Goal: Task Accomplishment & Management: Complete application form

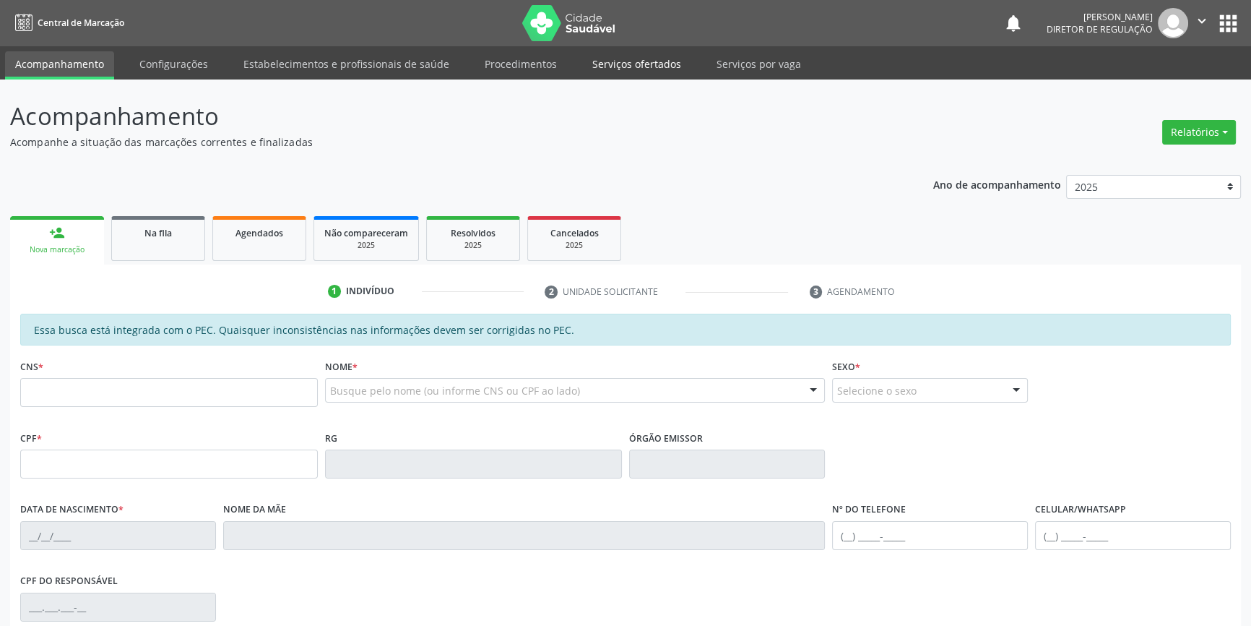
click at [597, 76] on link "Serviços ofertados" at bounding box center [636, 63] width 109 height 25
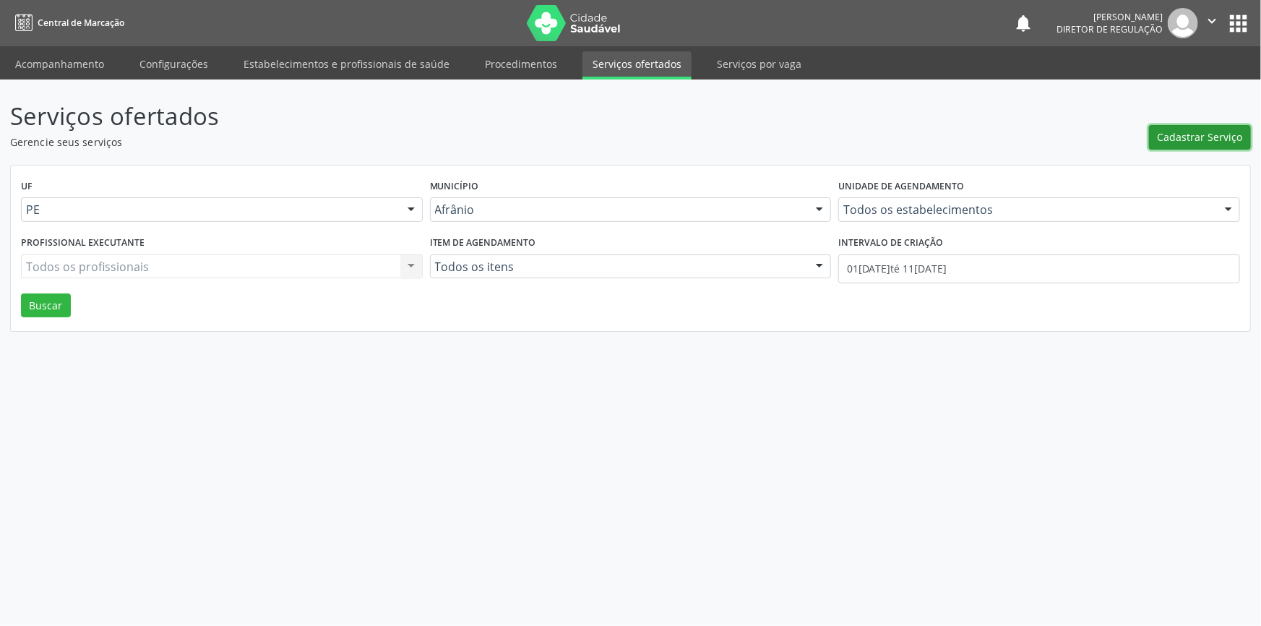
click at [1178, 147] on button "Cadastrar Serviço" at bounding box center [1200, 137] width 102 height 25
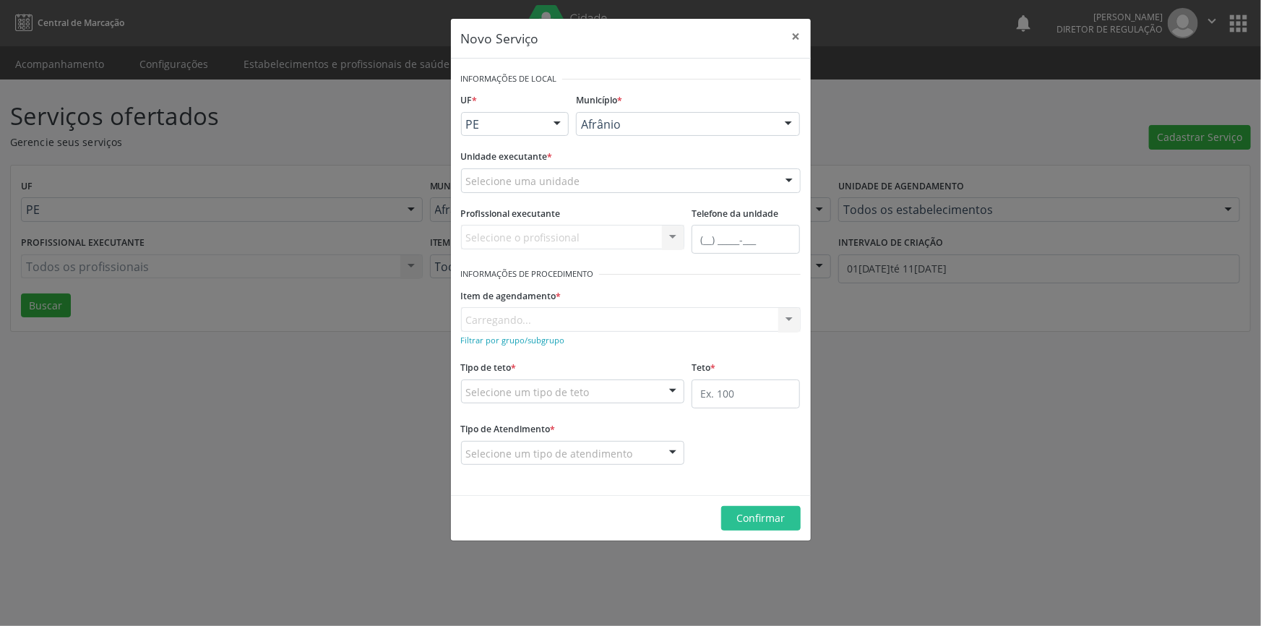
click at [583, 173] on div "Selecione uma unidade" at bounding box center [631, 180] width 340 height 25
click at [535, 252] on form "Informações de Local UF * PE BA PE Nenhum resultado encontrado para: " " Não há…" at bounding box center [631, 277] width 340 height 416
click at [553, 203] on label "Profissional executante" at bounding box center [511, 214] width 100 height 22
click at [557, 192] on div "Unidade executante * Selecione uma unidade Academia da Saude de Afranio Academi…" at bounding box center [630, 174] width 347 height 56
click at [563, 189] on div "Selecione uma unidade" at bounding box center [631, 180] width 340 height 25
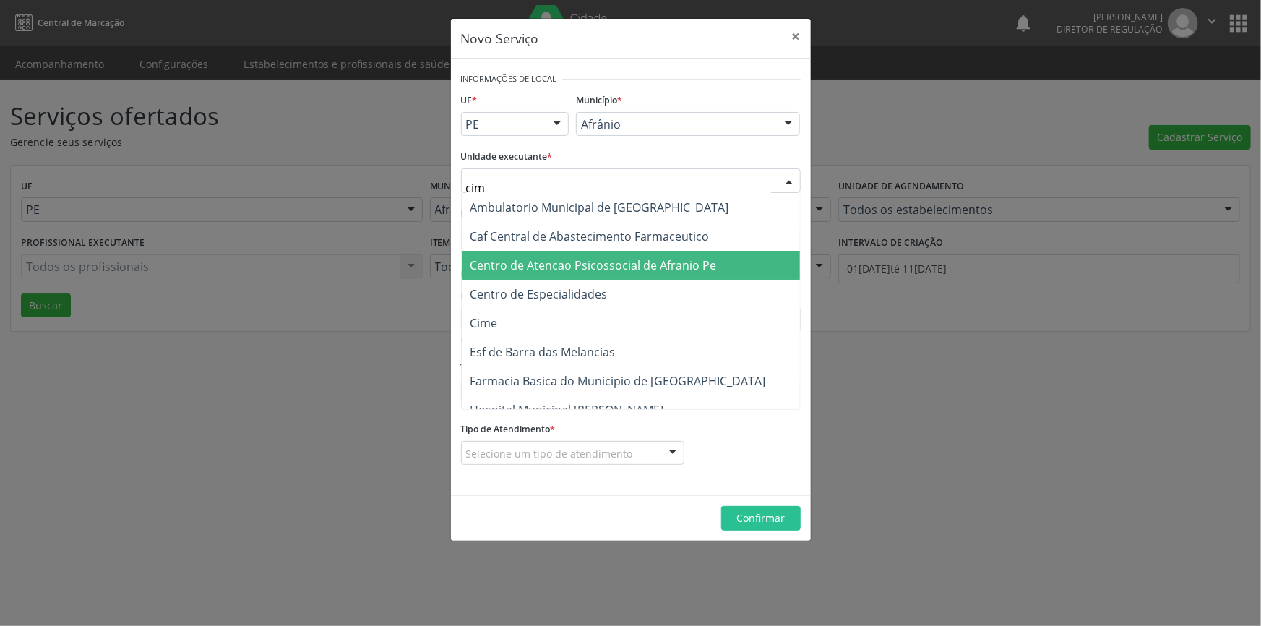
type input "cime"
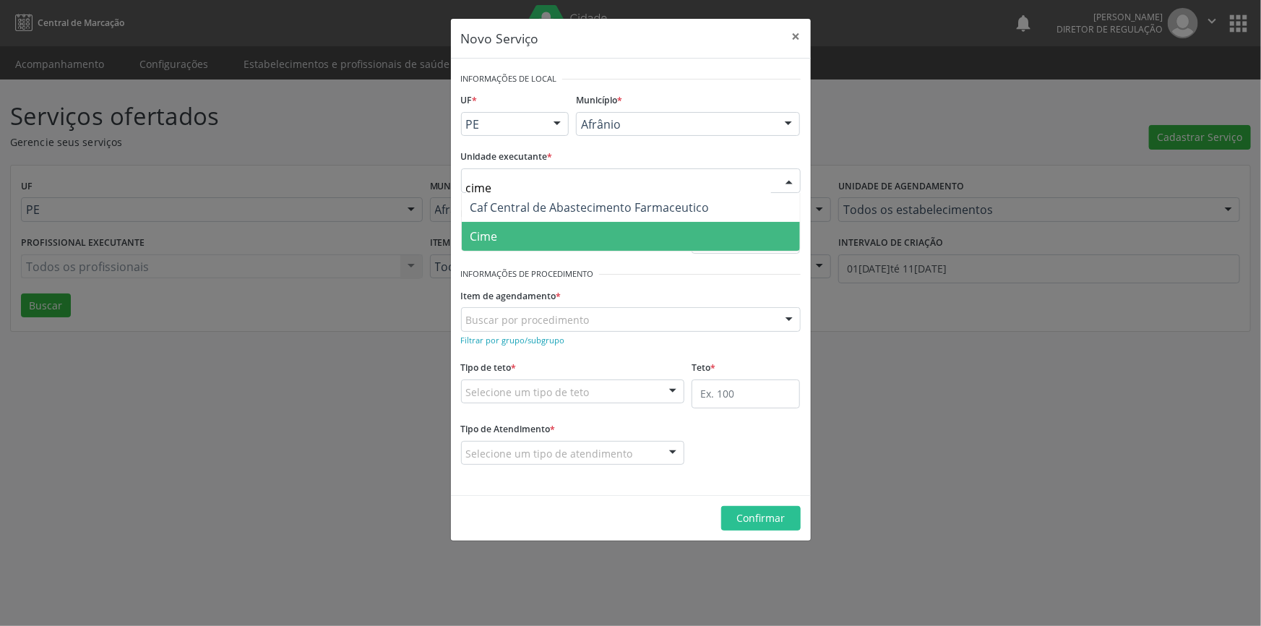
click at [541, 224] on span "Cime" at bounding box center [631, 236] width 338 height 29
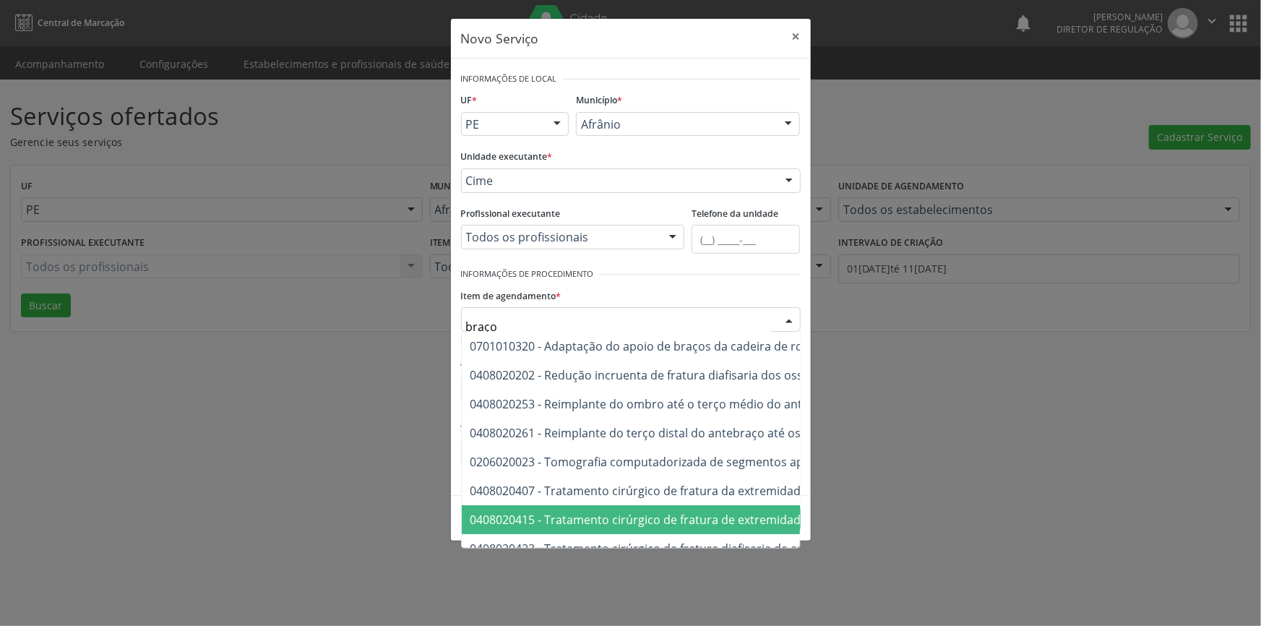
scroll to position [111, 0]
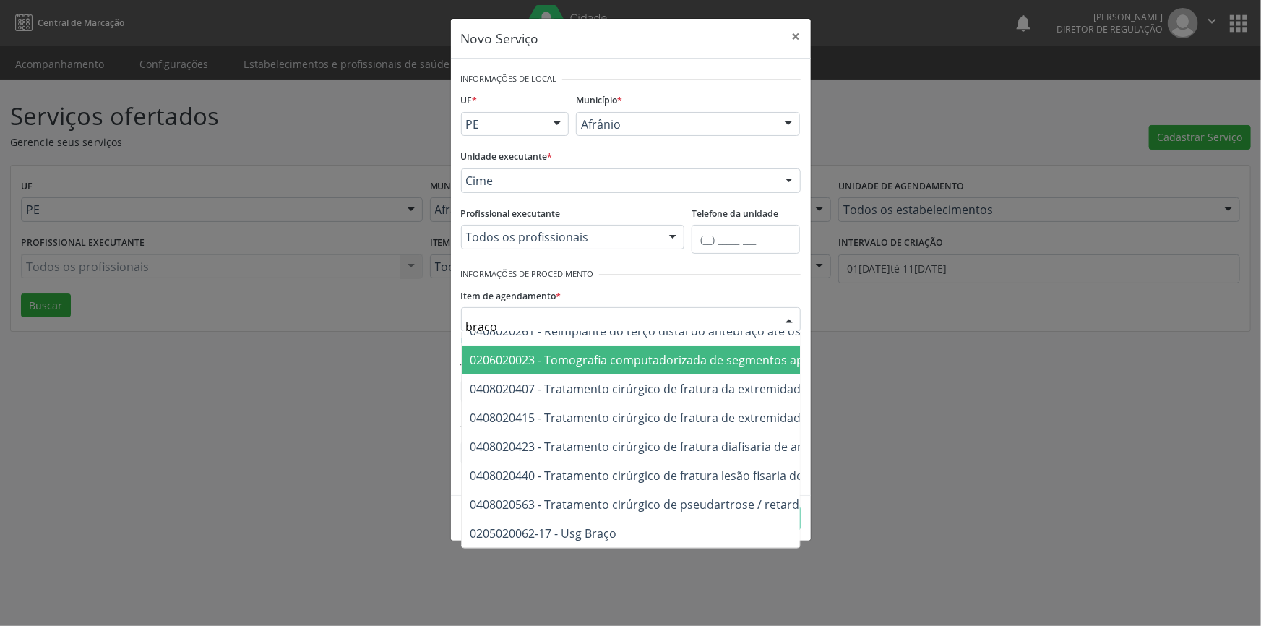
drag, startPoint x: 574, startPoint y: 322, endPoint x: 368, endPoint y: 324, distance: 205.2
click at [374, 324] on div "Novo Serviço × Informações de Local UF * PE BA PE Nenhum resultado encontrado p…" at bounding box center [630, 313] width 1261 height 626
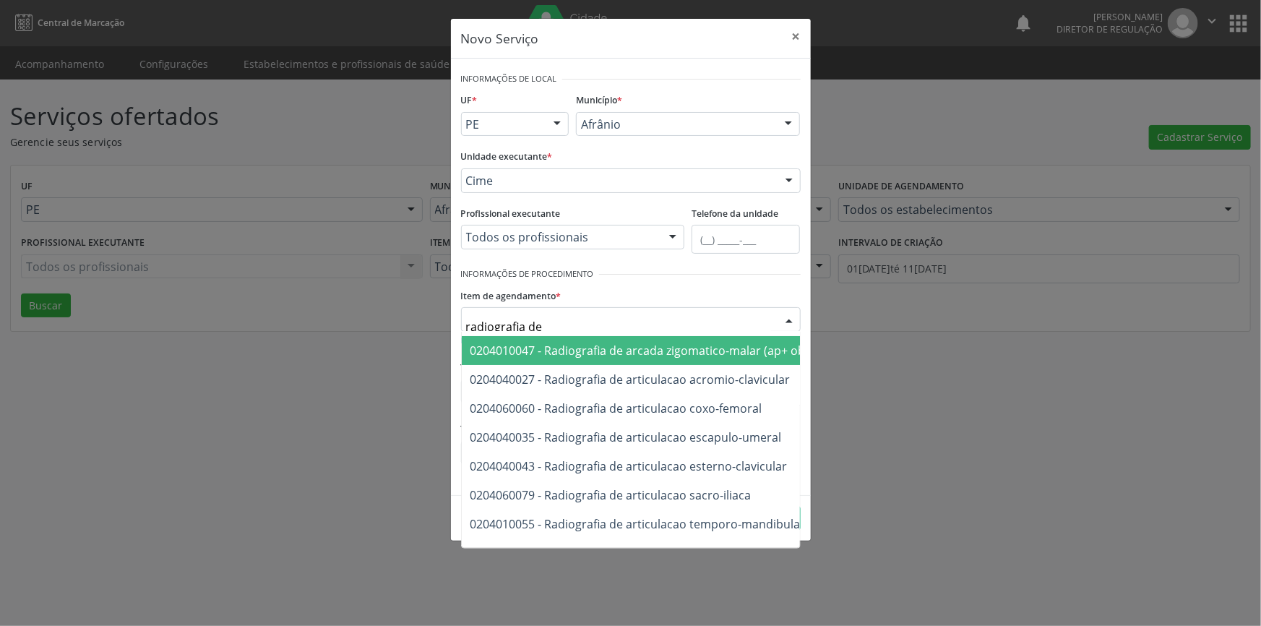
type input "radiografia de"
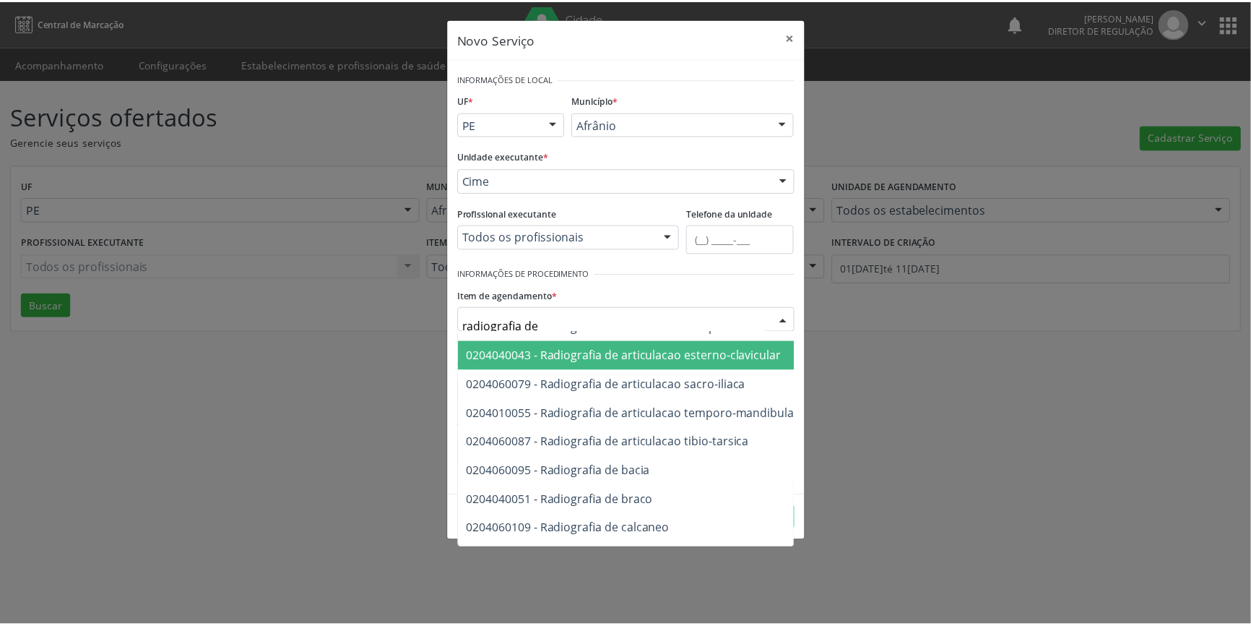
scroll to position [243, 0]
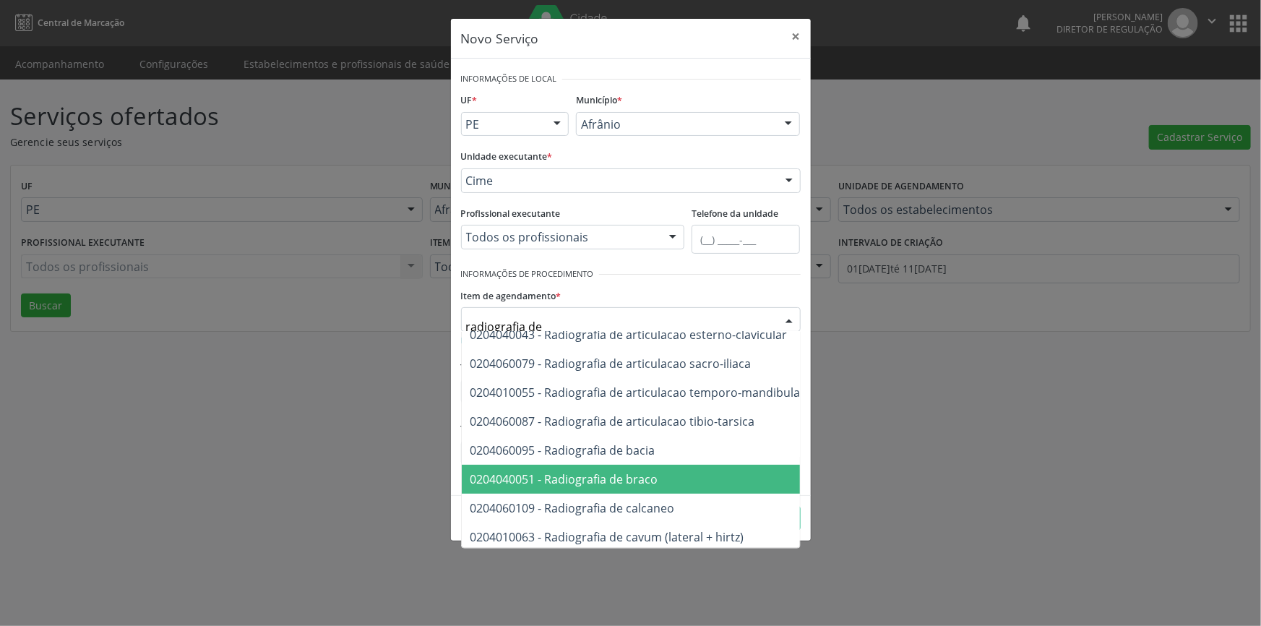
click at [672, 469] on span "0204040051 - Radiografia de braco" at bounding box center [710, 479] width 497 height 29
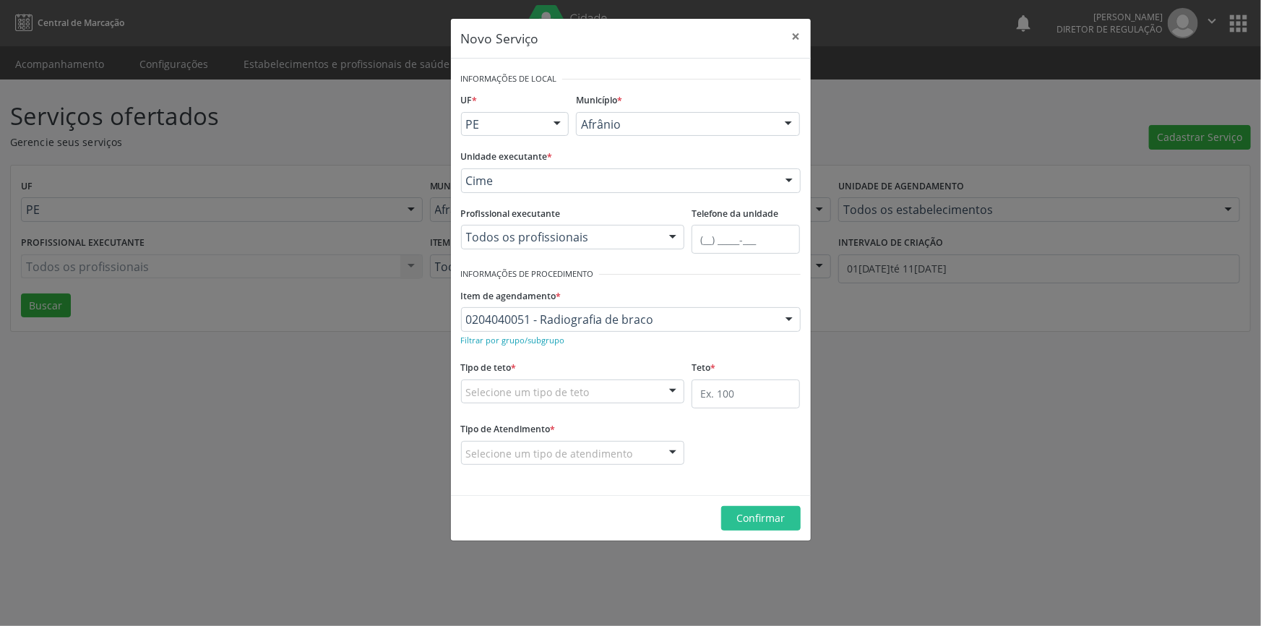
click at [610, 389] on div "Selecione um tipo de teto" at bounding box center [573, 391] width 224 height 25
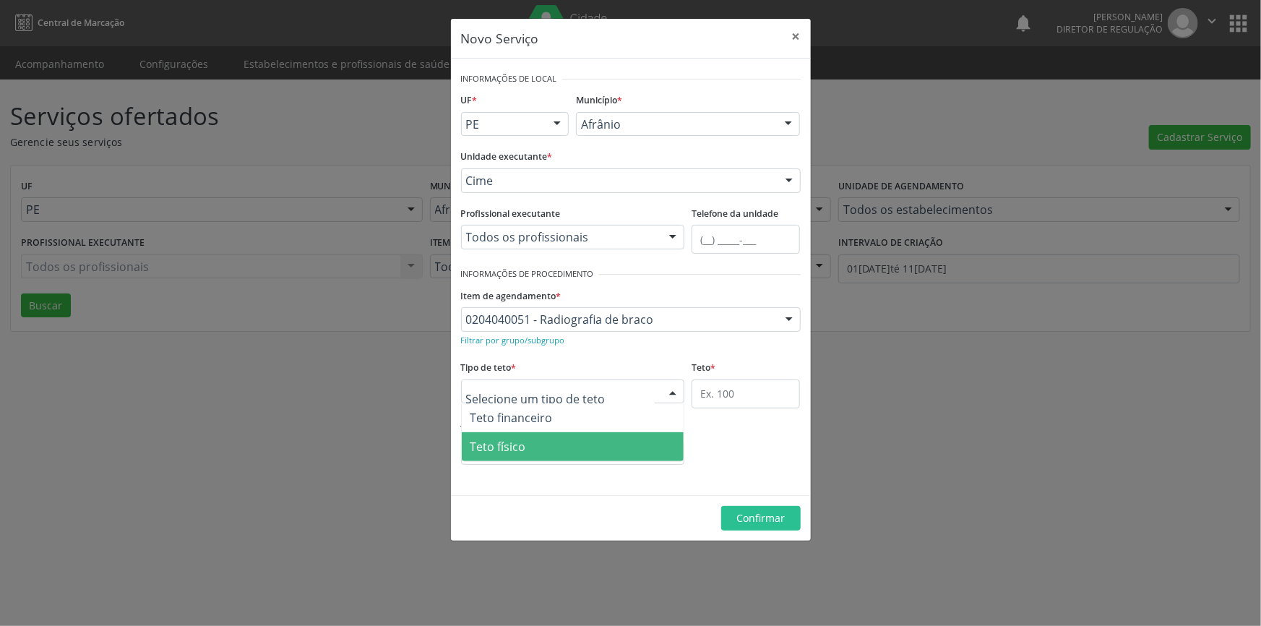
click at [576, 437] on span "Teto físico" at bounding box center [573, 446] width 223 height 29
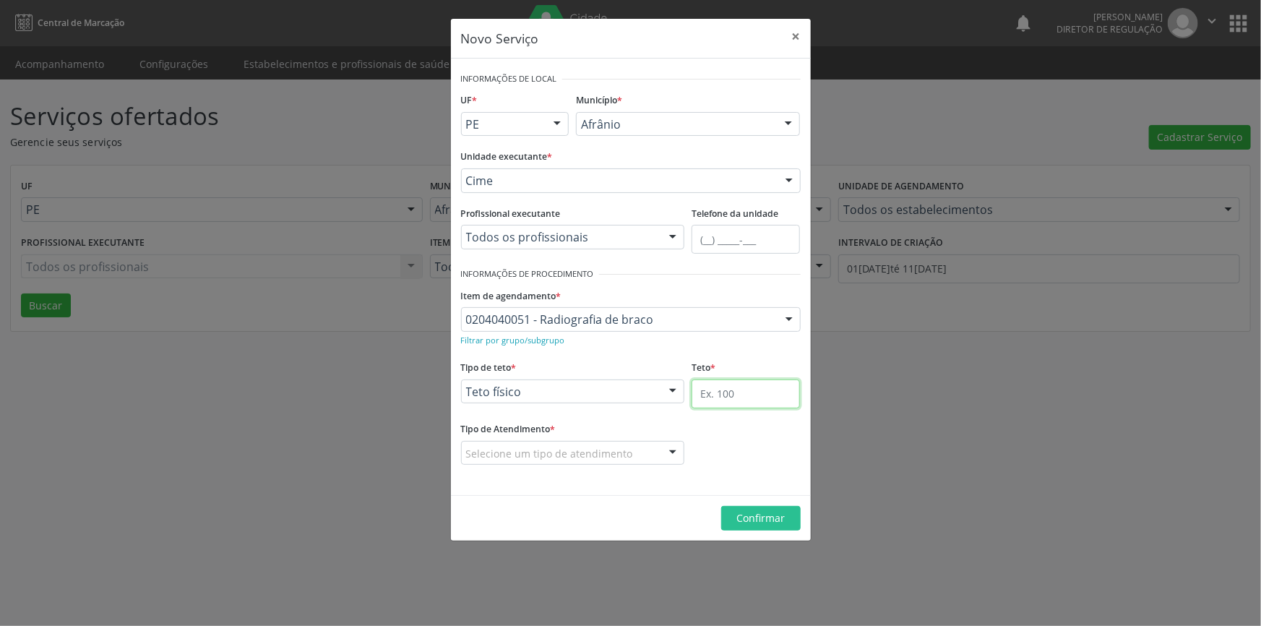
click at [736, 397] on input "text" at bounding box center [745, 393] width 108 height 29
type input "10"
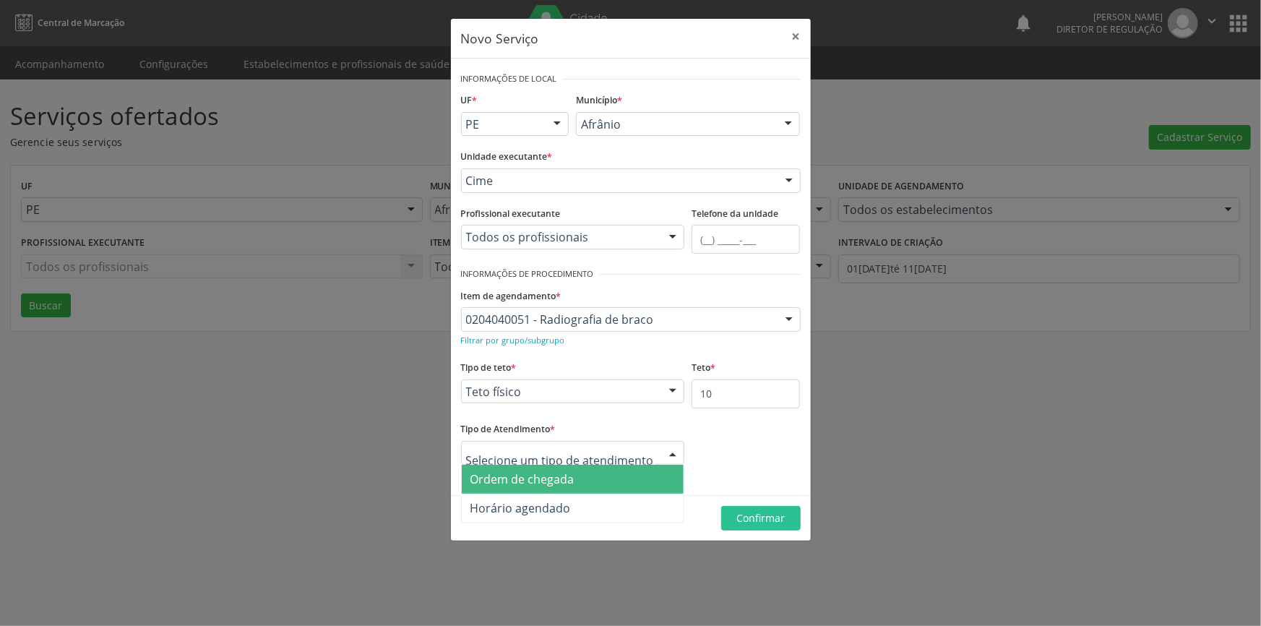
click at [642, 449] on div at bounding box center [573, 453] width 224 height 25
click at [596, 479] on span "Ordem de chegada" at bounding box center [573, 479] width 223 height 29
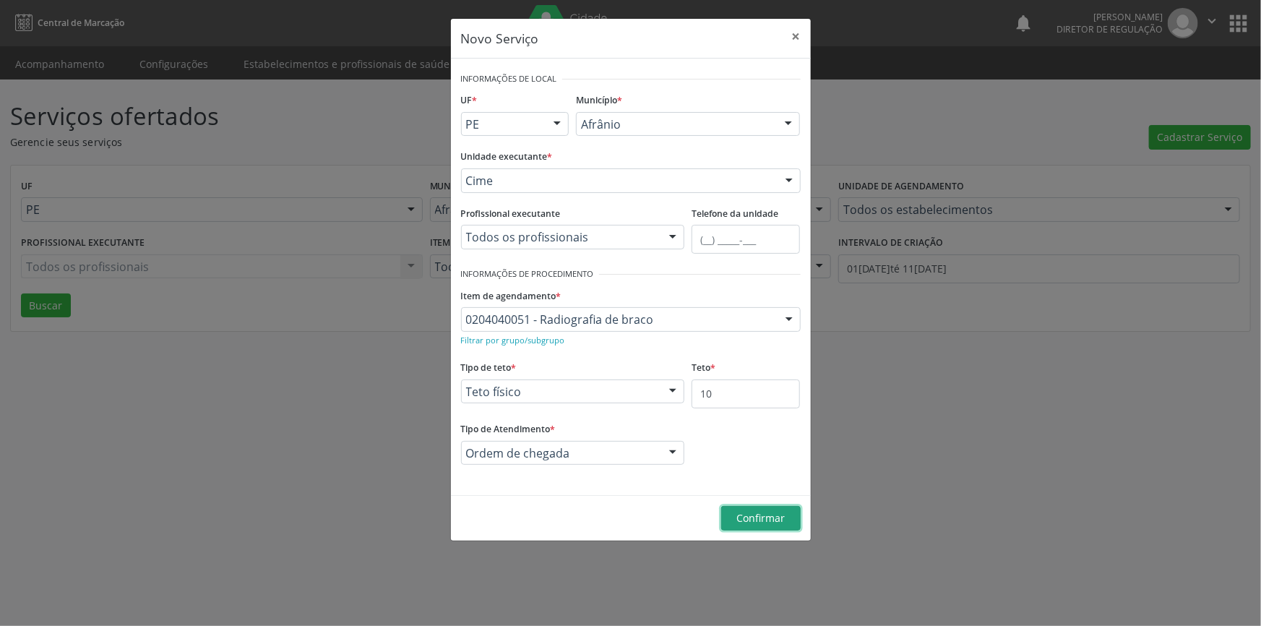
click at [734, 513] on button "Confirmar" at bounding box center [760, 518] width 79 height 25
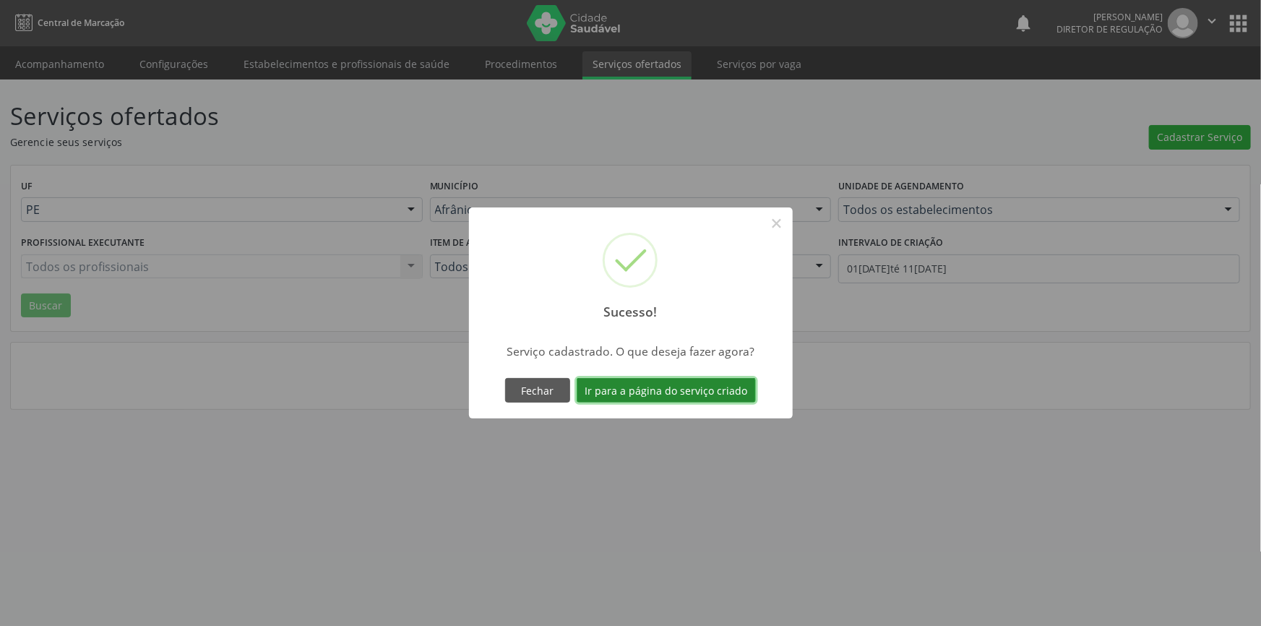
click at [714, 395] on button "Ir para a página do serviço criado" at bounding box center [666, 390] width 179 height 25
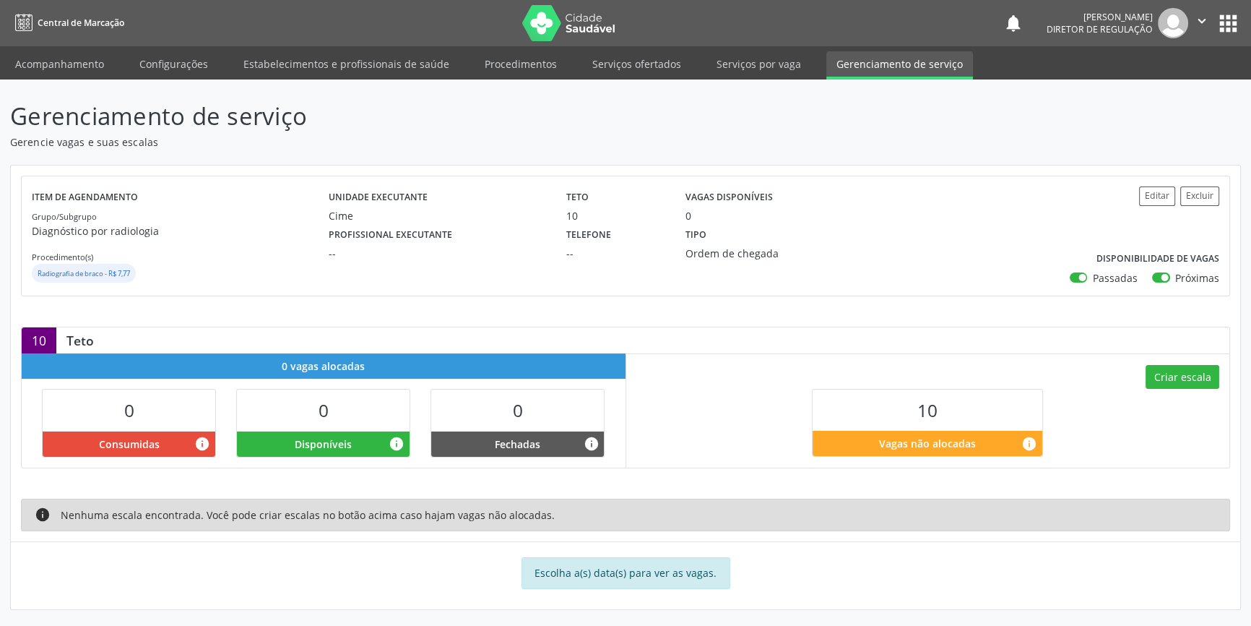
click at [1223, 374] on div "Criar escala 10 Vagas não alocadas info" at bounding box center [928, 409] width 604 height 113
click at [1209, 372] on button "Criar escala" at bounding box center [1183, 377] width 74 height 25
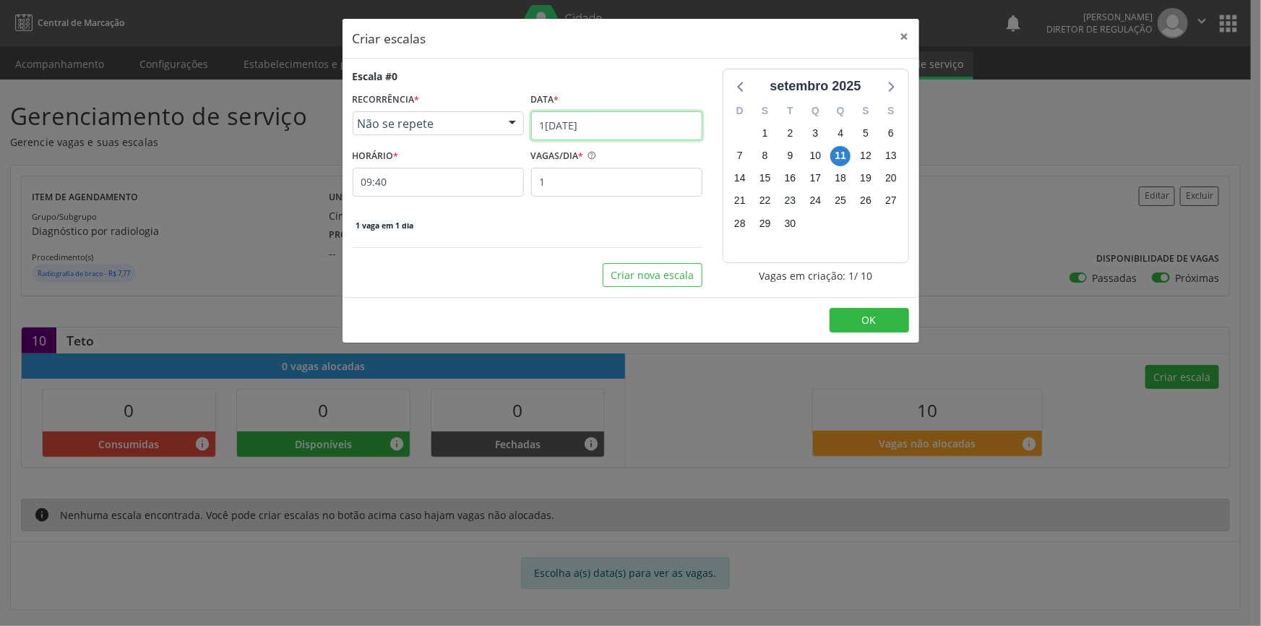
click at [636, 114] on input "1[DATE]" at bounding box center [616, 125] width 171 height 29
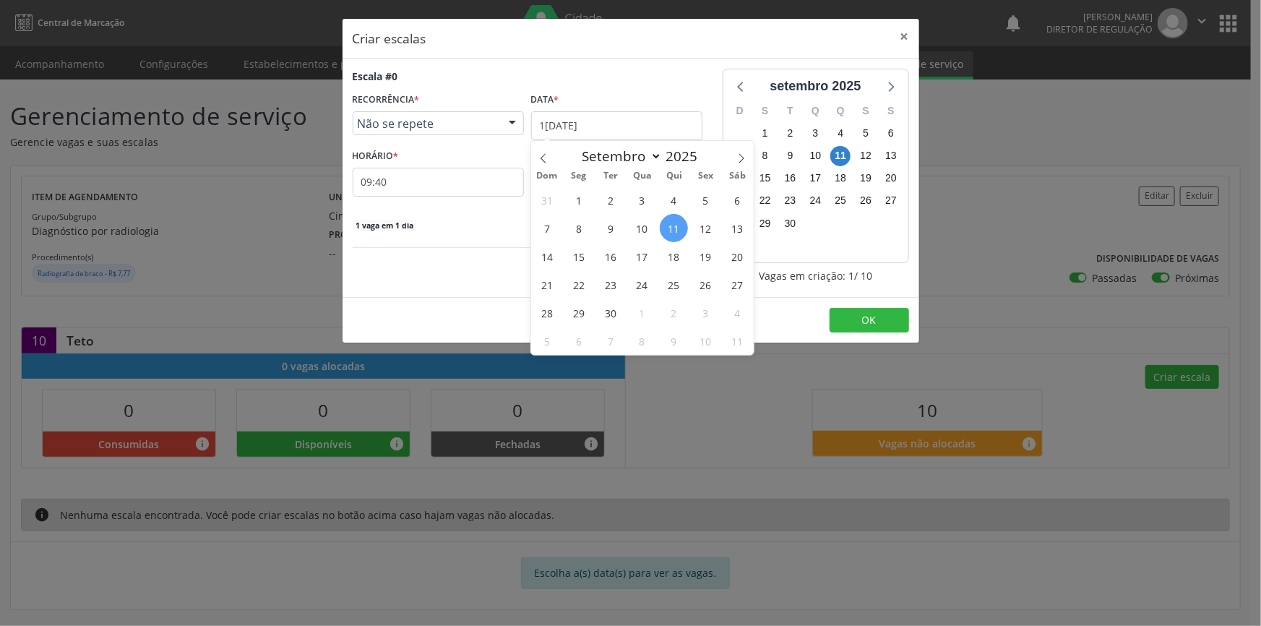
click at [532, 180] on div "Dom Seg Ter Qua Qui Sex Sáb" at bounding box center [642, 175] width 223 height 20
click at [504, 182] on input "09:40" at bounding box center [438, 182] width 171 height 29
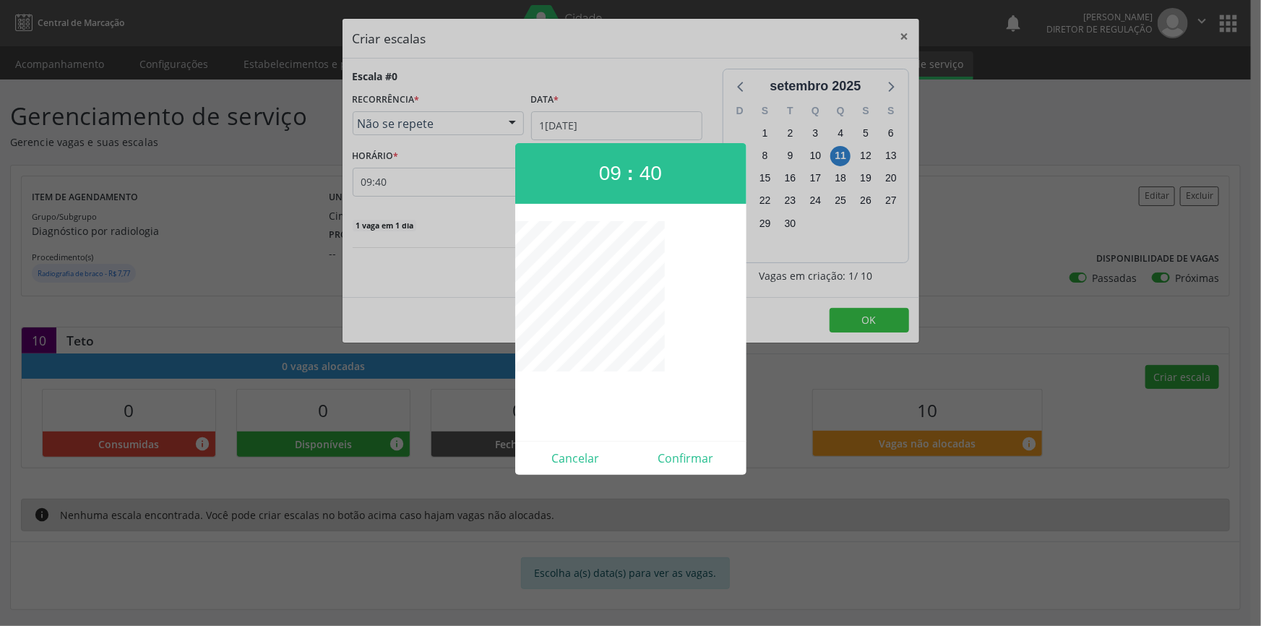
click at [589, 133] on div at bounding box center [630, 313] width 1261 height 626
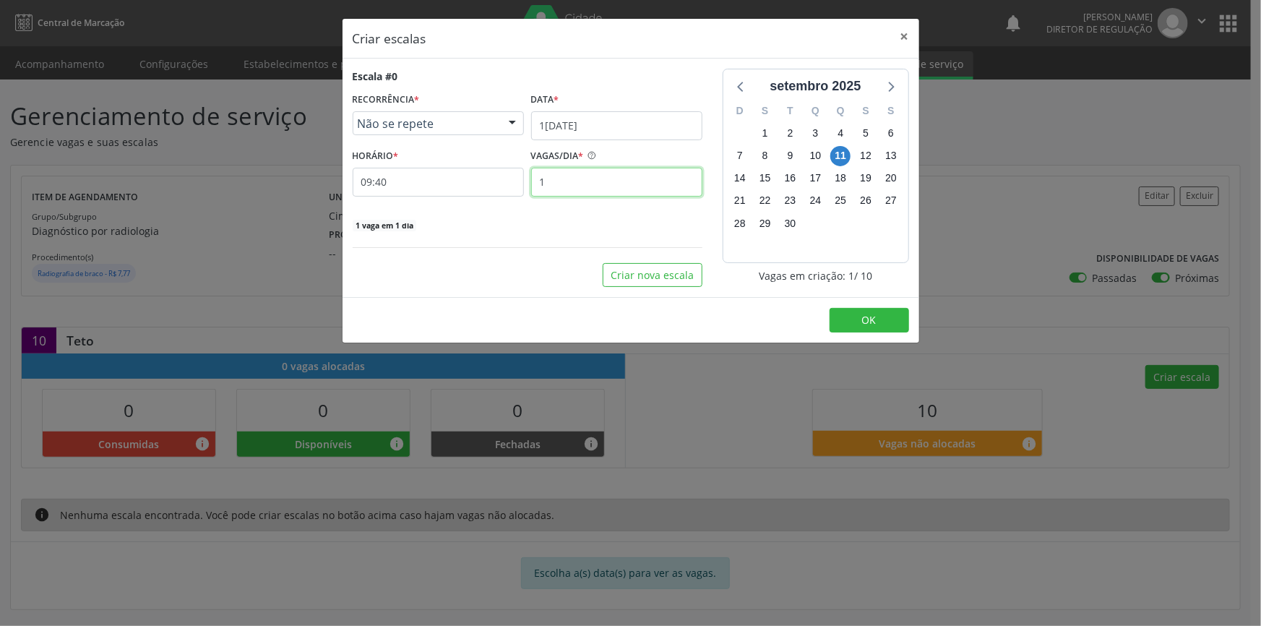
drag, startPoint x: 443, startPoint y: 191, endPoint x: 420, endPoint y: 189, distance: 23.3
click at [423, 189] on div "HORÁRIO * 09:40 09 : 40 Cancelar Confirmar VAGAS/DIA * 1" at bounding box center [527, 170] width 357 height 51
type input "5"
click at [657, 269] on button "Criar nova escala" at bounding box center [653, 275] width 100 height 25
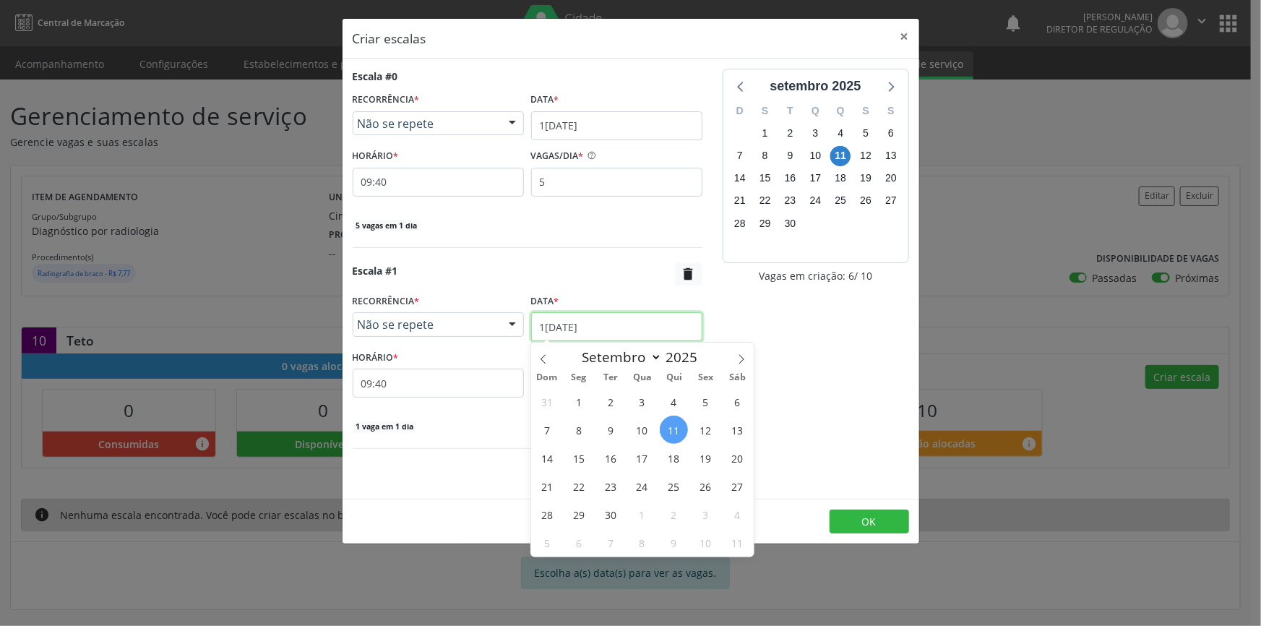
click at [608, 318] on input "1[DATE]" at bounding box center [616, 326] width 171 height 29
click at [696, 432] on span "12" at bounding box center [705, 429] width 28 height 28
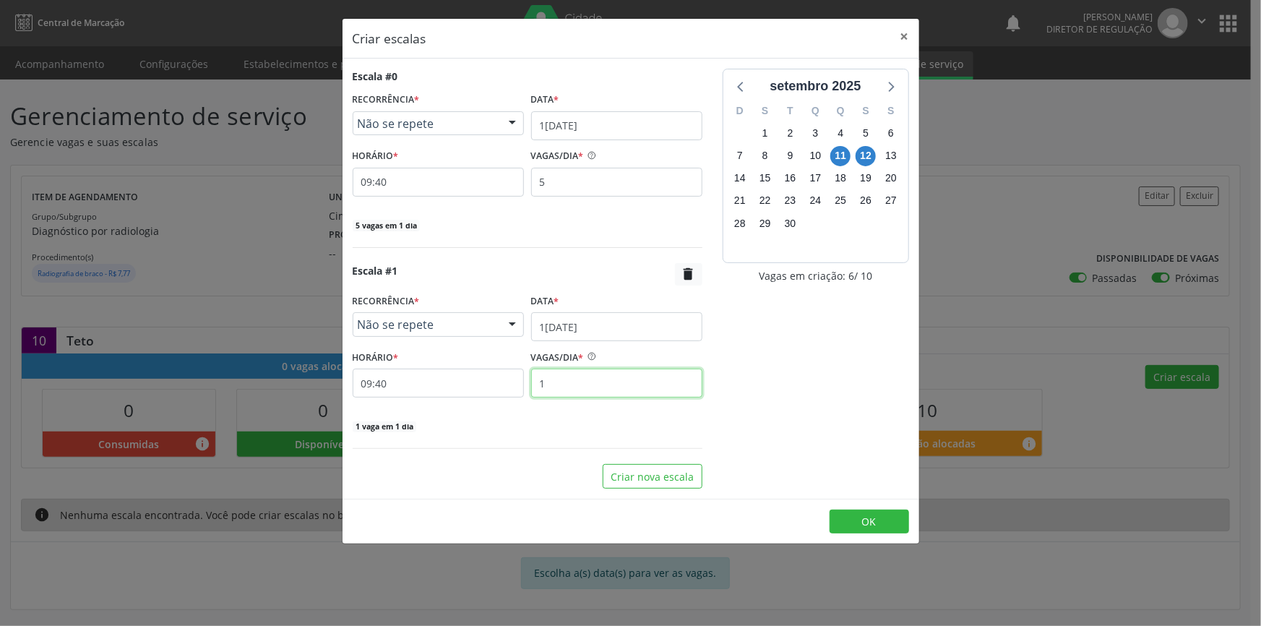
drag, startPoint x: 595, startPoint y: 374, endPoint x: 443, endPoint y: 376, distance: 152.4
click at [443, 376] on div "HORÁRIO * 09:40 VAGAS/DIA * 1" at bounding box center [527, 371] width 357 height 51
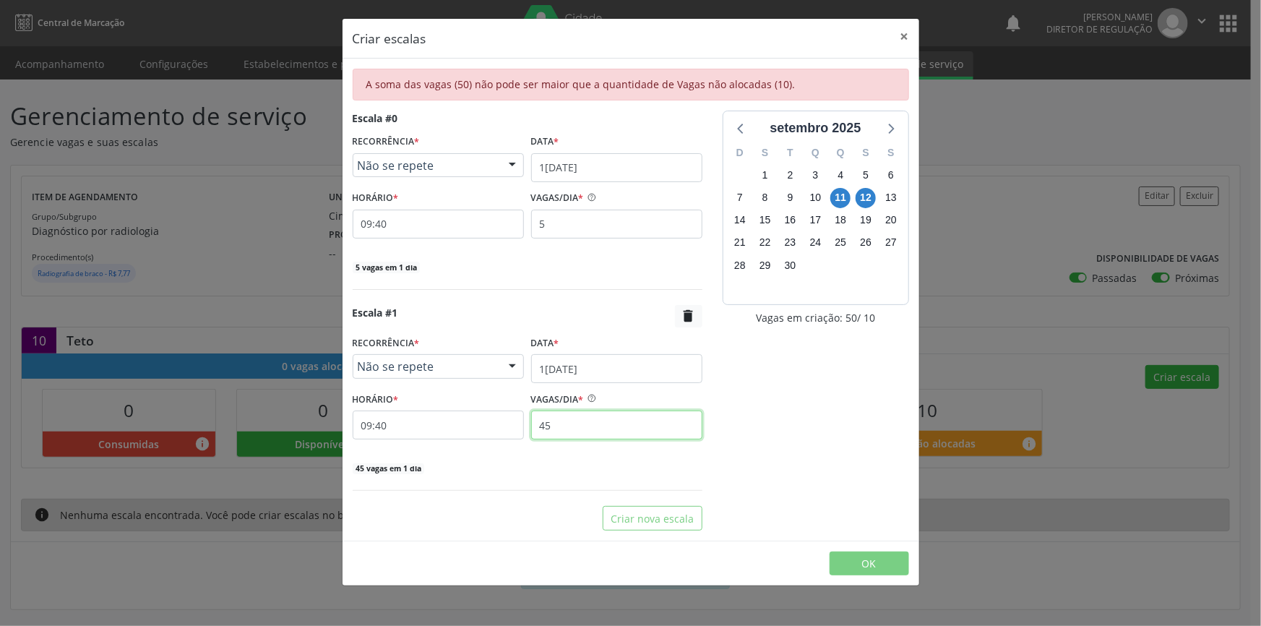
type input "4"
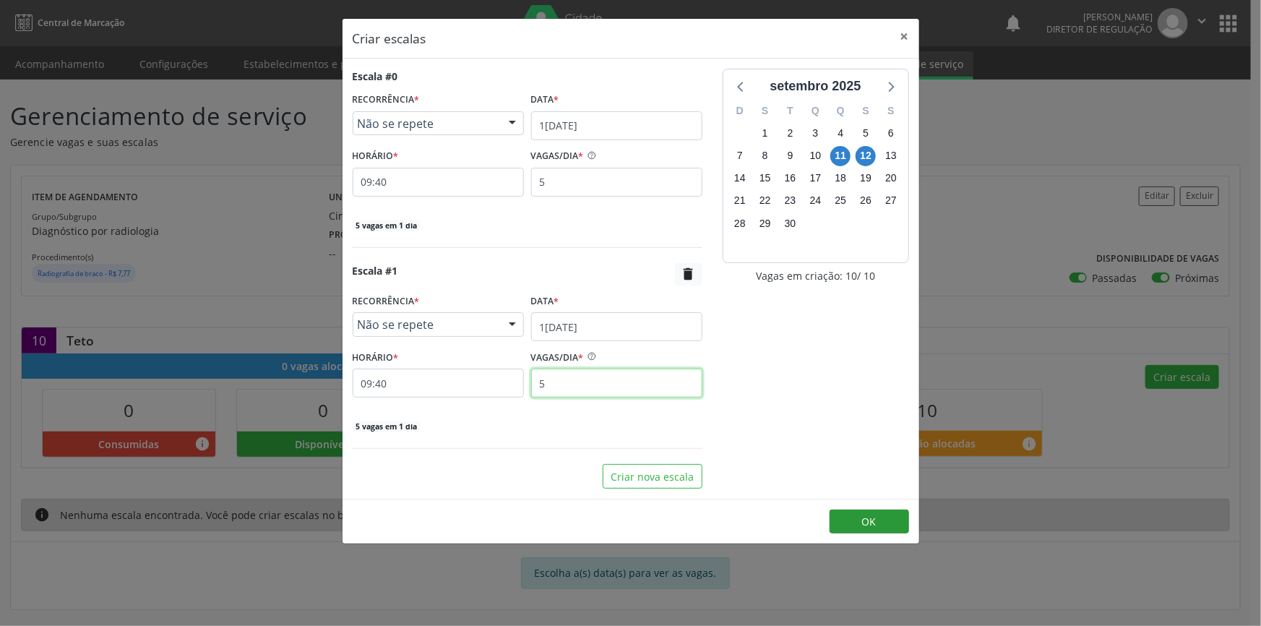
type input "5"
click at [860, 514] on button "OK" at bounding box center [868, 521] width 79 height 25
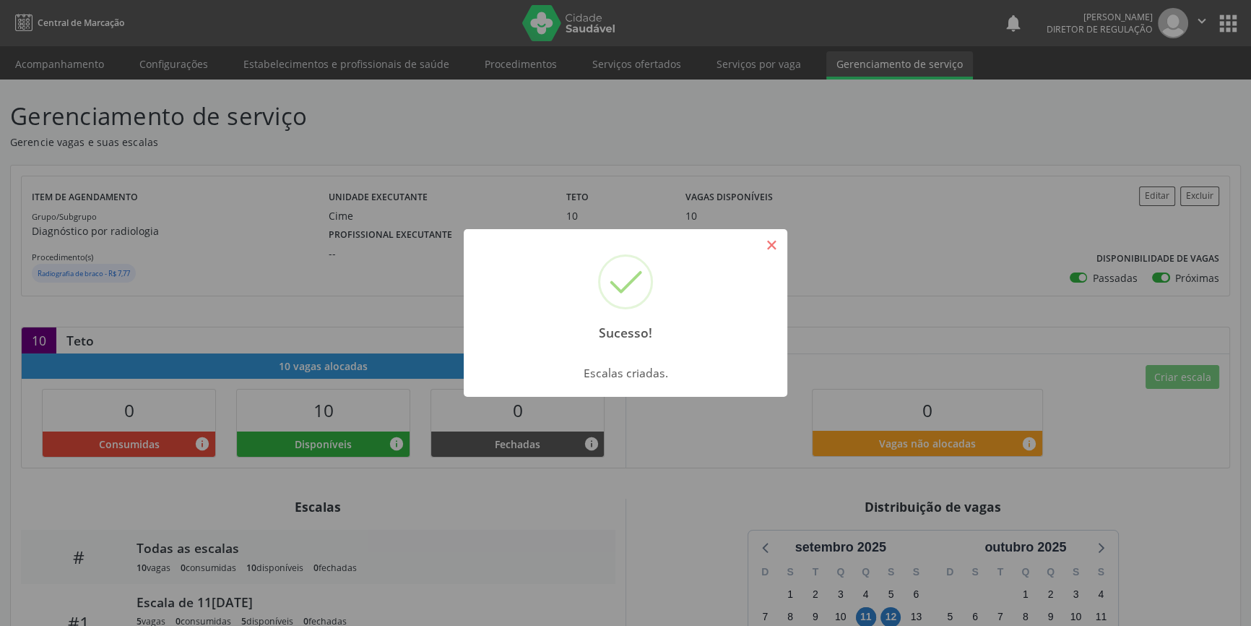
click at [774, 253] on button "×" at bounding box center [771, 245] width 25 height 25
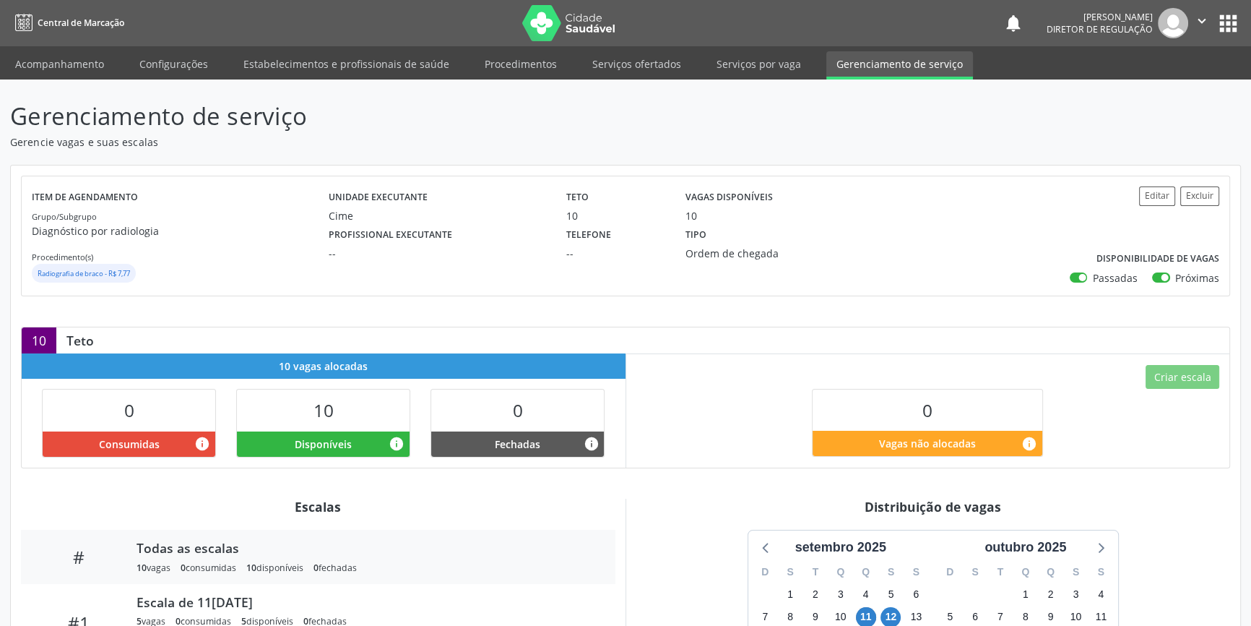
click at [72, 45] on nav "Central de Marcação notifications Maria Aparecida Rodrigues da Silva Diretor de…" at bounding box center [625, 23] width 1251 height 46
click at [65, 53] on link "Acompanhamento" at bounding box center [59, 63] width 109 height 25
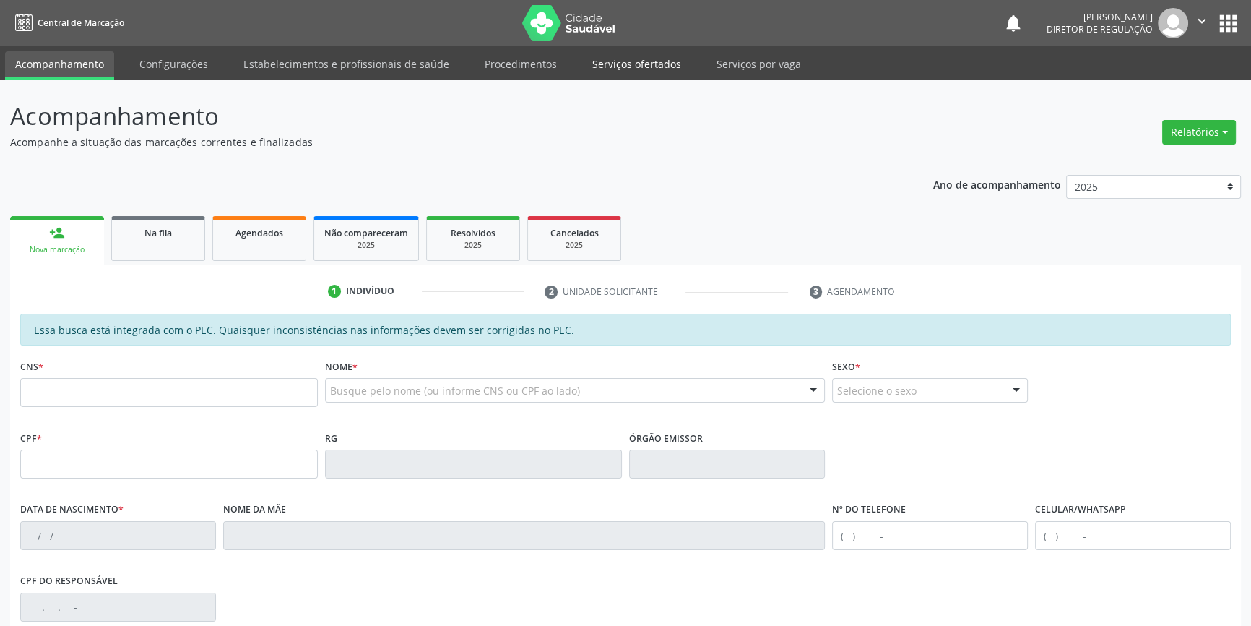
click at [609, 58] on link "Serviços ofertados" at bounding box center [636, 63] width 109 height 25
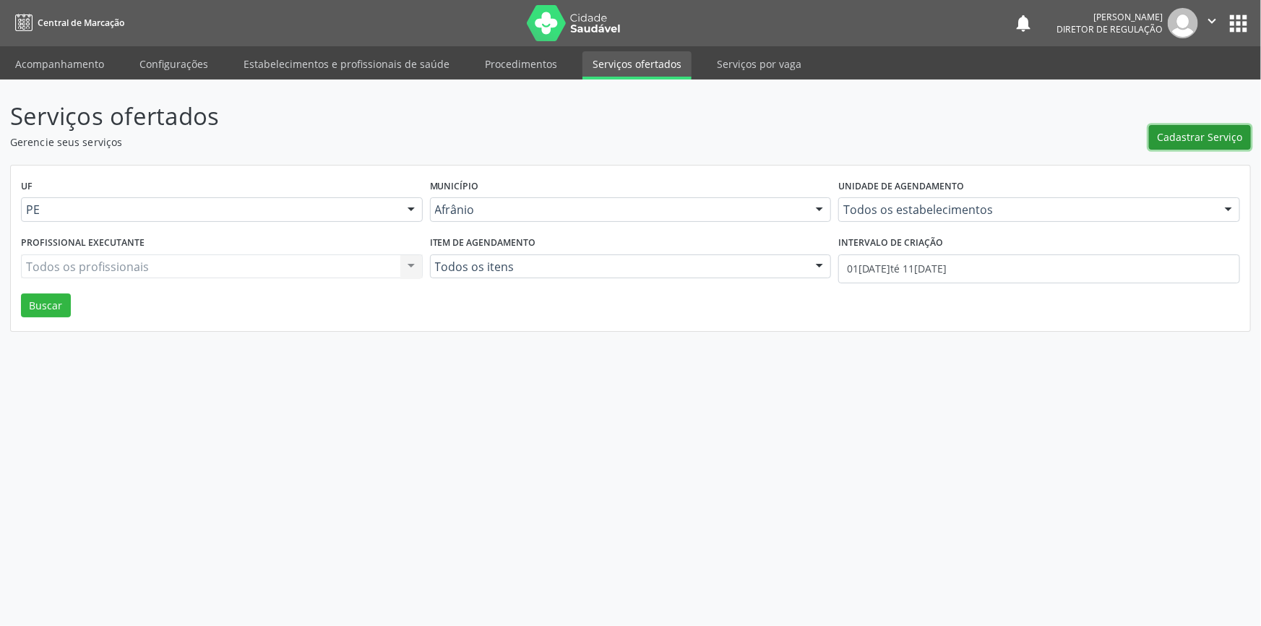
click at [1222, 144] on span "Cadastrar Serviço" at bounding box center [1199, 136] width 85 height 15
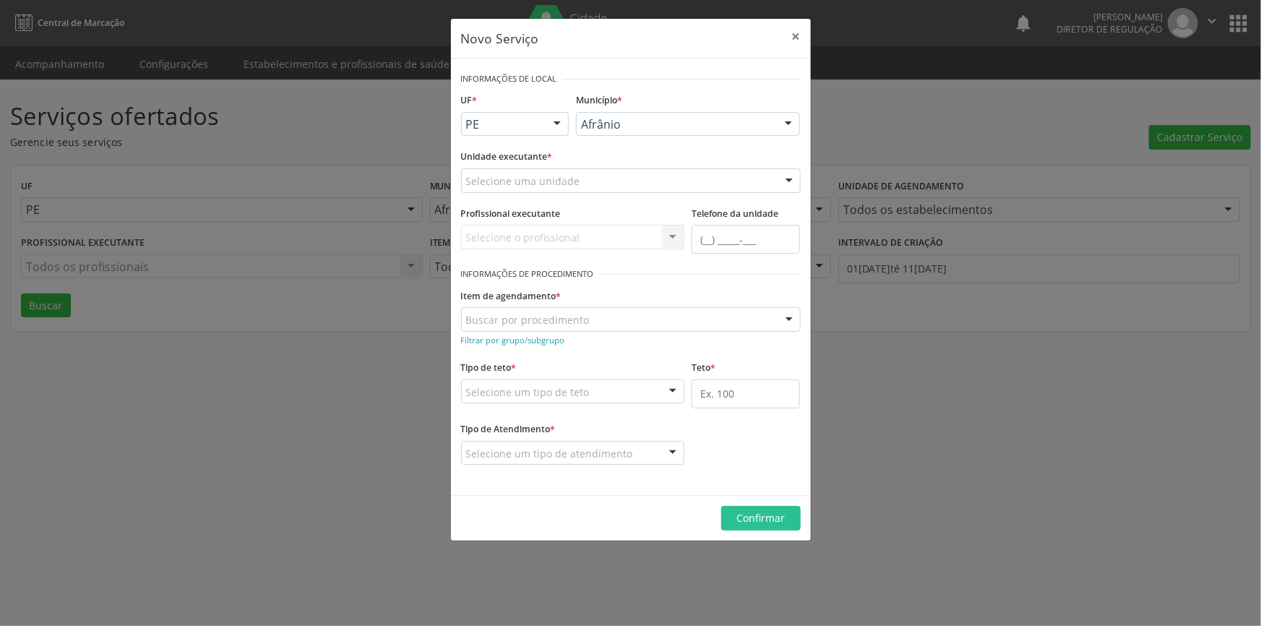
click at [669, 183] on div "Selecione uma unidade" at bounding box center [631, 180] width 340 height 25
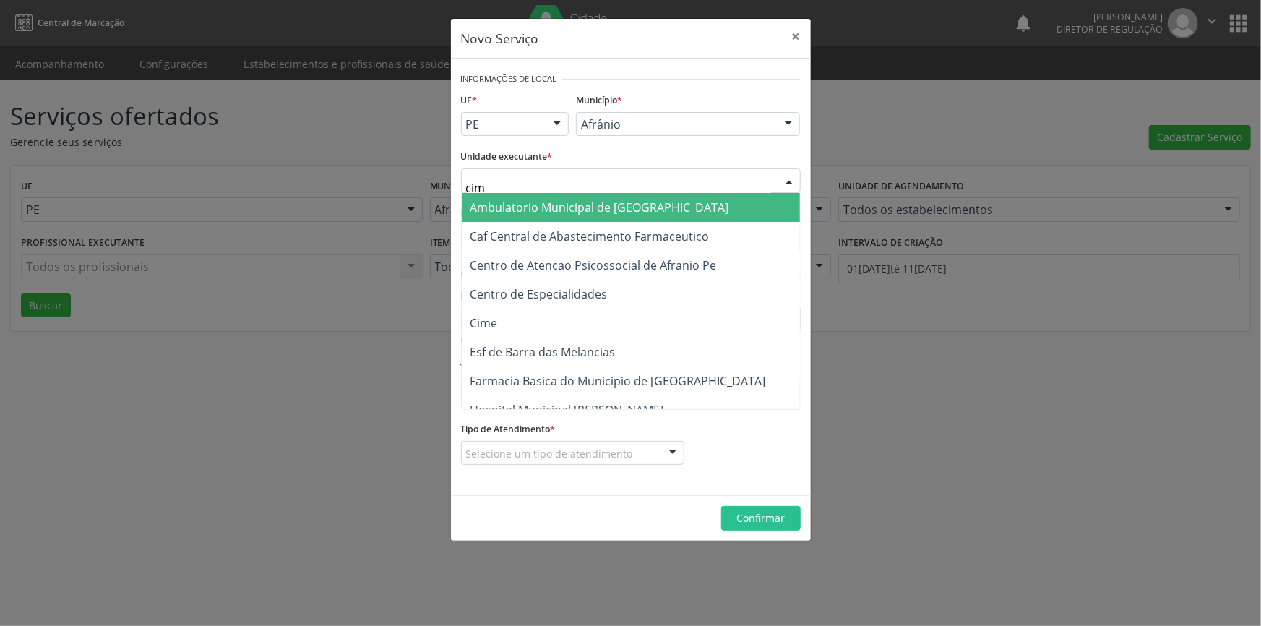
type input "cime"
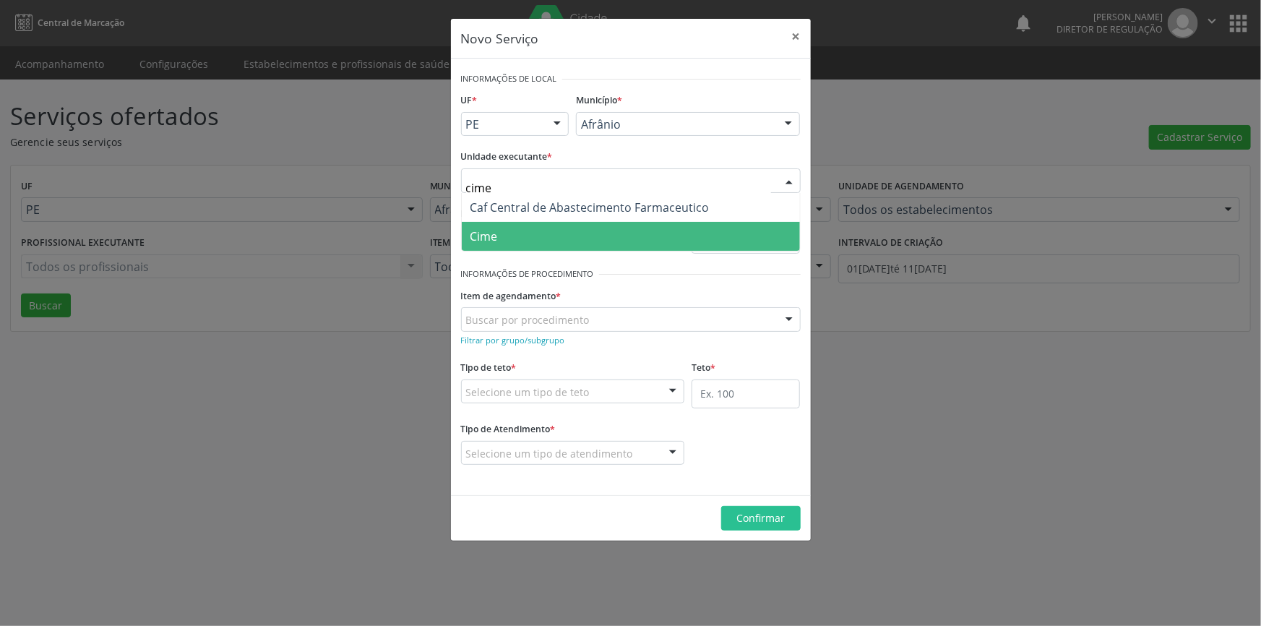
click at [596, 230] on span "Cime" at bounding box center [631, 236] width 338 height 29
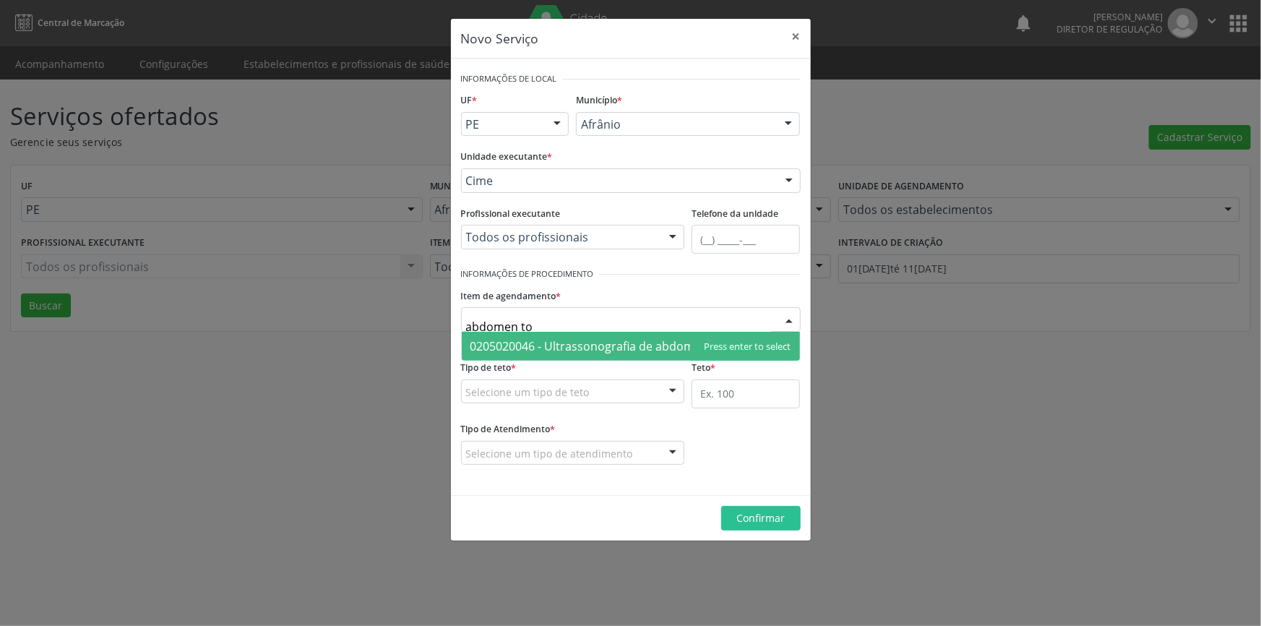
type input "abdomen tot"
click at [577, 333] on span "0205020046 - Ultrassonografia de abdomen total" at bounding box center [631, 346] width 338 height 29
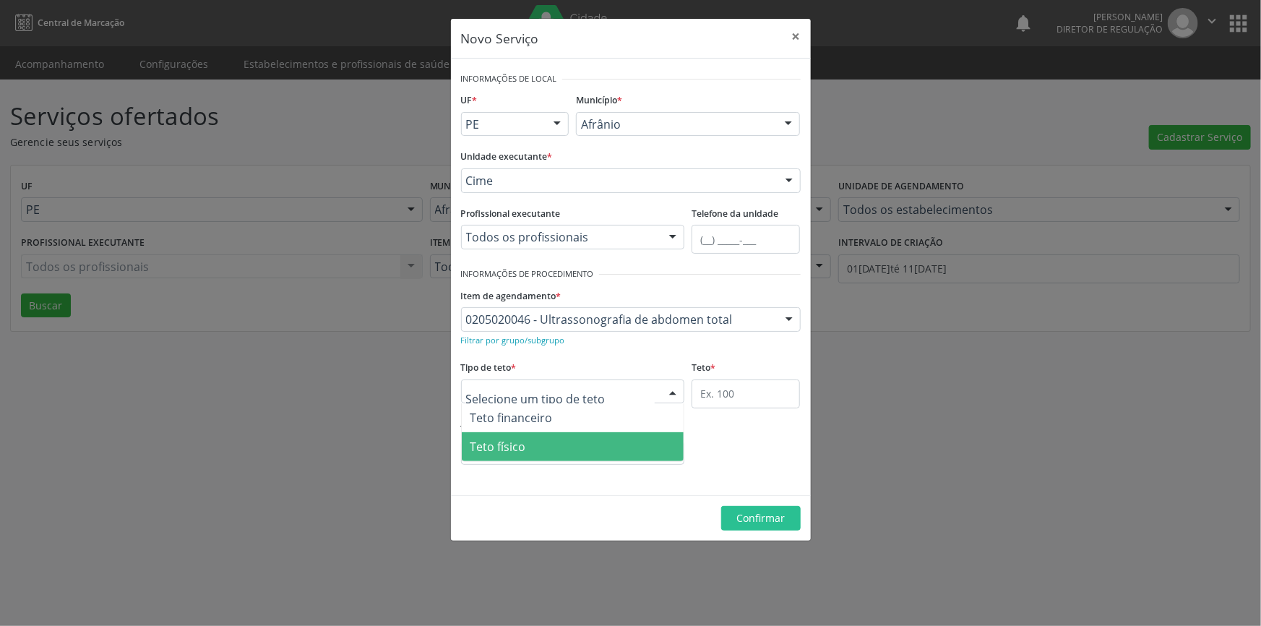
click at [551, 440] on span "Teto físico" at bounding box center [573, 446] width 223 height 29
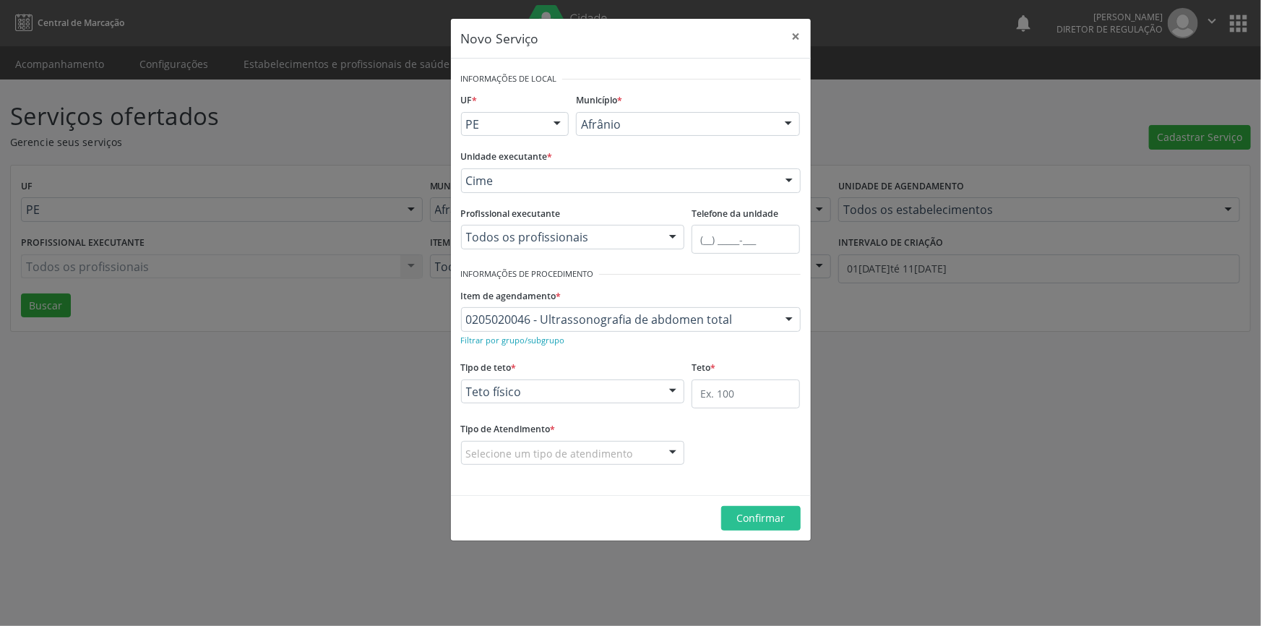
click at [738, 411] on fieldset "Teto *" at bounding box center [745, 387] width 108 height 61
click at [738, 405] on input "text" at bounding box center [745, 393] width 108 height 29
type input "1"
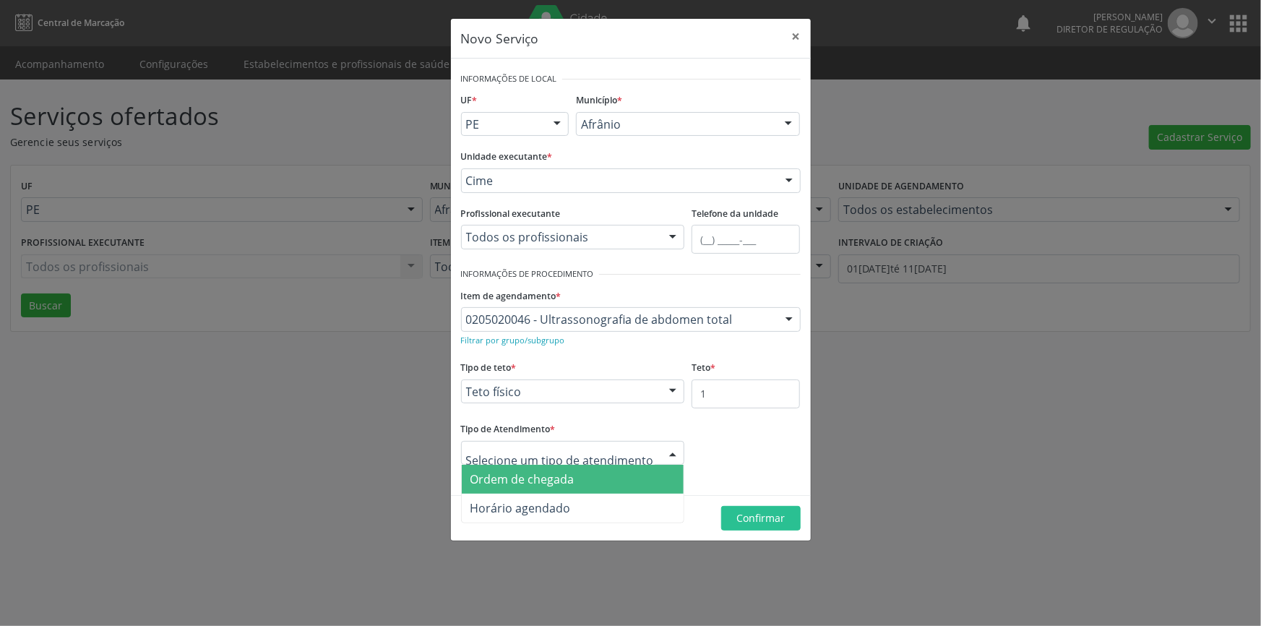
click at [543, 475] on span "Ordem de chegada" at bounding box center [522, 479] width 104 height 16
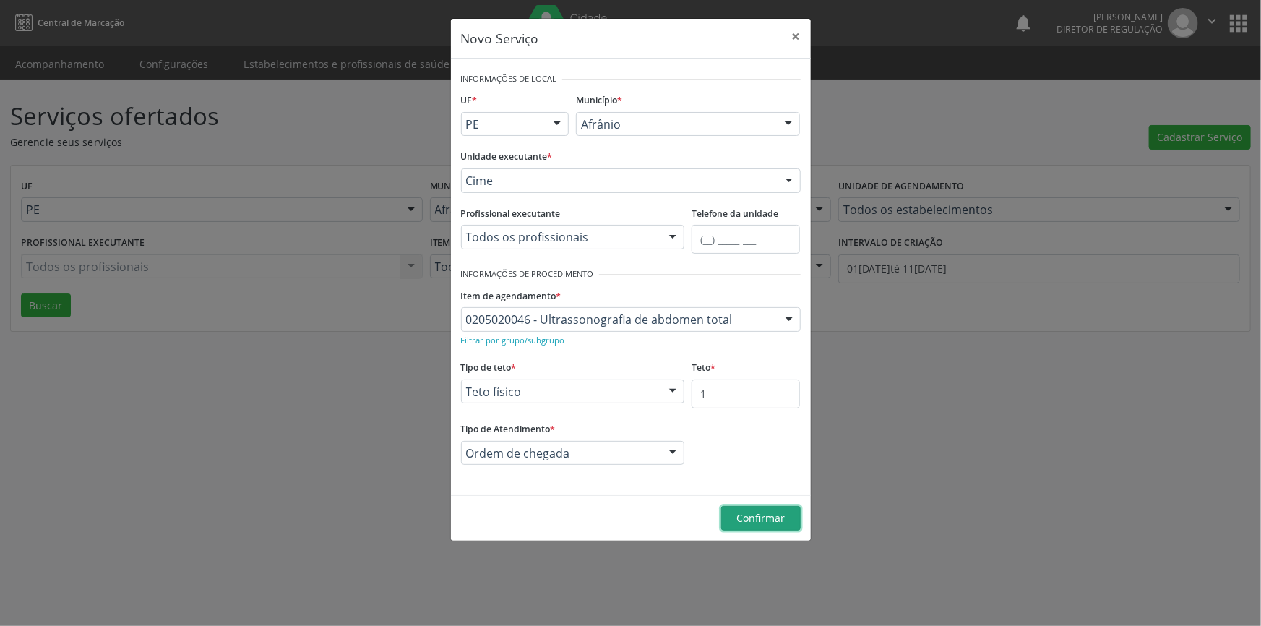
click at [759, 517] on span "Confirmar" at bounding box center [760, 518] width 48 height 14
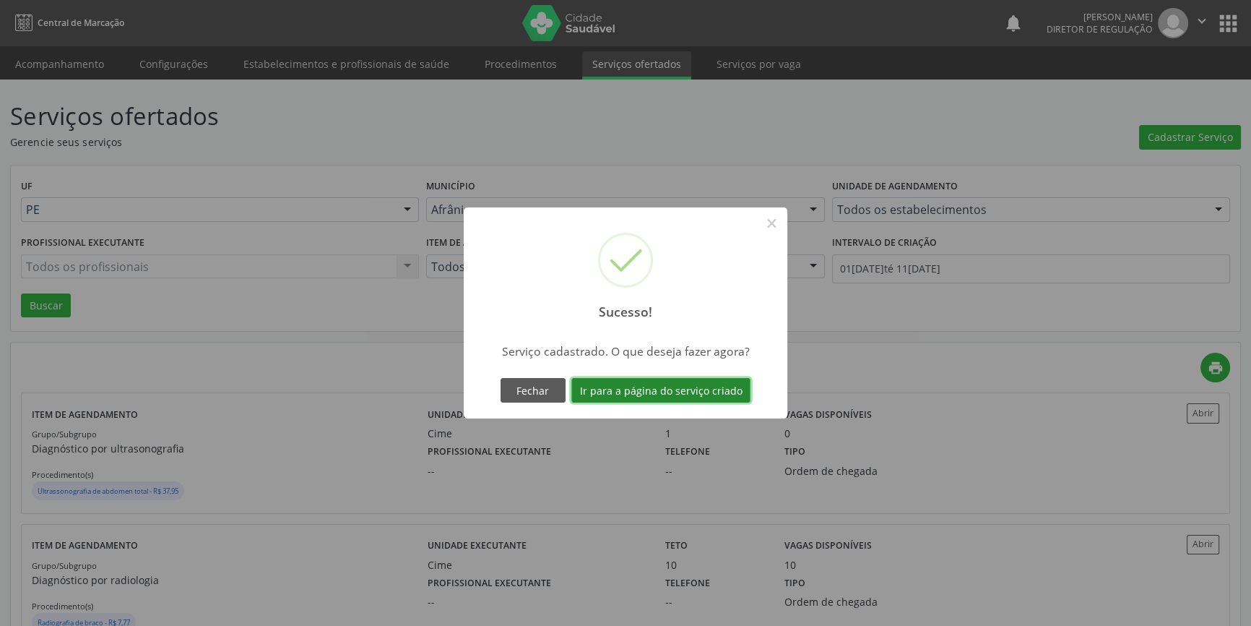
click at [691, 390] on button "Ir para a página do serviço criado" at bounding box center [660, 390] width 179 height 25
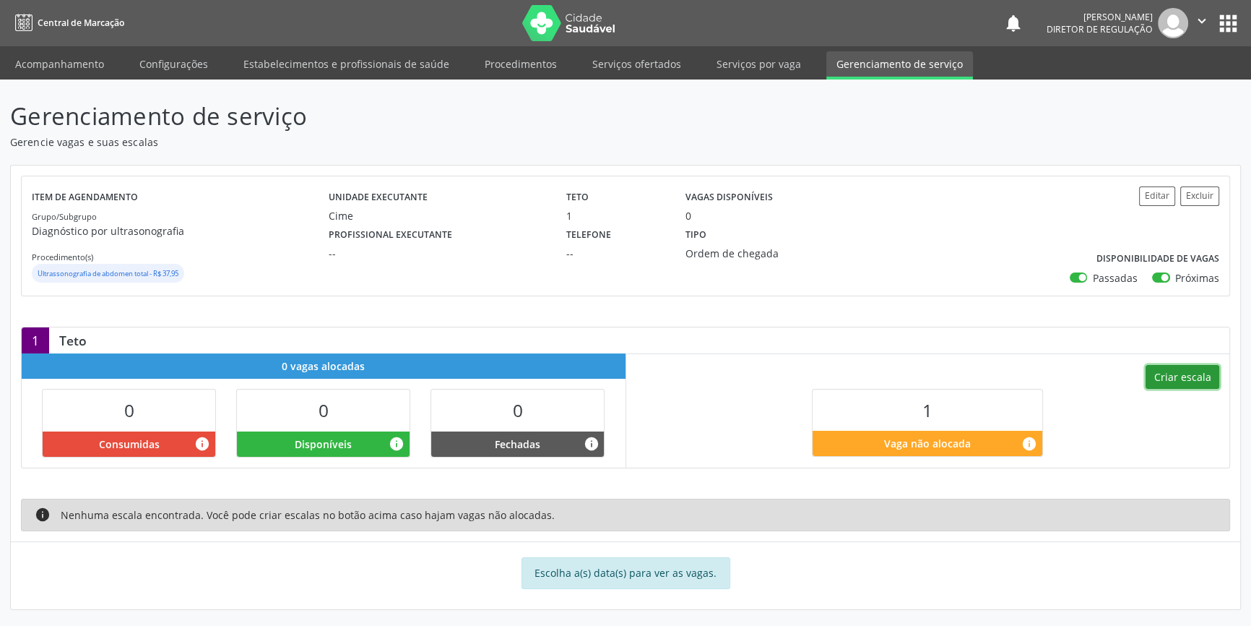
click at [1163, 380] on button "Criar escala" at bounding box center [1183, 377] width 74 height 25
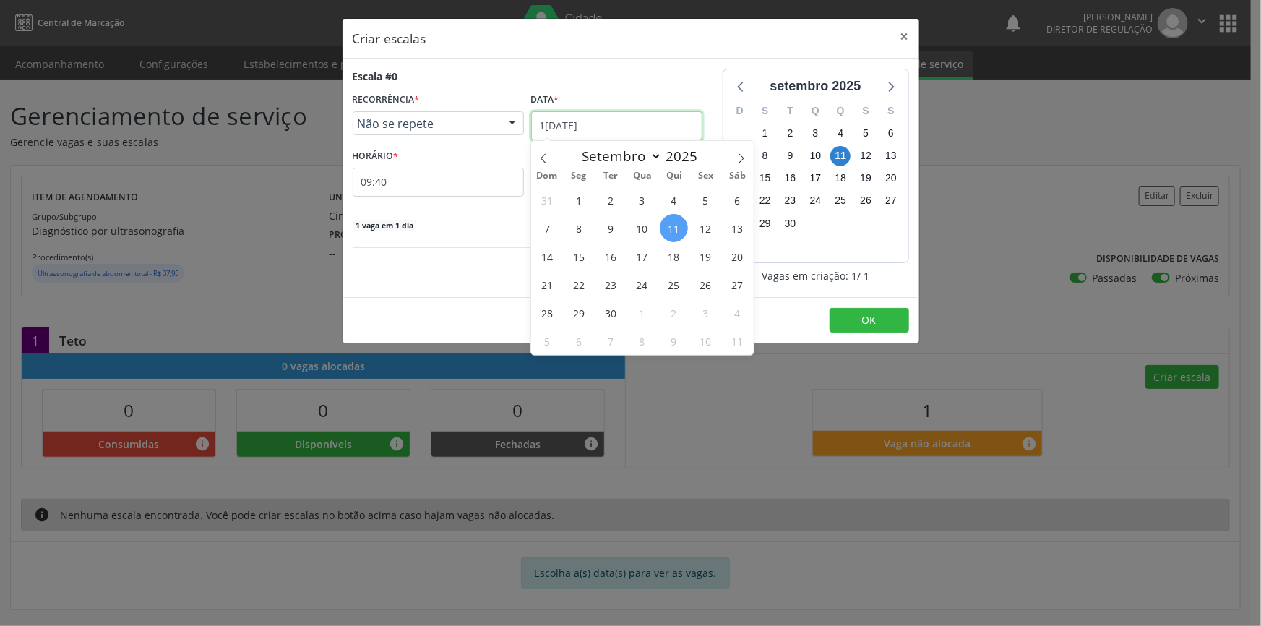
click at [621, 125] on input "1[DATE]" at bounding box center [616, 125] width 171 height 29
click at [470, 215] on div "Escala #0 RECORRÊNCIA * Não se repete Não se repete Diário/Semanal Mensal Nenhu…" at bounding box center [528, 150] width 350 height 163
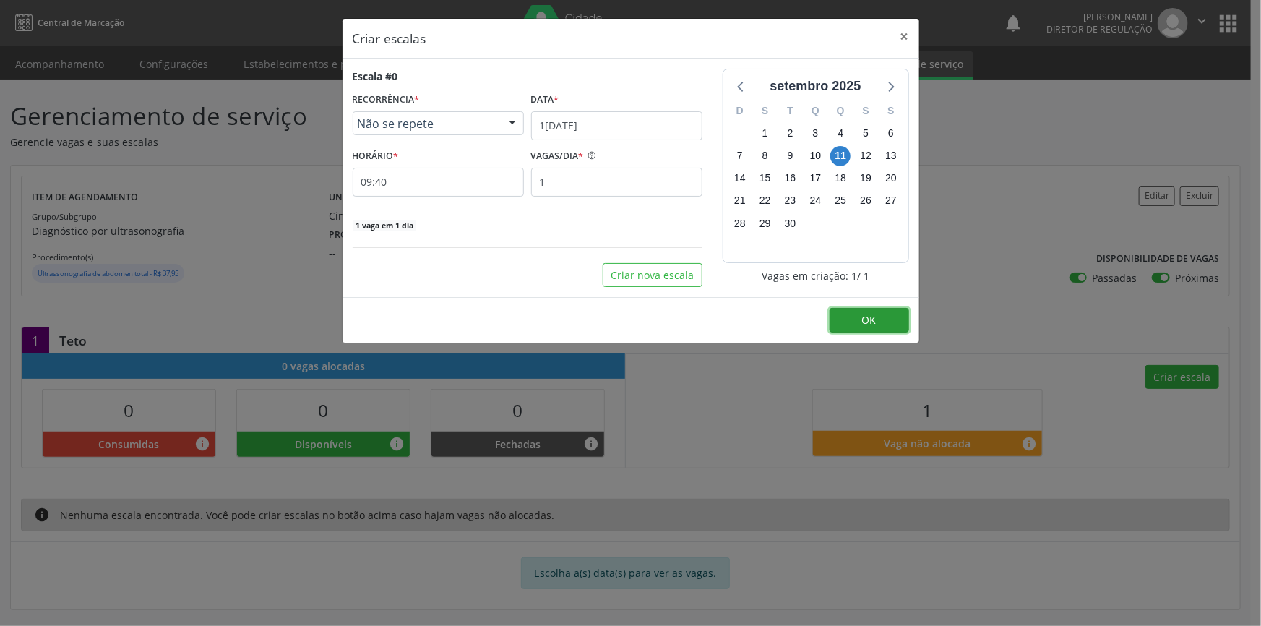
click at [873, 314] on span "OK" at bounding box center [869, 320] width 14 height 14
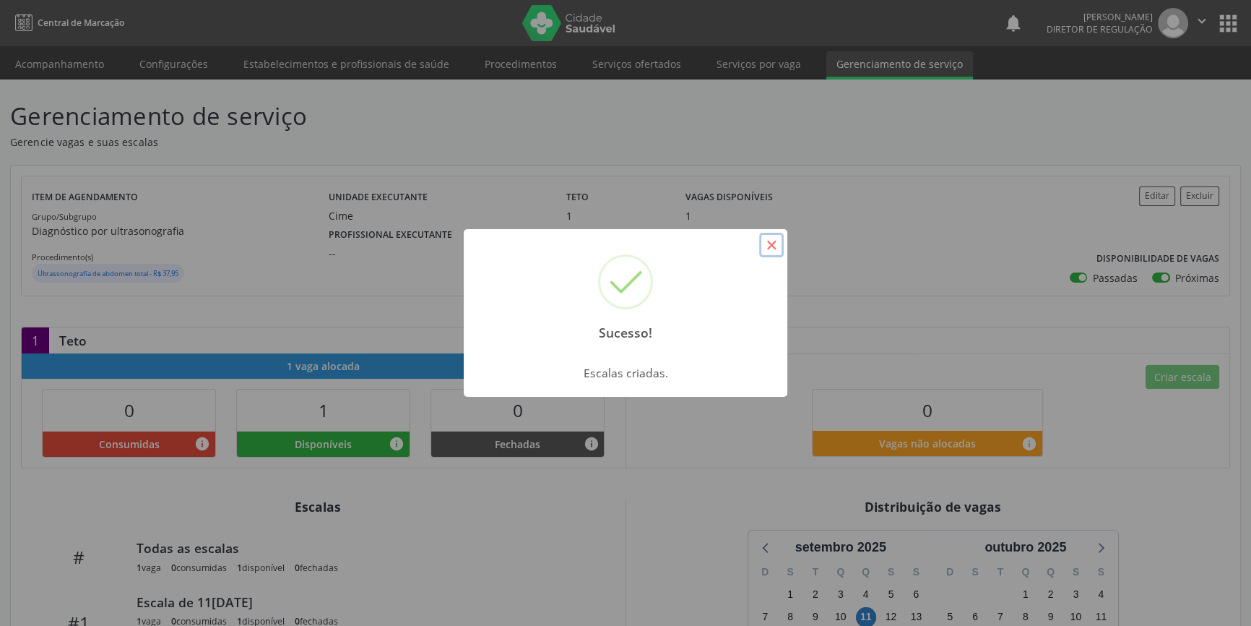
click at [772, 242] on button "×" at bounding box center [771, 245] width 25 height 25
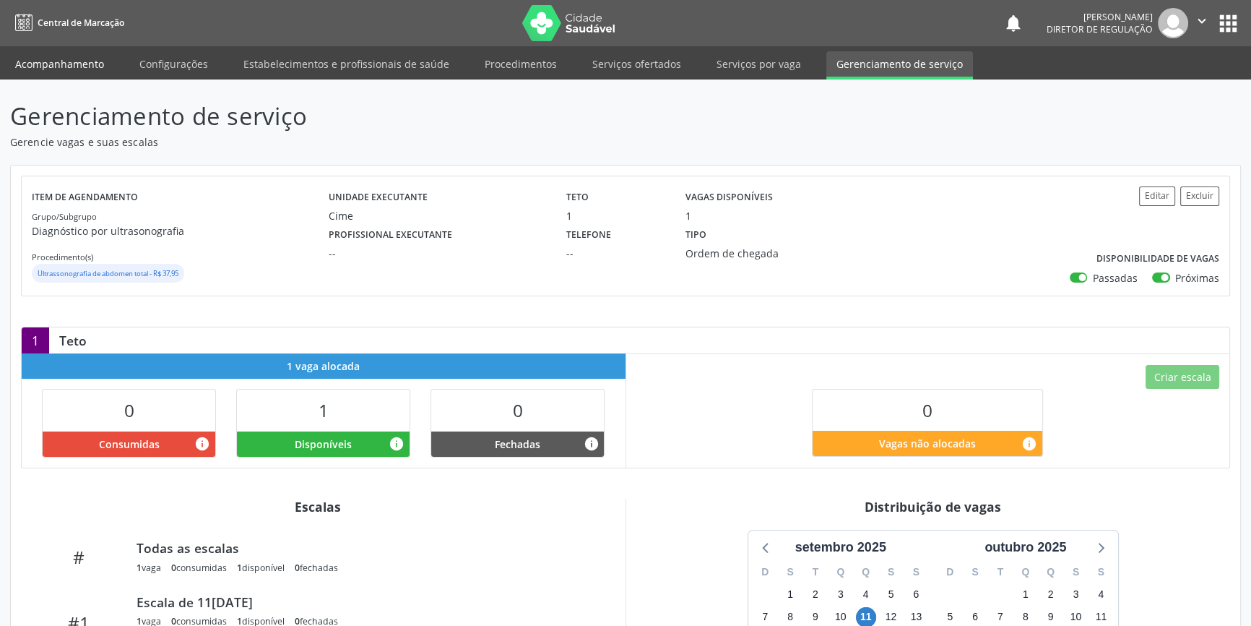
click at [53, 75] on link "Acompanhamento" at bounding box center [59, 63] width 109 height 25
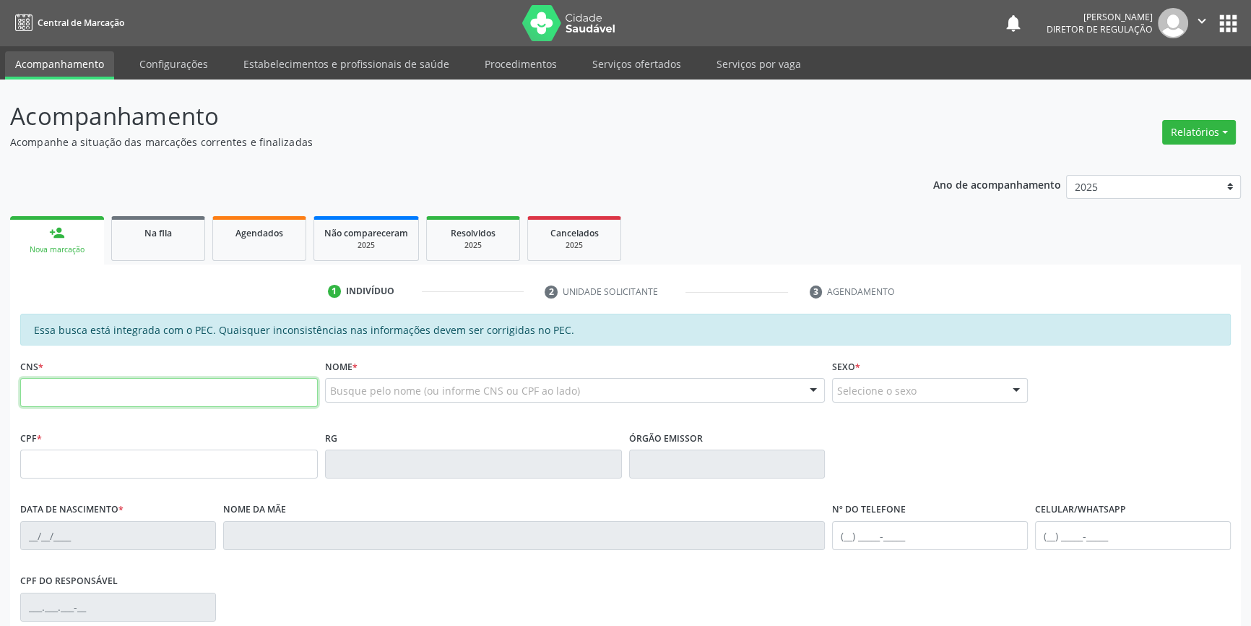
click at [123, 389] on input "text" at bounding box center [169, 392] width 298 height 29
type input "700 2024 5690 9227"
type input "220.602.944-87"
type input "26/09/1959"
type input "Antuninha da Cruz Santos"
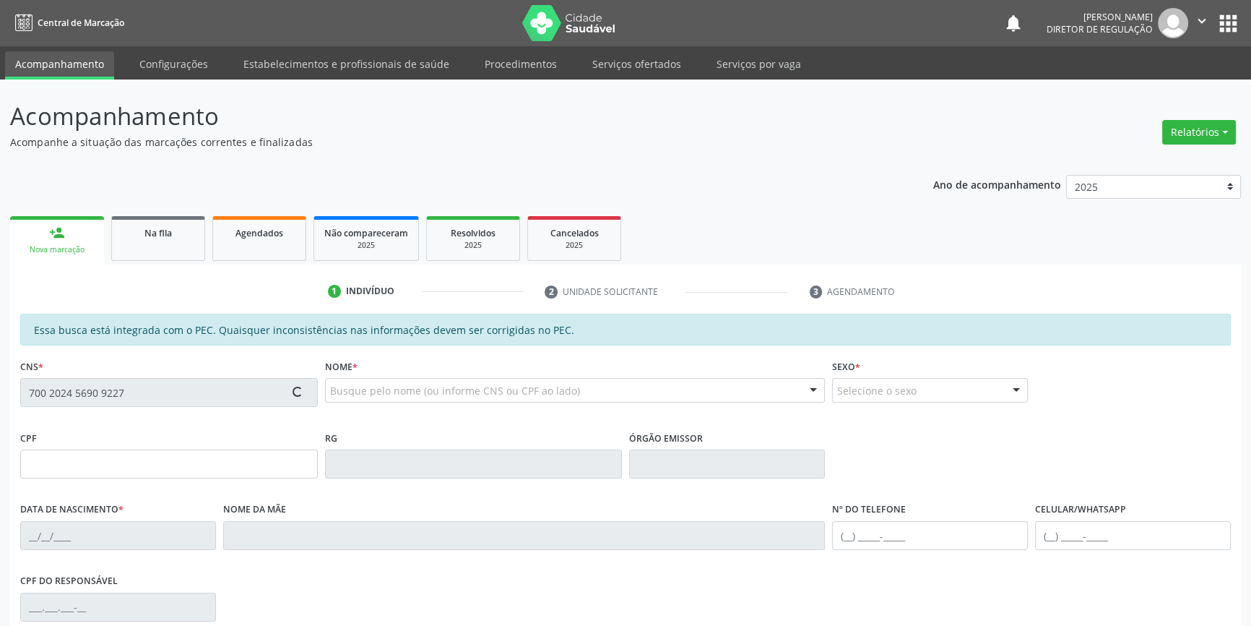
type input "(87) 98875-9943"
type input "S/N"
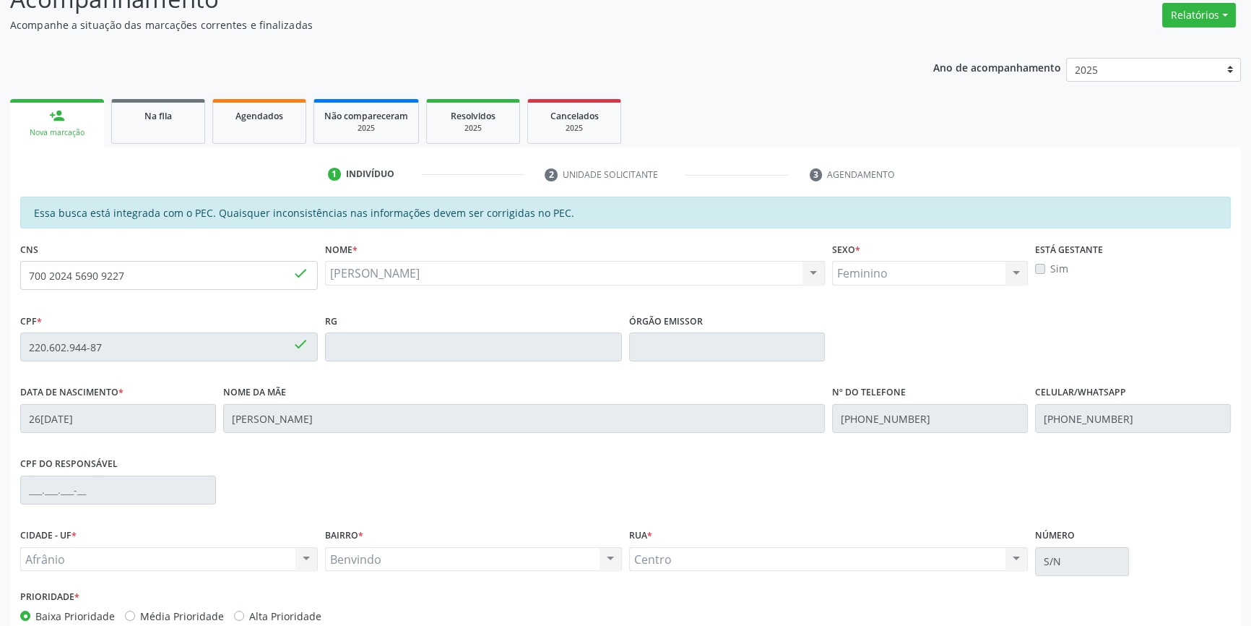
scroll to position [198, 0]
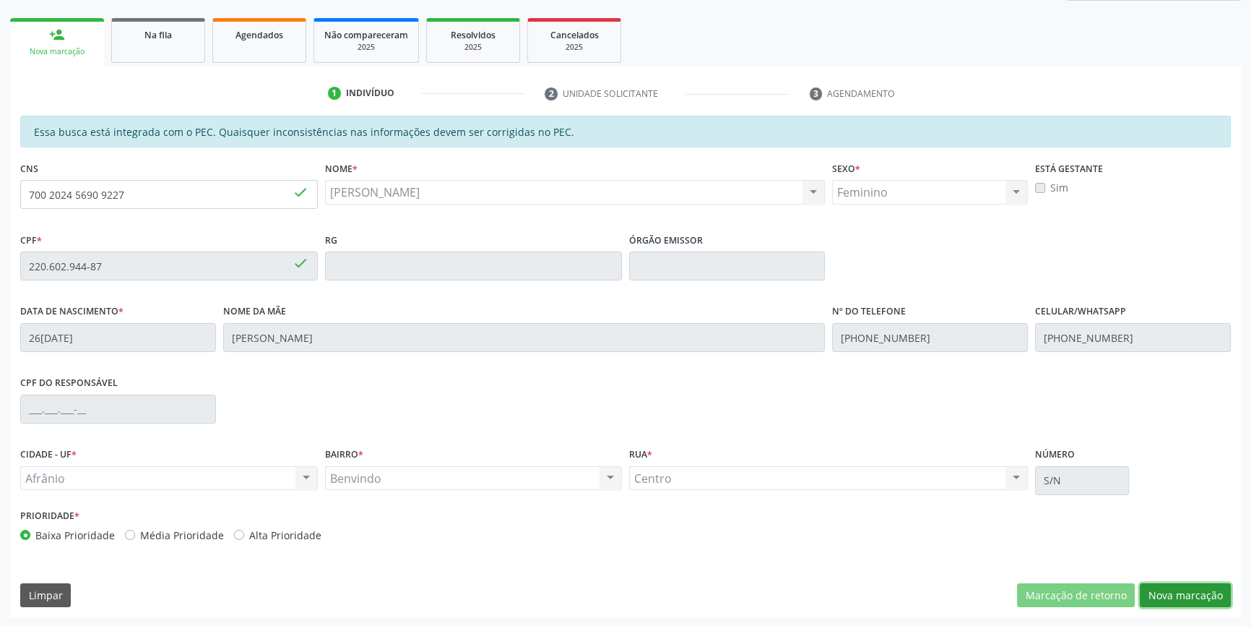
click at [1167, 592] on button "Nova marcação" at bounding box center [1185, 595] width 91 height 25
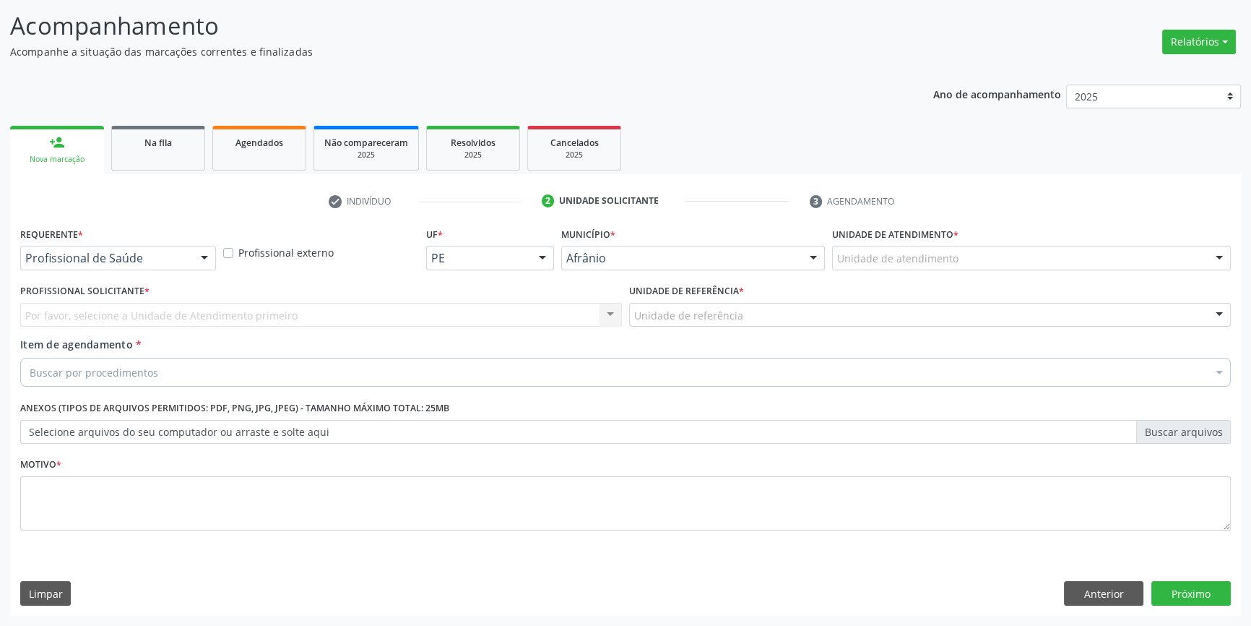
scroll to position [89, 0]
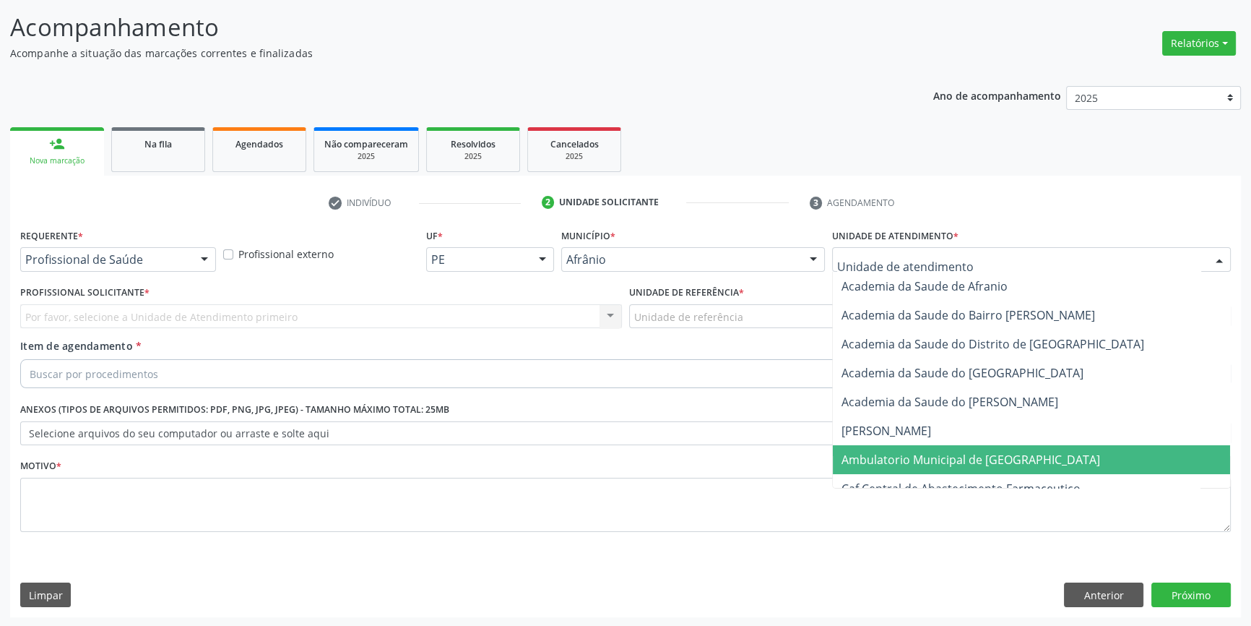
click at [917, 458] on span "Ambulatorio Municipal de [GEOGRAPHIC_DATA]" at bounding box center [971, 460] width 259 height 16
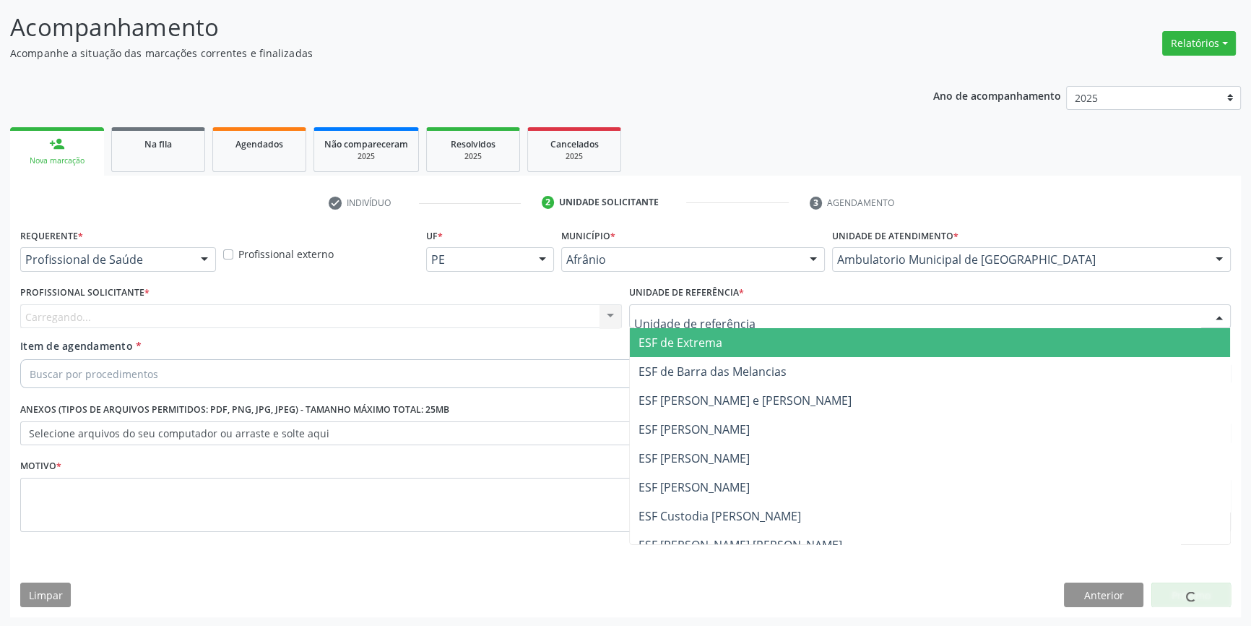
click at [747, 317] on div at bounding box center [930, 316] width 602 height 25
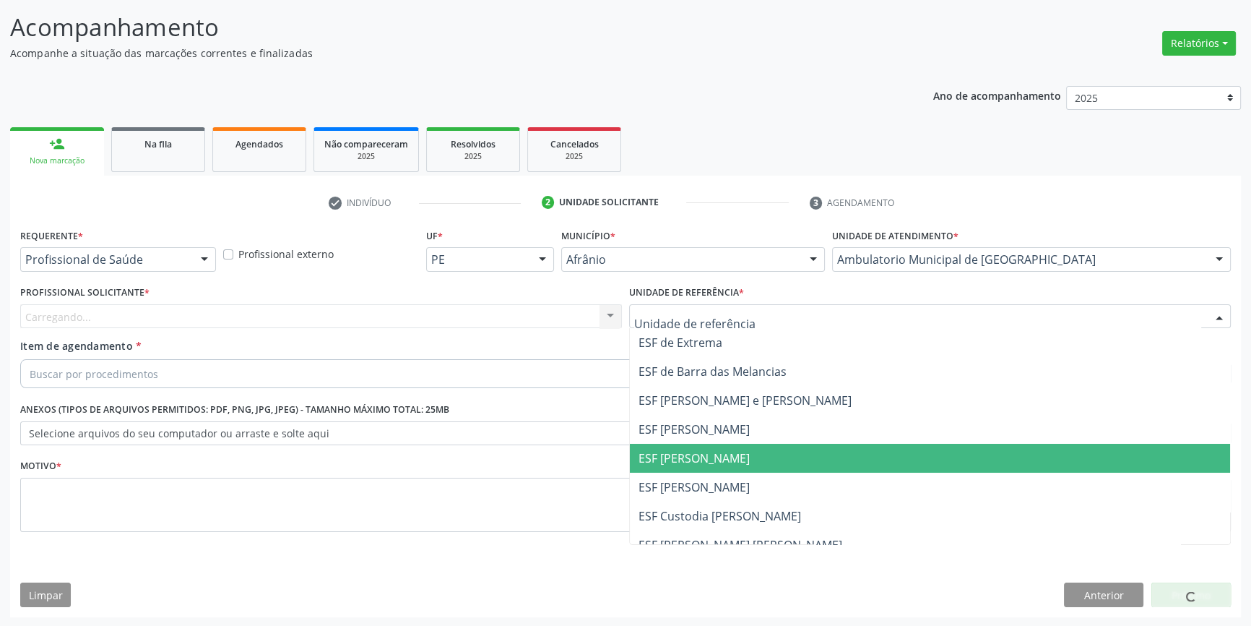
click at [741, 458] on span "ESF [PERSON_NAME]" at bounding box center [930, 458] width 600 height 29
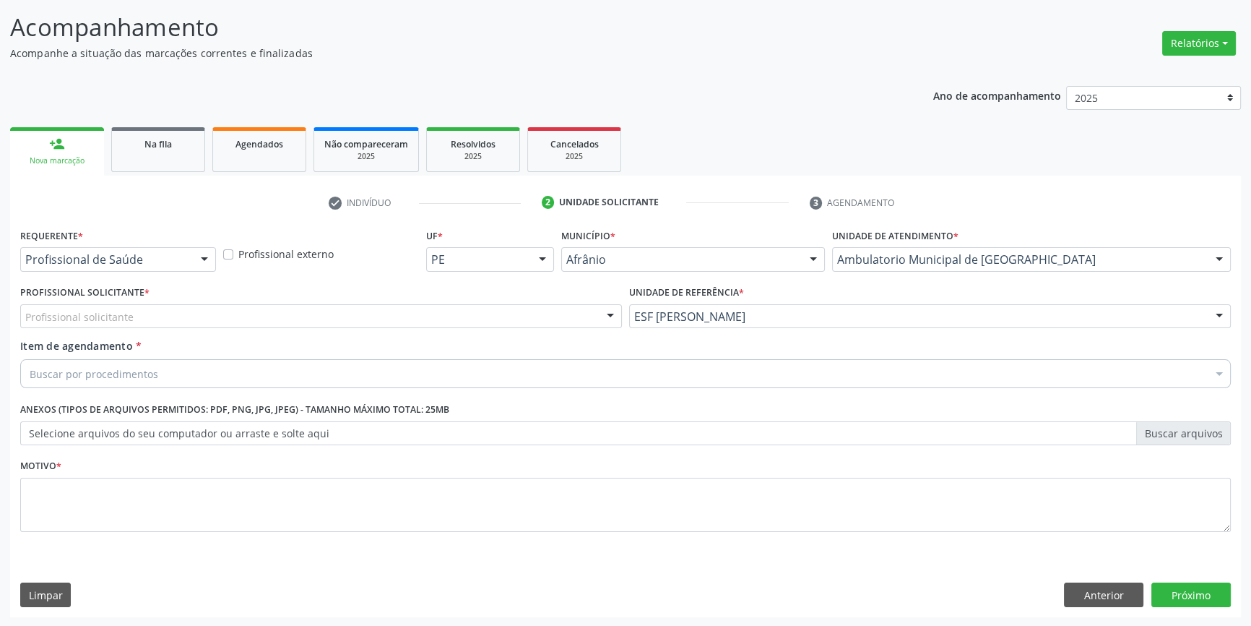
click at [431, 316] on div "Profissional solicitante" at bounding box center [321, 316] width 602 height 25
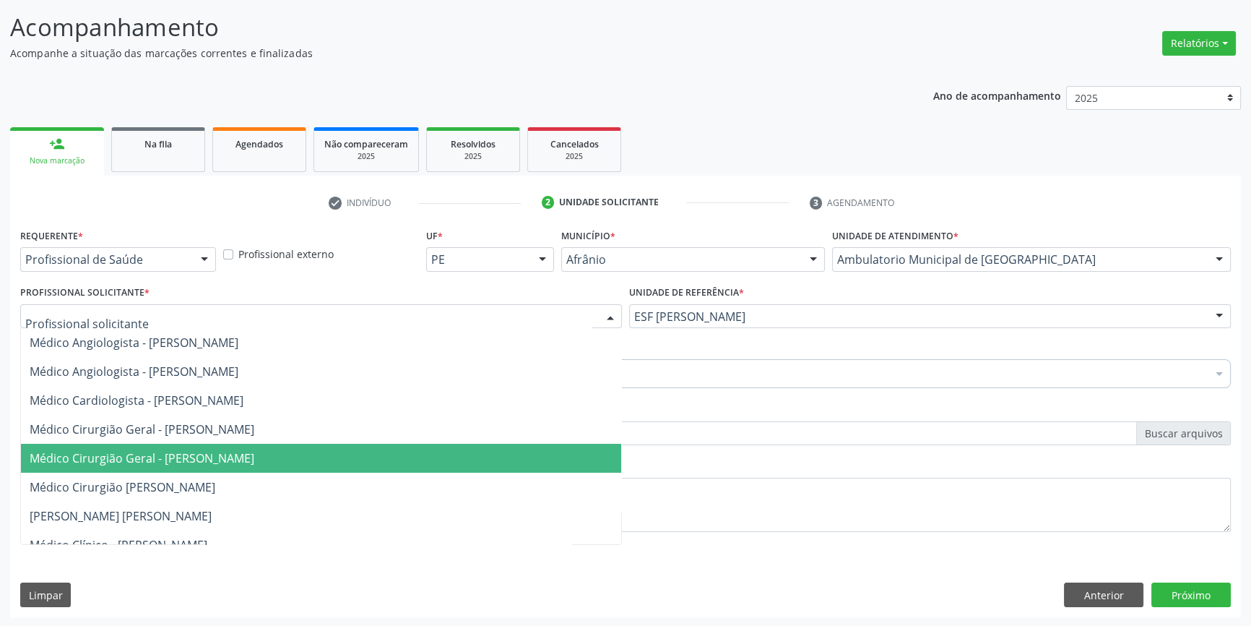
click at [279, 440] on span "Médico Cirurgião Geral - [PERSON_NAME]" at bounding box center [321, 429] width 600 height 29
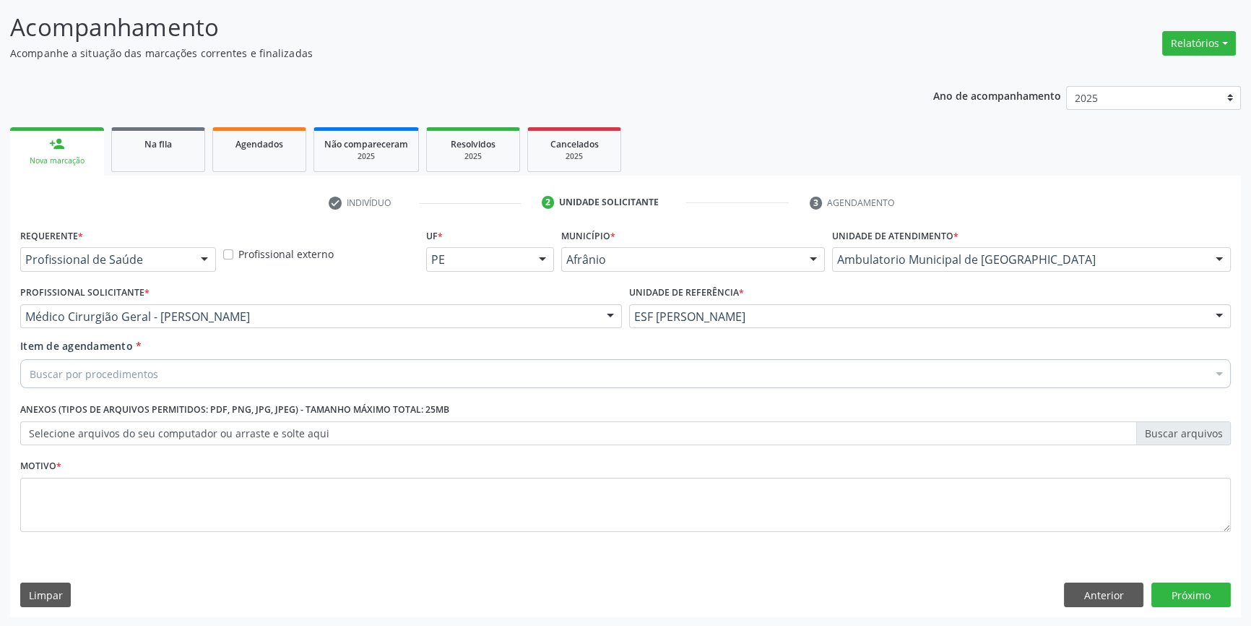
click at [238, 361] on div "Buscar por procedimentos" at bounding box center [625, 373] width 1211 height 29
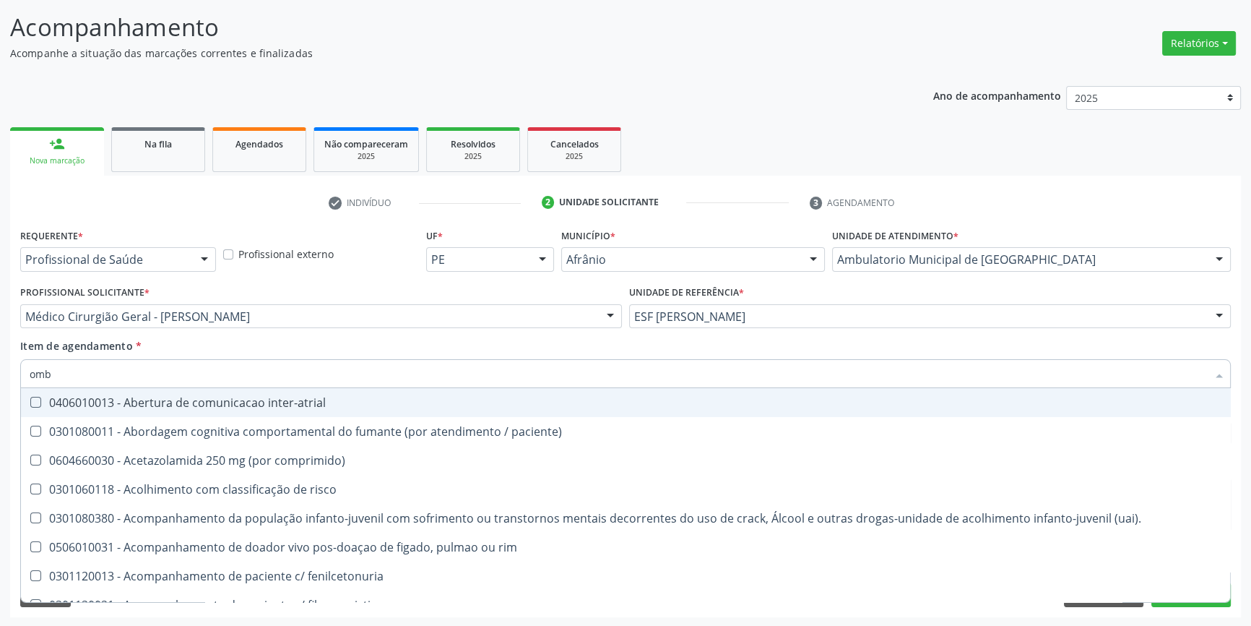
type input "ombr"
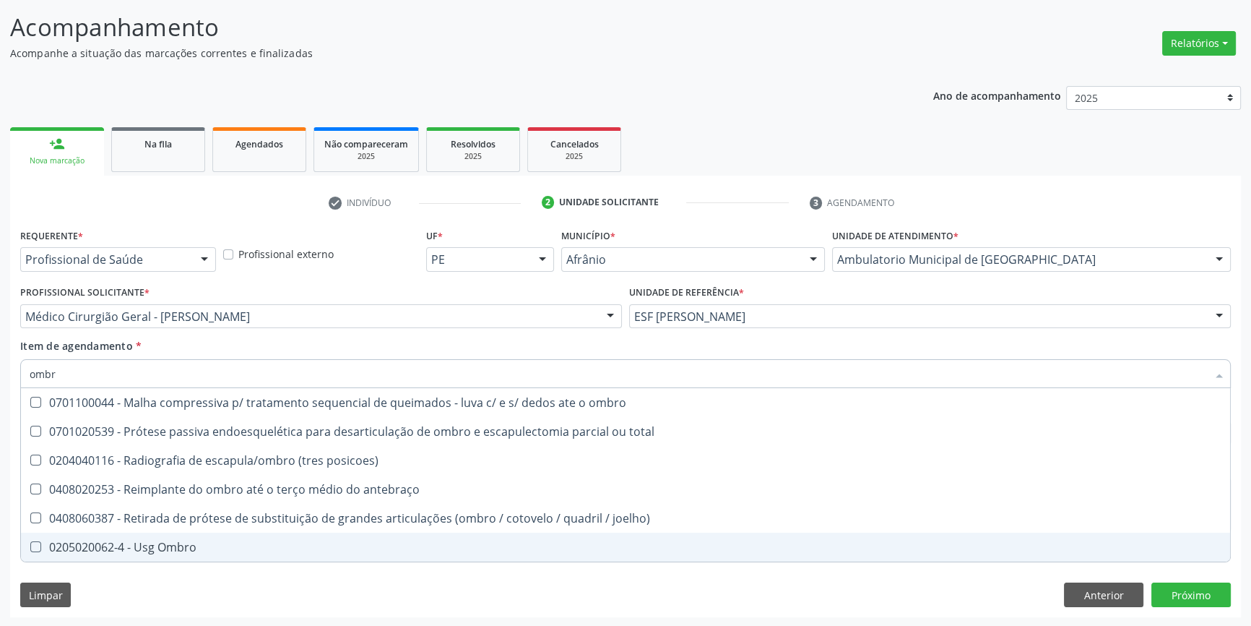
click at [209, 541] on div "0205020062-4 - Usg Ombro" at bounding box center [626, 547] width 1192 height 12
checkbox Ombro "true"
click at [201, 574] on div "Requerente * Profissional de Saúde Profissional de Saúde Paciente Nenhum result…" at bounding box center [625, 421] width 1231 height 392
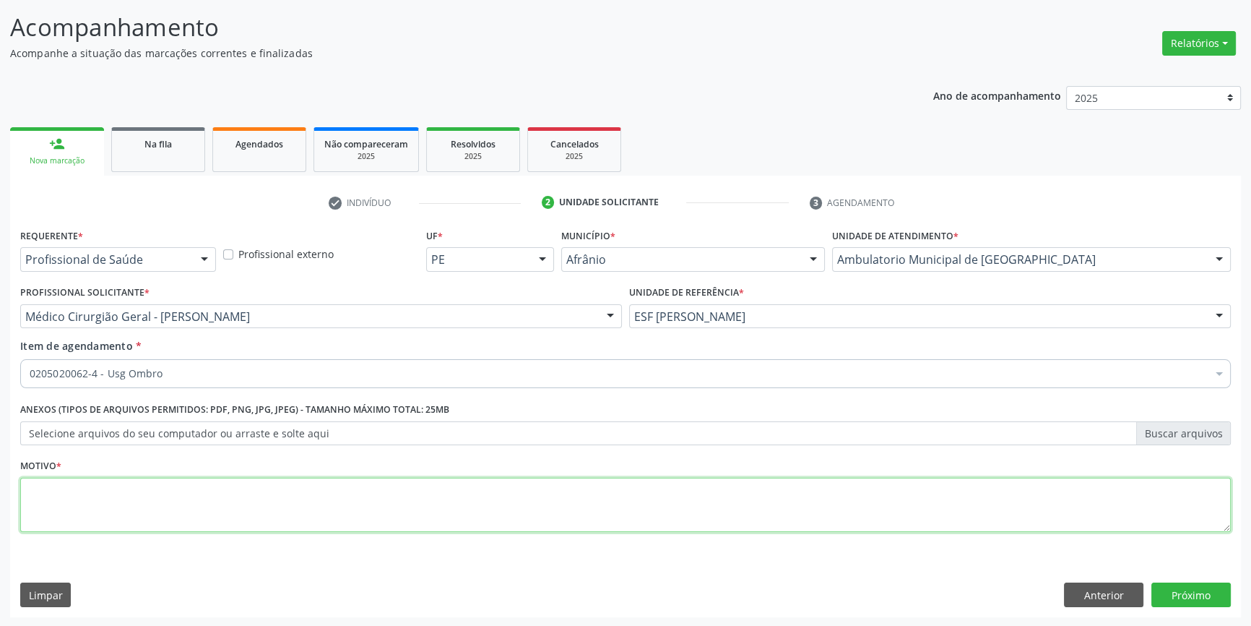
click at [165, 483] on textarea at bounding box center [625, 505] width 1211 height 55
type textarea "'"
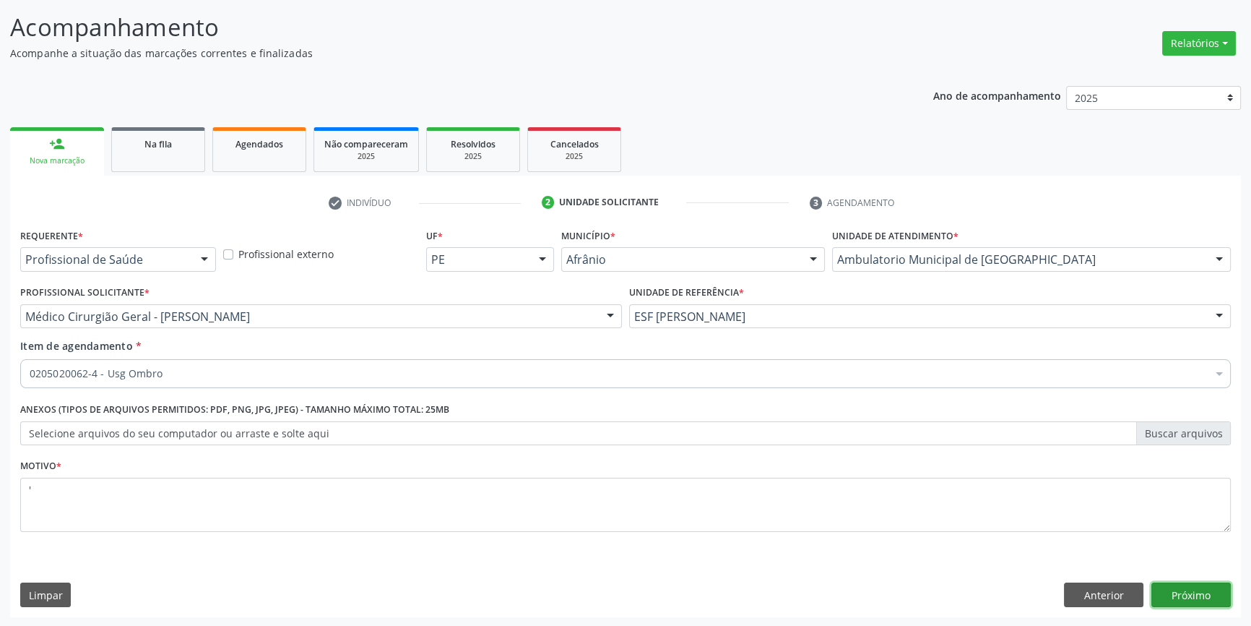
click at [1170, 585] on button "Próximo" at bounding box center [1191, 594] width 79 height 25
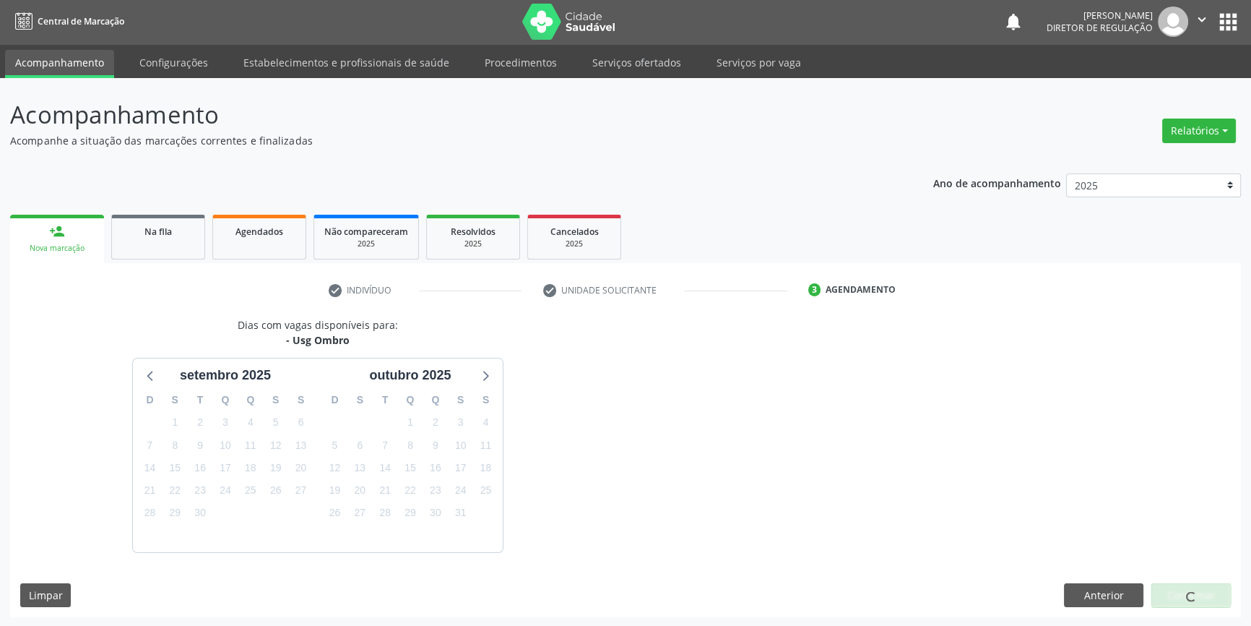
scroll to position [44, 0]
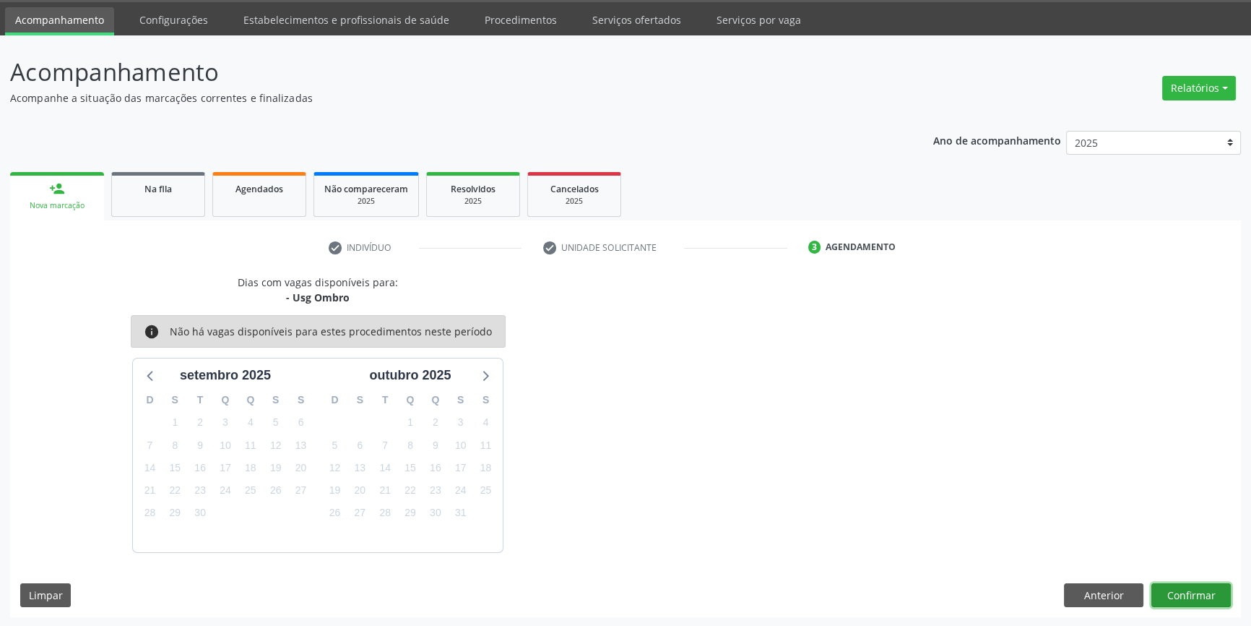
click at [1193, 583] on button "Confirmar" at bounding box center [1191, 595] width 79 height 25
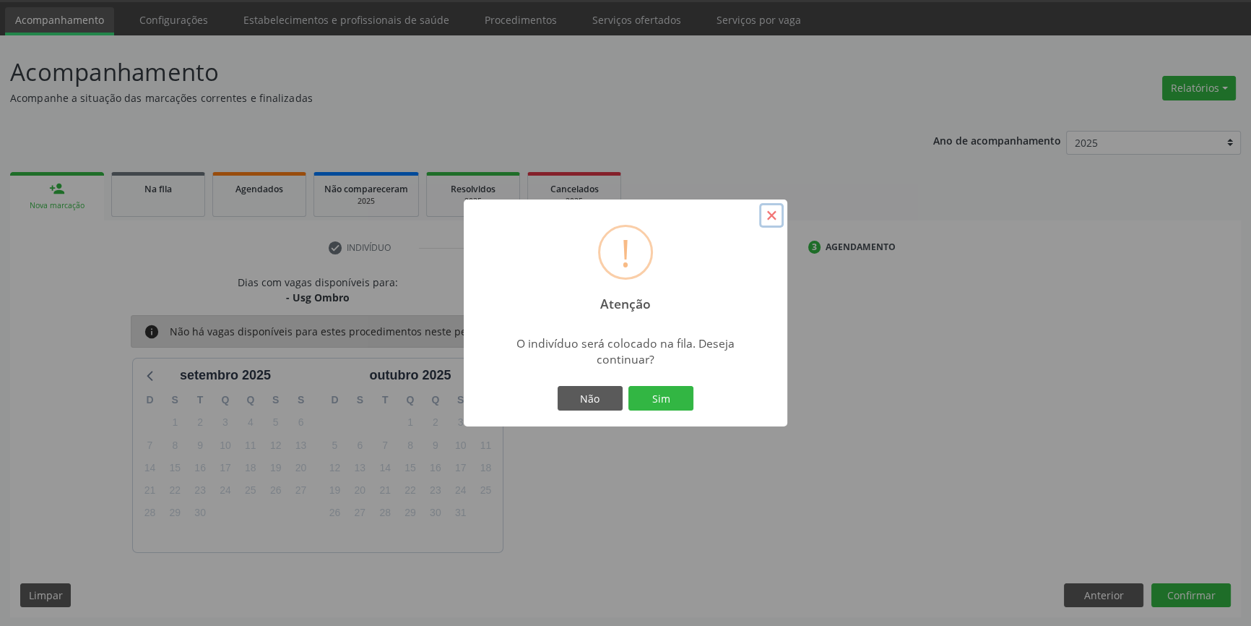
click at [779, 215] on button "×" at bounding box center [771, 215] width 25 height 25
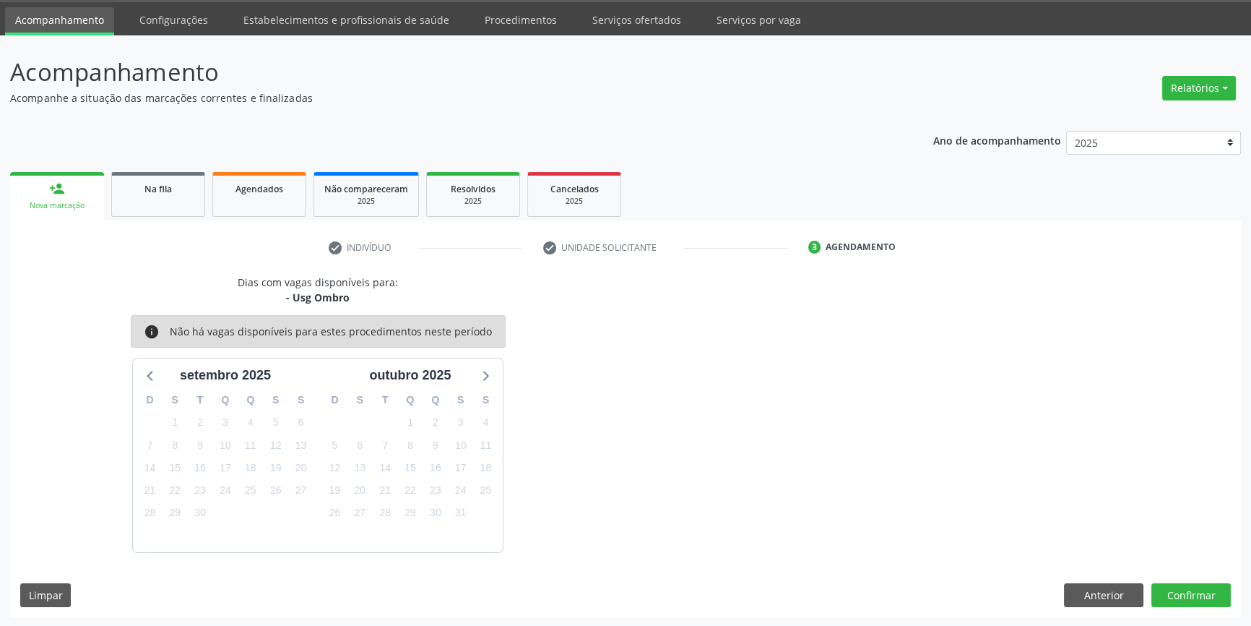
click at [957, 497] on div "Dias com vagas disponíveis para: - Usg Ombro info Não há vagas disponíveis para…" at bounding box center [625, 413] width 1231 height 277
click at [1181, 592] on button "Confirmar" at bounding box center [1191, 595] width 79 height 25
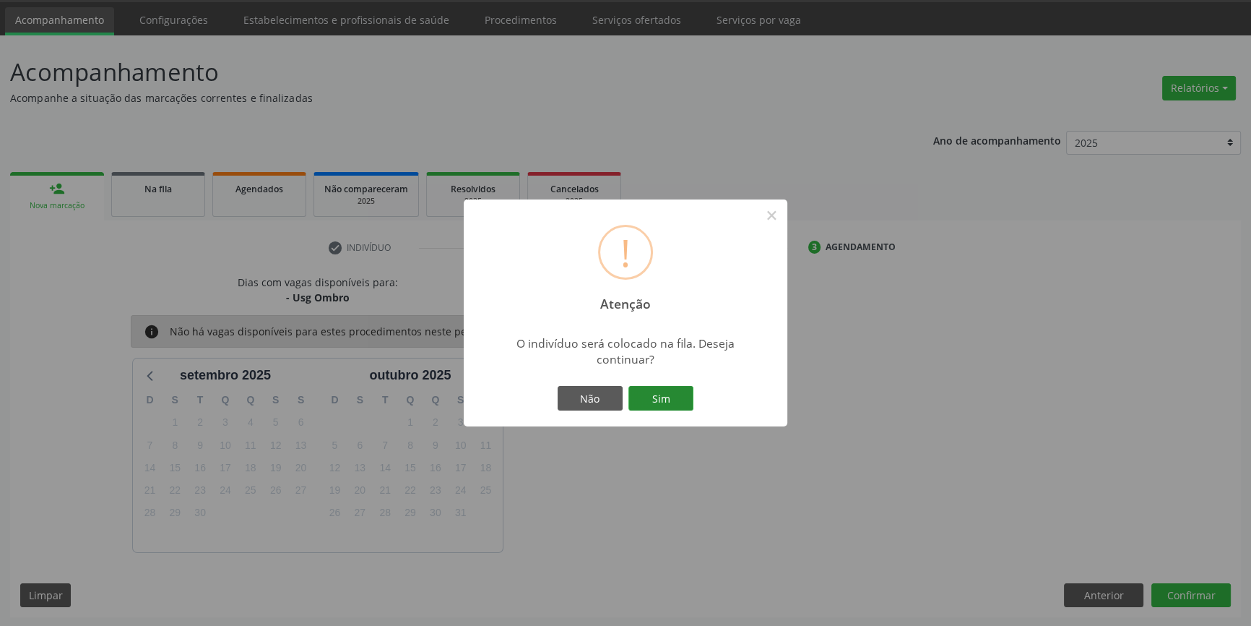
click at [678, 396] on button "Sim" at bounding box center [661, 398] width 65 height 25
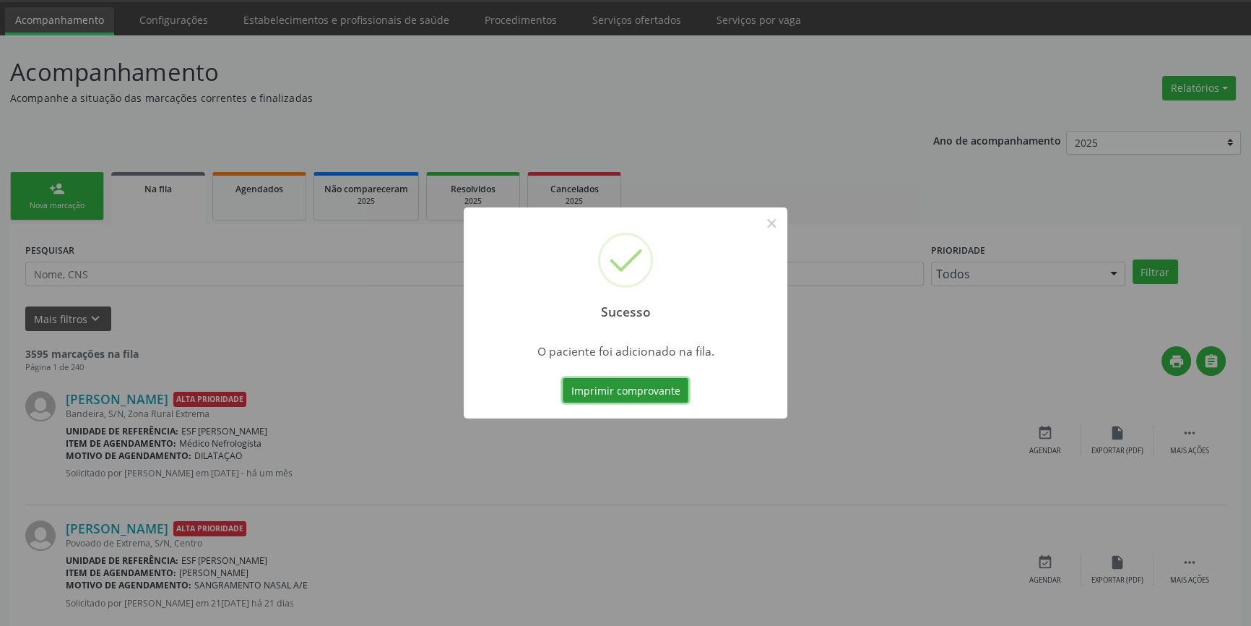
scroll to position [0, 0]
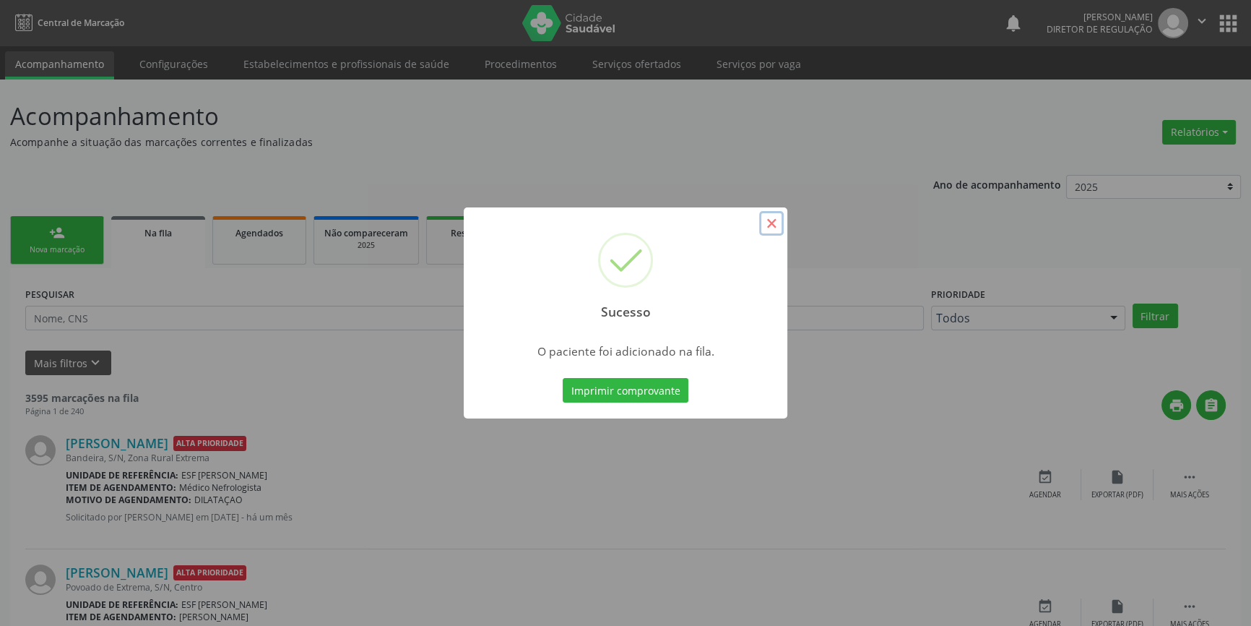
click at [774, 228] on button "×" at bounding box center [771, 223] width 25 height 25
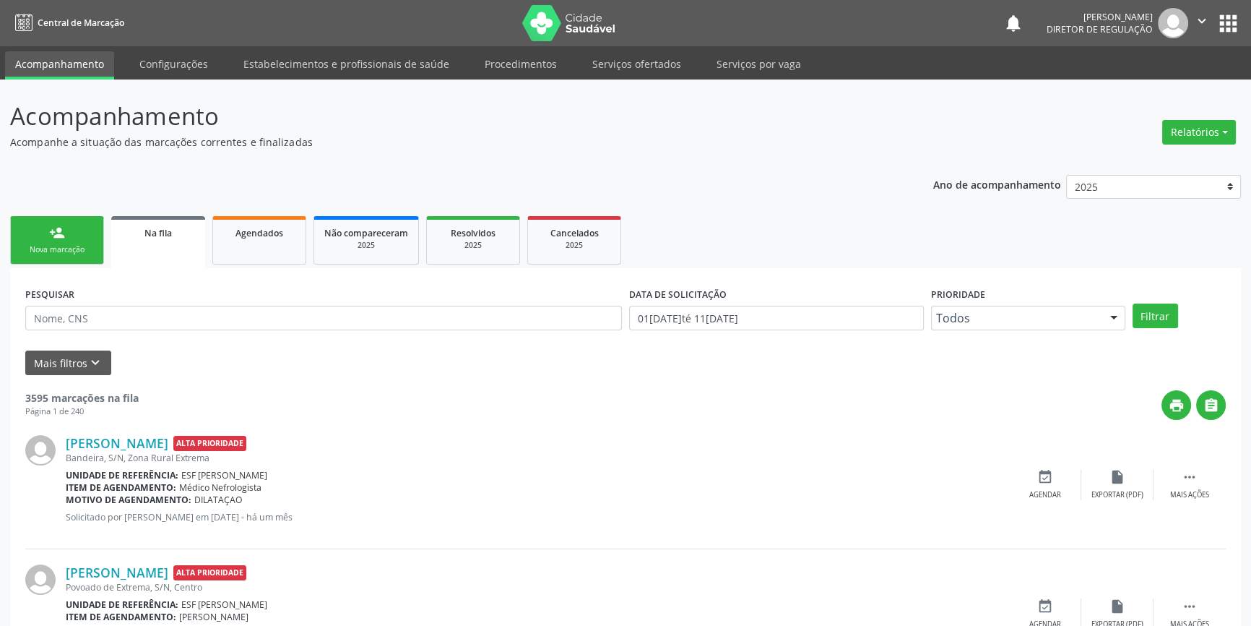
click at [53, 229] on div "person_add" at bounding box center [57, 233] width 16 height 16
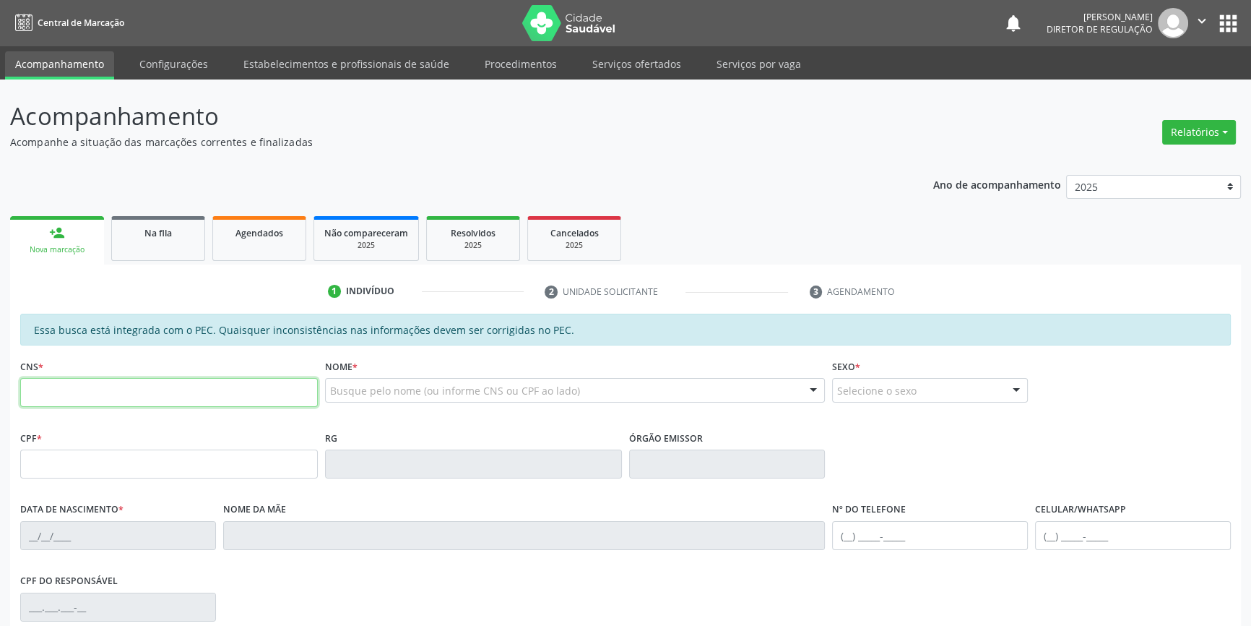
click at [112, 390] on input "text" at bounding box center [169, 392] width 298 height 29
type input "700 2024 5690 9227"
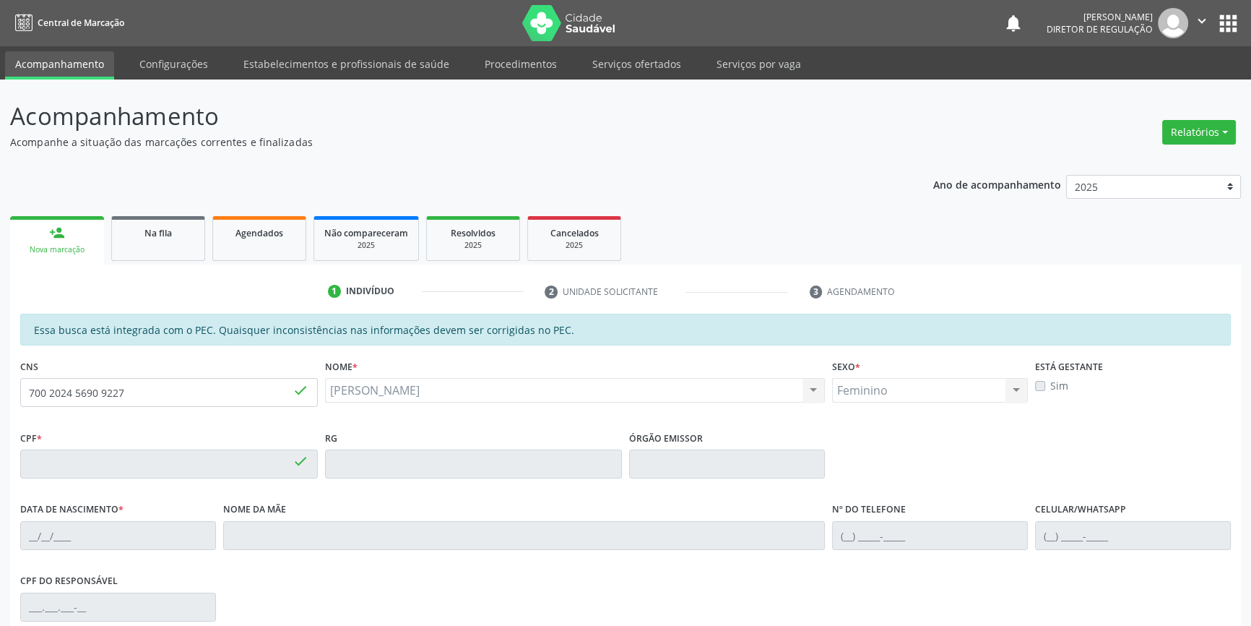
type input "220.602.944-87"
type input "26/09/1959"
type input "Antuninha da Cruz Santos"
type input "(87) 98875-9943"
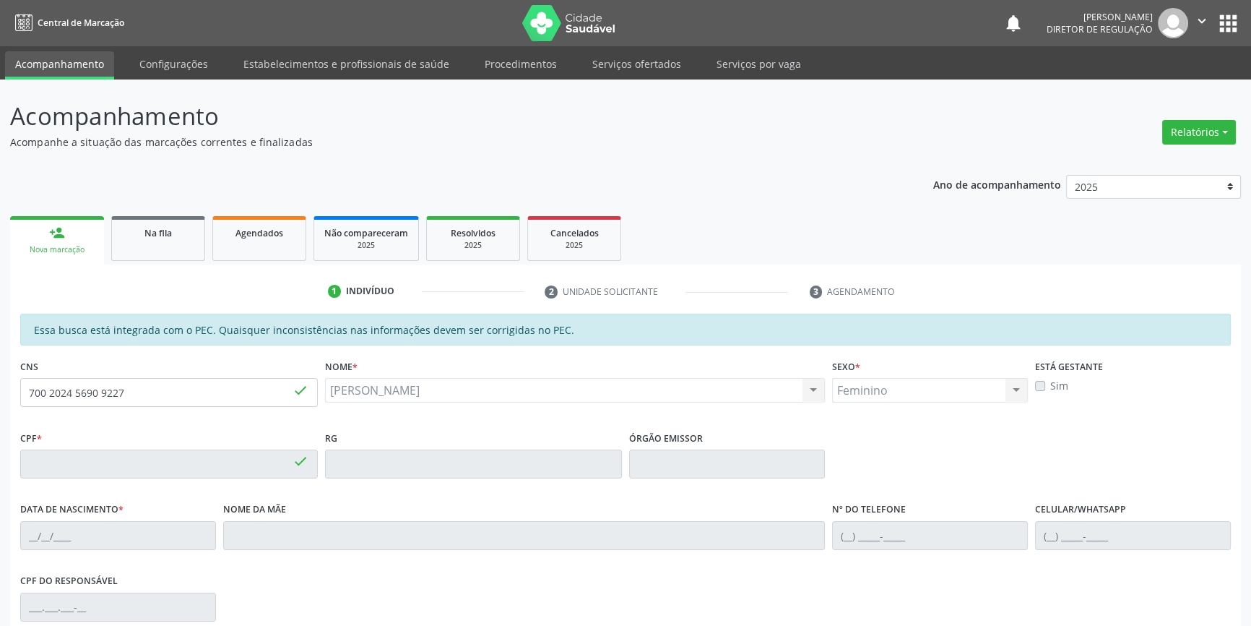
type input "S/N"
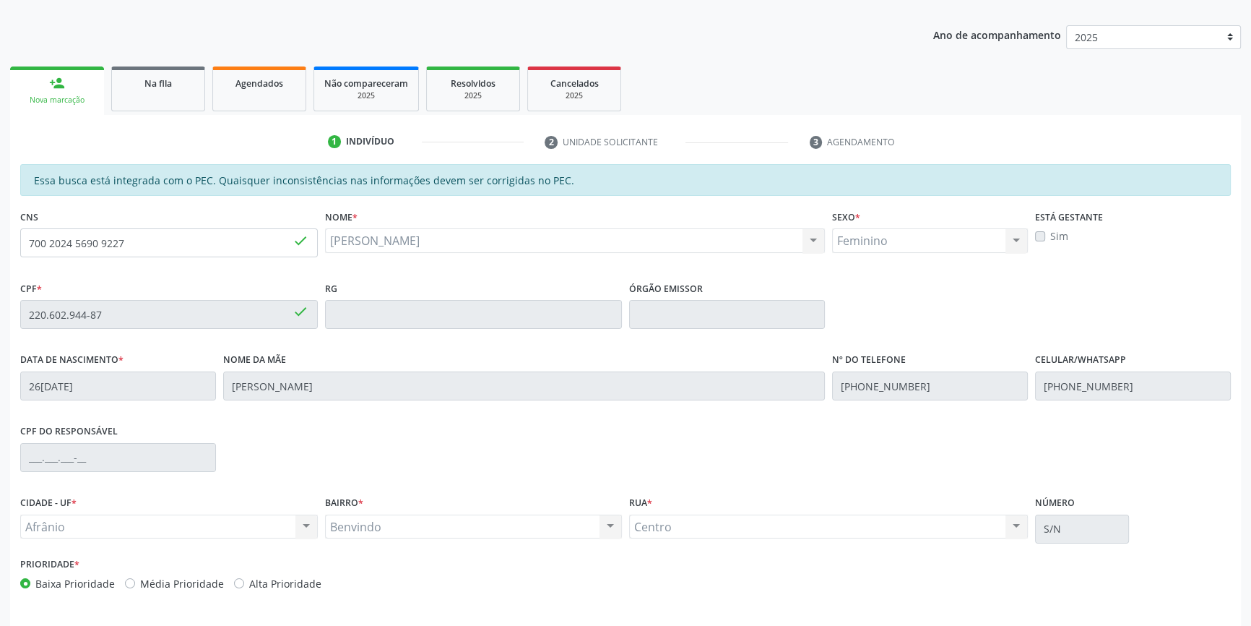
scroll to position [198, 0]
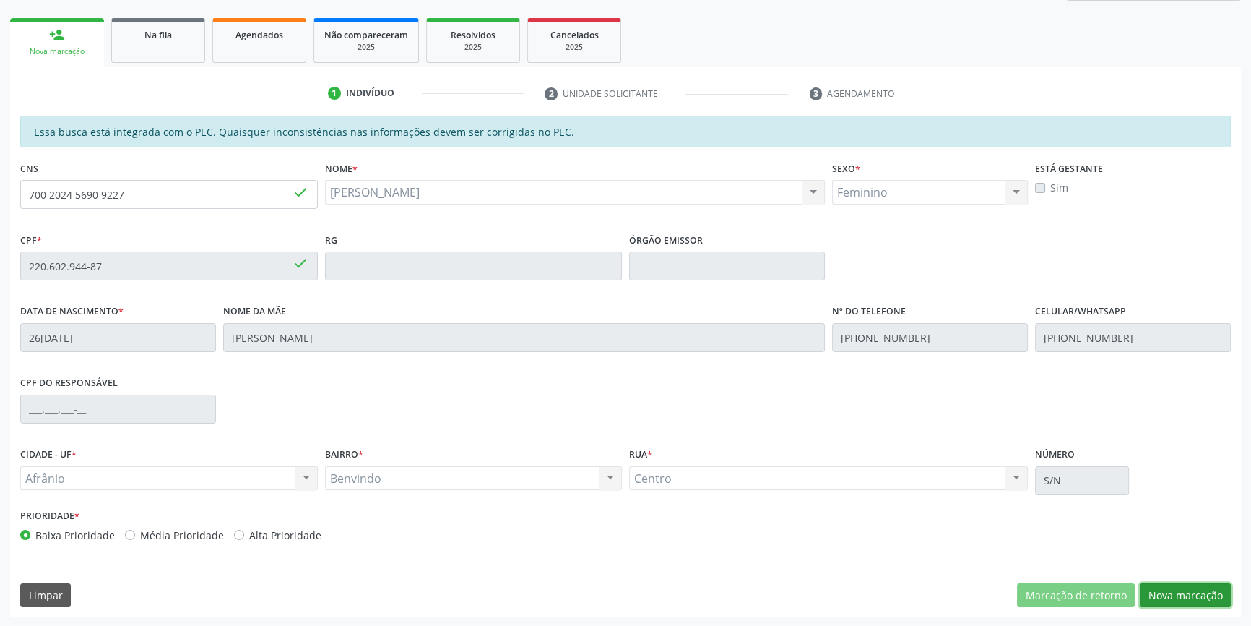
click at [1175, 586] on button "Nova marcação" at bounding box center [1185, 595] width 91 height 25
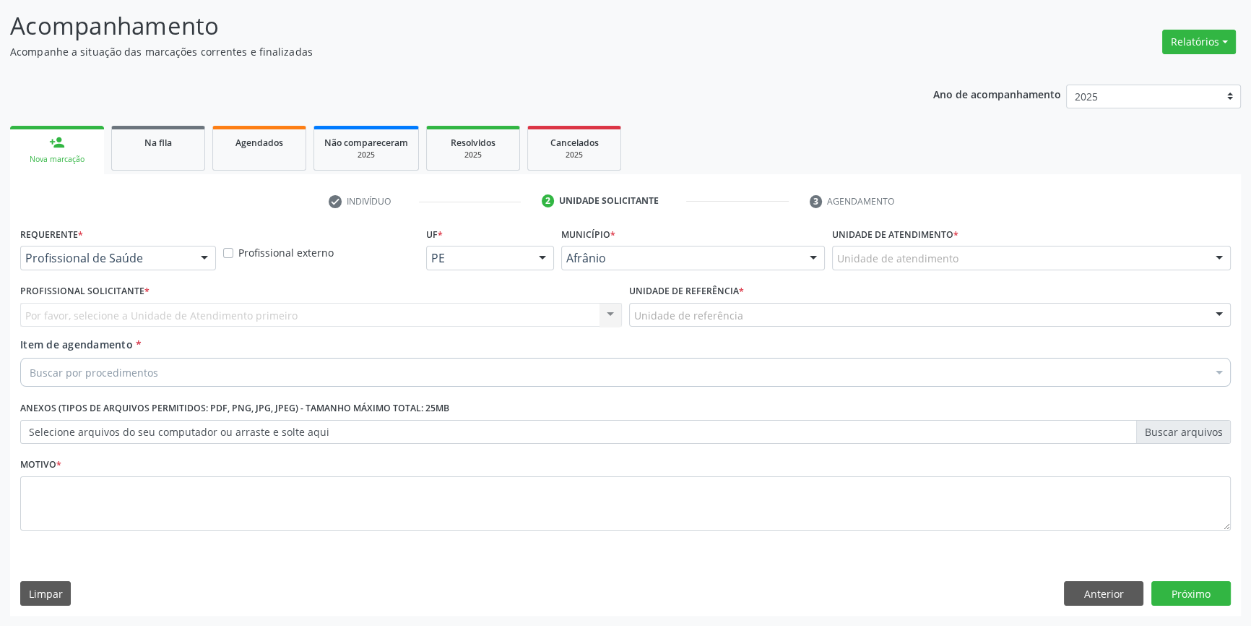
scroll to position [89, 0]
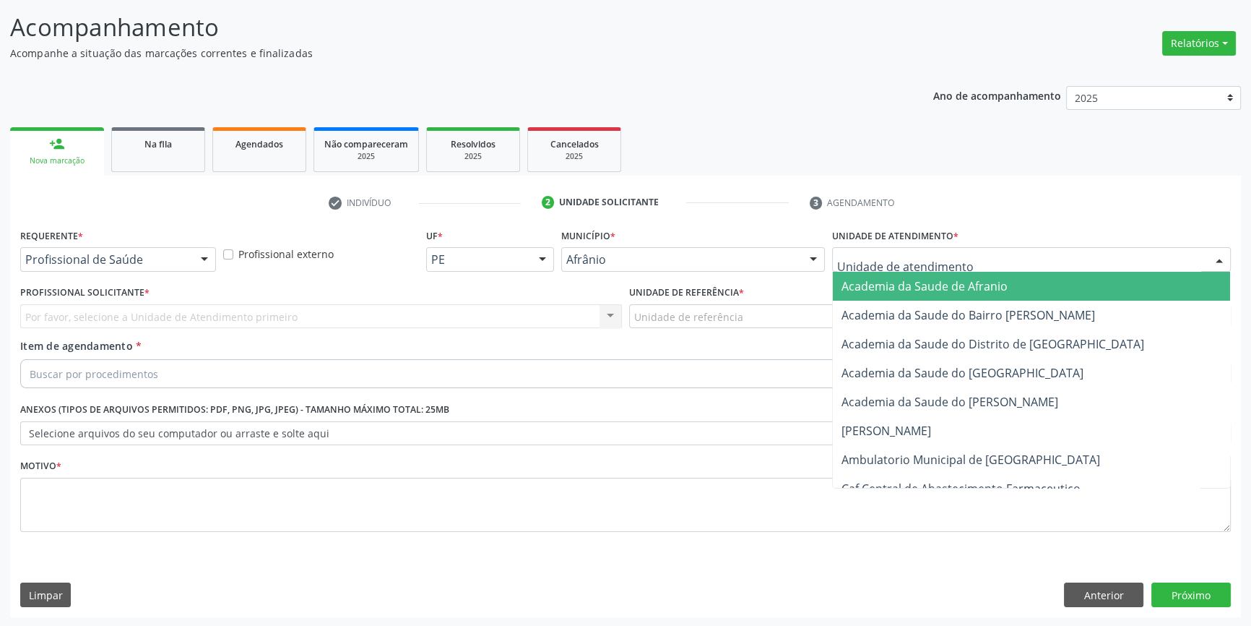
drag, startPoint x: 973, startPoint y: 251, endPoint x: 957, endPoint y: 360, distance: 109.5
click at [972, 251] on div at bounding box center [1031, 259] width 399 height 25
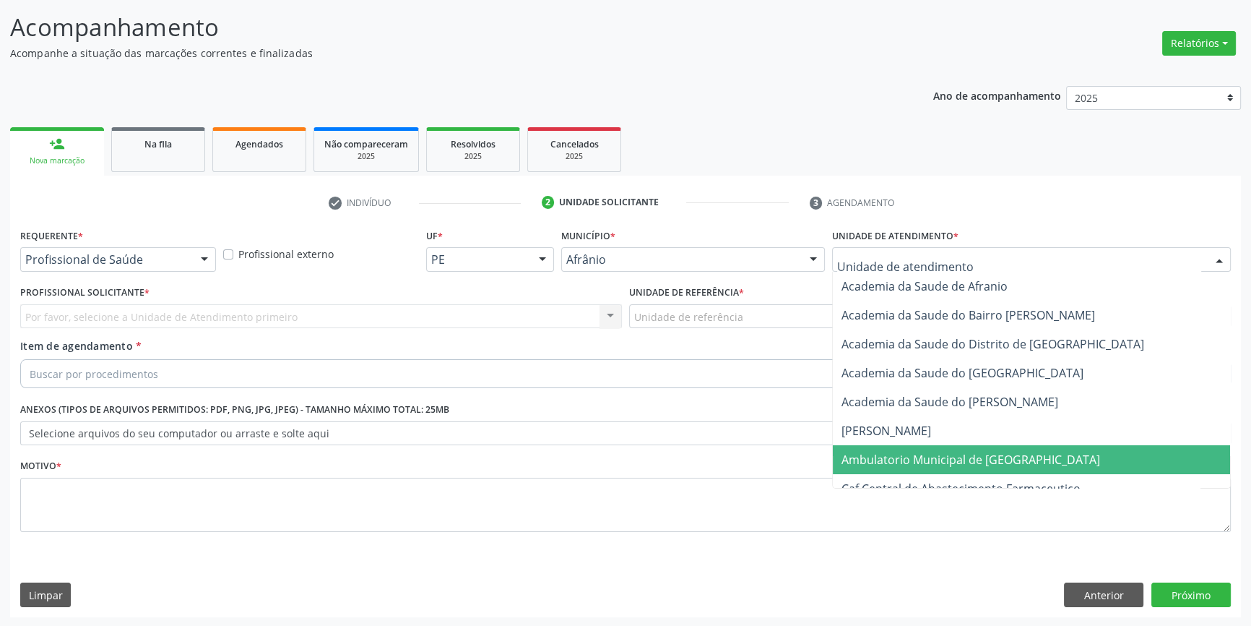
click at [942, 459] on span "Ambulatorio Municipal de [GEOGRAPHIC_DATA]" at bounding box center [971, 460] width 259 height 16
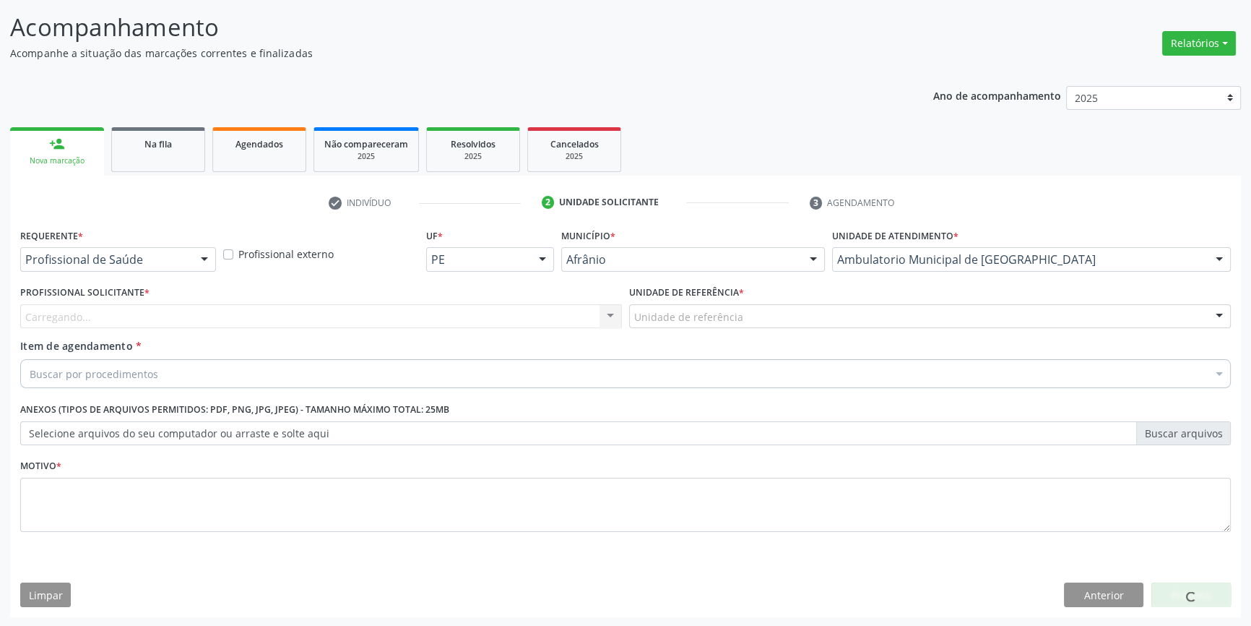
click at [773, 332] on div "Unidade de referência * Unidade de referência ESF de Extrema ESF de Barra das M…" at bounding box center [930, 310] width 609 height 56
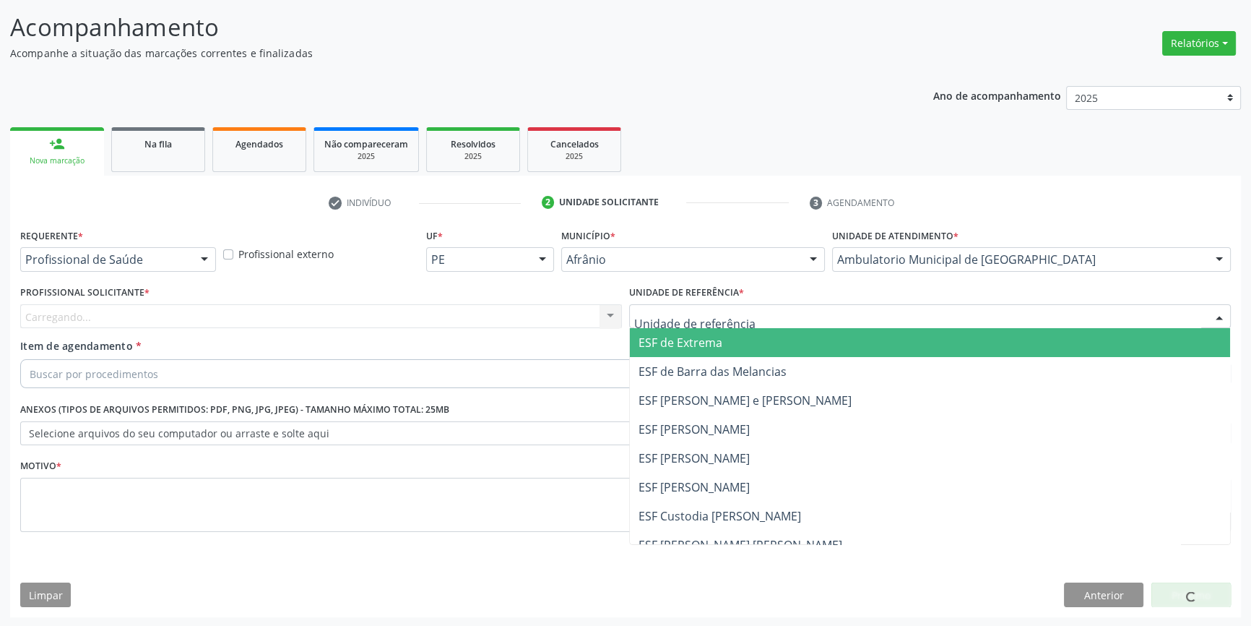
drag, startPoint x: 757, startPoint y: 316, endPoint x: 724, endPoint y: 444, distance: 131.4
click at [756, 316] on div at bounding box center [930, 316] width 602 height 25
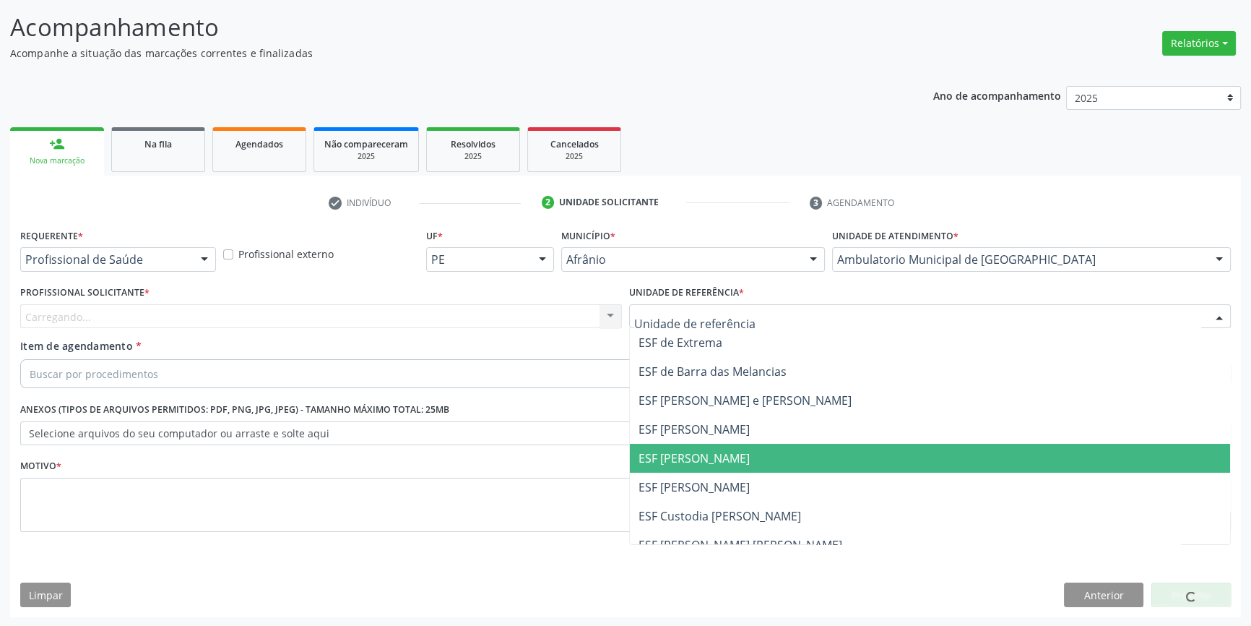
click at [719, 453] on span "ESF [PERSON_NAME]" at bounding box center [694, 458] width 111 height 16
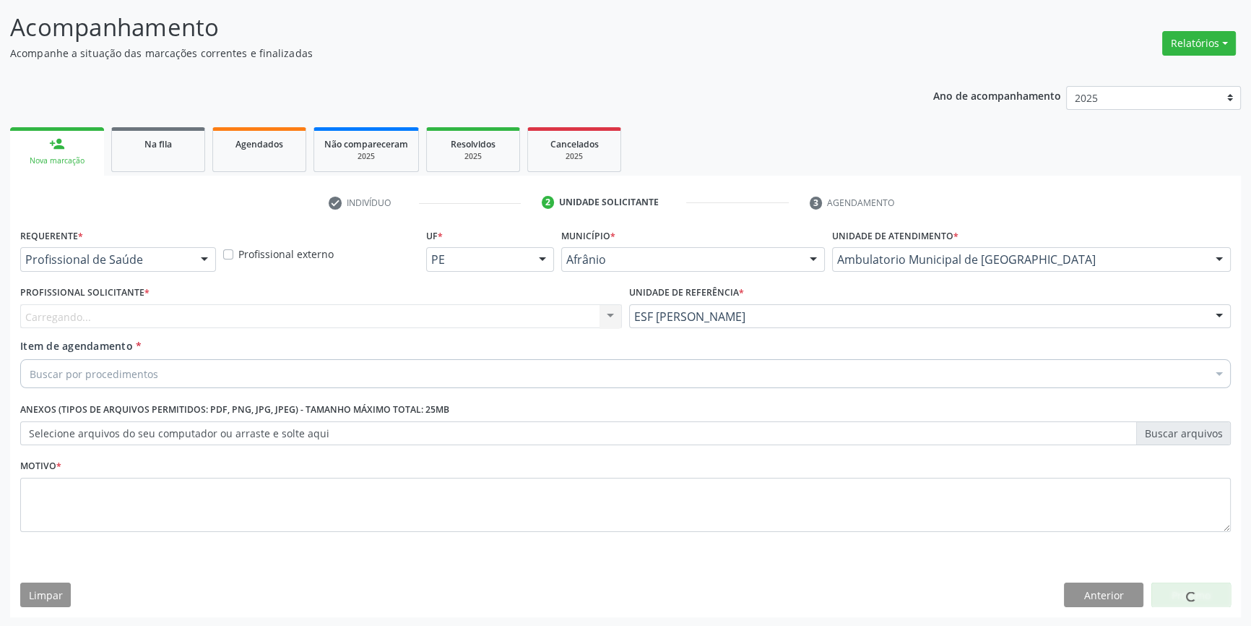
click at [439, 320] on div "Carregando... Nenhum resultado encontrado para: " " Não há nenhuma opção para s…" at bounding box center [321, 316] width 602 height 25
click at [418, 329] on div "Profissional Solicitante * Profissional solicitante Médico Angiologista - [PERS…" at bounding box center [321, 310] width 609 height 56
click at [384, 315] on div "Profissional solicitante" at bounding box center [321, 316] width 602 height 25
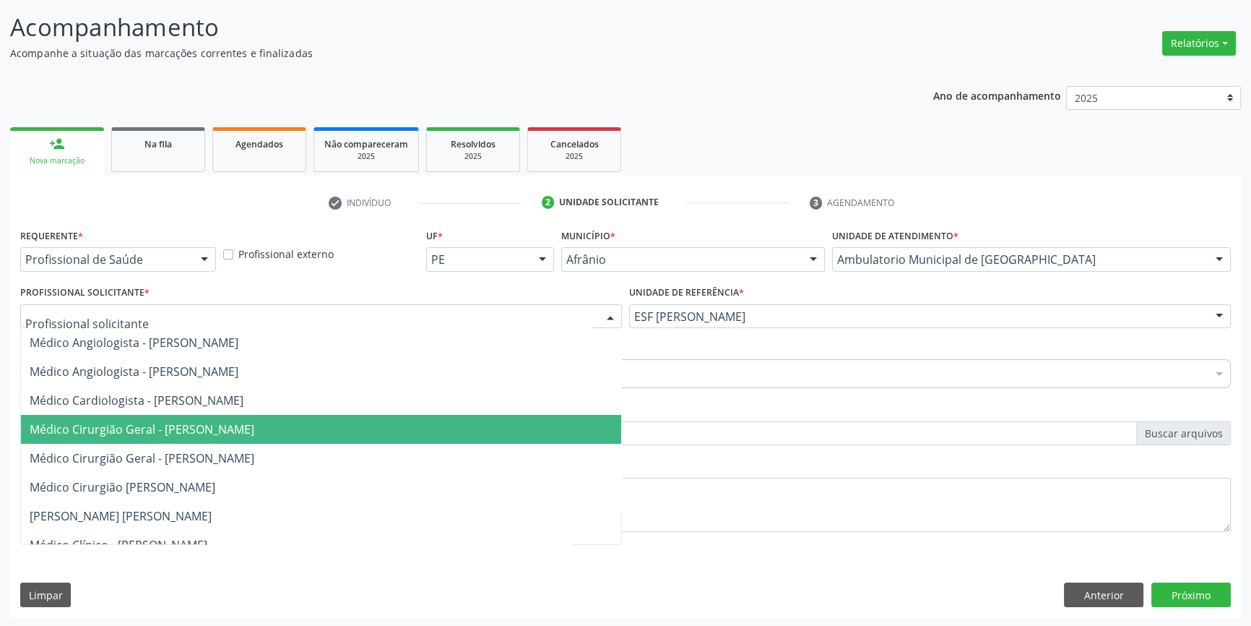
click at [254, 421] on span "Médico Cirurgião Geral - [PERSON_NAME]" at bounding box center [142, 429] width 225 height 16
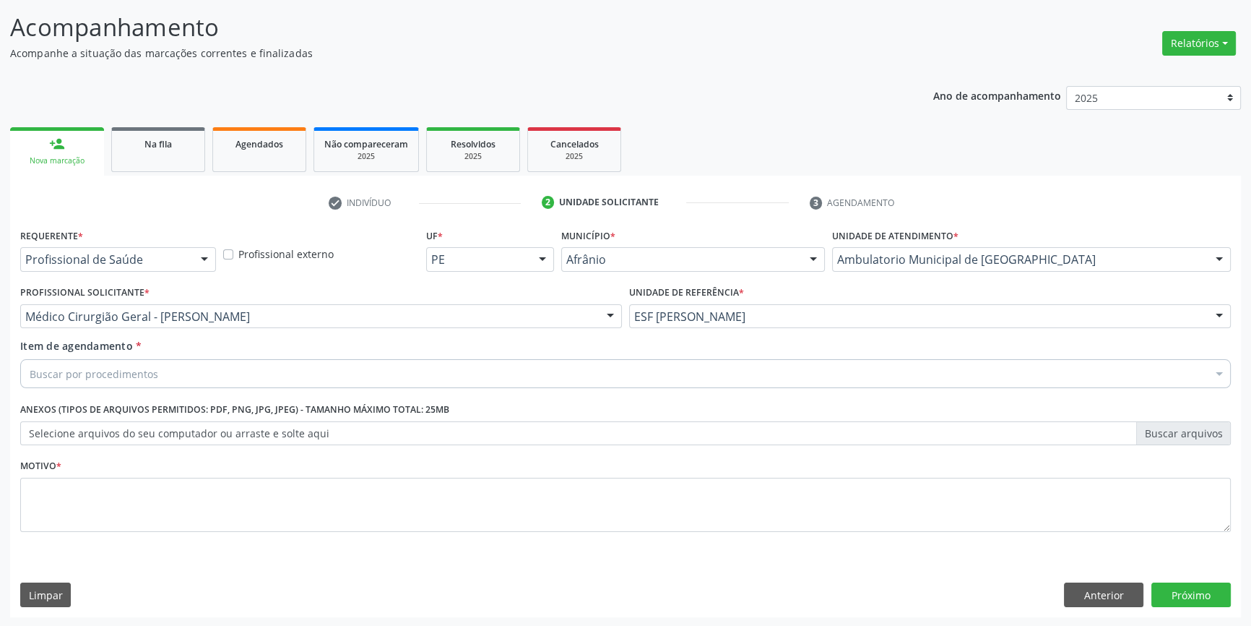
click at [251, 395] on div "Requerente * Profissional de Saúde Profissional de Saúde Paciente Nenhum result…" at bounding box center [625, 388] width 1211 height 327
click at [248, 380] on div "Buscar por procedimentos" at bounding box center [625, 373] width 1211 height 29
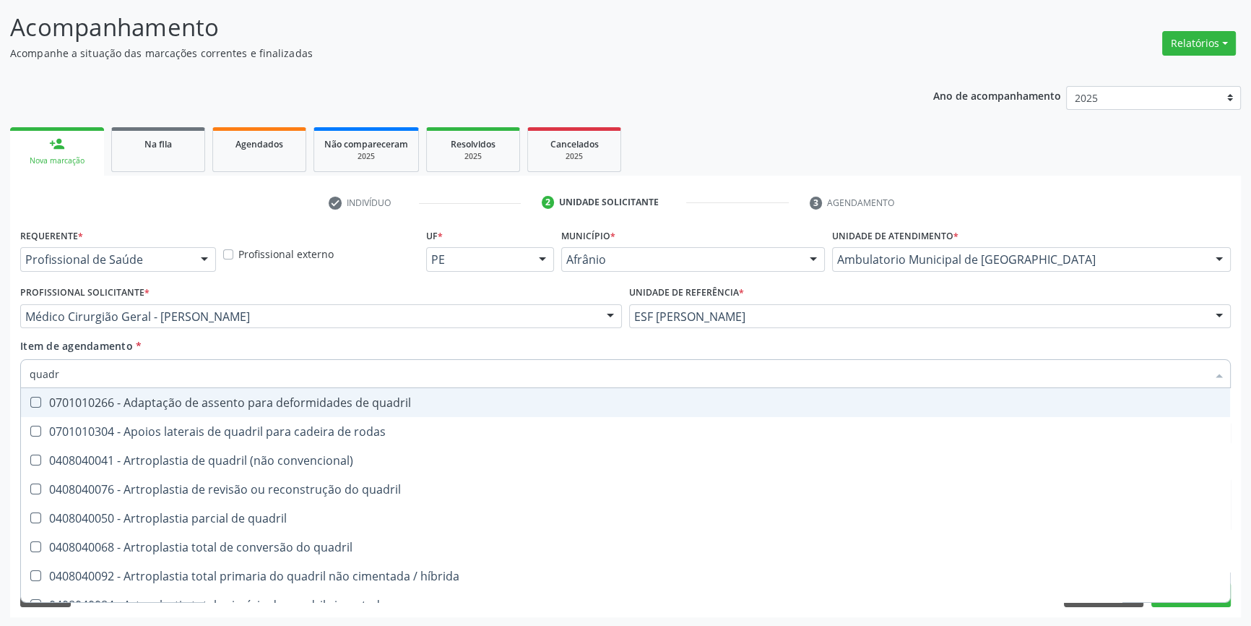
type input "quadri"
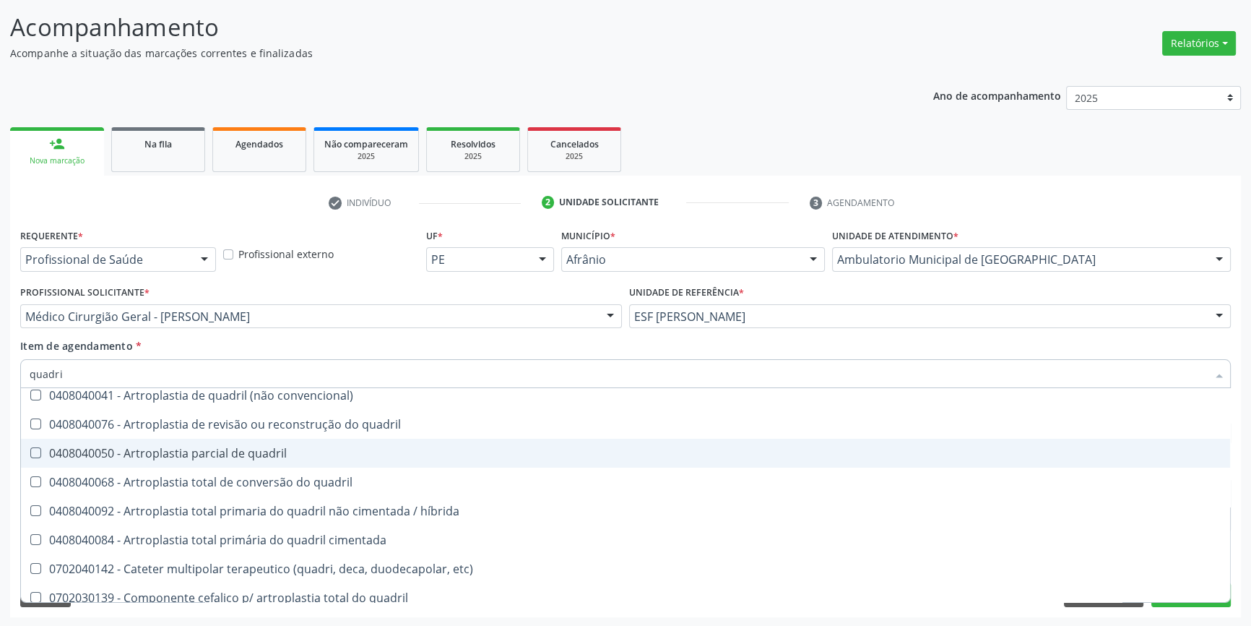
scroll to position [392, 0]
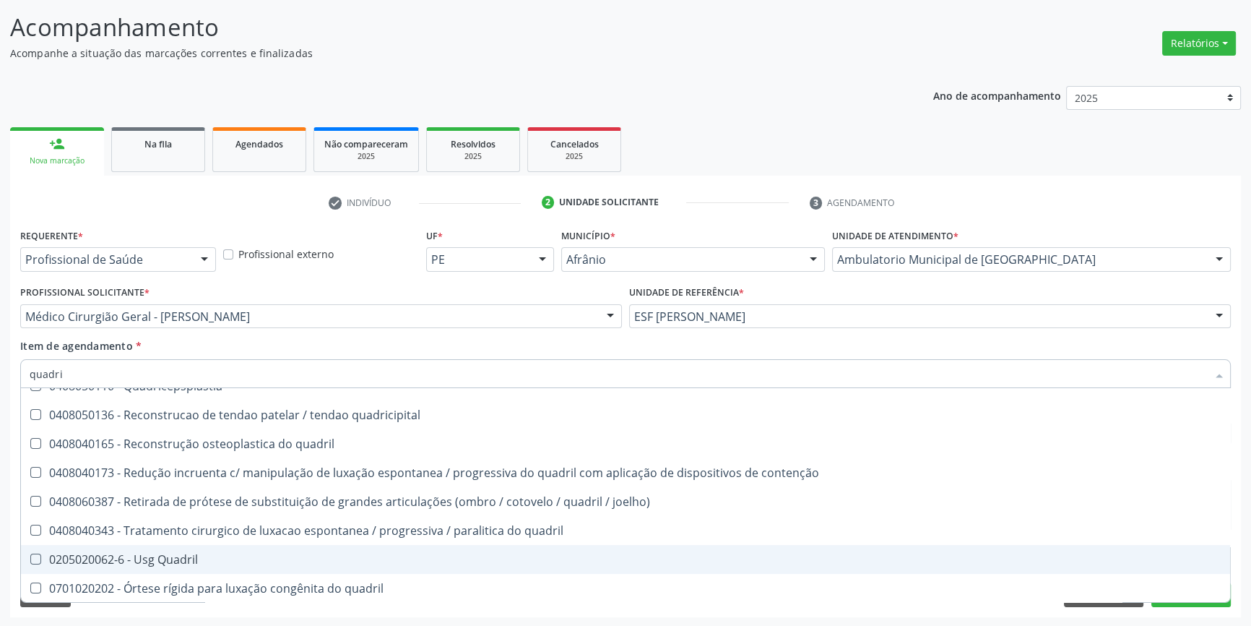
click at [242, 545] on span "0205020062-6 - Usg Quadril" at bounding box center [625, 559] width 1209 height 29
checkbox Quadril "true"
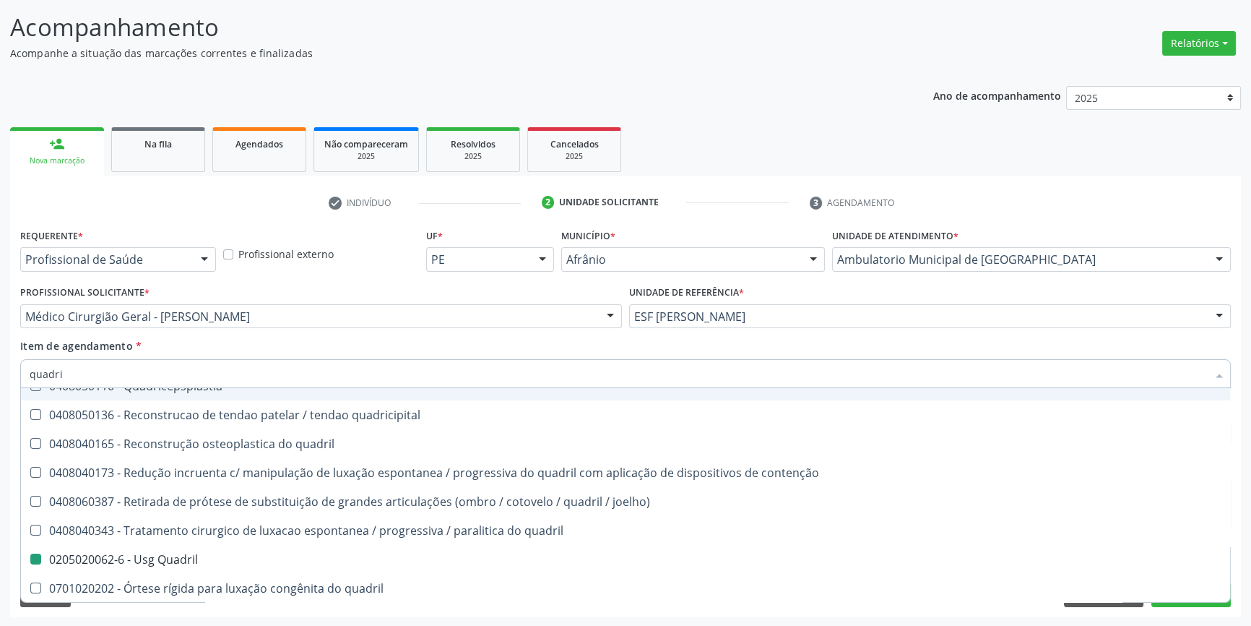
click at [288, 343] on div "Item de agendamento * quadri Desfazer seleção 0701010266 - Adaptação de assento…" at bounding box center [625, 361] width 1211 height 46
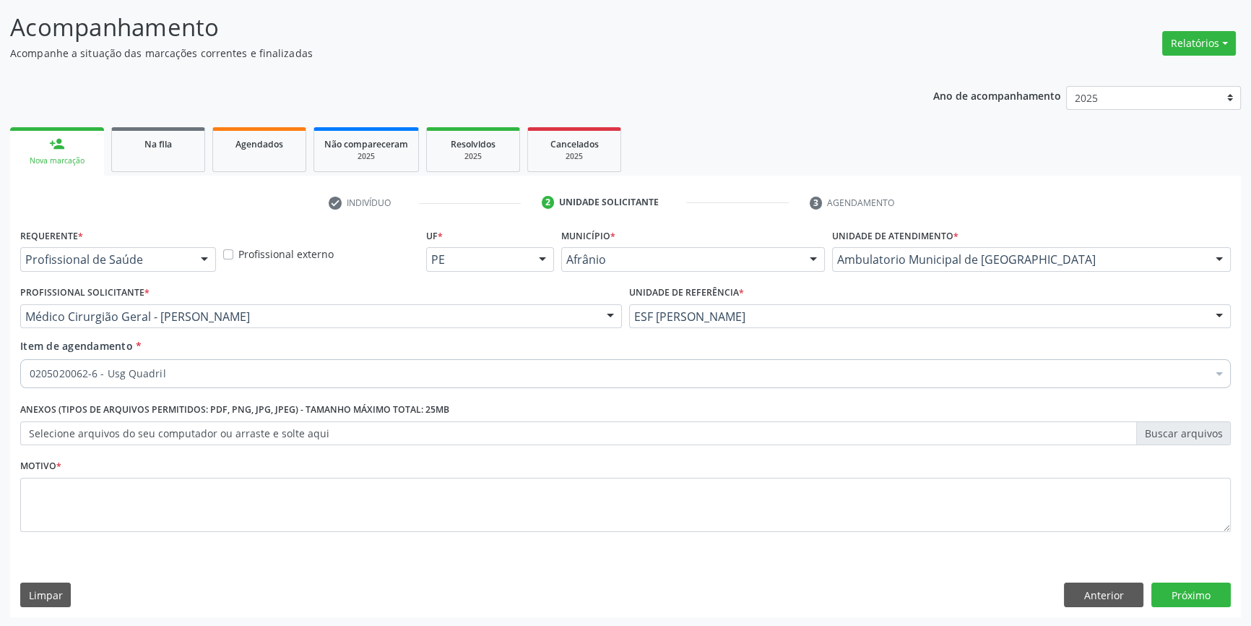
scroll to position [0, 0]
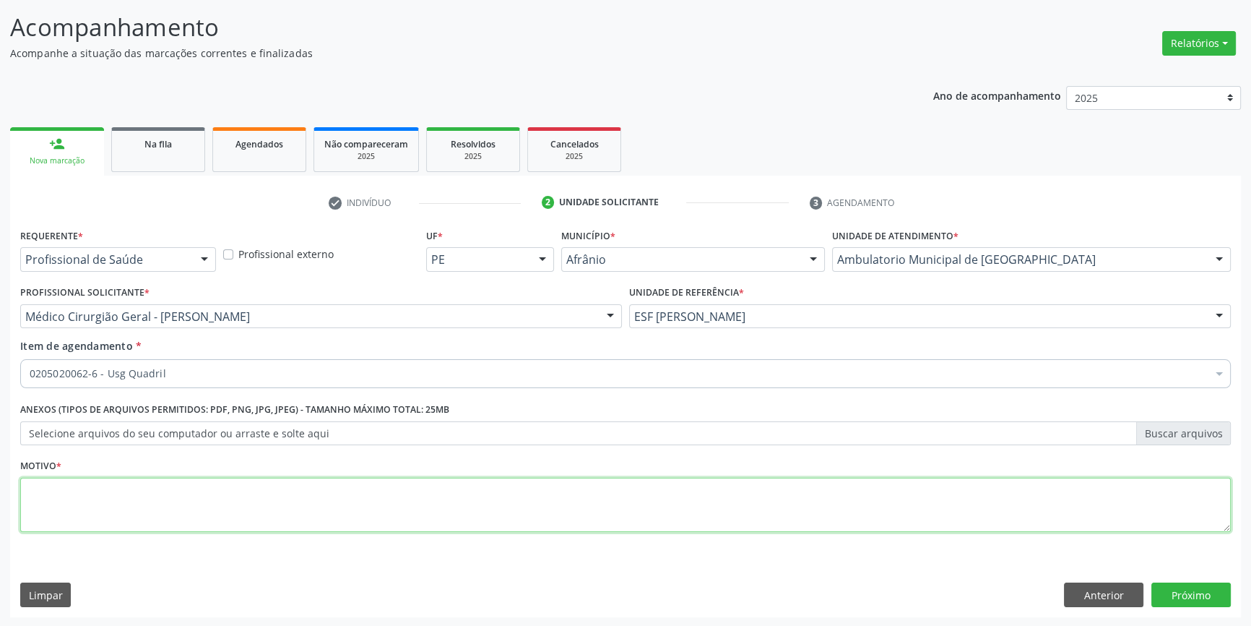
click at [217, 506] on textarea at bounding box center [625, 505] width 1211 height 55
type textarea "'"
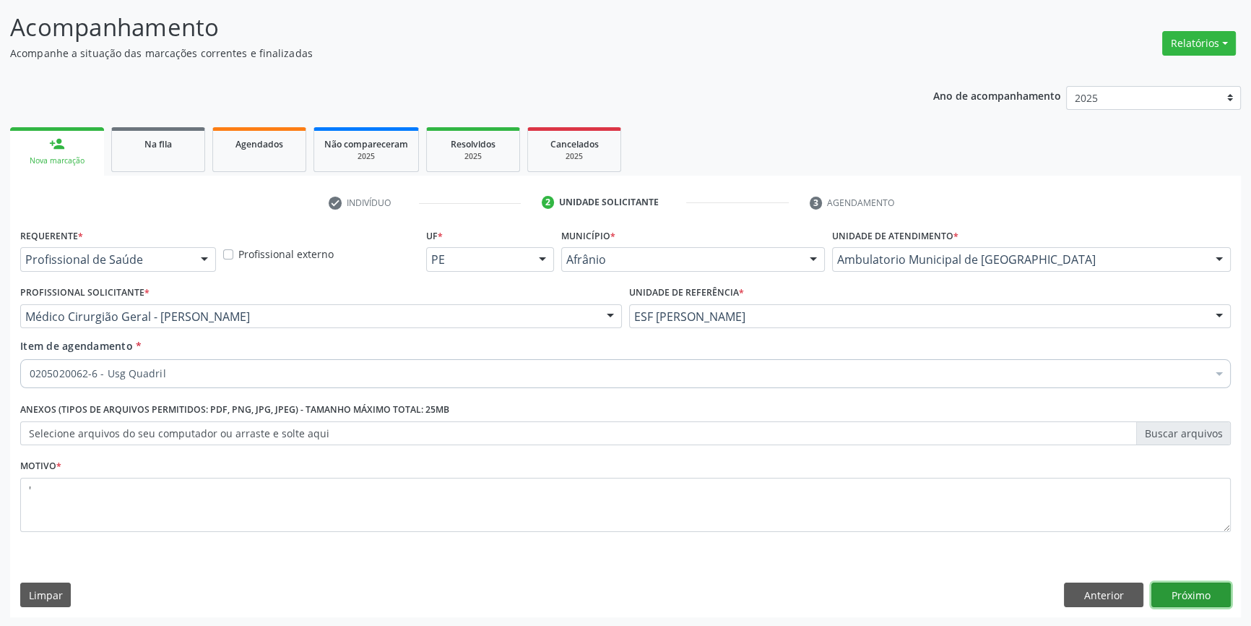
click at [1191, 600] on button "Próximo" at bounding box center [1191, 594] width 79 height 25
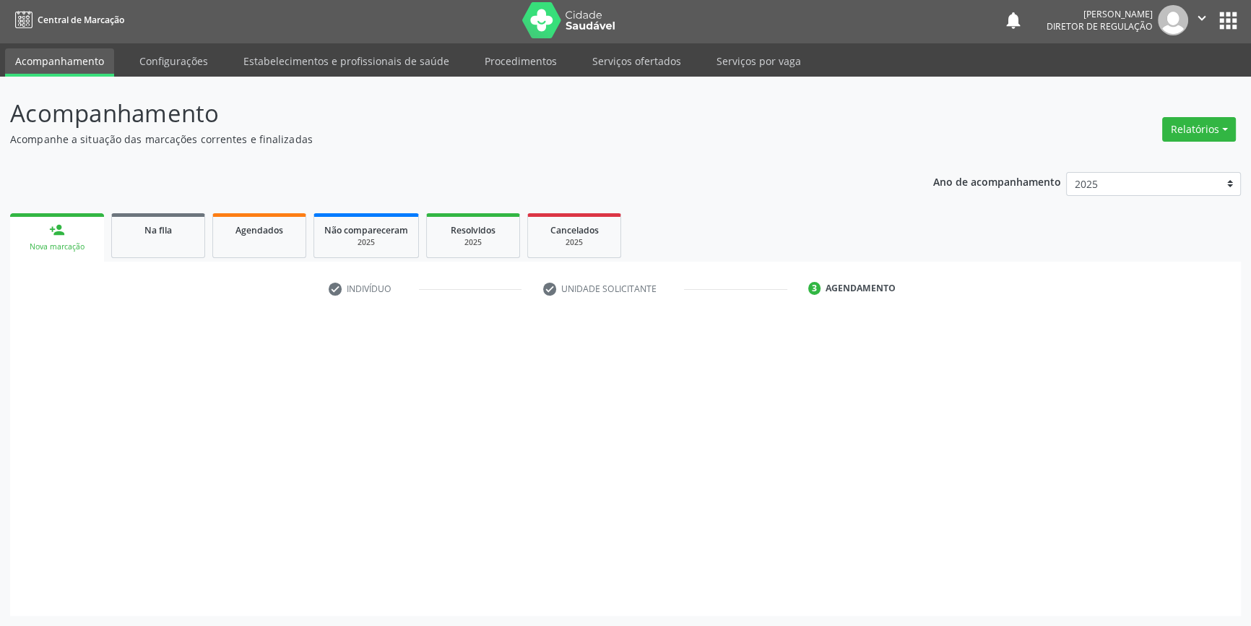
scroll to position [1, 0]
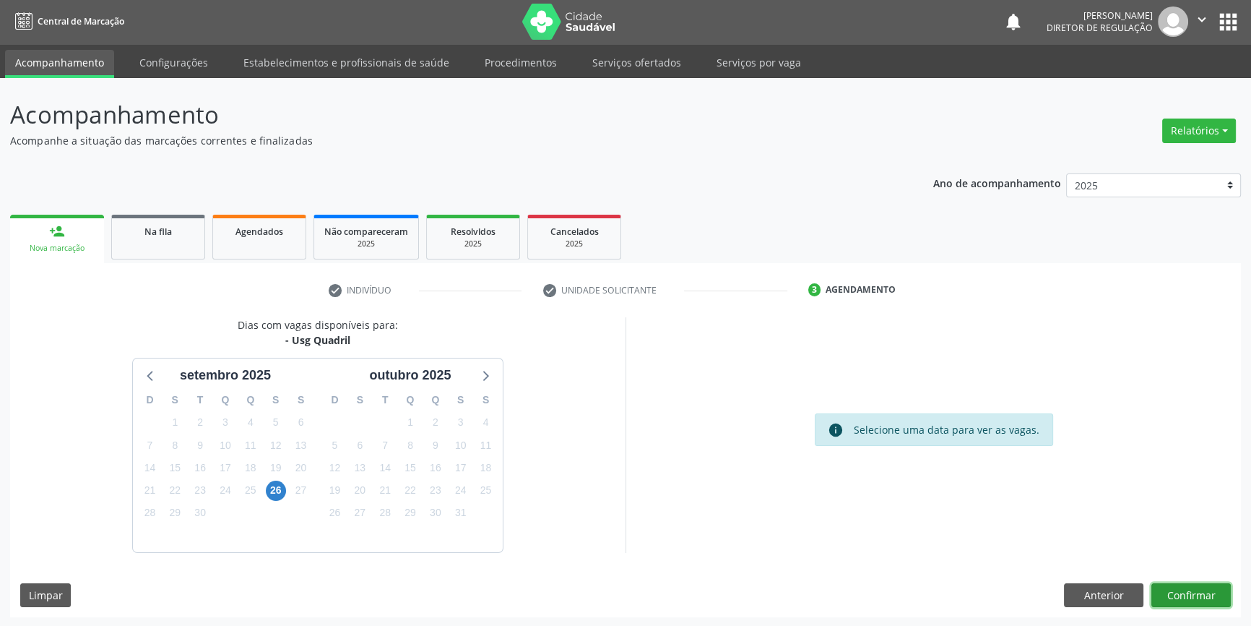
click at [1225, 596] on button "Confirmar" at bounding box center [1191, 595] width 79 height 25
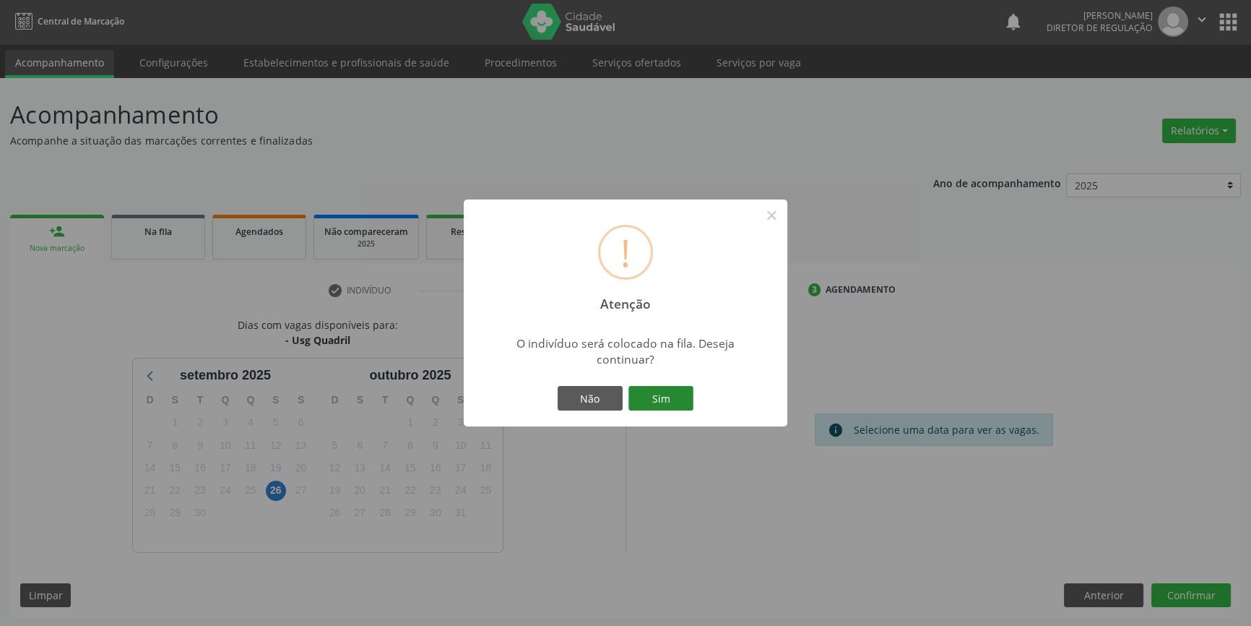
click at [689, 398] on button "Sim" at bounding box center [661, 398] width 65 height 25
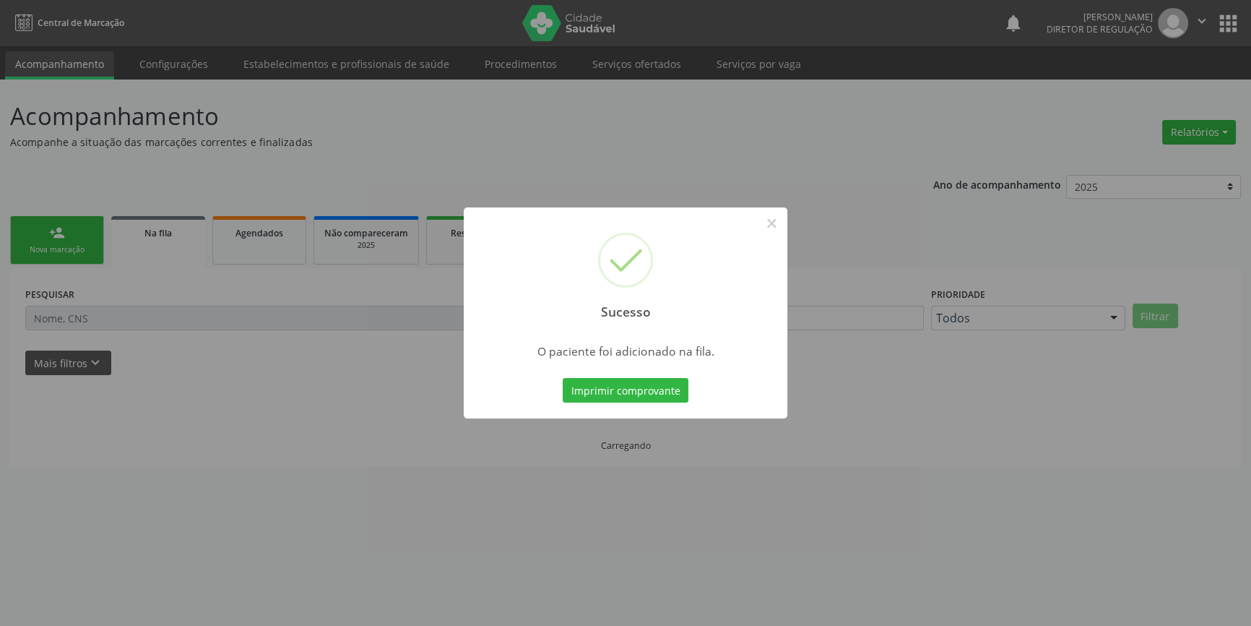
scroll to position [0, 0]
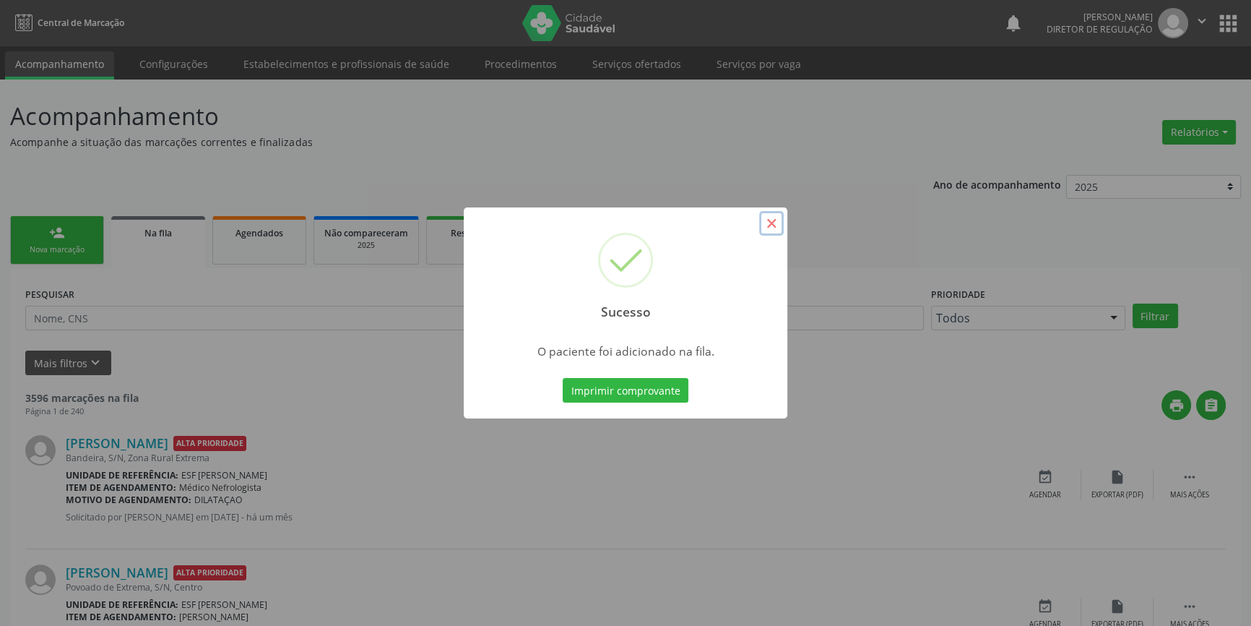
click at [782, 226] on button "×" at bounding box center [771, 223] width 25 height 25
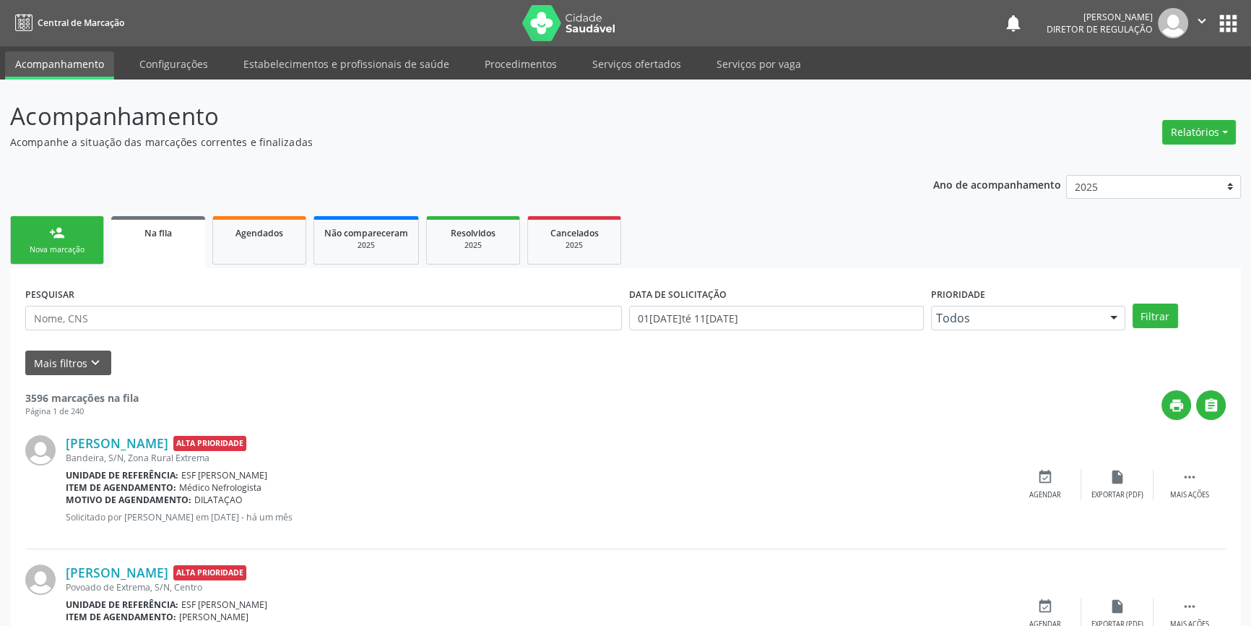
click at [93, 250] on link "person_add Nova marcação" at bounding box center [57, 240] width 94 height 48
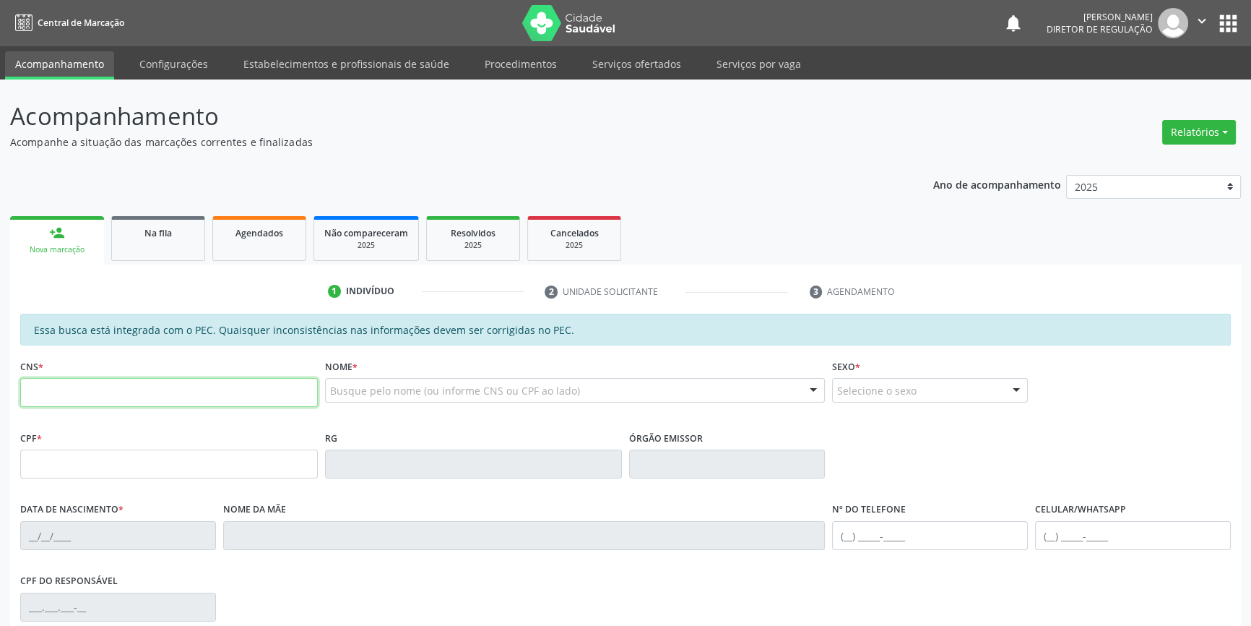
click at [118, 382] on input "text" at bounding box center [169, 392] width 298 height 29
type input "702 6012 7862 9446"
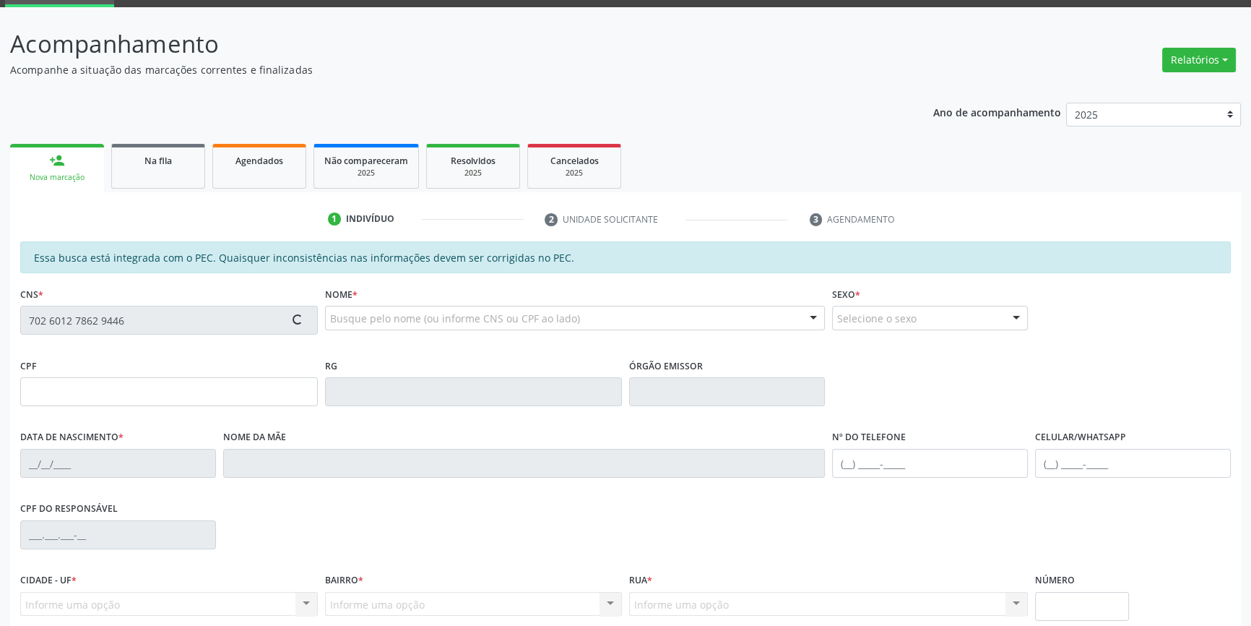
scroll to position [197, 0]
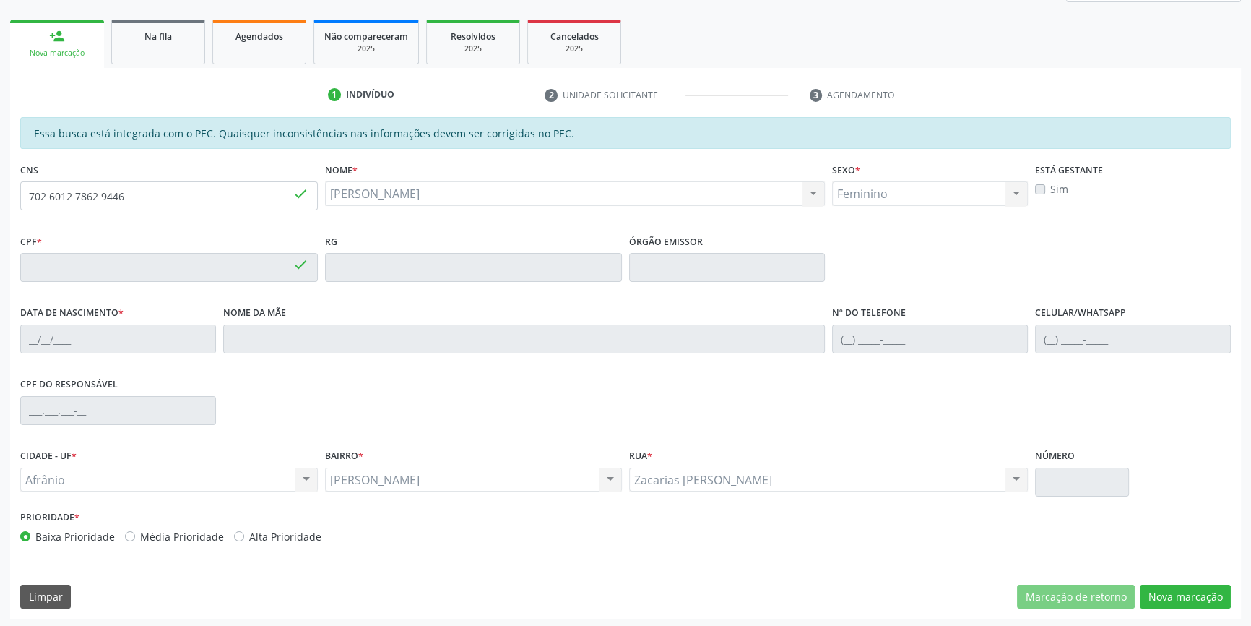
type input "018.728.114-93"
type input "23/12/1958"
type input "Maria Rosa Lucas"
type input "(87) 98828-7328"
type input "S/N"
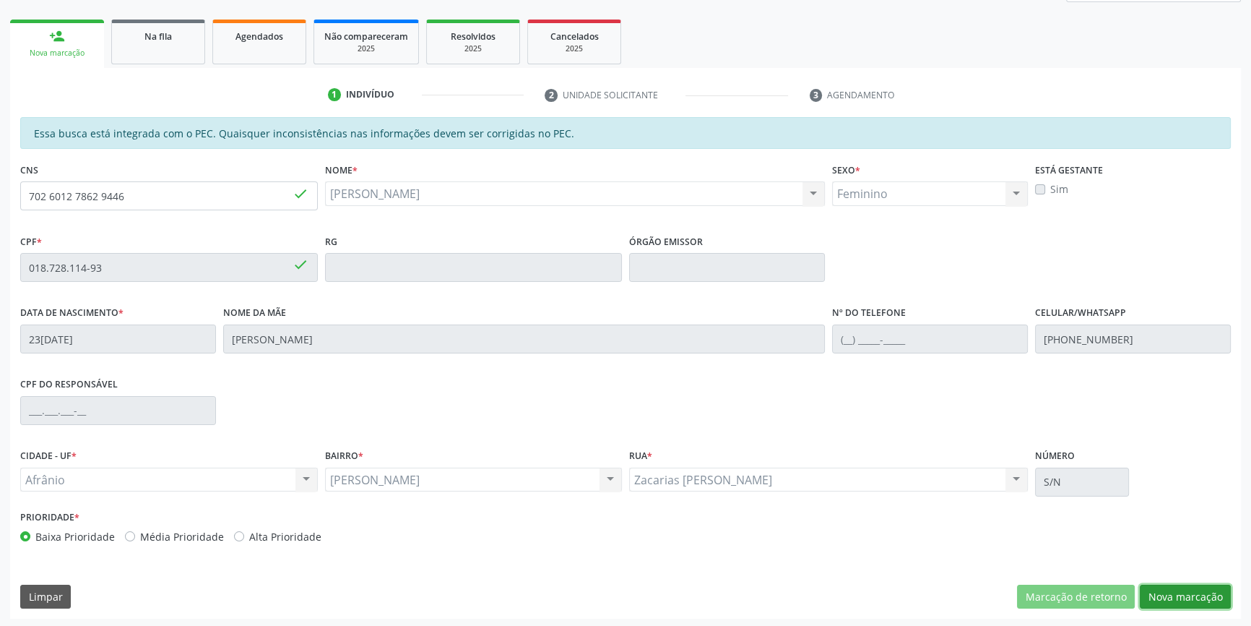
click at [1207, 589] on button "Nova marcação" at bounding box center [1185, 596] width 91 height 25
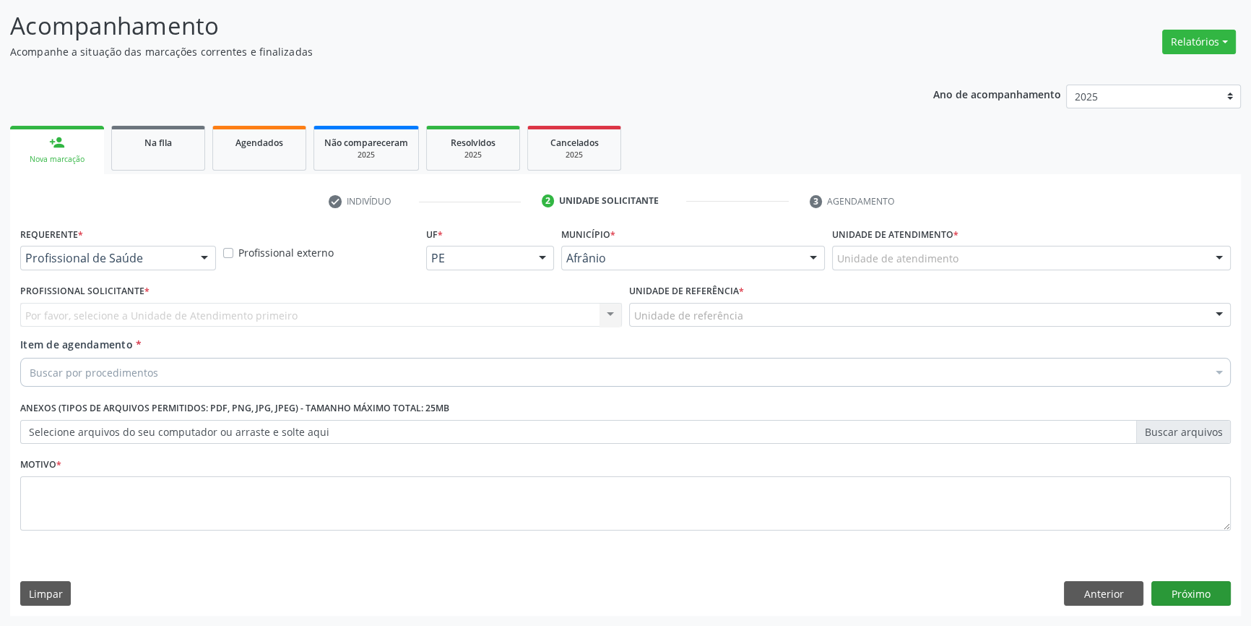
scroll to position [89, 0]
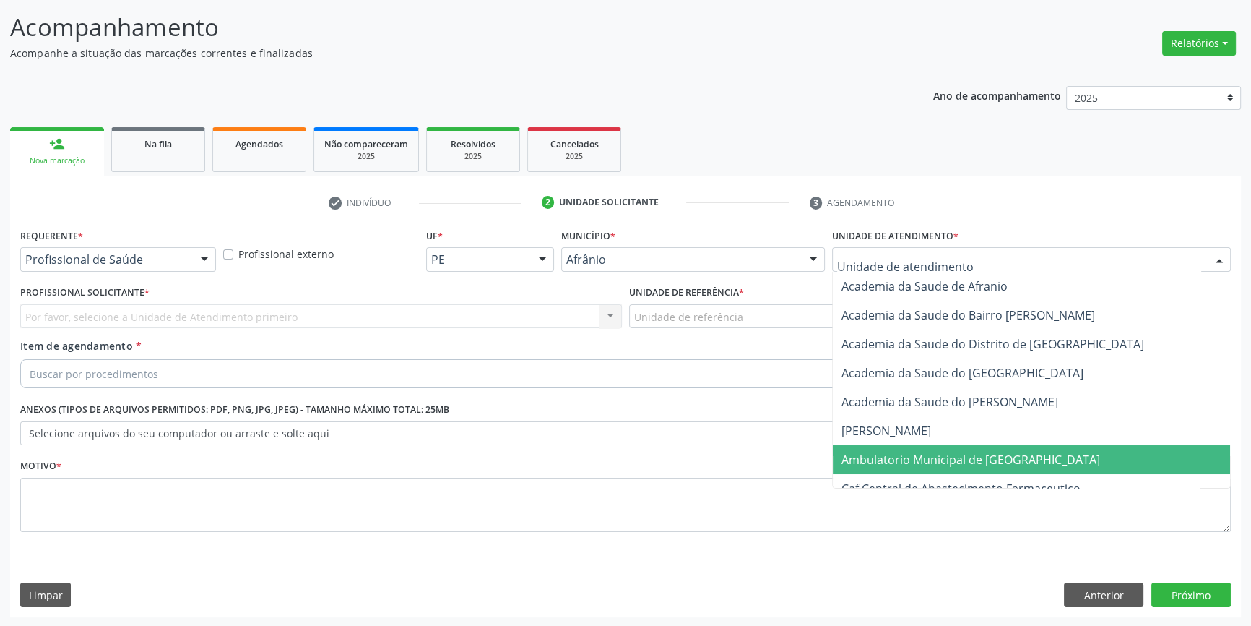
click at [975, 457] on span "Ambulatorio Municipal de [GEOGRAPHIC_DATA]" at bounding box center [971, 460] width 259 height 16
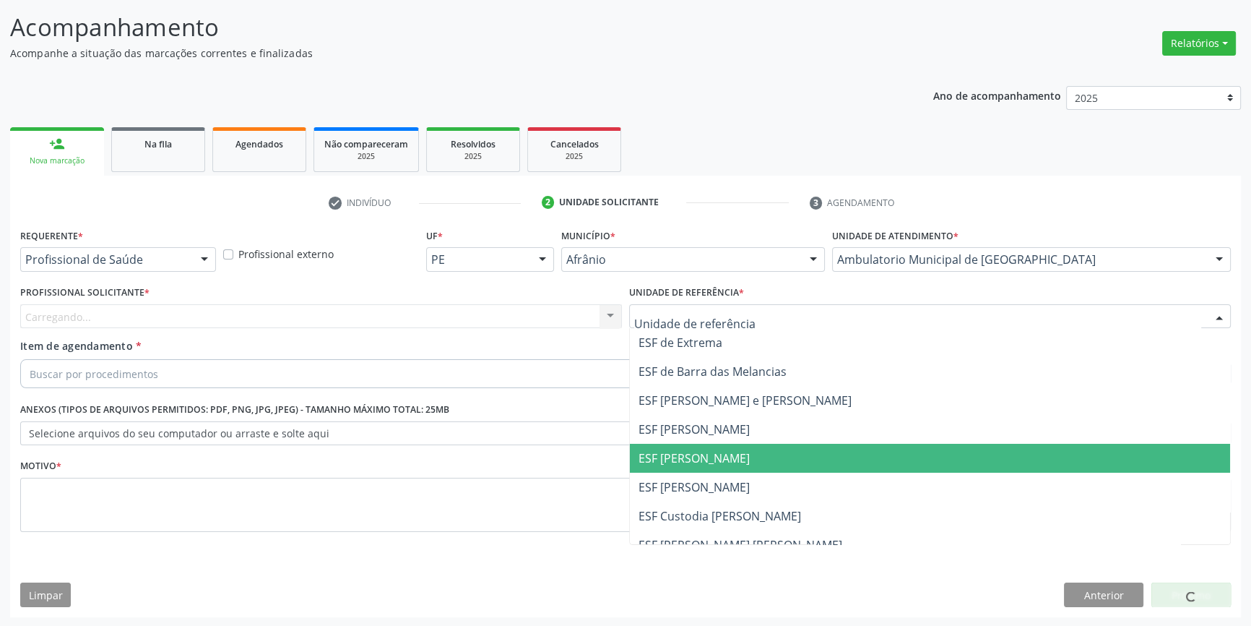
click at [710, 450] on span "ESF [PERSON_NAME]" at bounding box center [694, 458] width 111 height 16
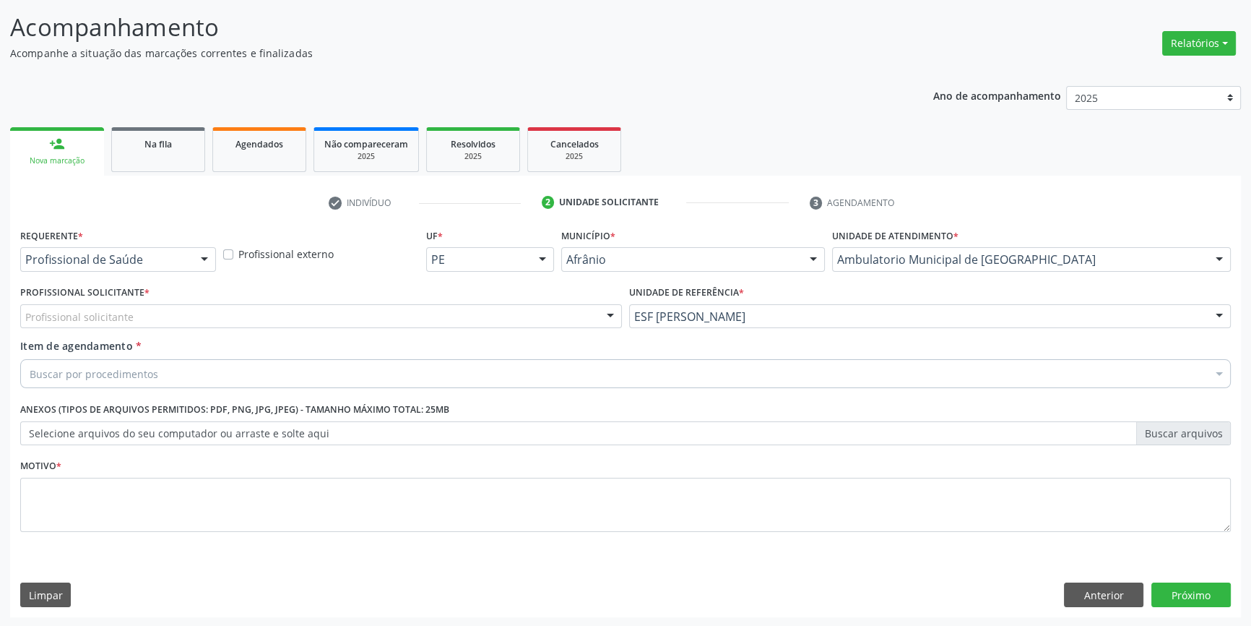
click at [406, 316] on div "Profissional solicitante" at bounding box center [321, 316] width 602 height 25
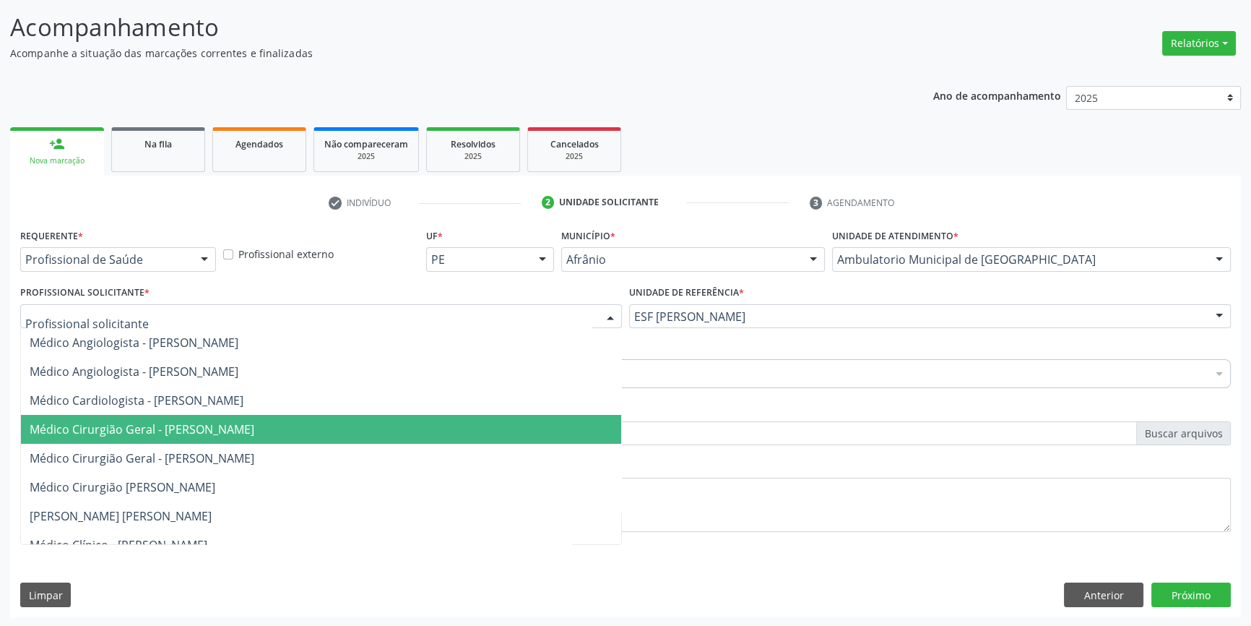
click at [245, 431] on span "Médico Cirurgião Geral - [PERSON_NAME]" at bounding box center [142, 429] width 225 height 16
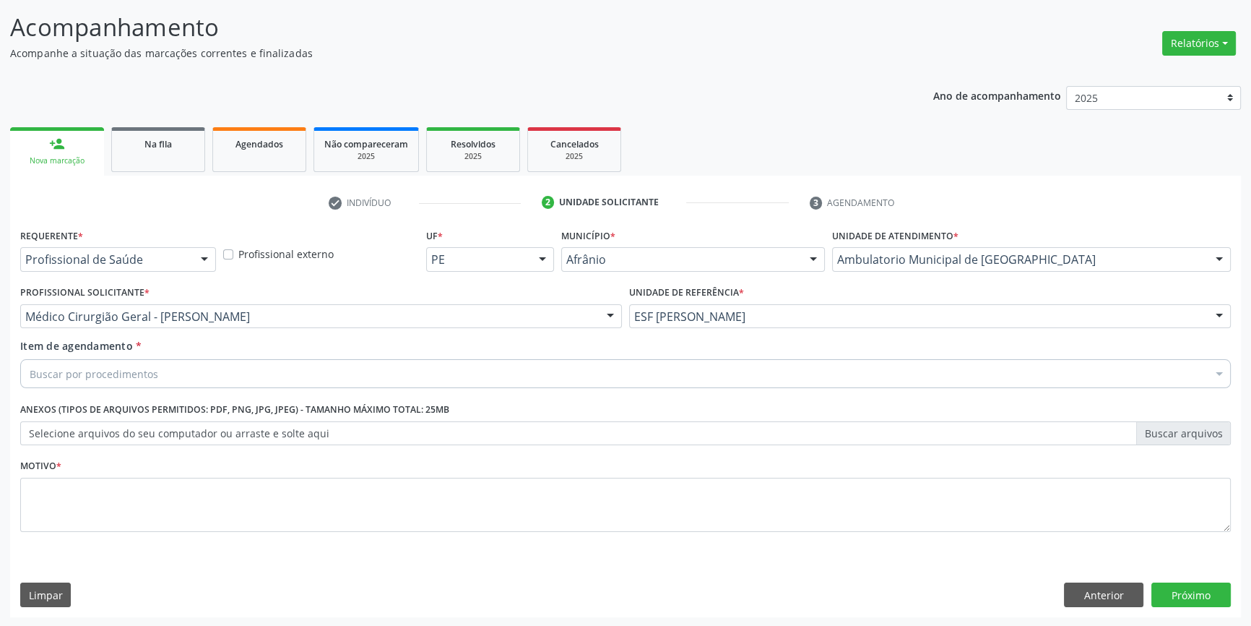
click at [246, 375] on div "Buscar por procedimentos" at bounding box center [625, 373] width 1211 height 29
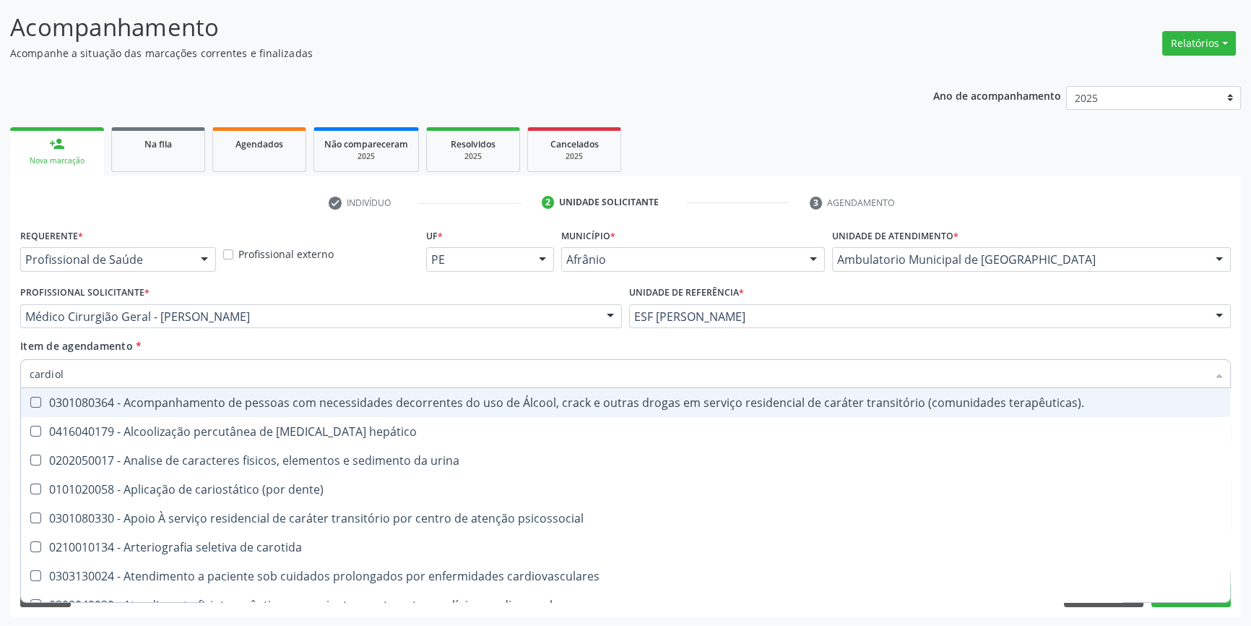
type input "cardiolo"
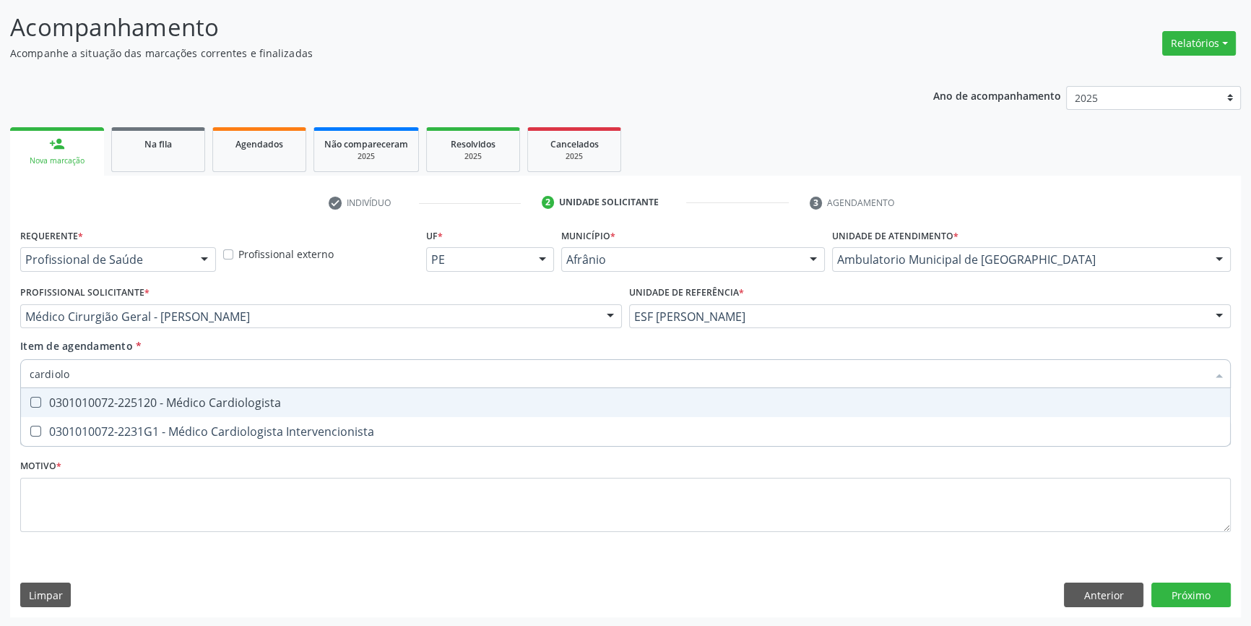
click at [169, 414] on span "0301010072-225120 - Médico Cardiologista" at bounding box center [625, 402] width 1209 height 29
checkbox Cardiologista "true"
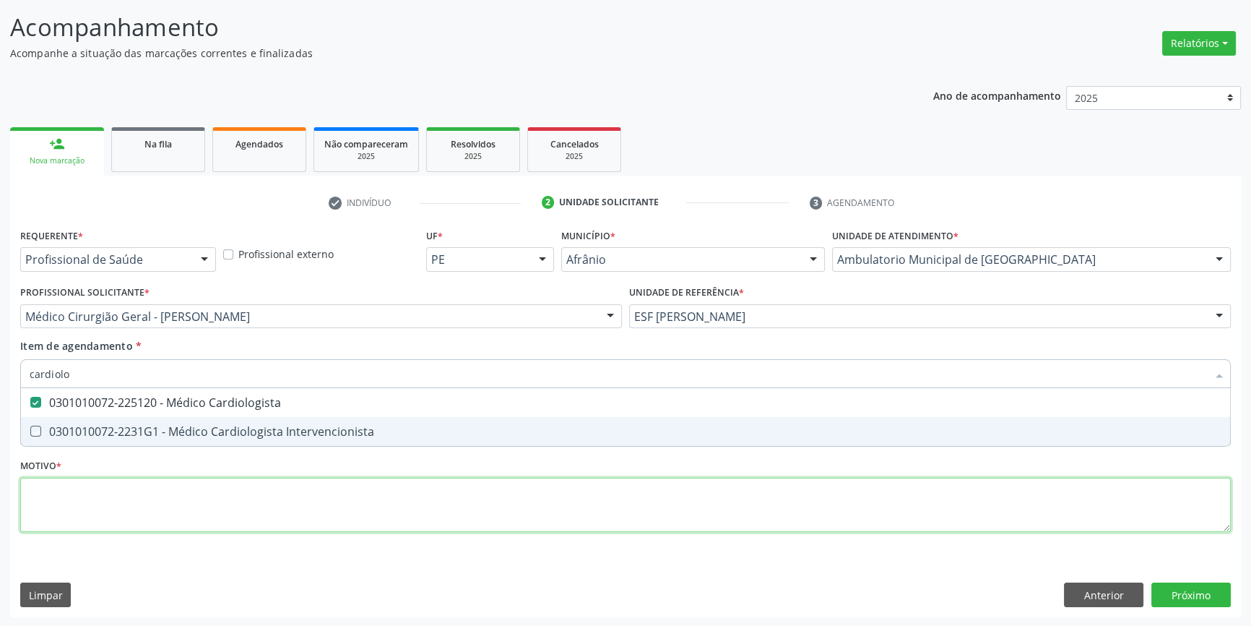
click at [132, 524] on div "Requerente * Profissional de Saúde Profissional de Saúde Paciente Nenhum result…" at bounding box center [625, 388] width 1211 height 327
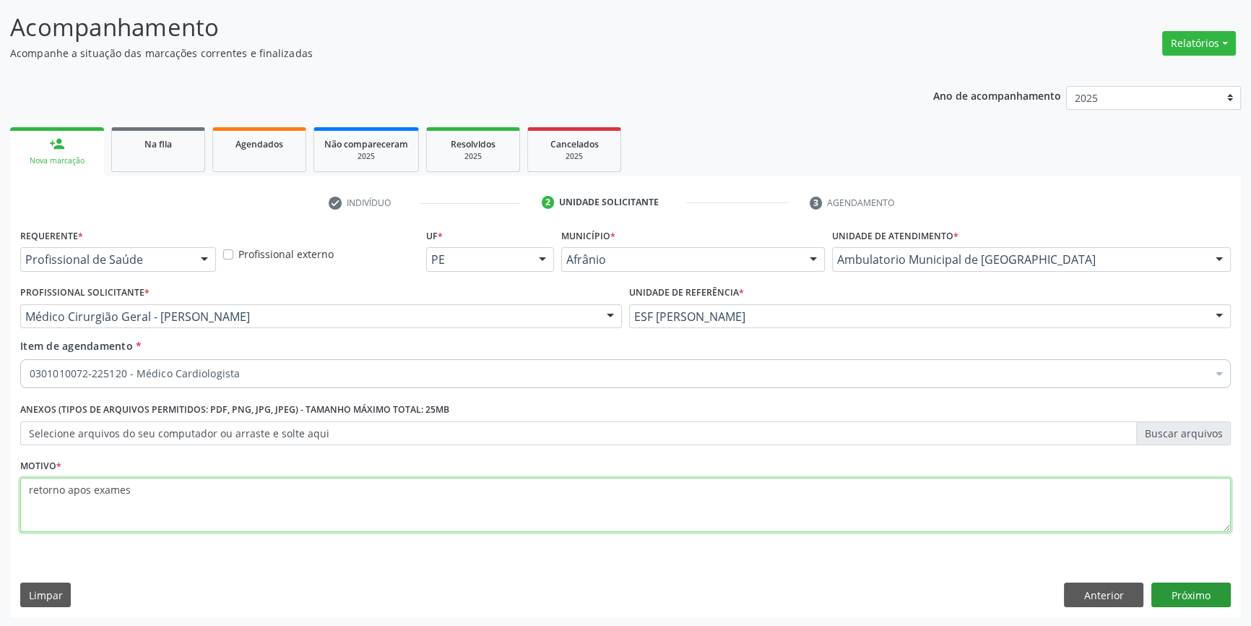
type textarea "retorno apos exames"
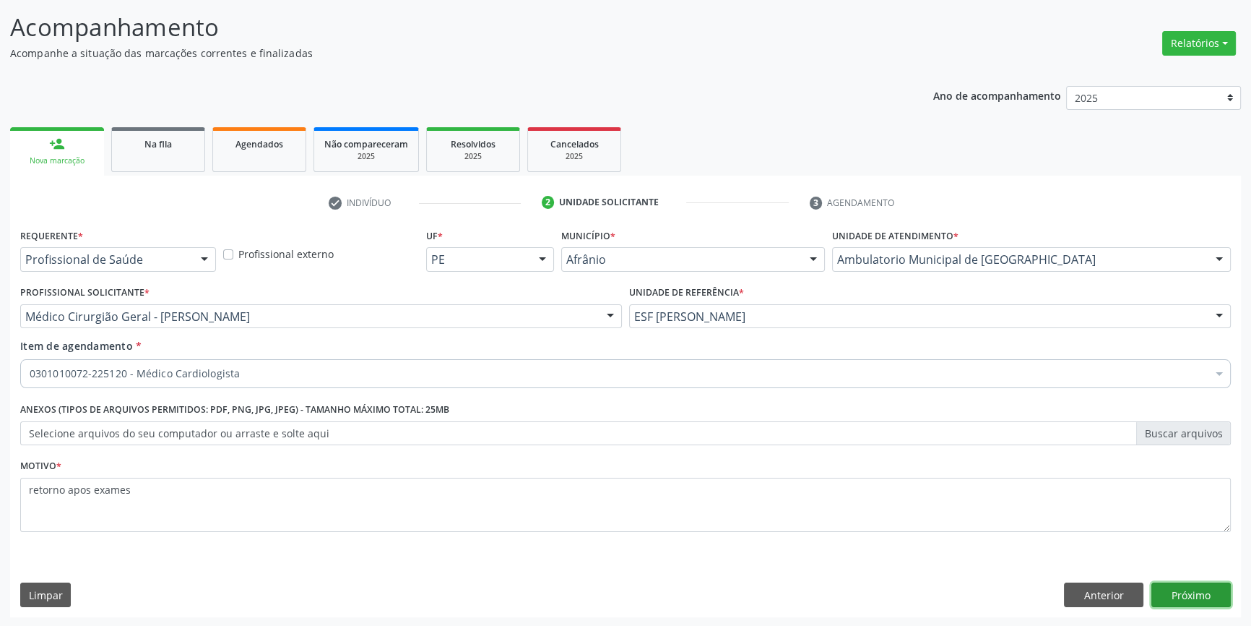
click at [1190, 600] on button "Próximo" at bounding box center [1191, 594] width 79 height 25
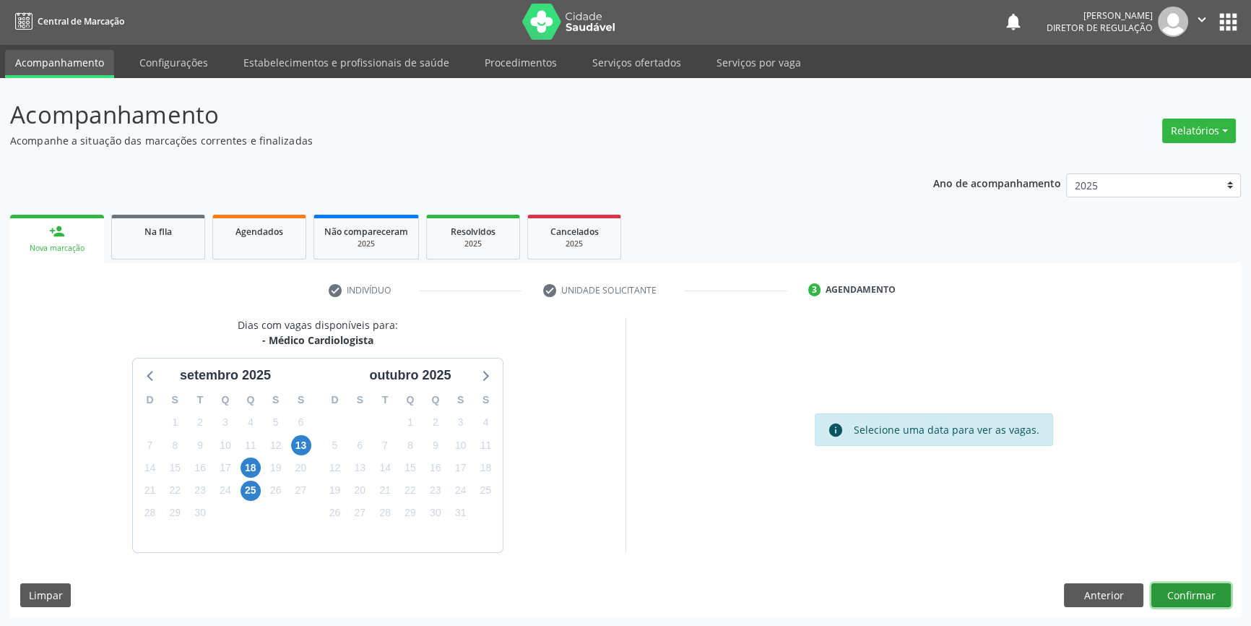
click at [1188, 586] on button "Confirmar" at bounding box center [1191, 595] width 79 height 25
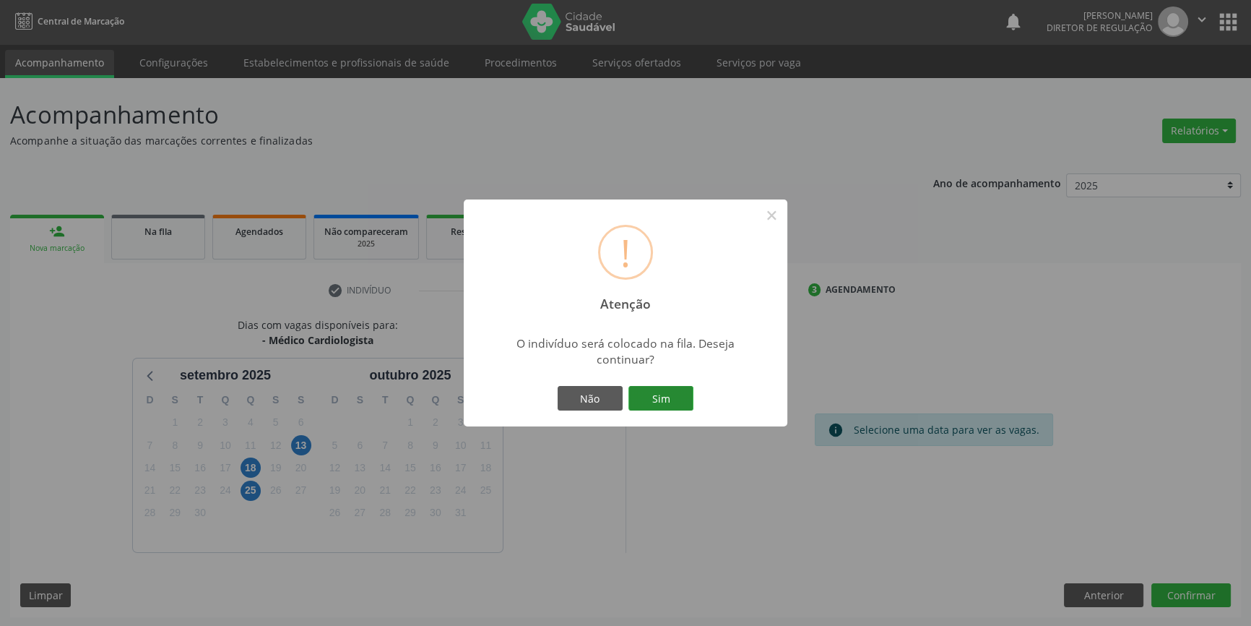
click at [686, 406] on button "Sim" at bounding box center [661, 398] width 65 height 25
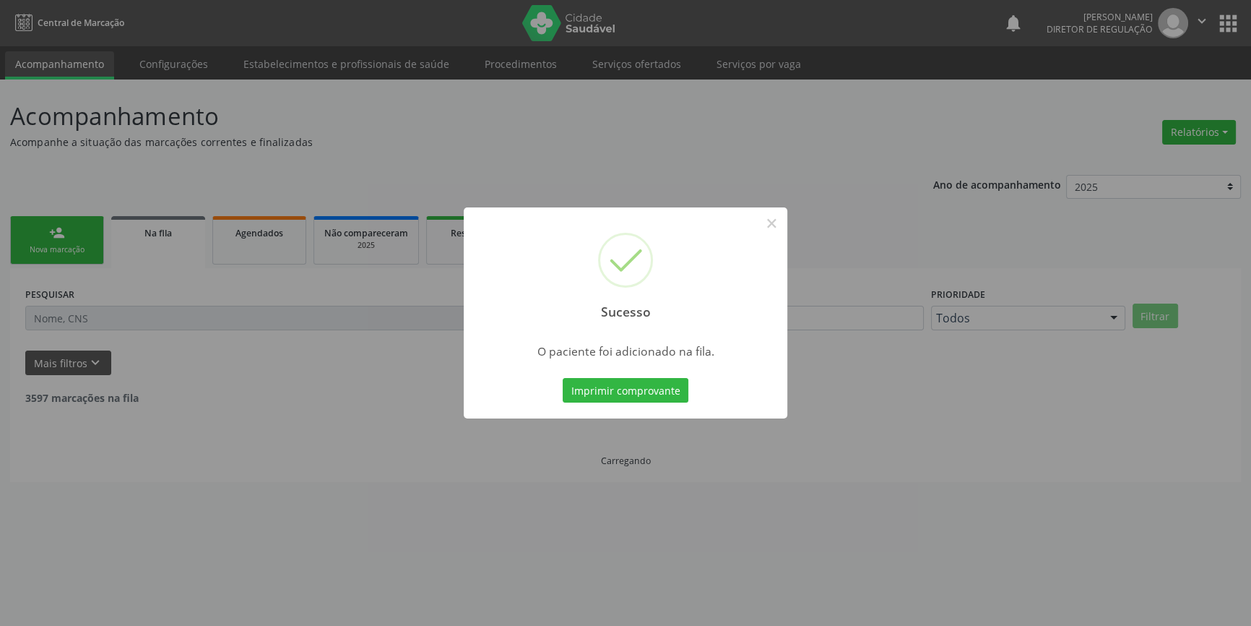
scroll to position [0, 0]
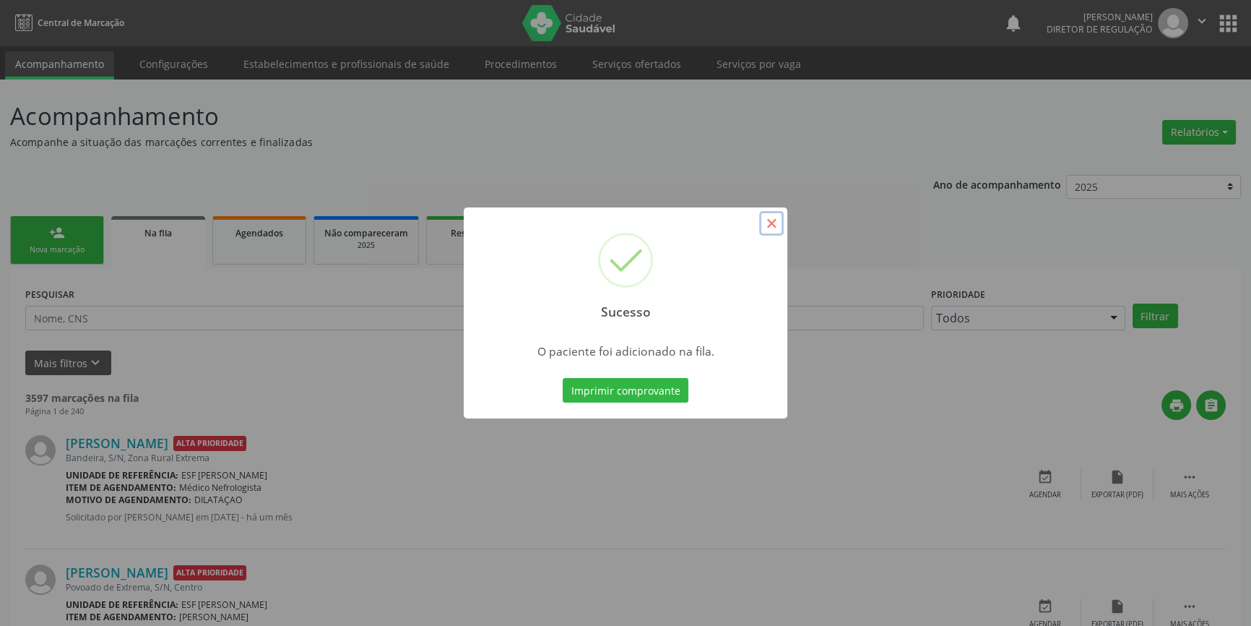
click at [766, 220] on button "×" at bounding box center [771, 223] width 25 height 25
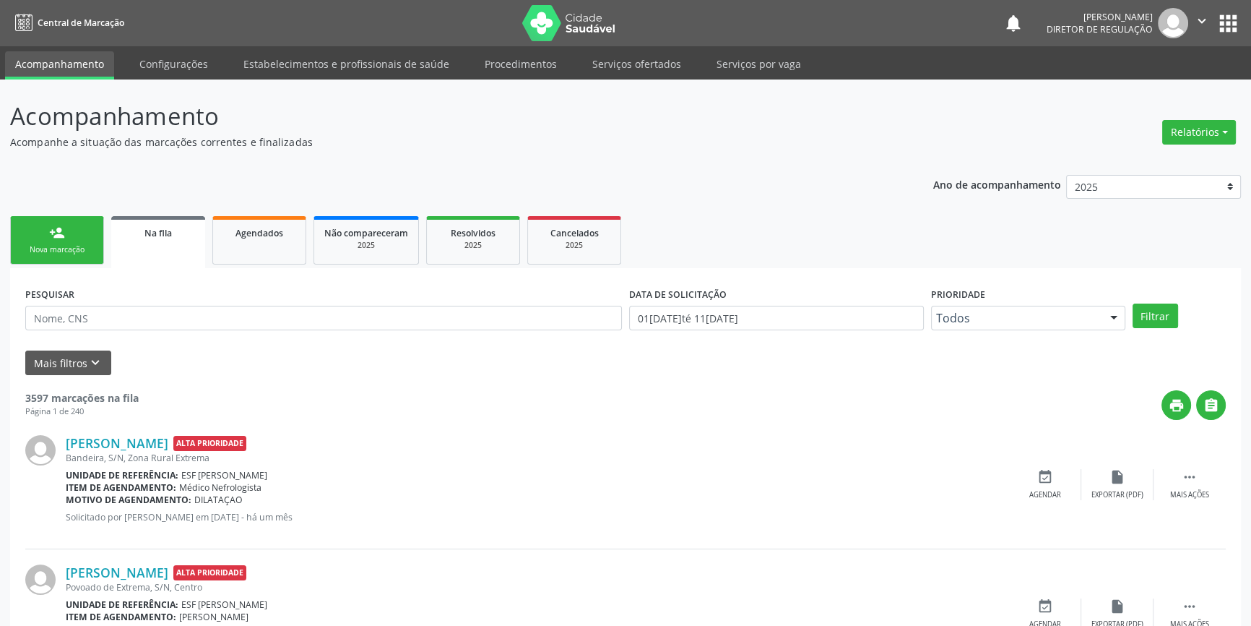
click at [71, 232] on link "person_add Nova marcação" at bounding box center [57, 240] width 94 height 48
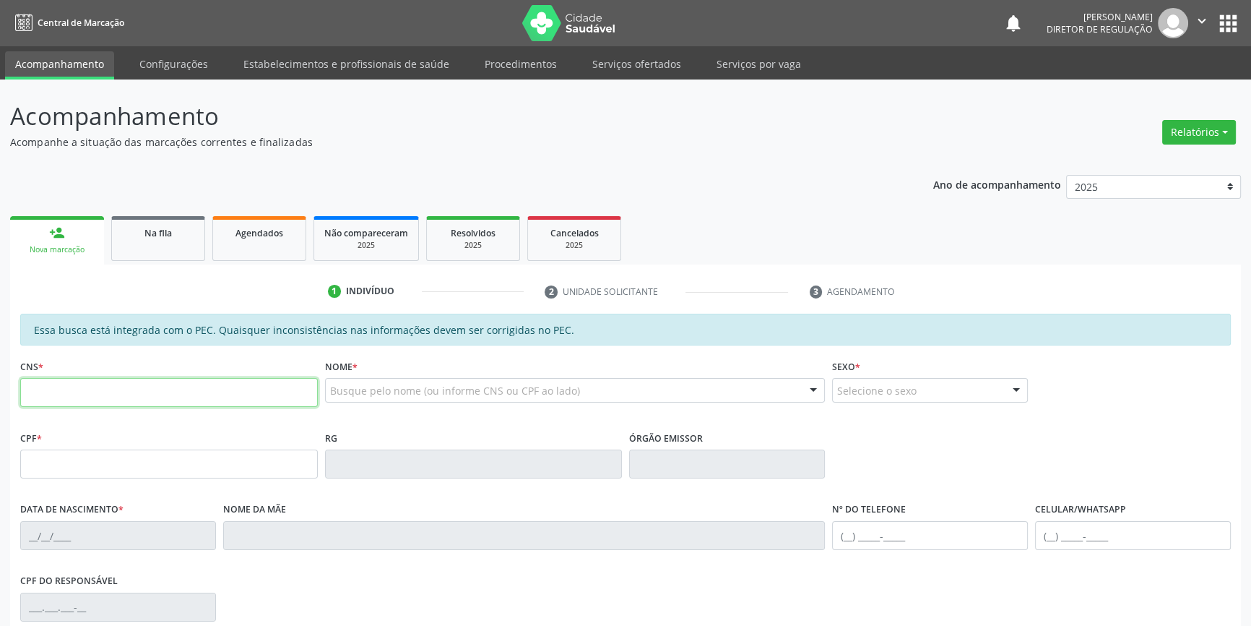
click at [95, 390] on input "text" at bounding box center [169, 392] width 298 height 29
type input "704 2002 5270 3486"
type input "078.234.474-79"
type input "05/05/1987"
type input "Teresinha Eduvirgens de Jesus dos Santos"
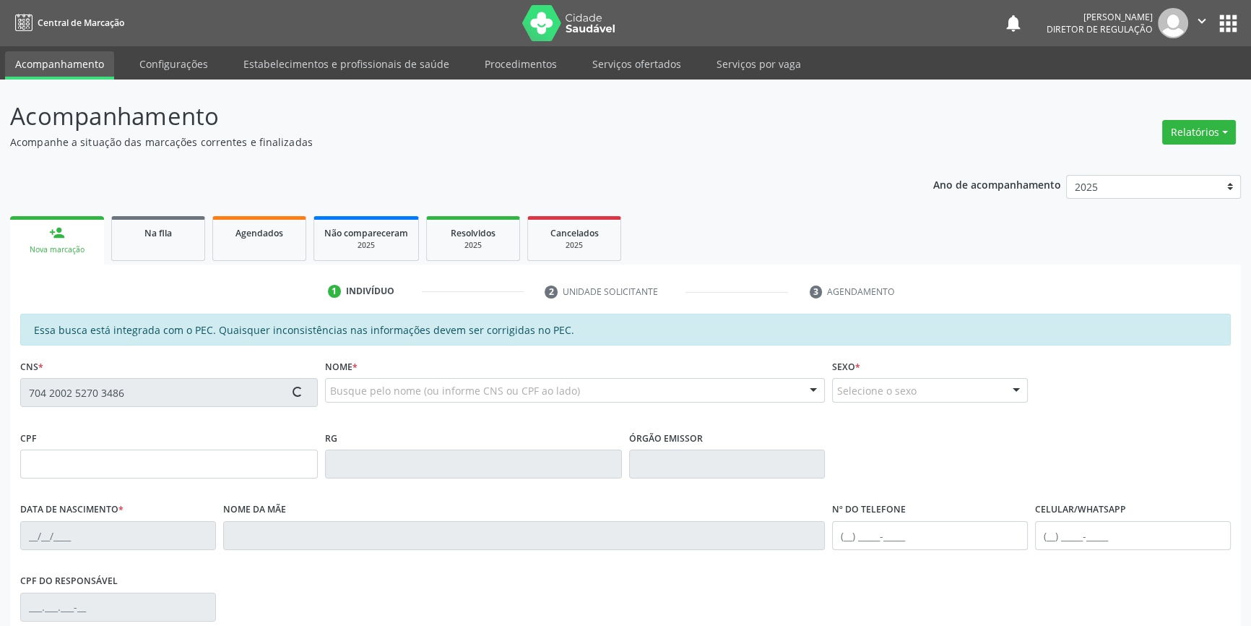
type input "(87) 98862-0671"
type input "S/N"
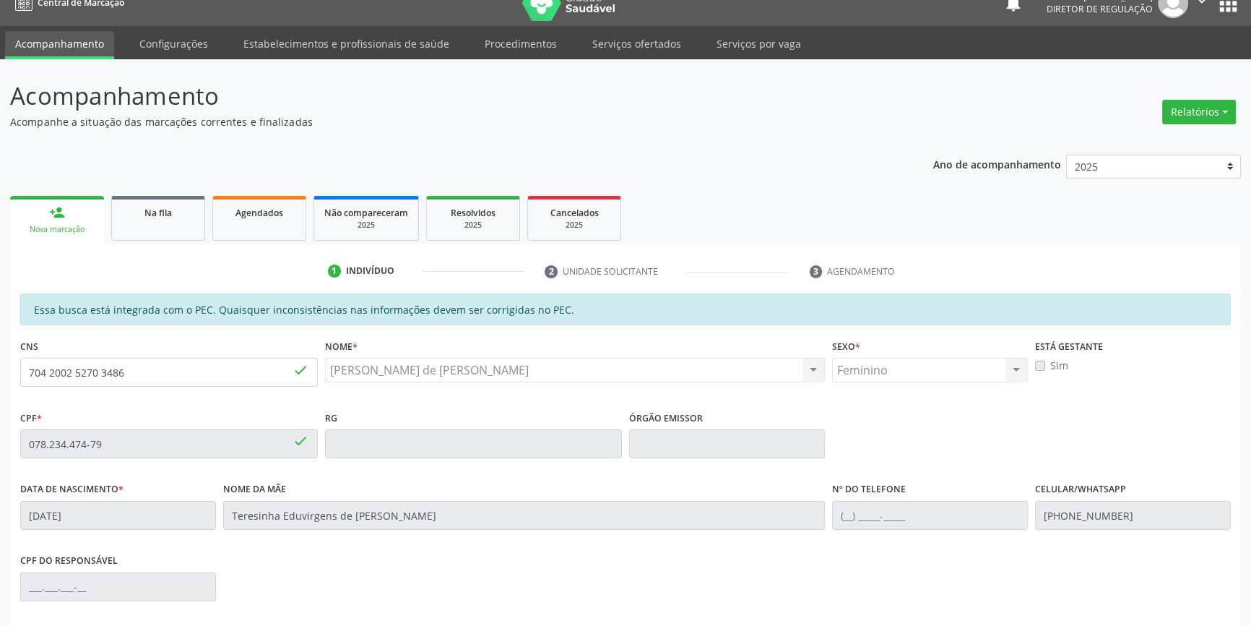
scroll to position [198, 0]
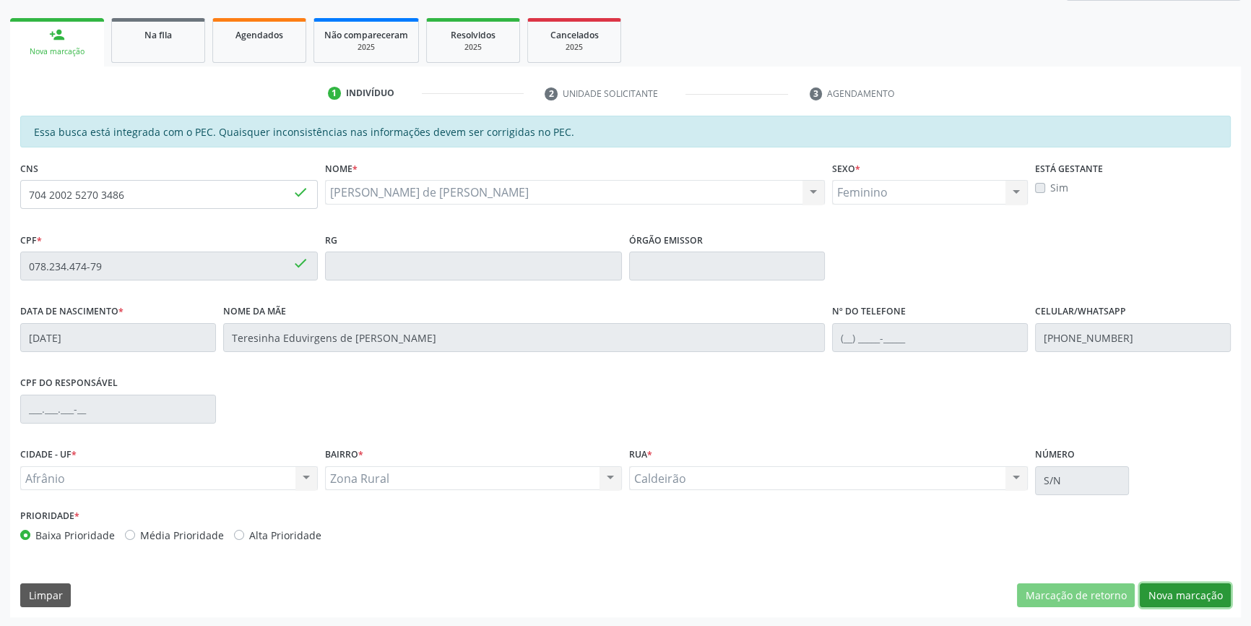
click at [1171, 594] on button "Nova marcação" at bounding box center [1185, 595] width 91 height 25
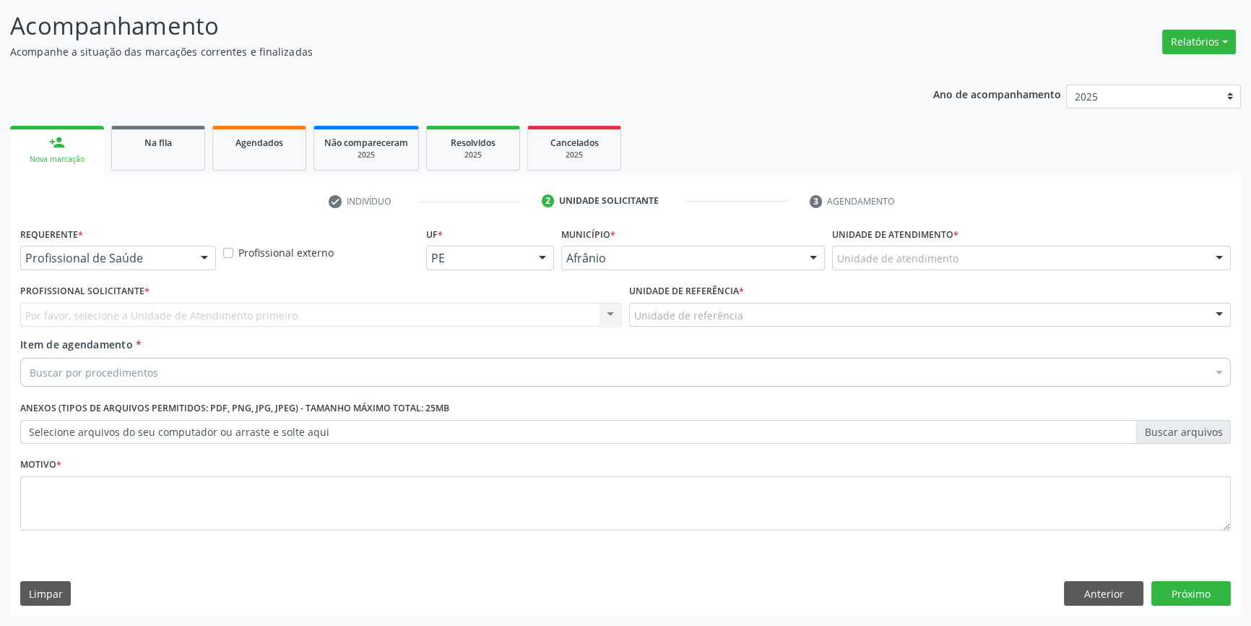
scroll to position [89, 0]
click at [977, 252] on div "Unidade de atendimento" at bounding box center [1031, 259] width 399 height 25
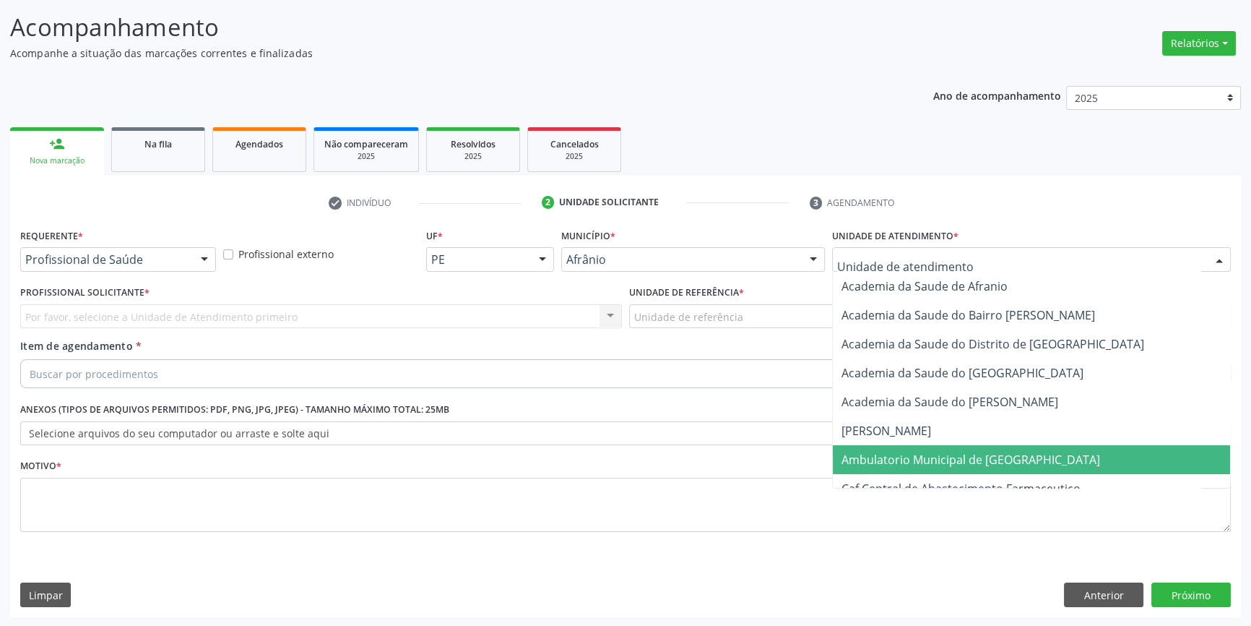
click at [959, 462] on span "Ambulatorio Municipal de [GEOGRAPHIC_DATA]" at bounding box center [971, 460] width 259 height 16
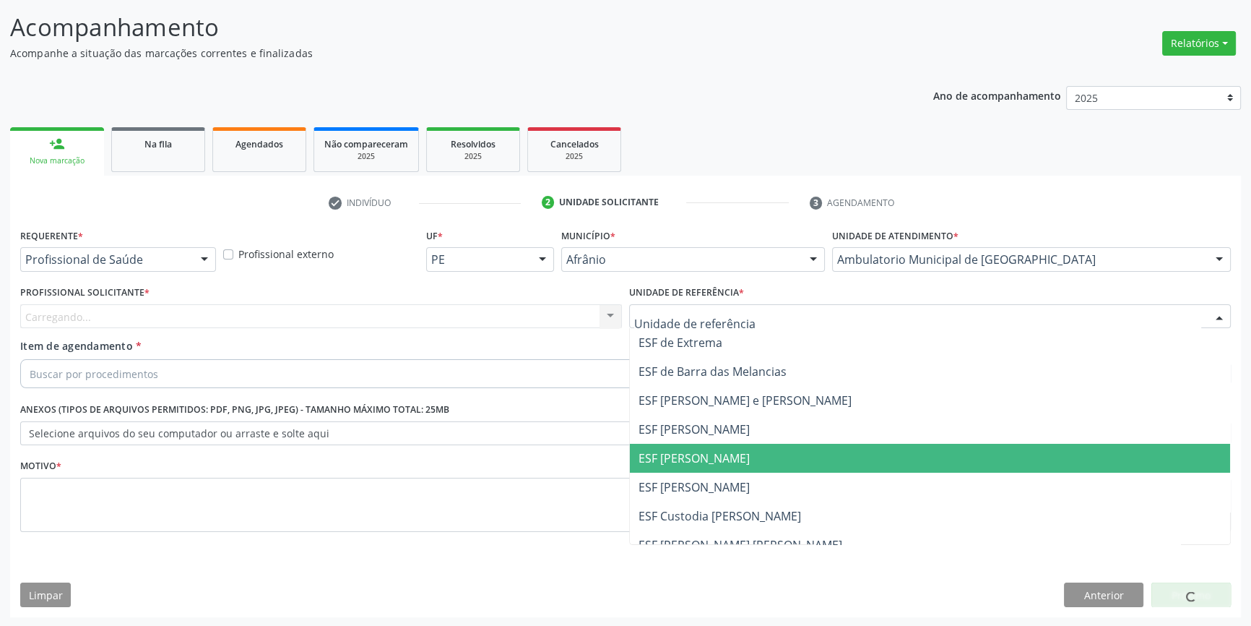
click at [731, 464] on span "ESF [PERSON_NAME]" at bounding box center [694, 458] width 111 height 16
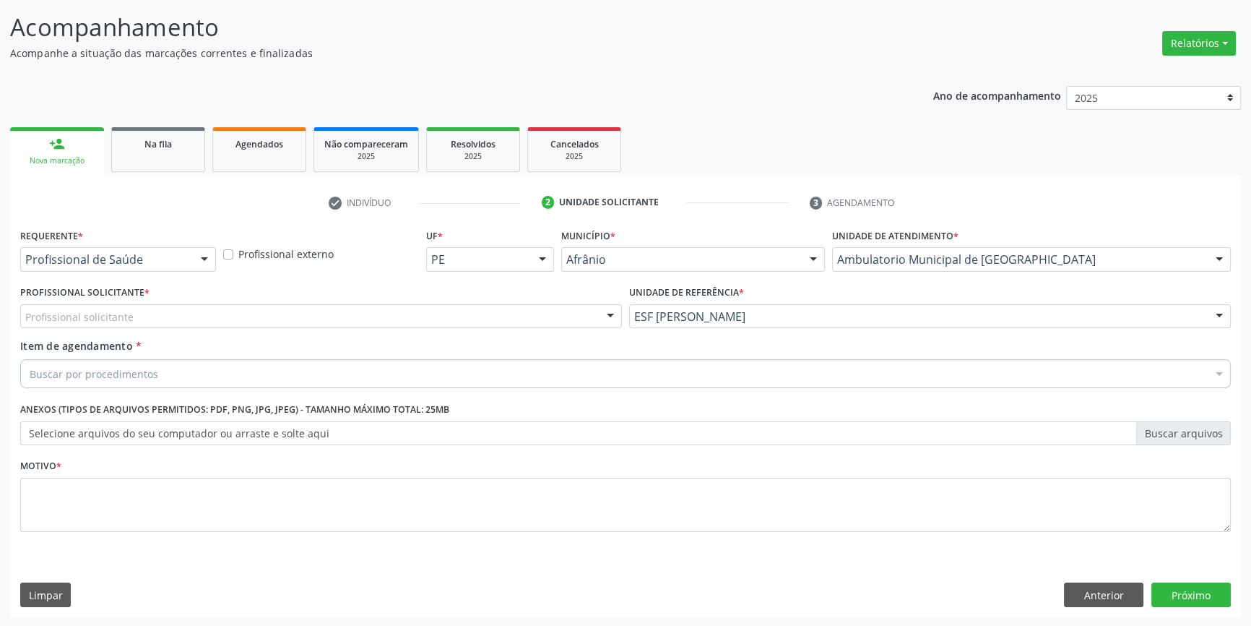
click at [478, 322] on div "Profissional solicitante" at bounding box center [321, 316] width 602 height 25
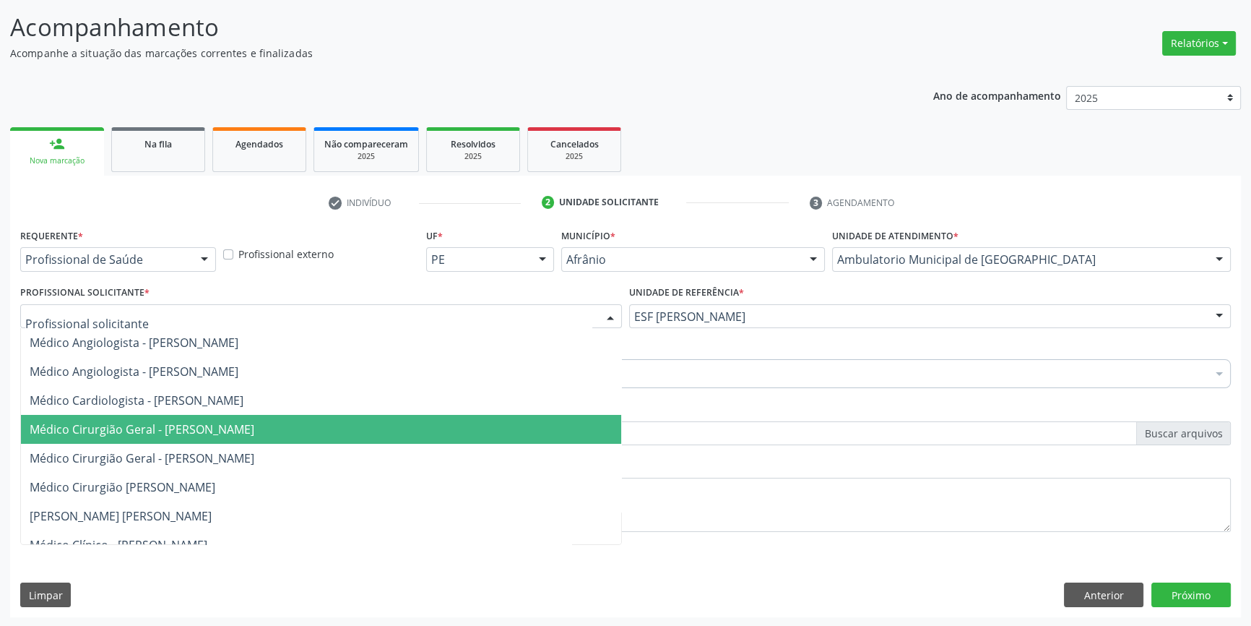
click at [254, 431] on span "Médico Cirurgião Geral - [PERSON_NAME]" at bounding box center [142, 429] width 225 height 16
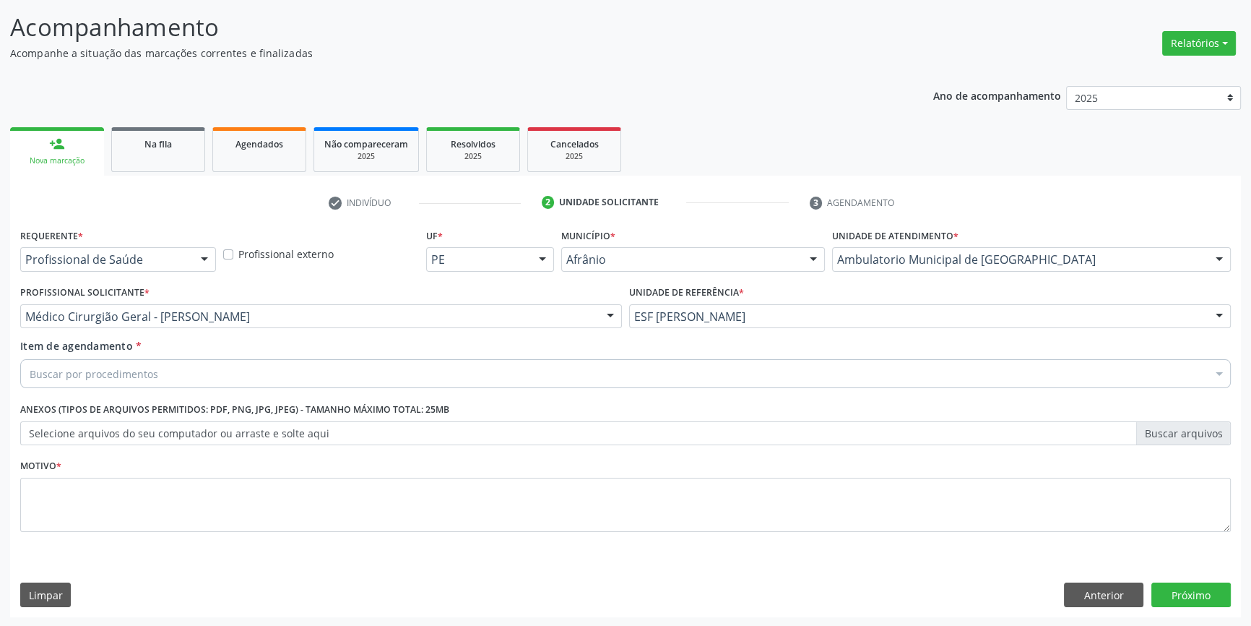
click at [202, 374] on div "Buscar por procedimentos" at bounding box center [625, 373] width 1211 height 29
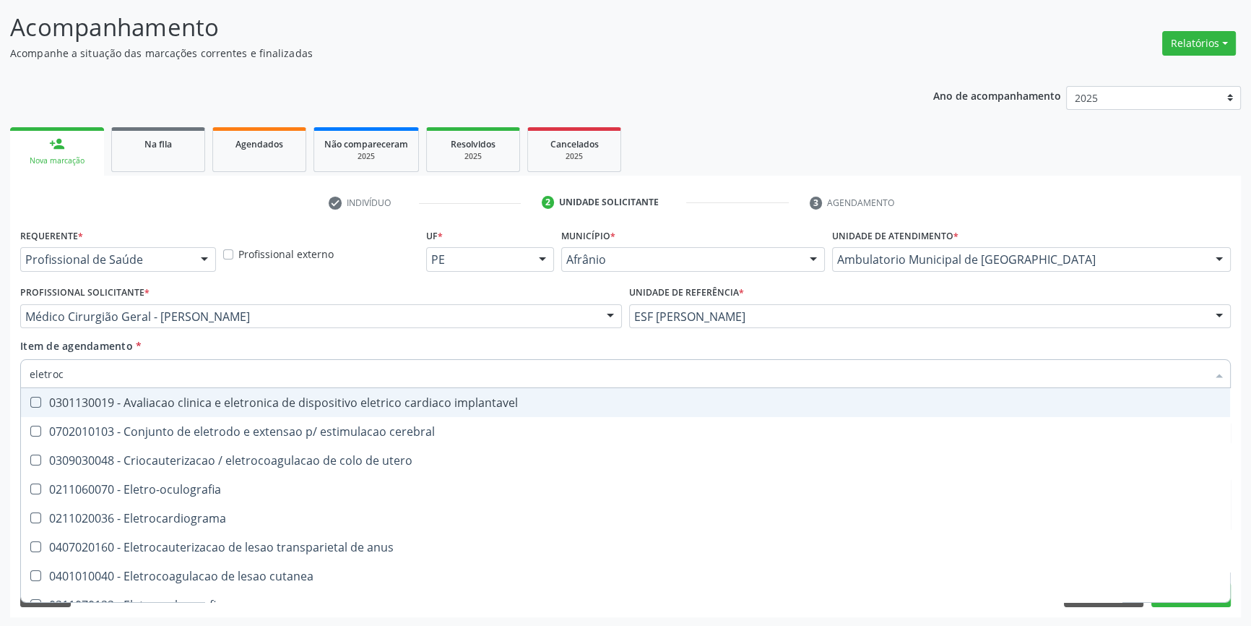
type input "eletroca"
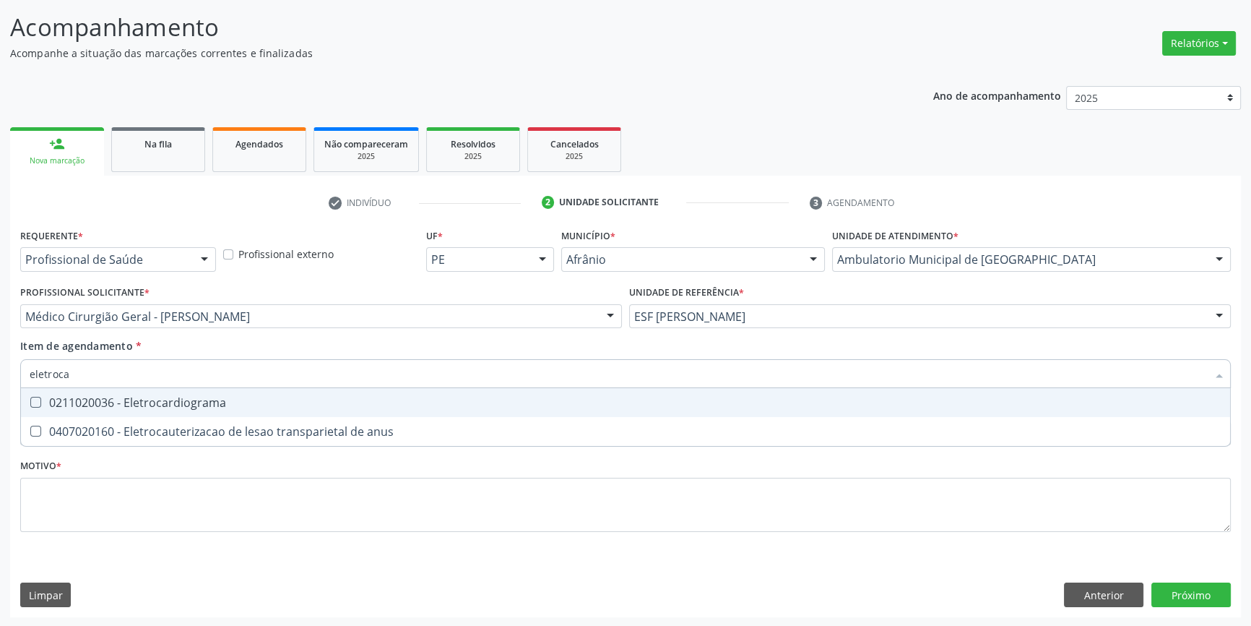
click at [197, 397] on div "0211020036 - Eletrocardiograma" at bounding box center [626, 403] width 1192 height 12
checkbox Eletrocardiograma "true"
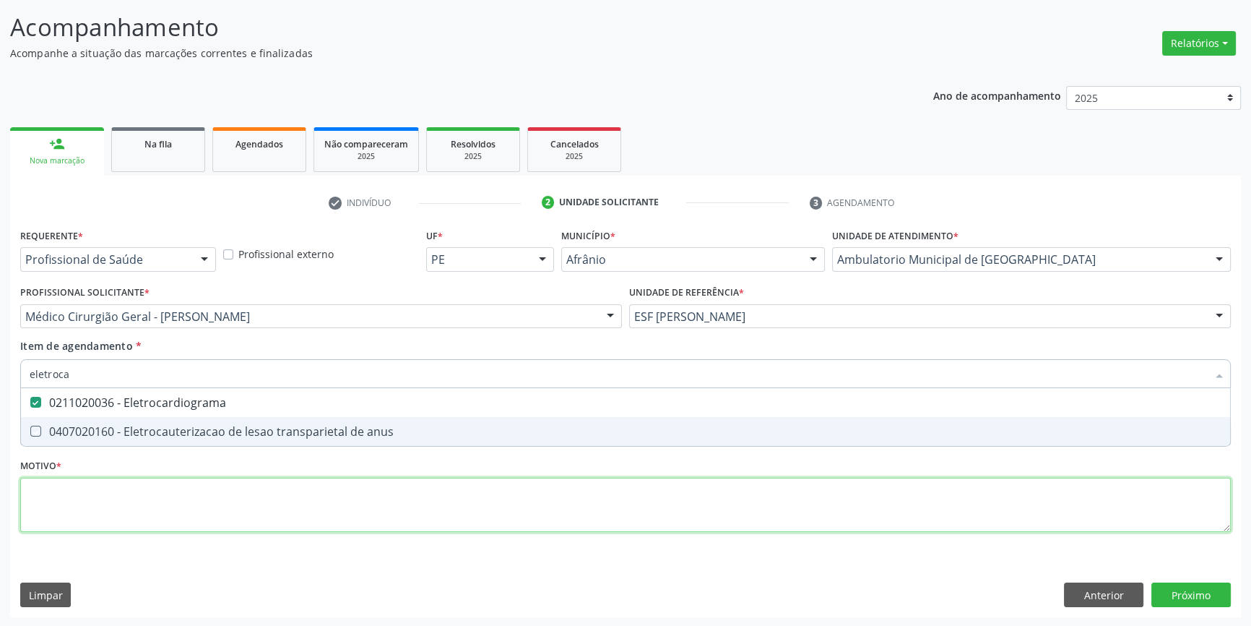
click at [201, 486] on div "Requerente * Profissional de Saúde Profissional de Saúde Paciente Nenhum result…" at bounding box center [625, 388] width 1211 height 327
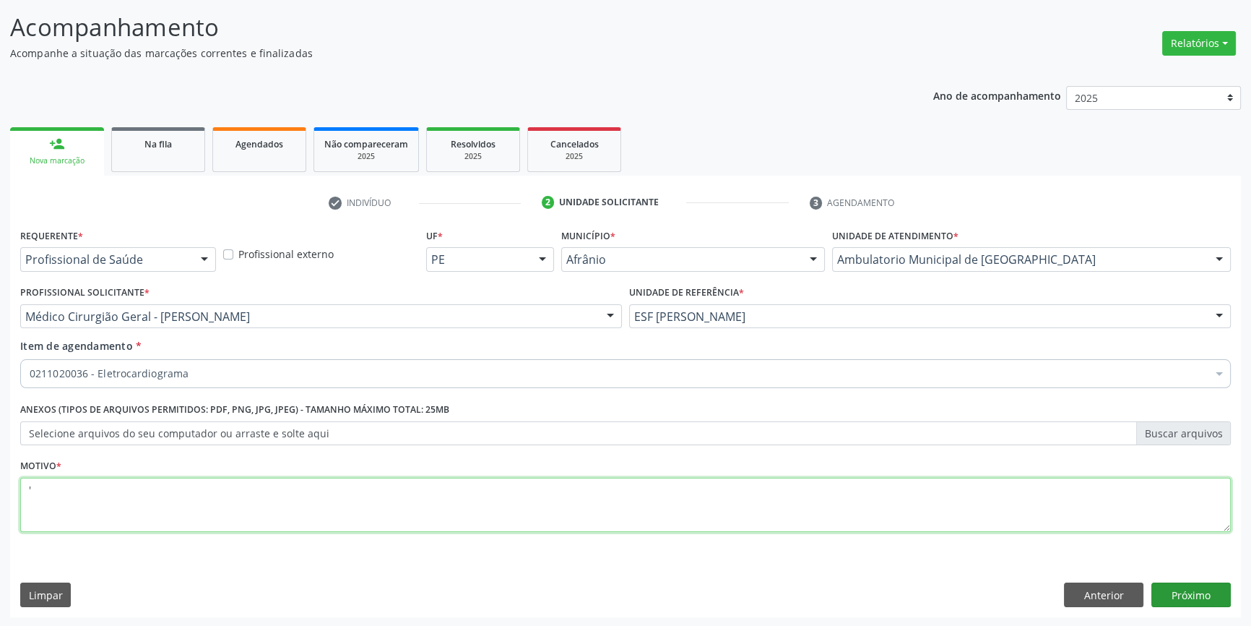
type textarea "'"
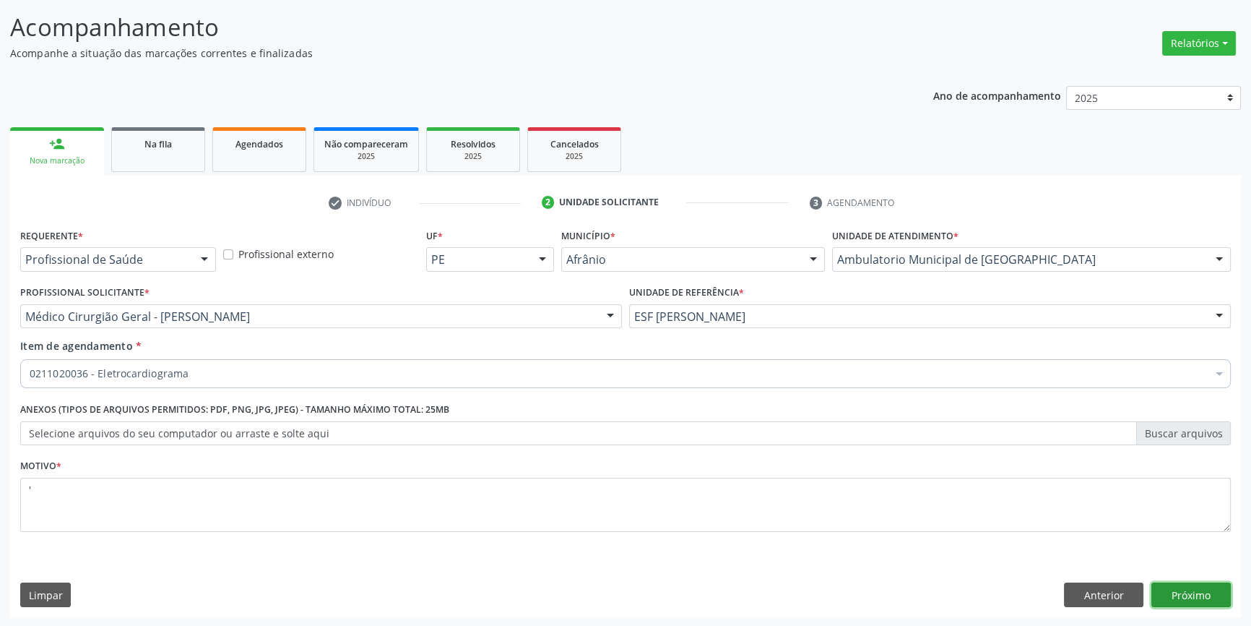
click at [1203, 595] on button "Próximo" at bounding box center [1191, 594] width 79 height 25
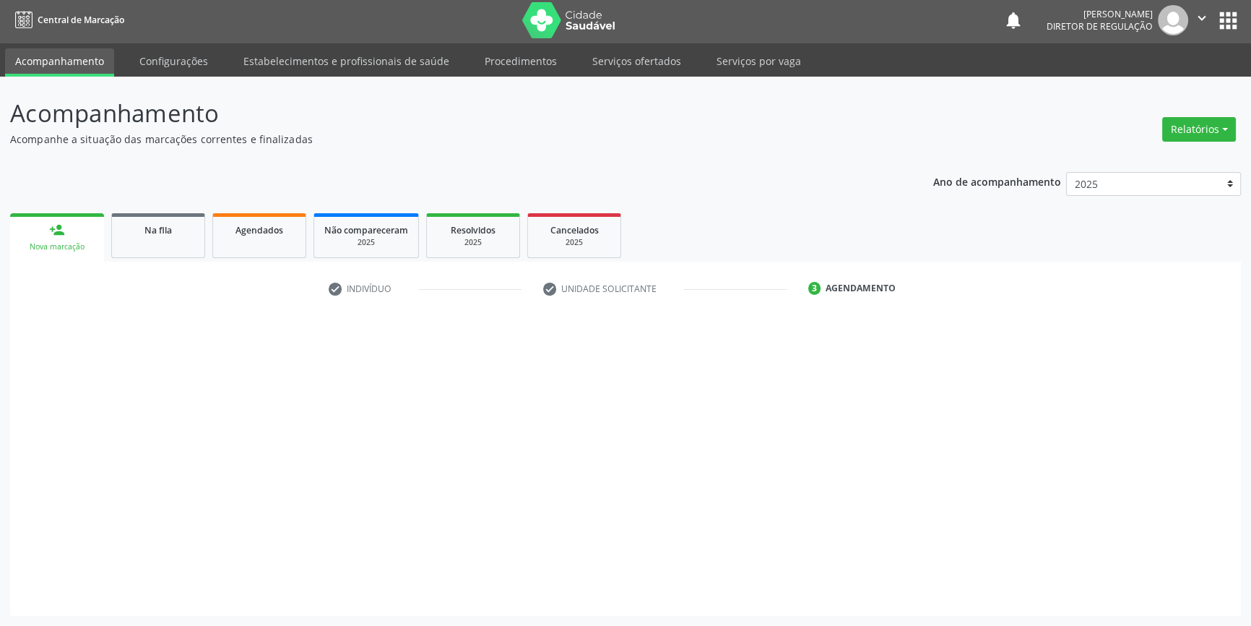
scroll to position [1, 0]
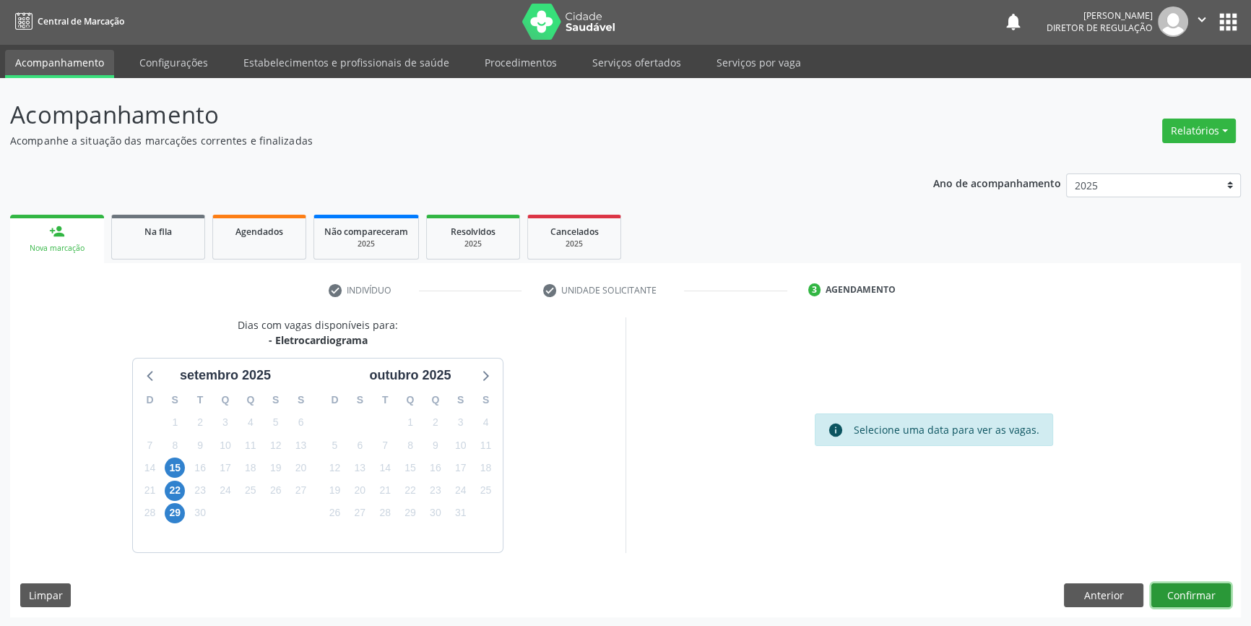
click at [1203, 600] on button "Confirmar" at bounding box center [1191, 595] width 79 height 25
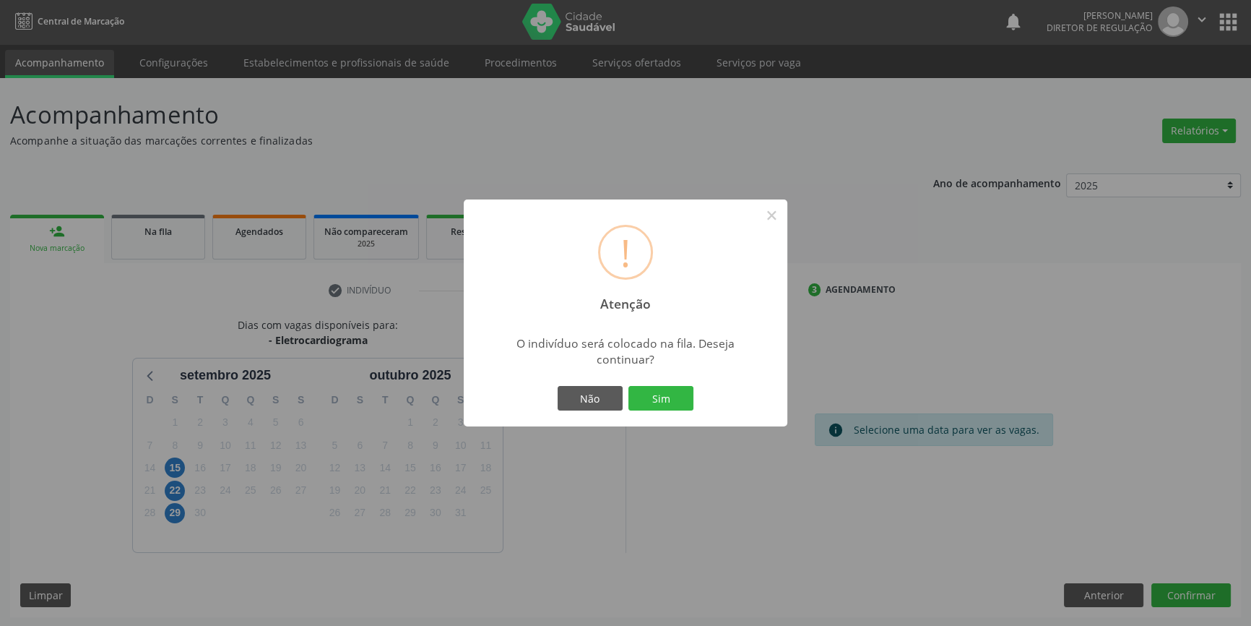
click at [670, 412] on div "Não Sim" at bounding box center [625, 398] width 143 height 30
click at [668, 406] on button "Sim" at bounding box center [661, 398] width 65 height 25
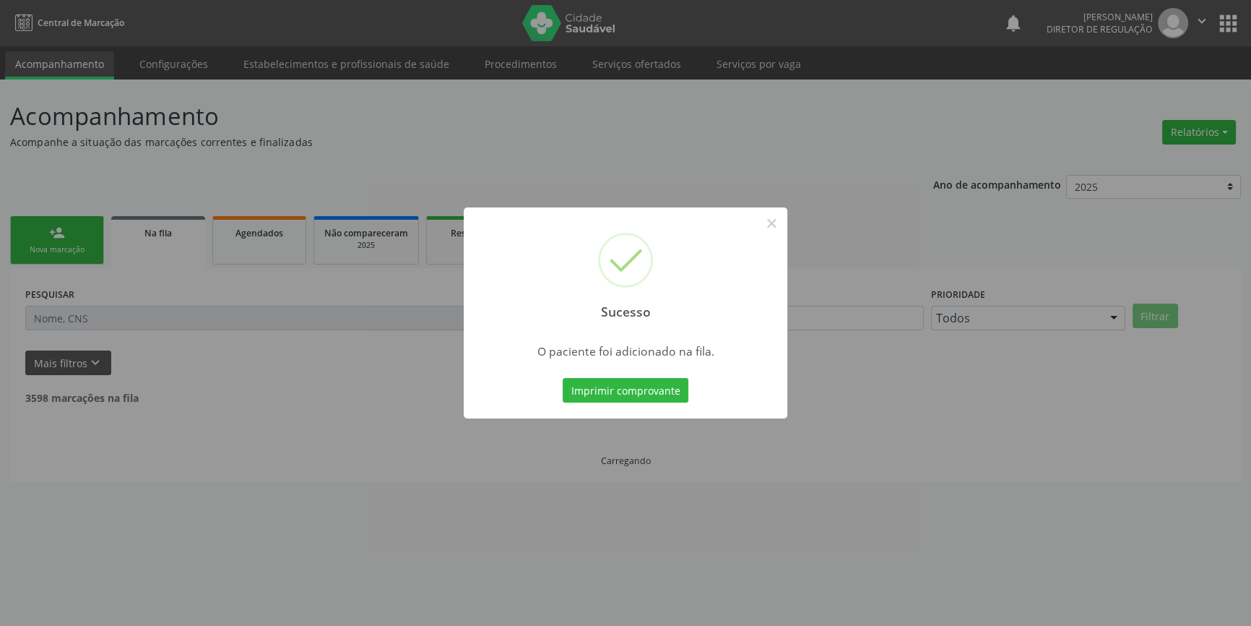
scroll to position [0, 0]
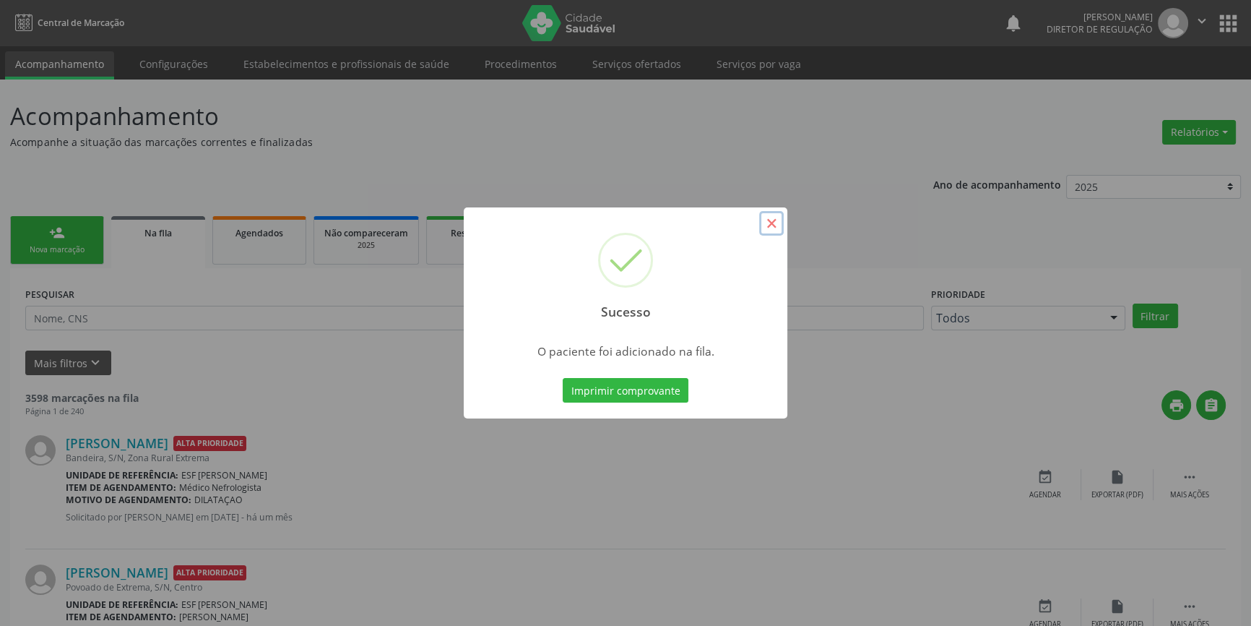
click at [776, 235] on button "×" at bounding box center [771, 223] width 25 height 25
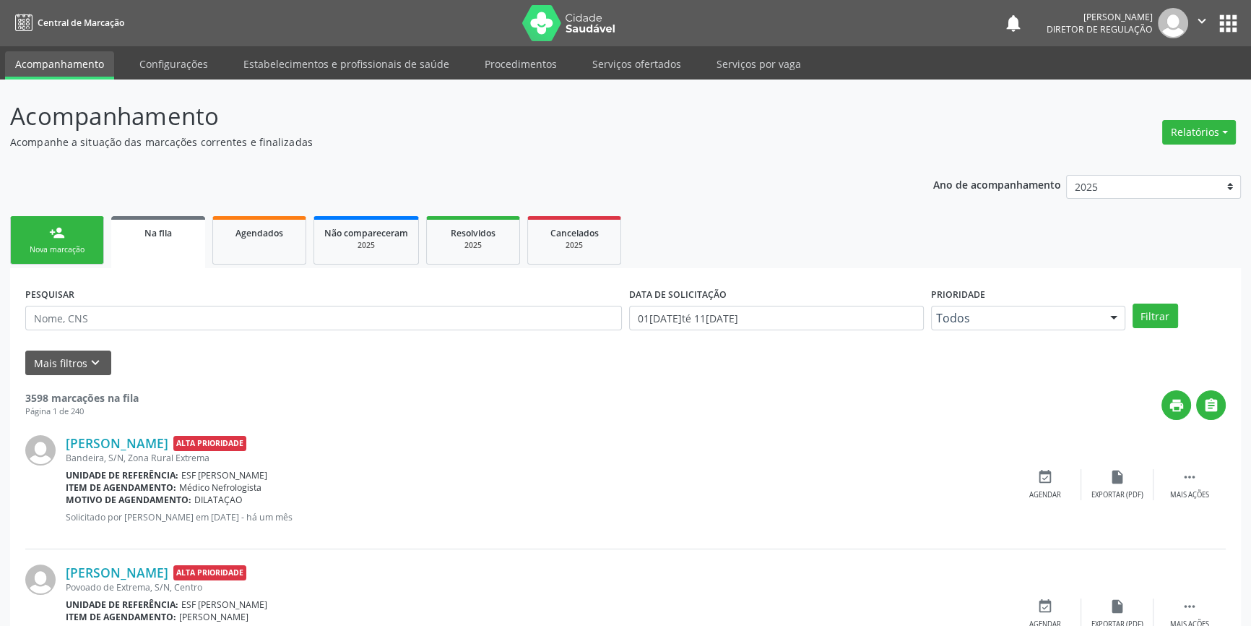
click at [86, 238] on link "person_add Nova marcação" at bounding box center [57, 240] width 94 height 48
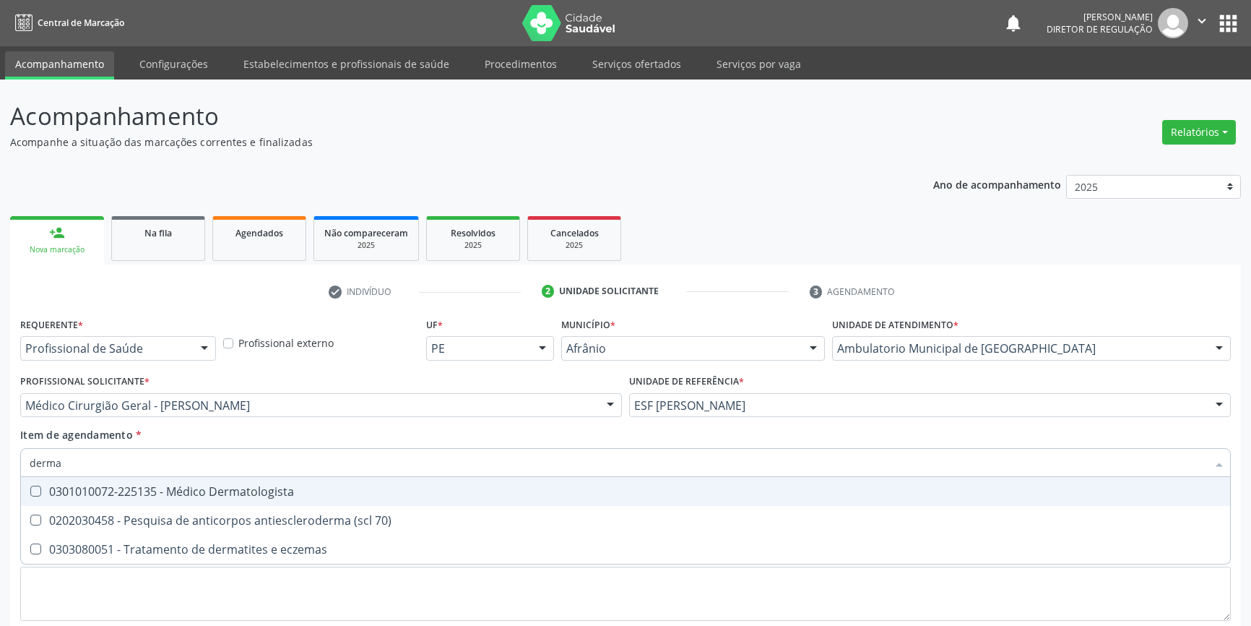
scroll to position [89, 0]
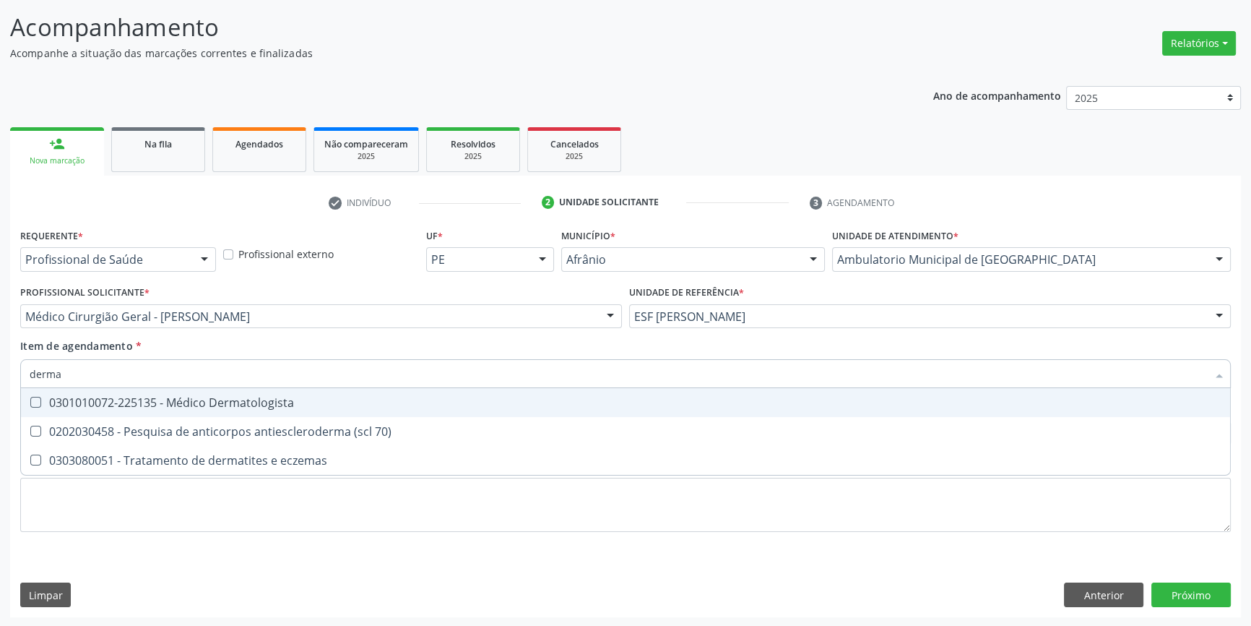
type input "dermat"
click at [255, 398] on div "0301010072-225135 - Médico Dermatologista" at bounding box center [626, 403] width 1192 height 12
checkbox Dermatologista "true"
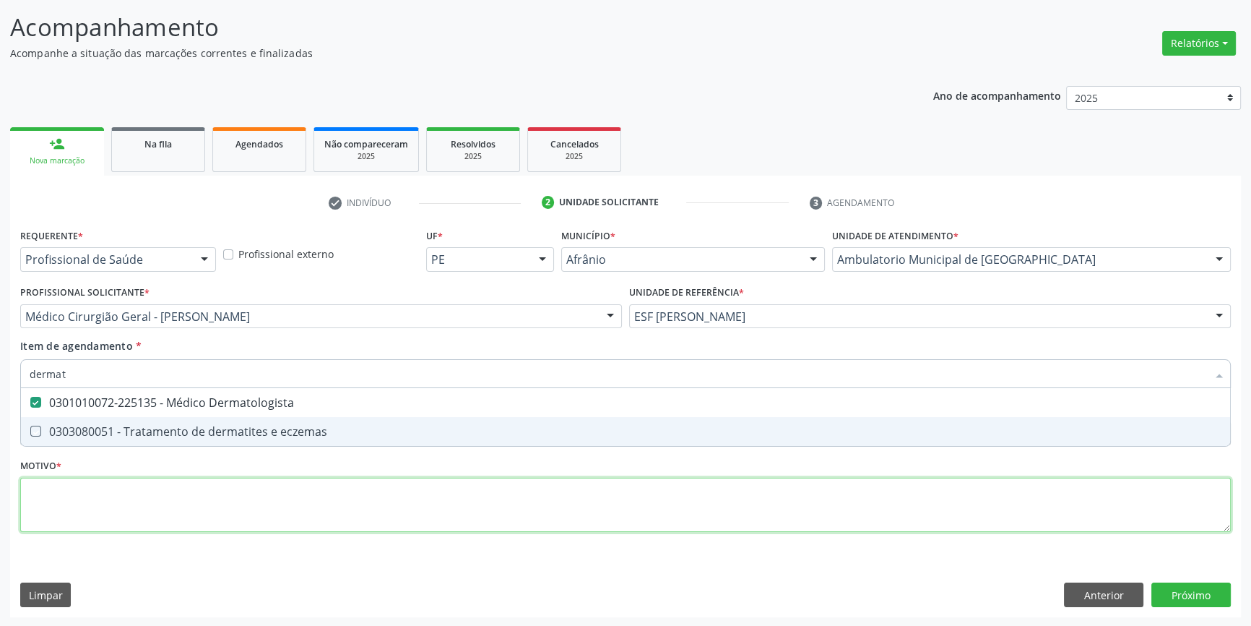
click at [252, 493] on div "Requerente * Profissional de Saúde Profissional de Saúde Paciente Nenhum result…" at bounding box center [625, 388] width 1211 height 327
type textarea "'"
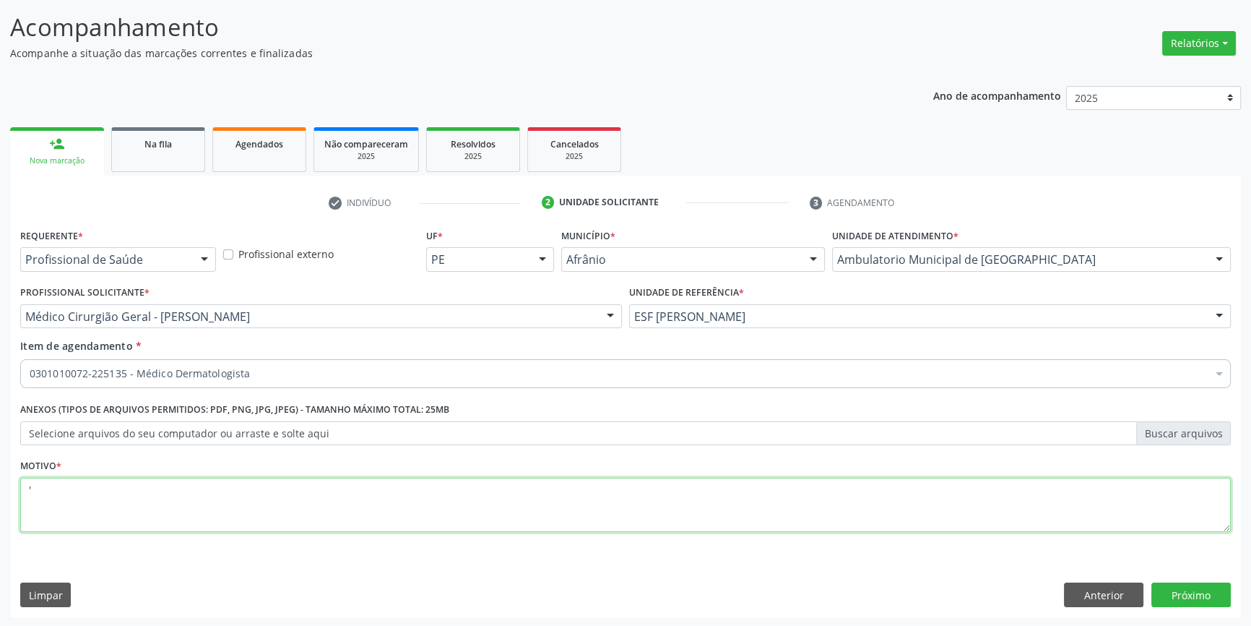
checkbox Dermatologista "true"
type textarea "'"
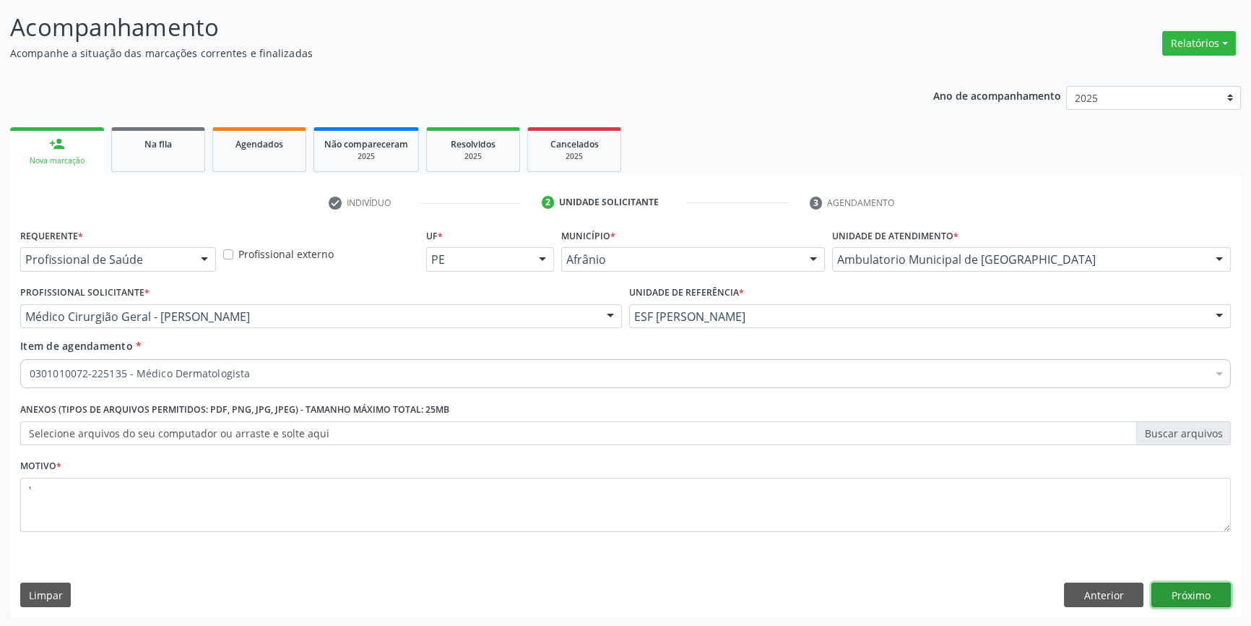
click at [1181, 584] on button "Próximo" at bounding box center [1191, 594] width 79 height 25
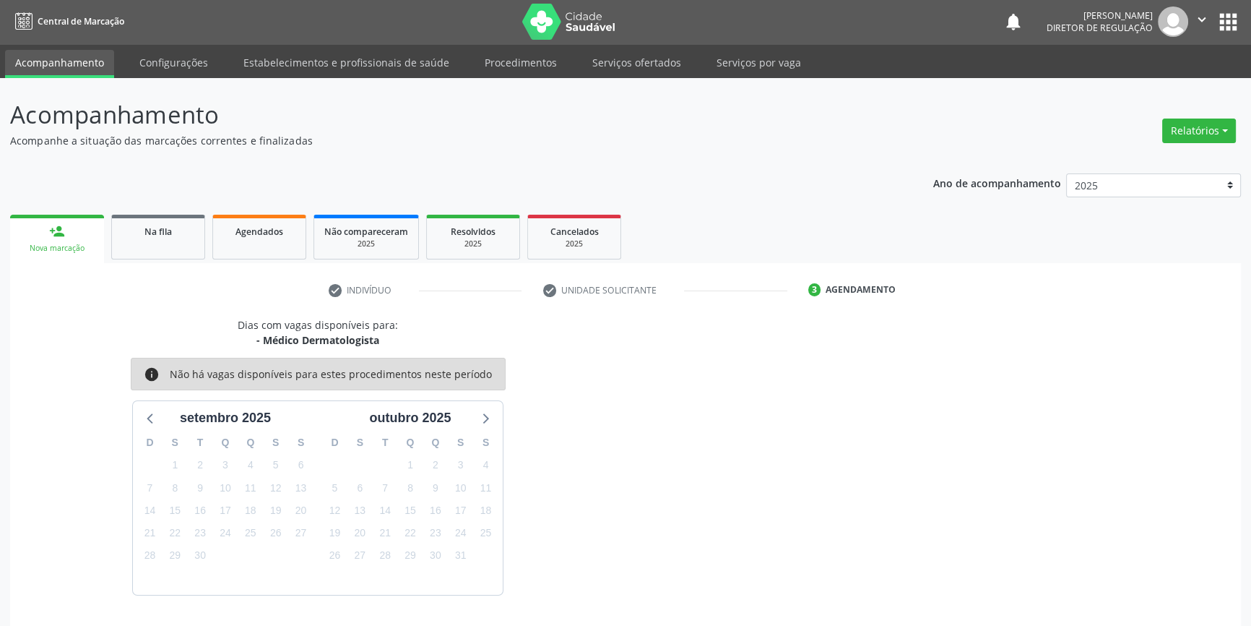
scroll to position [44, 0]
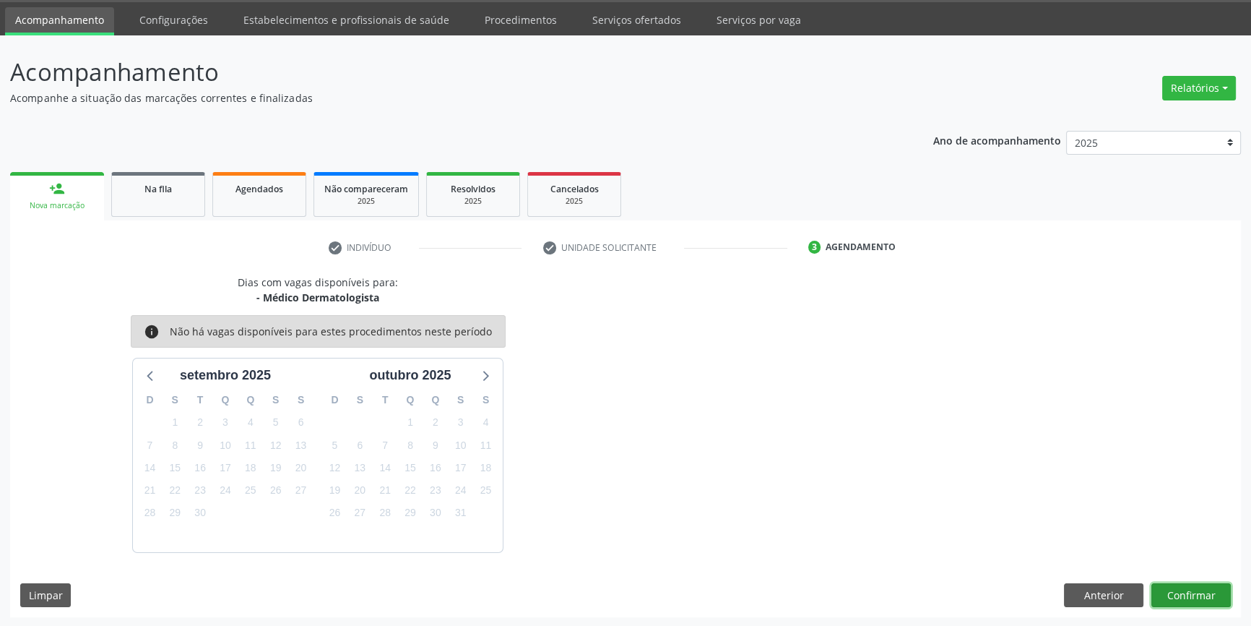
click at [1181, 584] on button "Confirmar" at bounding box center [1191, 595] width 79 height 25
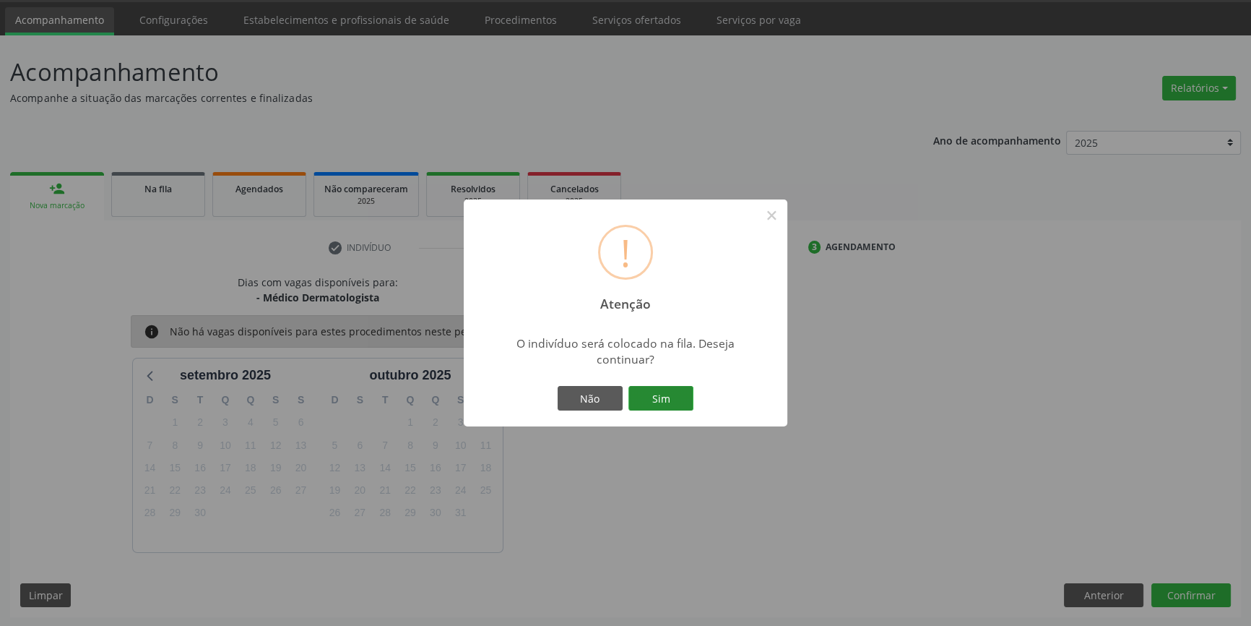
click at [672, 397] on button "Sim" at bounding box center [661, 398] width 65 height 25
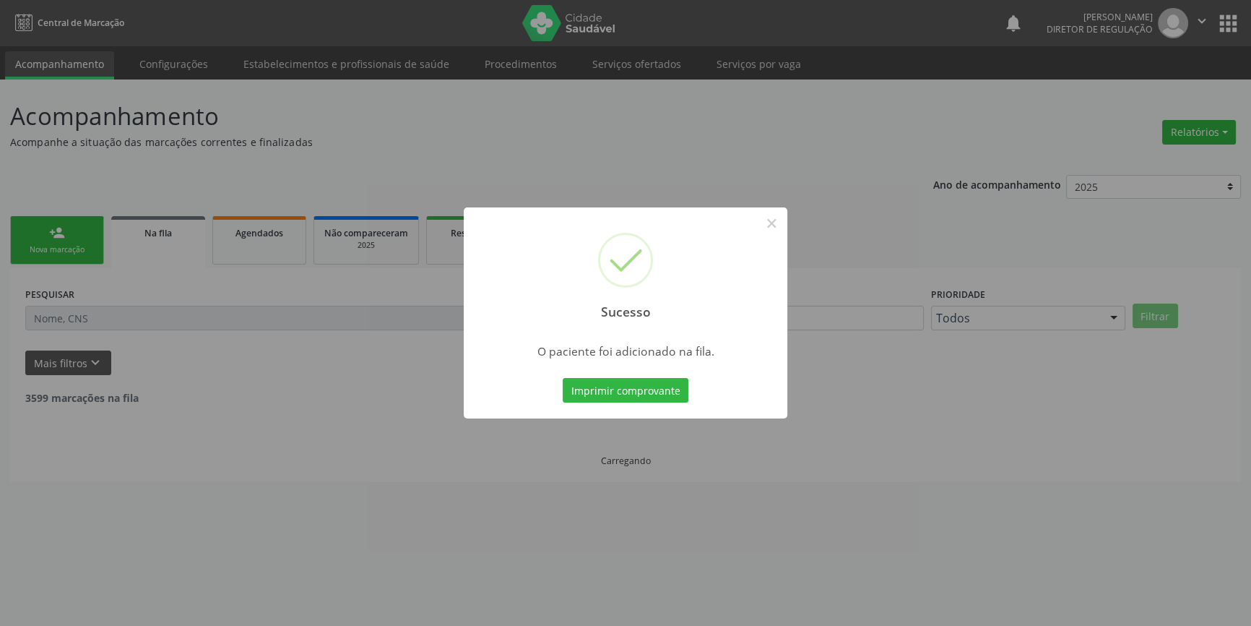
scroll to position [0, 0]
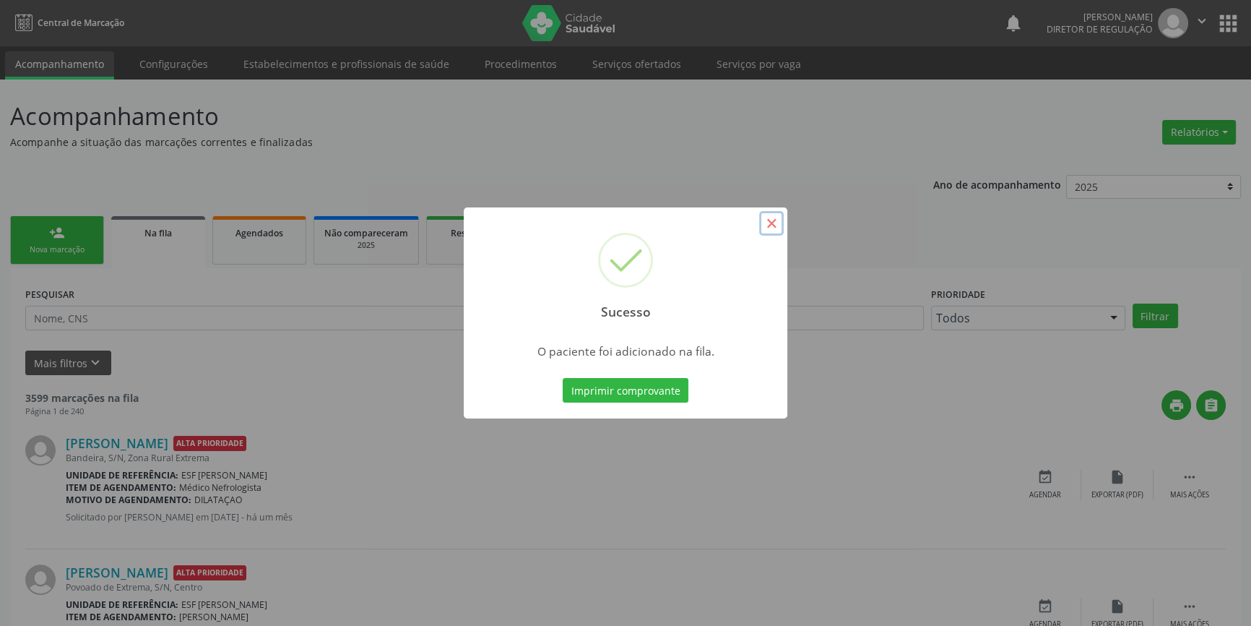
click at [772, 218] on button "×" at bounding box center [771, 223] width 25 height 25
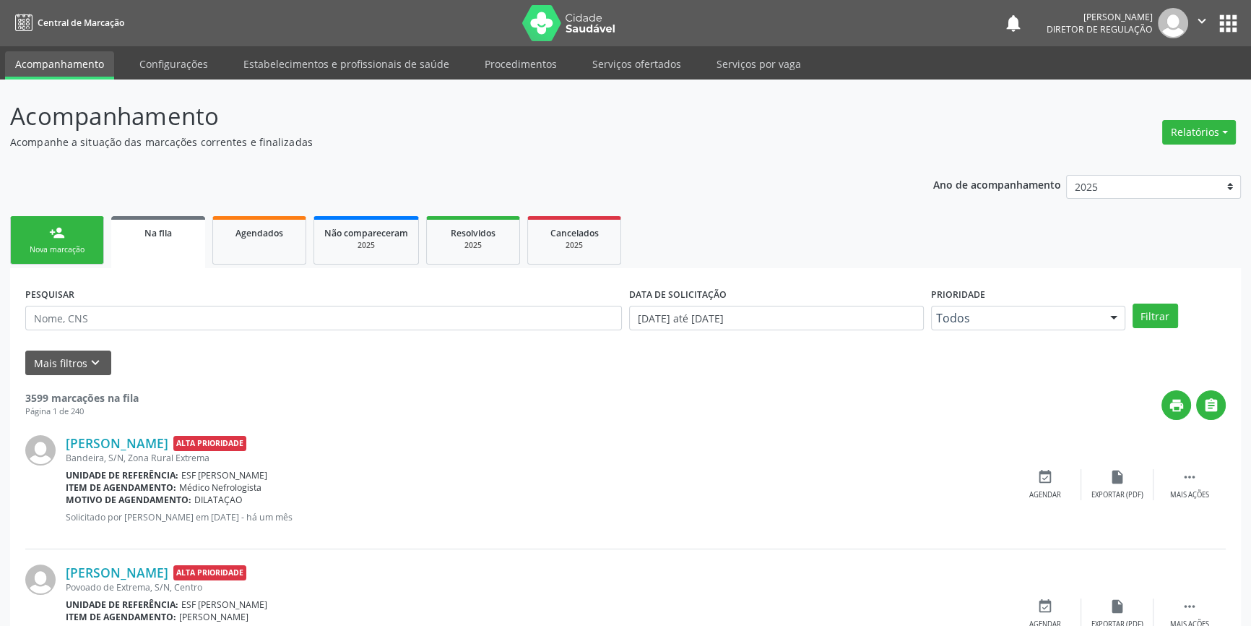
click at [40, 245] on div "Nova marcação" at bounding box center [57, 249] width 72 height 11
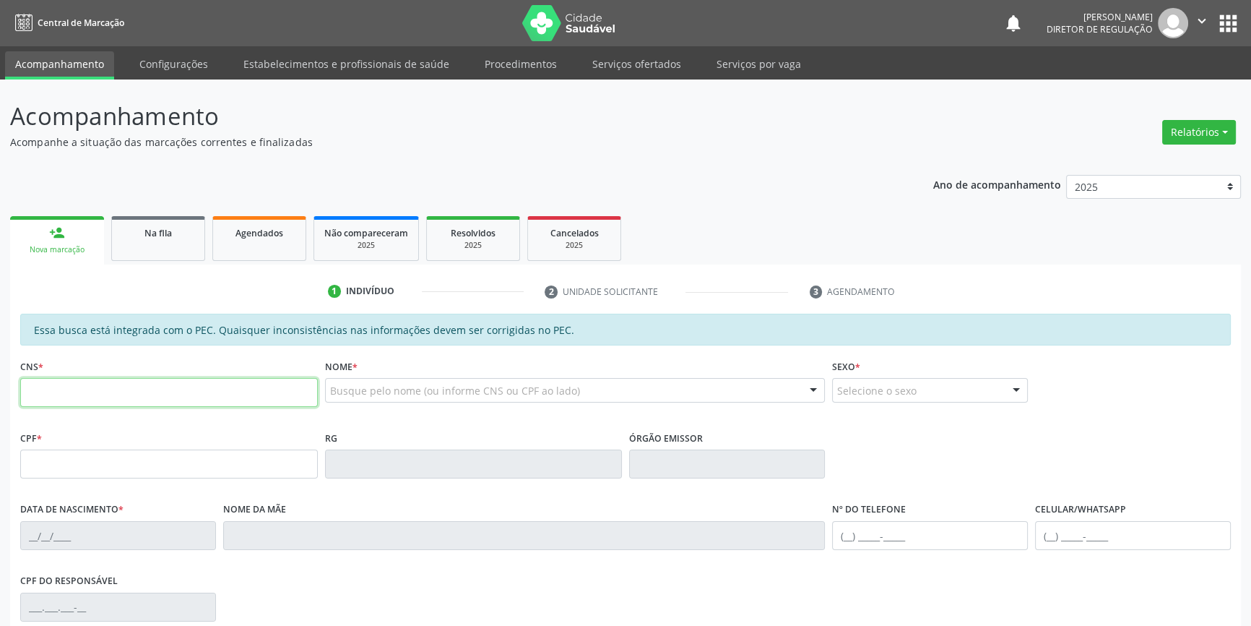
click at [233, 397] on input "text" at bounding box center [169, 392] width 298 height 29
type input "700 1099 5694 8318"
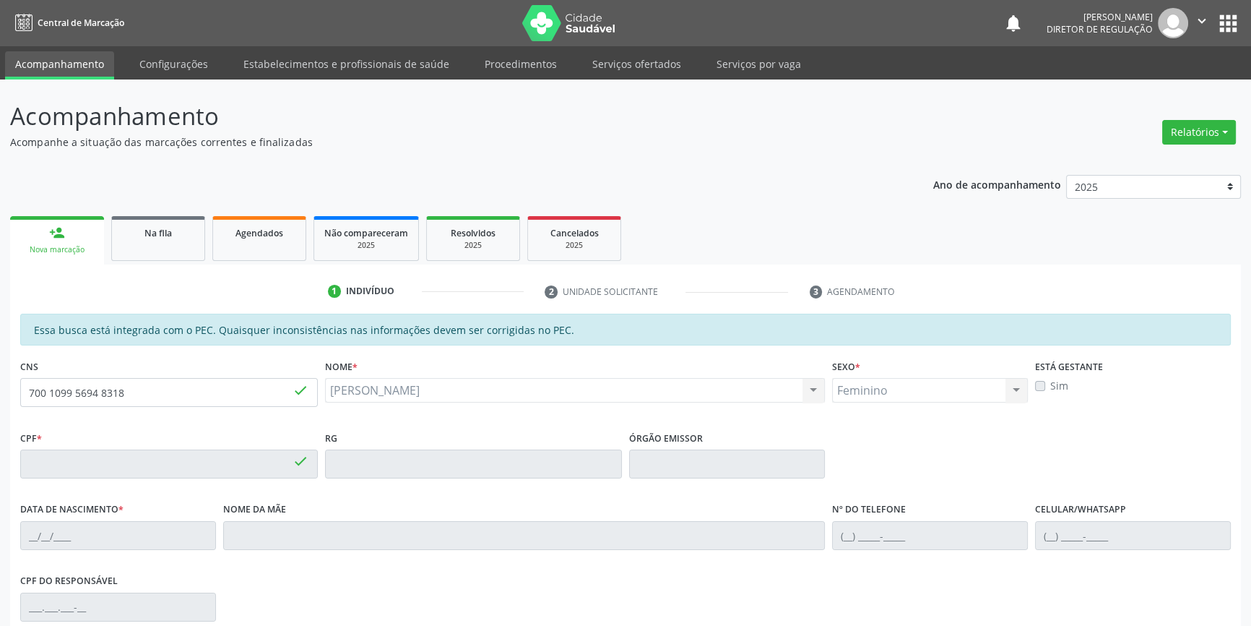
type input "114.140.054-58"
type input "10/09/1999"
type input "Evani Albertina Vieira Rodrigues"
type input "(87) 9604-9625"
type input "S/N"
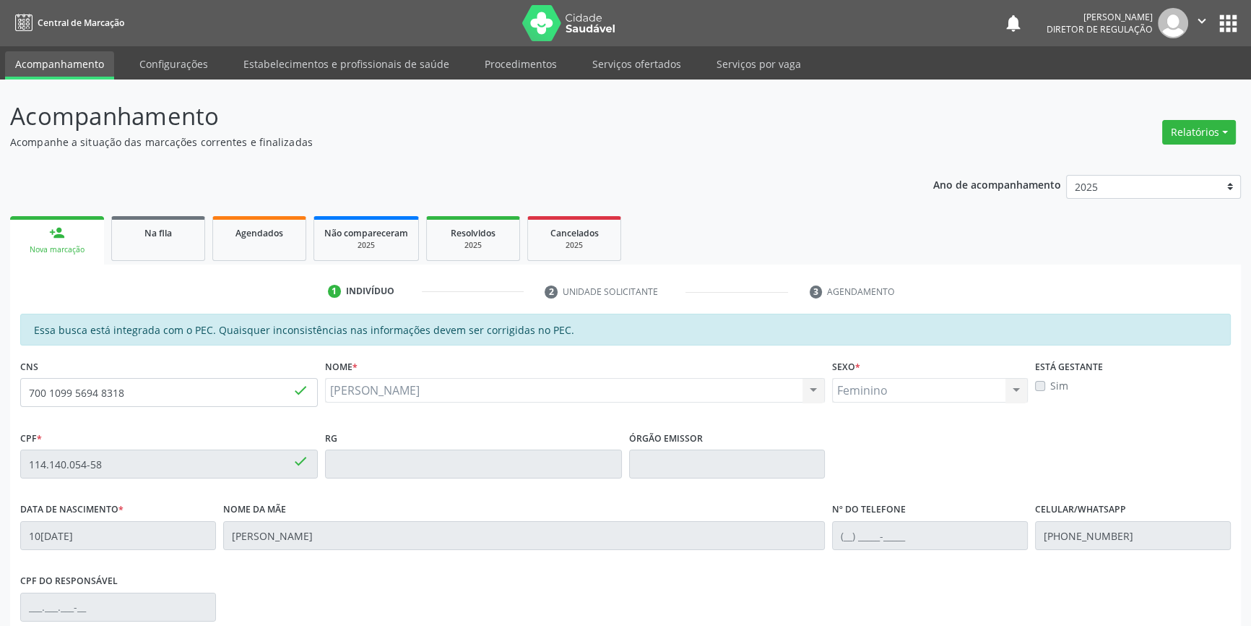
scroll to position [198, 0]
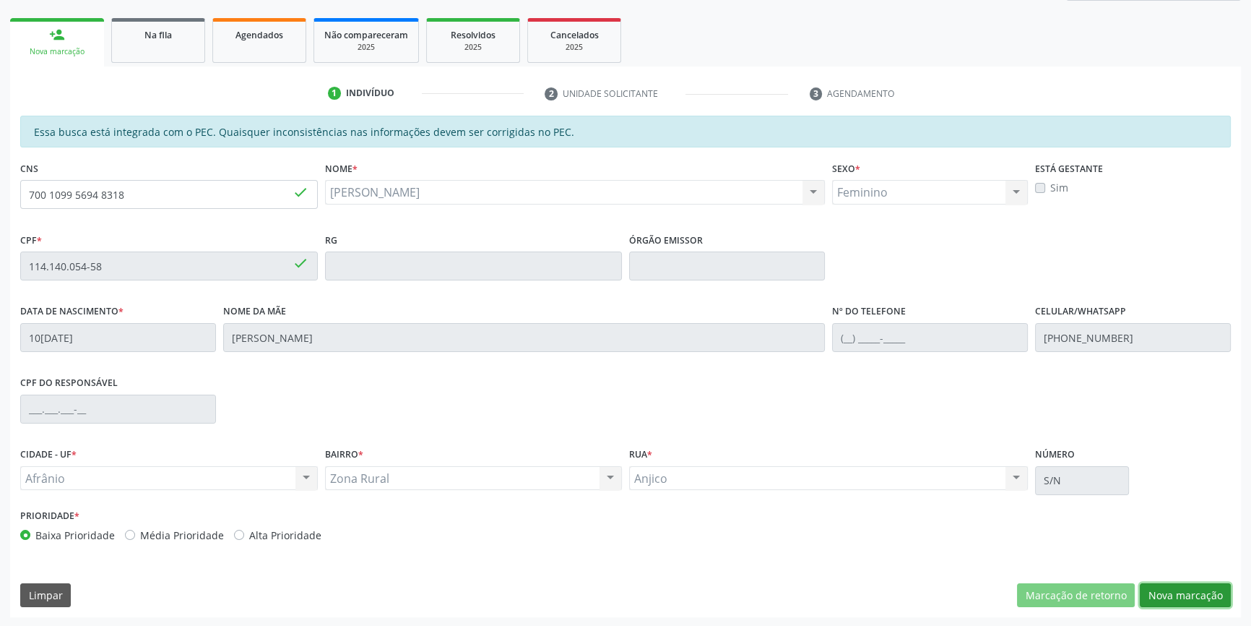
click at [1157, 588] on button "Nova marcação" at bounding box center [1185, 595] width 91 height 25
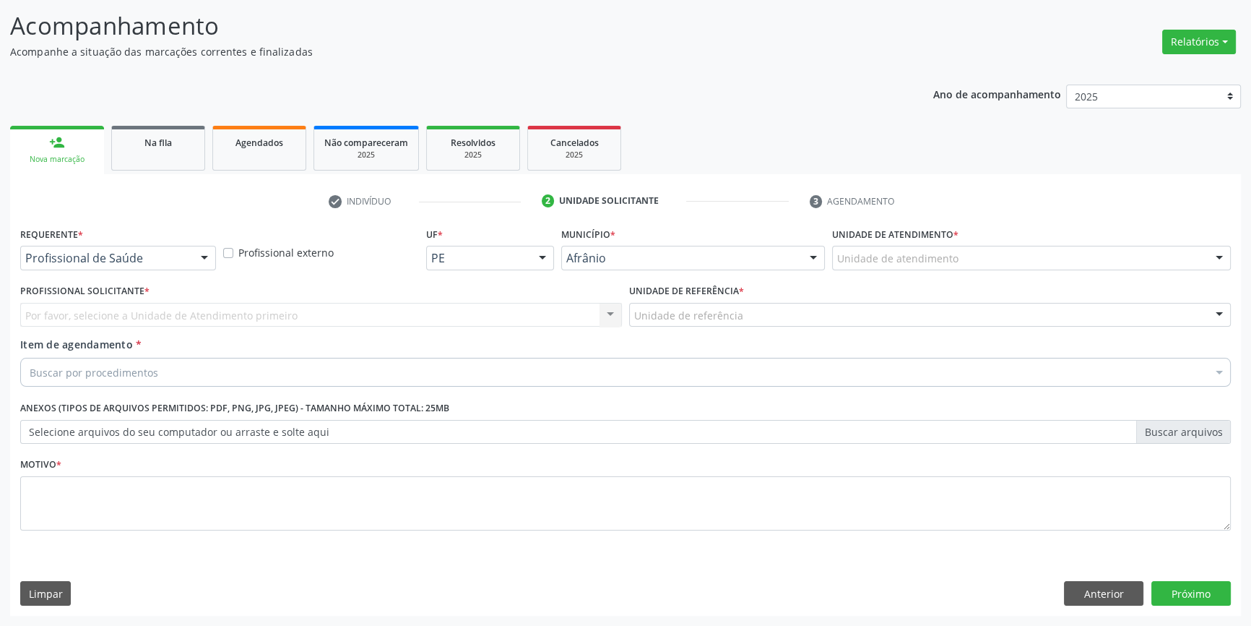
scroll to position [89, 0]
click at [961, 261] on div "Unidade de atendimento" at bounding box center [1031, 259] width 399 height 25
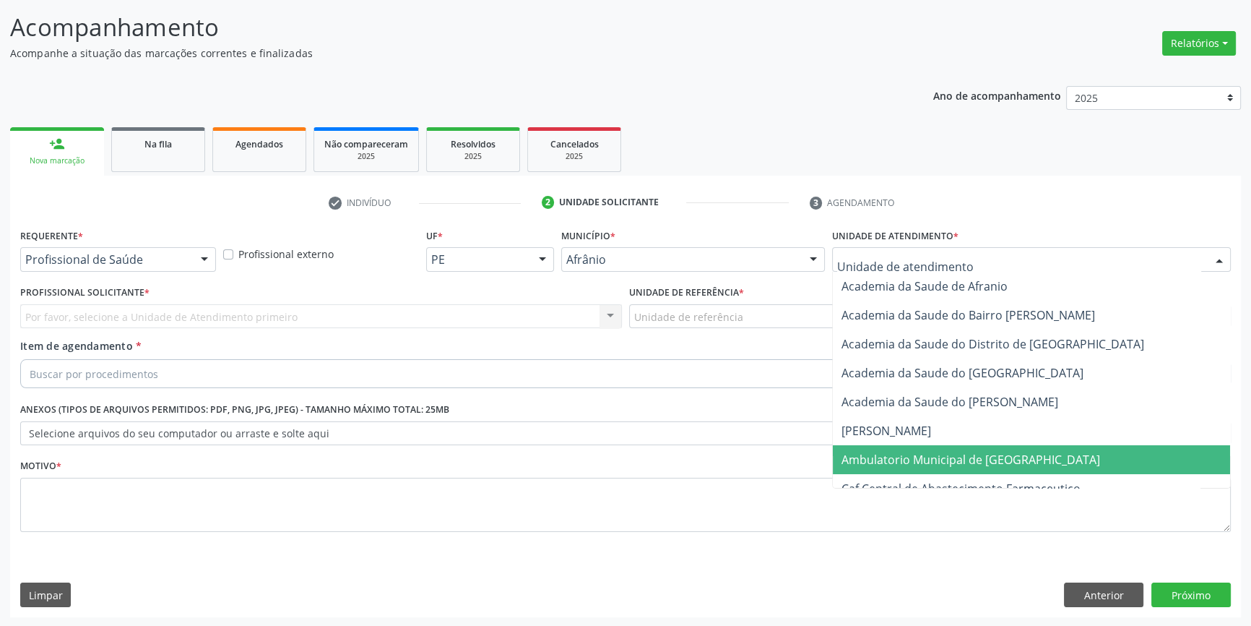
click at [967, 455] on span "Ambulatorio Municipal de [GEOGRAPHIC_DATA]" at bounding box center [971, 460] width 259 height 16
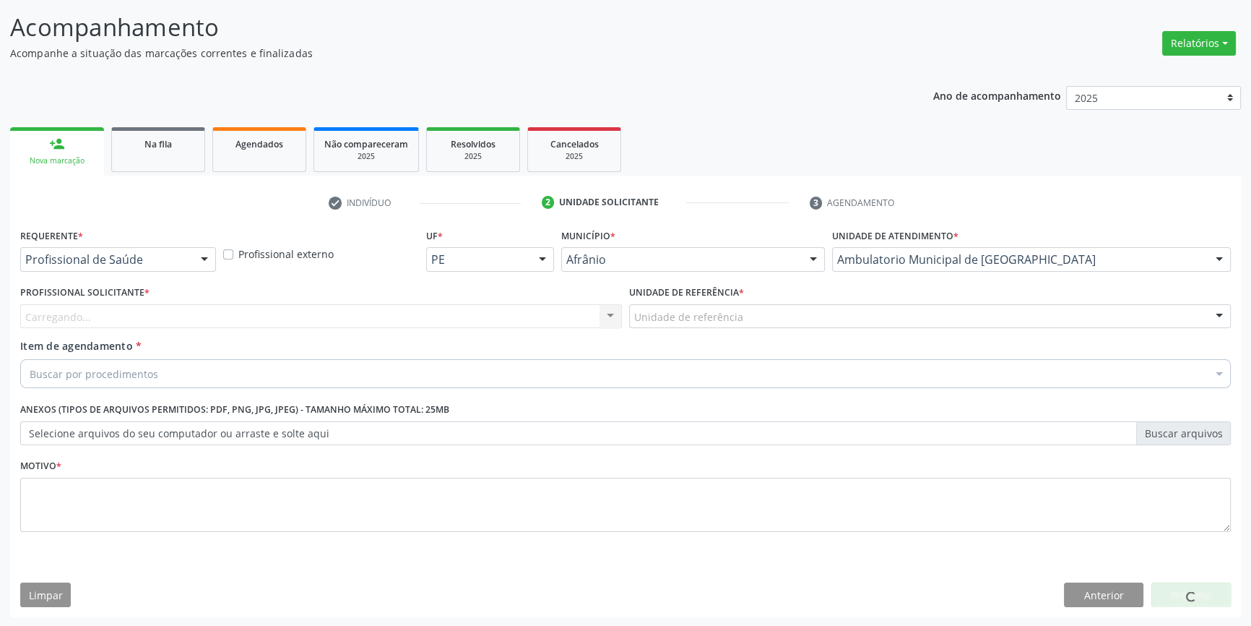
click at [751, 317] on div "Unidade de referência" at bounding box center [930, 316] width 602 height 25
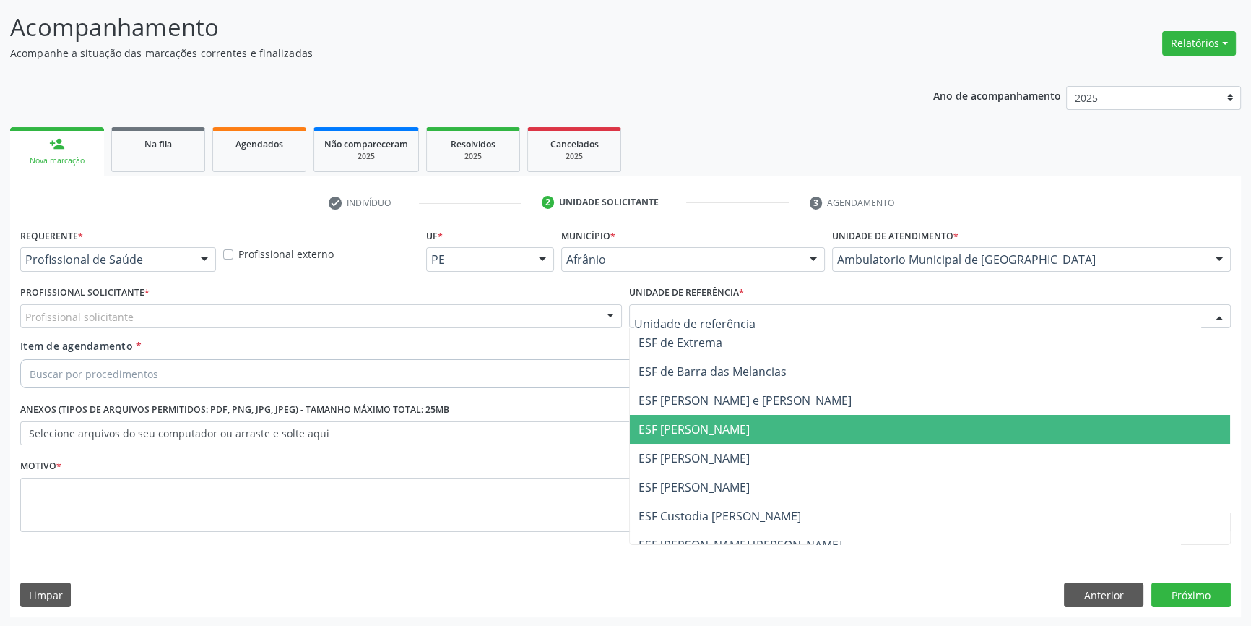
click at [743, 441] on span "ESF [PERSON_NAME]" at bounding box center [930, 429] width 600 height 29
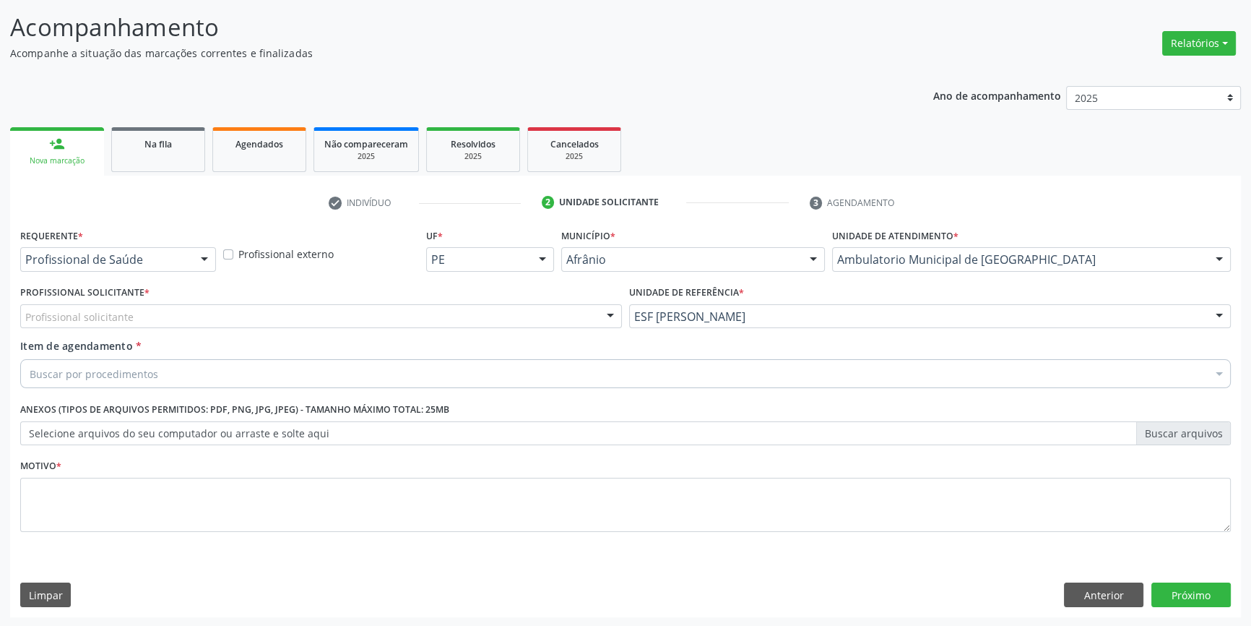
click at [493, 323] on div "Profissional solicitante" at bounding box center [321, 316] width 602 height 25
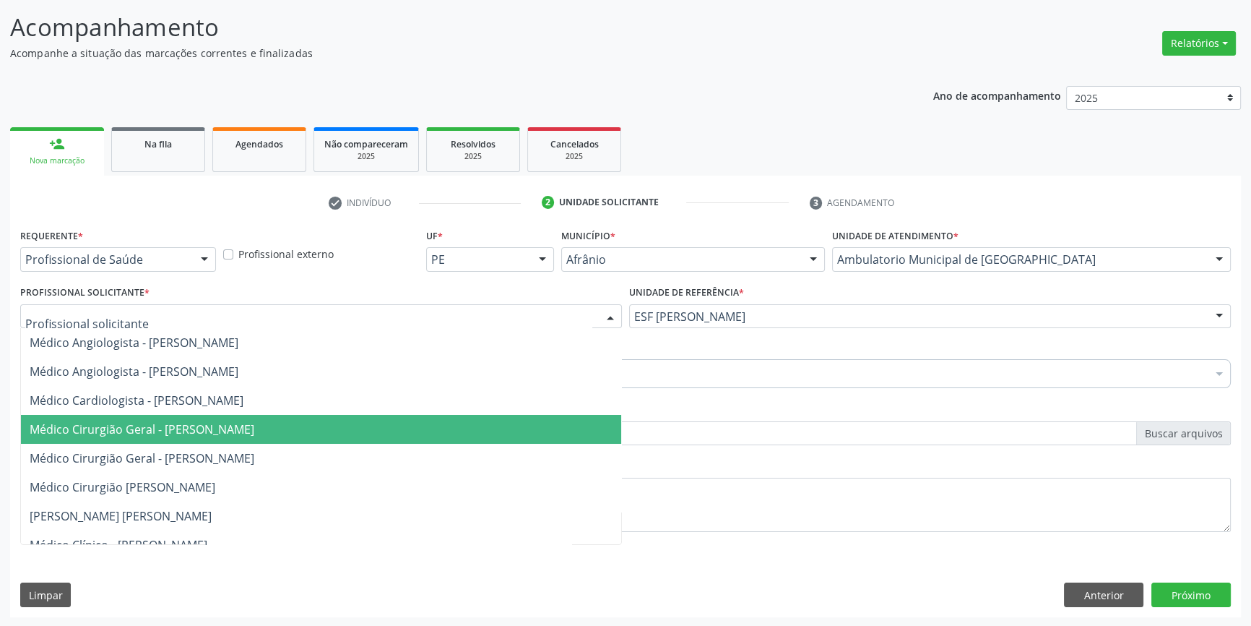
click at [296, 419] on span "Médico Cirurgião Geral - [PERSON_NAME]" at bounding box center [321, 429] width 600 height 29
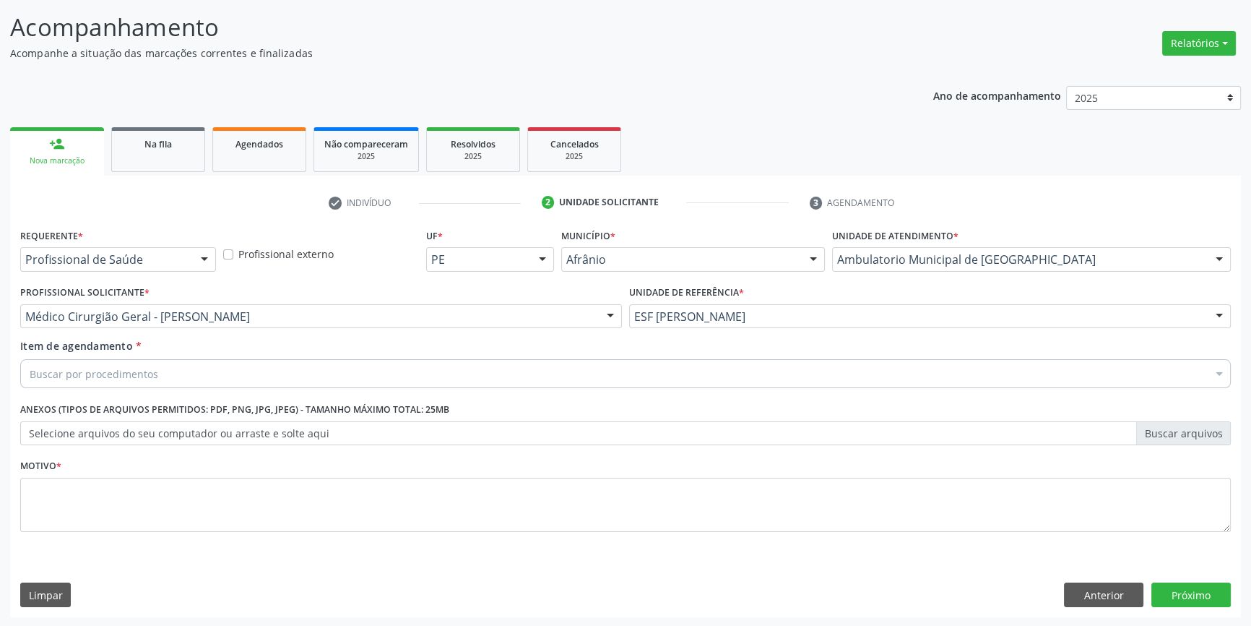
click at [260, 392] on div "Requerente * Profissional de Saúde Profissional de Saúde Paciente Nenhum result…" at bounding box center [625, 388] width 1211 height 327
click at [257, 372] on div "Buscar por procedimentos" at bounding box center [625, 373] width 1211 height 29
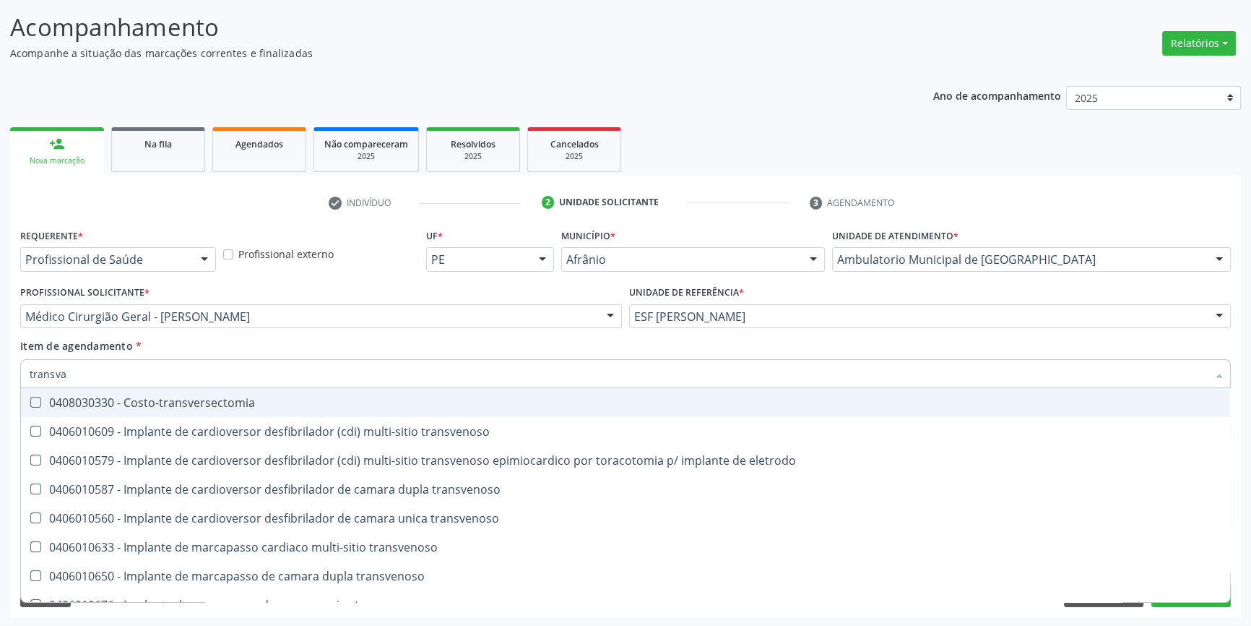
type input "transvag"
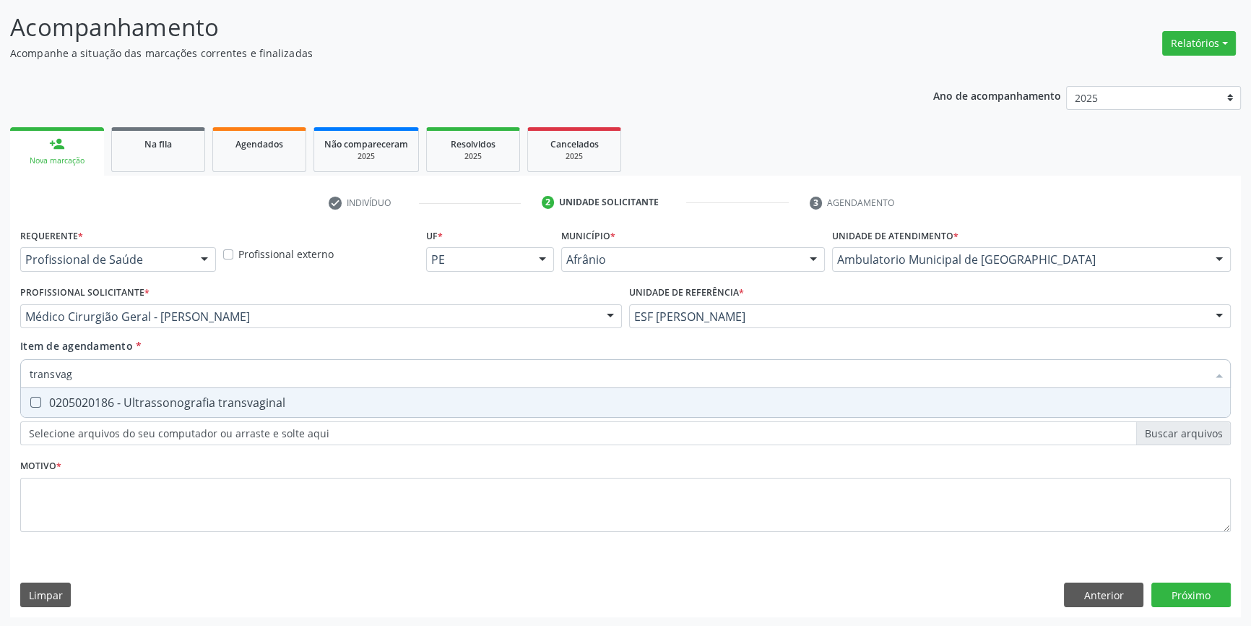
click at [254, 397] on div "0205020186 - Ultrassonografia transvaginal" at bounding box center [626, 403] width 1192 height 12
checkbox transvaginal "true"
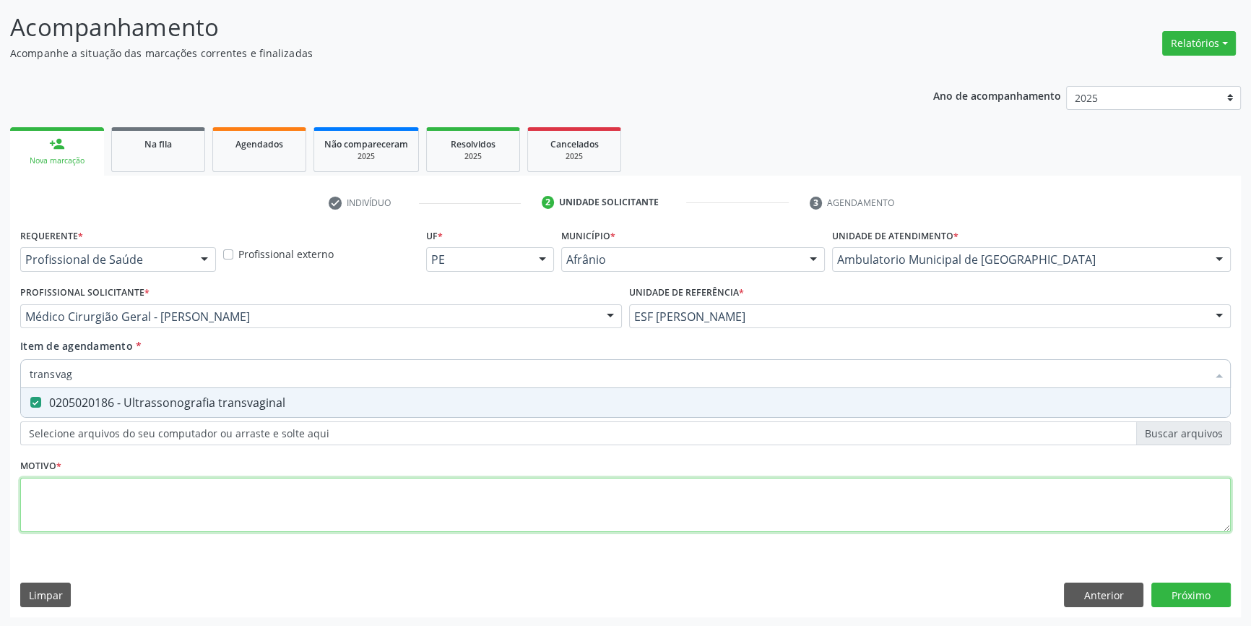
click at [212, 503] on div "Requerente * Profissional de Saúde Profissional de Saúde Paciente Nenhum result…" at bounding box center [625, 388] width 1211 height 327
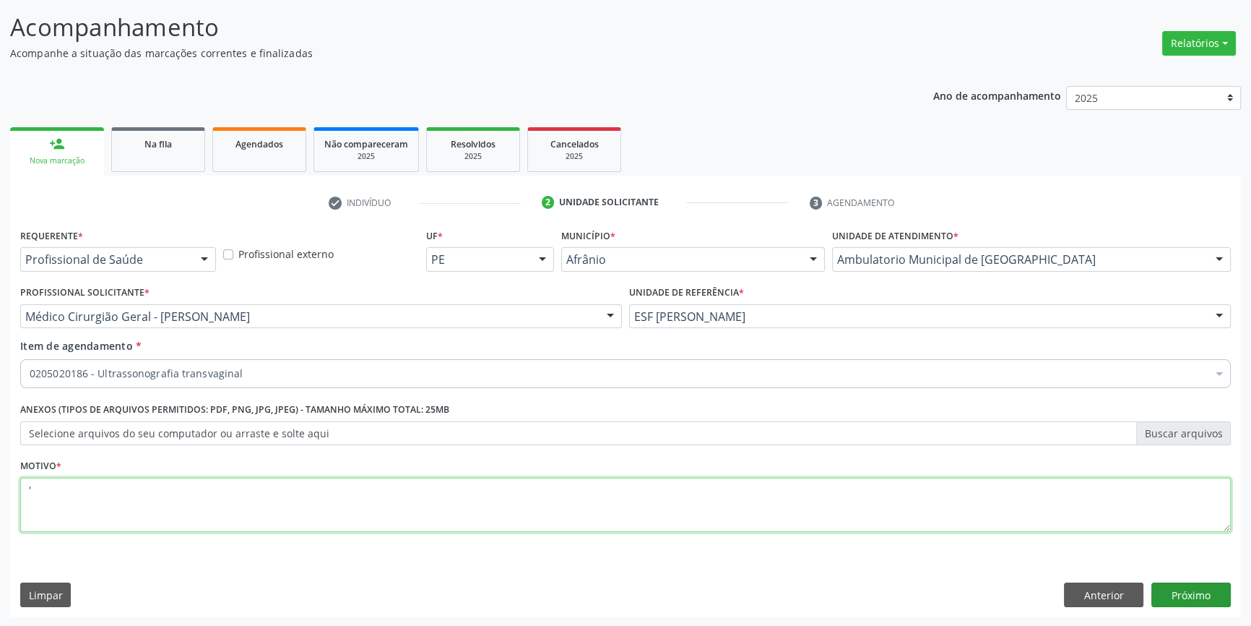
type textarea "'"
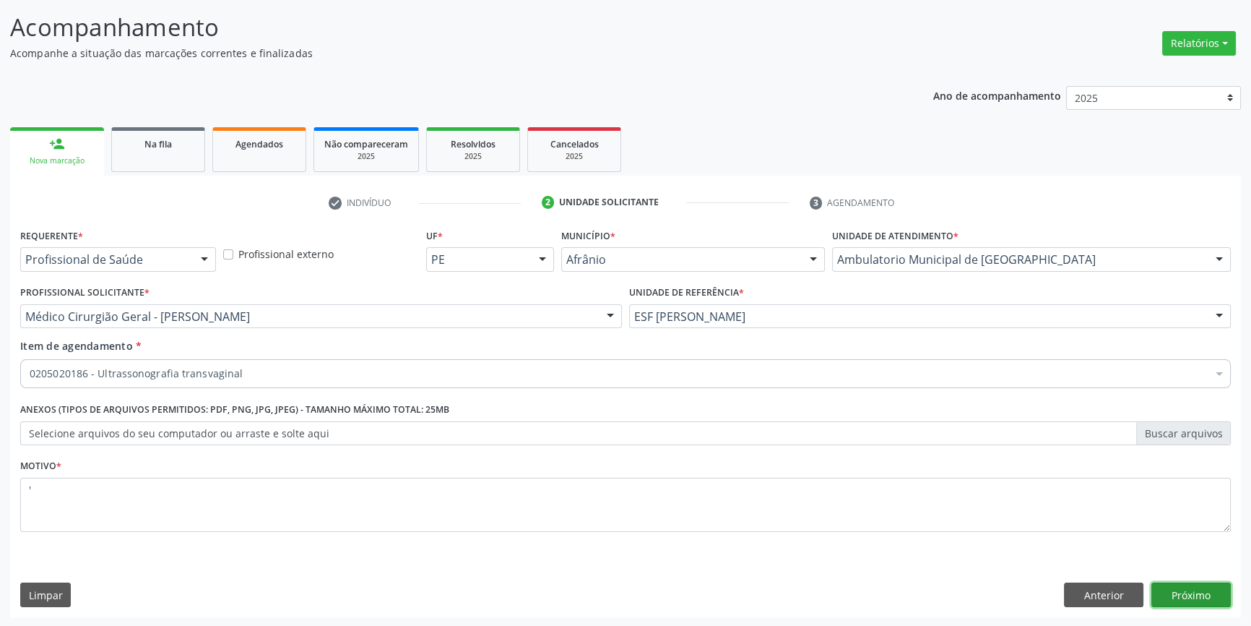
click at [1197, 600] on button "Próximo" at bounding box center [1191, 594] width 79 height 25
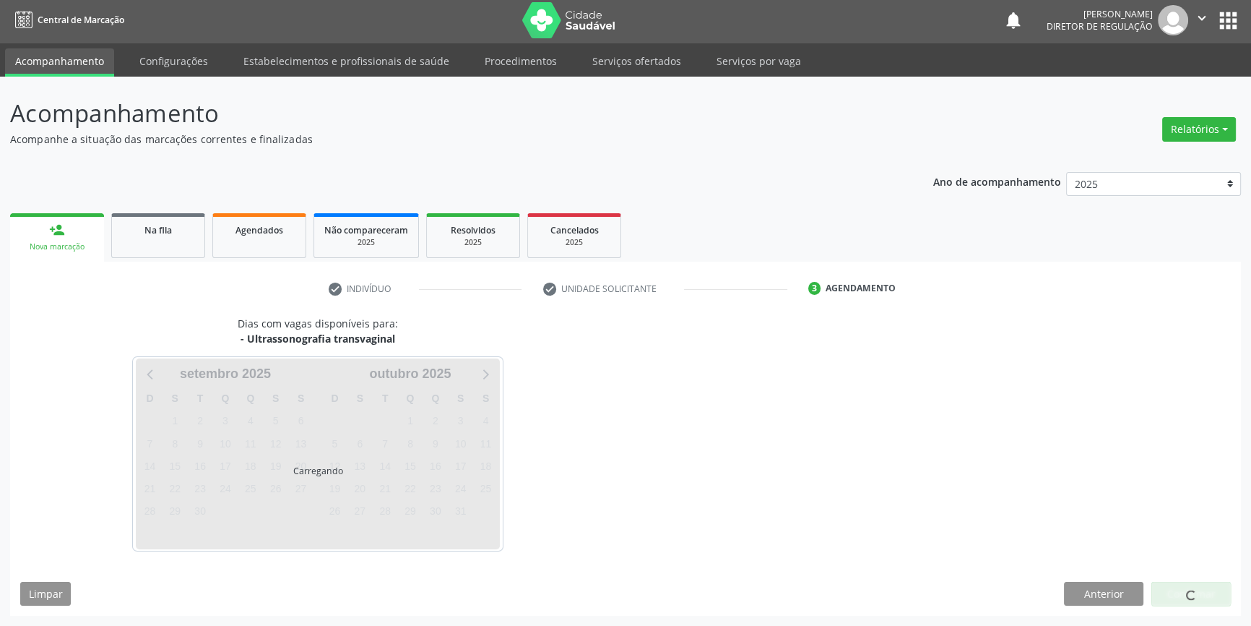
scroll to position [1, 0]
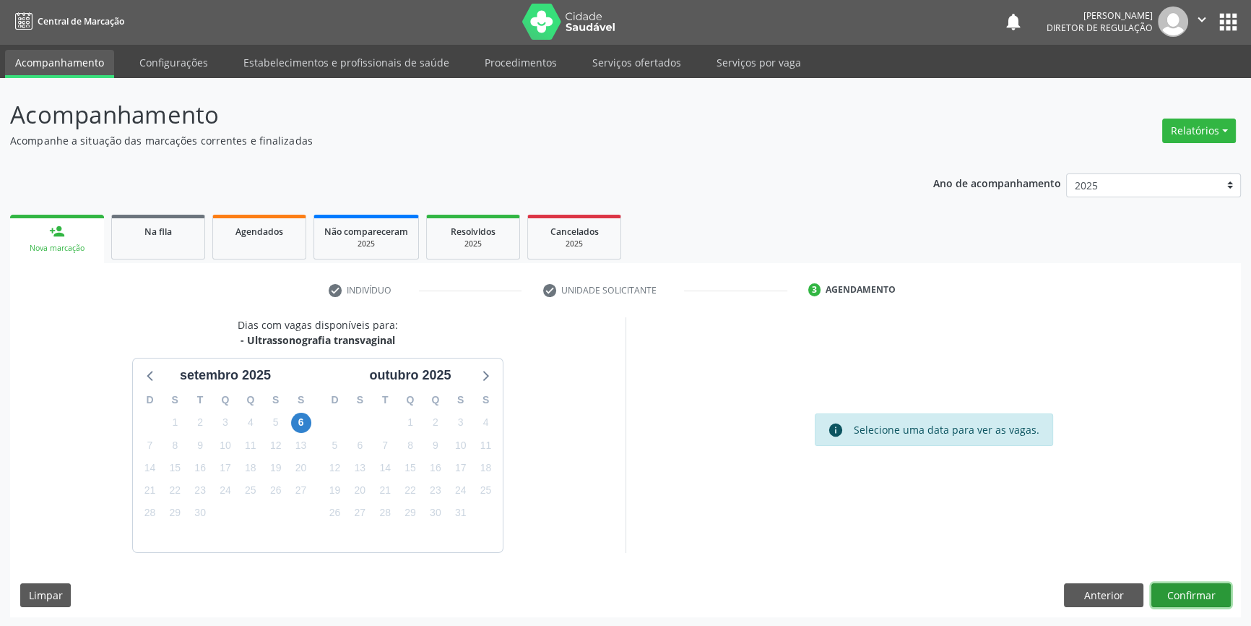
click at [1217, 590] on button "Confirmar" at bounding box center [1191, 595] width 79 height 25
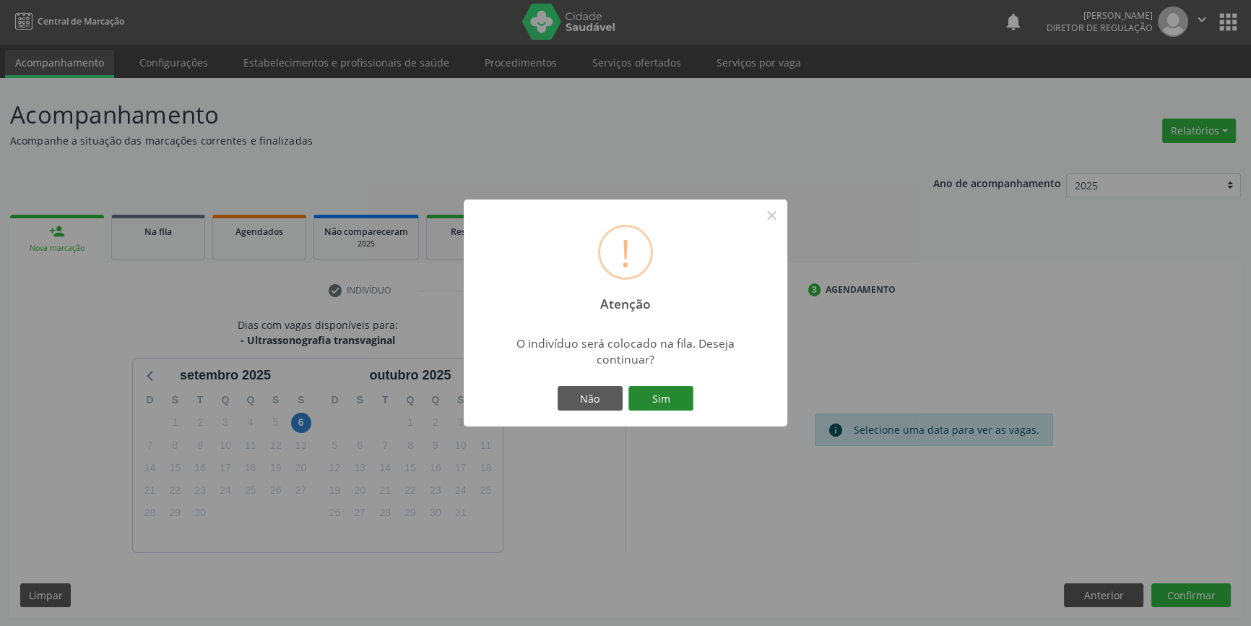
click at [678, 402] on button "Sim" at bounding box center [661, 398] width 65 height 25
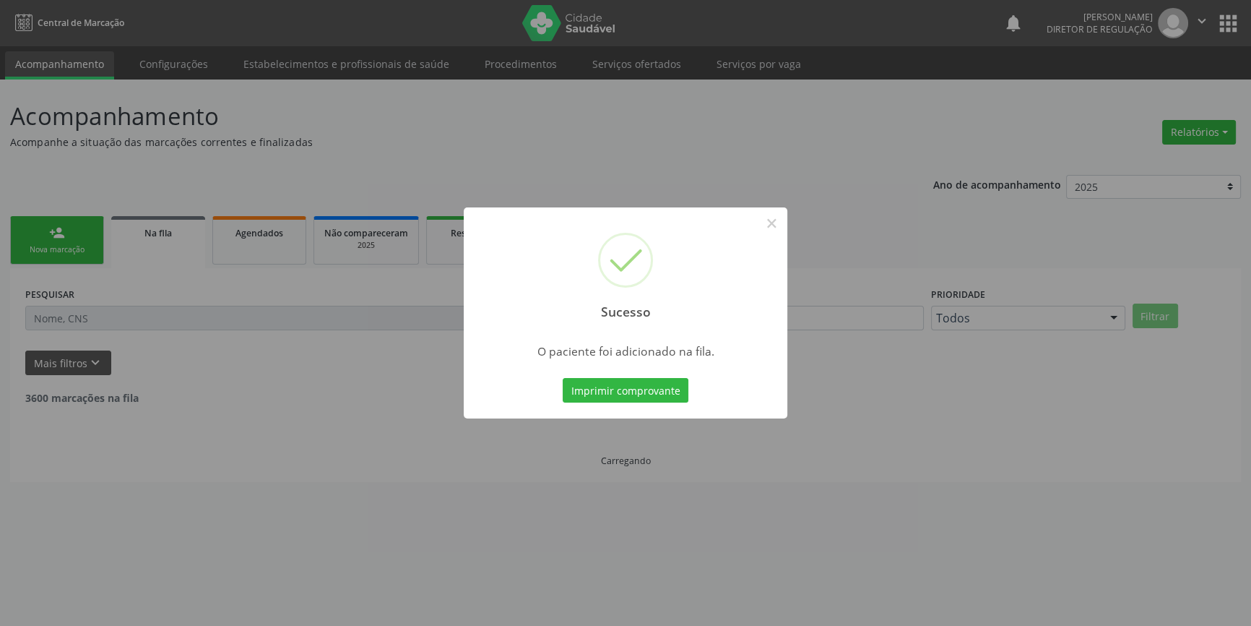
scroll to position [0, 0]
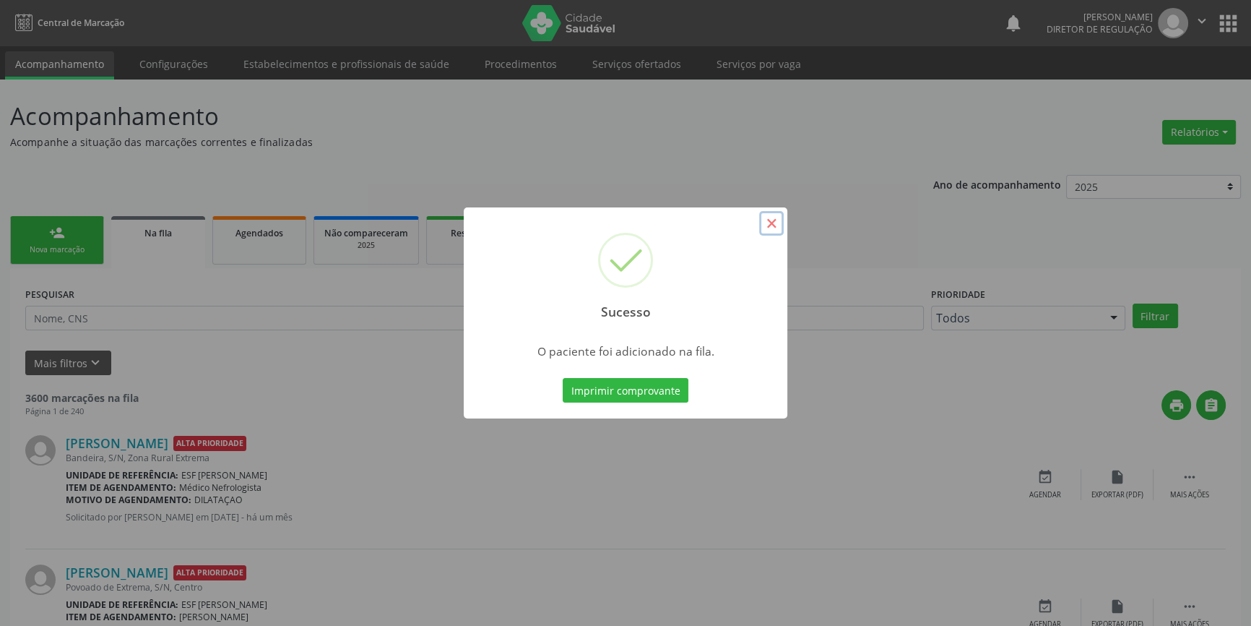
click at [776, 225] on button "×" at bounding box center [771, 223] width 25 height 25
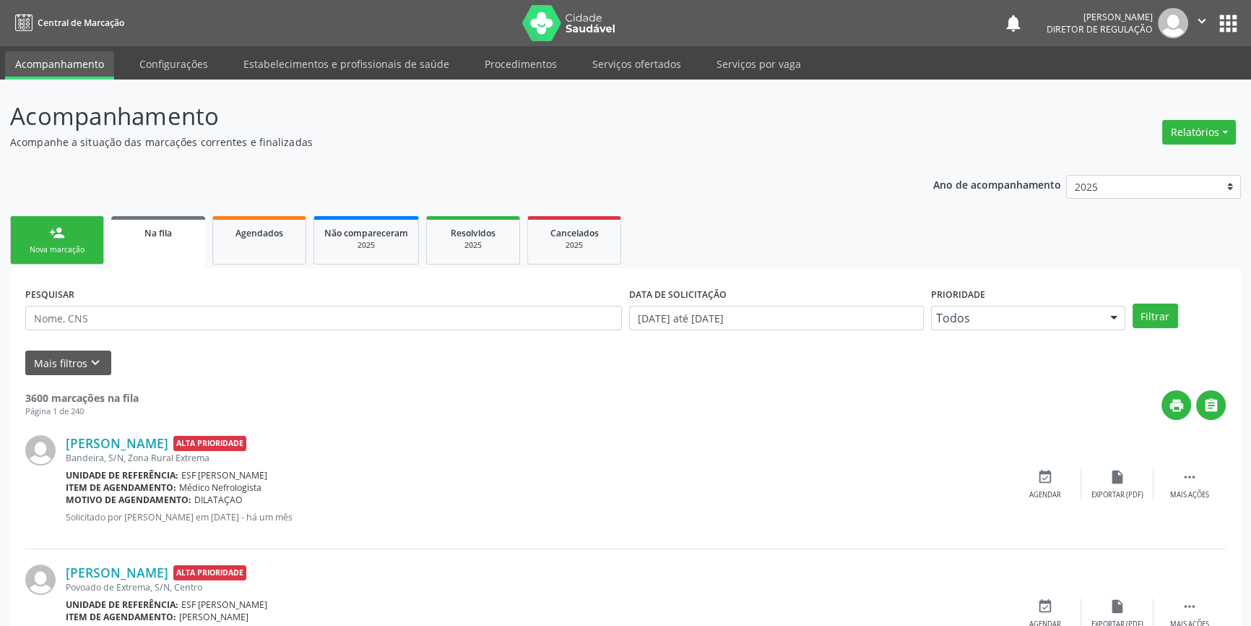
click at [66, 230] on link "person_add Nova marcação" at bounding box center [57, 240] width 94 height 48
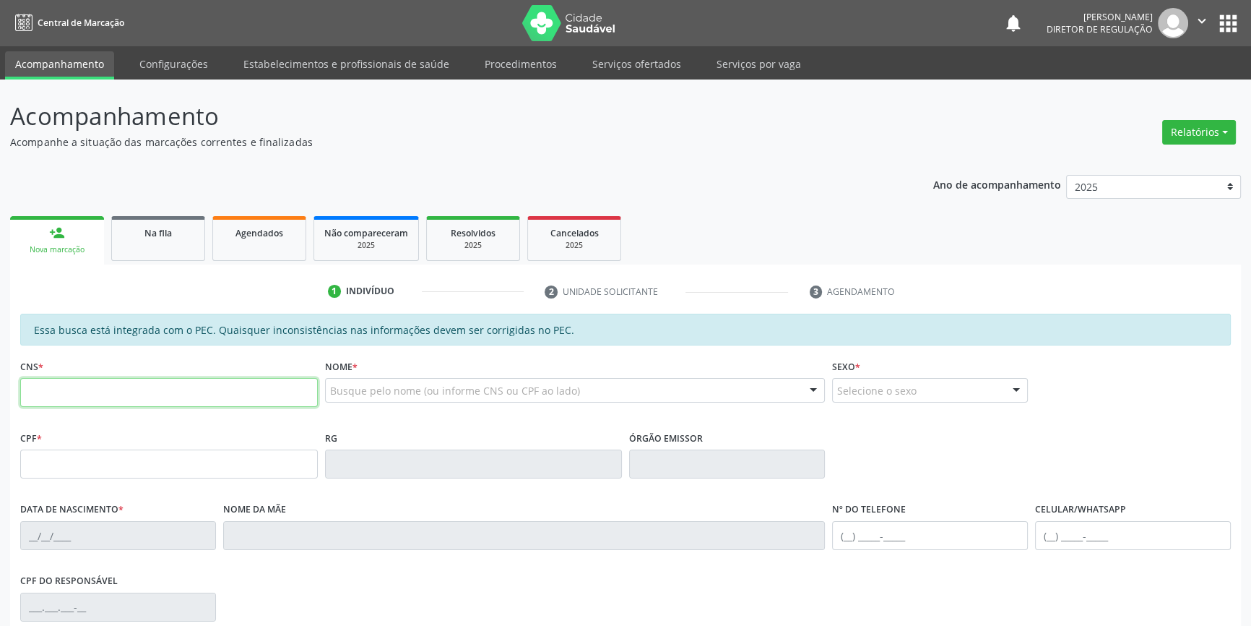
click at [120, 397] on input "text" at bounding box center [169, 392] width 298 height 29
type input "705 7024 3128 3630"
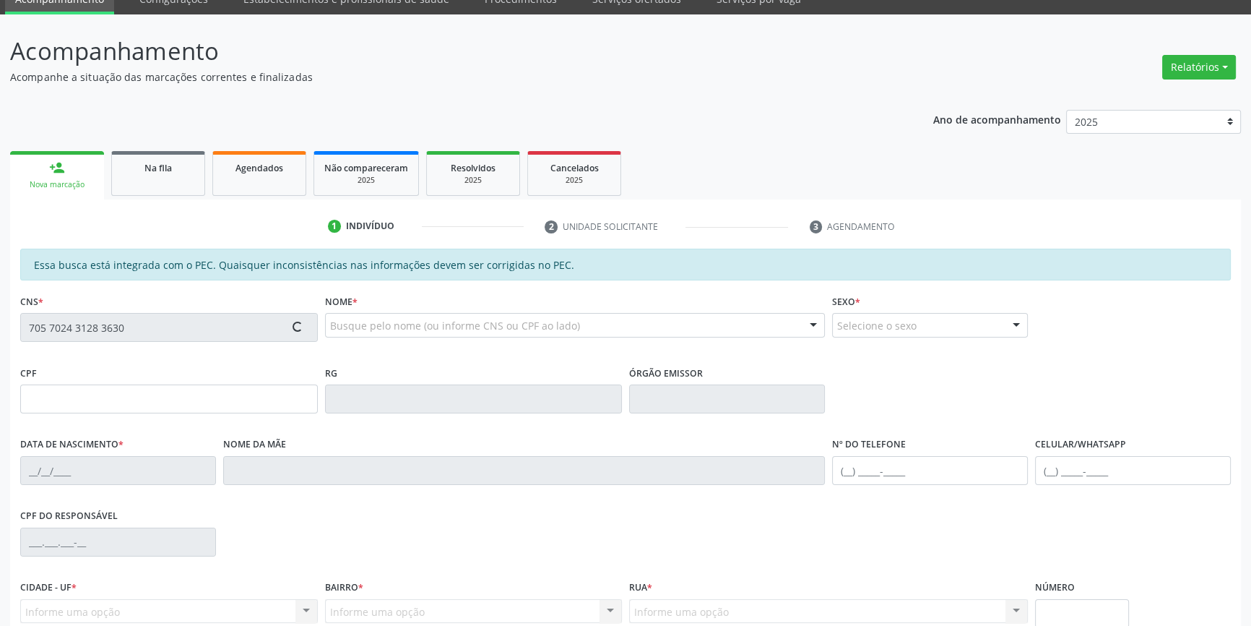
type input "182.936.504-51"
type input "15/09/2022"
type input "Luzilania de Brito Fernandes"
type input "(87) 98842-2045"
type input "S/N"
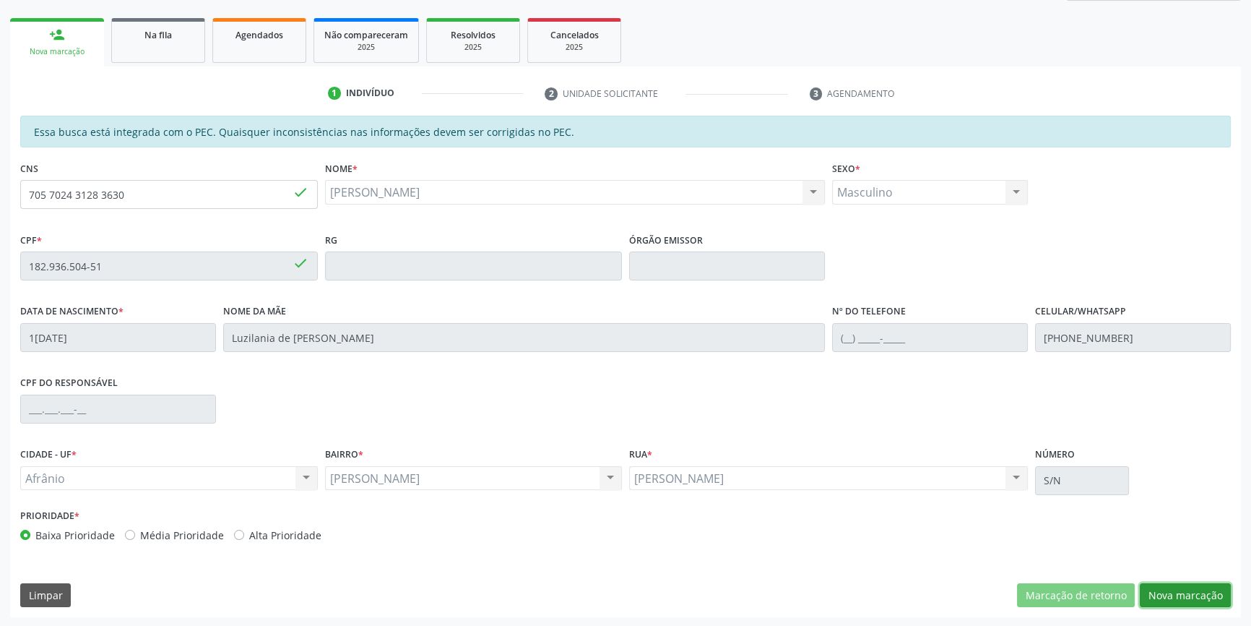
click at [1170, 588] on button "Nova marcação" at bounding box center [1185, 595] width 91 height 25
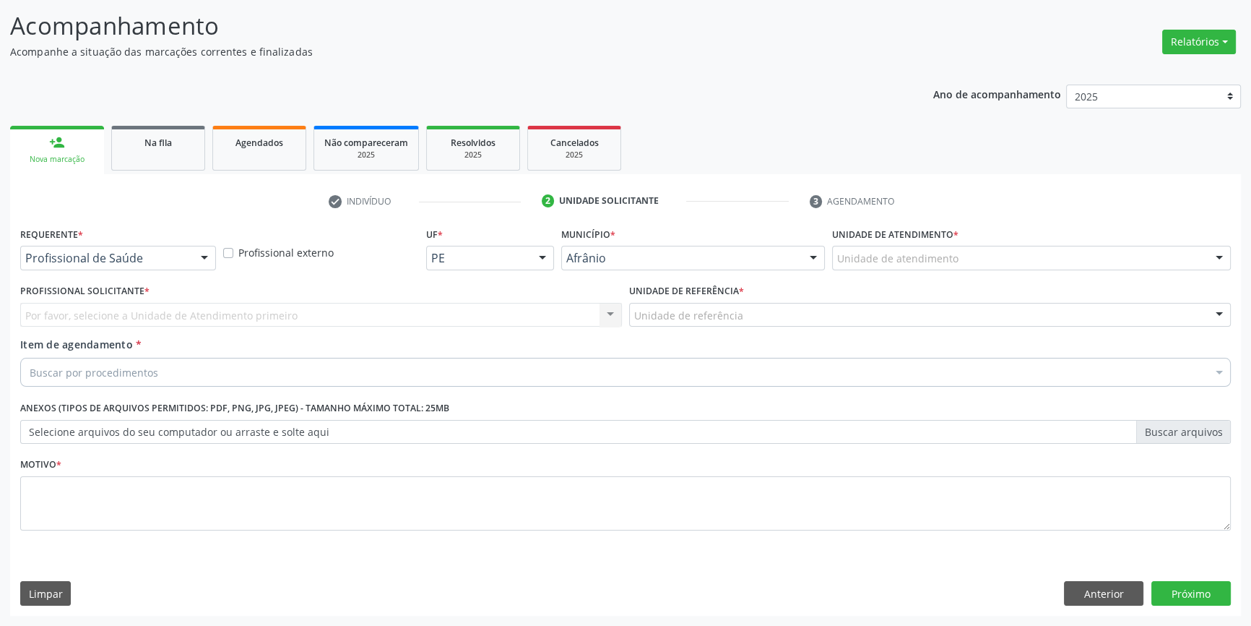
scroll to position [89, 0]
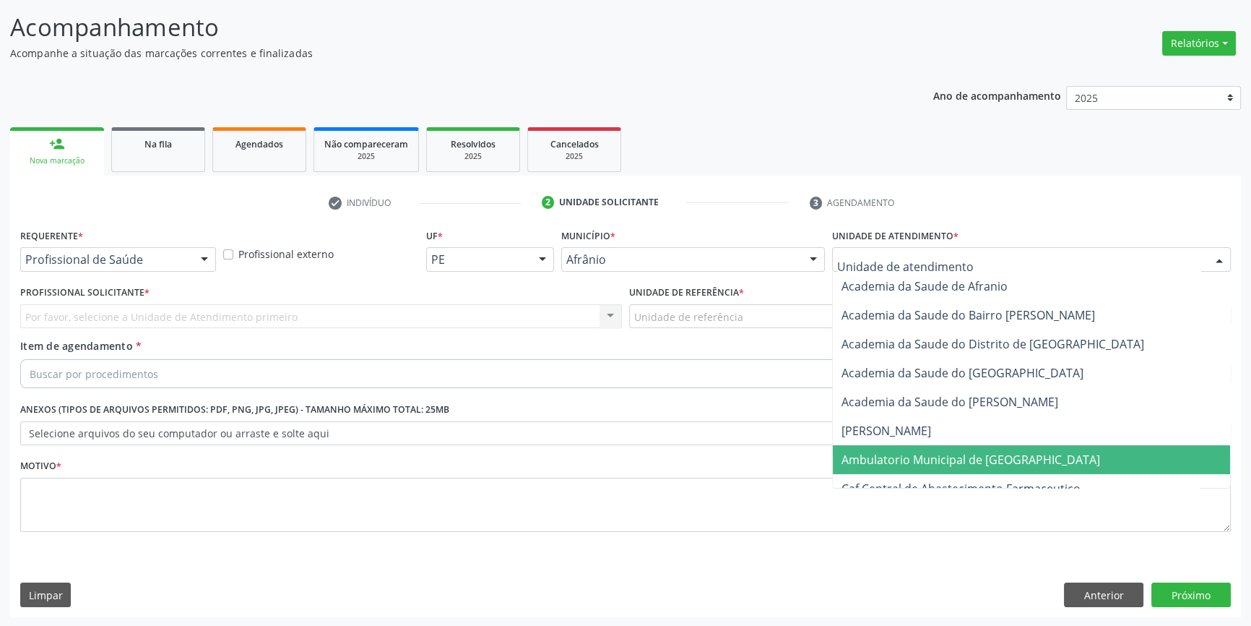
drag, startPoint x: 945, startPoint y: 448, endPoint x: 884, endPoint y: 405, distance: 74.2
click at [944, 448] on span "Ambulatorio Municipal de [GEOGRAPHIC_DATA]" at bounding box center [1031, 459] width 397 height 29
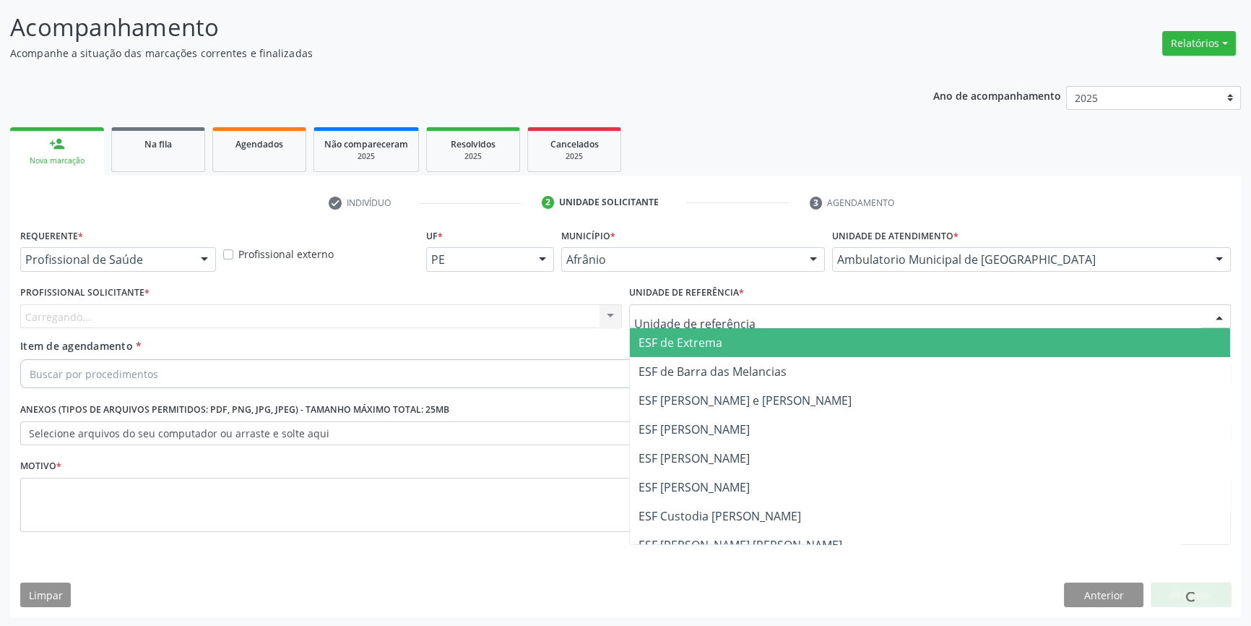
click at [751, 315] on div at bounding box center [930, 316] width 602 height 25
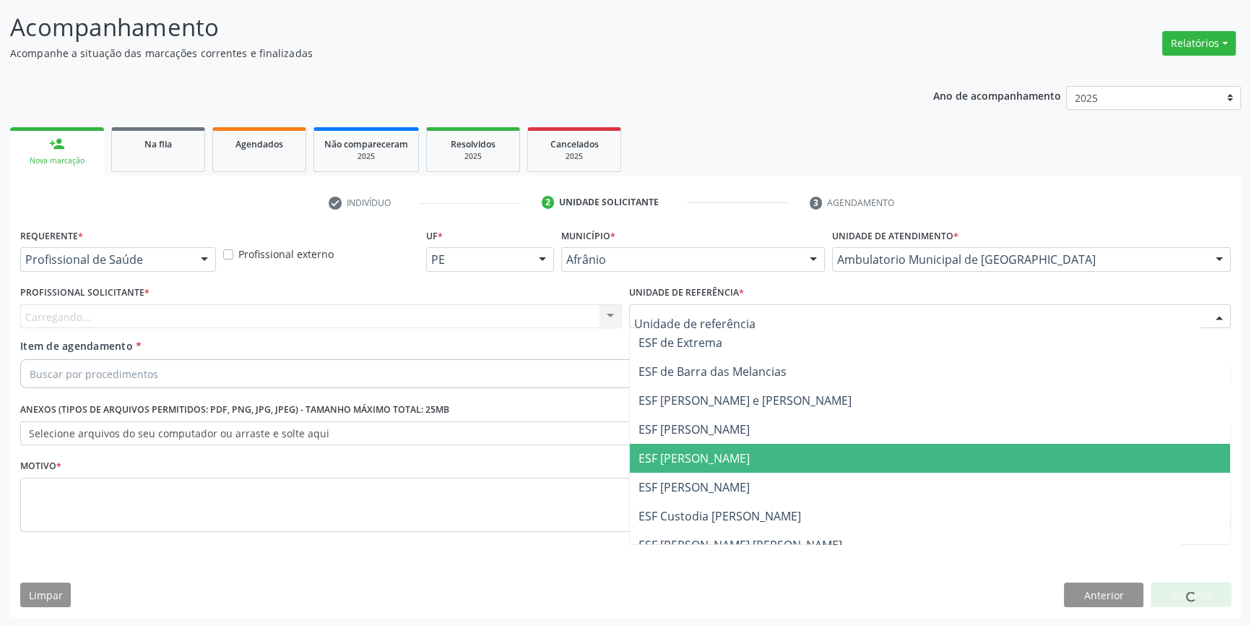
drag, startPoint x: 762, startPoint y: 457, endPoint x: 700, endPoint y: 428, distance: 68.2
click at [762, 457] on span "ESF [PERSON_NAME]" at bounding box center [930, 458] width 600 height 29
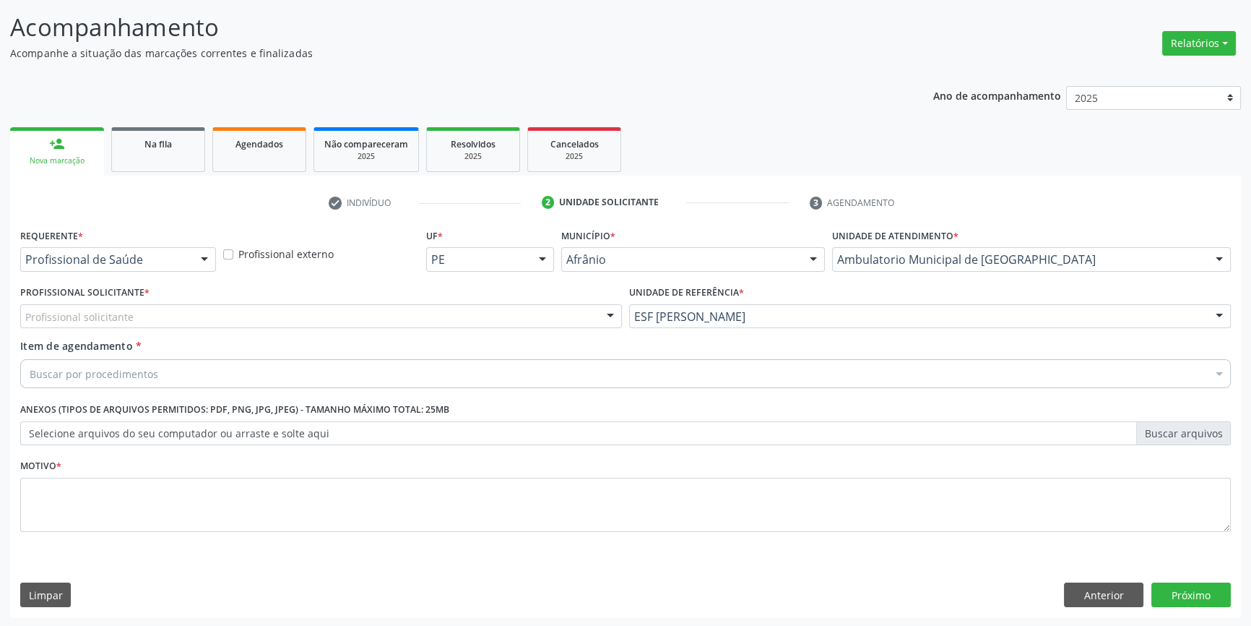
click at [431, 310] on div "Profissional solicitante" at bounding box center [321, 316] width 602 height 25
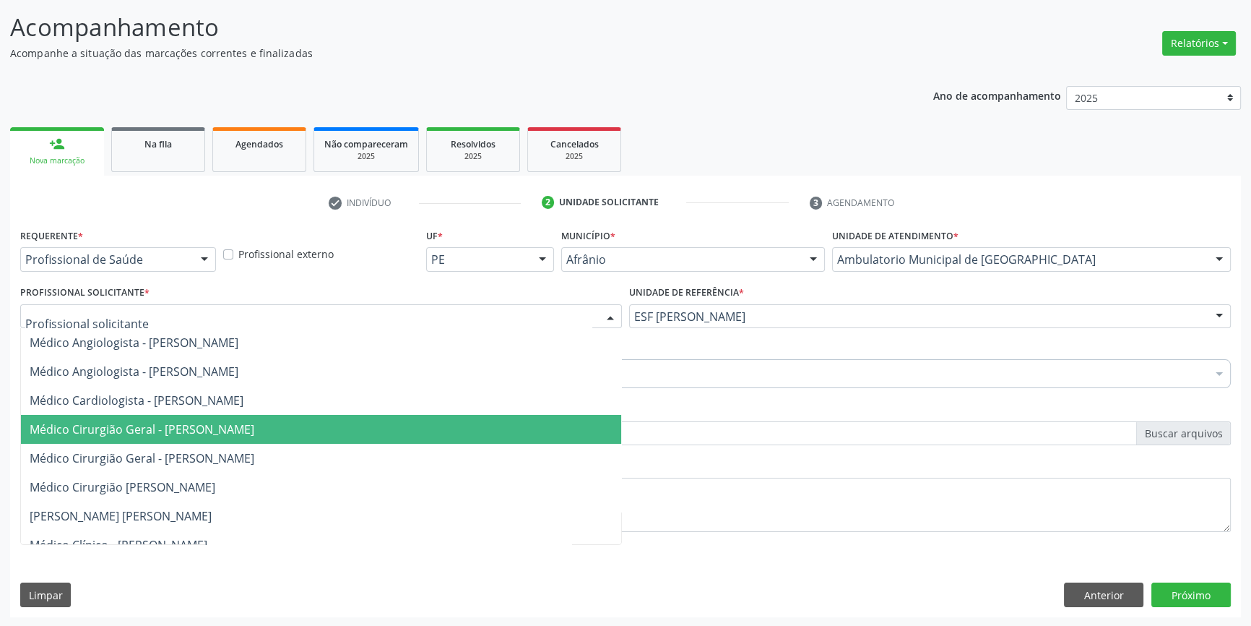
click at [254, 435] on span "Médico Cirurgião Geral - [PERSON_NAME]" at bounding box center [142, 429] width 225 height 16
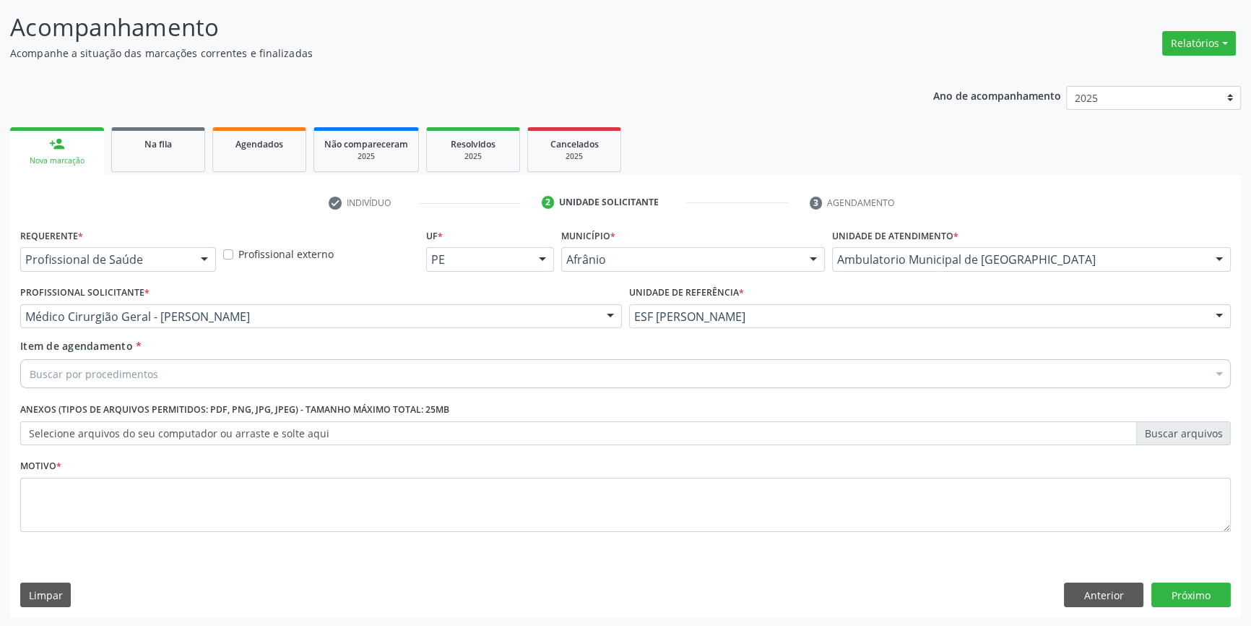
click at [165, 376] on div "Buscar por procedimentos" at bounding box center [625, 373] width 1211 height 29
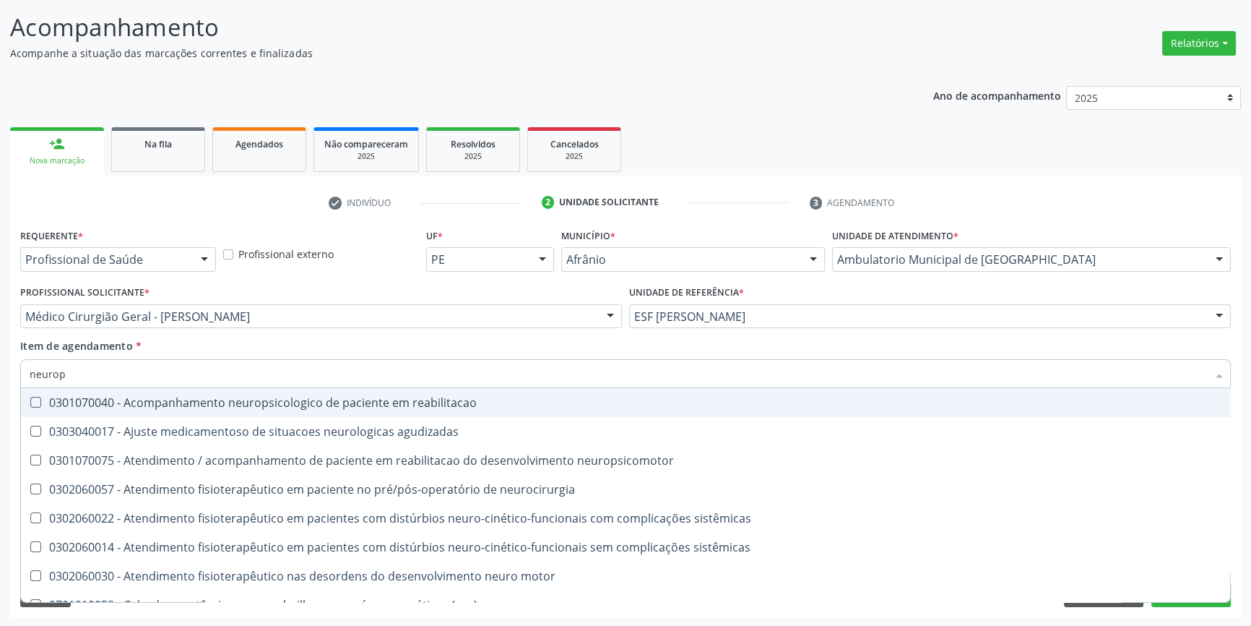
type input "neurope"
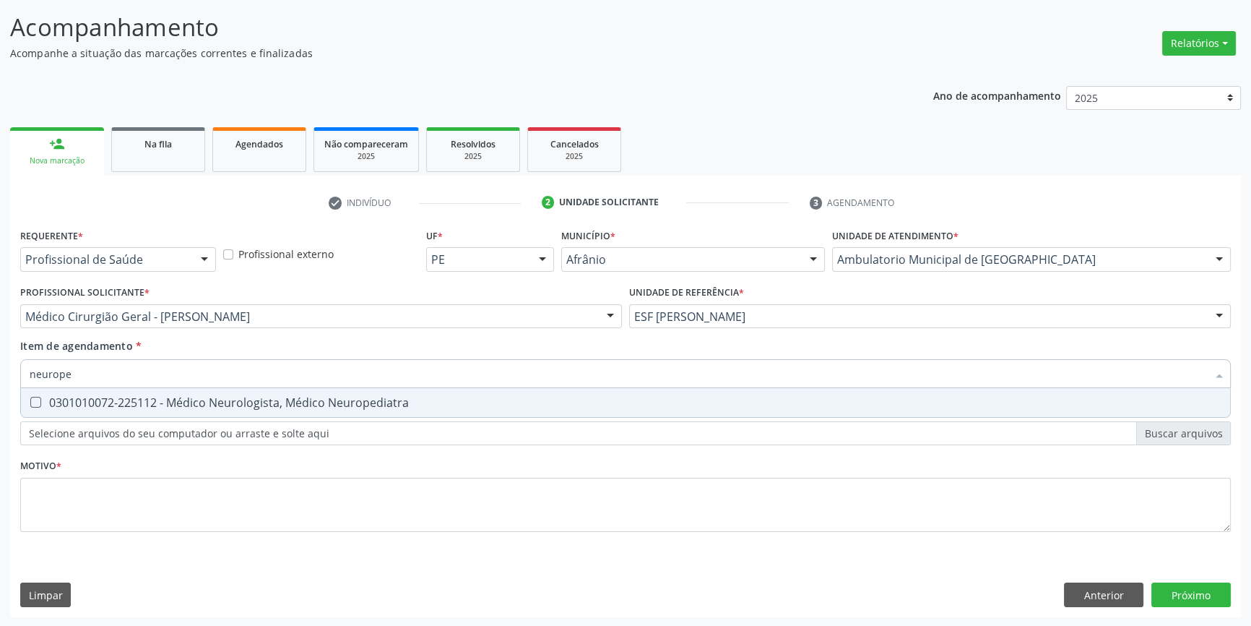
click at [204, 397] on div "0301010072-225112 - Médico Neurologista, Médico Neuropediatra" at bounding box center [626, 403] width 1192 height 12
checkbox Neuropediatra "true"
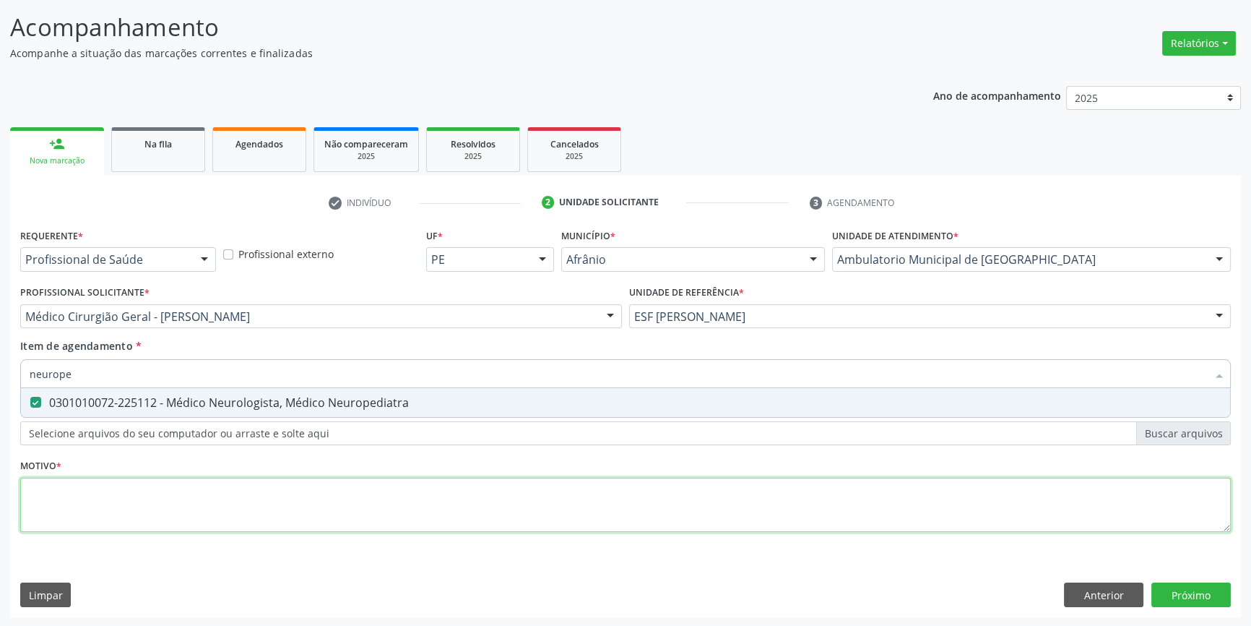
click at [182, 485] on div "Requerente * Profissional de Saúde Profissional de Saúde Paciente Nenhum result…" at bounding box center [625, 388] width 1211 height 327
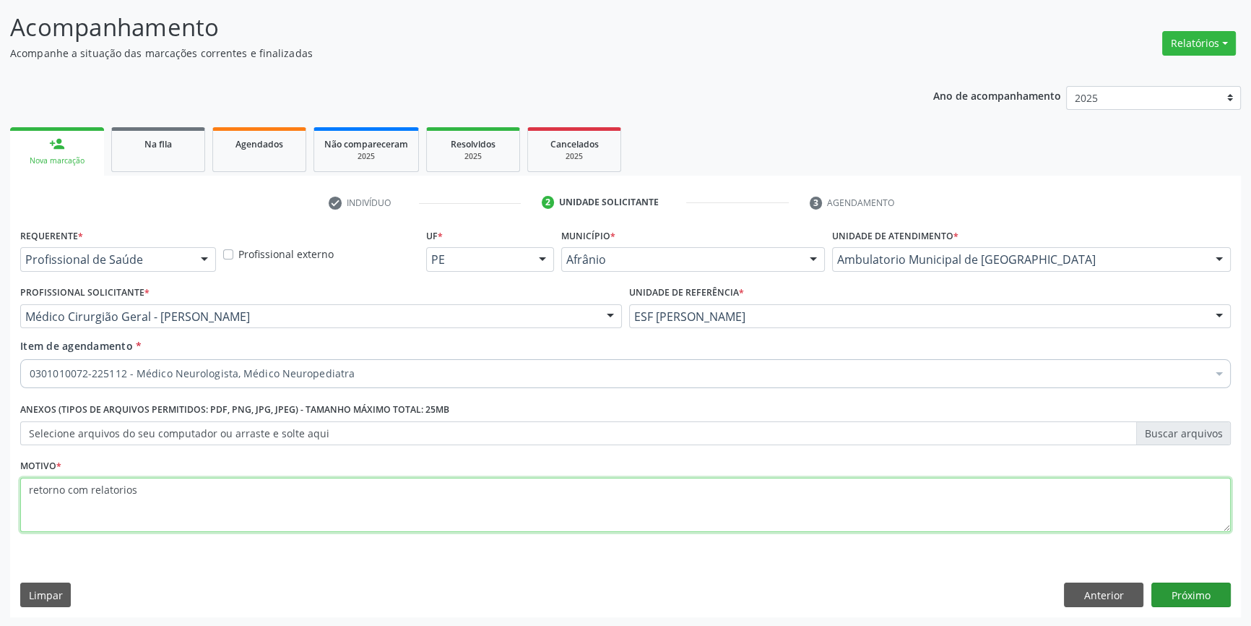
type textarea "retorno com relatorios"
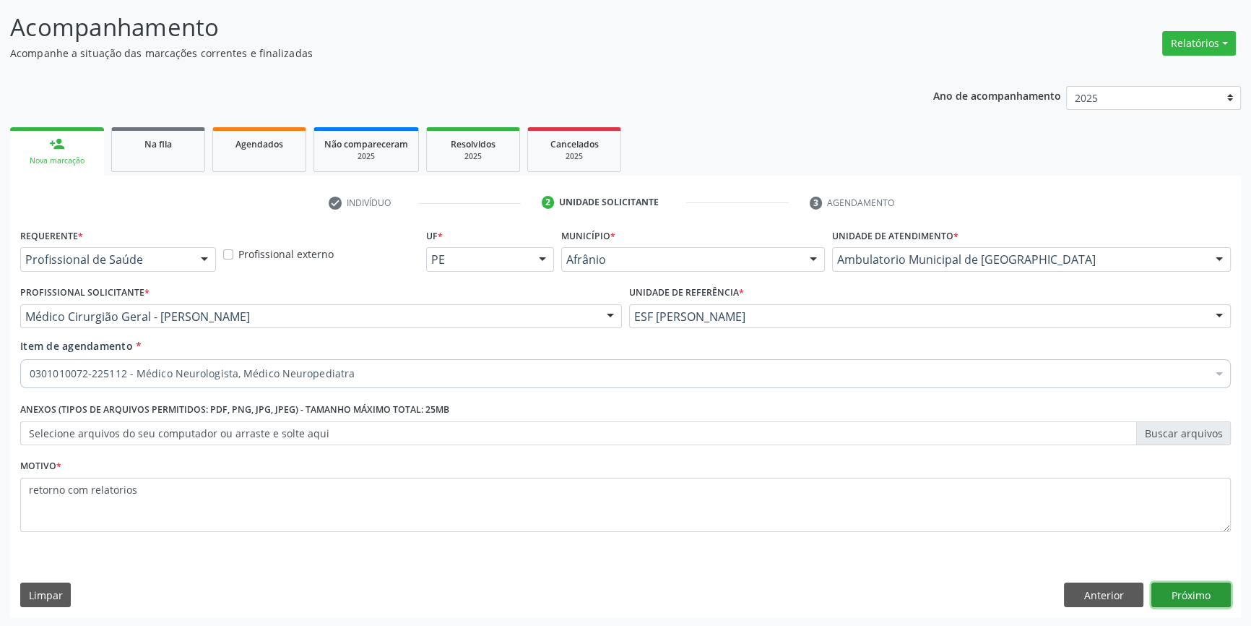
click at [1192, 595] on button "Próximo" at bounding box center [1191, 594] width 79 height 25
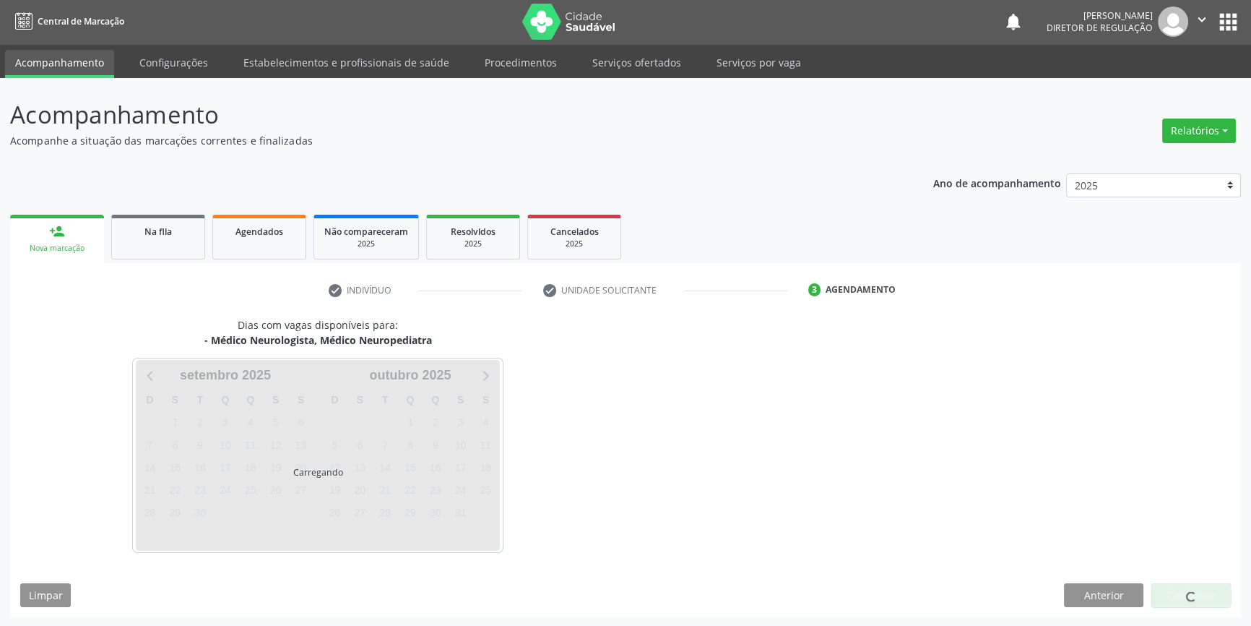
scroll to position [44, 0]
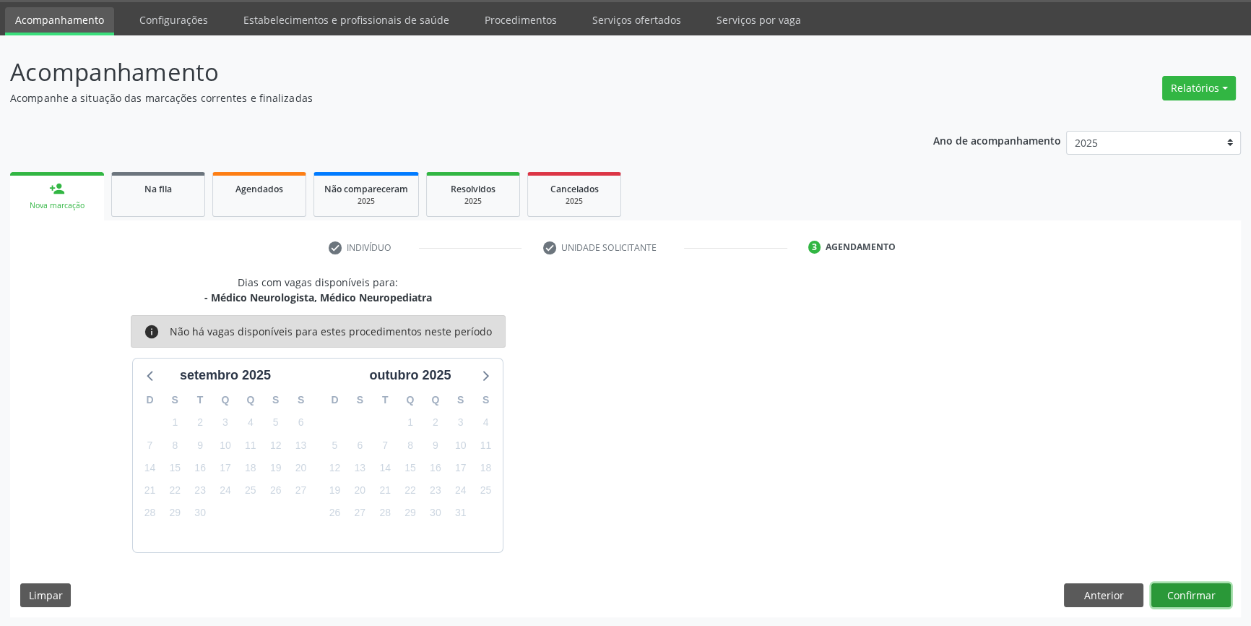
click at [1178, 597] on button "Confirmar" at bounding box center [1191, 595] width 79 height 25
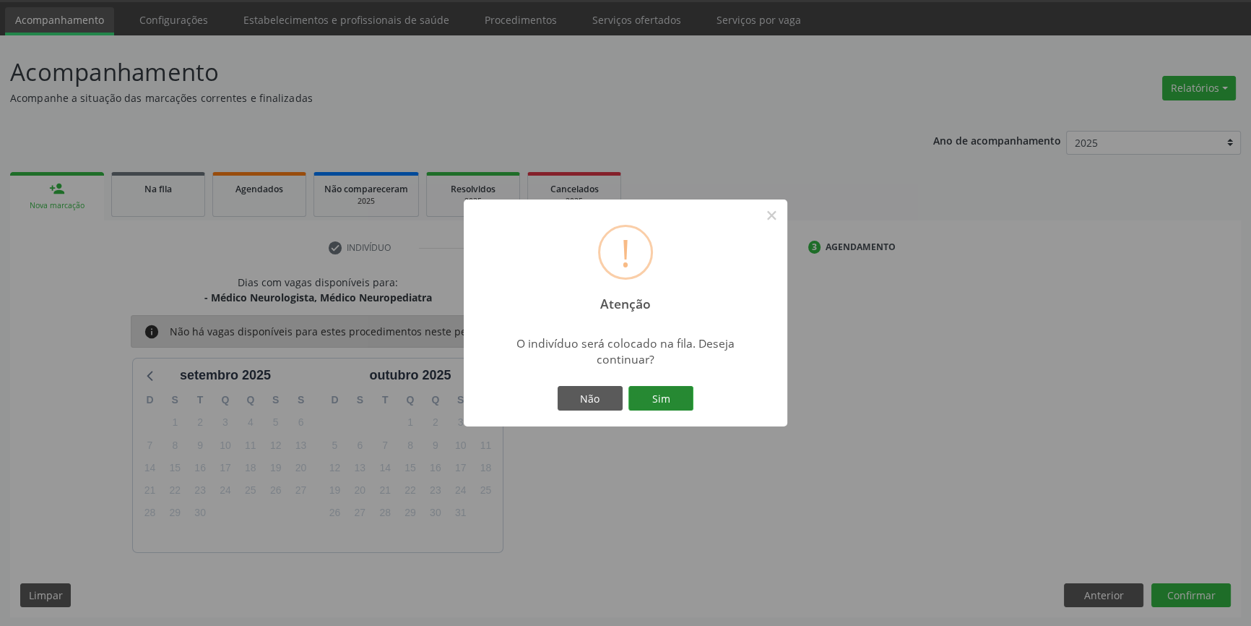
click at [647, 396] on button "Sim" at bounding box center [661, 398] width 65 height 25
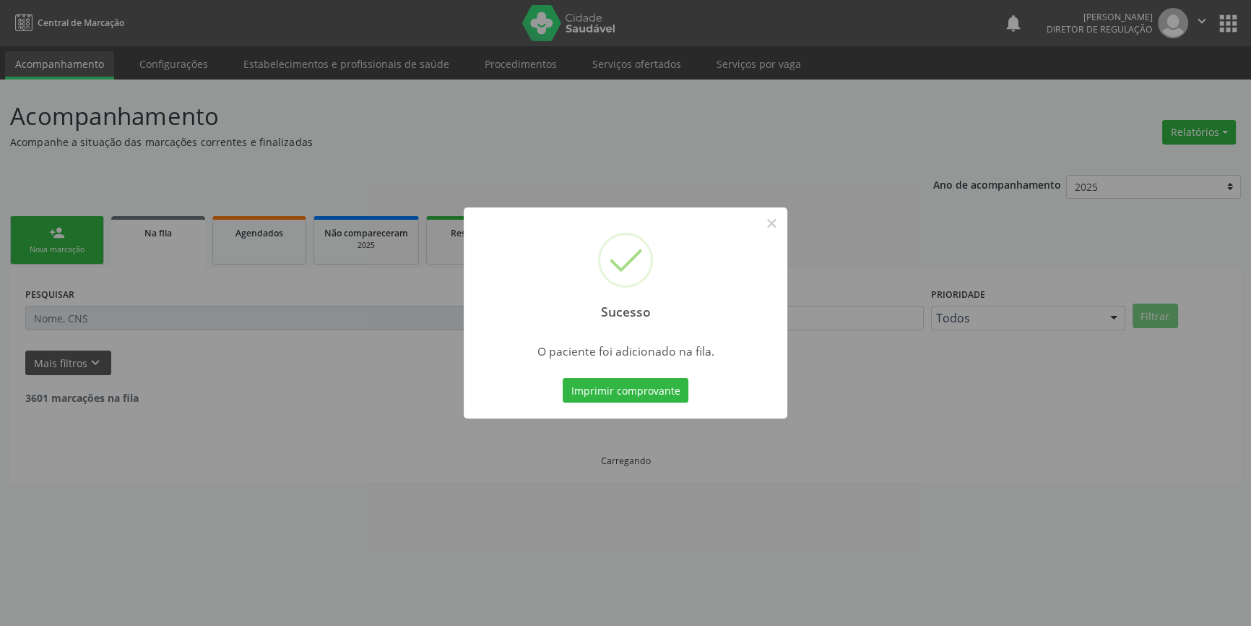
scroll to position [0, 0]
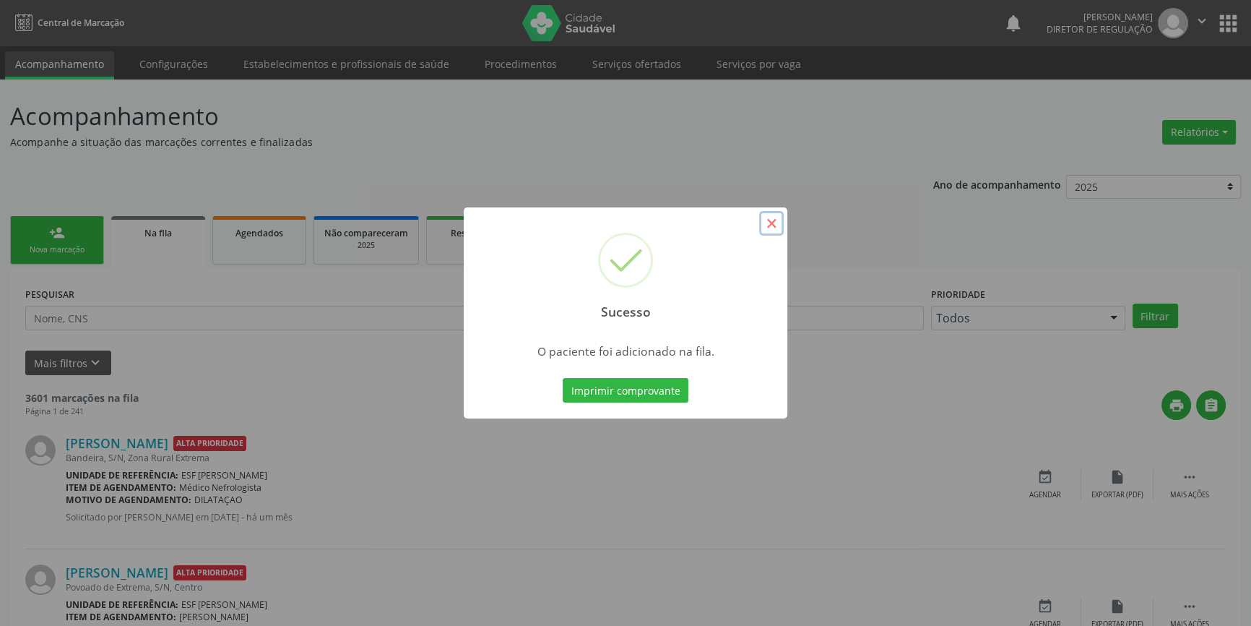
click at [772, 221] on button "×" at bounding box center [771, 223] width 25 height 25
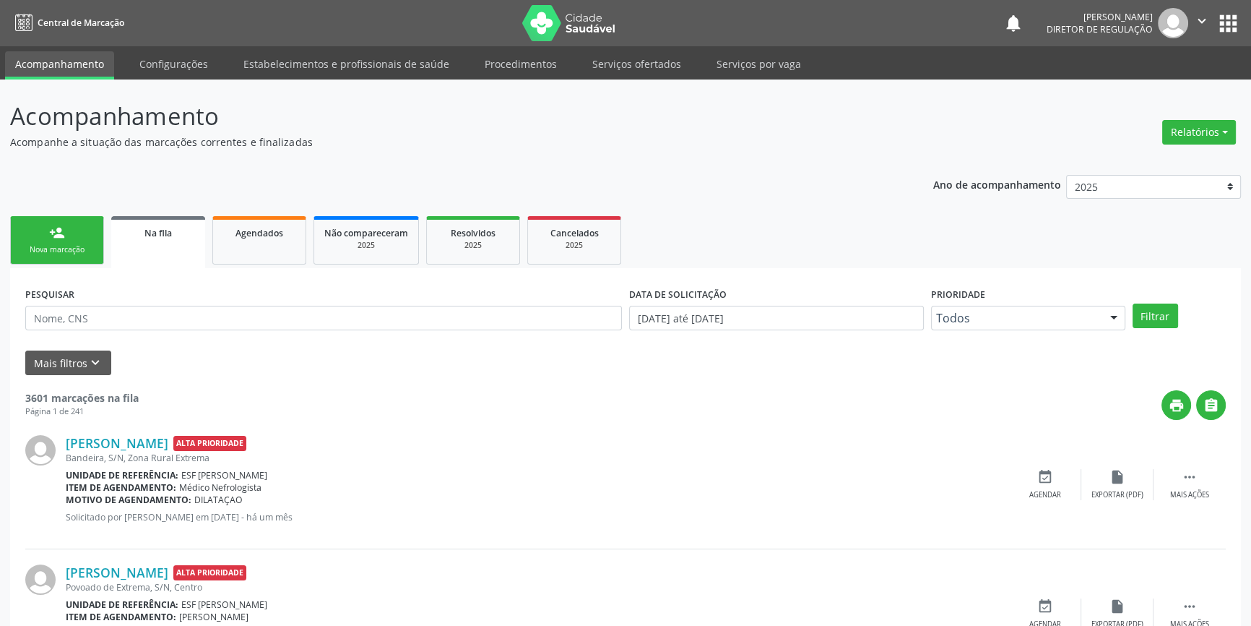
click at [68, 222] on link "person_add Nova marcação" at bounding box center [57, 240] width 94 height 48
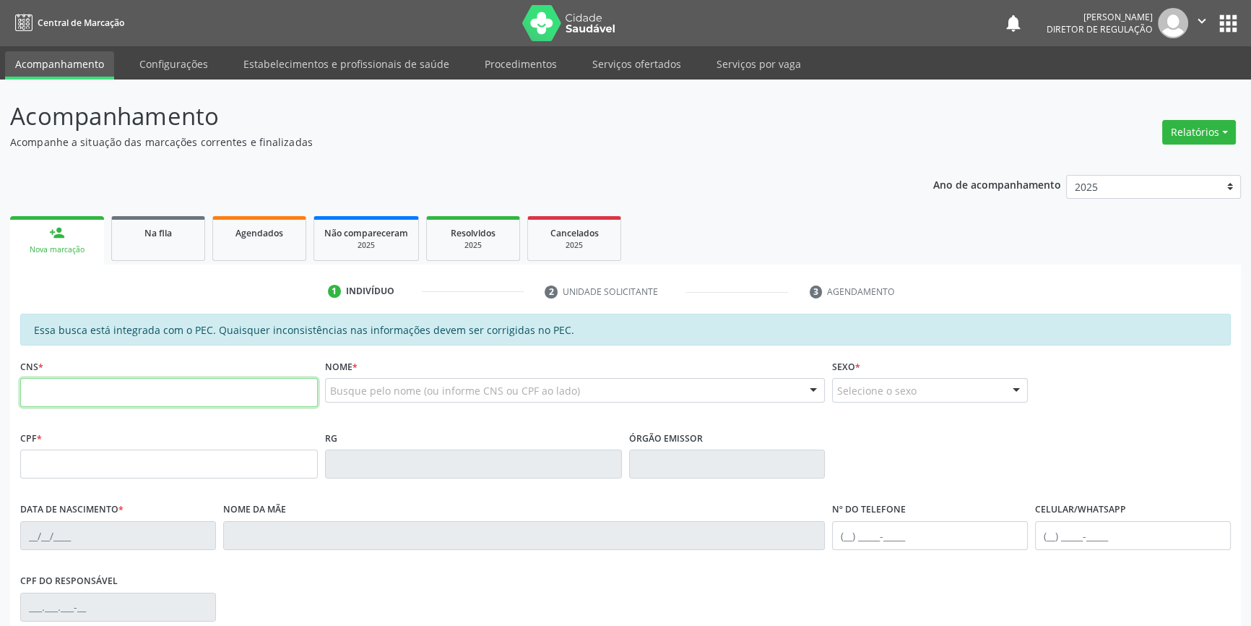
click at [140, 405] on input "text" at bounding box center [169, 392] width 298 height 29
type input "700 0065 9626 4801"
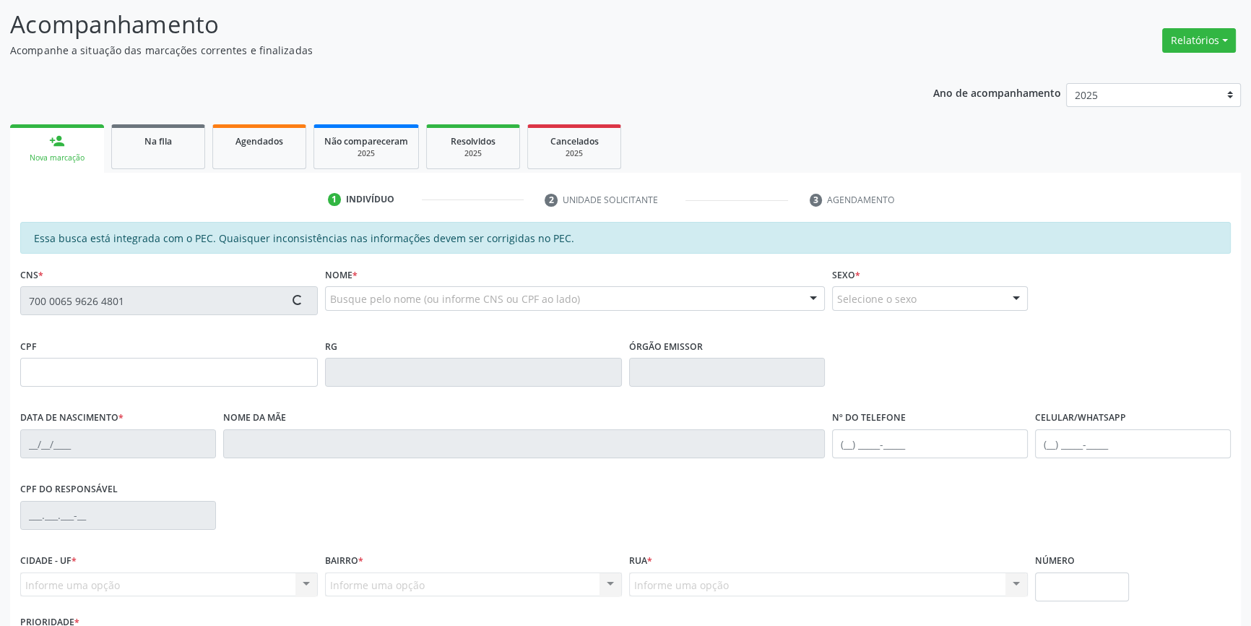
scroll to position [198, 0]
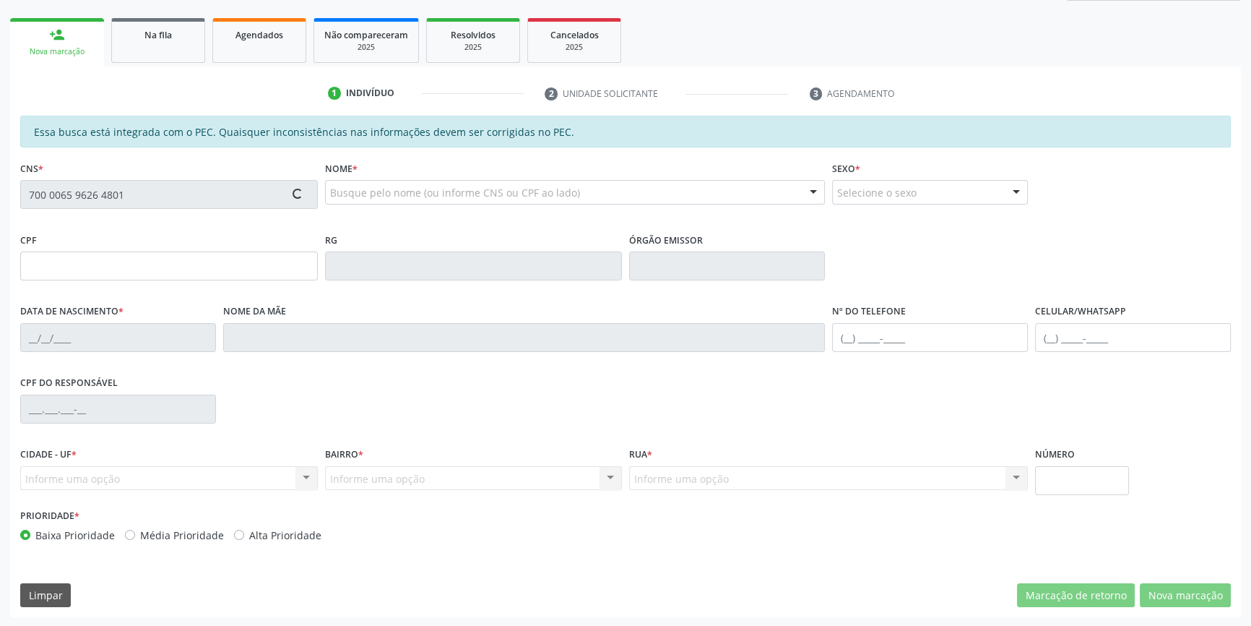
type input "160.242.854-93"
type input "21/11/2018"
type input "Claudete de Andrade Silva"
type input "(87) 98110-8770"
type input "S/N"
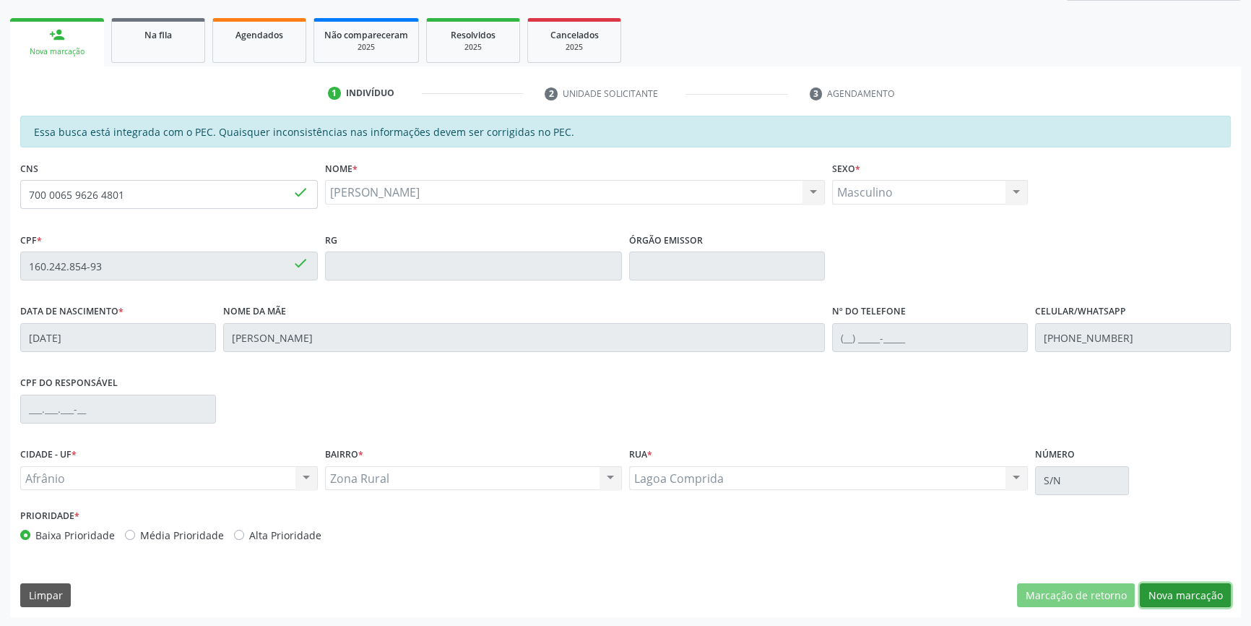
click at [1155, 590] on button "Nova marcação" at bounding box center [1185, 595] width 91 height 25
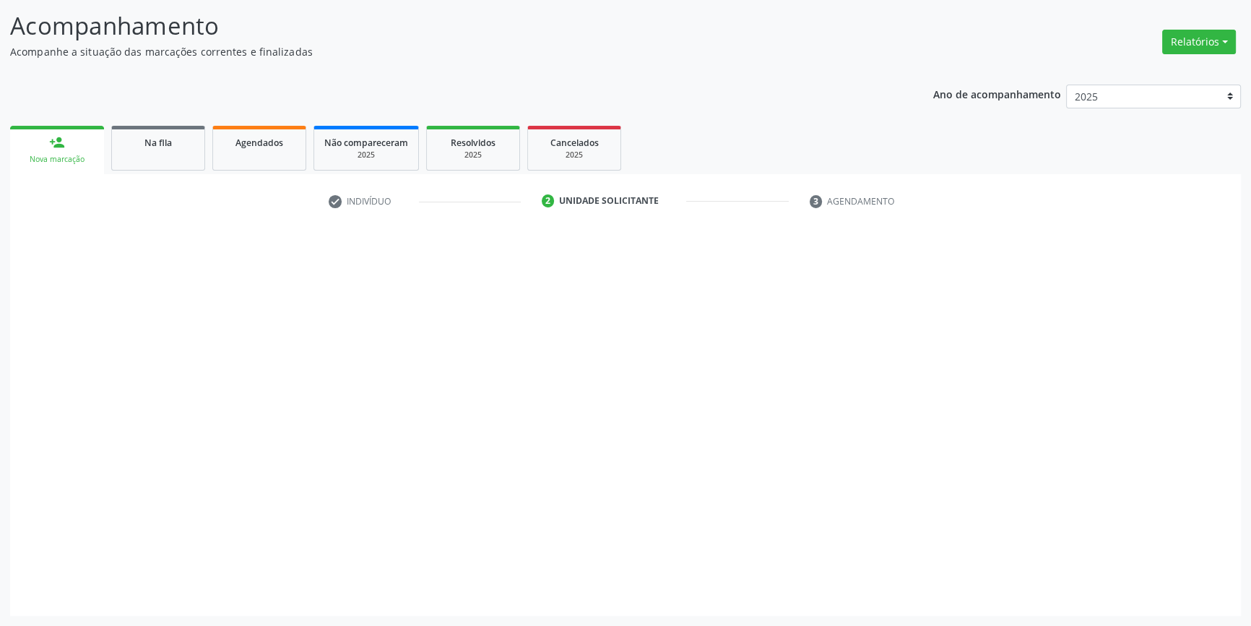
scroll to position [89, 0]
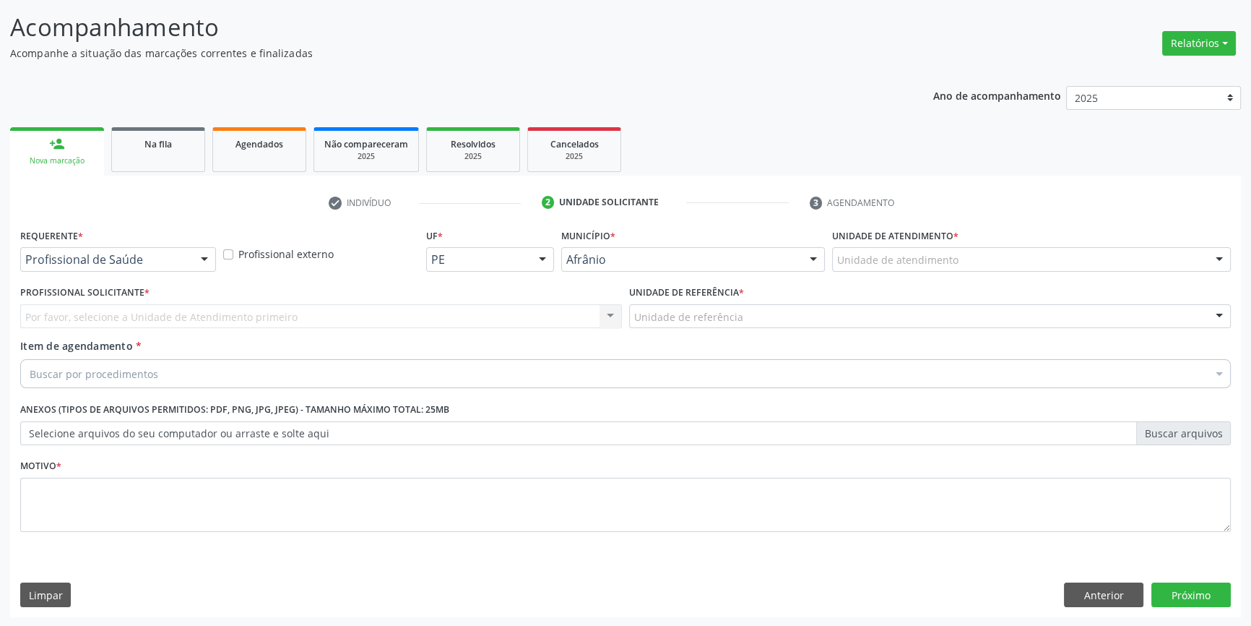
click at [980, 254] on div "Unidade de atendimento" at bounding box center [1031, 259] width 399 height 25
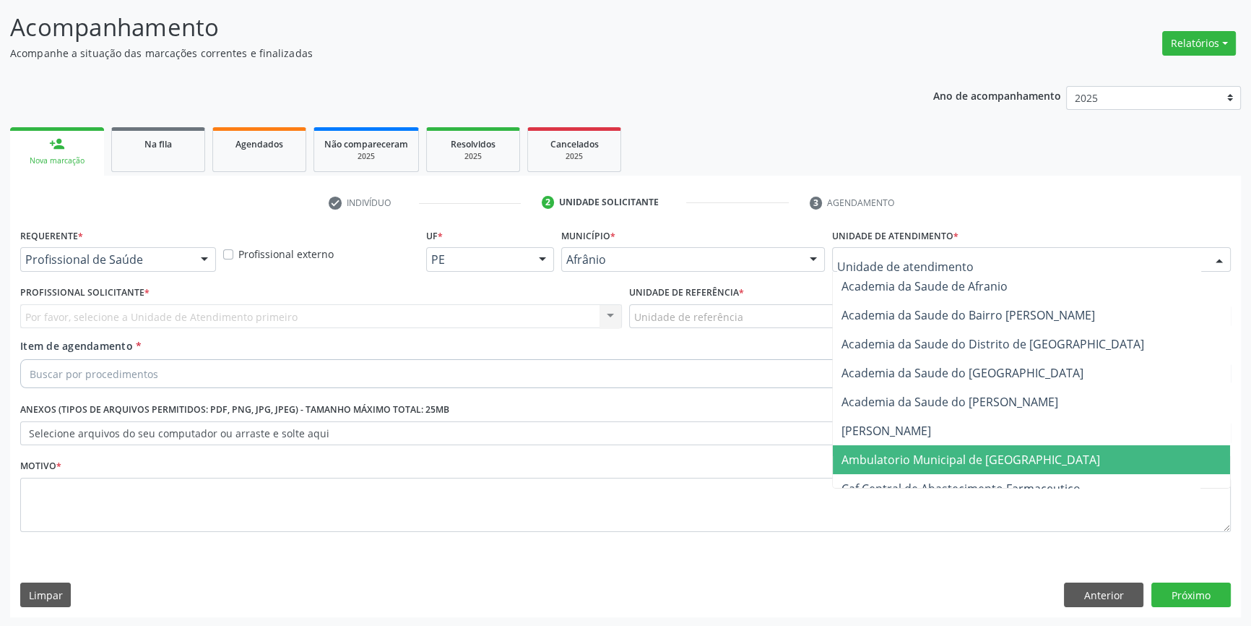
drag, startPoint x: 951, startPoint y: 459, endPoint x: 858, endPoint y: 408, distance: 106.0
click at [950, 459] on span "Ambulatorio Municipal de [GEOGRAPHIC_DATA]" at bounding box center [971, 460] width 259 height 16
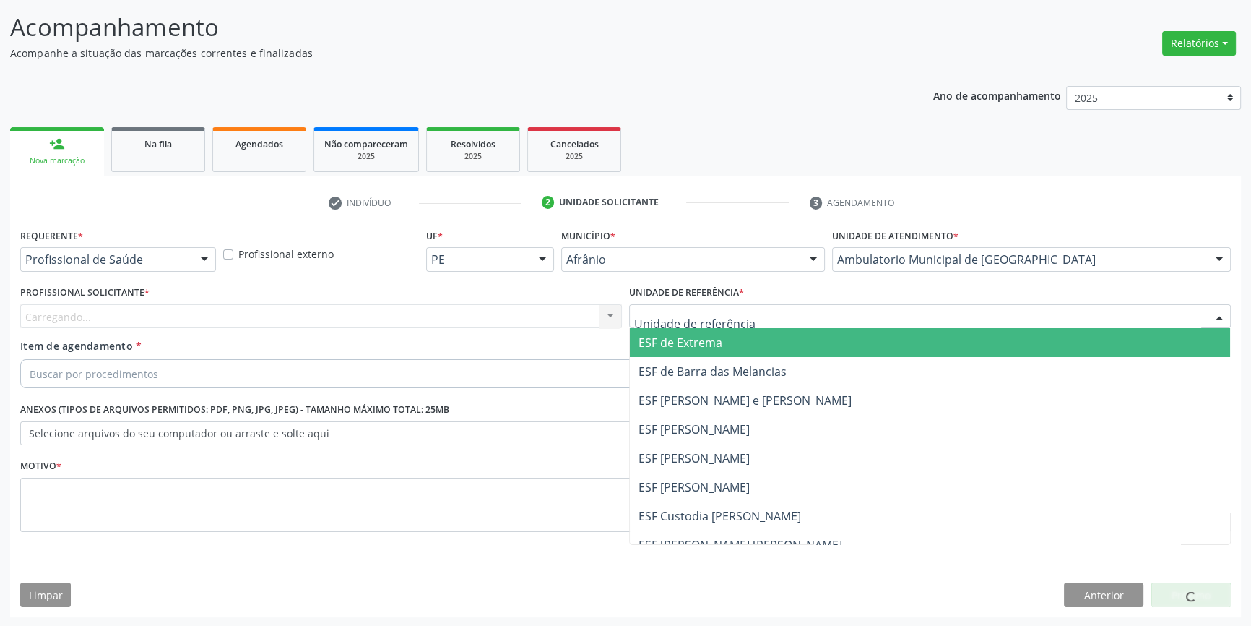
click at [758, 313] on div at bounding box center [930, 316] width 602 height 25
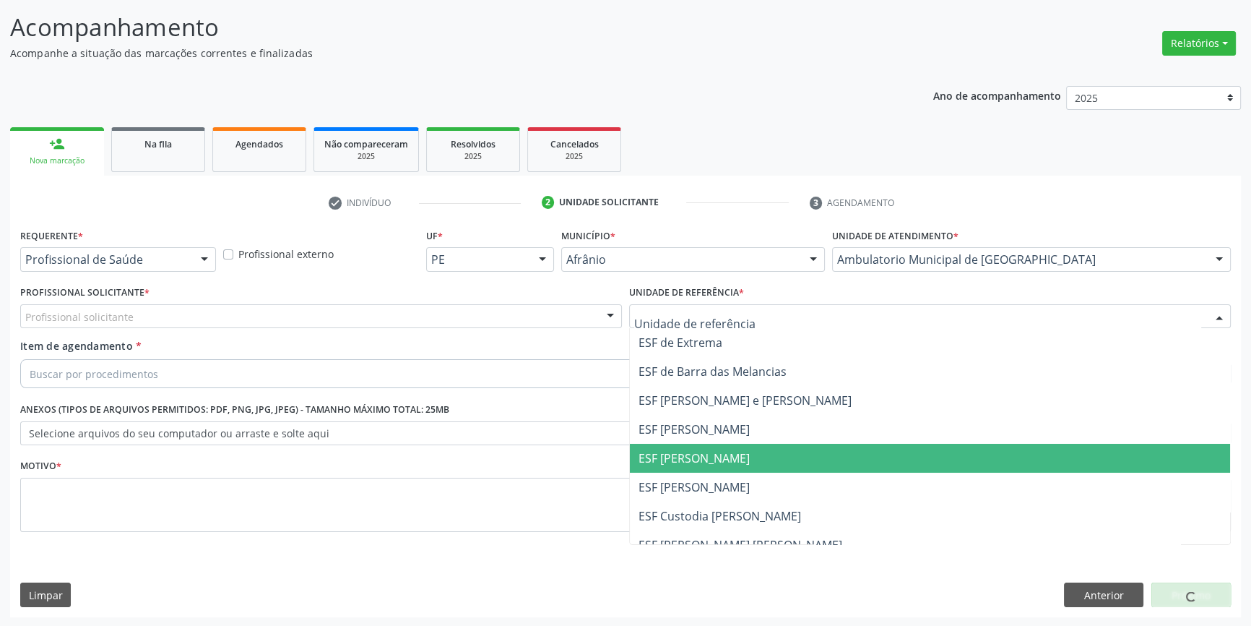
drag, startPoint x: 747, startPoint y: 449, endPoint x: 686, endPoint y: 416, distance: 69.5
click at [739, 449] on span "ESF [PERSON_NAME]" at bounding box center [930, 458] width 600 height 29
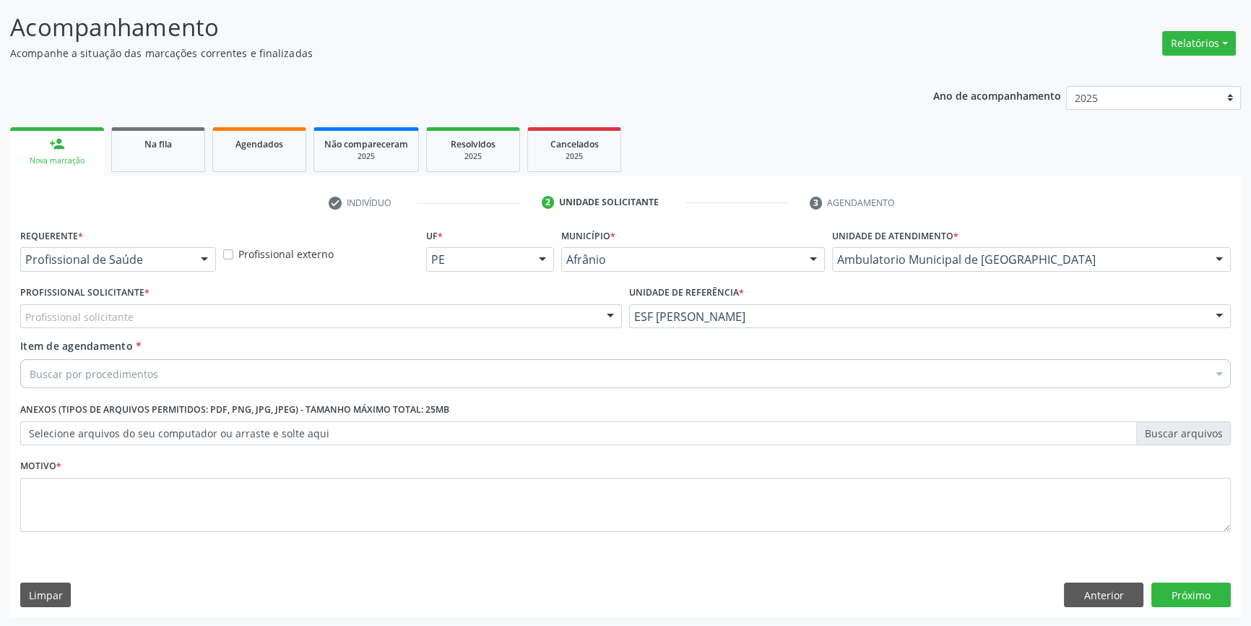
drag, startPoint x: 538, startPoint y: 311, endPoint x: 504, endPoint y: 329, distance: 37.8
click at [525, 316] on div "Profissional solicitante" at bounding box center [321, 316] width 602 height 25
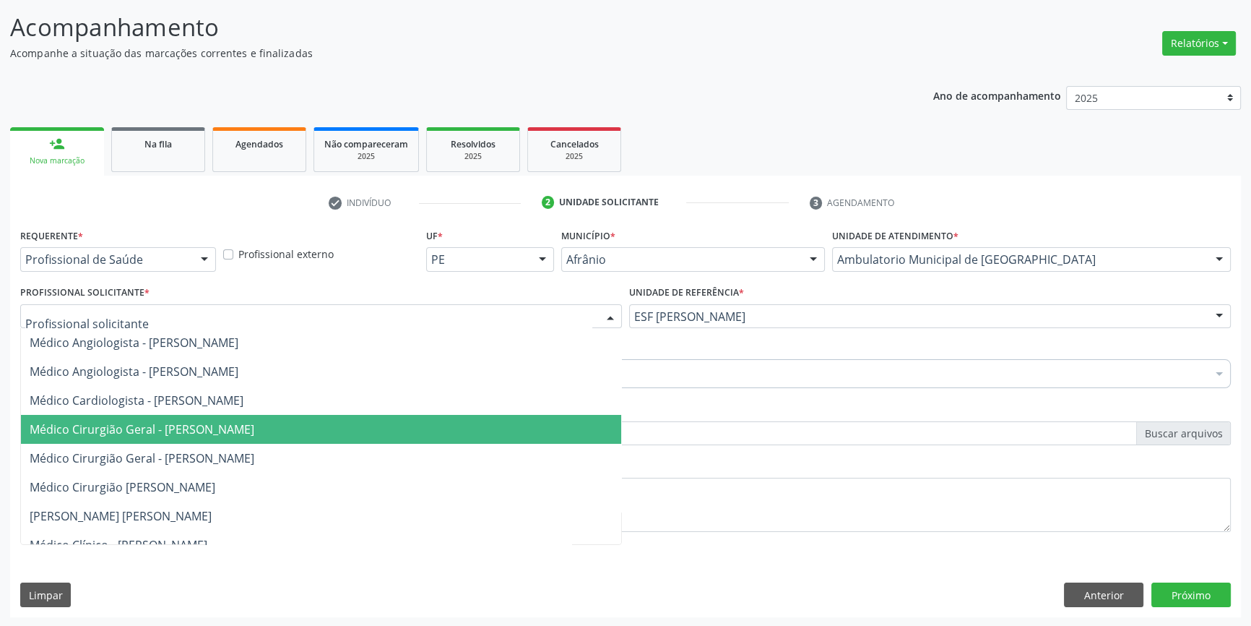
click at [254, 421] on span "Médico Cirurgião Geral - [PERSON_NAME]" at bounding box center [142, 429] width 225 height 16
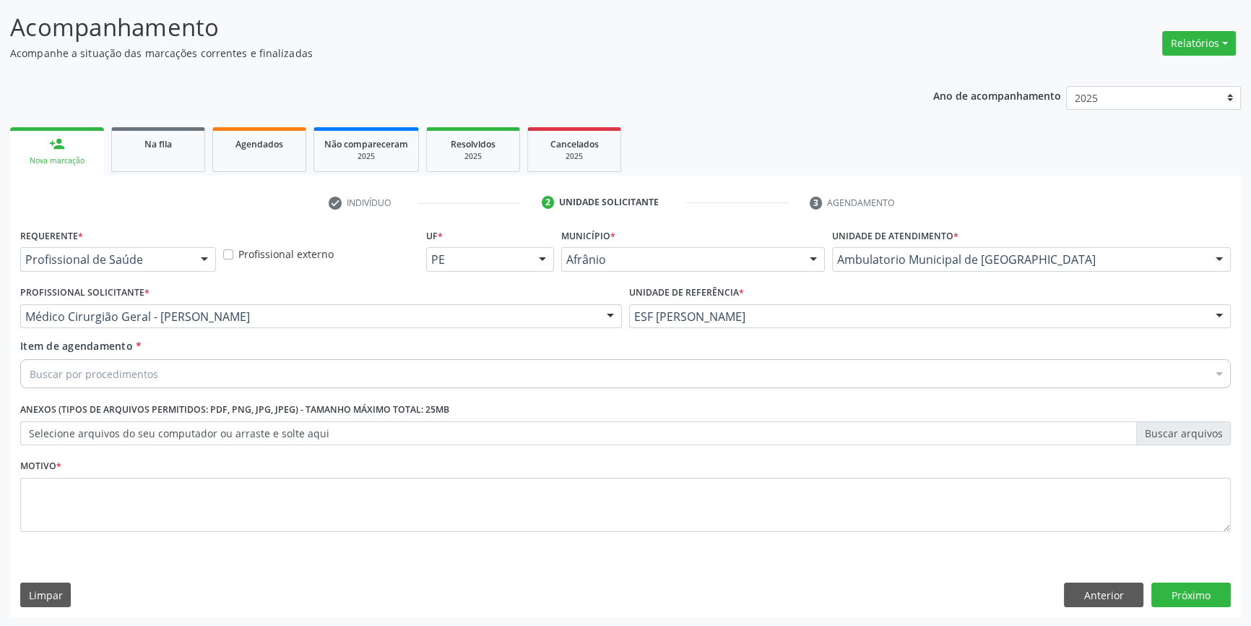
click at [267, 377] on div "Buscar por procedimentos" at bounding box center [625, 373] width 1211 height 29
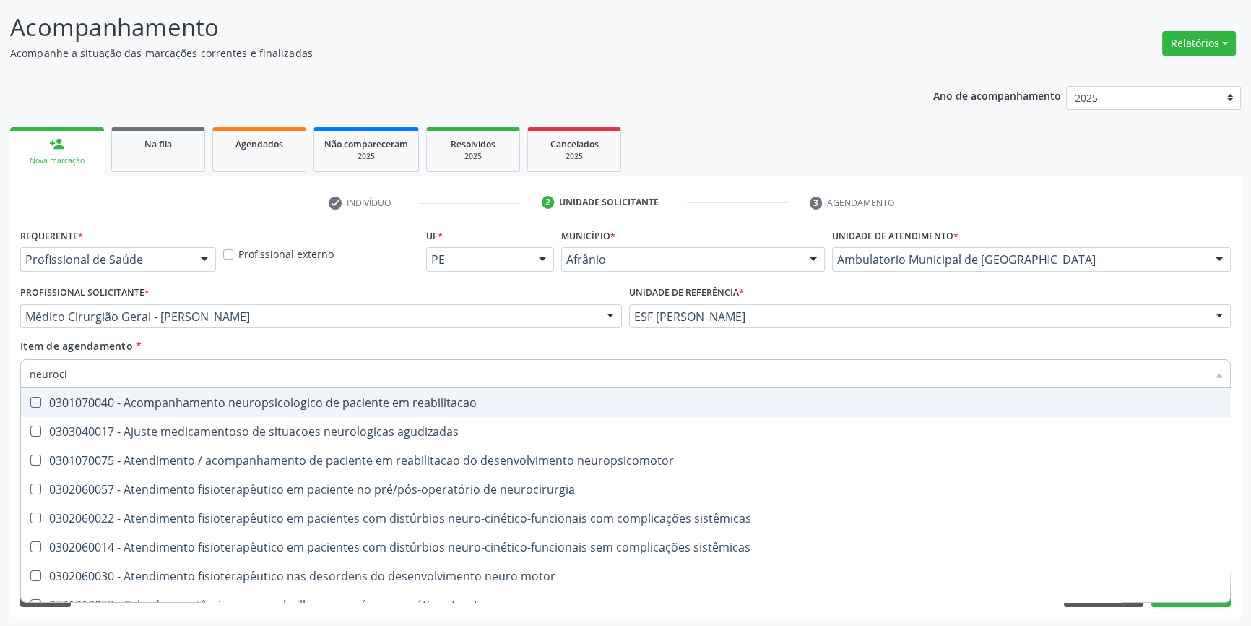
type input "neurocir"
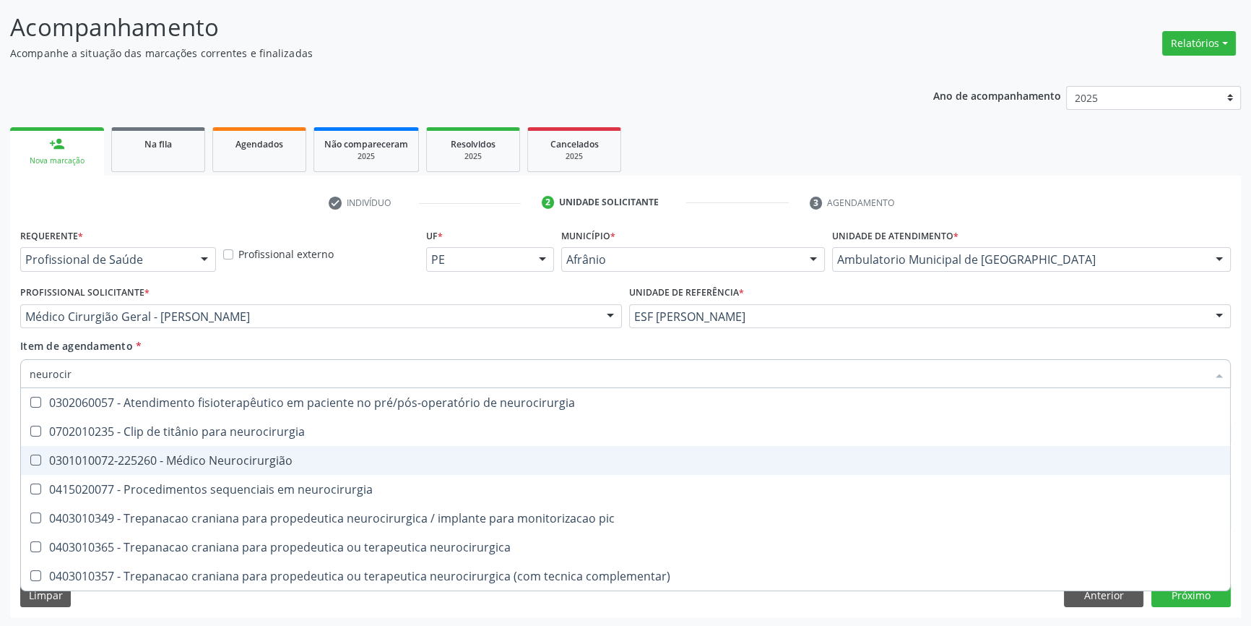
click at [276, 470] on span "0301010072-225260 - Médico Neurocirurgião" at bounding box center [625, 460] width 1209 height 29
checkbox Neurocirurgião "true"
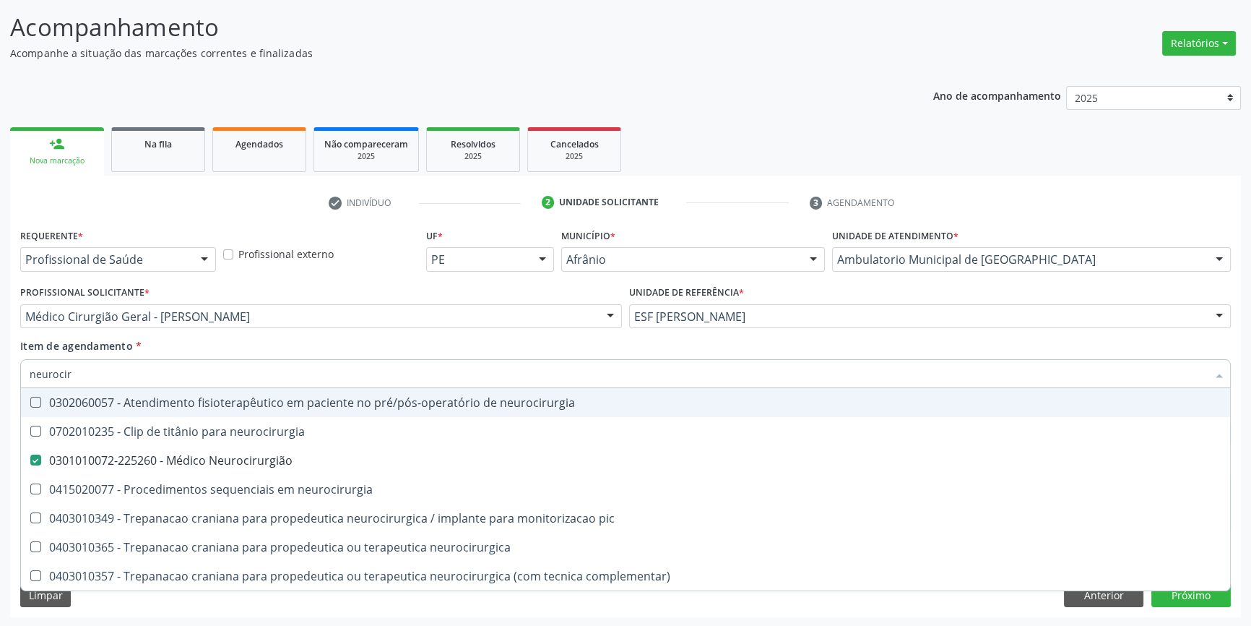
click at [310, 331] on div "Profissional Solicitante * Médico Cirurgião Geral - Bruno Saraiva Bezerra Medra…" at bounding box center [321, 310] width 609 height 56
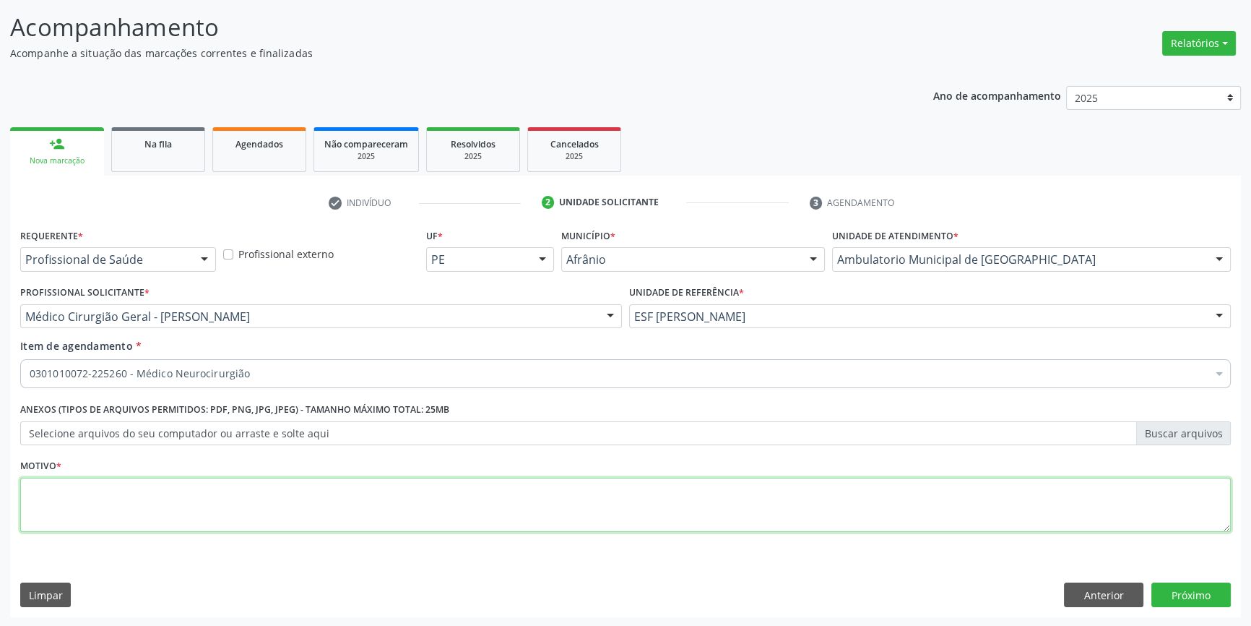
click at [259, 490] on textarea at bounding box center [625, 505] width 1211 height 55
type textarea "nova consulta agosto de 2025"
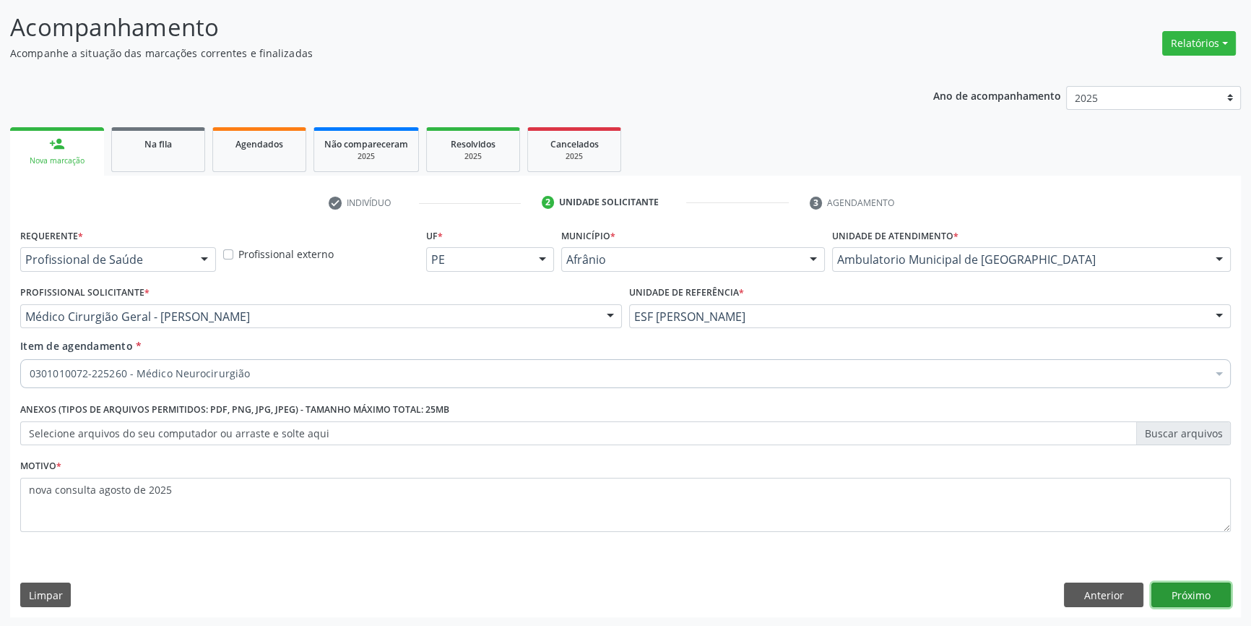
click at [1202, 591] on button "Próximo" at bounding box center [1191, 594] width 79 height 25
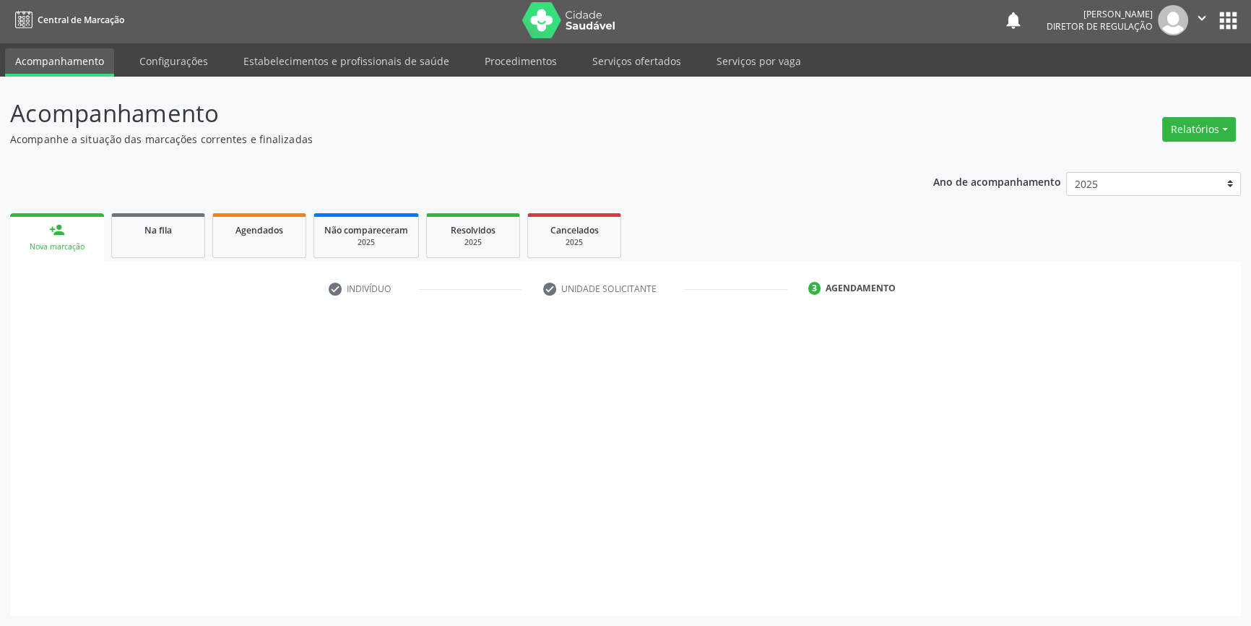
scroll to position [1, 0]
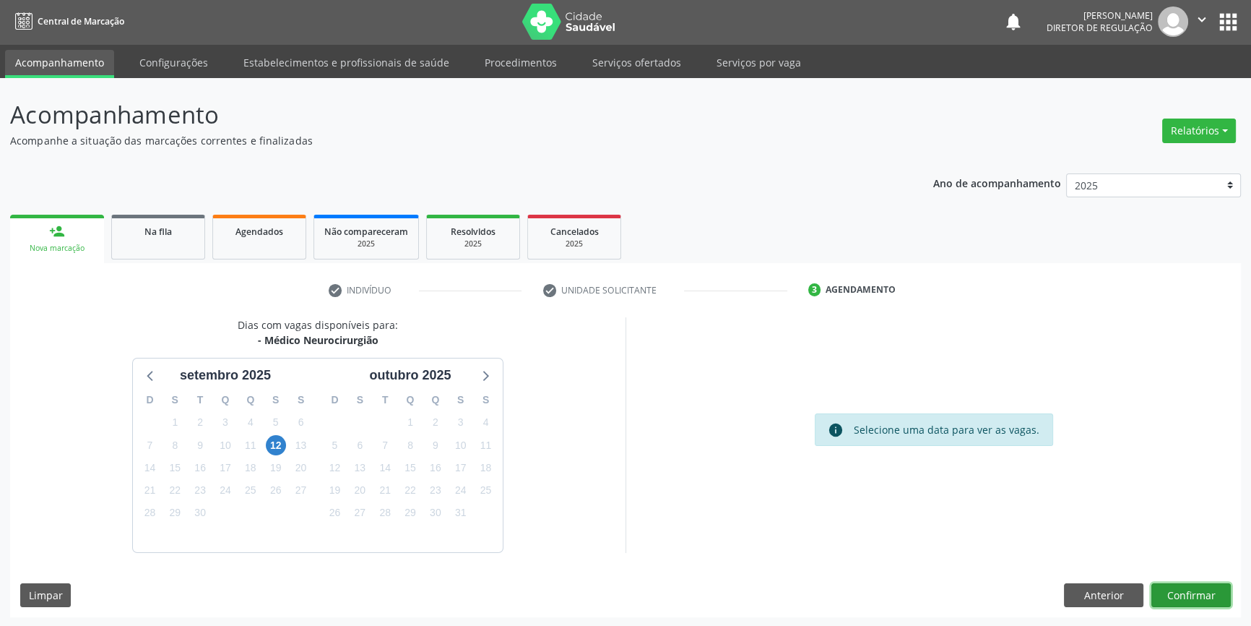
click at [1194, 589] on button "Confirmar" at bounding box center [1191, 595] width 79 height 25
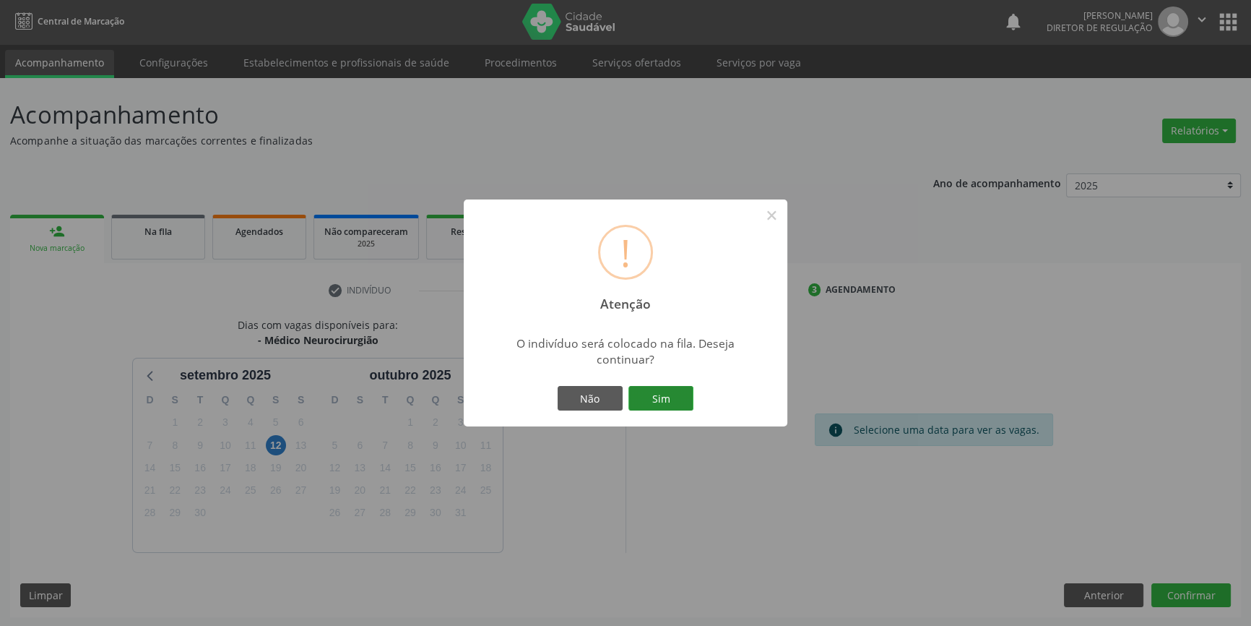
click at [691, 399] on button "Sim" at bounding box center [661, 398] width 65 height 25
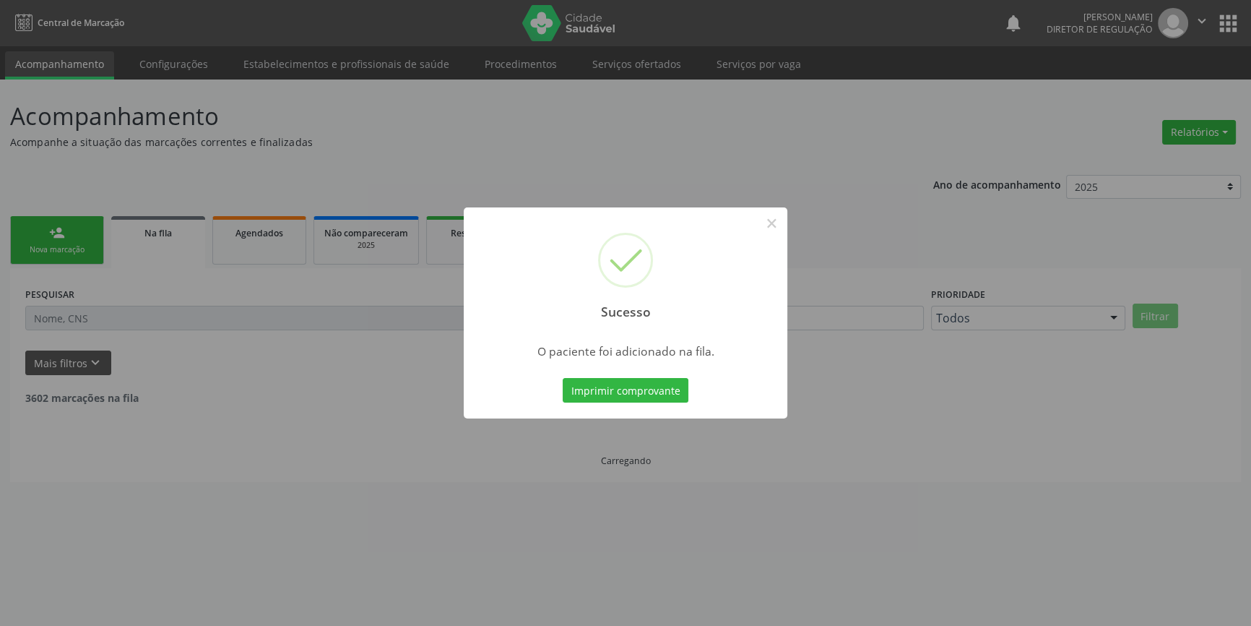
scroll to position [0, 0]
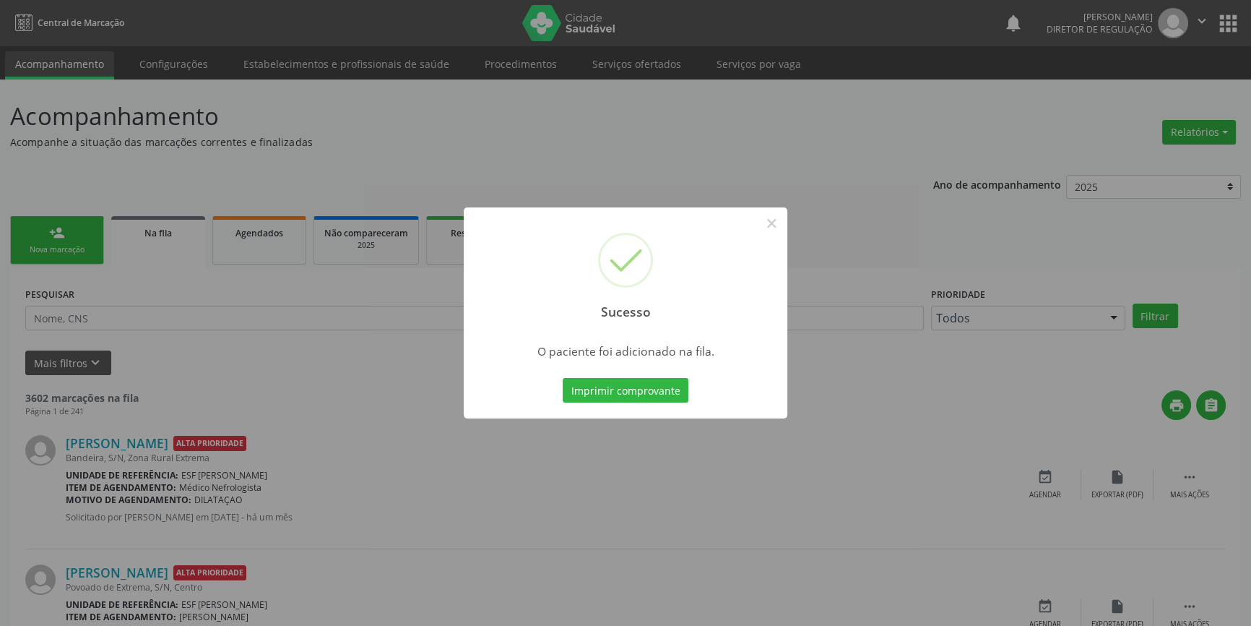
drag, startPoint x: 771, startPoint y: 237, endPoint x: 770, endPoint y: 210, distance: 27.5
click at [771, 236] on div "Sucesso ×" at bounding box center [626, 269] width 324 height 124
click at [770, 210] on div "Sucesso ×" at bounding box center [626, 269] width 324 height 124
click at [767, 221] on button "×" at bounding box center [771, 223] width 25 height 25
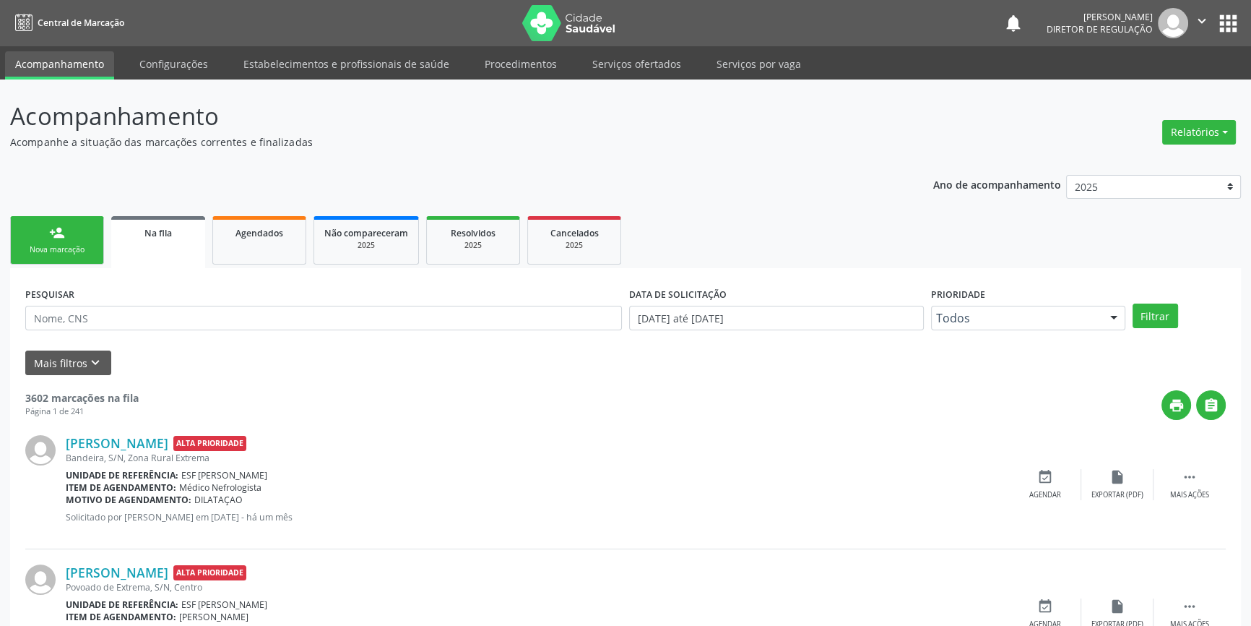
click at [25, 251] on div "Nova marcação" at bounding box center [57, 249] width 72 height 11
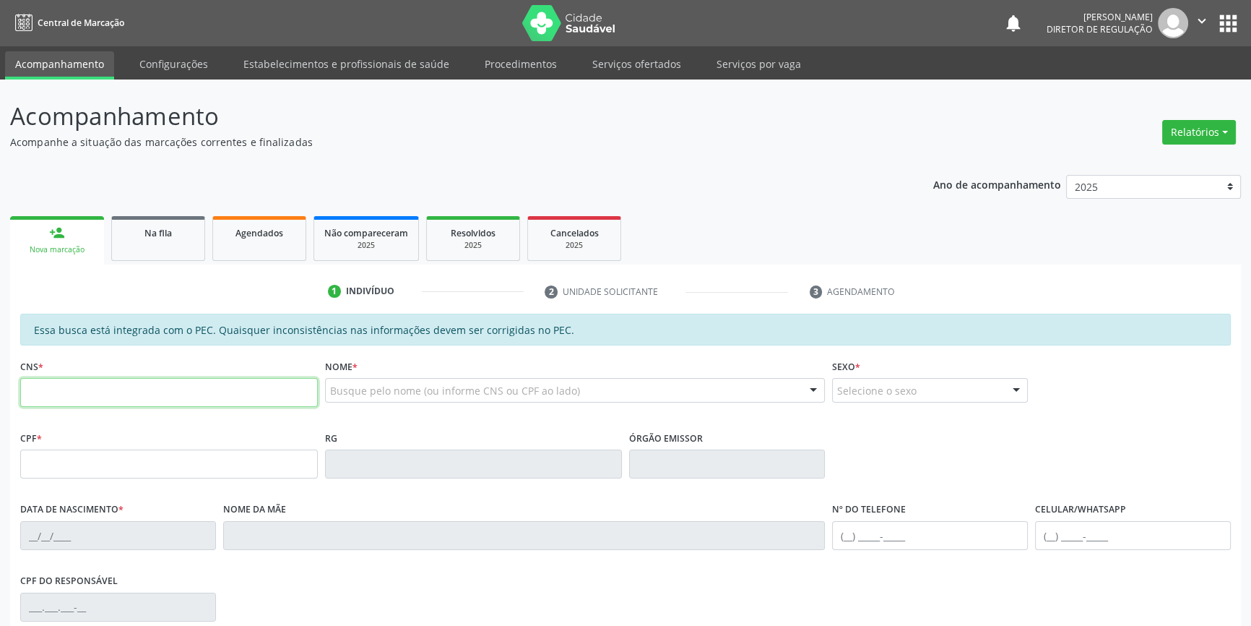
click at [163, 402] on input "text" at bounding box center [169, 392] width 298 height 29
type input "700 4059 2792 4345"
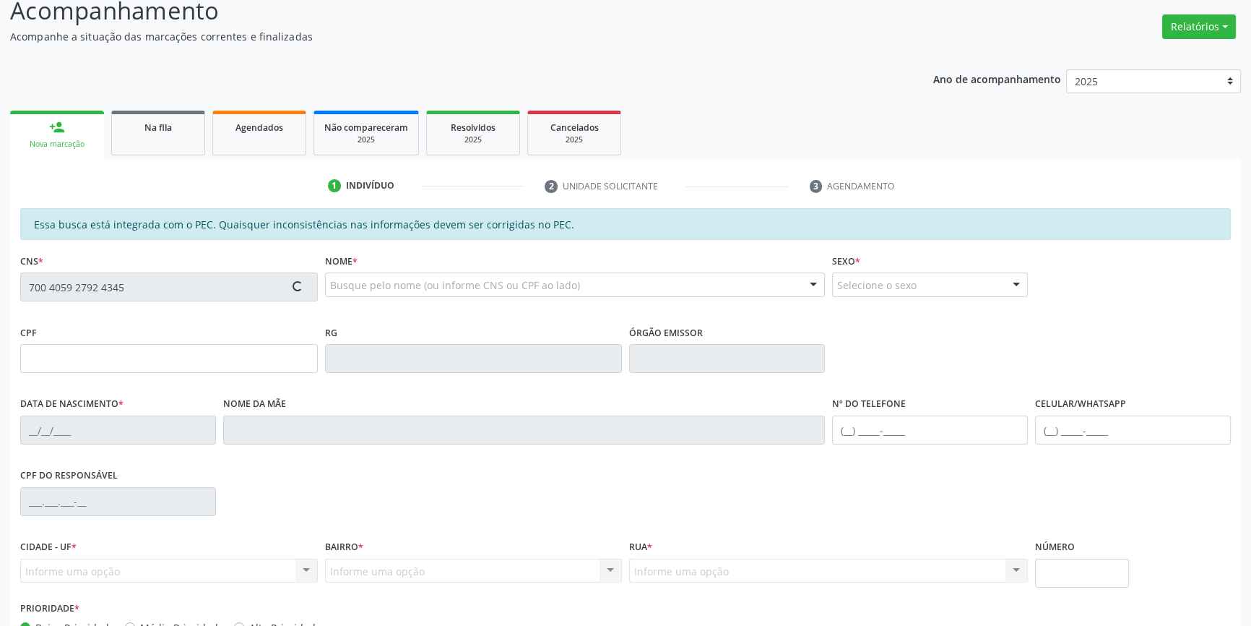
scroll to position [198, 0]
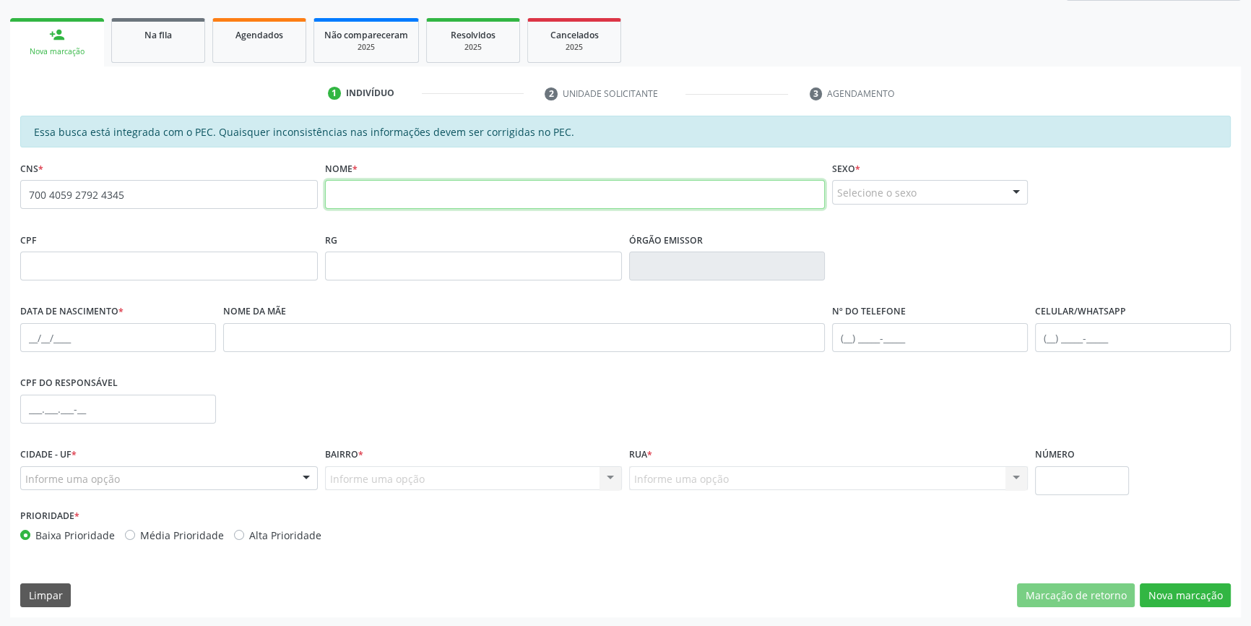
click at [370, 192] on input "text" at bounding box center [575, 194] width 501 height 29
type input "j"
drag, startPoint x: 173, startPoint y: 189, endPoint x: 0, endPoint y: 186, distance: 172.7
click at [0, 186] on div "Acompanhamento Acompanhe a situação das marcações correntes e finalizadas Relat…" at bounding box center [625, 255] width 1251 height 746
paste input "898 0005 3430 7487"
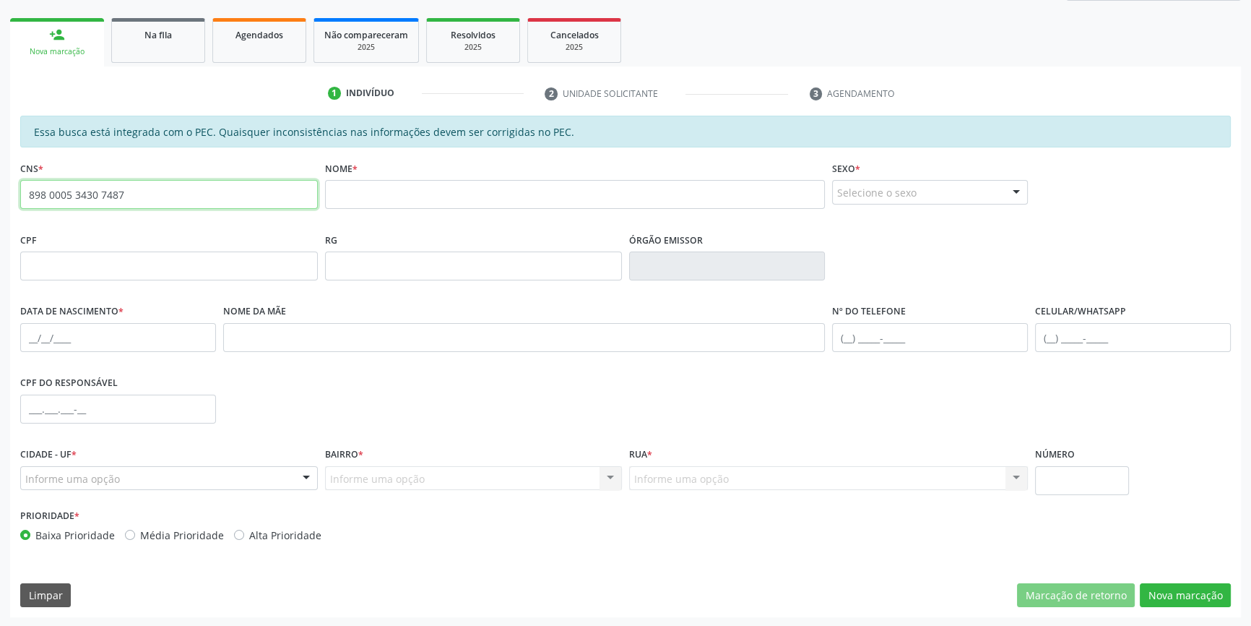
type input "898 0005 3430 7487"
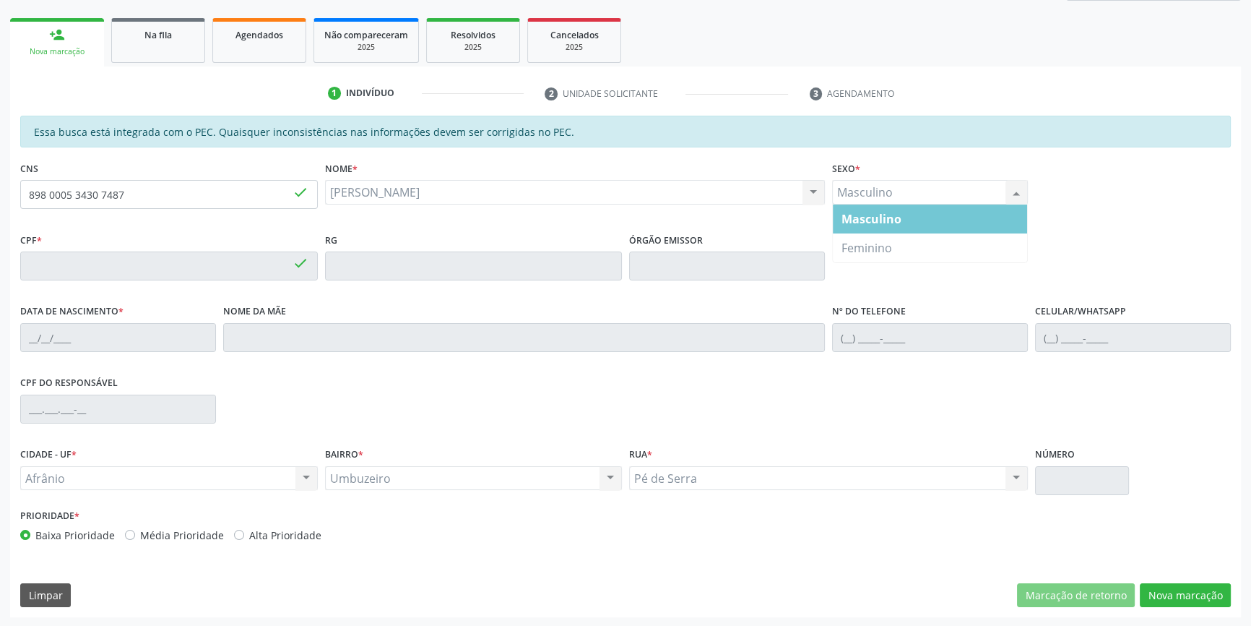
type input "985.244.884-68"
type input "02/12/1973"
type input "Tereza Raimunda de Macedo"
type input "(87) 99664-6897"
type input "S/N"
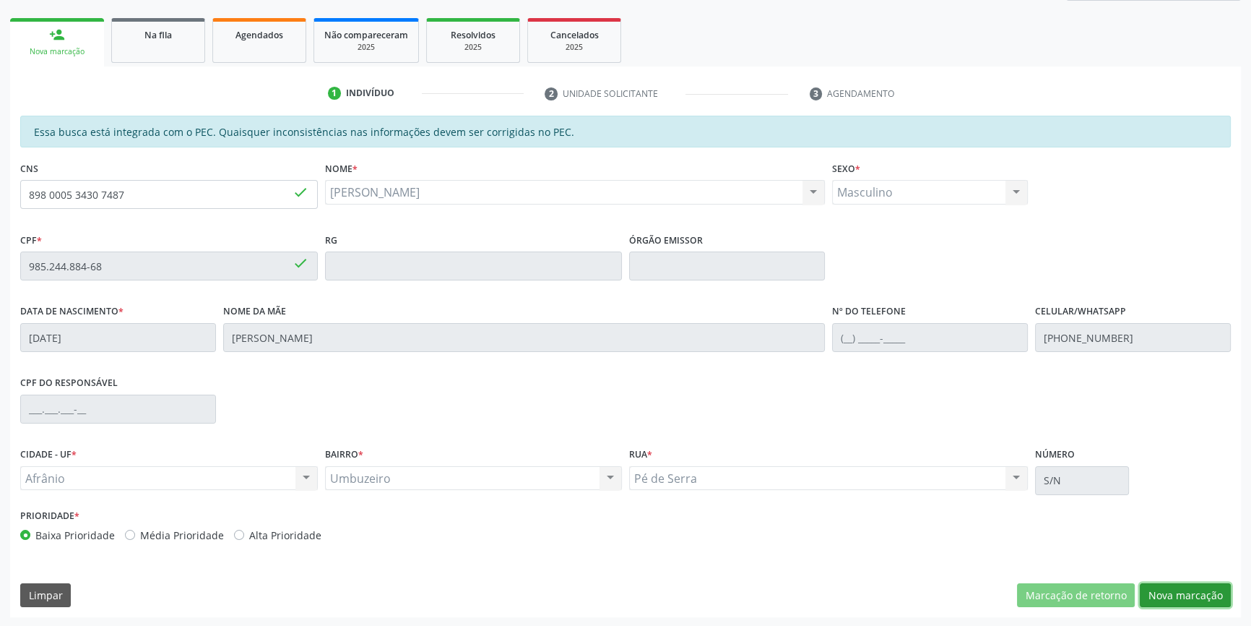
click at [1178, 594] on button "Nova marcação" at bounding box center [1185, 595] width 91 height 25
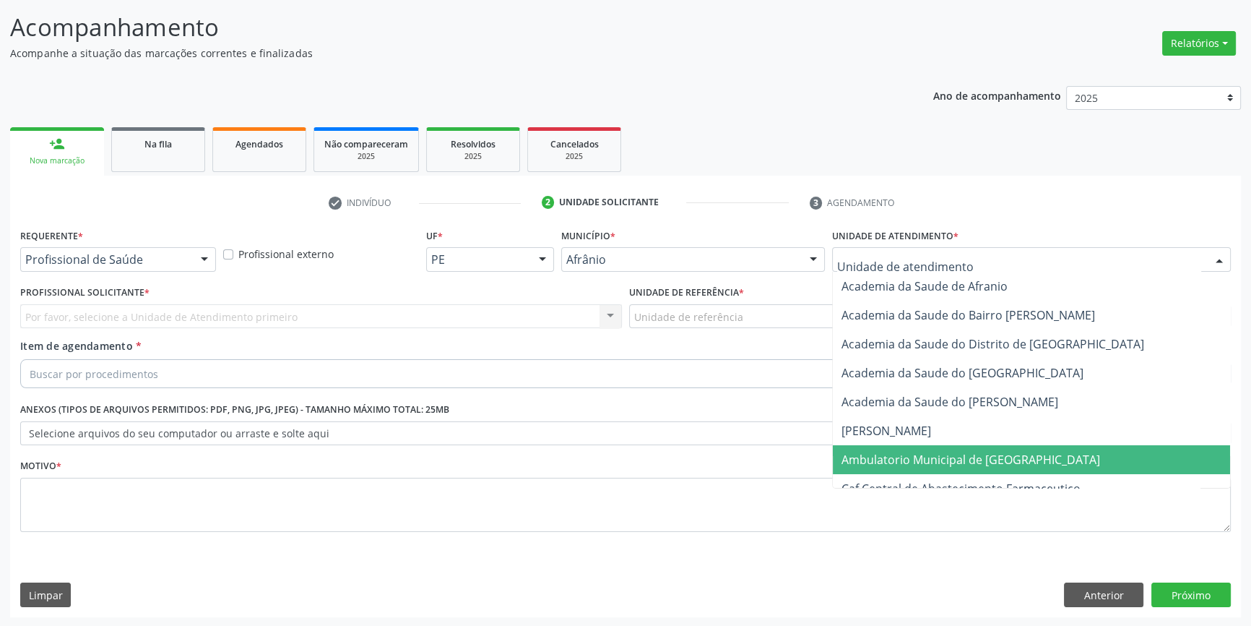
drag, startPoint x: 941, startPoint y: 455, endPoint x: 772, endPoint y: 357, distance: 195.5
click at [941, 455] on span "Ambulatorio Municipal de [GEOGRAPHIC_DATA]" at bounding box center [971, 460] width 259 height 16
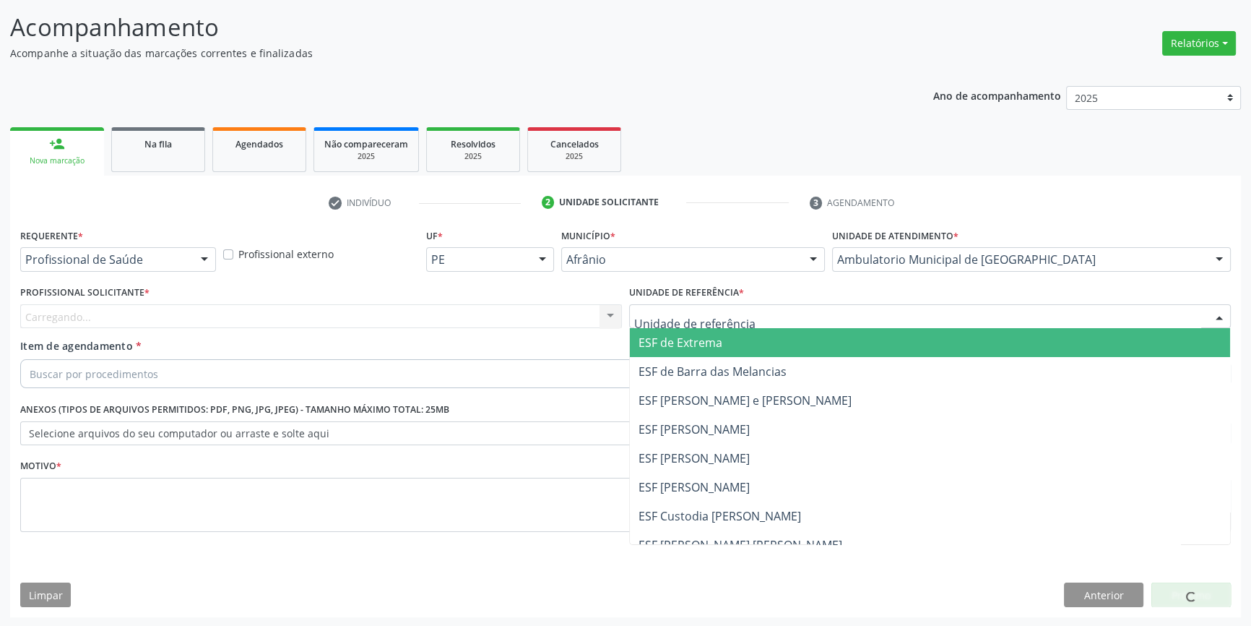
click at [741, 310] on div at bounding box center [930, 316] width 602 height 25
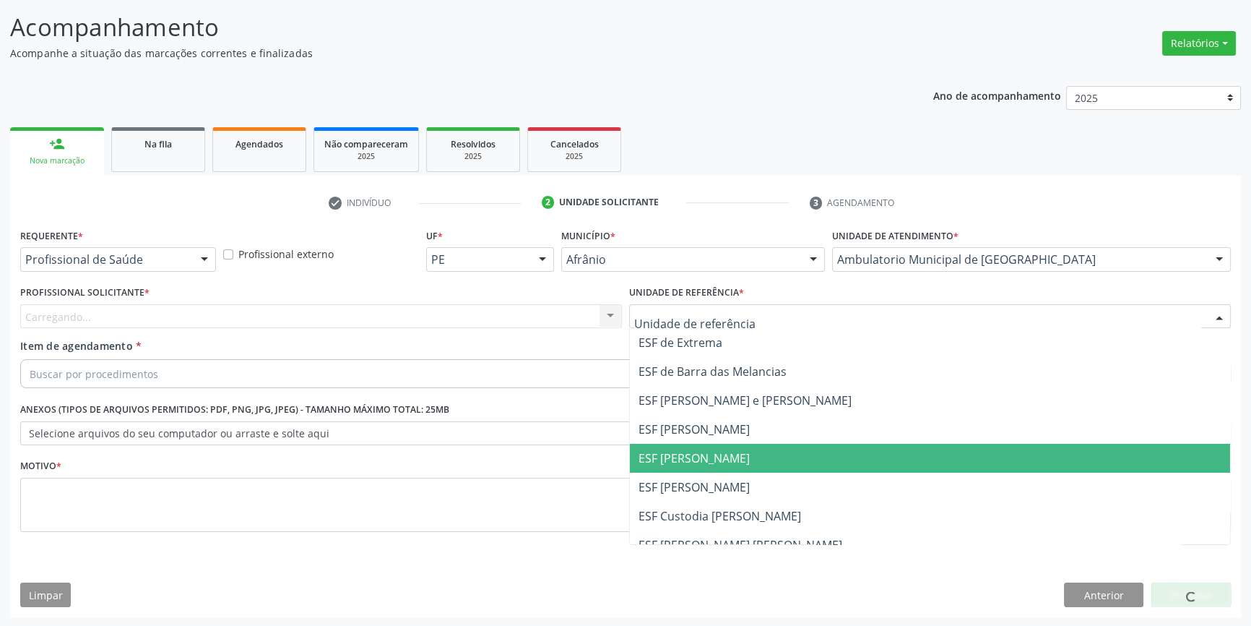
drag, startPoint x: 735, startPoint y: 453, endPoint x: 568, endPoint y: 381, distance: 182.2
click at [733, 454] on span "ESF [PERSON_NAME]" at bounding box center [930, 458] width 600 height 29
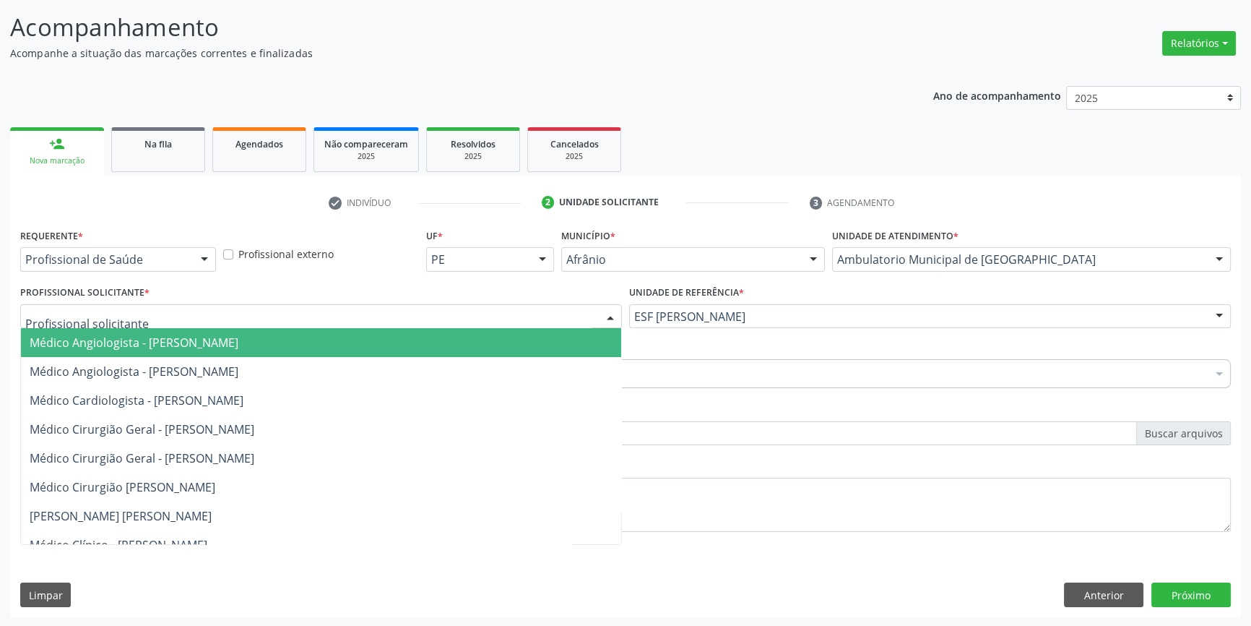
click at [473, 319] on div at bounding box center [321, 316] width 602 height 25
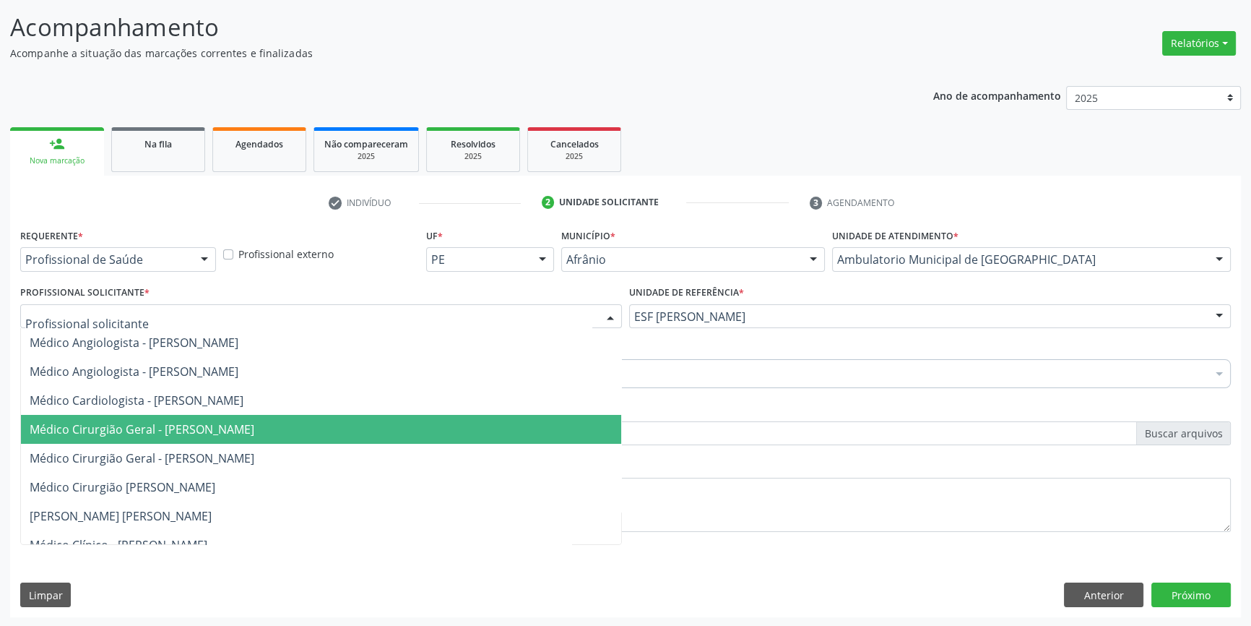
click at [254, 433] on span "Médico Cirurgião Geral - [PERSON_NAME]" at bounding box center [142, 429] width 225 height 16
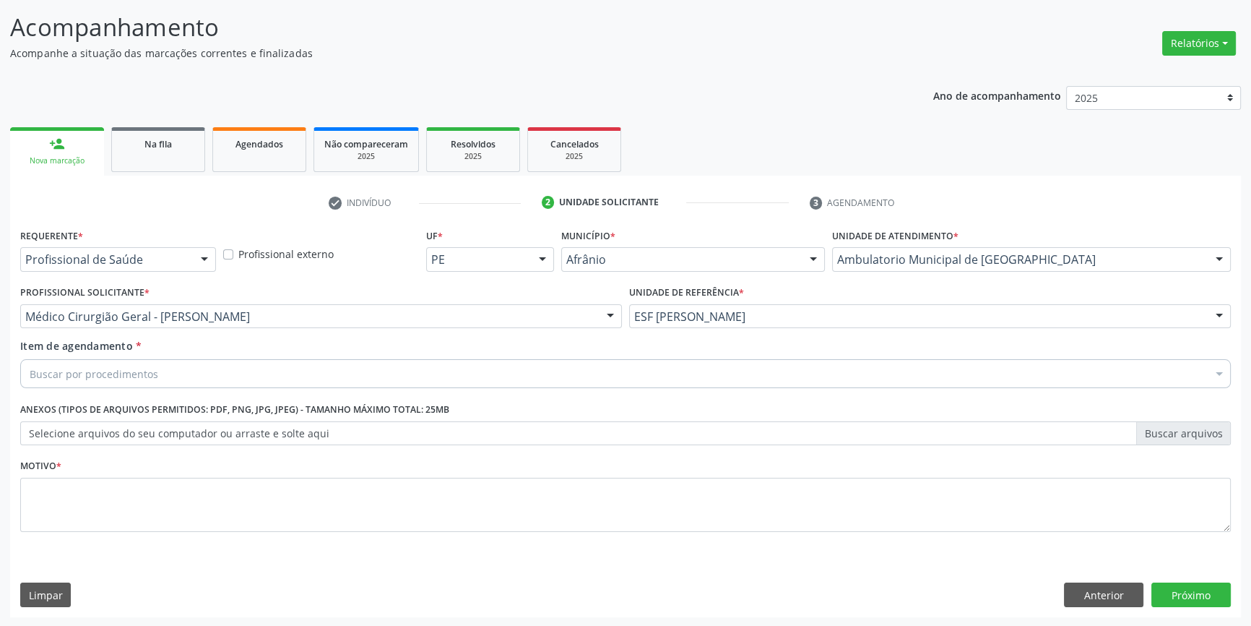
click at [270, 381] on div "Buscar por procedimentos" at bounding box center [625, 373] width 1211 height 29
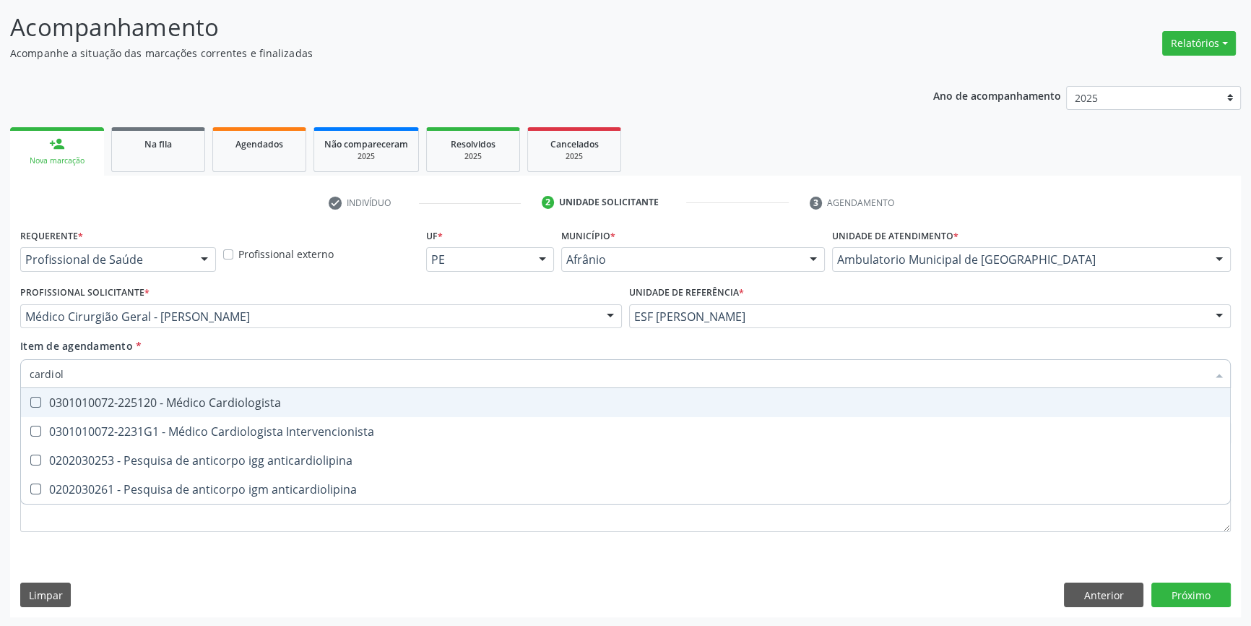
type input "cardiolo"
click at [272, 397] on div "0301010072-225120 - Médico Cardiologista" at bounding box center [626, 403] width 1192 height 12
checkbox Cardiologista "true"
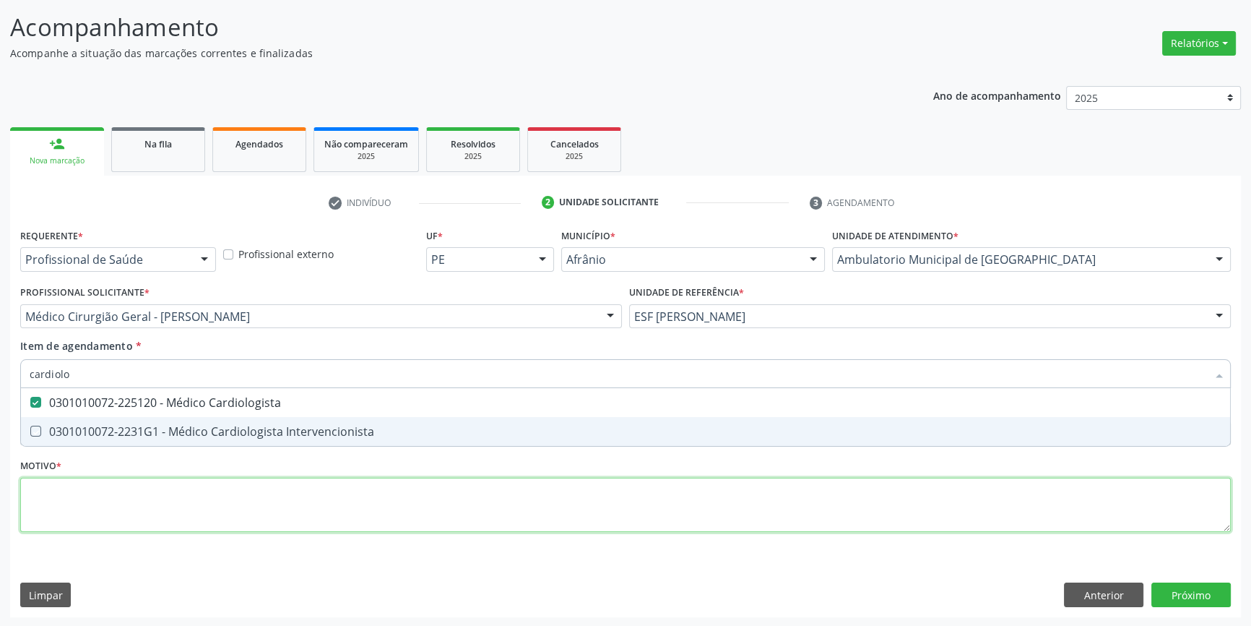
click at [217, 483] on div "Requerente * Profissional de Saúde Profissional de Saúde Paciente Nenhum result…" at bounding box center [625, 388] width 1211 height 327
checkbox Intervencionista "true"
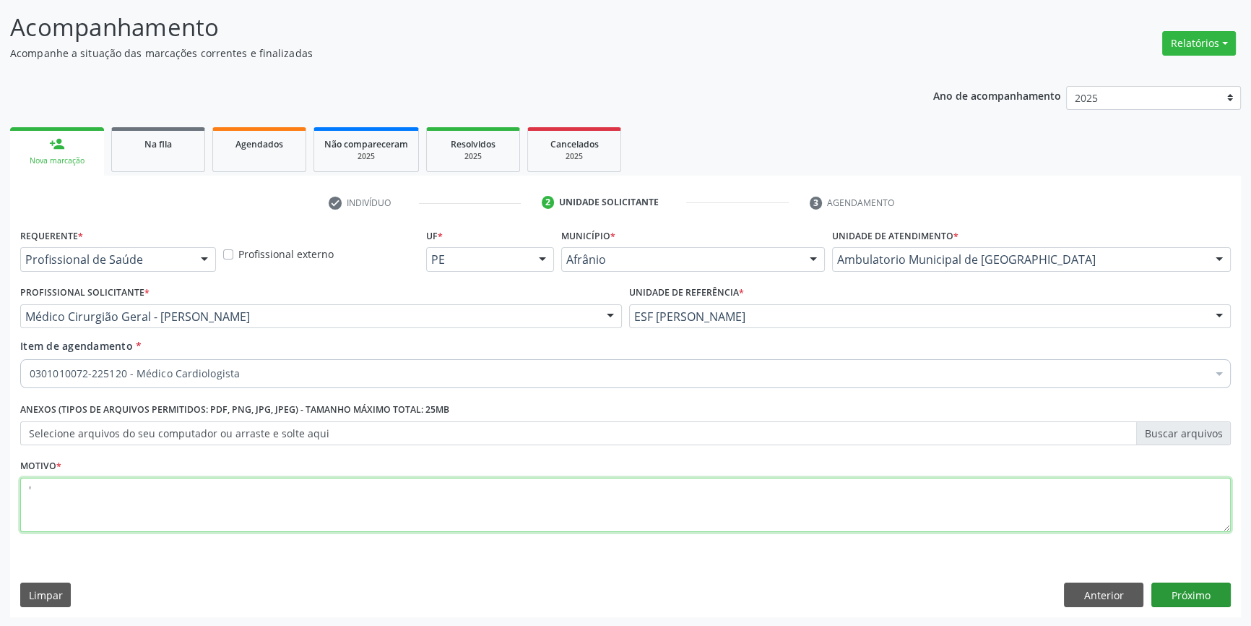
type textarea "'"
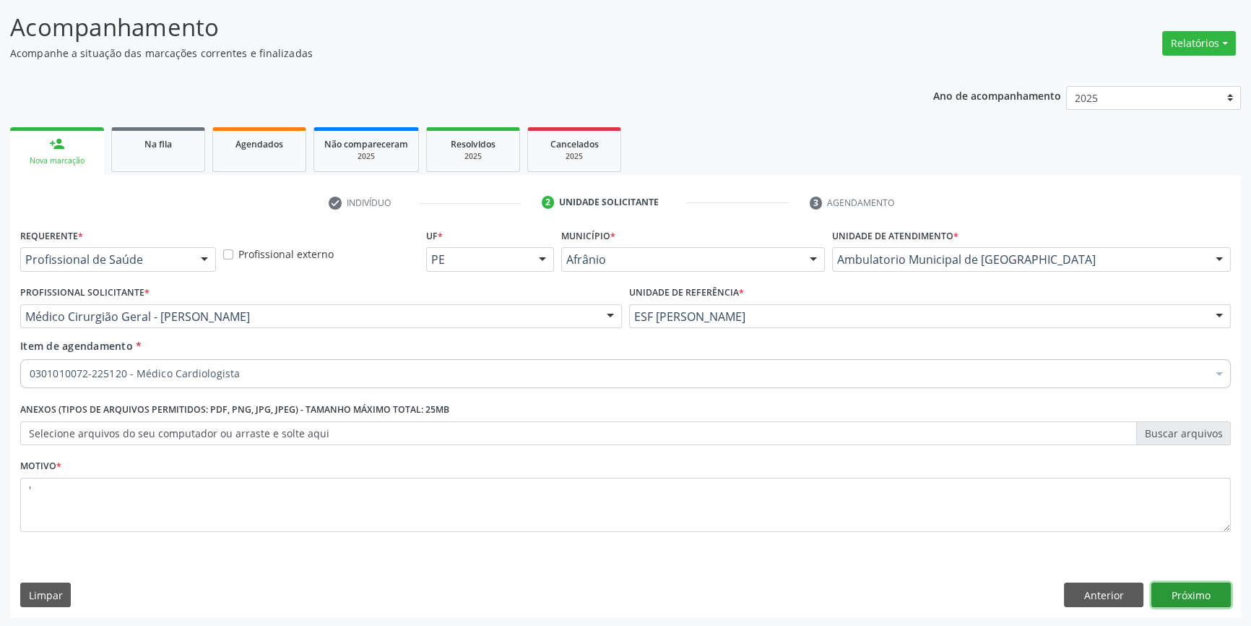
click at [1179, 587] on button "Próximo" at bounding box center [1191, 594] width 79 height 25
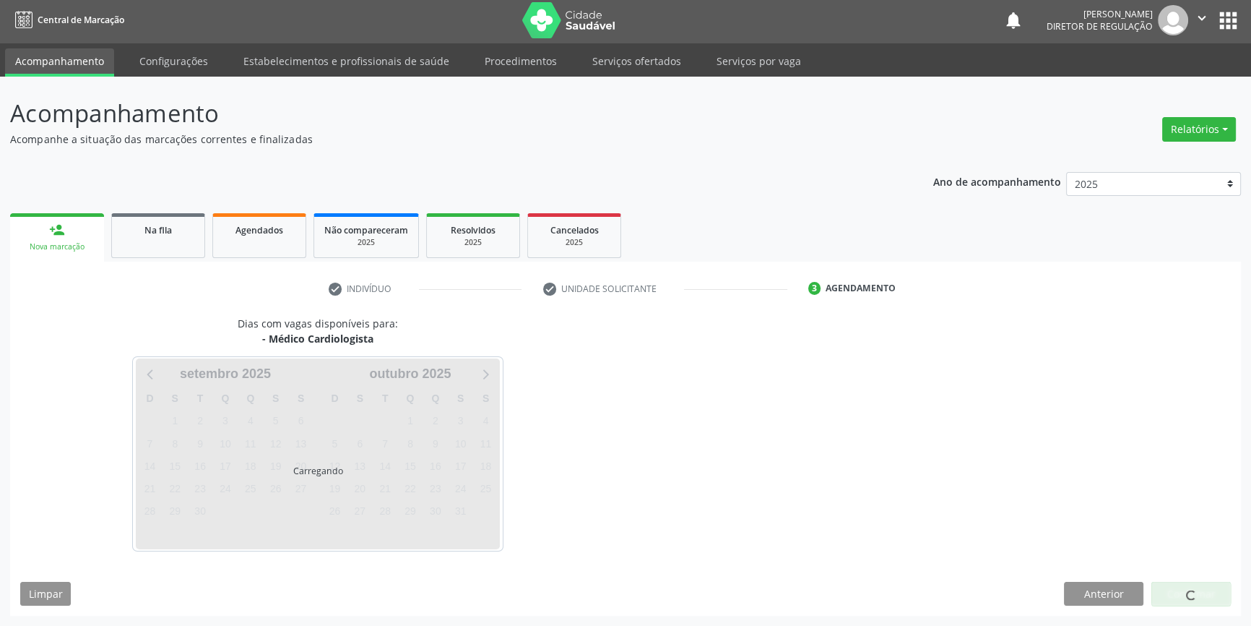
scroll to position [1, 0]
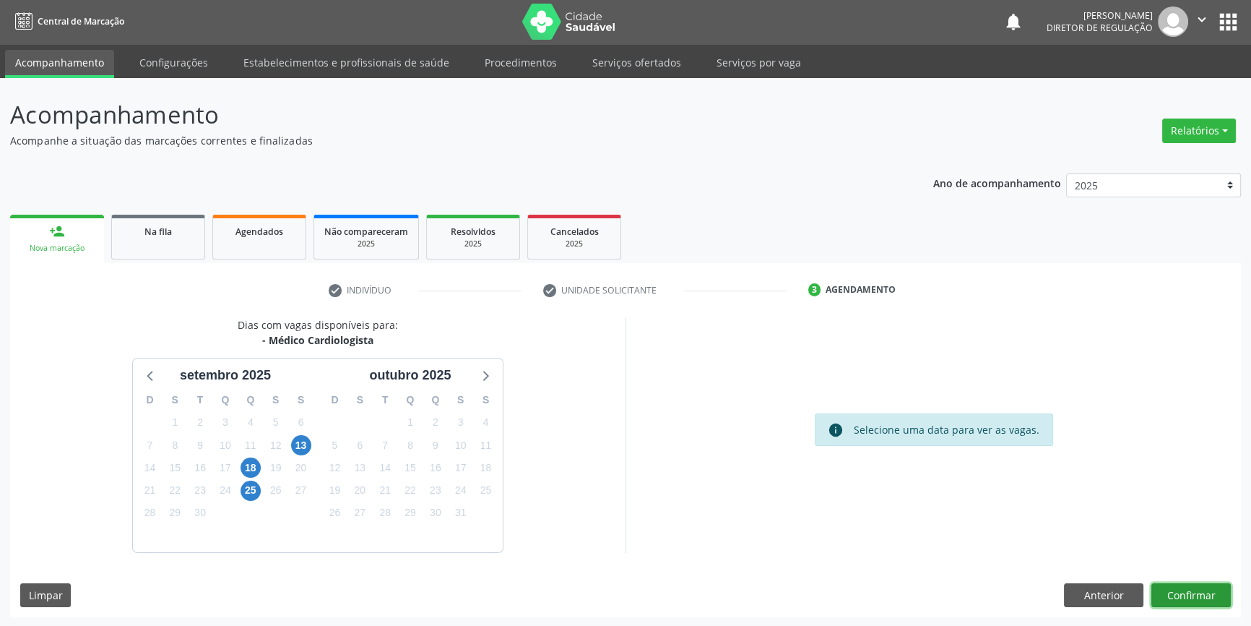
click at [1199, 601] on button "Confirmar" at bounding box center [1191, 595] width 79 height 25
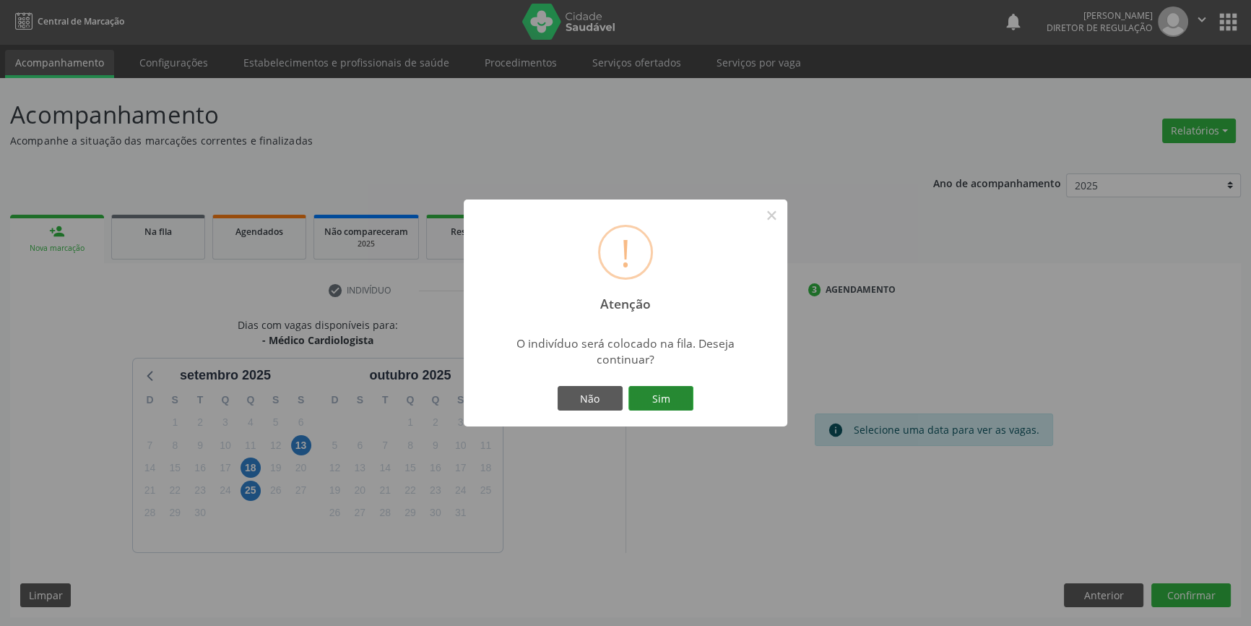
click at [673, 410] on button "Sim" at bounding box center [661, 398] width 65 height 25
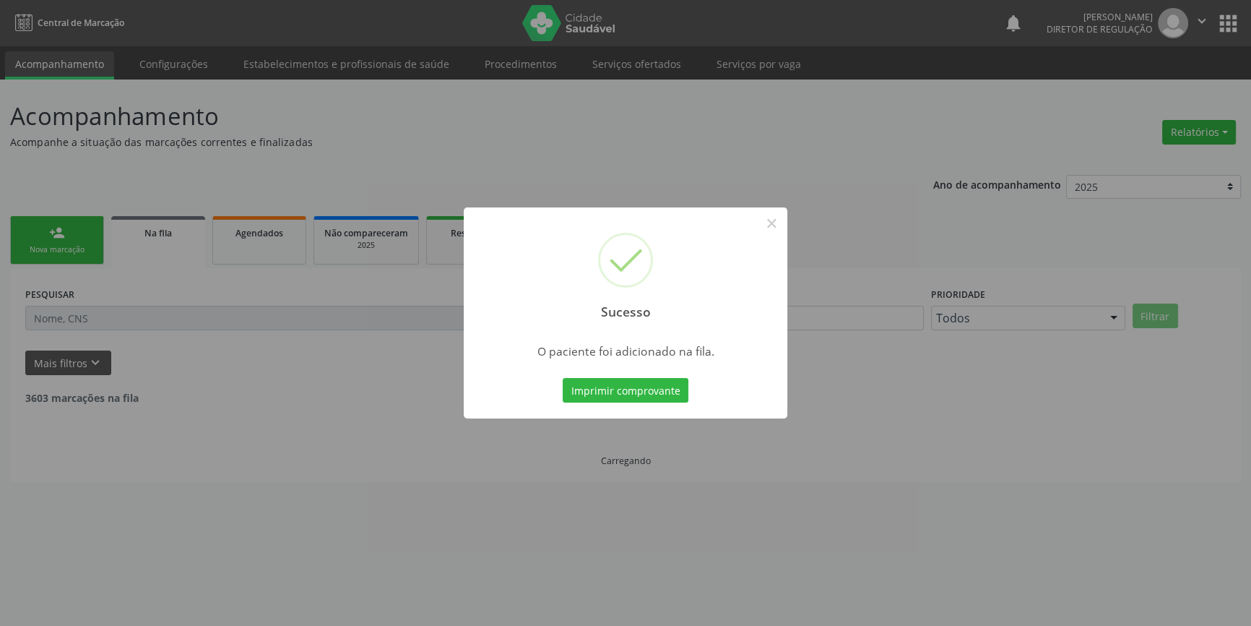
scroll to position [0, 0]
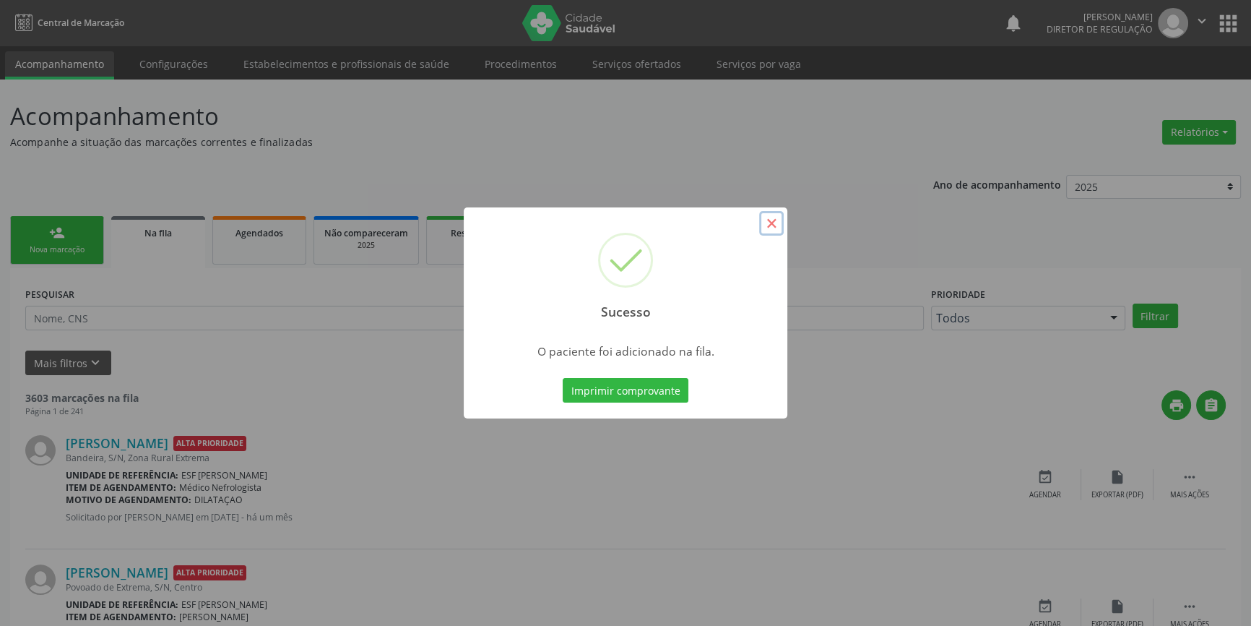
click at [770, 225] on button "×" at bounding box center [771, 223] width 25 height 25
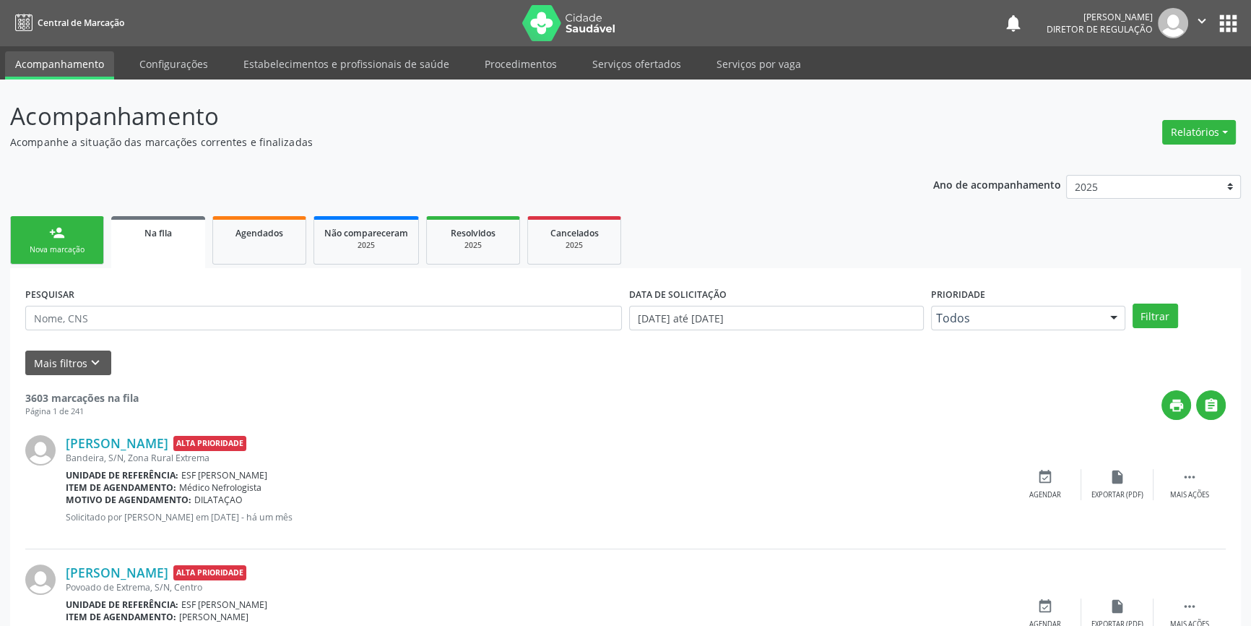
click at [86, 231] on link "person_add Nova marcação" at bounding box center [57, 240] width 94 height 48
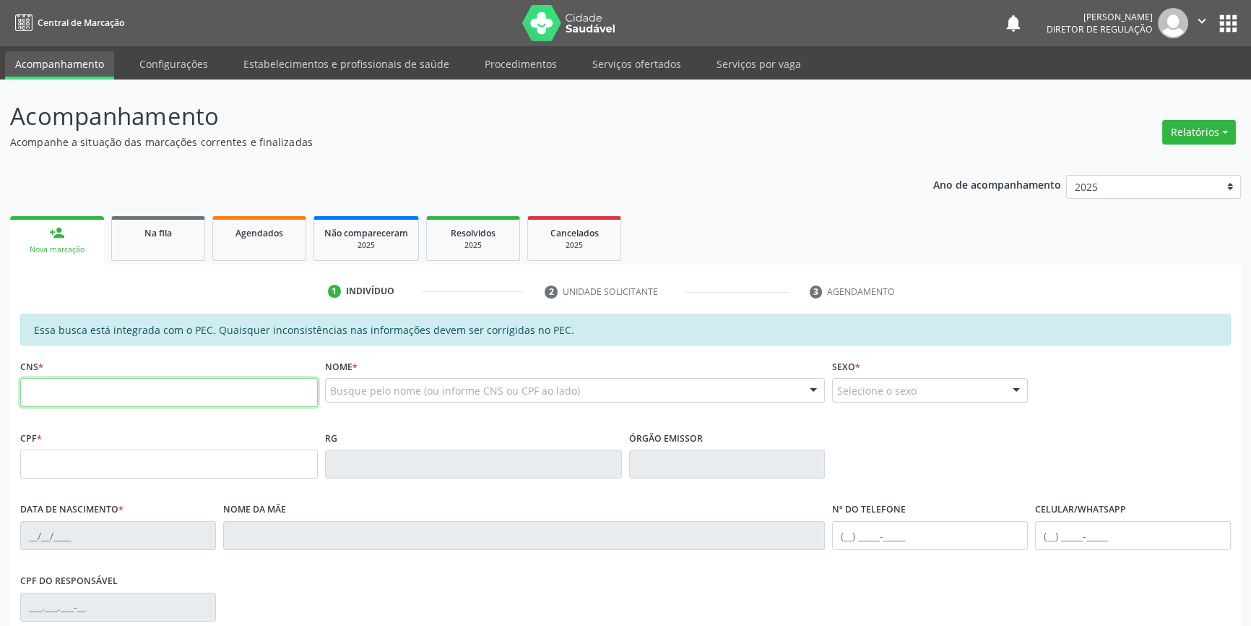
click at [137, 387] on input "text" at bounding box center [169, 392] width 298 height 29
type input "704 3005 3996 6996"
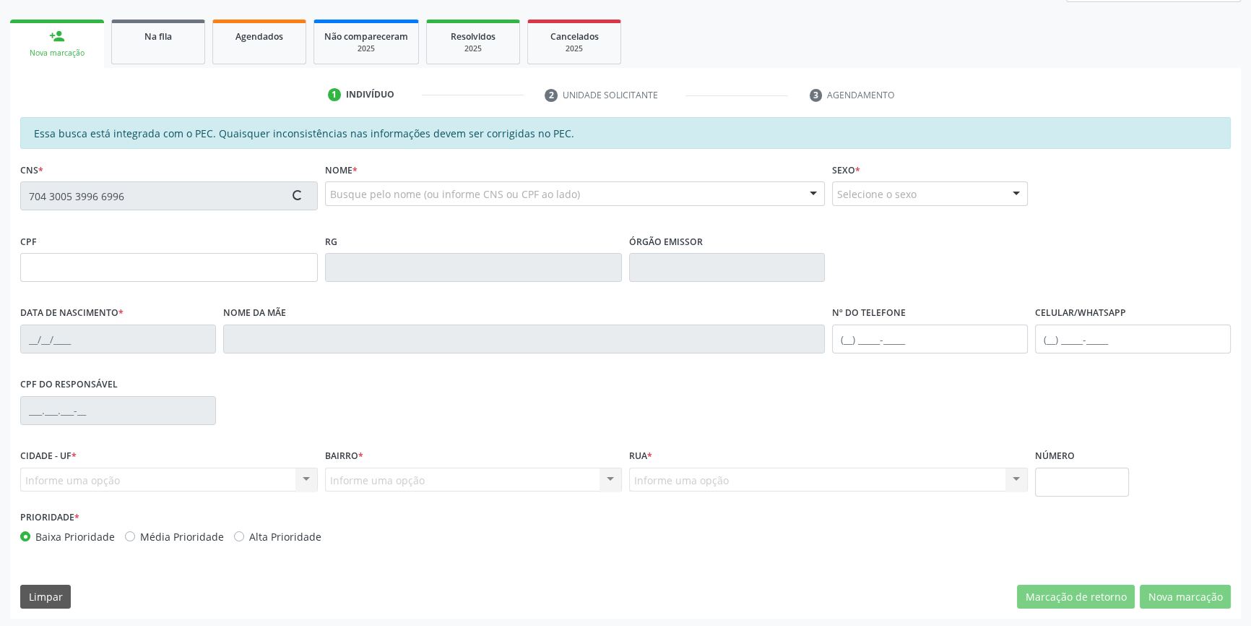
scroll to position [198, 0]
type input "19/05/2001"
type input "Joelma Oliveira da Silva"
type input "(87) 99104-5416"
type input "30"
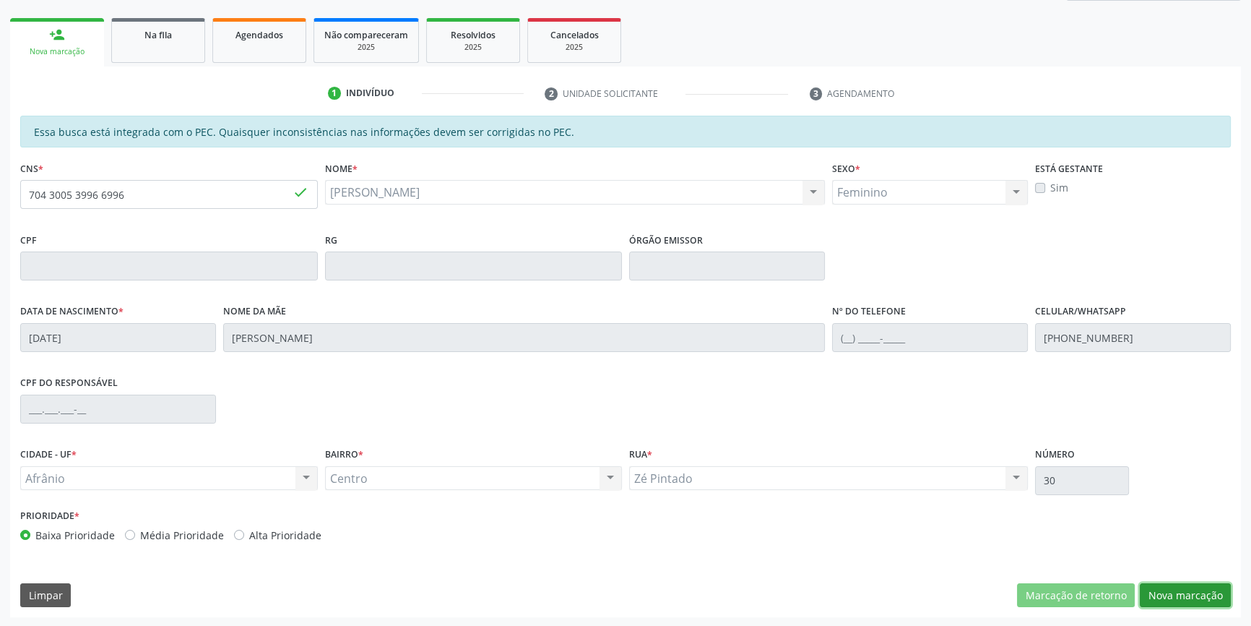
click at [1168, 591] on button "Nova marcação" at bounding box center [1185, 595] width 91 height 25
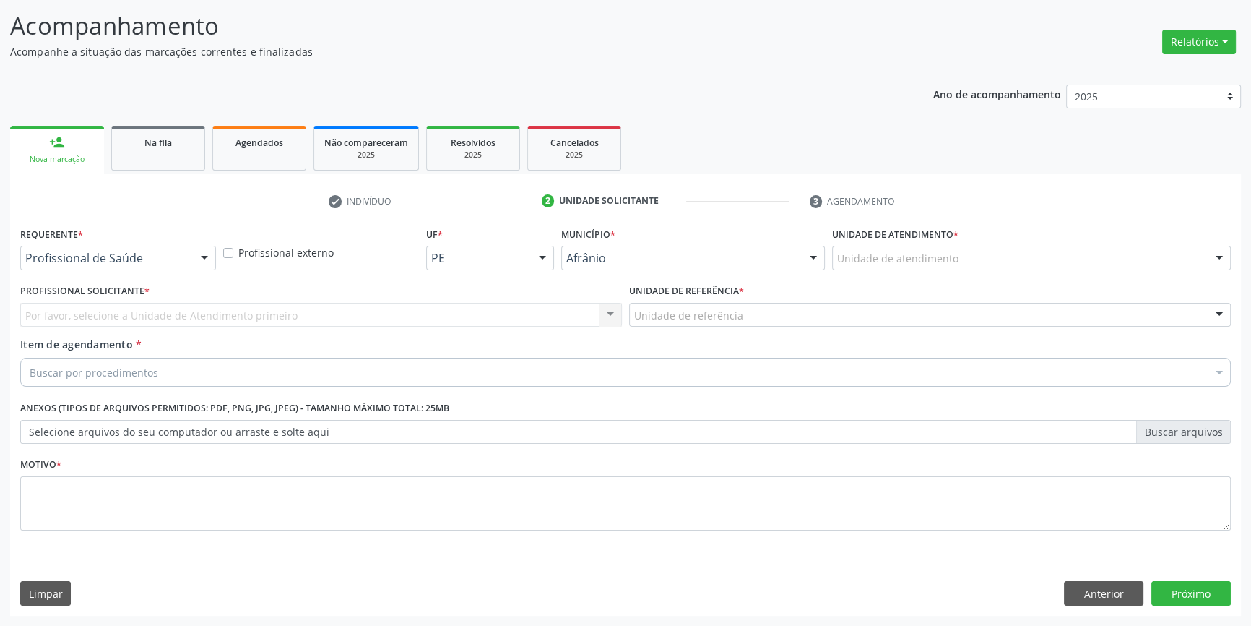
scroll to position [89, 0]
click at [897, 275] on div "Unidade de atendimento * Unidade de atendimento Academia da Saude de Afranio Ac…" at bounding box center [1032, 253] width 406 height 56
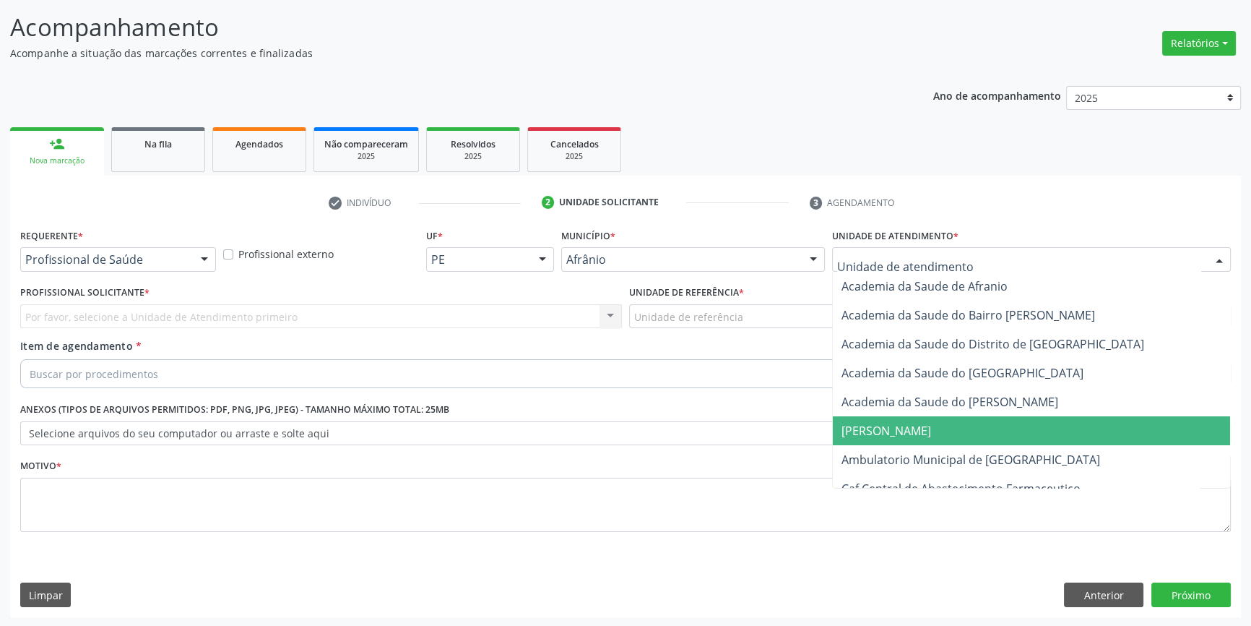
click at [936, 452] on span "Ambulatorio Municipal de [GEOGRAPHIC_DATA]" at bounding box center [971, 460] width 259 height 16
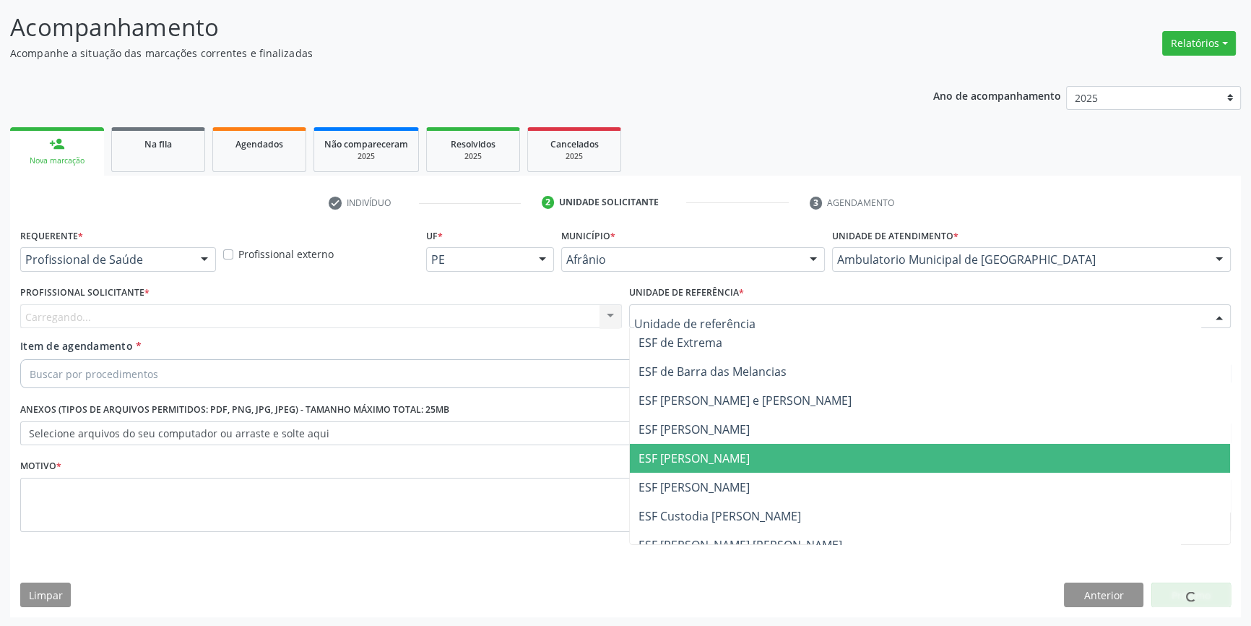
click at [733, 450] on span "ESF [PERSON_NAME]" at bounding box center [694, 458] width 111 height 16
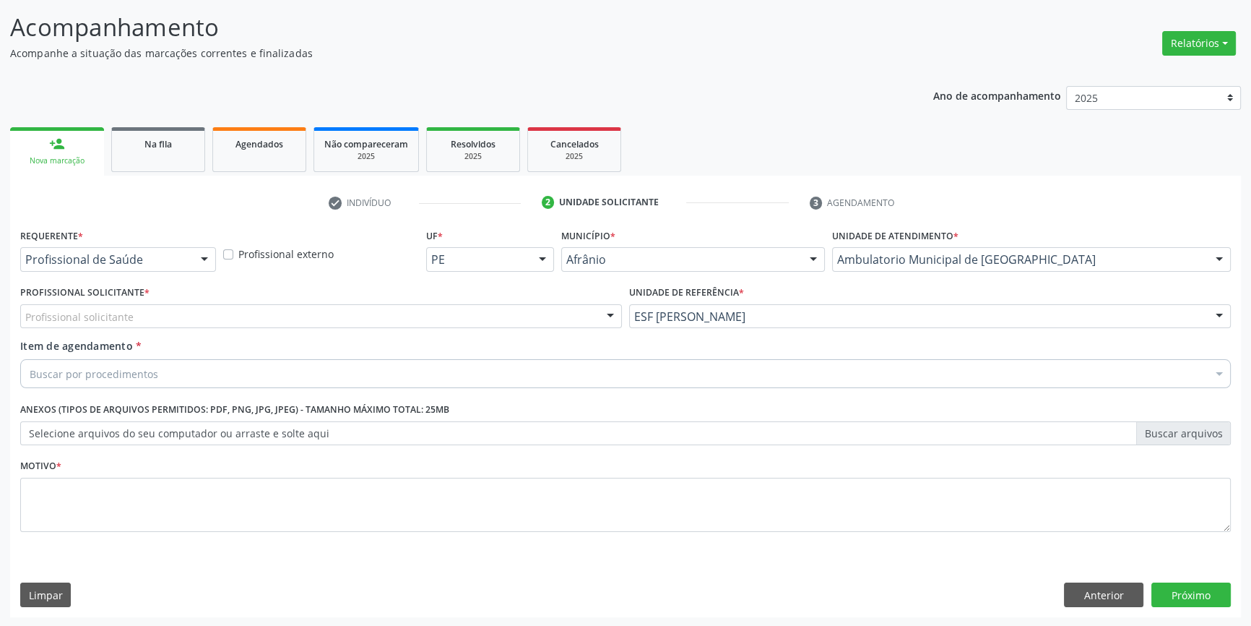
click at [498, 322] on div "Profissional solicitante" at bounding box center [321, 316] width 602 height 25
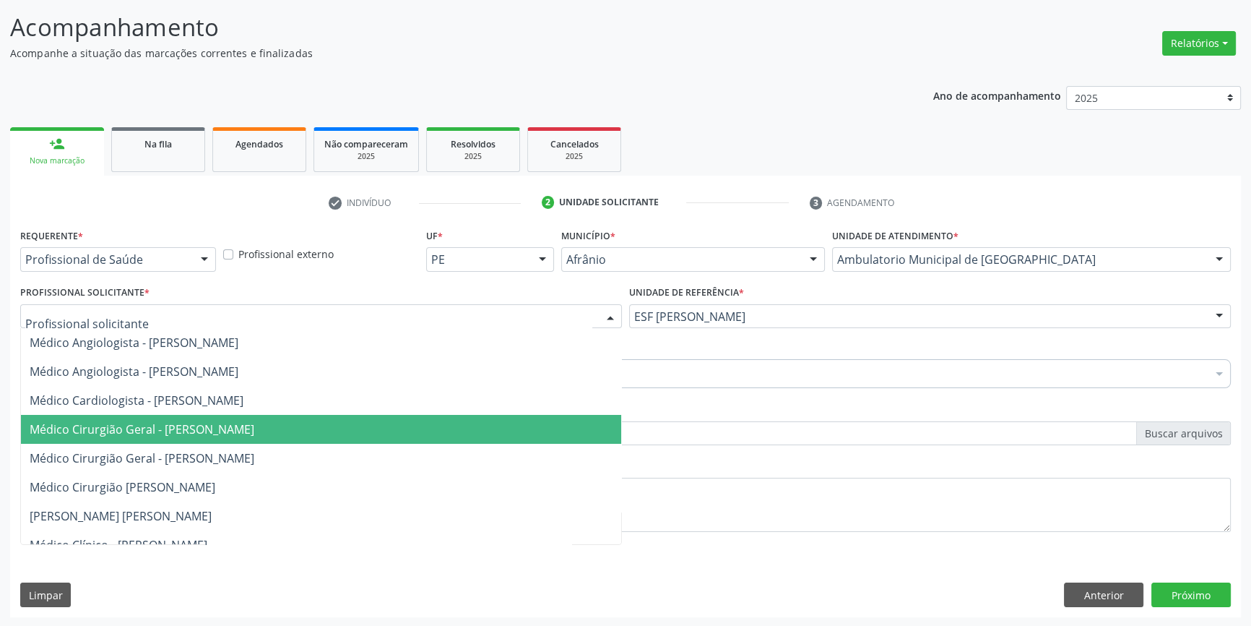
click at [252, 428] on span "Médico Cirurgião Geral - [PERSON_NAME]" at bounding box center [142, 429] width 225 height 16
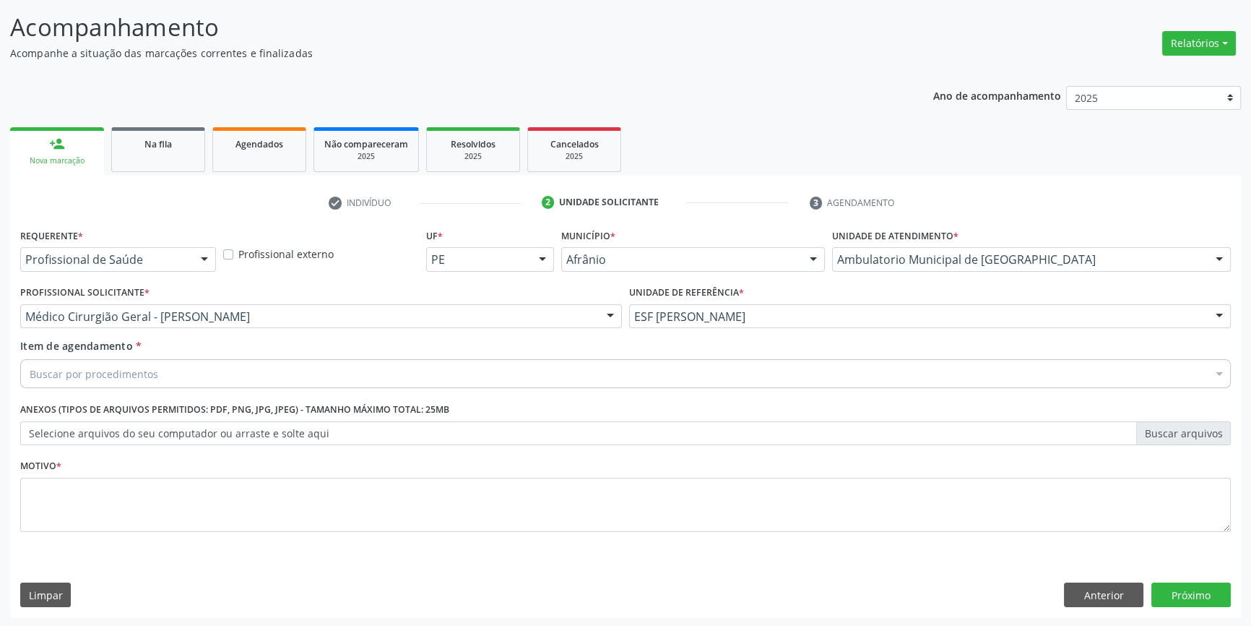
click at [246, 376] on div "Buscar por procedimentos" at bounding box center [625, 373] width 1211 height 29
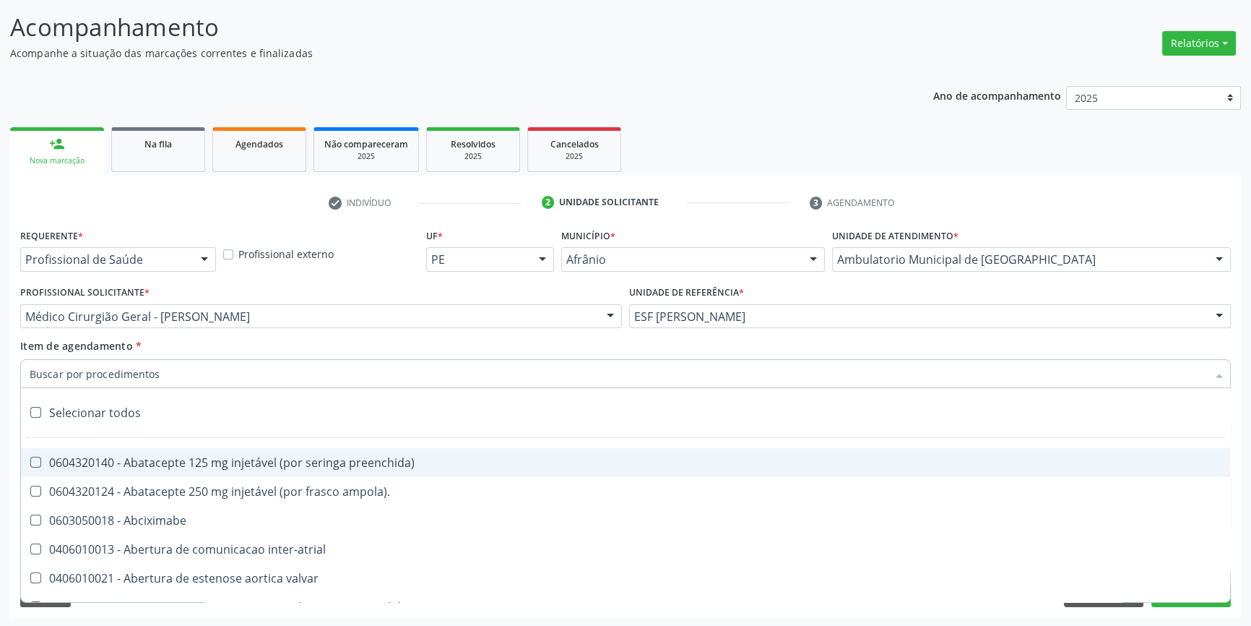
scroll to position [197, 0]
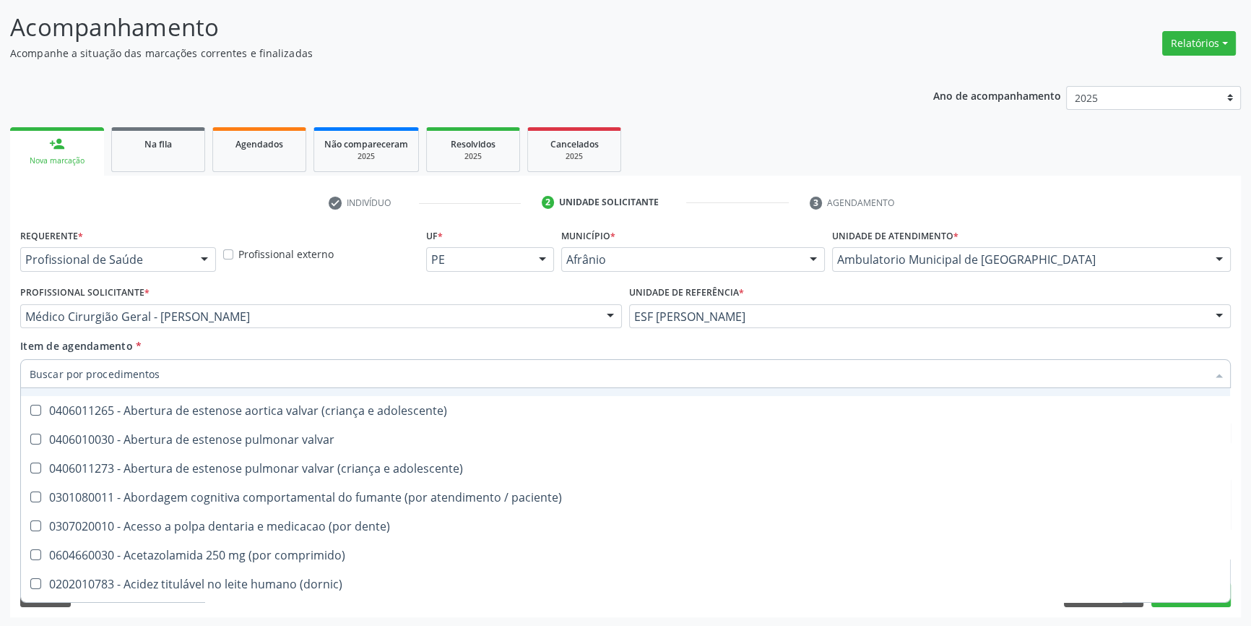
click at [1237, 584] on div "Requerente * Profissional de Saúde Profissional de Saúde Paciente Nenhum result…" at bounding box center [625, 421] width 1231 height 392
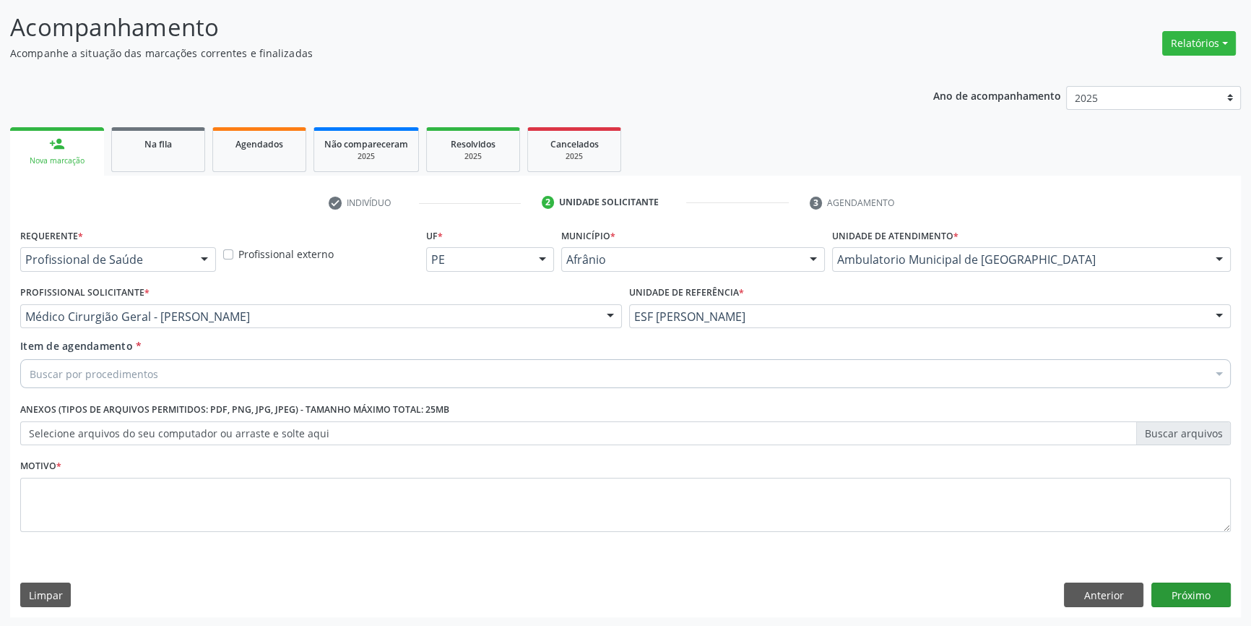
scroll to position [0, 0]
click at [1109, 603] on button "Anterior" at bounding box center [1103, 594] width 79 height 25
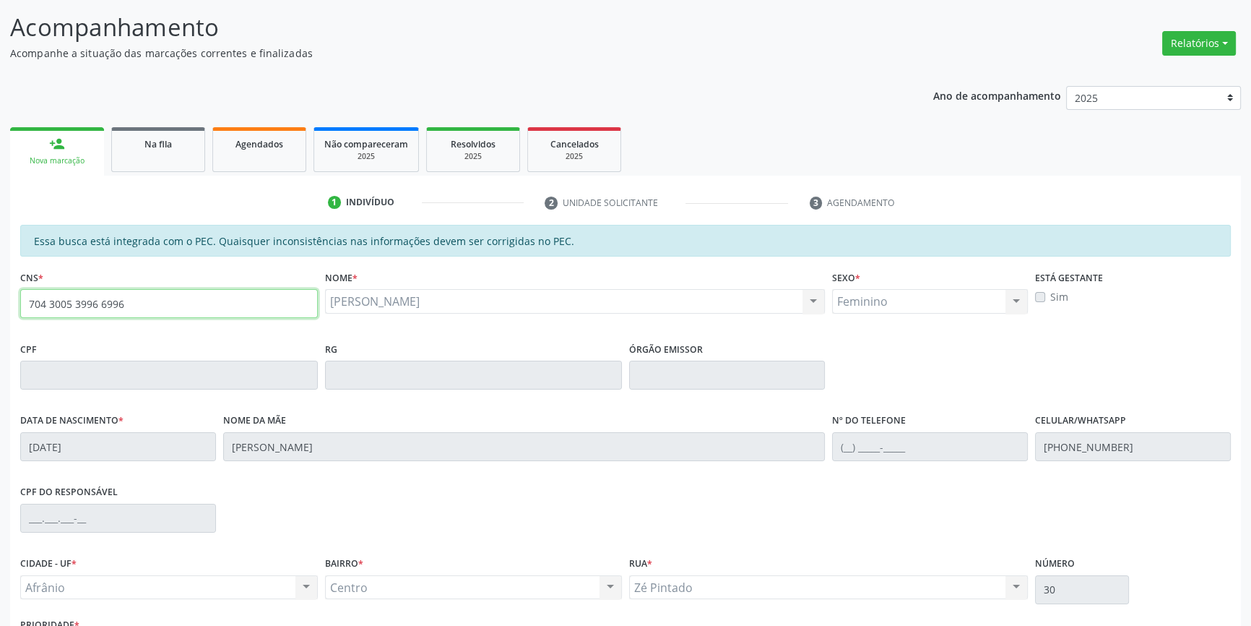
drag, startPoint x: 269, startPoint y: 300, endPoint x: 101, endPoint y: 353, distance: 175.7
click at [113, 334] on div "CNS * 704 3005 3996 6996 done" at bounding box center [169, 303] width 305 height 72
click at [157, 296] on input "704 3005 3996 6996" at bounding box center [169, 303] width 298 height 29
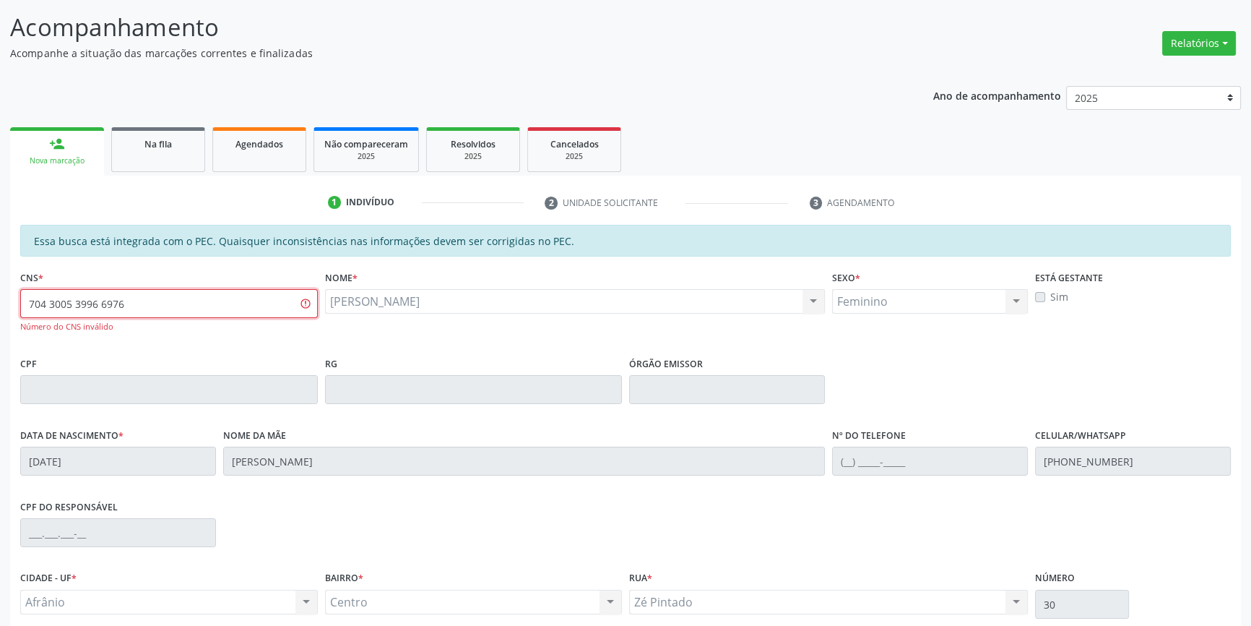
type input "704 3005 3996 6976"
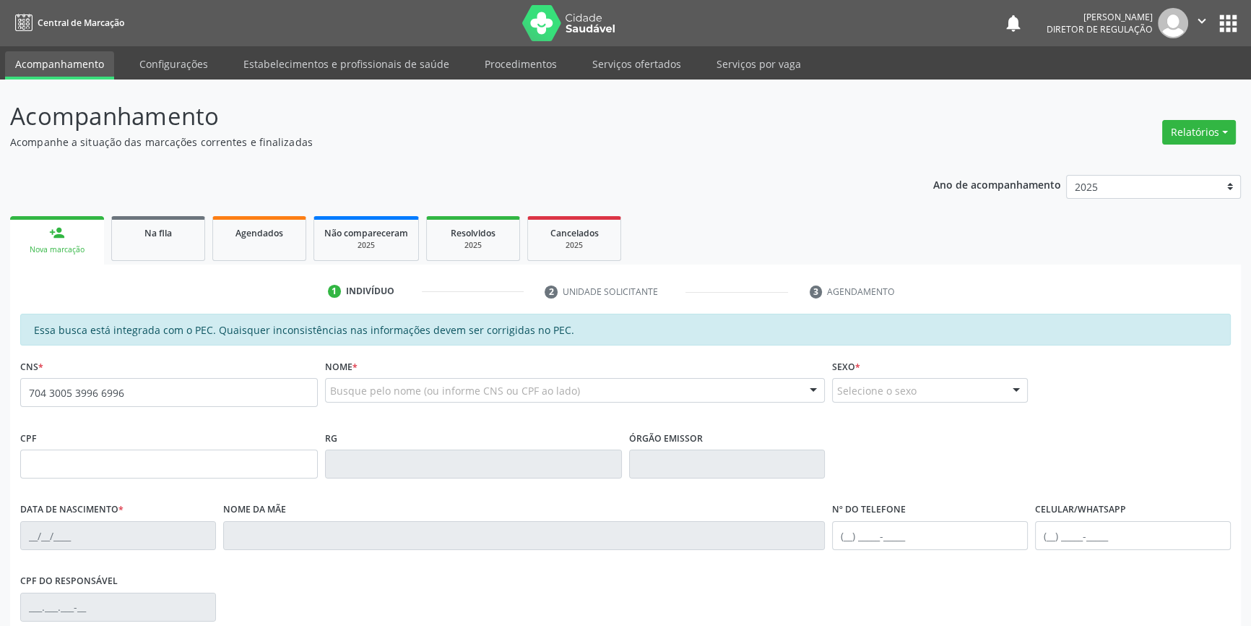
type input "704 3005 3996 6996"
type input "1[DATE]"
type input "[PERSON_NAME]"
type input "[PHONE_NUMBER]"
type input "30"
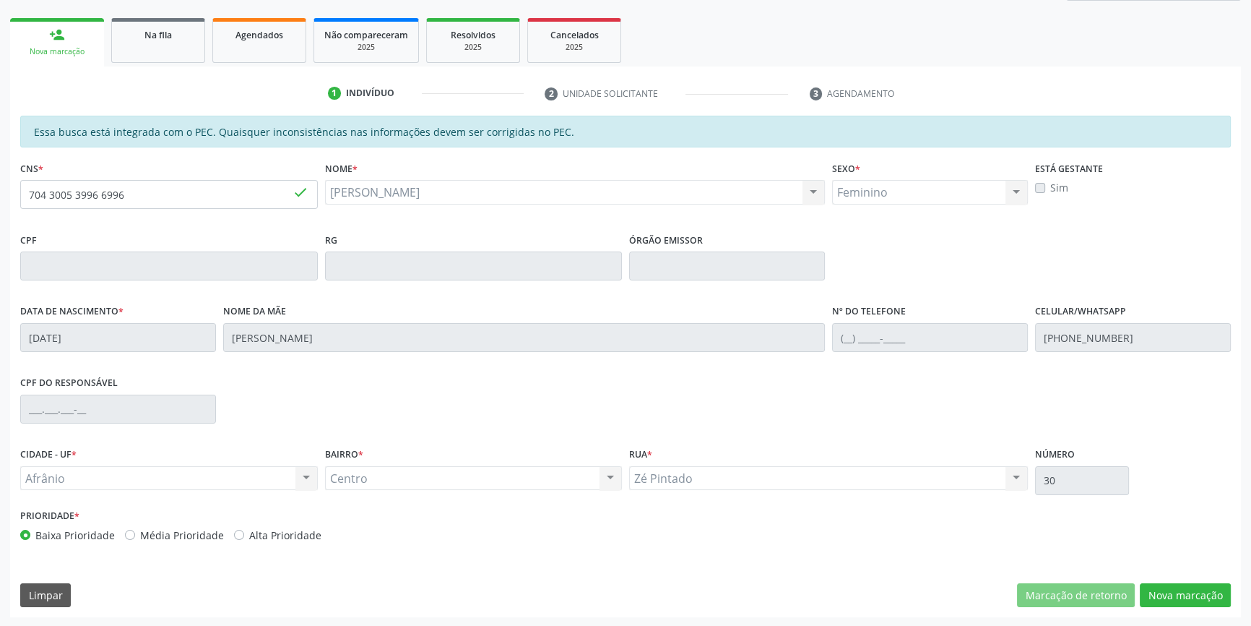
click at [1175, 580] on div "Essa busca está integrada com o PEC. Quaisquer inconsistências nas informações …" at bounding box center [625, 366] width 1231 height 501
click at [1176, 588] on button "Nova marcação" at bounding box center [1185, 595] width 91 height 25
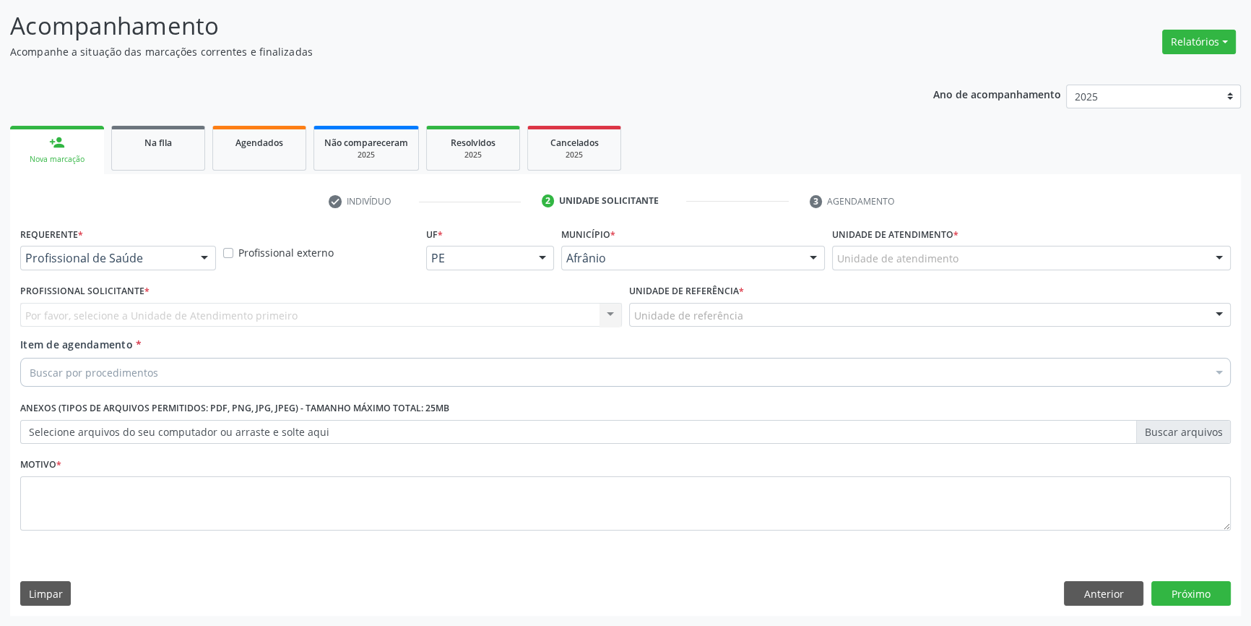
scroll to position [89, 0]
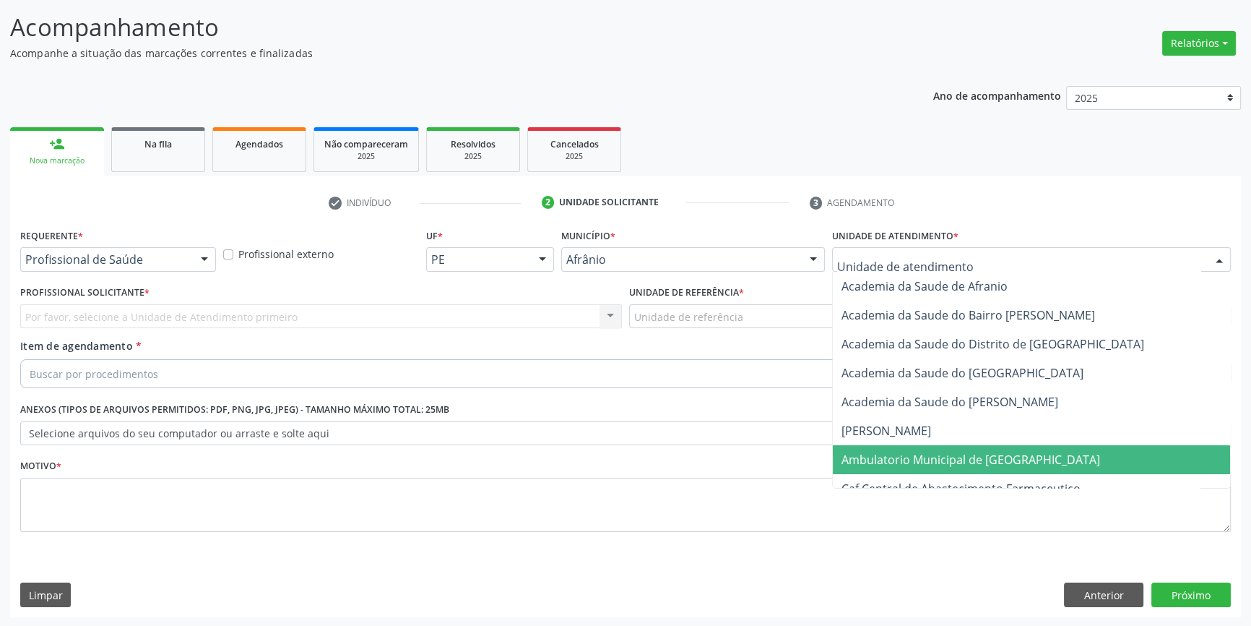
click at [954, 452] on span "Ambulatorio Municipal de [GEOGRAPHIC_DATA]" at bounding box center [971, 460] width 259 height 16
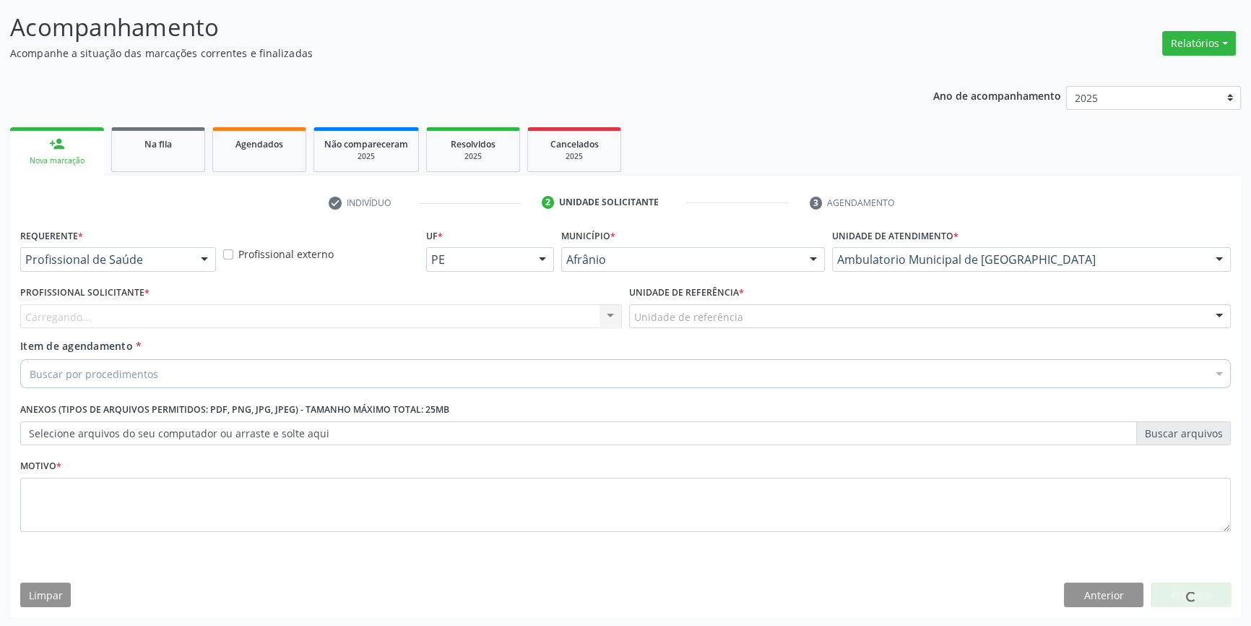
click at [723, 296] on label "Unidade de referência *" at bounding box center [686, 293] width 115 height 22
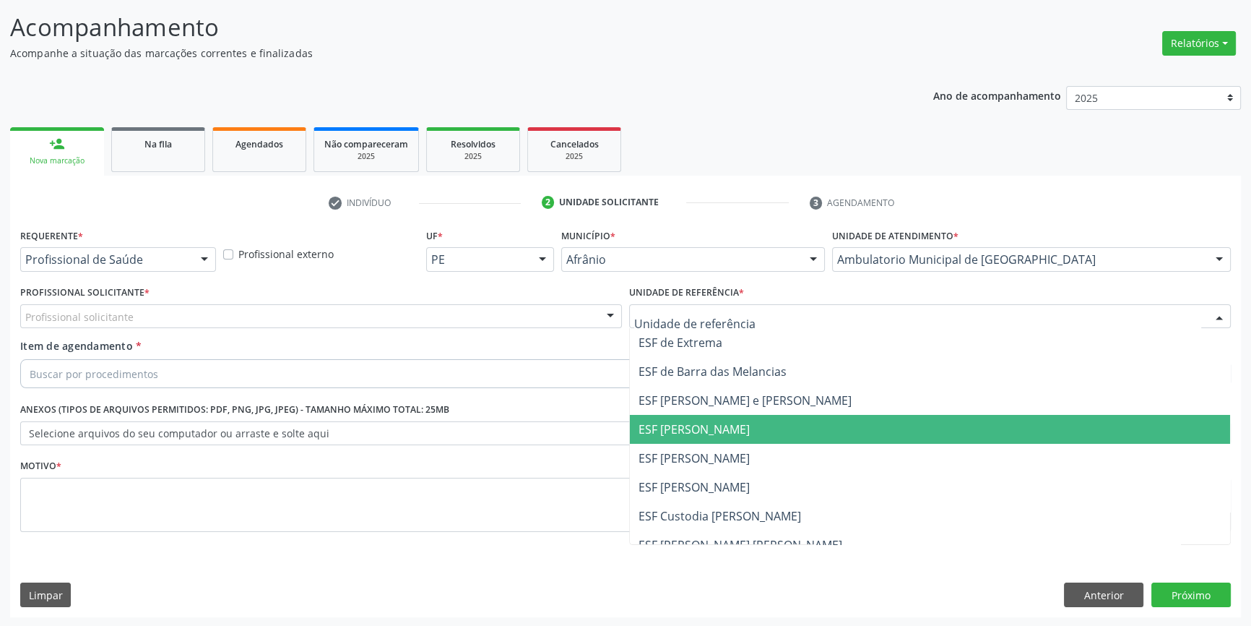
click at [738, 467] on span "ESF [PERSON_NAME]" at bounding box center [930, 458] width 600 height 29
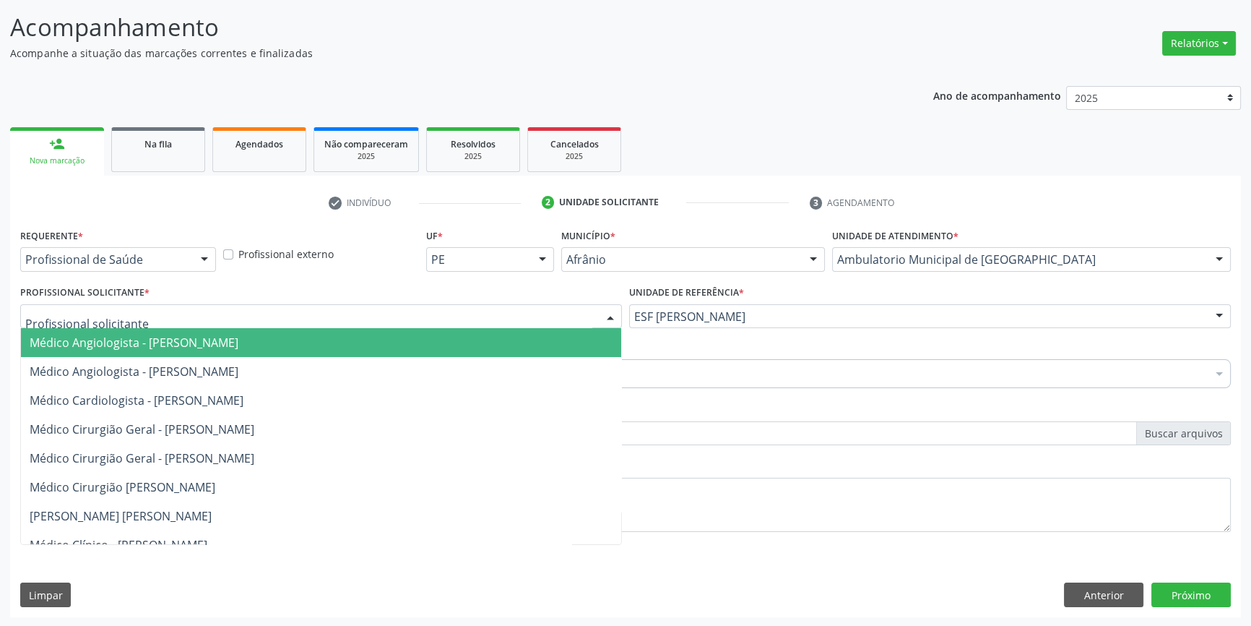
click at [412, 315] on div at bounding box center [321, 316] width 602 height 25
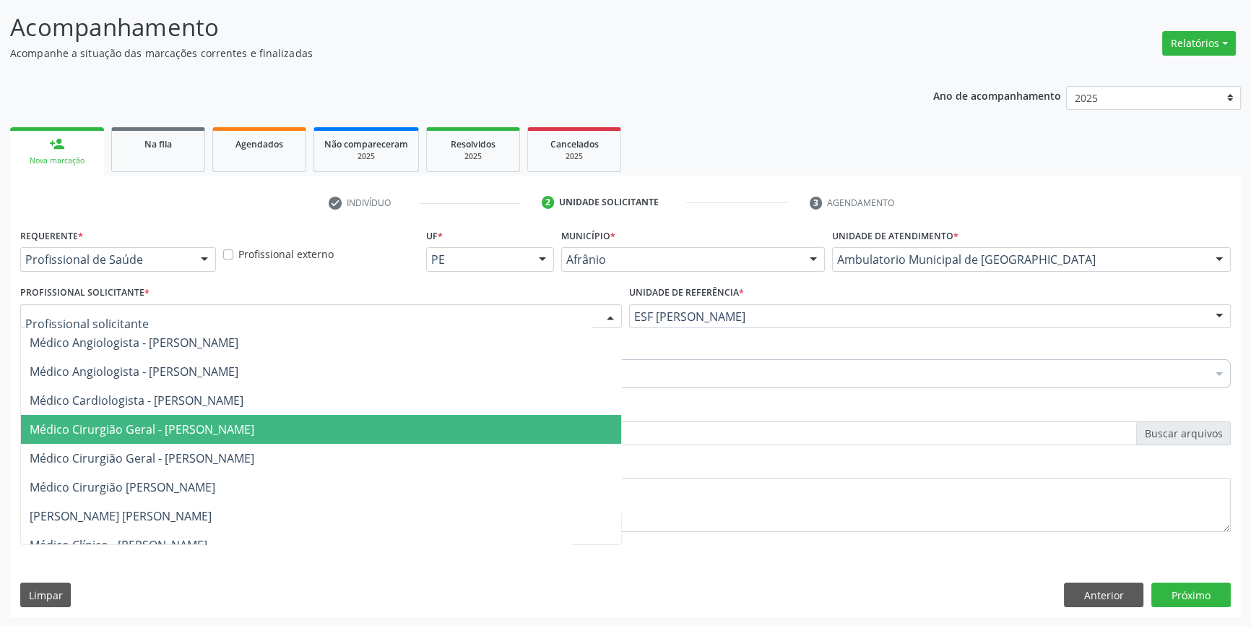
click at [250, 427] on span "Médico Cirurgião Geral - [PERSON_NAME]" at bounding box center [142, 429] width 225 height 16
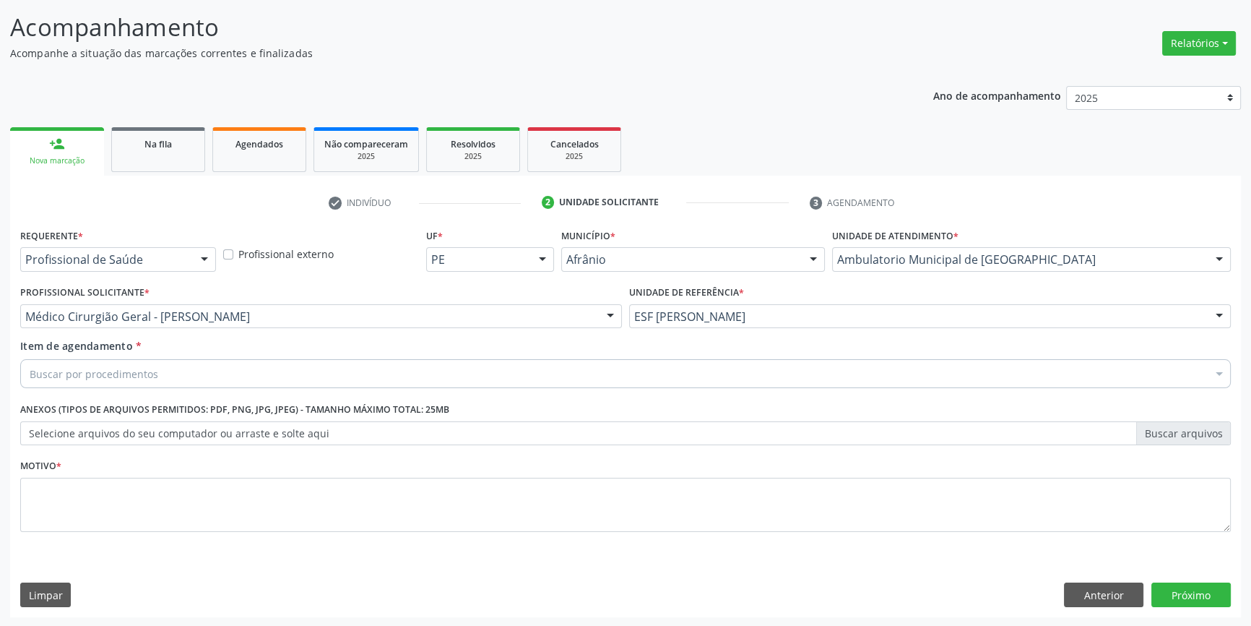
click at [207, 377] on div "Buscar por procedimentos" at bounding box center [625, 373] width 1211 height 29
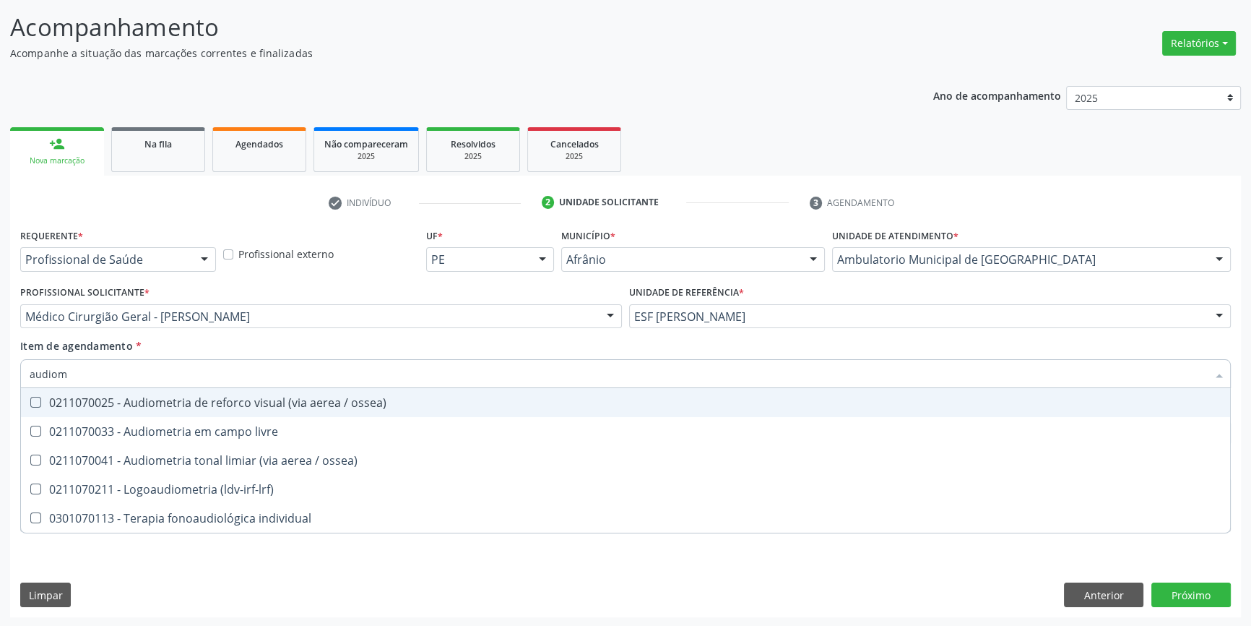
type input "audiome"
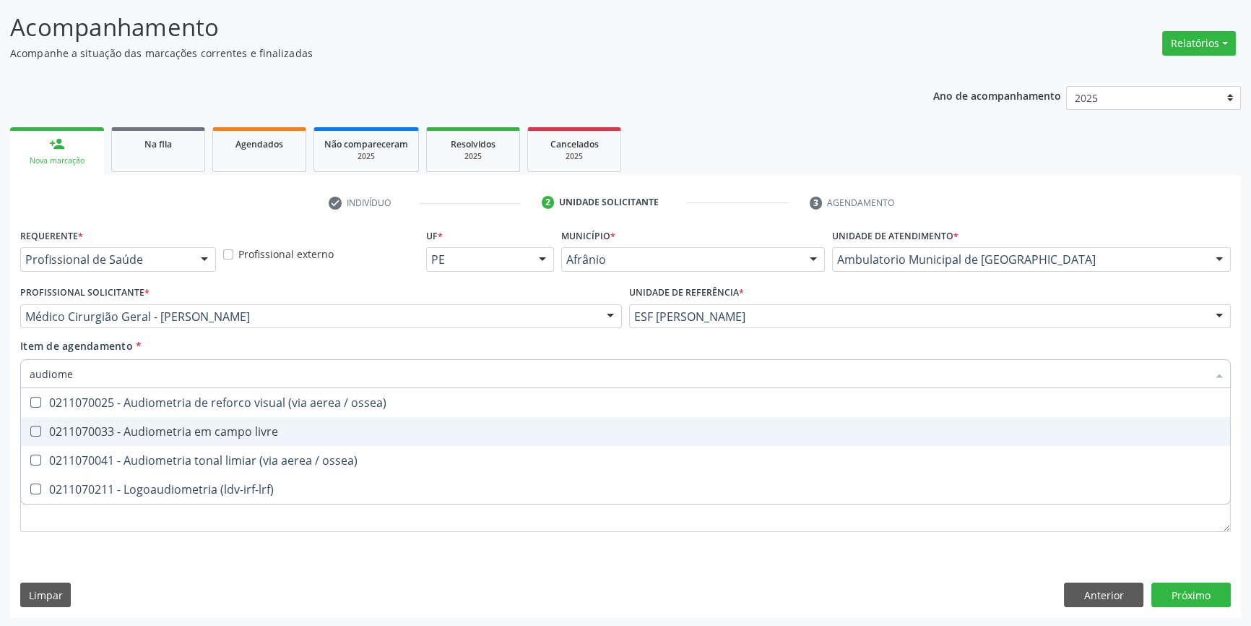
click at [305, 442] on span "0211070033 - Audiometria em campo livre" at bounding box center [625, 431] width 1209 height 29
checkbox livre "true"
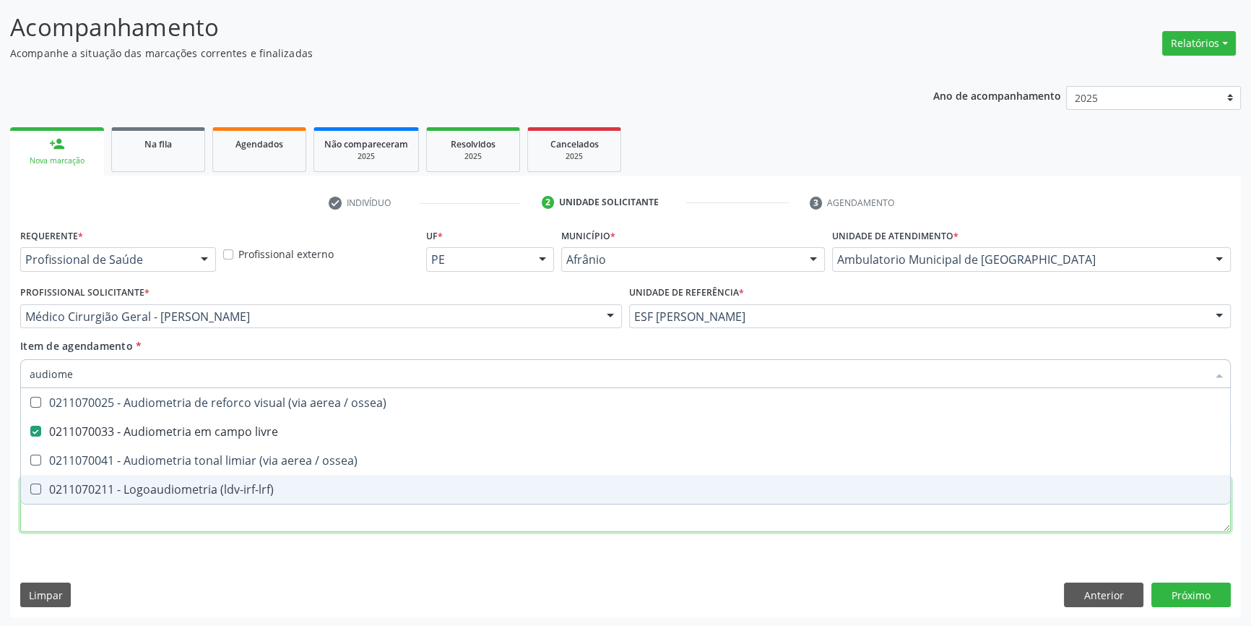
click at [259, 514] on div "Requerente * Profissional de Saúde Profissional de Saúde Paciente Nenhum result…" at bounding box center [625, 388] width 1211 height 327
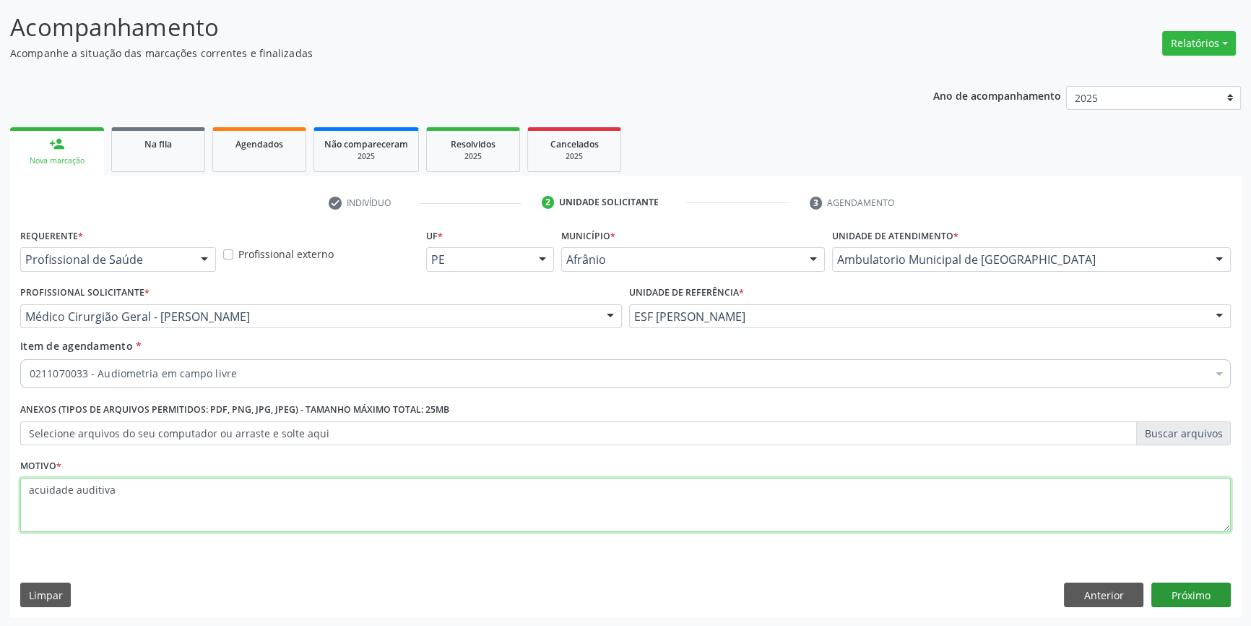
type textarea "acuidade auditiva"
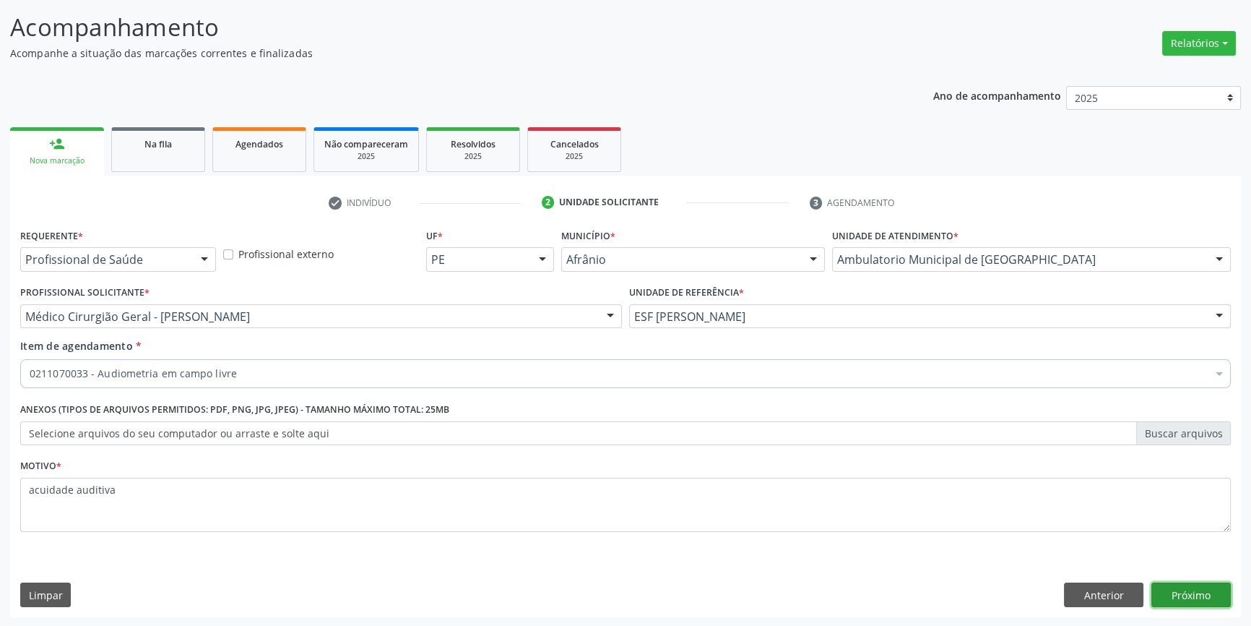
click at [1180, 598] on button "Próximo" at bounding box center [1191, 594] width 79 height 25
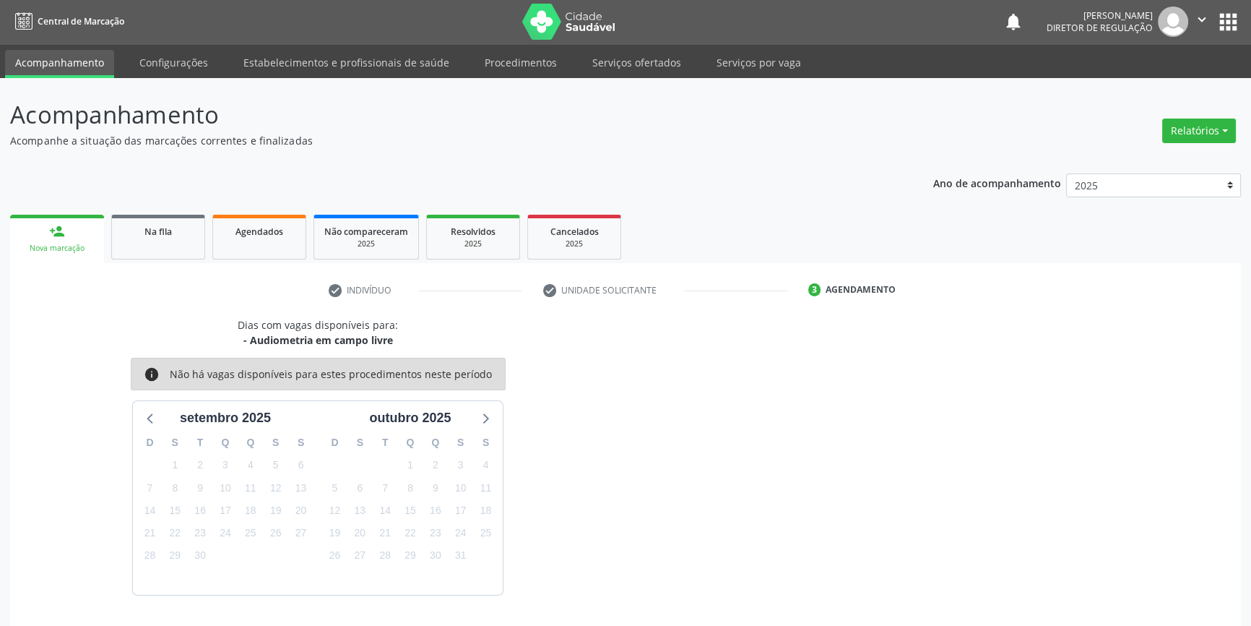
scroll to position [44, 0]
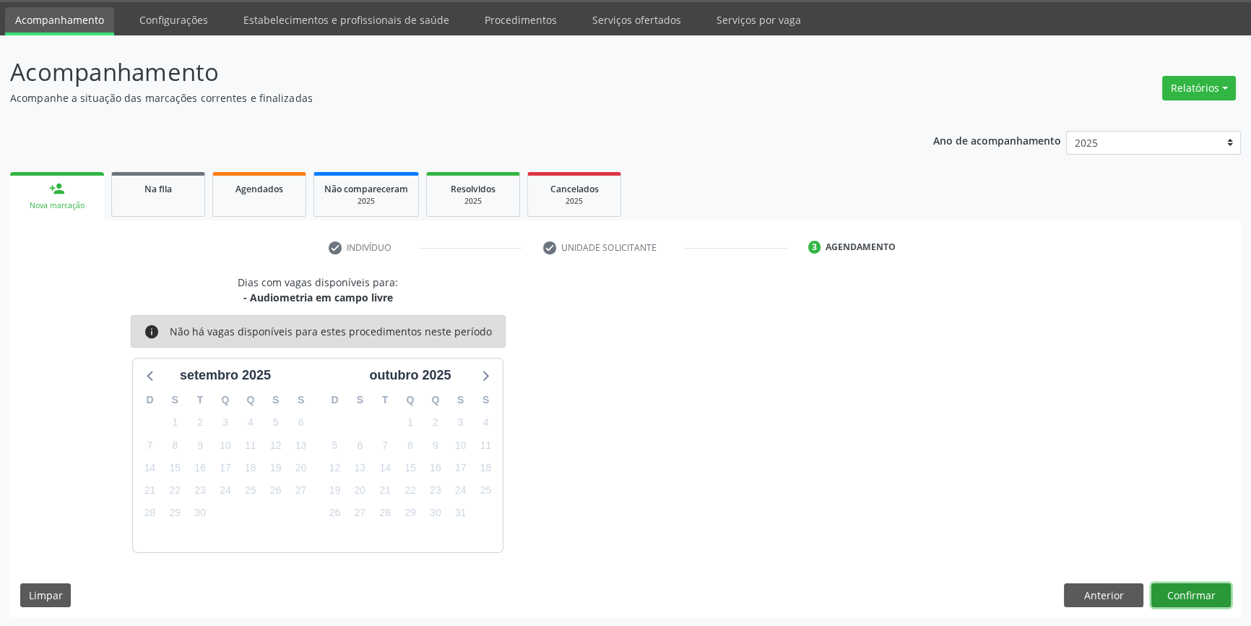
click at [1191, 599] on button "Confirmar" at bounding box center [1191, 595] width 79 height 25
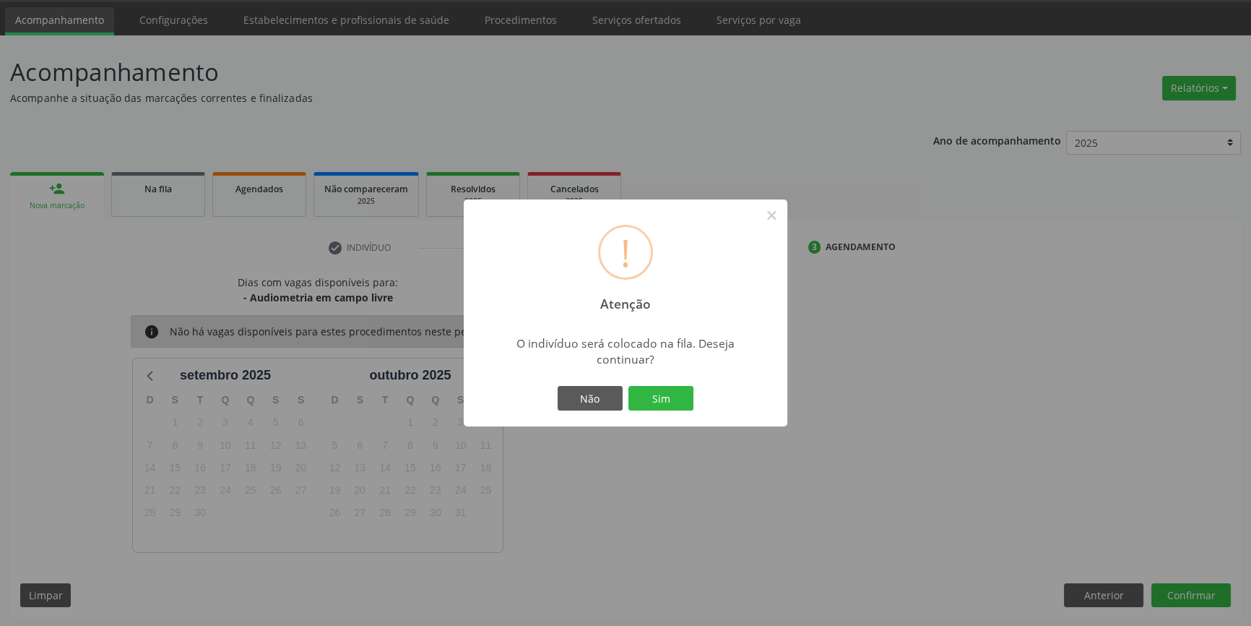
click at [676, 420] on div "! Atenção × O indivíduo será colocado na fila. Deseja continuar? Não Sim" at bounding box center [626, 312] width 324 height 227
click at [674, 407] on button "Sim" at bounding box center [661, 398] width 65 height 25
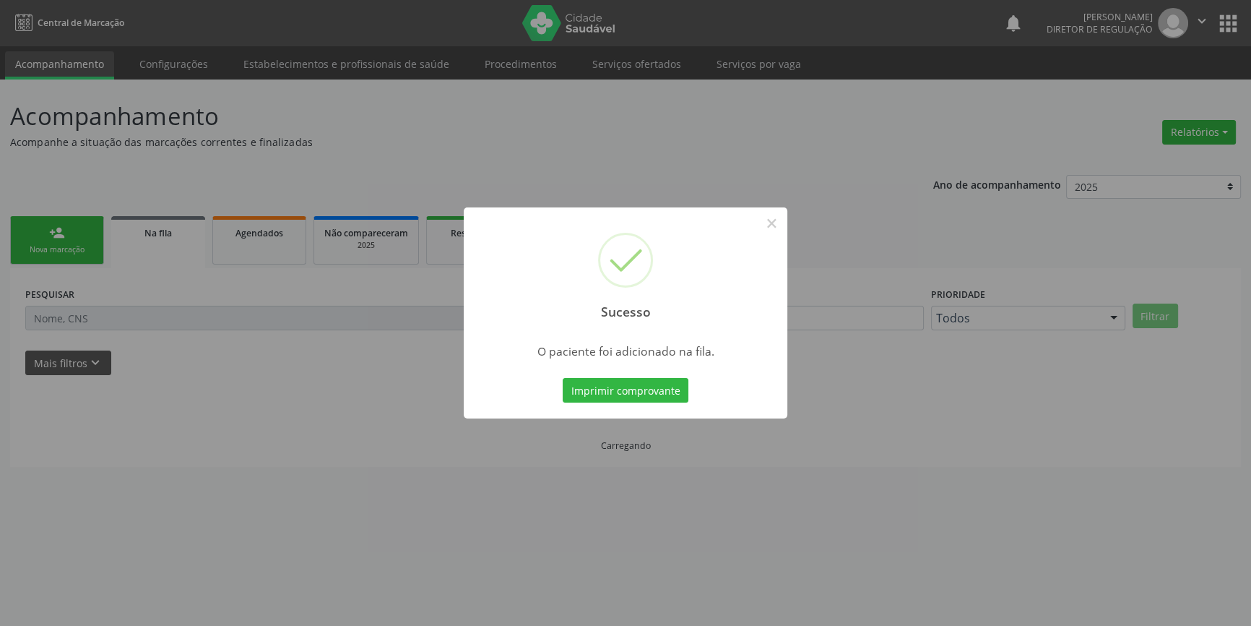
scroll to position [0, 0]
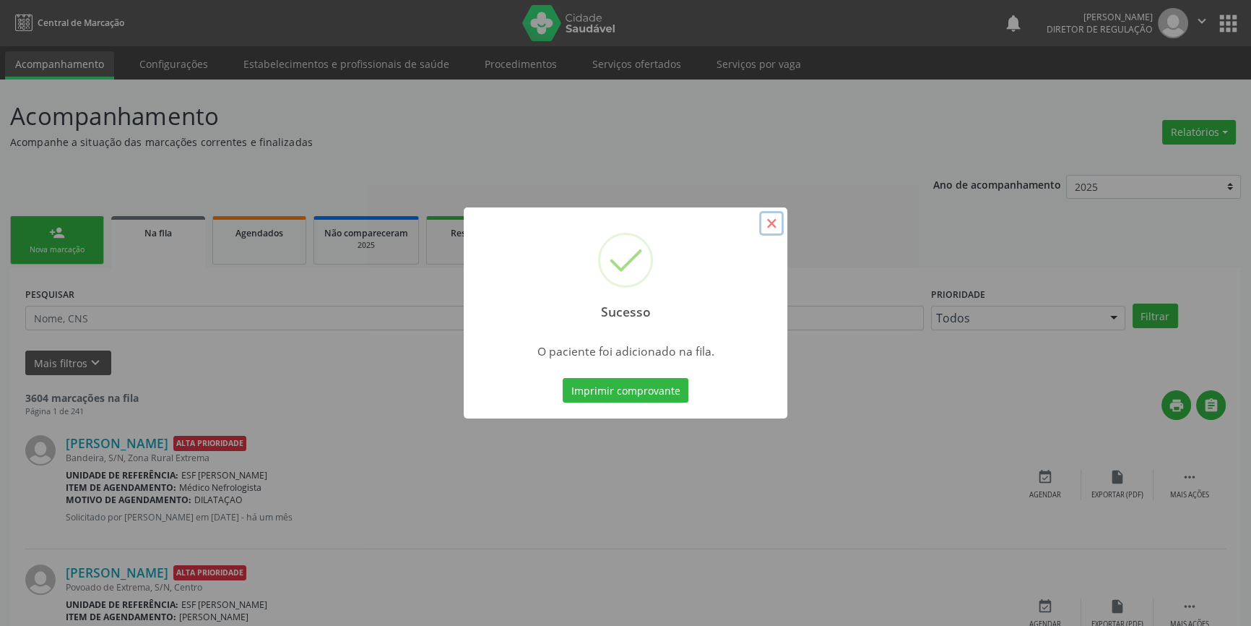
click at [770, 225] on button "×" at bounding box center [771, 223] width 25 height 25
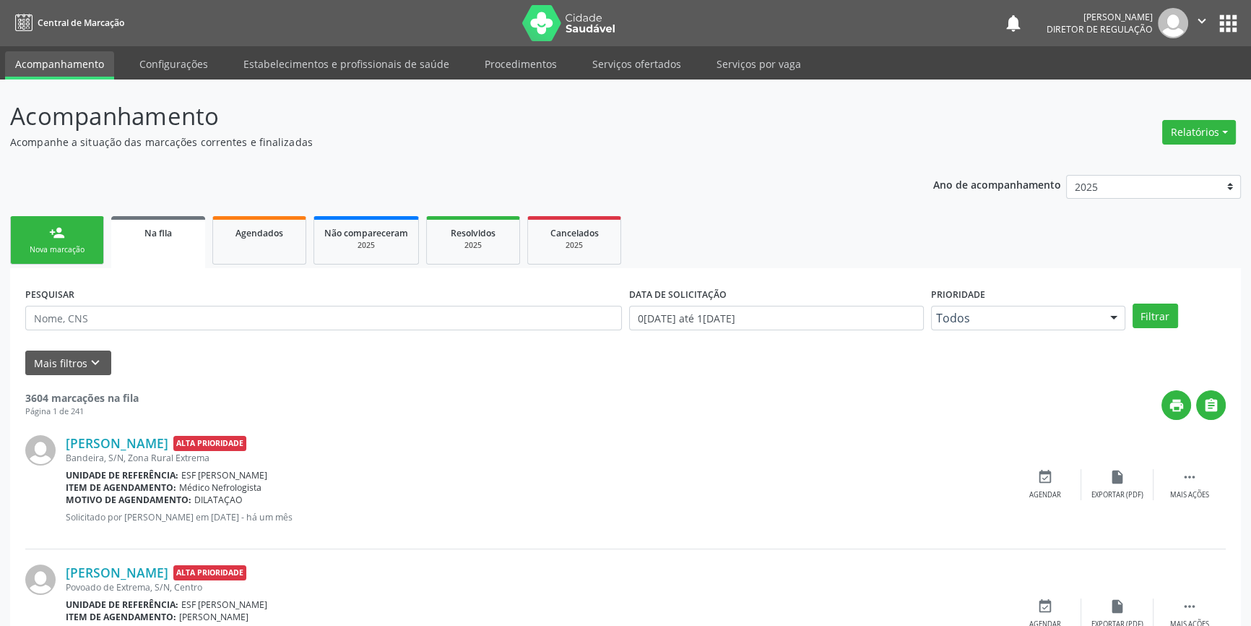
click at [42, 246] on div "Nova marcação" at bounding box center [57, 249] width 72 height 11
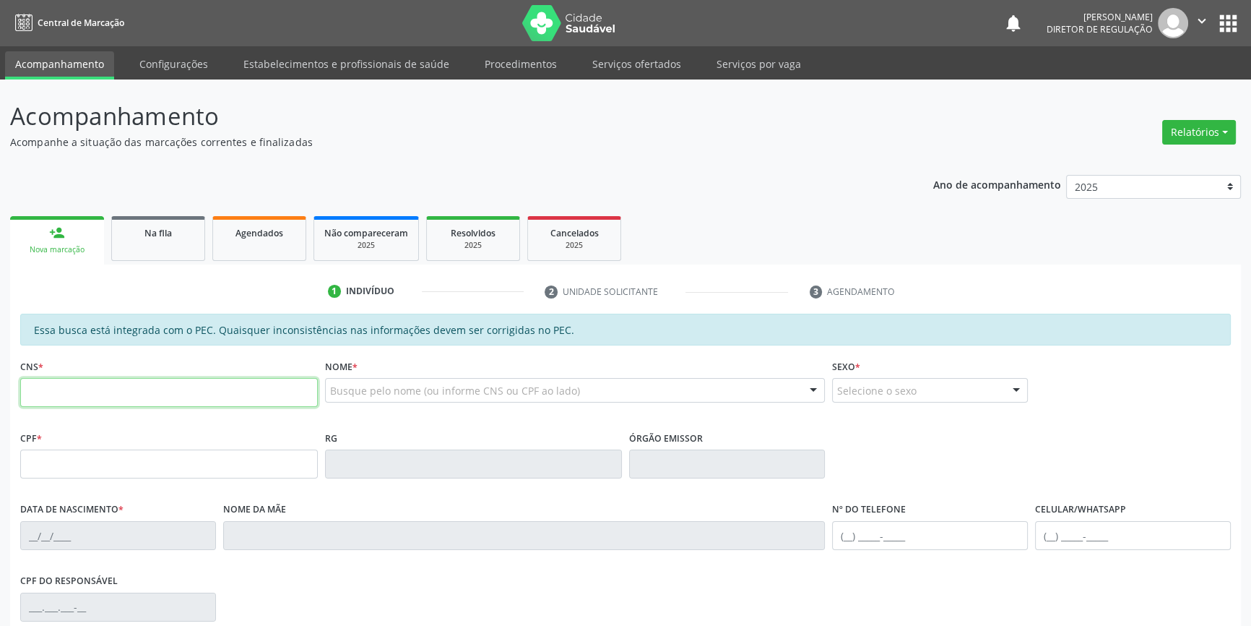
click at [76, 384] on input "text" at bounding box center [169, 392] width 298 height 29
type input "704 1044 8421 7550"
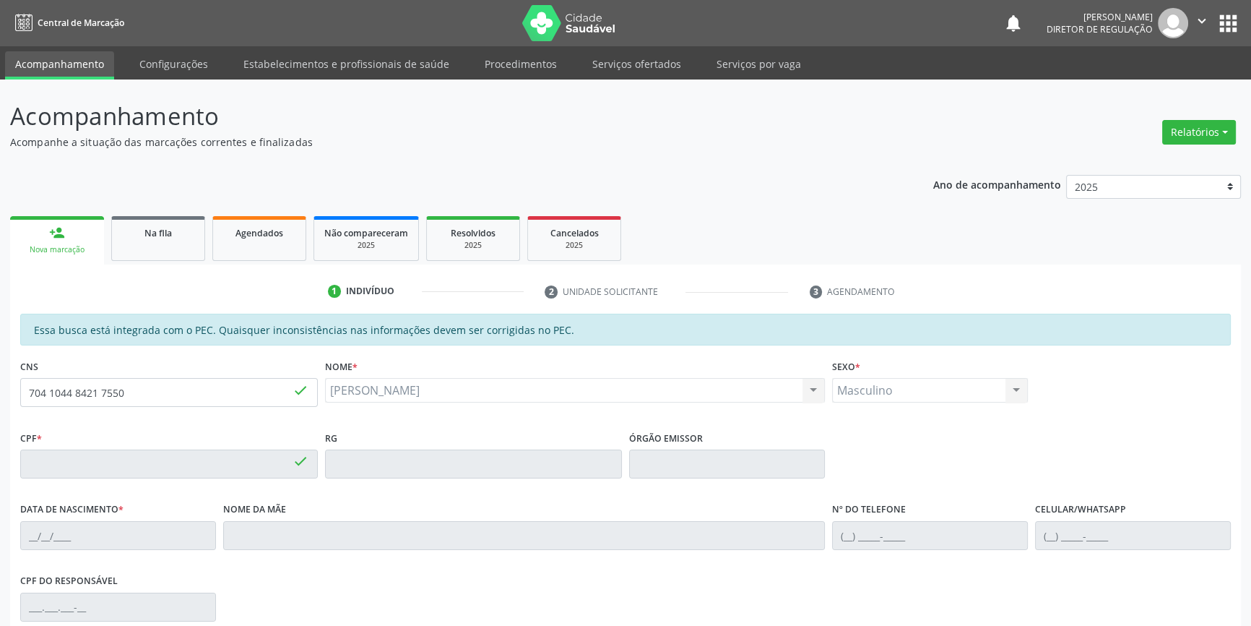
type input "711.719.374-31"
type input "2[DATE]"
type input "Gracileide Raimunda da Conceicao"
type input "[PHONE_NUMBER]"
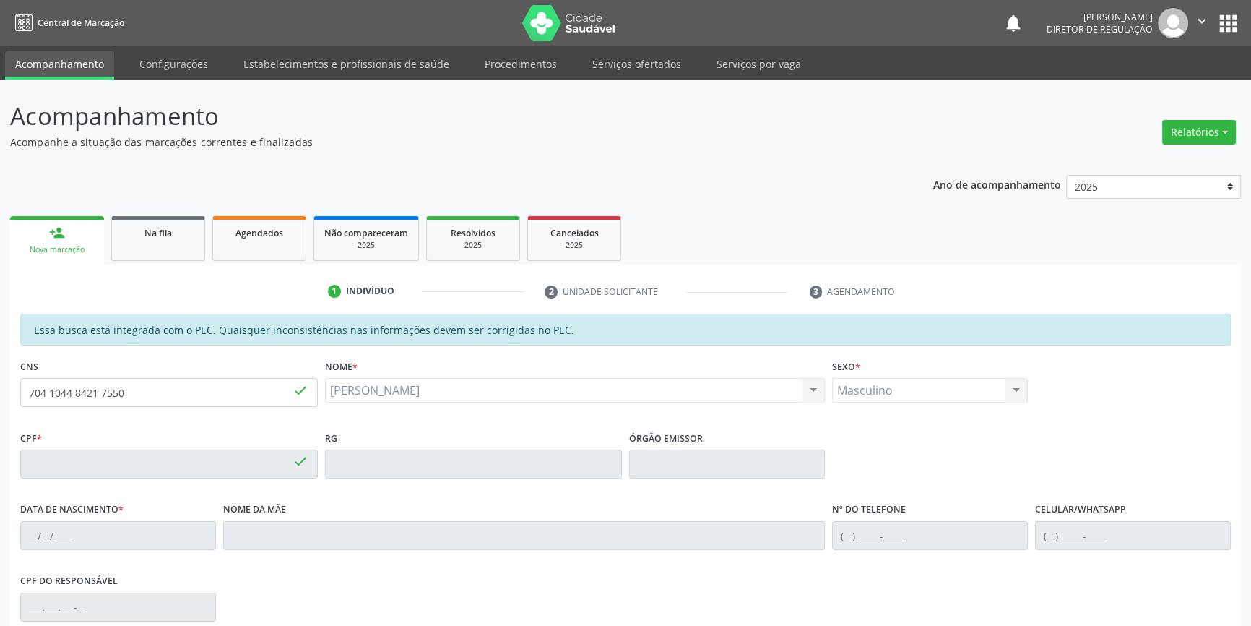
type input "S/N"
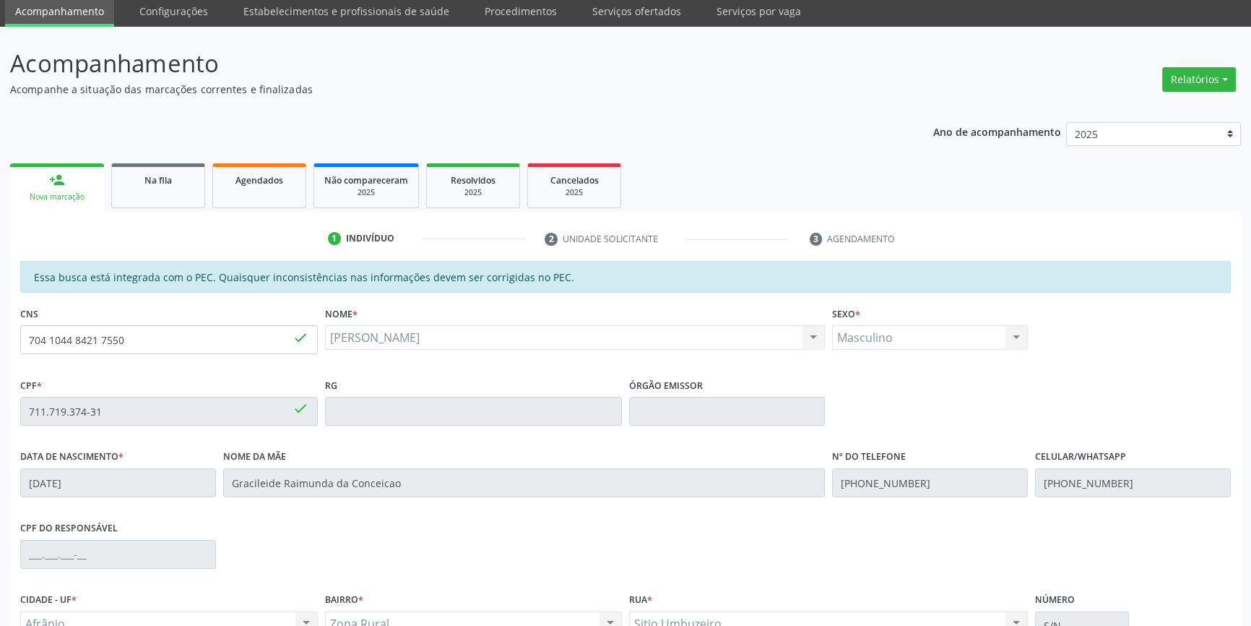
scroll to position [198, 0]
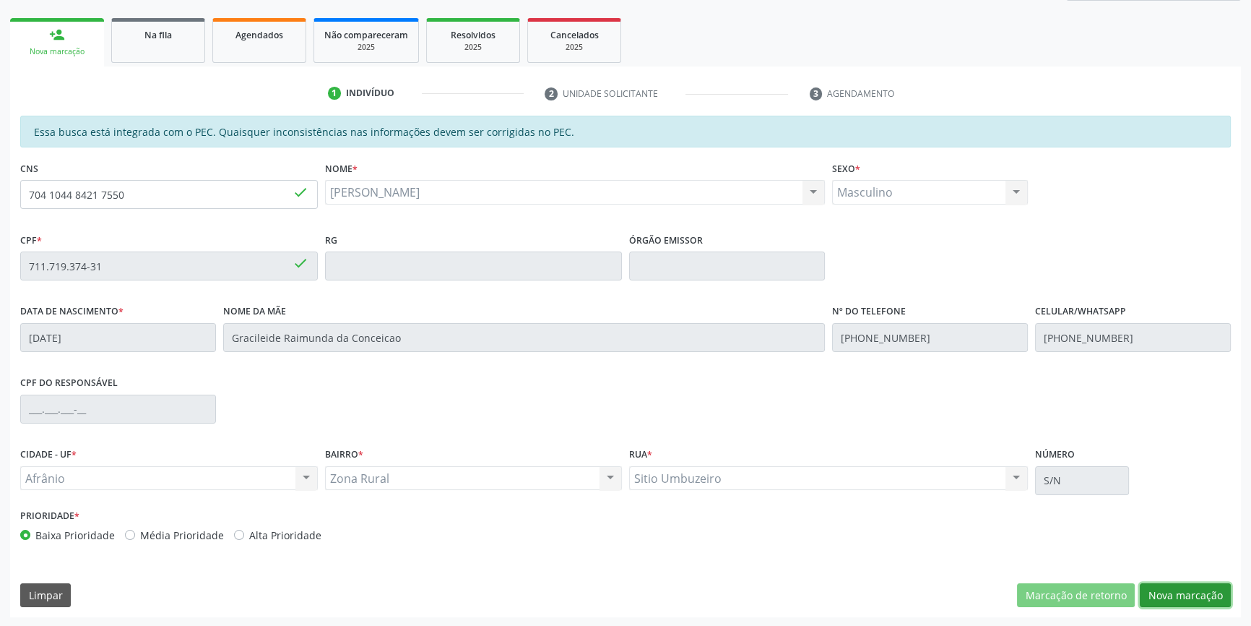
click at [1183, 595] on button "Nova marcação" at bounding box center [1185, 595] width 91 height 25
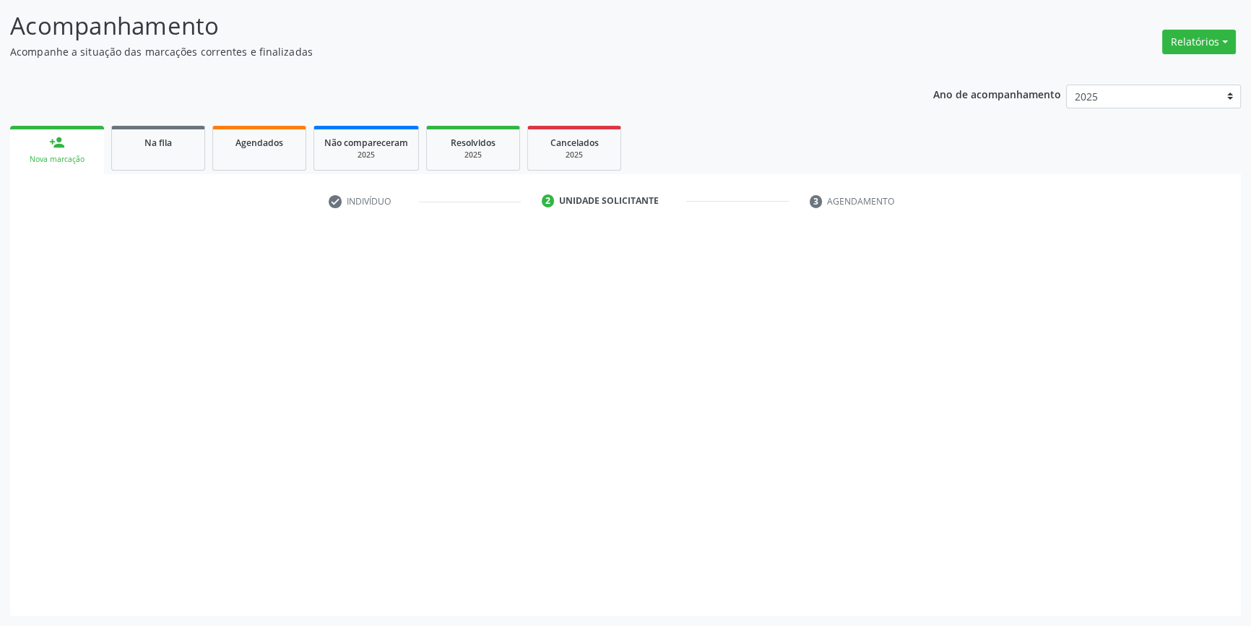
scroll to position [89, 0]
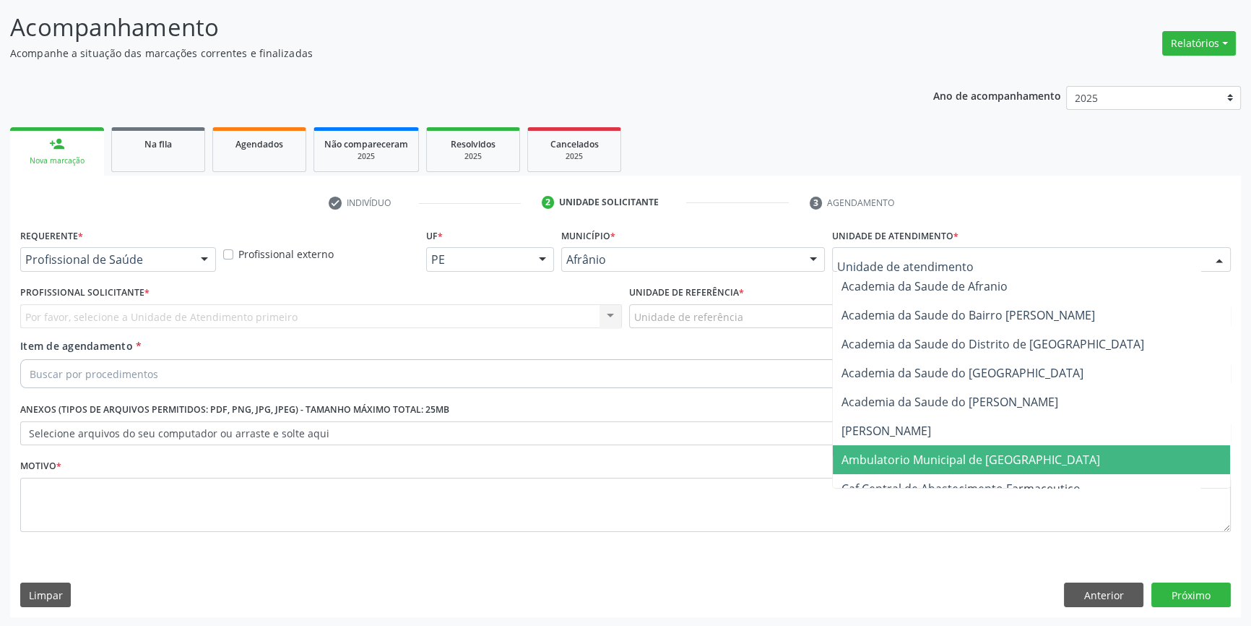
click at [918, 456] on span "Ambulatorio Municipal de [GEOGRAPHIC_DATA]" at bounding box center [971, 460] width 259 height 16
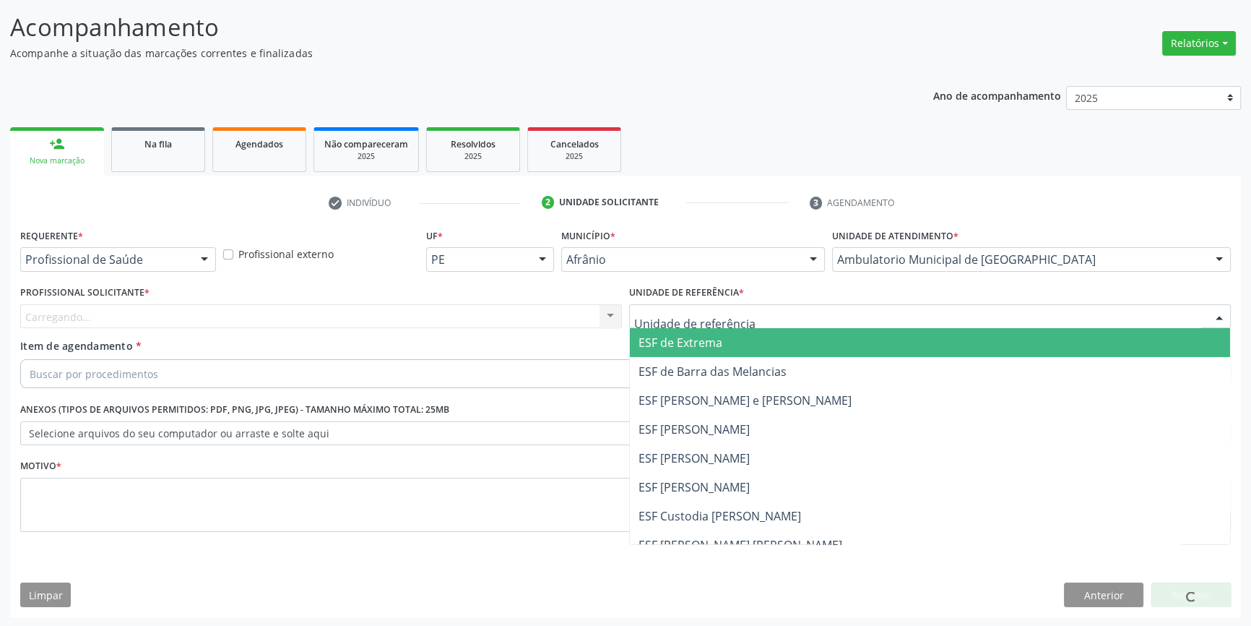
click at [759, 320] on div at bounding box center [930, 316] width 602 height 25
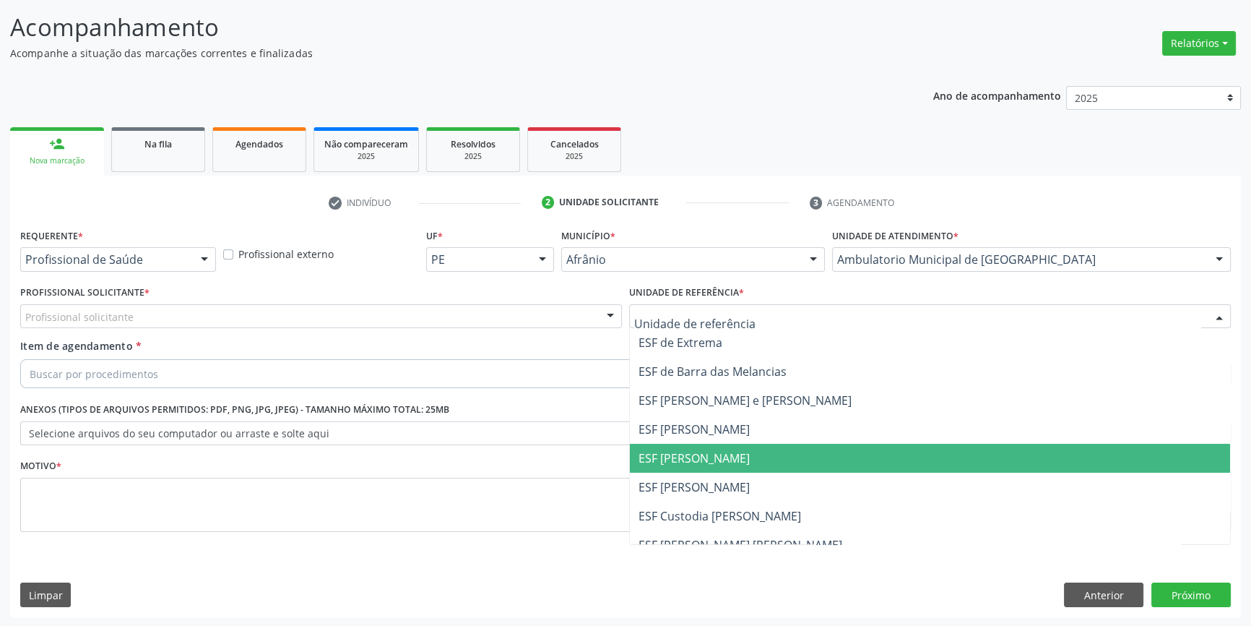
click at [743, 470] on span "ESF [PERSON_NAME]" at bounding box center [930, 458] width 600 height 29
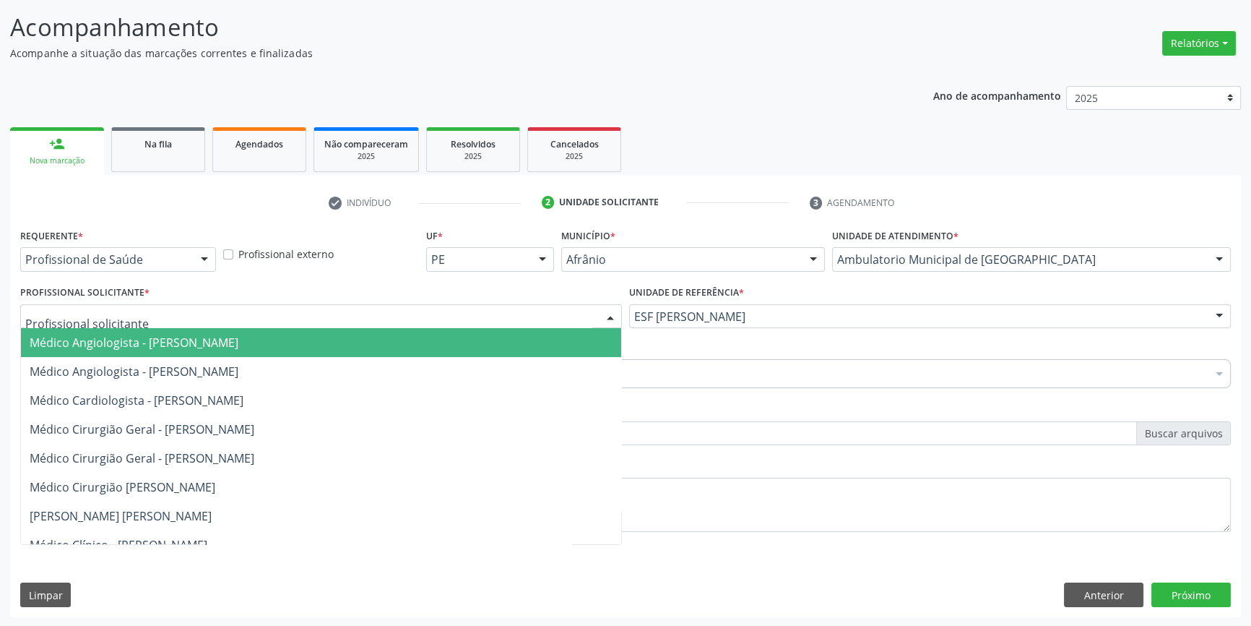
click at [446, 307] on div at bounding box center [321, 316] width 602 height 25
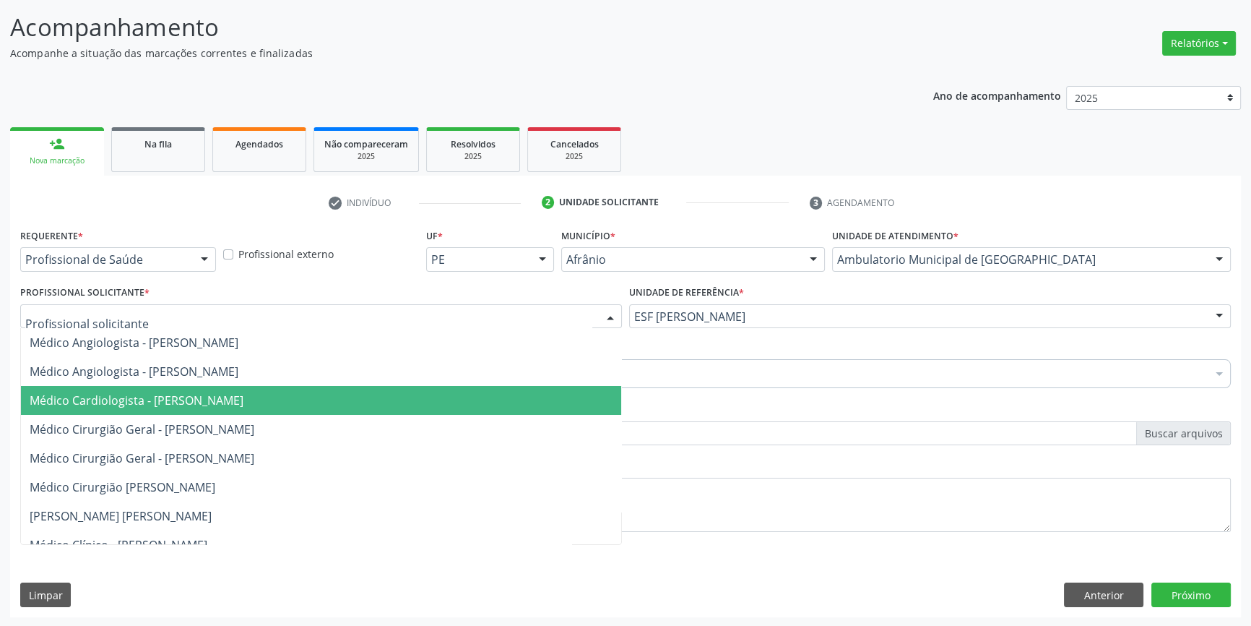
click at [243, 394] on span "Médico Cardiologista - [PERSON_NAME]" at bounding box center [137, 400] width 214 height 16
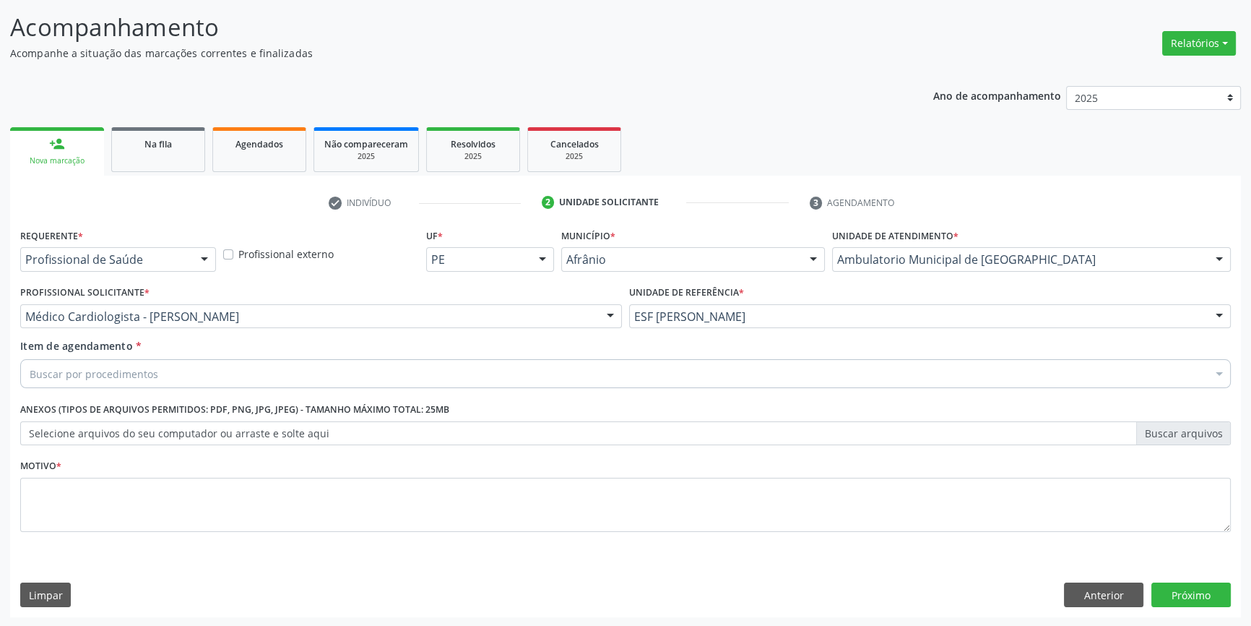
click at [277, 371] on div "Buscar por procedimentos" at bounding box center [625, 373] width 1211 height 29
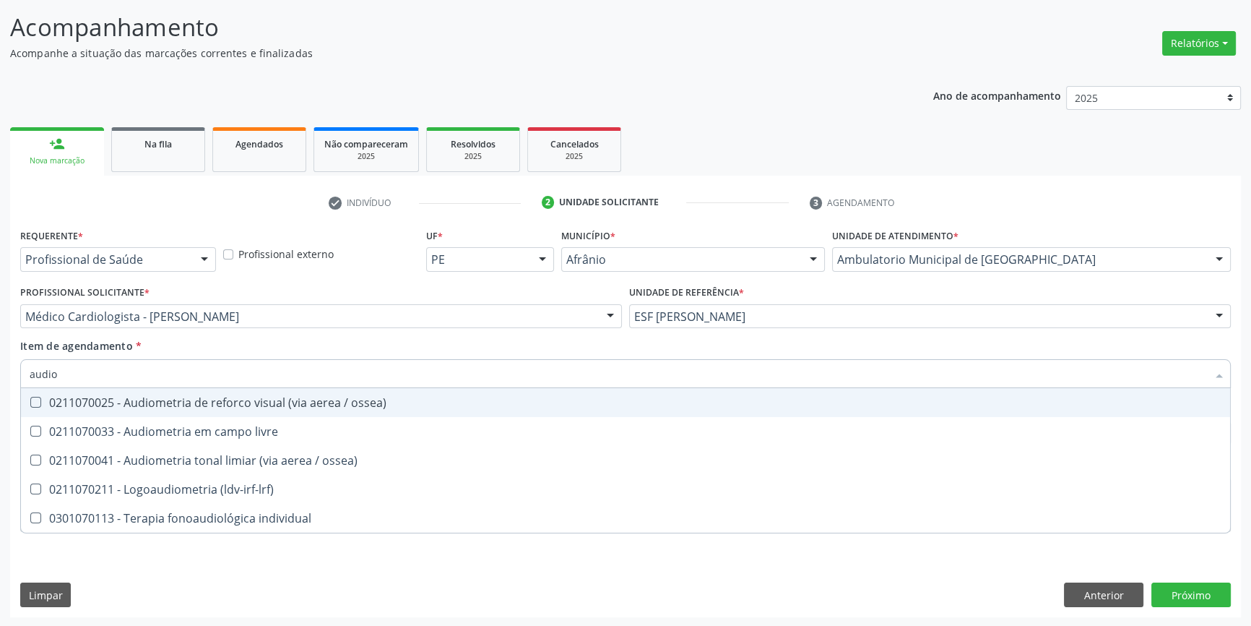
type input "audiom"
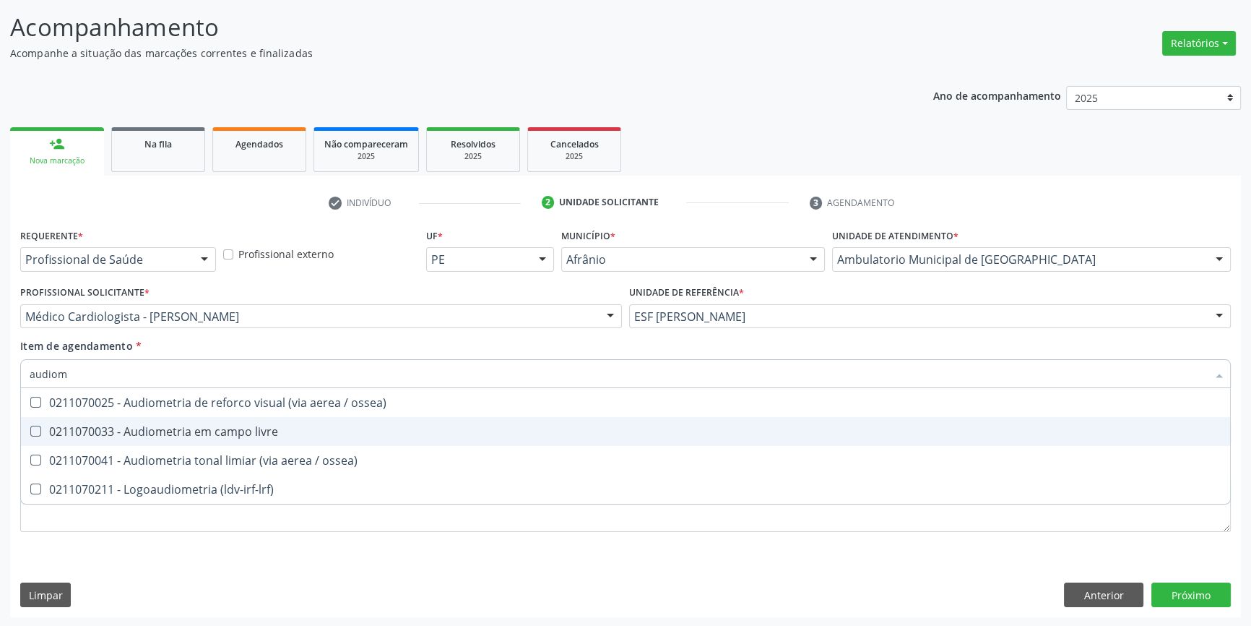
click at [282, 427] on div "0211070033 - Audiometria em campo livre" at bounding box center [626, 432] width 1192 height 12
checkbox livre "true"
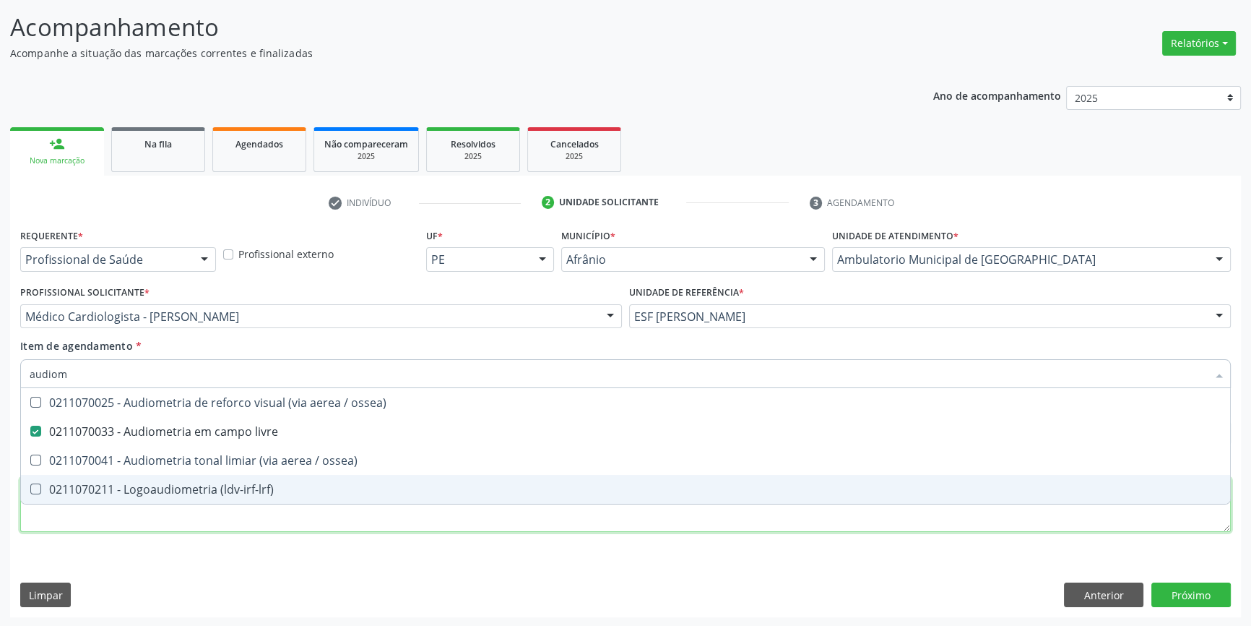
click at [240, 526] on div "Requerente * Profissional de Saúde Profissional de Saúde Paciente Nenhum result…" at bounding box center [625, 388] width 1211 height 327
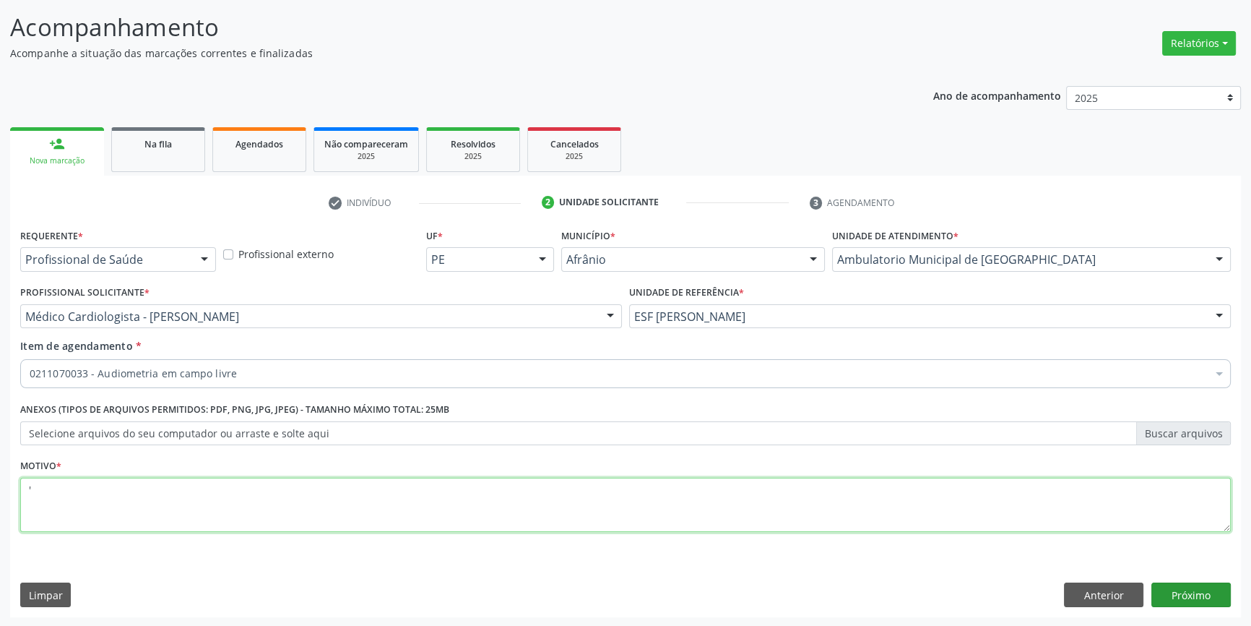
type textarea "'"
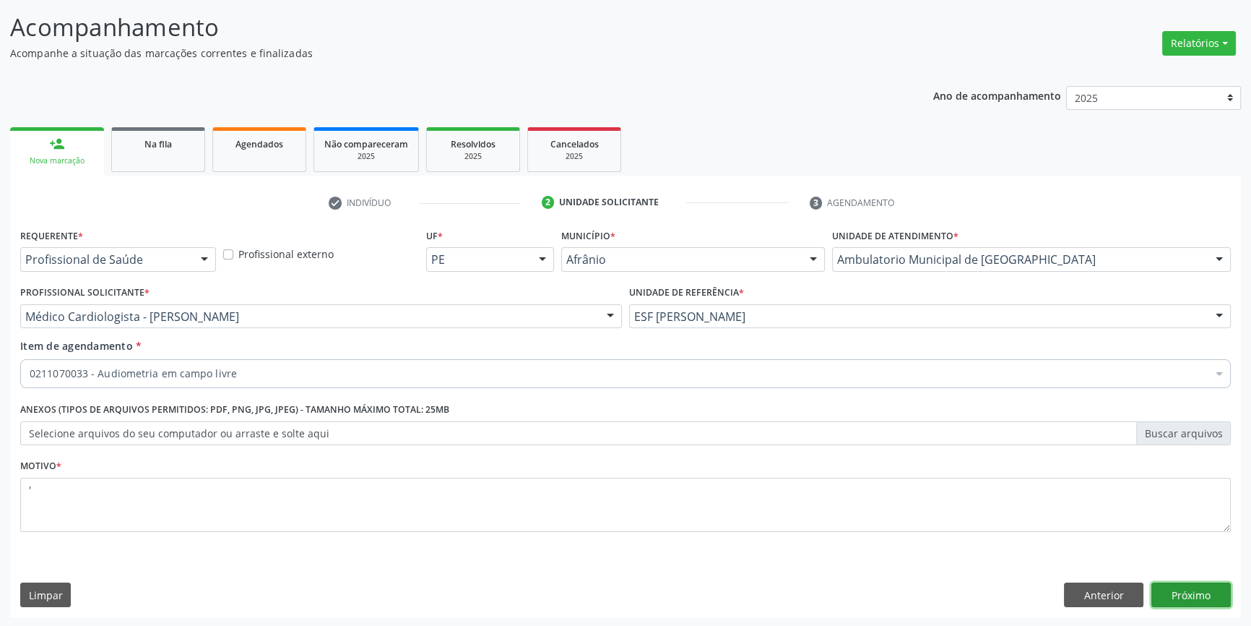
click at [1183, 590] on button "Próximo" at bounding box center [1191, 594] width 79 height 25
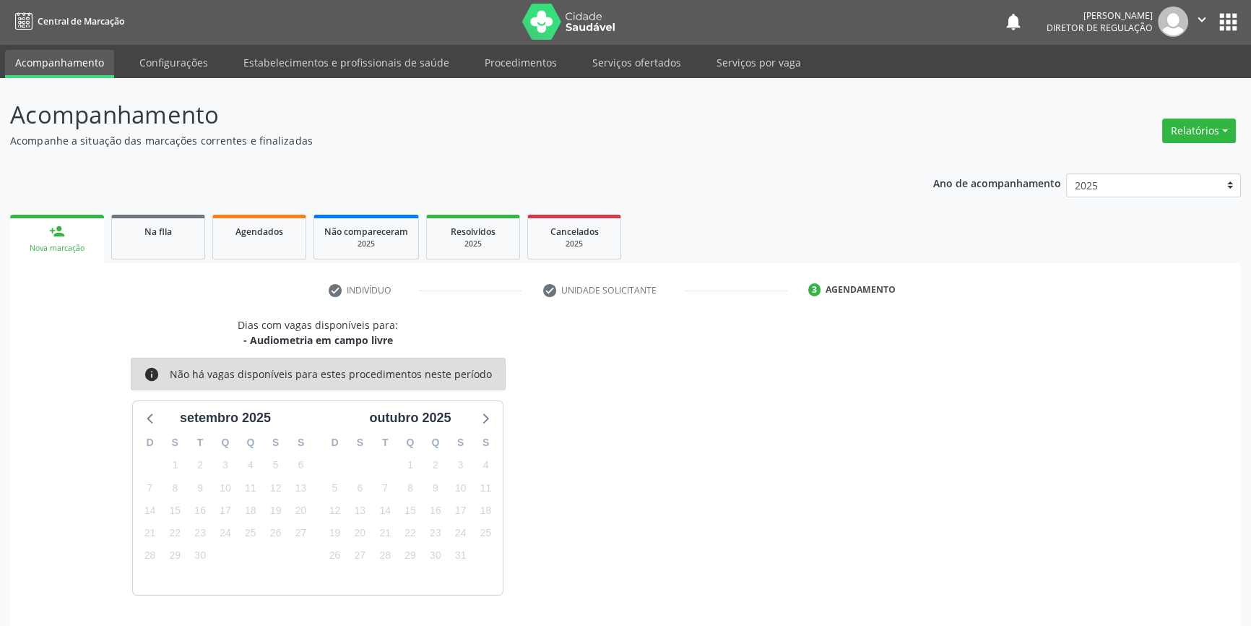
scroll to position [44, 0]
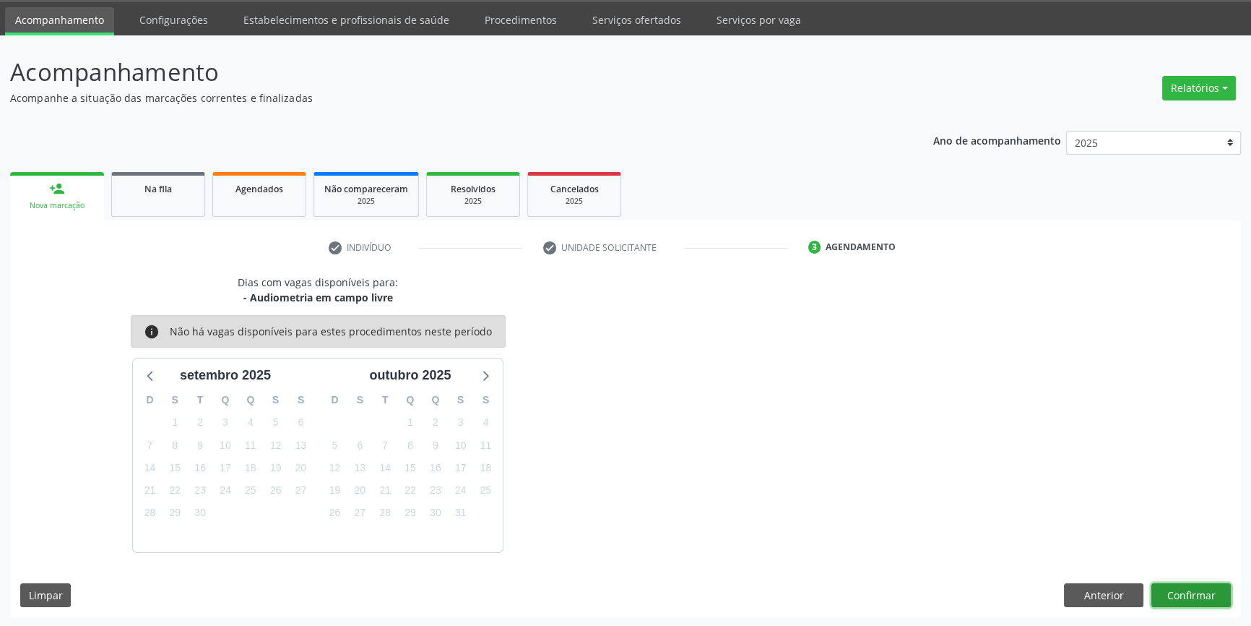
click at [1183, 590] on button "Confirmar" at bounding box center [1191, 595] width 79 height 25
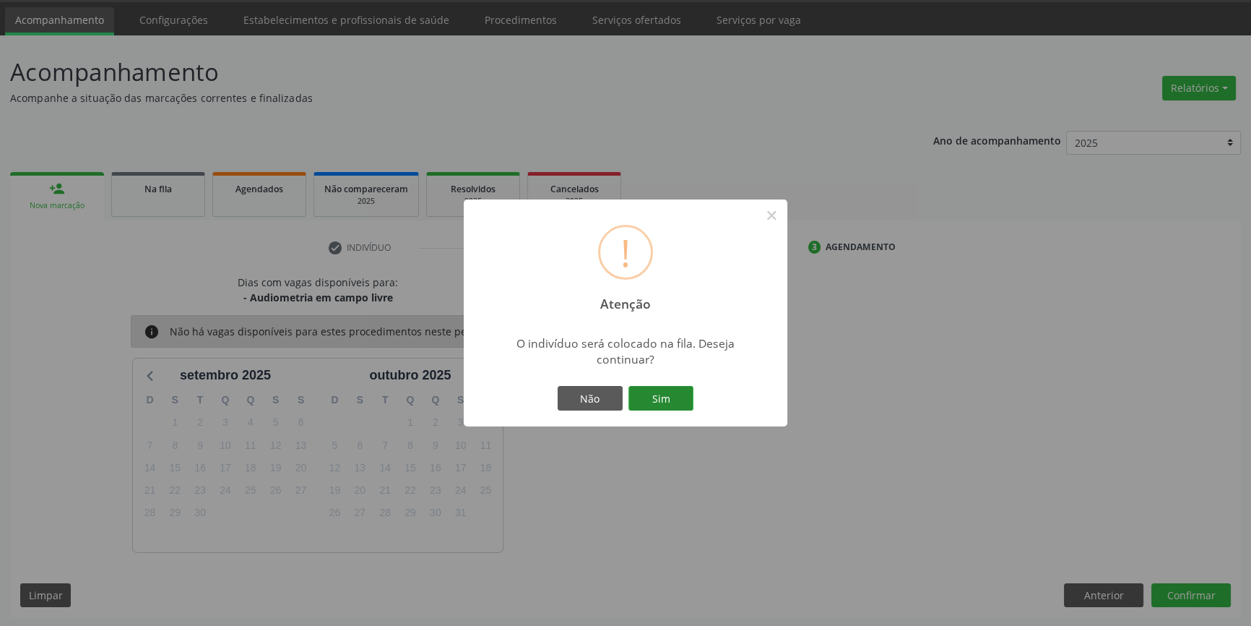
click at [656, 398] on button "Sim" at bounding box center [661, 398] width 65 height 25
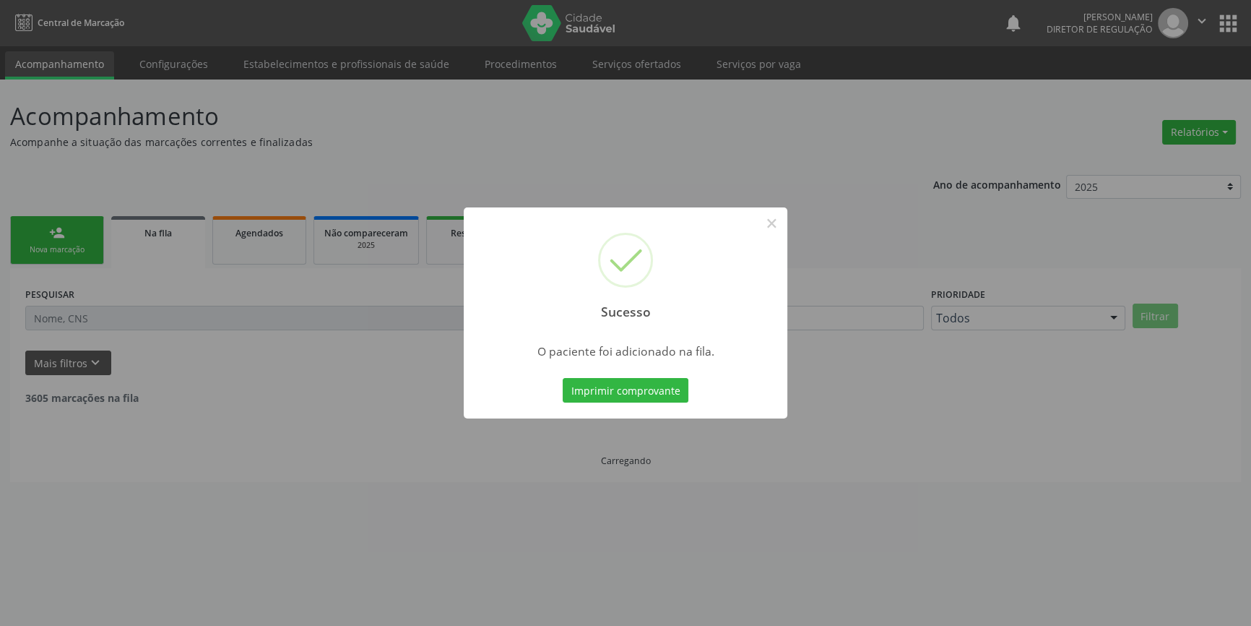
scroll to position [0, 0]
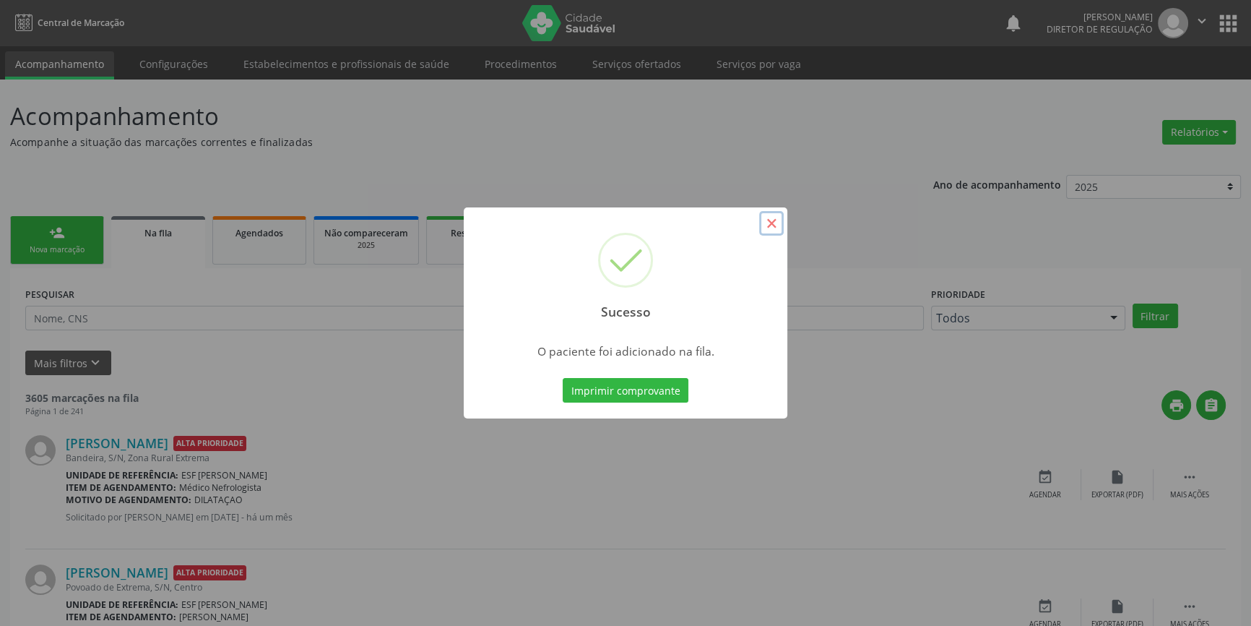
click at [765, 221] on button "×" at bounding box center [771, 223] width 25 height 25
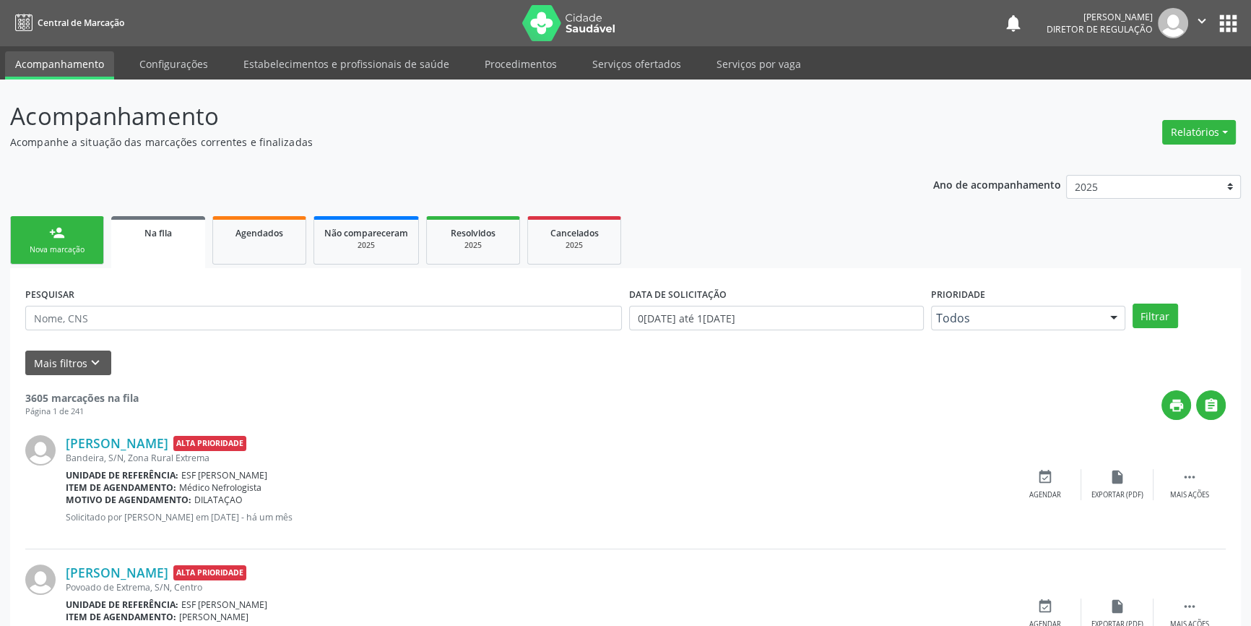
click at [77, 233] on link "person_add Nova marcação" at bounding box center [57, 240] width 94 height 48
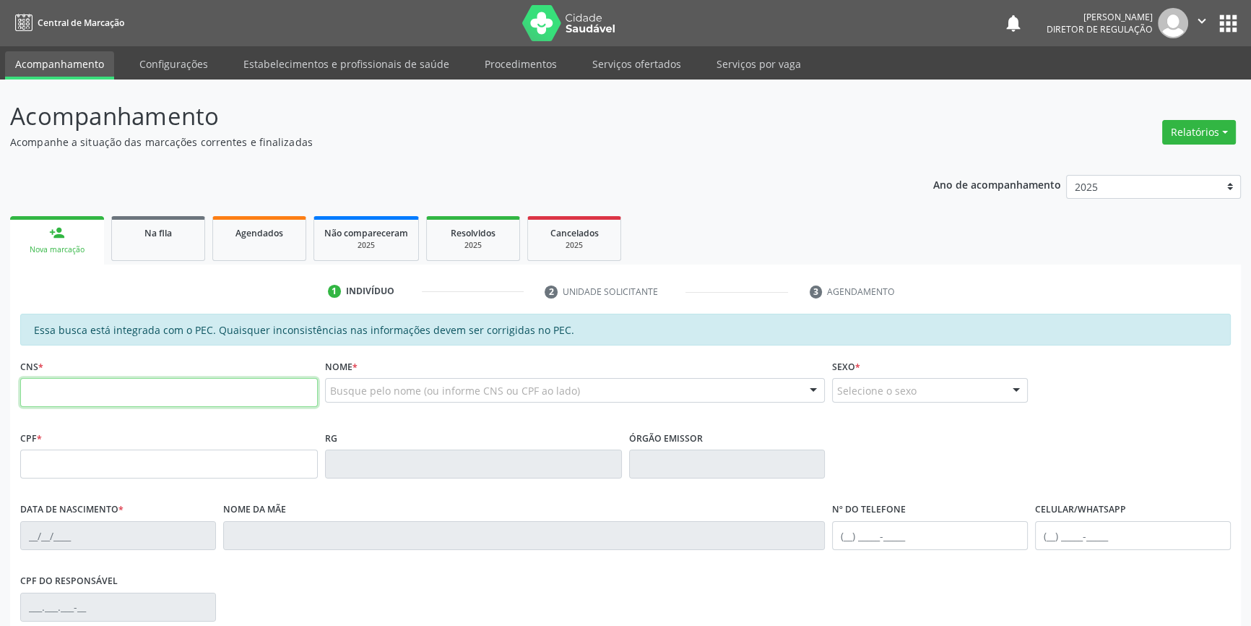
click at [154, 394] on input "text" at bounding box center [169, 392] width 298 height 29
type input "706 2065 4917 6567"
type input "248.847.824-53"
type input "05/09/1950"
type input "Adelina Amorim"
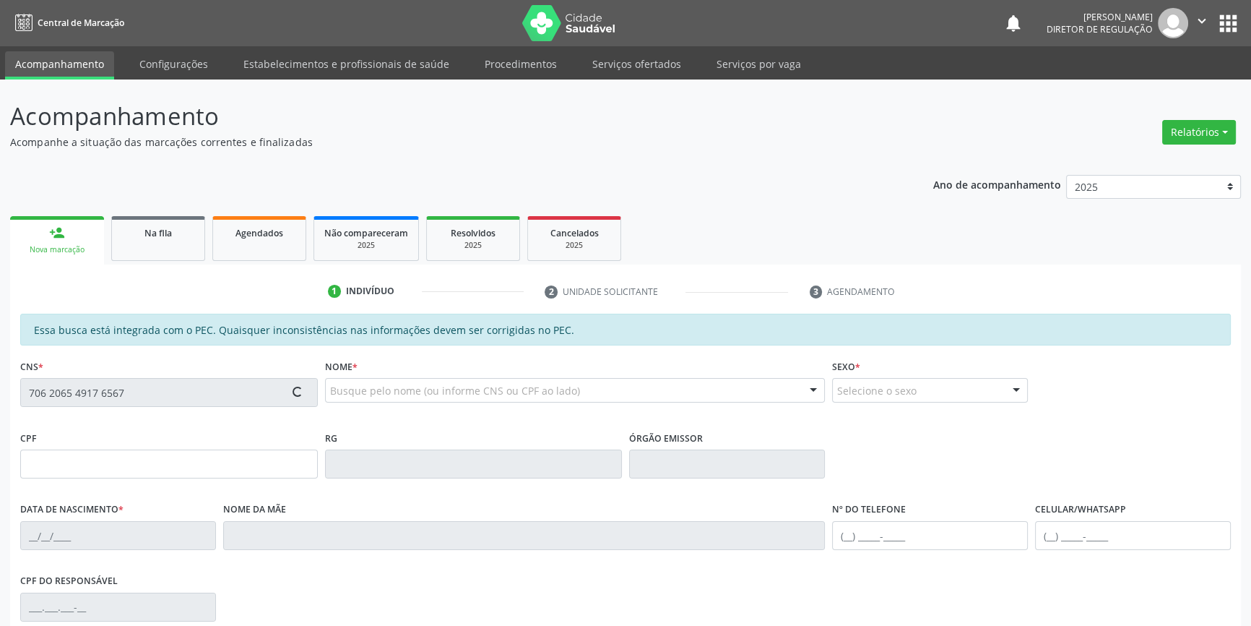
type input "(87) 3988-3021"
type input "(89) 98824-5233"
type input "S/N"
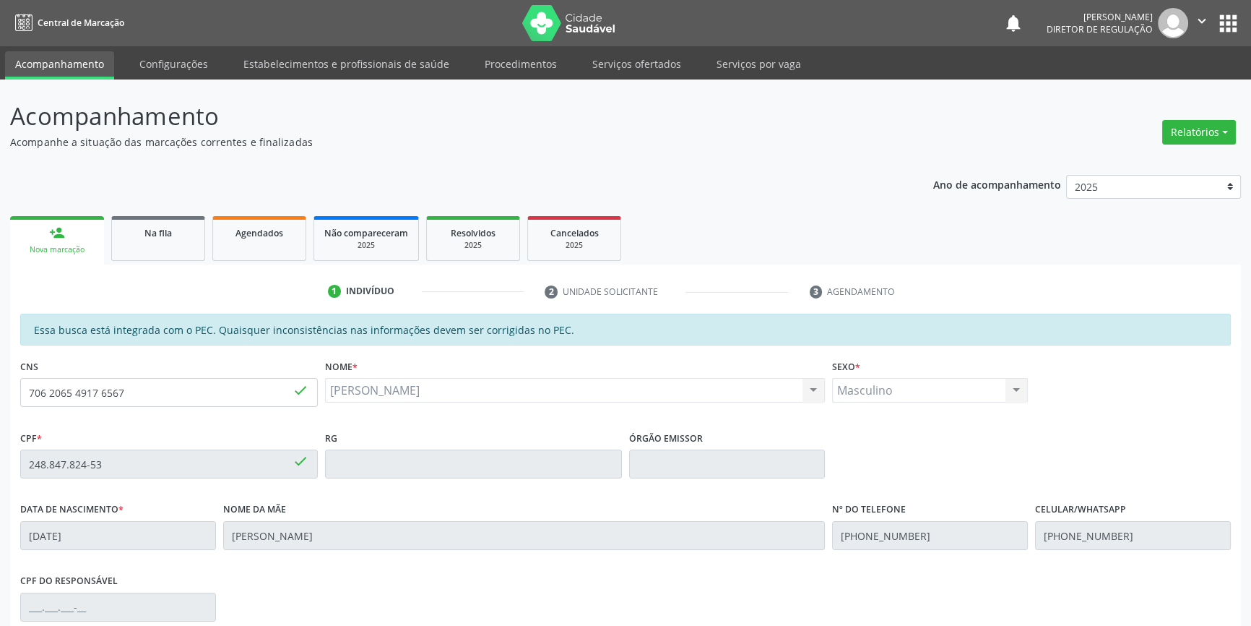
scroll to position [197, 0]
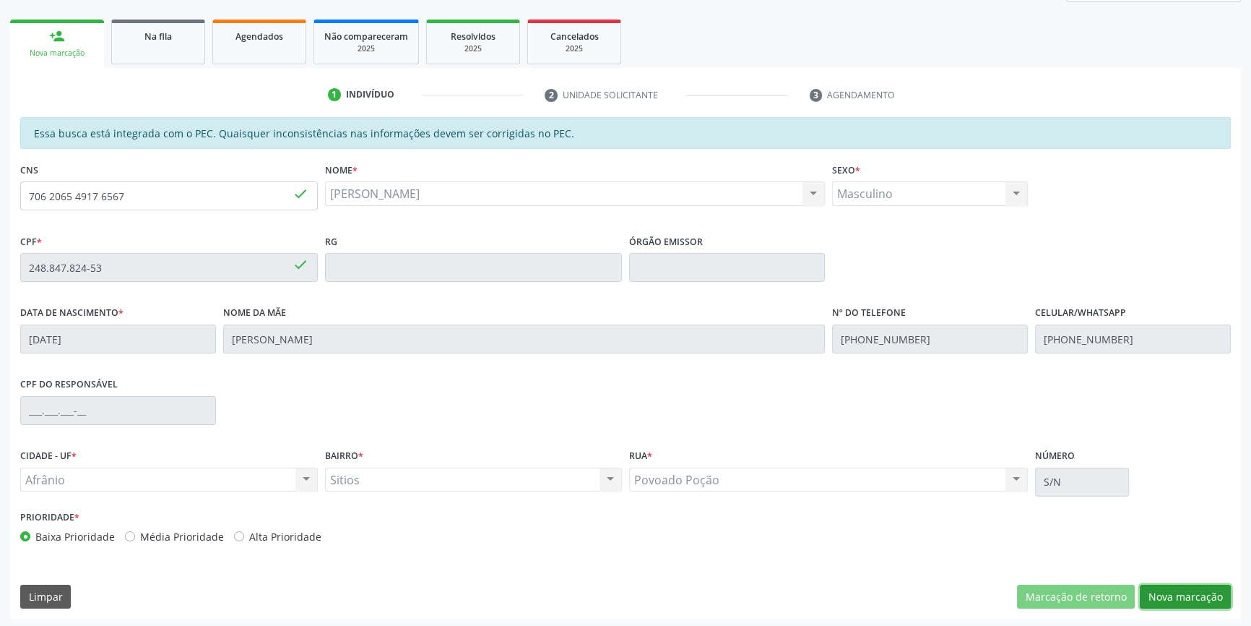
click at [1183, 601] on button "Nova marcação" at bounding box center [1185, 596] width 91 height 25
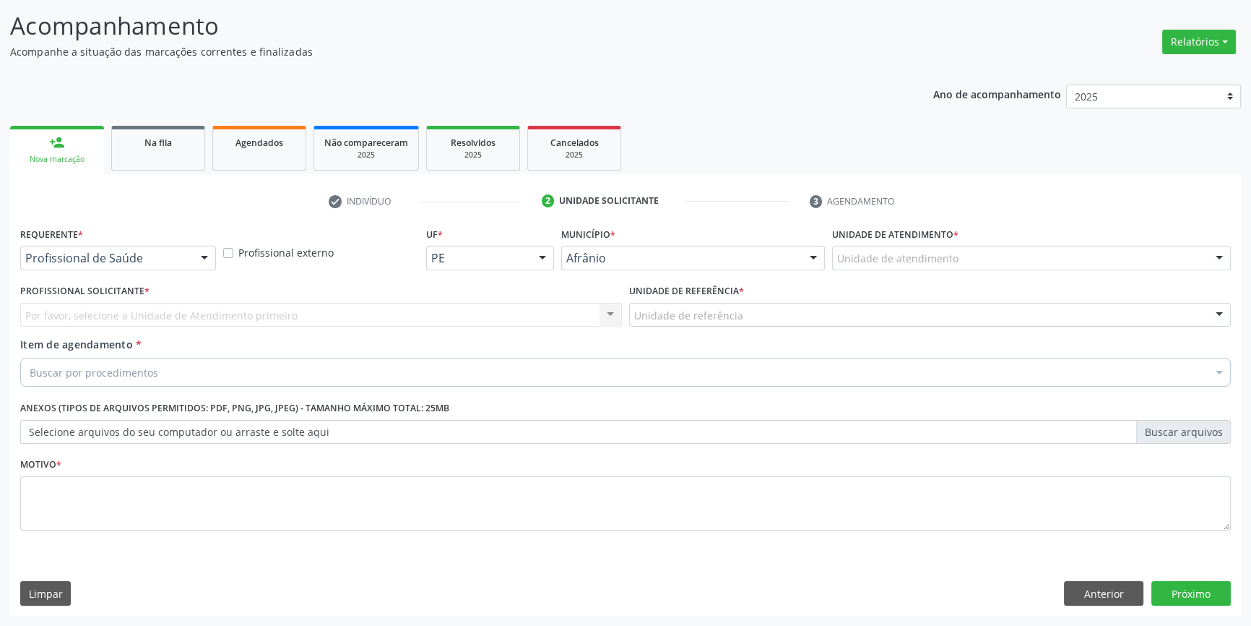
scroll to position [89, 0]
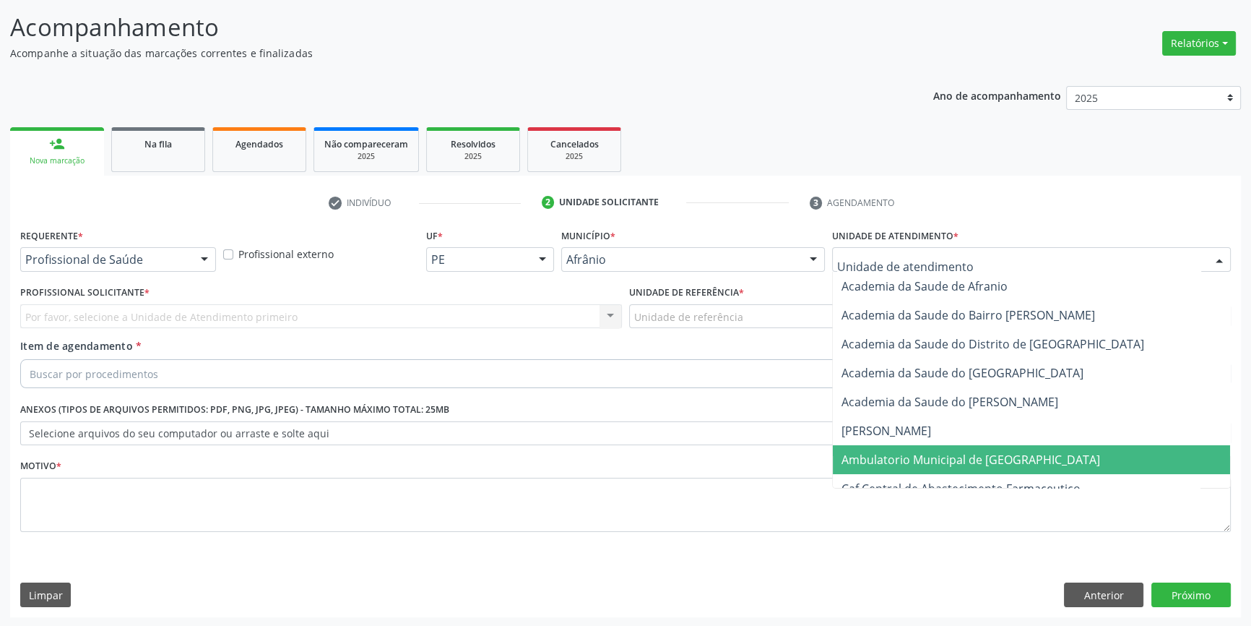
drag, startPoint x: 958, startPoint y: 467, endPoint x: 891, endPoint y: 421, distance: 81.2
click at [954, 465] on span "Ambulatorio Municipal de [GEOGRAPHIC_DATA]" at bounding box center [1031, 459] width 397 height 29
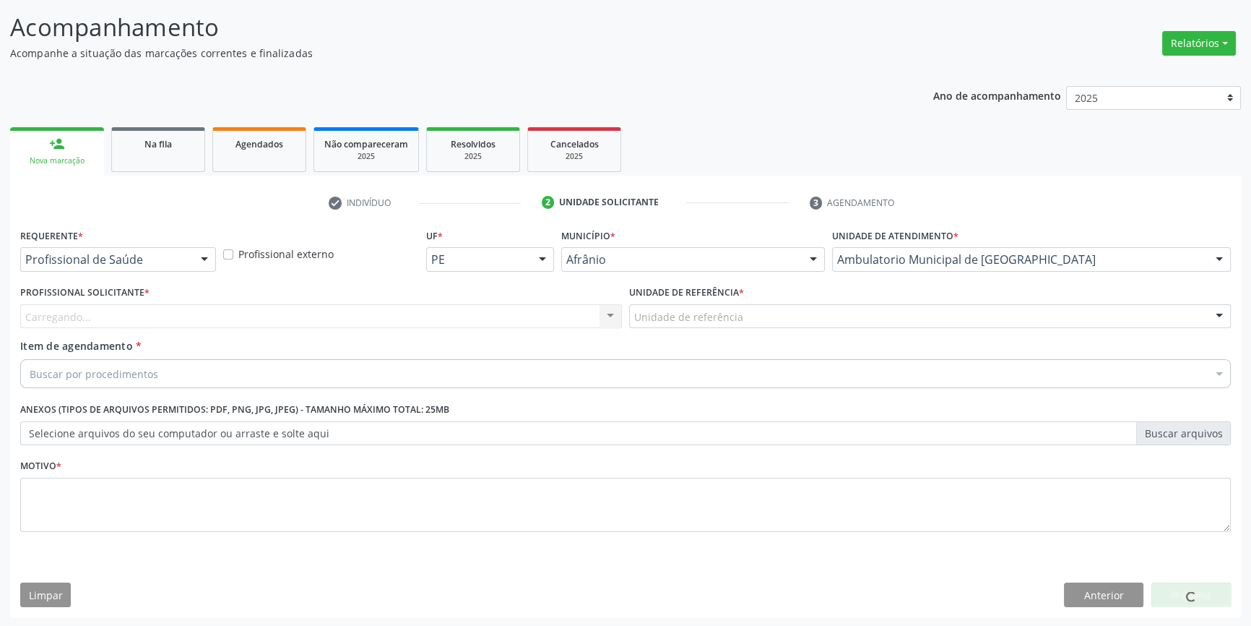
click at [767, 324] on div "Unidade de referência" at bounding box center [930, 316] width 602 height 25
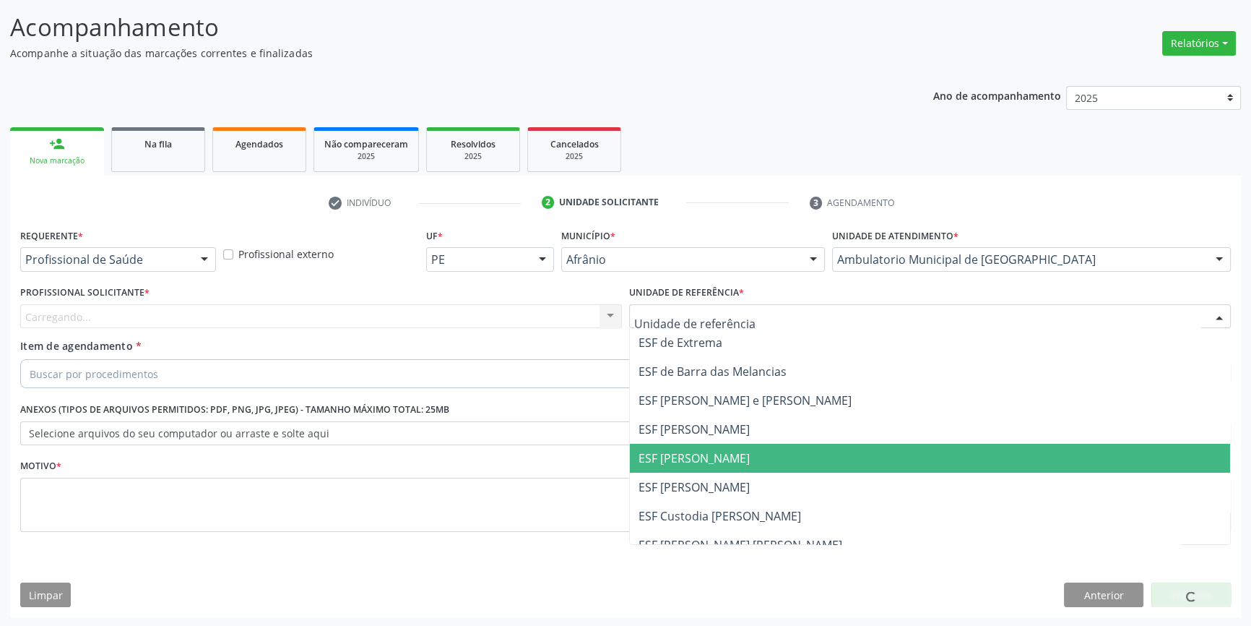
drag, startPoint x: 740, startPoint y: 466, endPoint x: 637, endPoint y: 433, distance: 107.6
click at [738, 467] on span "ESF [PERSON_NAME]" at bounding box center [930, 458] width 600 height 29
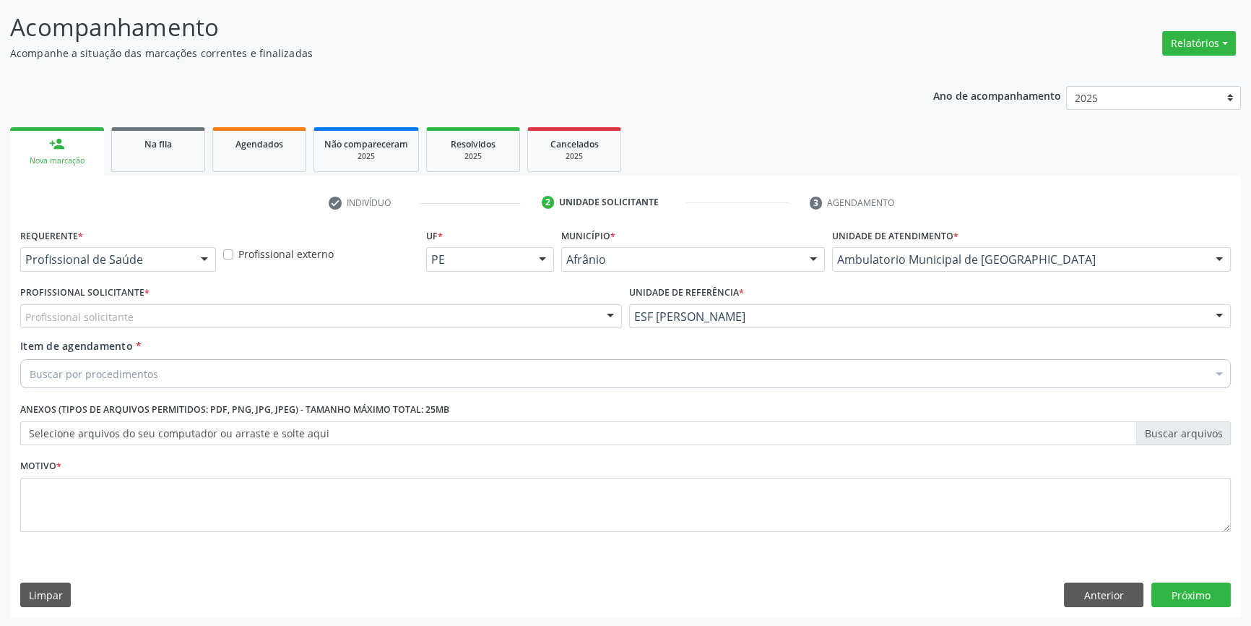
click at [467, 321] on div "Profissional solicitante" at bounding box center [321, 316] width 602 height 25
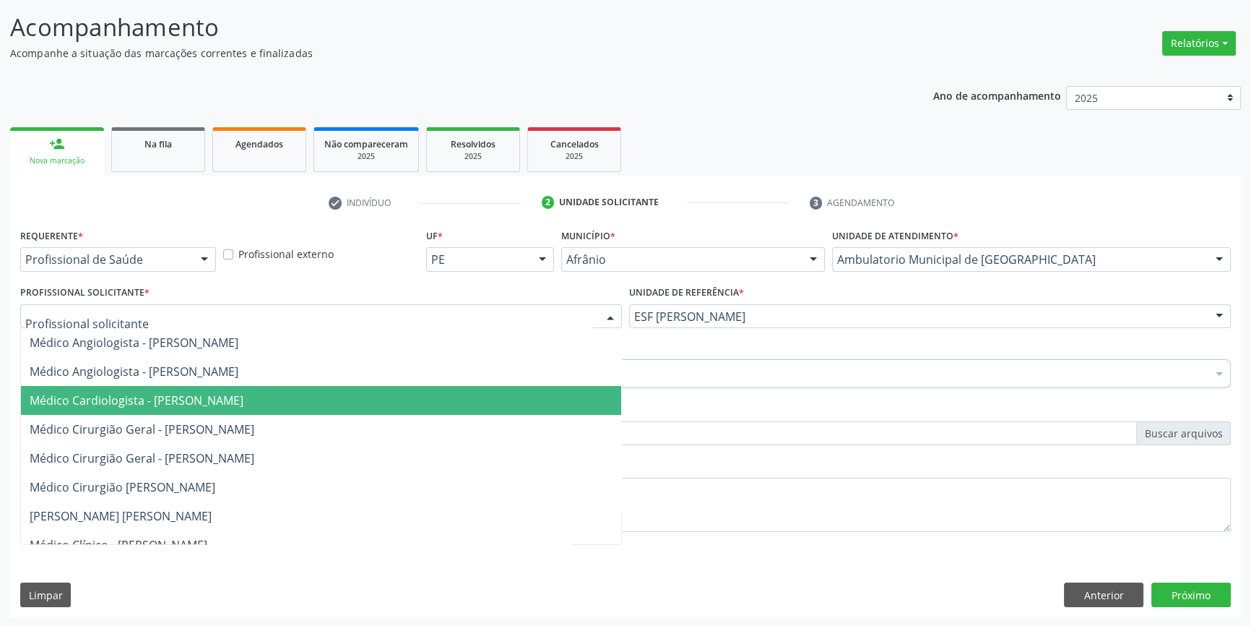
click at [243, 394] on span "Médico Cardiologista - [PERSON_NAME]" at bounding box center [137, 400] width 214 height 16
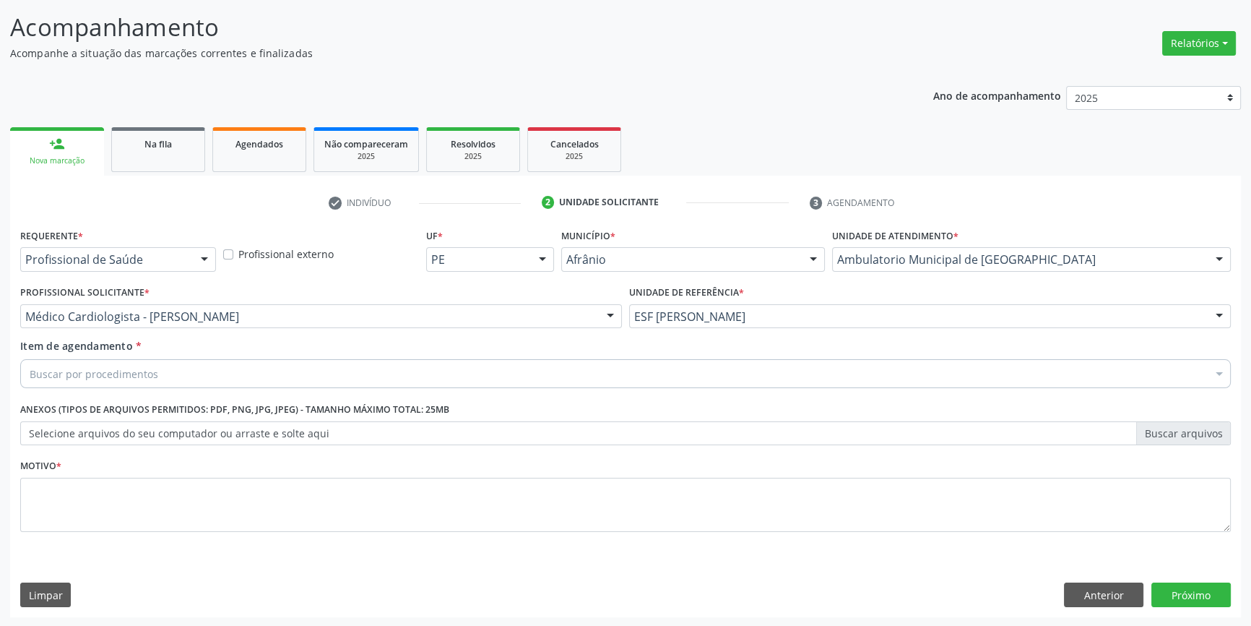
click at [217, 378] on div "Buscar por procedimentos" at bounding box center [625, 373] width 1211 height 29
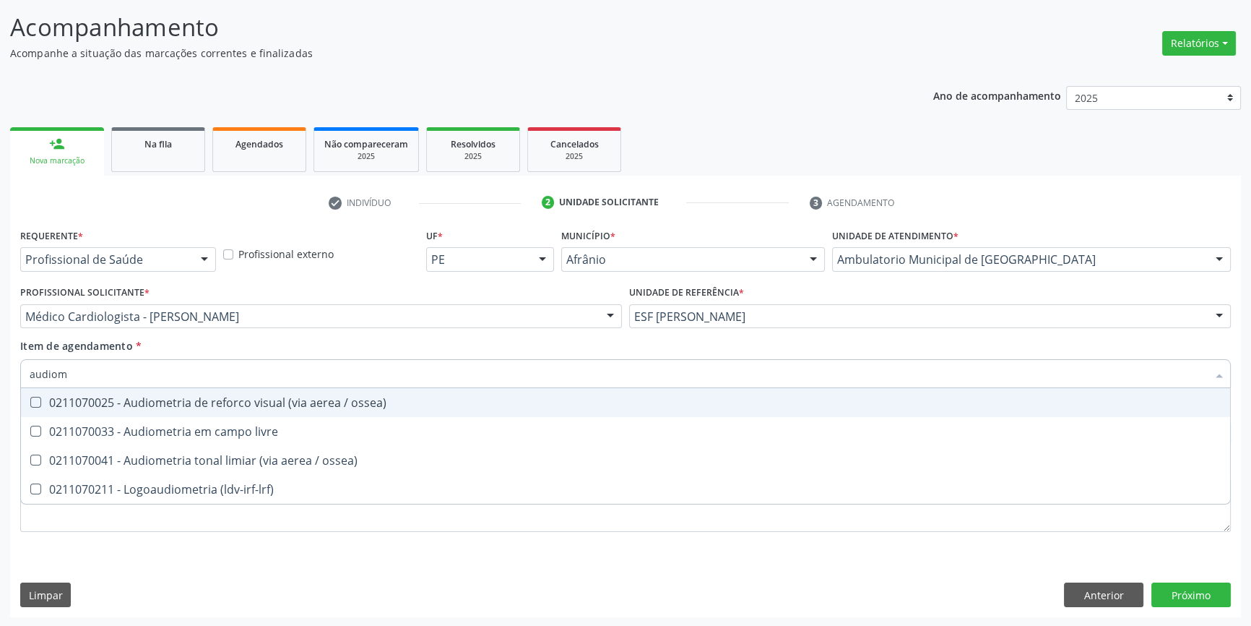
type input "audiome"
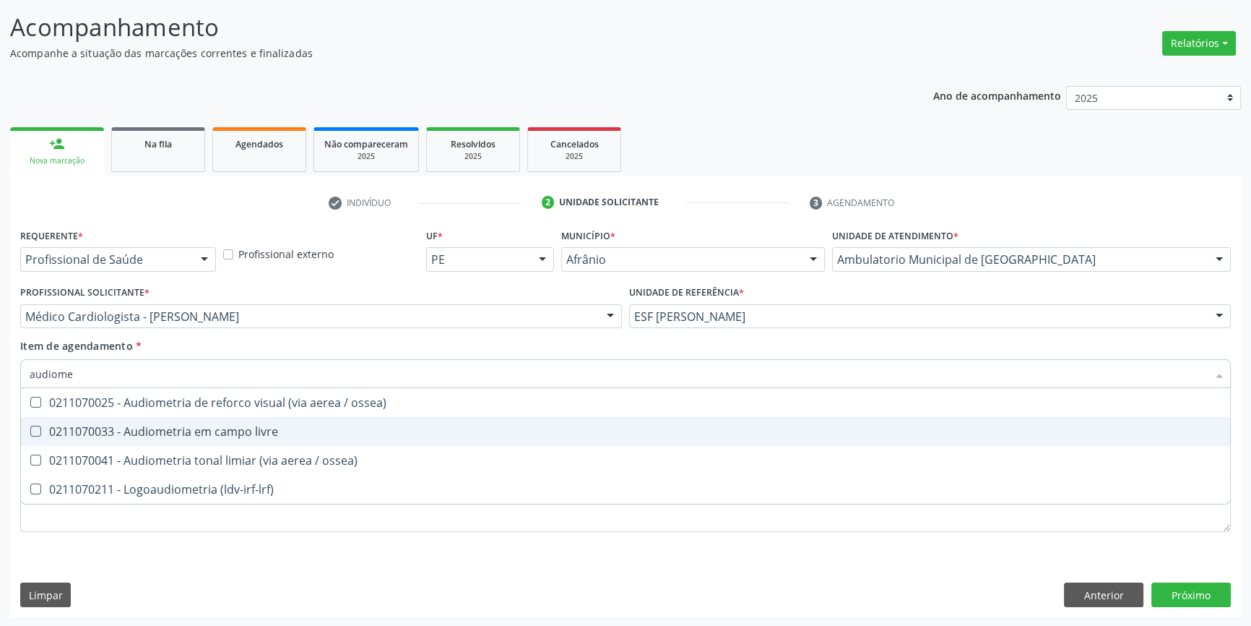
click at [232, 432] on div "0211070033 - Audiometria em campo livre" at bounding box center [626, 432] width 1192 height 12
checkbox livre "true"
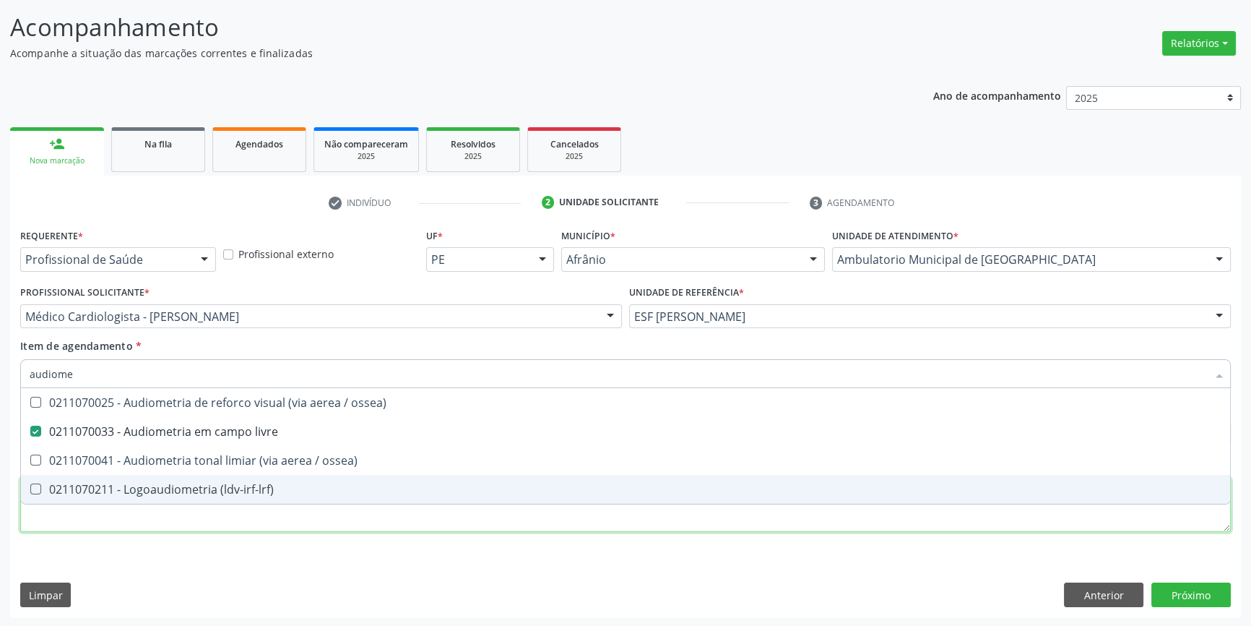
click at [213, 512] on div "Requerente * Profissional de Saúde Profissional de Saúde Paciente Nenhum result…" at bounding box center [625, 388] width 1211 height 327
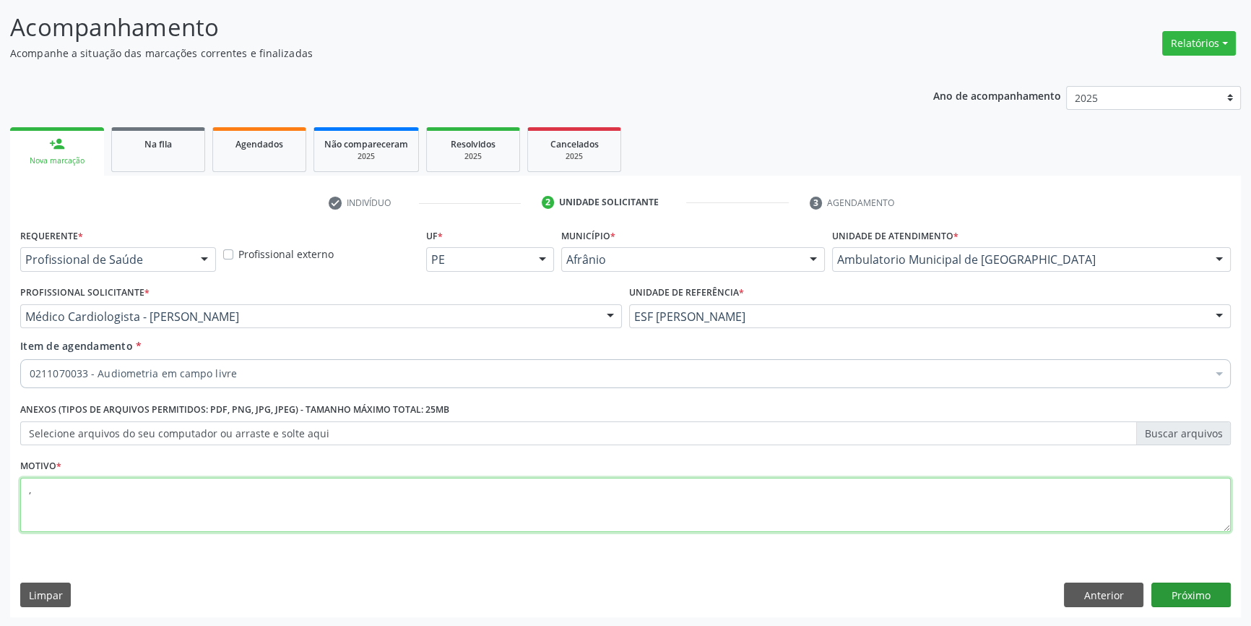
type textarea ","
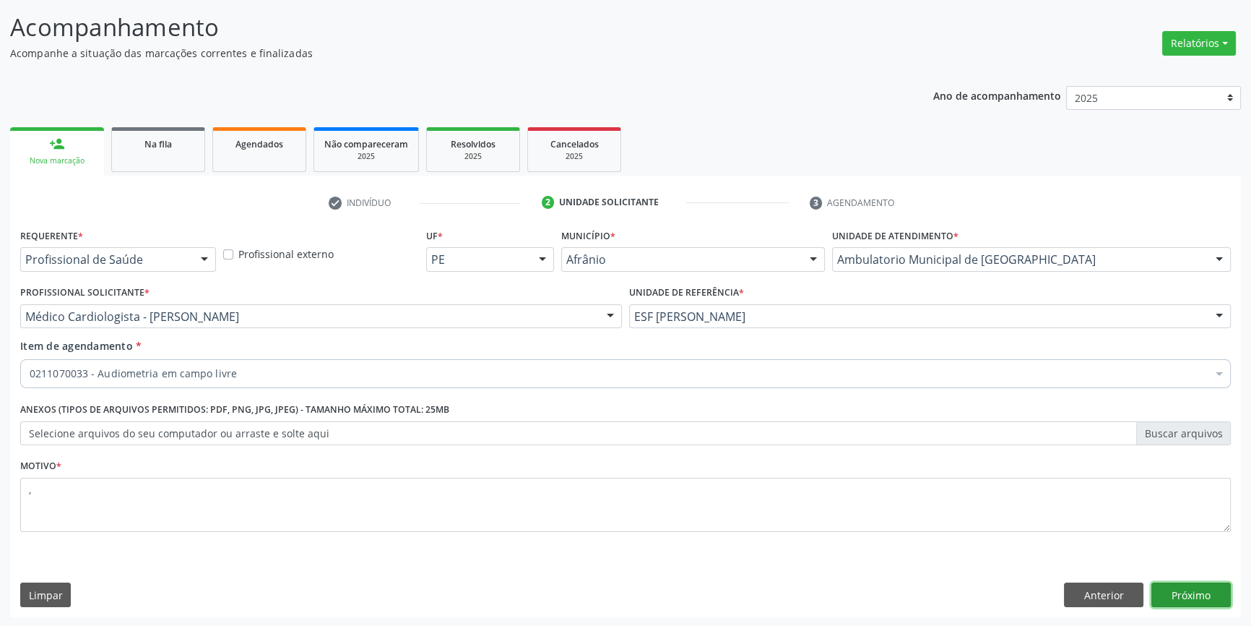
click at [1202, 589] on button "Próximo" at bounding box center [1191, 594] width 79 height 25
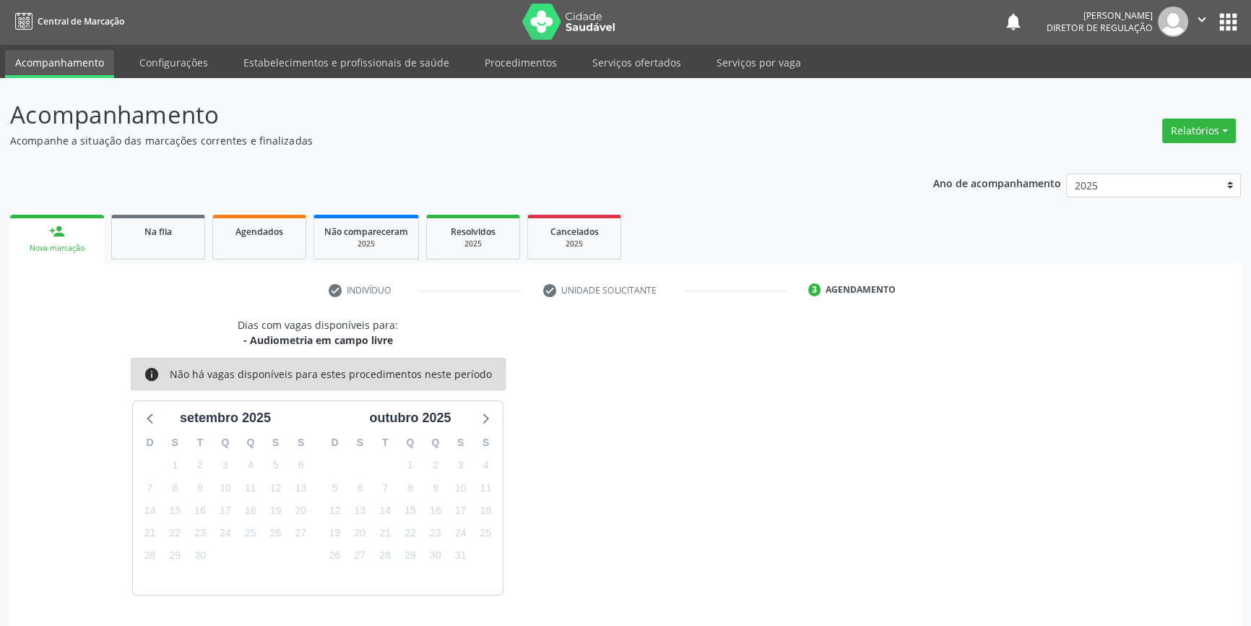
scroll to position [44, 0]
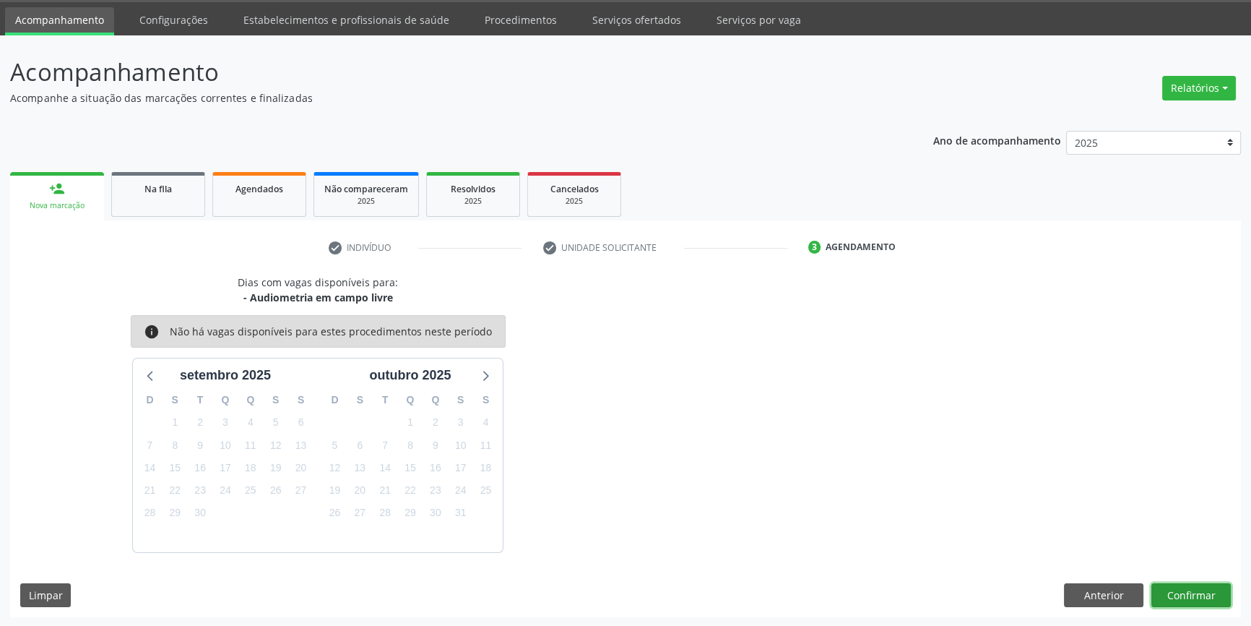
click at [1201, 590] on button "Confirmar" at bounding box center [1191, 595] width 79 height 25
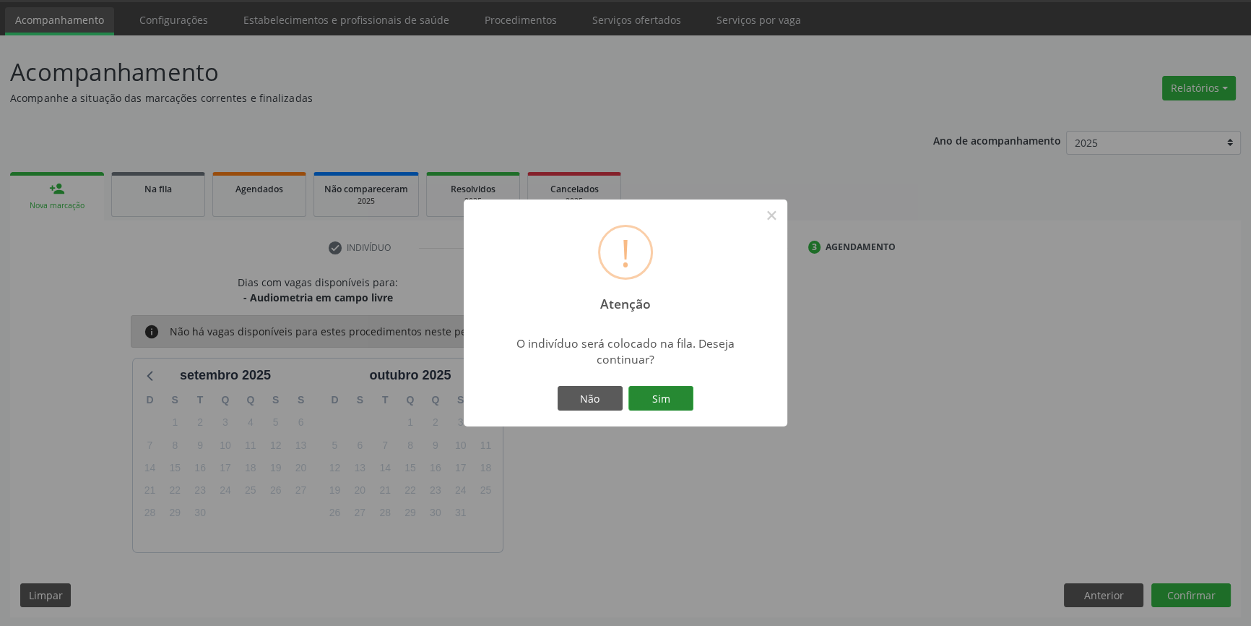
click at [664, 398] on button "Sim" at bounding box center [661, 398] width 65 height 25
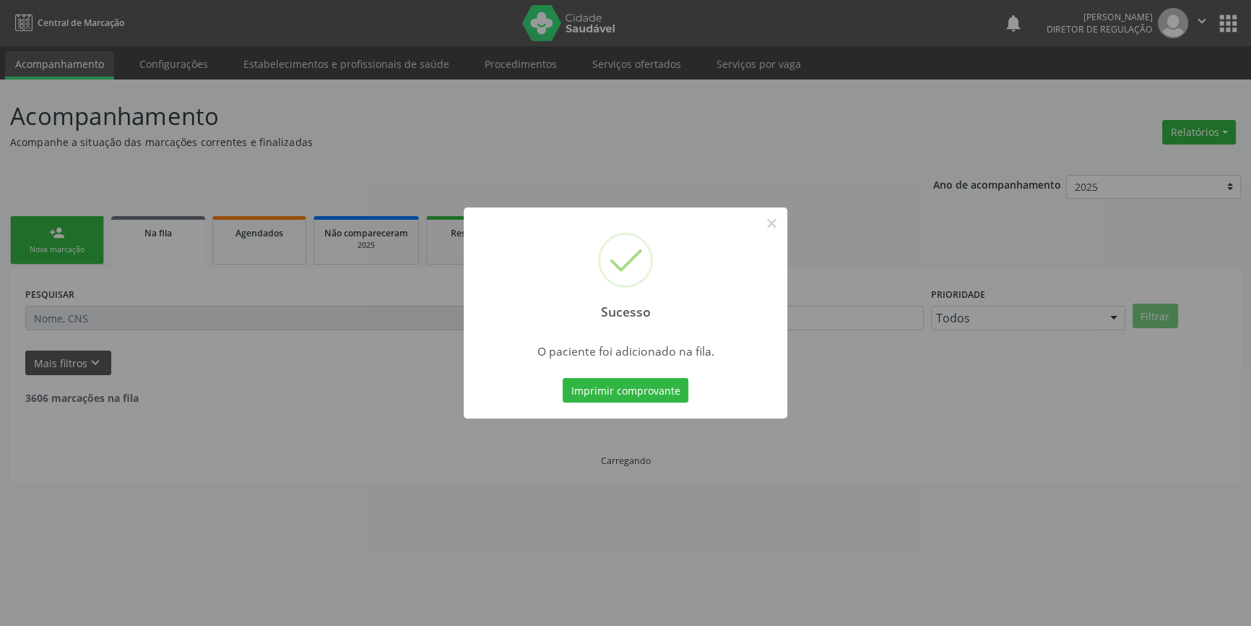
scroll to position [0, 0]
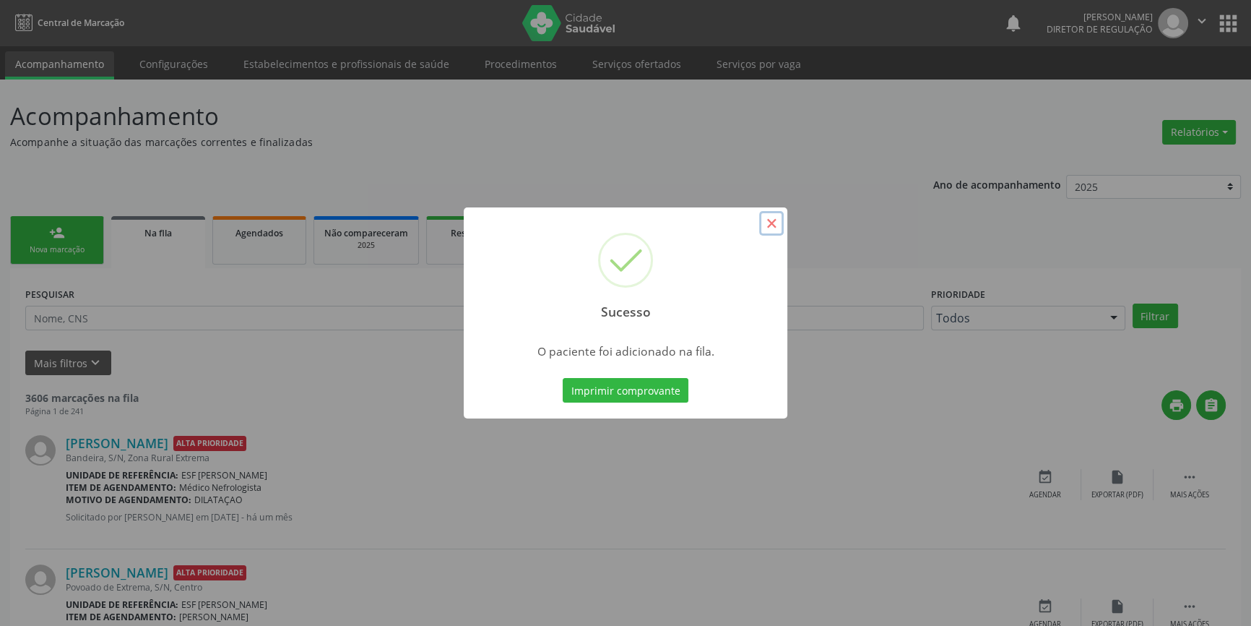
click at [771, 231] on button "×" at bounding box center [771, 223] width 25 height 25
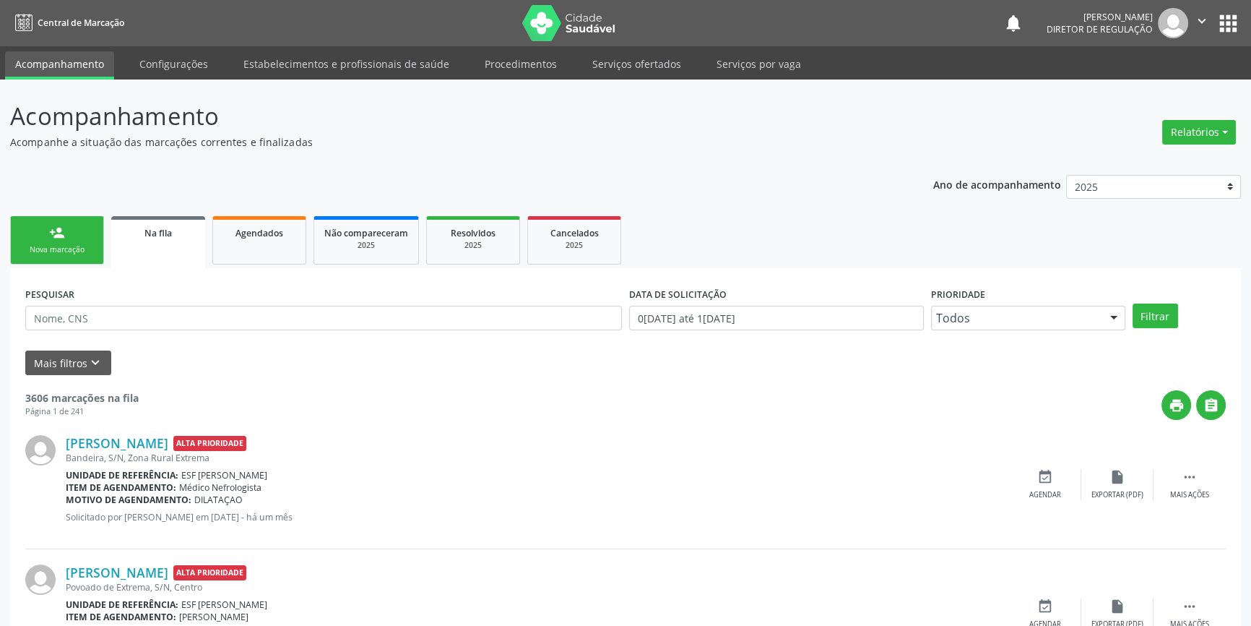
click at [62, 249] on div "Nova marcação" at bounding box center [57, 249] width 72 height 11
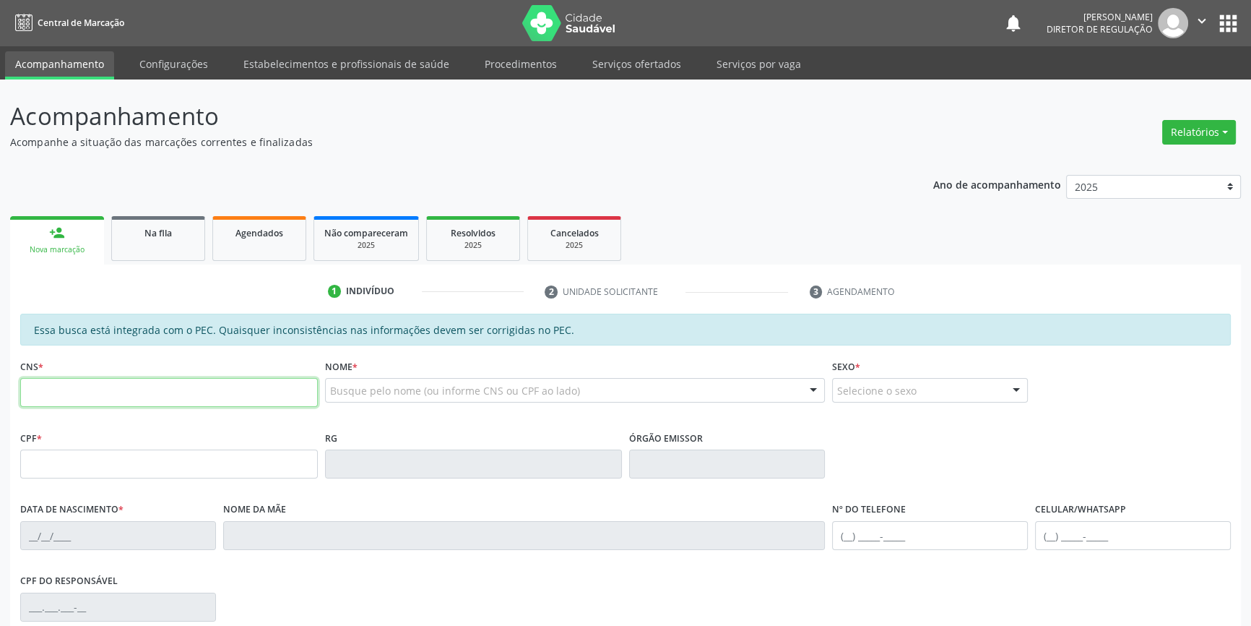
click at [234, 390] on input "text" at bounding box center [169, 392] width 298 height 29
type input "707 4080 4386 6978"
type input "03/05/2019"
type input "Antonia Maria dos Santos Rocha"
type input "(87) 98807-0203"
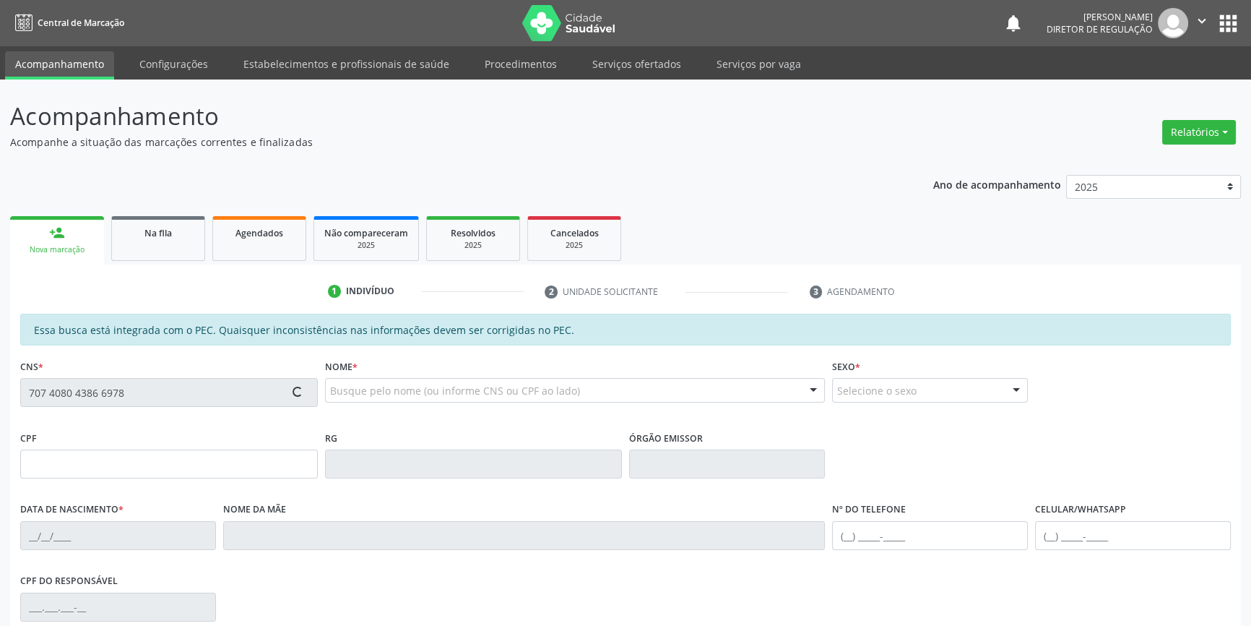
type input "(87) 98807-0203"
type input "S/N"
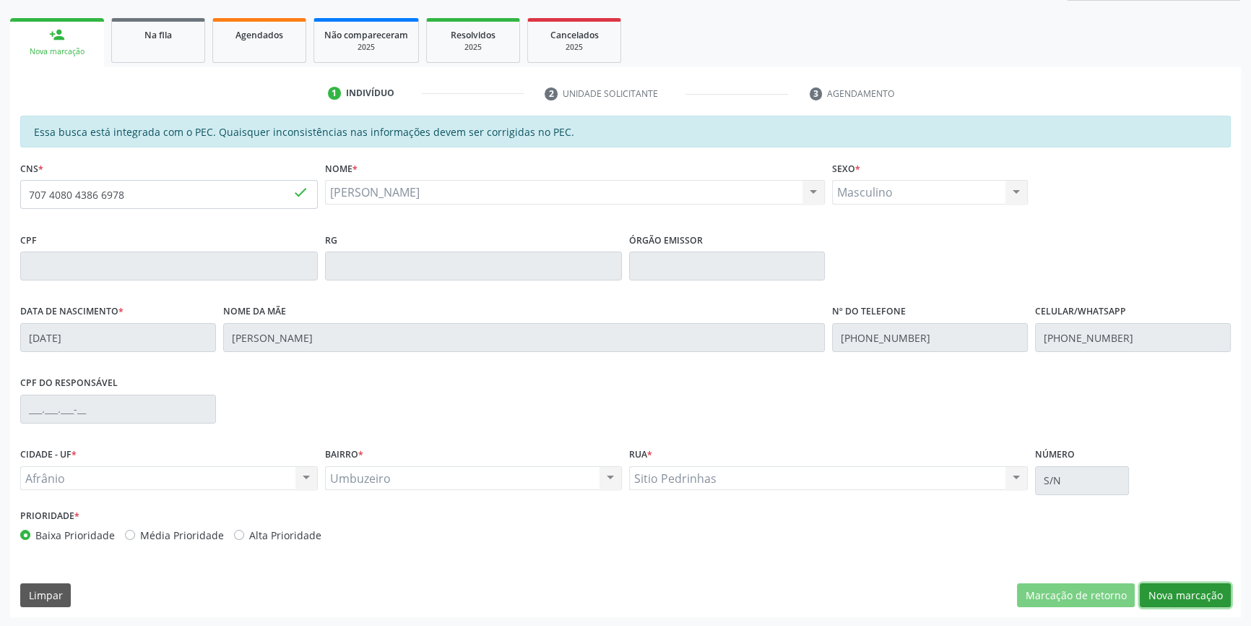
click at [1183, 596] on button "Nova marcação" at bounding box center [1185, 595] width 91 height 25
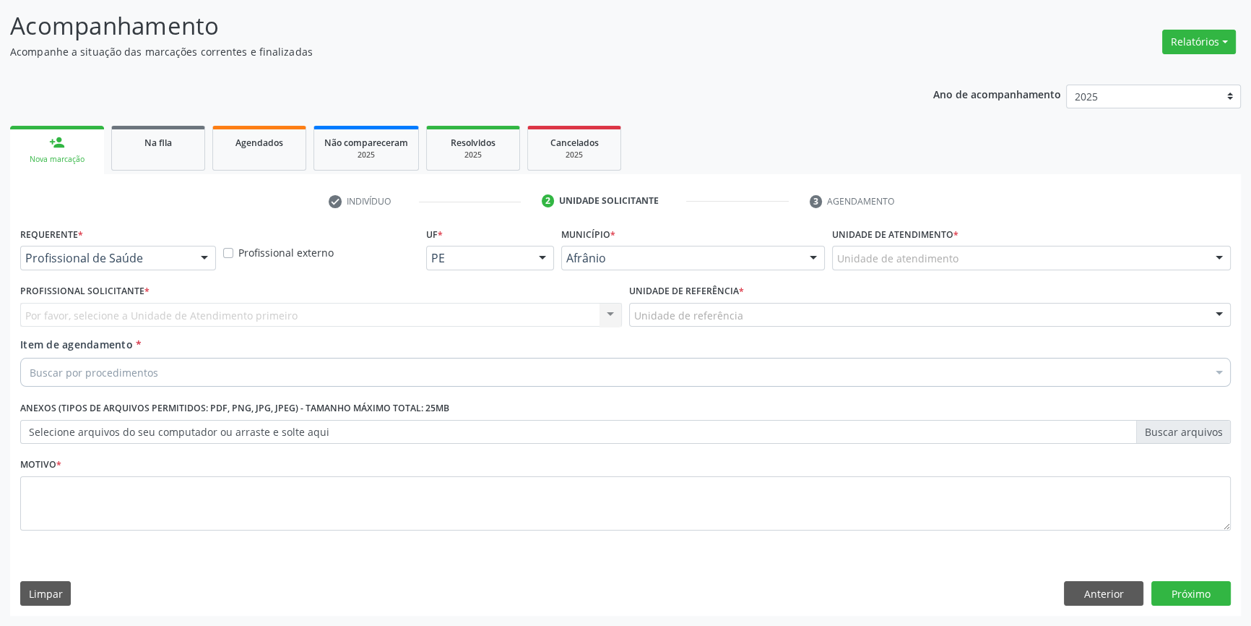
scroll to position [89, 0]
click at [927, 267] on div at bounding box center [1031, 259] width 399 height 25
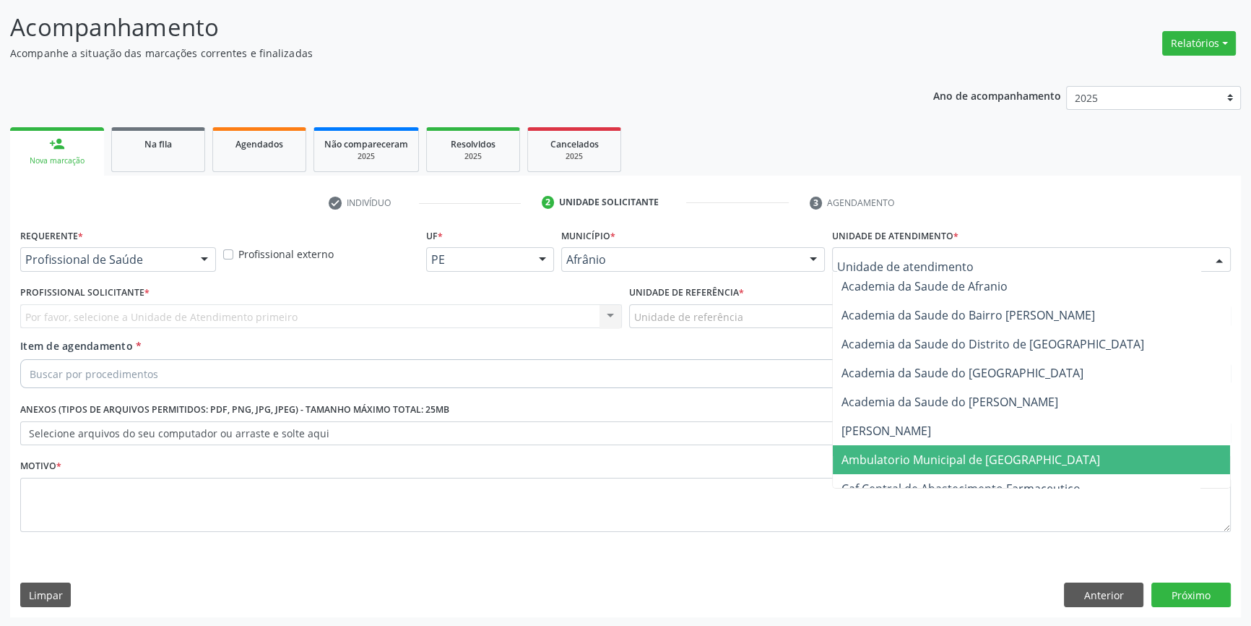
click at [936, 448] on span "Ambulatorio Municipal de [GEOGRAPHIC_DATA]" at bounding box center [1031, 459] width 397 height 29
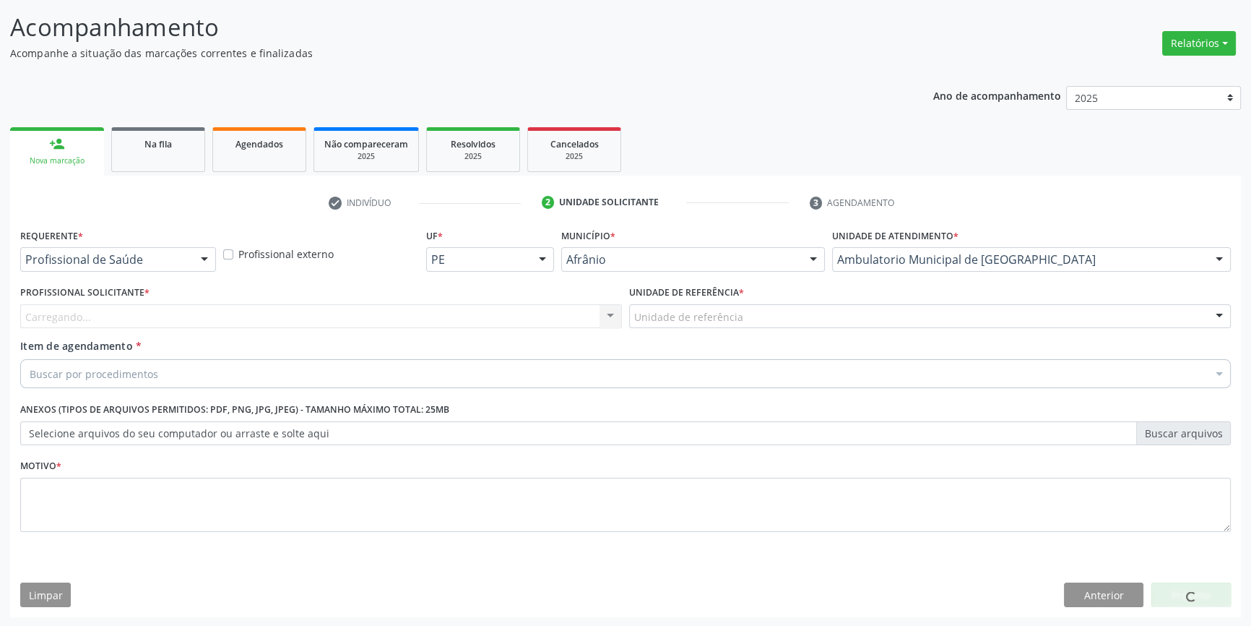
click at [660, 299] on label "Unidade de referência *" at bounding box center [686, 293] width 115 height 22
click at [679, 329] on div "Unidade de referência * Unidade de referência ESF de Extrema ESF de Barra das M…" at bounding box center [930, 310] width 609 height 56
click at [730, 291] on label "Unidade de referência *" at bounding box center [686, 293] width 115 height 22
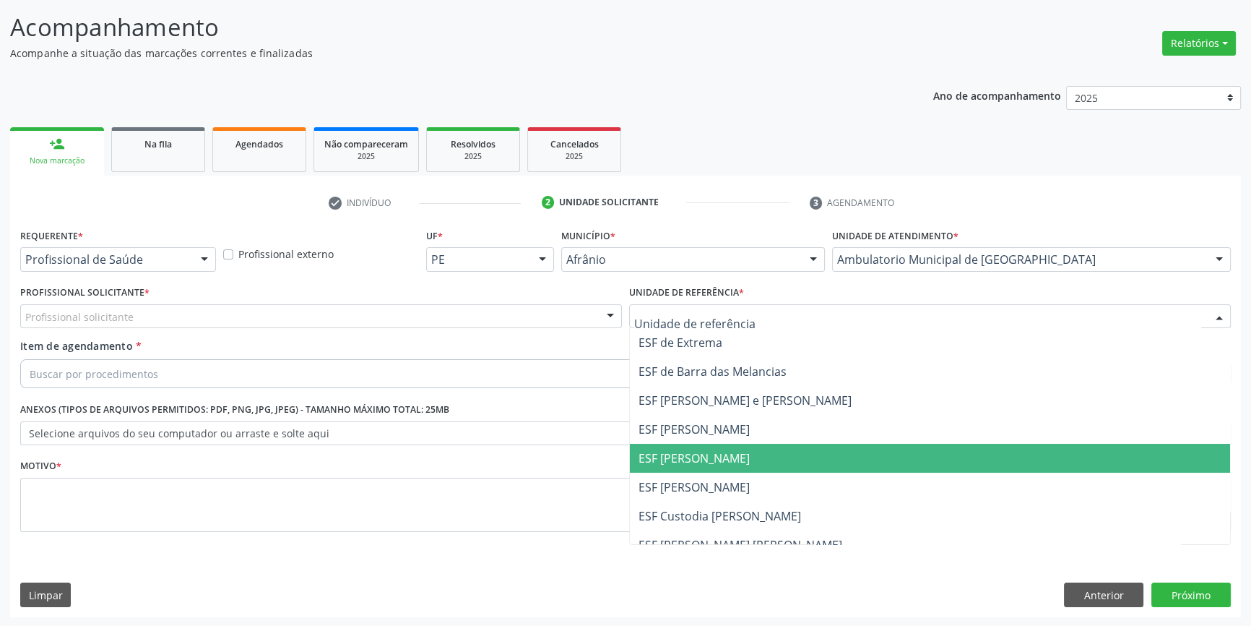
click at [733, 451] on span "ESF [PERSON_NAME]" at bounding box center [930, 458] width 600 height 29
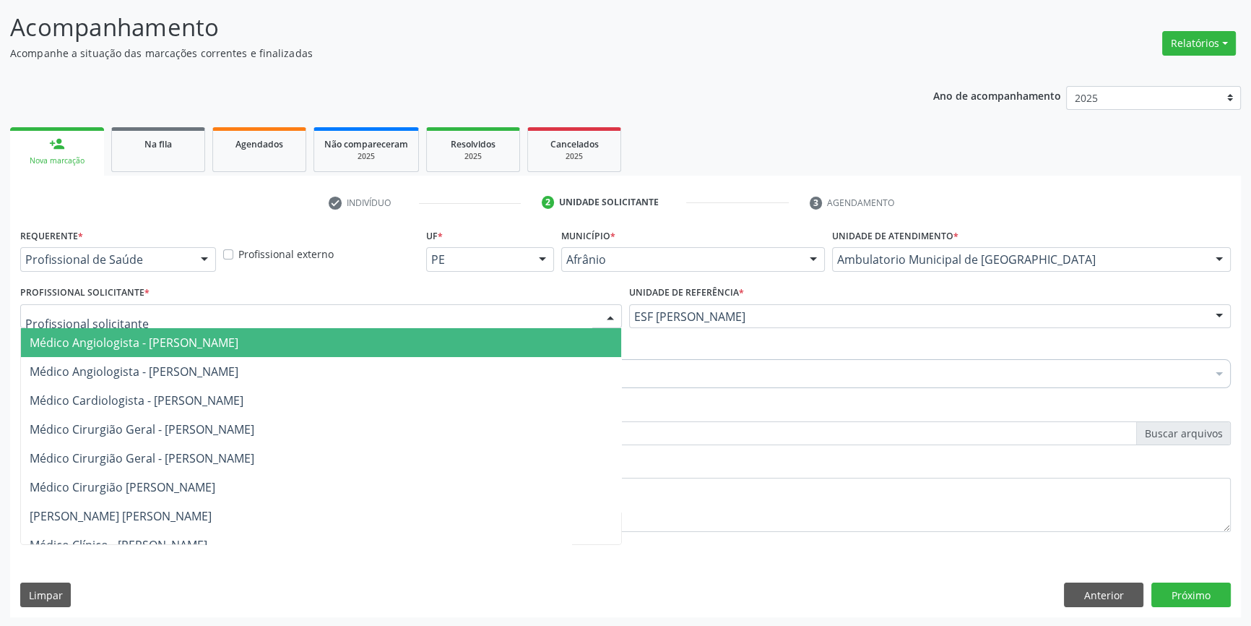
click at [395, 324] on div at bounding box center [321, 316] width 602 height 25
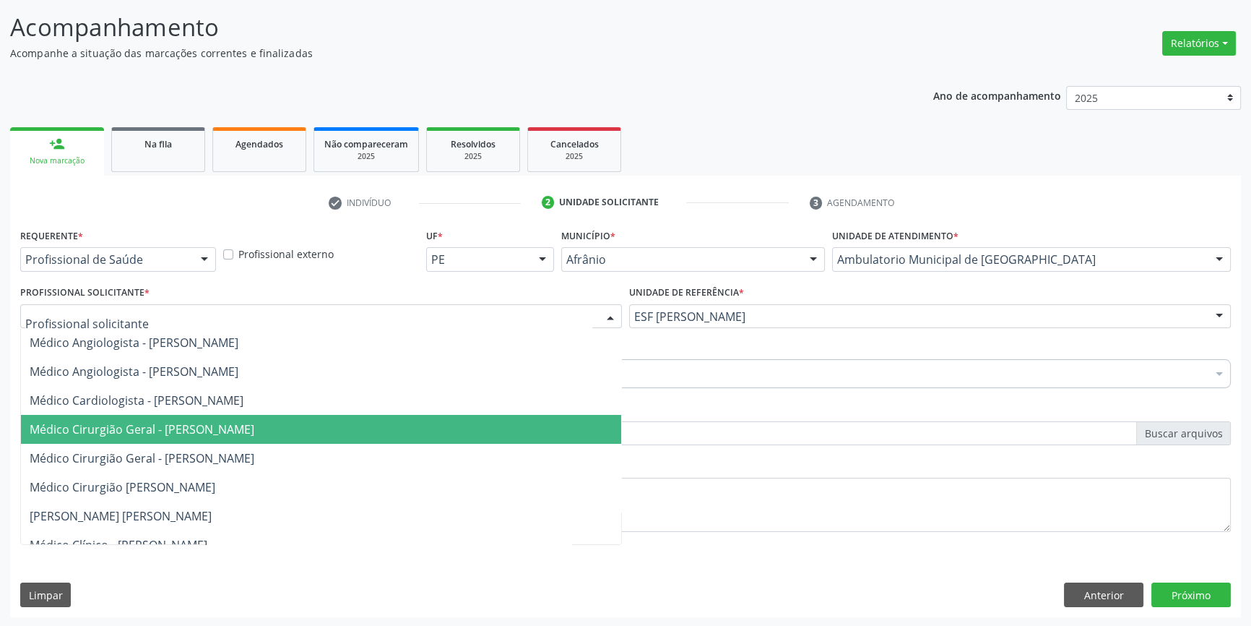
click at [254, 426] on span "Médico Cirurgião Geral - [PERSON_NAME]" at bounding box center [142, 429] width 225 height 16
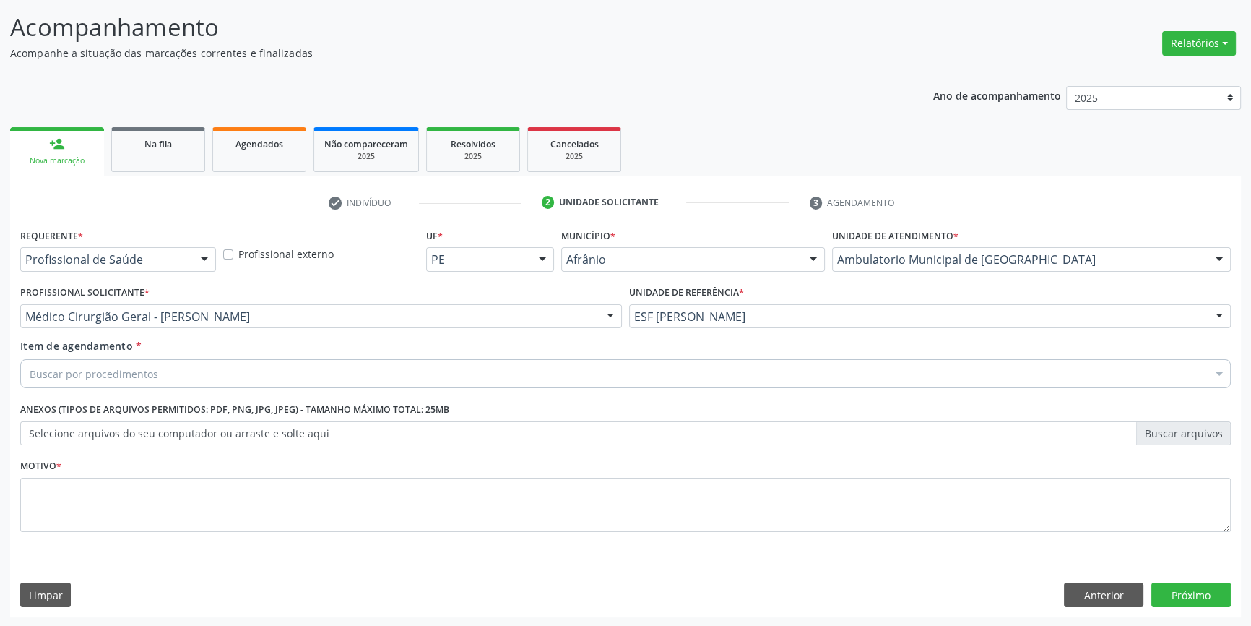
click at [252, 368] on div "Buscar por procedimentos" at bounding box center [625, 373] width 1211 height 29
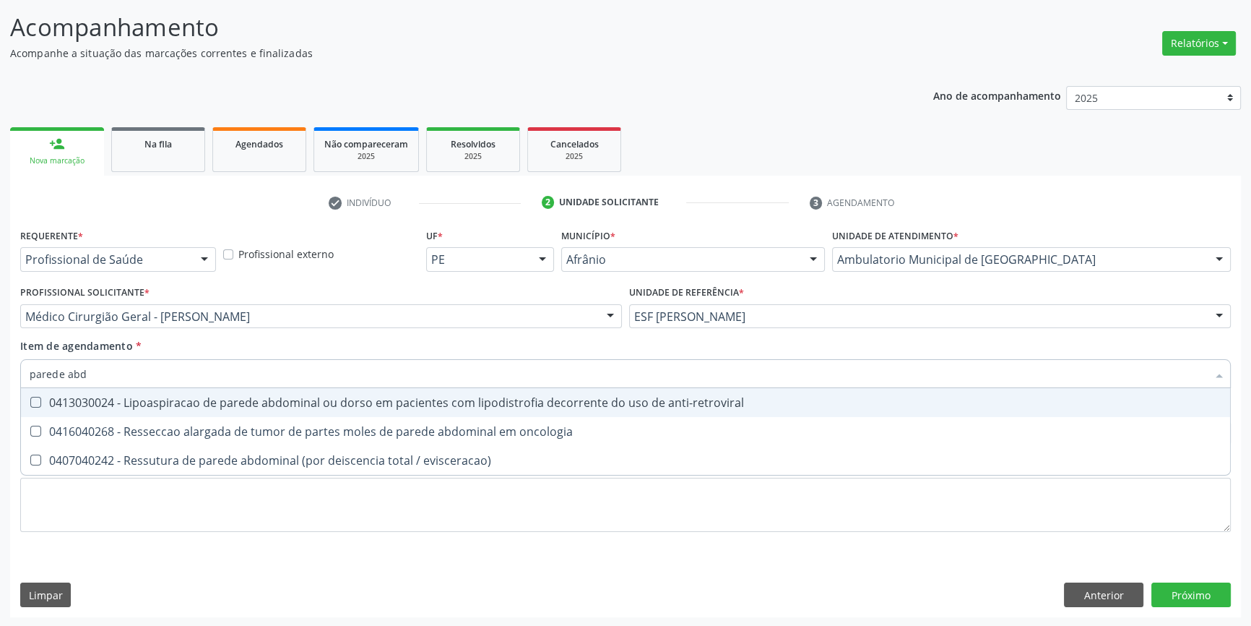
drag, startPoint x: 252, startPoint y: 368, endPoint x: 31, endPoint y: 322, distance: 225.7
click at [0, 359] on div "Acompanhamento Acompanhe a situação das marcações correntes e finalizadas Relat…" at bounding box center [625, 309] width 1251 height 636
type input "a"
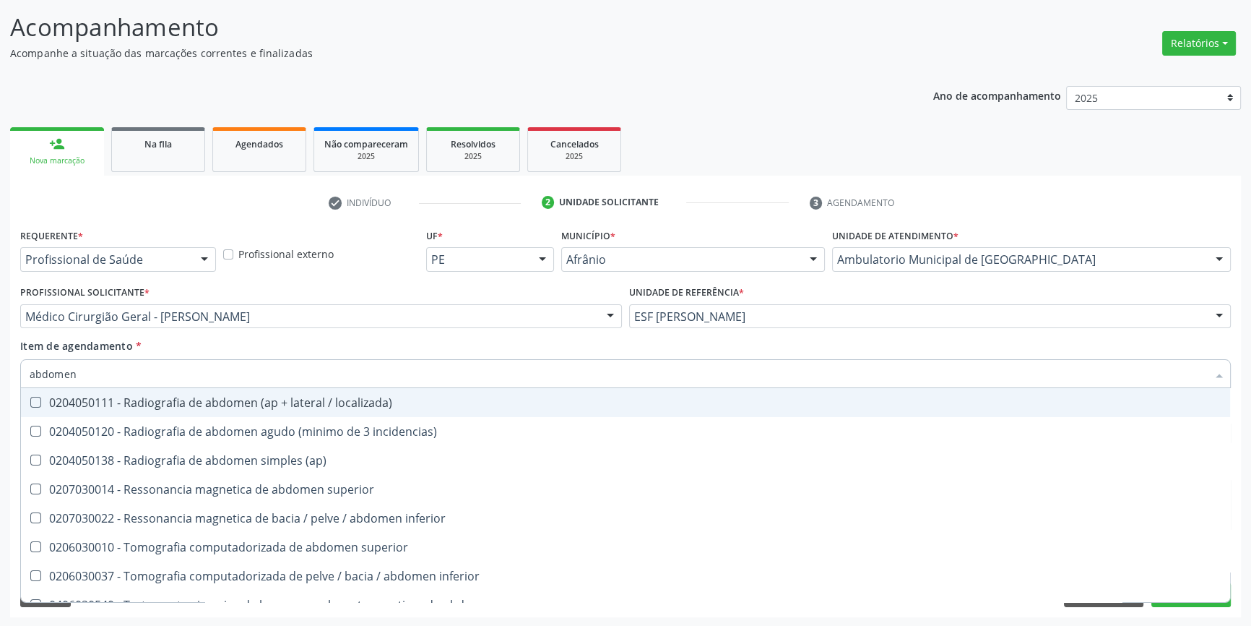
type input "abdomen t"
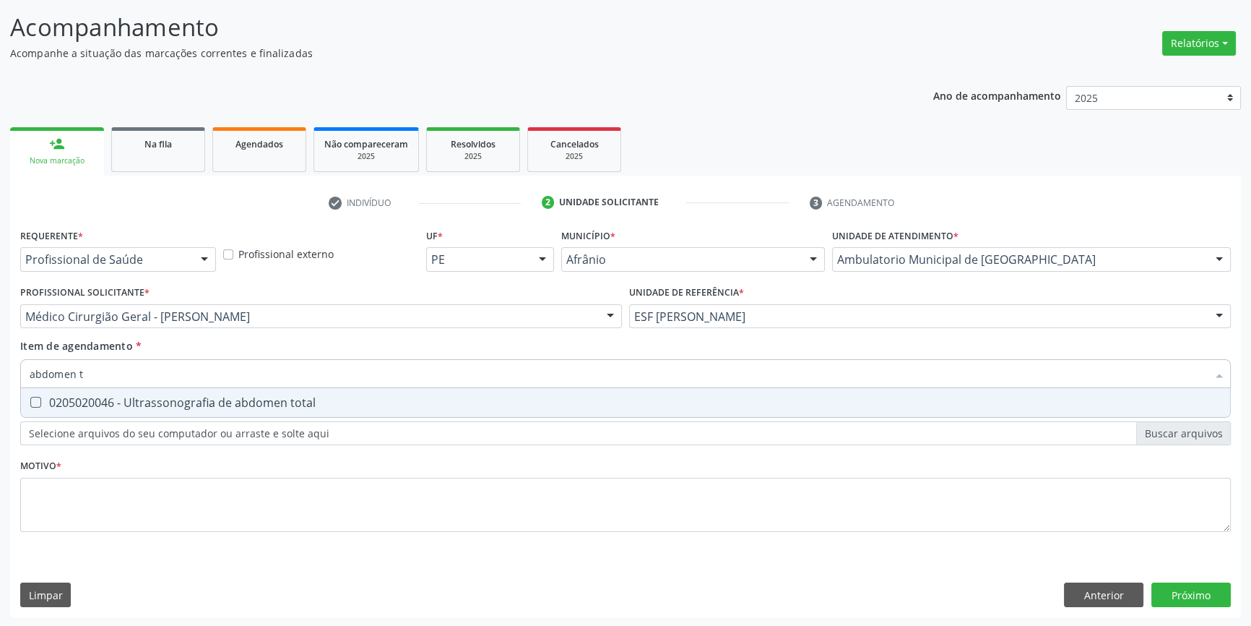
click at [210, 400] on div "0205020046 - Ultrassonografia de abdomen total" at bounding box center [626, 403] width 1192 height 12
checkbox total "true"
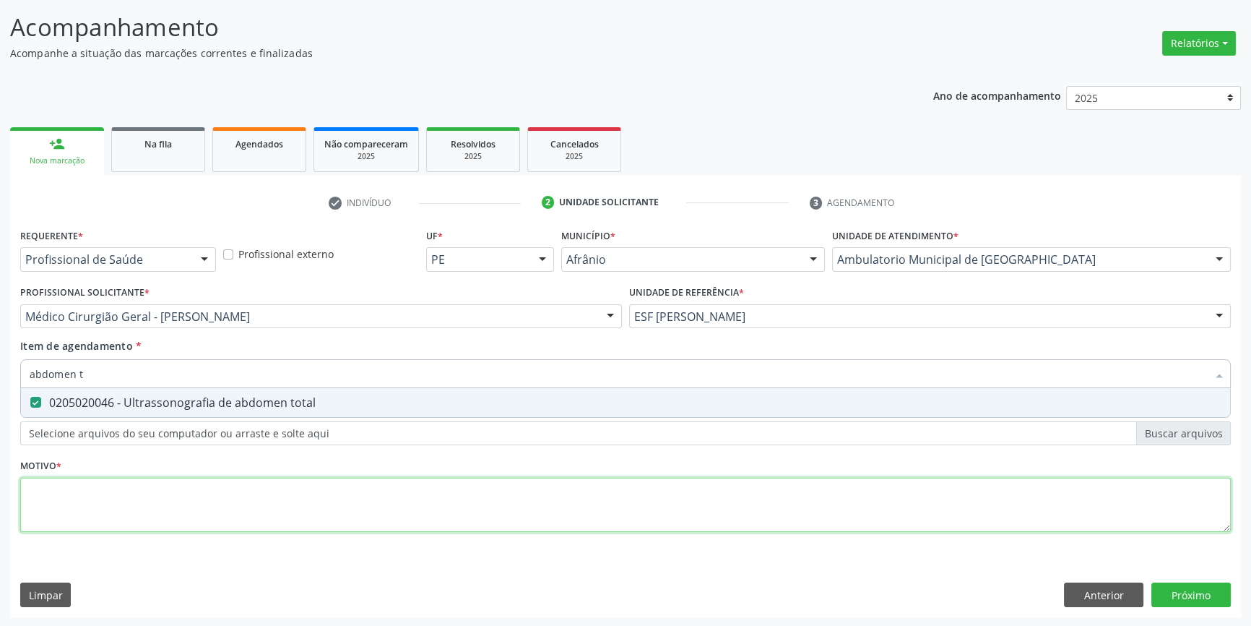
click at [203, 506] on div "Requerente * Profissional de Saúde Profissional de Saúde Paciente Nenhum result…" at bounding box center [625, 388] width 1211 height 327
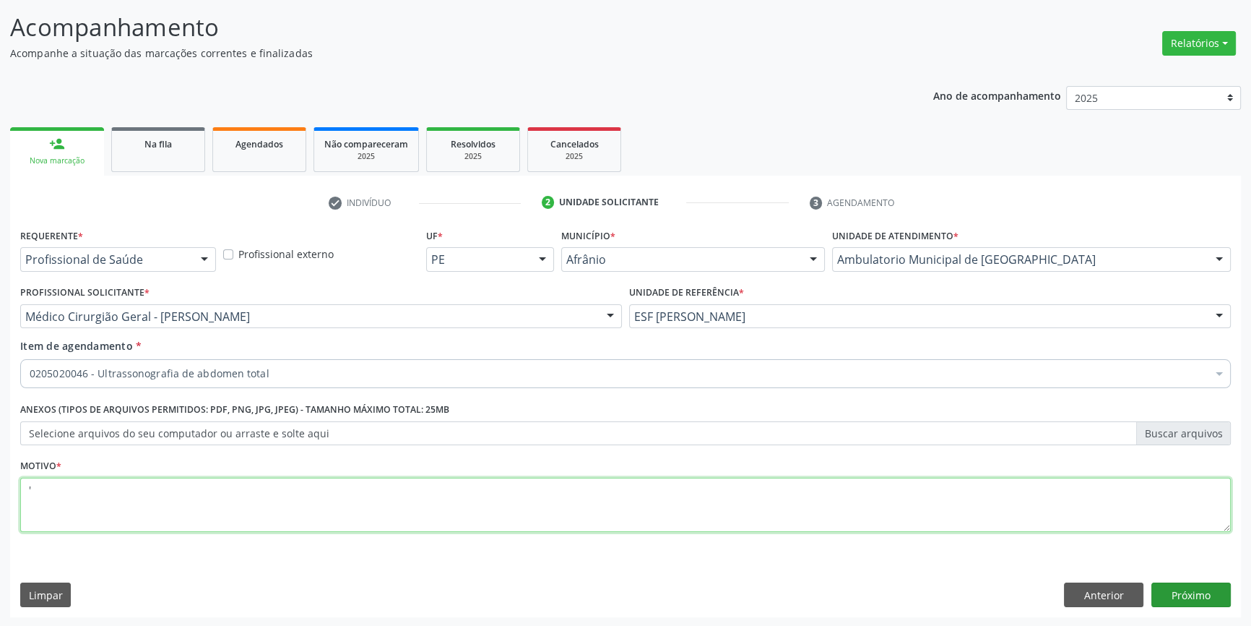
type textarea "'"
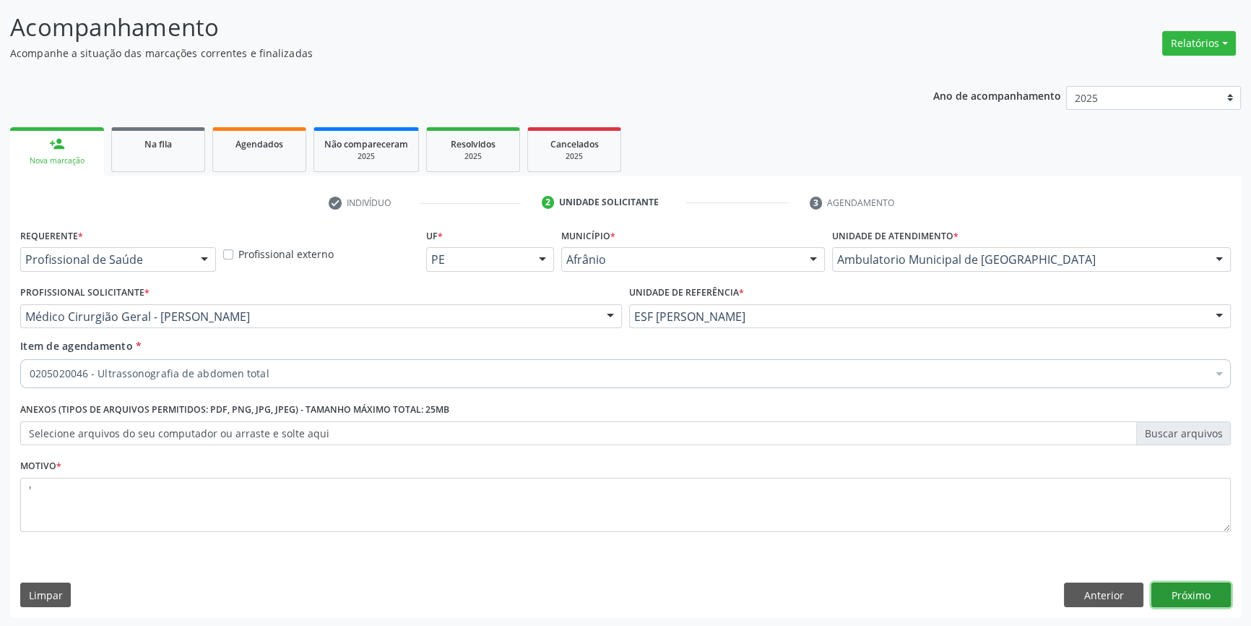
click at [1198, 587] on button "Próximo" at bounding box center [1191, 594] width 79 height 25
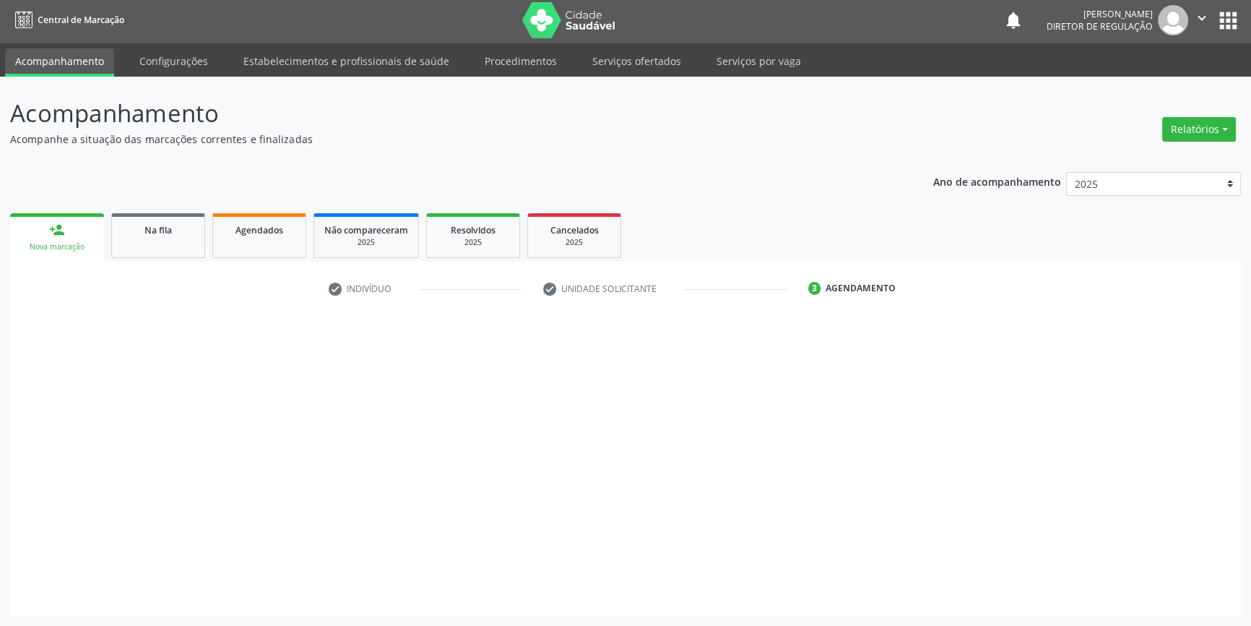
scroll to position [1, 0]
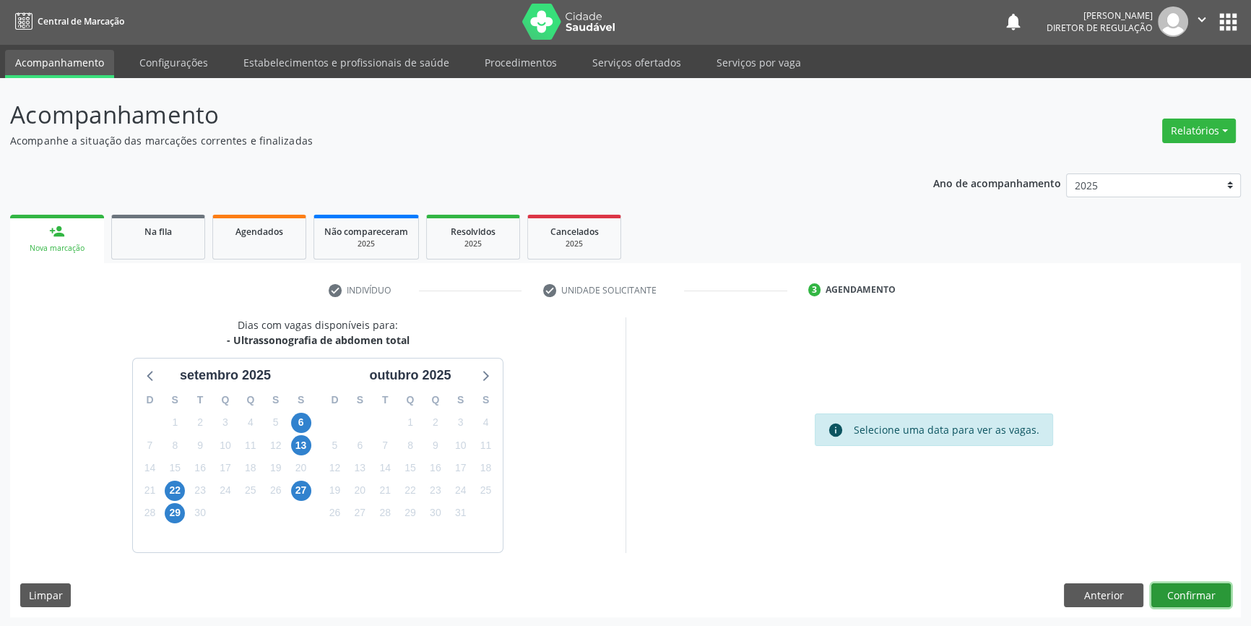
click at [1192, 591] on button "Confirmar" at bounding box center [1191, 595] width 79 height 25
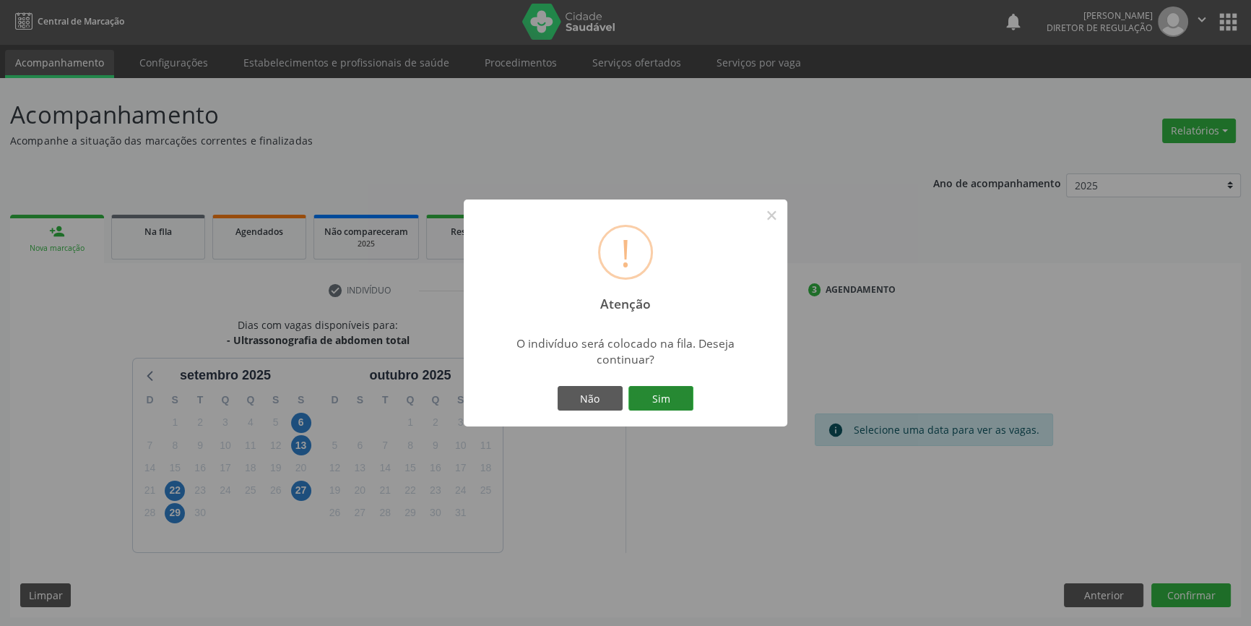
click at [652, 391] on button "Sim" at bounding box center [661, 398] width 65 height 25
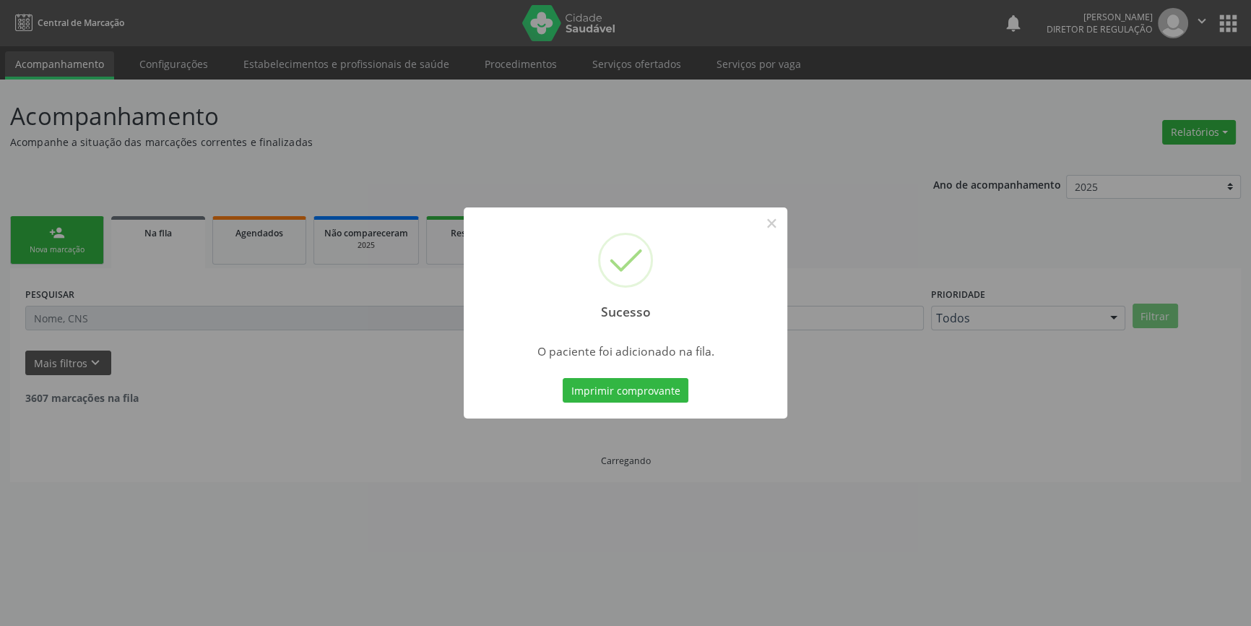
scroll to position [0, 0]
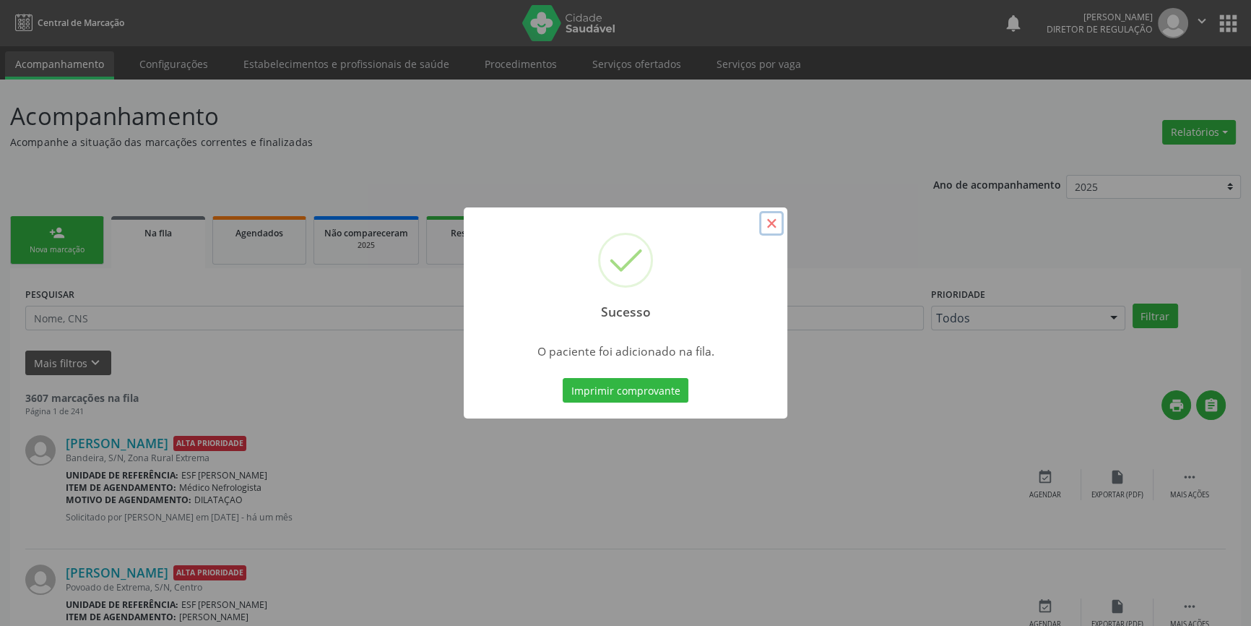
click at [773, 223] on button "×" at bounding box center [771, 223] width 25 height 25
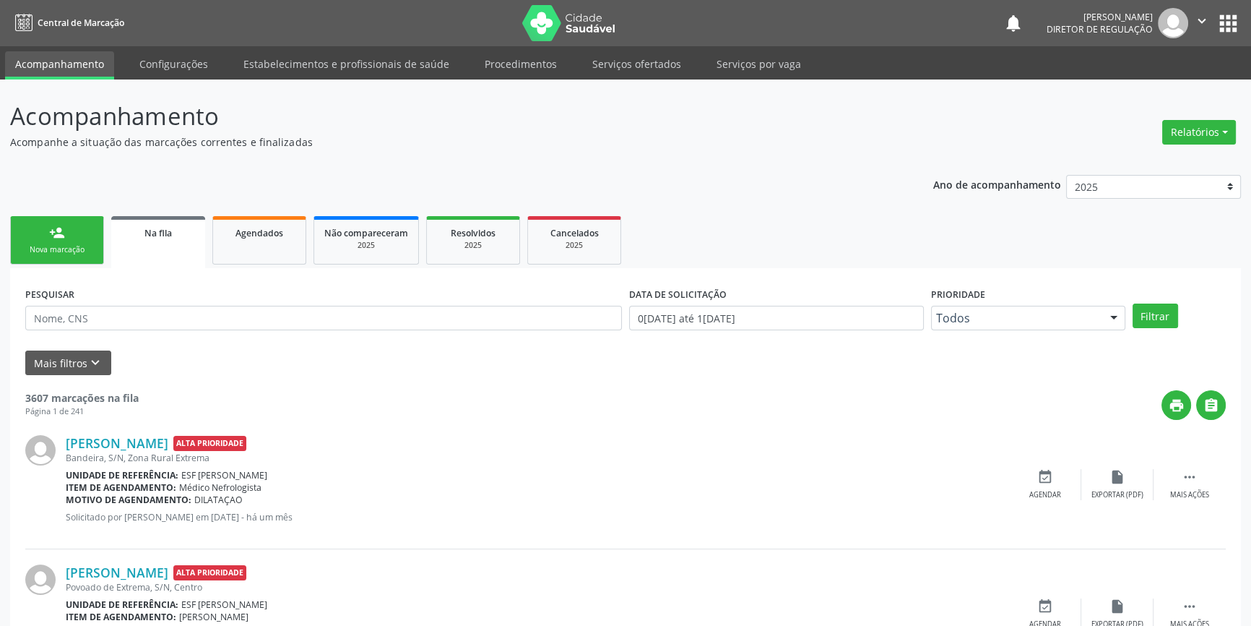
click at [78, 244] on div "Nova marcação" at bounding box center [57, 249] width 72 height 11
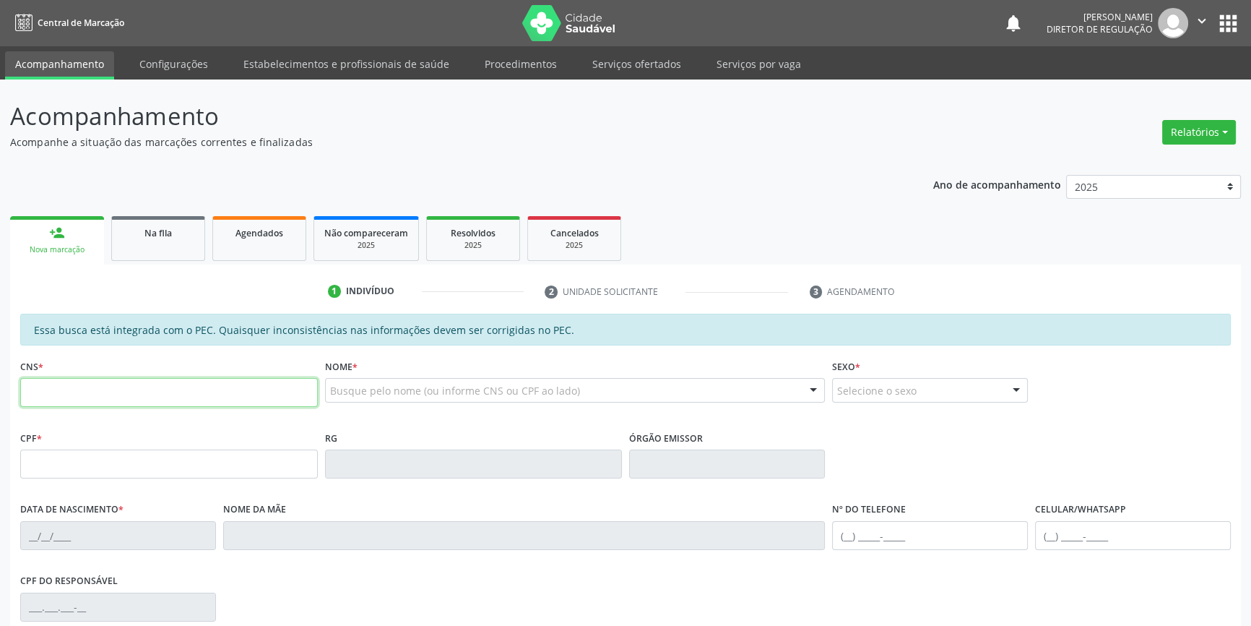
click at [155, 405] on input "text" at bounding box center [169, 392] width 298 height 29
type input "705 2084 1484 1574"
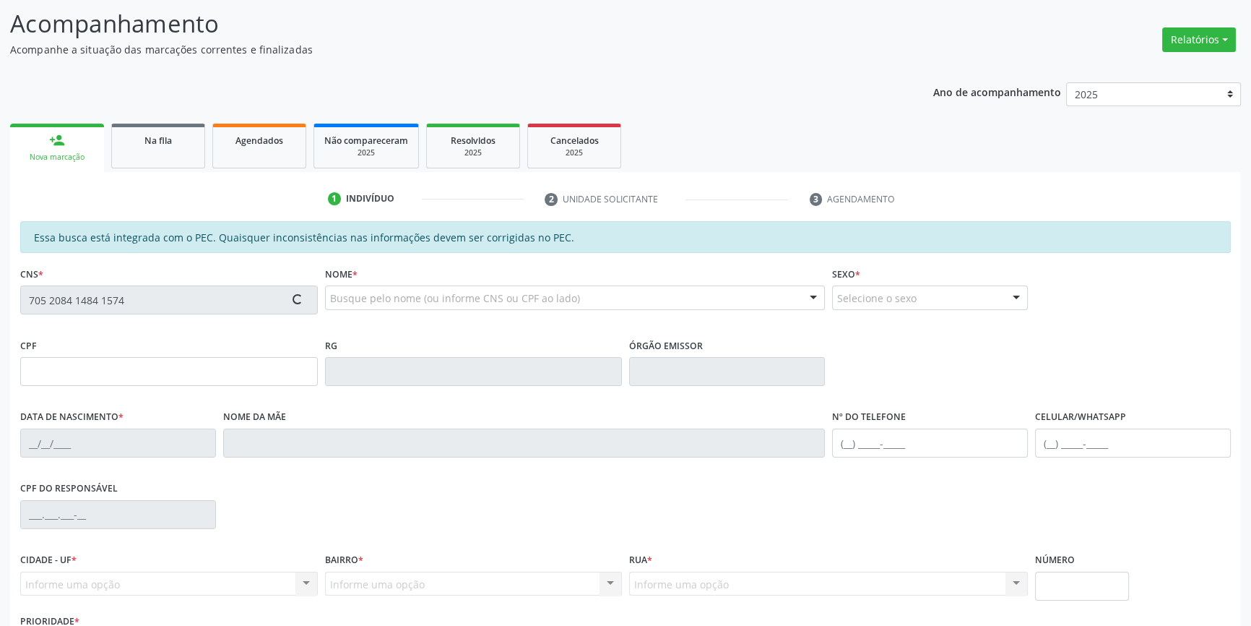
scroll to position [197, 0]
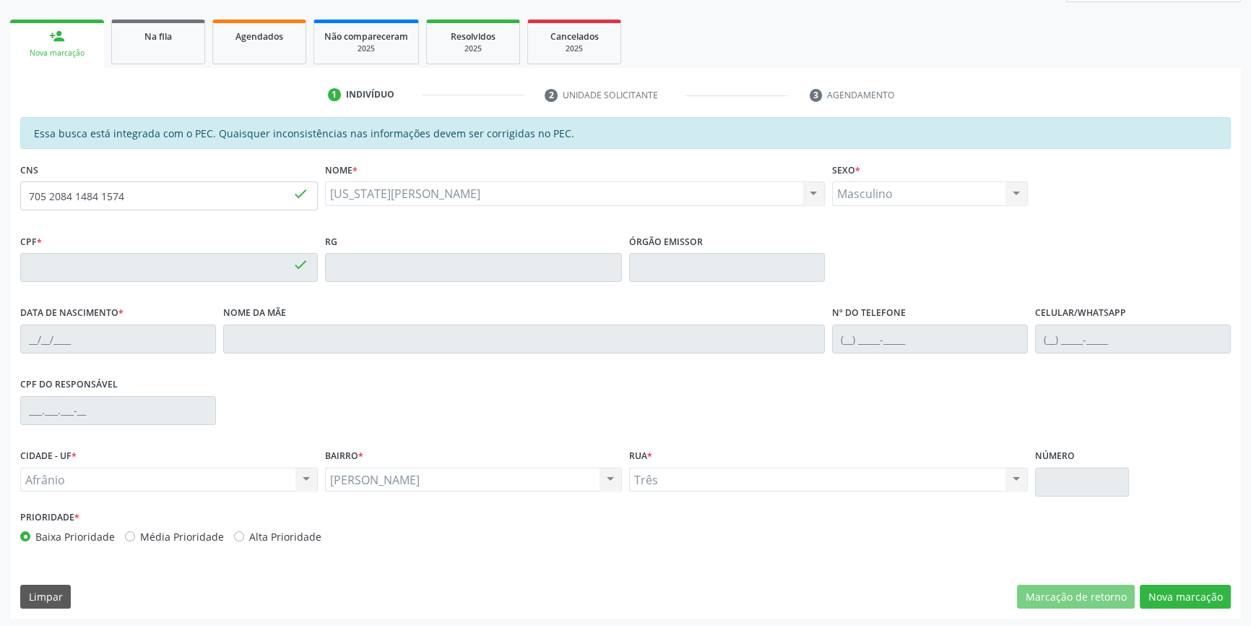
type input "683.484.014-15"
type input "22/12/1969"
type input "Antonia Campos Santos"
type input "(87) 98834-8914"
type input "S/N"
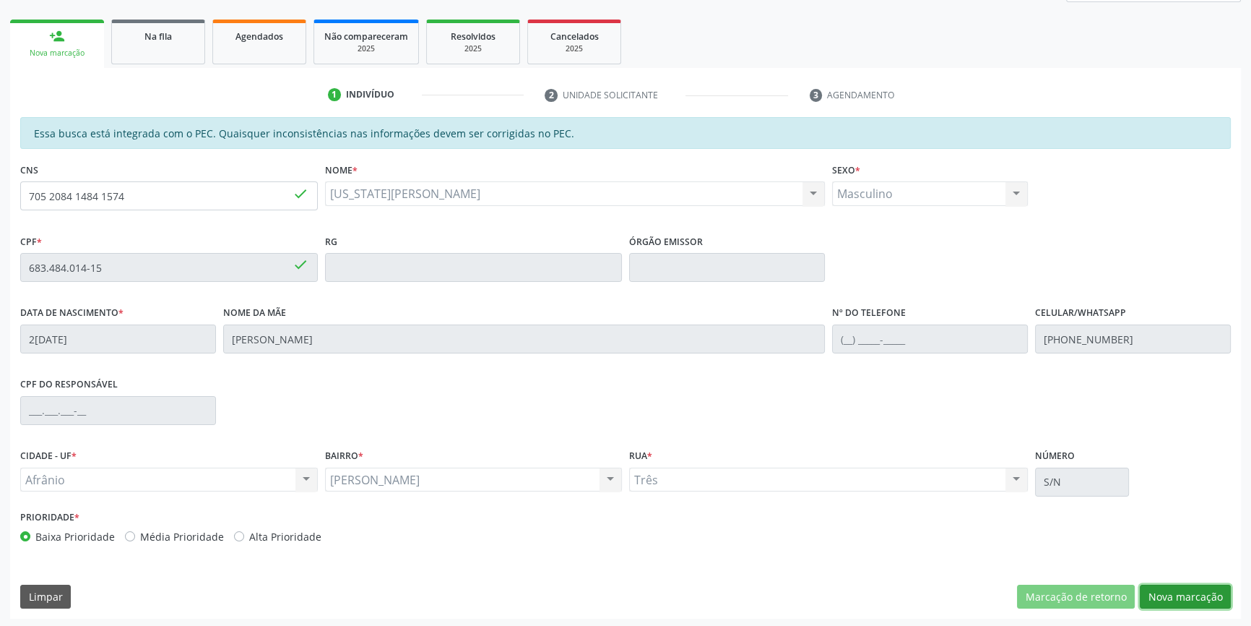
click at [1145, 585] on button "Nova marcação" at bounding box center [1185, 596] width 91 height 25
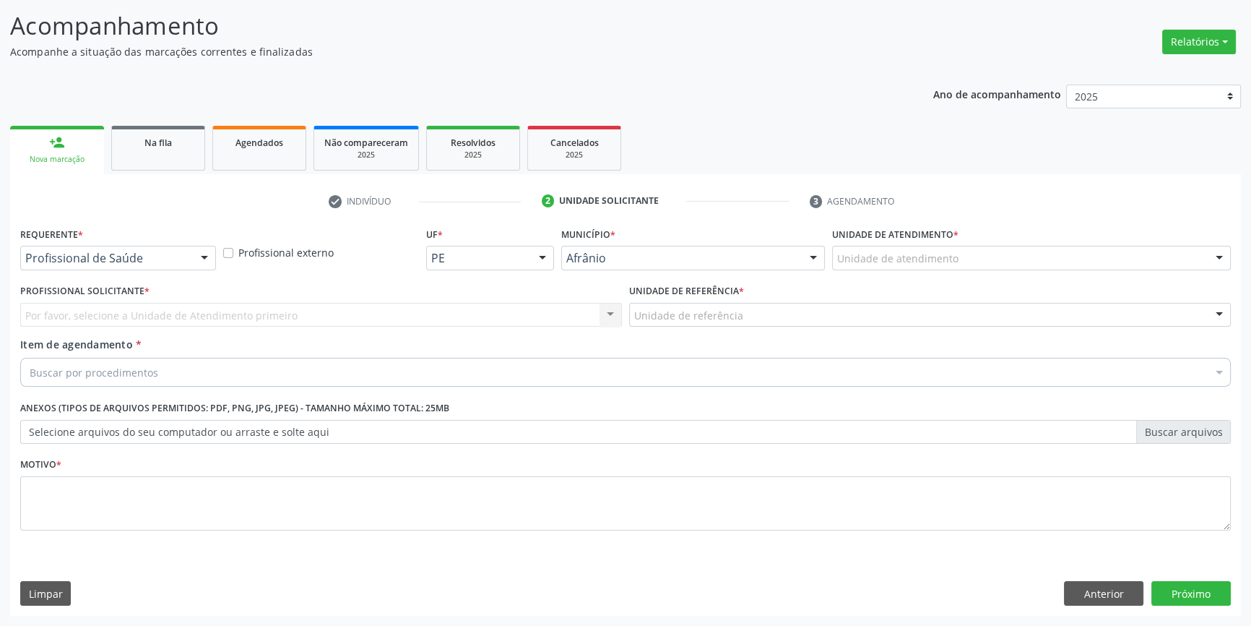
scroll to position [89, 0]
click at [926, 269] on div "Unidade de atendimento" at bounding box center [1031, 259] width 399 height 25
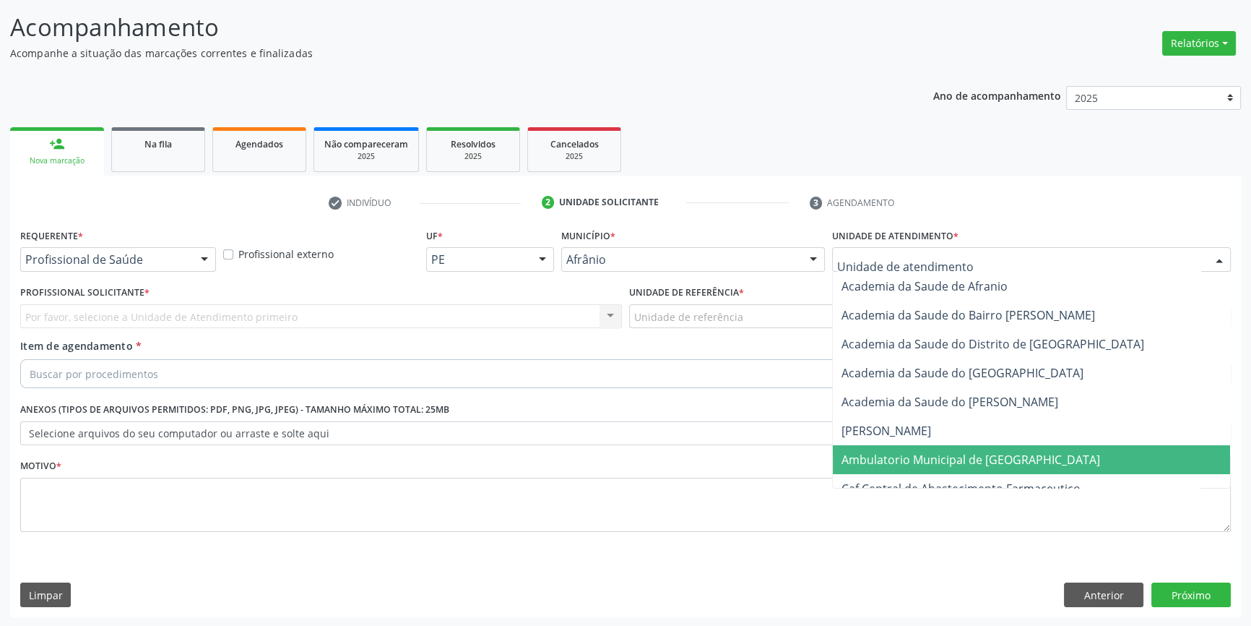
click at [943, 454] on span "Ambulatorio Municipal de [GEOGRAPHIC_DATA]" at bounding box center [971, 460] width 259 height 16
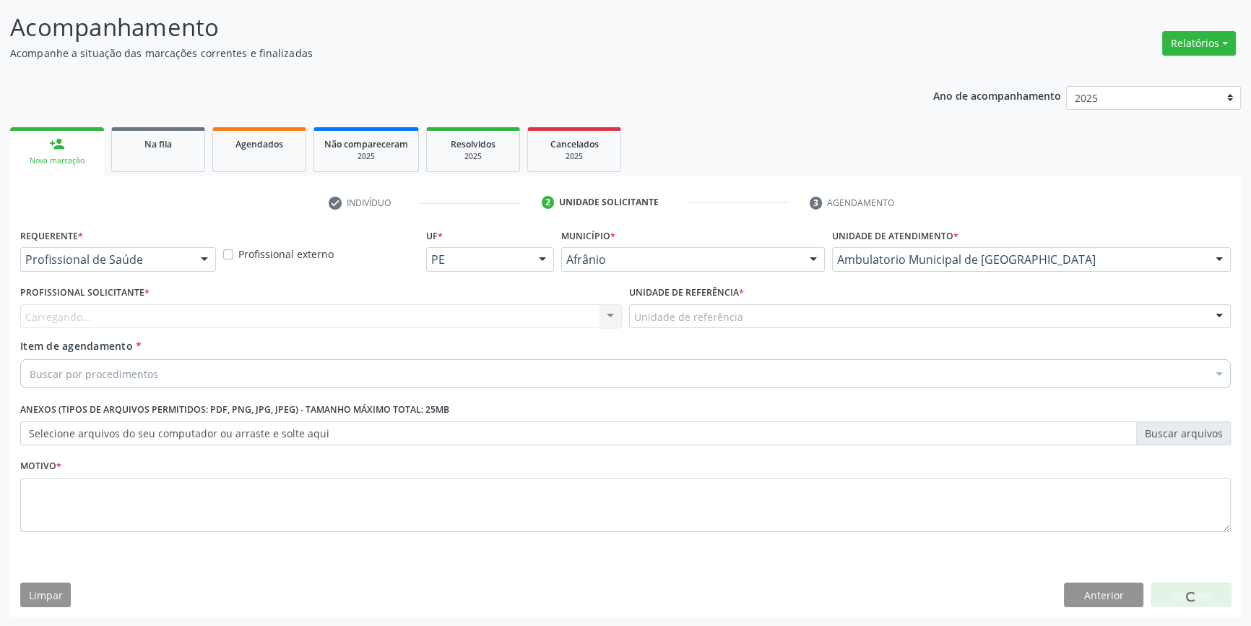
click at [733, 336] on div "Unidade de referência * Unidade de referência ESF de Extrema ESF de Barra das M…" at bounding box center [930, 310] width 609 height 56
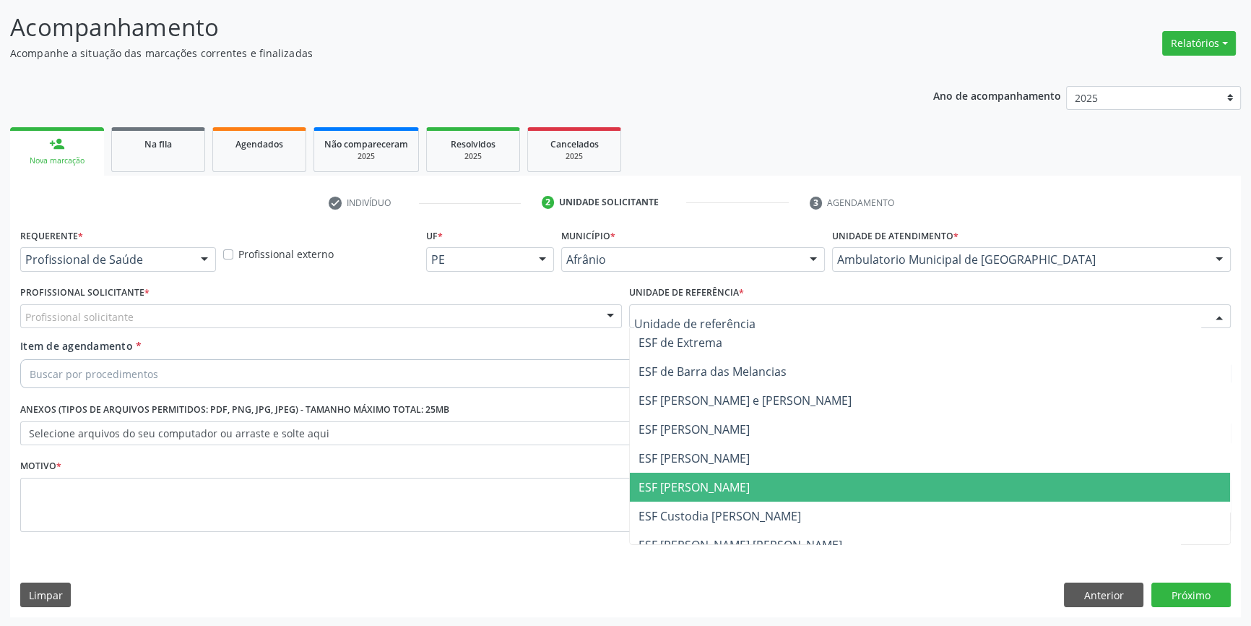
drag, startPoint x: 722, startPoint y: 488, endPoint x: 458, endPoint y: 334, distance: 305.3
click at [715, 487] on span "ESF [PERSON_NAME]" at bounding box center [930, 486] width 600 height 29
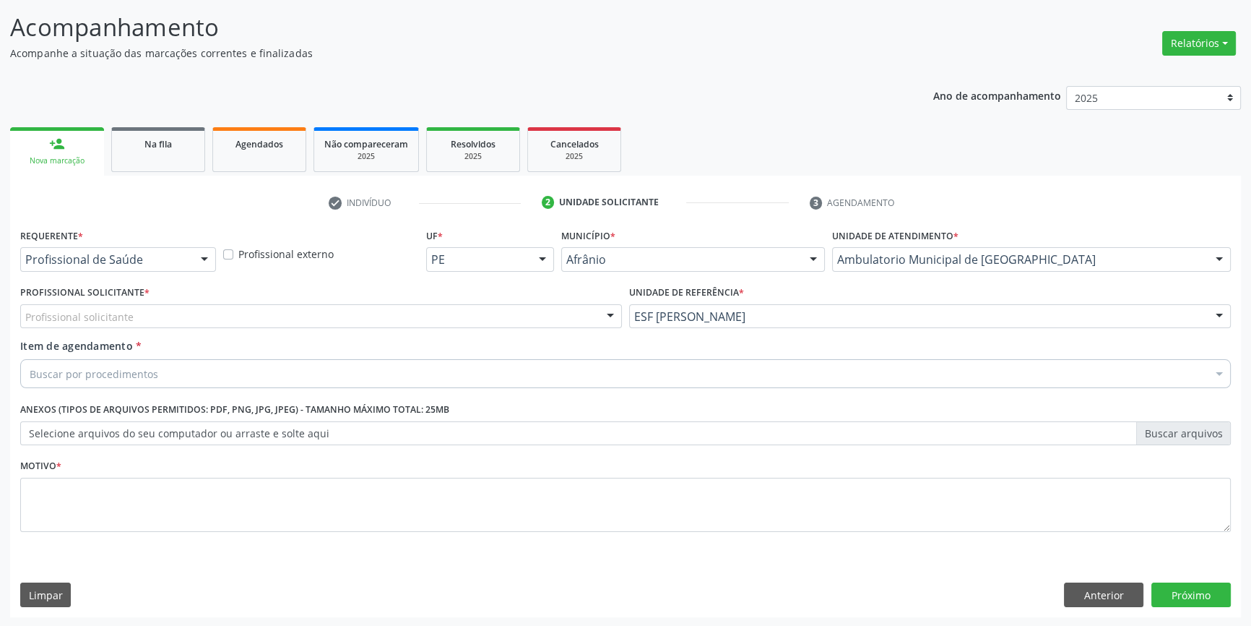
click at [437, 321] on div "Profissional solicitante" at bounding box center [321, 316] width 602 height 25
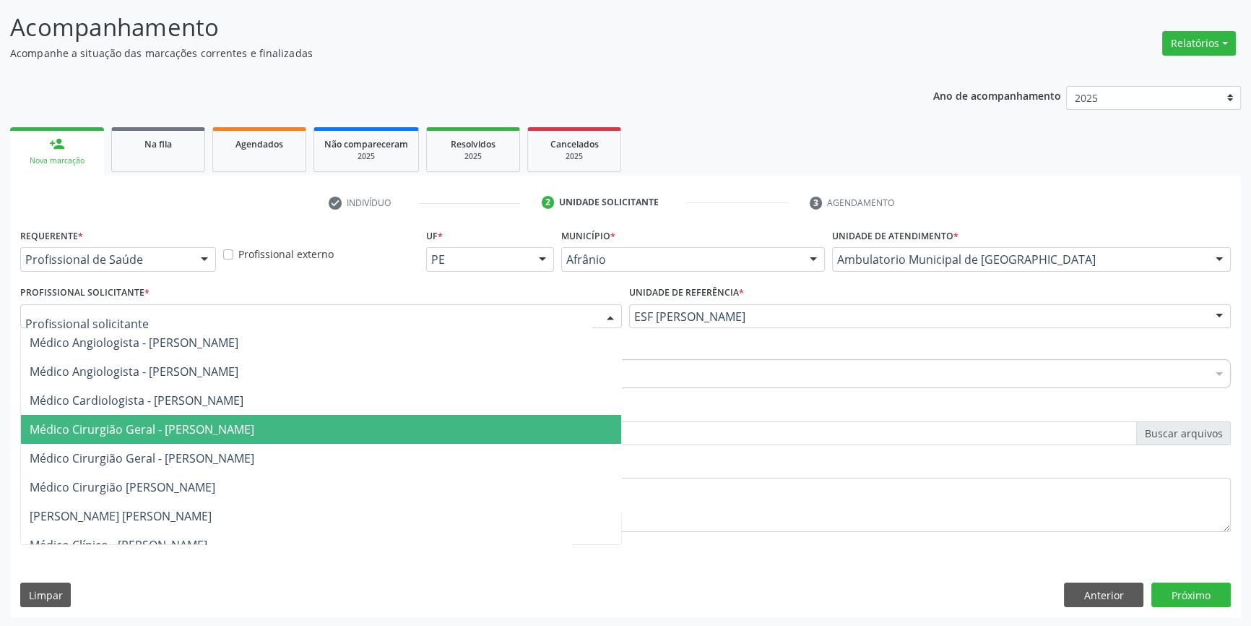
click at [254, 422] on span "Médico Cirurgião Geral - [PERSON_NAME]" at bounding box center [142, 429] width 225 height 16
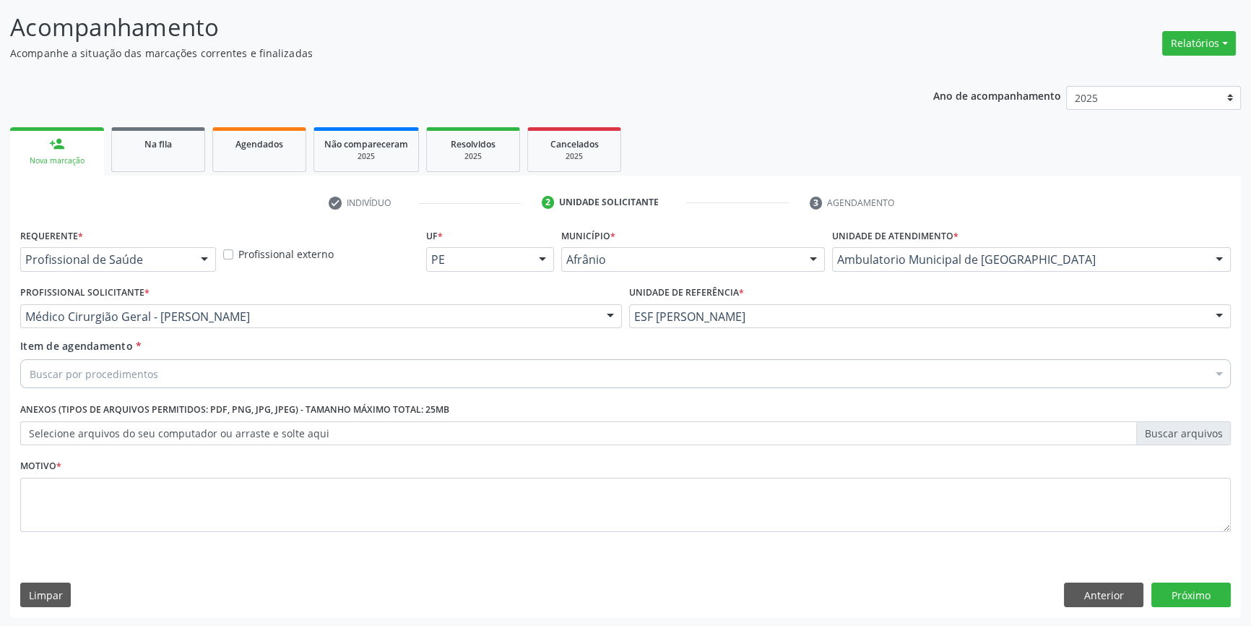
click at [223, 376] on div "Buscar por procedimentos" at bounding box center [625, 373] width 1211 height 29
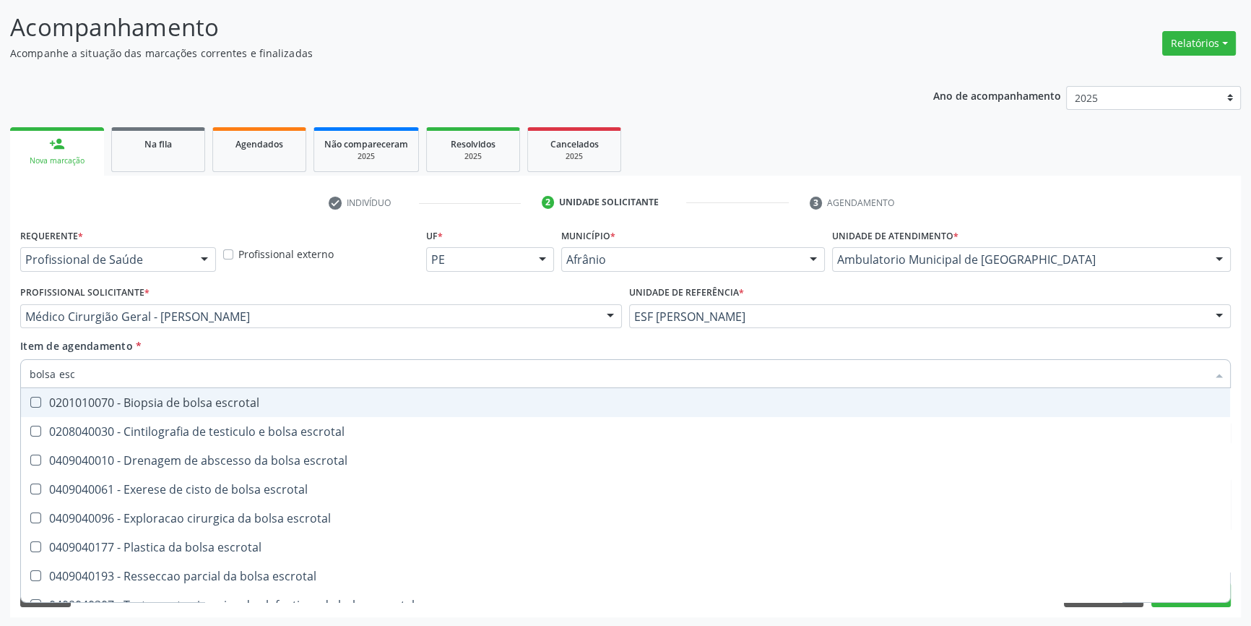
type input "bolsa es"
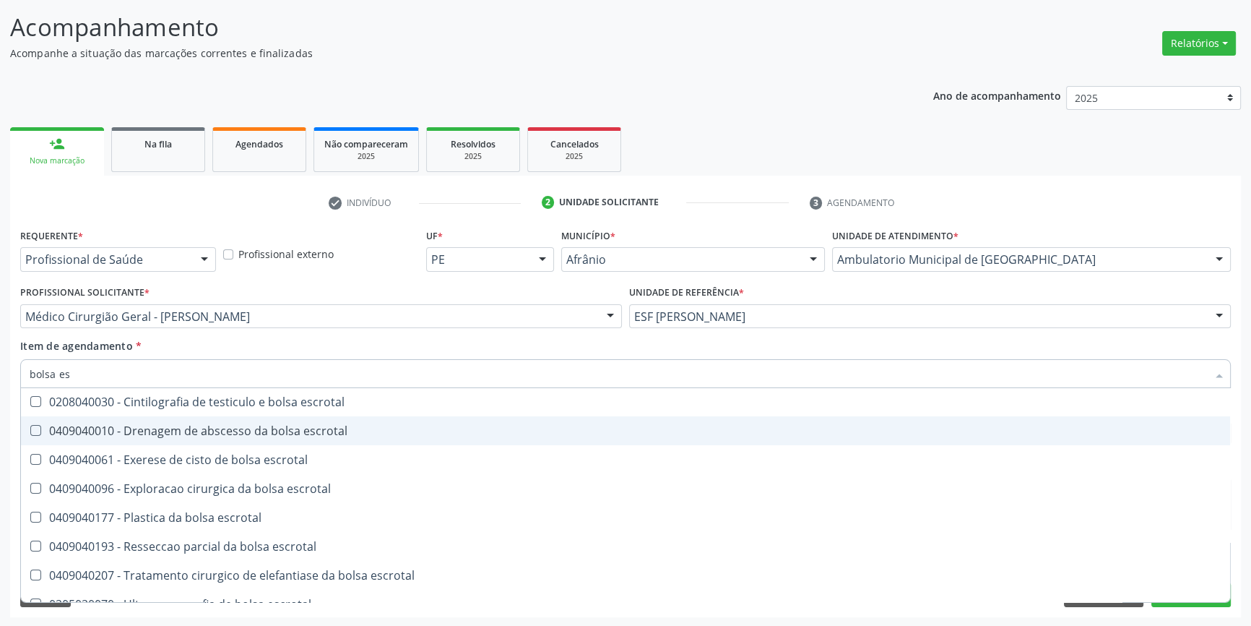
scroll to position [46, 0]
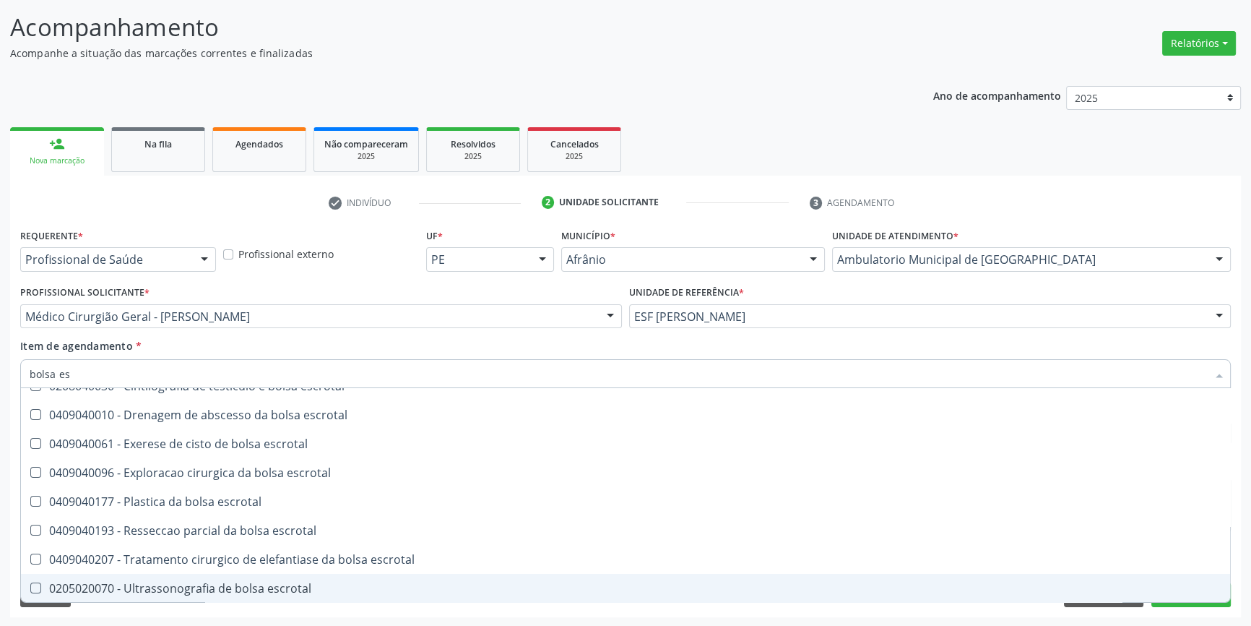
click at [251, 584] on div "0205020070 - Ultrassonografia de bolsa escrotal" at bounding box center [626, 588] width 1192 height 12
checkbox escrotal "true"
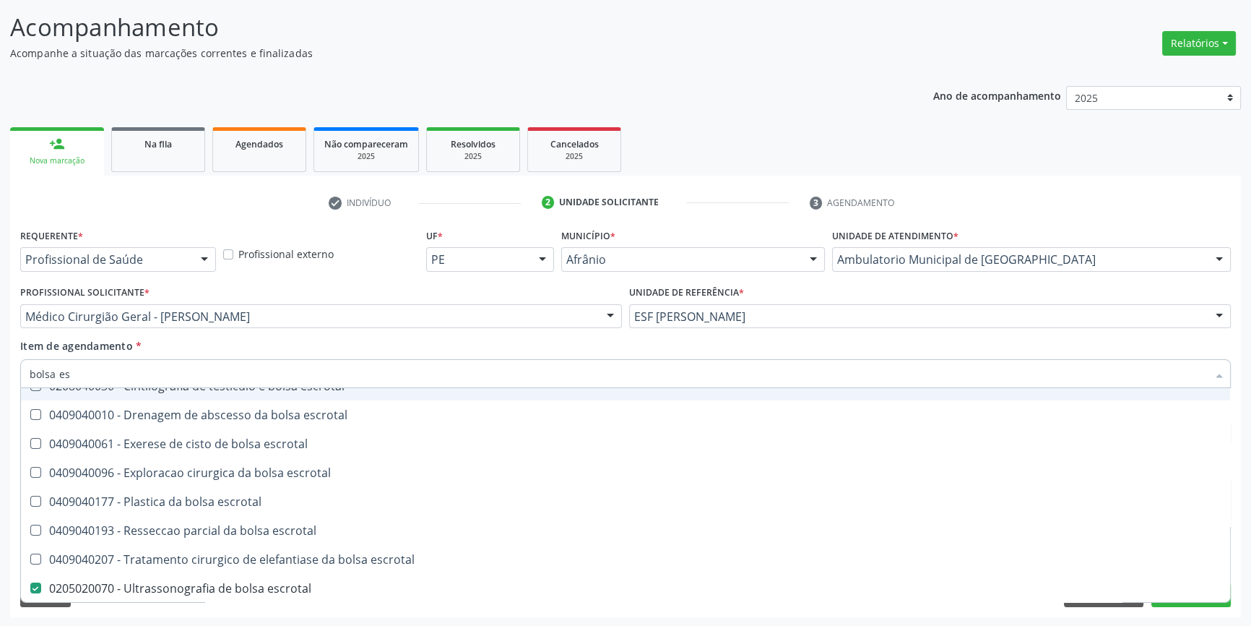
click at [280, 348] on div "Item de agendamento * bolsa es Desfazer seleção 0201010070 - Biopsia de bolsa e…" at bounding box center [625, 361] width 1211 height 46
checkbox escrotal "true"
checkbox escrotal "false"
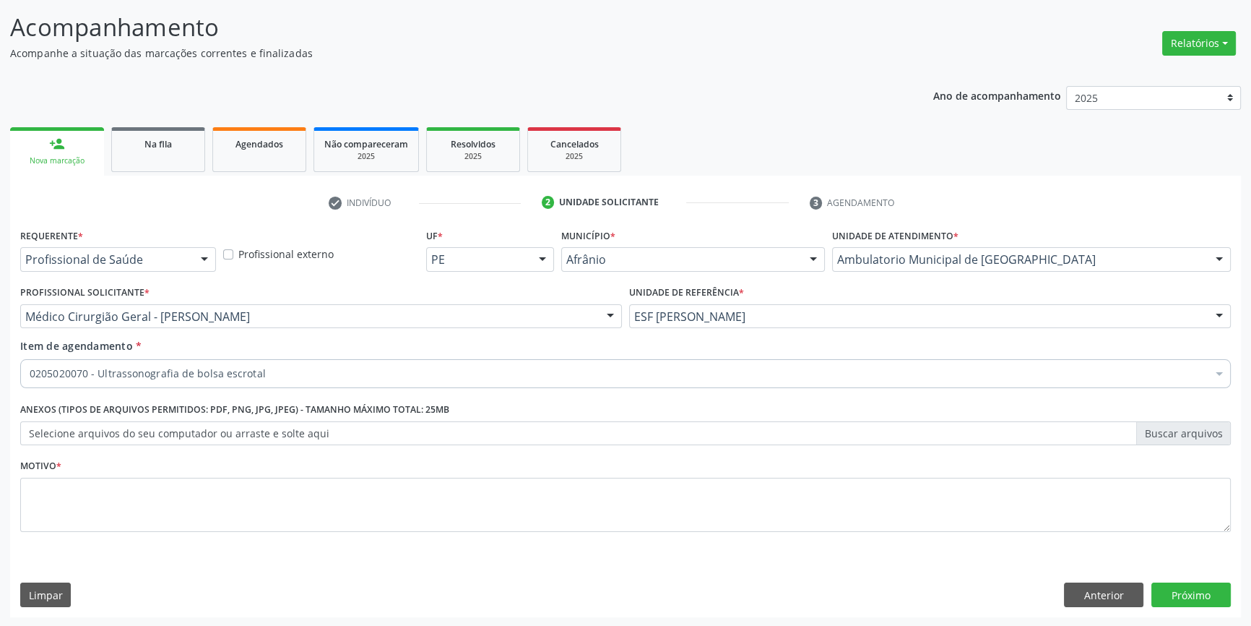
scroll to position [0, 0]
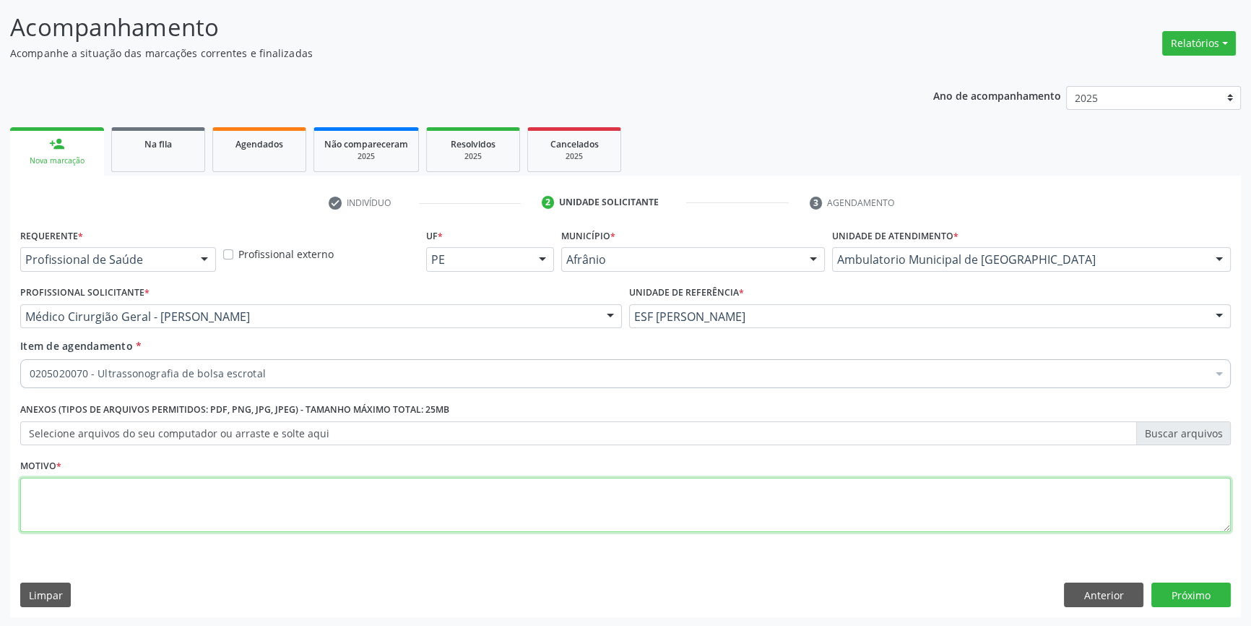
click at [231, 493] on textarea at bounding box center [625, 505] width 1211 height 55
type textarea "'"
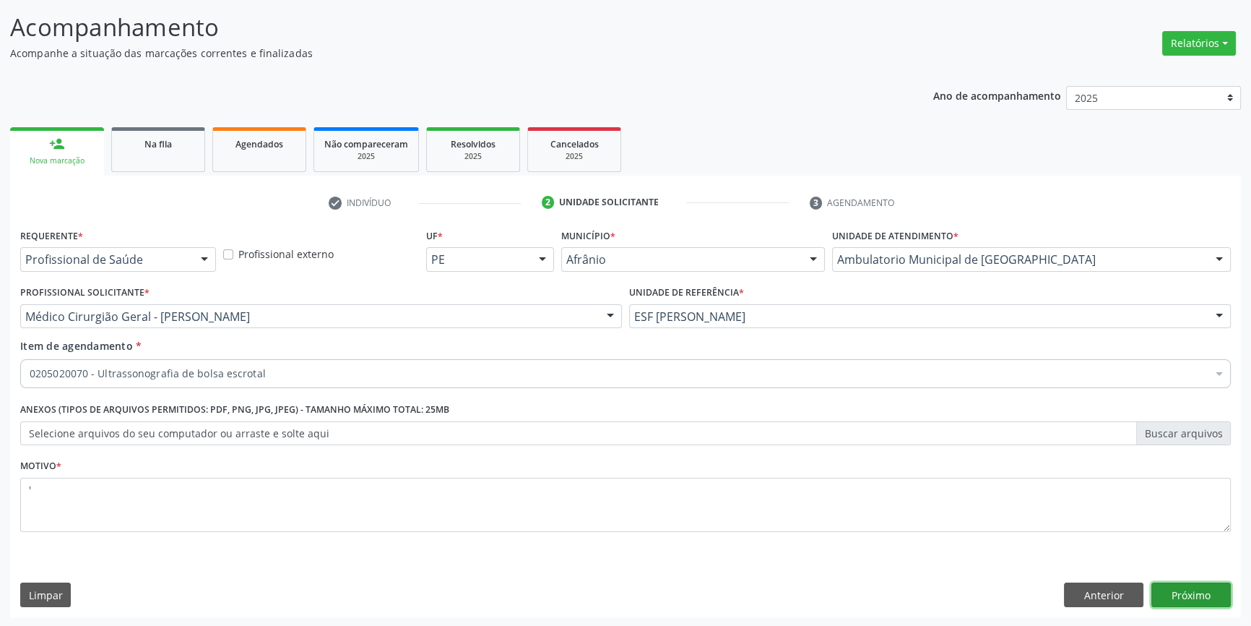
click at [1199, 592] on button "Próximo" at bounding box center [1191, 594] width 79 height 25
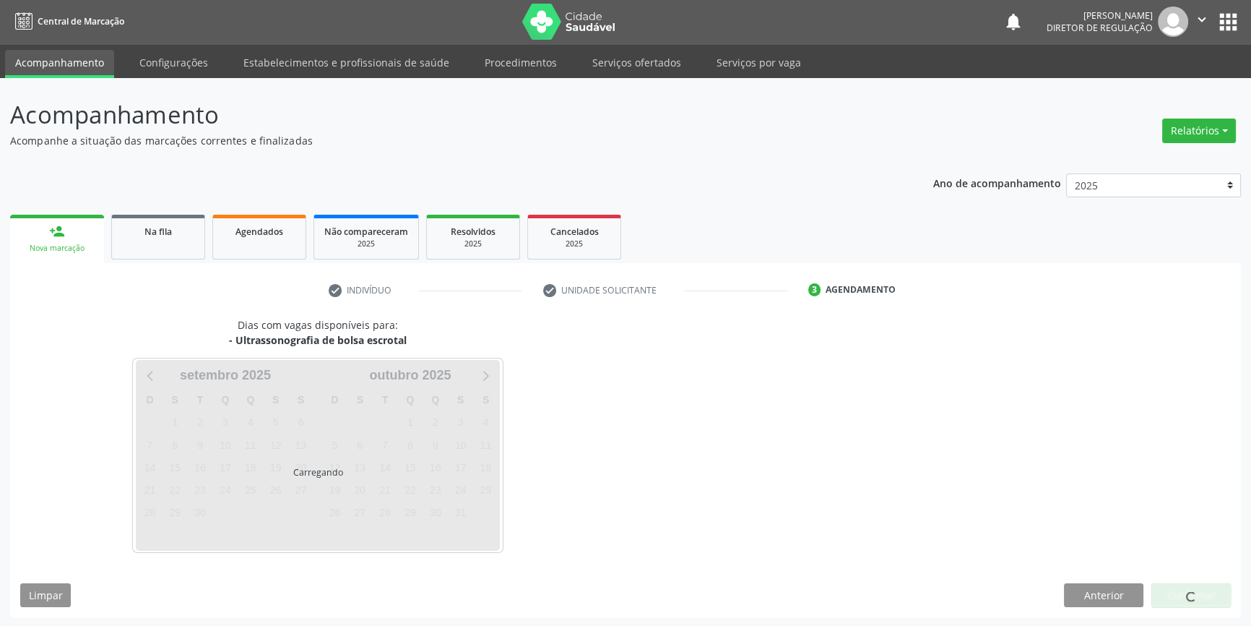
scroll to position [44, 0]
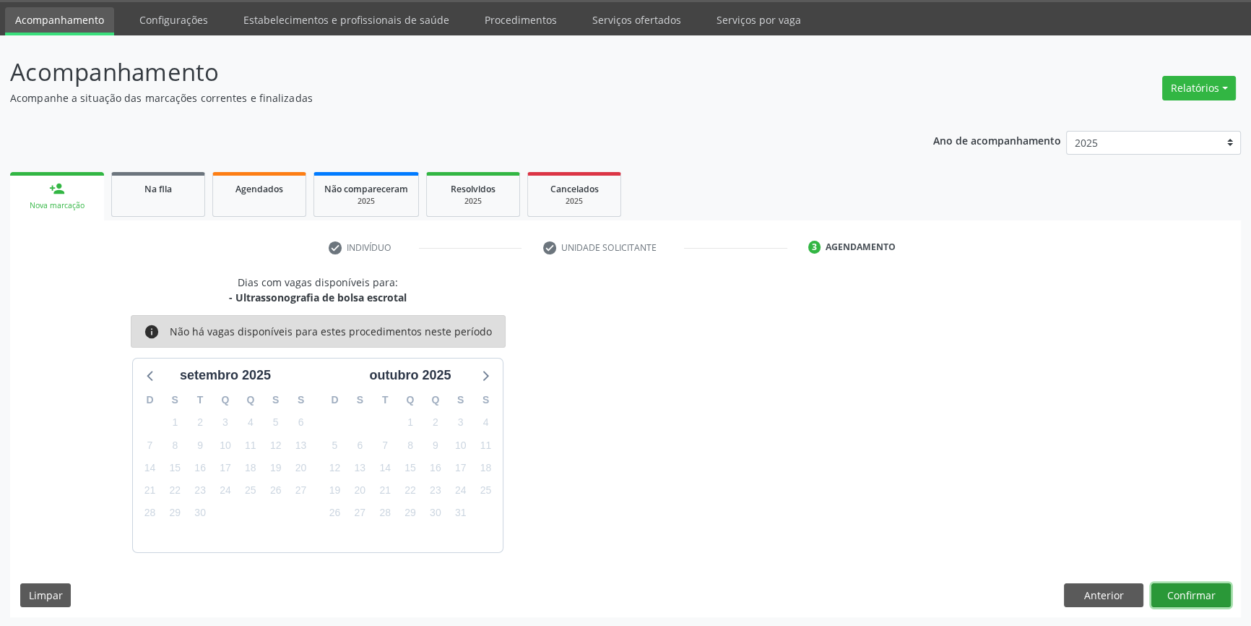
click at [1201, 593] on button "Confirmar" at bounding box center [1191, 595] width 79 height 25
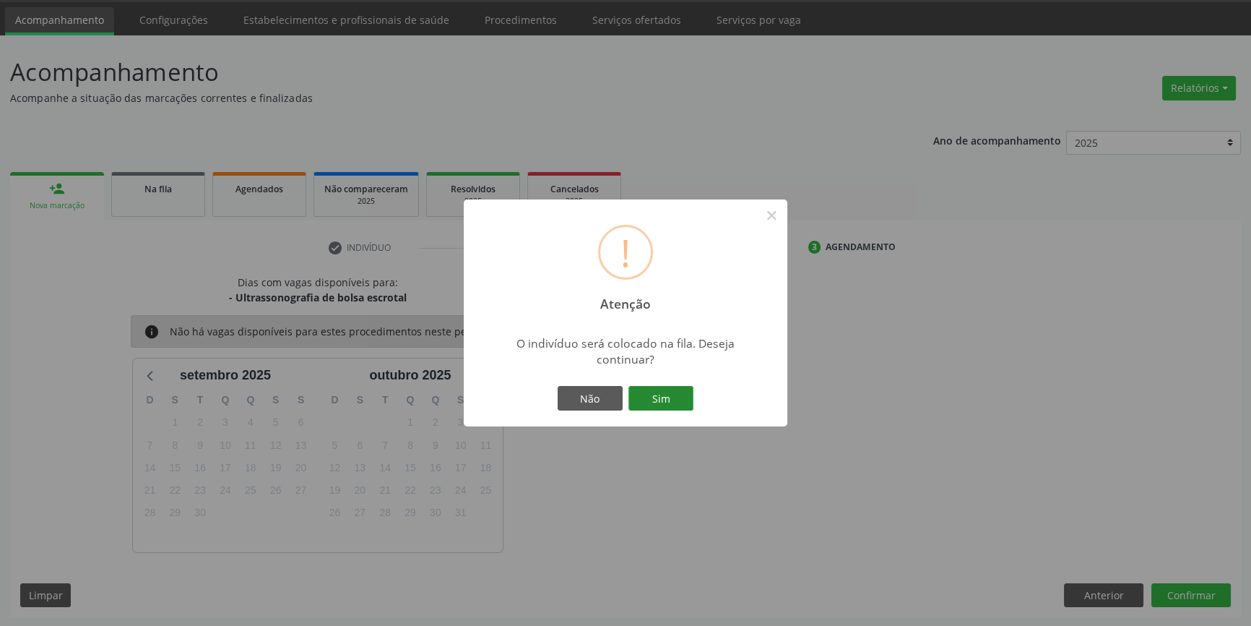
click at [662, 397] on button "Sim" at bounding box center [661, 398] width 65 height 25
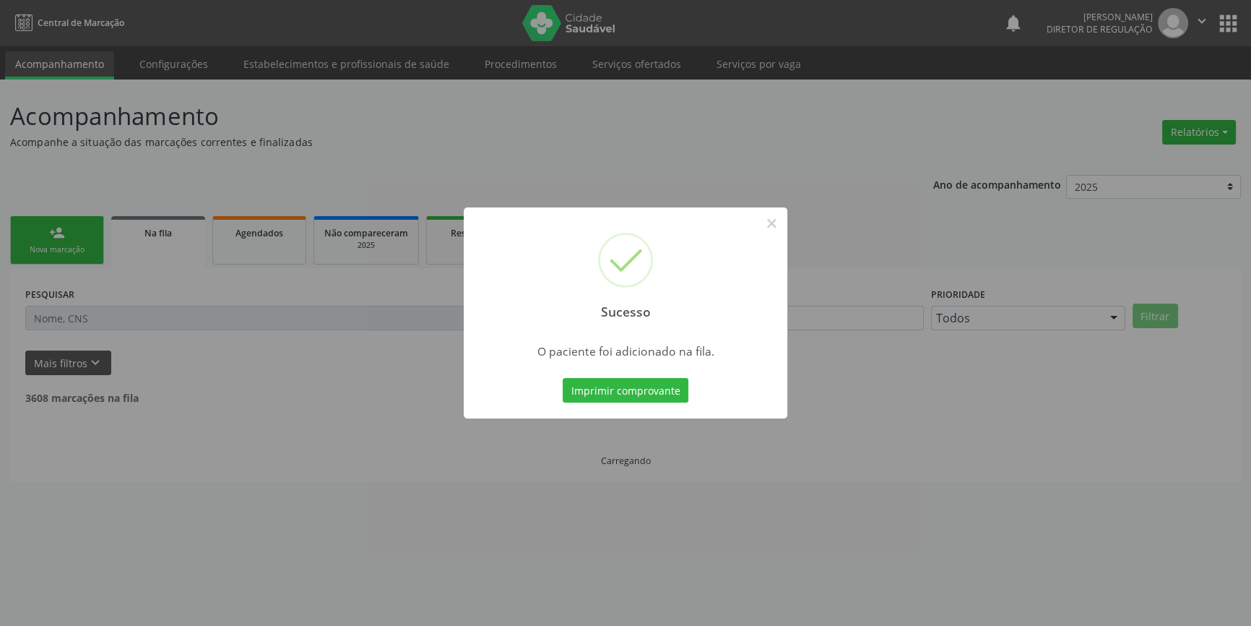
scroll to position [0, 0]
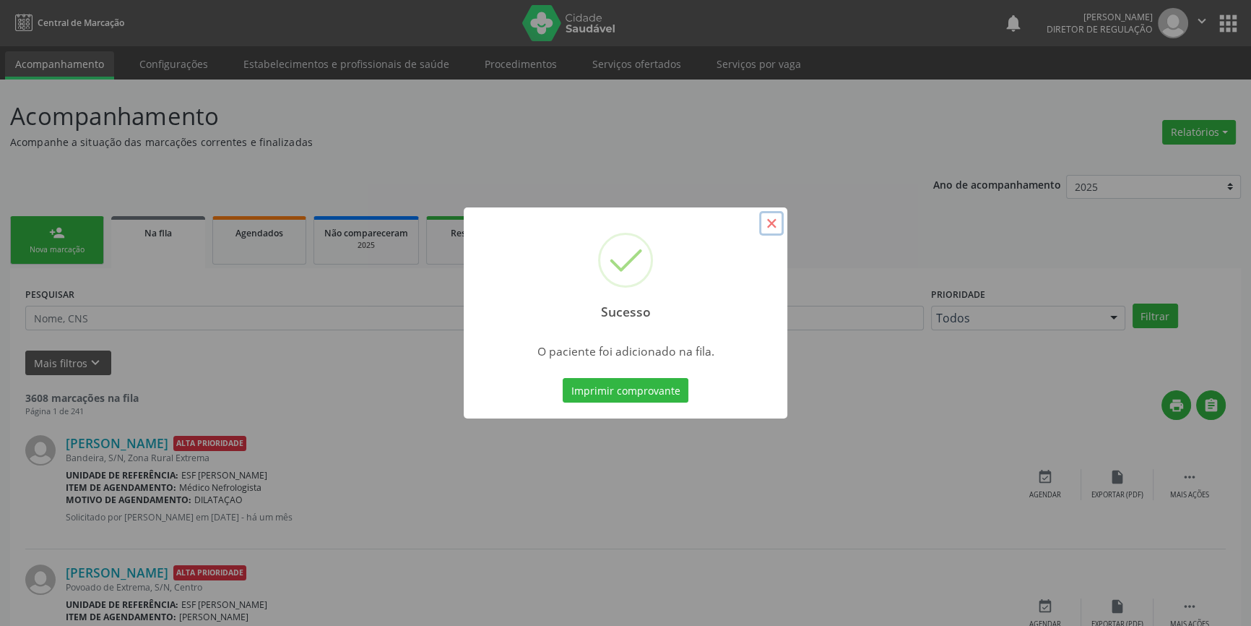
click at [772, 232] on button "×" at bounding box center [771, 223] width 25 height 25
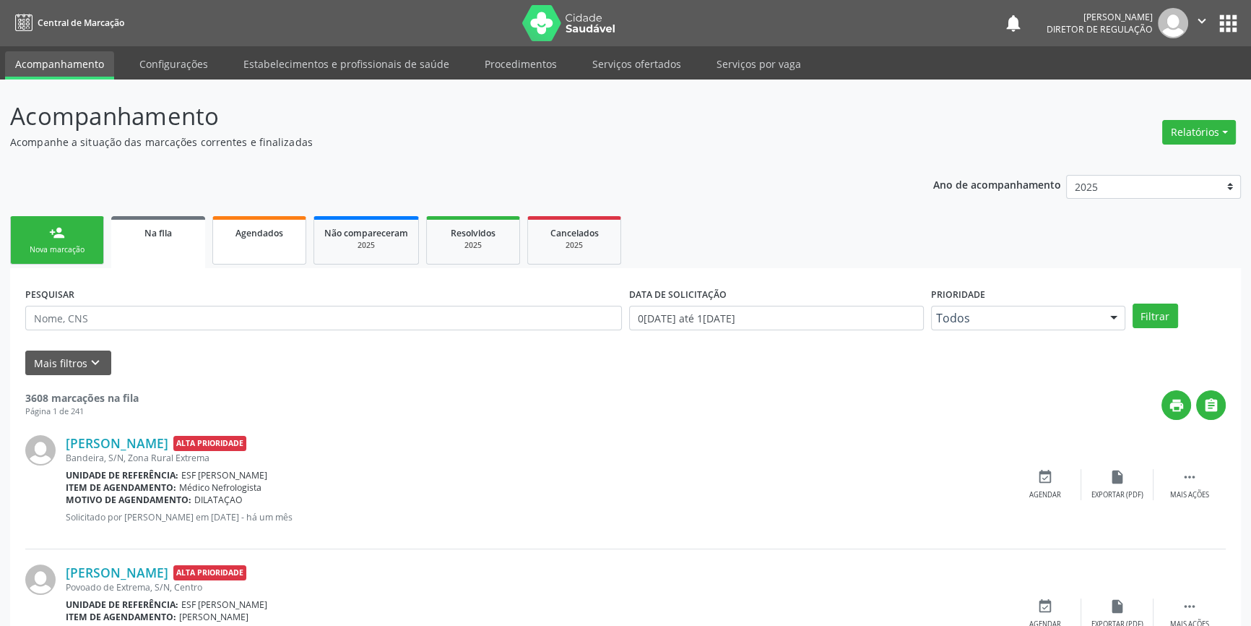
click at [280, 245] on link "Agendados" at bounding box center [259, 240] width 94 height 48
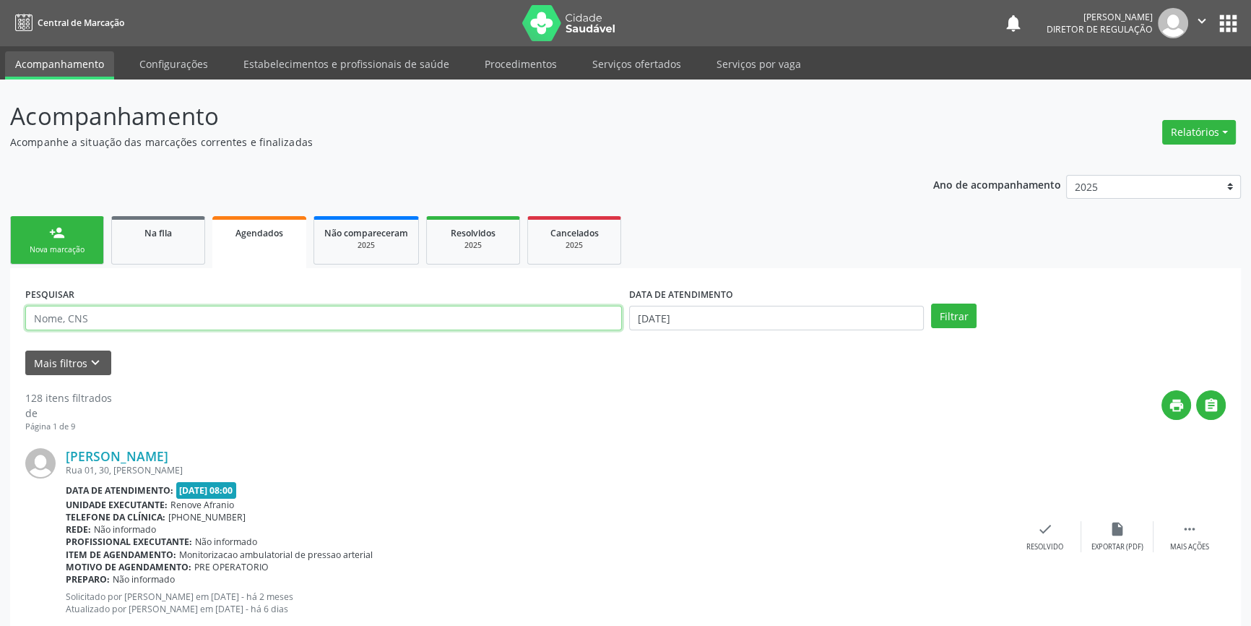
click at [238, 314] on input "text" at bounding box center [323, 318] width 597 height 25
type input "702608742088548"
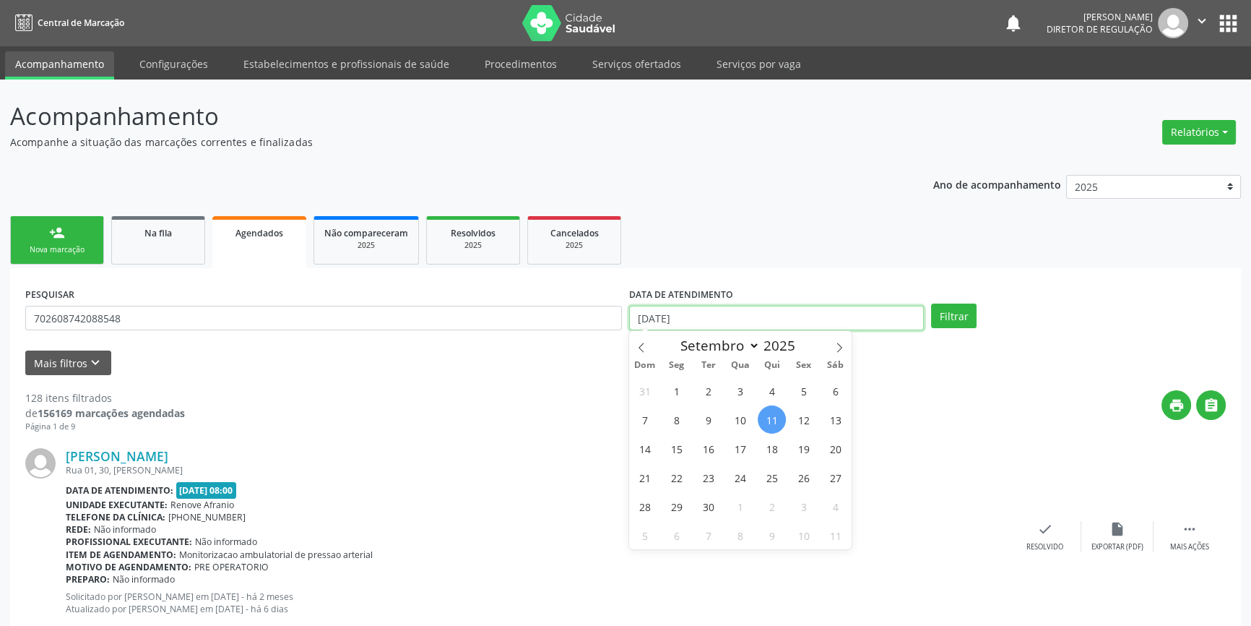
click at [777, 308] on input "11/09/2025" at bounding box center [776, 318] width 295 height 25
click at [739, 412] on span "10" at bounding box center [740, 419] width 28 height 28
type input "10/09/2025"
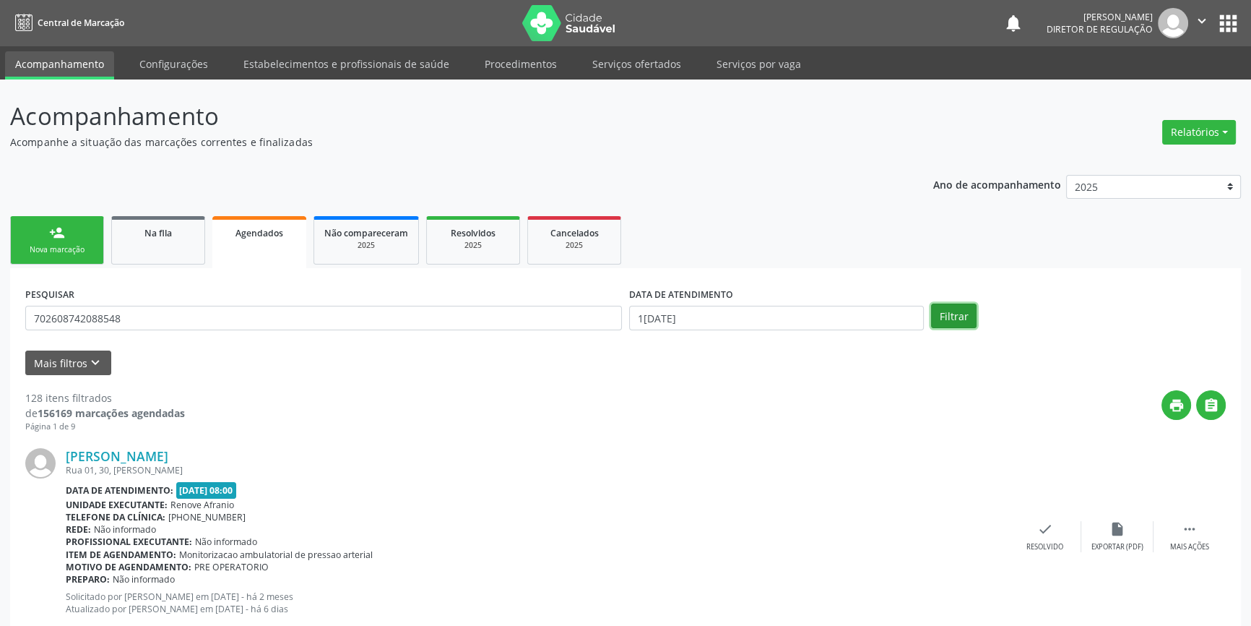
click at [961, 308] on button "Filtrar" at bounding box center [954, 315] width 46 height 25
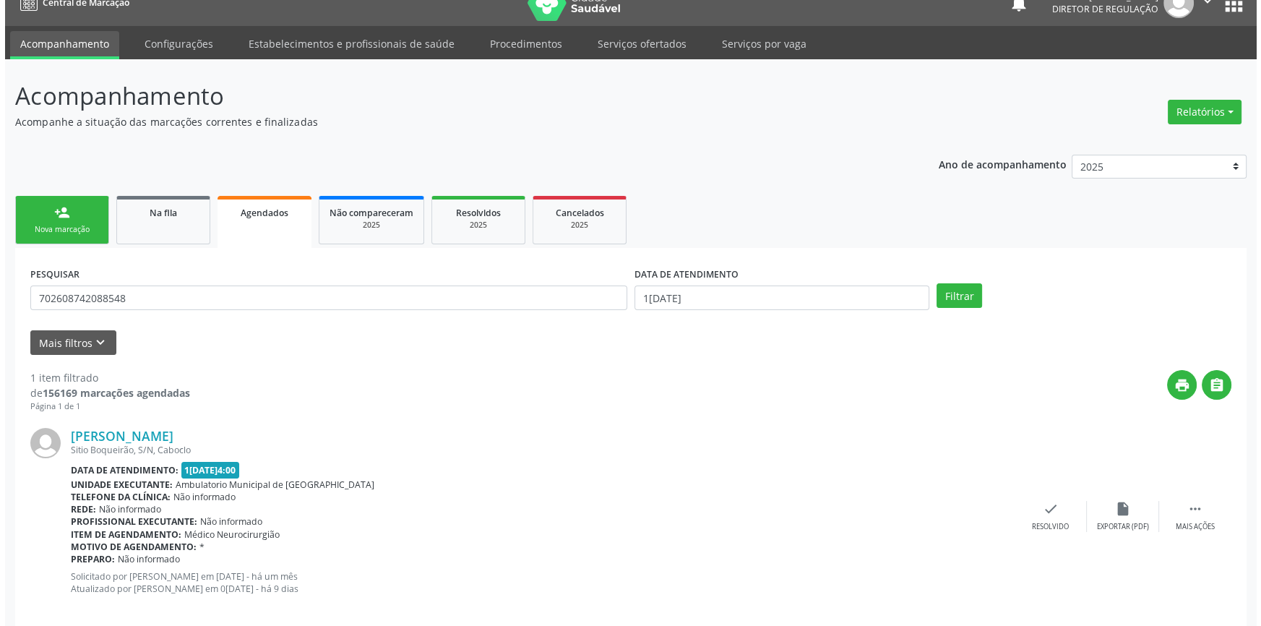
scroll to position [38, 0]
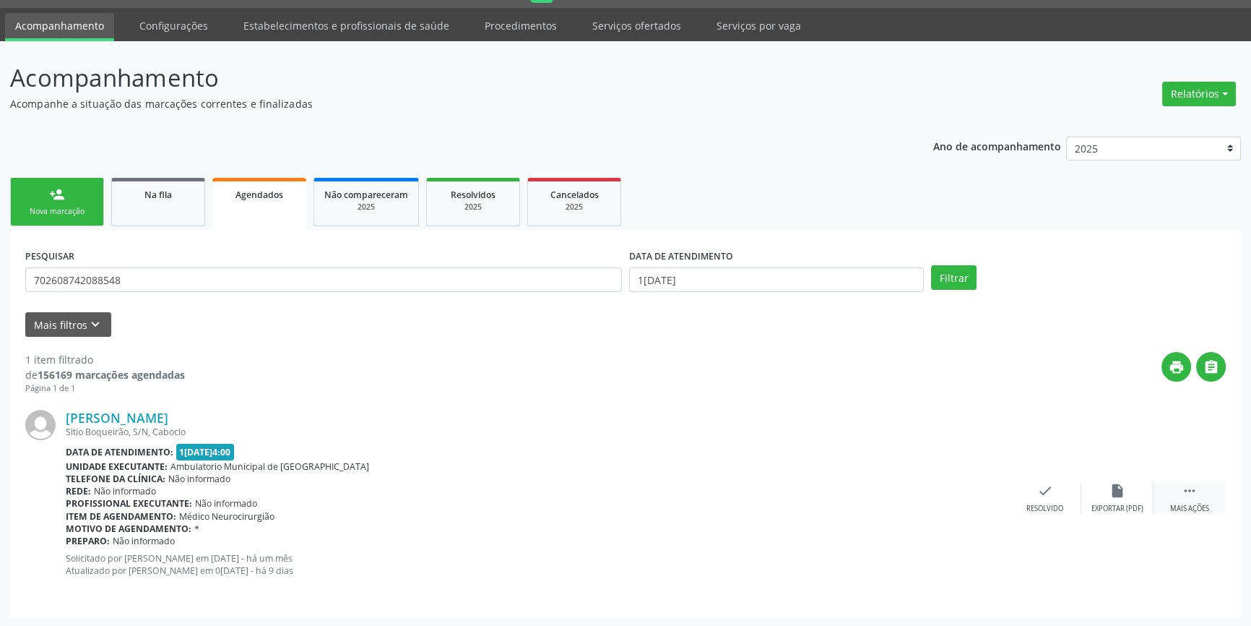
click at [1198, 496] on div " Mais ações" at bounding box center [1190, 498] width 72 height 31
click at [978, 490] on icon "cancel" at bounding box center [973, 491] width 16 height 16
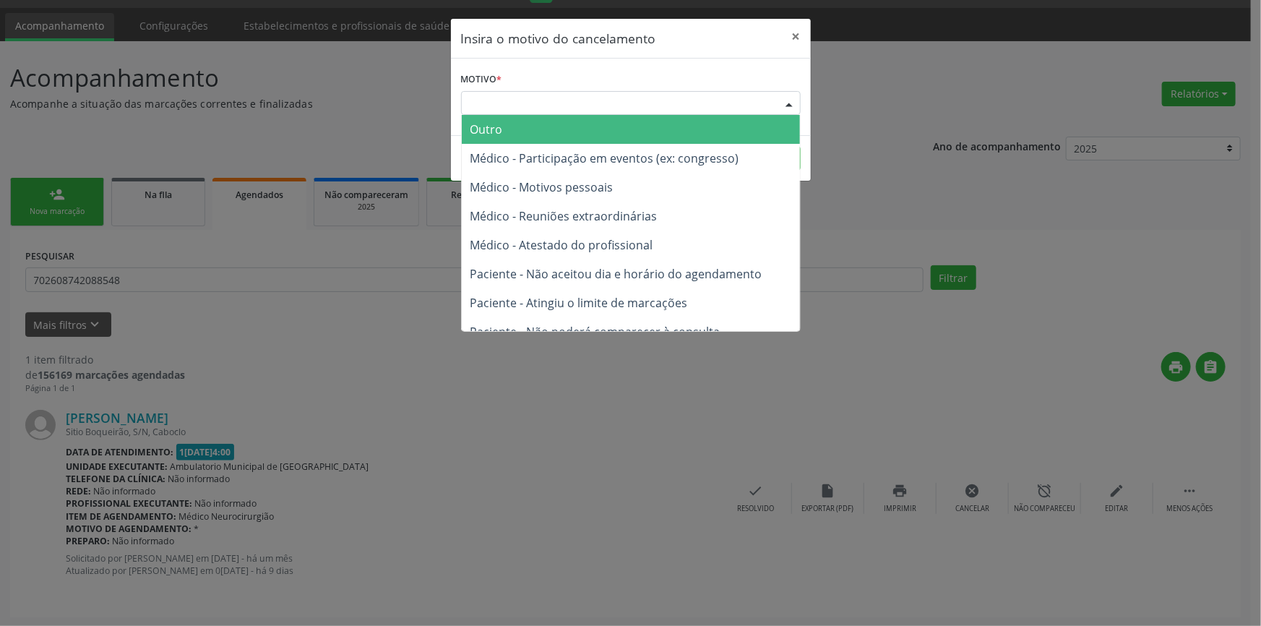
click at [616, 97] on div "Escolha o motivo" at bounding box center [631, 103] width 340 height 25
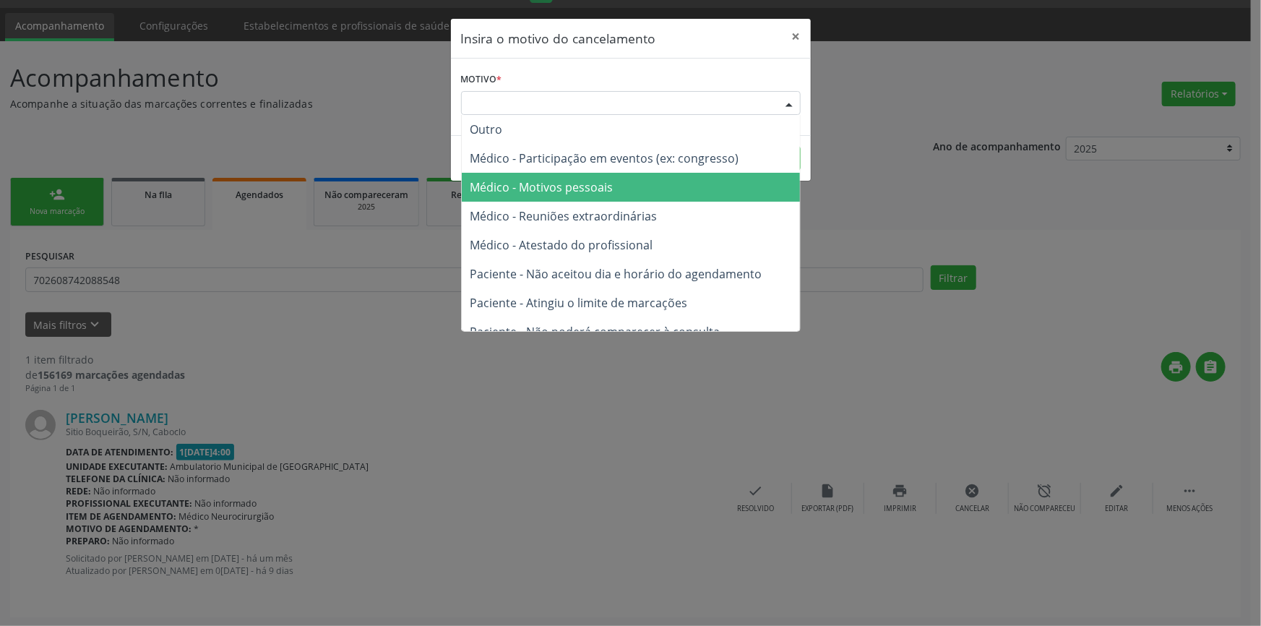
click at [631, 190] on span "Médico - Motivos pessoais" at bounding box center [631, 187] width 338 height 29
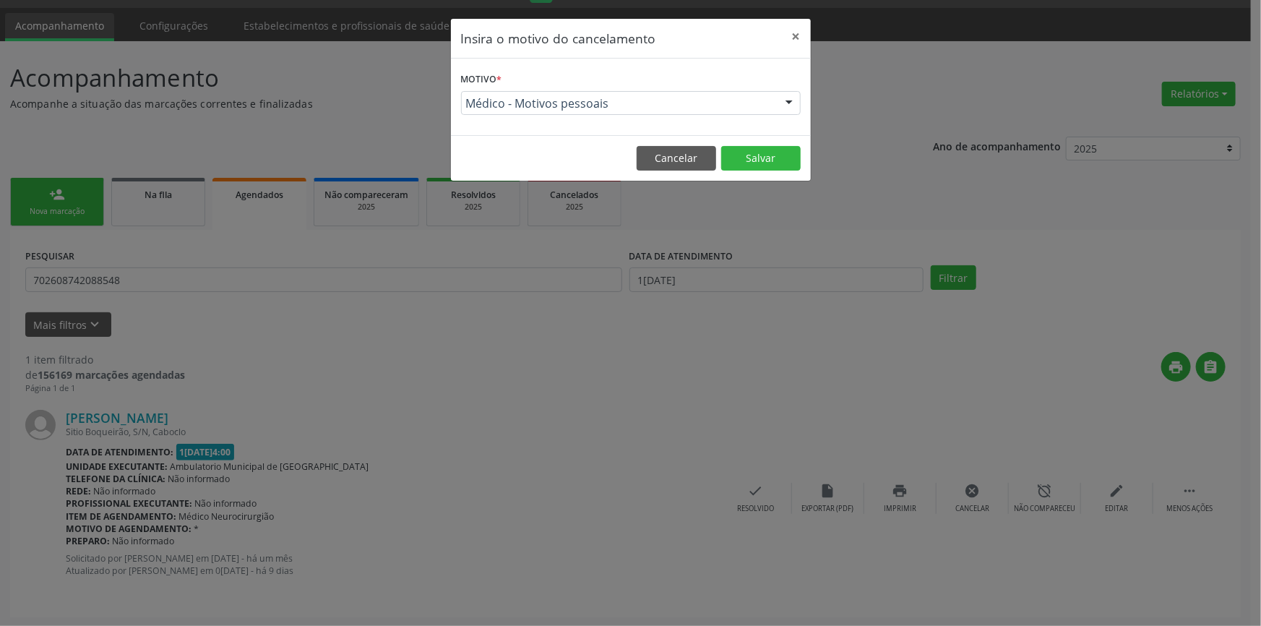
click at [720, 176] on footer "Cancelar Salvar" at bounding box center [631, 158] width 360 height 46
click at [738, 168] on button "Salvar" at bounding box center [760, 158] width 79 height 25
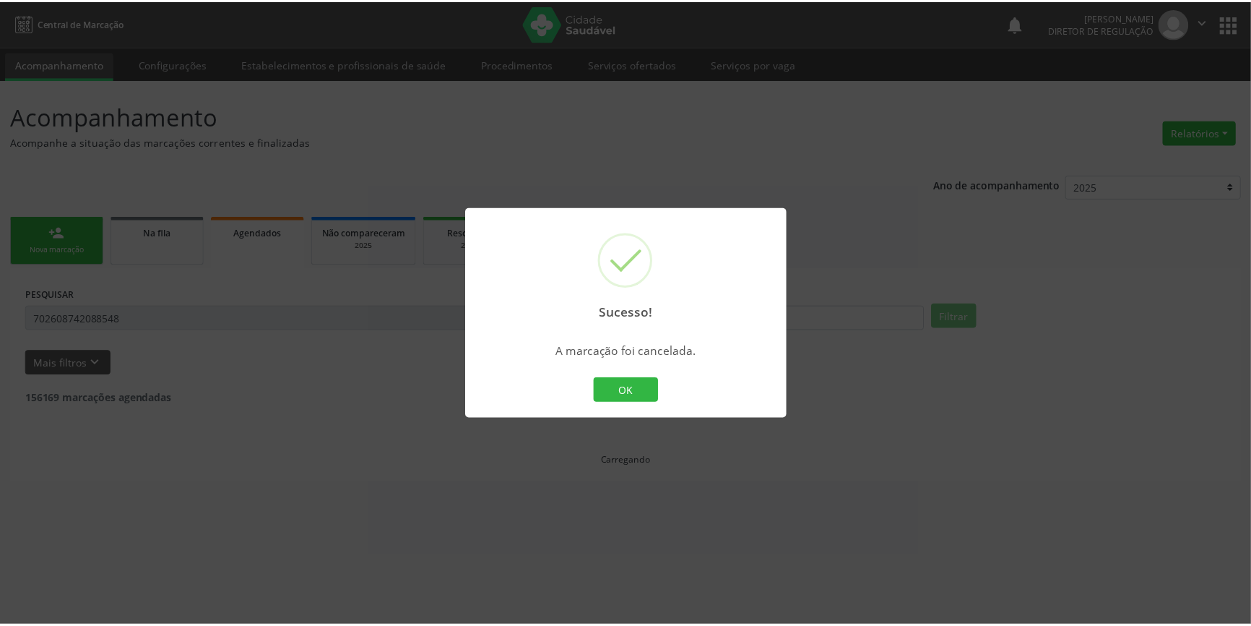
scroll to position [0, 0]
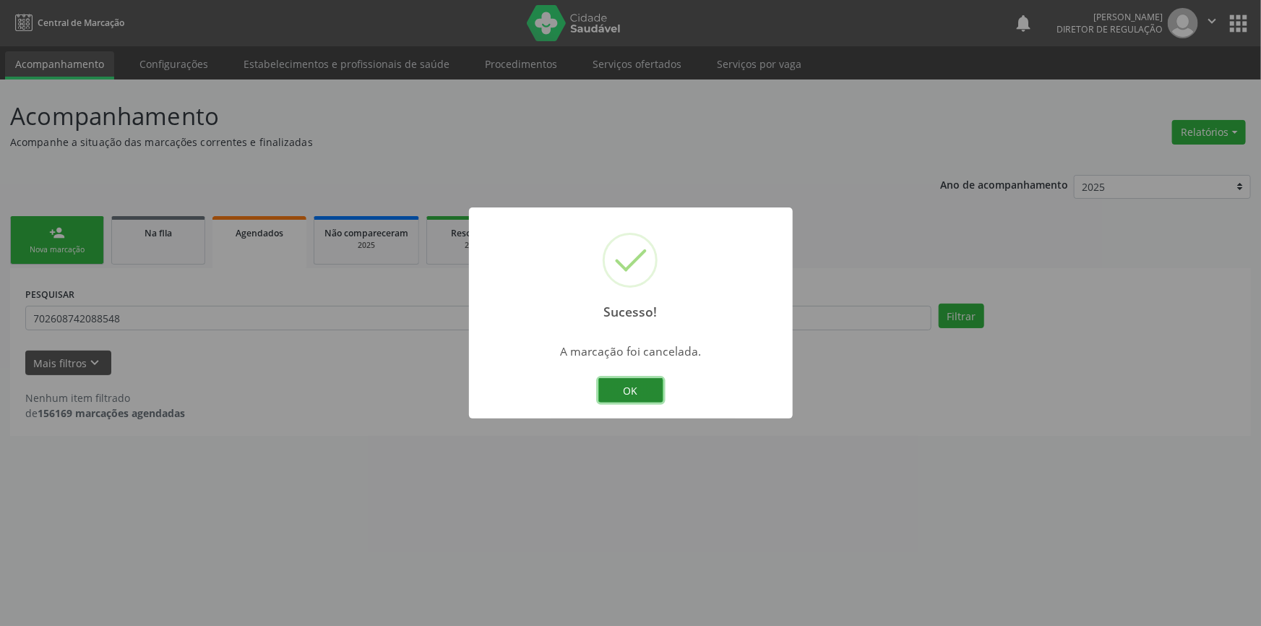
click at [627, 378] on button "OK" at bounding box center [630, 390] width 65 height 25
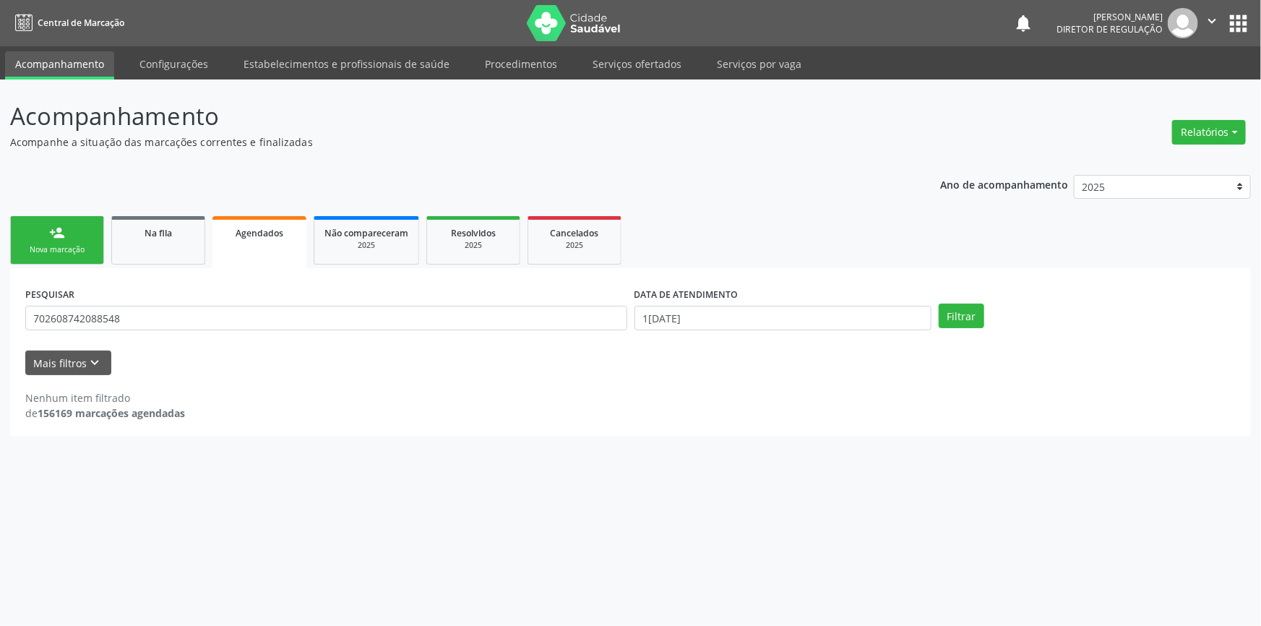
click at [86, 246] on div "Nova marcação" at bounding box center [57, 249] width 72 height 11
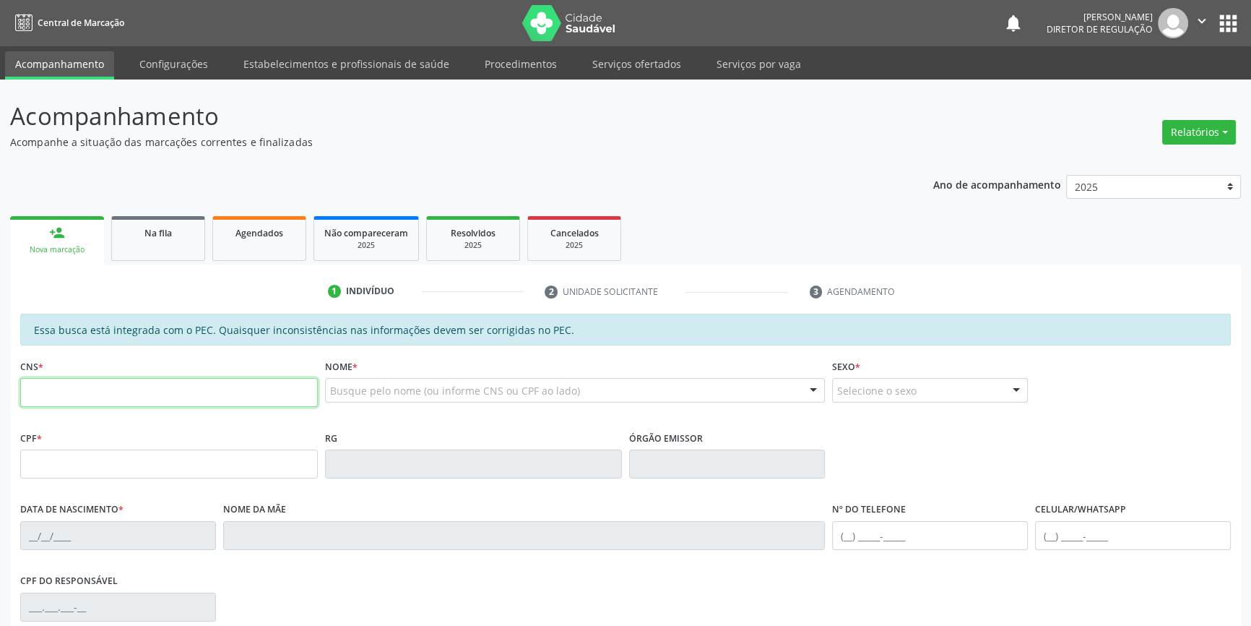
click at [187, 379] on input "text" at bounding box center [169, 392] width 298 height 29
type input "703 4007 1029 2800"
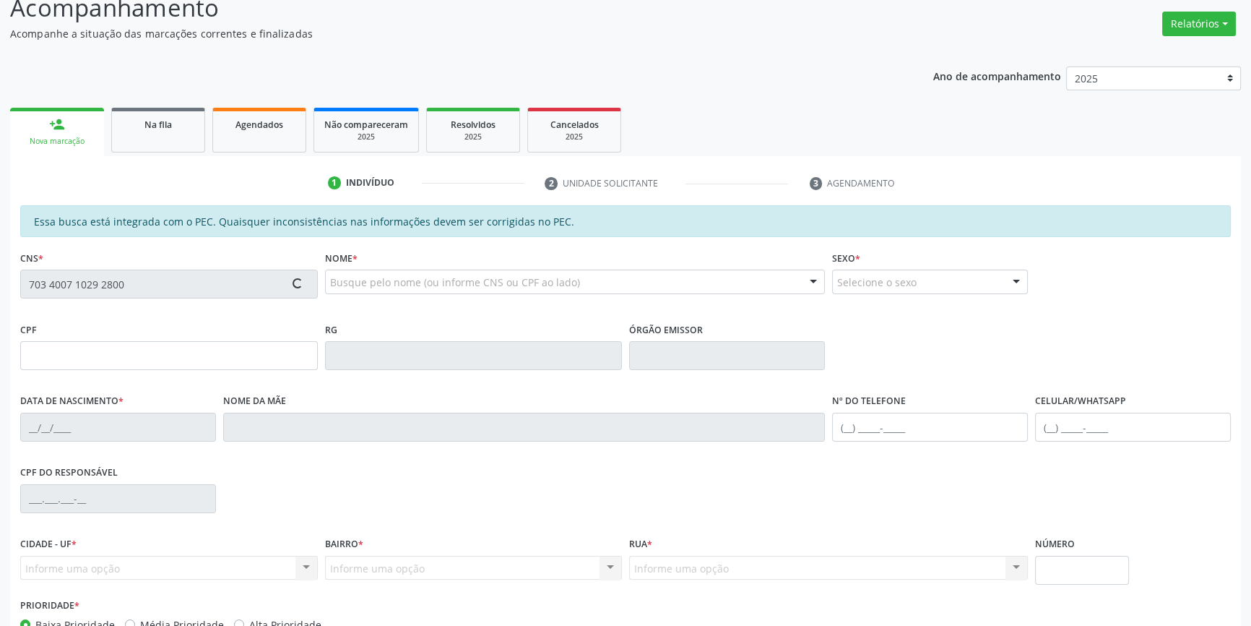
scroll to position [198, 0]
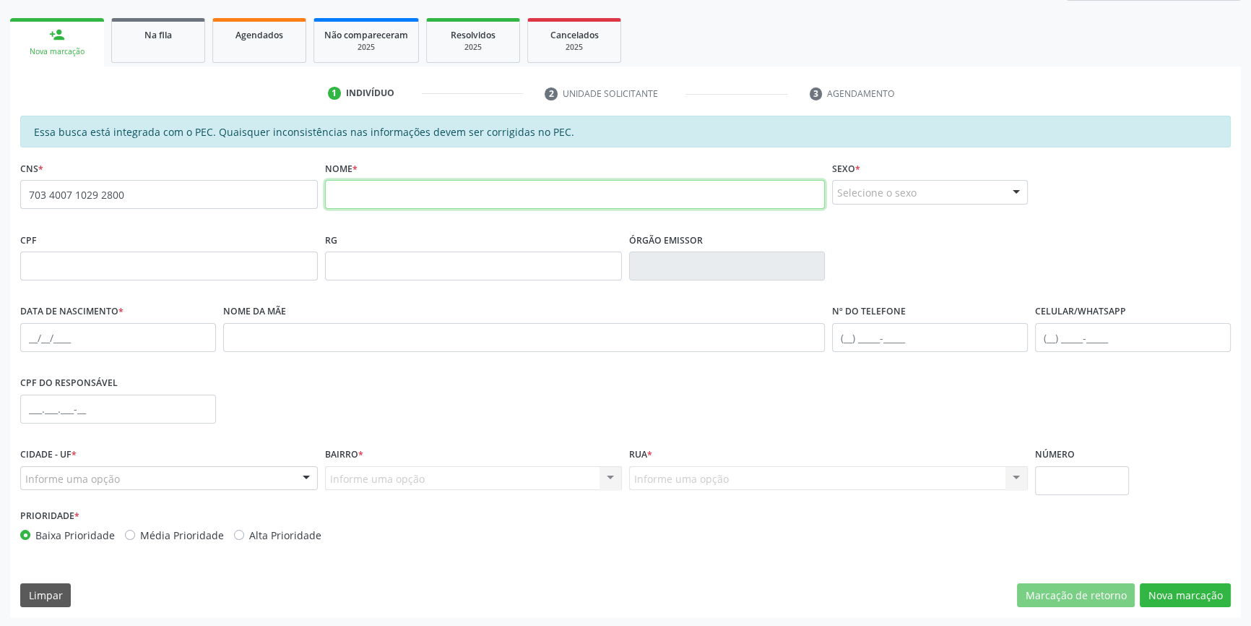
click at [393, 203] on input "text" at bounding box center [575, 194] width 501 height 29
type input "j"
type input "JOSE MARCOS DE ARAUJO"
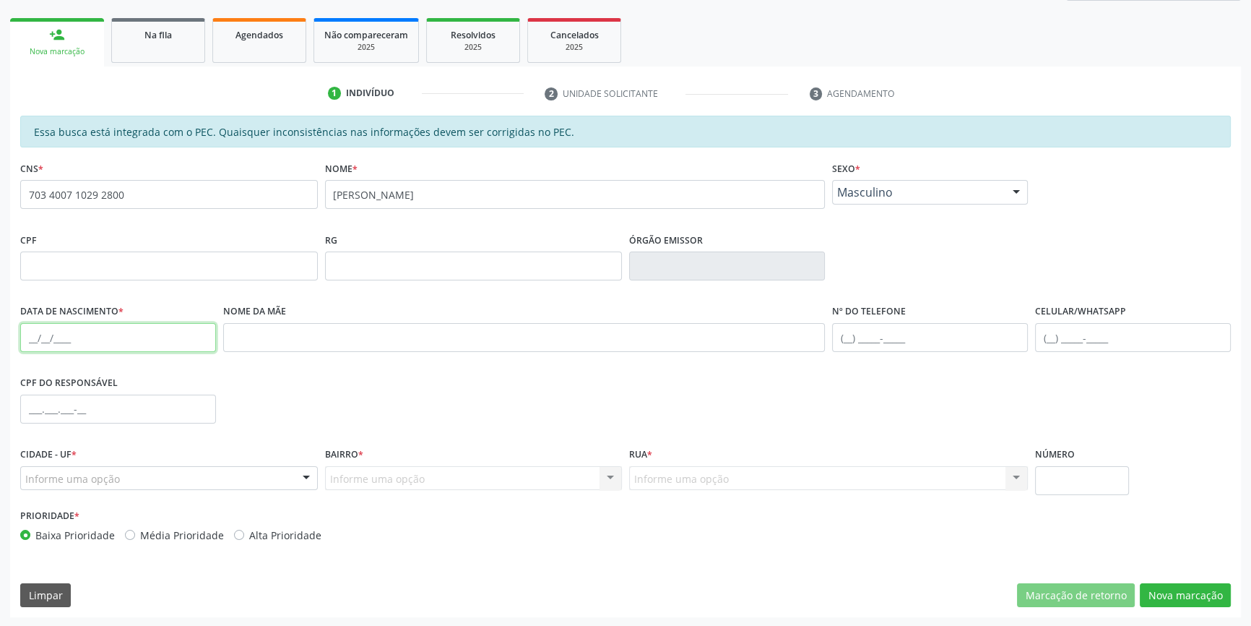
click at [24, 337] on input "text" at bounding box center [118, 337] width 196 height 29
type input "11/01/1987"
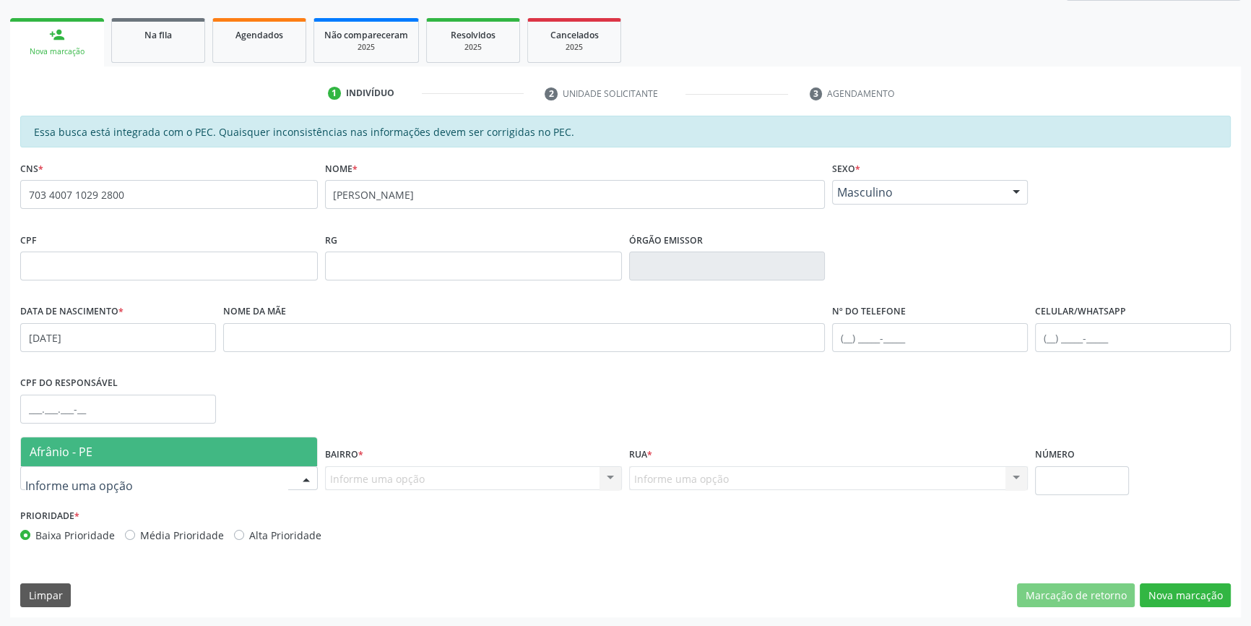
click at [217, 467] on div at bounding box center [169, 478] width 298 height 25
click at [226, 456] on span "Afrânio - PE" at bounding box center [169, 451] width 296 height 29
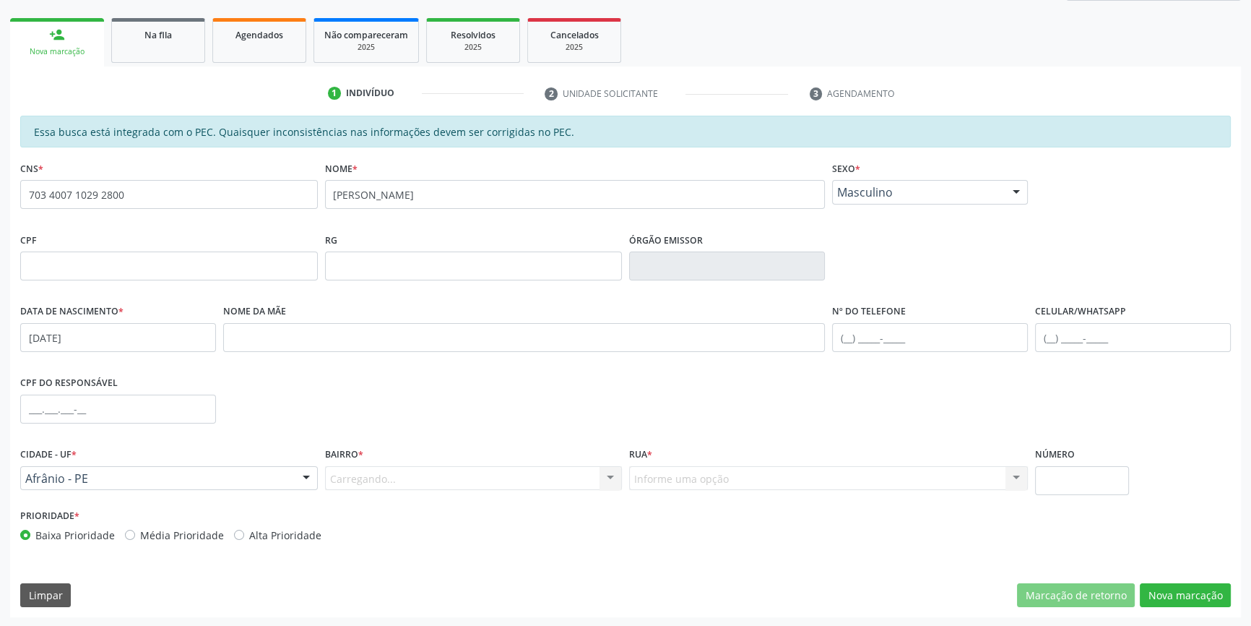
click at [384, 466] on div "Carregando... Nenhum resultado encontrado para: " " Nenhuma opção encontrada. D…" at bounding box center [474, 478] width 298 height 25
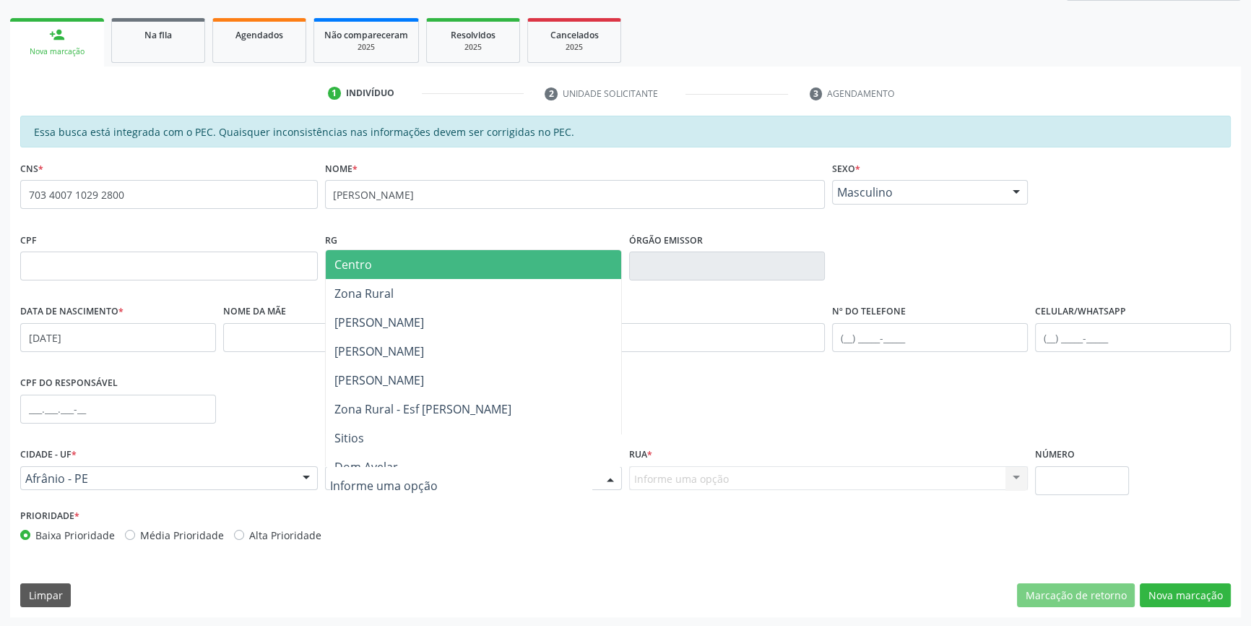
click at [385, 469] on div at bounding box center [474, 478] width 298 height 25
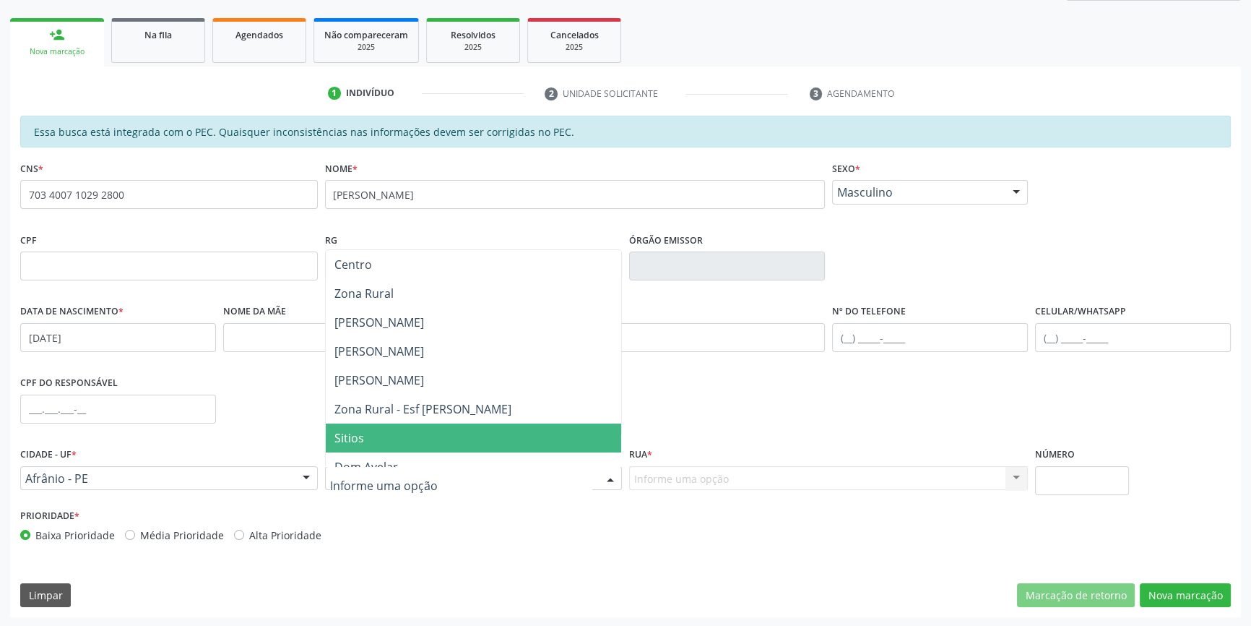
click at [384, 428] on span "Sitios" at bounding box center [474, 437] width 296 height 29
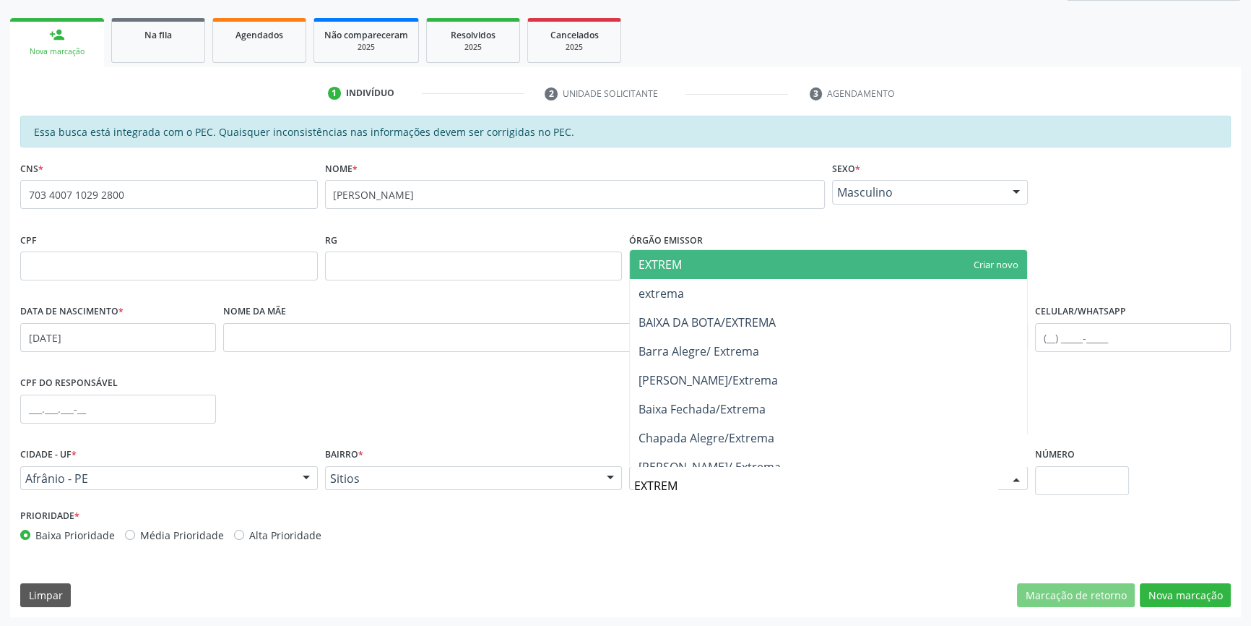
type input "EXTREMA"
click at [726, 270] on span "extrema" at bounding box center [828, 264] width 397 height 29
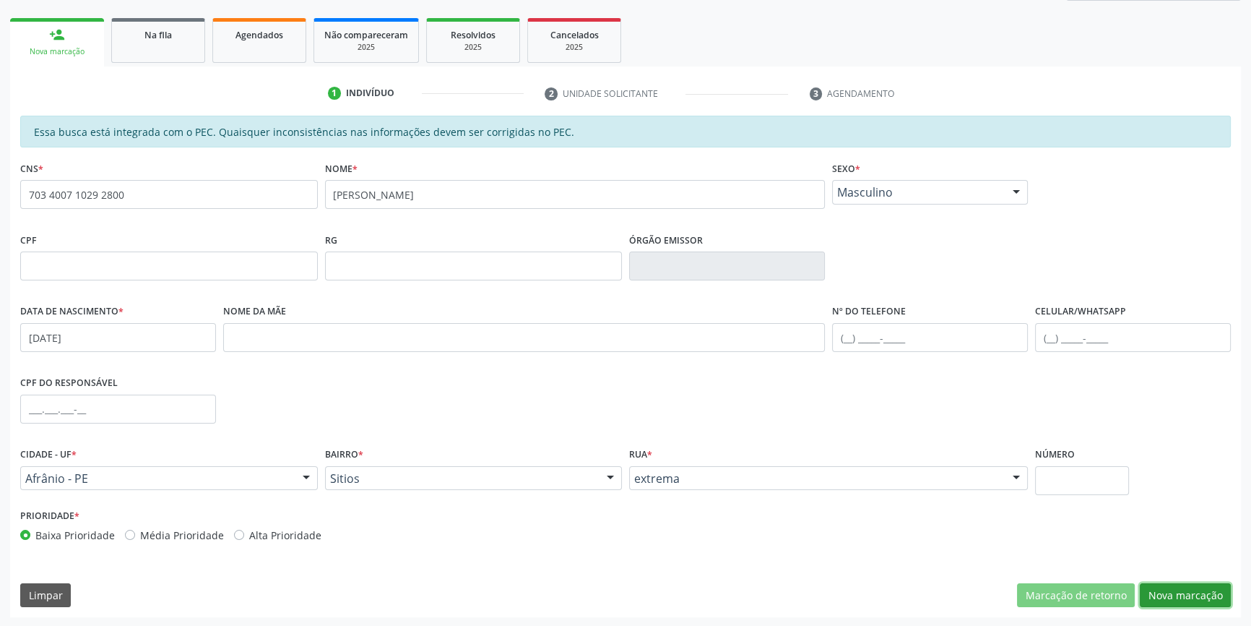
click at [1188, 591] on button "Nova marcação" at bounding box center [1185, 595] width 91 height 25
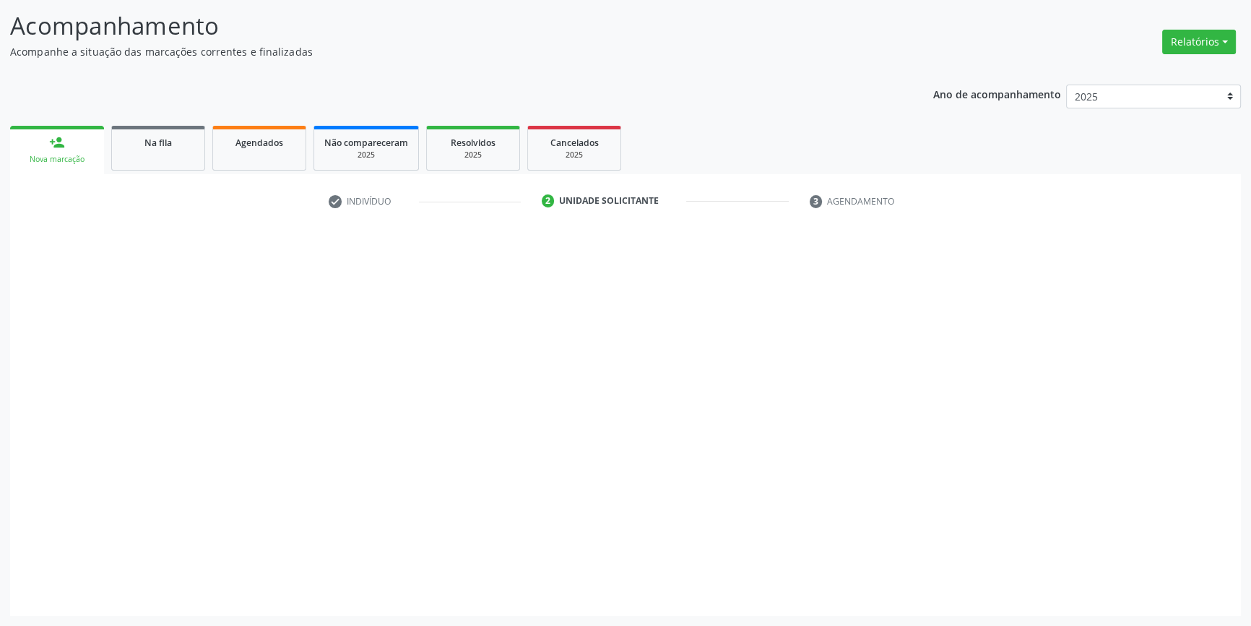
scroll to position [89, 0]
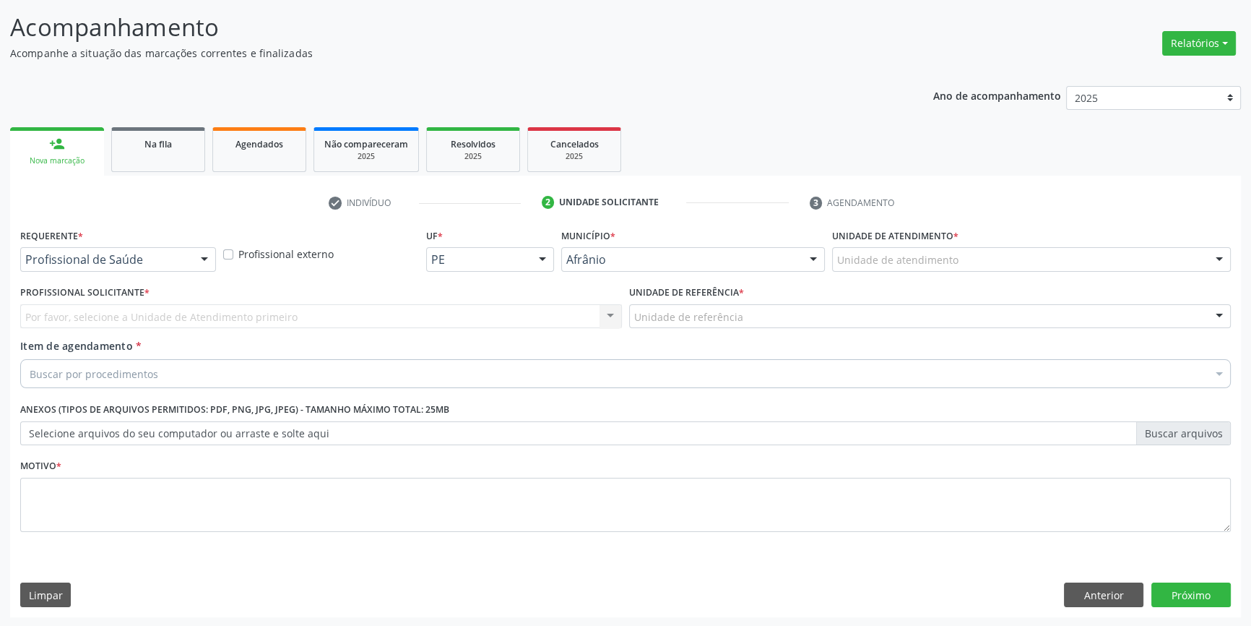
click at [880, 247] on div "Unidade de atendimento" at bounding box center [1031, 259] width 399 height 25
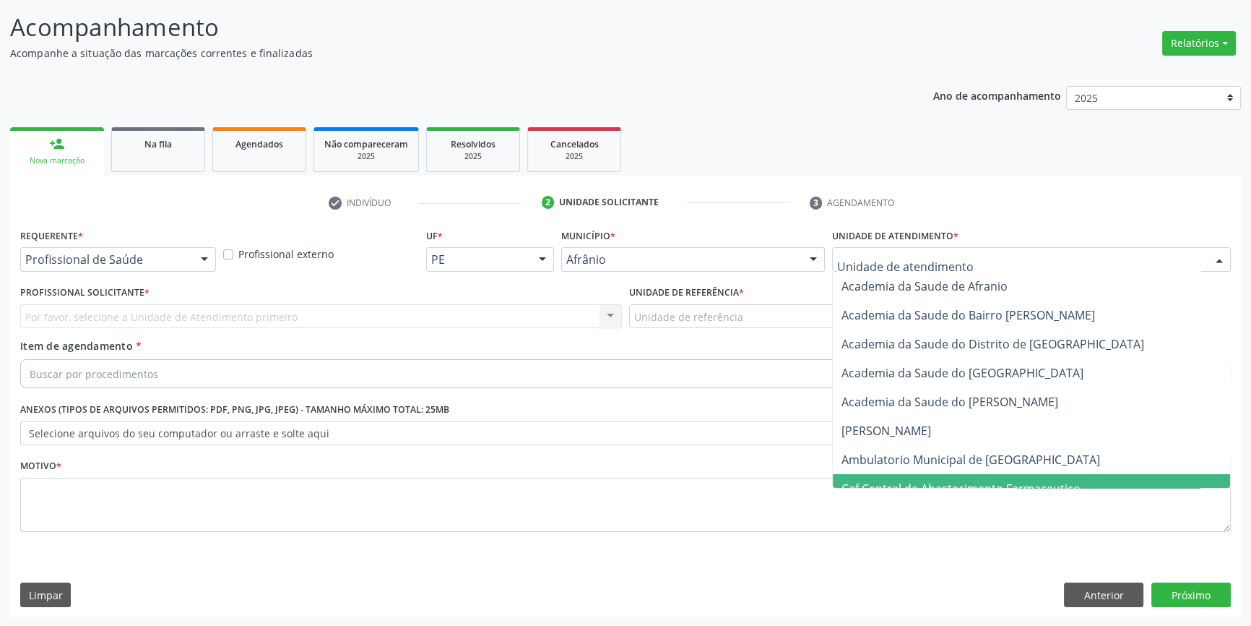
click at [925, 480] on span "Caf Central de Abastecimento Farmaceutico" at bounding box center [961, 488] width 239 height 16
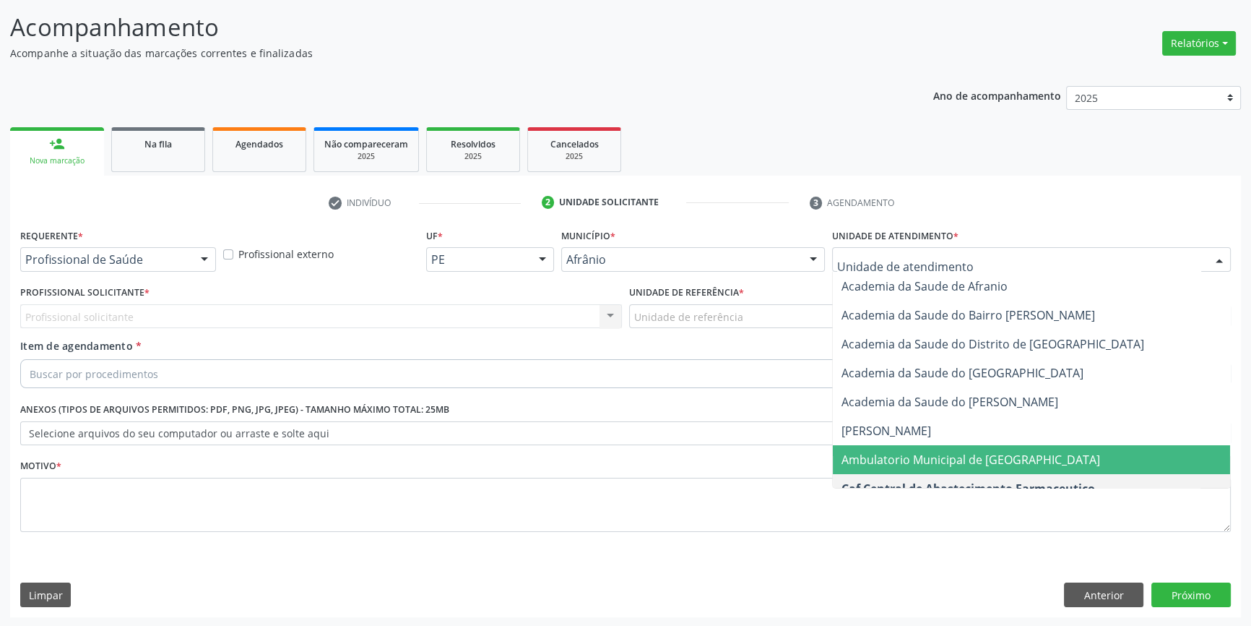
click at [915, 469] on span "Ambulatorio Municipal de [GEOGRAPHIC_DATA]" at bounding box center [1031, 459] width 397 height 29
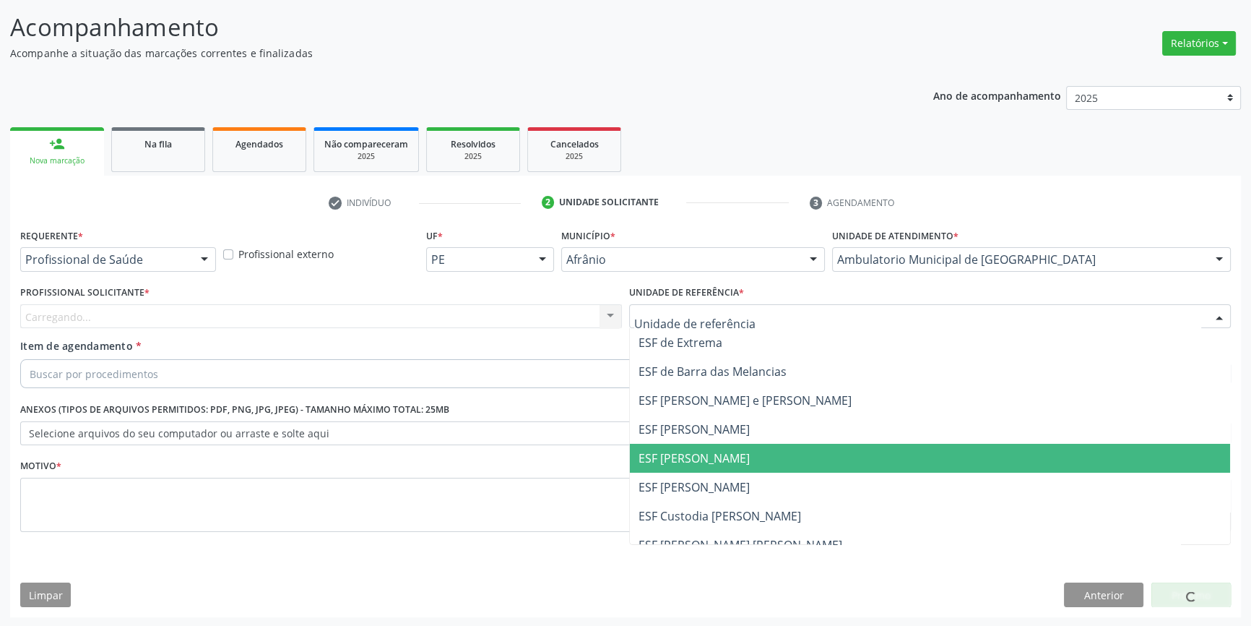
drag, startPoint x: 696, startPoint y: 462, endPoint x: 518, endPoint y: 388, distance: 192.4
click at [695, 462] on span "ESF [PERSON_NAME]" at bounding box center [694, 458] width 111 height 16
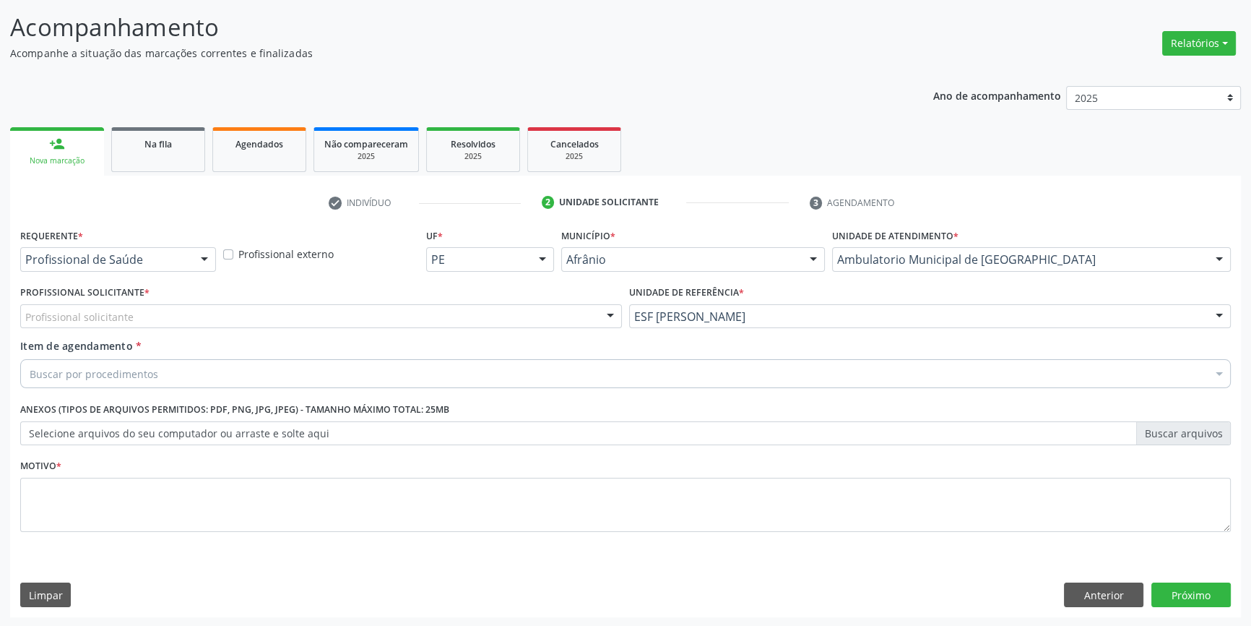
click at [399, 330] on div "Profissional Solicitante * Profissional solicitante Médico Angiologista - Luis …" at bounding box center [321, 310] width 609 height 56
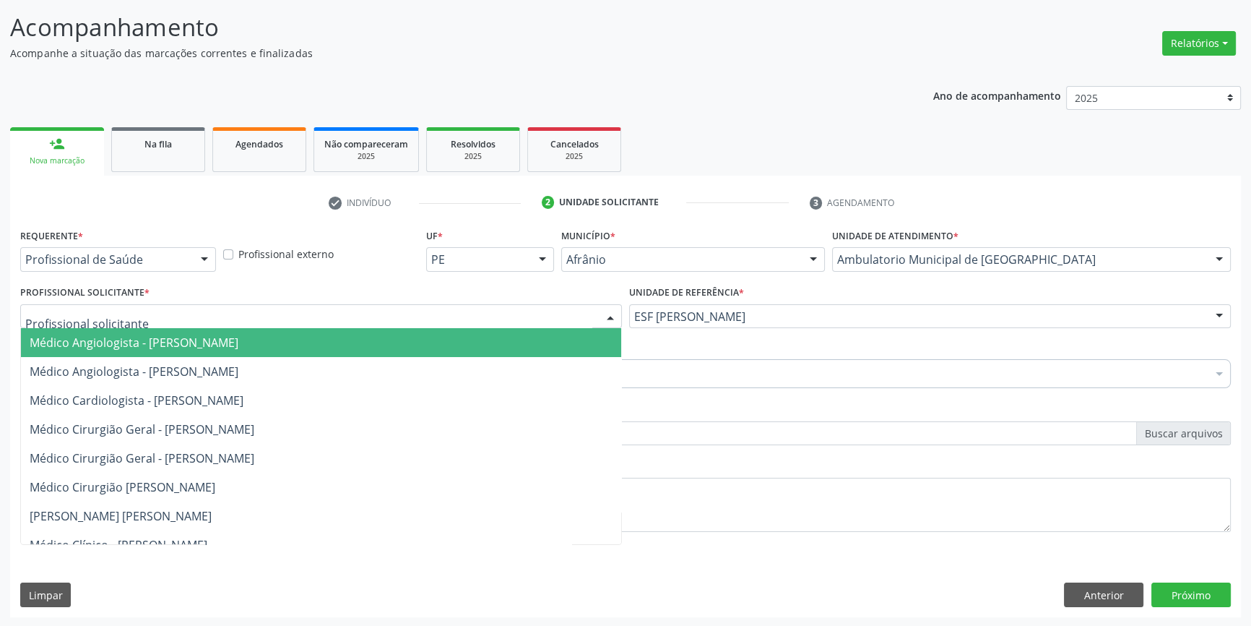
click at [353, 314] on div at bounding box center [321, 316] width 602 height 25
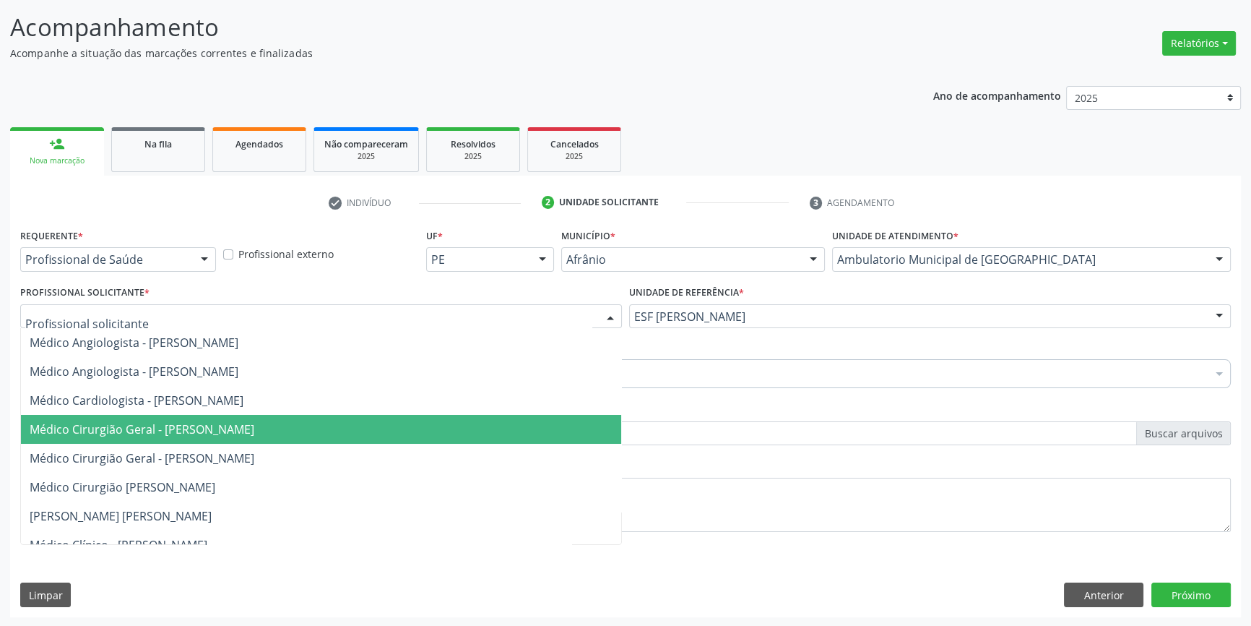
click at [254, 421] on span "Médico Cirurgião Geral - [PERSON_NAME]" at bounding box center [142, 429] width 225 height 16
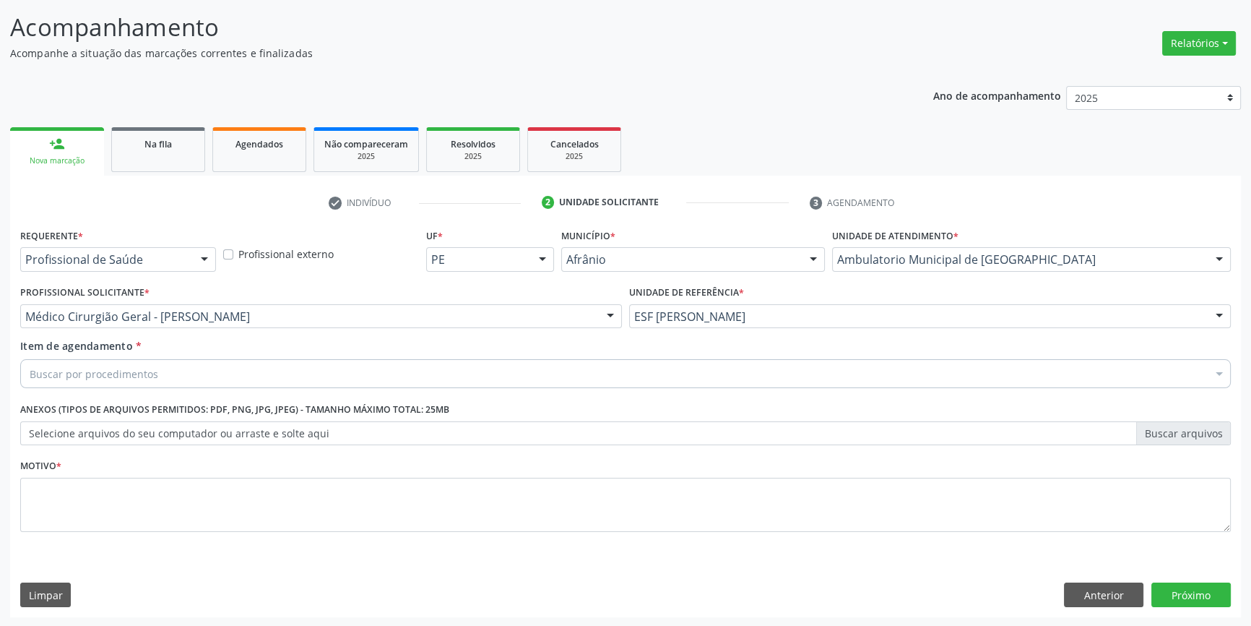
click at [242, 383] on div "Buscar por procedimentos" at bounding box center [625, 373] width 1211 height 29
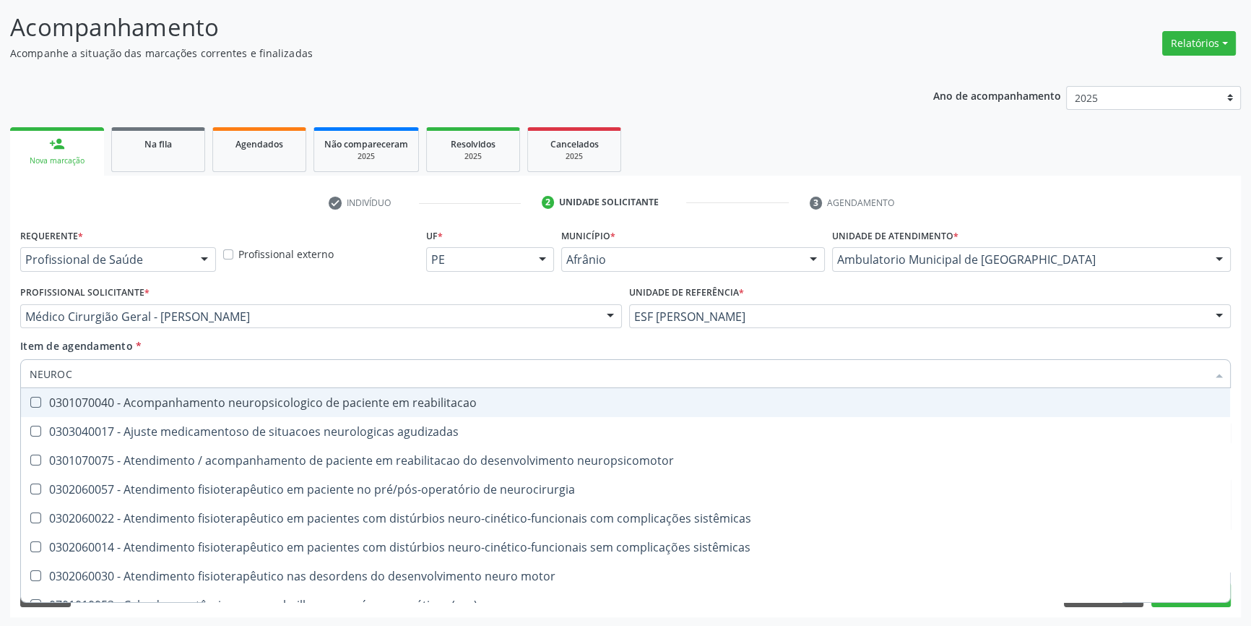
type input "NEUROCI"
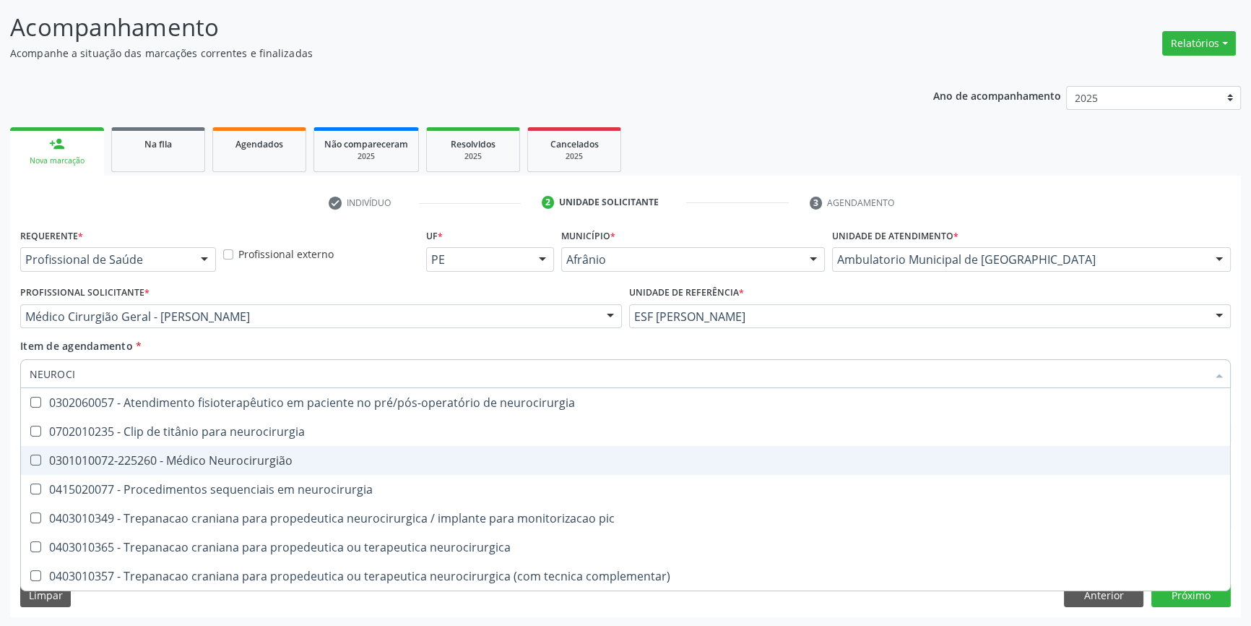
click at [238, 454] on div "0301010072-225260 - Médico Neurocirurgião" at bounding box center [626, 460] width 1192 height 12
checkbox Neurocirurgião "true"
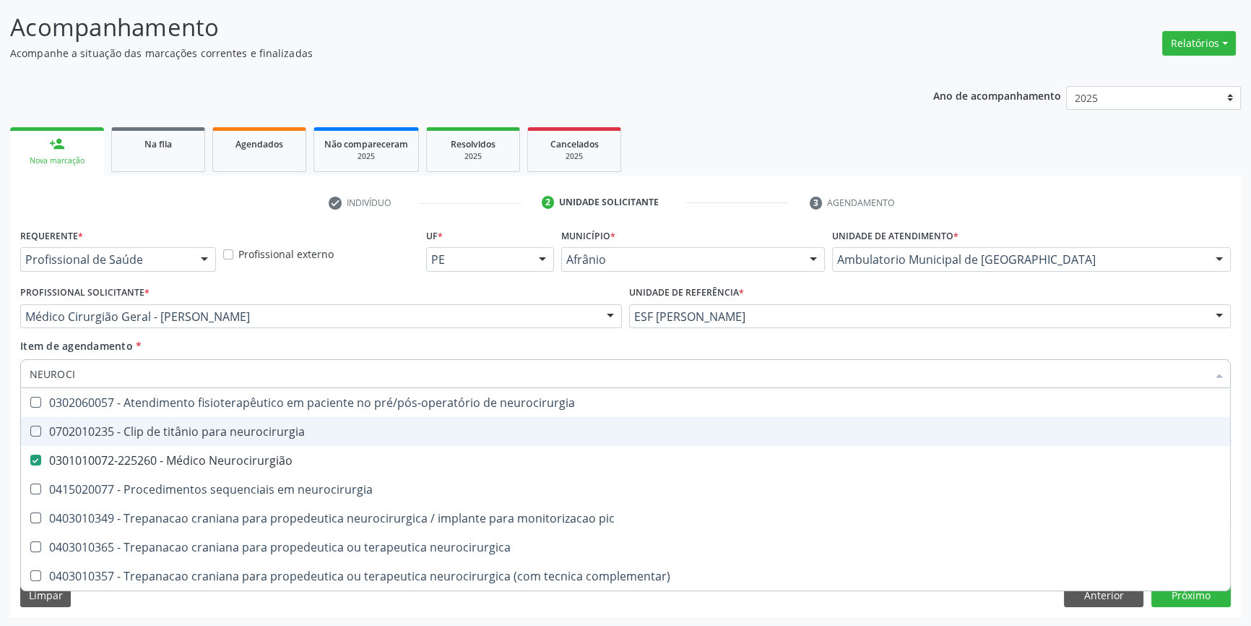
click at [260, 326] on div "Médico Cirurgião Geral - [PERSON_NAME]" at bounding box center [321, 316] width 602 height 25
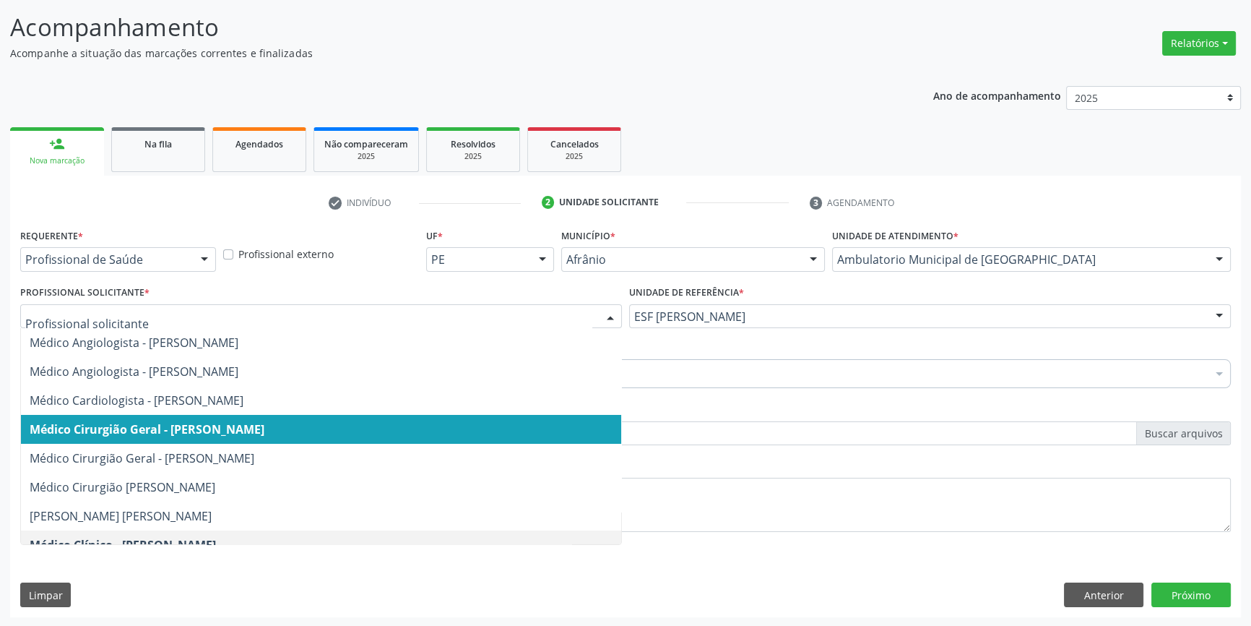
click at [434, 427] on span "Médico Cirurgião Geral - [PERSON_NAME]" at bounding box center [321, 429] width 600 height 29
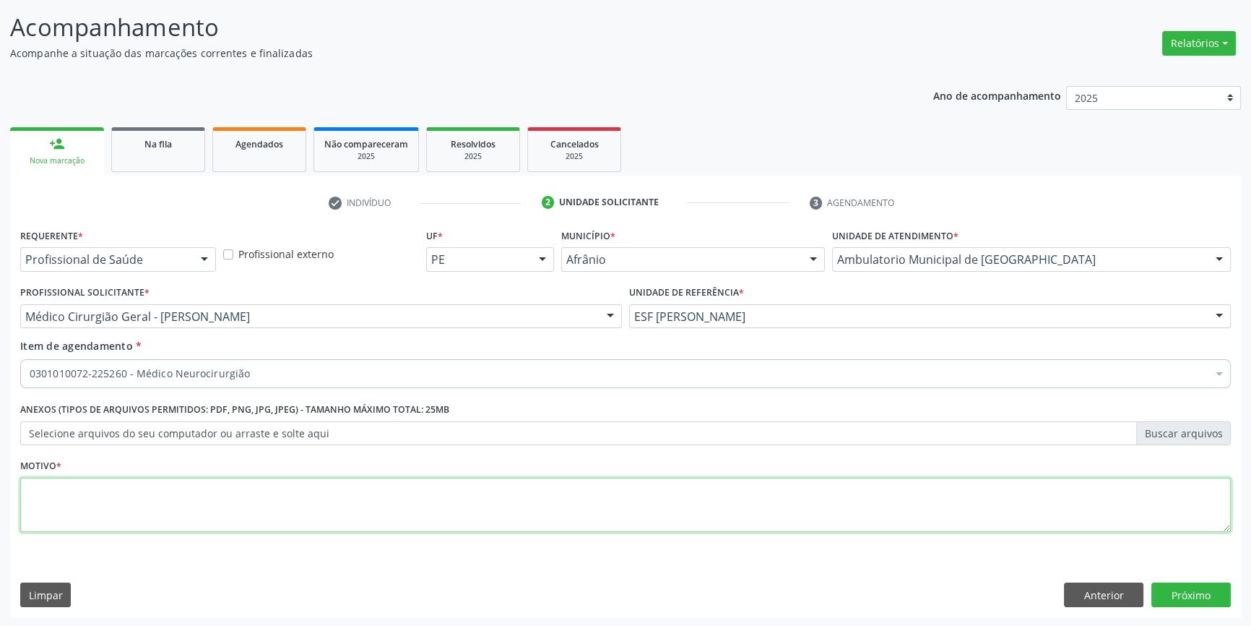
click at [230, 485] on textarea at bounding box center [625, 505] width 1211 height 55
type textarea "'"
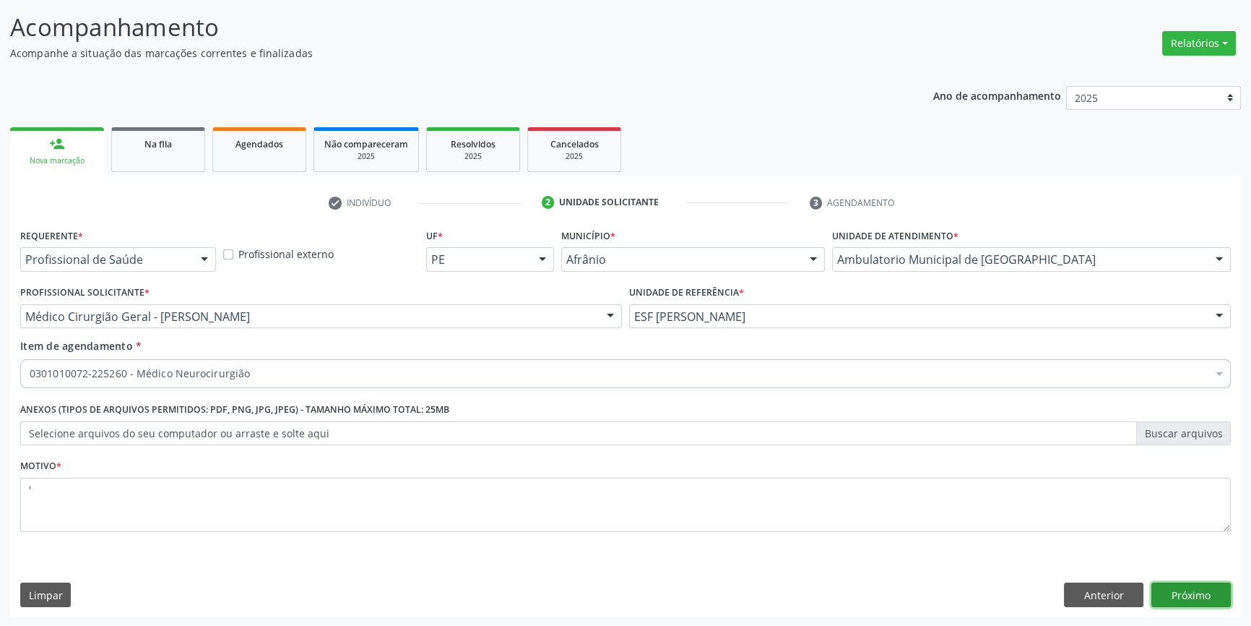
click at [1199, 597] on button "Próximo" at bounding box center [1191, 594] width 79 height 25
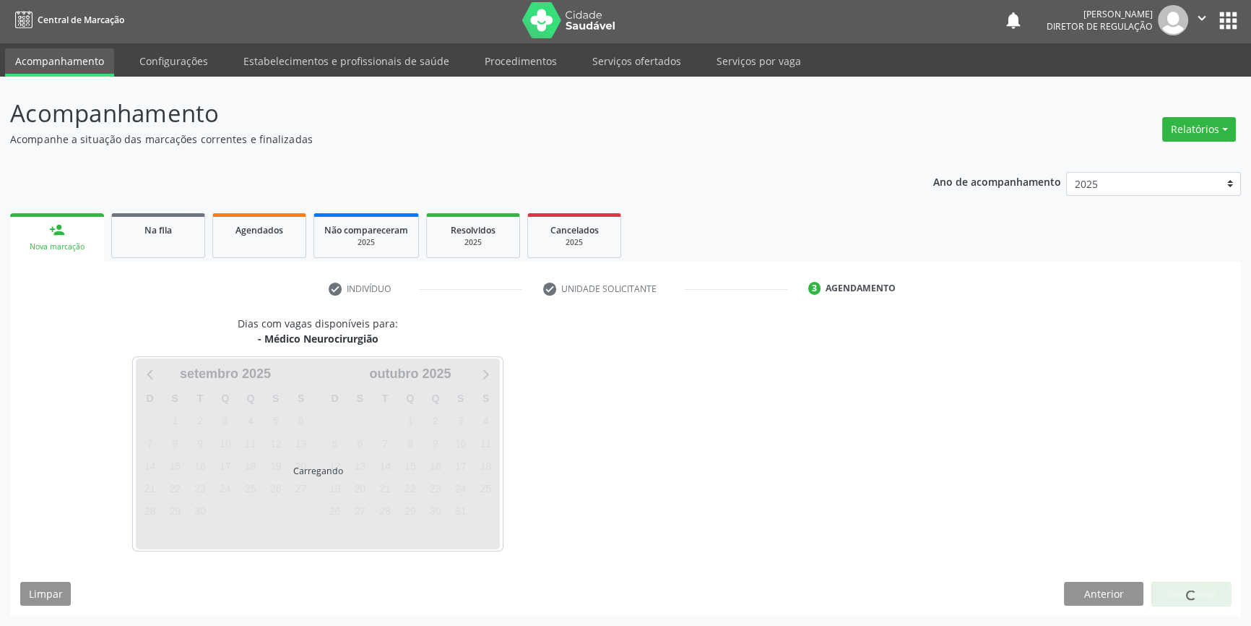
scroll to position [1, 0]
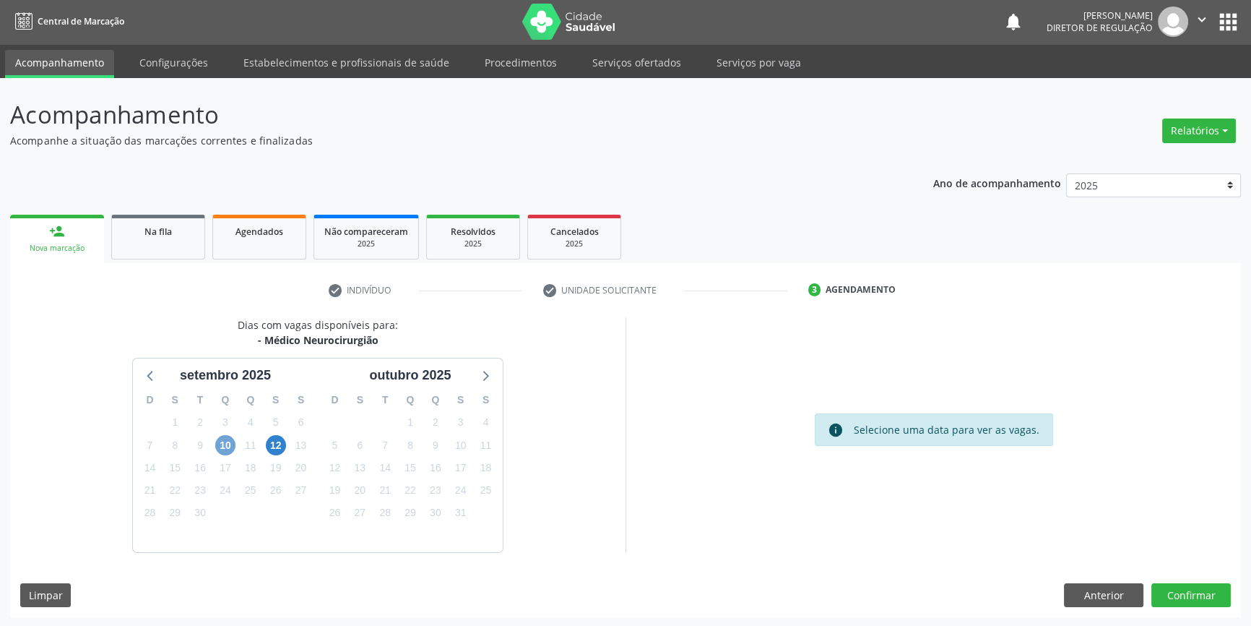
click at [217, 441] on span "10" at bounding box center [225, 445] width 20 height 20
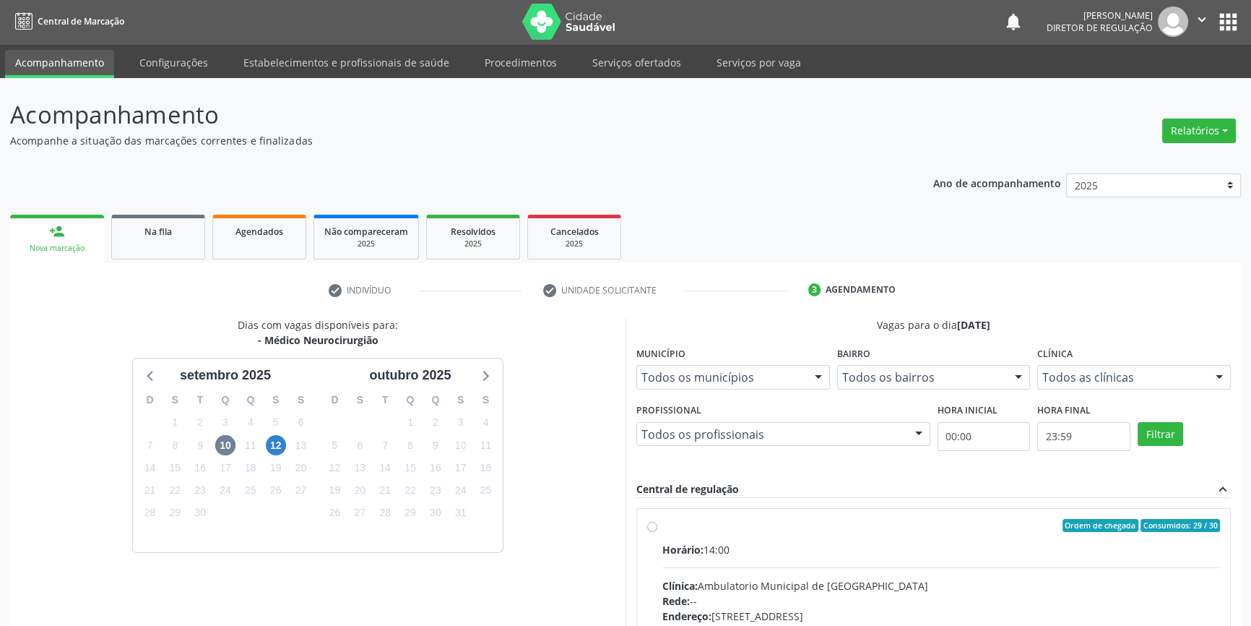
click at [709, 535] on label "Ordem de chegada Consumidos: 29 / 30 Horário: 14:00 Clínica: Ambulatorio Munici…" at bounding box center [941, 630] width 558 height 222
click at [657, 532] on input "Ordem de chegada Consumidos: 29 / 30 Horário: 14:00 Clínica: Ambulatorio Munici…" at bounding box center [652, 525] width 10 height 13
radio input "true"
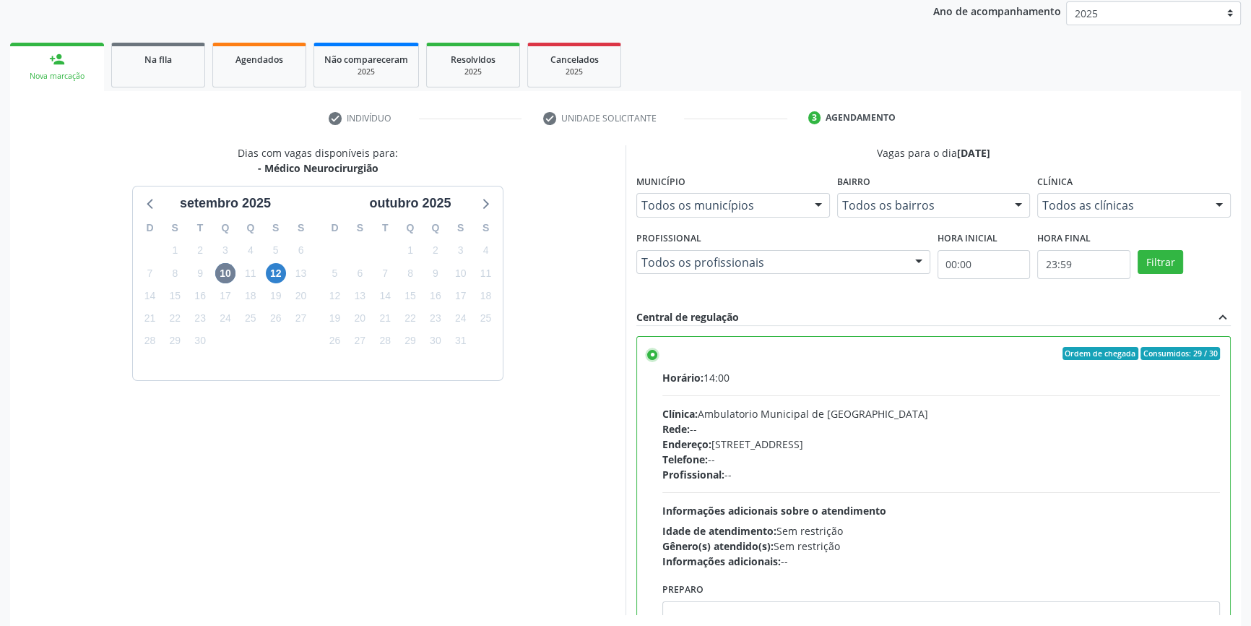
scroll to position [236, 0]
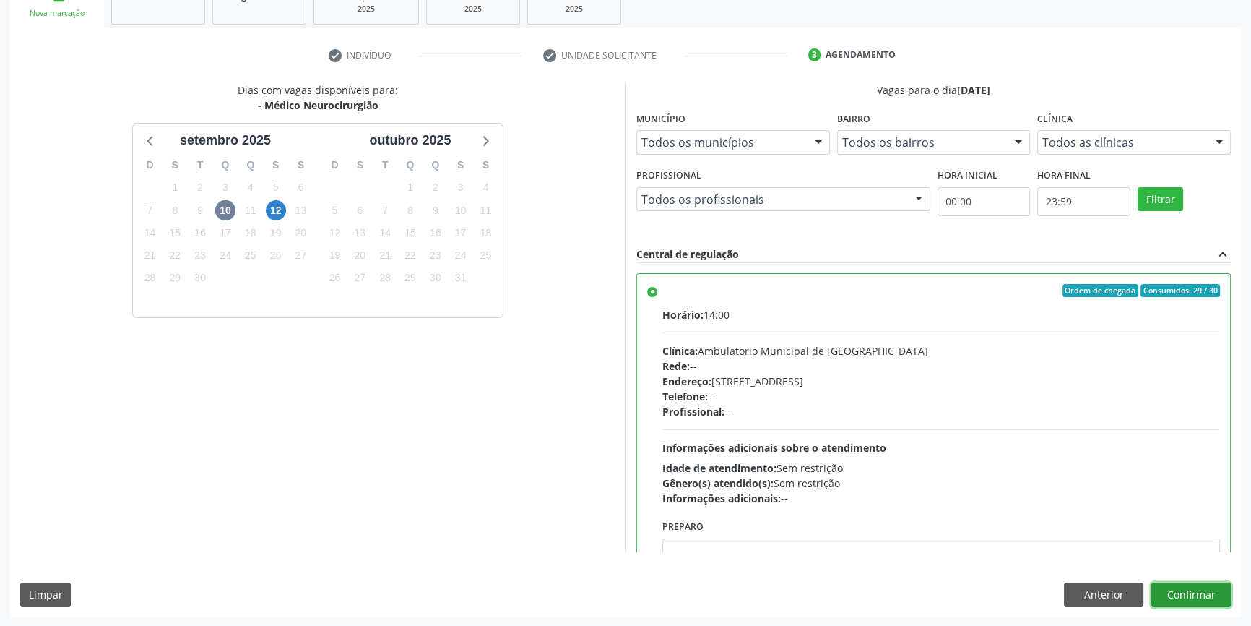
click at [1185, 586] on button "Confirmar" at bounding box center [1191, 594] width 79 height 25
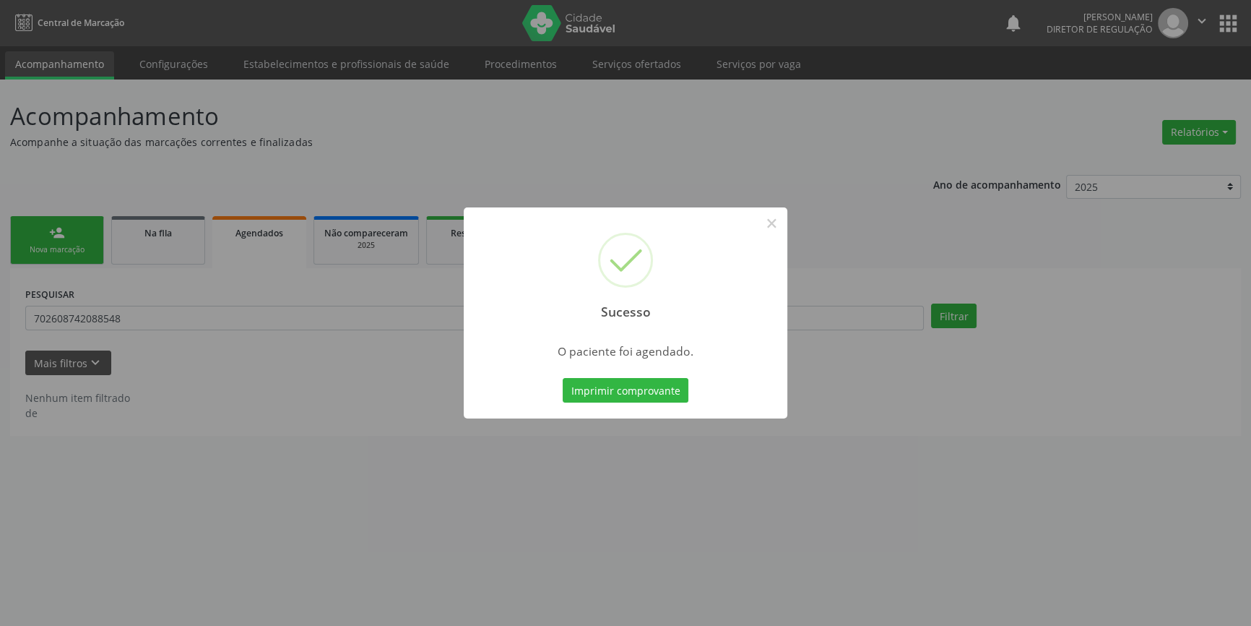
scroll to position [0, 0]
click at [638, 405] on div "Imprimir comprovante Cancel" at bounding box center [630, 390] width 132 height 30
click at [638, 394] on button "Imprimir comprovante" at bounding box center [631, 390] width 126 height 25
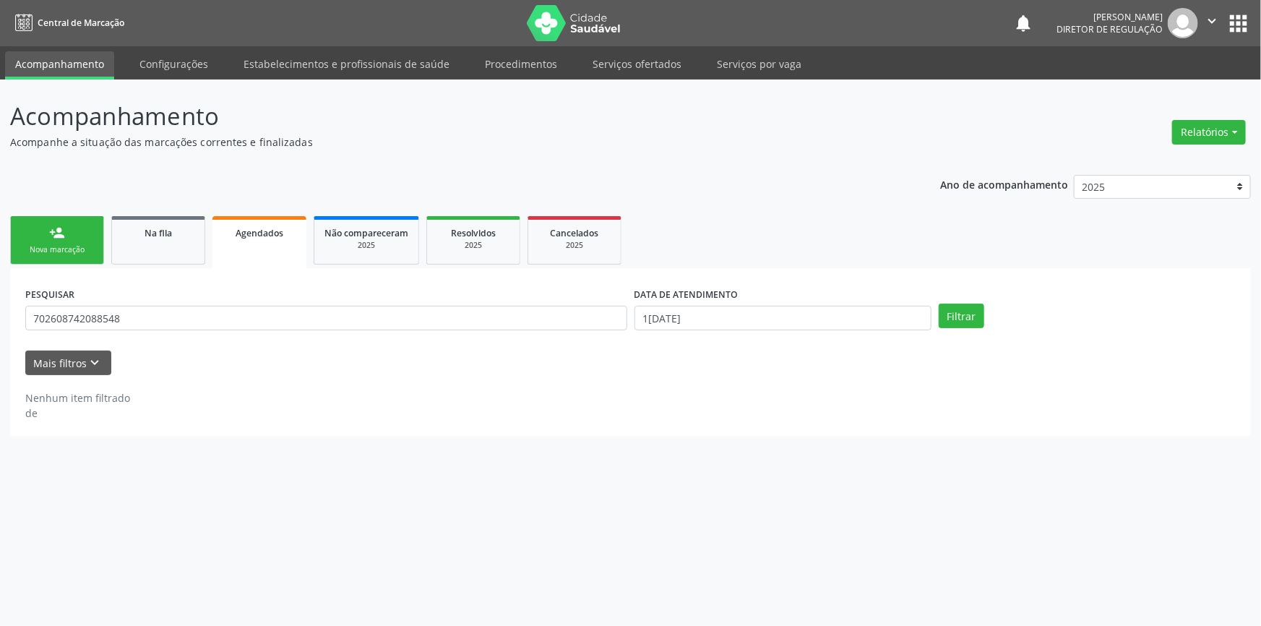
click at [51, 238] on div "person_add" at bounding box center [57, 233] width 16 height 16
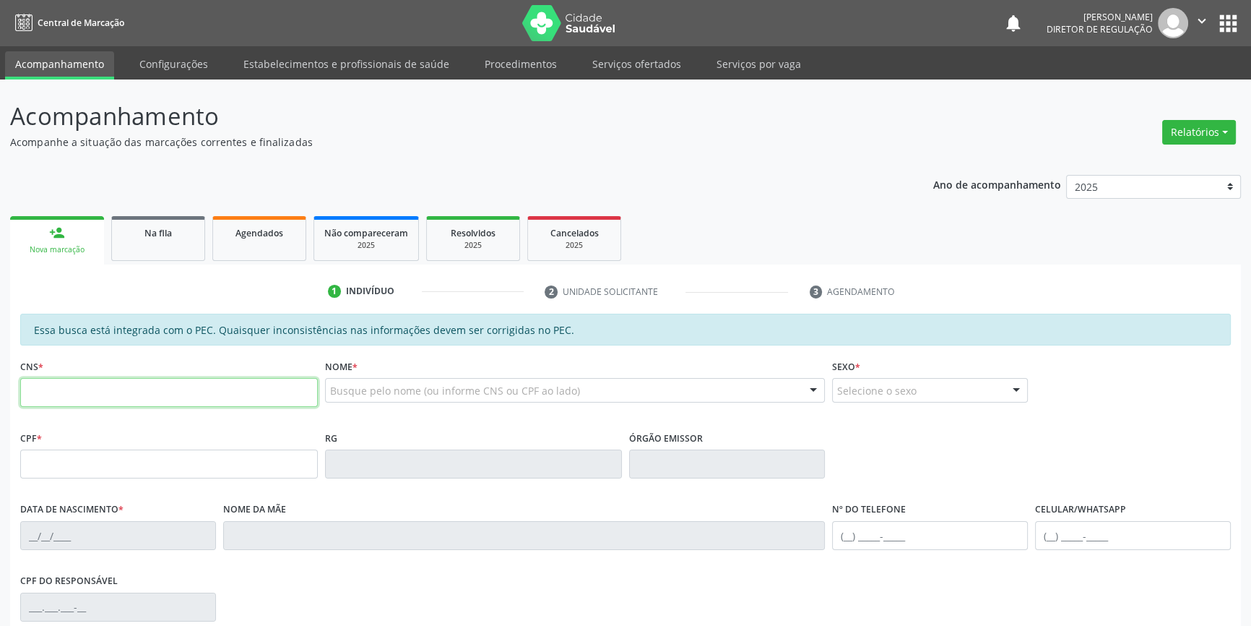
click at [157, 397] on input "text" at bounding box center [169, 392] width 298 height 29
click at [182, 238] on div "Na fila" at bounding box center [158, 232] width 72 height 15
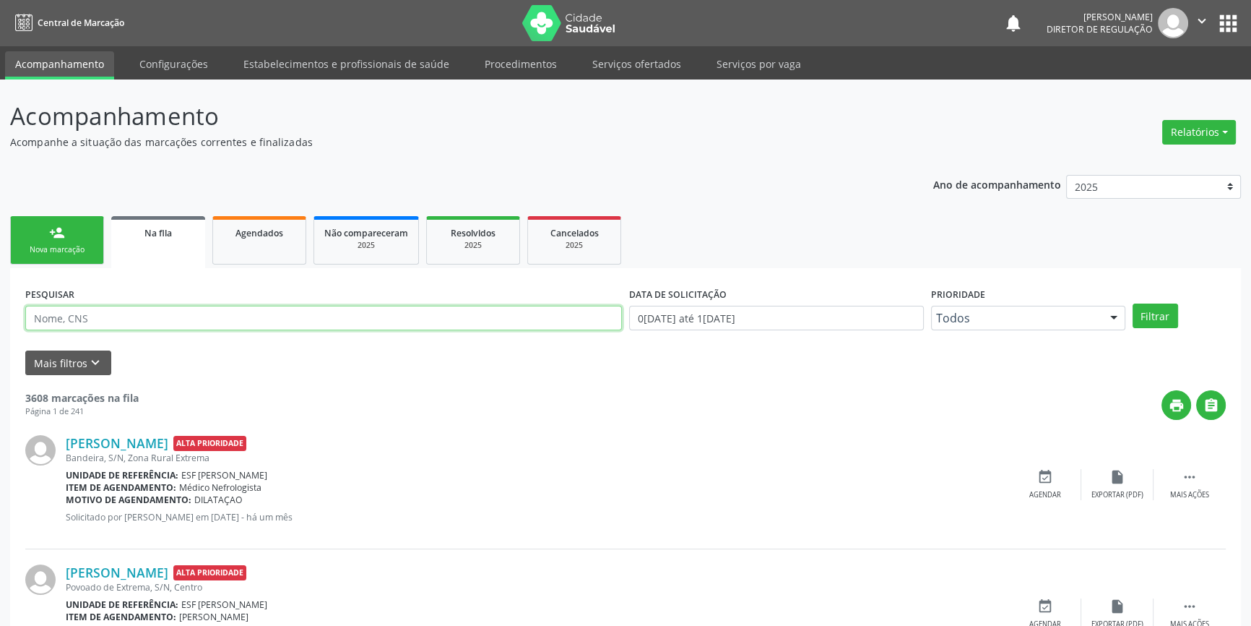
click at [181, 324] on input "text" at bounding box center [323, 318] width 597 height 25
type input "700409422611947"
click at [1153, 303] on button "Filtrar" at bounding box center [1156, 315] width 46 height 25
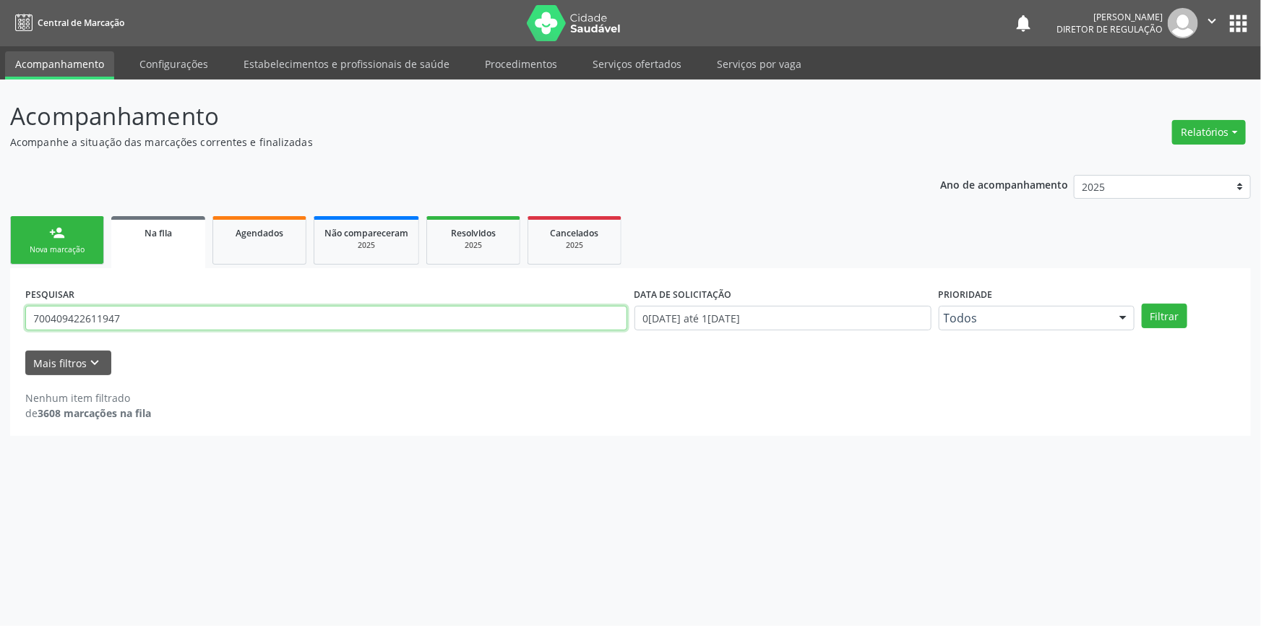
drag, startPoint x: 210, startPoint y: 319, endPoint x: 0, endPoint y: 320, distance: 209.5
click at [0, 320] on div "Acompanhamento Acompanhe a situação das marcações correntes e finalizadas Relat…" at bounding box center [630, 352] width 1261 height 546
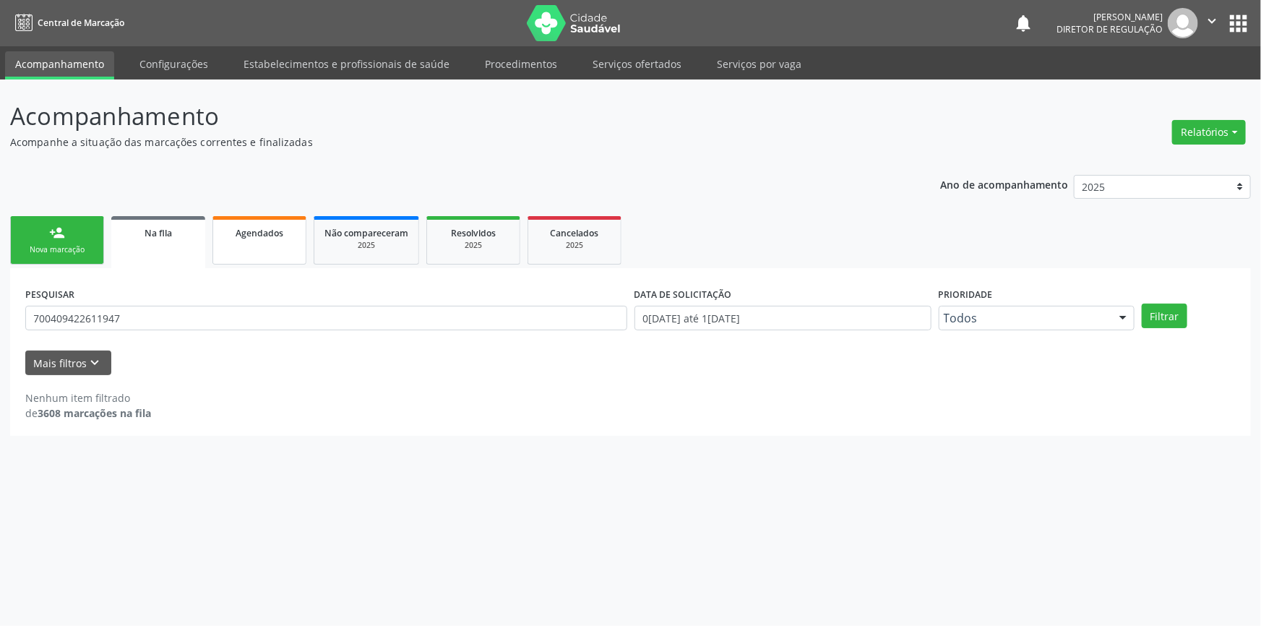
click at [228, 240] on link "Agendados" at bounding box center [259, 240] width 94 height 48
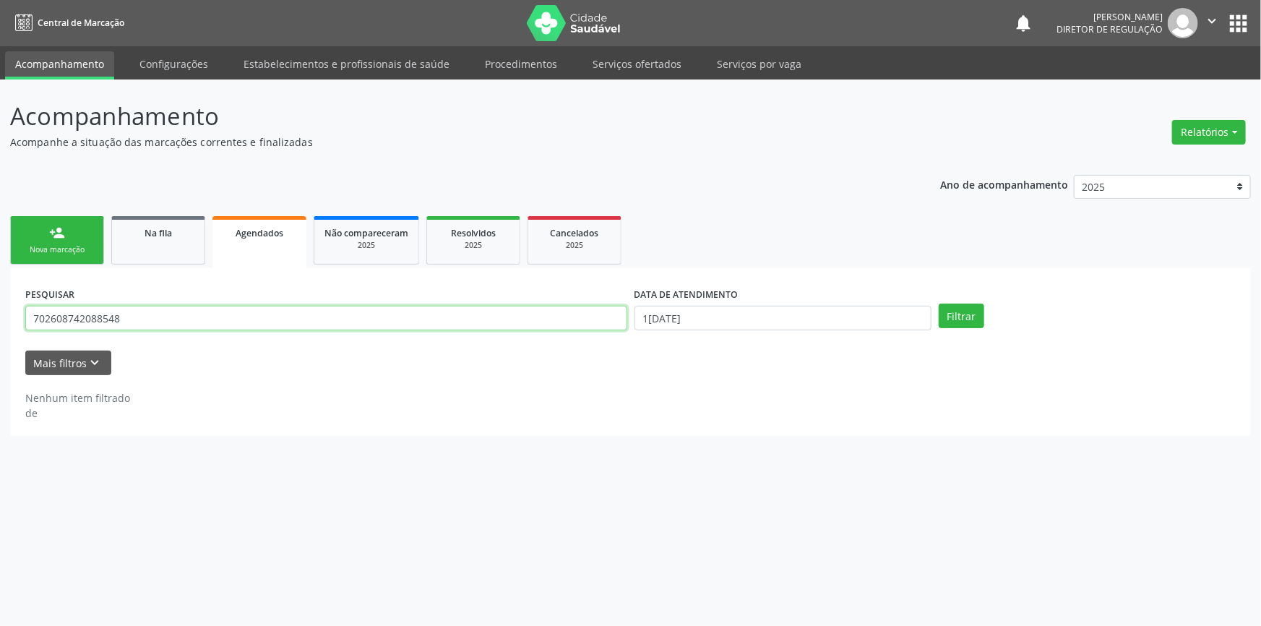
drag, startPoint x: 190, startPoint y: 319, endPoint x: 286, endPoint y: 323, distance: 96.2
click at [0, 295] on div "Acompanhamento Acompanhe a situação das marcações correntes e finalizadas Relat…" at bounding box center [630, 352] width 1261 height 546
paste input "DENSITOMETRIA OSSA"
drag, startPoint x: 275, startPoint y: 321, endPoint x: 0, endPoint y: 273, distance: 278.6
click at [0, 273] on div "Acompanhamento Acompanhe a situação das marcações correntes e finalizadas Relat…" at bounding box center [630, 352] width 1261 height 546
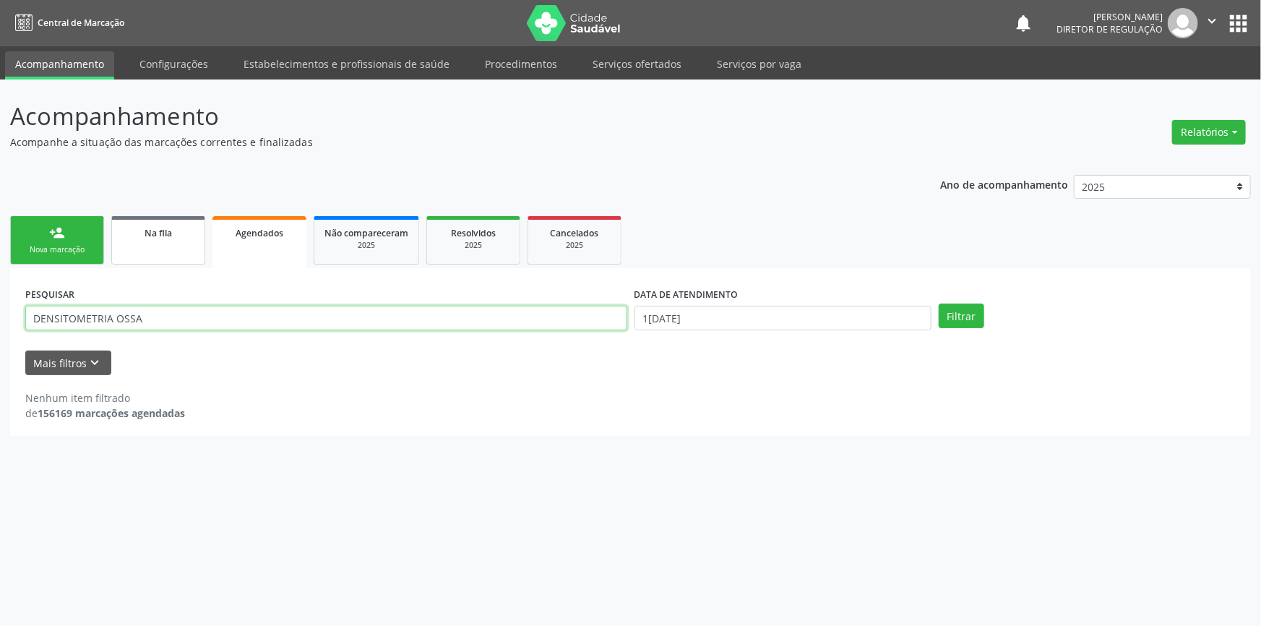
type input "DENSITOMETRIA OSSA"
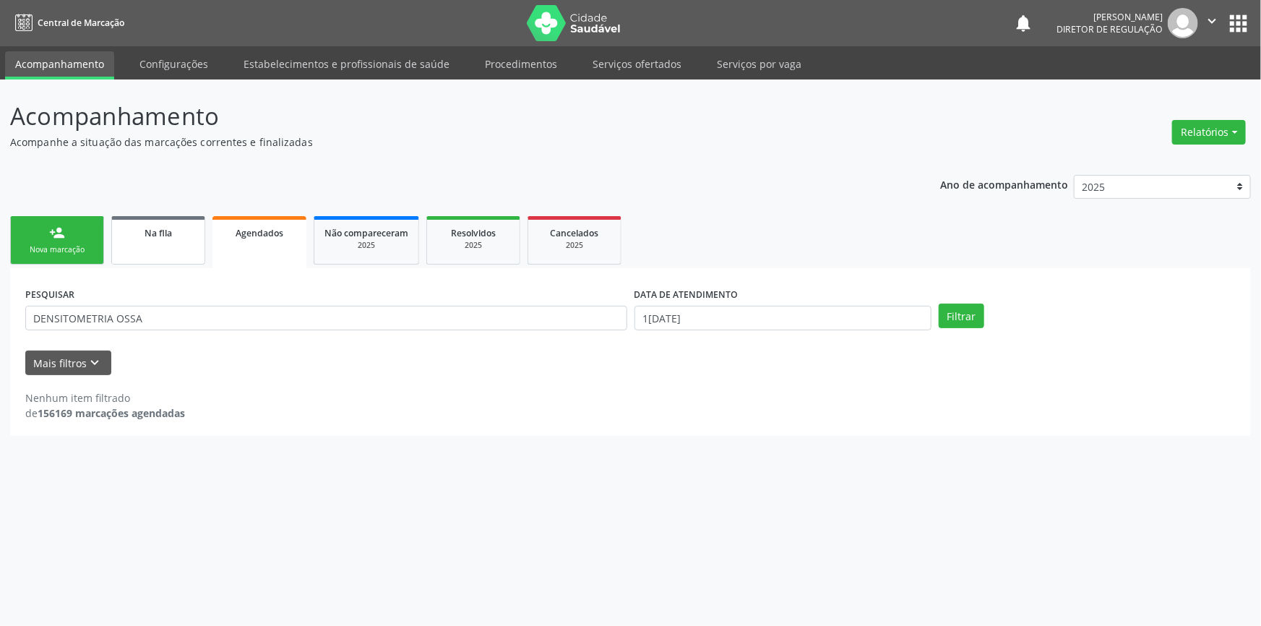
click at [131, 241] on link "Na fila" at bounding box center [158, 240] width 94 height 48
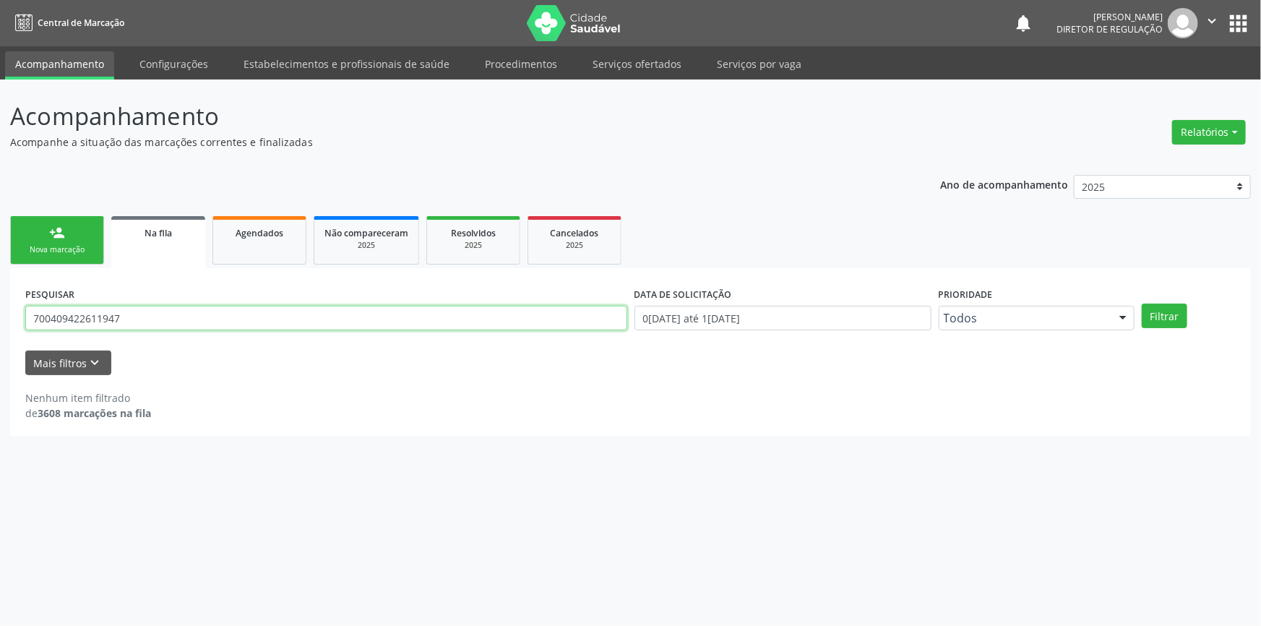
drag, startPoint x: 178, startPoint y: 319, endPoint x: 0, endPoint y: 301, distance: 179.4
click at [0, 301] on div "Acompanhamento Acompanhe a situação das marcações correntes e finalizadas Relat…" at bounding box center [630, 352] width 1261 height 546
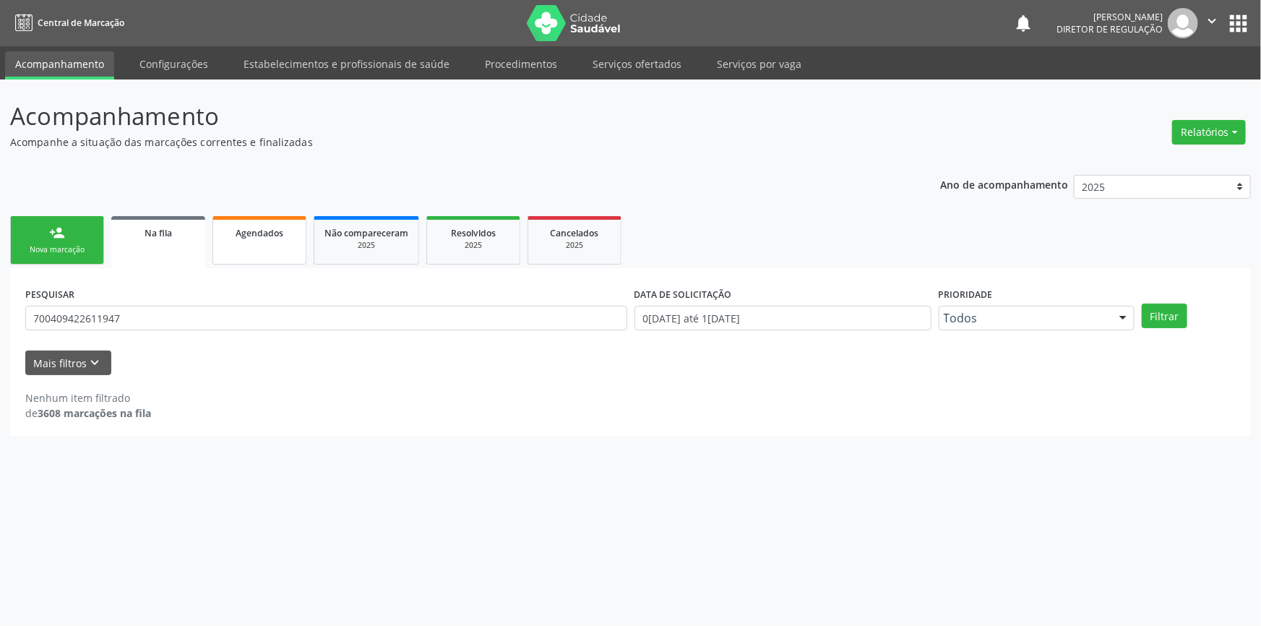
click at [236, 235] on span "Agendados" at bounding box center [260, 233] width 48 height 12
select select "8"
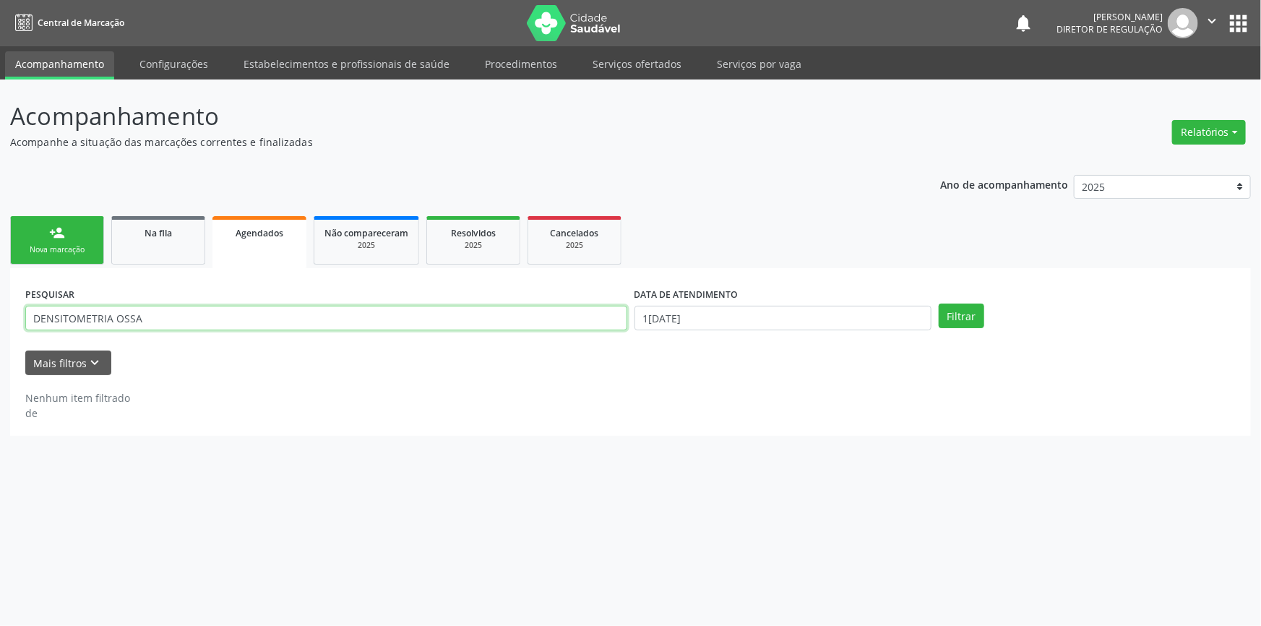
drag, startPoint x: 184, startPoint y: 311, endPoint x: 0, endPoint y: 263, distance: 189.6
click at [0, 272] on div "Acompanhamento Acompanhe a situação das marcações correntes e finalizadas Relat…" at bounding box center [630, 352] width 1261 height 546
paste input "700409422611947"
type input "700409422611947"
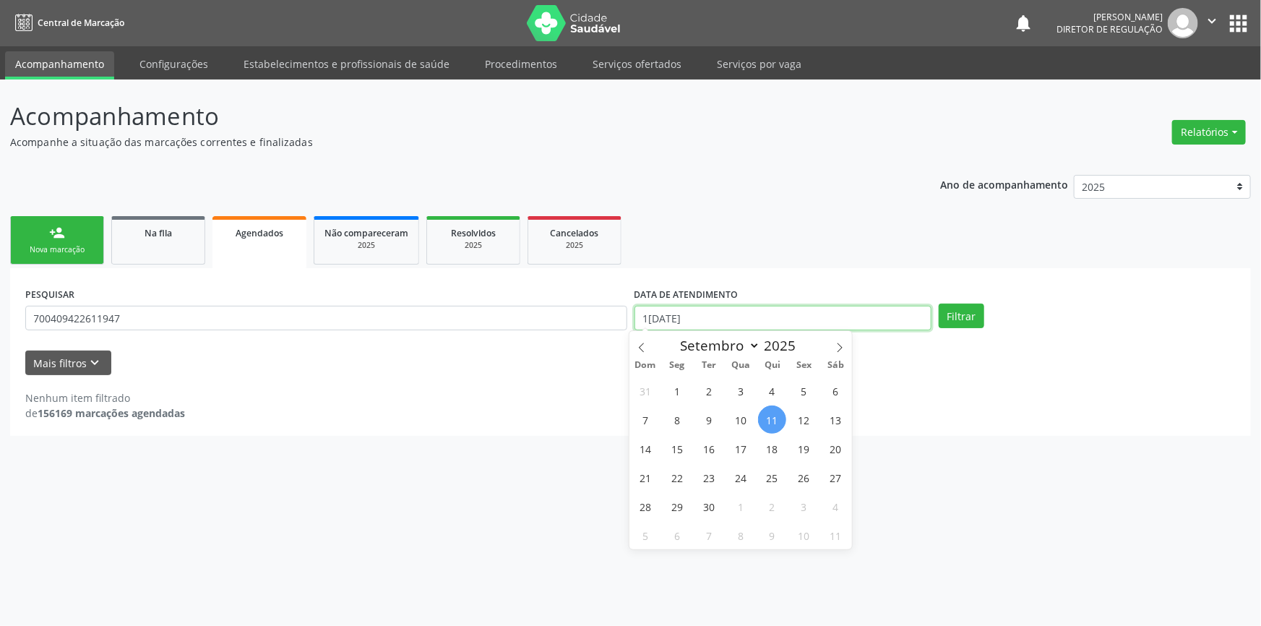
click at [765, 316] on input "11/09/2025" at bounding box center [782, 318] width 297 height 25
click at [643, 348] on icon at bounding box center [641, 347] width 10 height 10
select select "6"
click at [708, 384] on span "1" at bounding box center [708, 390] width 28 height 28
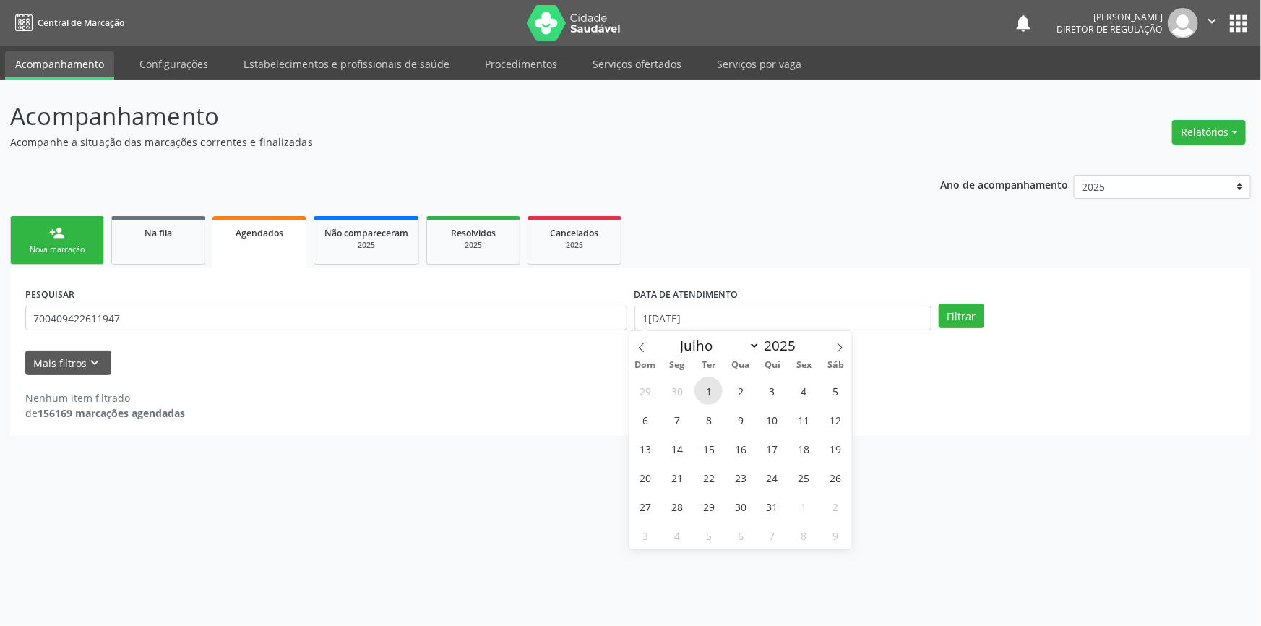
type input "01/07/2025"
click at [841, 345] on icon at bounding box center [839, 347] width 10 height 10
select select "9"
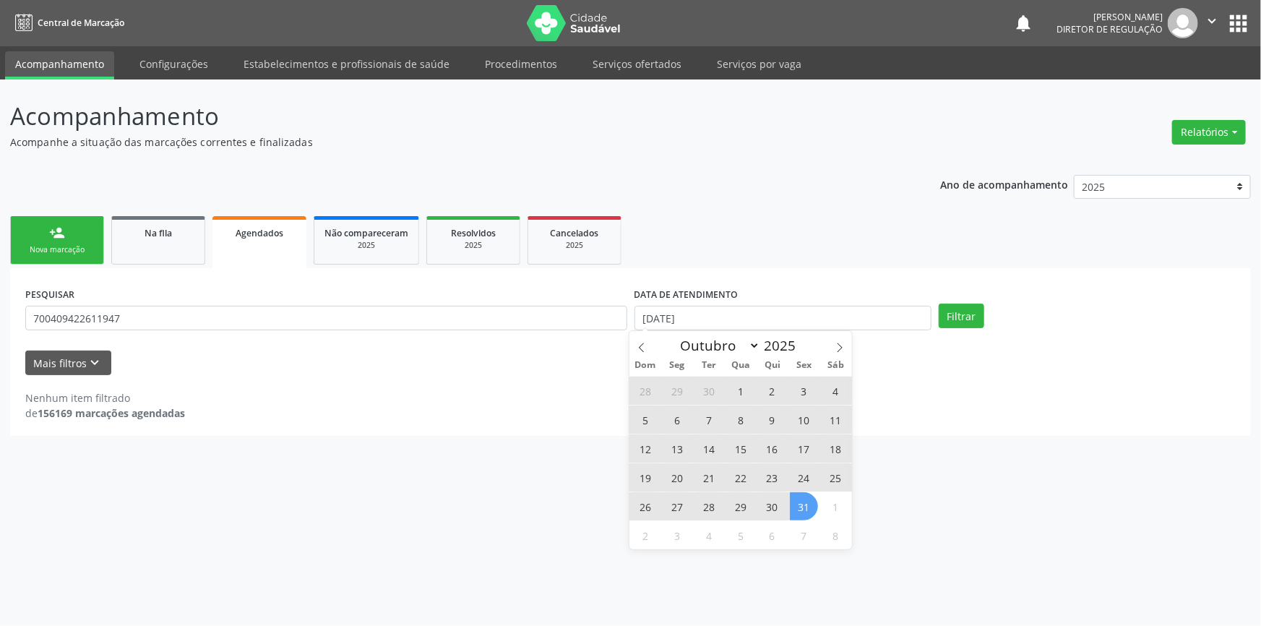
click at [804, 500] on span "31" at bounding box center [804, 506] width 28 height 28
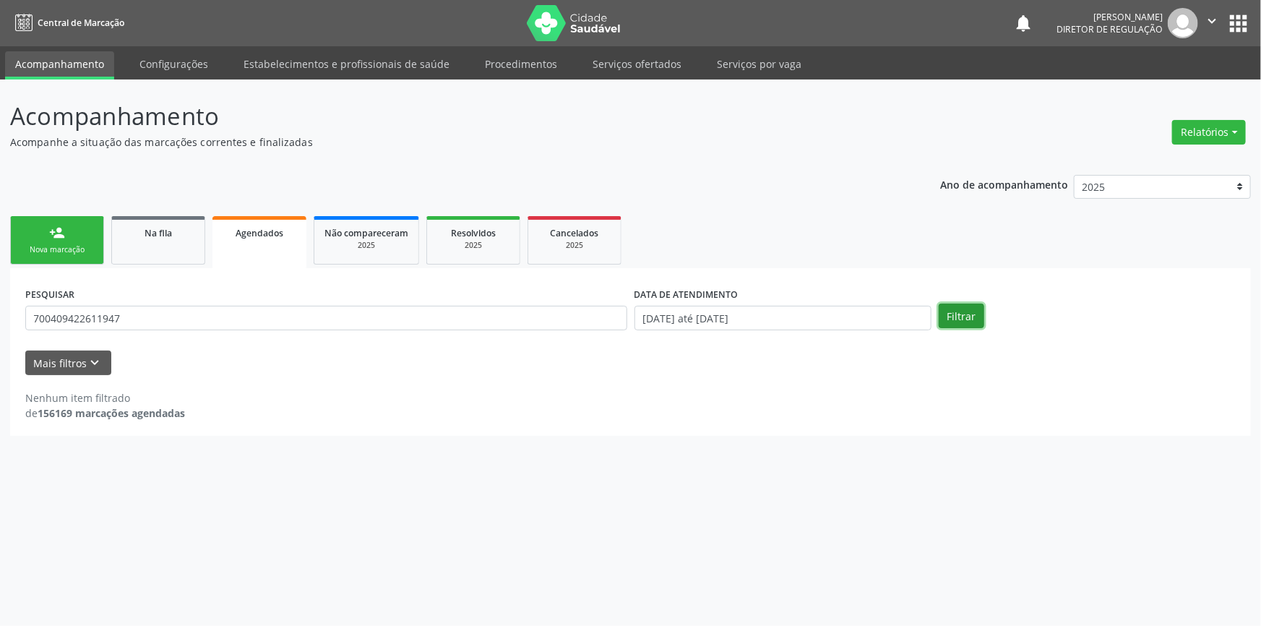
click at [951, 320] on button "Filtrar" at bounding box center [961, 315] width 46 height 25
click at [976, 319] on button "Filtrar" at bounding box center [961, 315] width 46 height 25
click at [88, 244] on div "Nova marcação" at bounding box center [57, 249] width 72 height 11
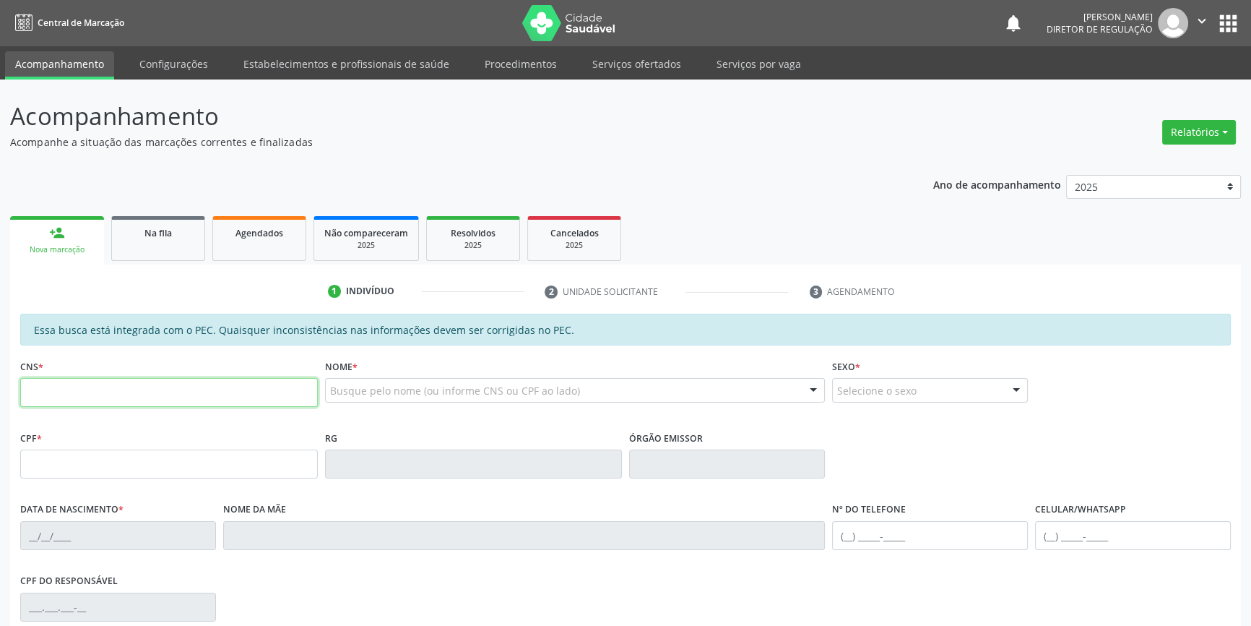
click at [129, 378] on input "text" at bounding box center [169, 392] width 298 height 29
type input "708 5023 7179 2573"
type input "130.849.484-02"
type input "11/12/1999"
type input "Joana Raquel de Brito"
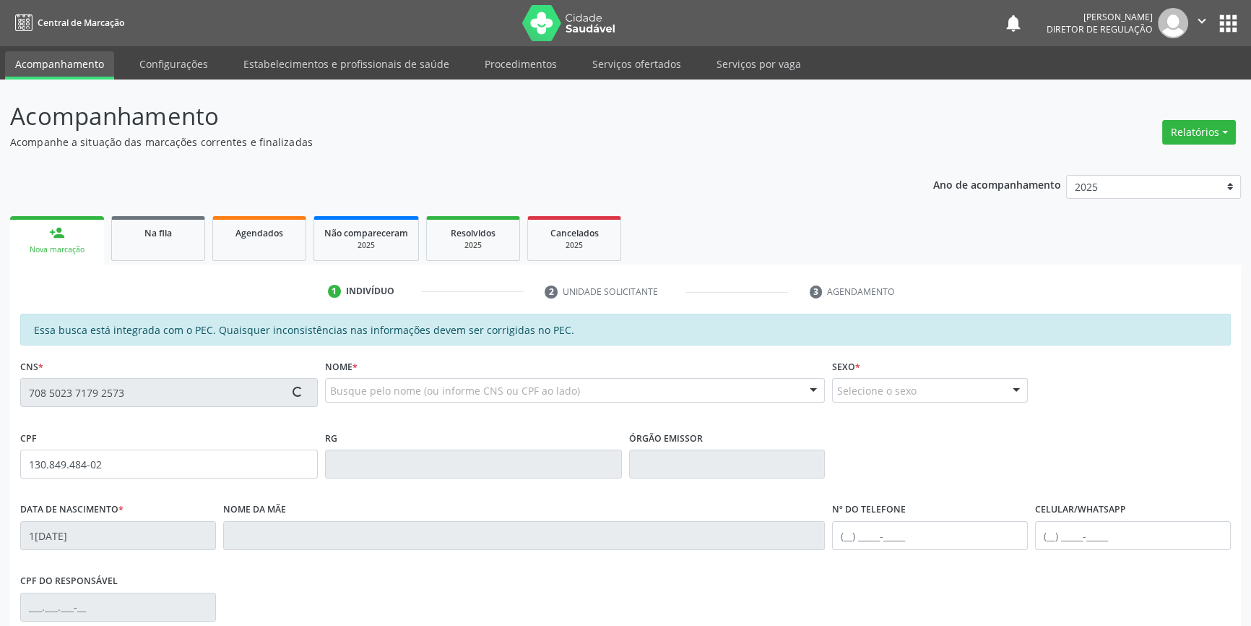
type input "(87) 99633-1071"
type input "S/N"
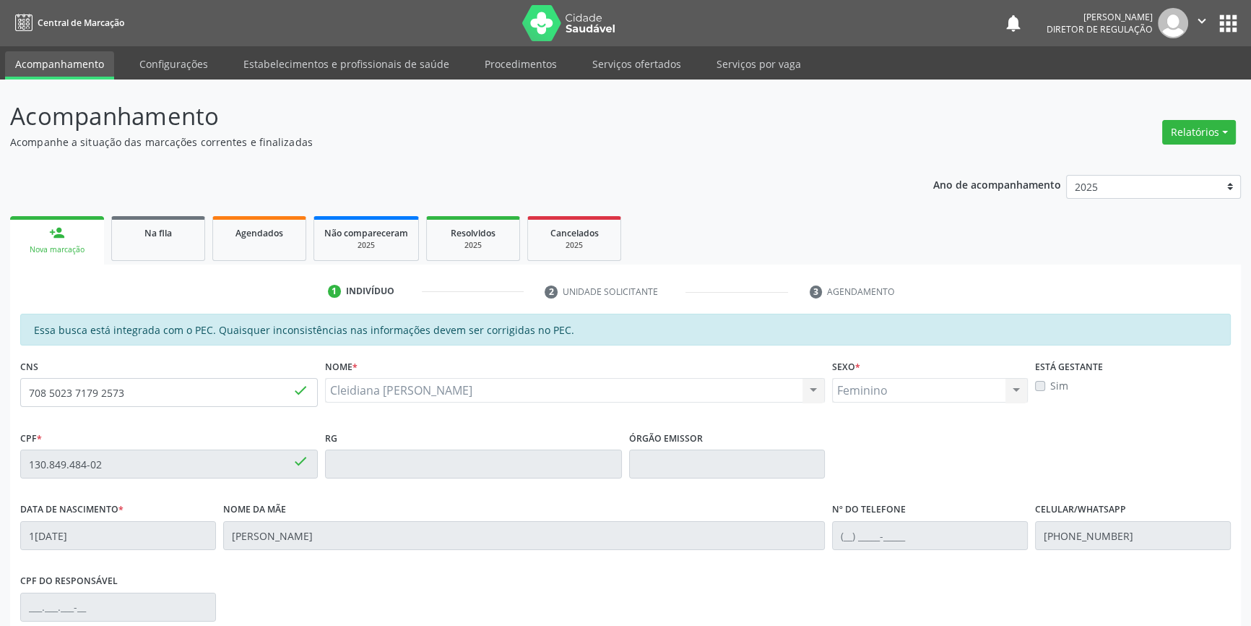
scroll to position [197, 0]
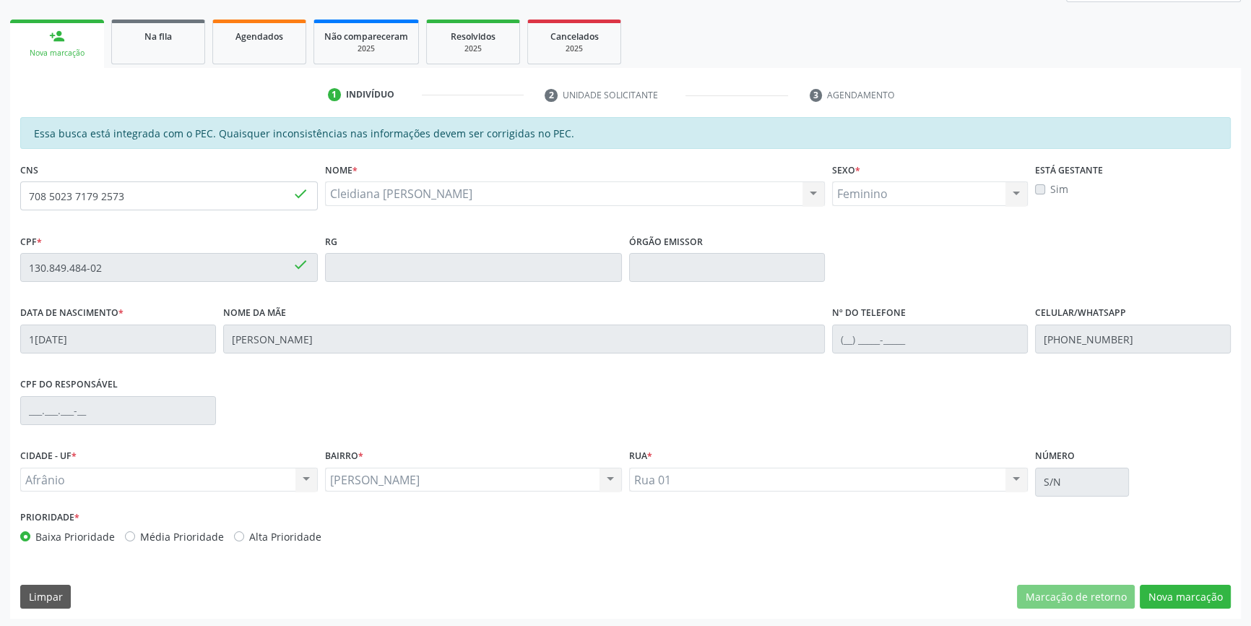
click at [1154, 579] on div "Essa busca está integrada com o PEC. Quaisquer inconsistências nas informações …" at bounding box center [625, 367] width 1231 height 501
click at [1164, 592] on button "Nova marcação" at bounding box center [1185, 596] width 91 height 25
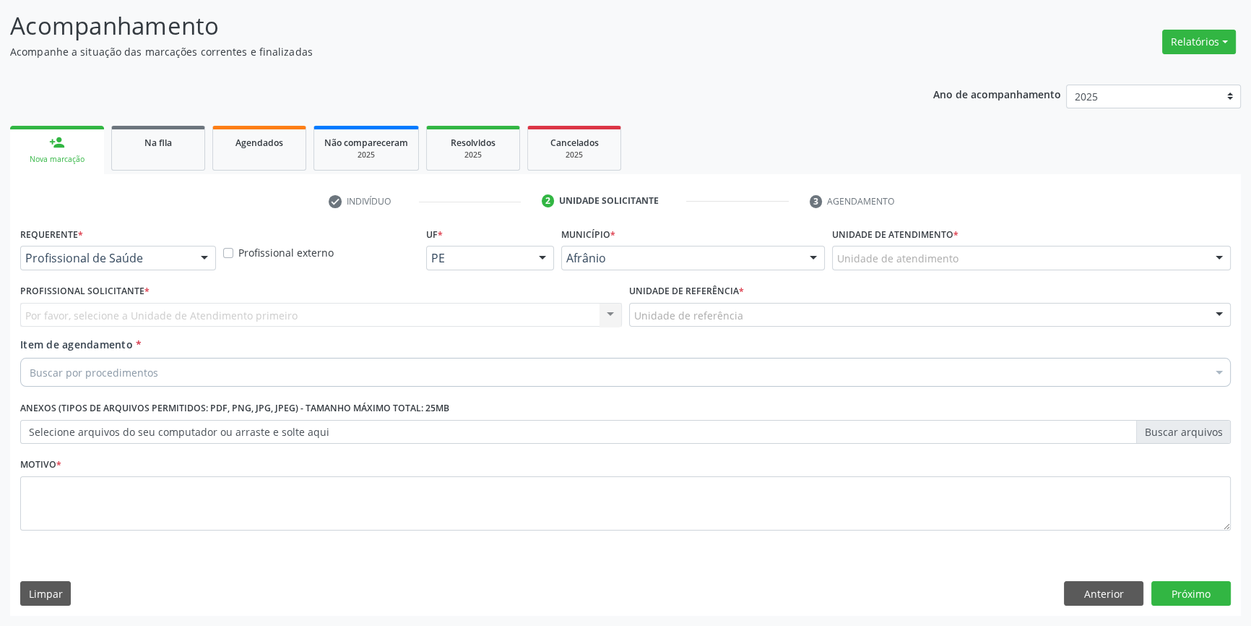
scroll to position [89, 0]
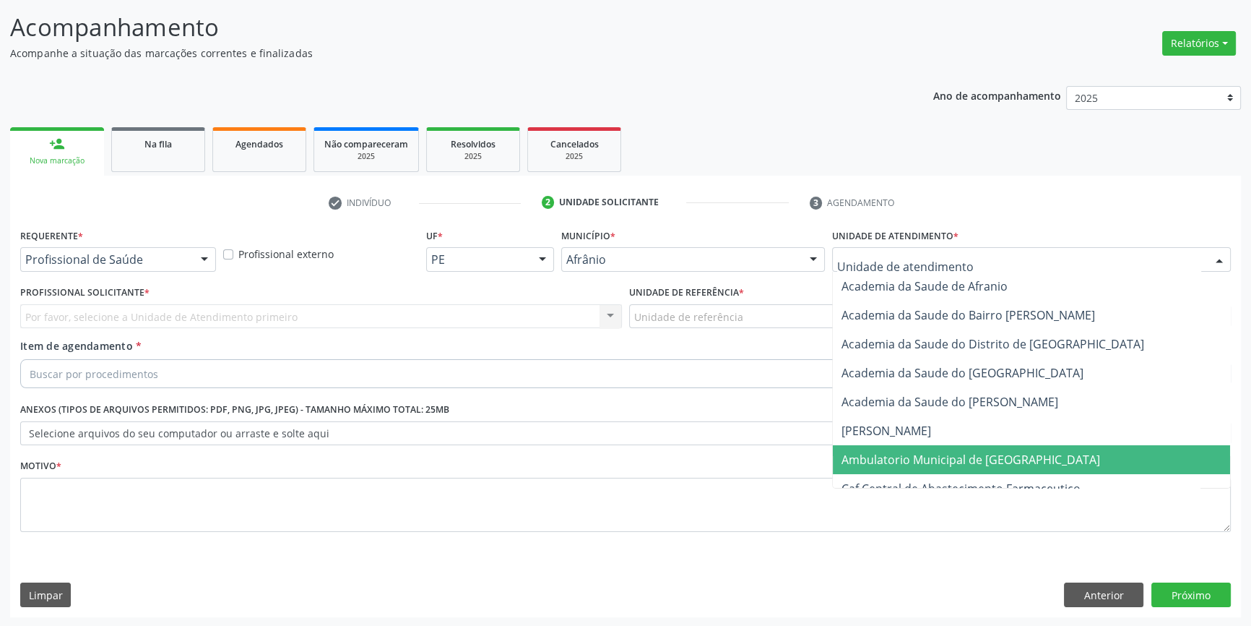
click at [944, 475] on span "Caf Central de Abastecimento Farmaceutico" at bounding box center [1031, 488] width 397 height 29
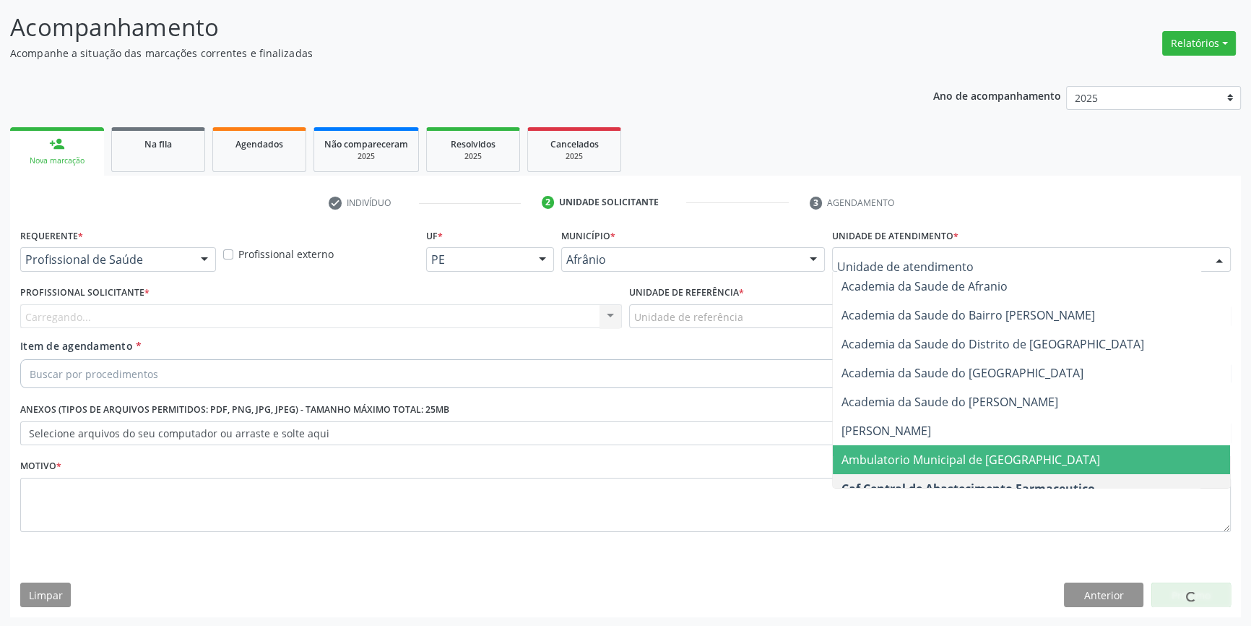
click at [950, 470] on span "Ambulatorio Municipal de [GEOGRAPHIC_DATA]" at bounding box center [1031, 459] width 397 height 29
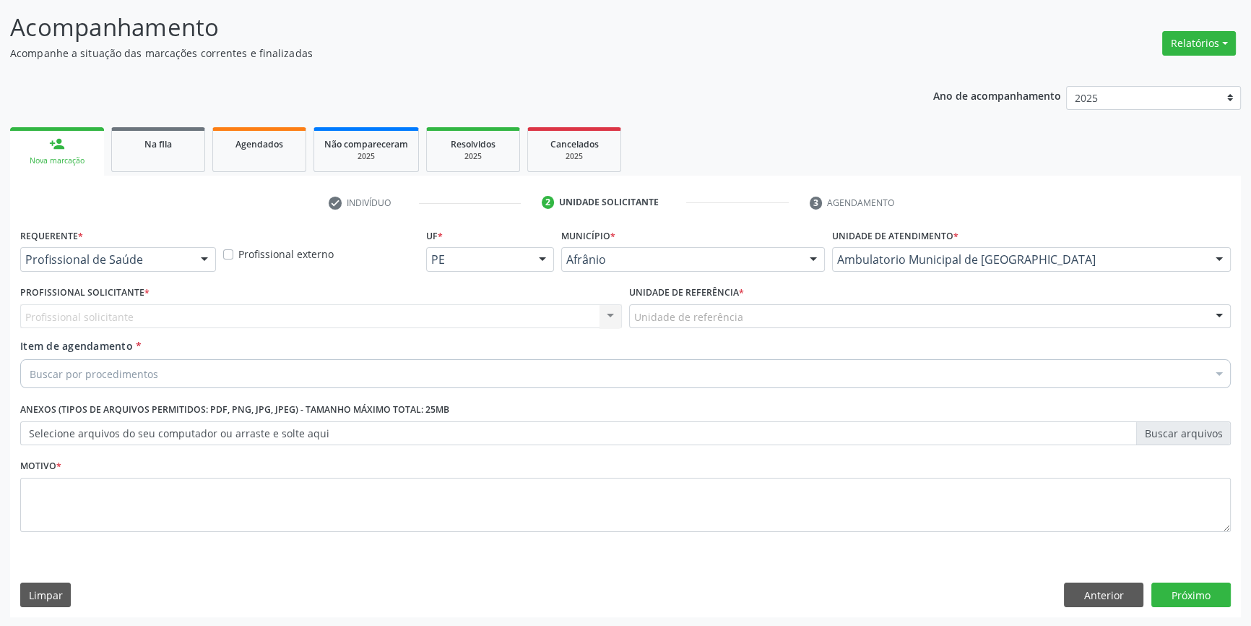
click at [741, 324] on div "Unidade de referência" at bounding box center [930, 316] width 602 height 25
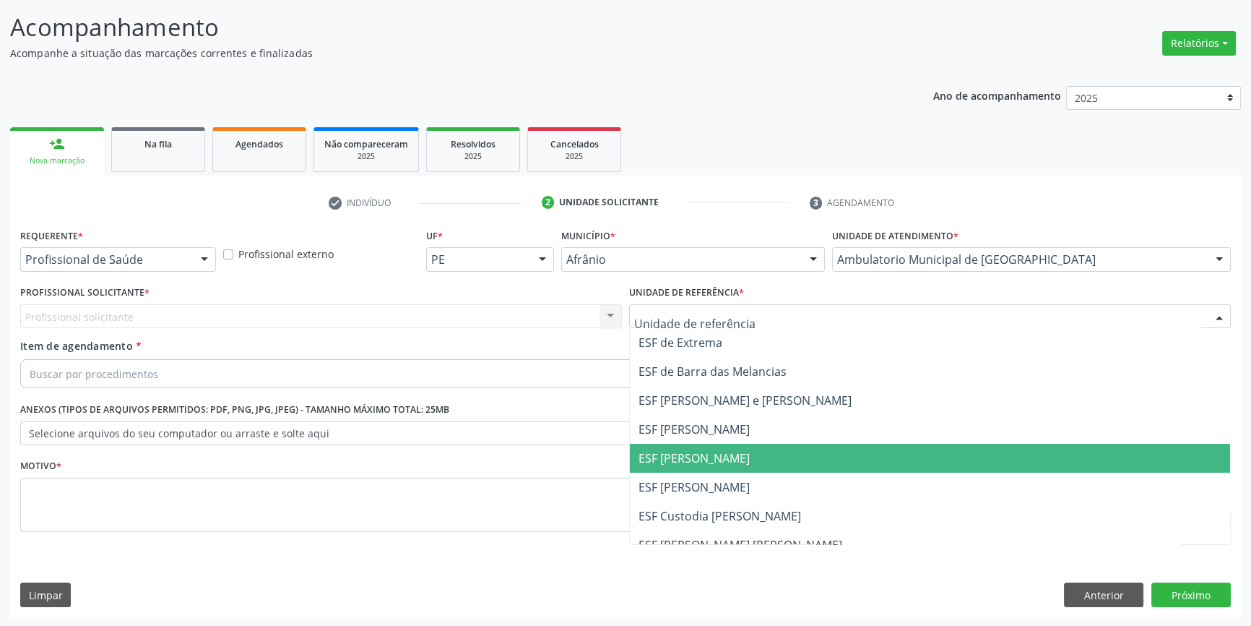
drag, startPoint x: 742, startPoint y: 465, endPoint x: 514, endPoint y: 346, distance: 256.9
click at [741, 465] on span "ESF [PERSON_NAME]" at bounding box center [930, 458] width 600 height 29
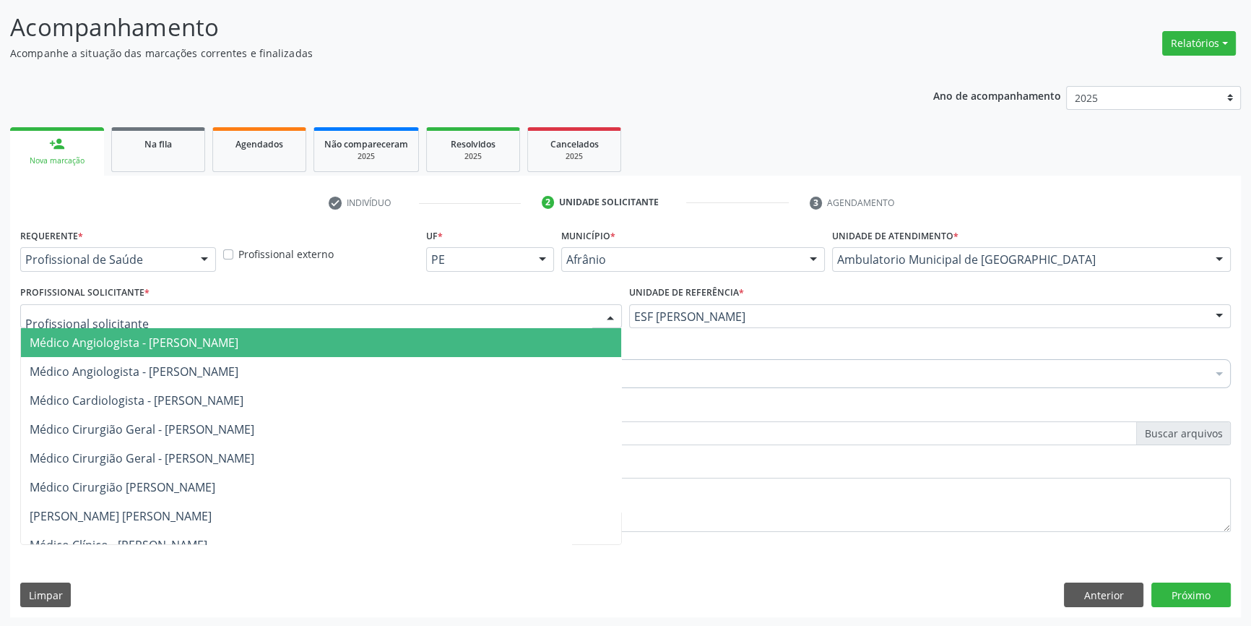
drag, startPoint x: 482, startPoint y: 311, endPoint x: 471, endPoint y: 316, distance: 12.0
click at [481, 311] on div at bounding box center [321, 316] width 602 height 25
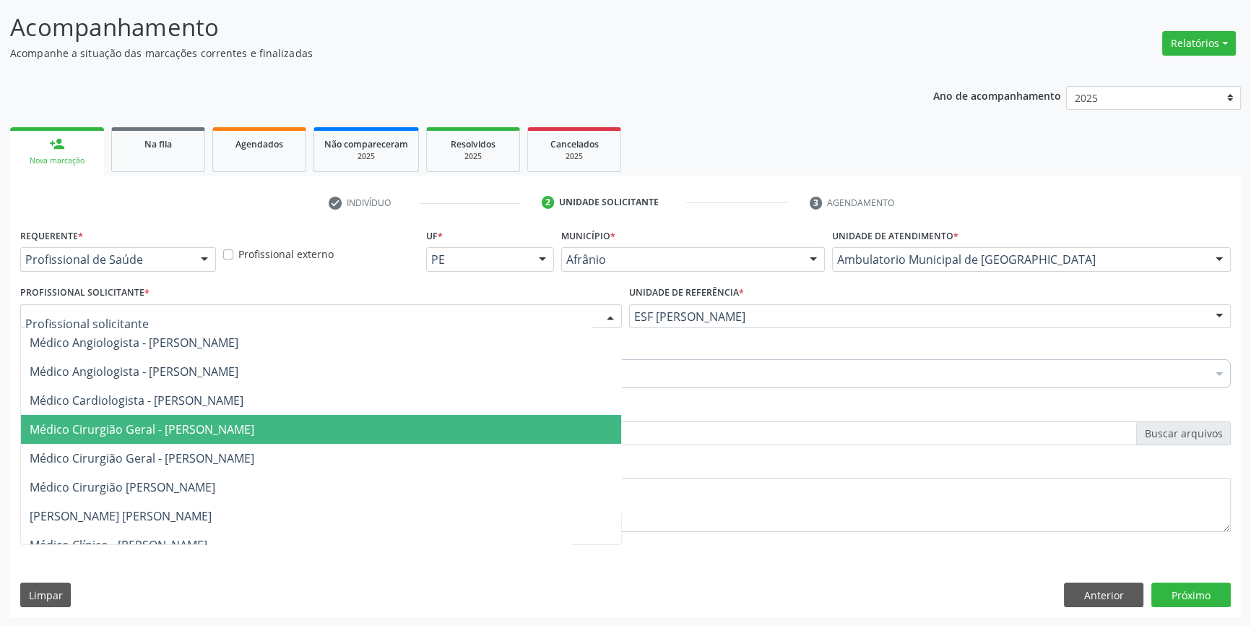
click at [254, 427] on span "Médico Cirurgião Geral - [PERSON_NAME]" at bounding box center [142, 429] width 225 height 16
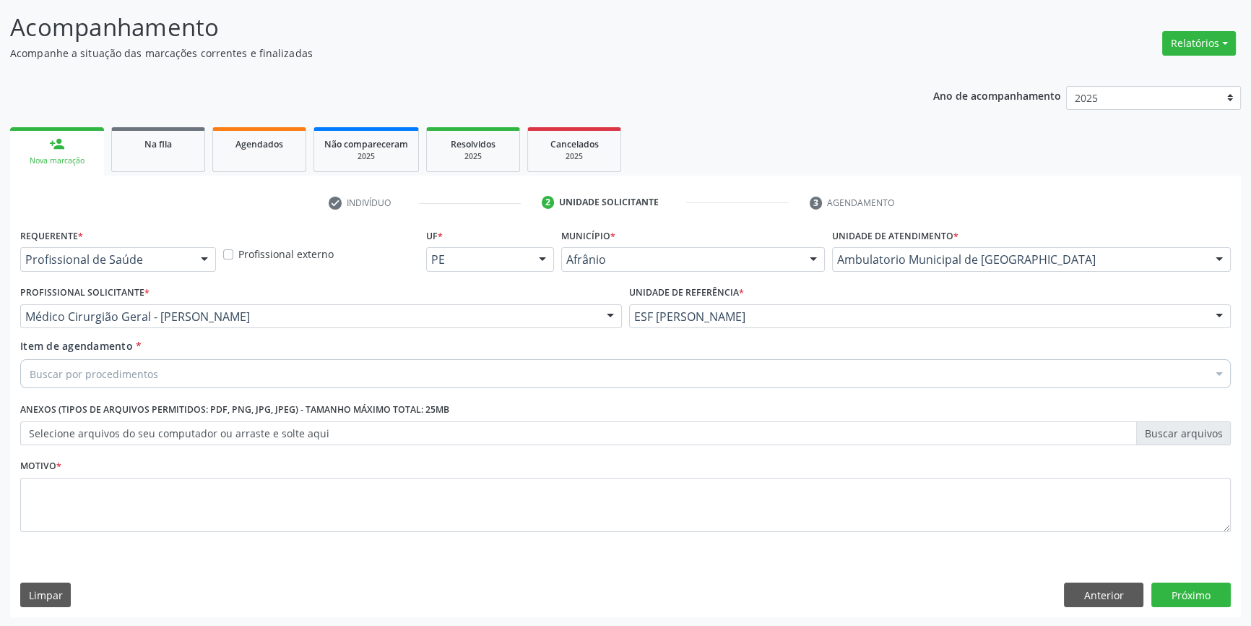
click at [218, 377] on div "Buscar por procedimentos" at bounding box center [625, 373] width 1211 height 29
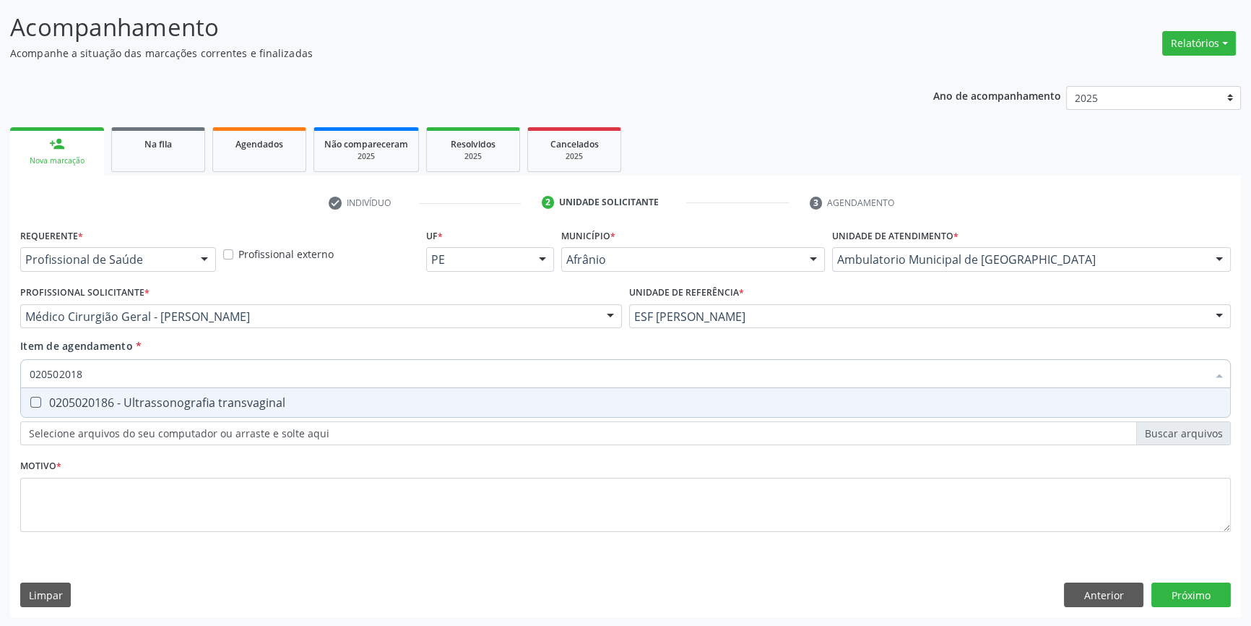
type input "0205020186"
click at [297, 412] on span "0205020186 - Ultrassonografia transvaginal" at bounding box center [625, 402] width 1209 height 29
checkbox transvaginal "true"
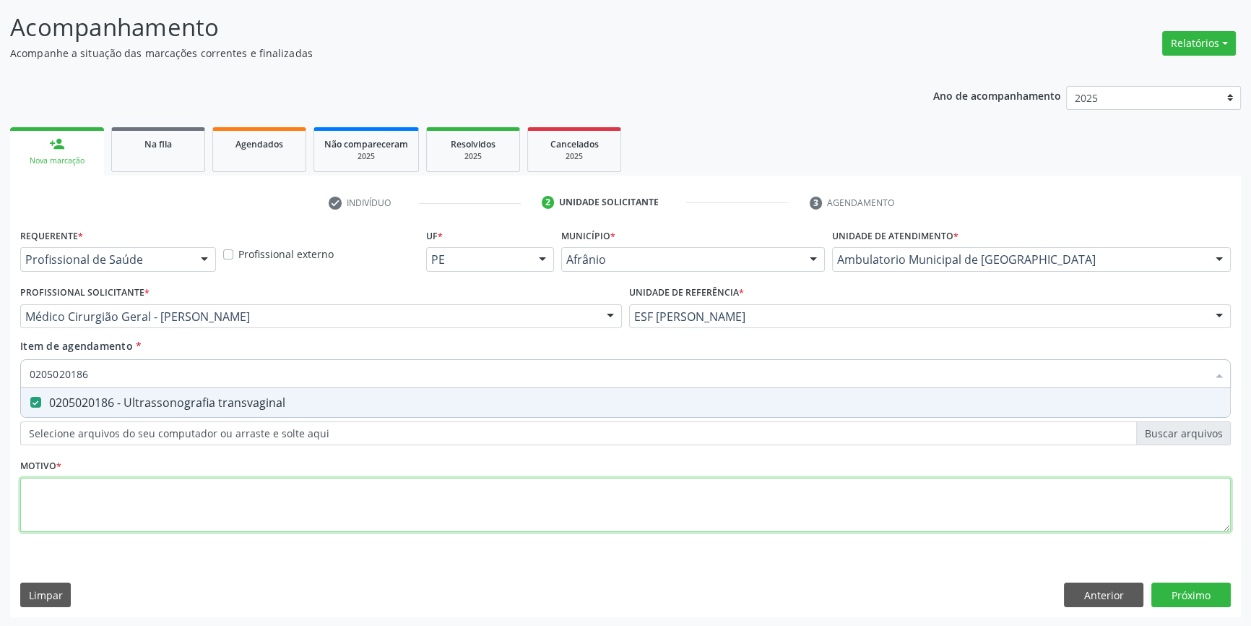
click at [180, 506] on div "Requerente * Profissional de Saúde Profissional de Saúde Paciente Nenhum result…" at bounding box center [625, 388] width 1211 height 327
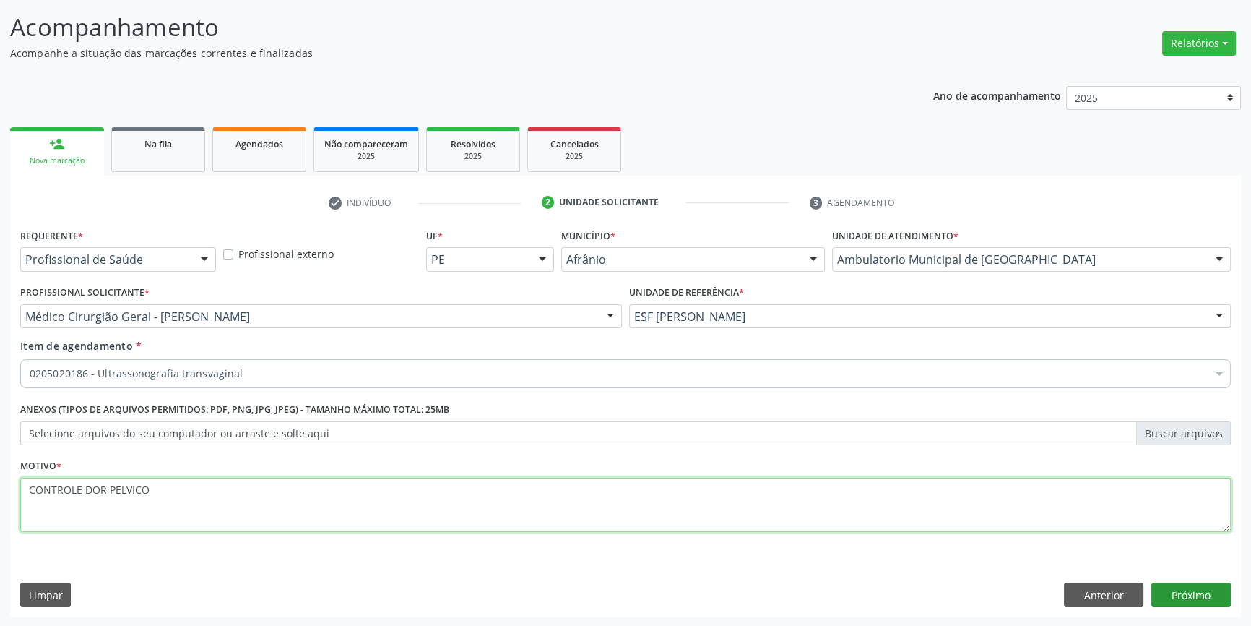
type textarea "CONTROLE DOR PELVICO"
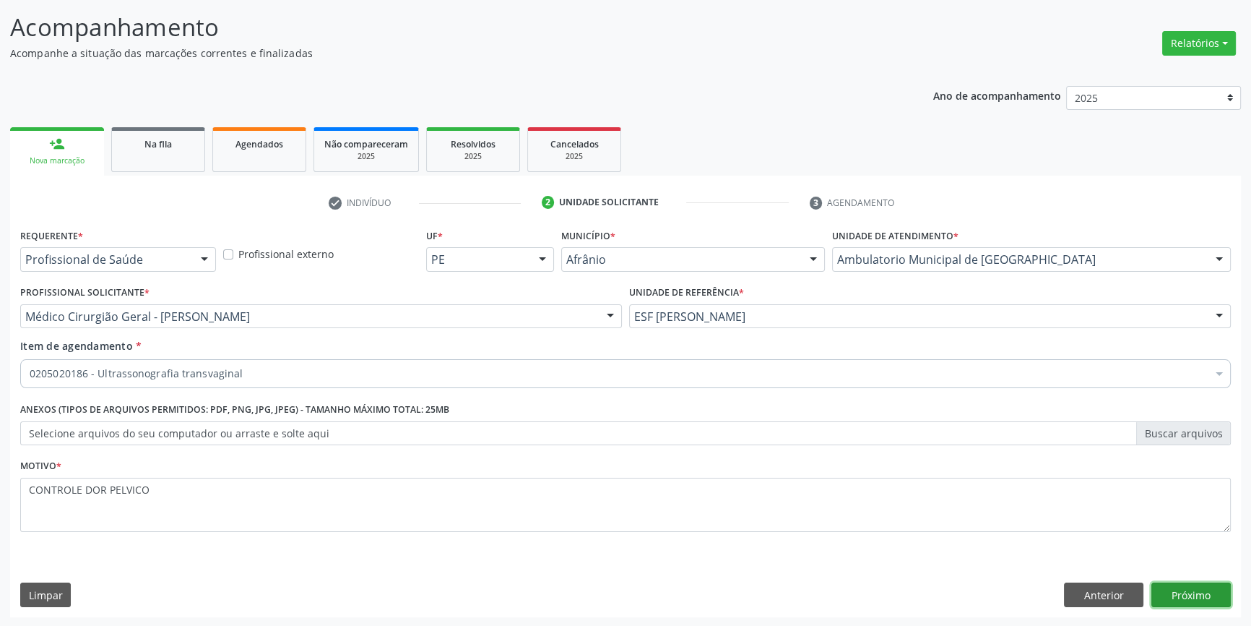
click at [1188, 585] on button "Próximo" at bounding box center [1191, 594] width 79 height 25
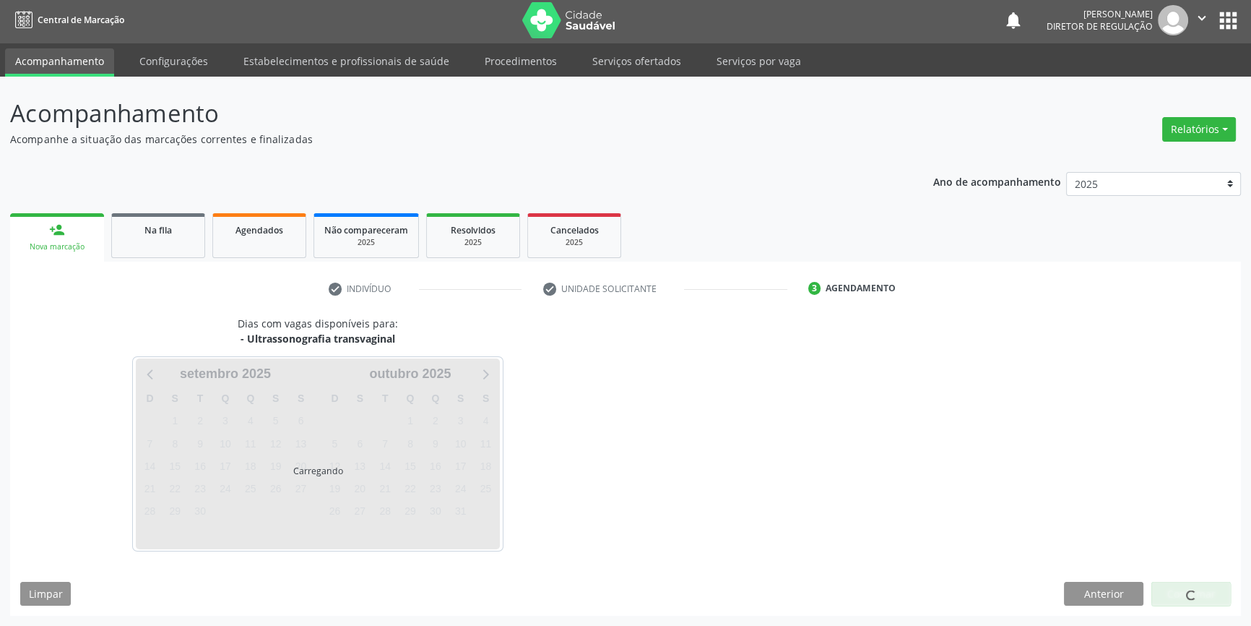
scroll to position [1, 0]
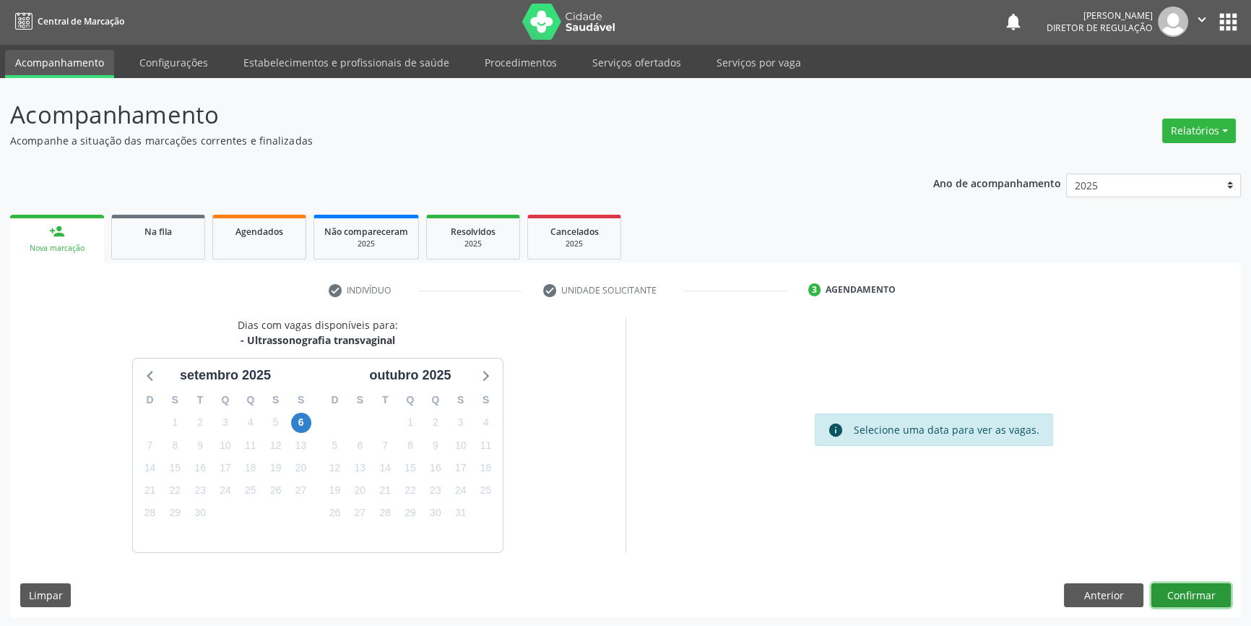
click at [1184, 590] on button "Confirmar" at bounding box center [1191, 595] width 79 height 25
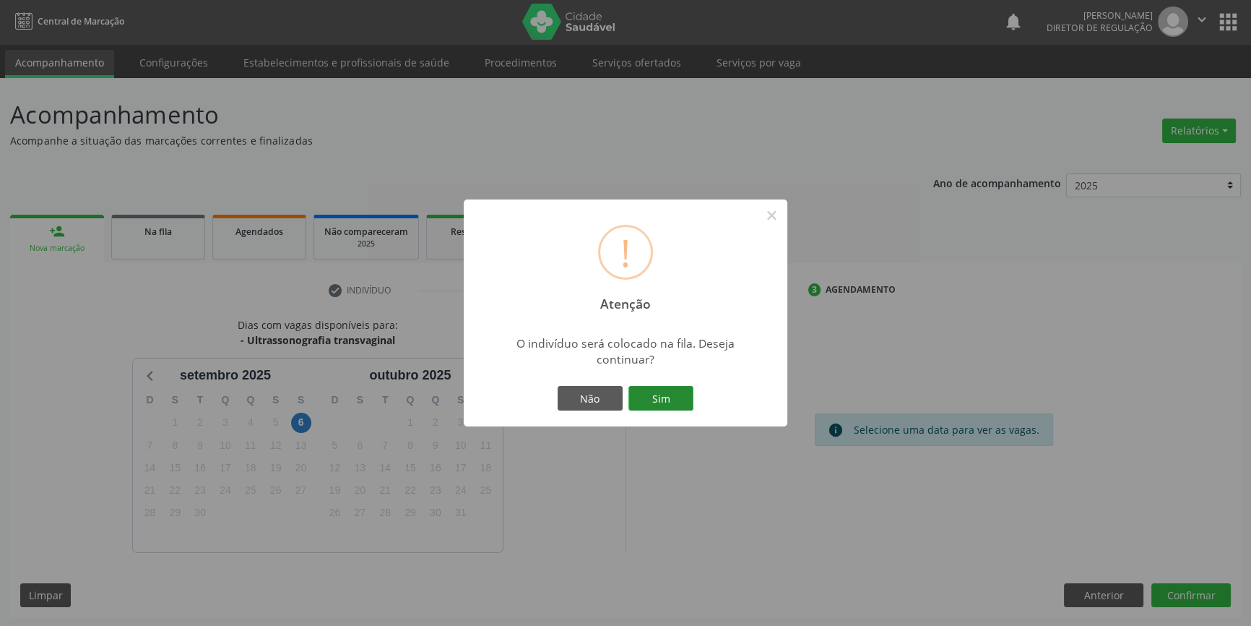
click at [649, 392] on button "Sim" at bounding box center [661, 398] width 65 height 25
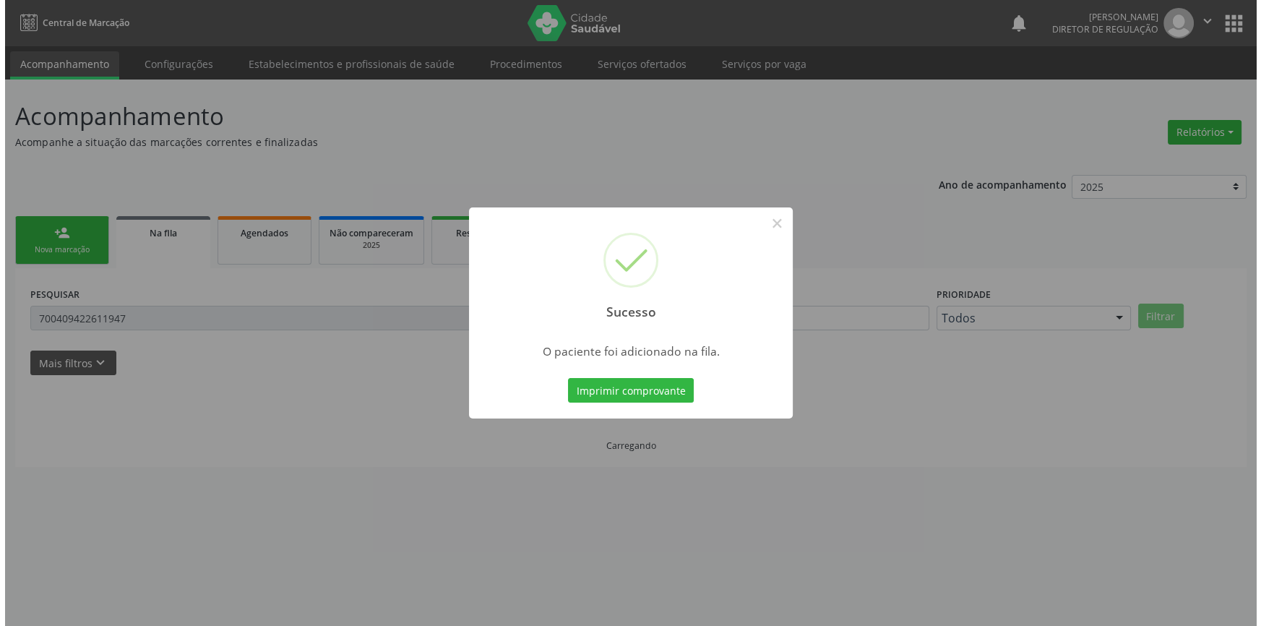
scroll to position [0, 0]
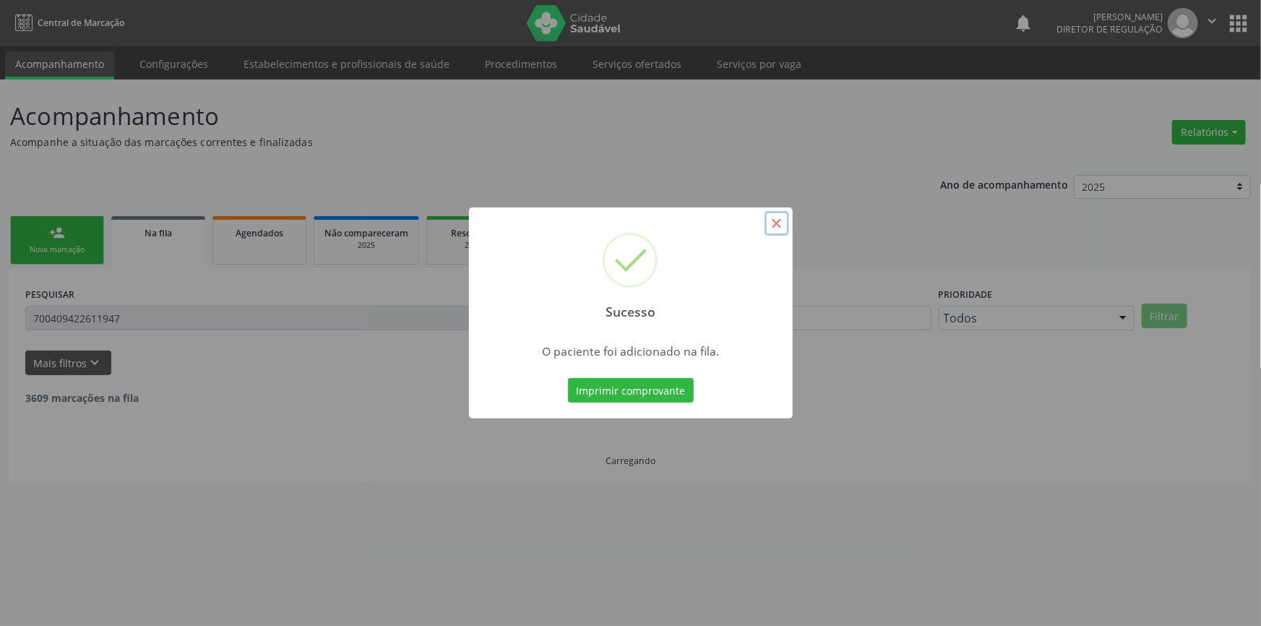
click at [774, 216] on button "×" at bounding box center [776, 223] width 25 height 25
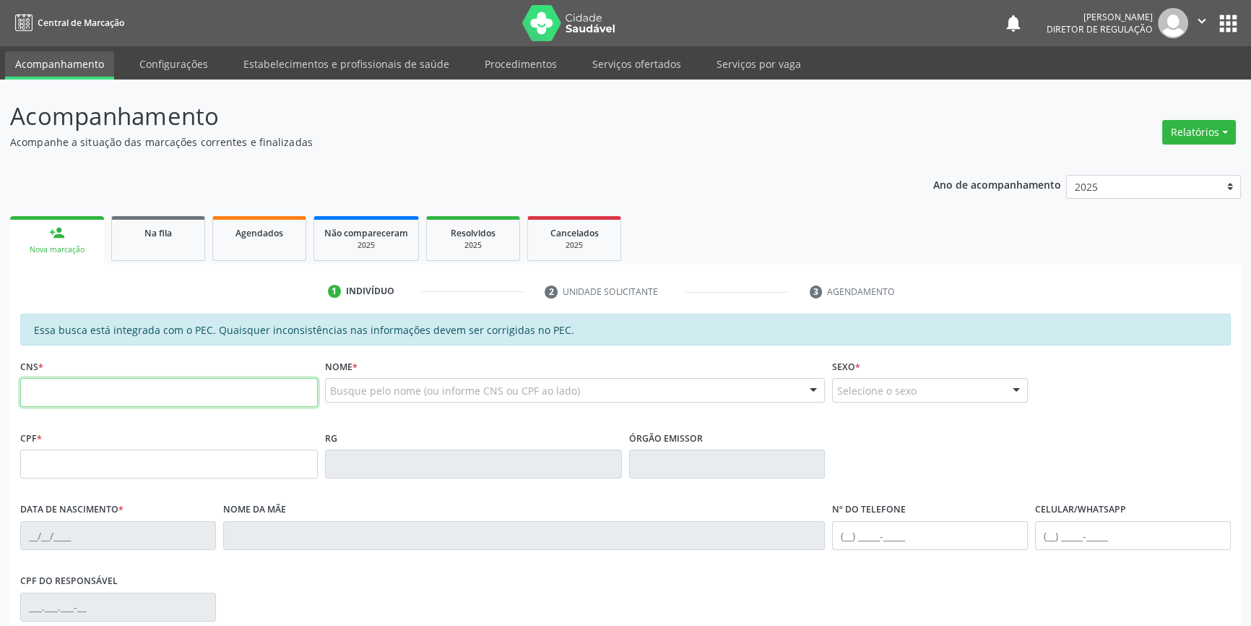
click at [82, 389] on input "text" at bounding box center [169, 392] width 298 height 29
type input "700 2069 3596 0129"
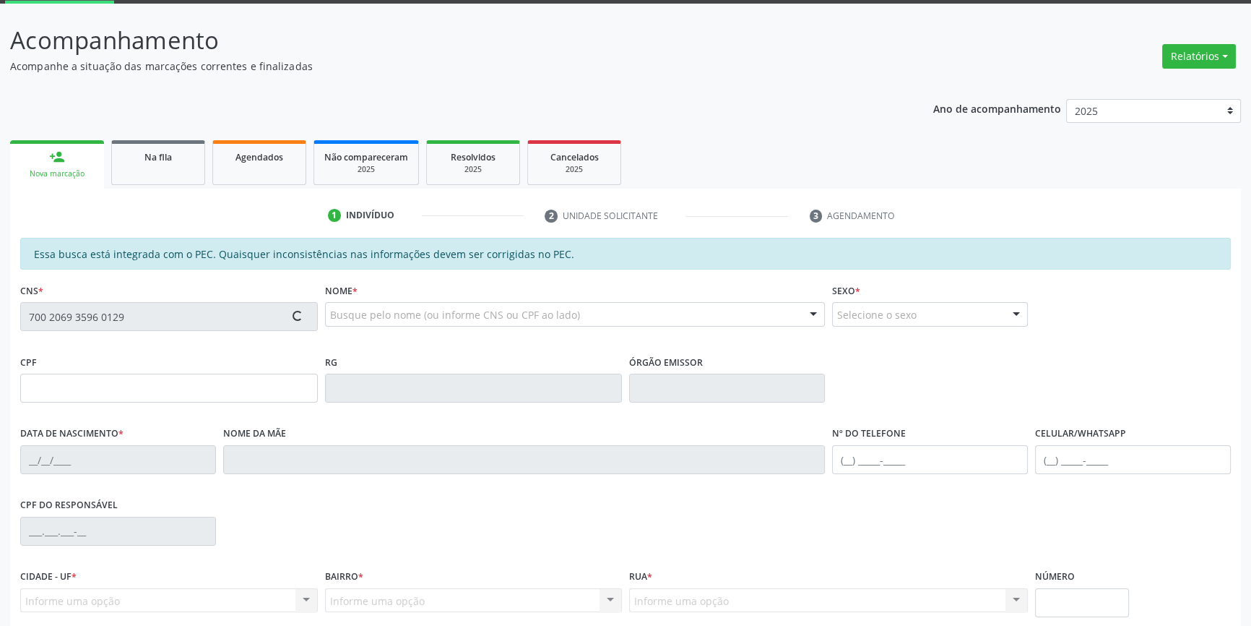
scroll to position [197, 0]
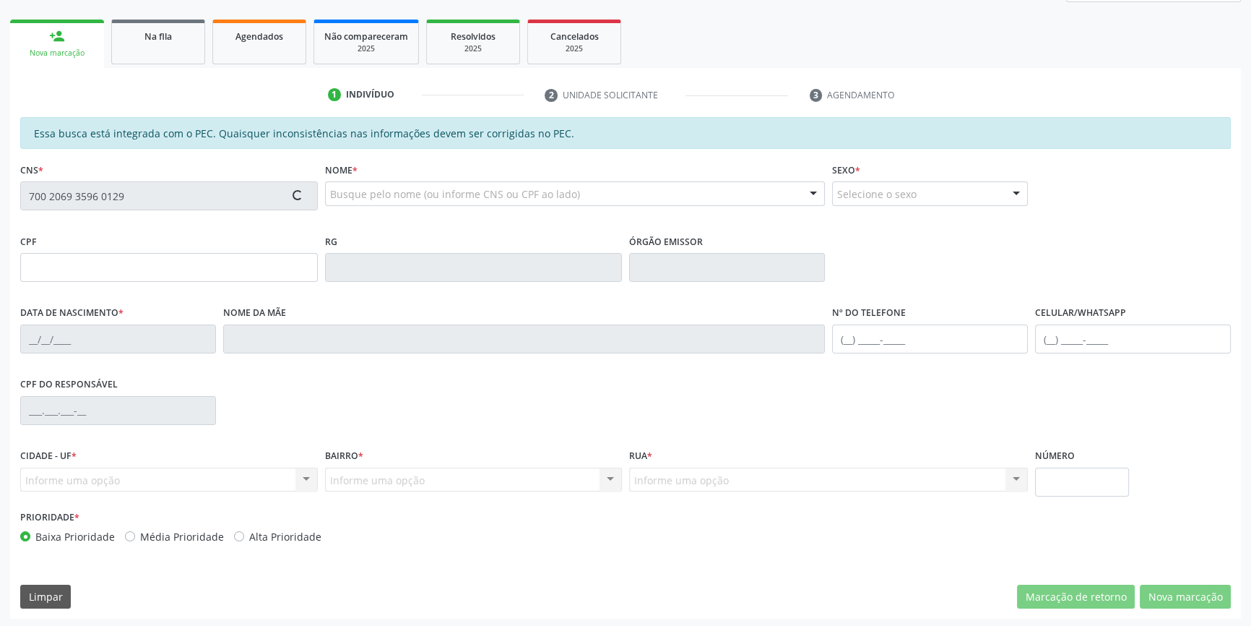
type input "708.965.914-33"
type input "26/04/1998"
type input "Luzanira de Jesus de Holanda"
type input "(87) 98839-5866"
type input "S/N"
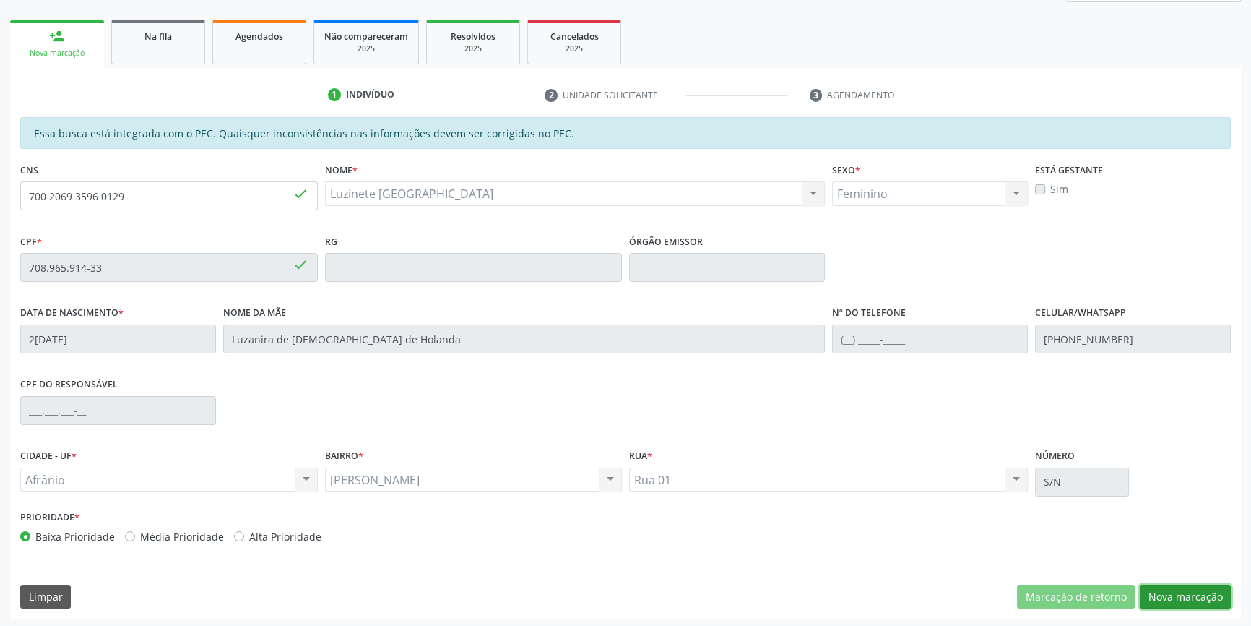
click at [1185, 591] on button "Nova marcação" at bounding box center [1185, 596] width 91 height 25
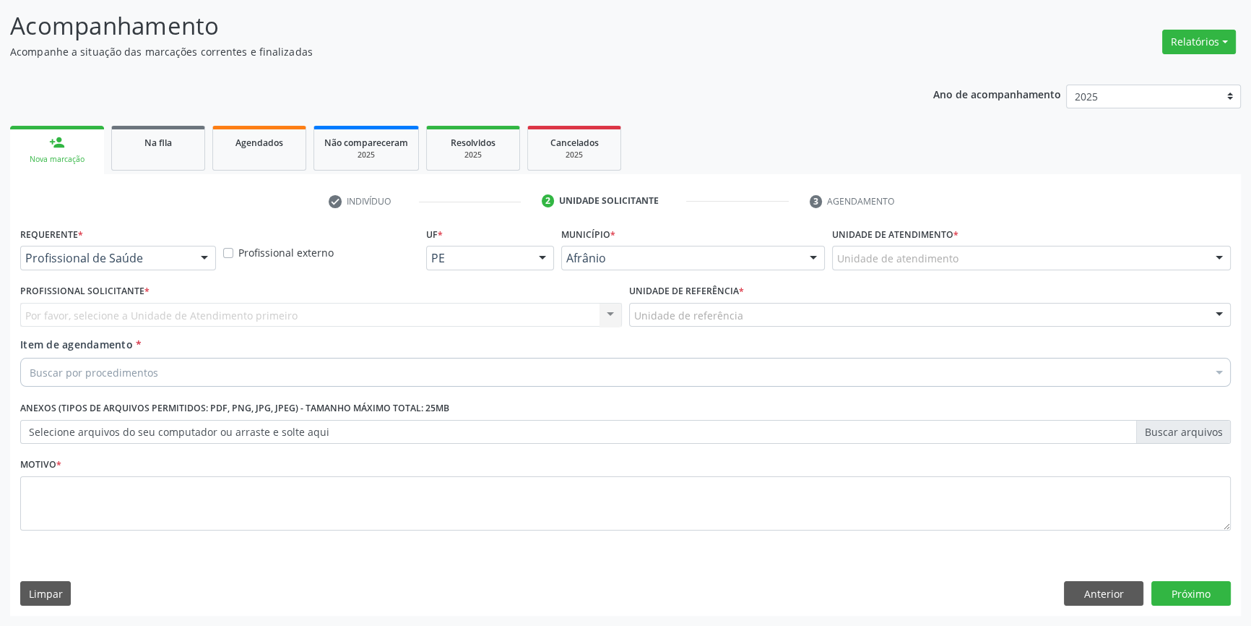
scroll to position [89, 0]
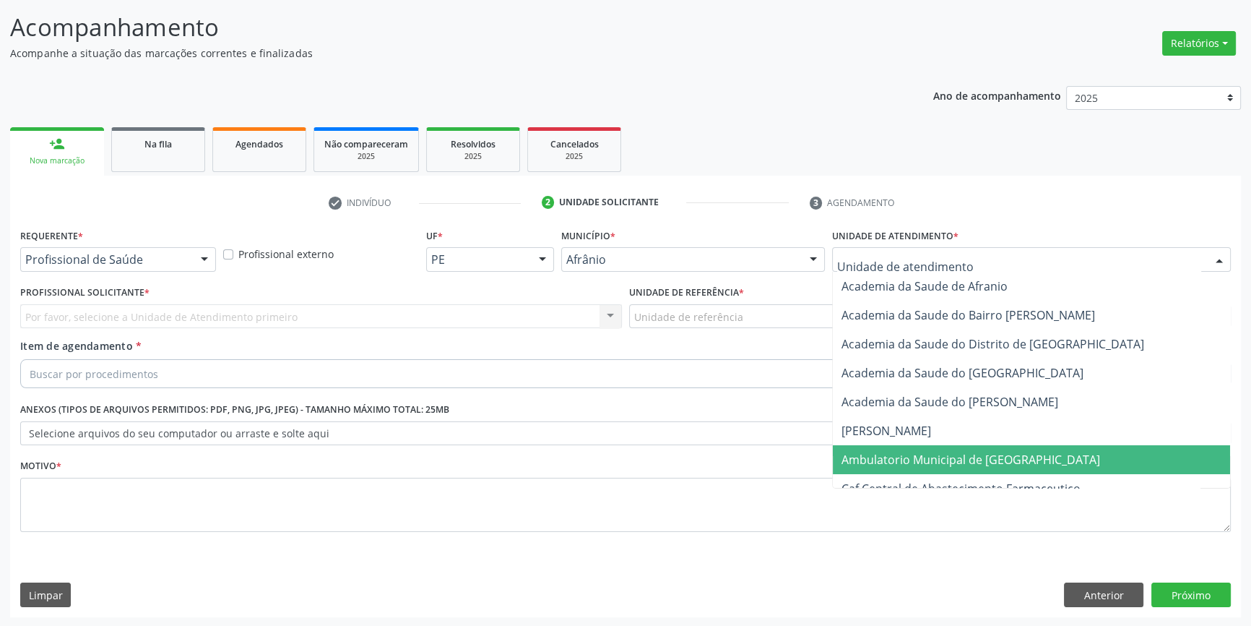
drag, startPoint x: 918, startPoint y: 453, endPoint x: 715, endPoint y: 357, distance: 224.0
click at [918, 454] on span "Ambulatorio Municipal de [GEOGRAPHIC_DATA]" at bounding box center [971, 460] width 259 height 16
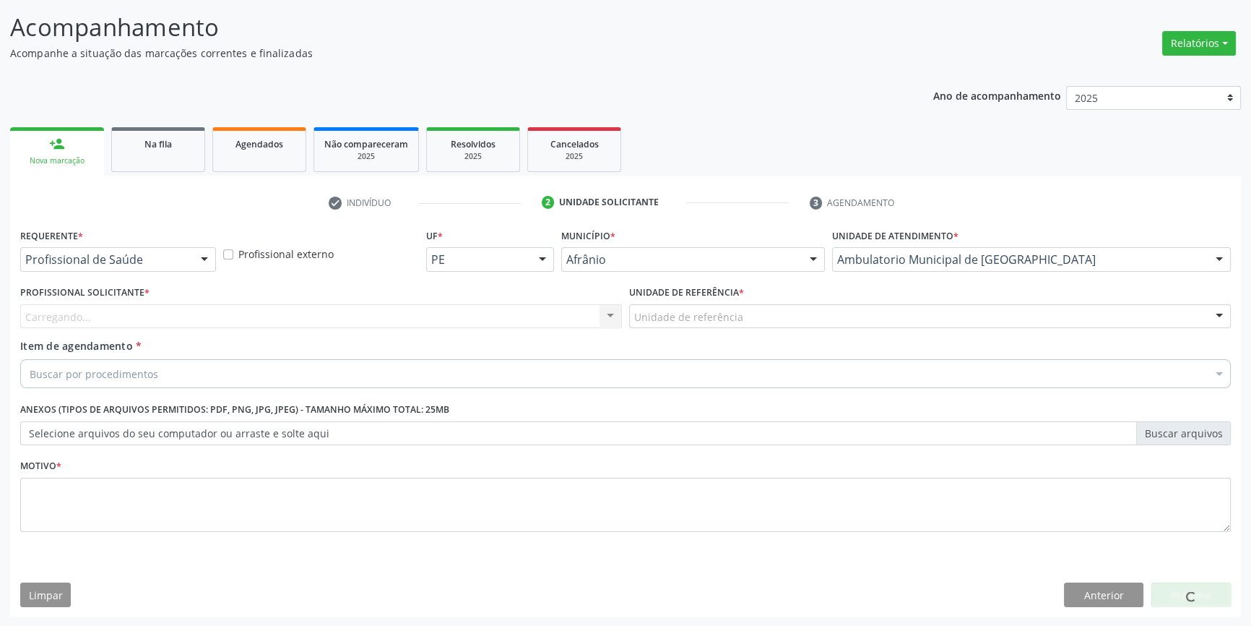
click at [669, 299] on label "Unidade de referência *" at bounding box center [686, 293] width 115 height 22
click at [692, 332] on div "Unidade de referência * Unidade de referência ESF de Extrema ESF de Barra das M…" at bounding box center [930, 310] width 609 height 56
click at [700, 306] on div "Unidade de referência" at bounding box center [930, 316] width 602 height 25
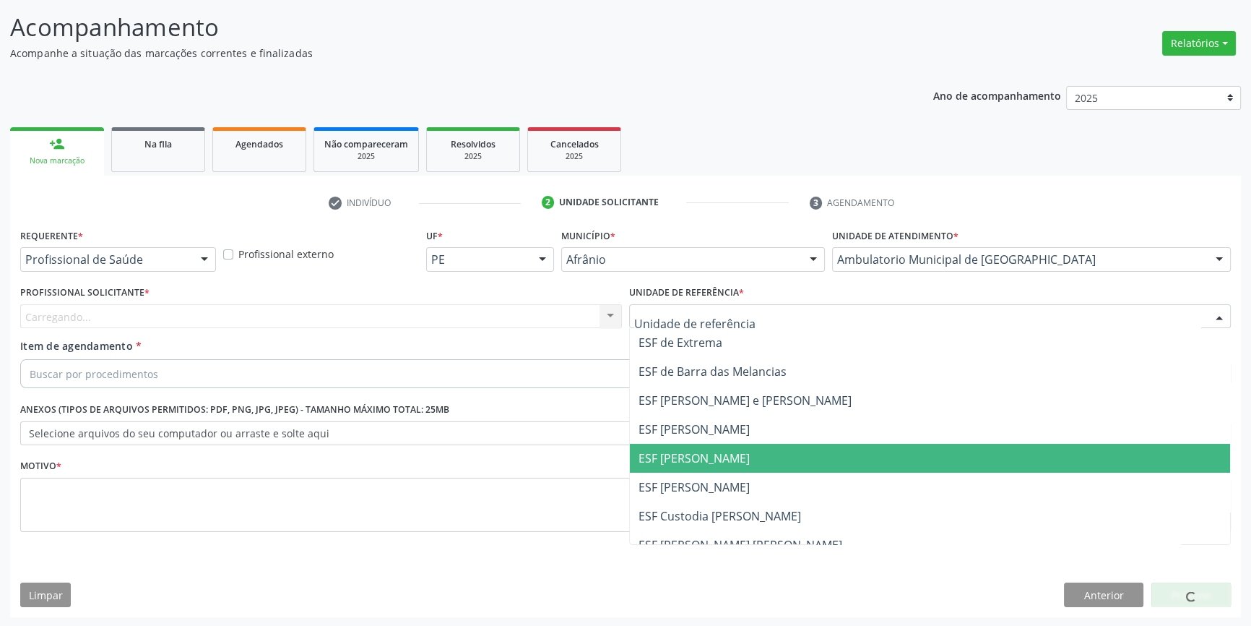
click at [732, 454] on span "ESF [PERSON_NAME]" at bounding box center [694, 458] width 111 height 16
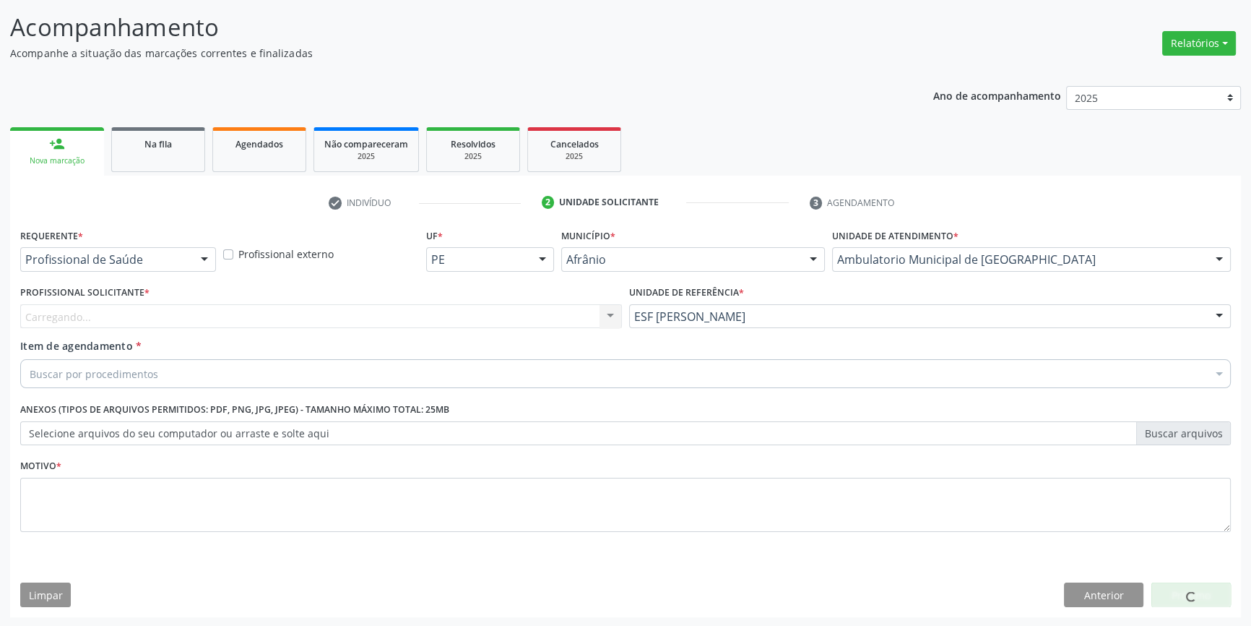
click at [445, 321] on div "Carregando..." at bounding box center [321, 316] width 602 height 25
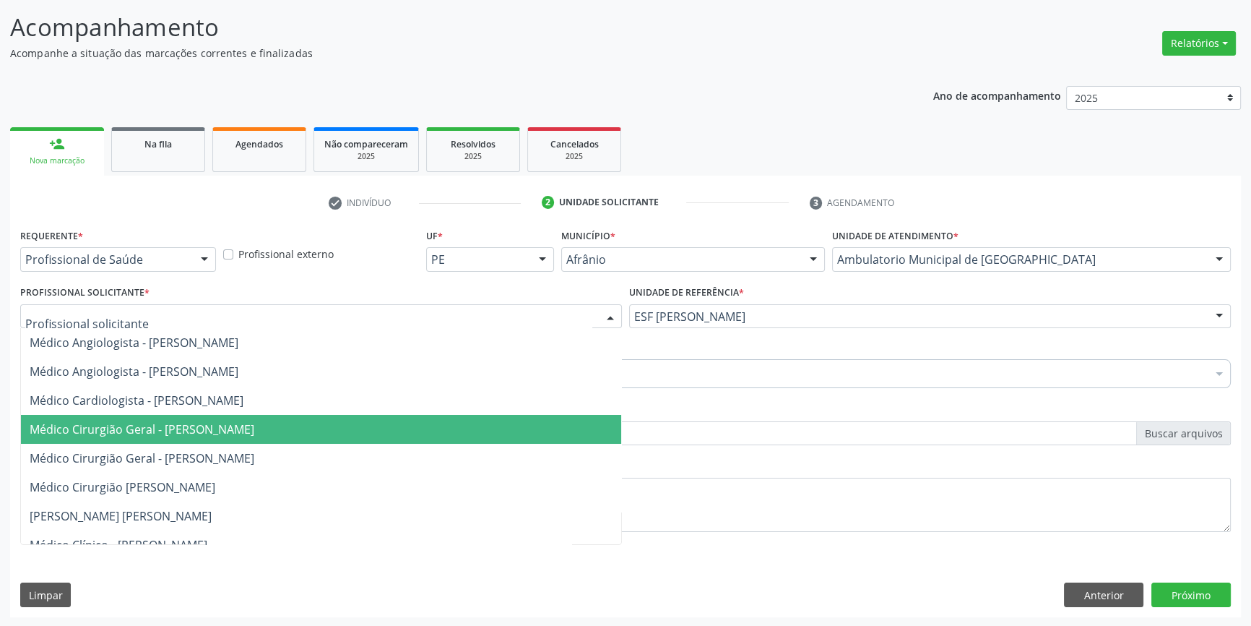
click at [254, 428] on span "Médico Cirurgião Geral - [PERSON_NAME]" at bounding box center [142, 429] width 225 height 16
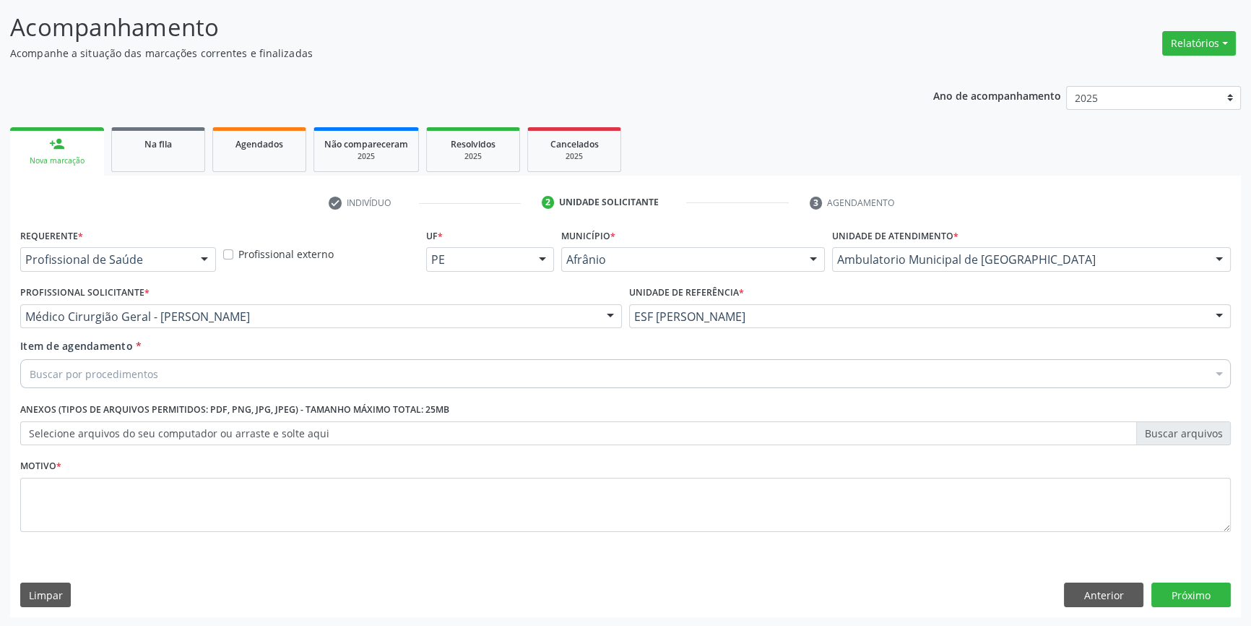
click at [206, 378] on div "Buscar por procedimentos" at bounding box center [625, 373] width 1211 height 29
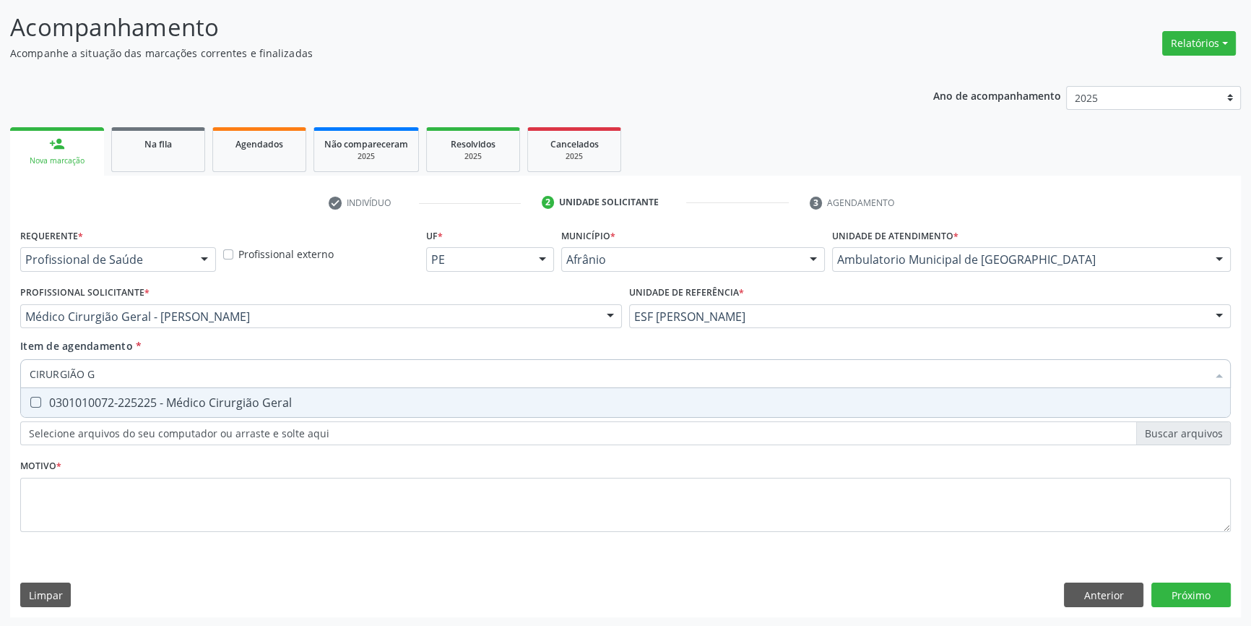
type input "CIRURGIÃO GE"
click at [193, 397] on div "0301010072-225225 - Médico Cirurgião Geral" at bounding box center [626, 403] width 1192 height 12
checkbox Geral "true"
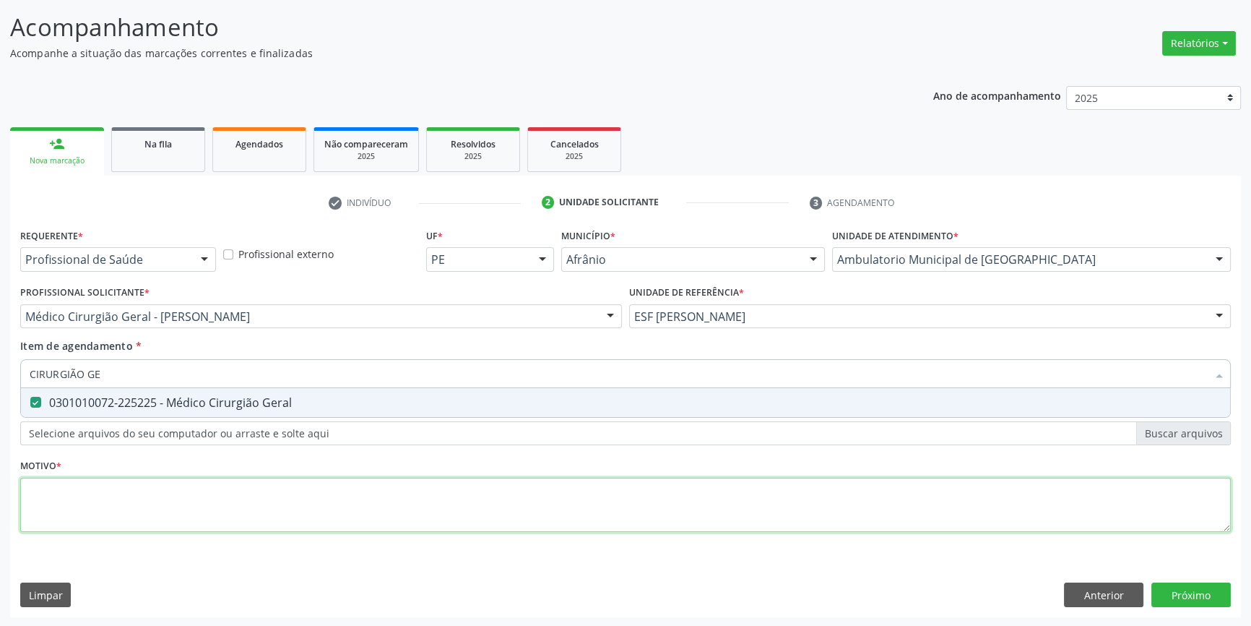
click at [144, 510] on div "Requerente * Profissional de Saúde Profissional de Saúde Paciente Nenhum result…" at bounding box center [625, 388] width 1211 height 327
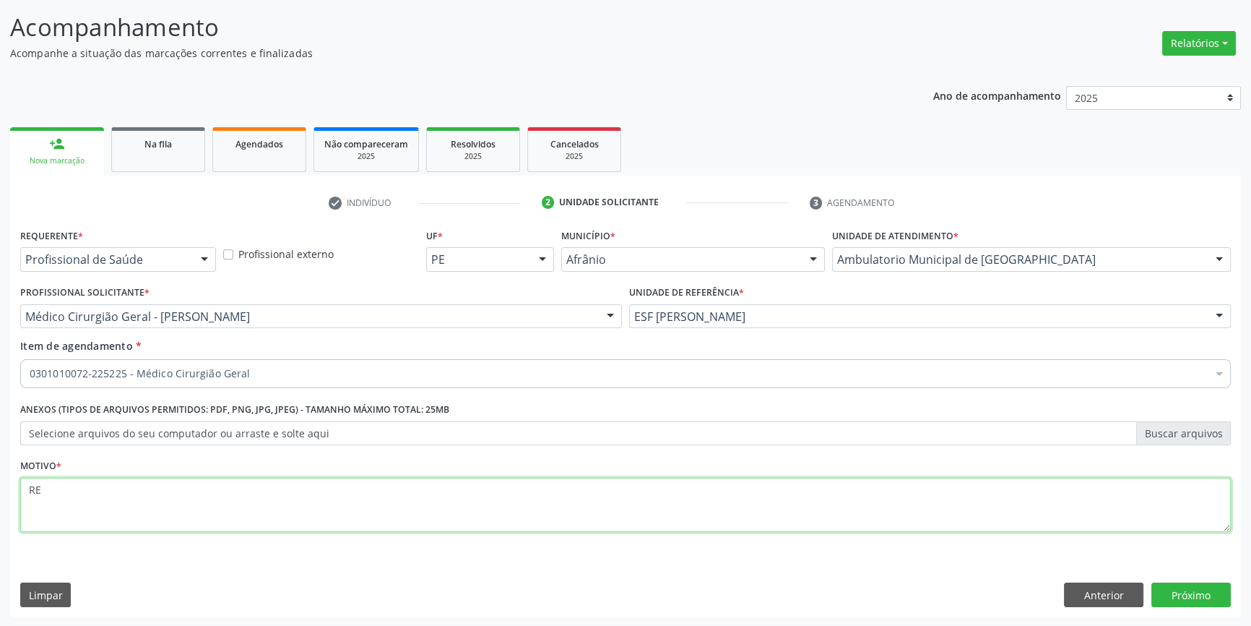
type textarea "R"
type textarea "'"
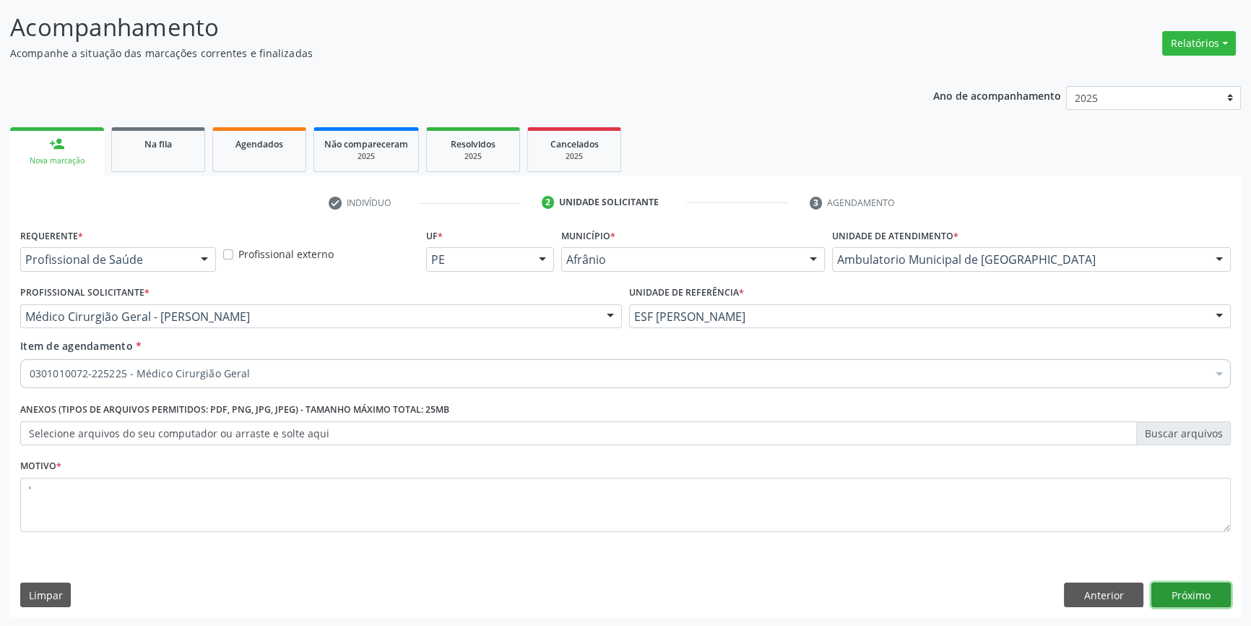
click at [1199, 587] on button "Próximo" at bounding box center [1191, 594] width 79 height 25
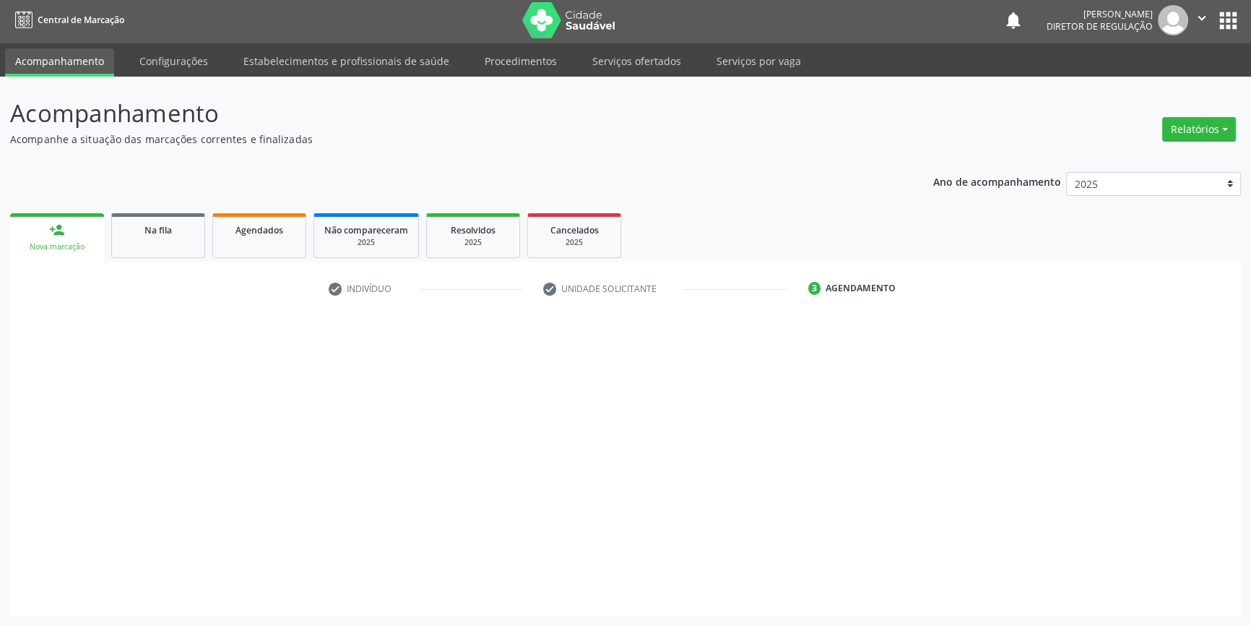
scroll to position [1, 0]
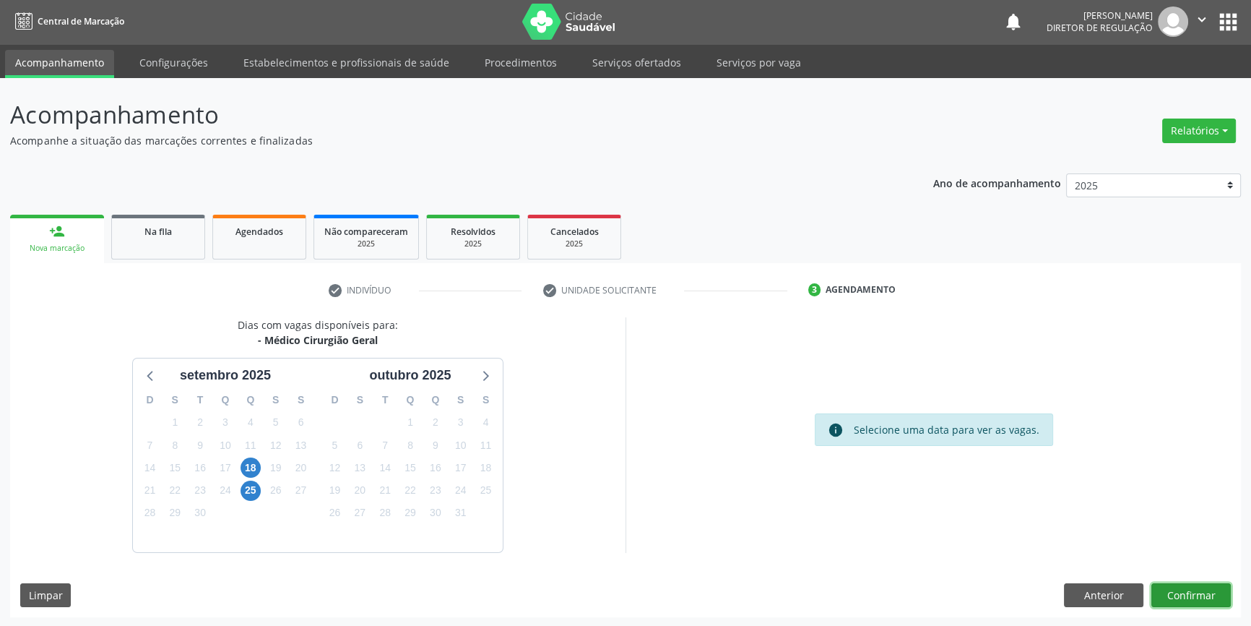
click at [1179, 589] on button "Confirmar" at bounding box center [1191, 595] width 79 height 25
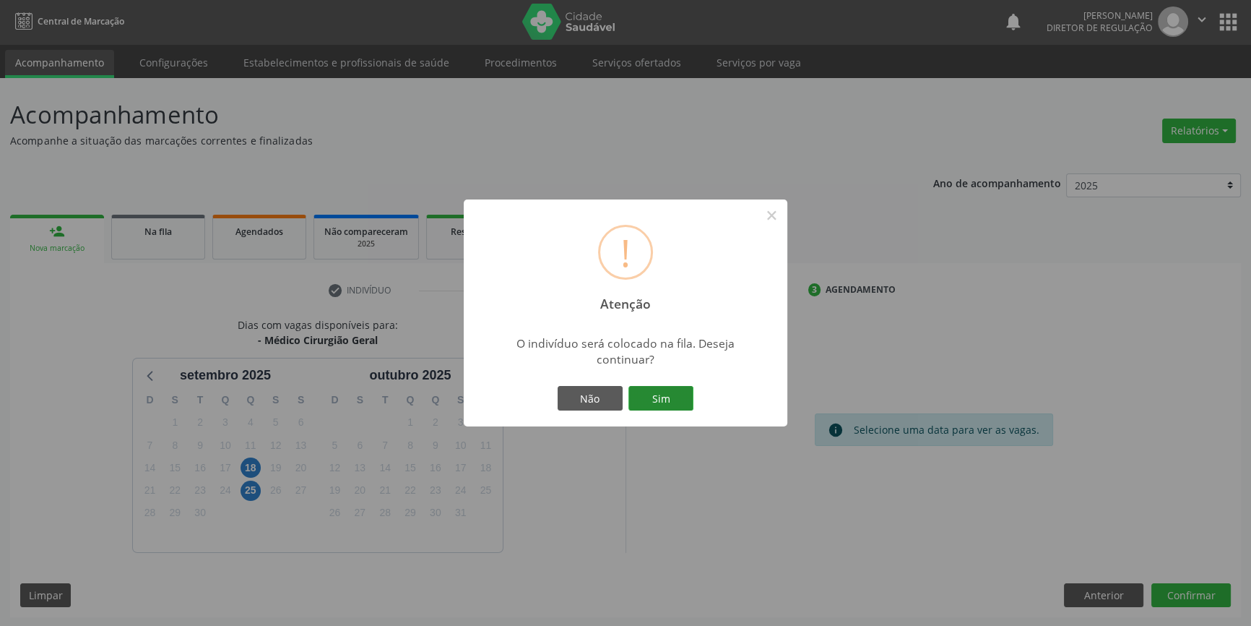
click at [657, 394] on button "Sim" at bounding box center [661, 398] width 65 height 25
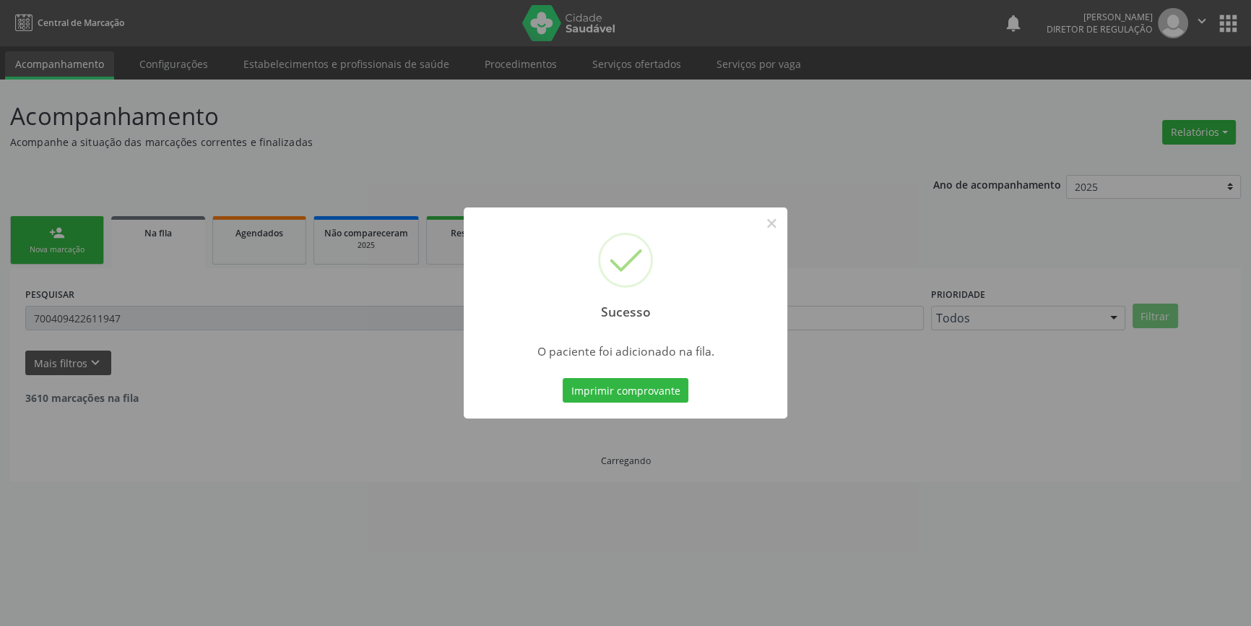
scroll to position [0, 0]
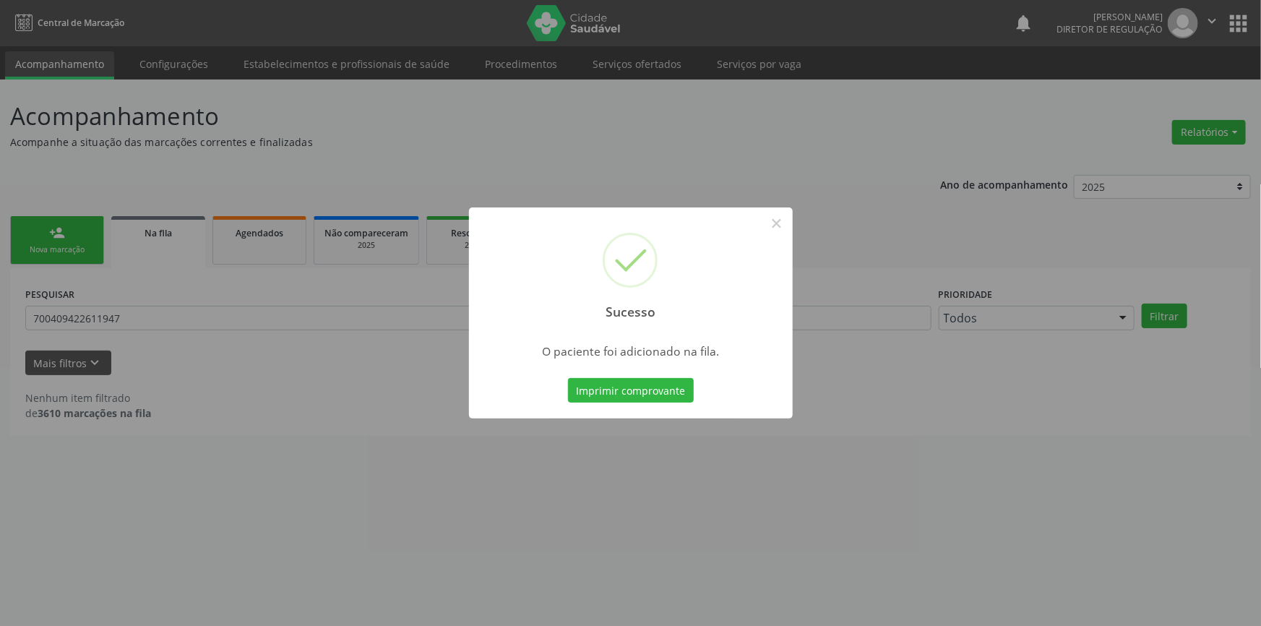
click at [150, 262] on div "Sucesso × O paciente foi adicionado na fila. Imprimir comprovante Cancel" at bounding box center [630, 313] width 1261 height 626
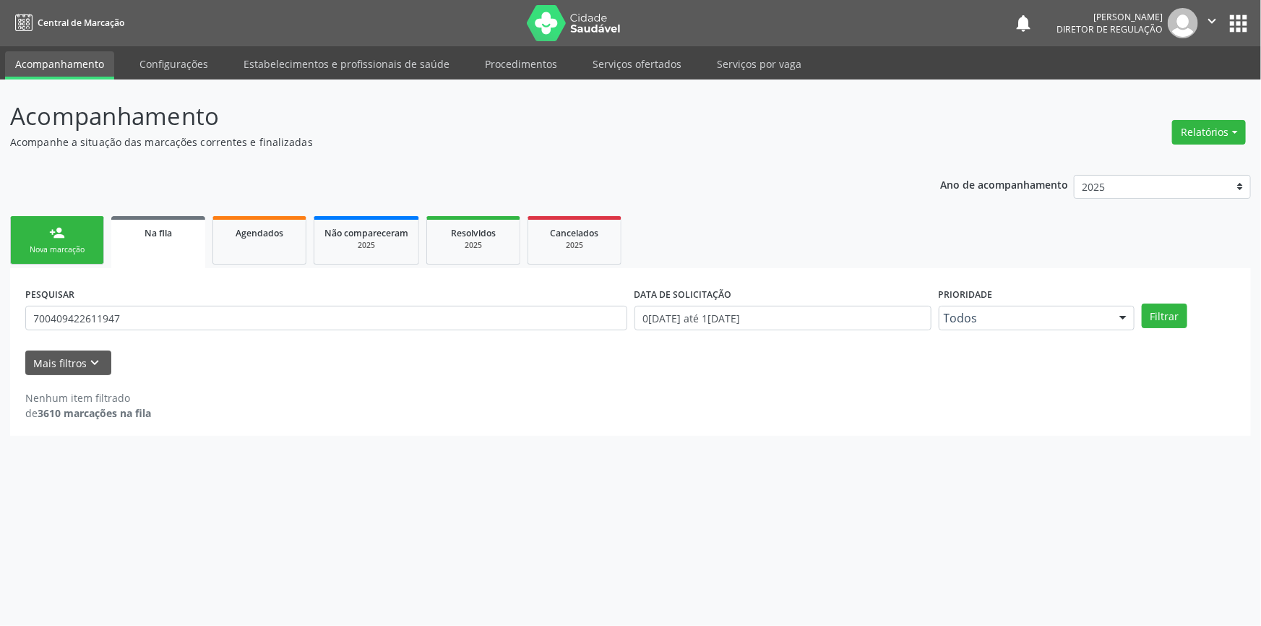
click at [43, 230] on link "person_add Nova marcação" at bounding box center [57, 240] width 94 height 48
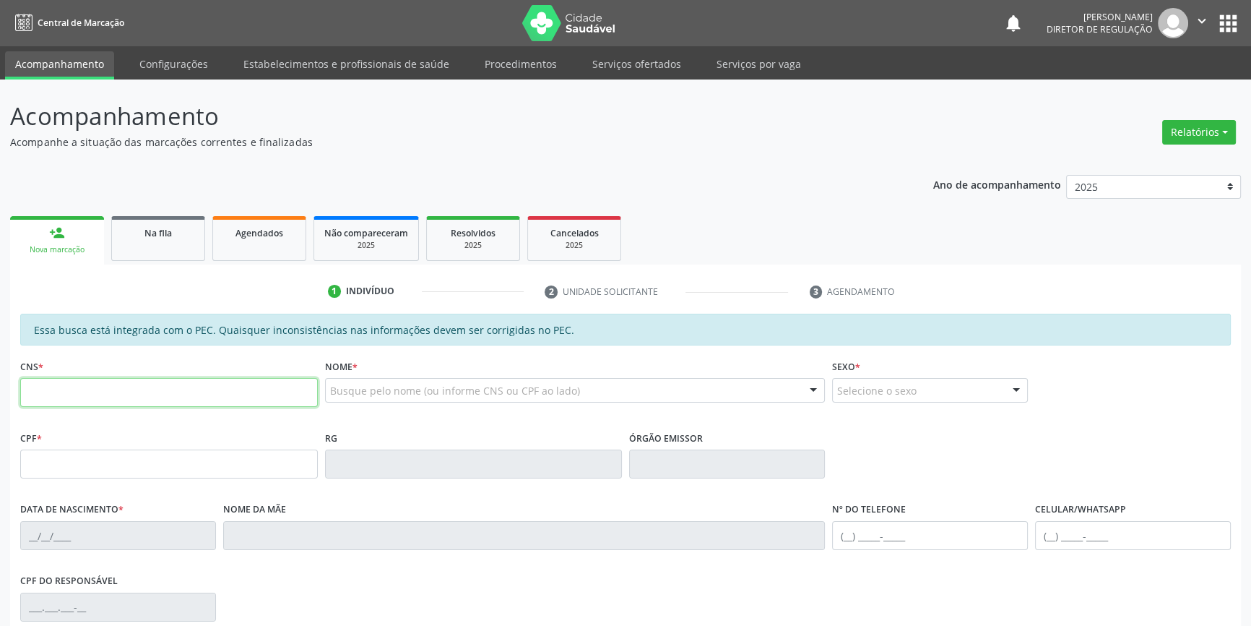
click at [217, 388] on input "text" at bounding box center [169, 392] width 298 height 29
type input "702 0028 0659 5283"
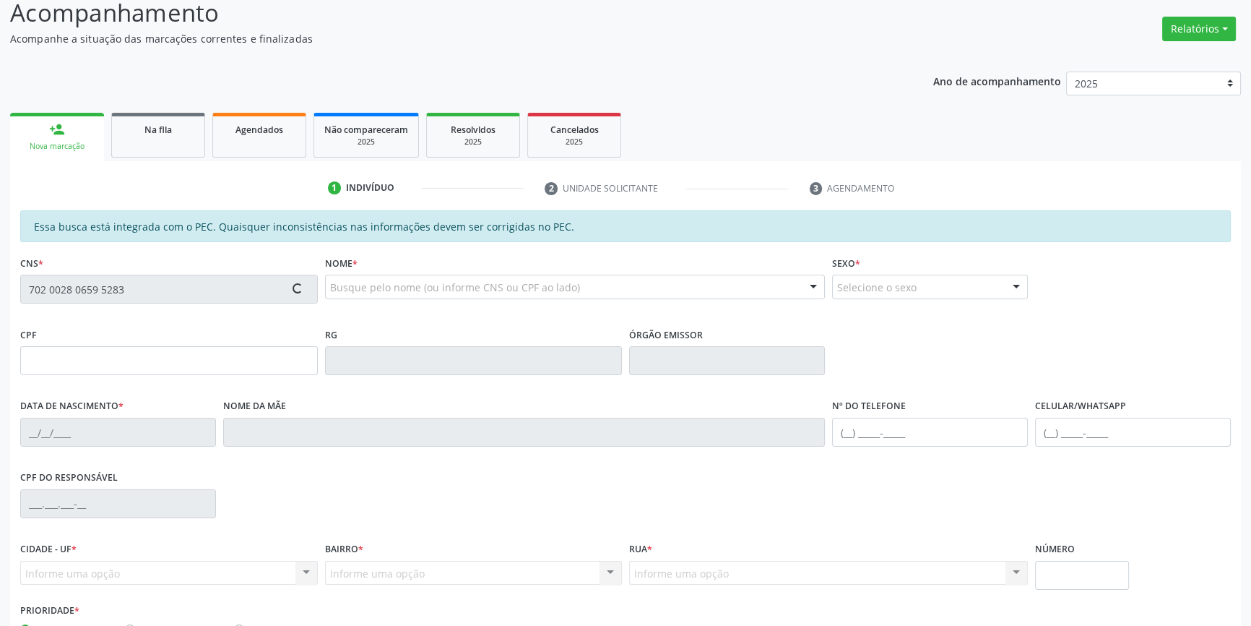
scroll to position [197, 0]
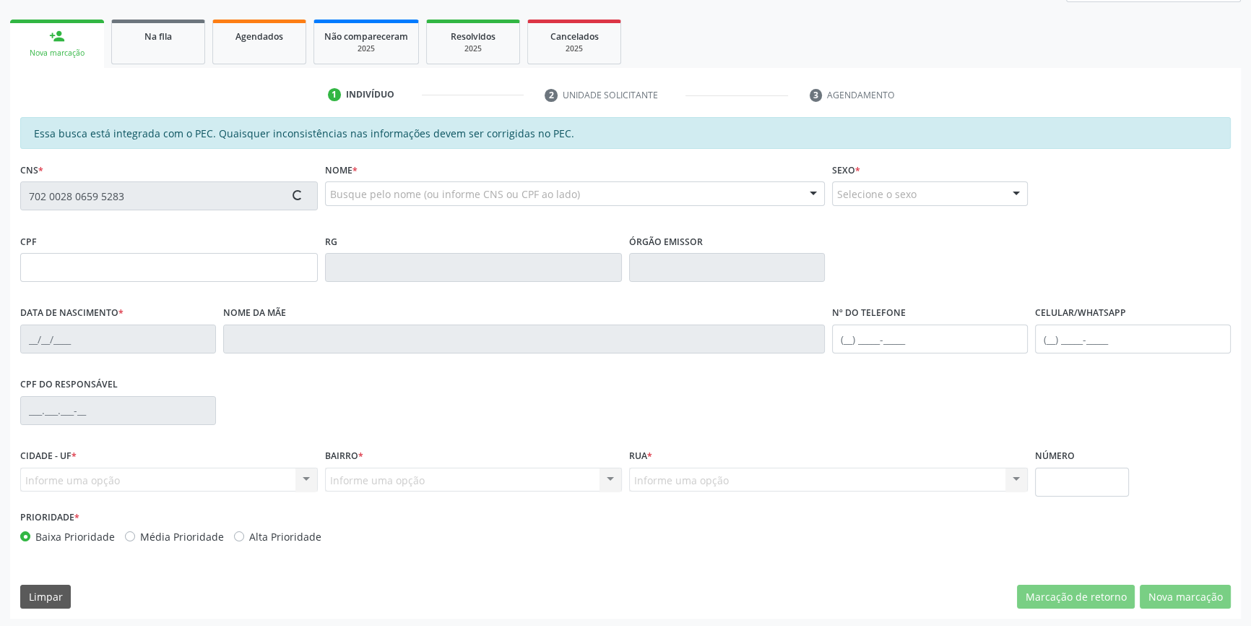
type input "705.384.904-03"
type input "18/03/1979"
type input "Raimunda da Silva"
type input "(87) 9932-5392"
type input "S/N"
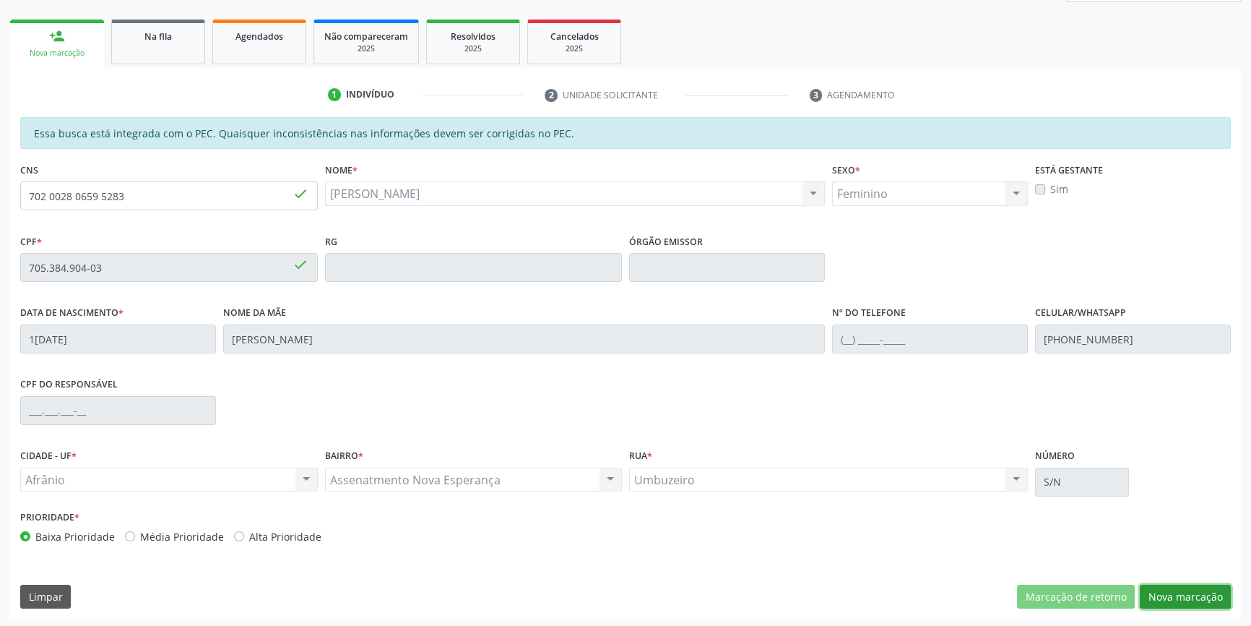
click at [1161, 592] on button "Nova marcação" at bounding box center [1185, 596] width 91 height 25
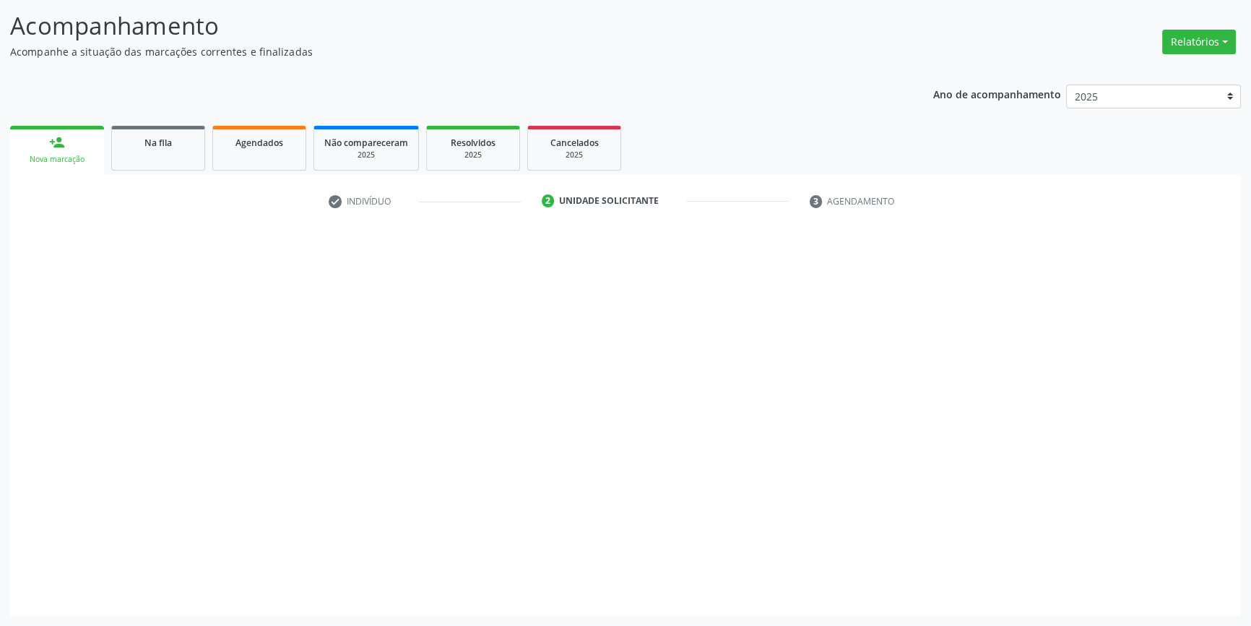
scroll to position [89, 0]
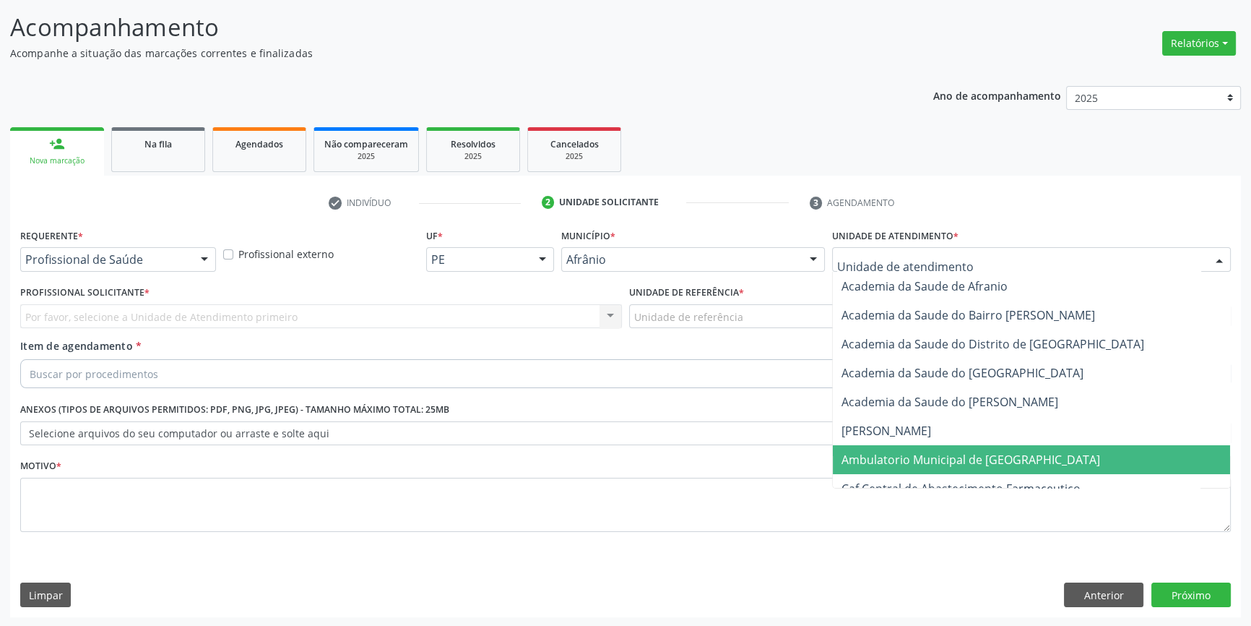
click at [935, 458] on span "Ambulatorio Municipal de [GEOGRAPHIC_DATA]" at bounding box center [971, 460] width 259 height 16
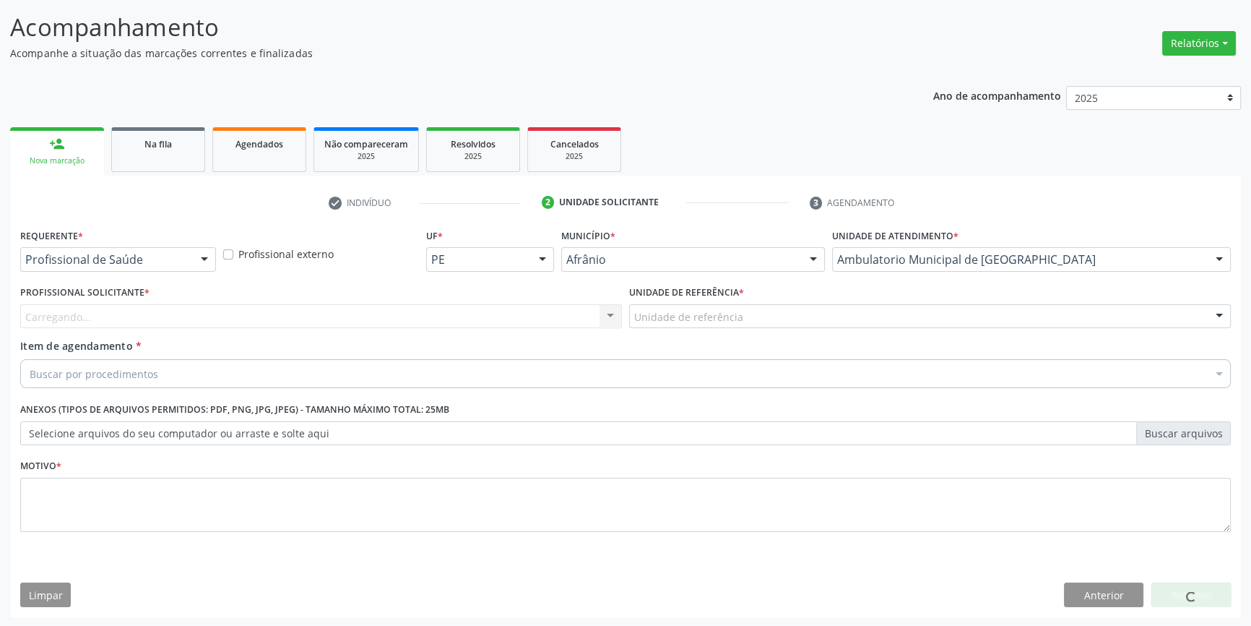
click at [741, 320] on div "Unidade de referência" at bounding box center [930, 316] width 602 height 25
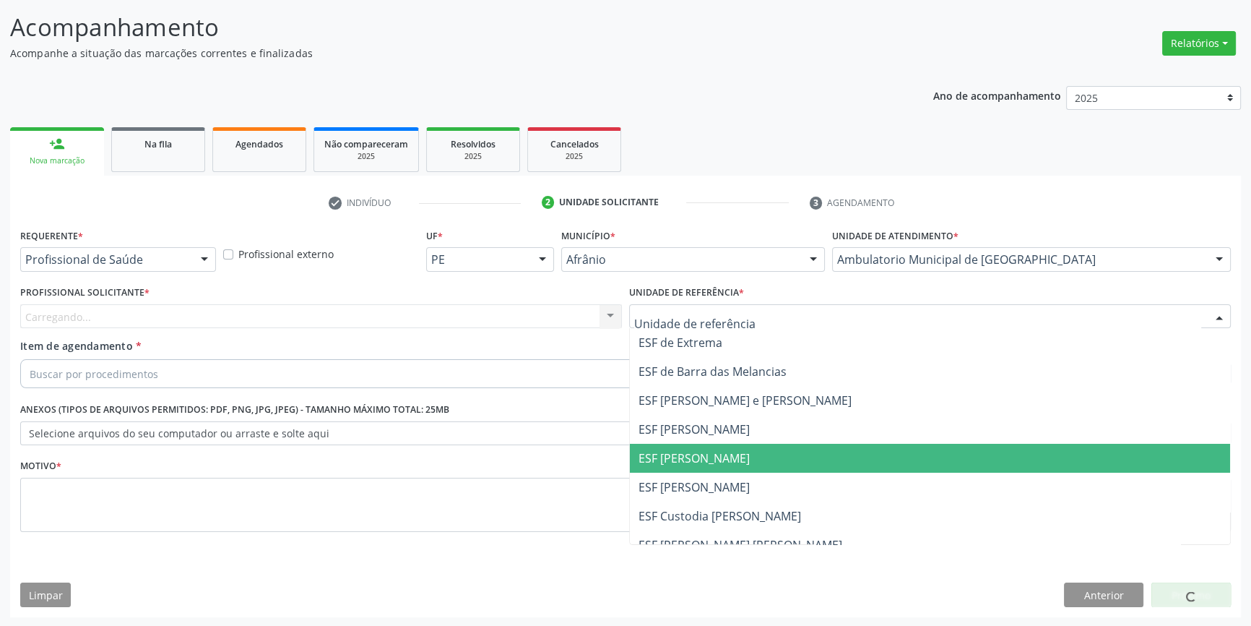
click at [730, 448] on span "ESF [PERSON_NAME]" at bounding box center [930, 458] width 600 height 29
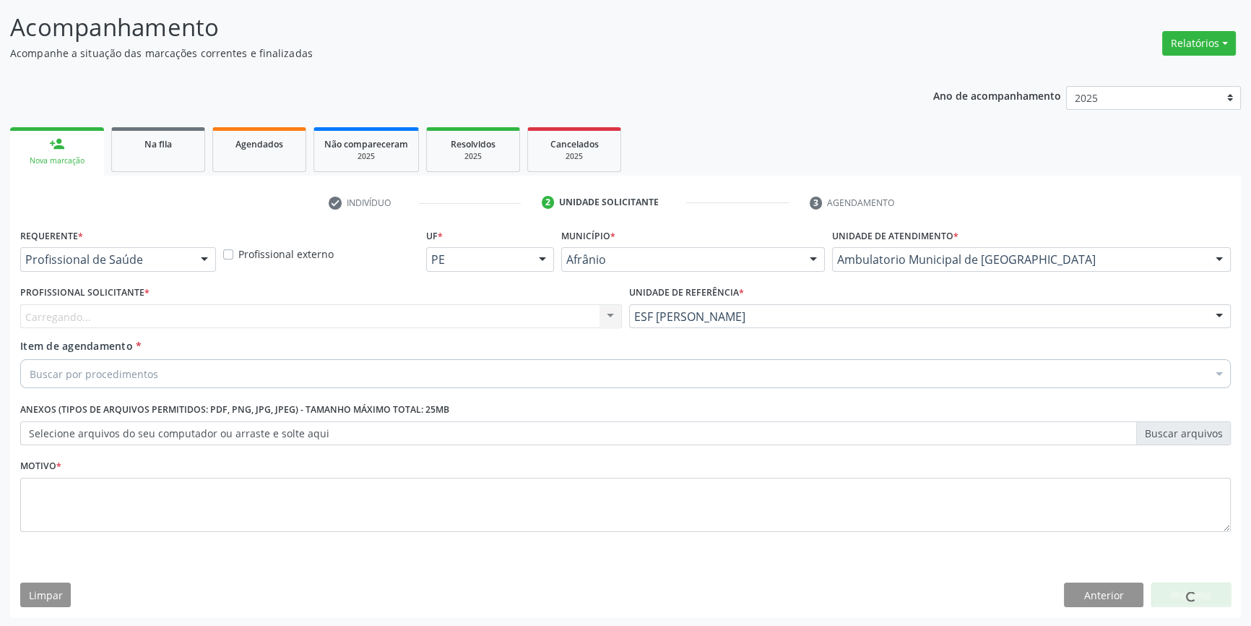
click at [413, 316] on div "Carregando... Nenhum resultado encontrado para: " " Não há nenhuma opção para s…" at bounding box center [321, 316] width 602 height 25
click at [225, 317] on div "Profissional solicitante" at bounding box center [321, 316] width 602 height 25
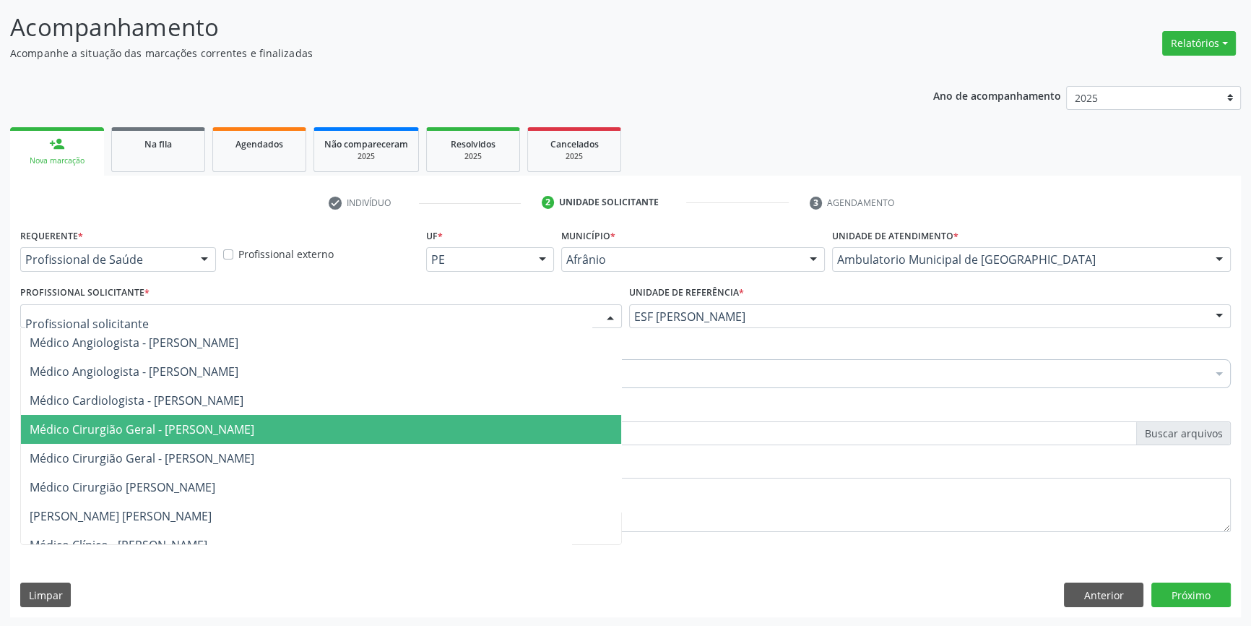
click at [199, 426] on span "Médico Cirurgião Geral - [PERSON_NAME]" at bounding box center [142, 429] width 225 height 16
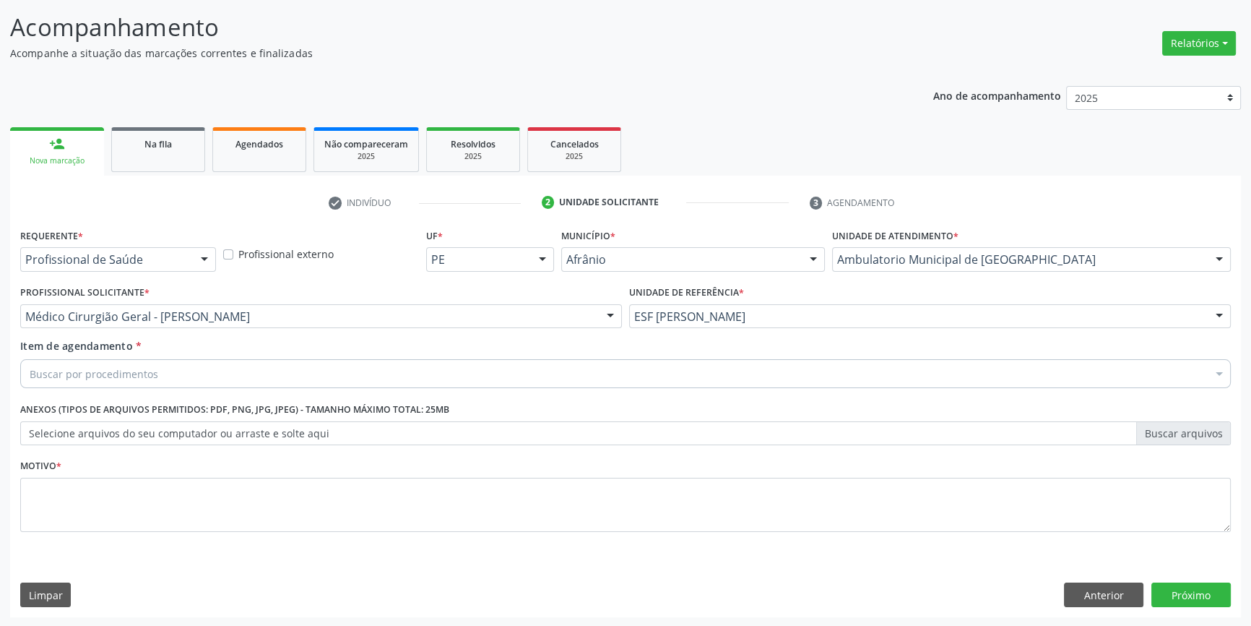
click at [184, 374] on div "Buscar por procedimentos" at bounding box center [625, 373] width 1211 height 29
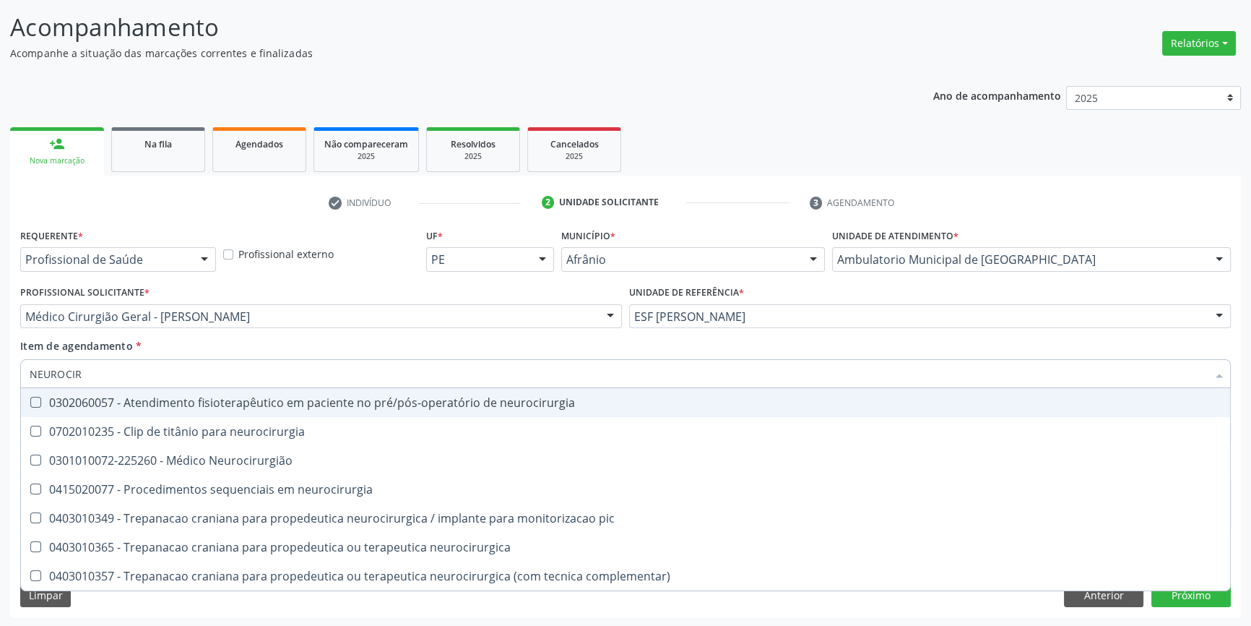
type input "NEUROCIRU"
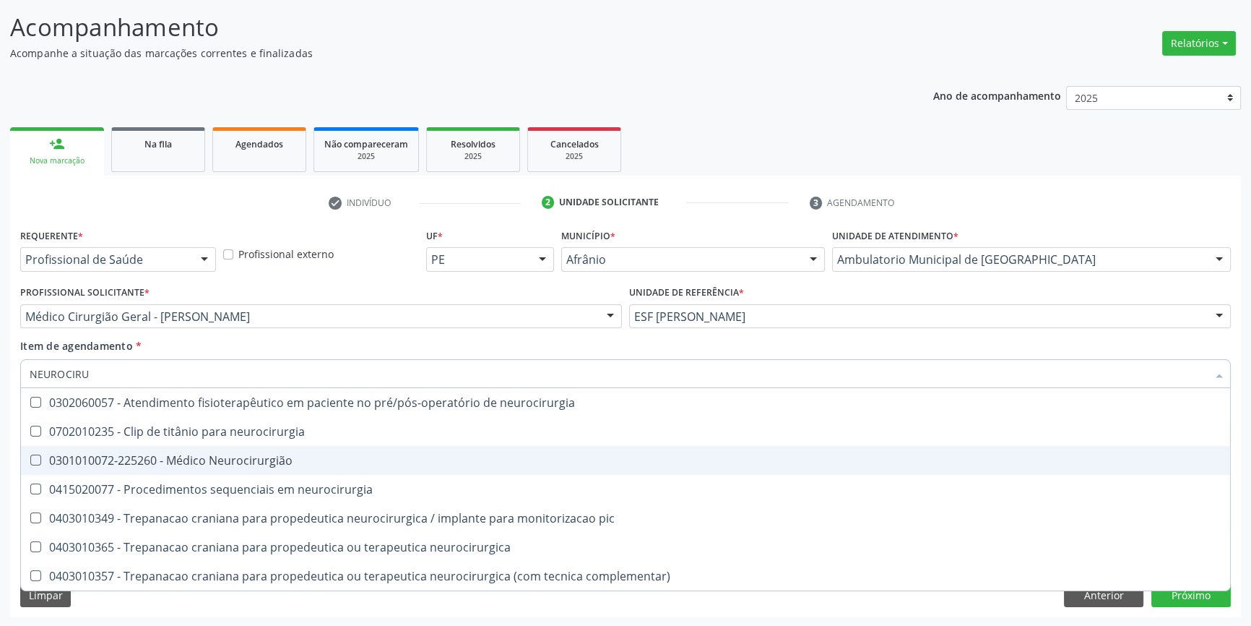
click at [224, 454] on div "0301010072-225260 - Médico Neurocirurgião" at bounding box center [626, 460] width 1192 height 12
checkbox Neurocirurgião "true"
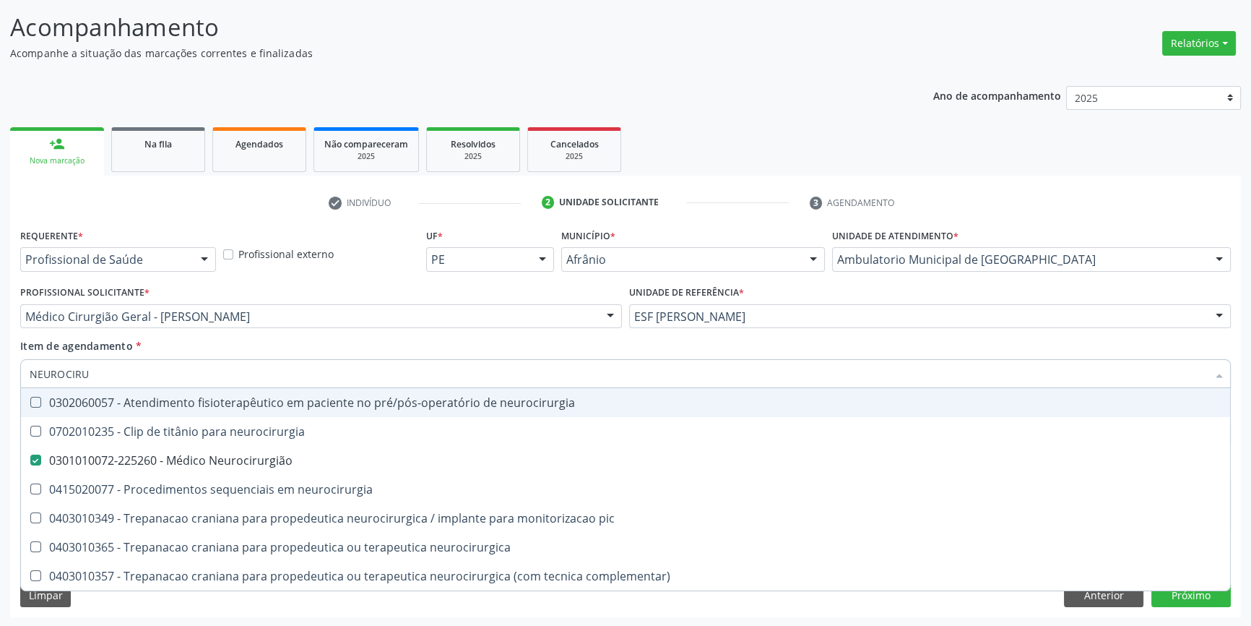
click at [254, 353] on div "Item de agendamento * NEUROCIRU Desfazer seleção 0302060057 - Atendimento fisio…" at bounding box center [625, 361] width 1211 height 46
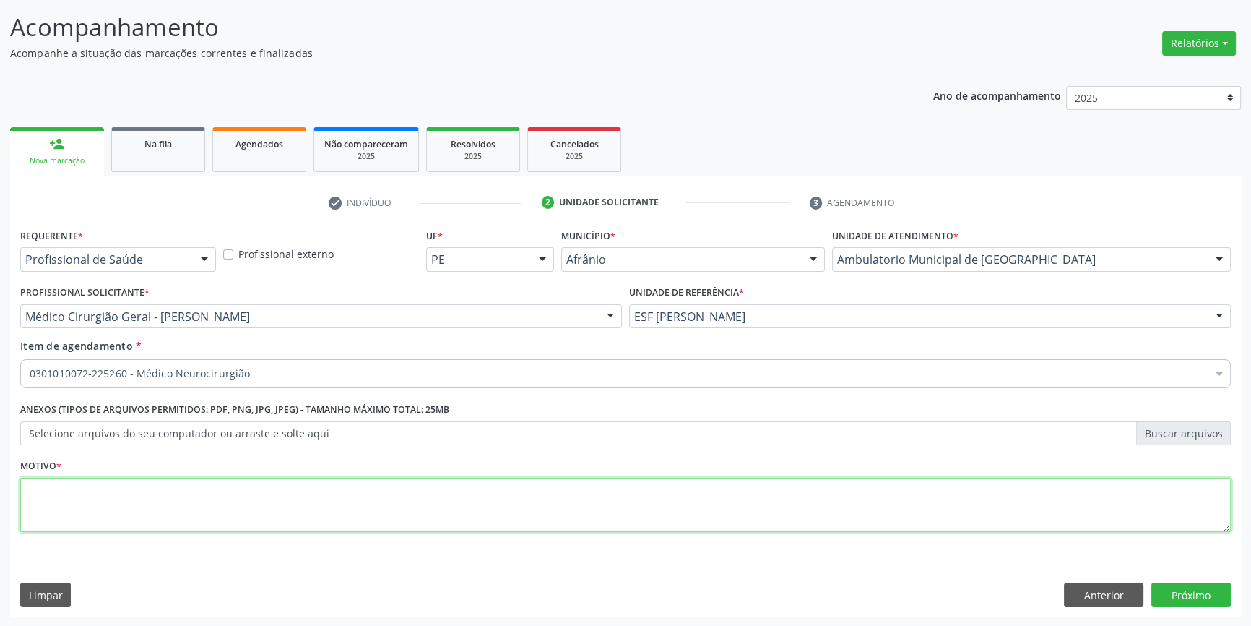
click at [214, 493] on textarea at bounding box center [625, 505] width 1211 height 55
type textarea "ACOMPANHAMENTO POS TCE . RELATA CEFALEIA RECORRENTE"
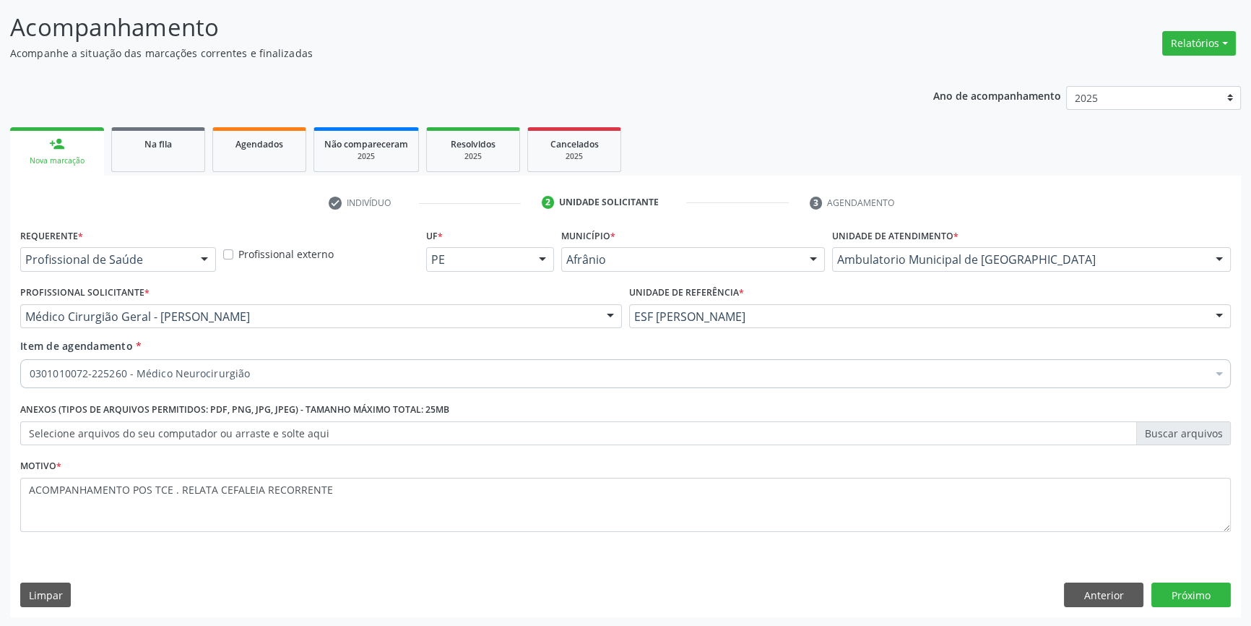
click at [1201, 605] on div "Requerente * Profissional de Saúde Profissional de Saúde Paciente Nenhum result…" at bounding box center [625, 421] width 1231 height 392
click at [1201, 602] on button "Próximo" at bounding box center [1191, 594] width 79 height 25
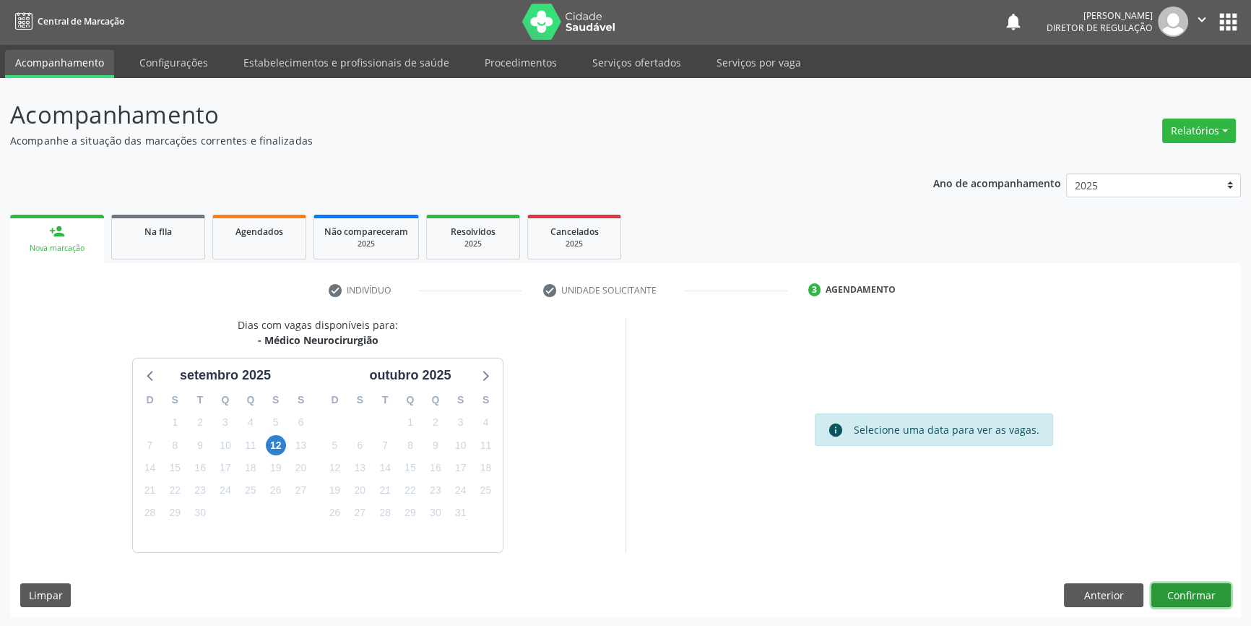
click at [1209, 591] on button "Confirmar" at bounding box center [1191, 595] width 79 height 25
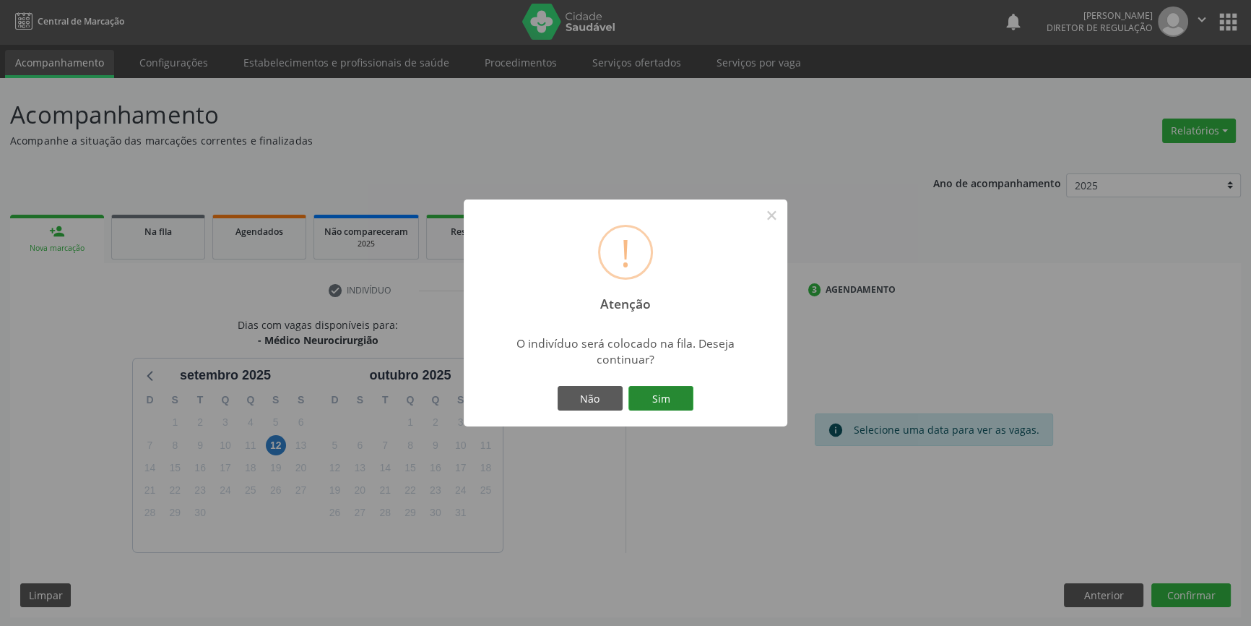
click at [657, 390] on button "Sim" at bounding box center [661, 398] width 65 height 25
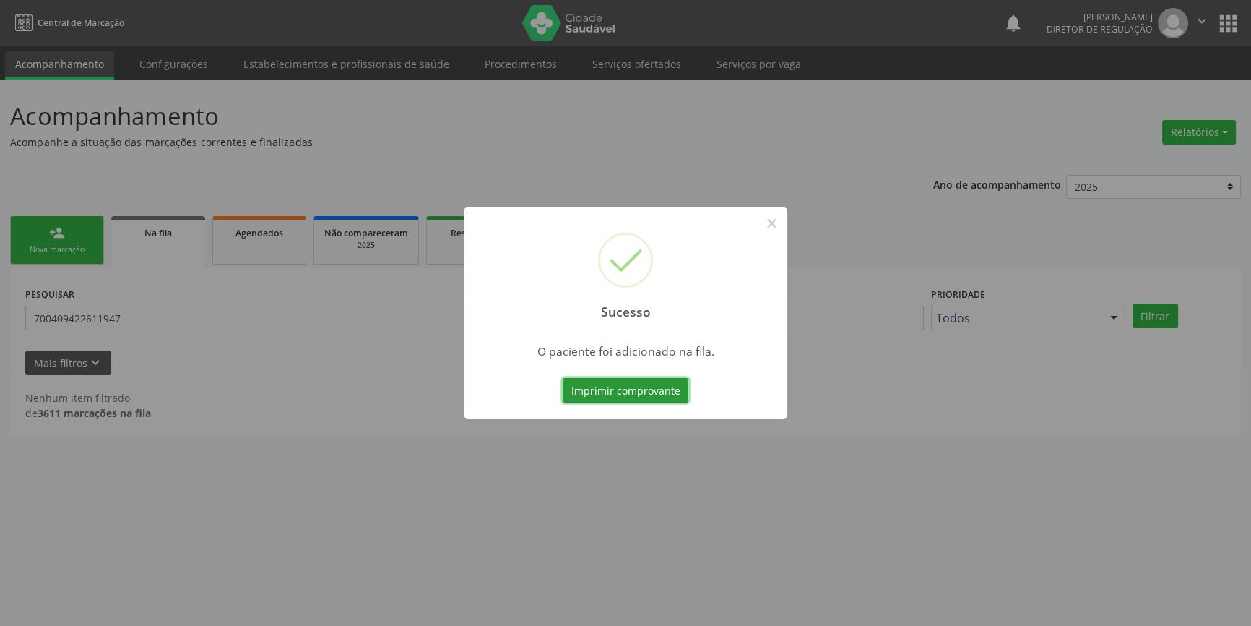
scroll to position [0, 0]
click at [778, 220] on button "×" at bounding box center [776, 223] width 25 height 25
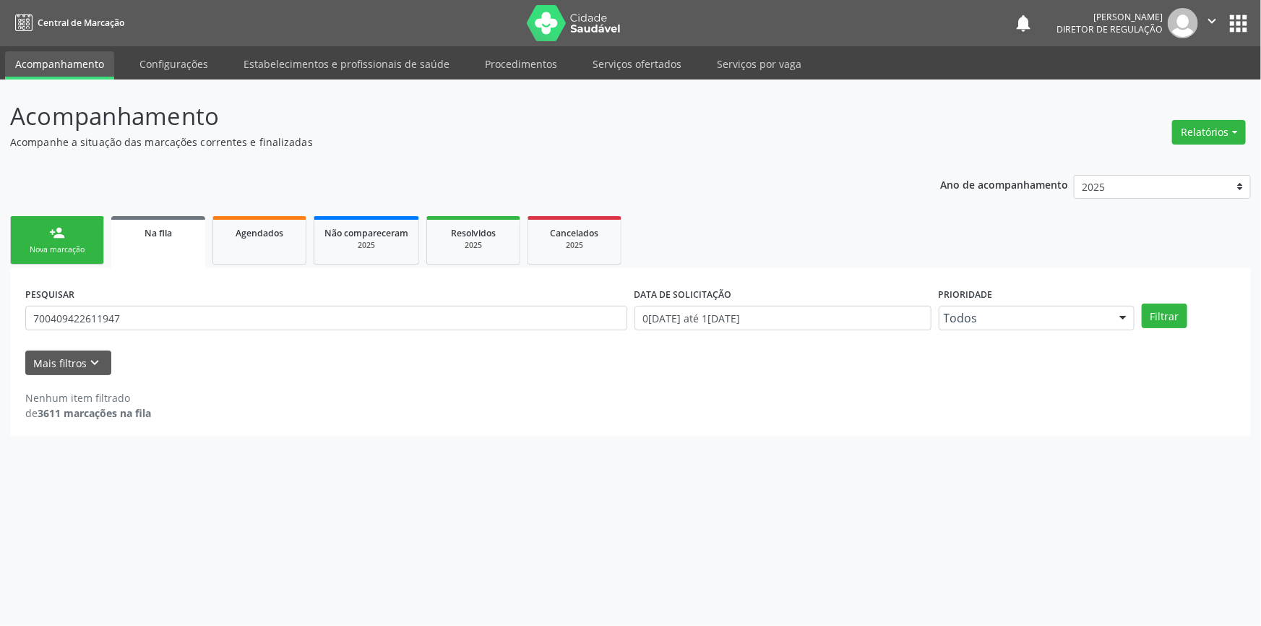
click at [56, 242] on link "person_add Nova marcação" at bounding box center [57, 240] width 94 height 48
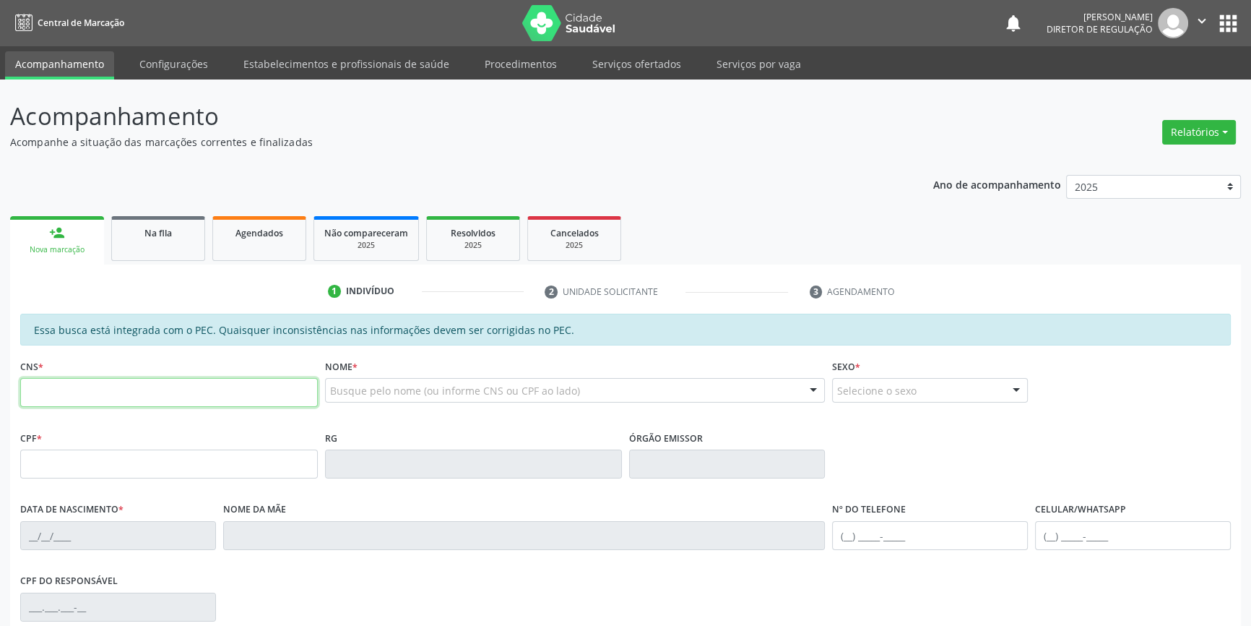
click at [150, 388] on input "text" at bounding box center [169, 392] width 298 height 29
paste input "text"
click at [376, 401] on div "Busque pelo nome (ou informe CNS ou CPF ao lado) Nenhum resultado encontrado pa…" at bounding box center [575, 395] width 501 height 35
click at [379, 397] on div "Busque pelo nome (ou informe CNS ou CPF ao lado)" at bounding box center [575, 390] width 501 height 25
paste input "Abraão Rodrigues Maciel"
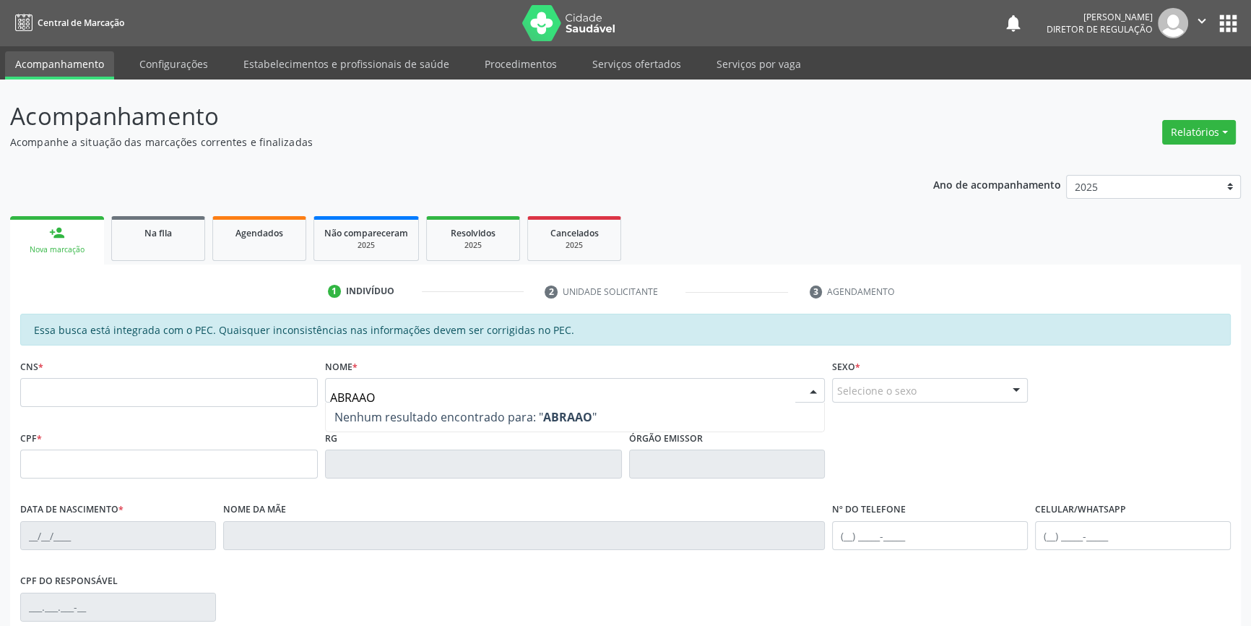
type input "ABRAAO"
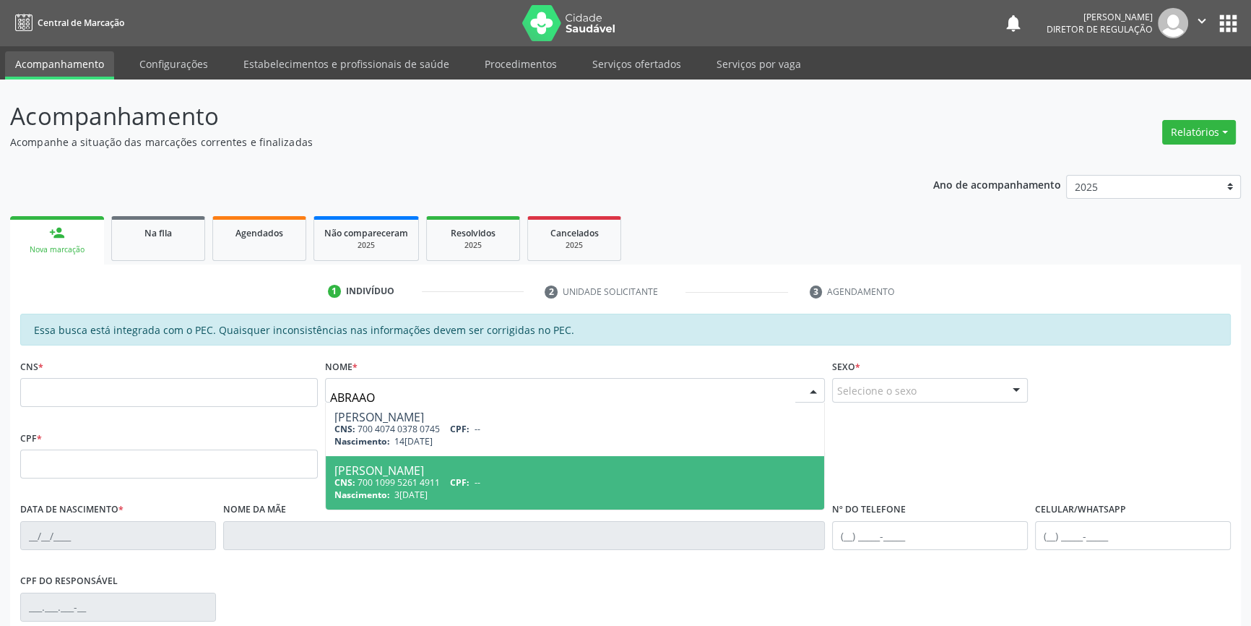
type input "700 1099 5261 4911"
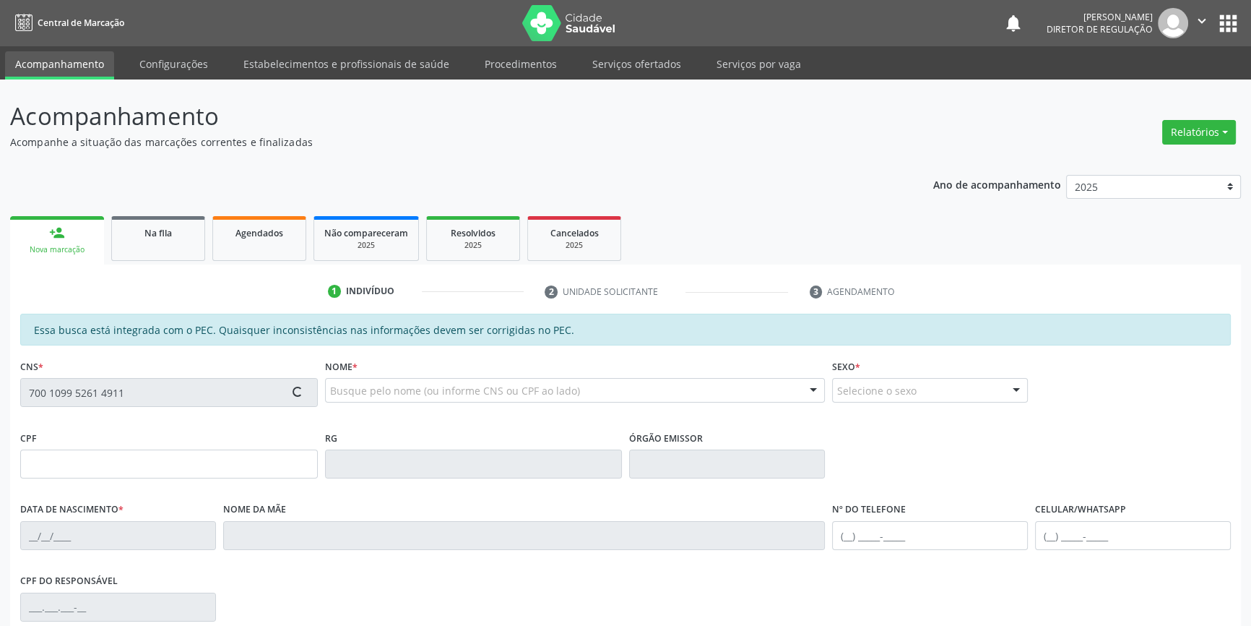
type input "30/07/2003"
type input "Maria Gilvoneide"
type input "(87) 9925-5259"
type input "S/N"
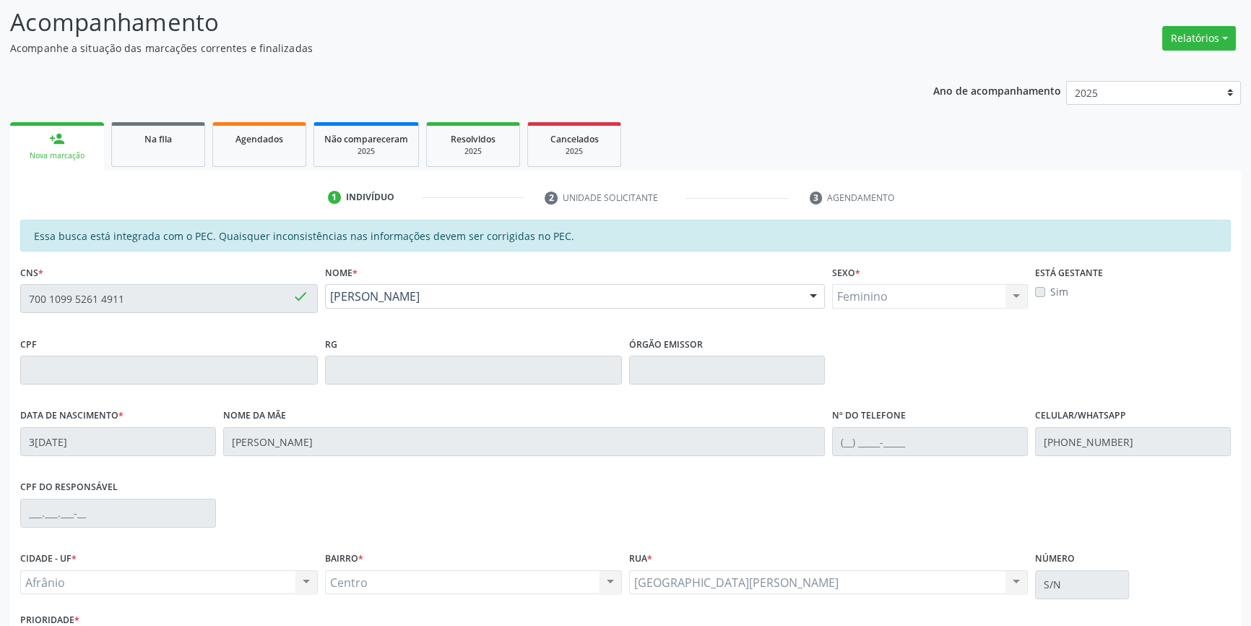
scroll to position [198, 0]
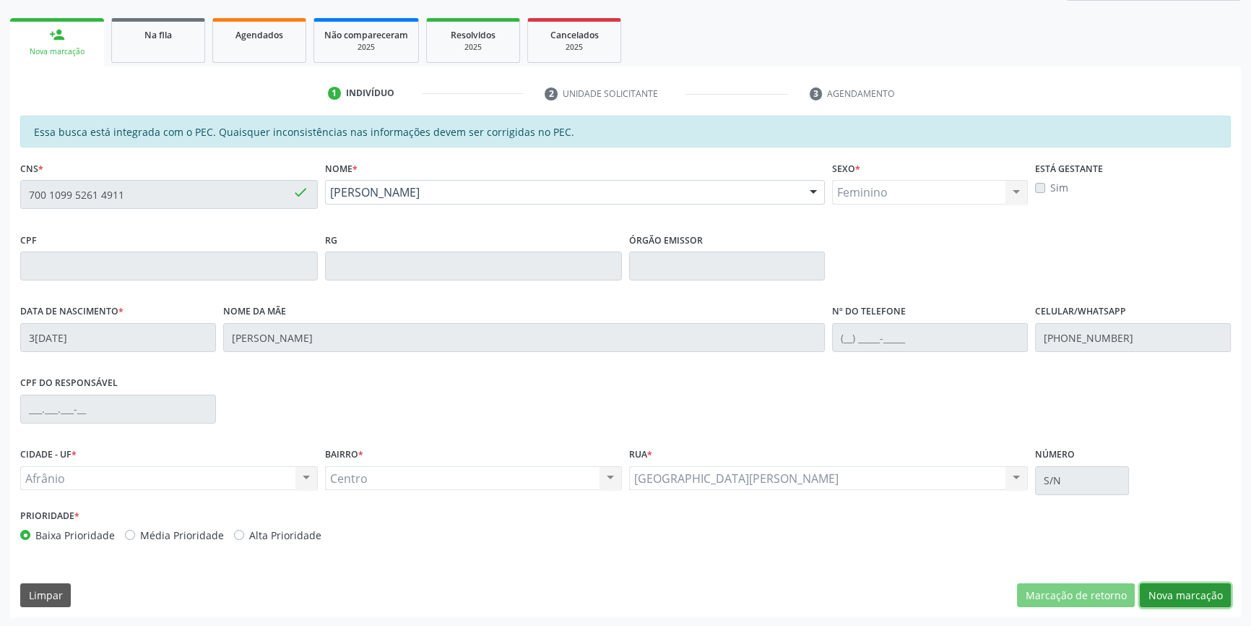
click at [1183, 599] on button "Nova marcação" at bounding box center [1185, 595] width 91 height 25
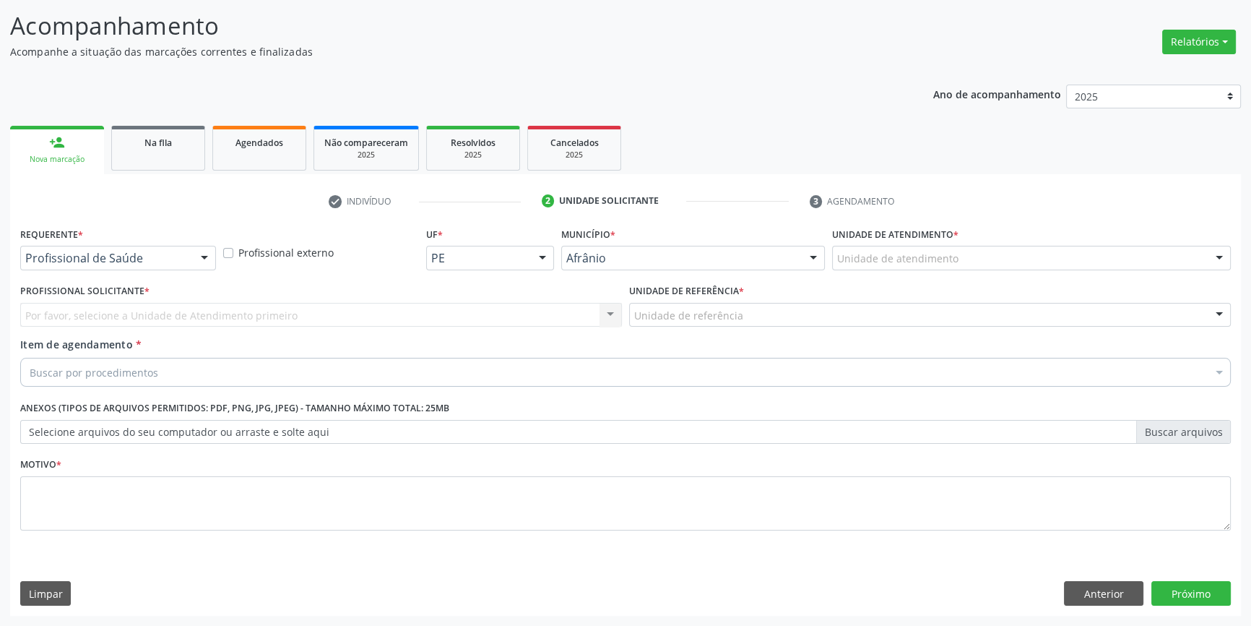
scroll to position [89, 0]
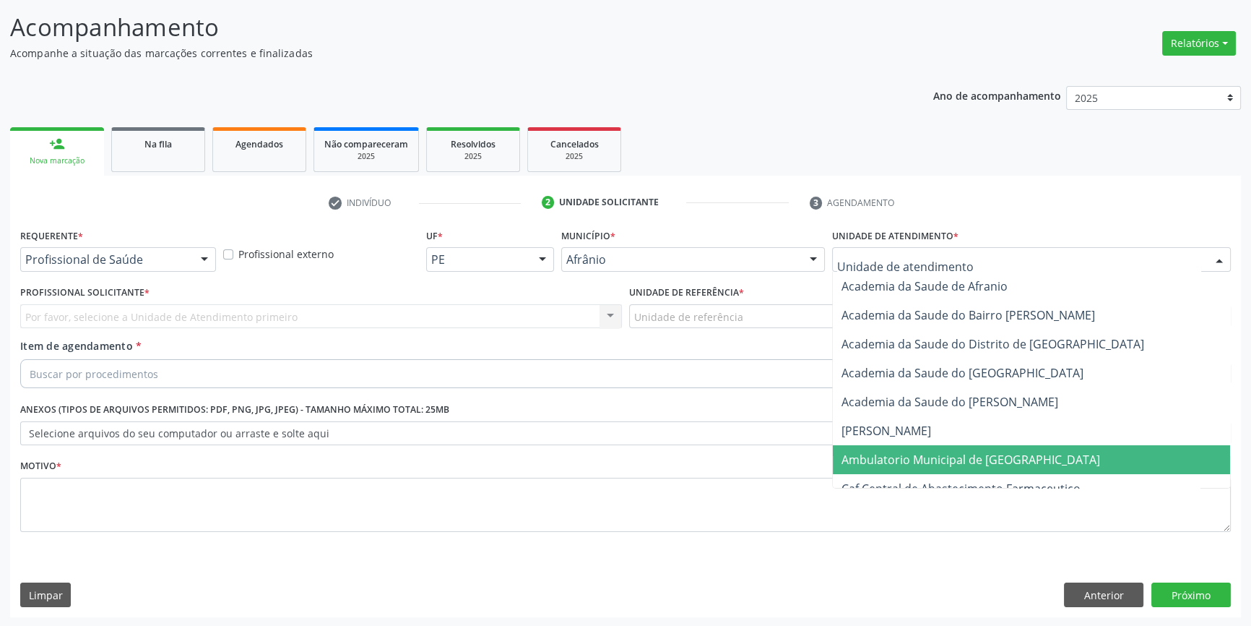
drag, startPoint x: 946, startPoint y: 457, endPoint x: 741, endPoint y: 330, distance: 241.6
click at [946, 457] on span "Ambulatorio Municipal de [GEOGRAPHIC_DATA]" at bounding box center [971, 460] width 259 height 16
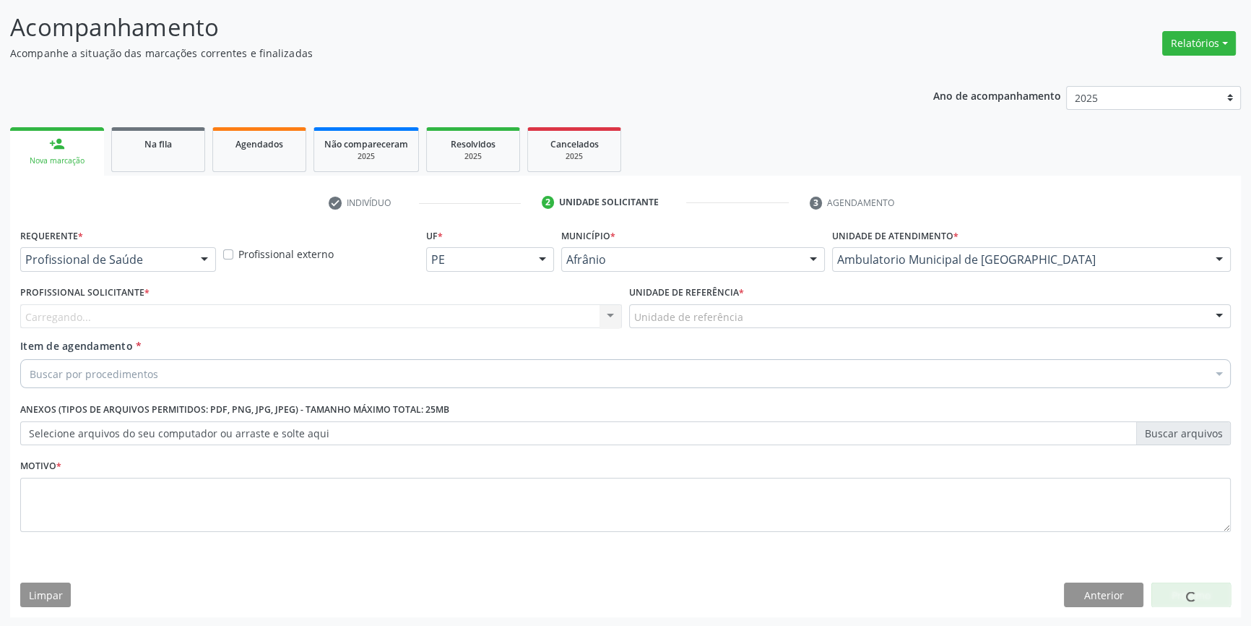
click at [709, 299] on label "Unidade de referência *" at bounding box center [686, 293] width 115 height 22
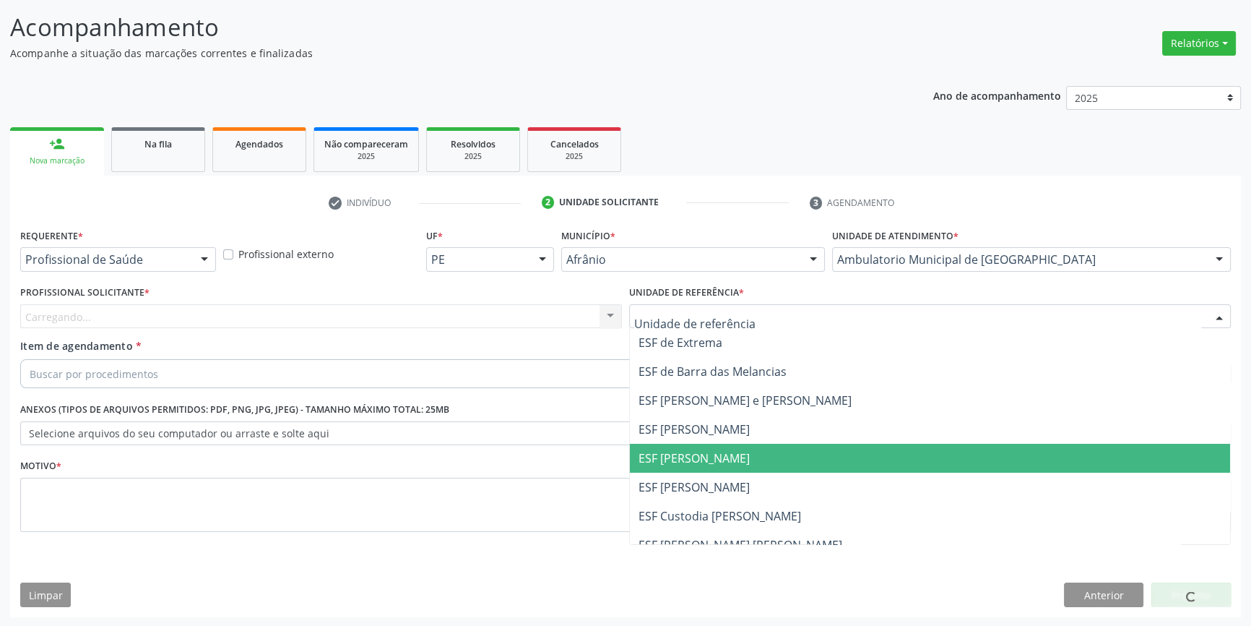
click at [725, 454] on span "ESF [PERSON_NAME]" at bounding box center [694, 458] width 111 height 16
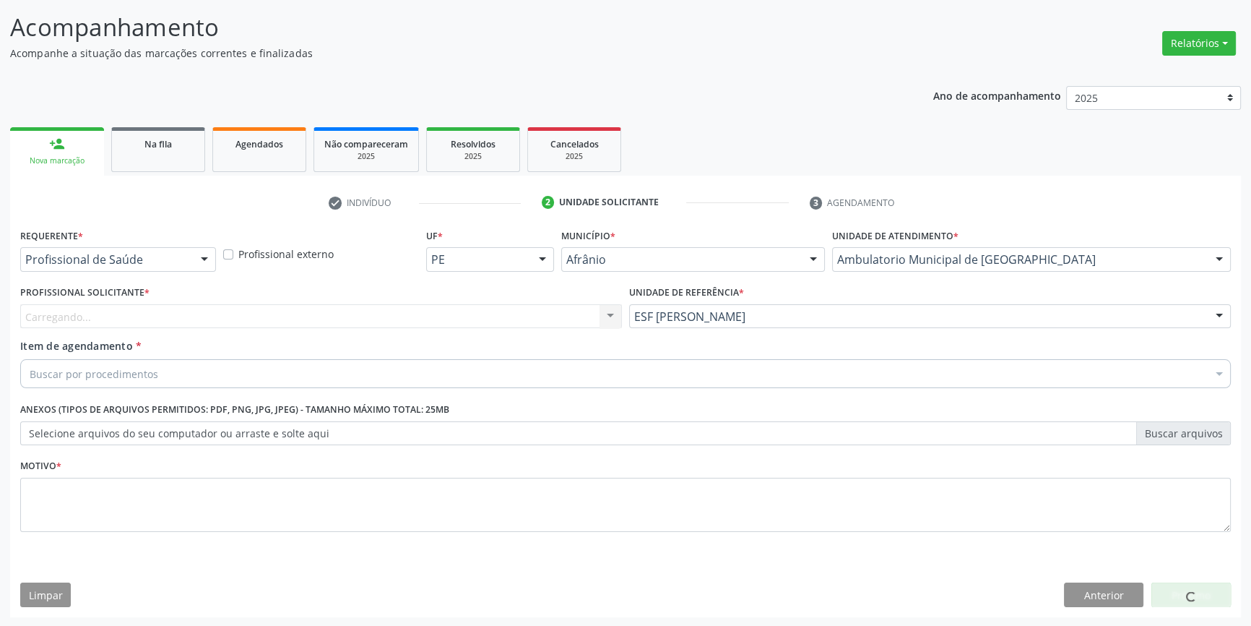
click at [415, 304] on div "Carregando..." at bounding box center [321, 316] width 602 height 25
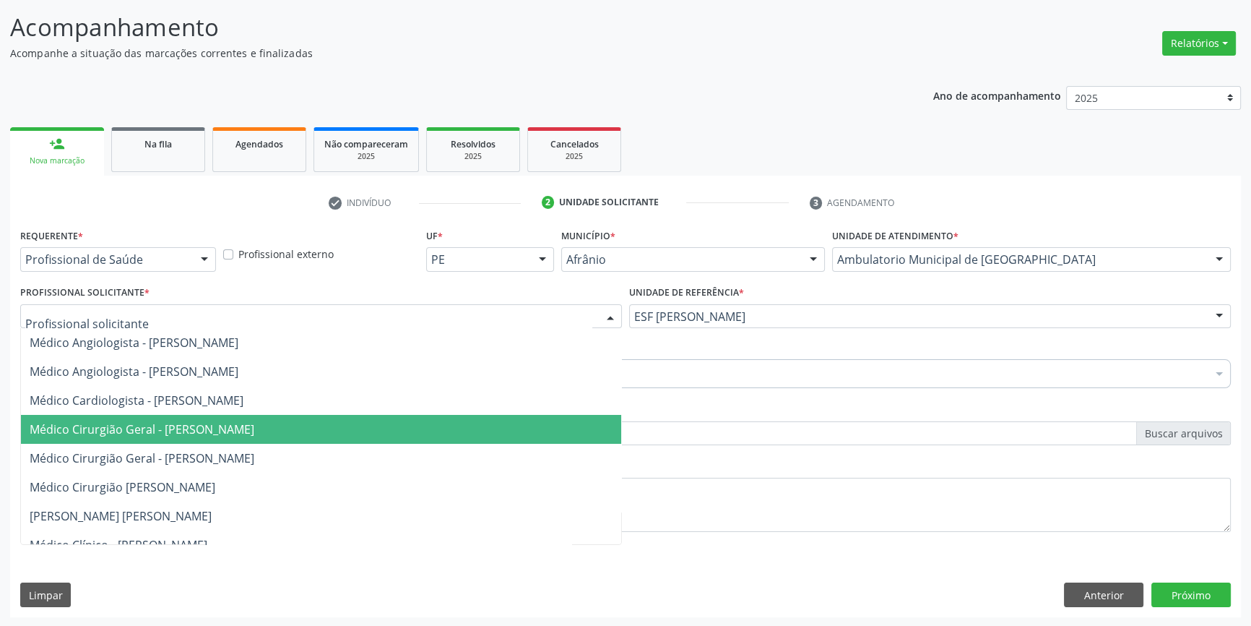
click at [254, 433] on span "Médico Cirurgião Geral - [PERSON_NAME]" at bounding box center [142, 429] width 225 height 16
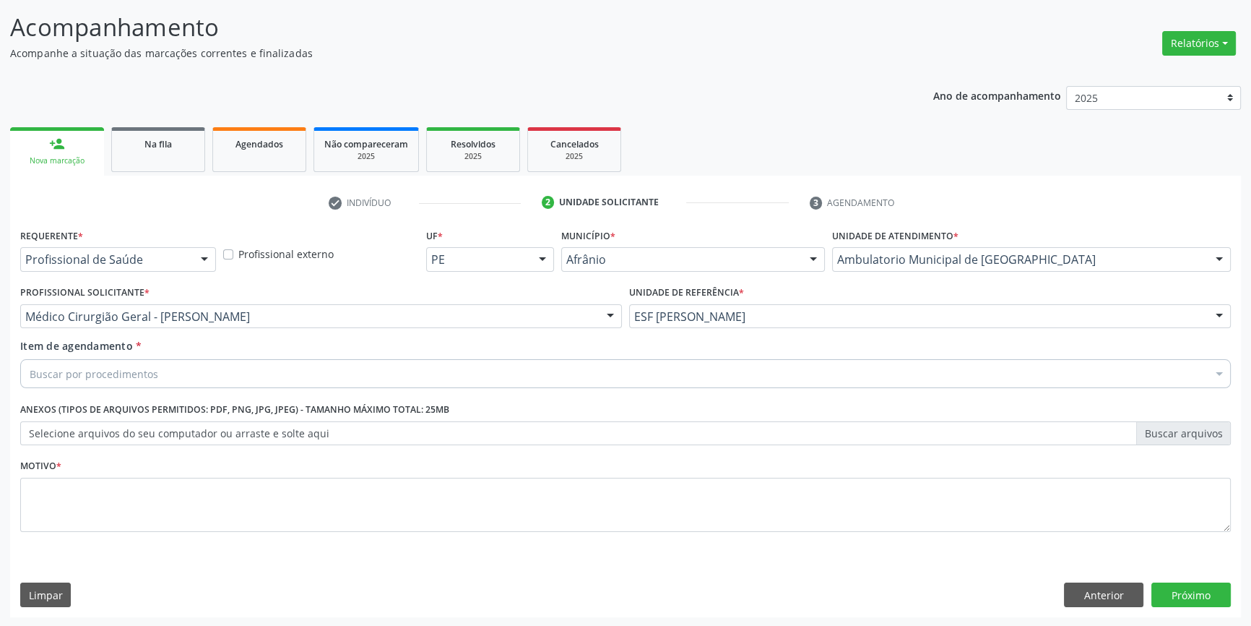
click at [248, 386] on div "Buscar por procedimentos" at bounding box center [625, 373] width 1211 height 29
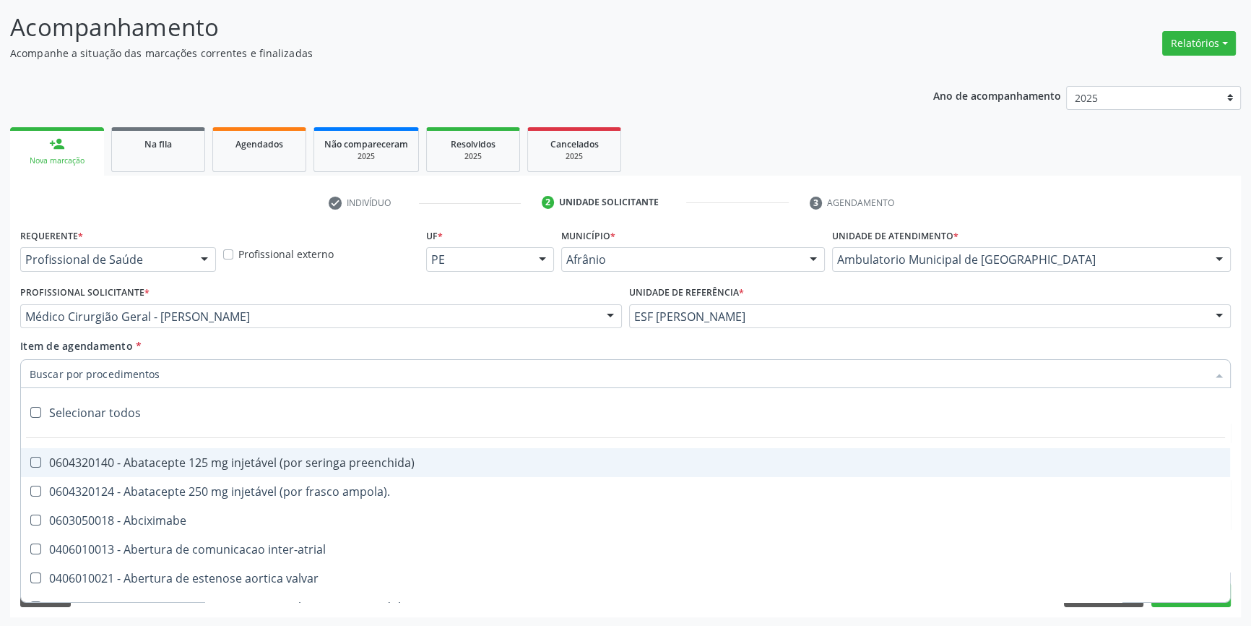
click at [248, 373] on input "Item de agendamento *" at bounding box center [619, 373] width 1178 height 29
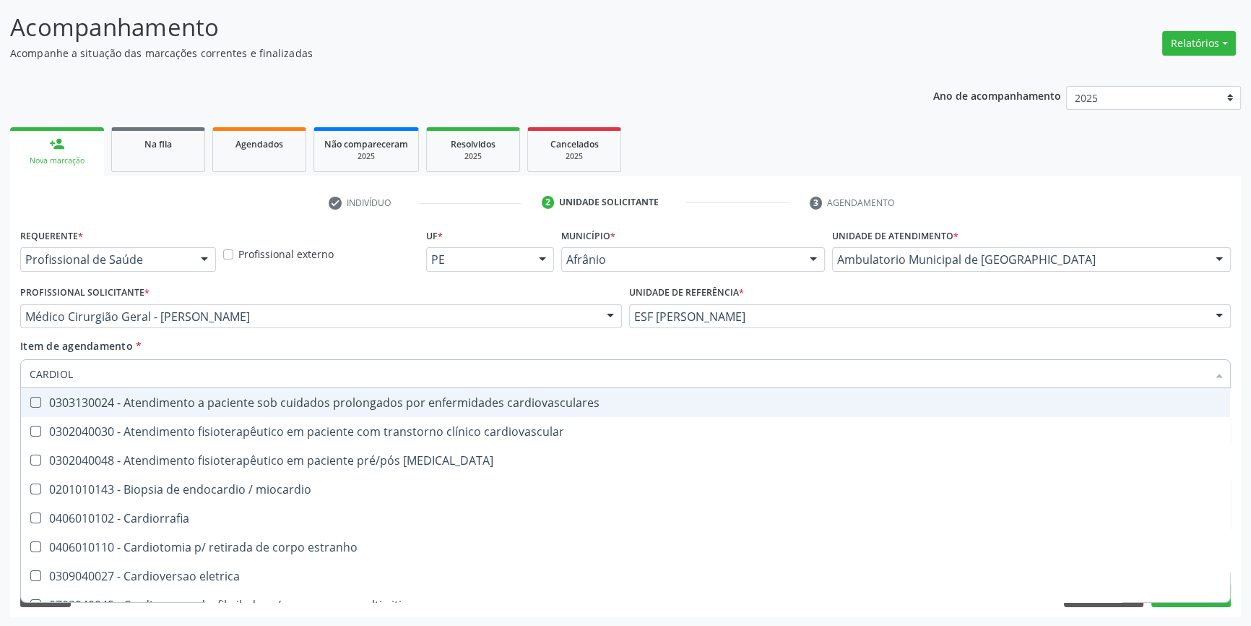
type input "CARDIOLO"
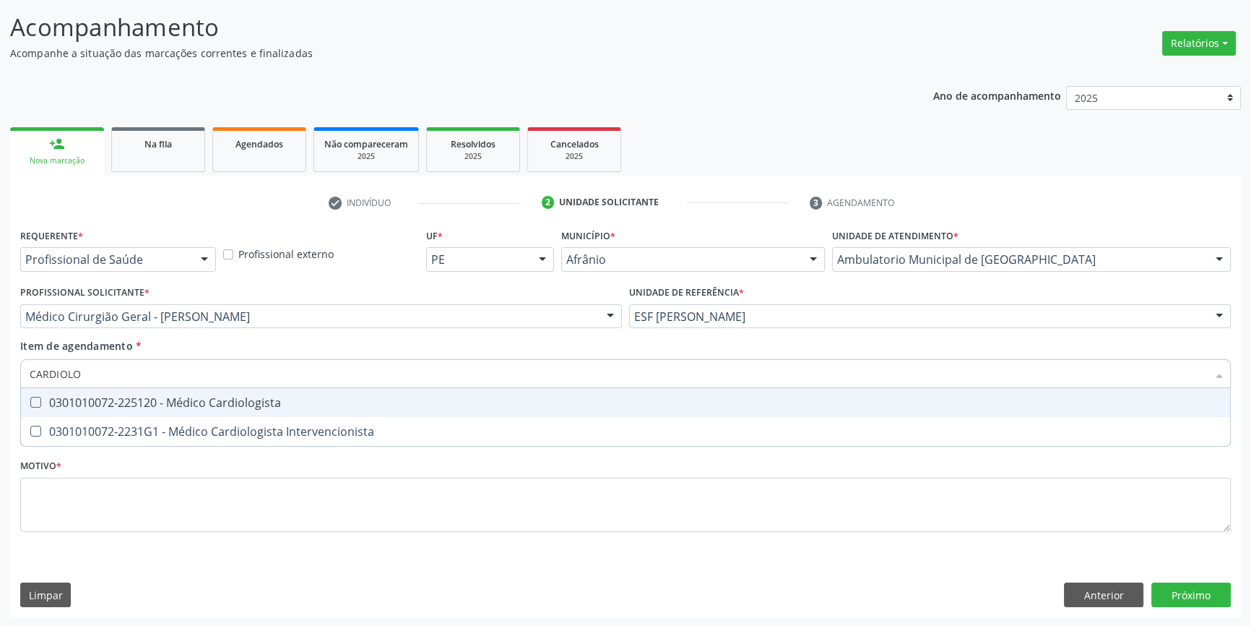
click at [238, 407] on div "0301010072-225120 - Médico Cardiologista" at bounding box center [626, 403] width 1192 height 12
checkbox Cardiologista "true"
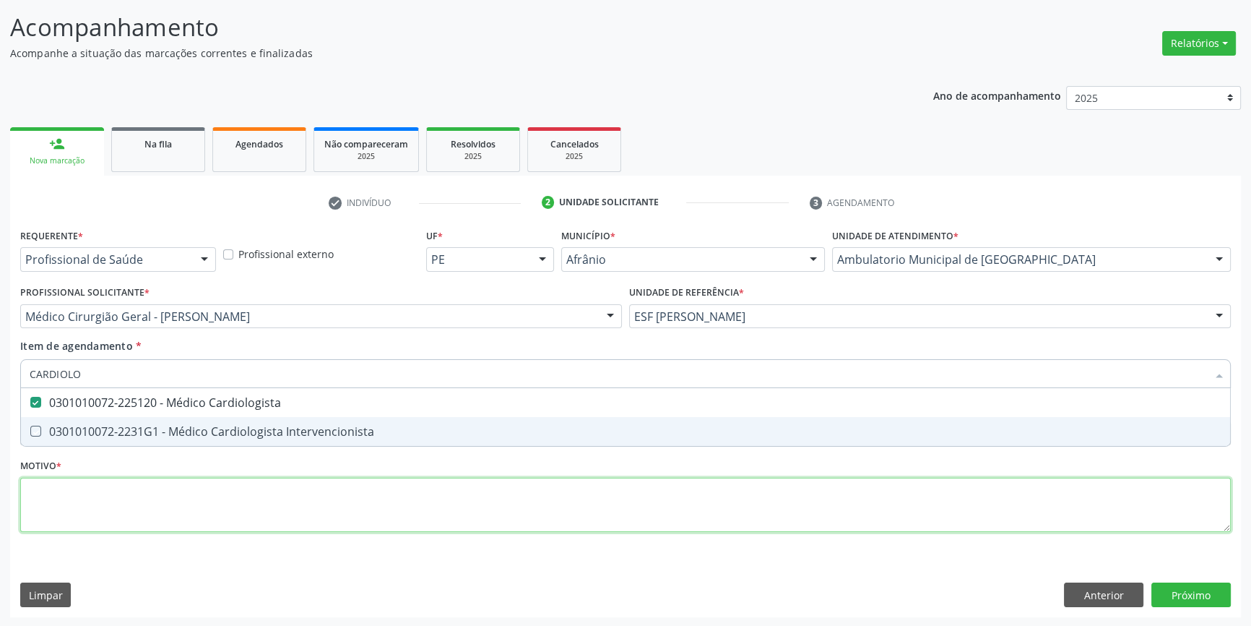
click at [217, 481] on div "Requerente * Profissional de Saúde Profissional de Saúde Paciente Nenhum result…" at bounding box center [625, 388] width 1211 height 327
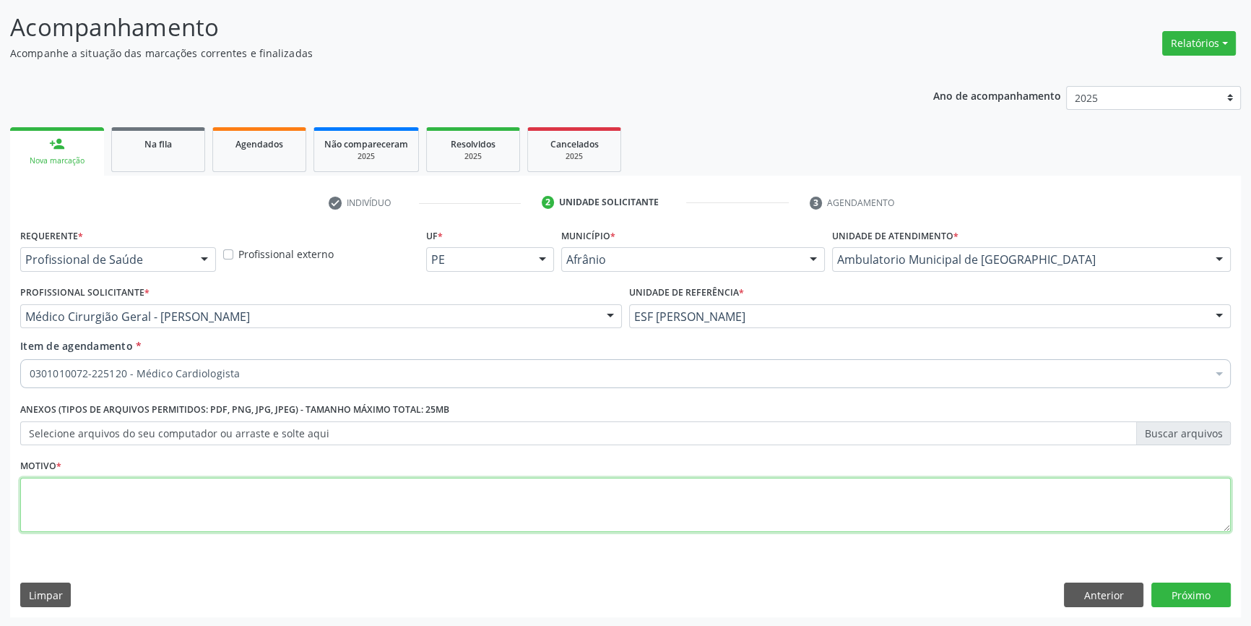
click at [218, 478] on div "0301010072-225120 - Médico Cardiologista" at bounding box center [626, 480] width 1192 height 12
type textarea "'"
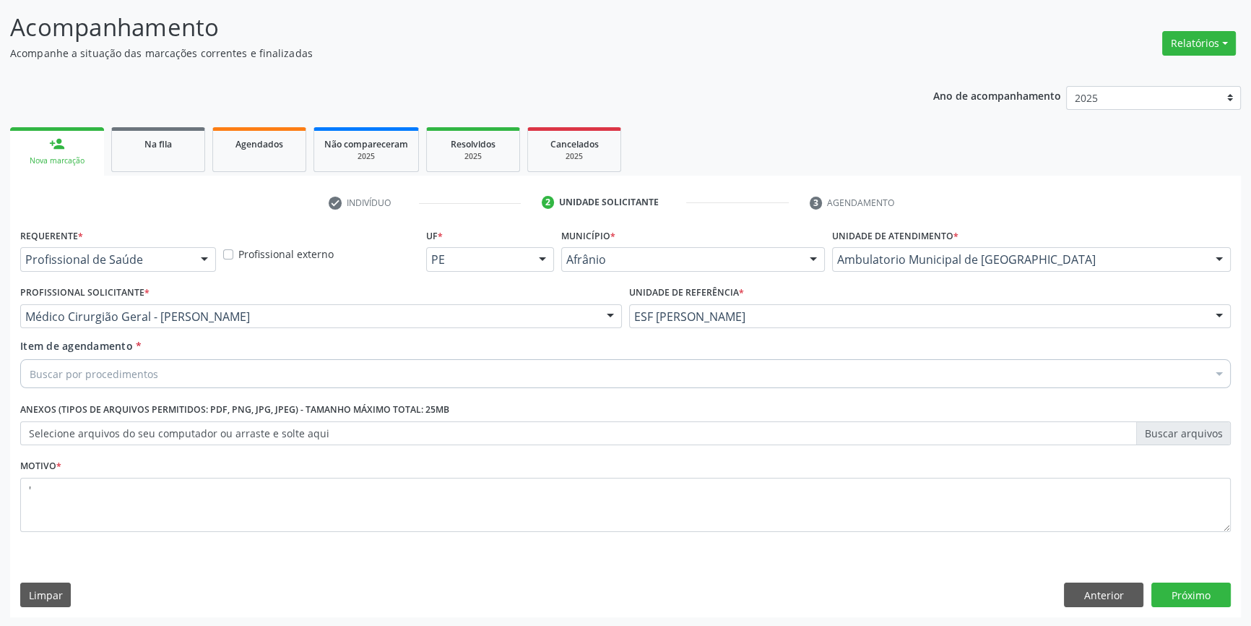
click at [188, 381] on div "Buscar por procedimentos" at bounding box center [625, 373] width 1211 height 29
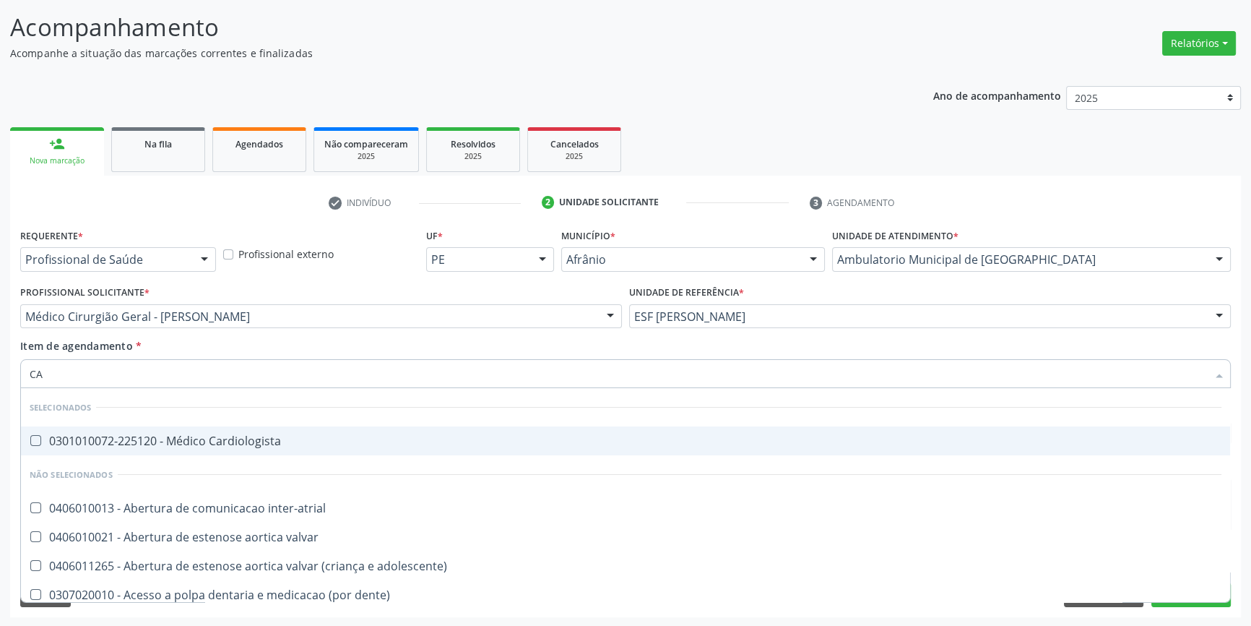
type input "CAR"
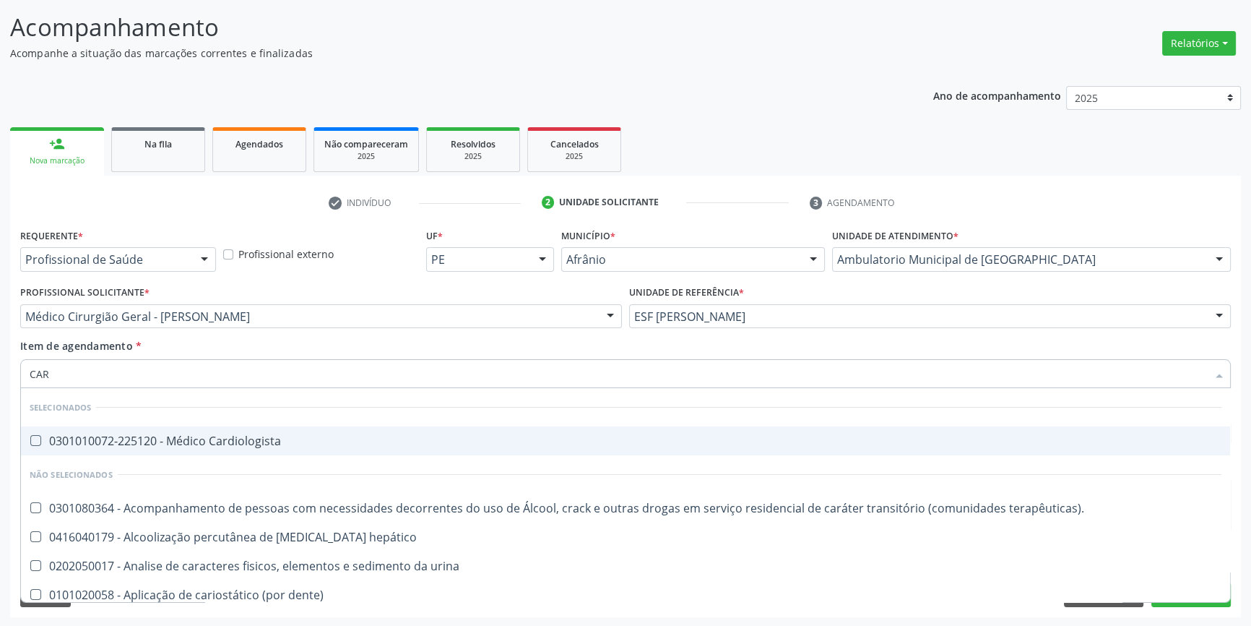
click at [191, 433] on span "0301010072-225120 - Médico Cardiologista" at bounding box center [625, 440] width 1209 height 29
checkbox Cardiologista "true"
click at [567, 351] on div "Item de agendamento * CAR Desfazer seleção Selecionados 0301010072-225120 - Méd…" at bounding box center [625, 361] width 1211 height 46
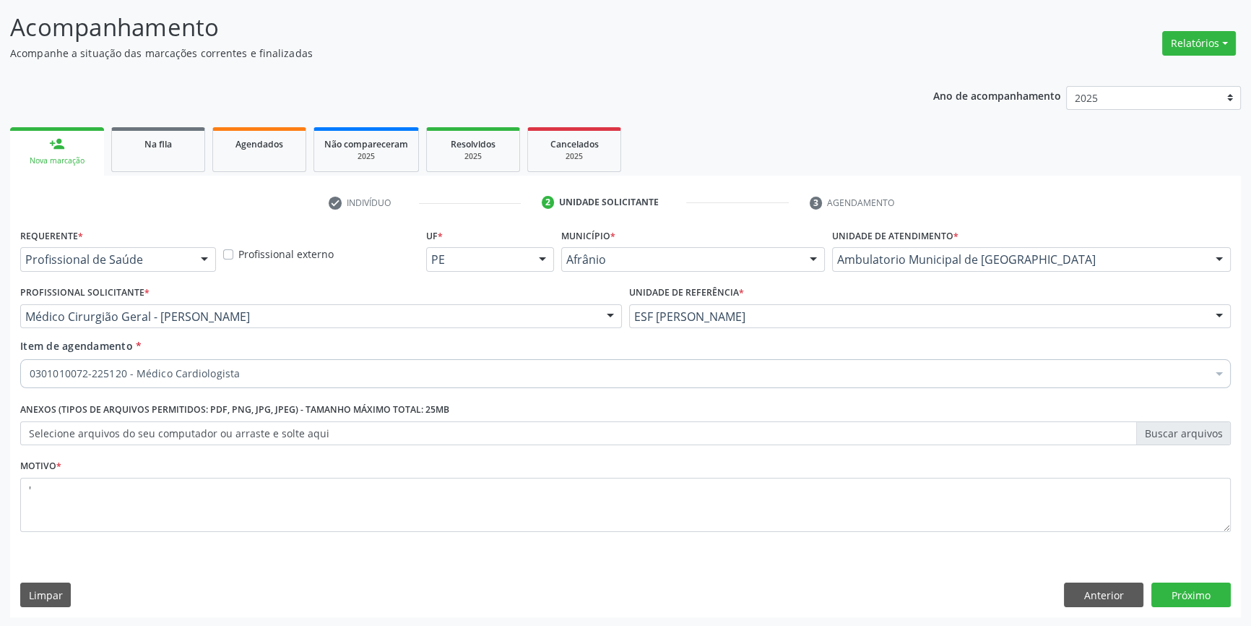
click at [1188, 575] on div "Requerente * Profissional de Saúde Profissional de Saúde Paciente Nenhum result…" at bounding box center [625, 421] width 1231 height 392
click at [1192, 589] on button "Próximo" at bounding box center [1191, 594] width 79 height 25
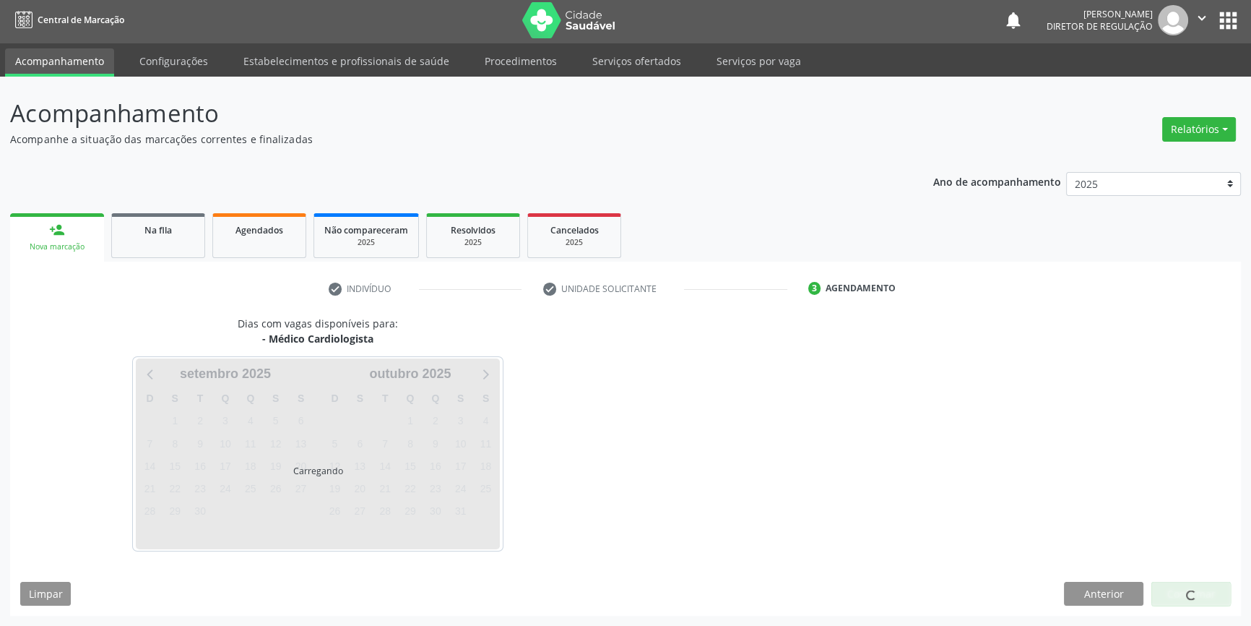
scroll to position [1, 0]
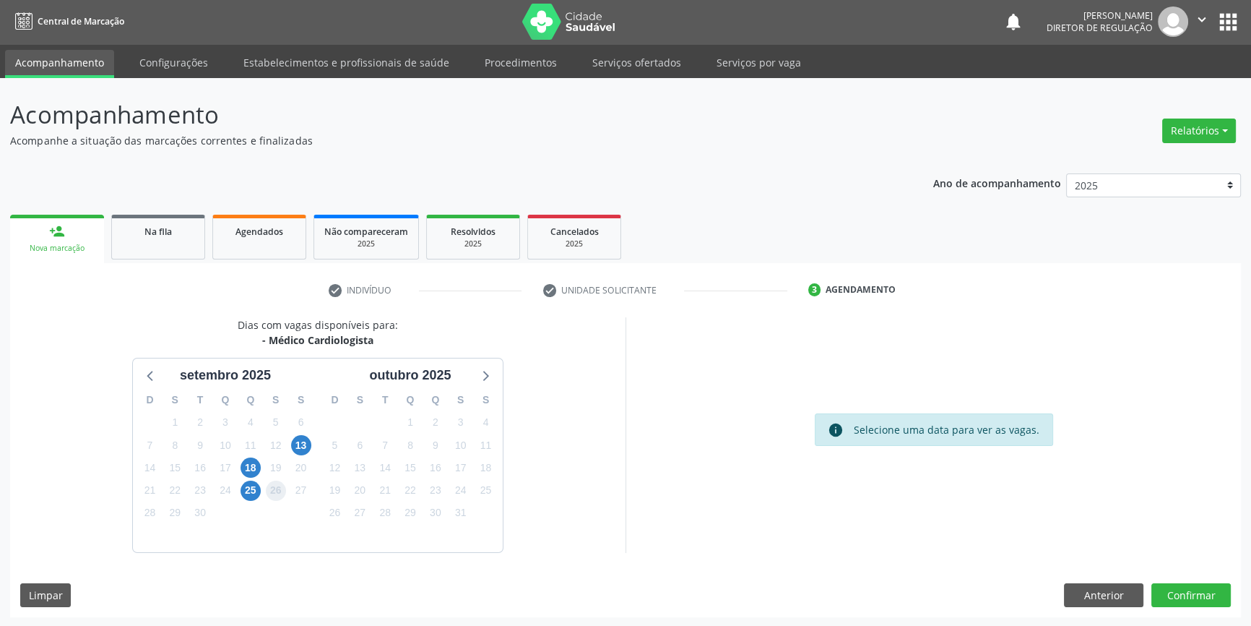
click at [266, 484] on span "26" at bounding box center [276, 490] width 20 height 20
click at [260, 484] on div "25" at bounding box center [251, 490] width 20 height 22
click at [256, 485] on span "25" at bounding box center [251, 490] width 20 height 20
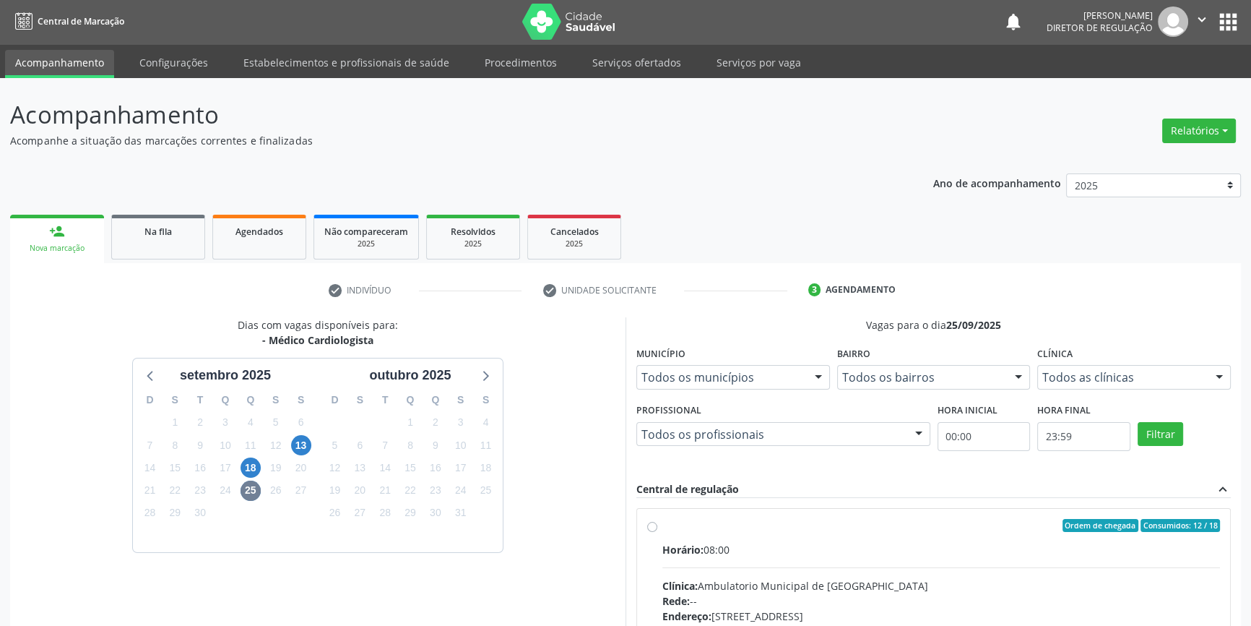
click at [663, 530] on label "Ordem de chegada Consumidos: 12 / 18 Horário: 08:00 Clínica: Ambulatorio Munici…" at bounding box center [941, 630] width 558 height 222
click at [657, 530] on input "Ordem de chegada Consumidos: 12 / 18 Horário: 08:00 Clínica: Ambulatorio Munici…" at bounding box center [652, 525] width 10 height 13
radio input "true"
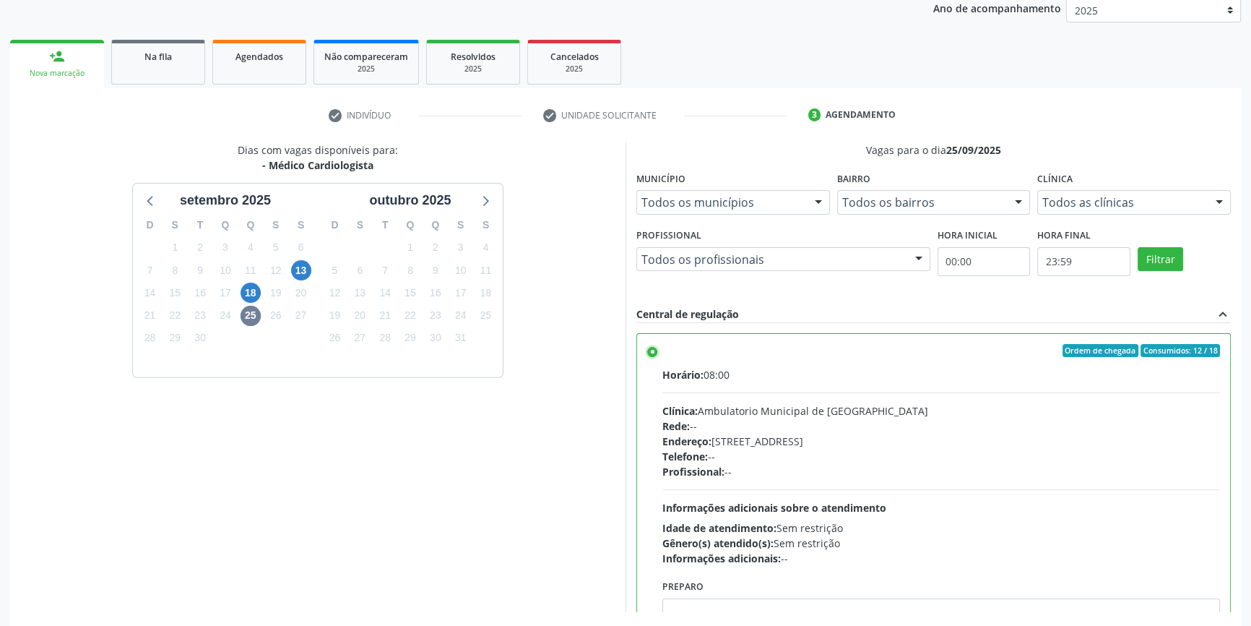
scroll to position [236, 0]
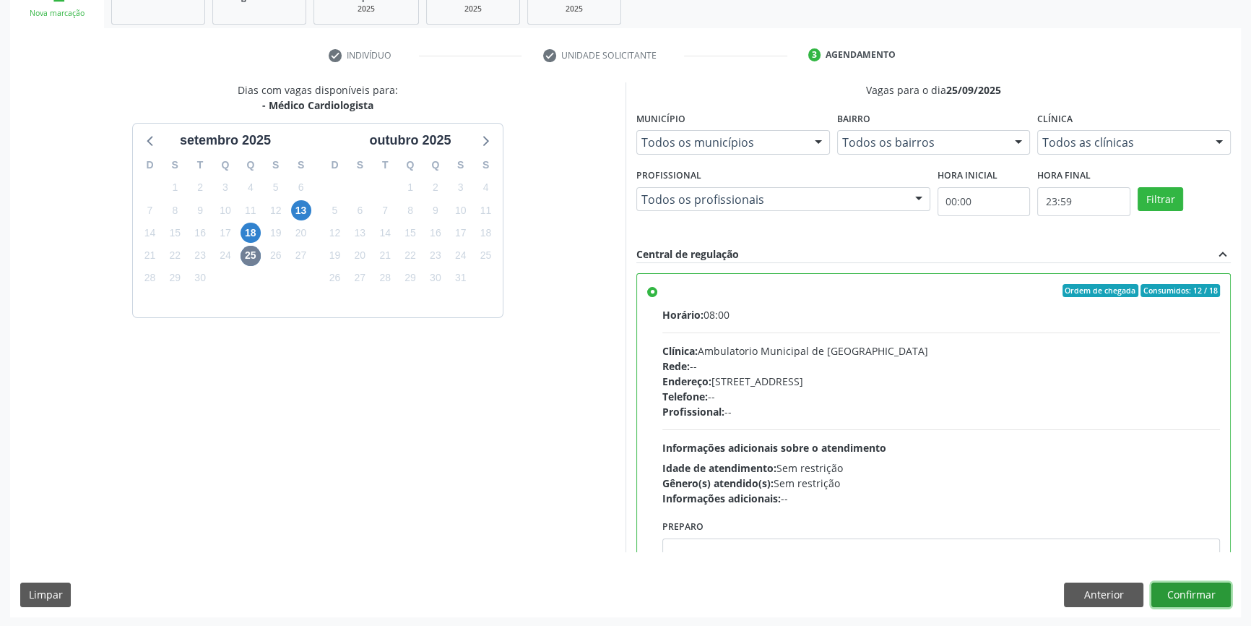
click at [1181, 582] on button "Confirmar" at bounding box center [1191, 594] width 79 height 25
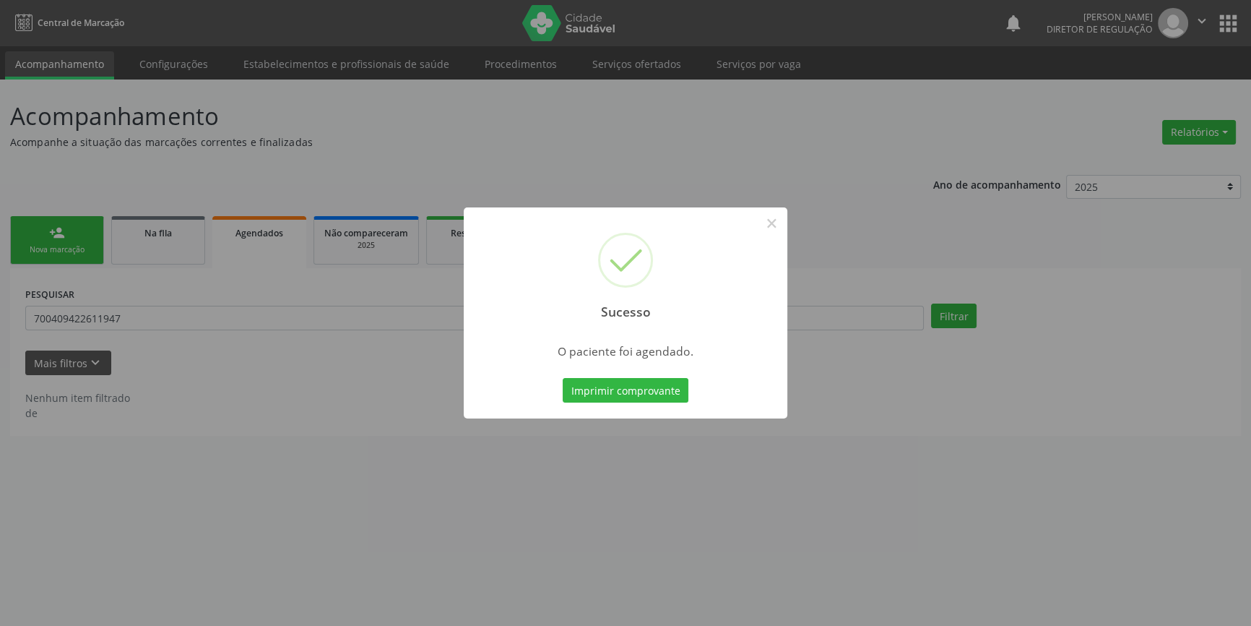
scroll to position [0, 0]
click at [660, 407] on div "Sucesso × O paciente foi agendado. Imprimir comprovante Cancel" at bounding box center [631, 312] width 324 height 211
click at [656, 394] on button "Imprimir comprovante" at bounding box center [631, 390] width 126 height 25
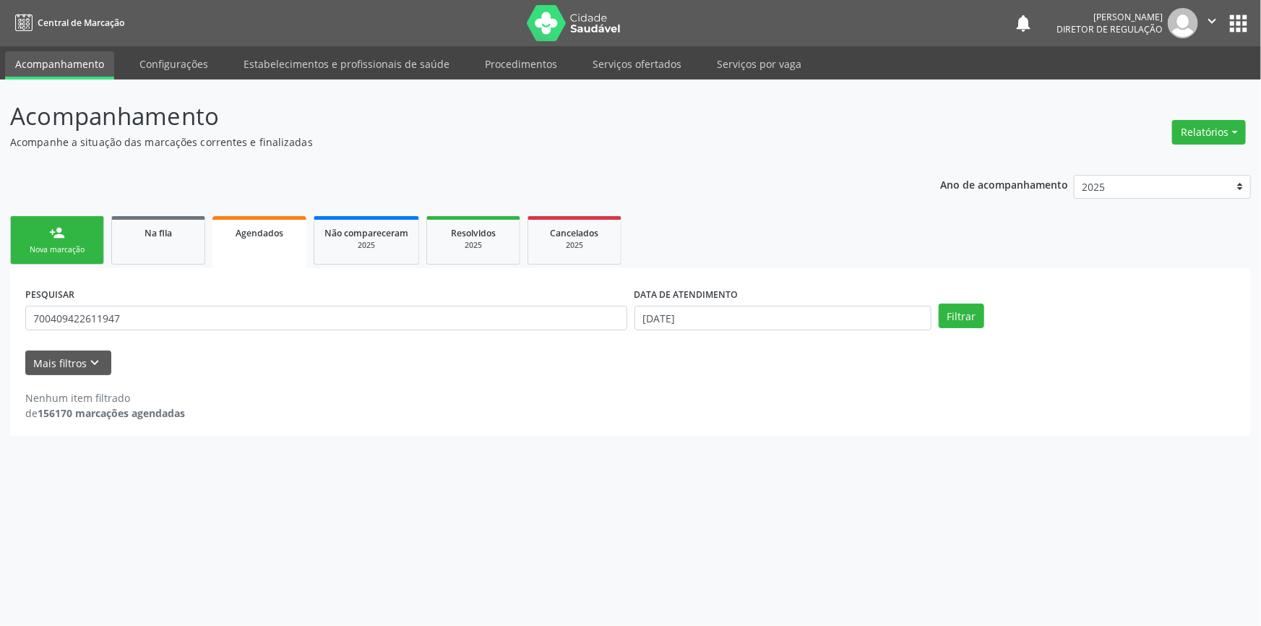
click at [51, 244] on div "Nova marcação" at bounding box center [57, 249] width 72 height 11
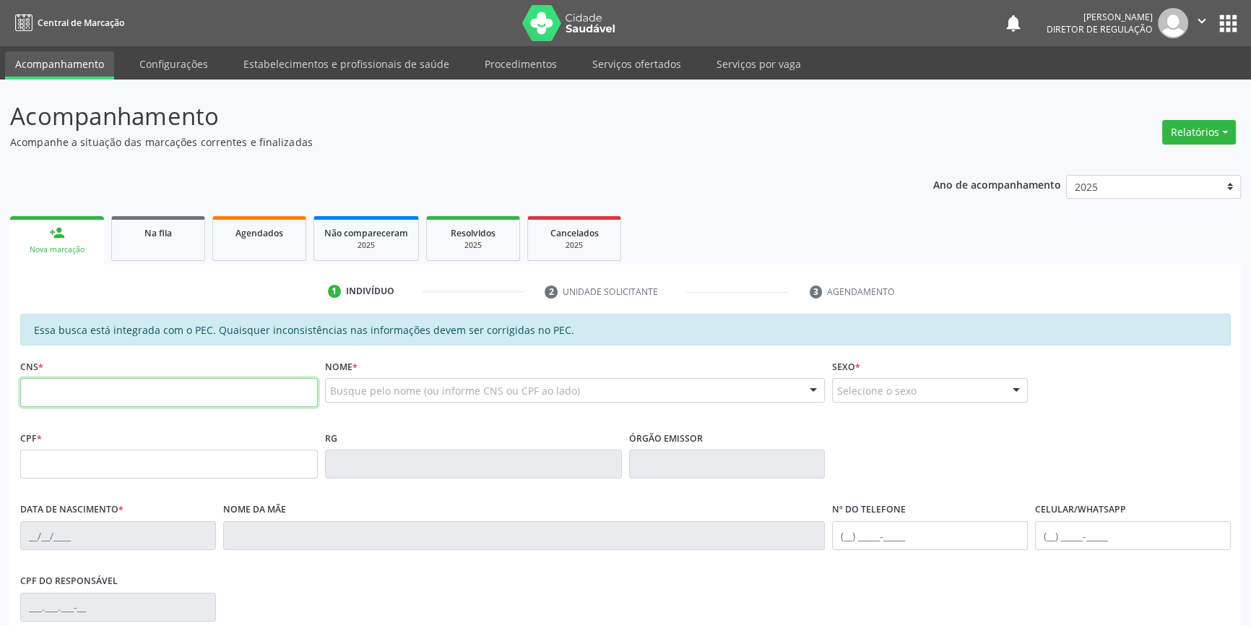
click at [127, 405] on input "text" at bounding box center [169, 392] width 298 height 29
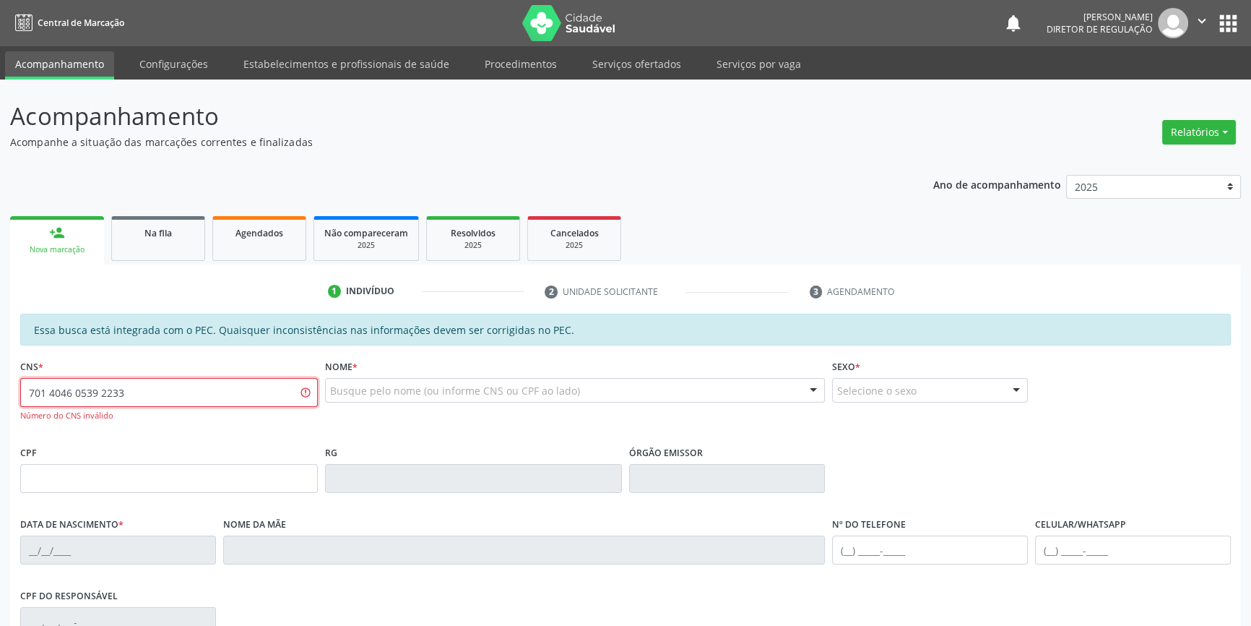
drag, startPoint x: 150, startPoint y: 405, endPoint x: 0, endPoint y: 398, distance: 149.7
click at [0, 398] on div "Acompanhamento Acompanhe a situação das marcações correntes e finalizadas Relat…" at bounding box center [625, 459] width 1251 height 760
type input "701 4046 0539 2733"
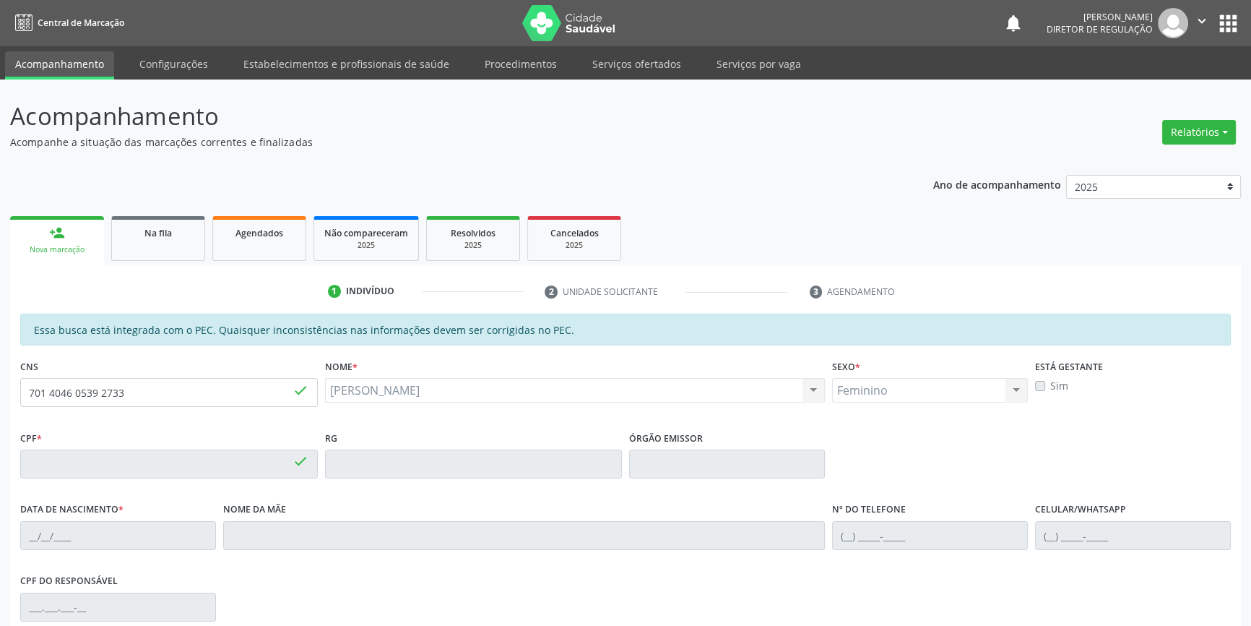
type input "020.131.674-90"
type input "06/04/1957"
type input "Maria da Cruz Santos"
type input "(87) 99162-8285"
type input "S/N"
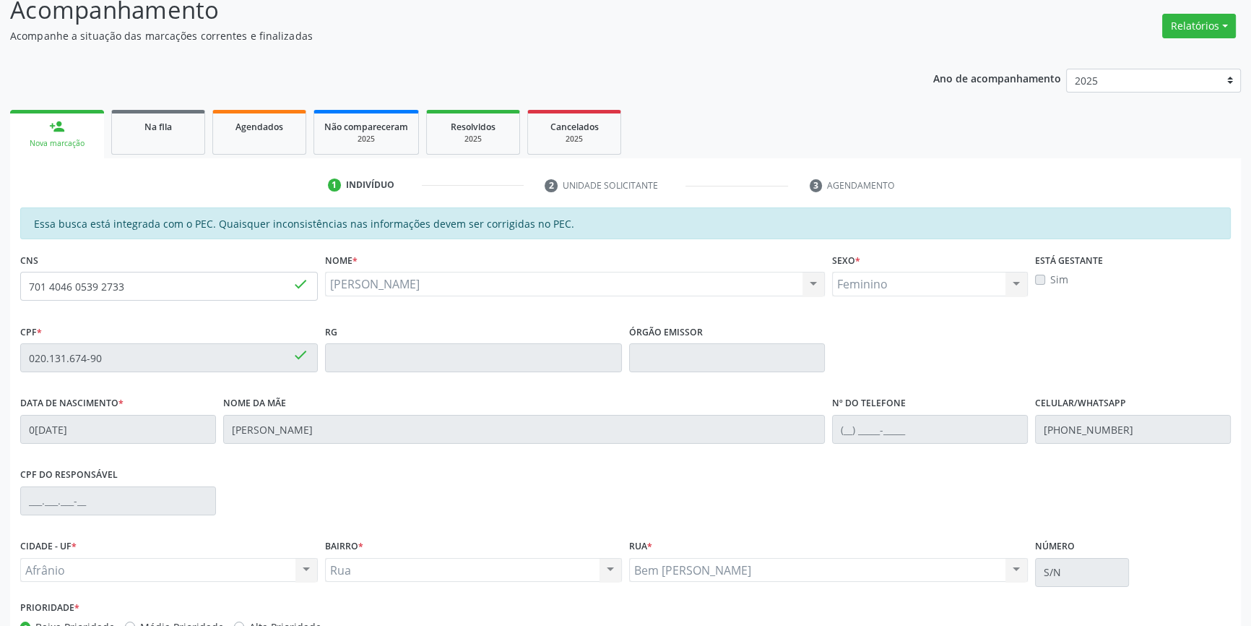
scroll to position [198, 0]
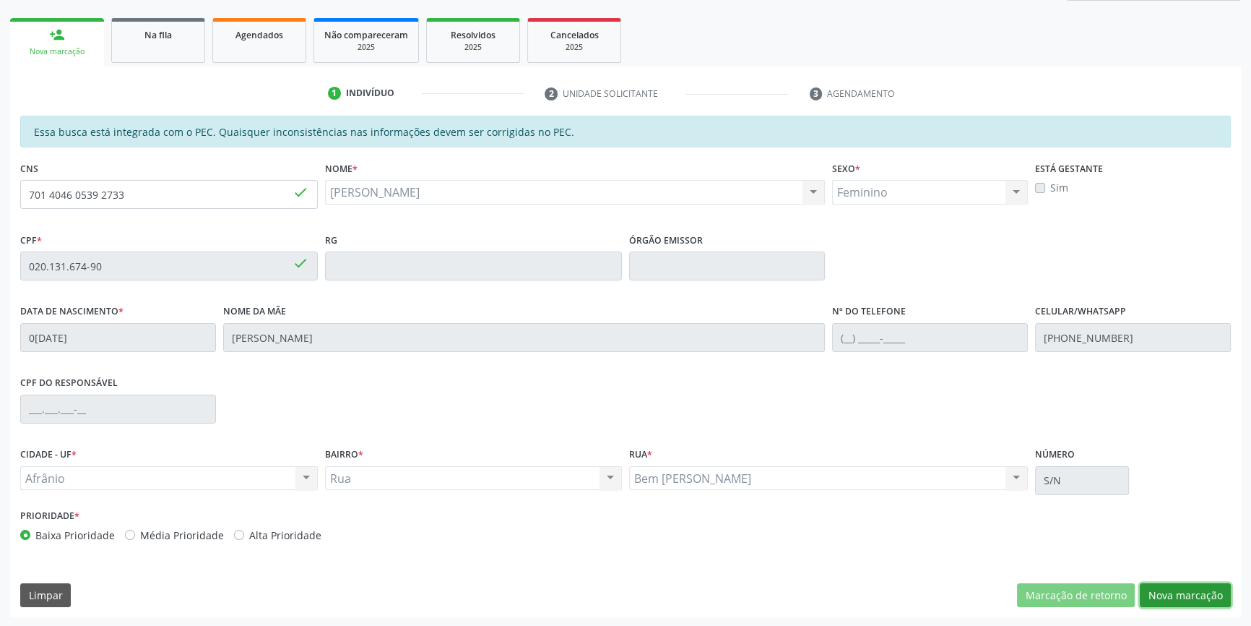
click at [1196, 598] on button "Nova marcação" at bounding box center [1185, 595] width 91 height 25
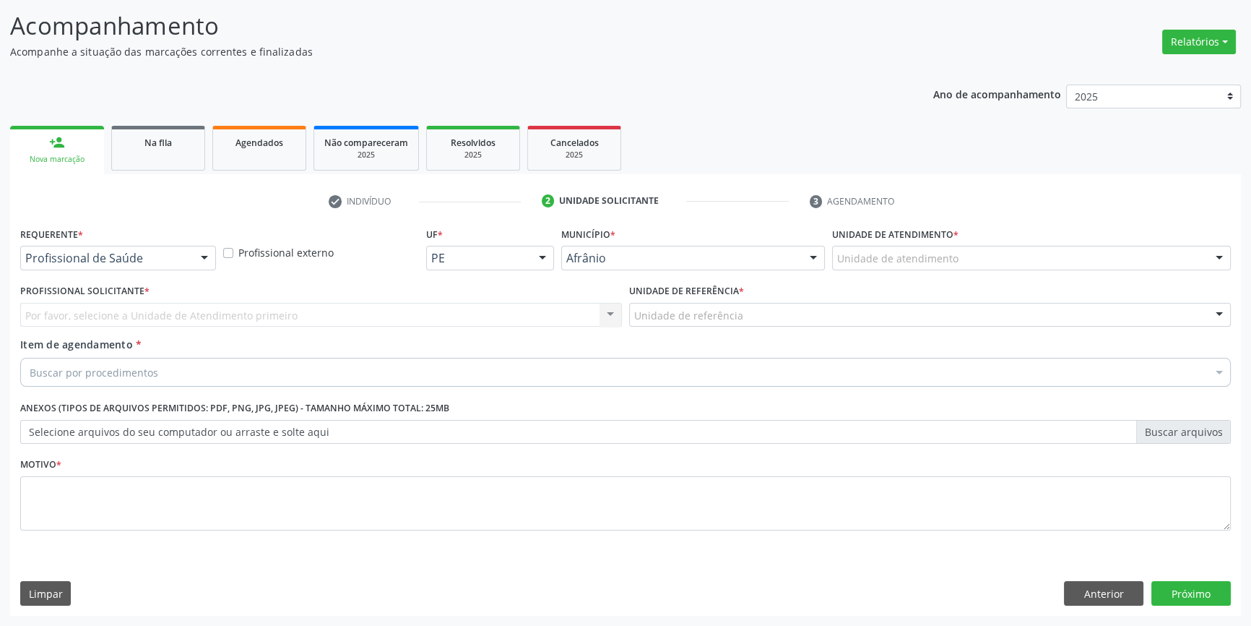
scroll to position [89, 0]
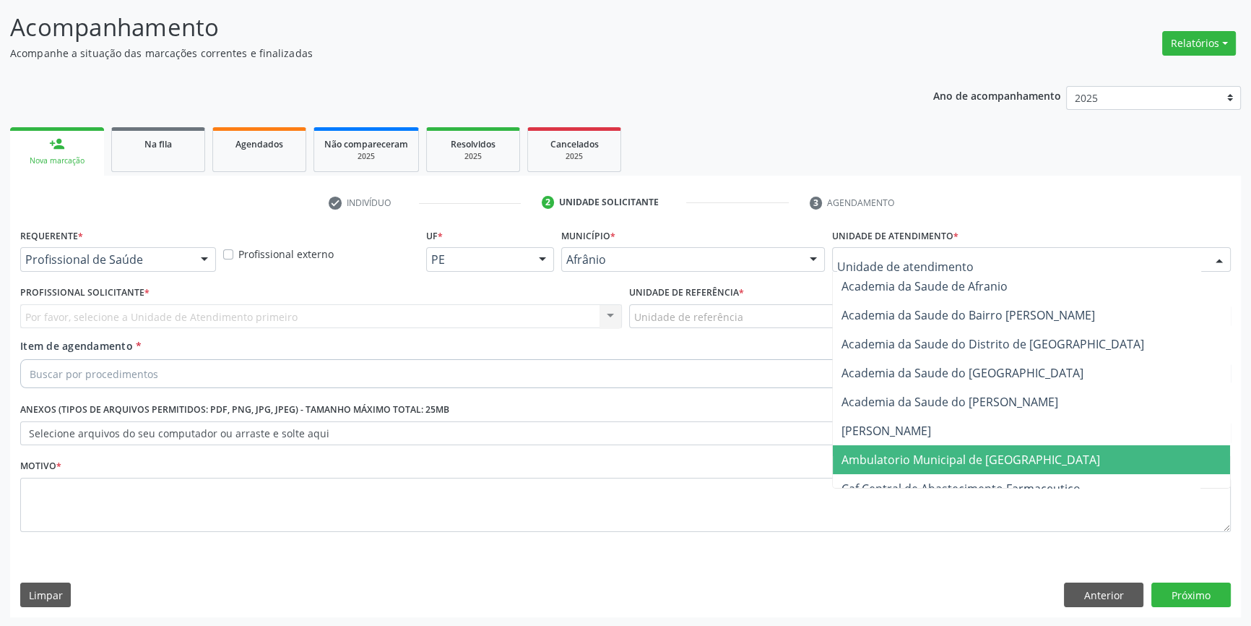
click at [934, 457] on span "Ambulatorio Municipal de [GEOGRAPHIC_DATA]" at bounding box center [971, 460] width 259 height 16
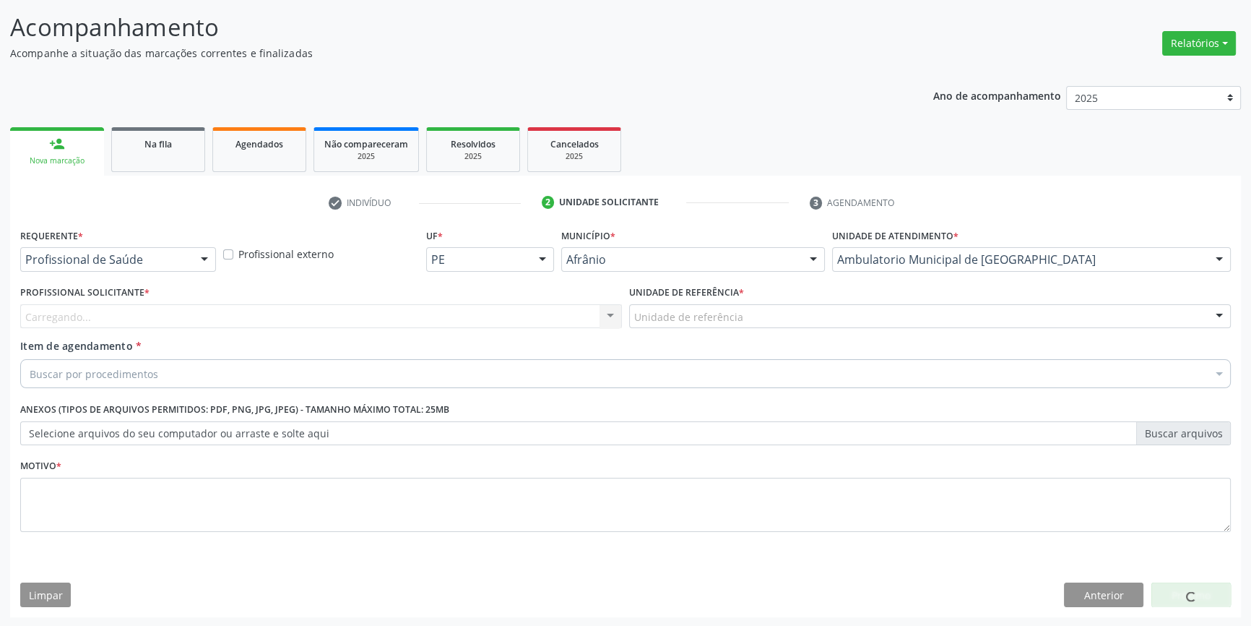
click at [722, 324] on div "Unidade de referência" at bounding box center [930, 316] width 602 height 25
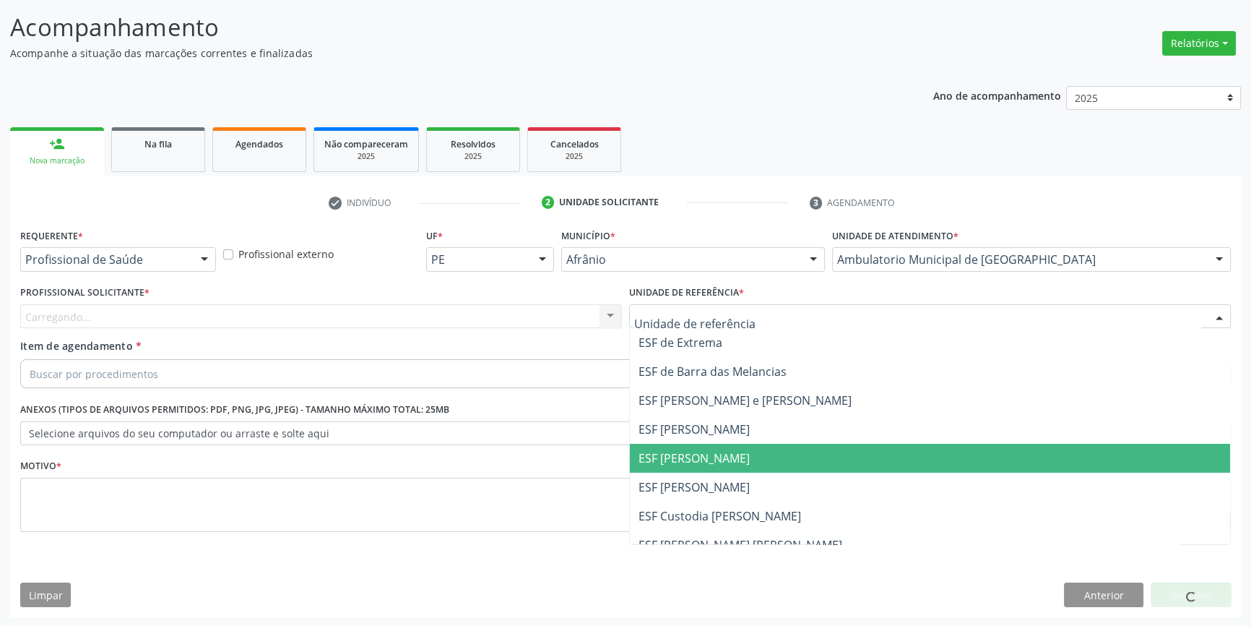
click at [733, 460] on span "ESF [PERSON_NAME]" at bounding box center [930, 458] width 600 height 29
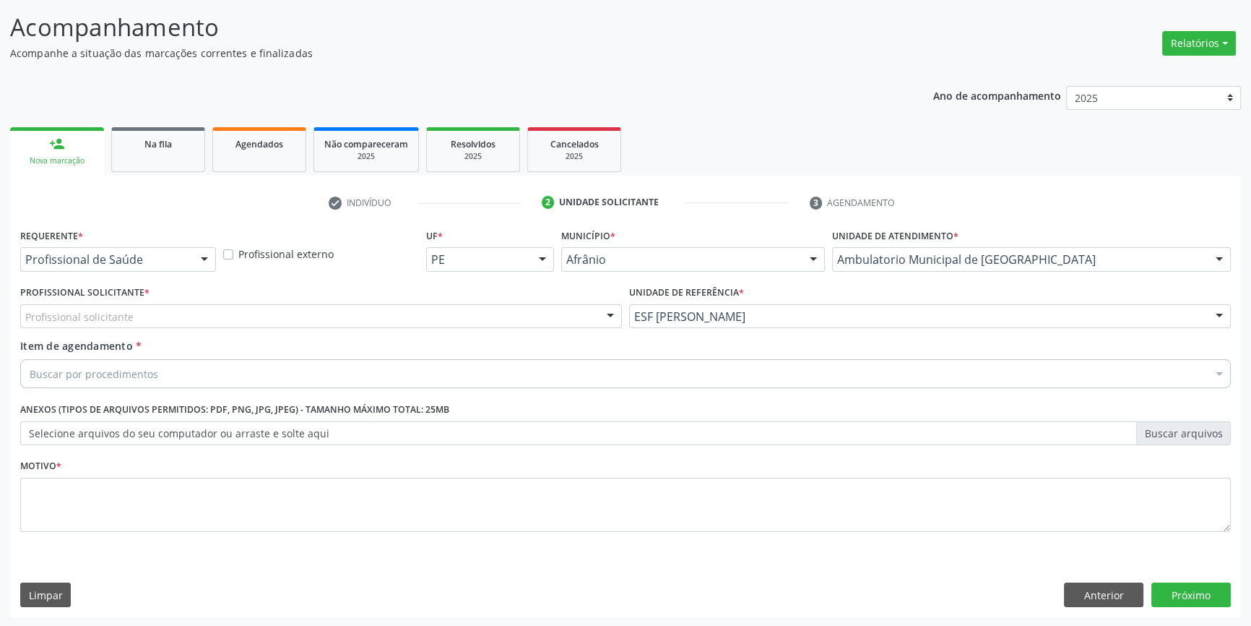
click at [492, 317] on div "Profissional solicitante" at bounding box center [321, 316] width 602 height 25
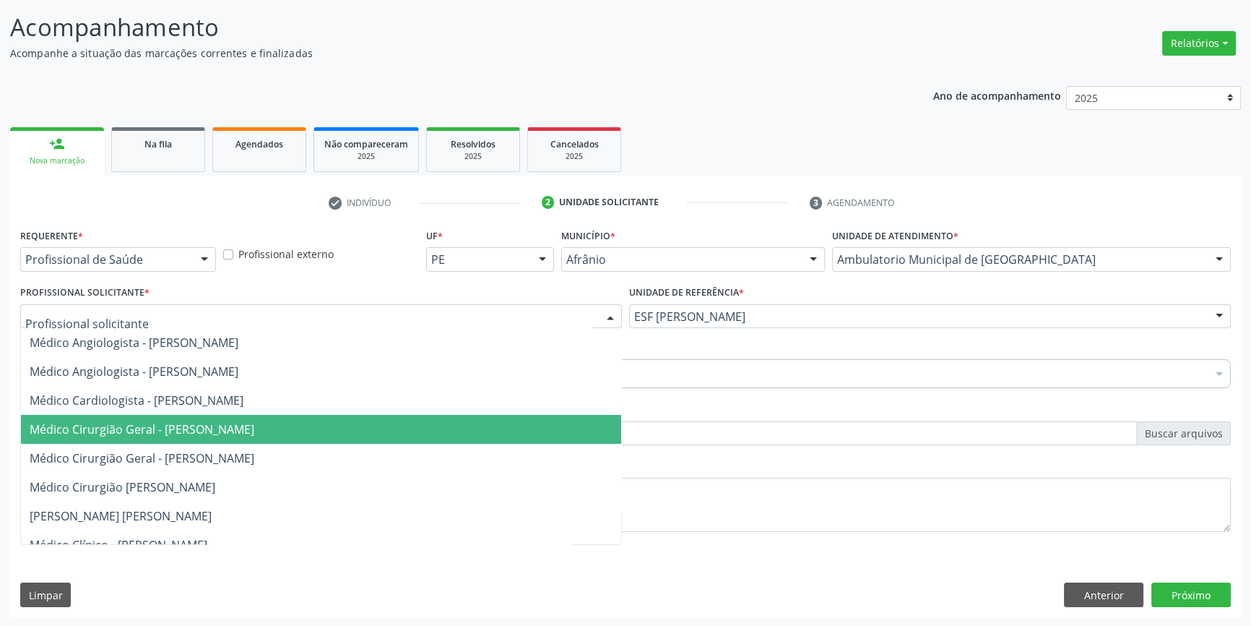
click at [254, 423] on span "Médico Cirurgião Geral - [PERSON_NAME]" at bounding box center [142, 429] width 225 height 16
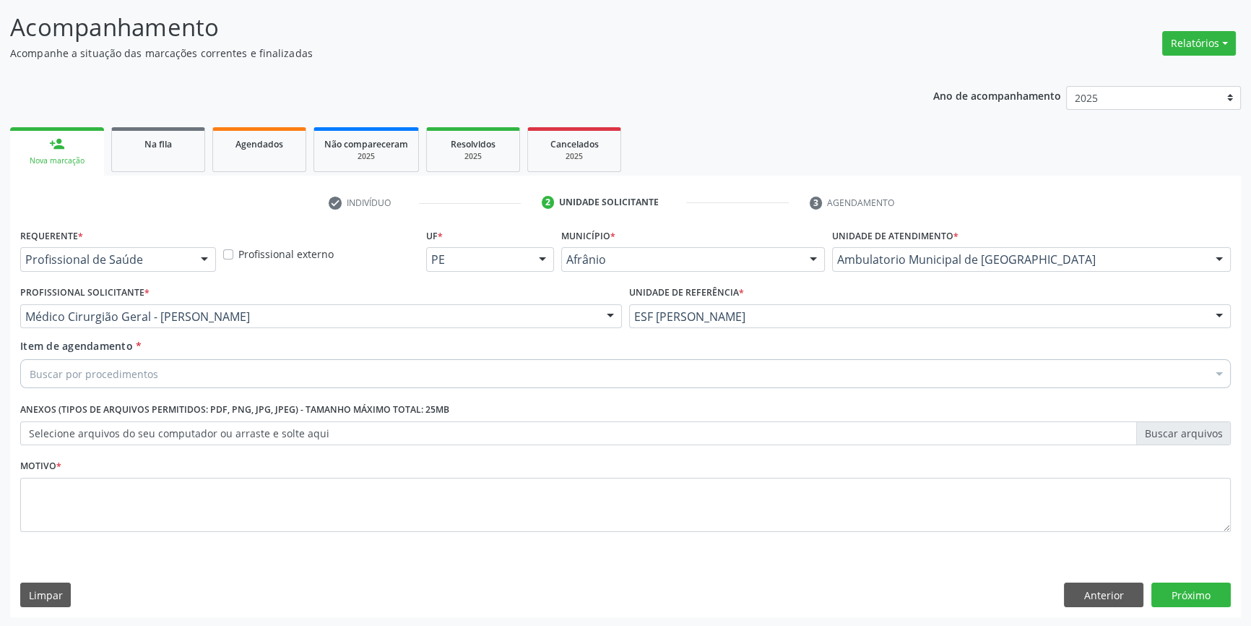
click at [201, 353] on div "Item de agendamento * Buscar por procedimentos Selecionar todos 0604320140 - Ab…" at bounding box center [625, 361] width 1211 height 46
click at [191, 364] on div "Buscar por procedimentos" at bounding box center [625, 373] width 1211 height 29
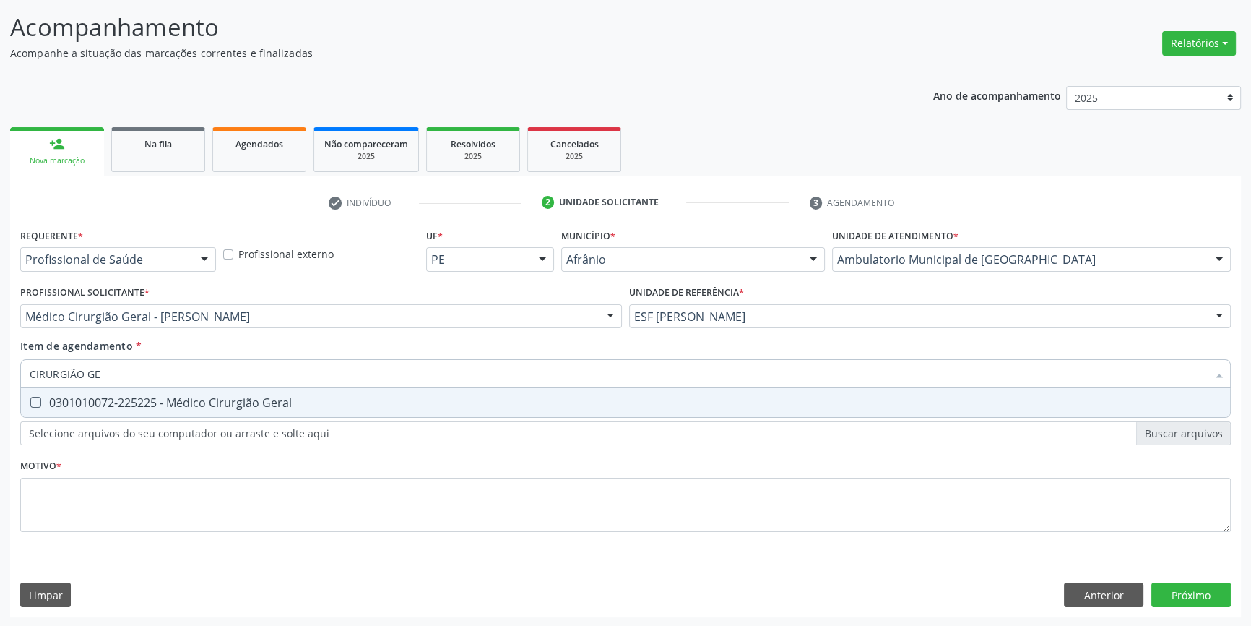
type input "CIRURGIÃO GER"
click at [201, 405] on div "0301010072-225225 - Médico Cirurgião Geral" at bounding box center [626, 403] width 1192 height 12
checkbox Geral "true"
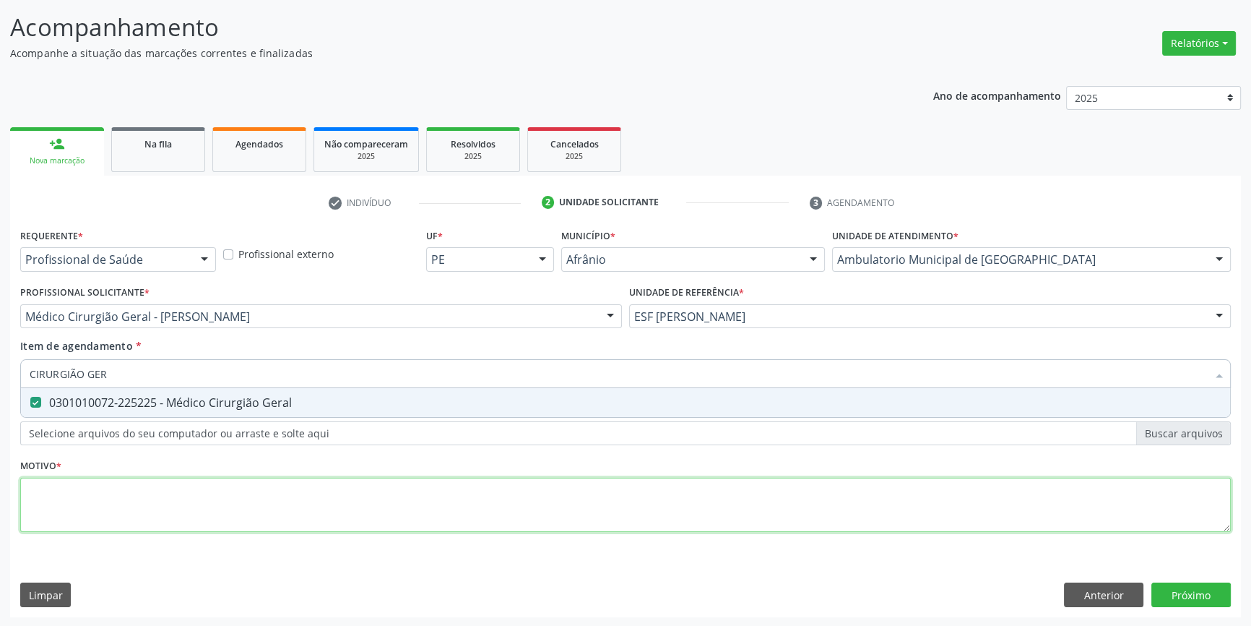
click at [165, 498] on div "Requerente * Profissional de Saúde Profissional de Saúde Paciente Nenhum result…" at bounding box center [625, 388] width 1211 height 327
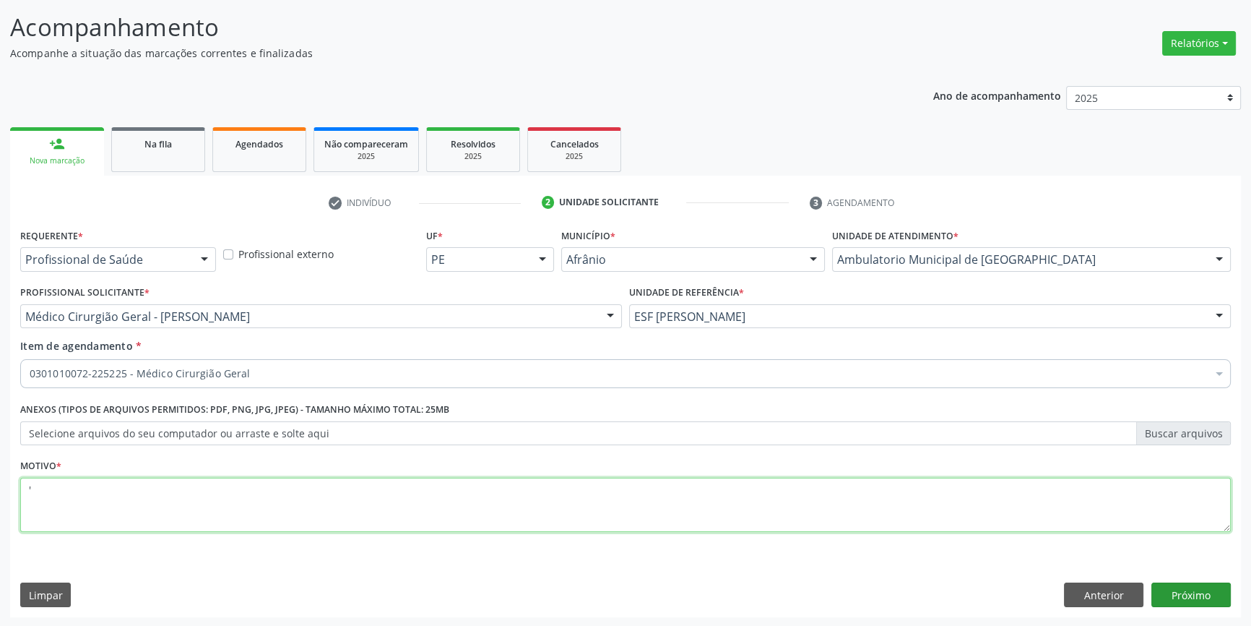
type textarea "'"
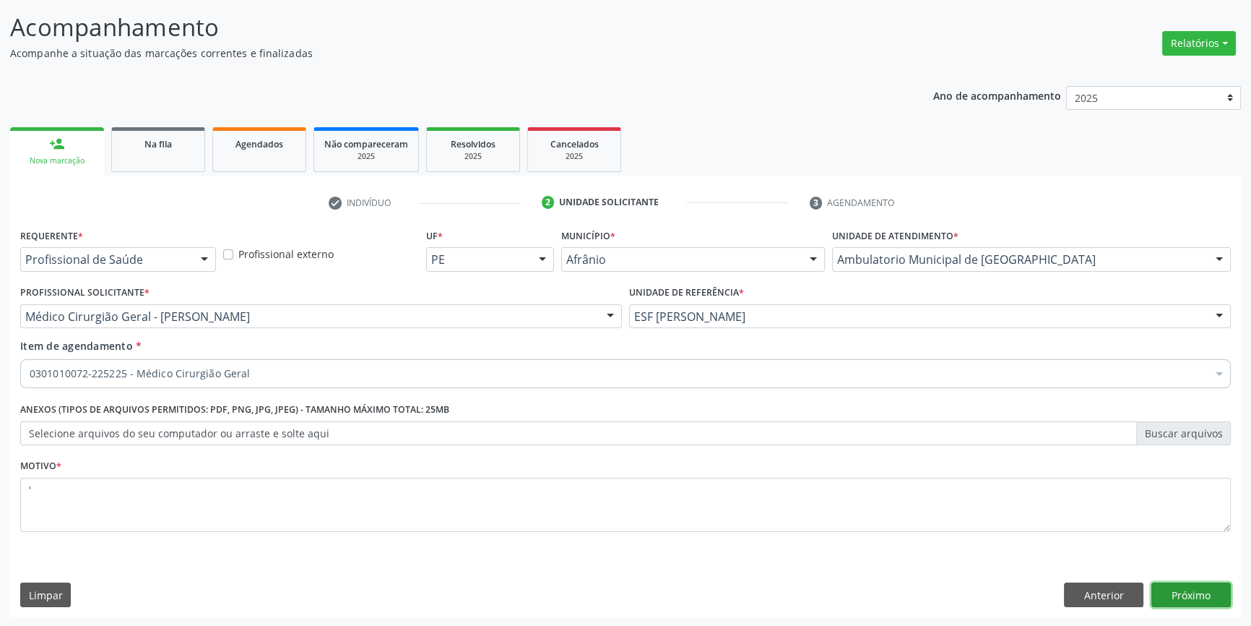
click at [1203, 592] on button "Próximo" at bounding box center [1191, 594] width 79 height 25
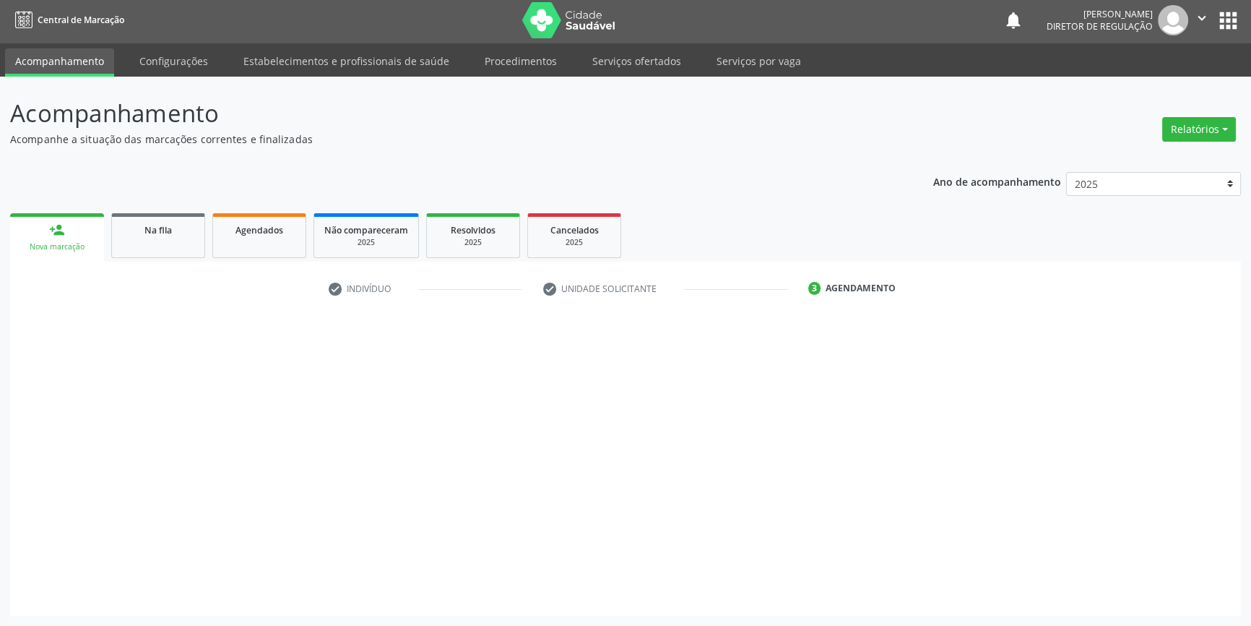
scroll to position [1, 0]
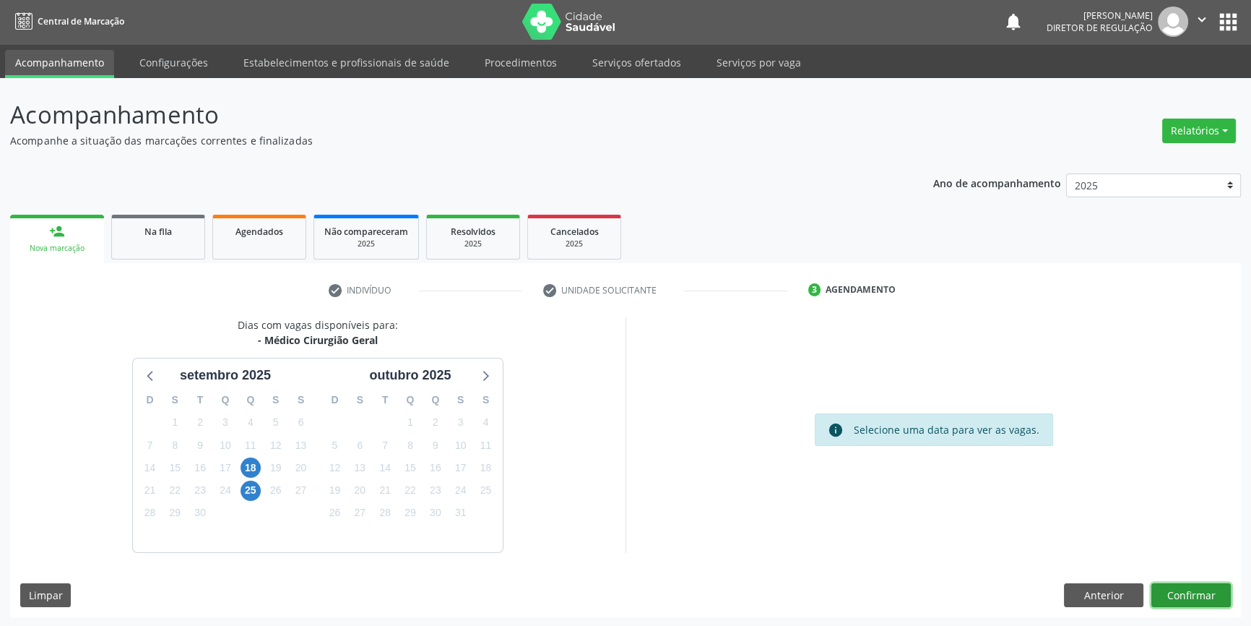
click at [1192, 592] on button "Confirmar" at bounding box center [1191, 595] width 79 height 25
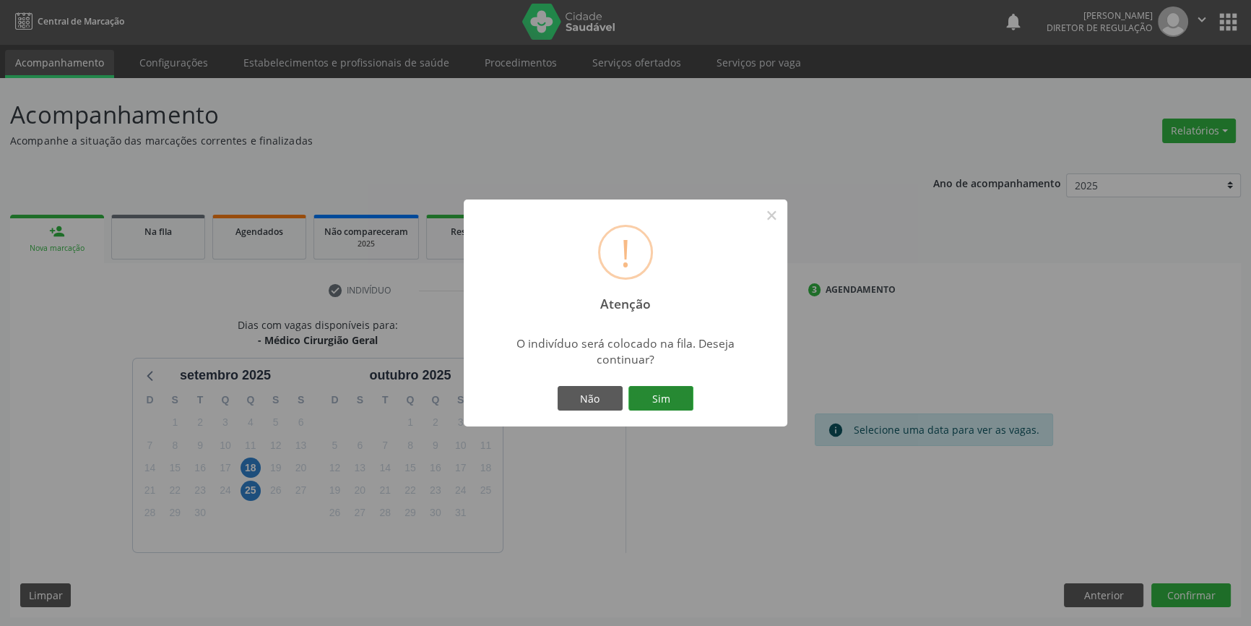
click at [671, 394] on button "Sim" at bounding box center [661, 398] width 65 height 25
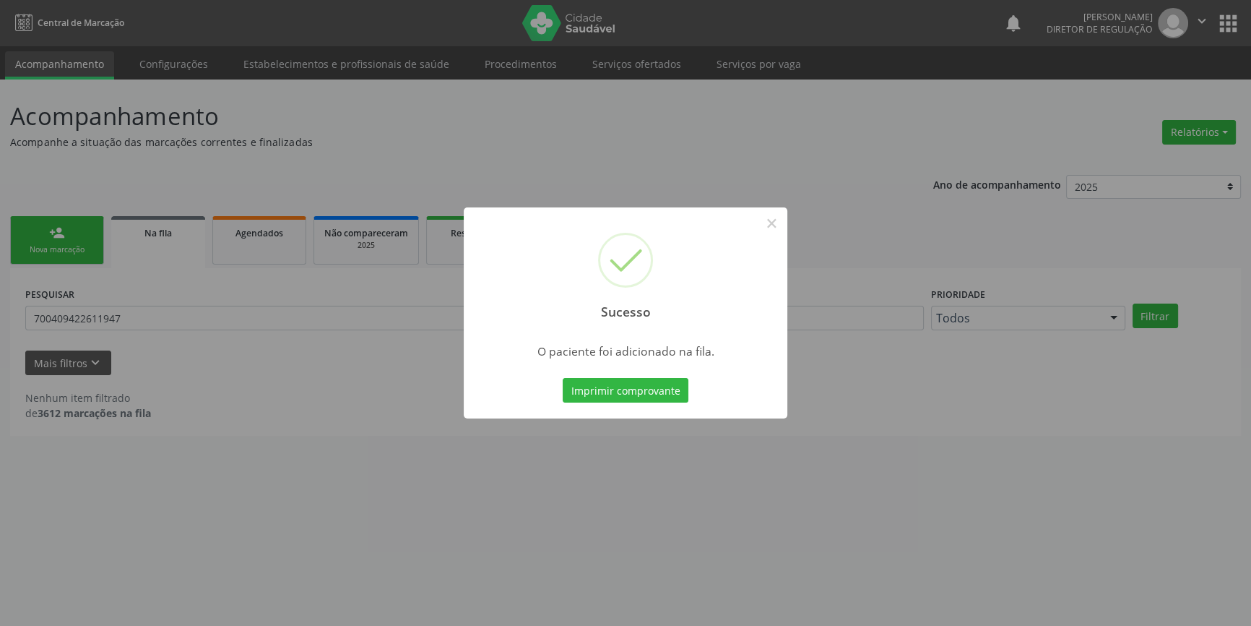
scroll to position [0, 0]
click at [781, 223] on button "×" at bounding box center [776, 223] width 25 height 25
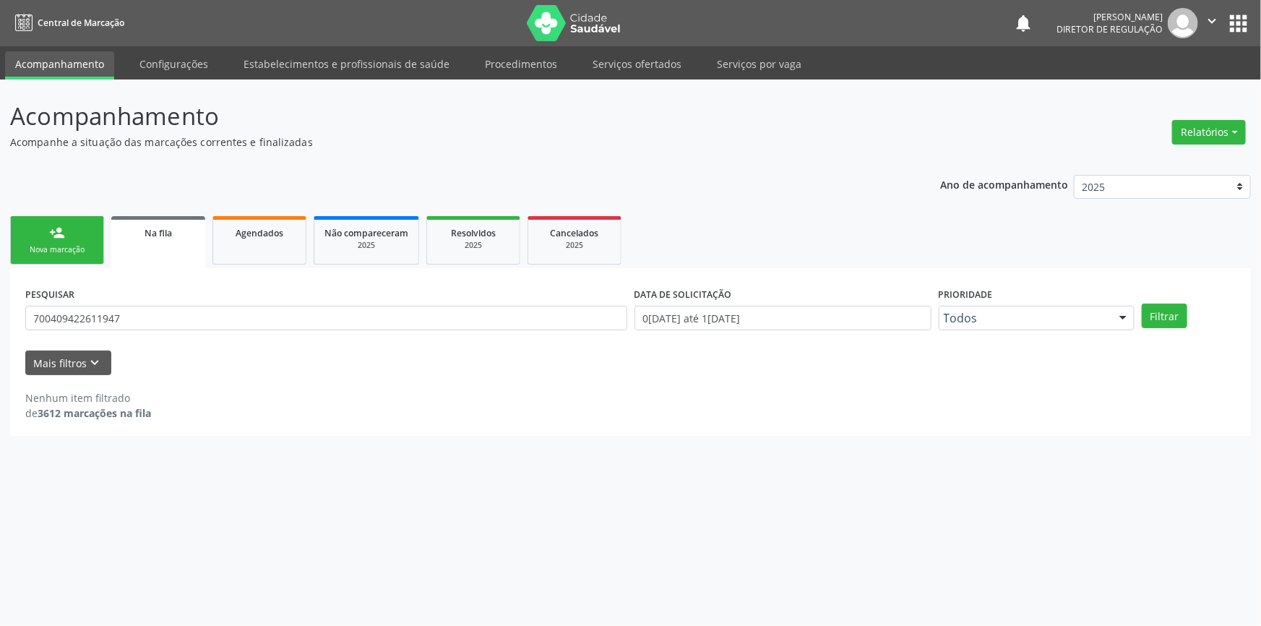
click at [92, 231] on link "person_add Nova marcação" at bounding box center [57, 240] width 94 height 48
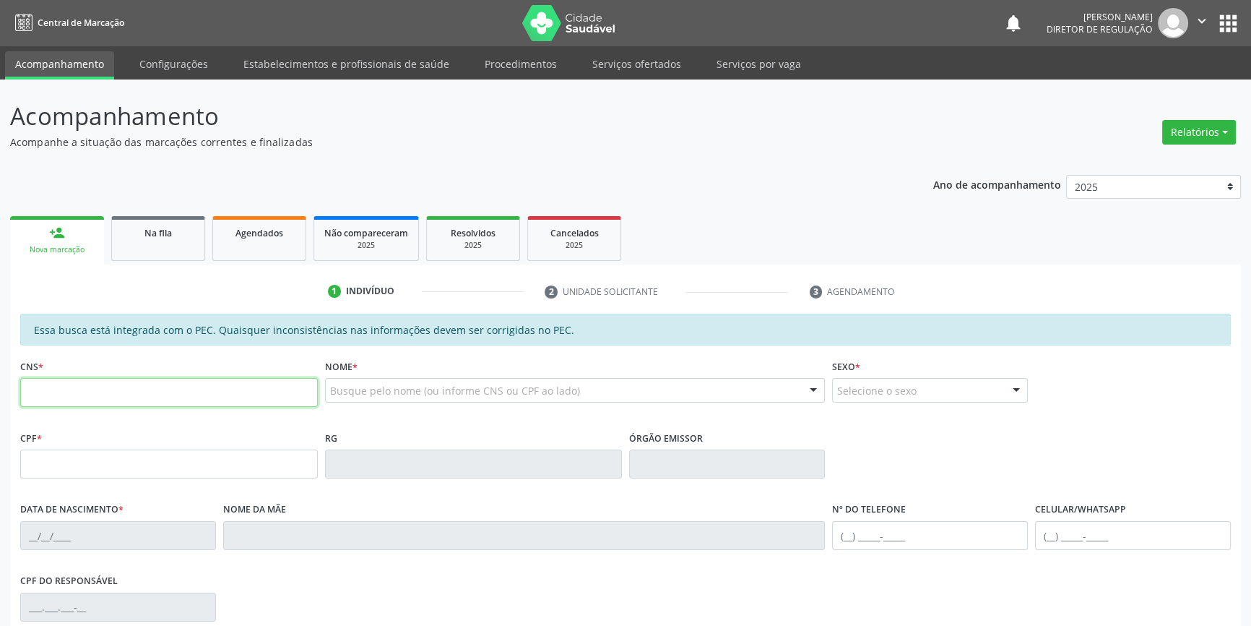
click at [176, 390] on input "text" at bounding box center [169, 392] width 298 height 29
type input "706 2030 7282 8468"
type input "006.982.283-24"
type input "04/02/1983"
type input "Maria Jose de Sousa Coelho"
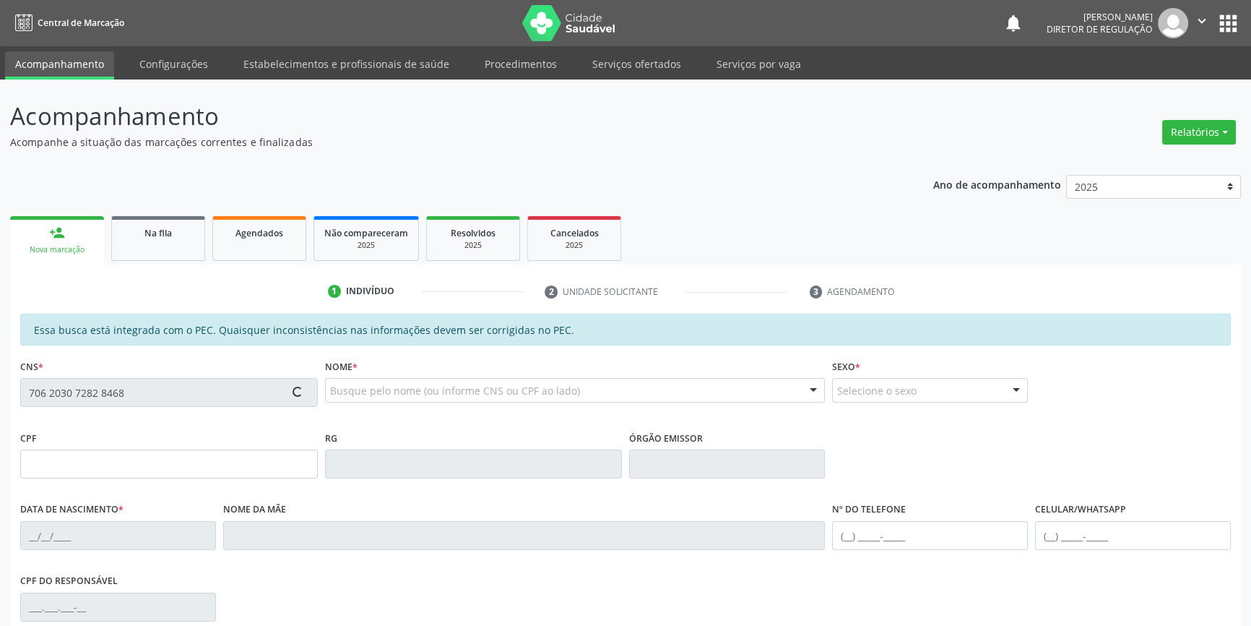
type input "(87) 8817-9657"
type input "S/N"
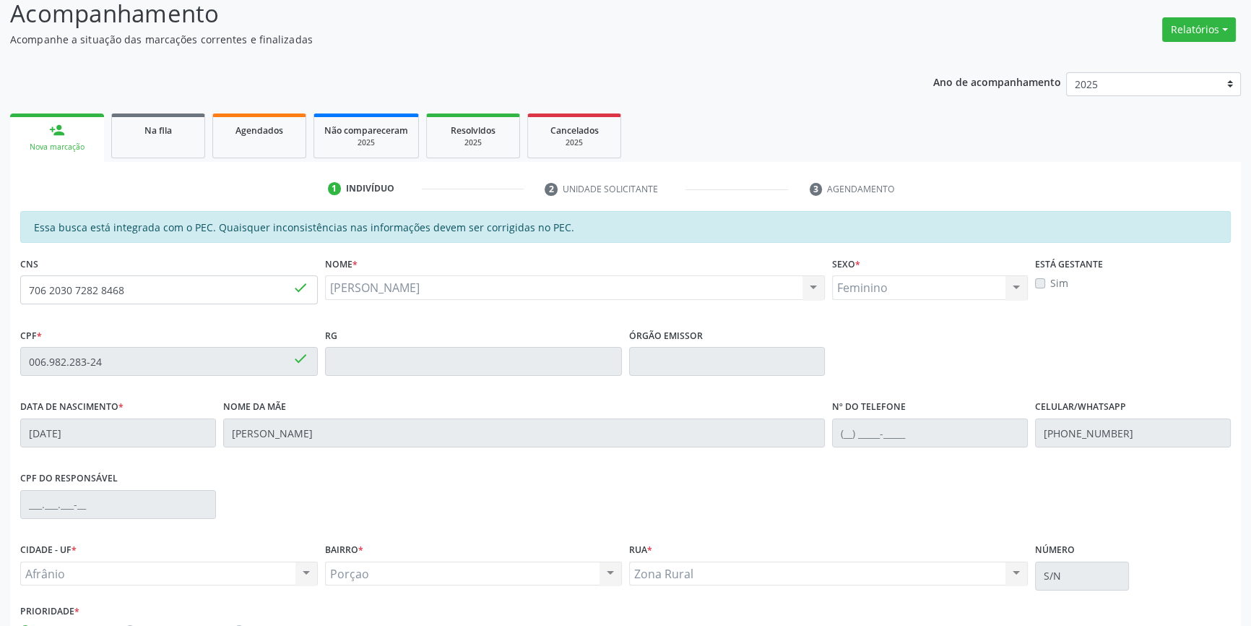
scroll to position [198, 0]
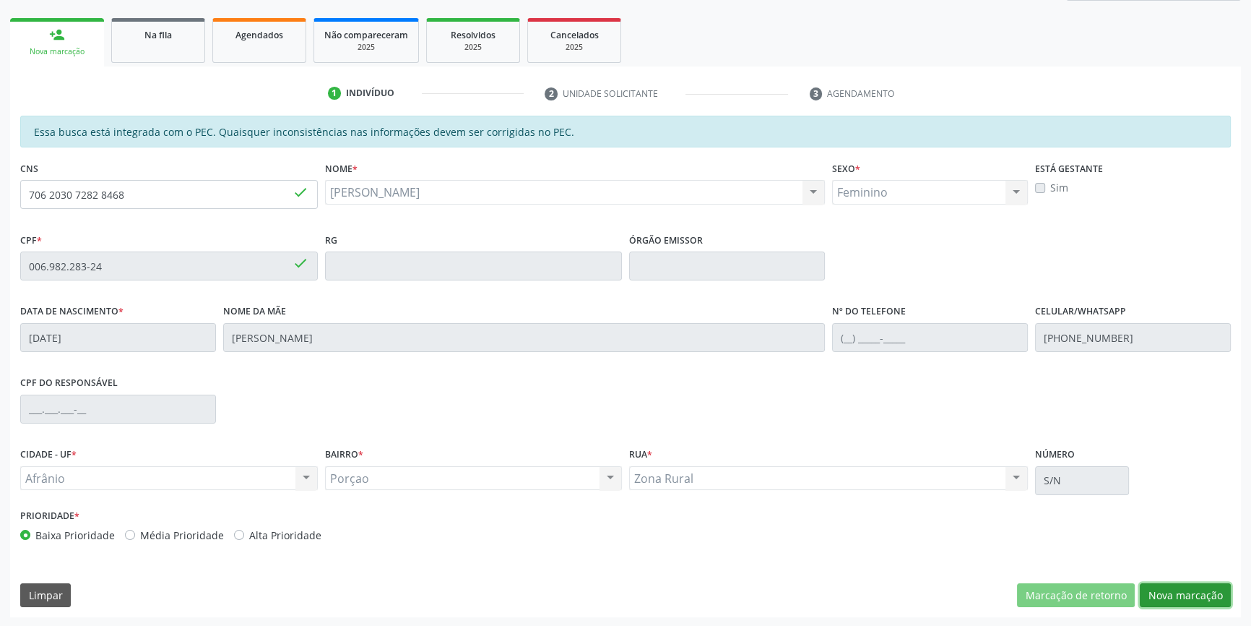
click at [1170, 594] on button "Nova marcação" at bounding box center [1185, 595] width 91 height 25
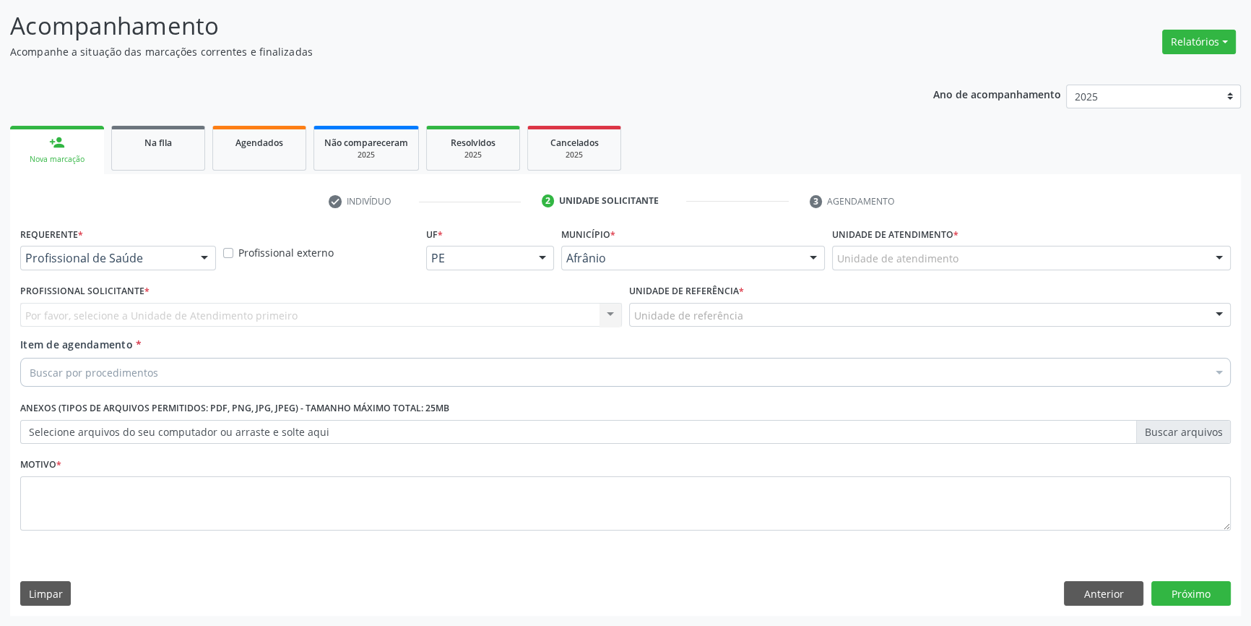
scroll to position [89, 0]
click at [925, 276] on div "Unidade de atendimento * Unidade de atendimento Academia da Saude de Afranio Ac…" at bounding box center [1032, 253] width 406 height 56
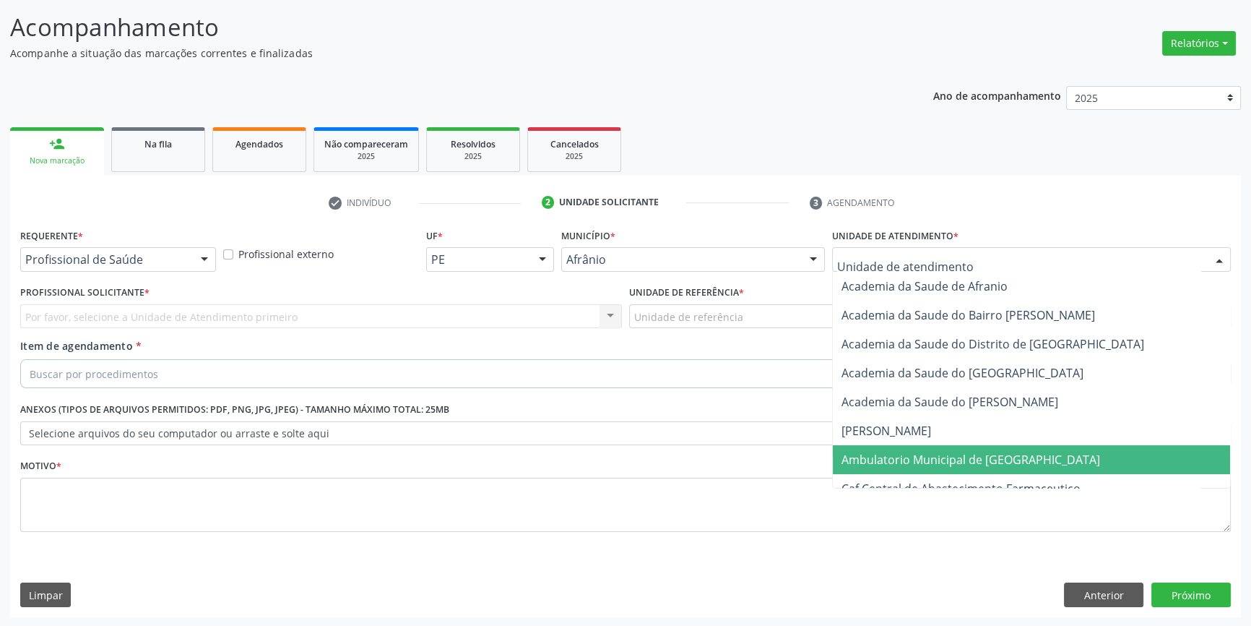
click at [938, 448] on span "Ambulatorio Municipal de [GEOGRAPHIC_DATA]" at bounding box center [1031, 459] width 397 height 29
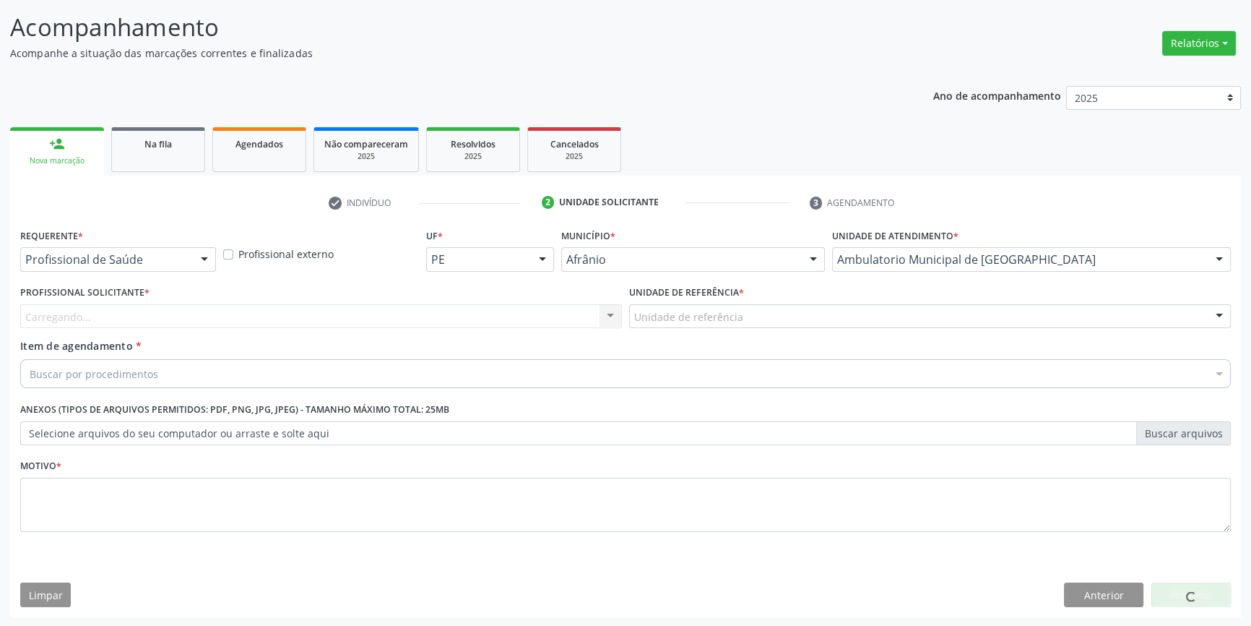
click at [746, 308] on div "Unidade de referência" at bounding box center [930, 316] width 602 height 25
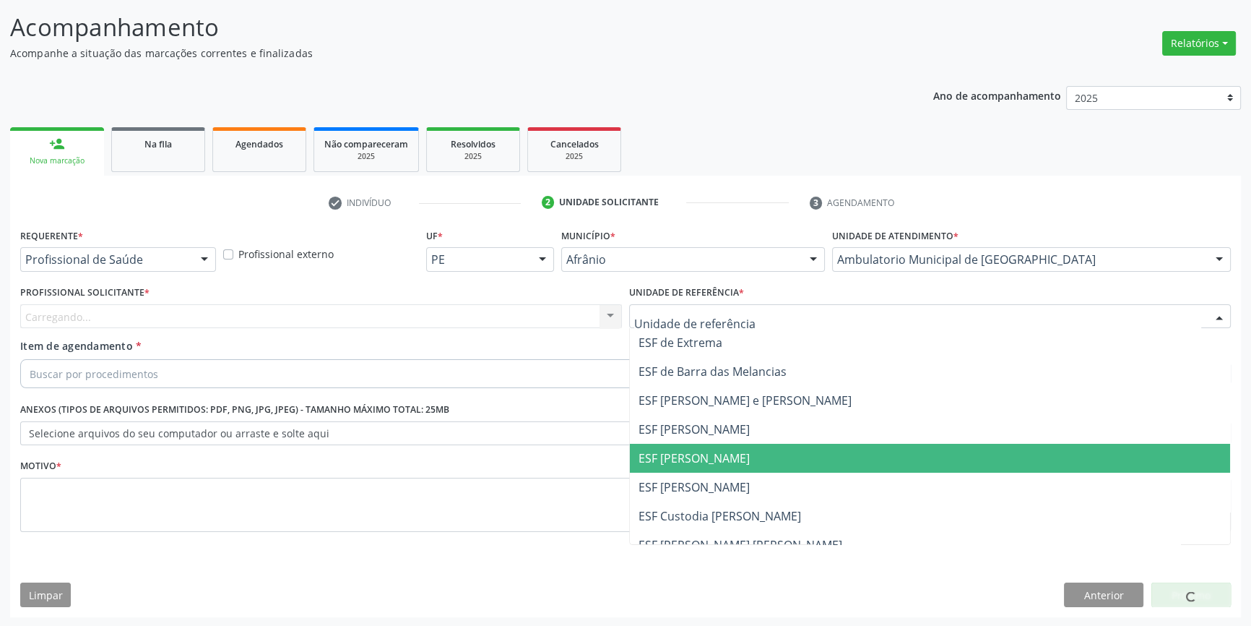
click at [735, 452] on span "ESF [PERSON_NAME]" at bounding box center [930, 458] width 600 height 29
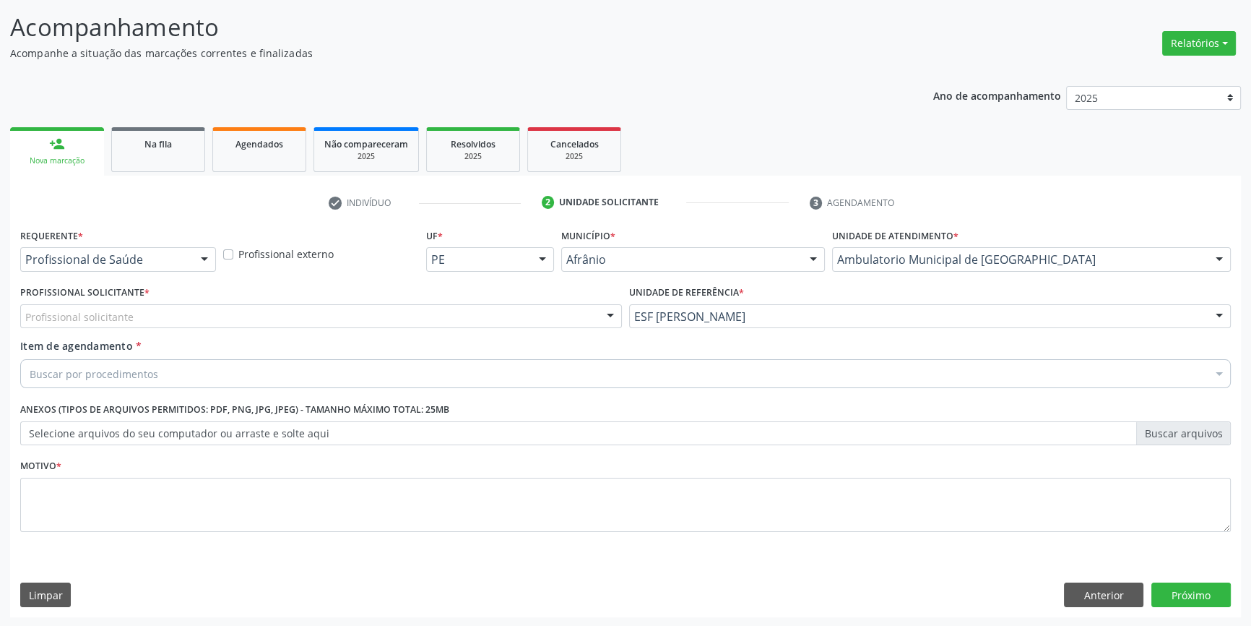
click at [415, 308] on div "Profissional solicitante" at bounding box center [321, 316] width 602 height 25
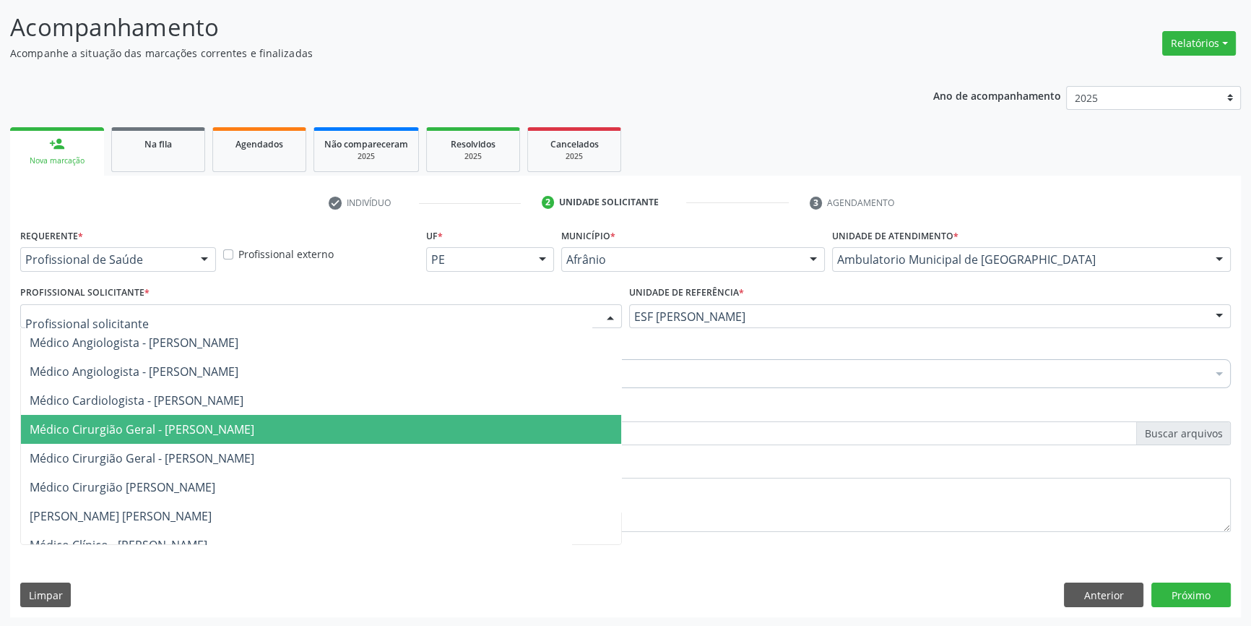
click at [254, 427] on span "Médico Cirurgião Geral - [PERSON_NAME]" at bounding box center [142, 429] width 225 height 16
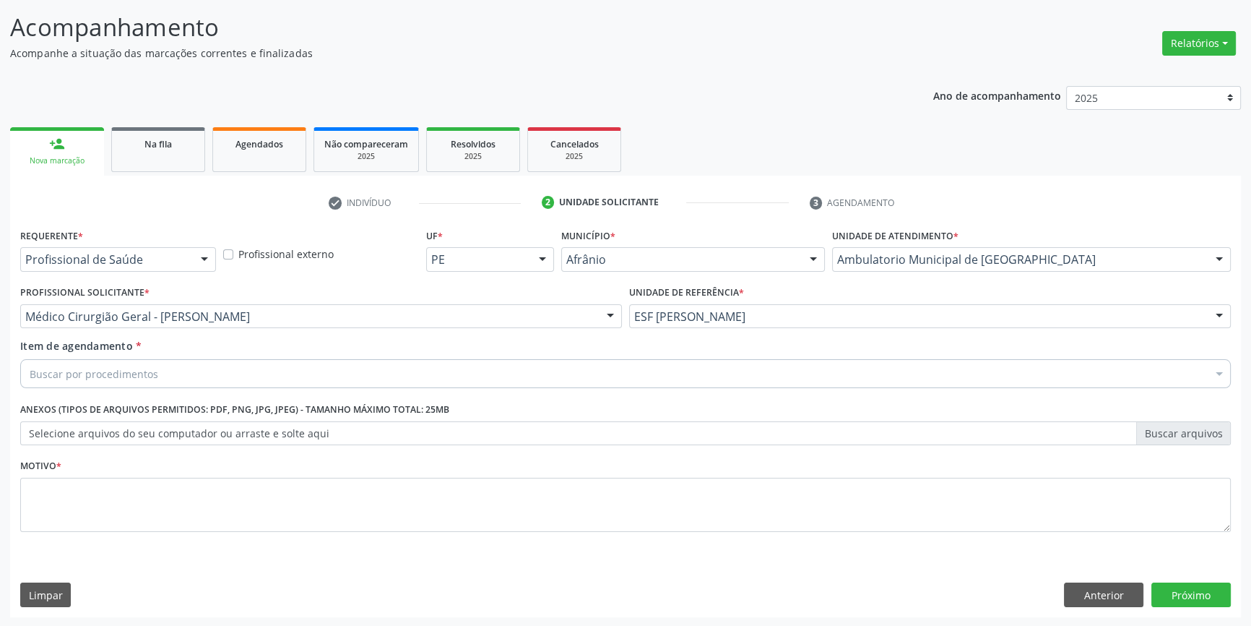
click at [198, 369] on div "Buscar por procedimentos" at bounding box center [625, 373] width 1211 height 29
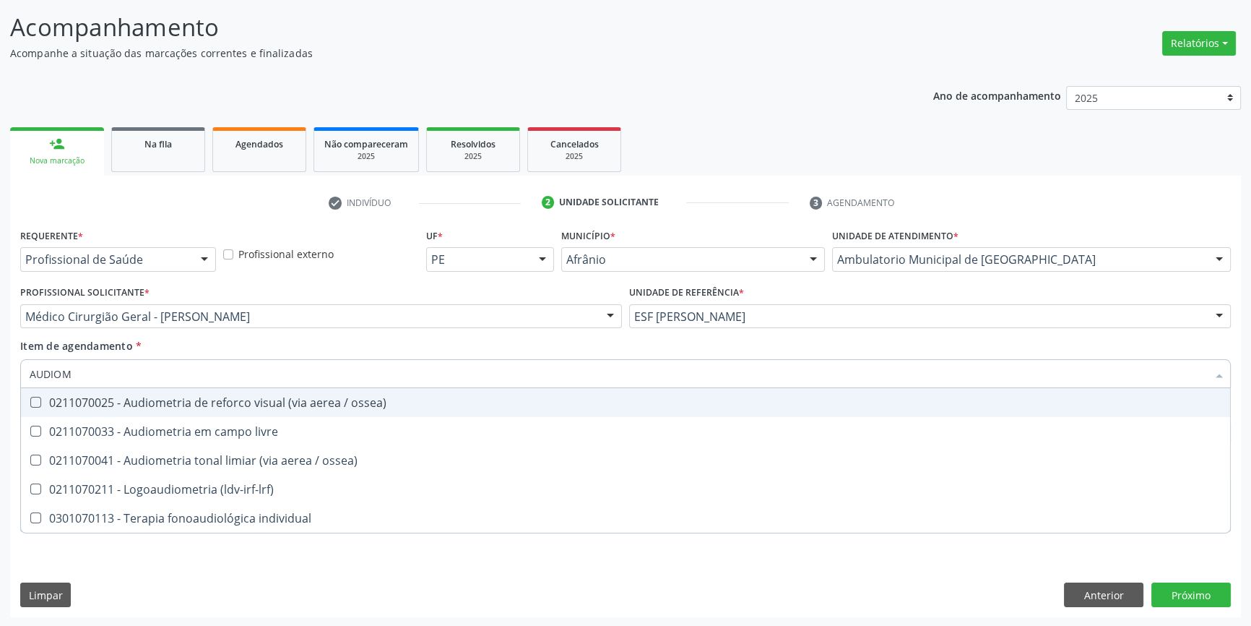
type input "AUDIOME"
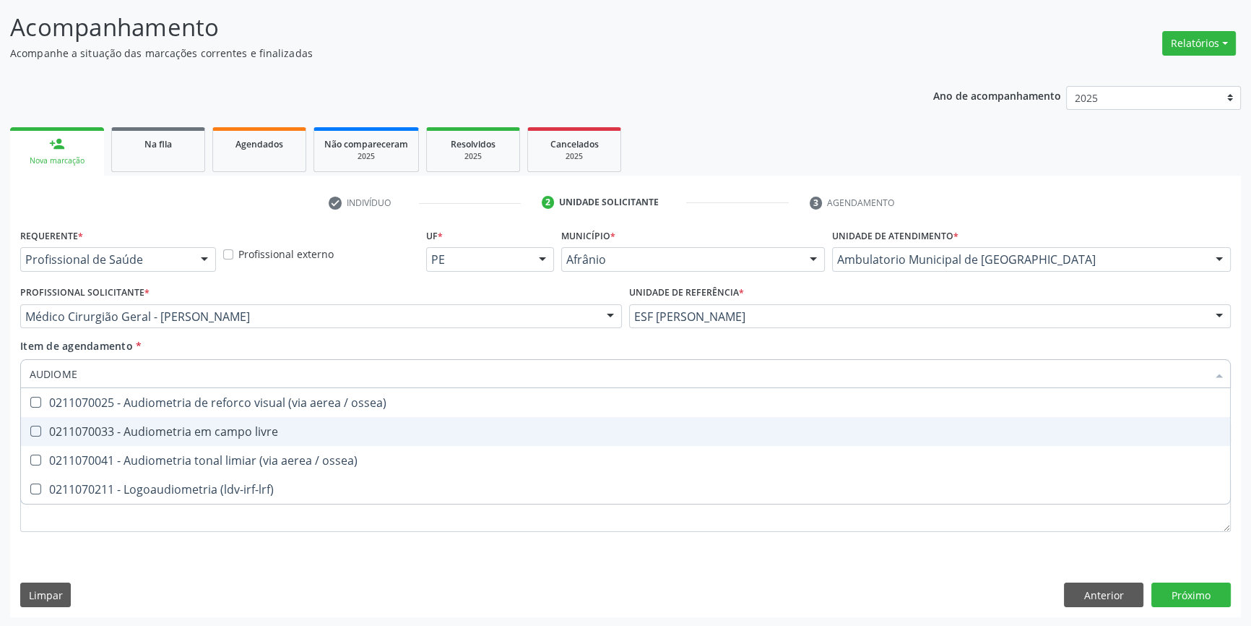
click at [238, 426] on div "0211070033 - Audiometria em campo livre" at bounding box center [626, 432] width 1192 height 12
checkbox livre "true"
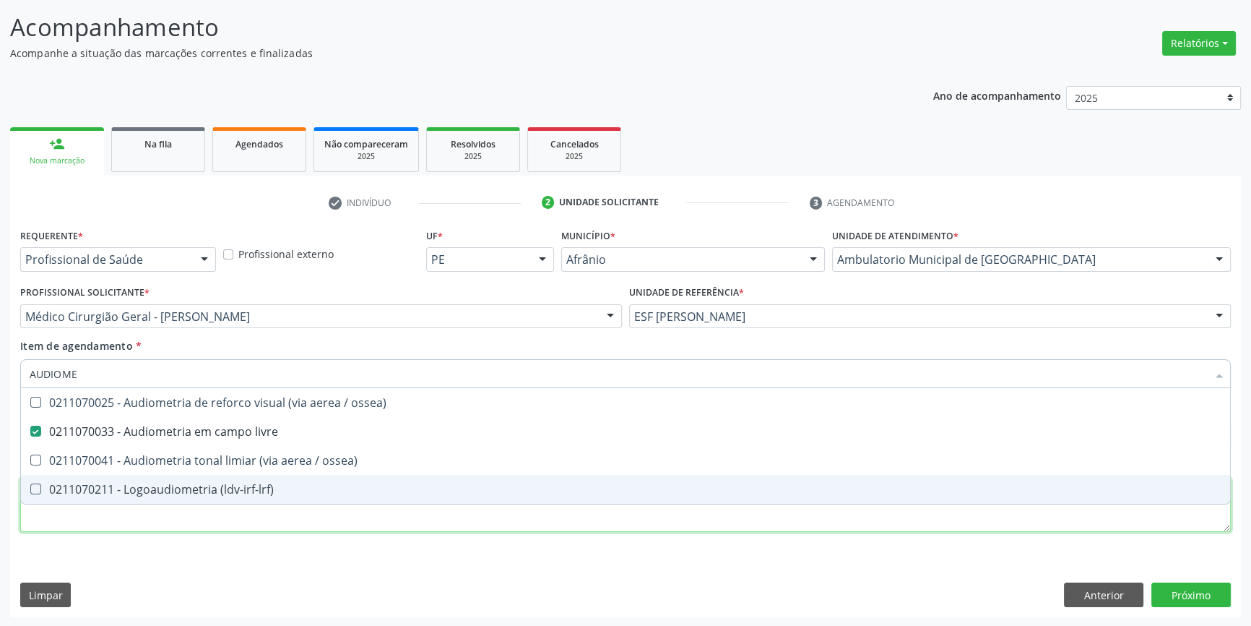
click at [222, 521] on div "Requerente * Profissional de Saúde Profissional de Saúde Paciente Nenhum result…" at bounding box center [625, 388] width 1211 height 327
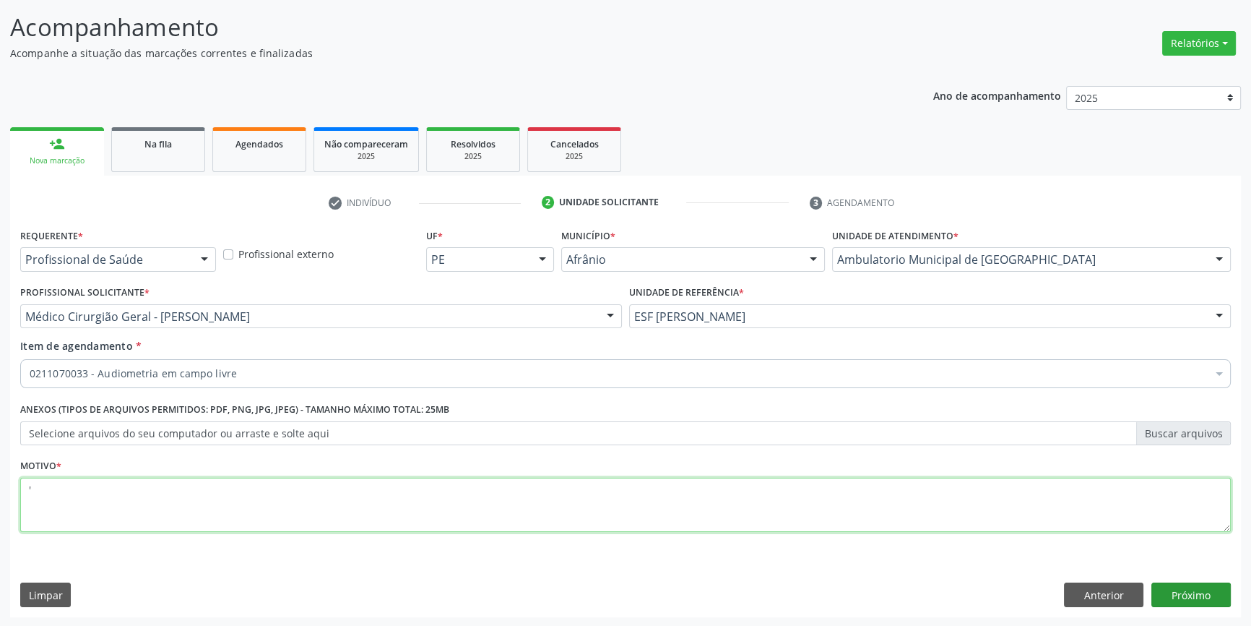
type textarea "'"
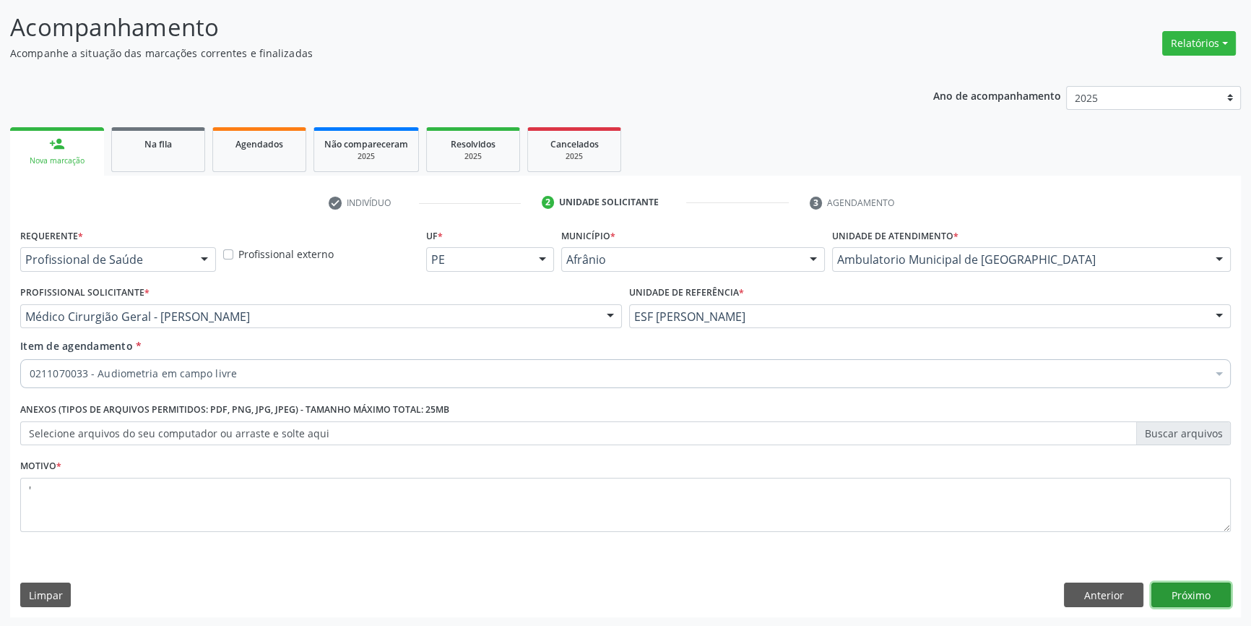
click at [1199, 588] on button "Próximo" at bounding box center [1191, 594] width 79 height 25
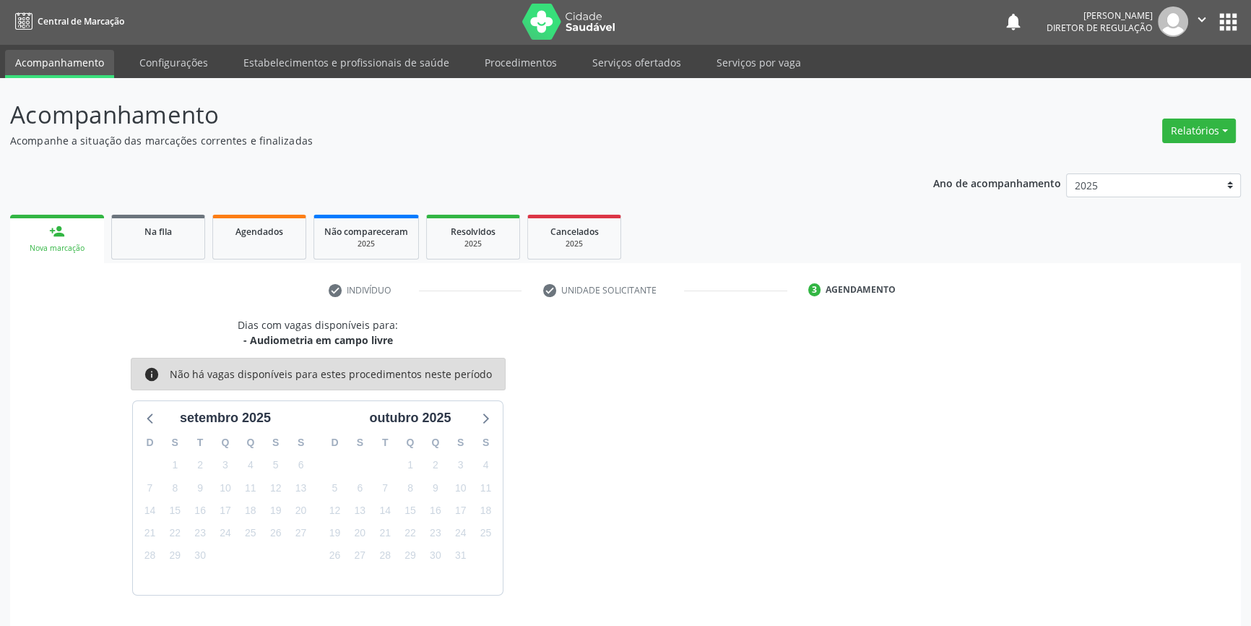
scroll to position [44, 0]
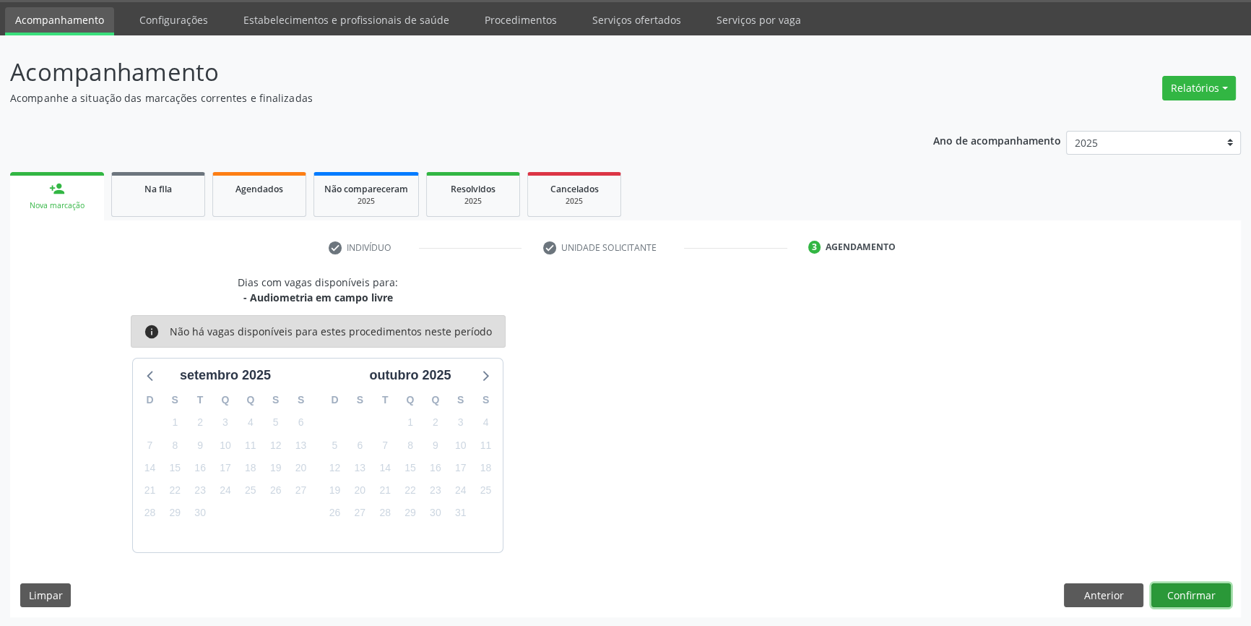
click at [1196, 597] on button "Confirmar" at bounding box center [1191, 595] width 79 height 25
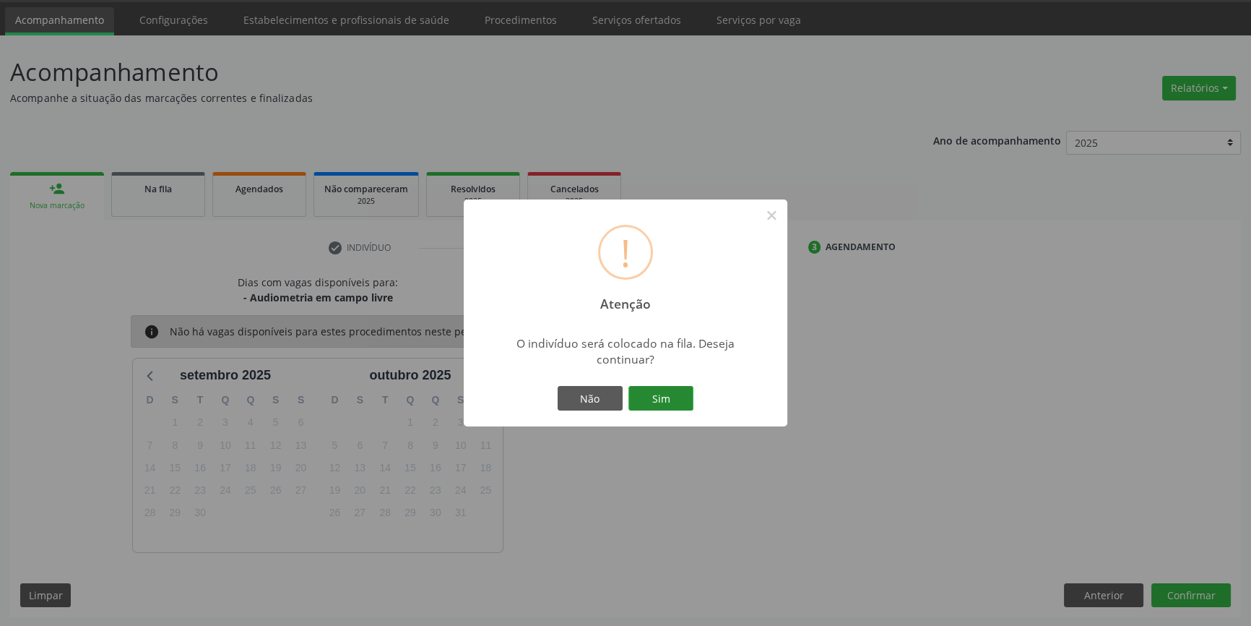
click at [687, 400] on button "Sim" at bounding box center [661, 398] width 65 height 25
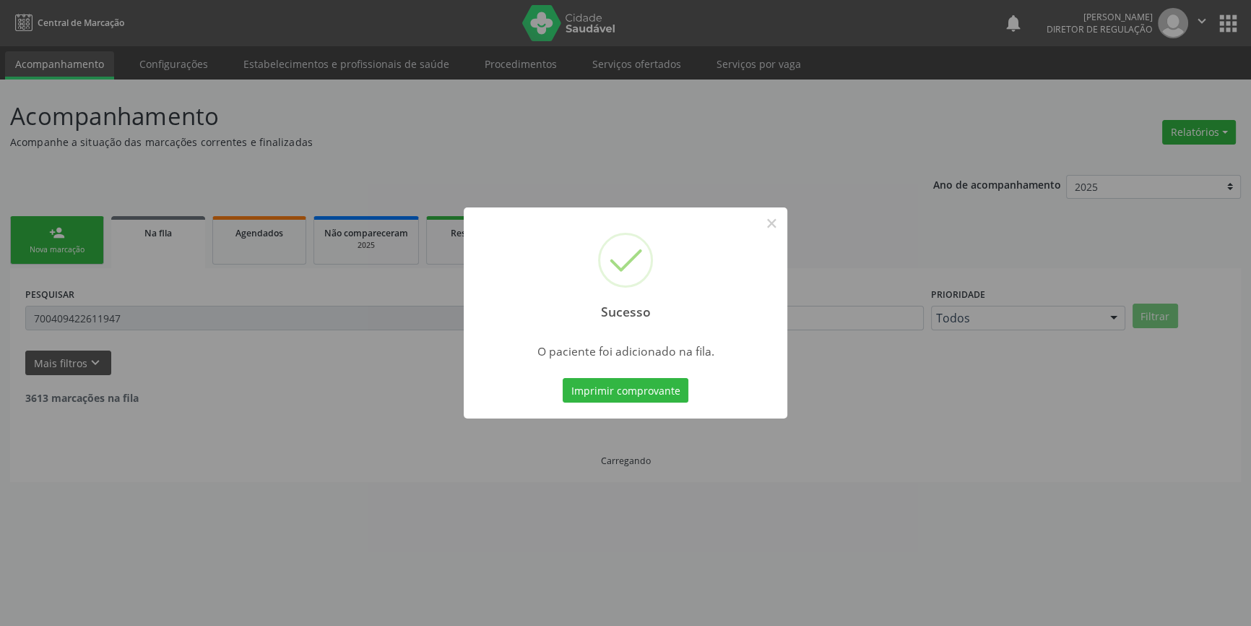
scroll to position [0, 0]
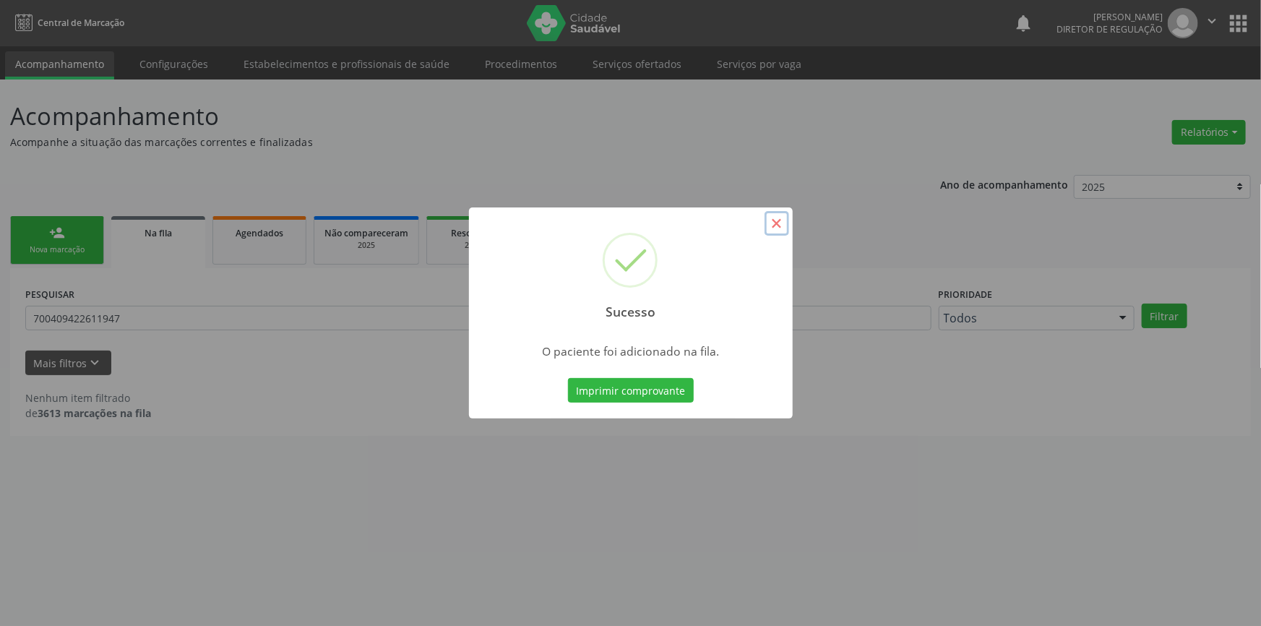
click at [778, 233] on button "×" at bounding box center [776, 223] width 25 height 25
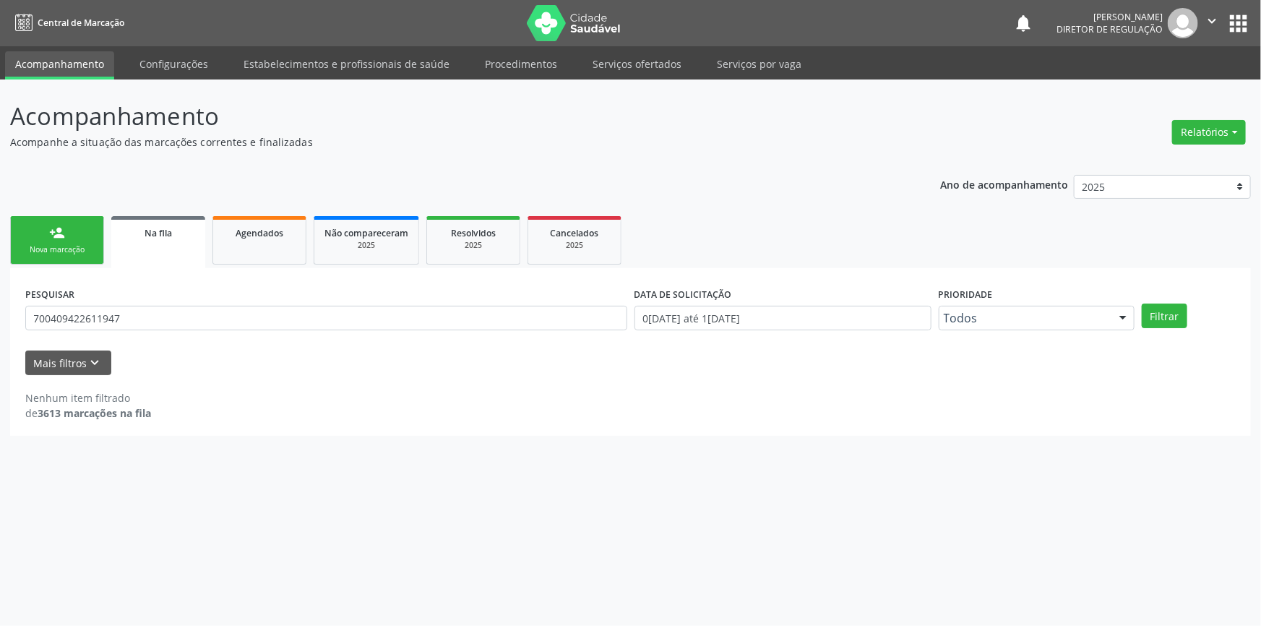
click at [81, 243] on link "person_add Nova marcação" at bounding box center [57, 240] width 94 height 48
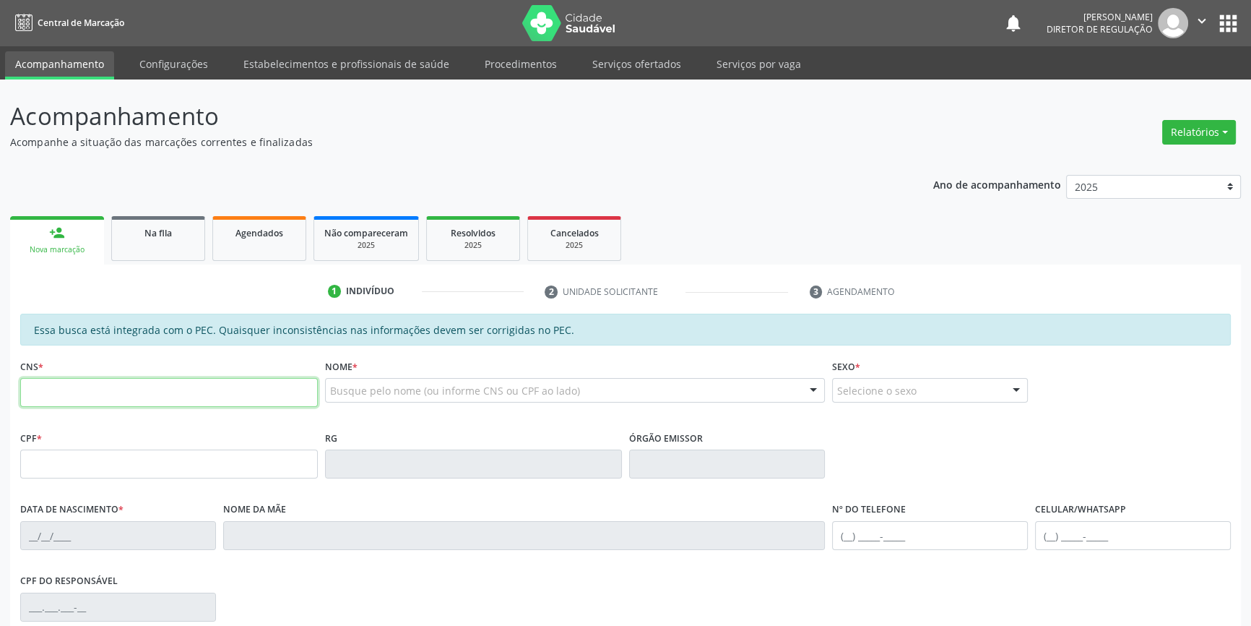
click at [146, 397] on input "text" at bounding box center [169, 392] width 298 height 29
type input "704 5046 1577 5620"
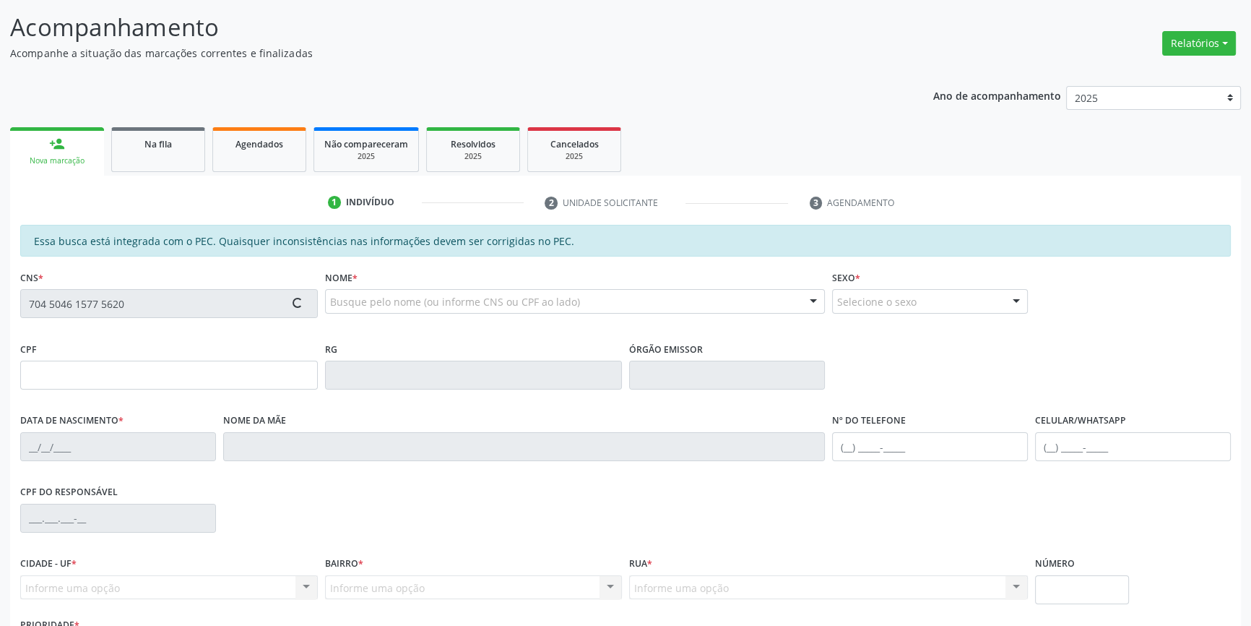
scroll to position [198, 0]
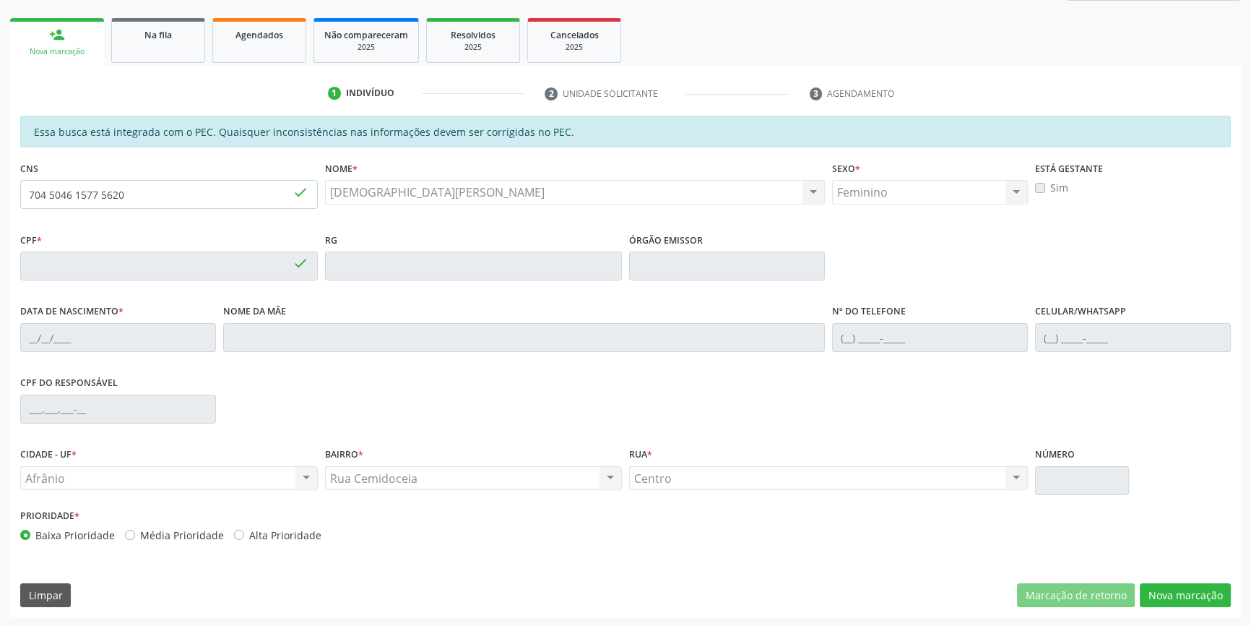
type input "050.634.123-27"
type input "14/05/1994"
type input "Josefa Maria de Sousa"
type input "(87) 98872-3900"
type input "S/N"
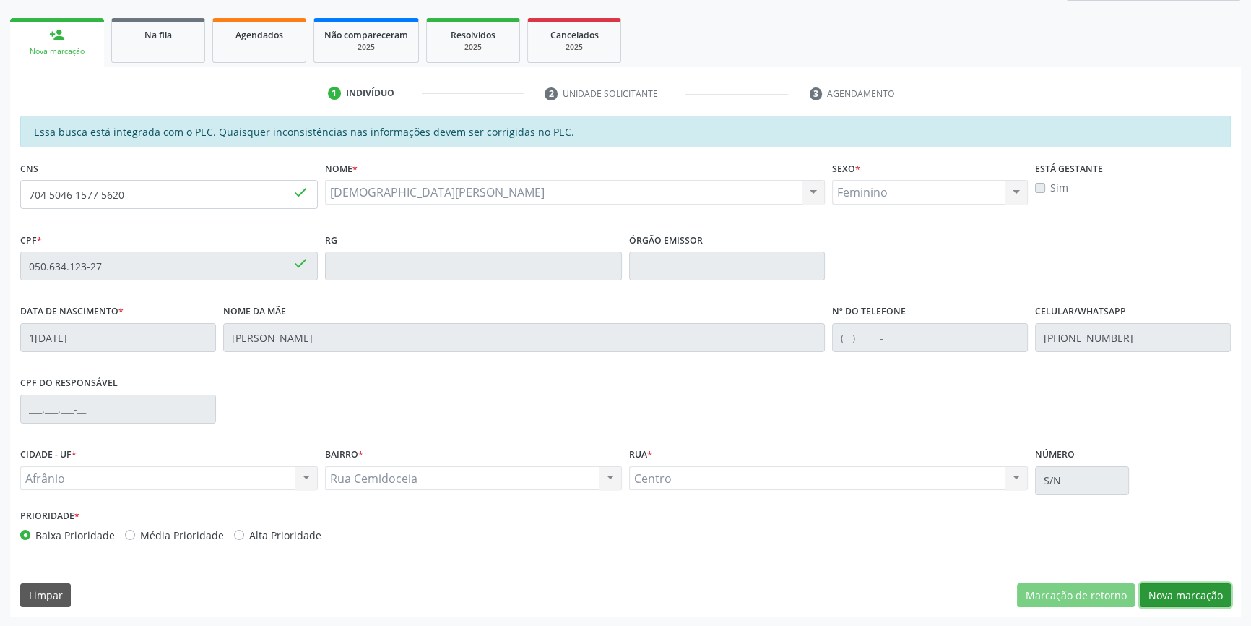
click at [1188, 589] on button "Nova marcação" at bounding box center [1185, 595] width 91 height 25
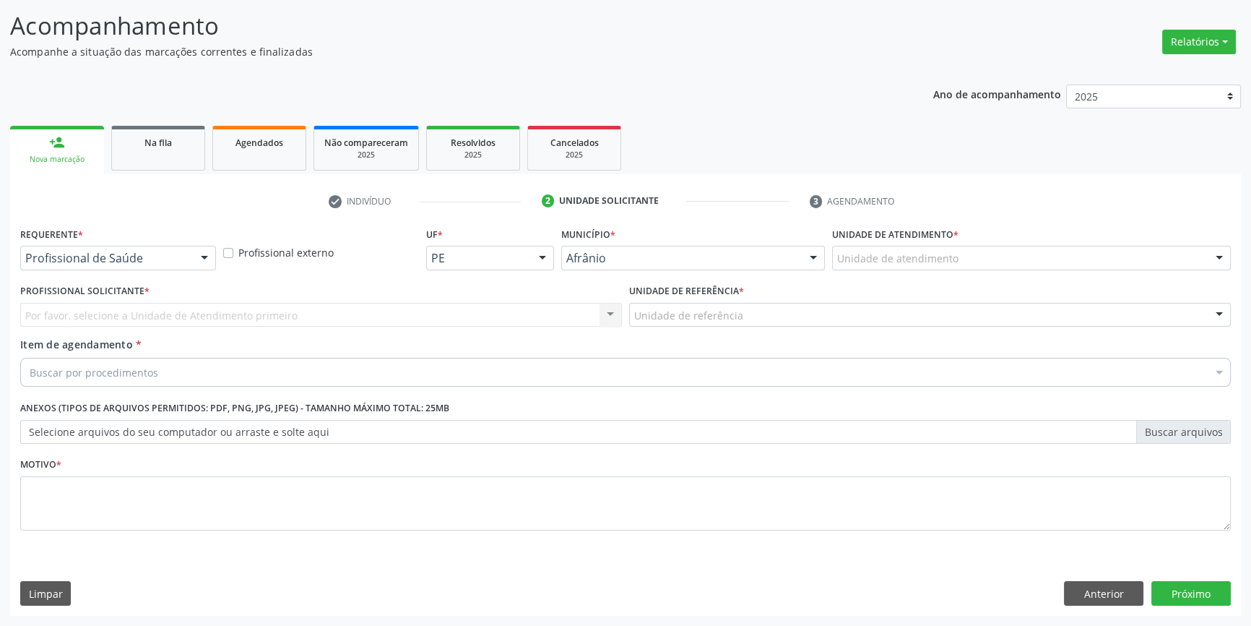
scroll to position [89, 0]
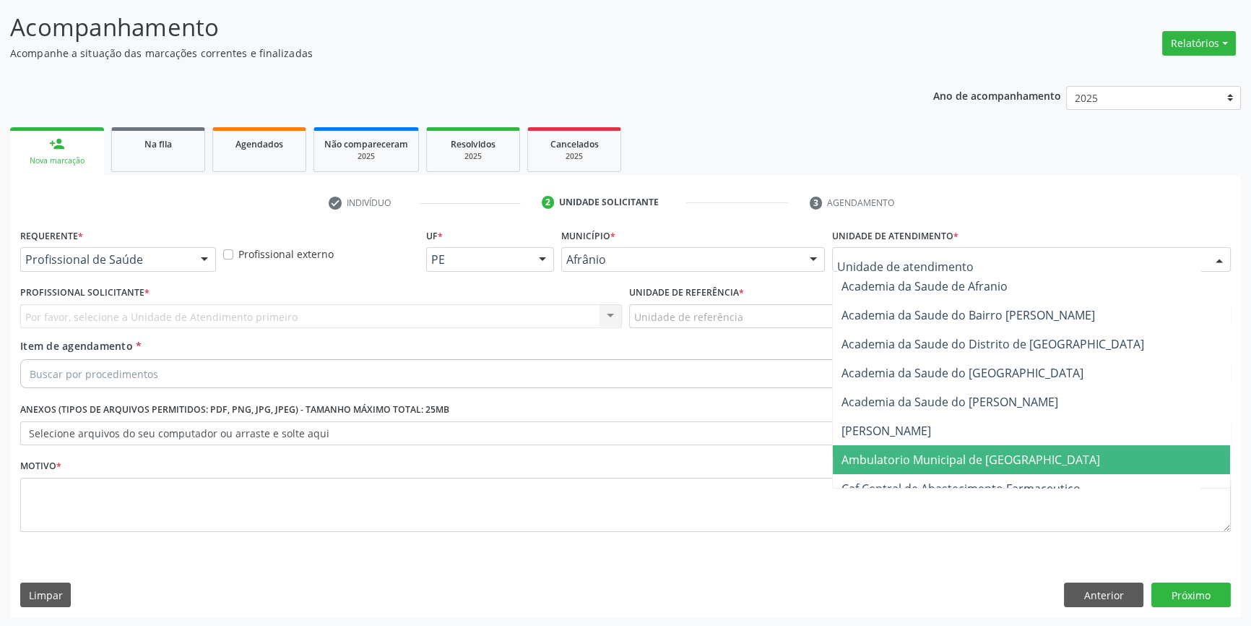
click at [910, 462] on span "Ambulatorio Municipal de [GEOGRAPHIC_DATA]" at bounding box center [971, 460] width 259 height 16
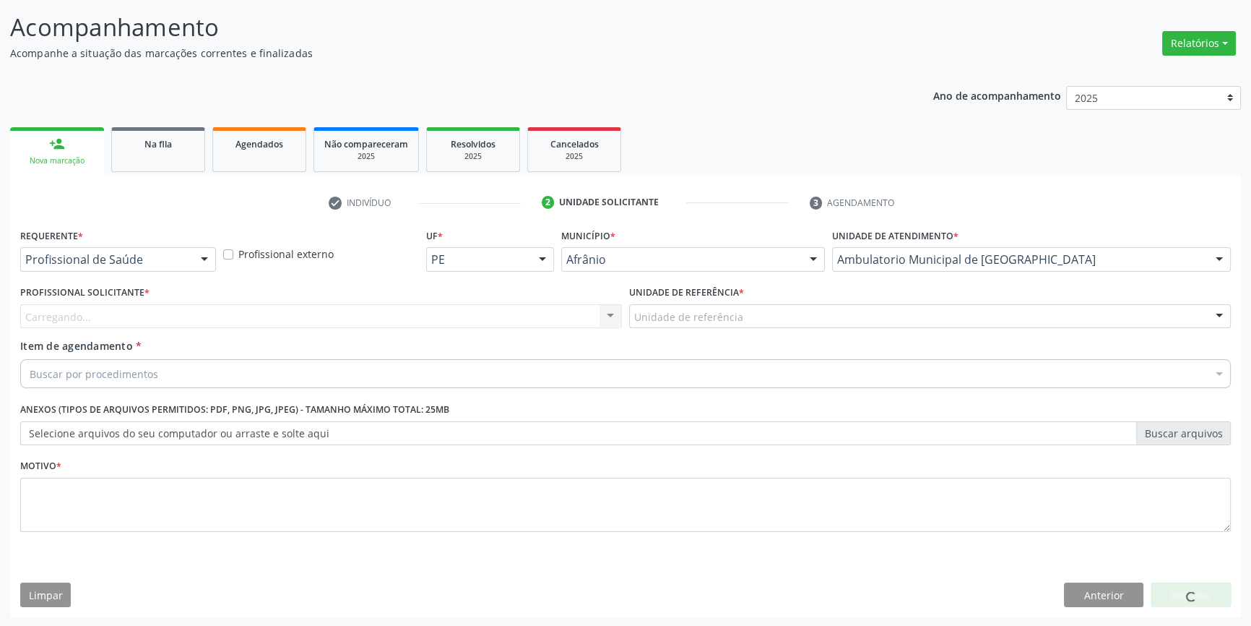
click at [738, 327] on div "Unidade de referência * Unidade de referência ESF de Extrema ESF de Barra das M…" at bounding box center [930, 310] width 609 height 56
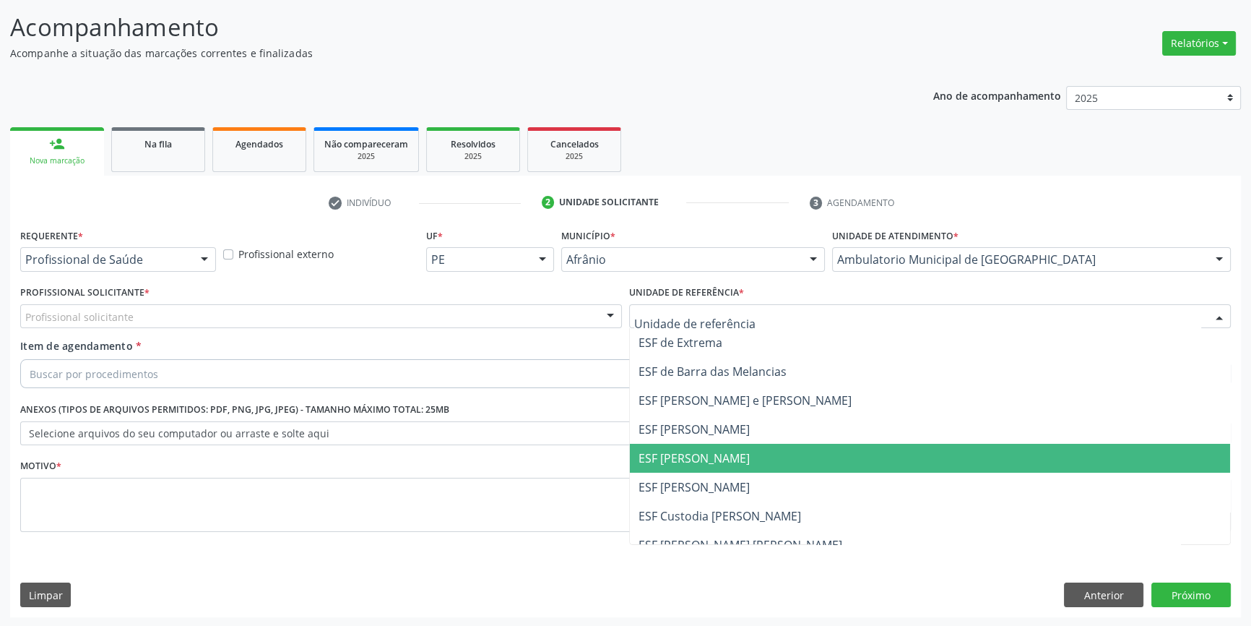
click at [721, 453] on span "ESF [PERSON_NAME]" at bounding box center [694, 458] width 111 height 16
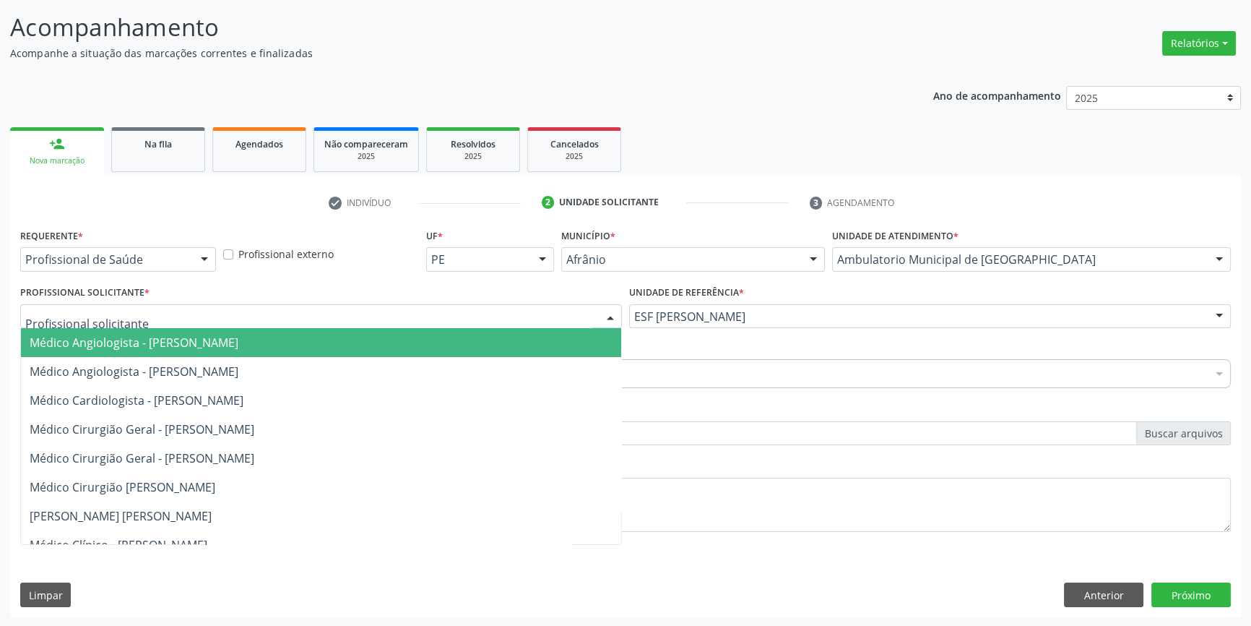
click at [418, 319] on div at bounding box center [321, 316] width 602 height 25
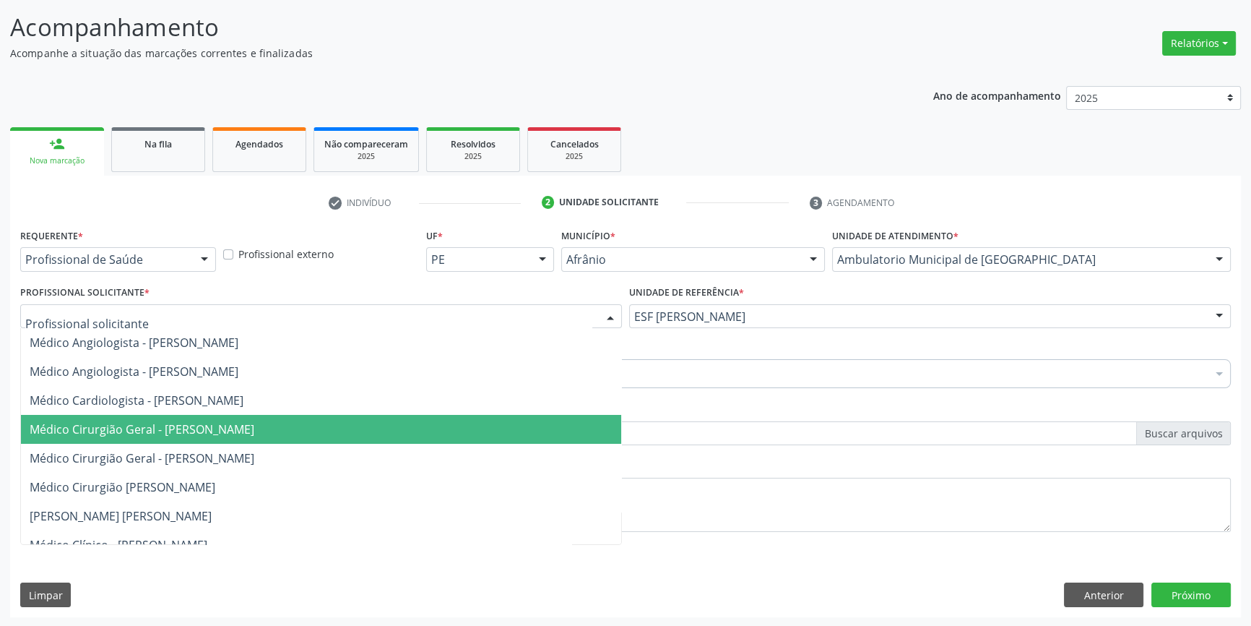
click at [254, 421] on span "Médico Cirurgião Geral - [PERSON_NAME]" at bounding box center [142, 429] width 225 height 16
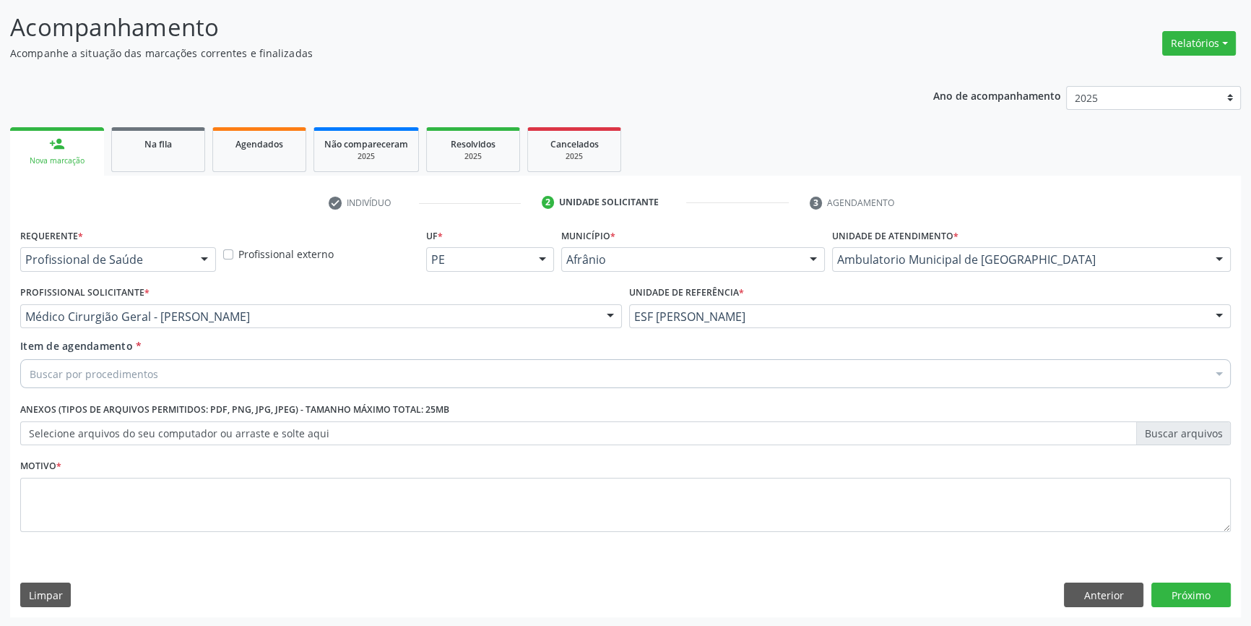
click at [202, 385] on div "Buscar por procedimentos" at bounding box center [625, 373] width 1211 height 29
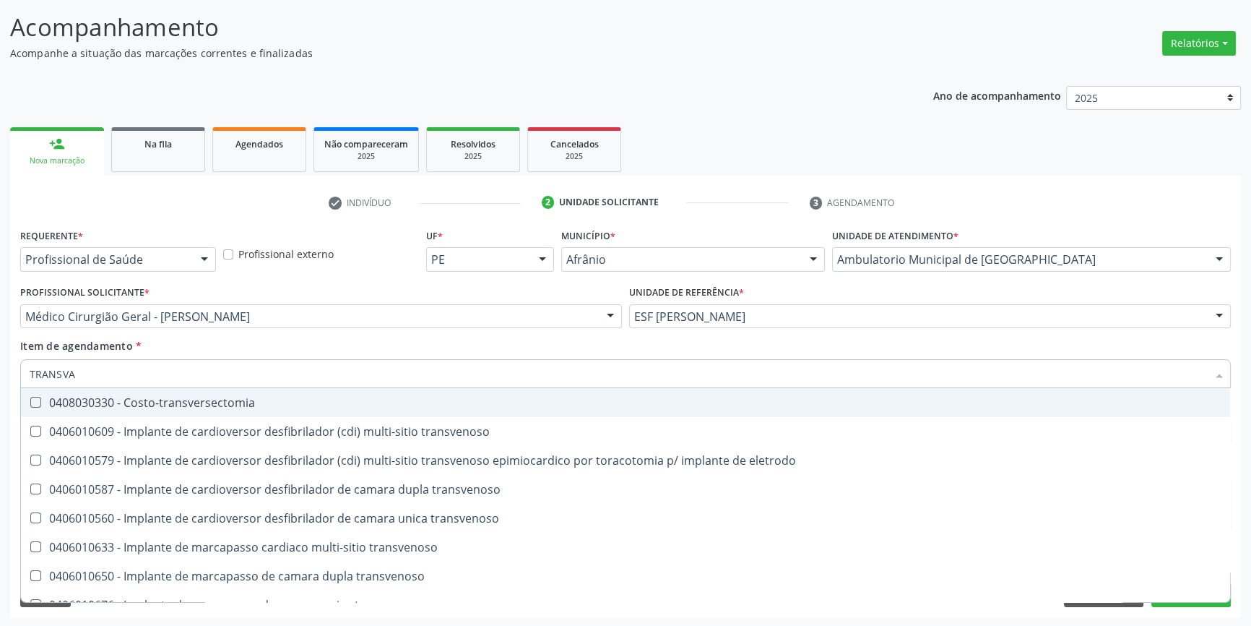
type input "TRANSVAG"
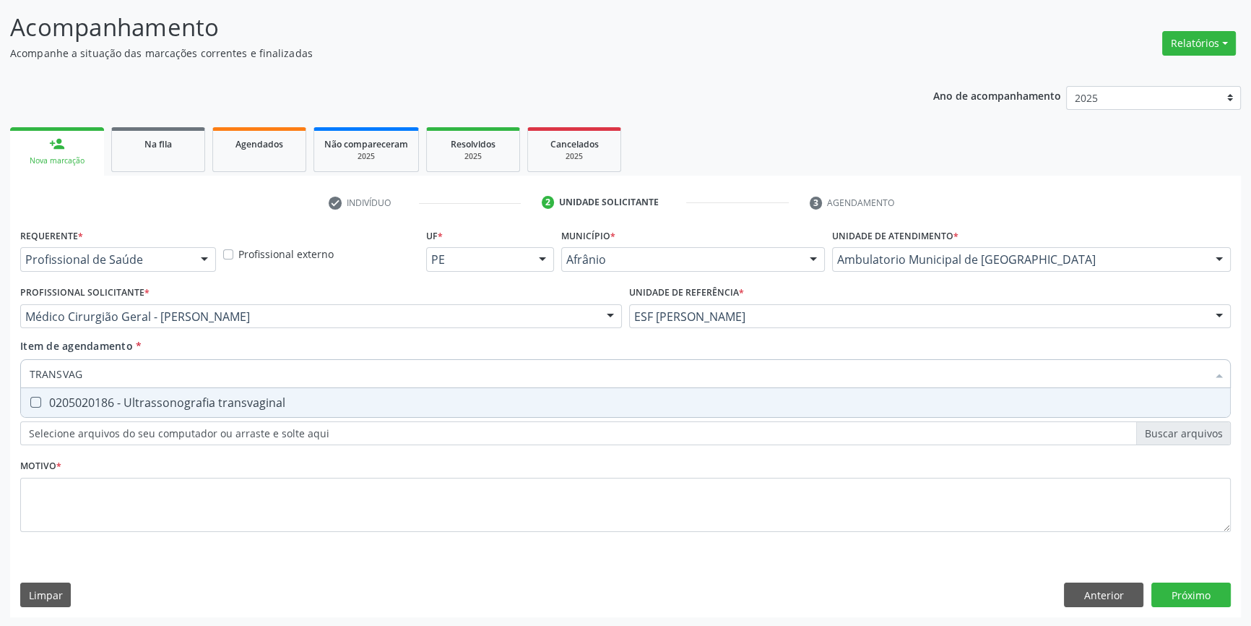
click at [195, 397] on div "0205020186 - Ultrassonografia transvaginal" at bounding box center [626, 403] width 1192 height 12
checkbox transvaginal "true"
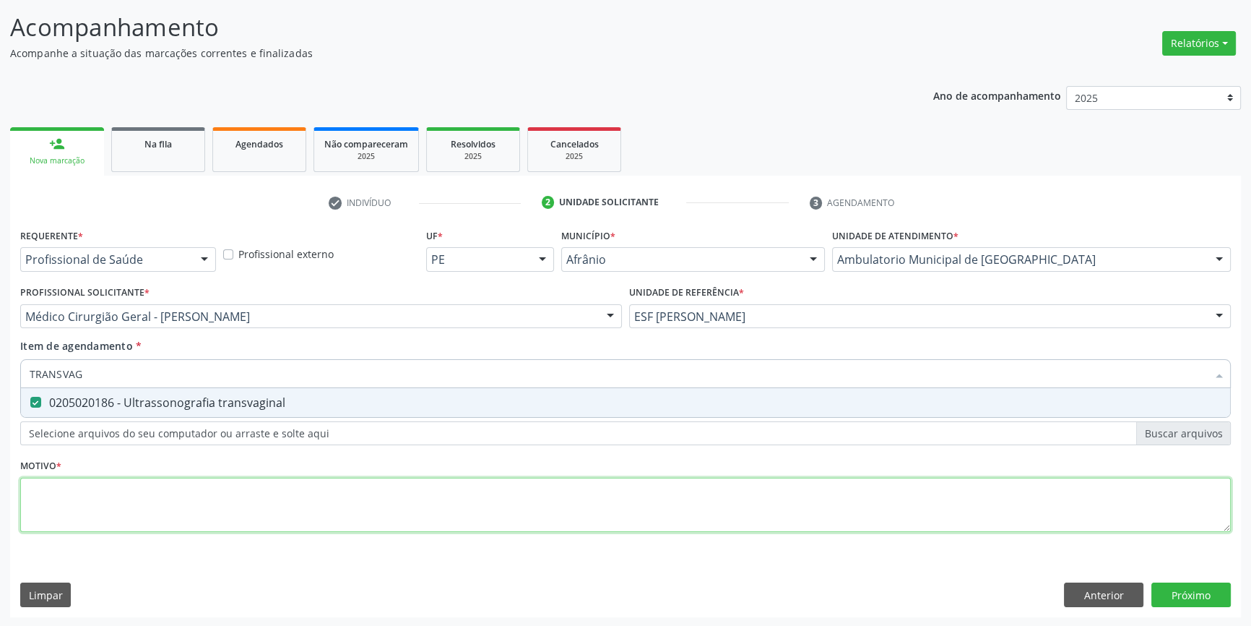
click at [181, 494] on div "Requerente * Profissional de Saúde Profissional de Saúde Paciente Nenhum result…" at bounding box center [625, 388] width 1211 height 327
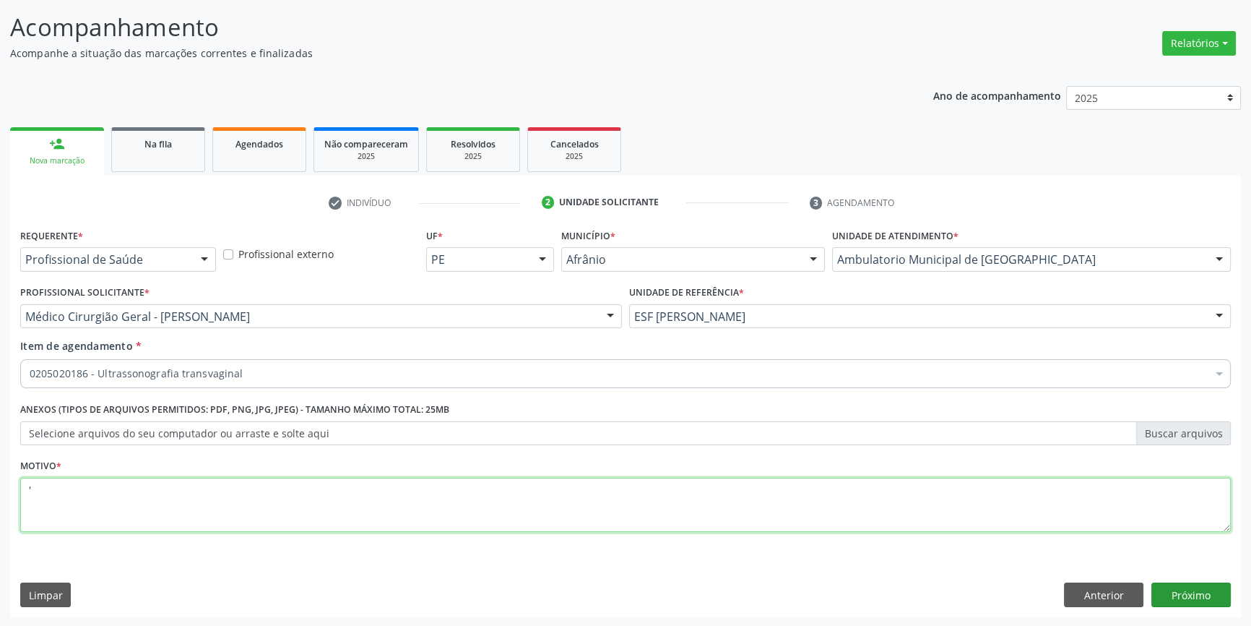
type textarea "'"
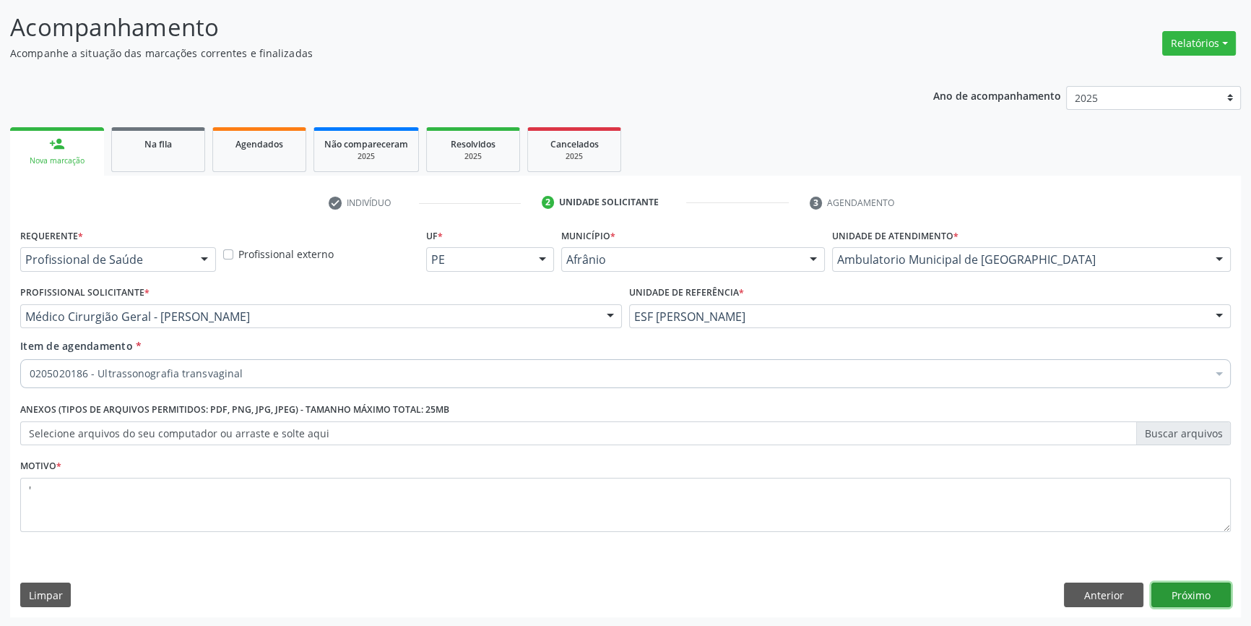
click at [1211, 592] on button "Próximo" at bounding box center [1191, 594] width 79 height 25
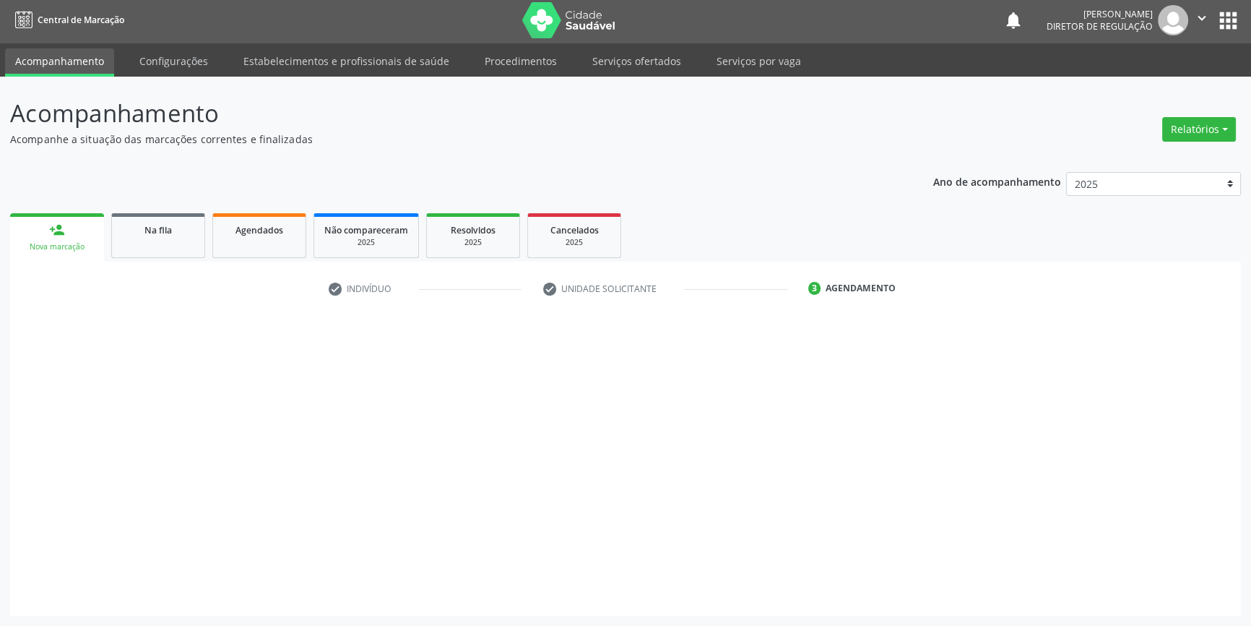
scroll to position [1, 0]
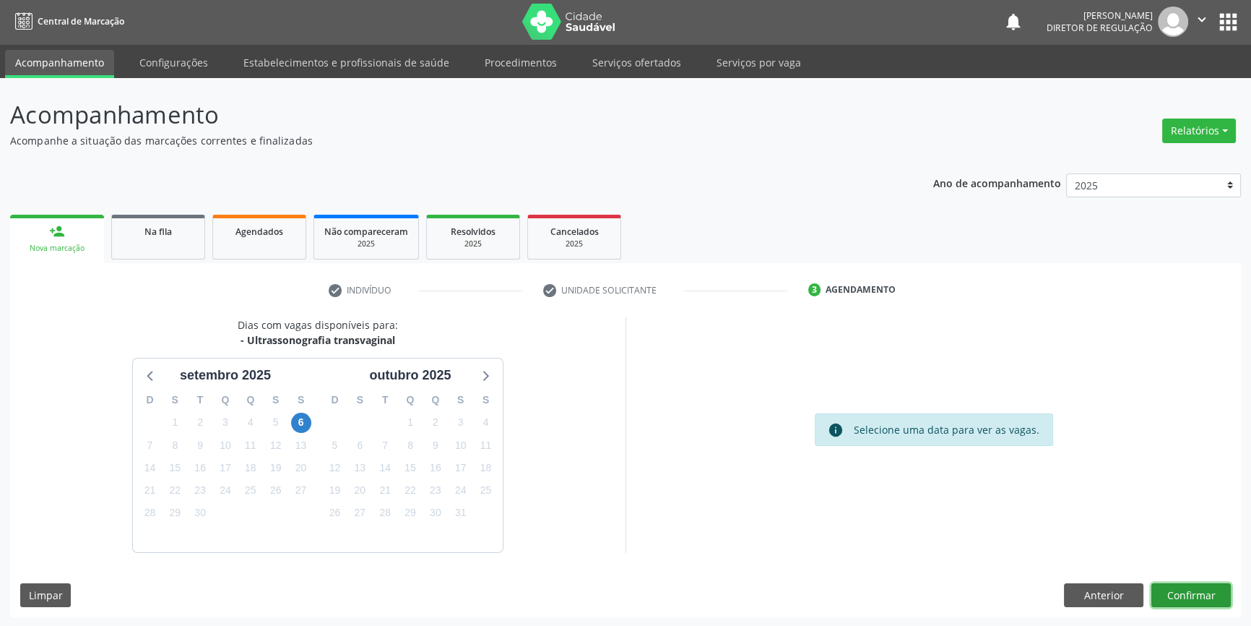
click at [1202, 592] on button "Confirmar" at bounding box center [1191, 595] width 79 height 25
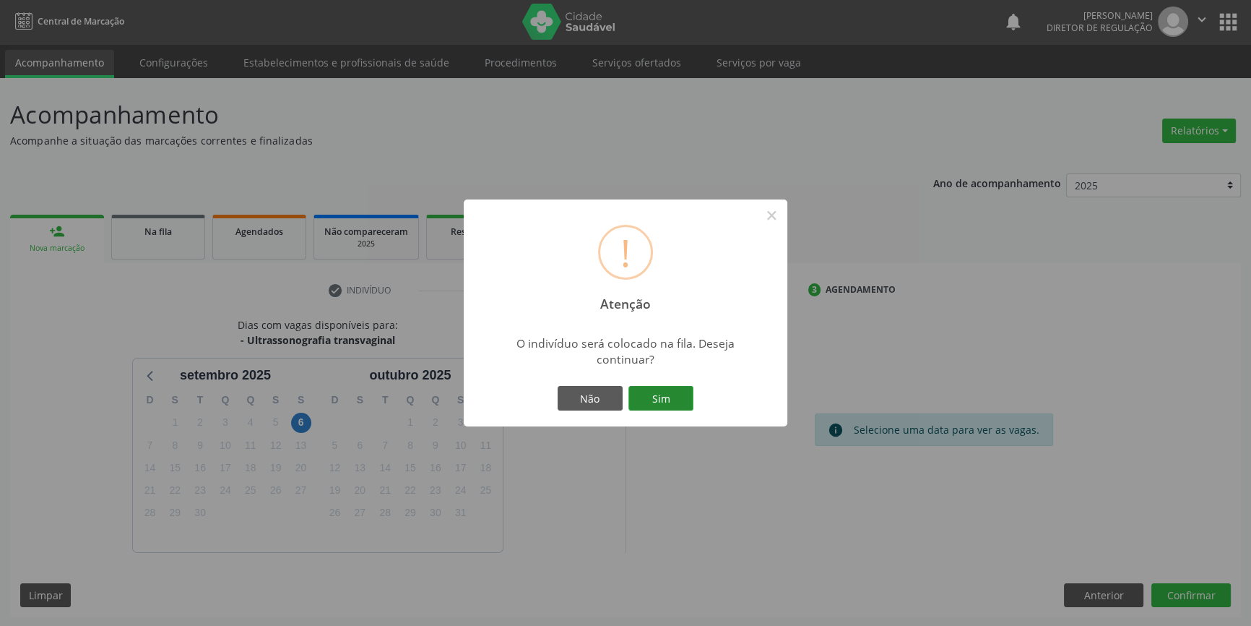
click at [668, 392] on button "Sim" at bounding box center [661, 398] width 65 height 25
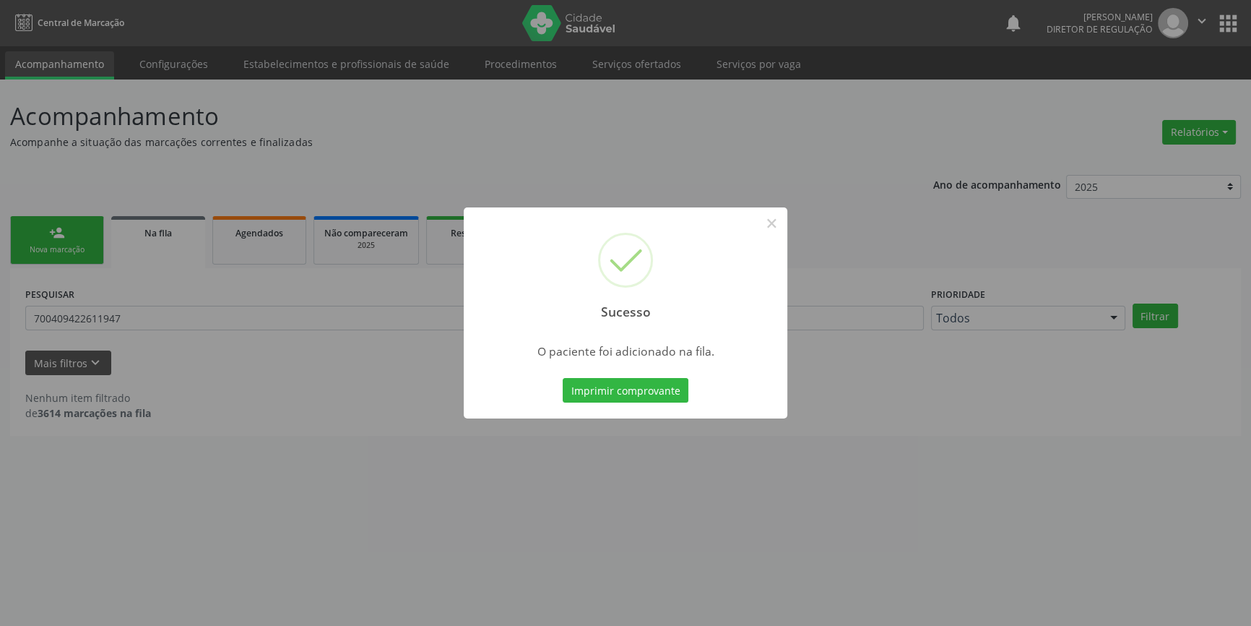
scroll to position [0, 0]
click at [773, 228] on button "×" at bounding box center [776, 223] width 25 height 25
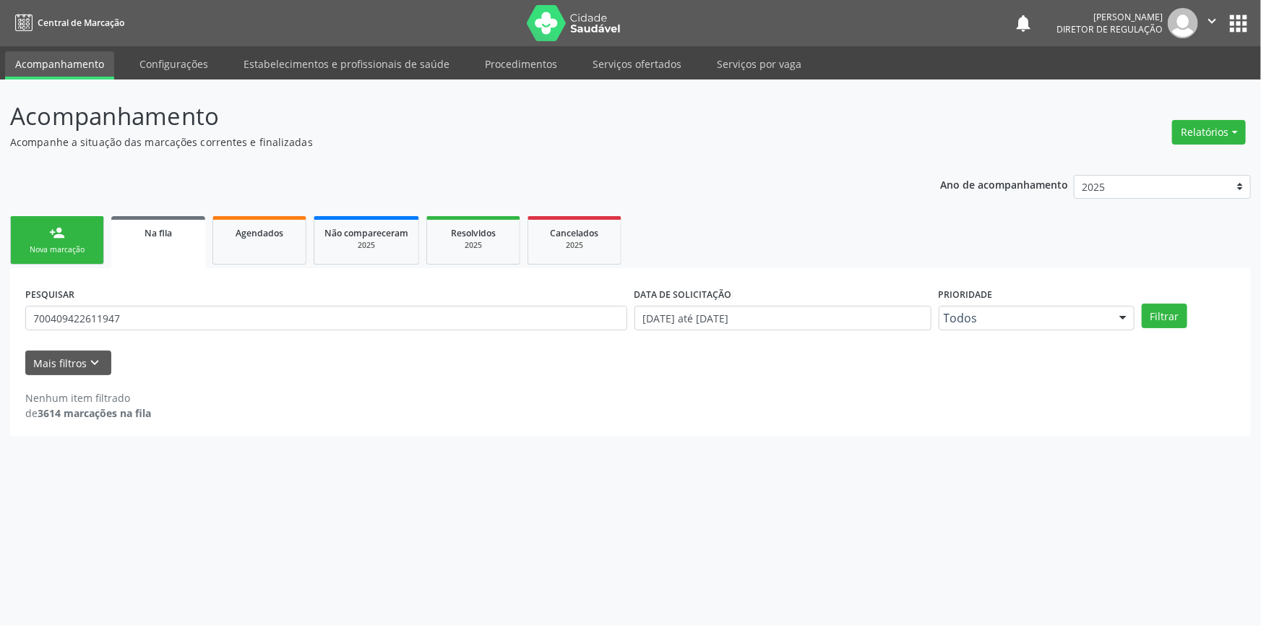
click at [61, 238] on div "person_add" at bounding box center [57, 233] width 16 height 16
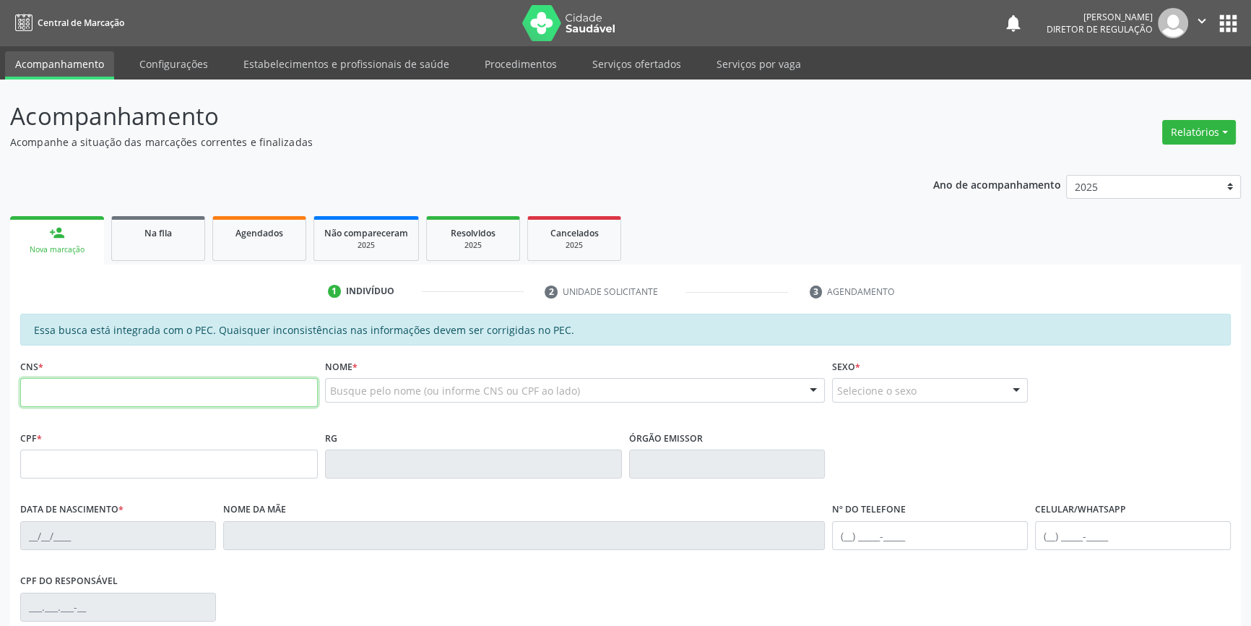
click at [158, 397] on input "text" at bounding box center [169, 392] width 298 height 29
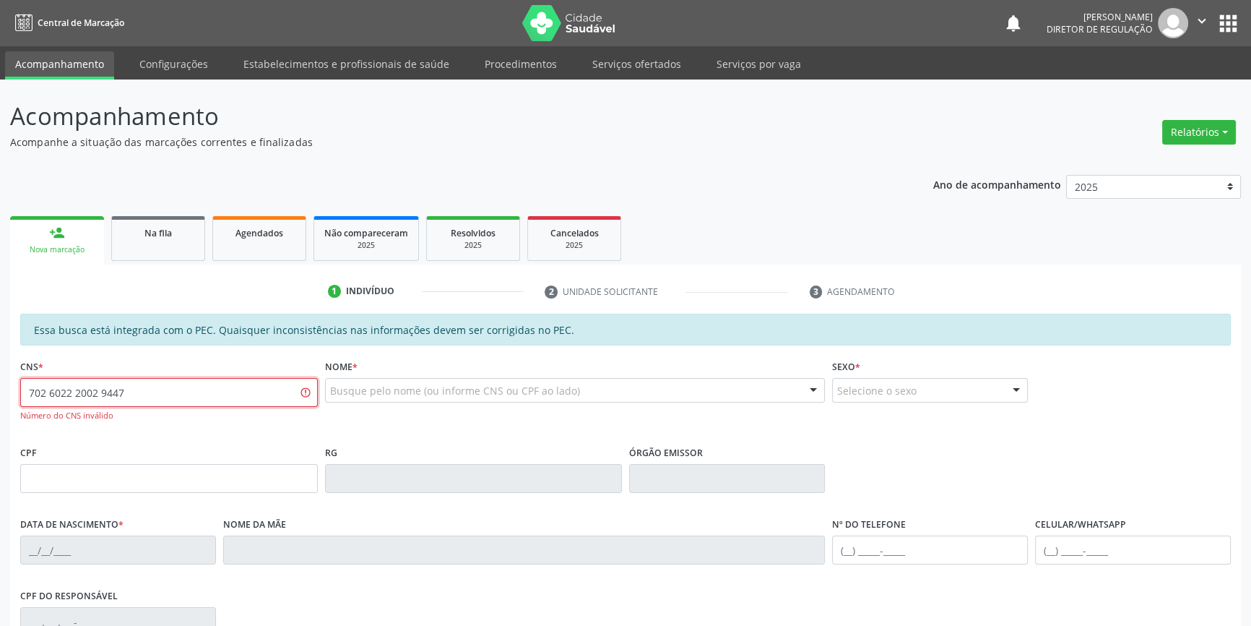
type input "702 6022 2002 9447"
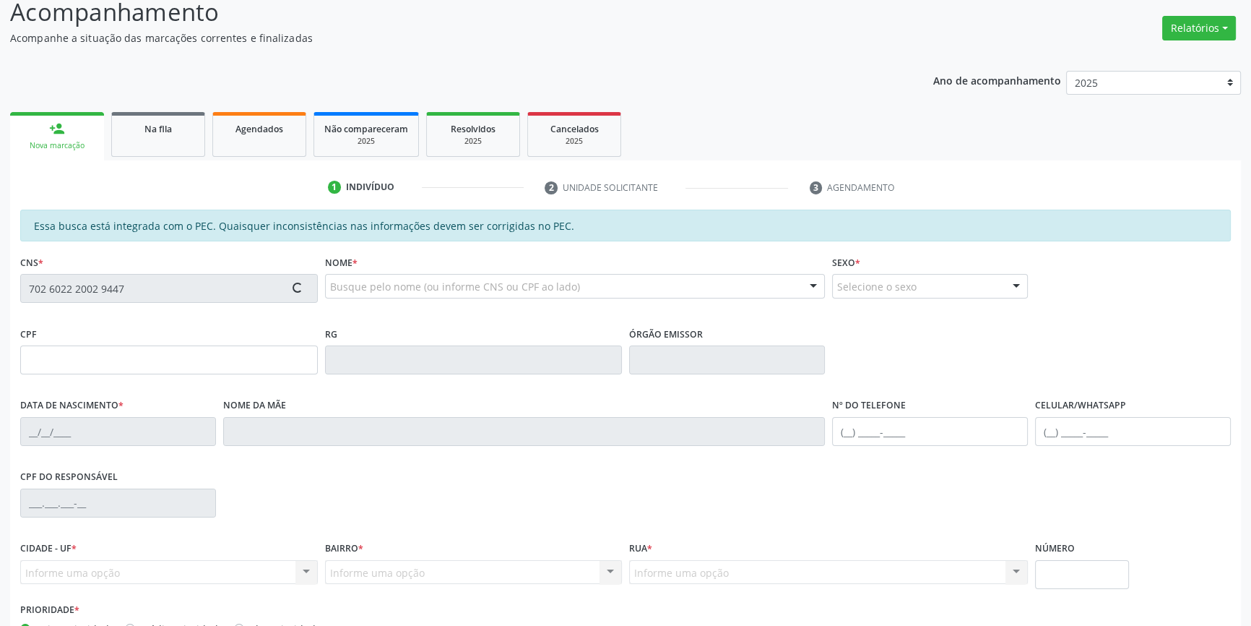
scroll to position [198, 0]
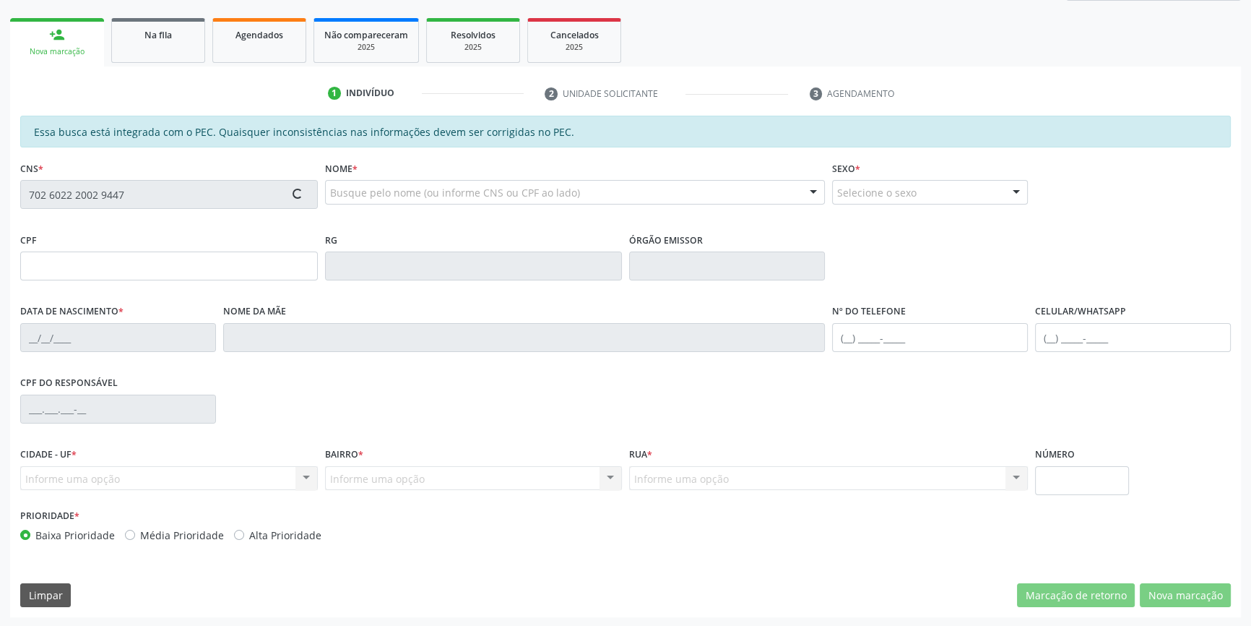
type input "114.900.364-23"
type input "17/09/1990"
type input "Maria Ivanilda Viana"
type input "(87) 98888-8888"
type input "S/N"
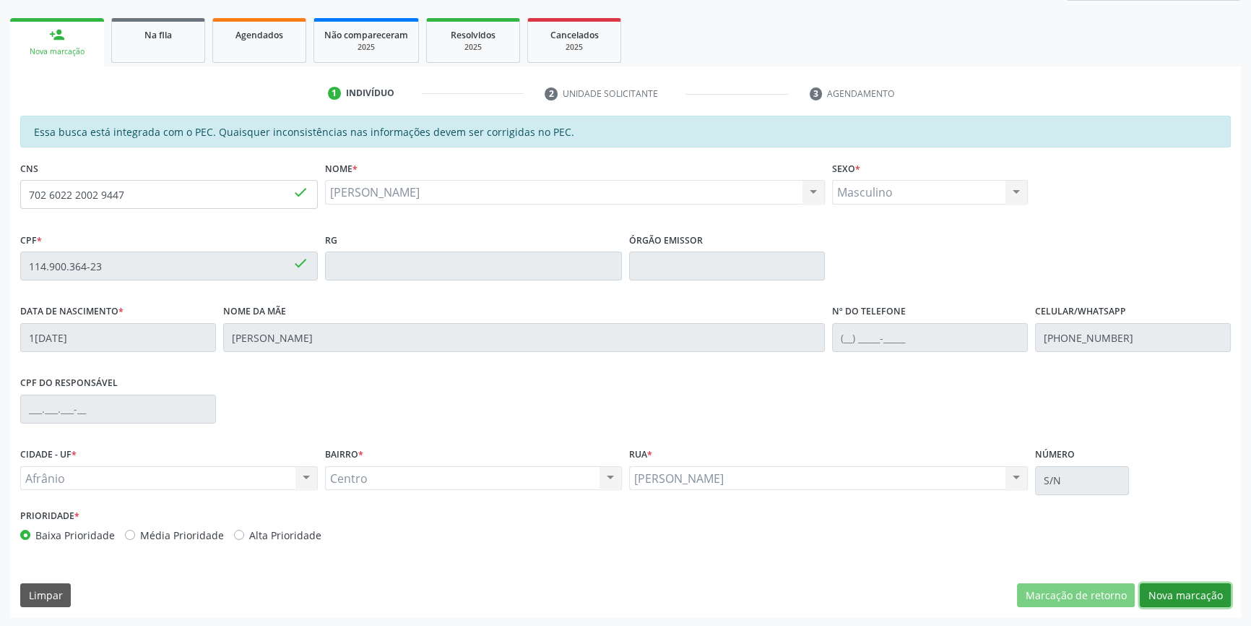
click at [1178, 597] on button "Nova marcação" at bounding box center [1185, 595] width 91 height 25
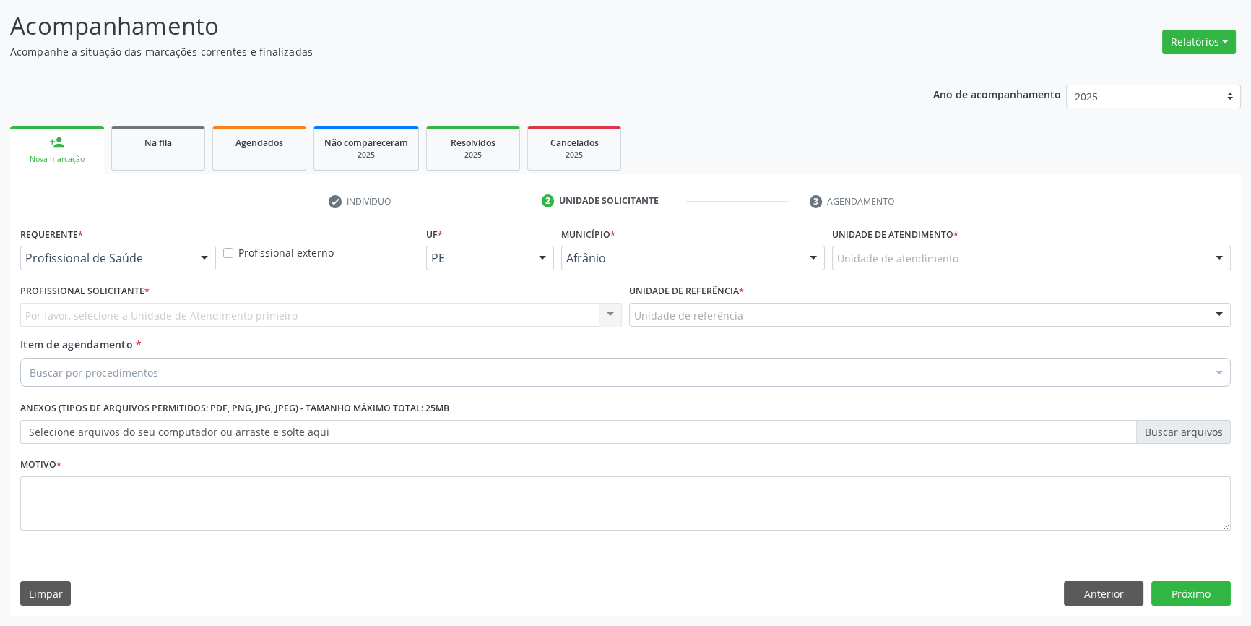
scroll to position [89, 0]
click at [959, 264] on div "Unidade de atendimento" at bounding box center [1031, 259] width 399 height 25
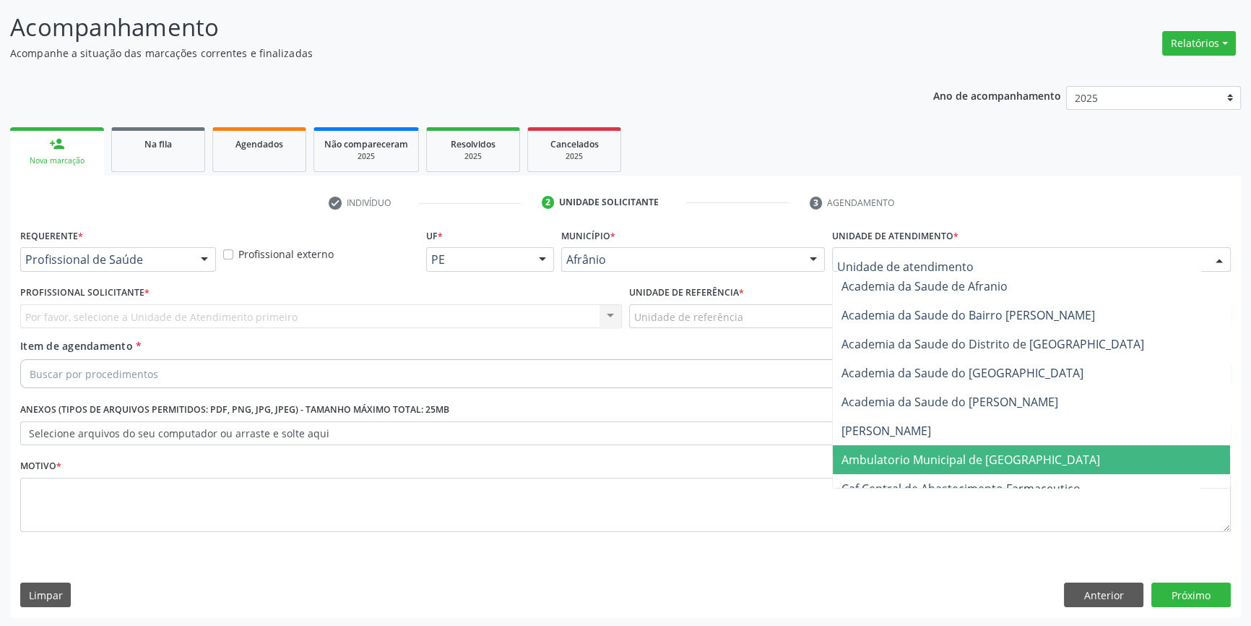
click at [943, 465] on span "Ambulatorio Municipal de [GEOGRAPHIC_DATA]" at bounding box center [971, 460] width 259 height 16
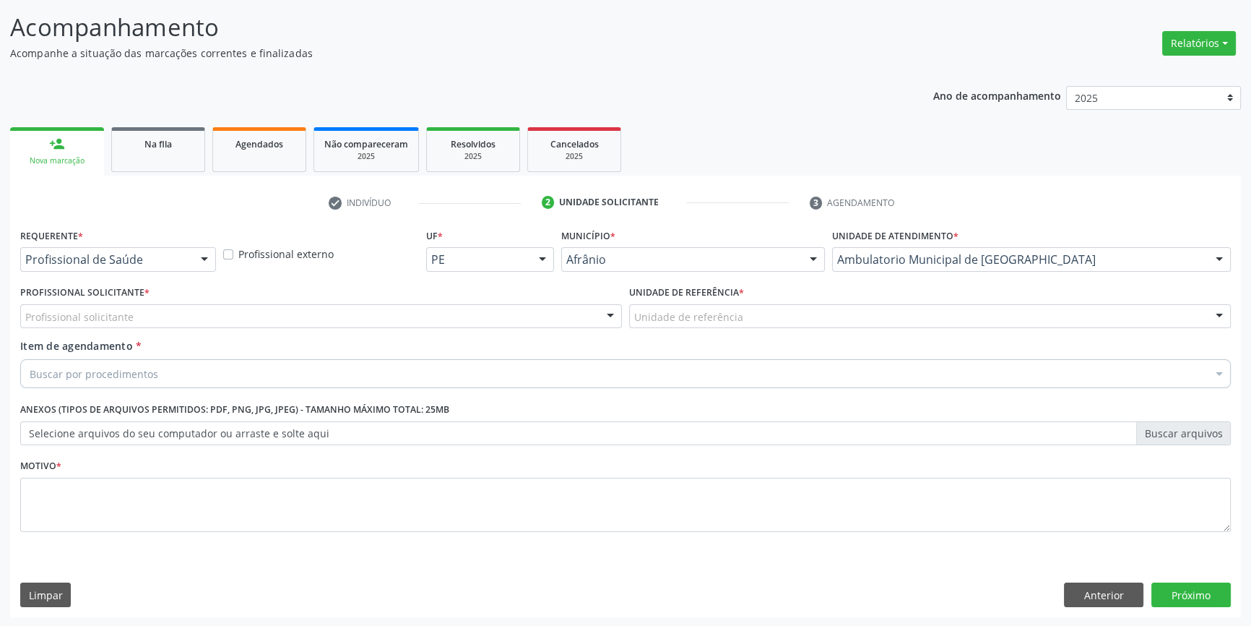
click at [392, 305] on div "Profissional solicitante" at bounding box center [321, 316] width 602 height 25
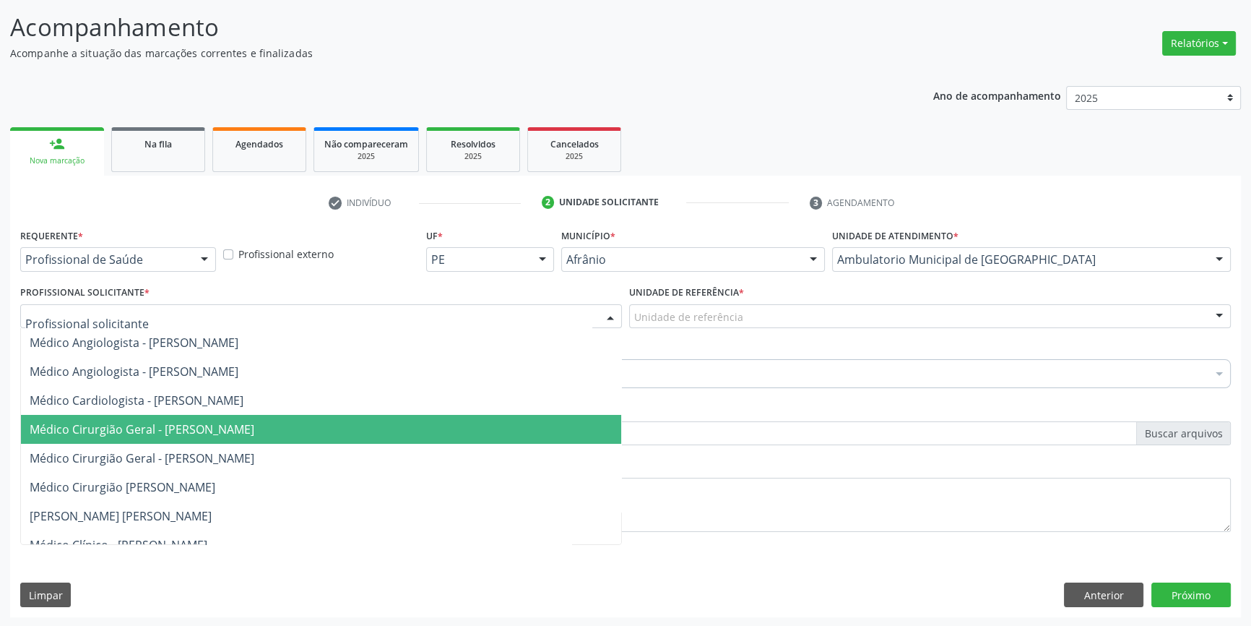
click at [249, 424] on span "Médico Cirurgião Geral - [PERSON_NAME]" at bounding box center [142, 429] width 225 height 16
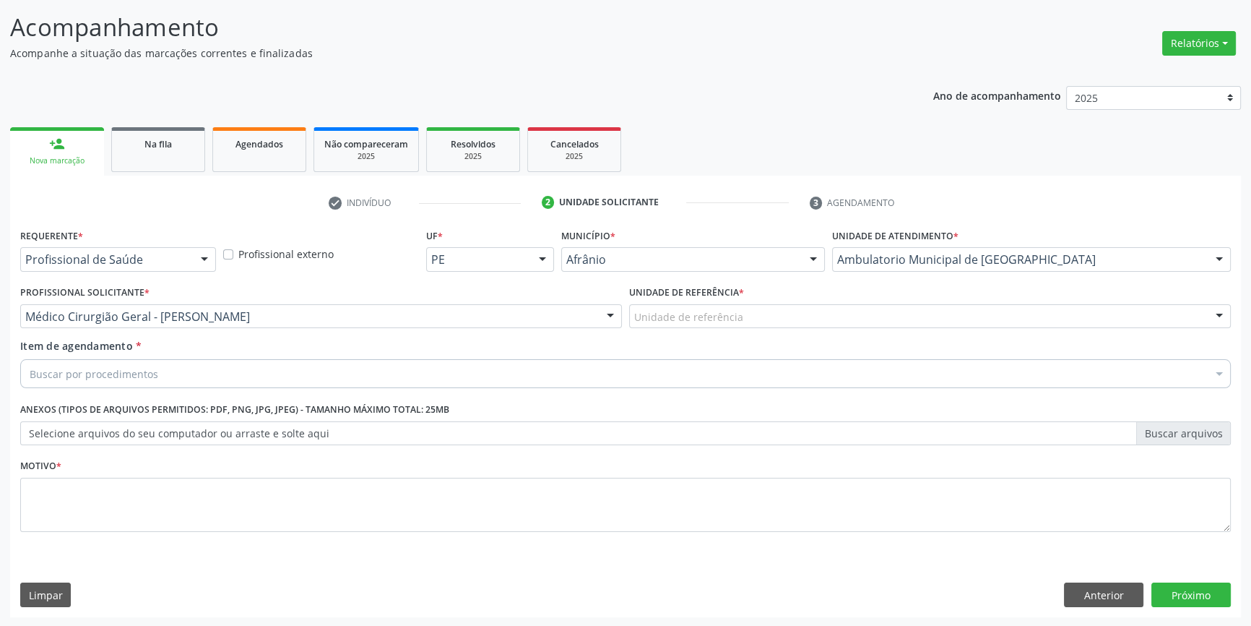
scroll to position [89, 0]
click at [725, 324] on div "Unidade de referência" at bounding box center [930, 316] width 602 height 25
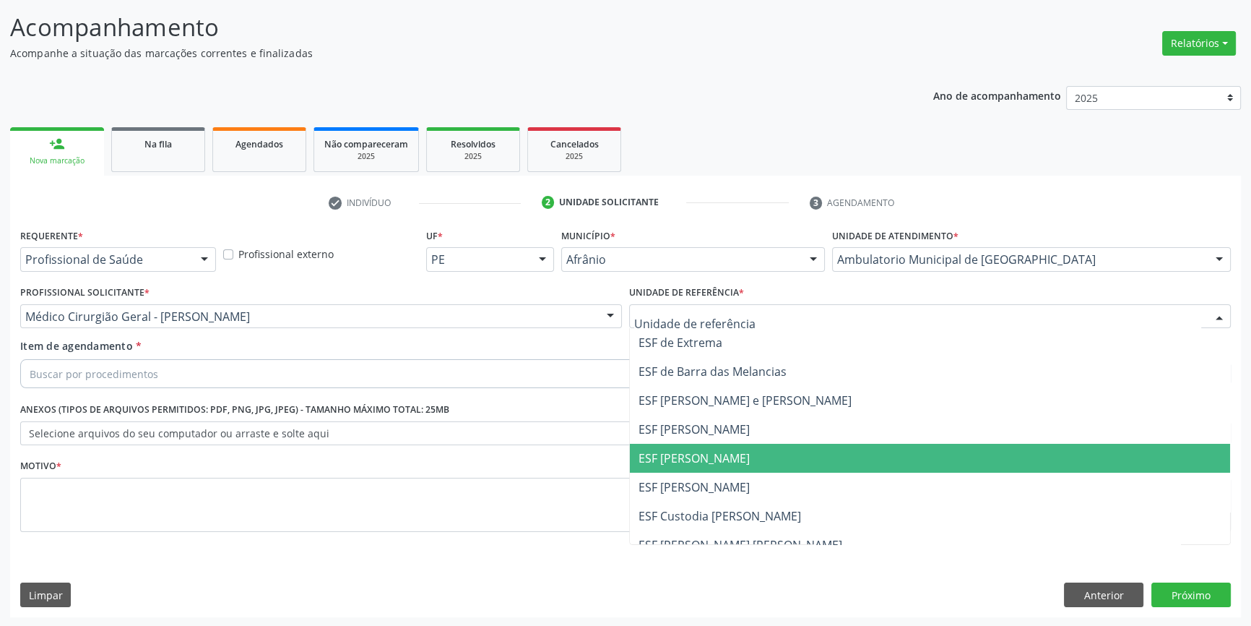
click at [692, 462] on span "ESF [PERSON_NAME]" at bounding box center [694, 458] width 111 height 16
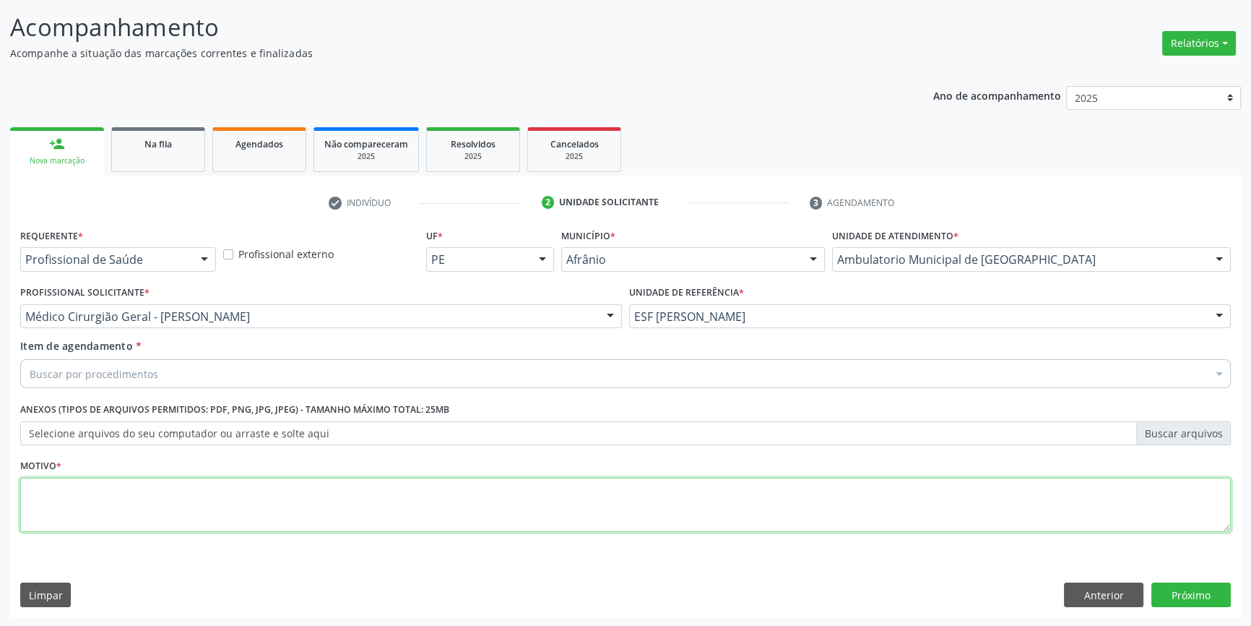
click at [459, 514] on textarea at bounding box center [625, 505] width 1211 height 55
type textarea "'"
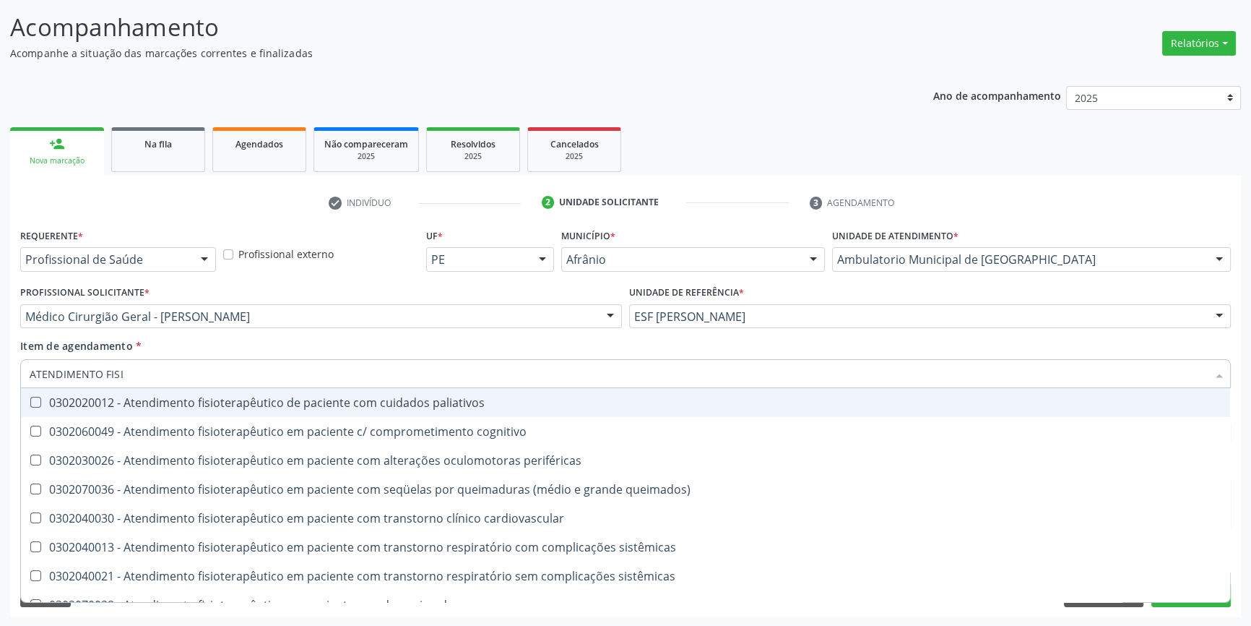
type input "ATENDIMENTO FISIO"
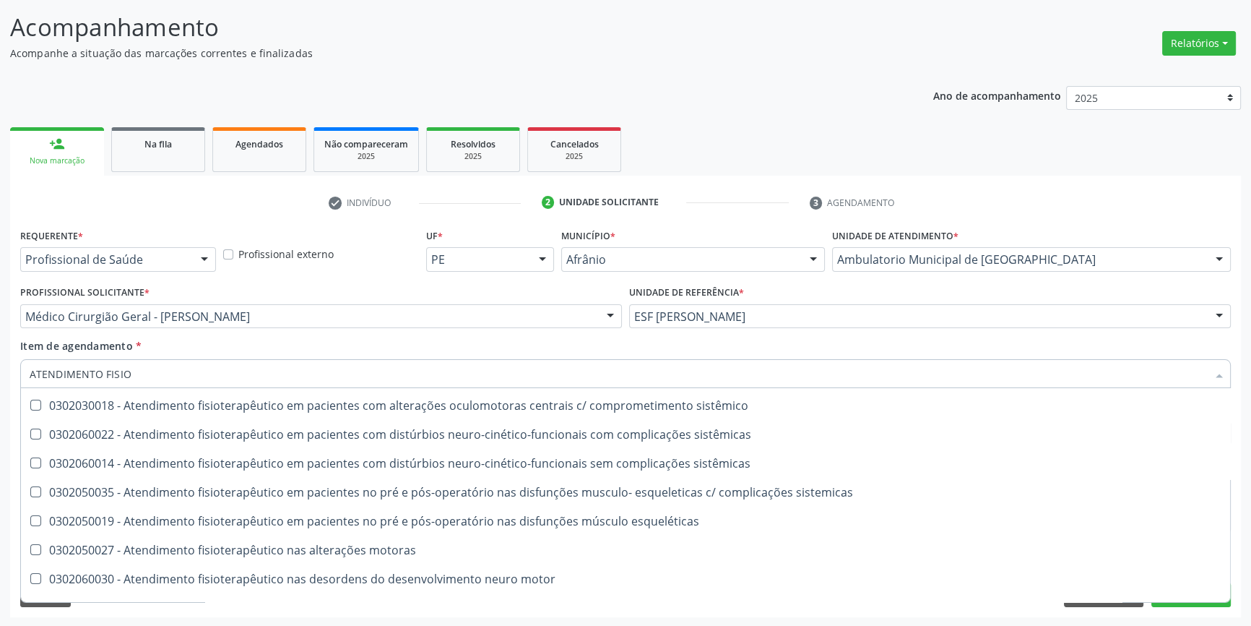
scroll to position [479, 0]
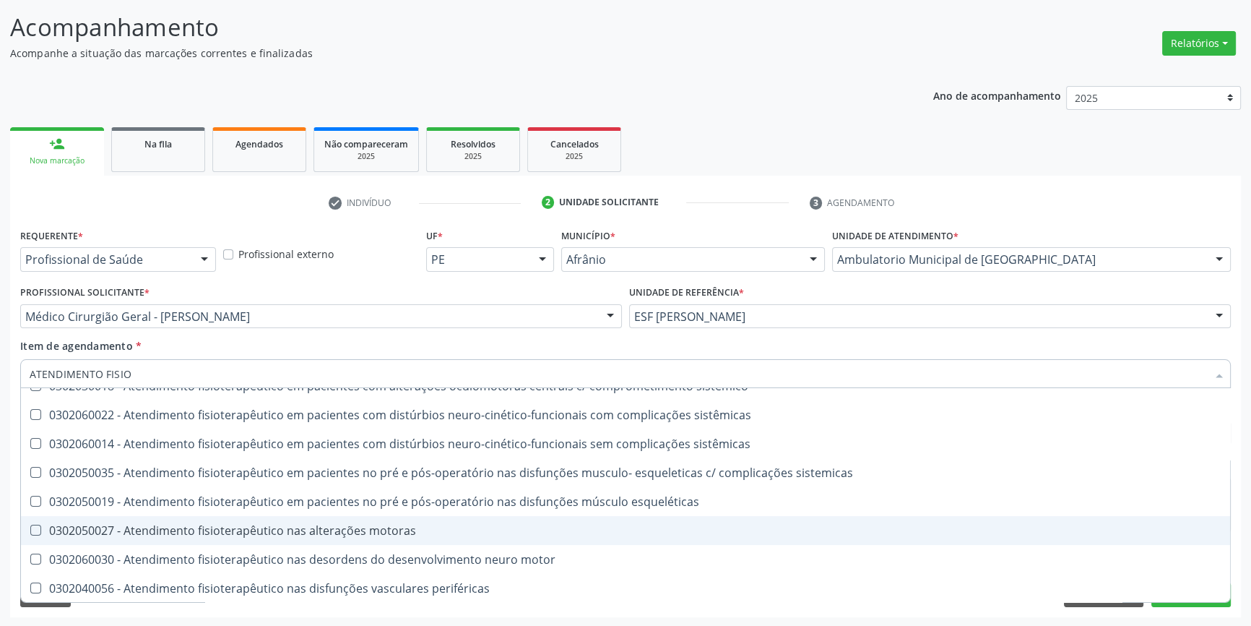
click at [394, 540] on span "0302050027 - Atendimento fisioterapêutico nas alterações motoras" at bounding box center [625, 530] width 1209 height 29
checkbox motoras "true"
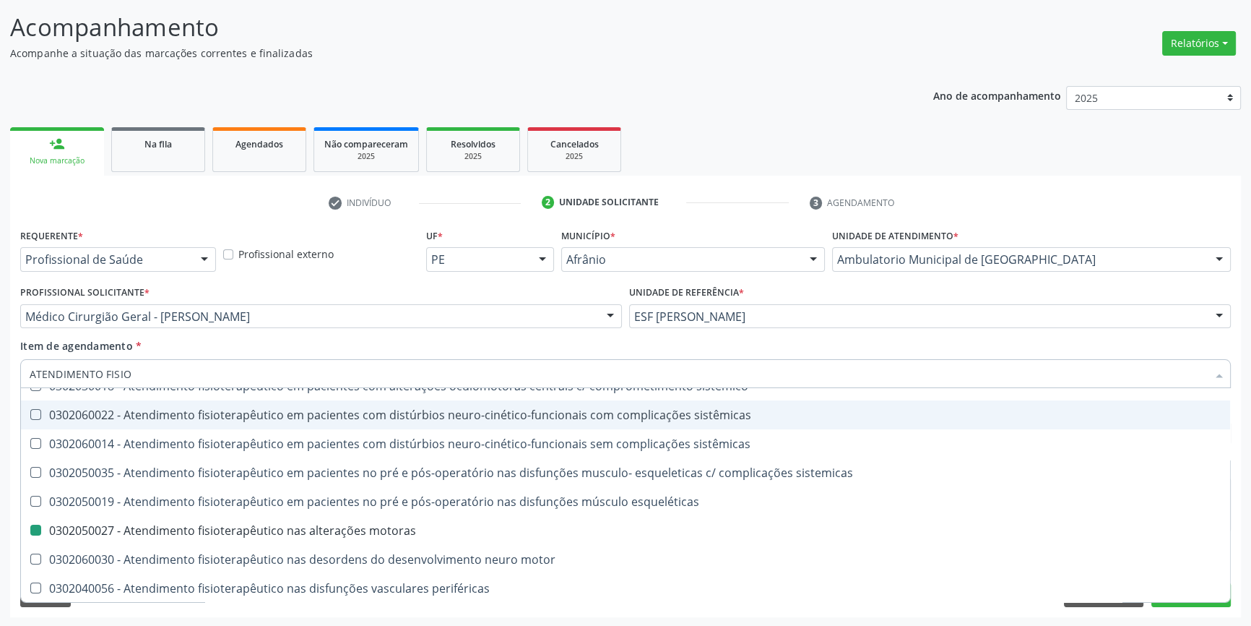
click at [499, 339] on div "Item de agendamento * ATENDIMENTO FISIO Desfazer seleção 0302020012 - Atendimen…" at bounding box center [625, 361] width 1211 height 46
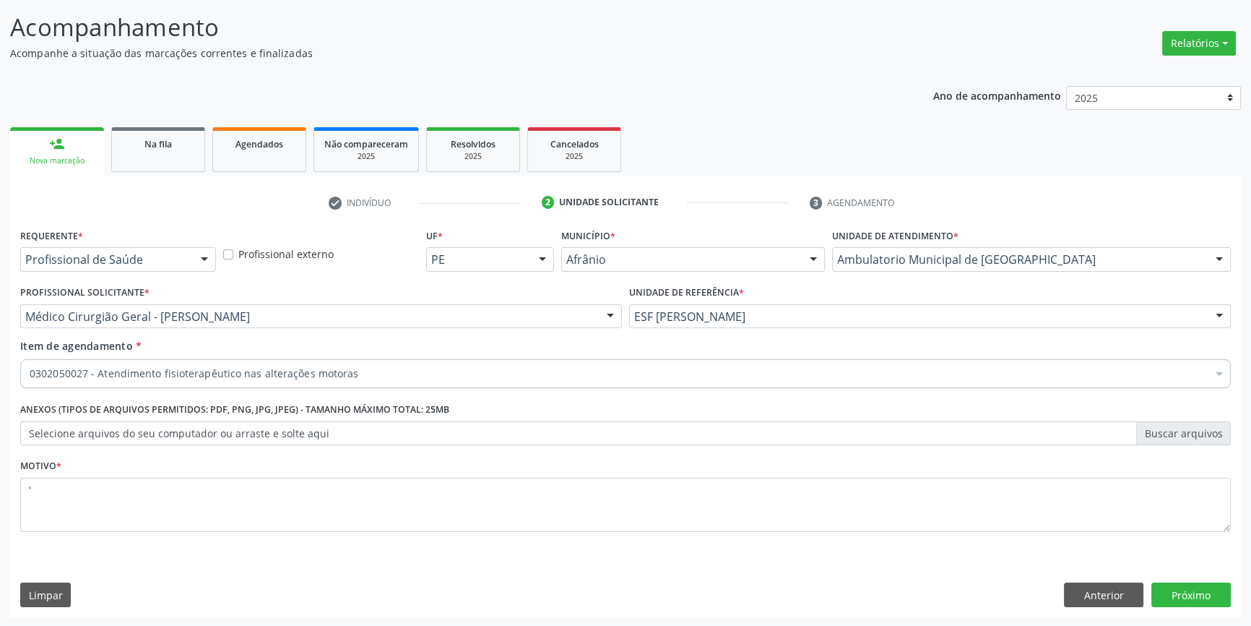
scroll to position [0, 0]
click at [1183, 585] on button "Próximo" at bounding box center [1191, 594] width 79 height 25
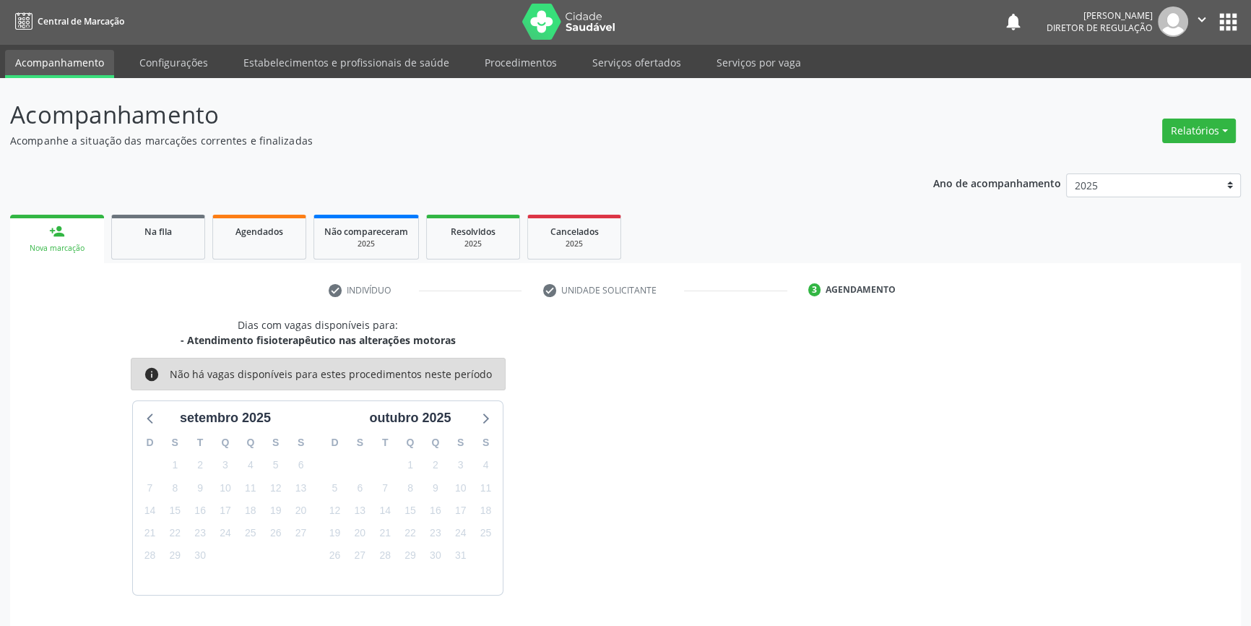
scroll to position [44, 0]
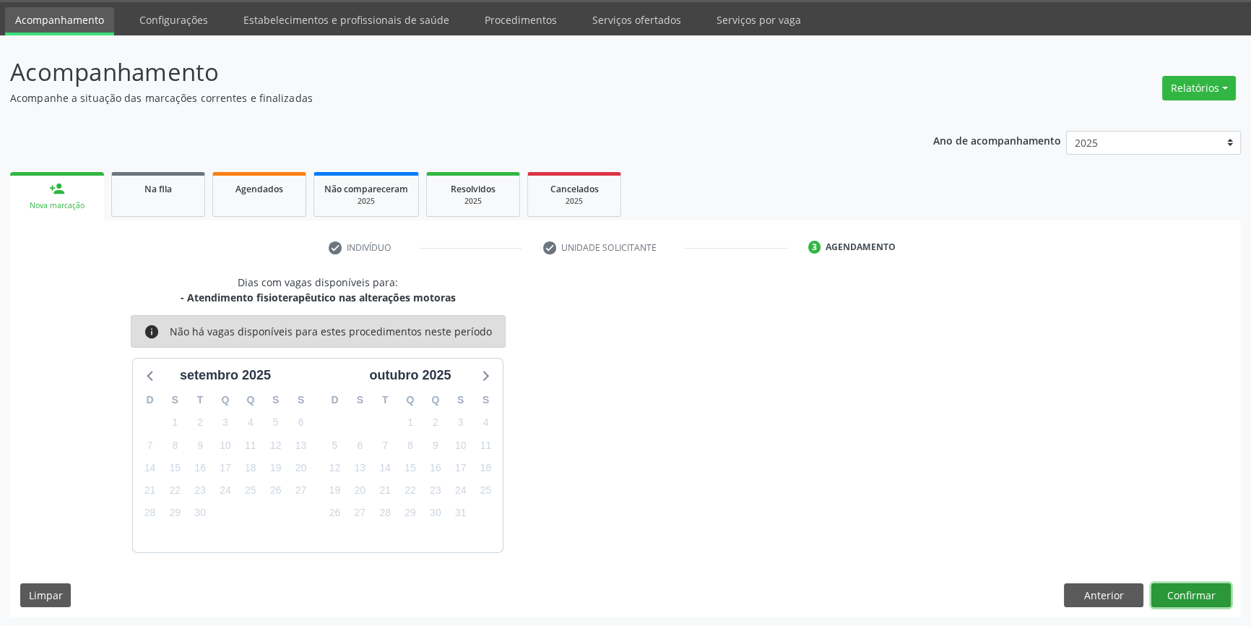
click at [1216, 587] on button "Confirmar" at bounding box center [1191, 595] width 79 height 25
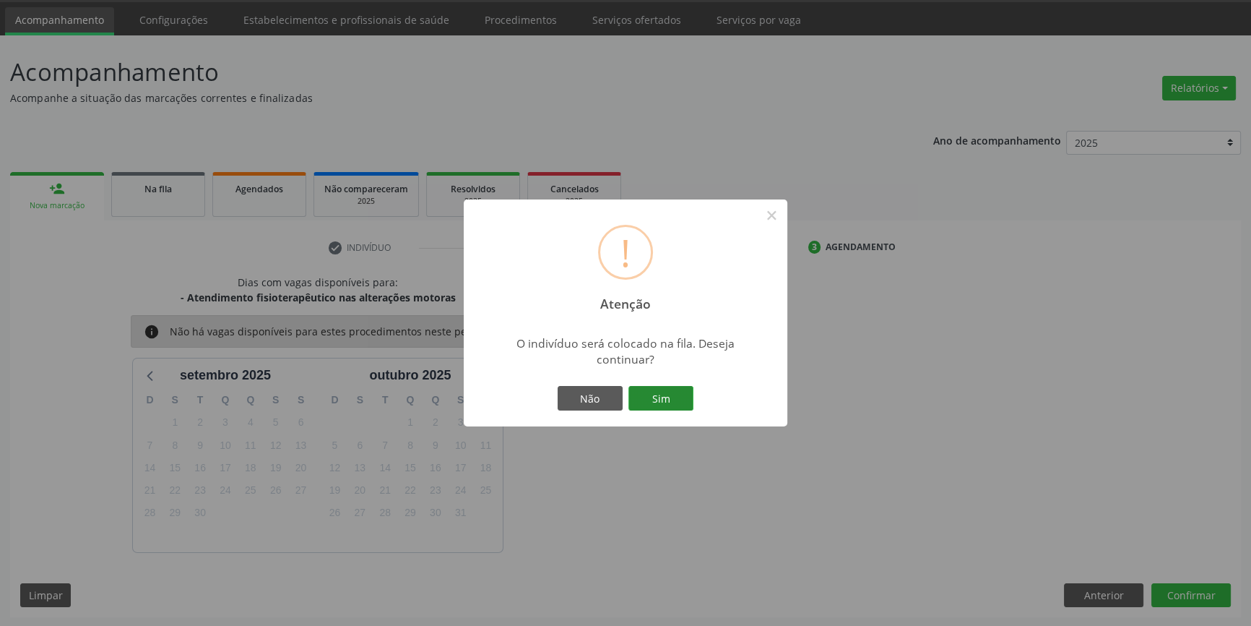
click at [678, 392] on button "Sim" at bounding box center [661, 398] width 65 height 25
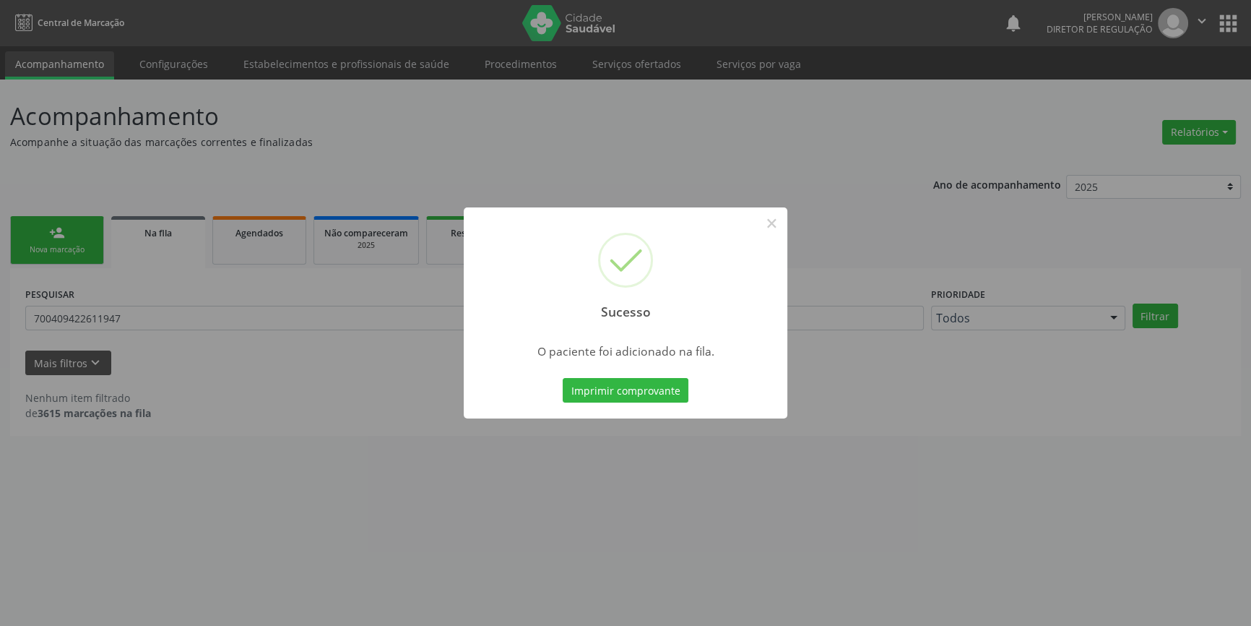
scroll to position [0, 0]
click at [781, 228] on button "×" at bounding box center [776, 223] width 25 height 25
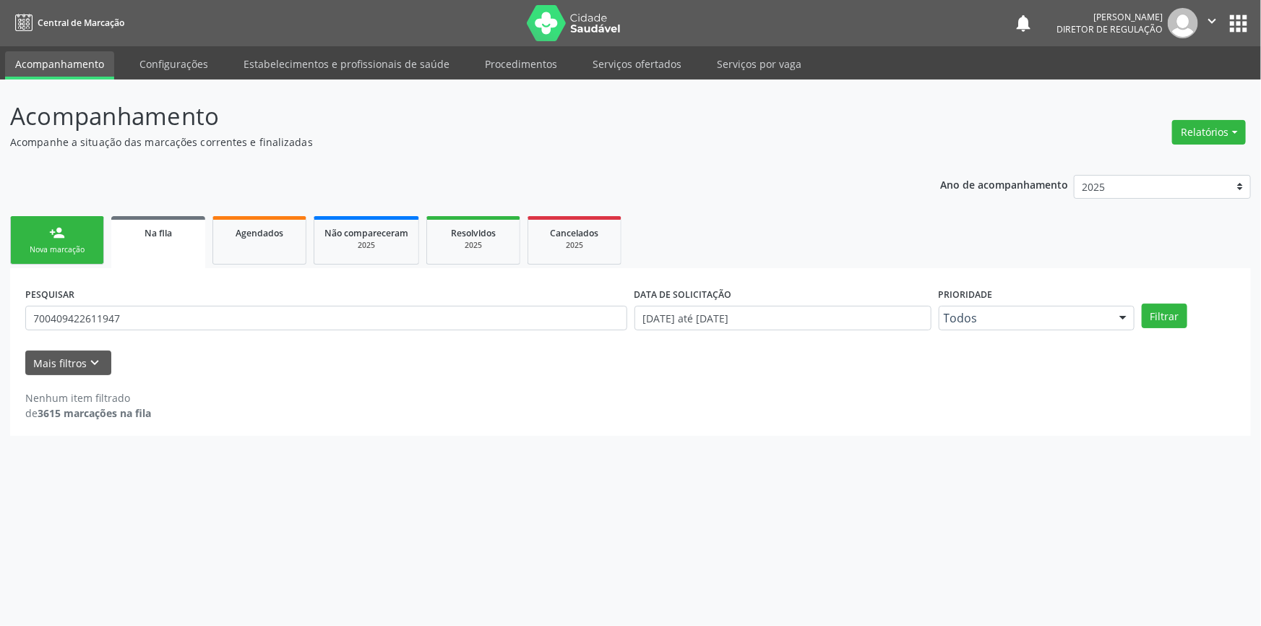
click at [43, 248] on div "Nova marcação" at bounding box center [57, 249] width 72 height 11
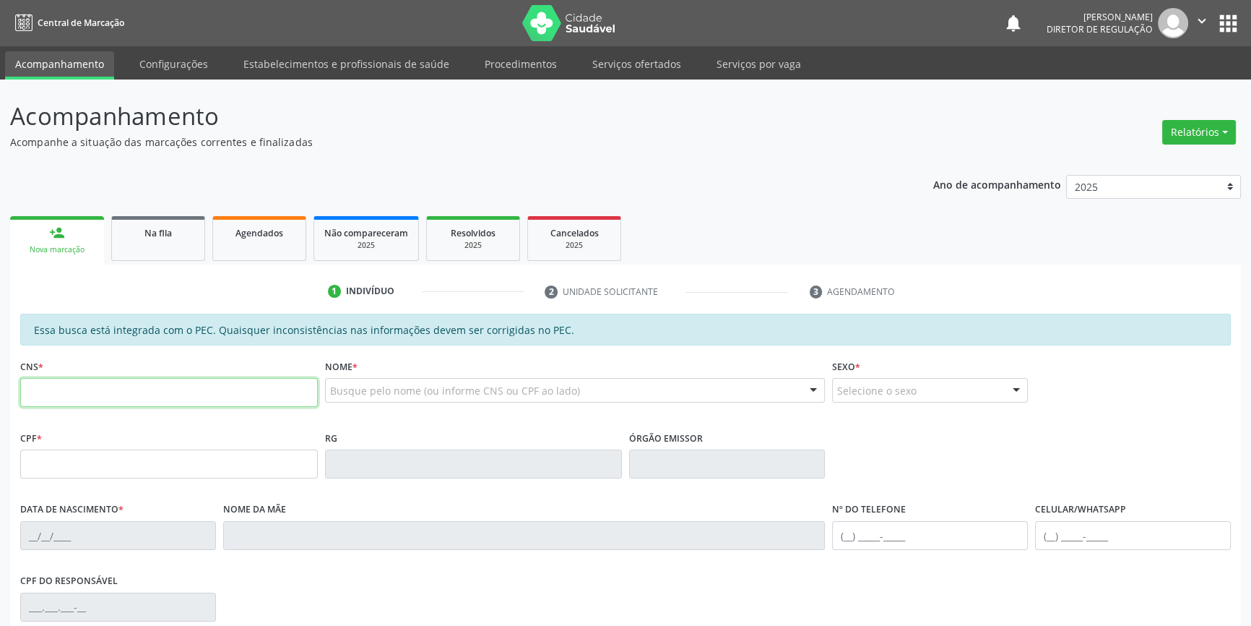
click at [193, 394] on input "text" at bounding box center [169, 392] width 298 height 29
type input "707 6012 2568 9895"
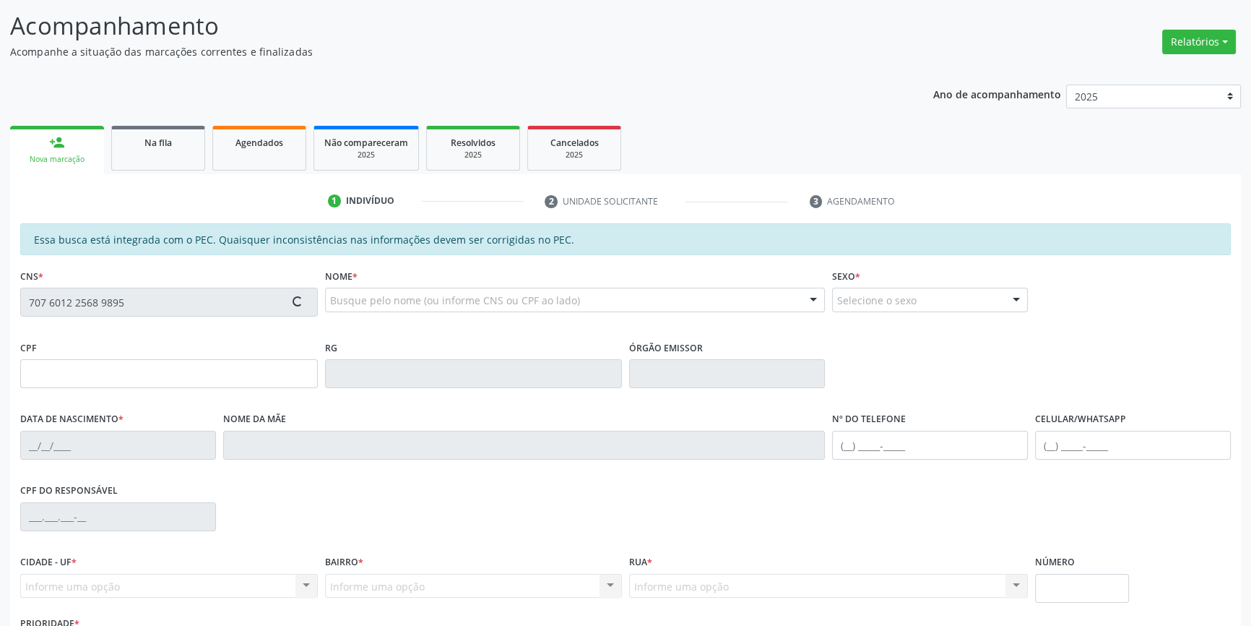
scroll to position [198, 0]
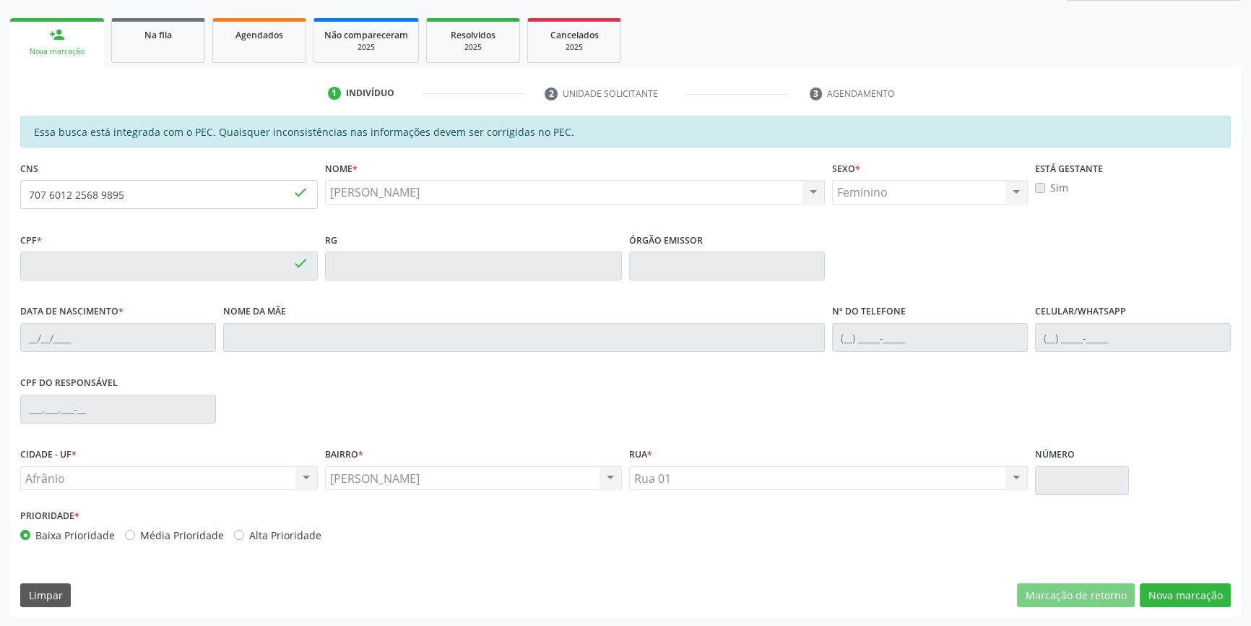
type input "131.818.464-90"
type input "[DATE]"
type input "[PERSON_NAME]"
type input "[PHONE_NUMBER]"
type input "S/N"
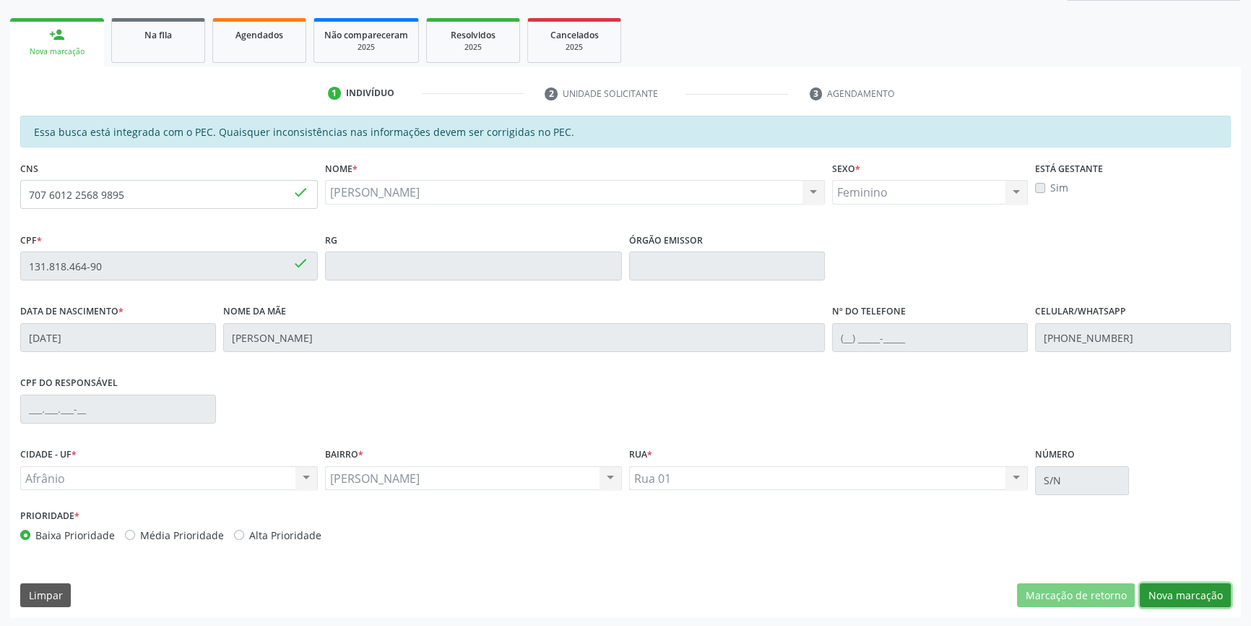
click at [1170, 586] on button "Nova marcação" at bounding box center [1185, 595] width 91 height 25
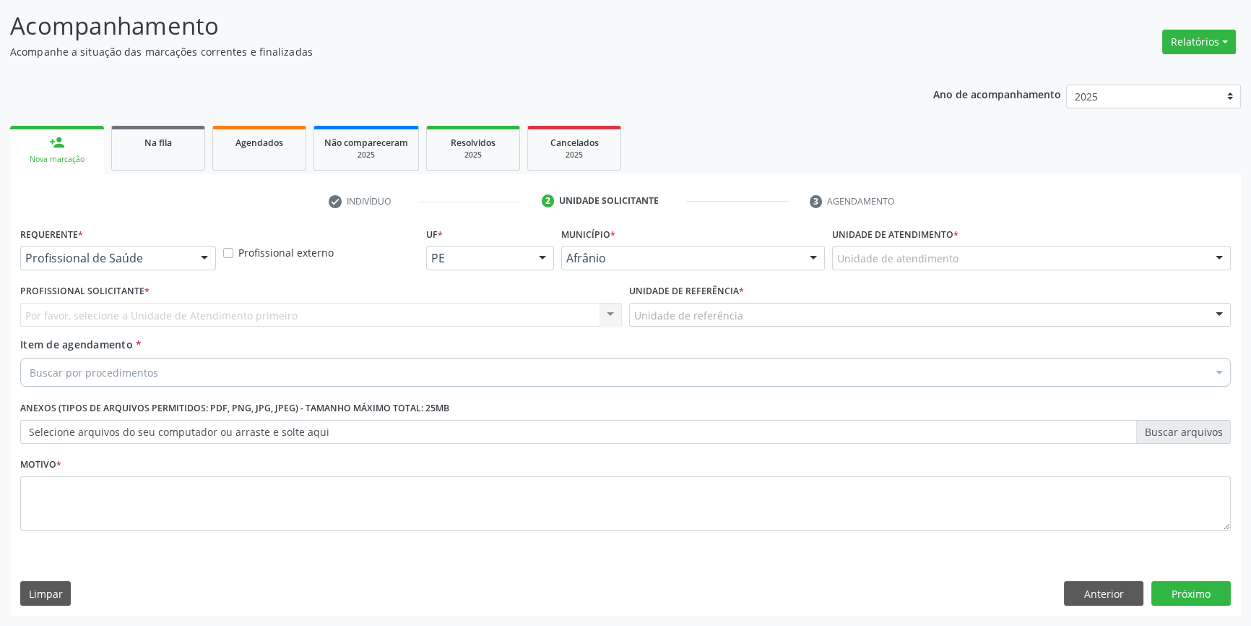
scroll to position [89, 0]
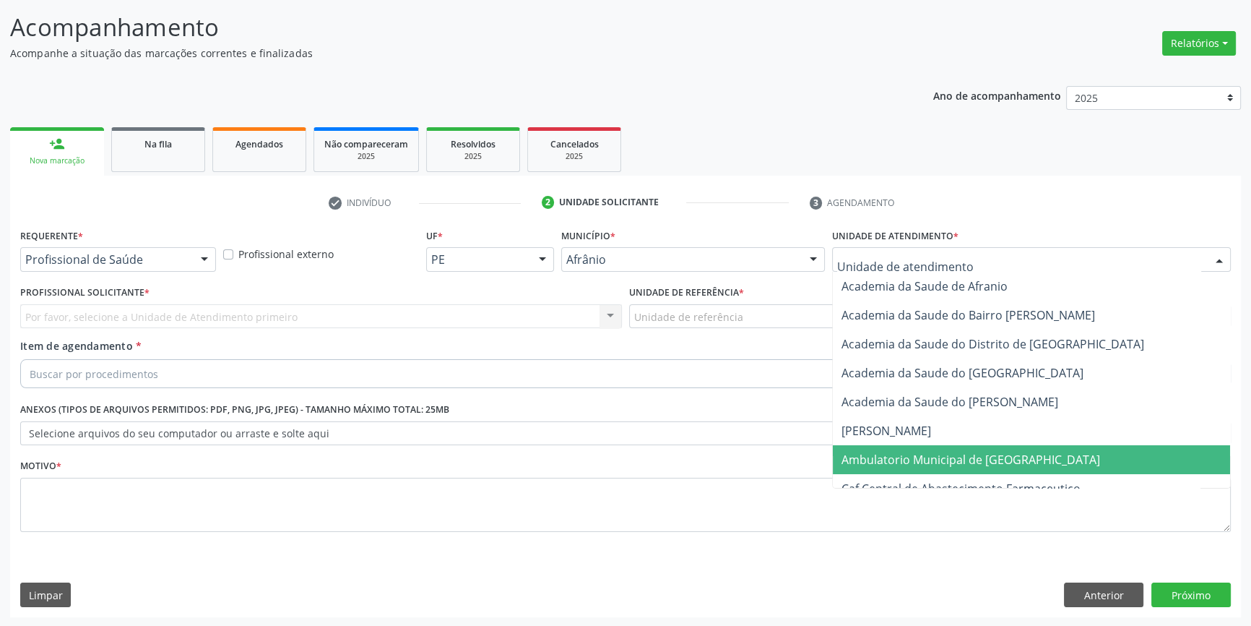
click at [940, 462] on span "Ambulatorio Municipal de [GEOGRAPHIC_DATA]" at bounding box center [971, 460] width 259 height 16
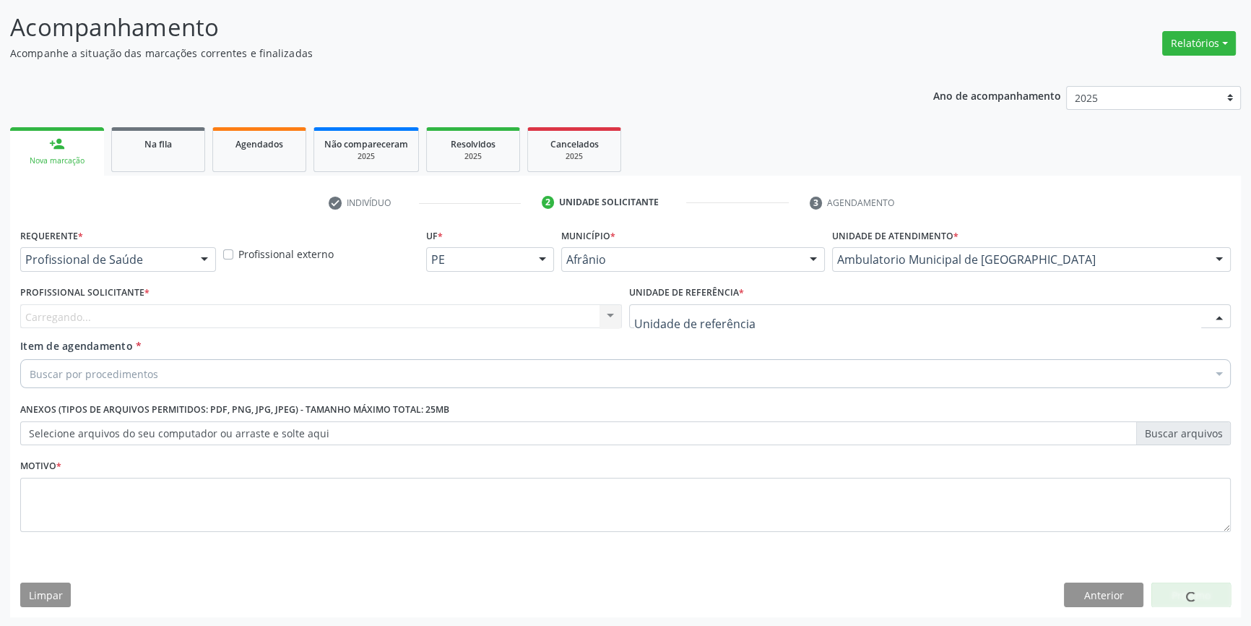
click at [754, 314] on div at bounding box center [930, 316] width 602 height 25
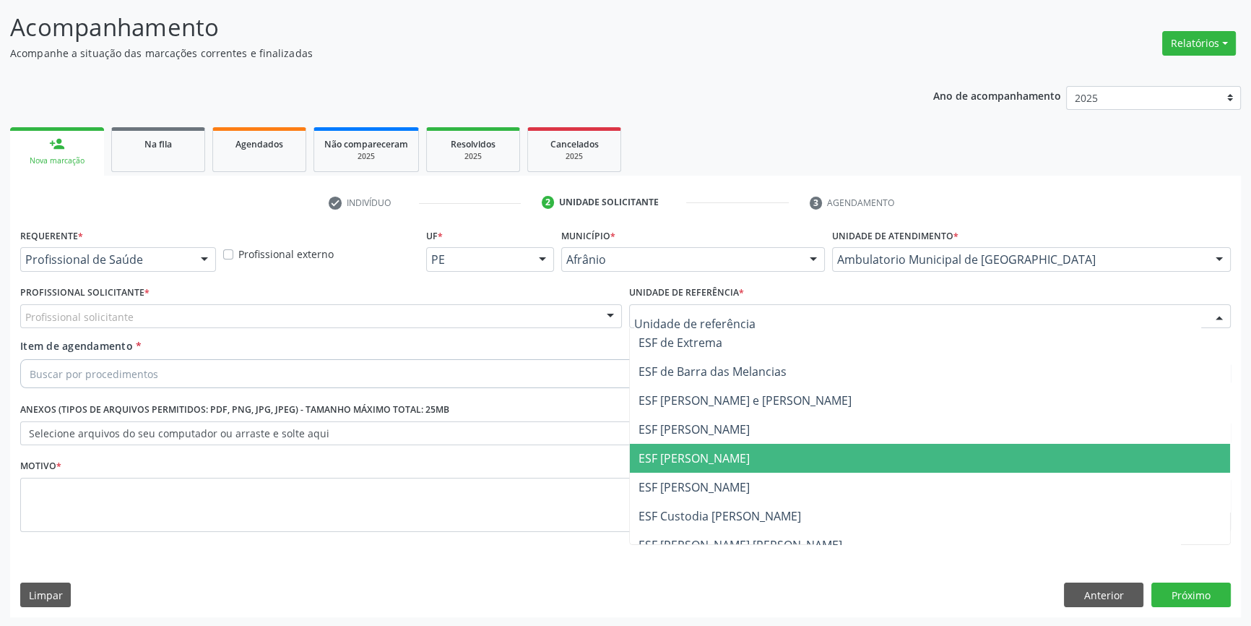
drag, startPoint x: 738, startPoint y: 449, endPoint x: 543, endPoint y: 357, distance: 214.9
click at [722, 445] on span "ESF [PERSON_NAME]" at bounding box center [930, 458] width 600 height 29
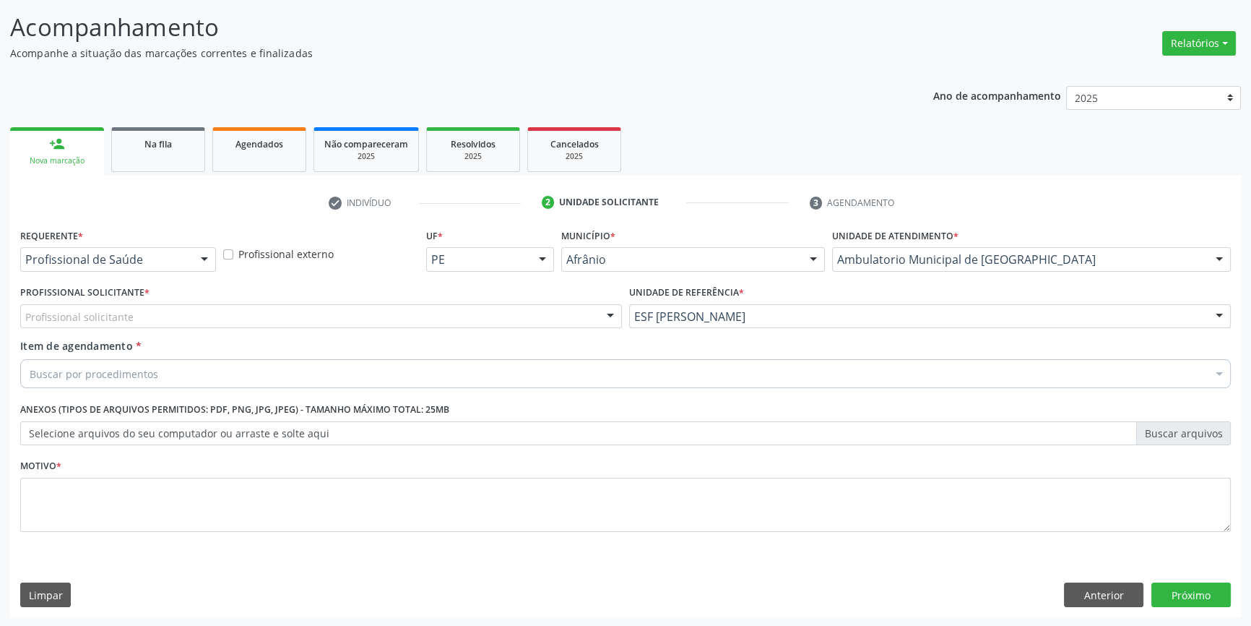
click at [431, 310] on div "Profissional solicitante" at bounding box center [321, 316] width 602 height 25
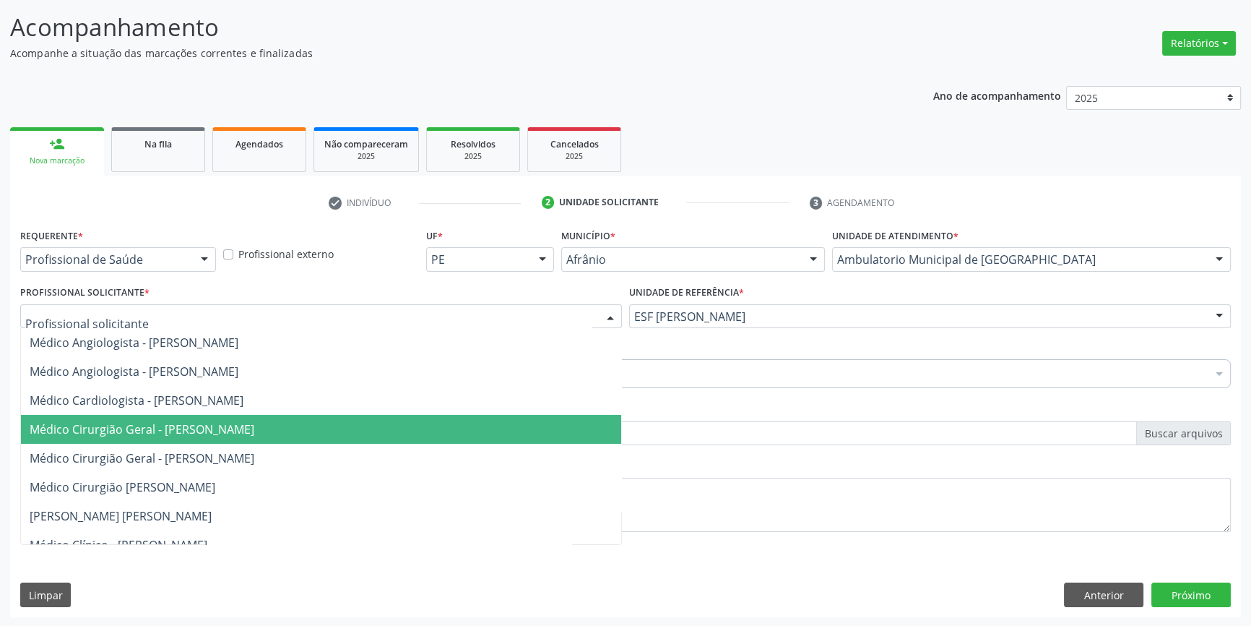
click at [254, 421] on span "Médico Cirurgião Geral - [PERSON_NAME]" at bounding box center [142, 429] width 225 height 16
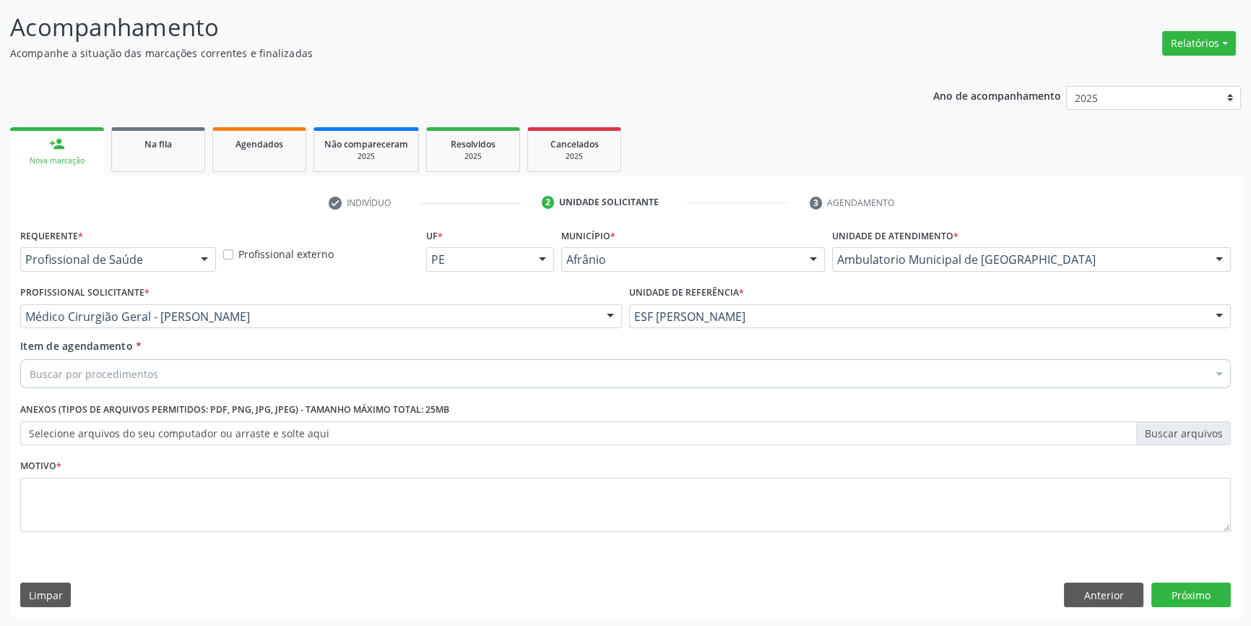
click at [233, 355] on div "Item de agendamento * Buscar por procedimentos Selecionar todos 0604320140 - Ab…" at bounding box center [625, 361] width 1211 height 46
click at [224, 363] on div "Buscar por procedimentos" at bounding box center [625, 373] width 1211 height 29
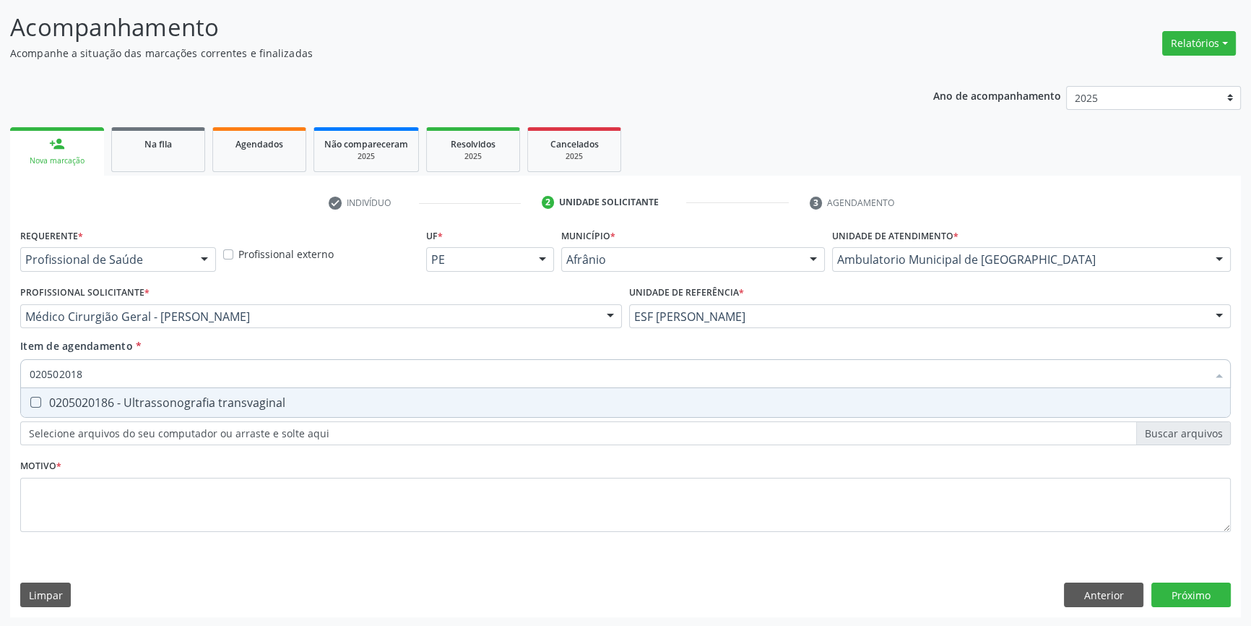
type input "0205020186"
click at [213, 409] on span "0205020186 - Ultrassonografia transvaginal" at bounding box center [625, 402] width 1209 height 29
checkbox transvaginal "true"
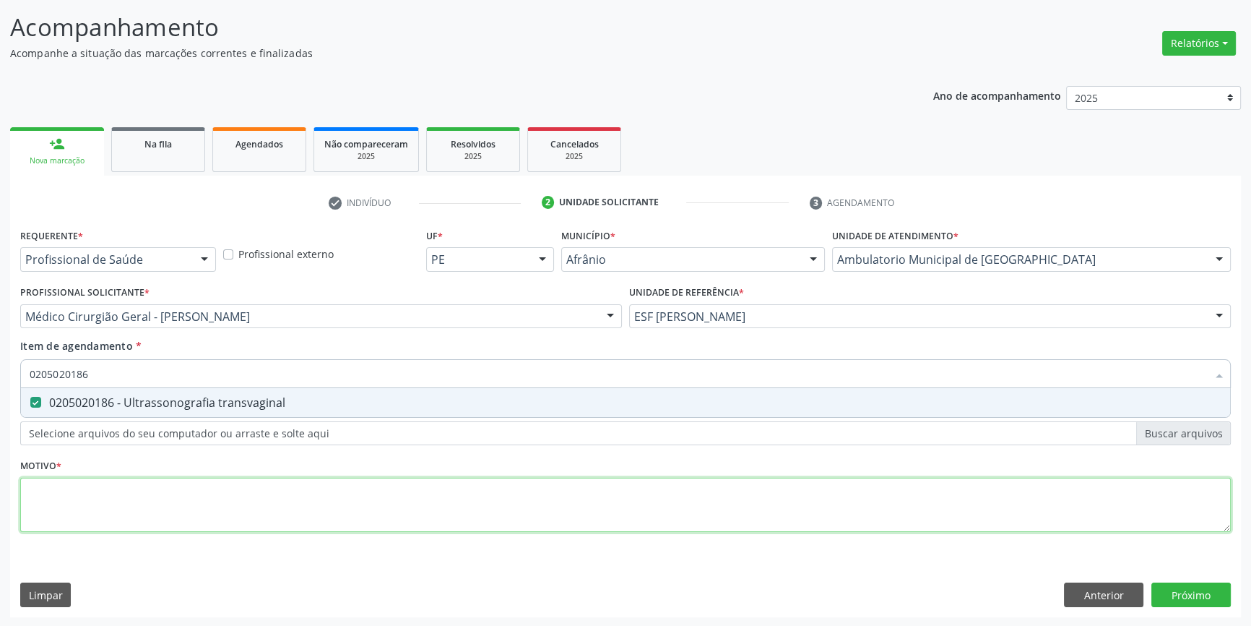
click at [191, 476] on div "Requerente * Profissional de Saúde Profissional de Saúde Paciente Nenhum result…" at bounding box center [625, 388] width 1211 height 327
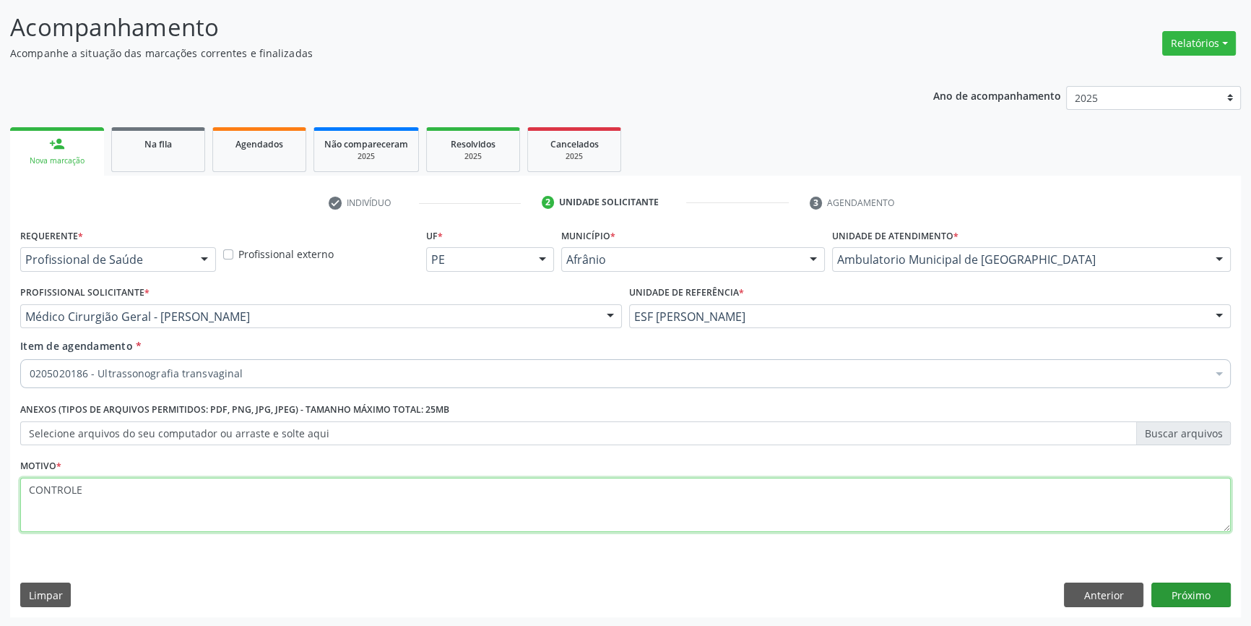
type textarea "CONTROLE"
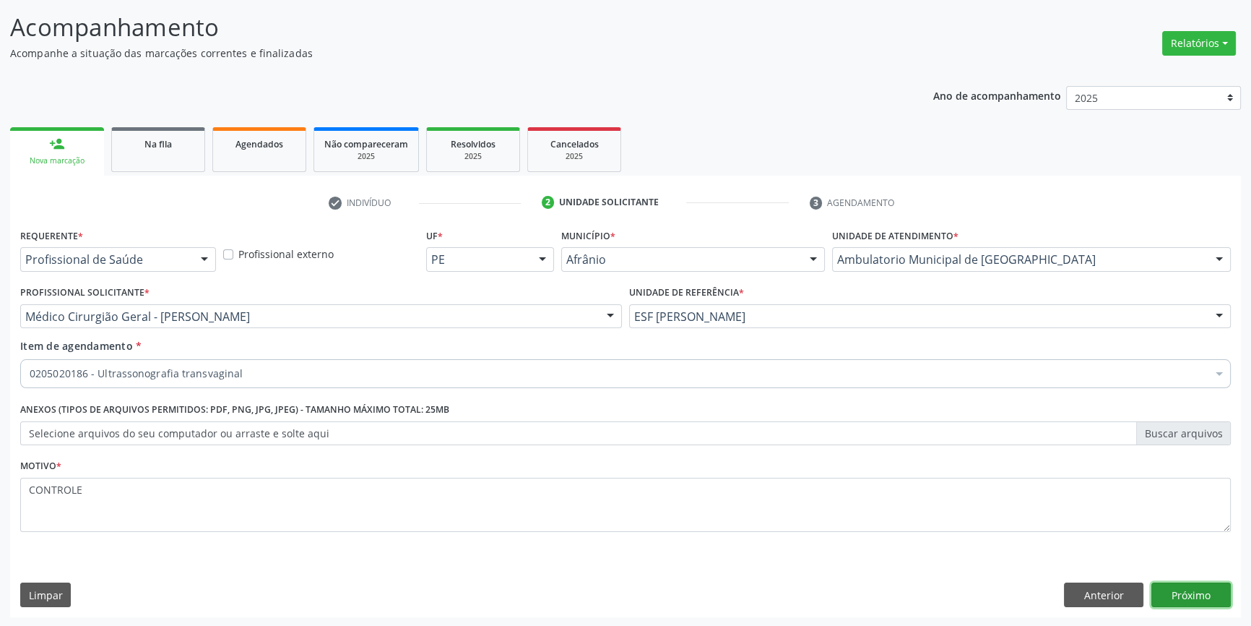
click at [1185, 593] on button "Próximo" at bounding box center [1191, 594] width 79 height 25
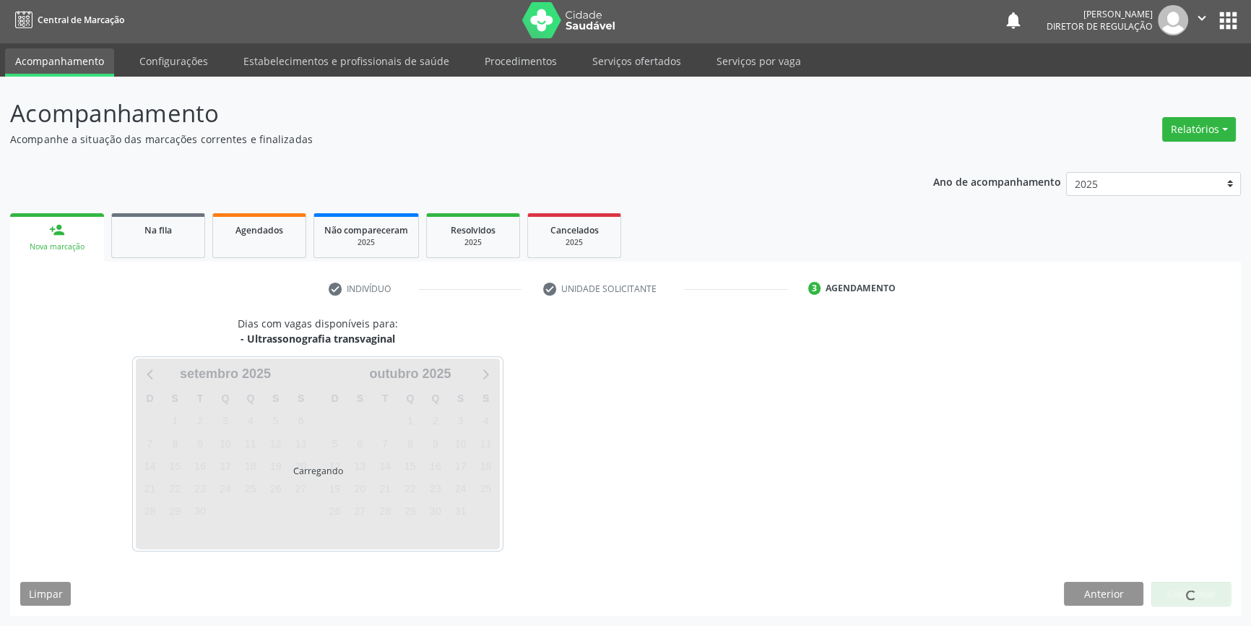
scroll to position [1, 0]
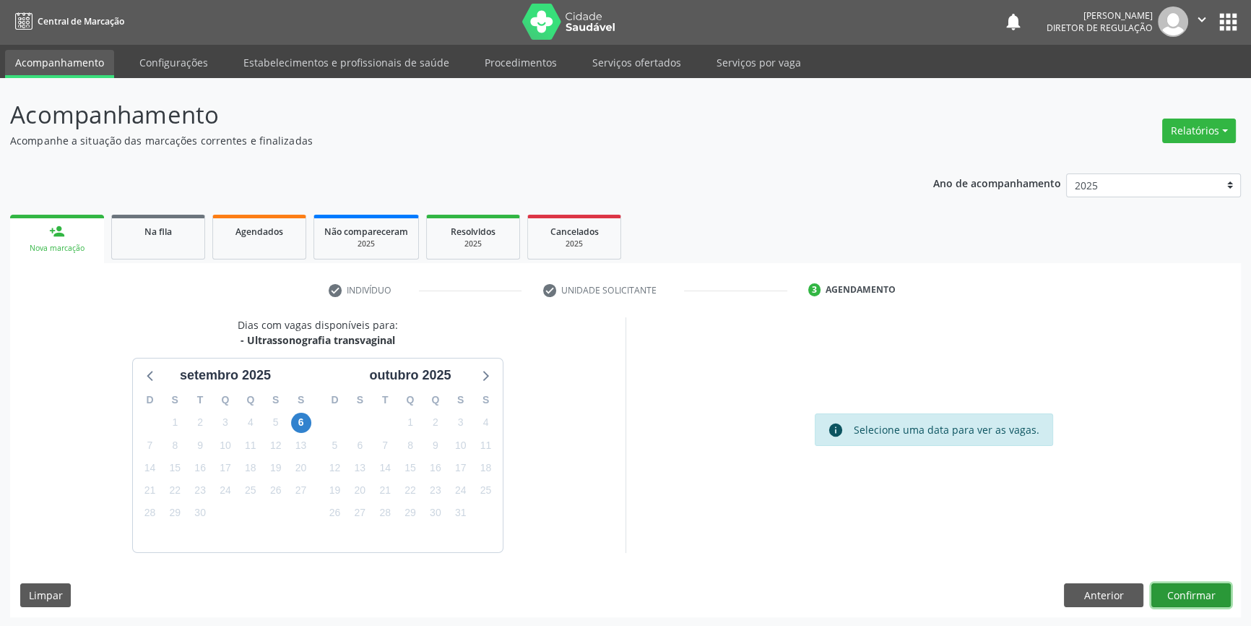
click at [1178, 583] on button "Confirmar" at bounding box center [1191, 595] width 79 height 25
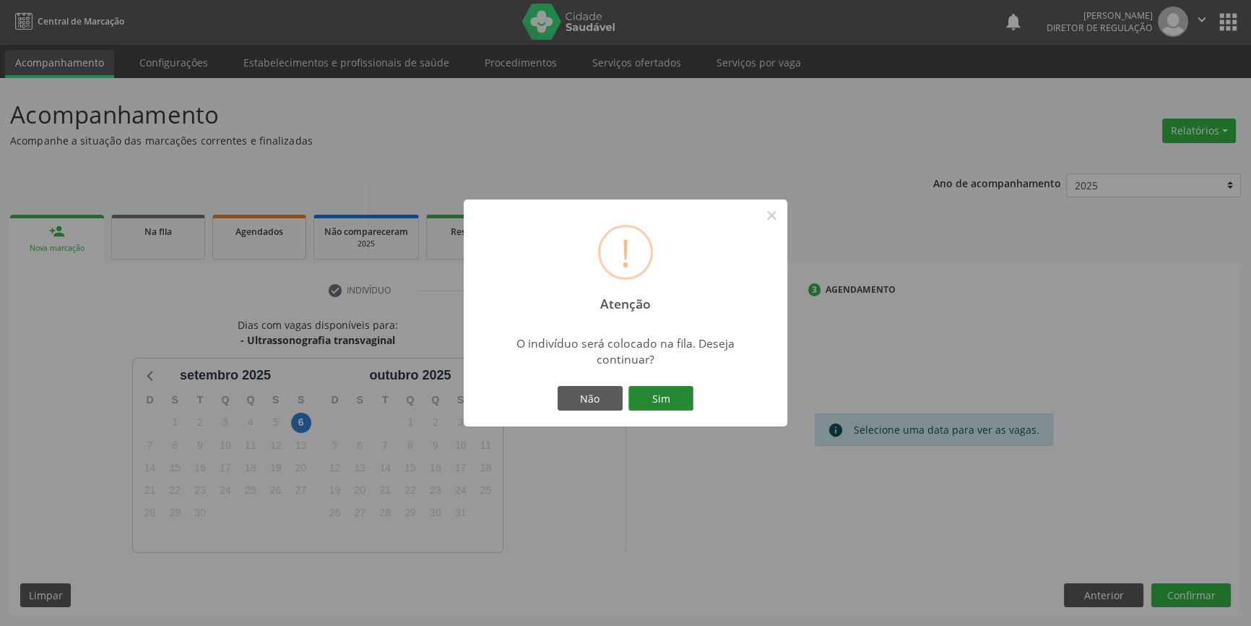
click at [647, 399] on button "Sim" at bounding box center [661, 398] width 65 height 25
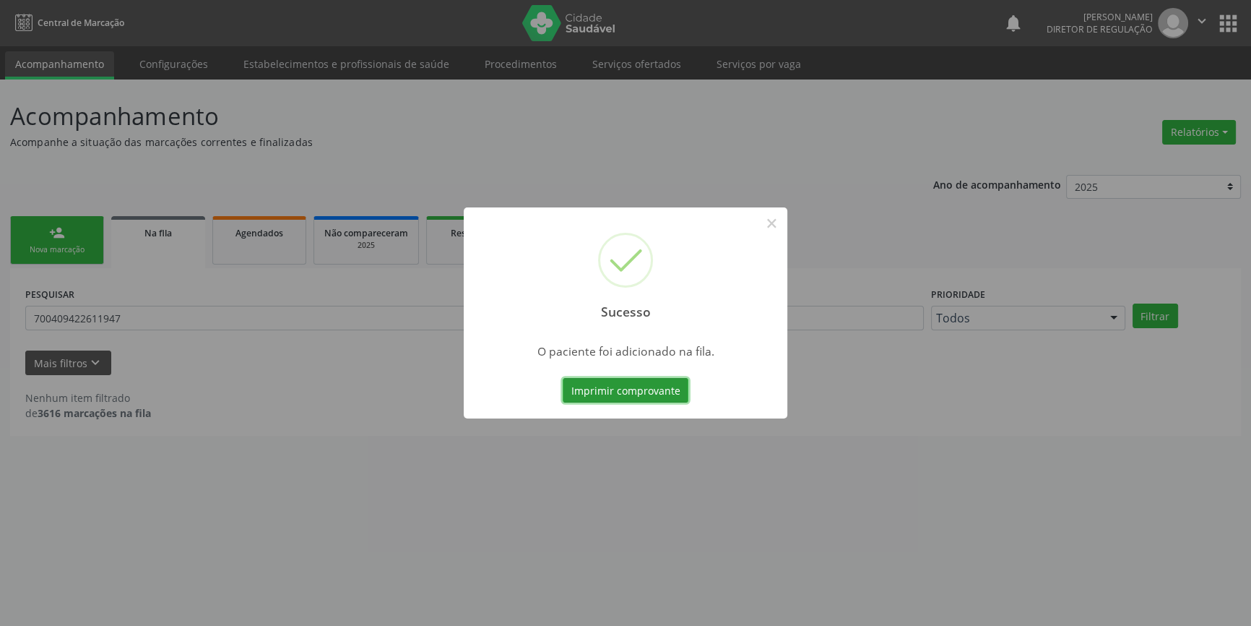
scroll to position [0, 0]
click at [756, 227] on div "Sucesso ×" at bounding box center [631, 269] width 324 height 124
click at [778, 223] on button "×" at bounding box center [776, 223] width 25 height 25
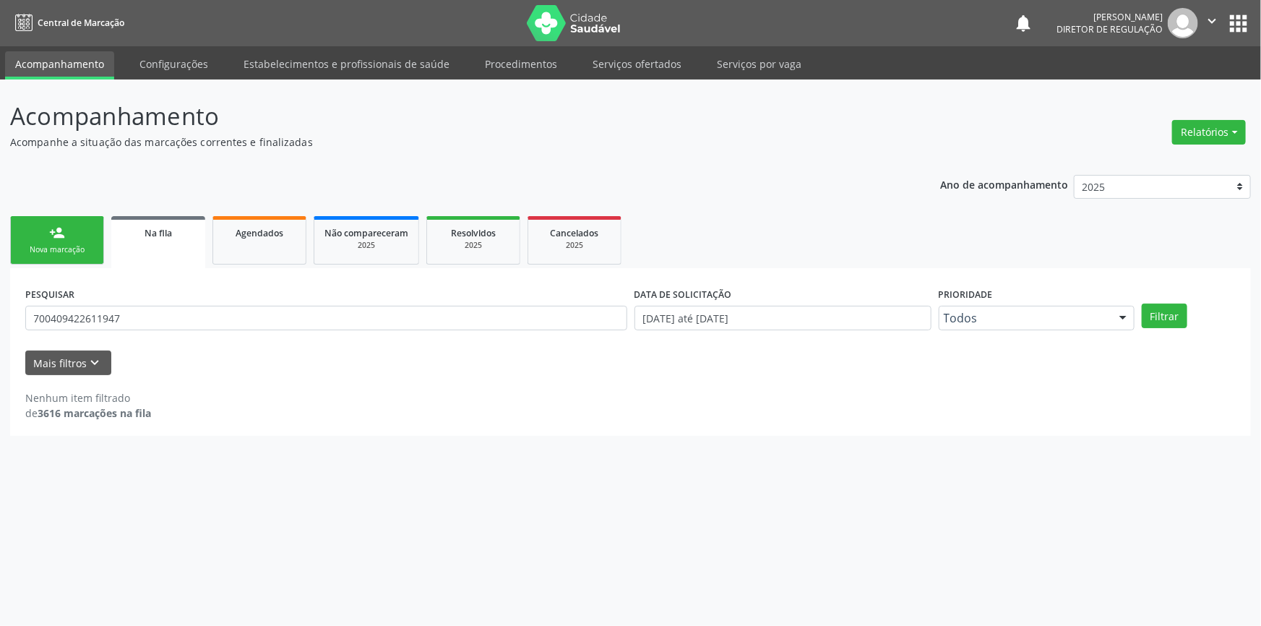
click at [57, 243] on link "person_add Nova marcação" at bounding box center [57, 240] width 94 height 48
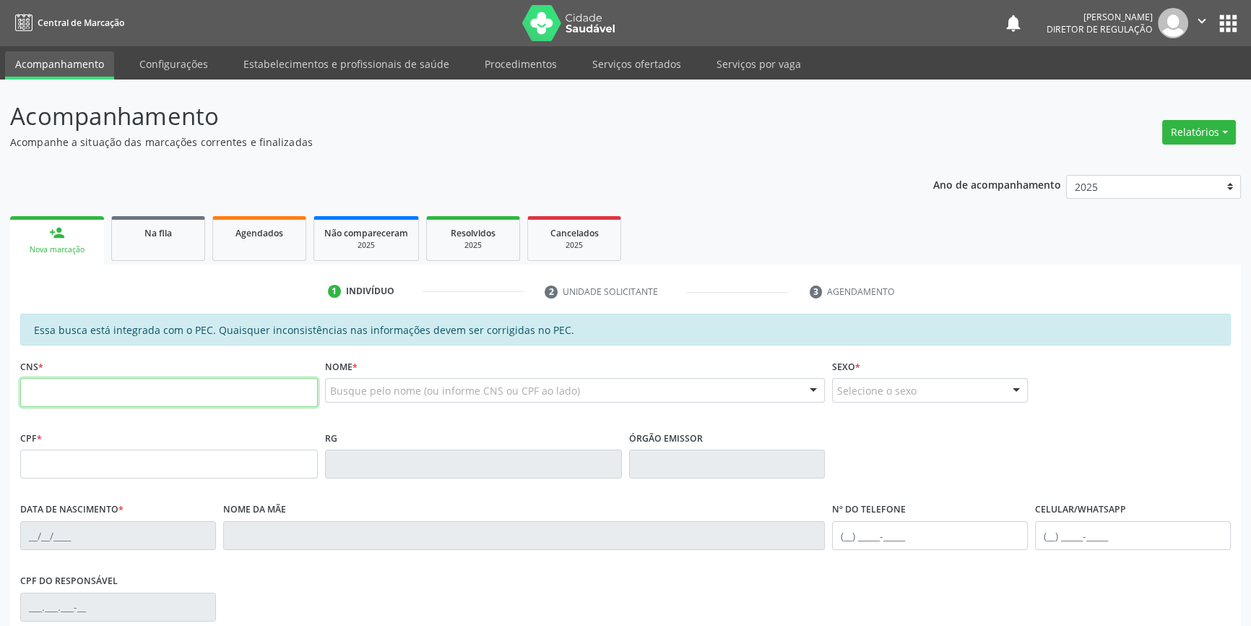
click at [192, 386] on input "text" at bounding box center [169, 392] width 298 height 29
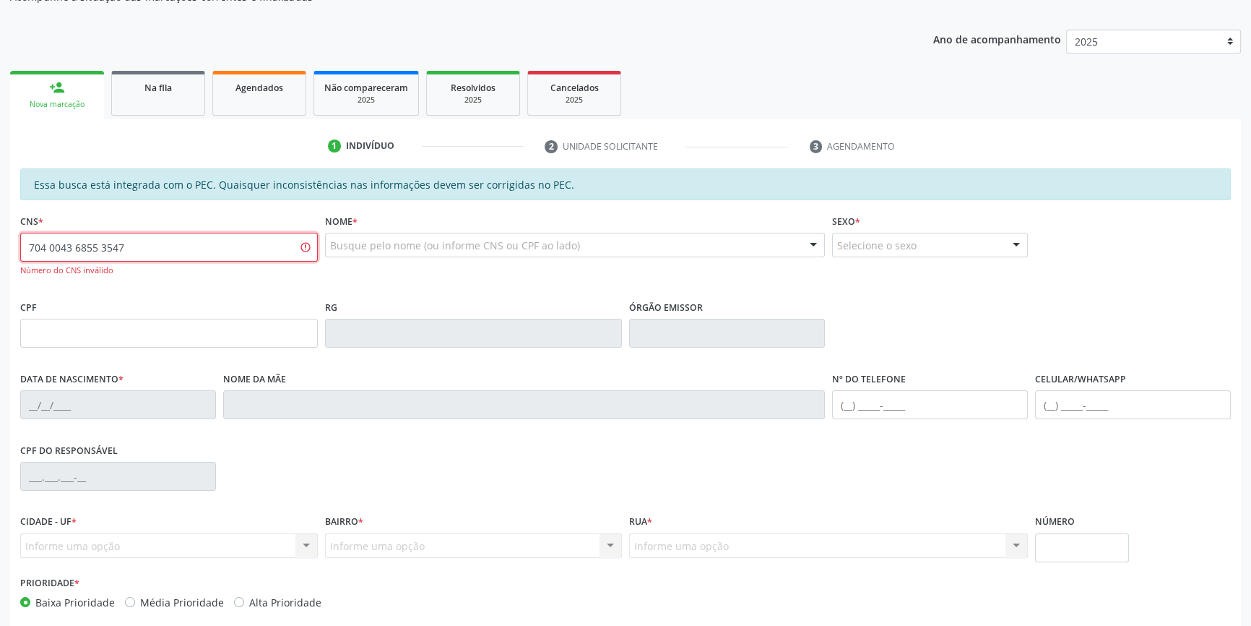
scroll to position [213, 0]
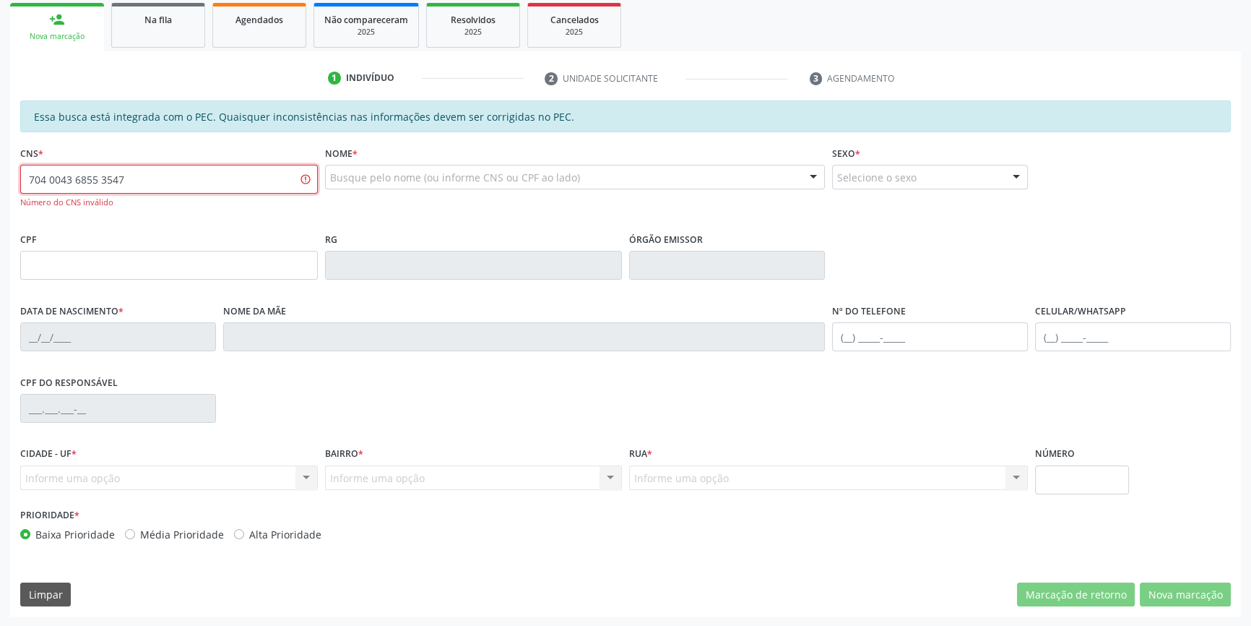
drag, startPoint x: 175, startPoint y: 173, endPoint x: 0, endPoint y: 166, distance: 175.0
click at [0, 168] on div "Acompanhamento Acompanhe a situação das marcações correntes e finalizadas Relat…" at bounding box center [625, 246] width 1251 height 760
type input "704 0043 6855 3547"
drag, startPoint x: 189, startPoint y: 156, endPoint x: 0, endPoint y: 177, distance: 190.4
click at [0, 177] on div "Acompanhamento Acompanhe a situação das marcações correntes e finalizadas Relat…" at bounding box center [625, 246] width 1251 height 760
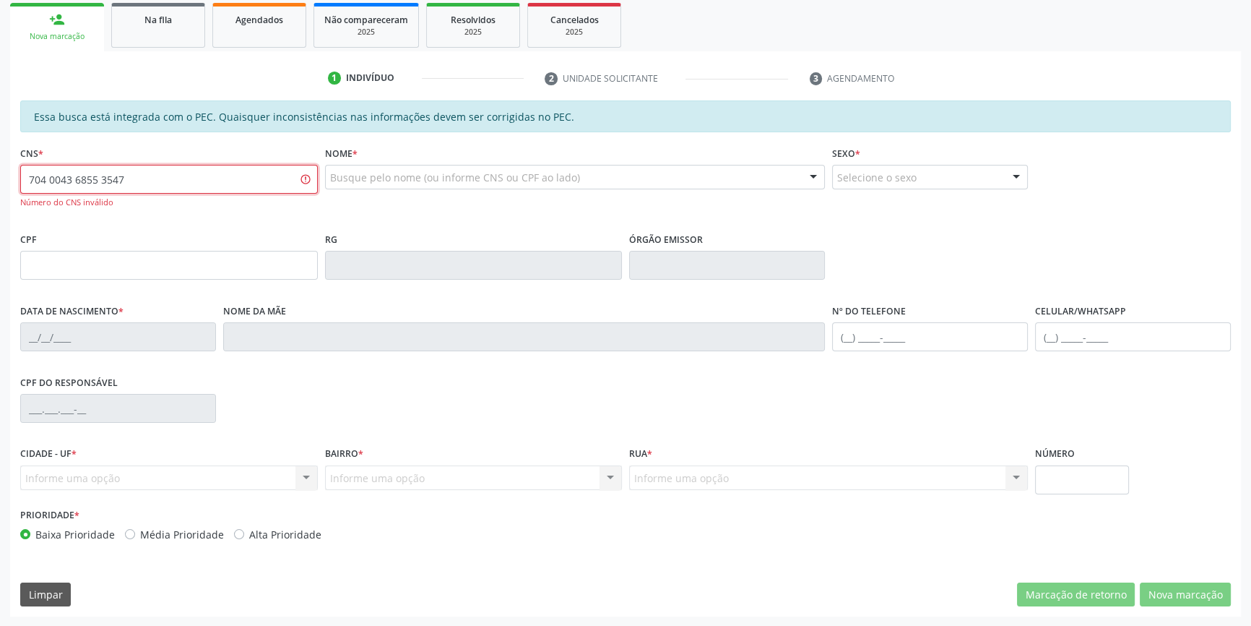
click at [101, 180] on input "704 0043 6855 3547" at bounding box center [169, 179] width 298 height 29
drag, startPoint x: 139, startPoint y: 180, endPoint x: 0, endPoint y: 158, distance: 141.1
click at [0, 163] on div "Acompanhamento Acompanhe a situação das marcações correntes e finalizadas Relat…" at bounding box center [625, 246] width 1251 height 760
click at [397, 188] on div "Busque pelo nome (ou informe CNS ou CPF ao lado) Nenhum resultado encontrado pa…" at bounding box center [575, 182] width 501 height 35
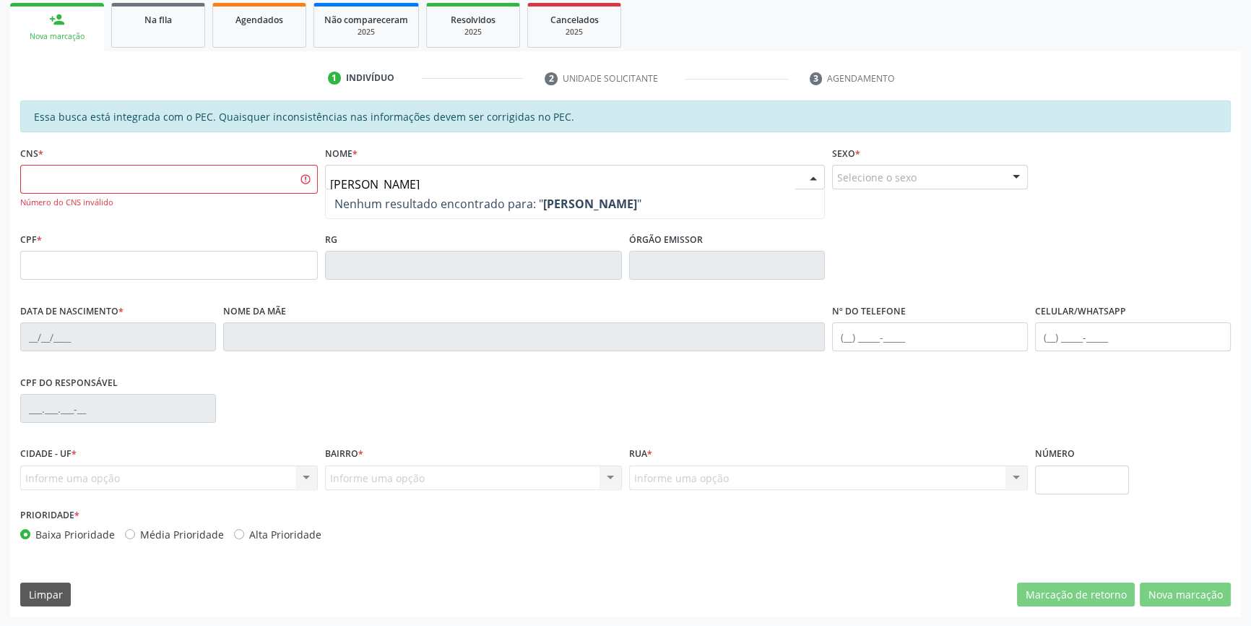
type input "[PERSON_NAME]"
click at [83, 189] on input "text" at bounding box center [169, 179] width 298 height 29
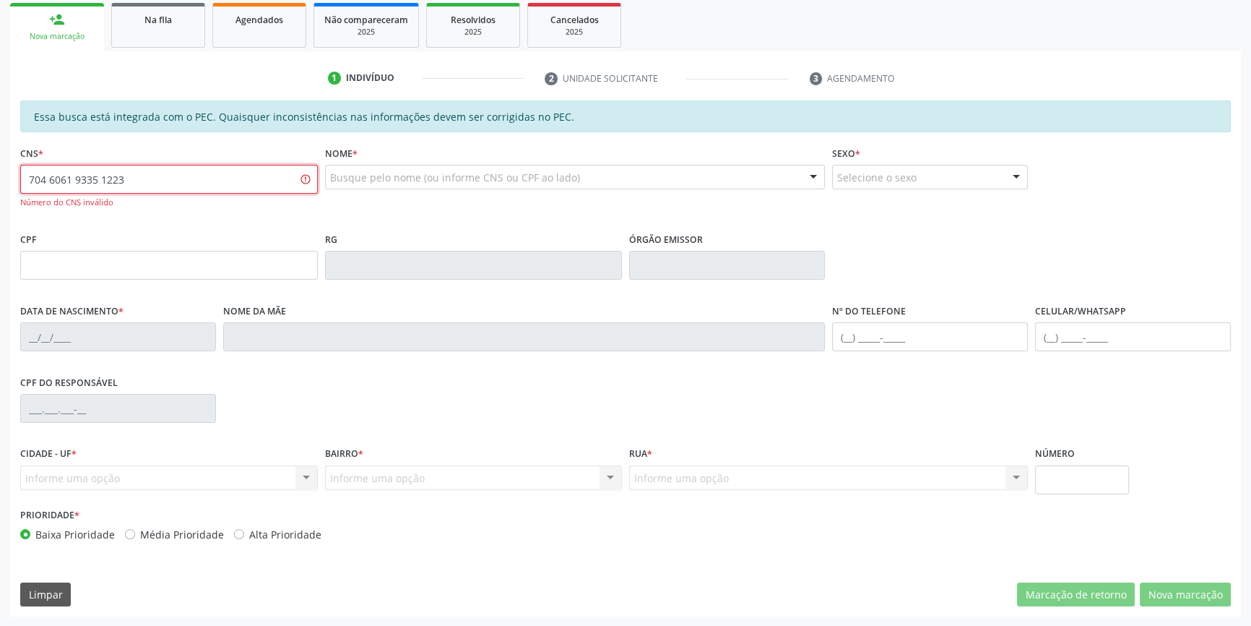
type input "704 6061 9335 1223"
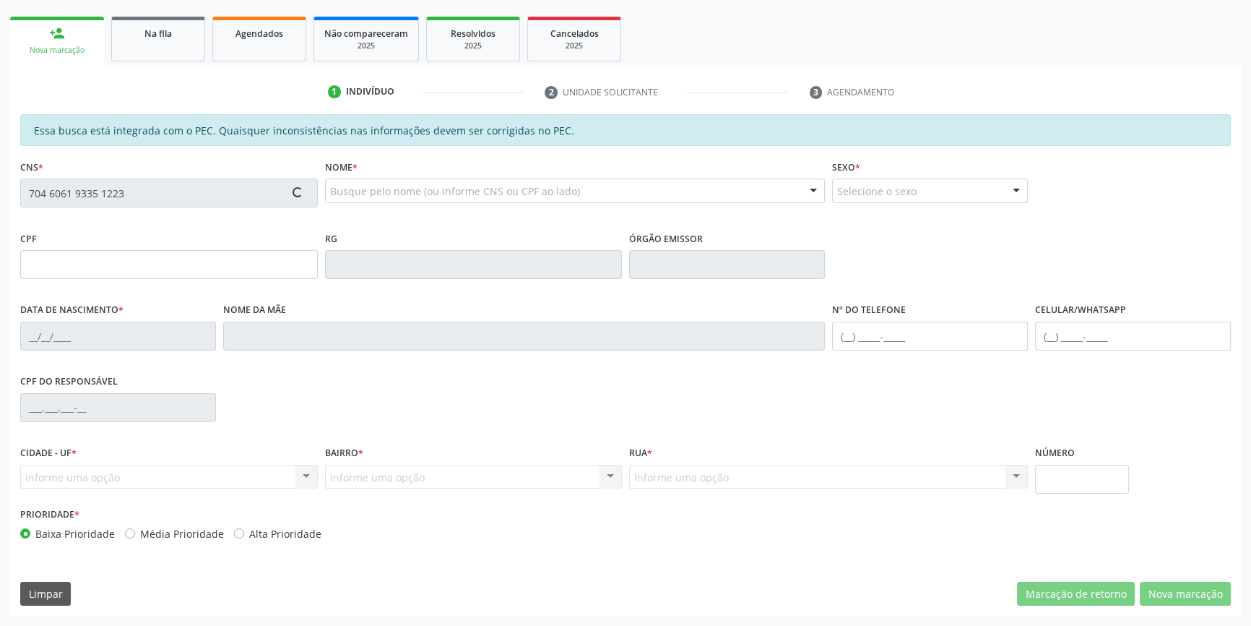
scroll to position [198, 0]
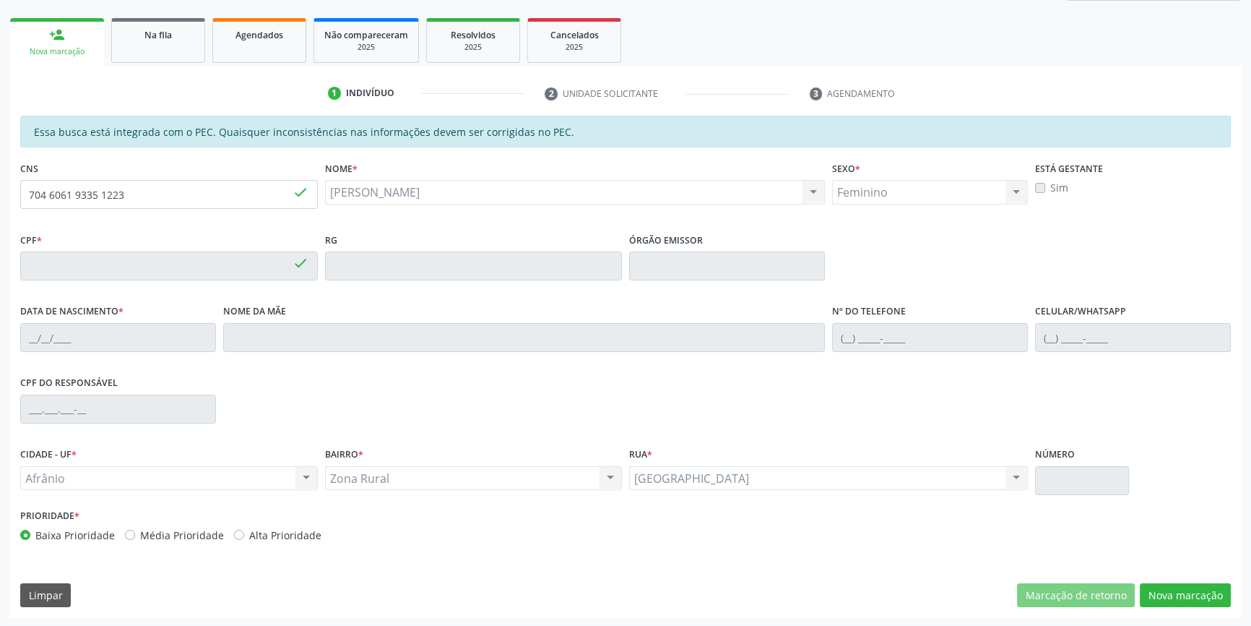
type input "033.921.524-04"
type input "06[DATE]"
type input "[PERSON_NAME]"
type input "[PHONE_NUMBER]"
type input "S/N"
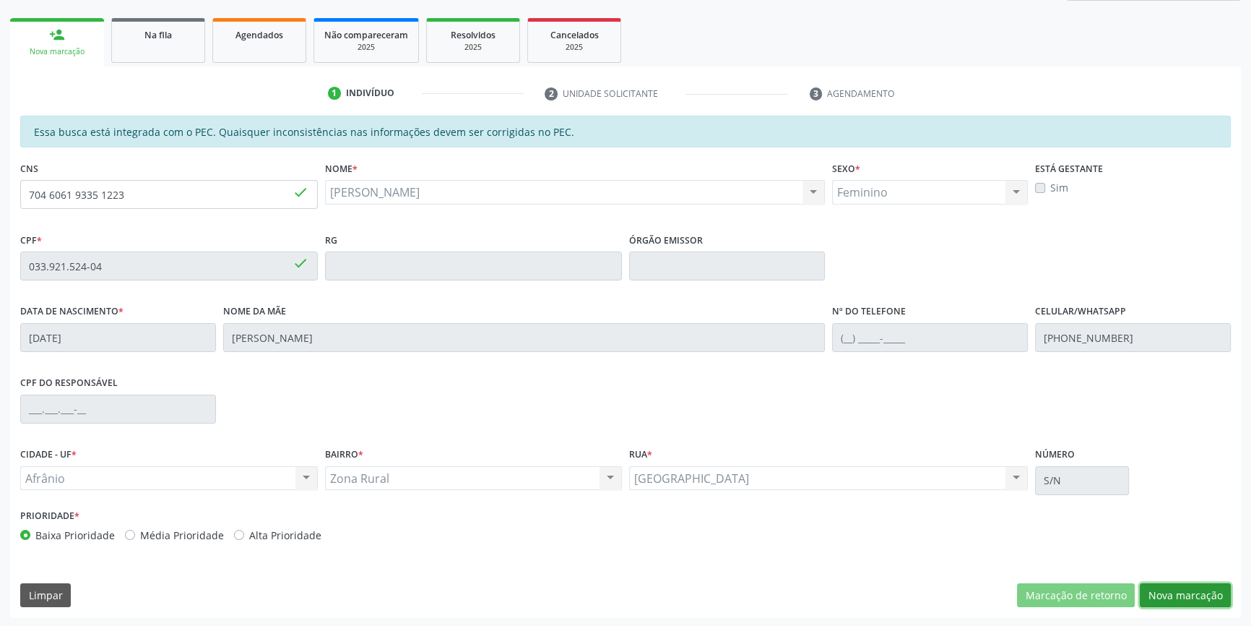
click at [1199, 592] on button "Nova marcação" at bounding box center [1185, 595] width 91 height 25
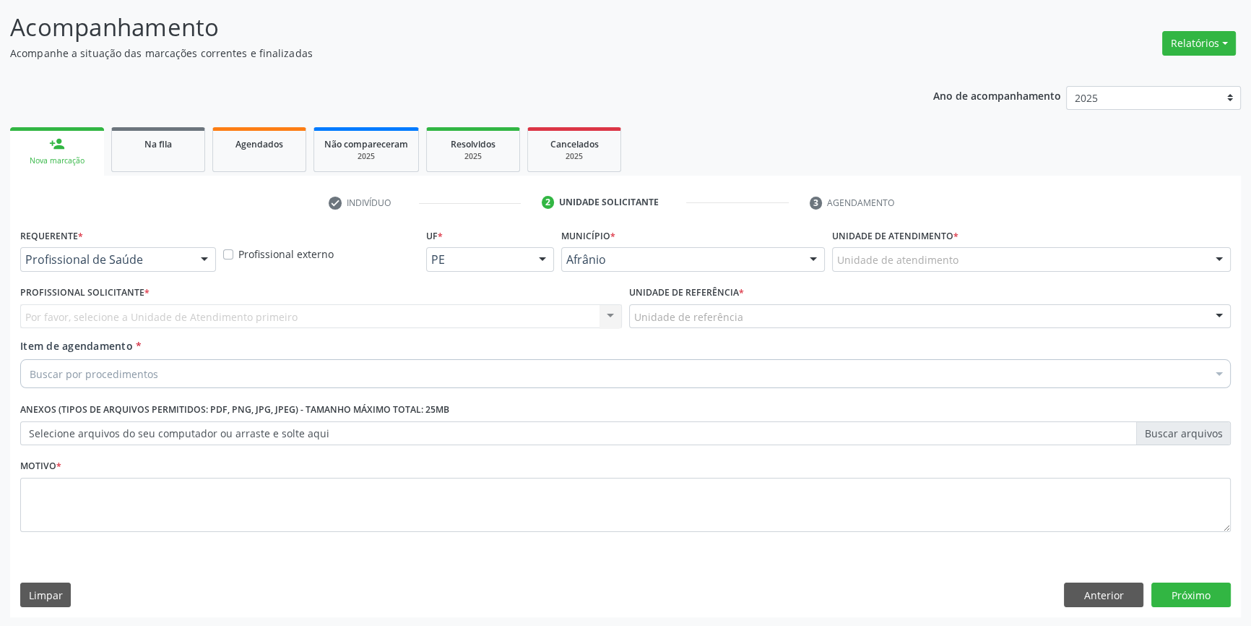
click at [942, 267] on div "Unidade de atendimento" at bounding box center [1031, 259] width 399 height 25
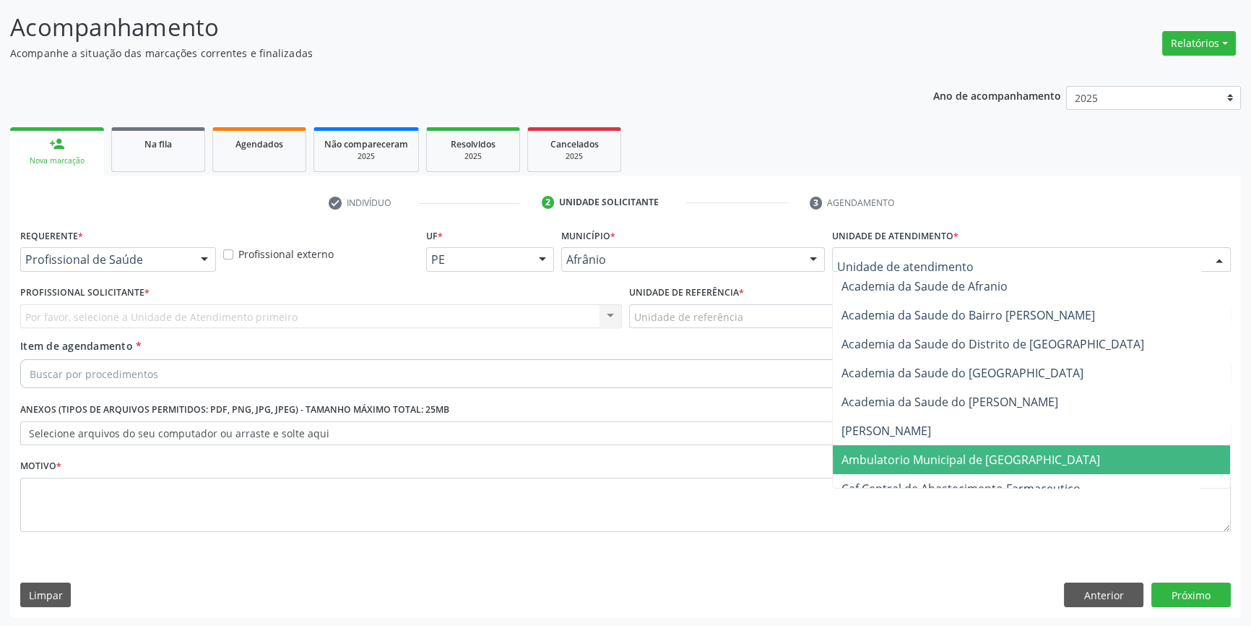
click at [958, 457] on span "Ambulatorio Municipal de [GEOGRAPHIC_DATA]" at bounding box center [971, 460] width 259 height 16
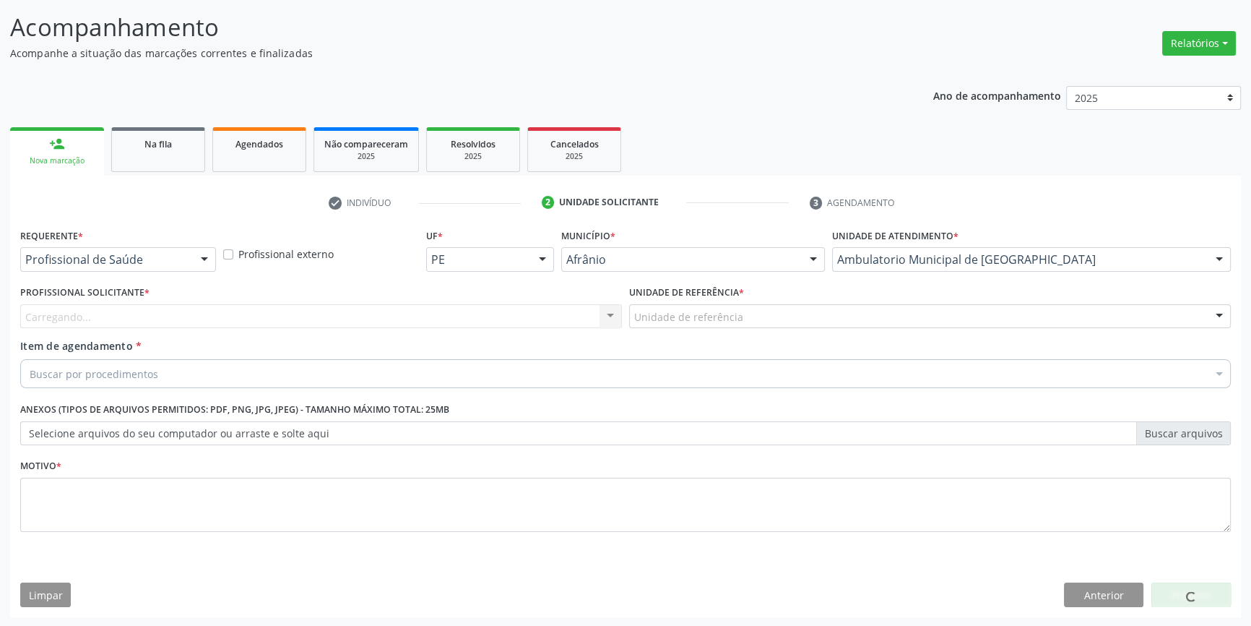
click at [766, 319] on div "Unidade de referência" at bounding box center [930, 316] width 602 height 25
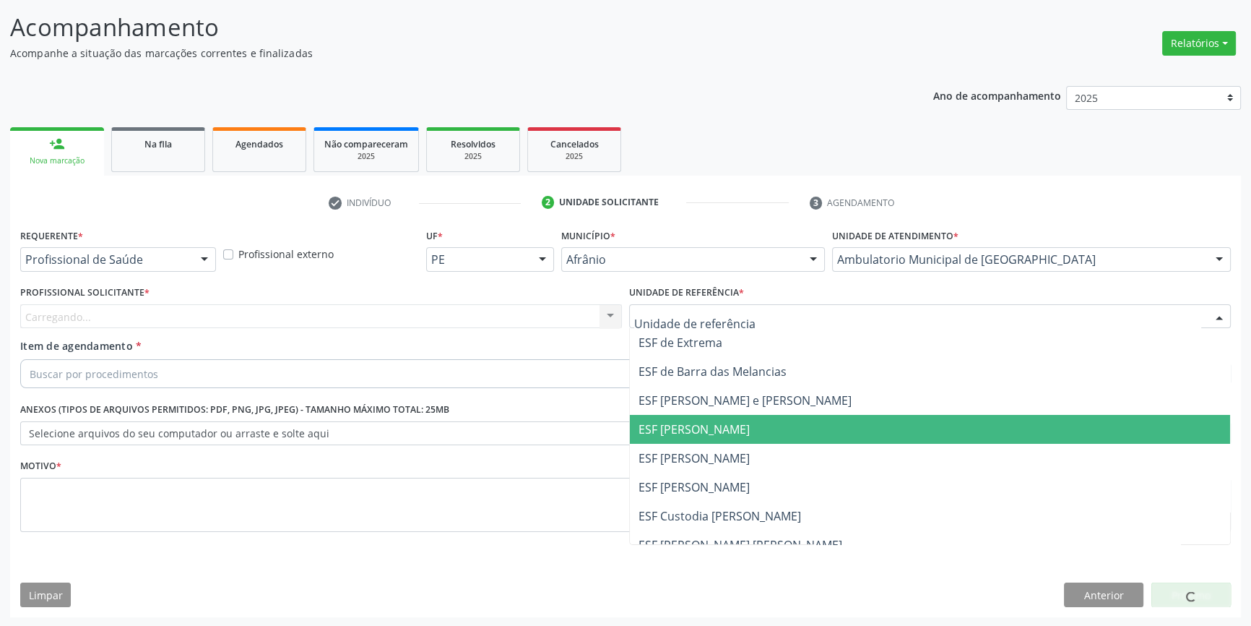
click at [711, 462] on span "ESF [PERSON_NAME]" at bounding box center [694, 458] width 111 height 16
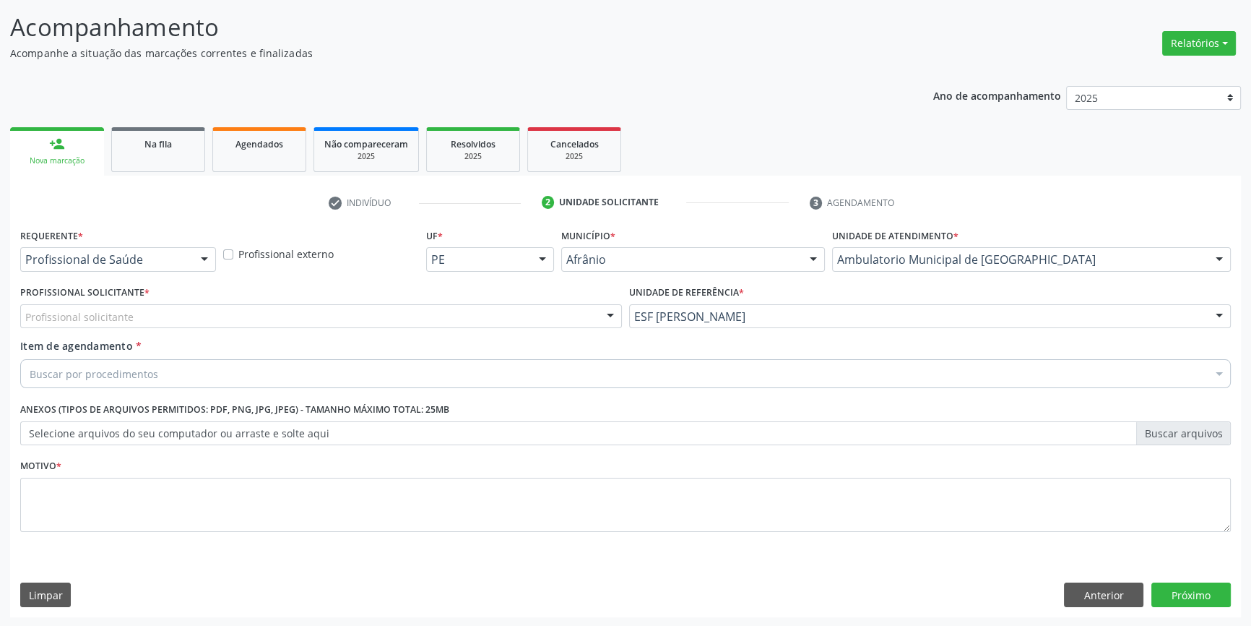
click at [452, 313] on div "Profissional solicitante" at bounding box center [321, 316] width 602 height 25
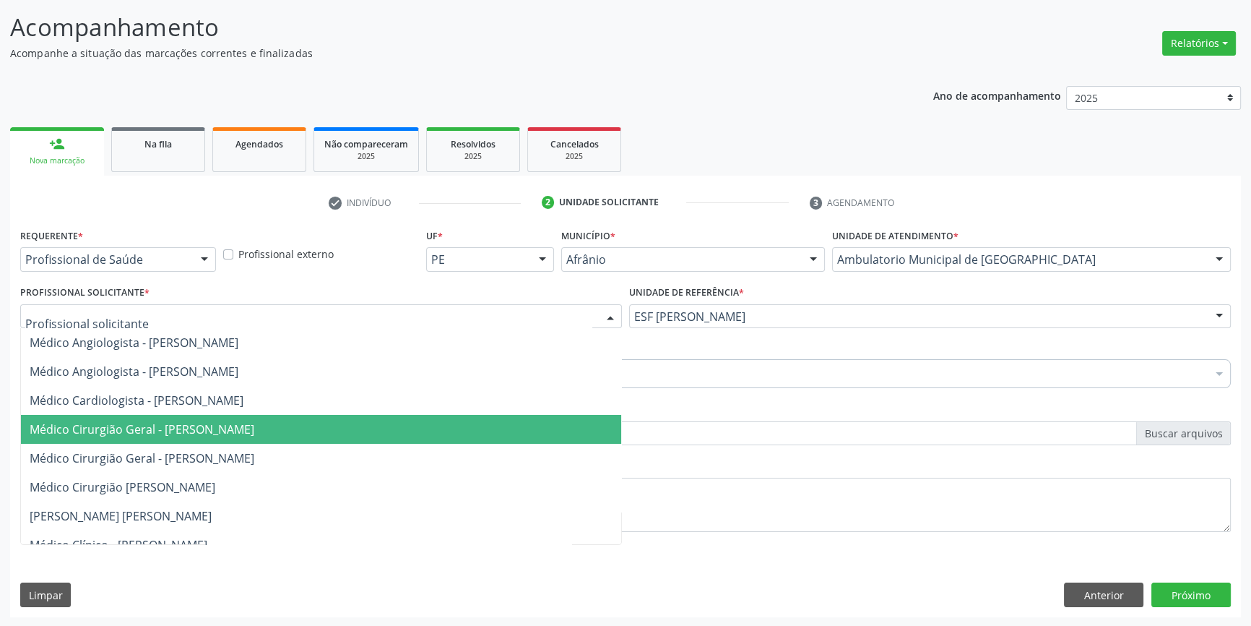
click at [249, 421] on span "Médico Cirurgião Geral - [PERSON_NAME]" at bounding box center [142, 429] width 225 height 16
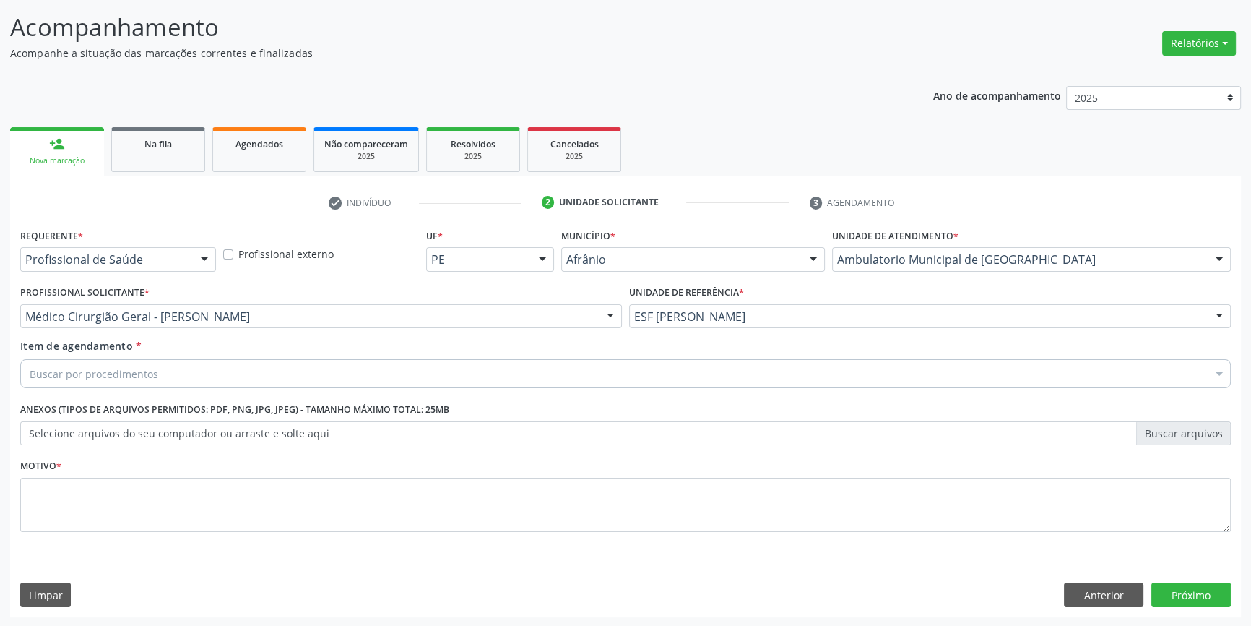
click at [246, 365] on div "Buscar por procedimentos" at bounding box center [625, 373] width 1211 height 29
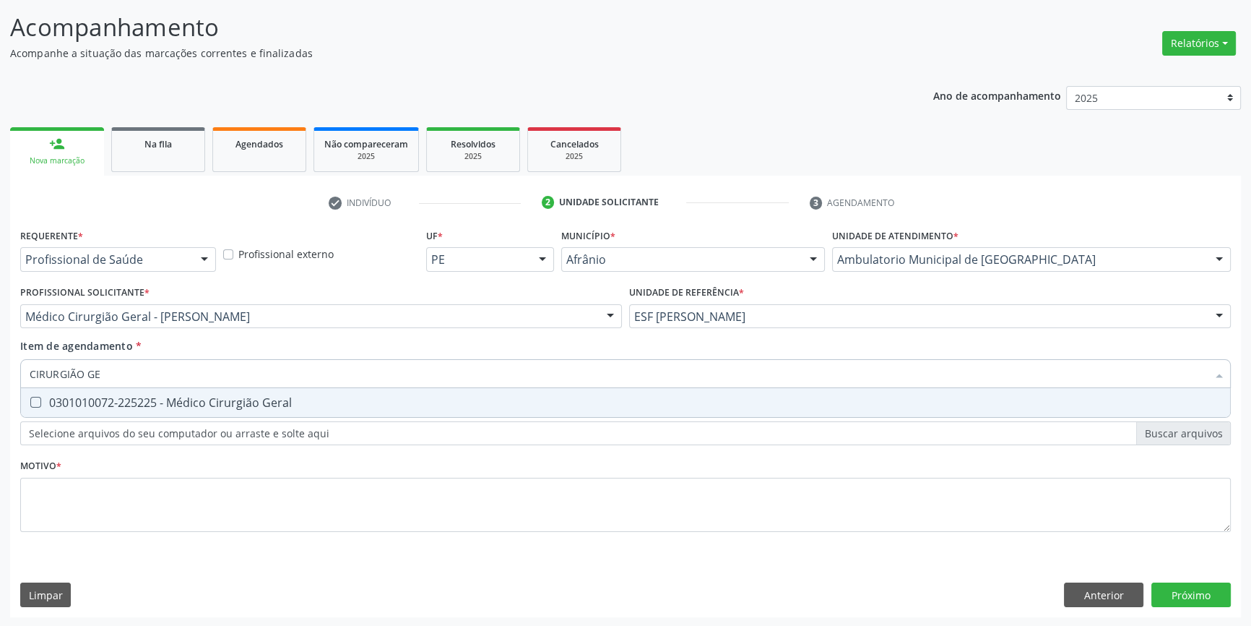
type input "CIRURGIÃO GER"
click at [231, 391] on span "0301010072-225225 - Médico Cirurgião Geral" at bounding box center [625, 402] width 1209 height 29
checkbox Geral "true"
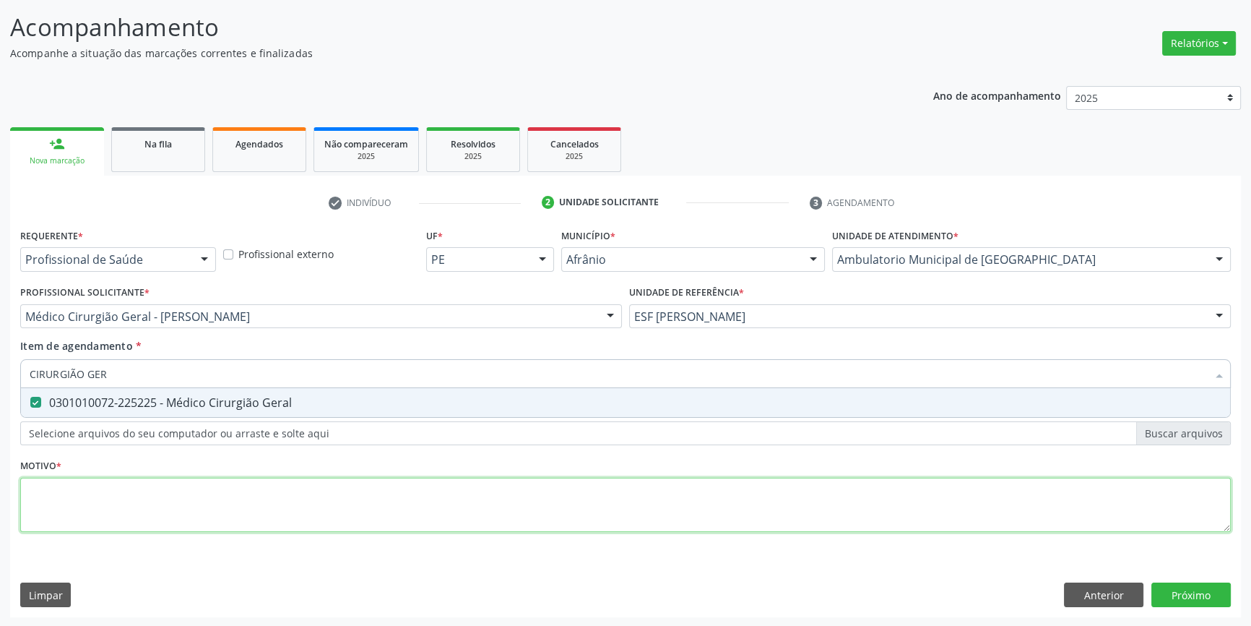
click at [185, 483] on div "Requerente * Profissional de Saúde Profissional de Saúde Paciente Nenhum result…" at bounding box center [625, 388] width 1211 height 327
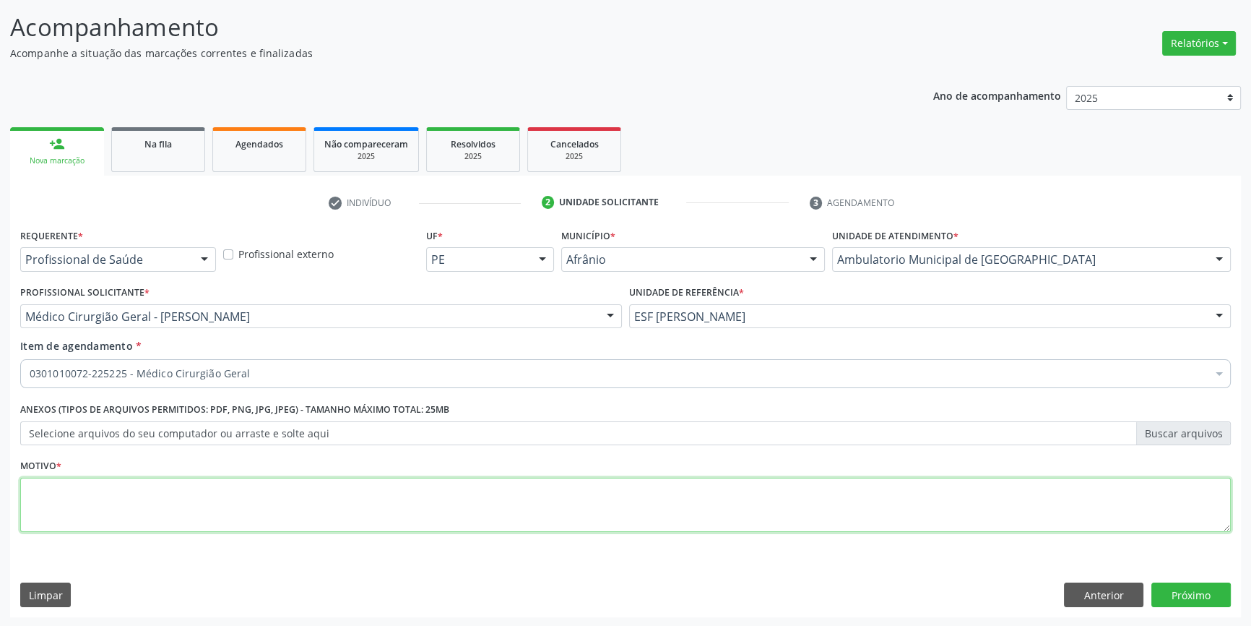
type textarea "'"
drag, startPoint x: 185, startPoint y: 483, endPoint x: 40, endPoint y: 475, distance: 144.7
click at [40, 475] on div "Motivo * '" at bounding box center [625, 493] width 1211 height 77
type textarea "'"
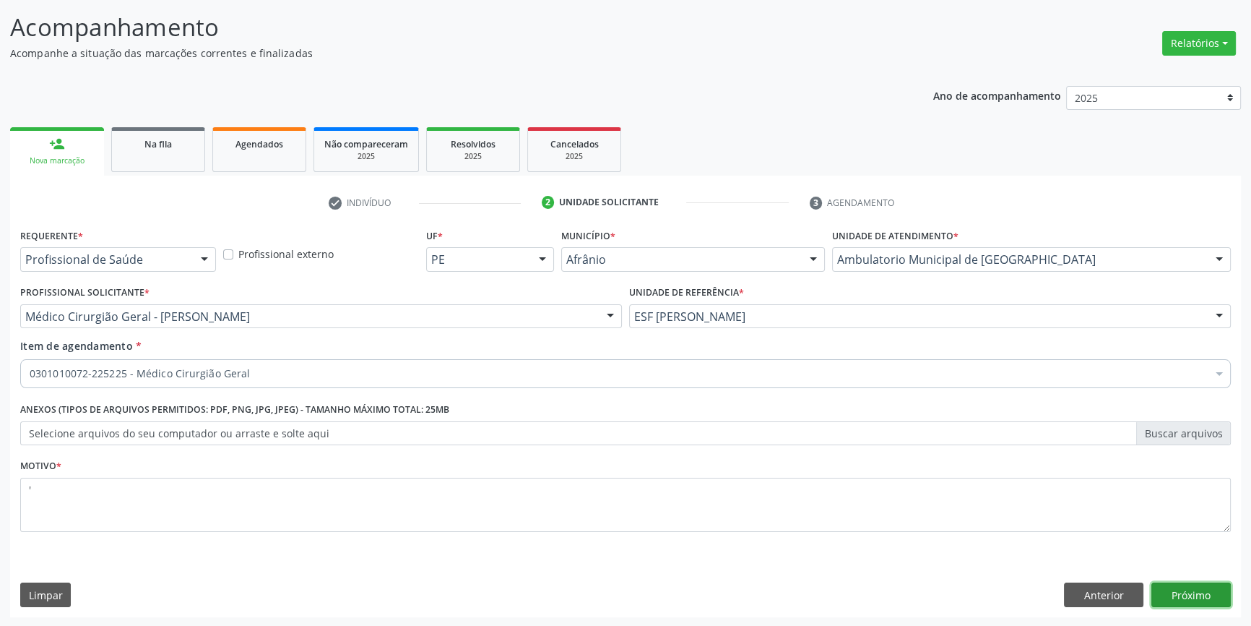
click at [1202, 590] on button "Próximo" at bounding box center [1191, 594] width 79 height 25
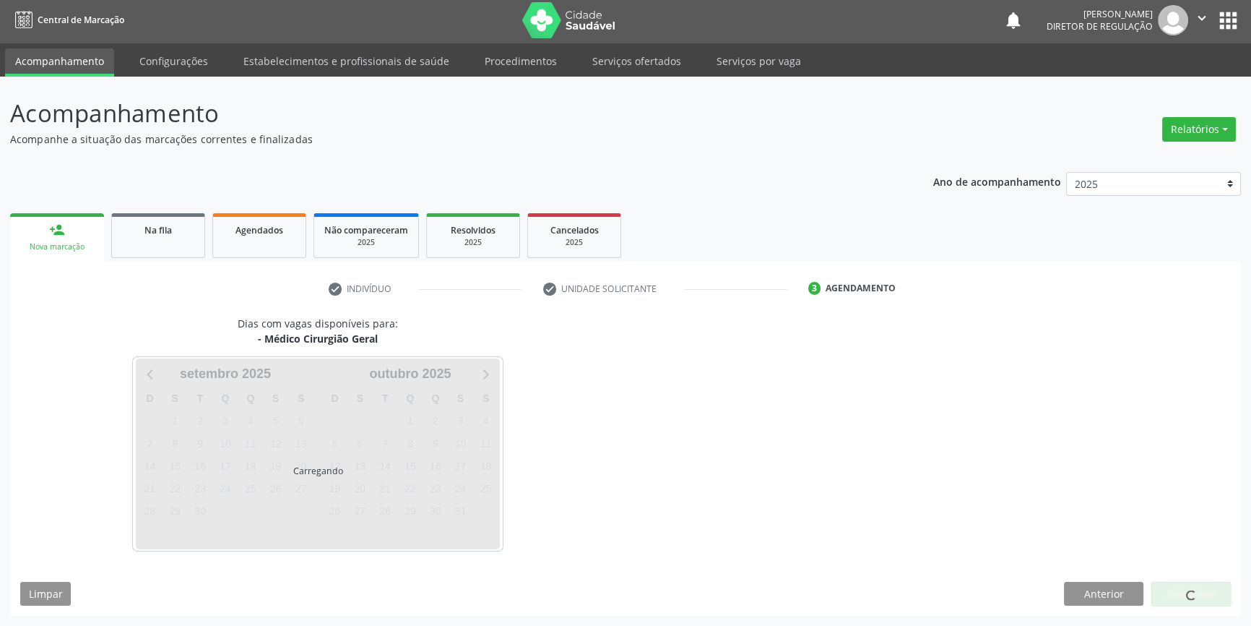
scroll to position [1, 0]
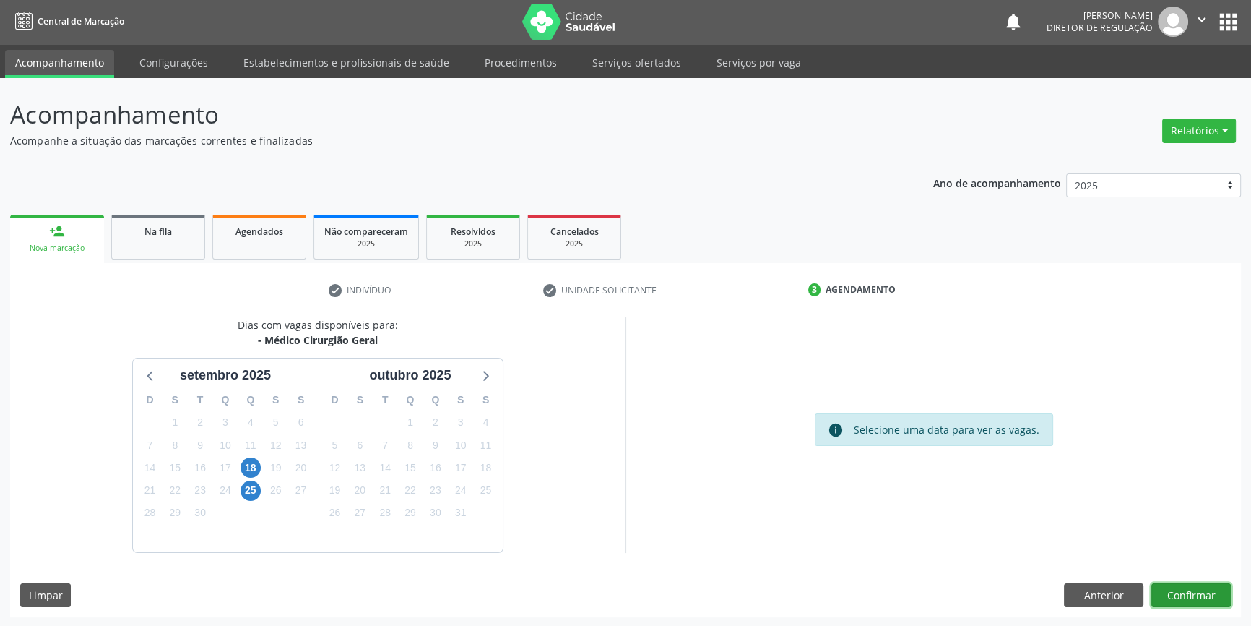
click at [1188, 595] on button "Confirmar" at bounding box center [1191, 595] width 79 height 25
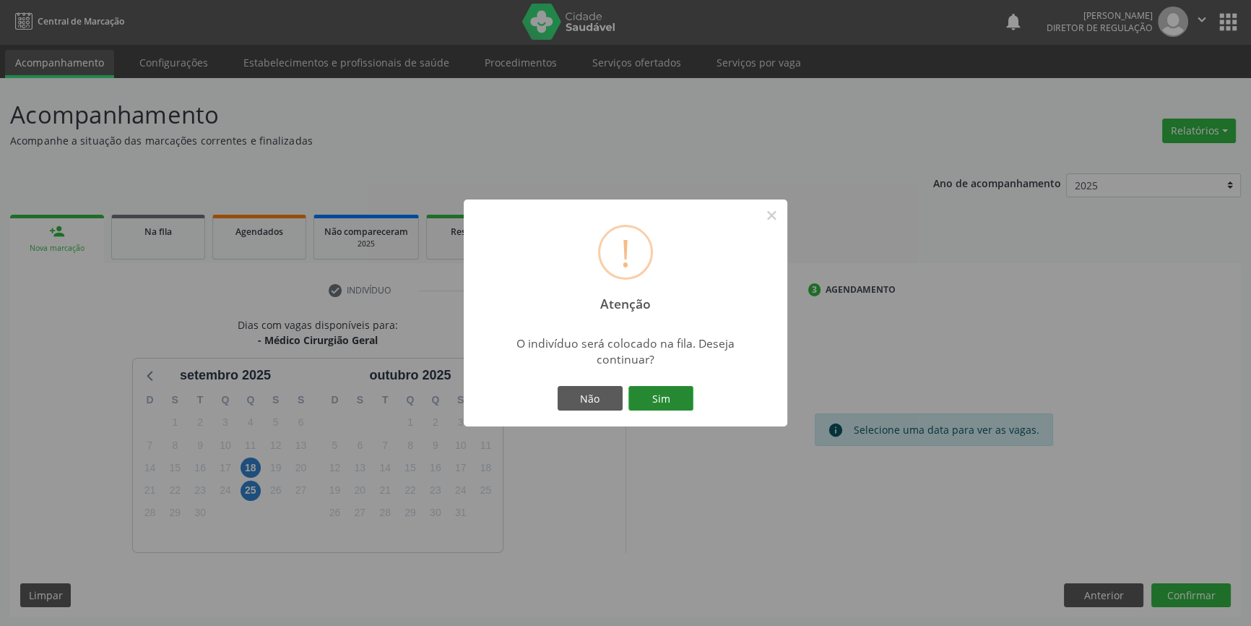
click at [668, 403] on button "Sim" at bounding box center [661, 398] width 65 height 25
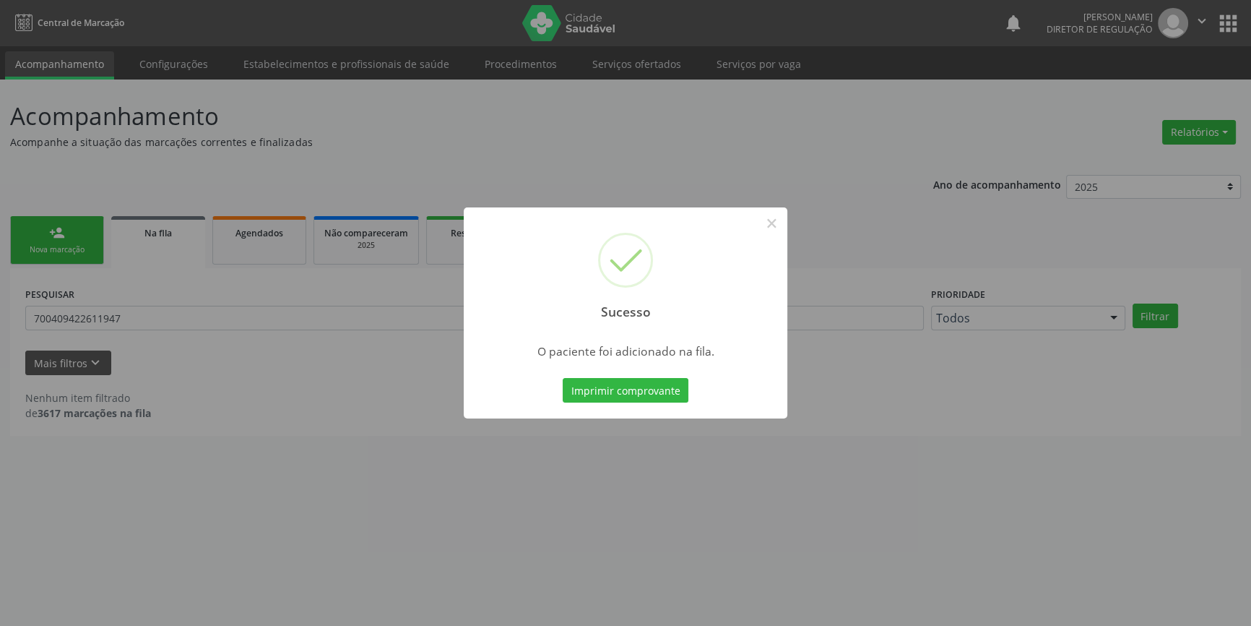
scroll to position [0, 0]
click at [846, 181] on div "Sucesso × O paciente foi adicionado na fila. Imprimir comprovante Cancel" at bounding box center [630, 313] width 1261 height 626
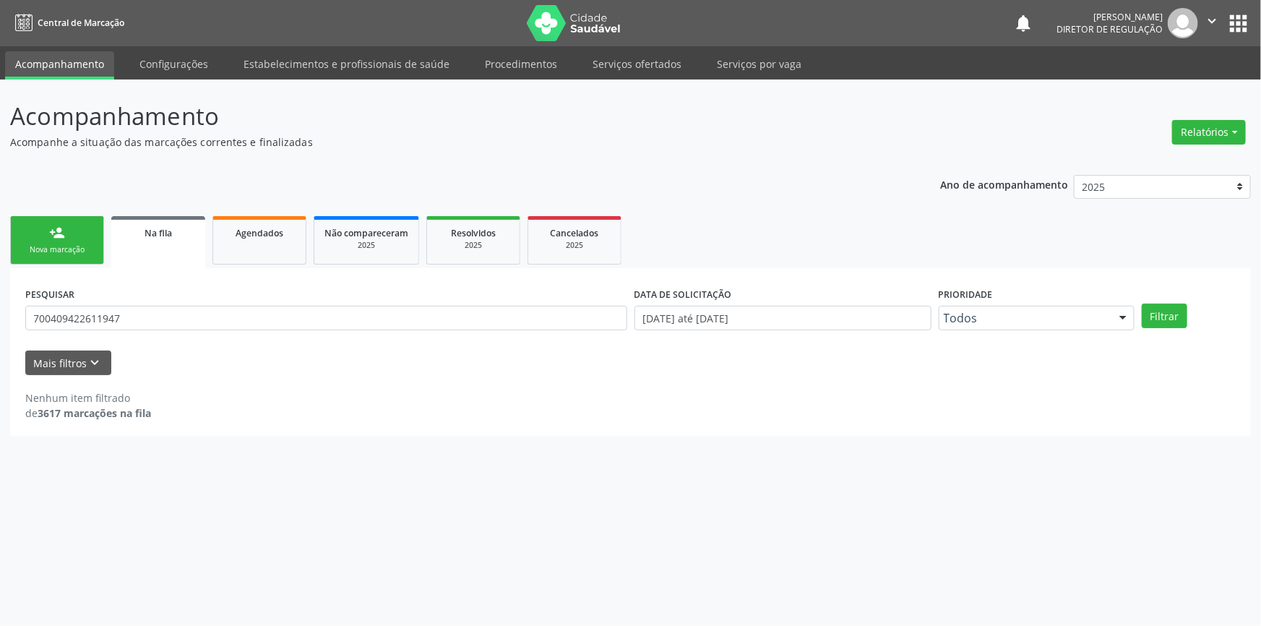
click at [30, 241] on link "person_add Nova marcação" at bounding box center [57, 240] width 94 height 48
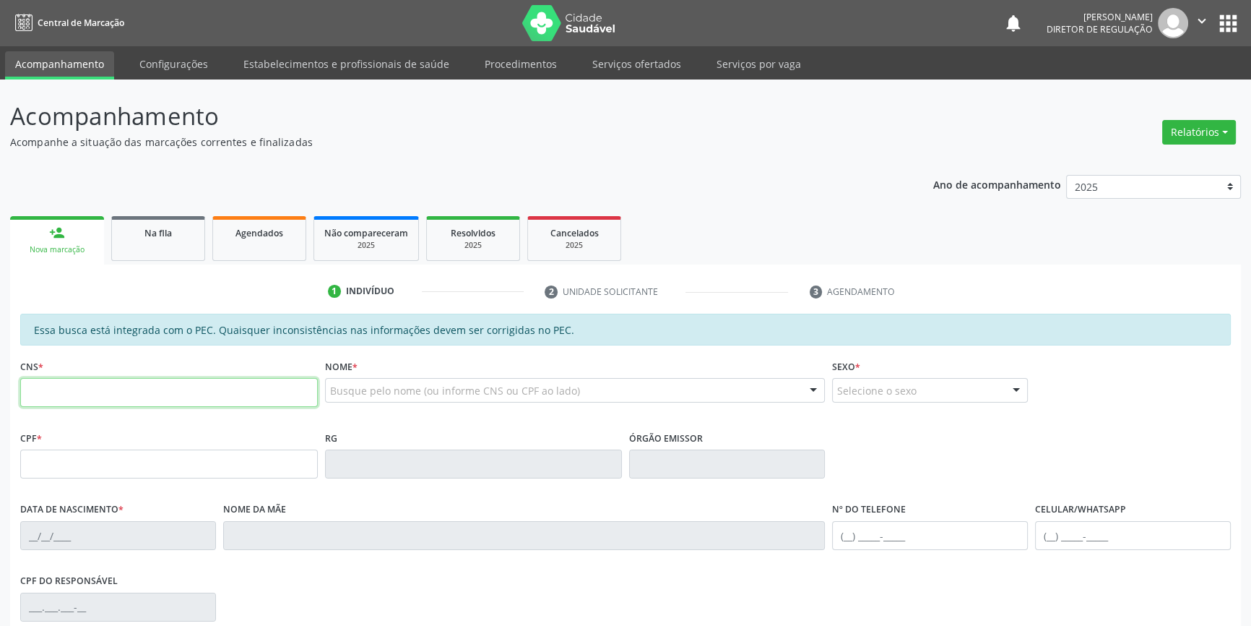
click at [172, 405] on input "text" at bounding box center [169, 392] width 298 height 29
type input "705 0086 1428 358"
drag, startPoint x: 191, startPoint y: 399, endPoint x: 0, endPoint y: 400, distance: 191.5
click at [0, 400] on div "Acompanhamento Acompanhe a situação das marcações correntes e finalizadas Relat…" at bounding box center [625, 452] width 1251 height 746
drag, startPoint x: 277, startPoint y: 388, endPoint x: 0, endPoint y: 342, distance: 280.4
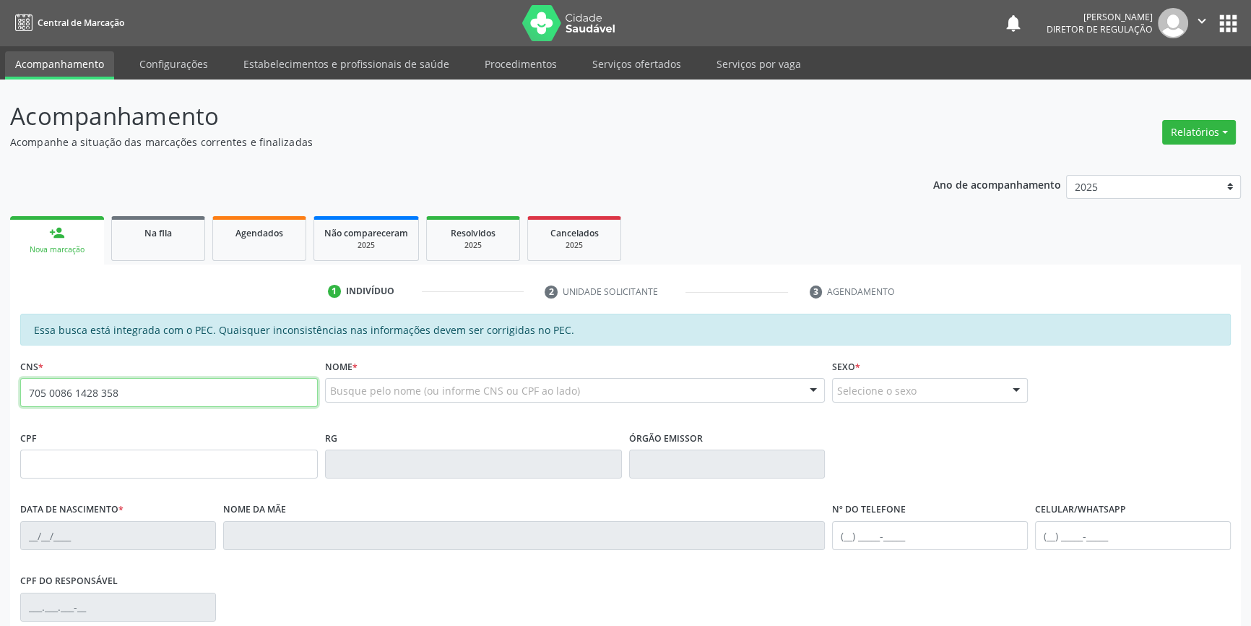
click at [0, 342] on div "Acompanhamento Acompanhe a situação das marcações correntes e finalizadas Relat…" at bounding box center [625, 452] width 1251 height 746
click at [144, 462] on input "text" at bounding box center [169, 463] width 298 height 29
paste input "133.846.174-52"
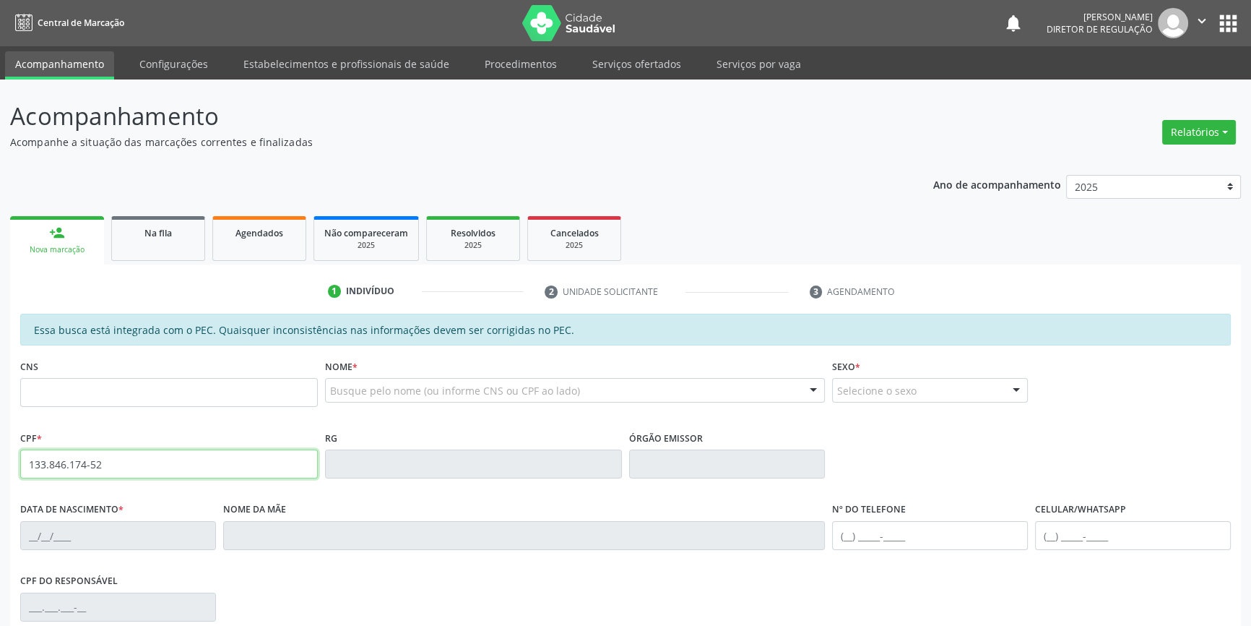
type input "133.846.174-52"
type input "705 0086 1472 8358"
type input "1[DATE]"
type input "[PERSON_NAME]"
type input "[PHONE_NUMBER]"
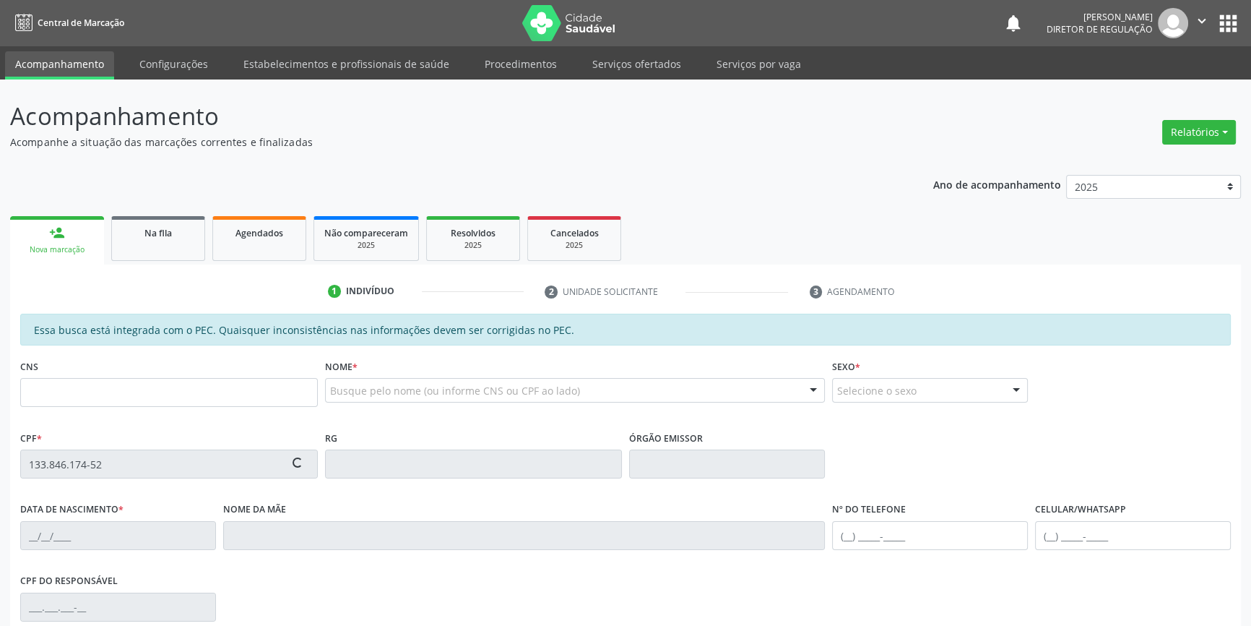
type input "S/N"
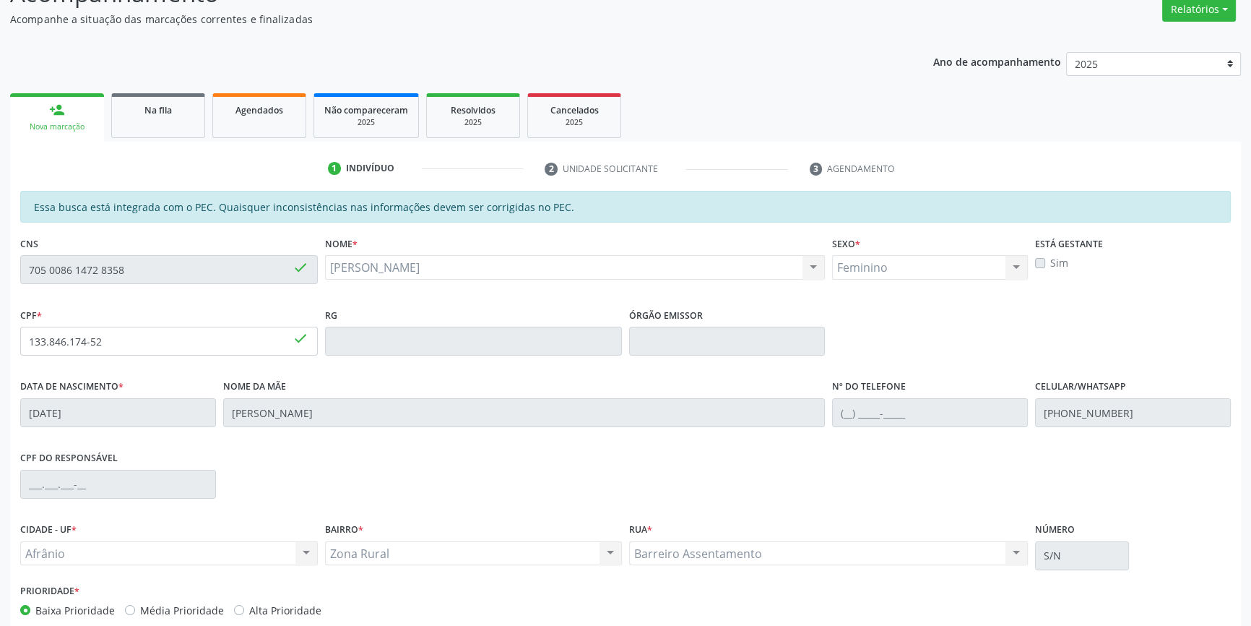
scroll to position [198, 0]
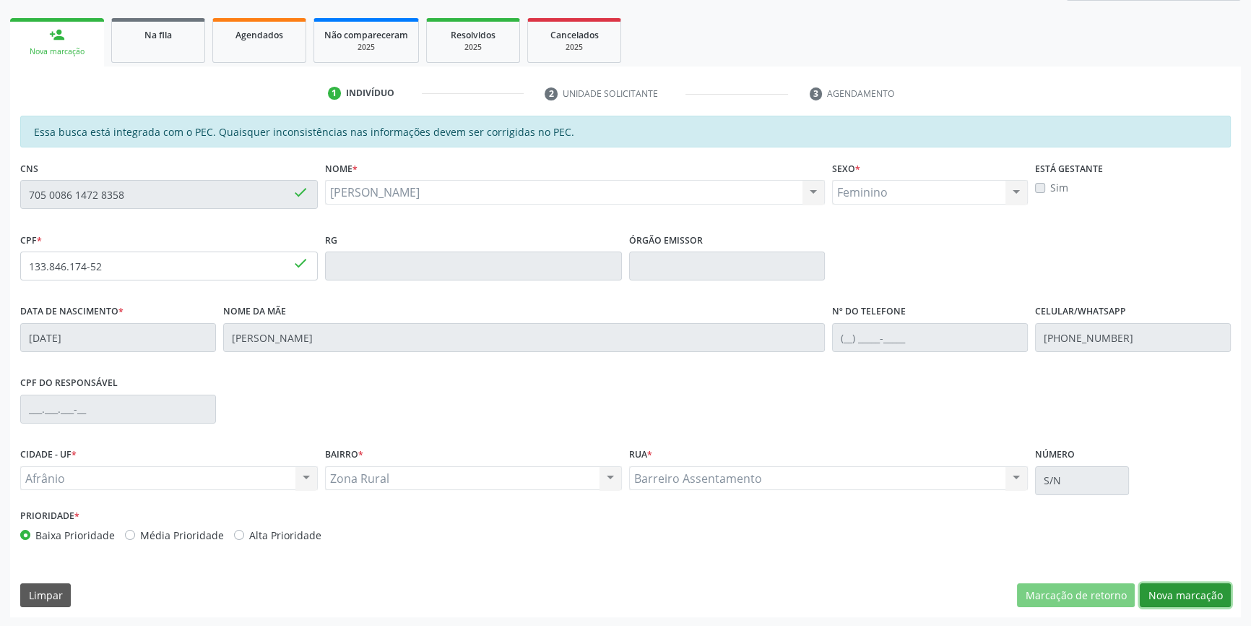
click at [1201, 601] on button "Nova marcação" at bounding box center [1185, 595] width 91 height 25
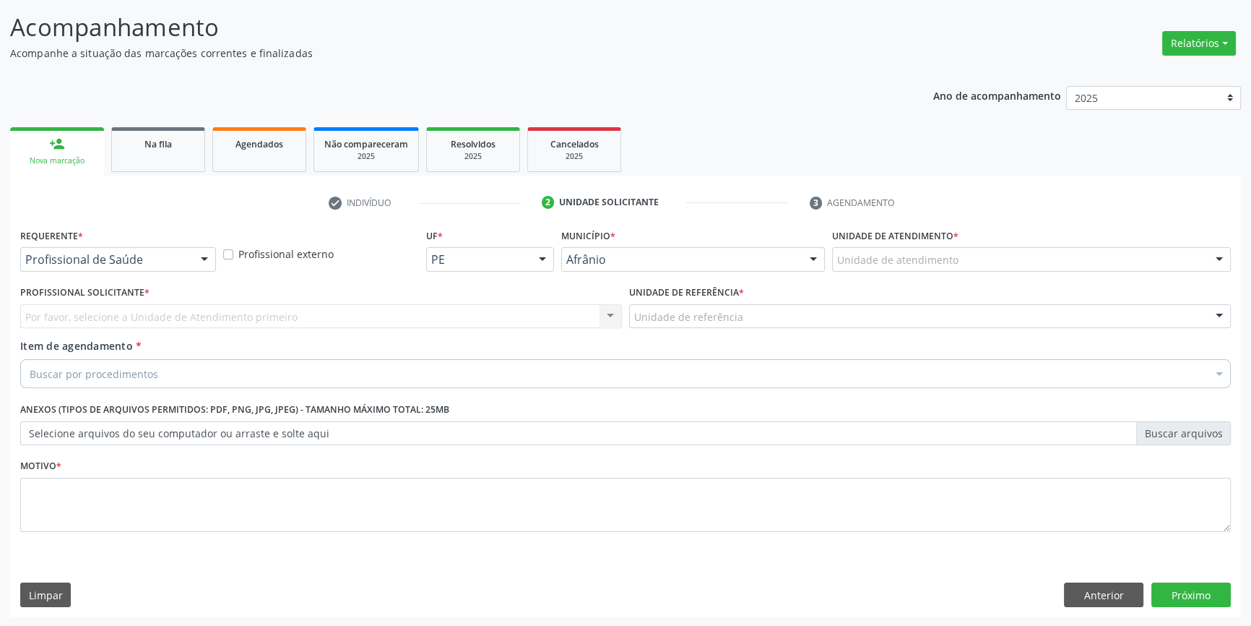
click at [891, 233] on label "Unidade de atendimento *" at bounding box center [895, 236] width 126 height 22
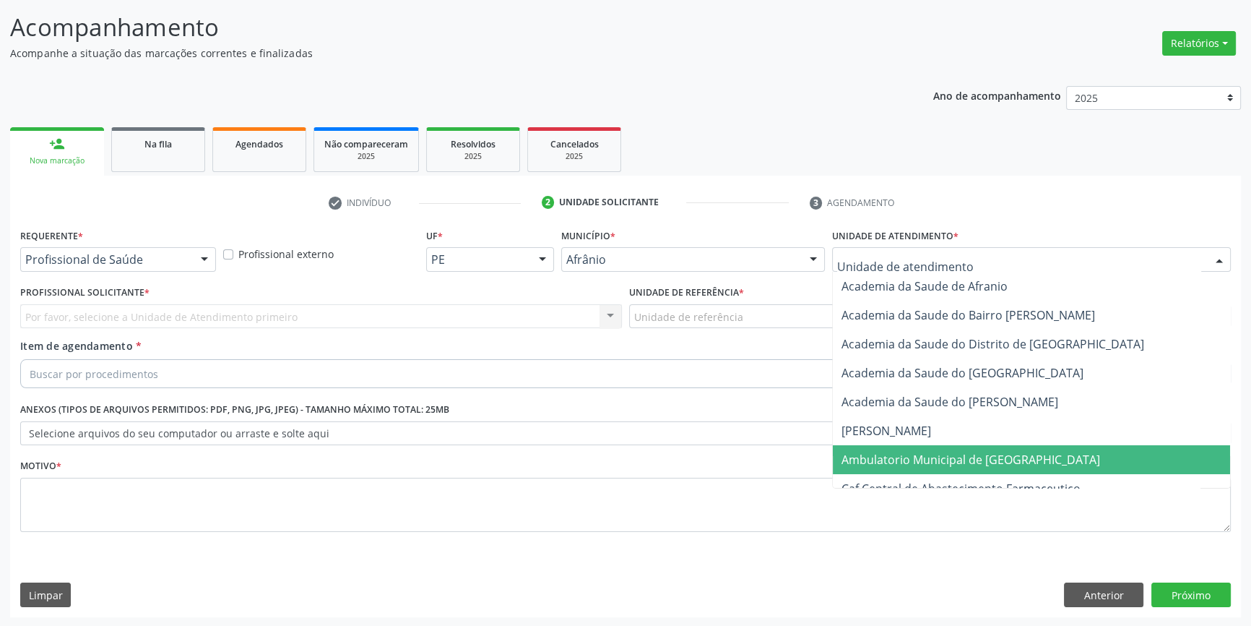
click at [930, 448] on span "Ambulatorio Municipal de [GEOGRAPHIC_DATA]" at bounding box center [1031, 459] width 397 height 29
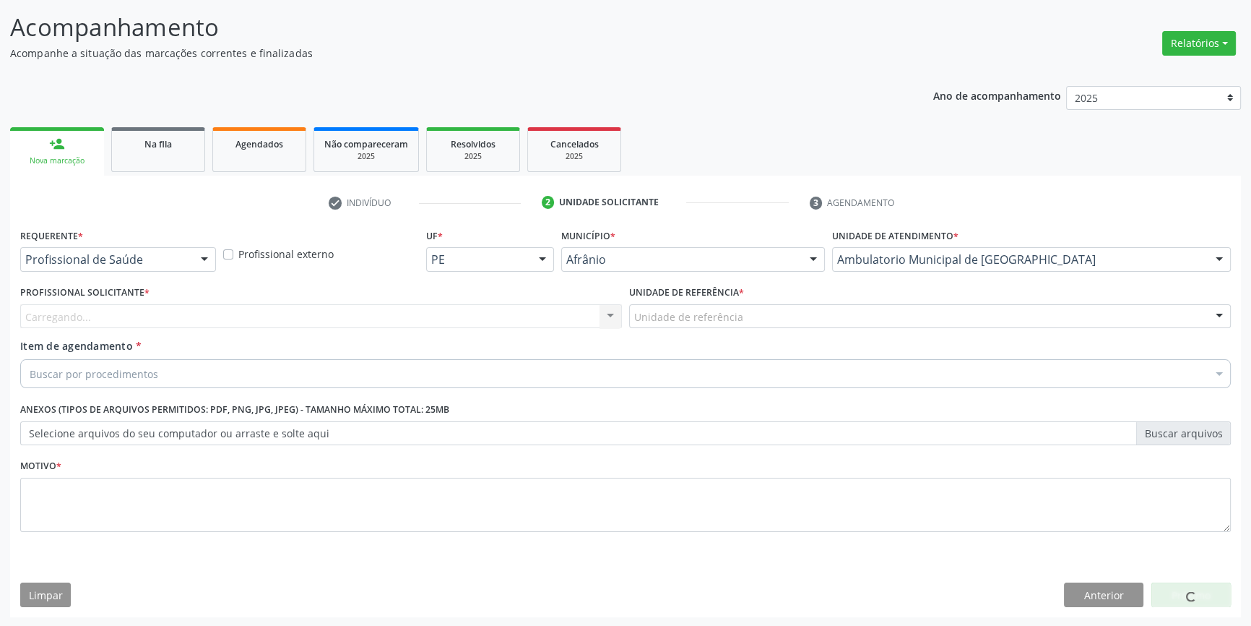
click at [760, 329] on div "Unidade de referência * Unidade de referência ESF de Extrema ESF de Barra das M…" at bounding box center [930, 310] width 609 height 56
click at [751, 323] on div "Unidade de referência" at bounding box center [930, 316] width 602 height 25
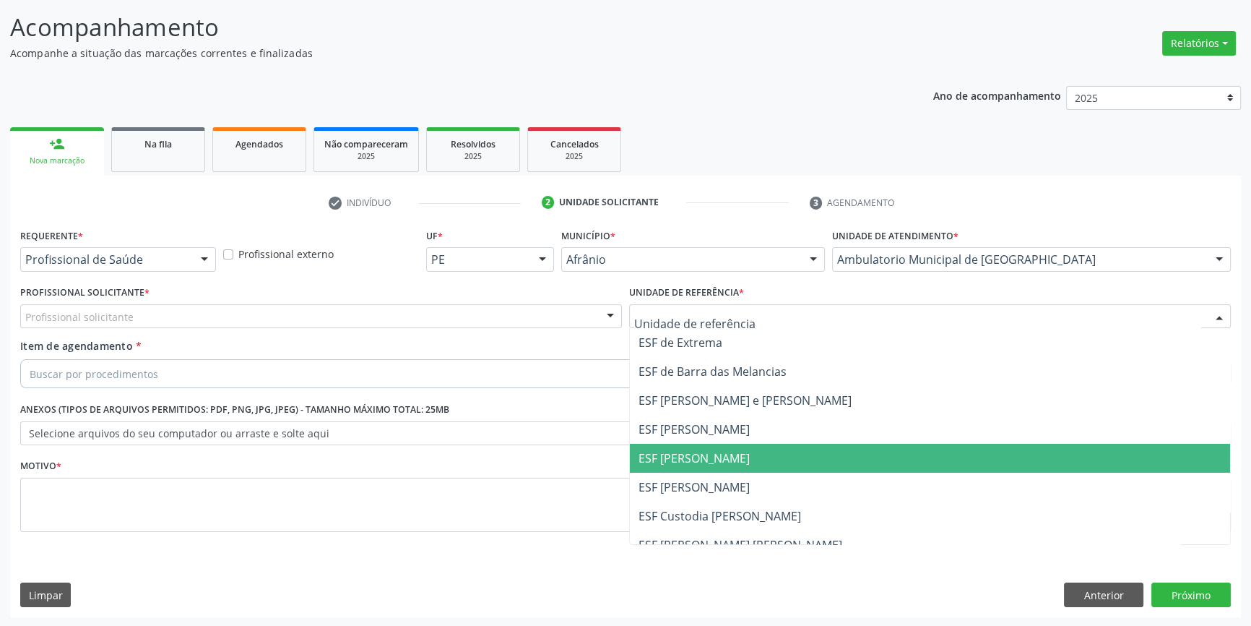
drag, startPoint x: 704, startPoint y: 465, endPoint x: 612, endPoint y: 414, distance: 105.4
click at [704, 465] on span "ESF [PERSON_NAME]" at bounding box center [930, 458] width 600 height 29
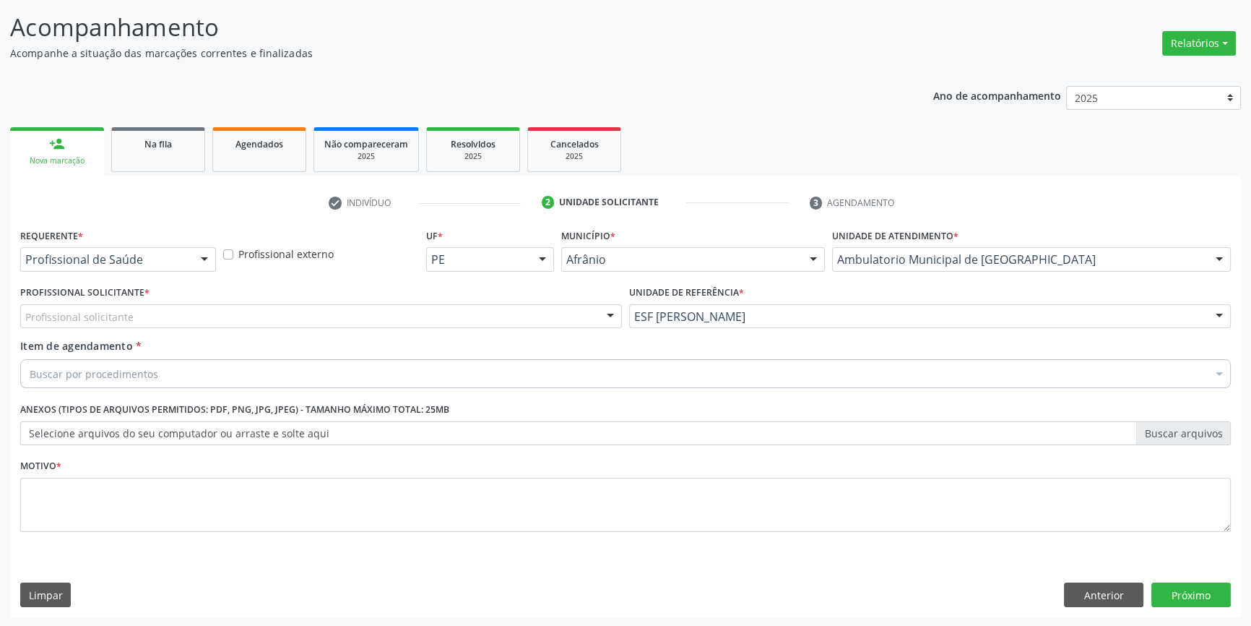
drag, startPoint x: 499, startPoint y: 322, endPoint x: 491, endPoint y: 315, distance: 10.7
click at [497, 317] on div "Profissional solicitante" at bounding box center [321, 316] width 602 height 25
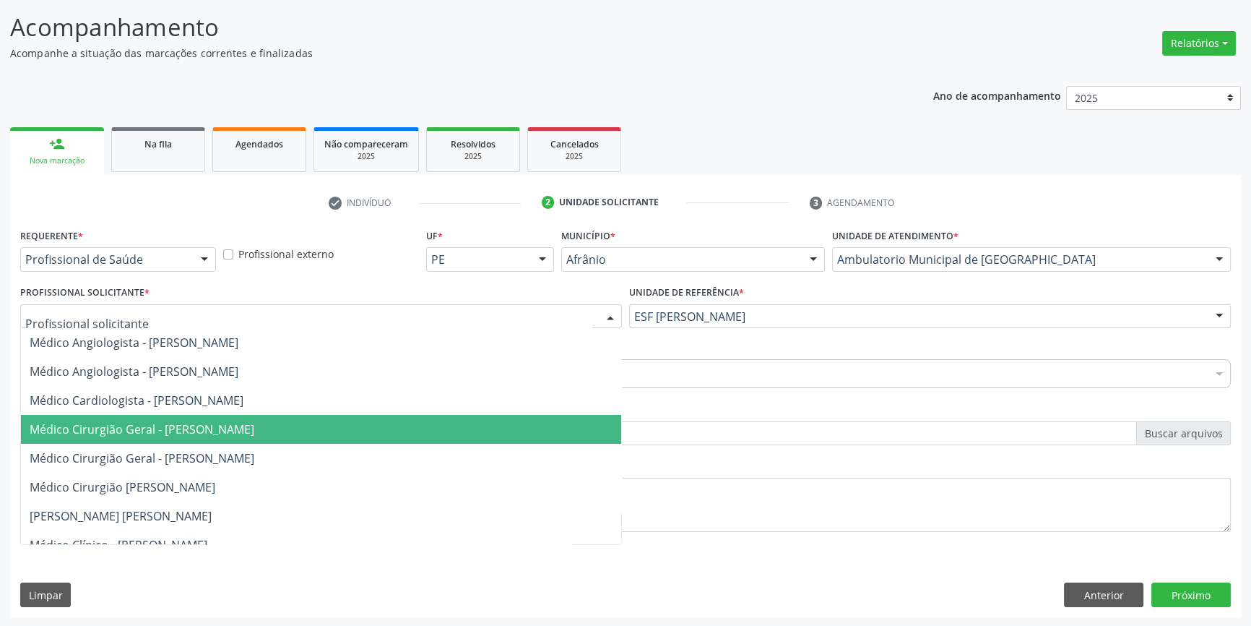
click at [254, 433] on span "Médico Cirurgião Geral - [PERSON_NAME]" at bounding box center [142, 429] width 225 height 16
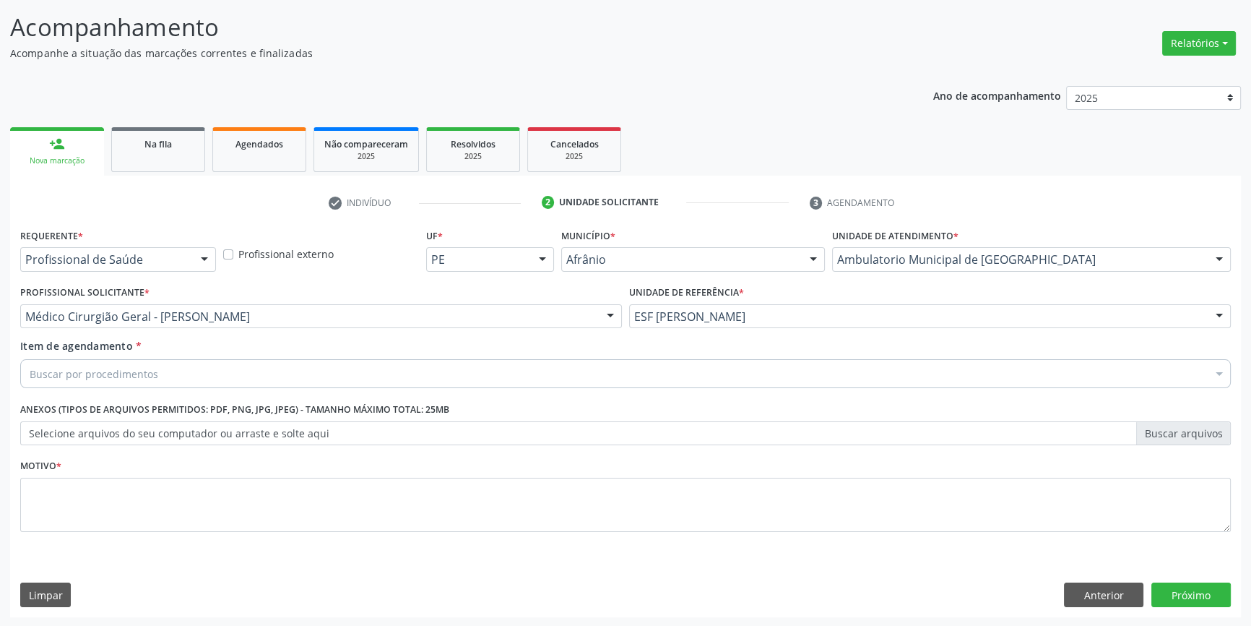
click at [223, 376] on div "Buscar por procedimentos" at bounding box center [625, 373] width 1211 height 29
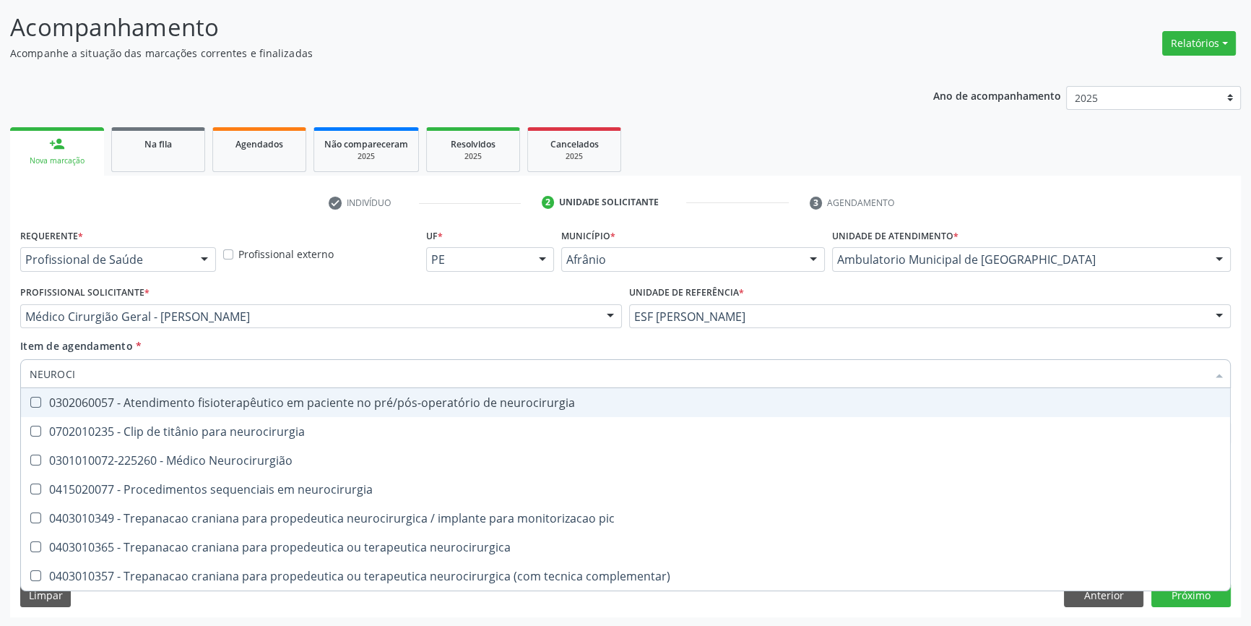
type input "NEUROCIR"
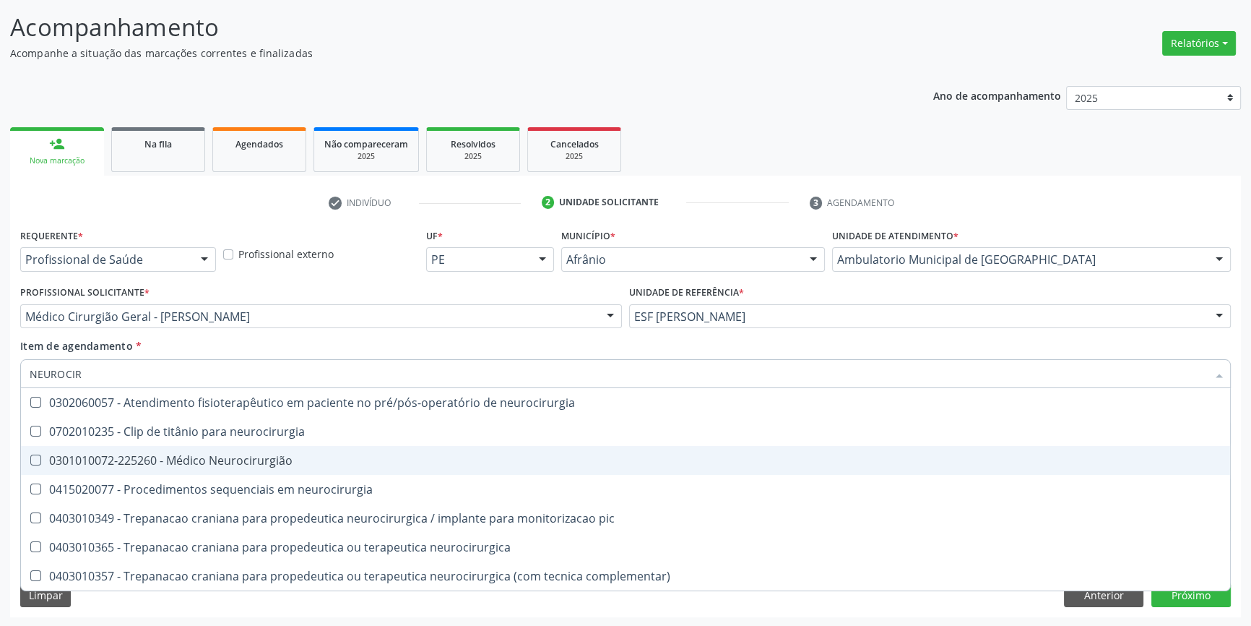
click at [267, 456] on div "0301010072-225260 - Médico Neurocirurgião" at bounding box center [626, 460] width 1192 height 12
checkbox Neurocirurgião "true"
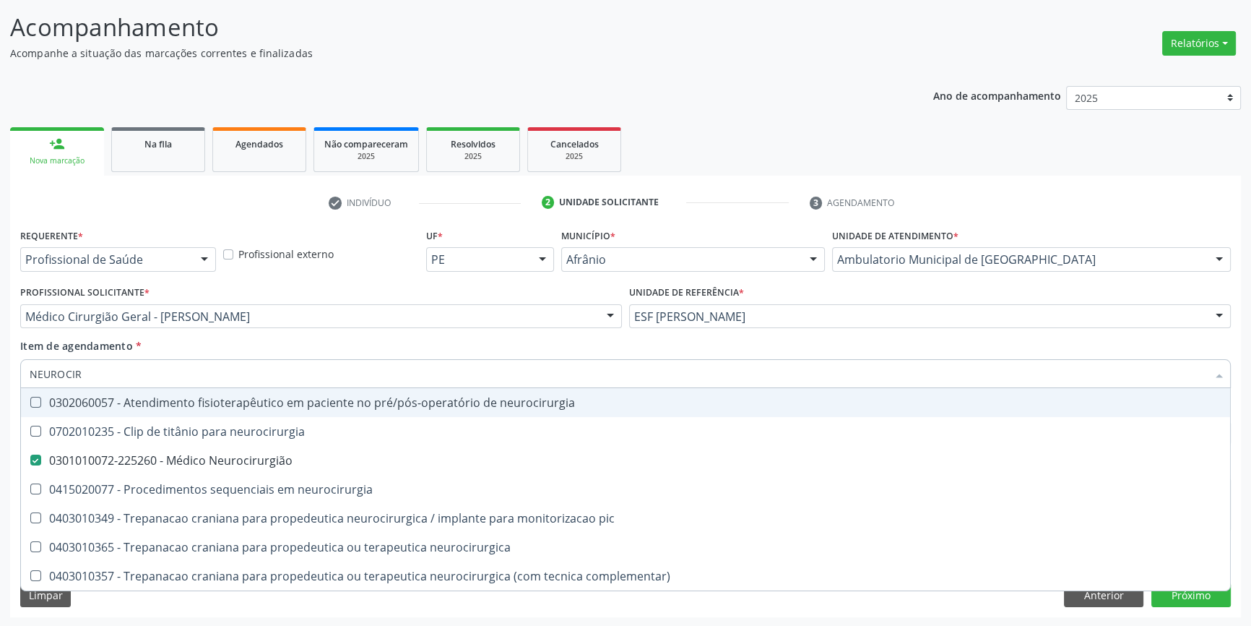
click at [310, 355] on div "Item de agendamento * NEUROCIR Desfazer seleção 0302060057 - Atendimento fisiot…" at bounding box center [625, 361] width 1211 height 46
checkbox neurocirurgia "true"
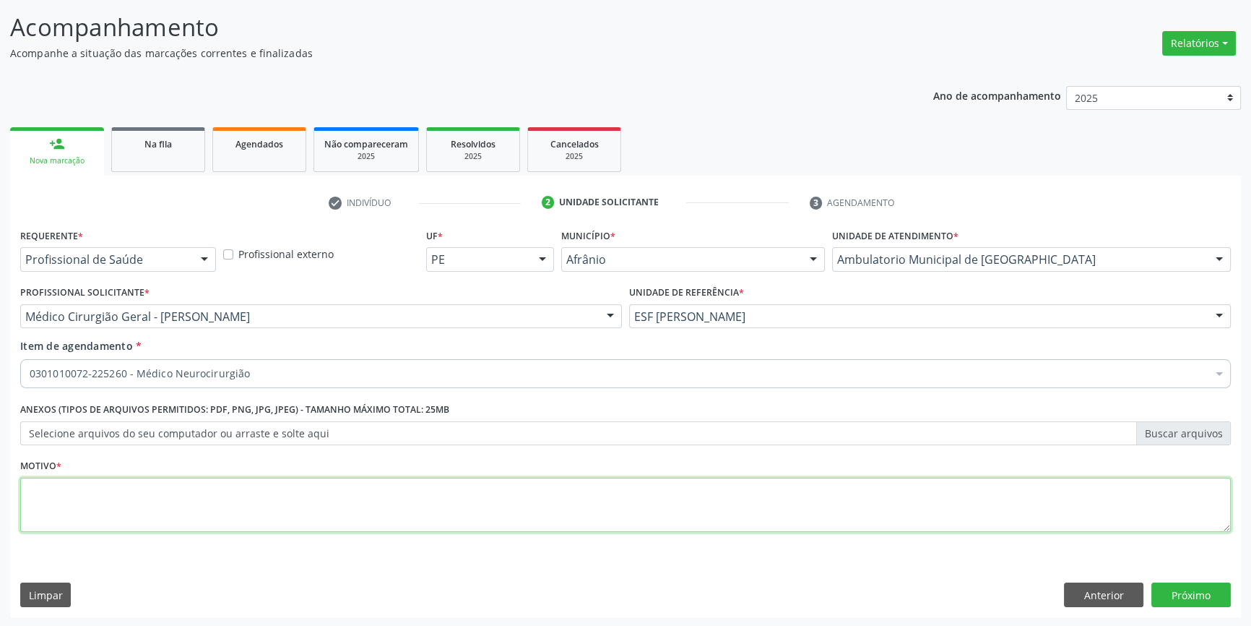
click at [246, 504] on textarea at bounding box center [625, 505] width 1211 height 55
type textarea "NOVA CONSULTA APOS EXAMES"
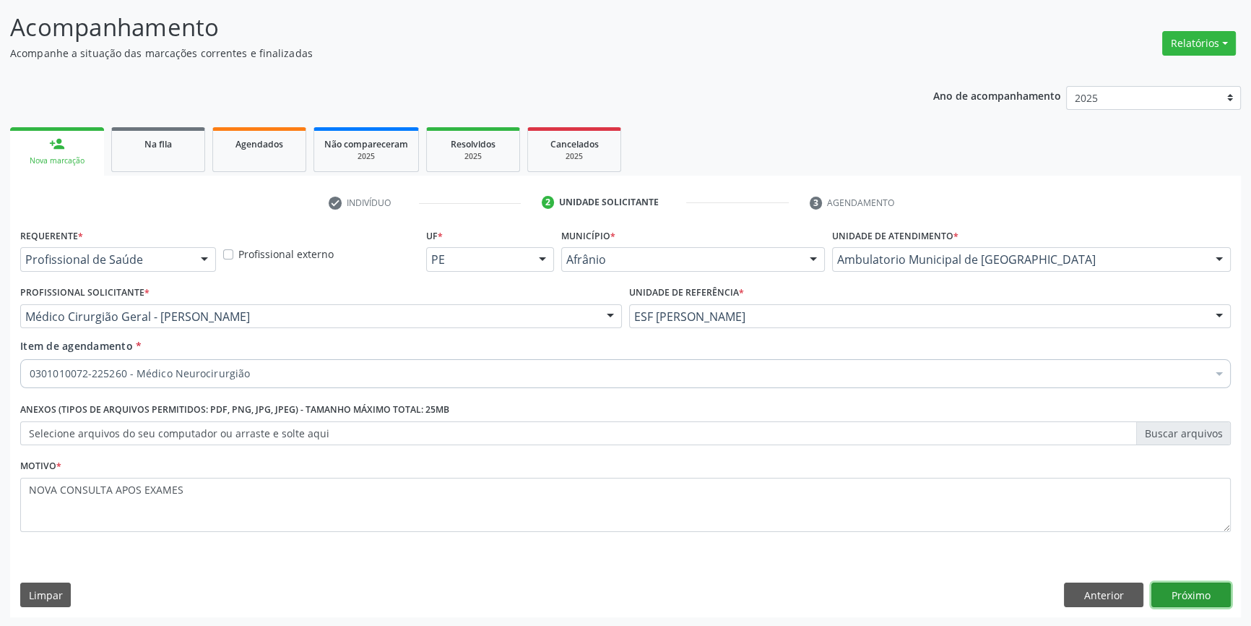
click at [1175, 591] on button "Próximo" at bounding box center [1191, 594] width 79 height 25
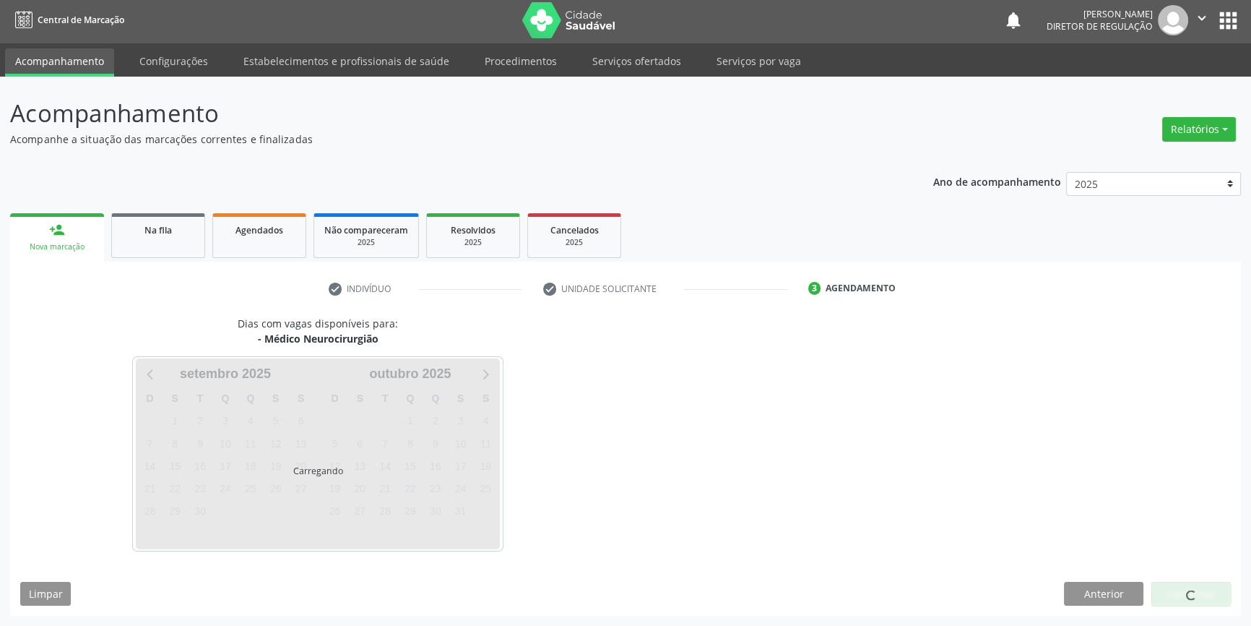
scroll to position [1, 0]
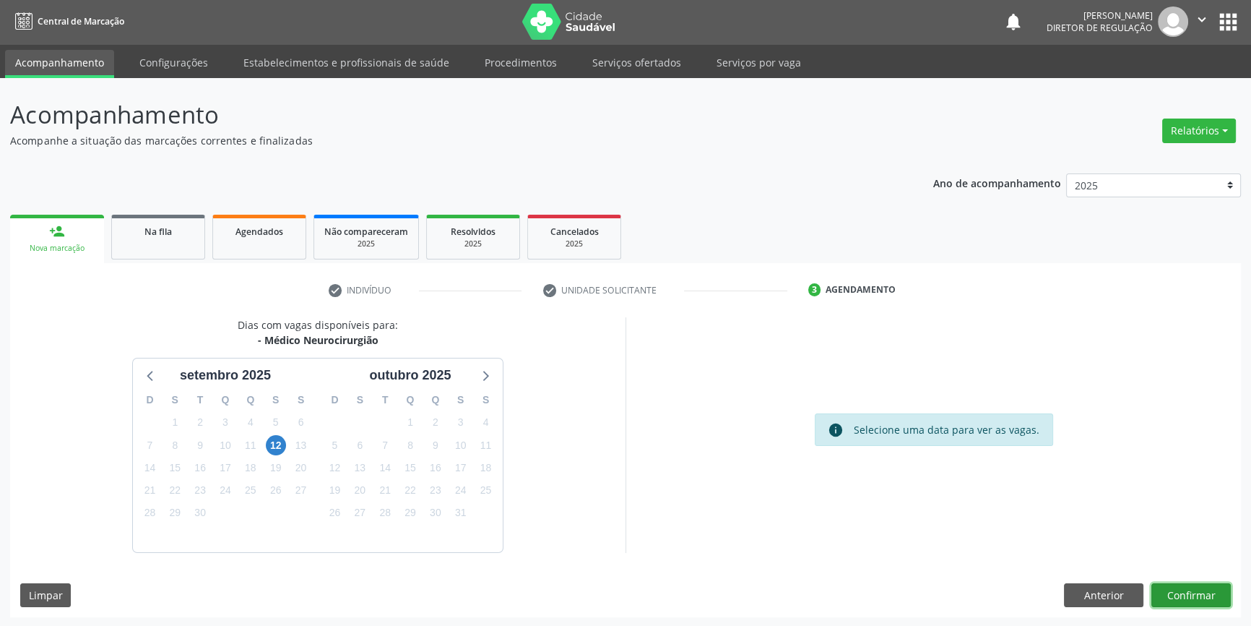
click at [1195, 592] on button "Confirmar" at bounding box center [1191, 595] width 79 height 25
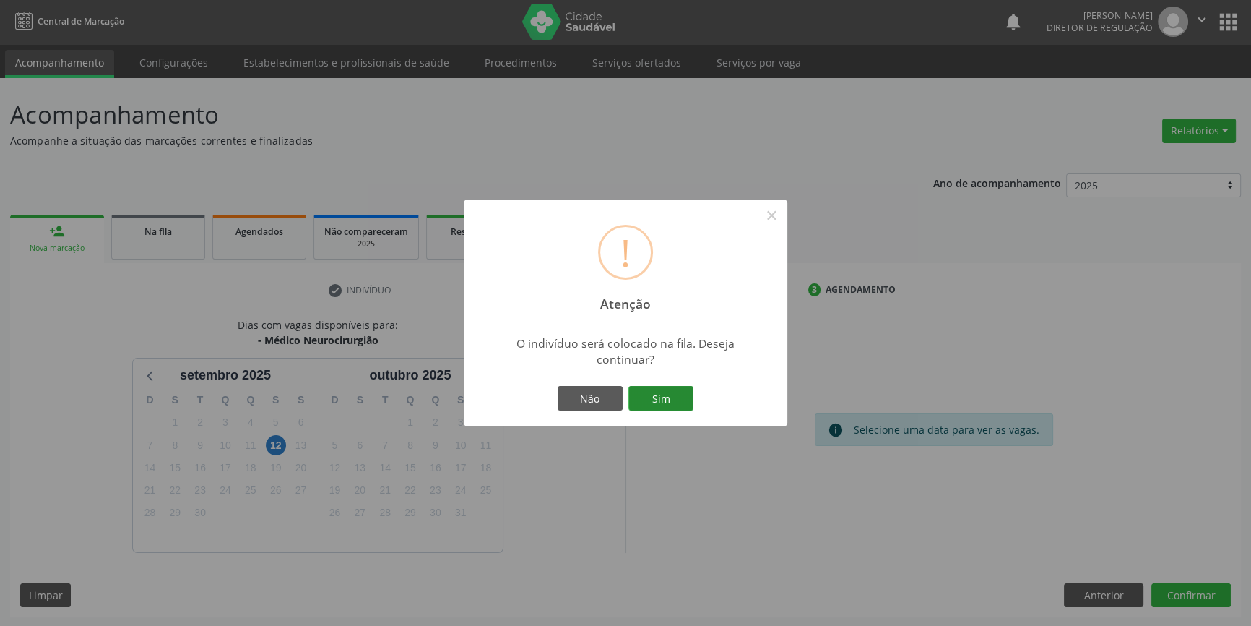
click at [664, 406] on button "Sim" at bounding box center [661, 398] width 65 height 25
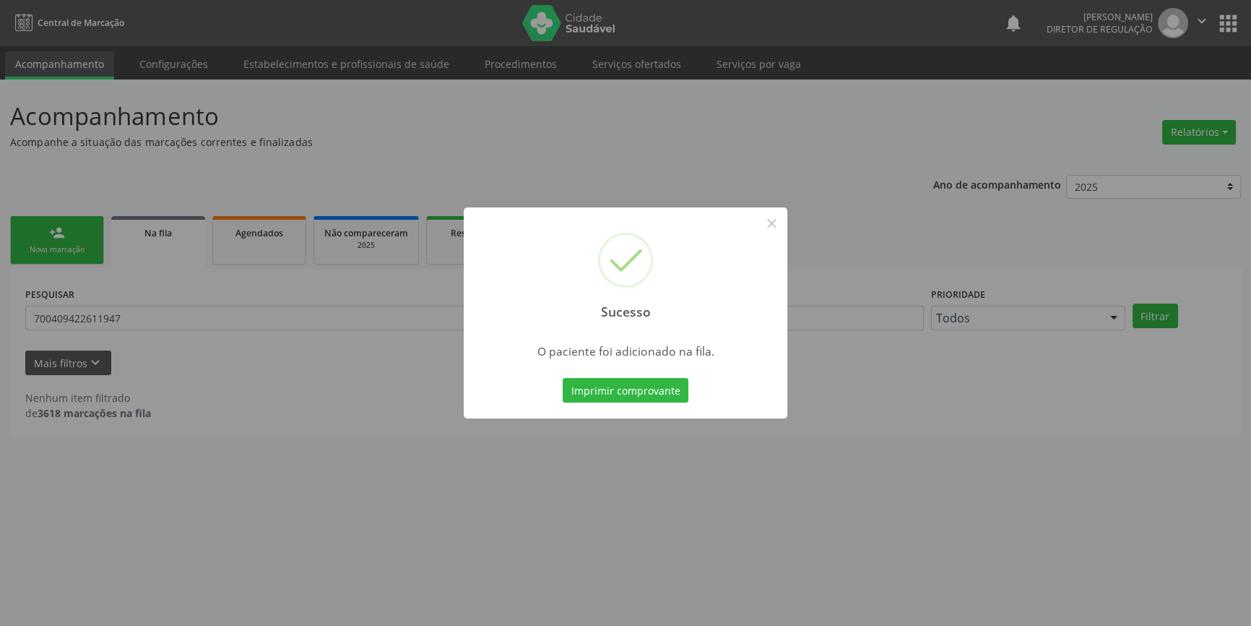
scroll to position [0, 0]
click at [780, 219] on button "×" at bounding box center [776, 223] width 25 height 25
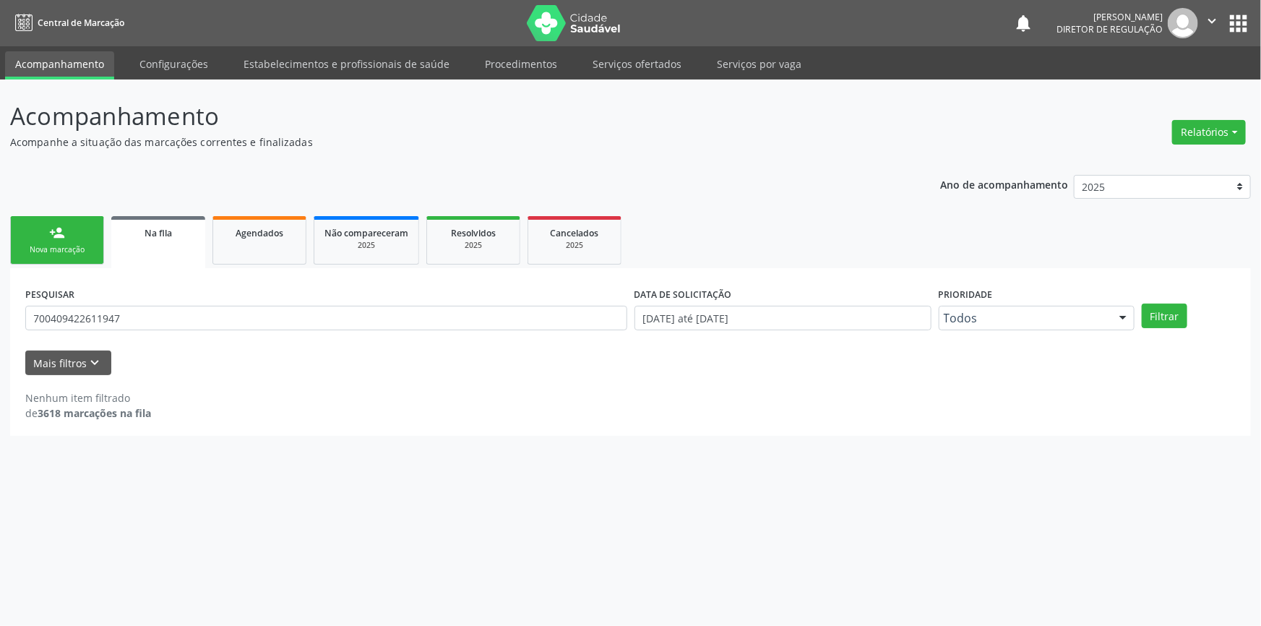
click at [73, 237] on link "person_add Nova marcação" at bounding box center [57, 240] width 94 height 48
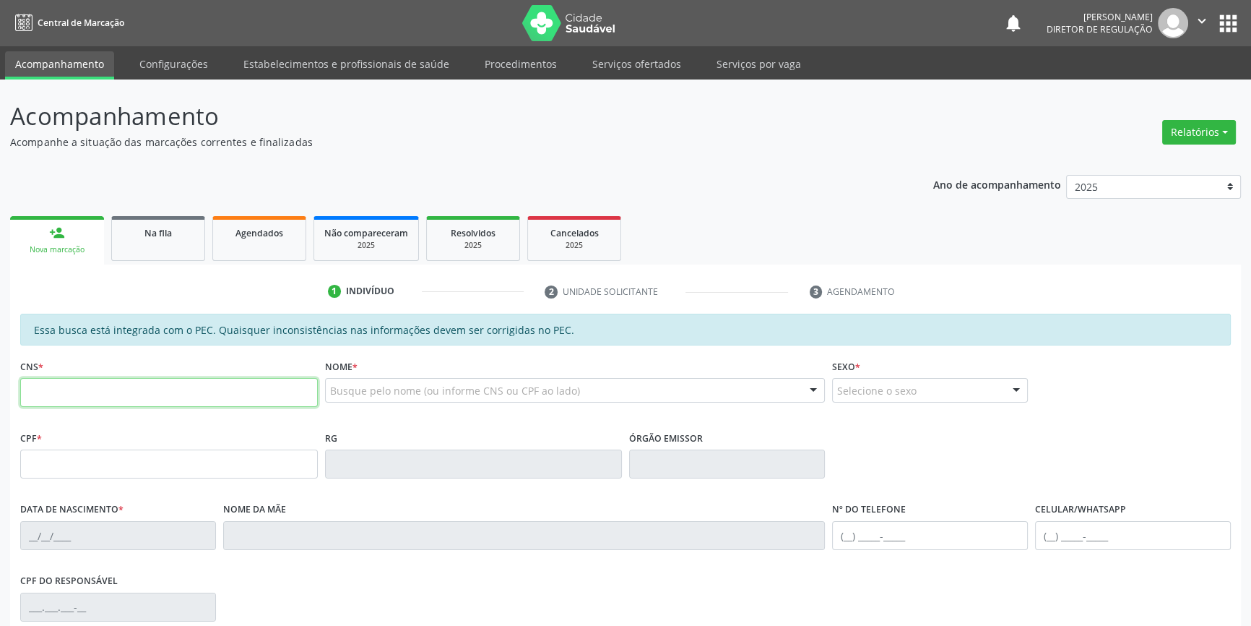
click at [126, 405] on input "text" at bounding box center [169, 392] width 298 height 29
click at [136, 403] on input "text" at bounding box center [169, 392] width 298 height 29
type input "700 0050 0115 9606"
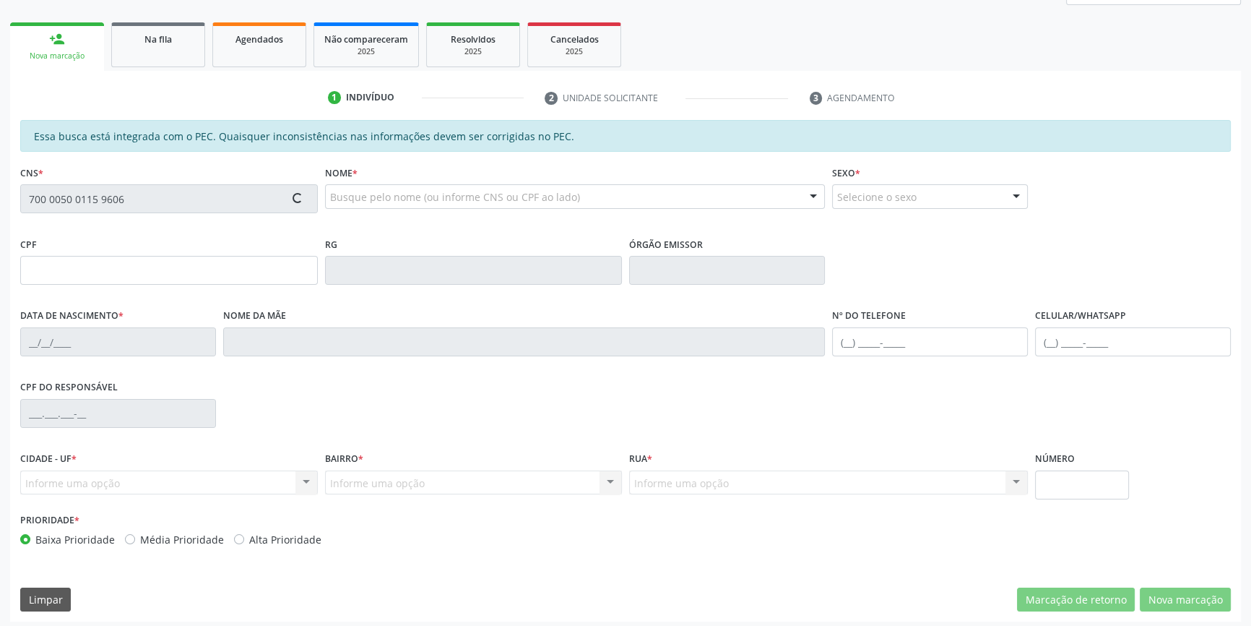
scroll to position [198, 0]
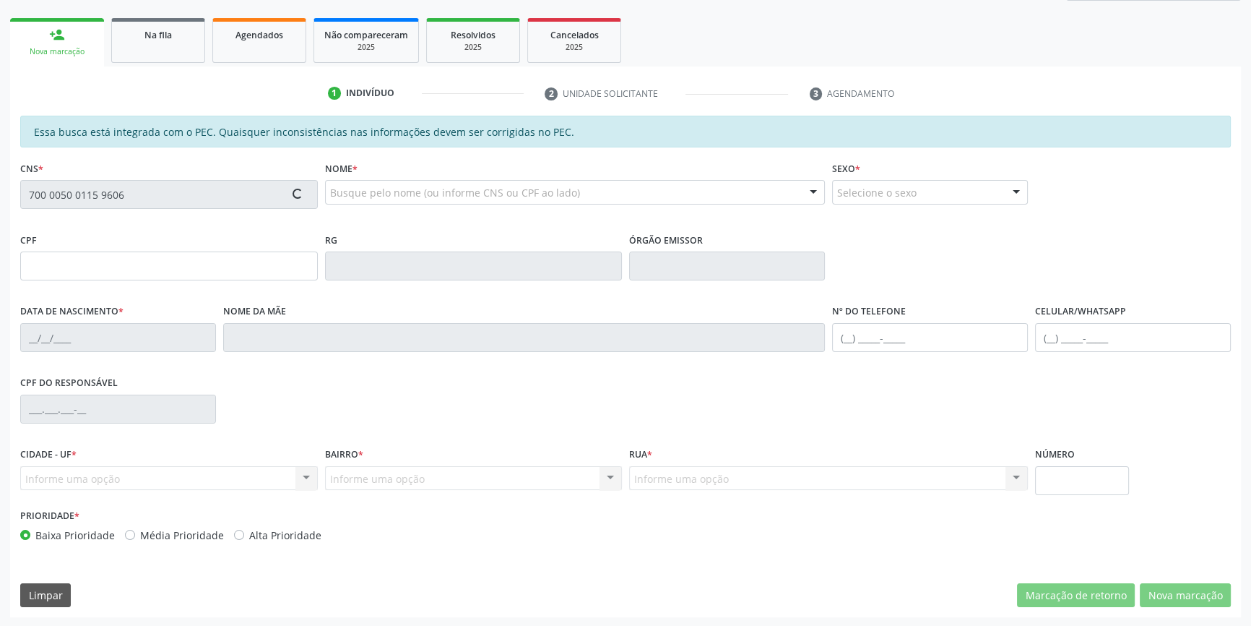
type input "132.303.414-57"
type input "[DATE]"
type input "[PERSON_NAME]"
type input "[PHONE_NUMBER]"
type input "S/N"
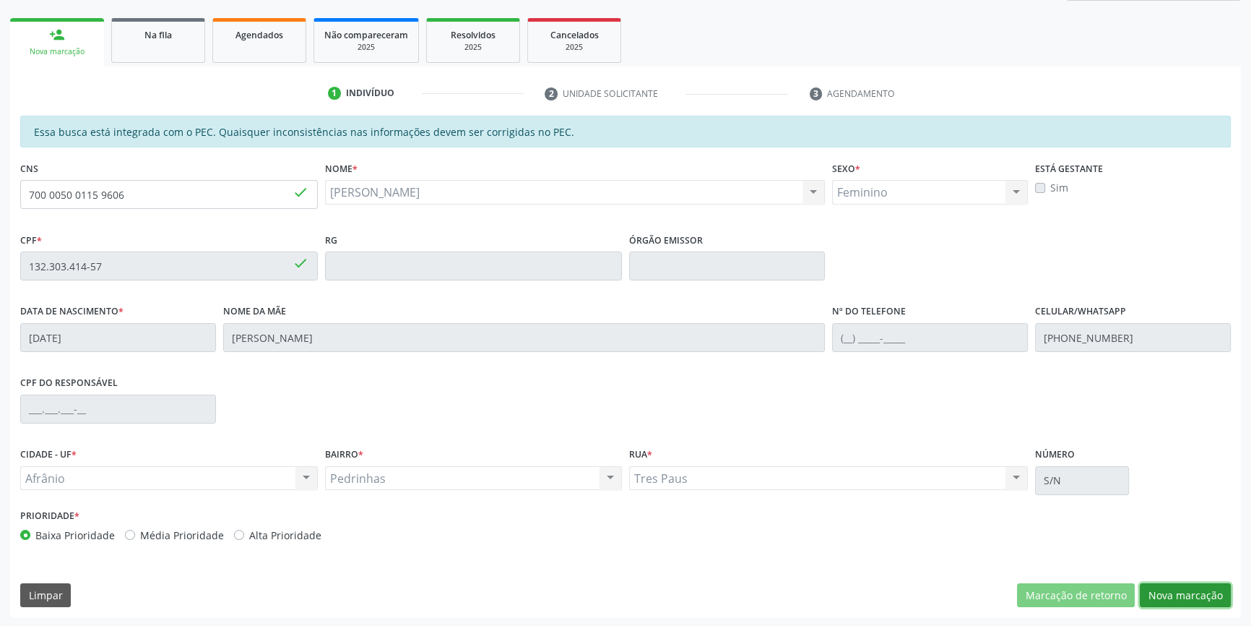
click at [1170, 592] on button "Nova marcação" at bounding box center [1185, 595] width 91 height 25
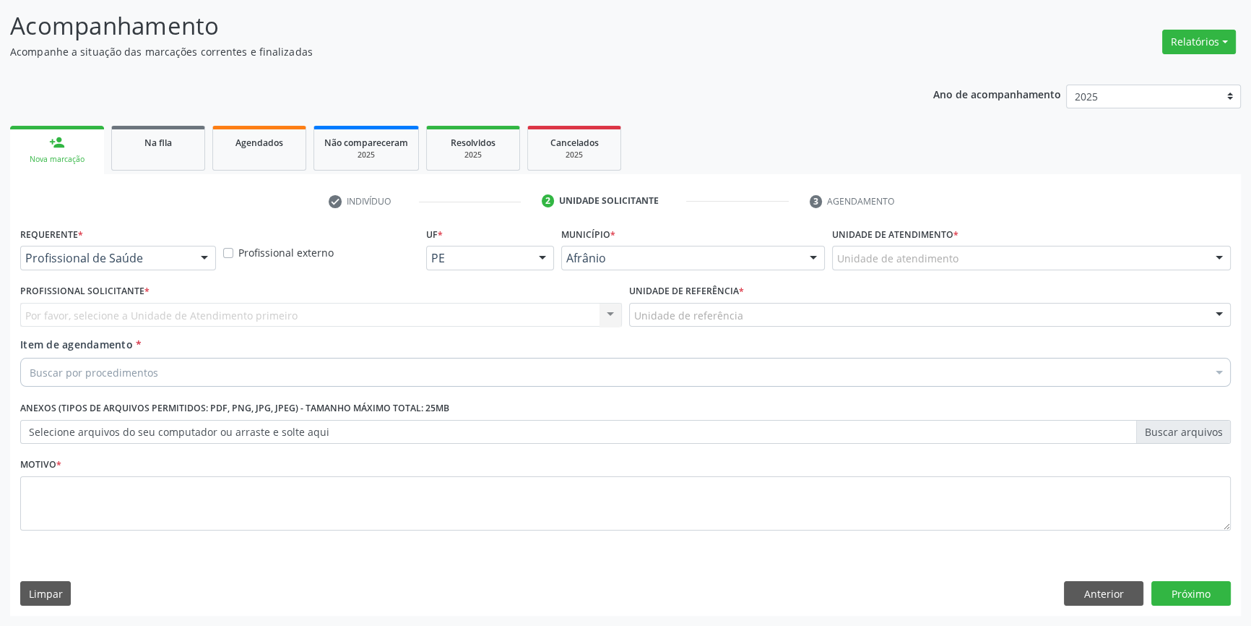
scroll to position [89, 0]
drag, startPoint x: 933, startPoint y: 260, endPoint x: 936, endPoint y: 303, distance: 43.5
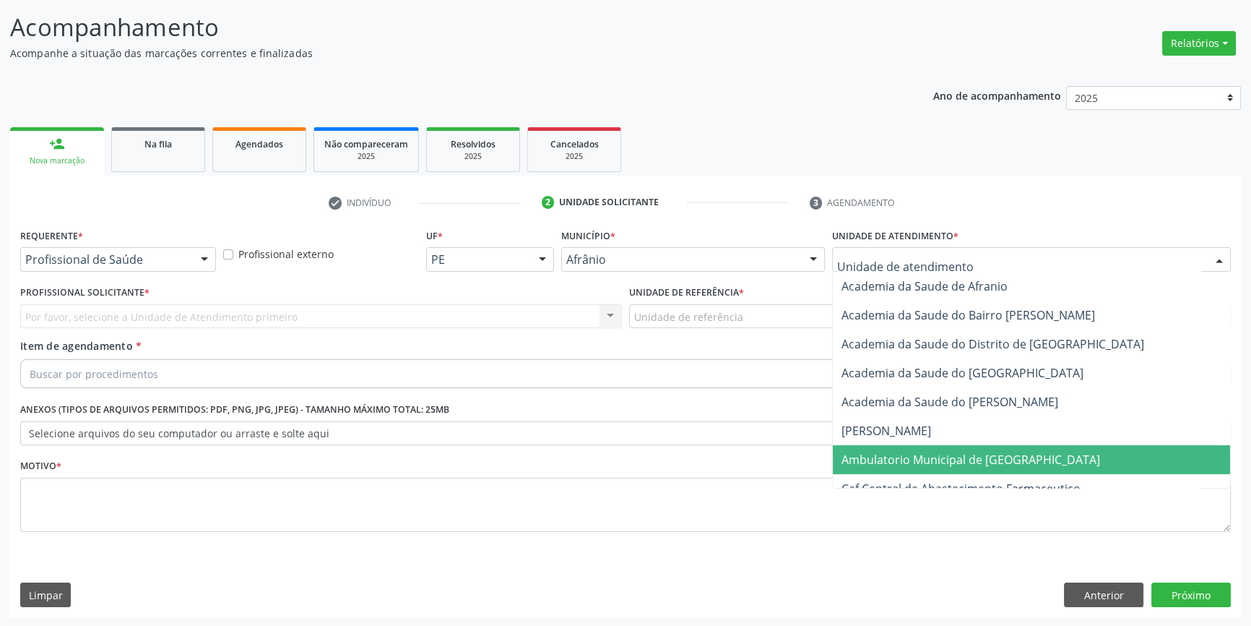
drag, startPoint x: 943, startPoint y: 459, endPoint x: 867, endPoint y: 426, distance: 82.8
click at [942, 459] on span "Ambulatorio Municipal de [GEOGRAPHIC_DATA]" at bounding box center [971, 460] width 259 height 16
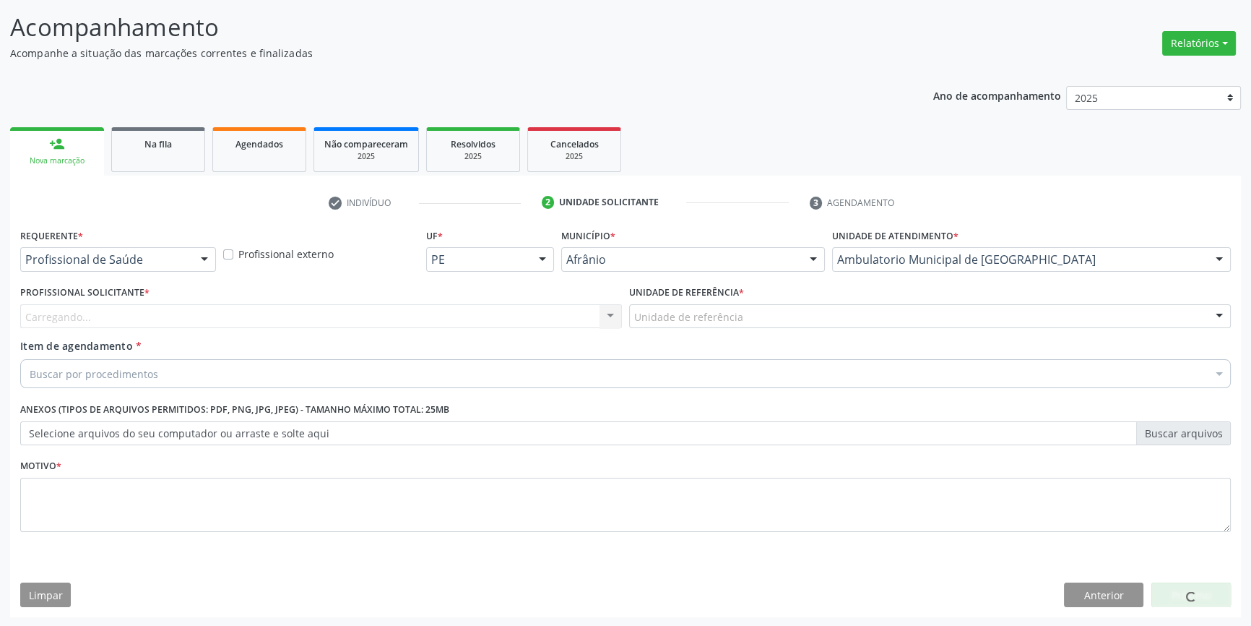
click at [740, 314] on div "Unidade de referência" at bounding box center [930, 316] width 602 height 25
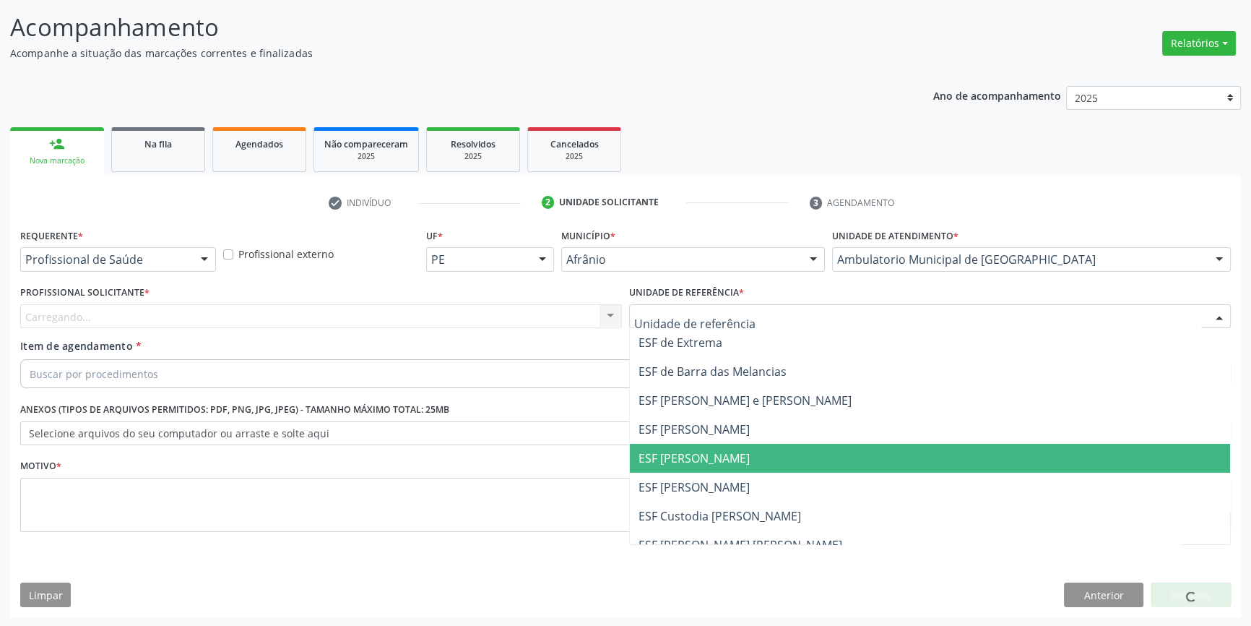
drag, startPoint x: 699, startPoint y: 466, endPoint x: 657, endPoint y: 444, distance: 47.5
click at [699, 466] on span "ESF [PERSON_NAME]" at bounding box center [930, 458] width 600 height 29
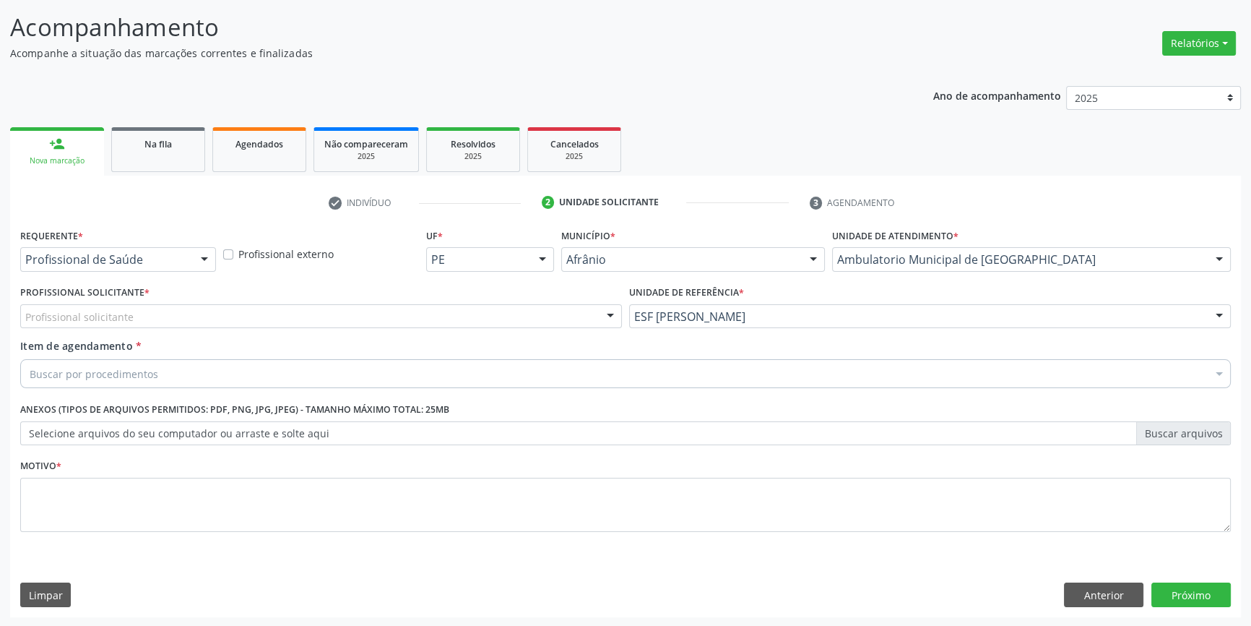
click at [458, 321] on div "Profissional solicitante" at bounding box center [321, 316] width 602 height 25
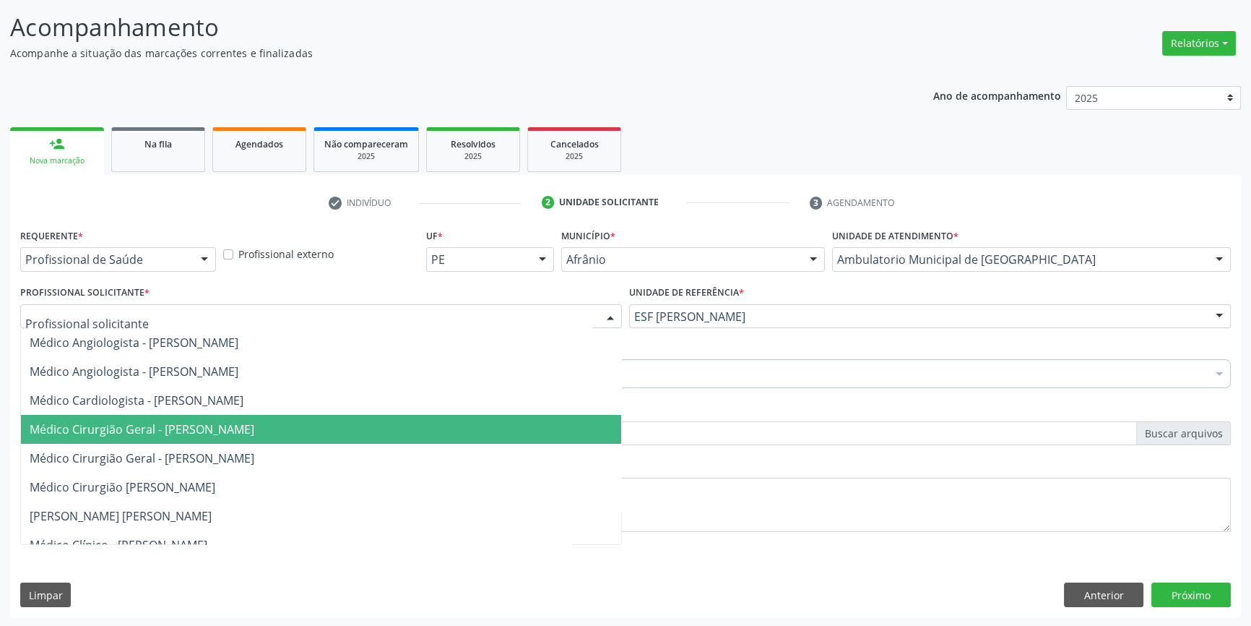
click at [254, 426] on span "Médico Cirurgião Geral - [PERSON_NAME]" at bounding box center [142, 429] width 225 height 16
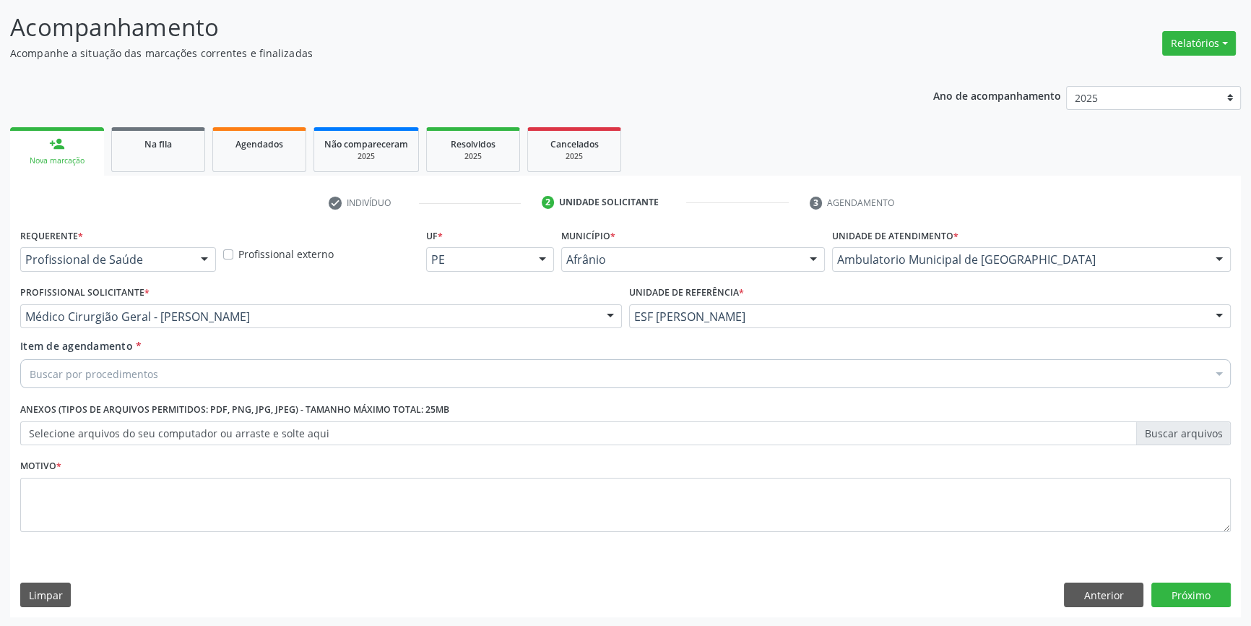
click at [237, 362] on div "Buscar por procedimentos" at bounding box center [625, 373] width 1211 height 29
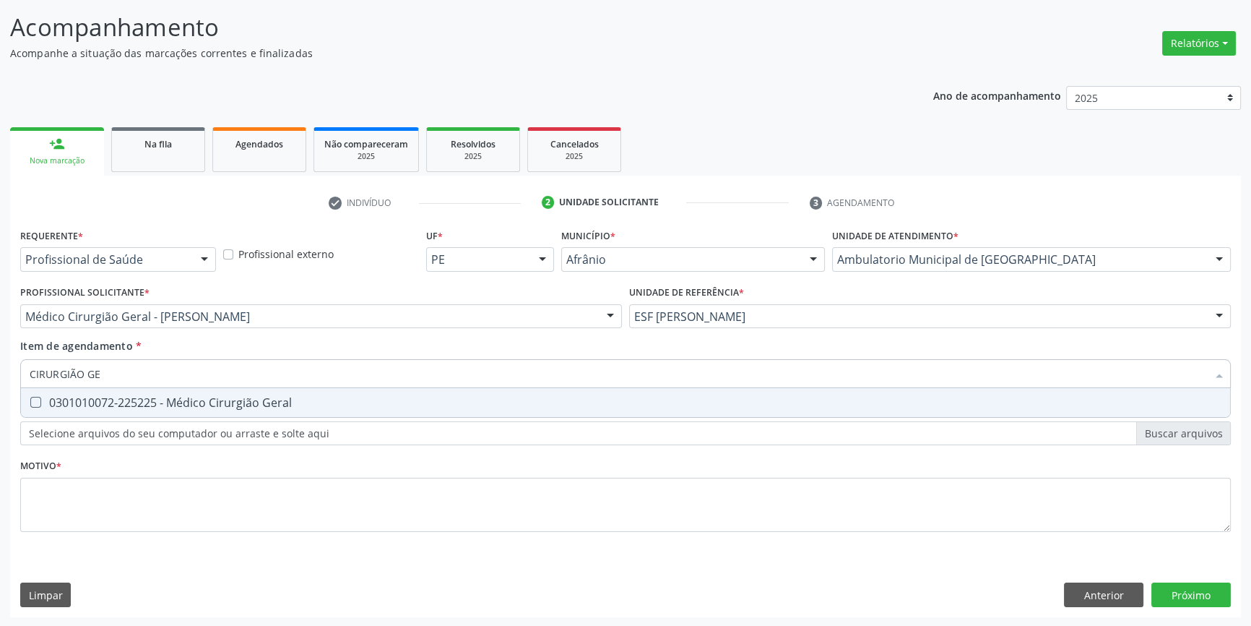
type input "CIRURGIÃO GER"
click at [235, 398] on div "0301010072-225225 - Médico Cirurgião Geral" at bounding box center [626, 403] width 1192 height 12
checkbox Geral "true"
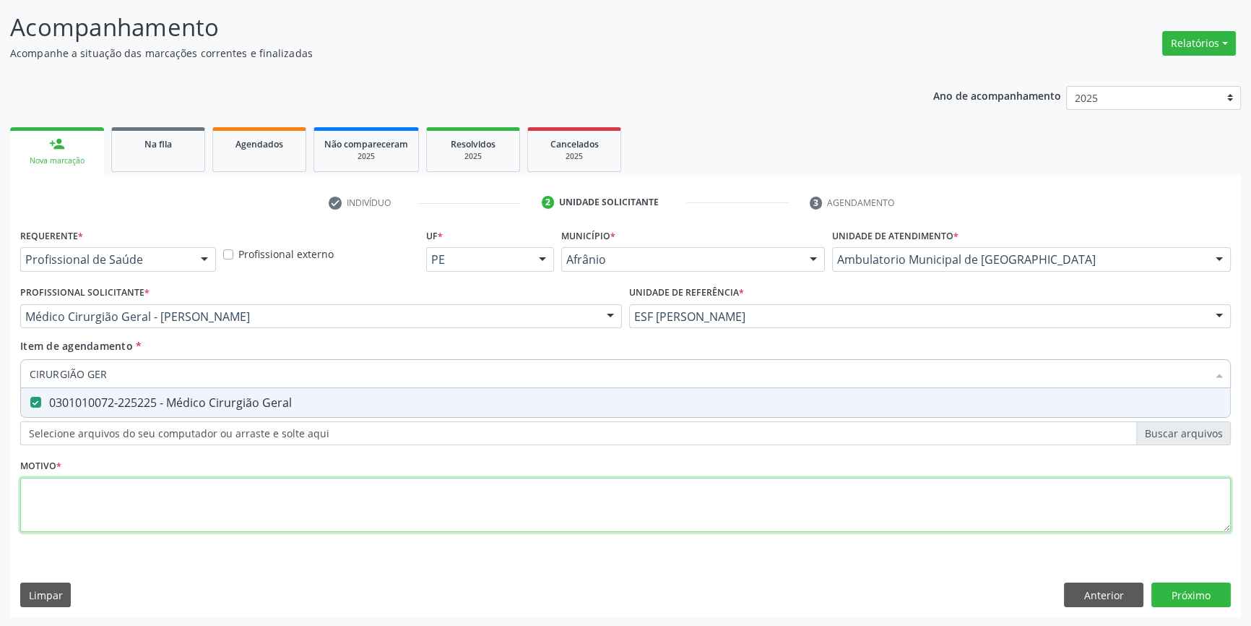
click at [201, 504] on div "Requerente * Profissional de Saúde Profissional de Saúde Paciente Nenhum result…" at bounding box center [625, 388] width 1211 height 327
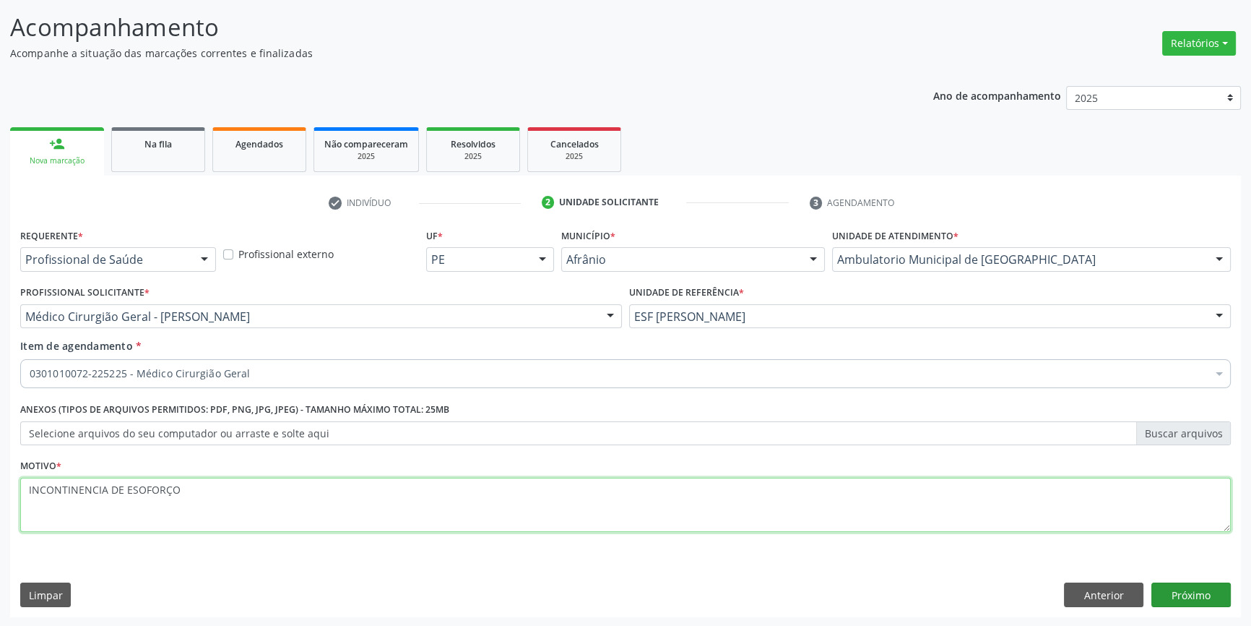
type textarea "INCONTINENCIA DE ESOFORÇO"
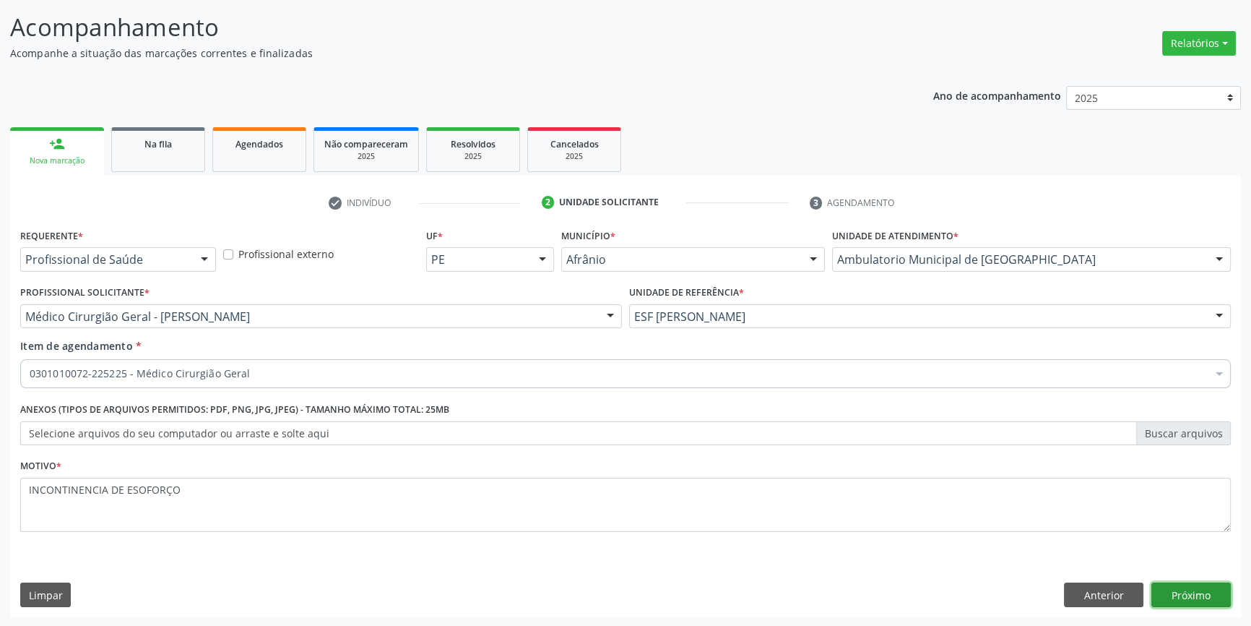
click at [1212, 588] on button "Próximo" at bounding box center [1191, 594] width 79 height 25
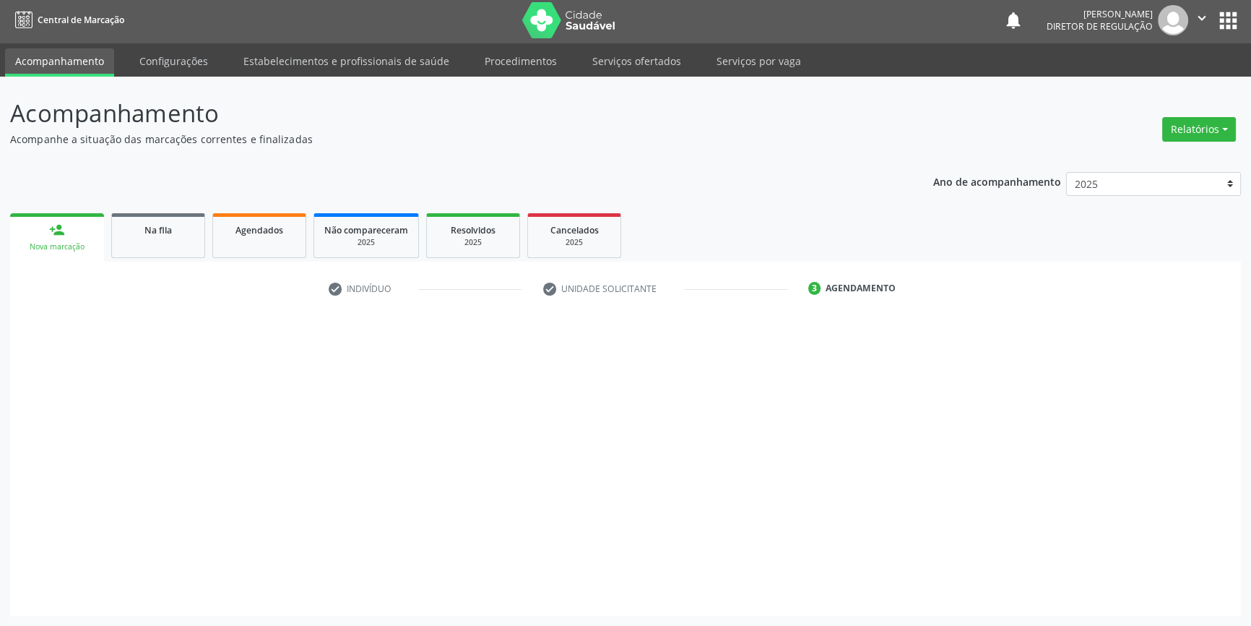
scroll to position [1, 0]
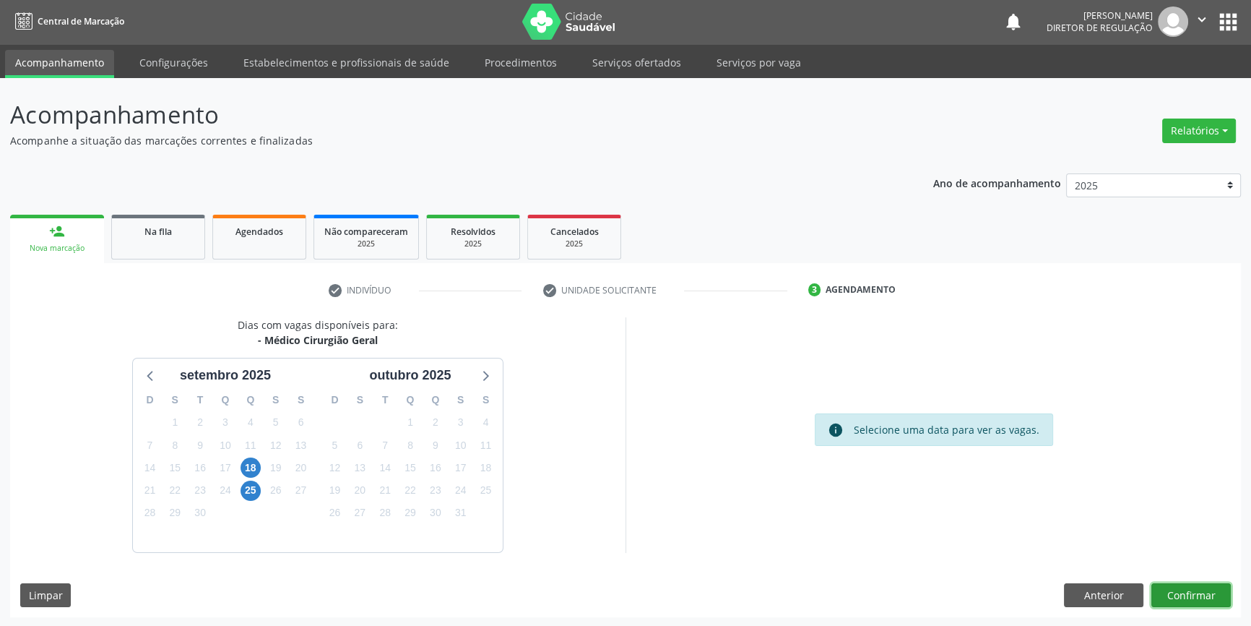
click at [1181, 585] on button "Confirmar" at bounding box center [1191, 595] width 79 height 25
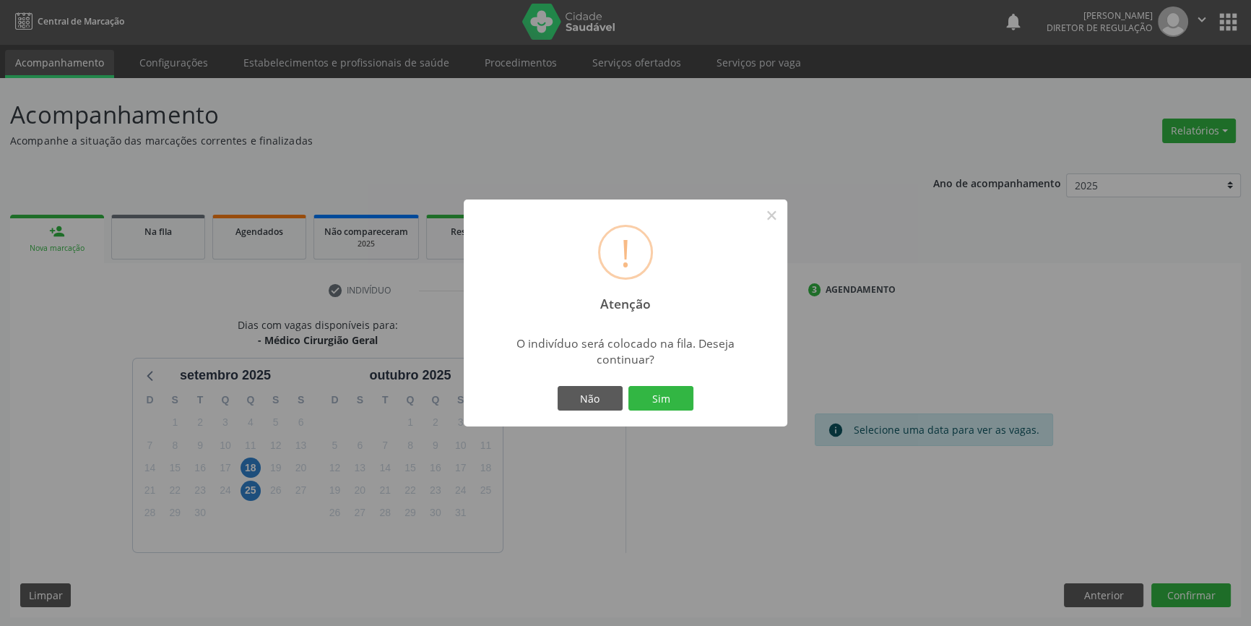
click at [1183, 594] on div "! Atenção × O indivíduo será colocado na fila. Deseja continuar? Não Sim" at bounding box center [625, 313] width 1251 height 626
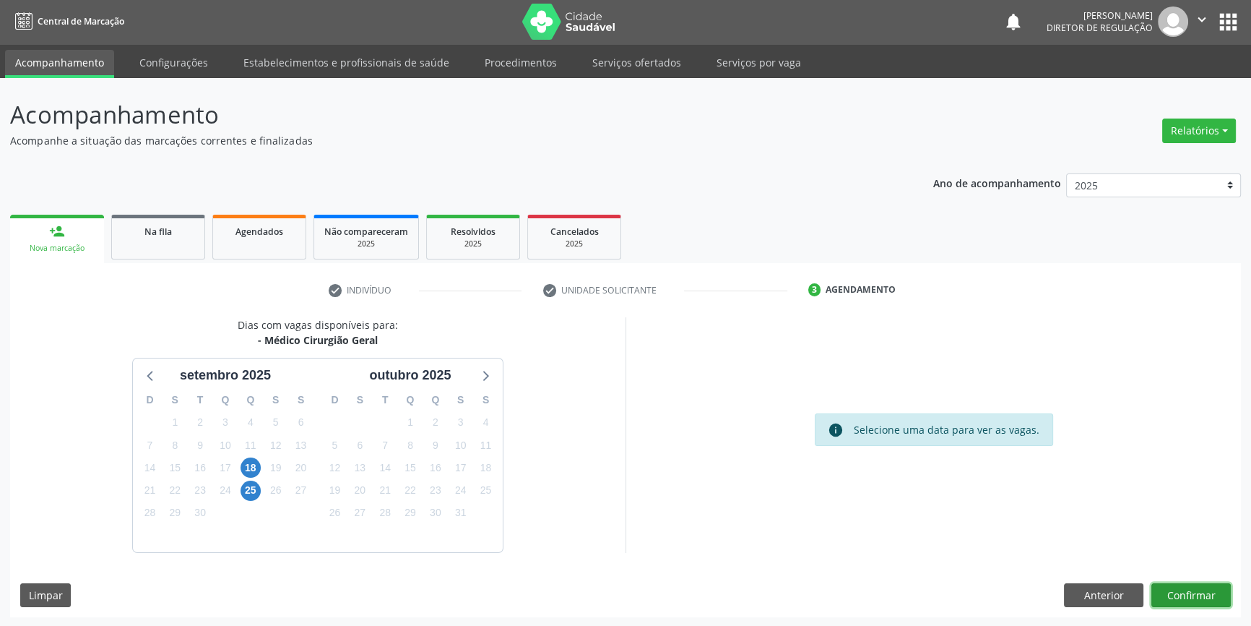
click at [1191, 599] on button "Confirmar" at bounding box center [1191, 595] width 79 height 25
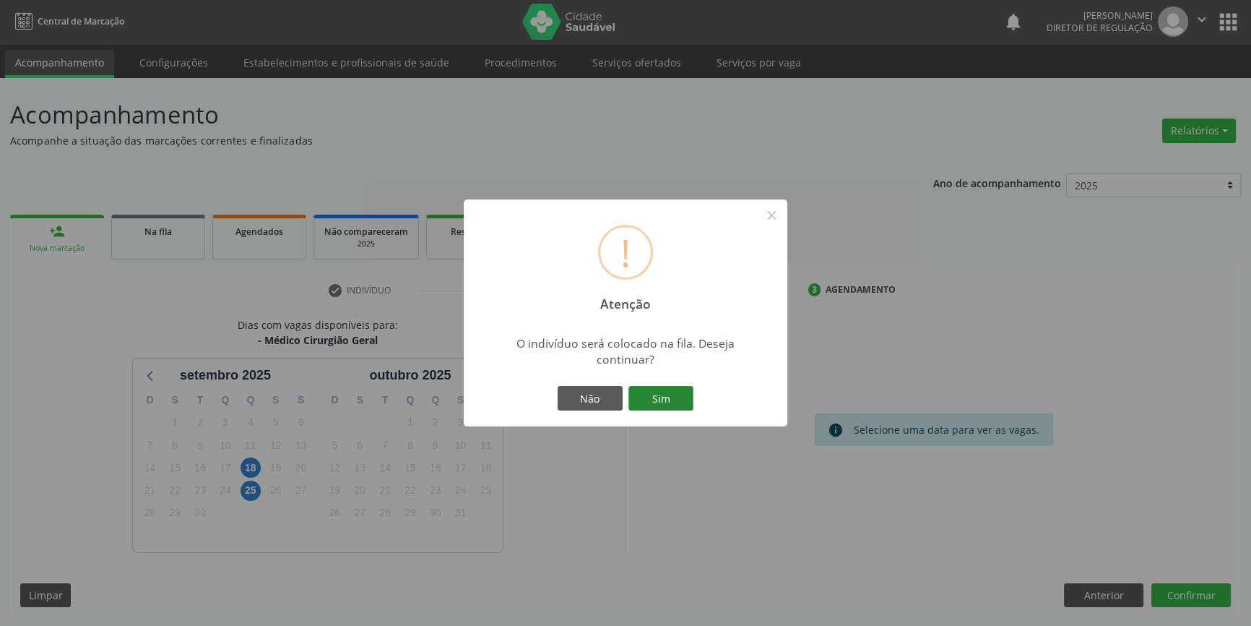
click at [668, 397] on button "Sim" at bounding box center [661, 398] width 65 height 25
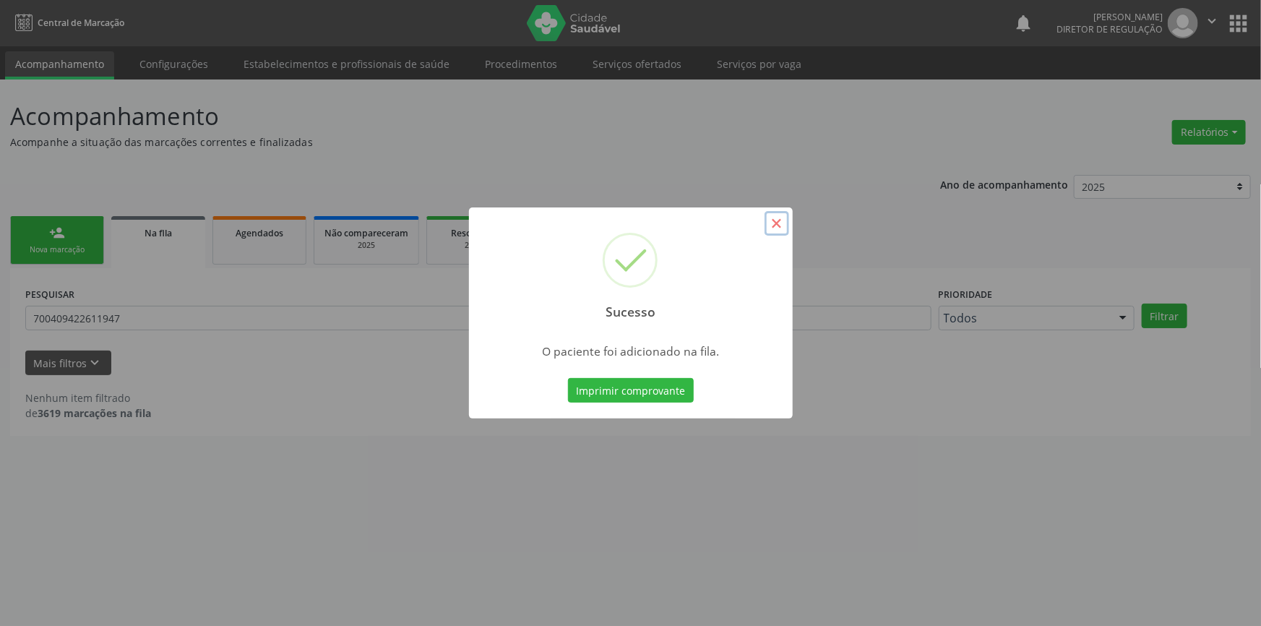
click at [774, 221] on button "×" at bounding box center [776, 223] width 25 height 25
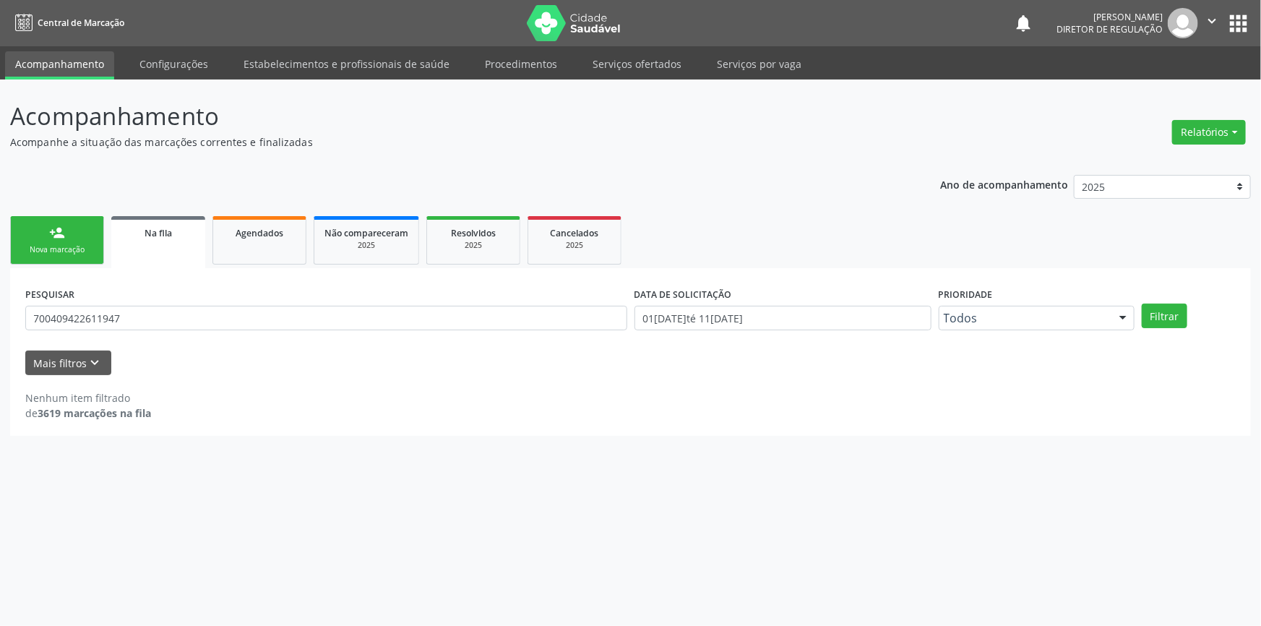
click at [51, 233] on div "person_add" at bounding box center [57, 233] width 16 height 16
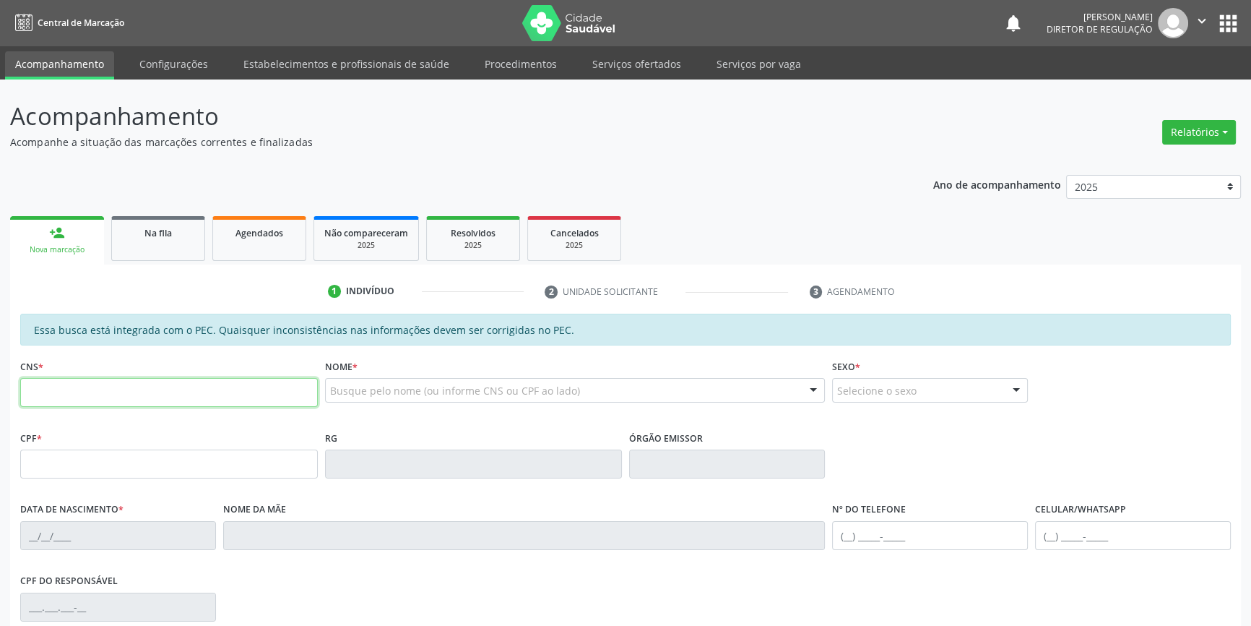
click at [106, 396] on input "text" at bounding box center [169, 392] width 298 height 29
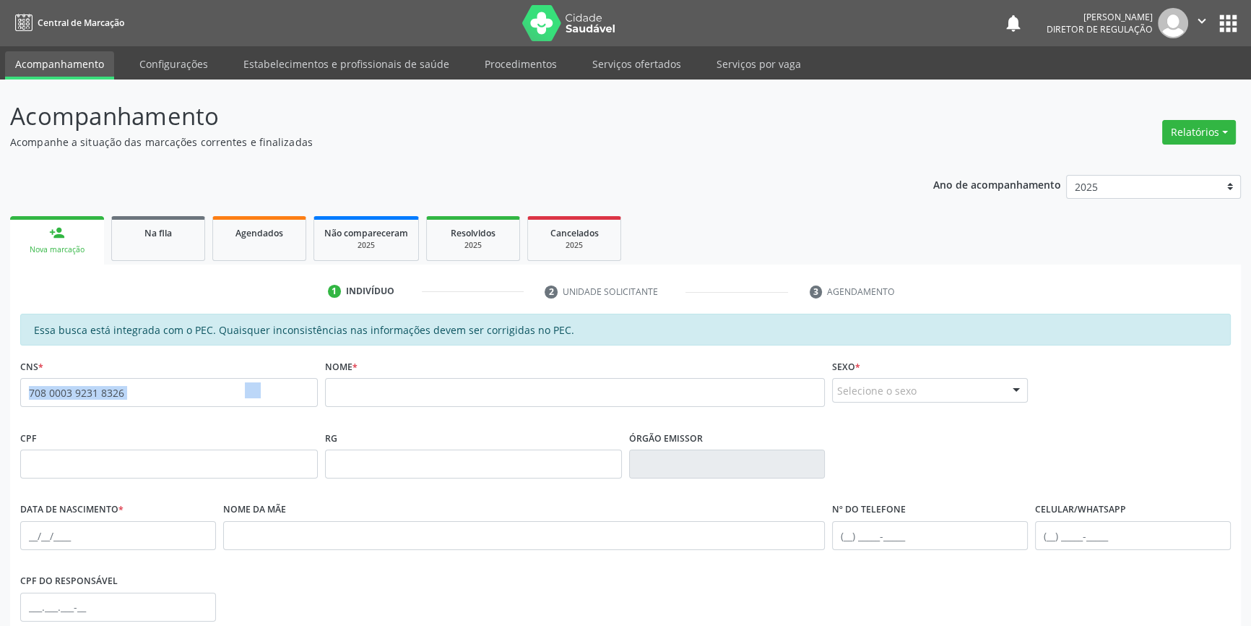
drag, startPoint x: 267, startPoint y: 397, endPoint x: 0, endPoint y: 384, distance: 267.6
click at [0, 384] on div "Acompanhamento Acompanhe a situação das marcações correntes e finalizadas Relat…" at bounding box center [625, 452] width 1251 height 746
click at [134, 396] on input "708 0003 9231 8326" at bounding box center [169, 392] width 298 height 29
drag, startPoint x: 138, startPoint y: 394, endPoint x: 22, endPoint y: 380, distance: 117.1
click at [32, 381] on input "708 0003 9231 8326" at bounding box center [169, 392] width 298 height 29
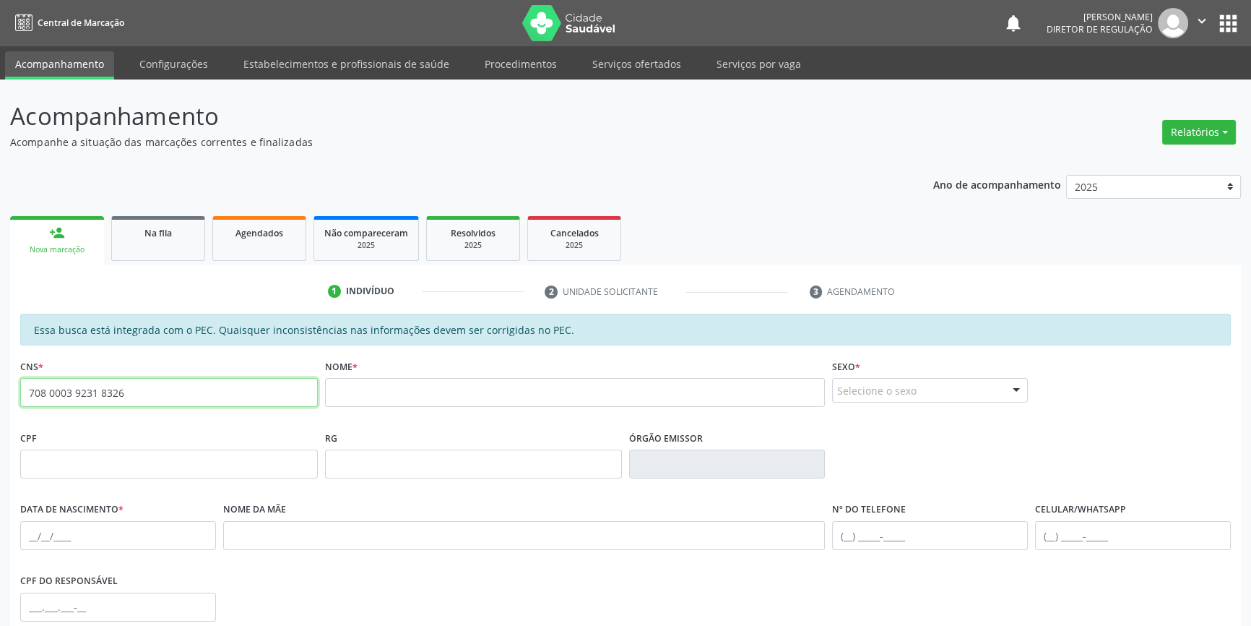
type input "7"
type input "708 0003 9231 8326"
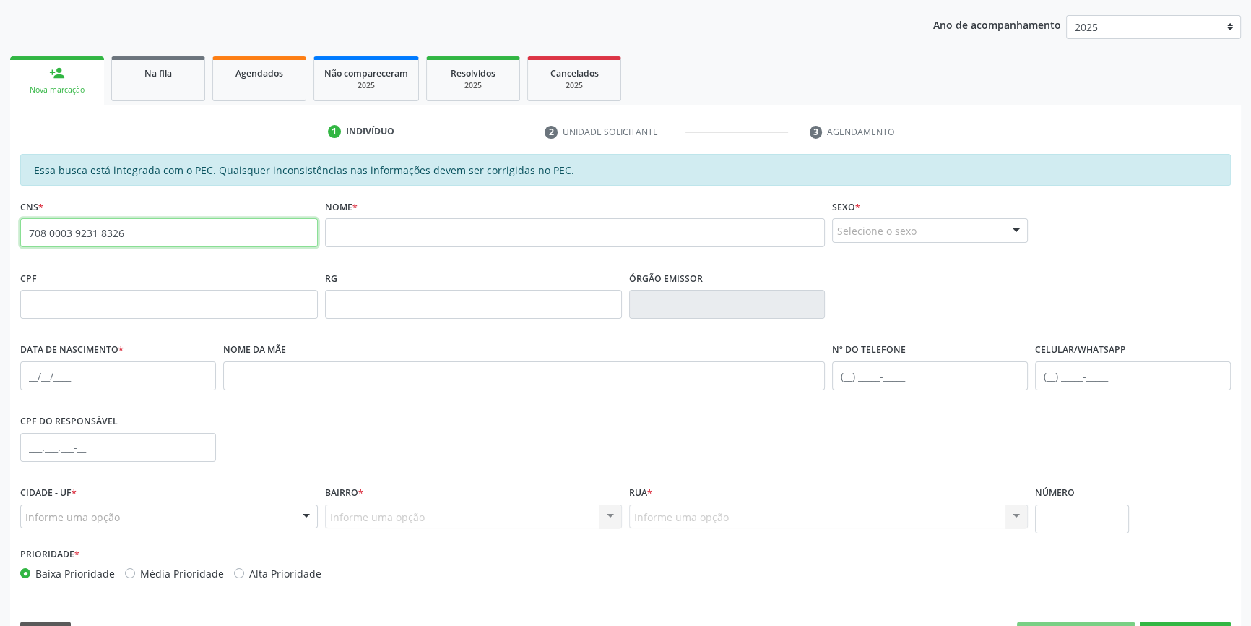
scroll to position [197, 0]
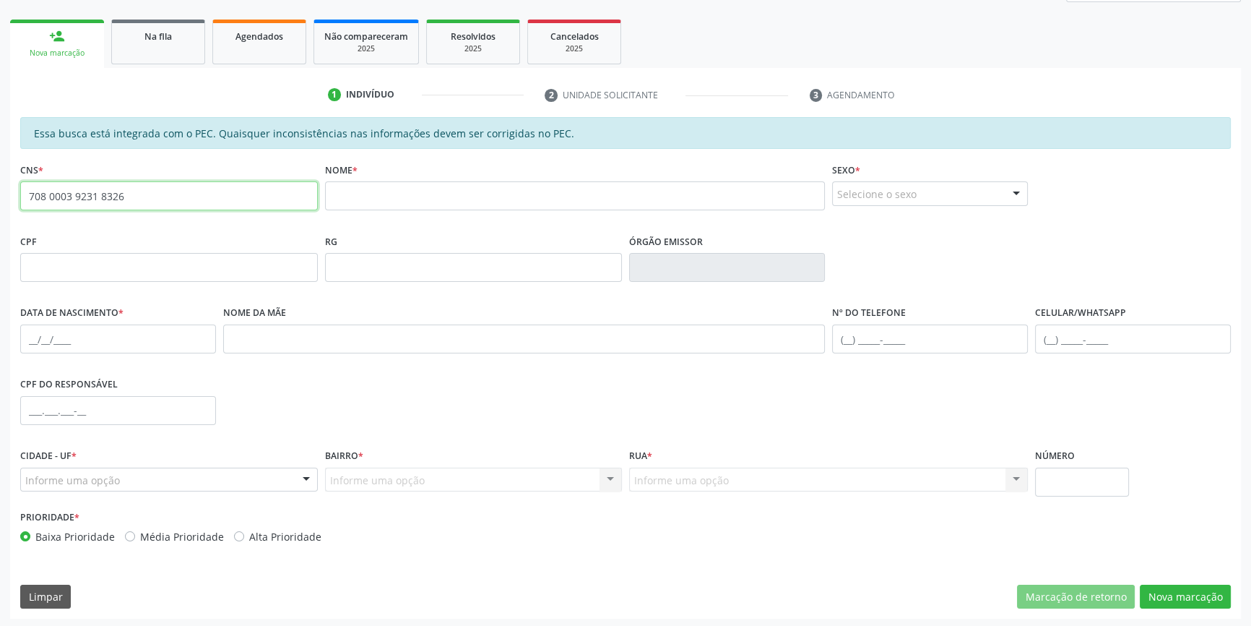
drag, startPoint x: 181, startPoint y: 189, endPoint x: 0, endPoint y: 117, distance: 194.3
click at [0, 117] on div "Acompanhamento Acompanhe a situação das marcações correntes e finalizadas Relat…" at bounding box center [625, 256] width 1251 height 746
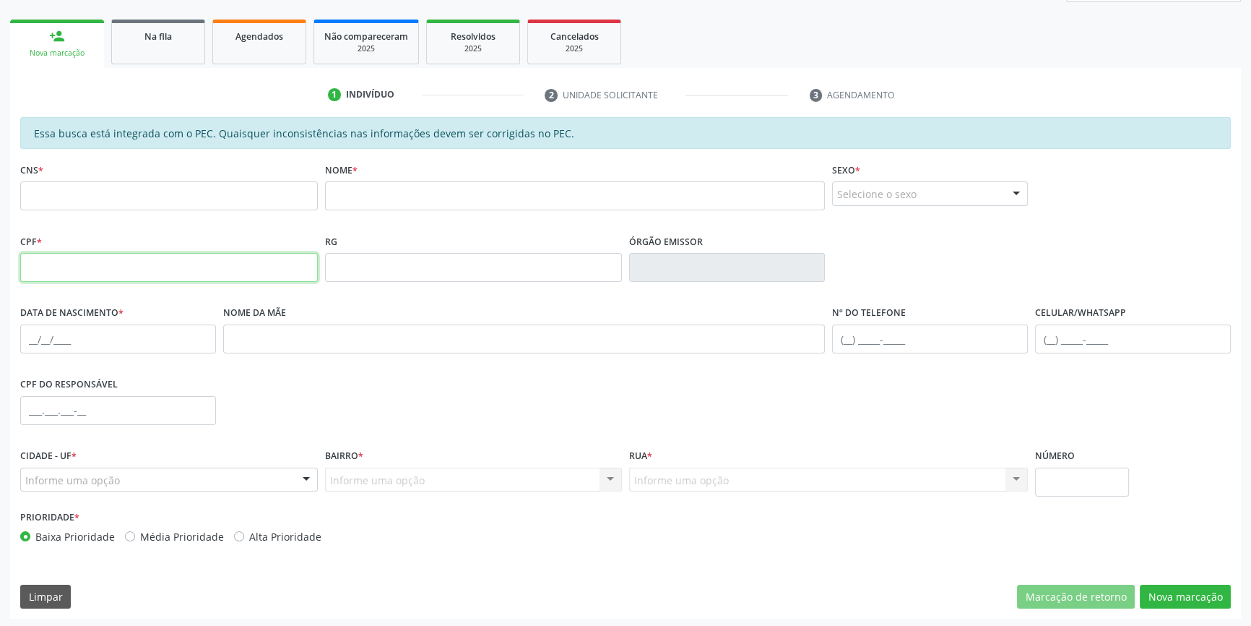
click at [108, 275] on input "text" at bounding box center [169, 267] width 298 height 29
type input "050.378.023-1"
drag, startPoint x: 166, startPoint y: 268, endPoint x: 0, endPoint y: 297, distance: 168.7
click at [0, 297] on div "Acompanhamento Acompanhe a situação das marcações correntes e finalizadas Relat…" at bounding box center [625, 256] width 1251 height 746
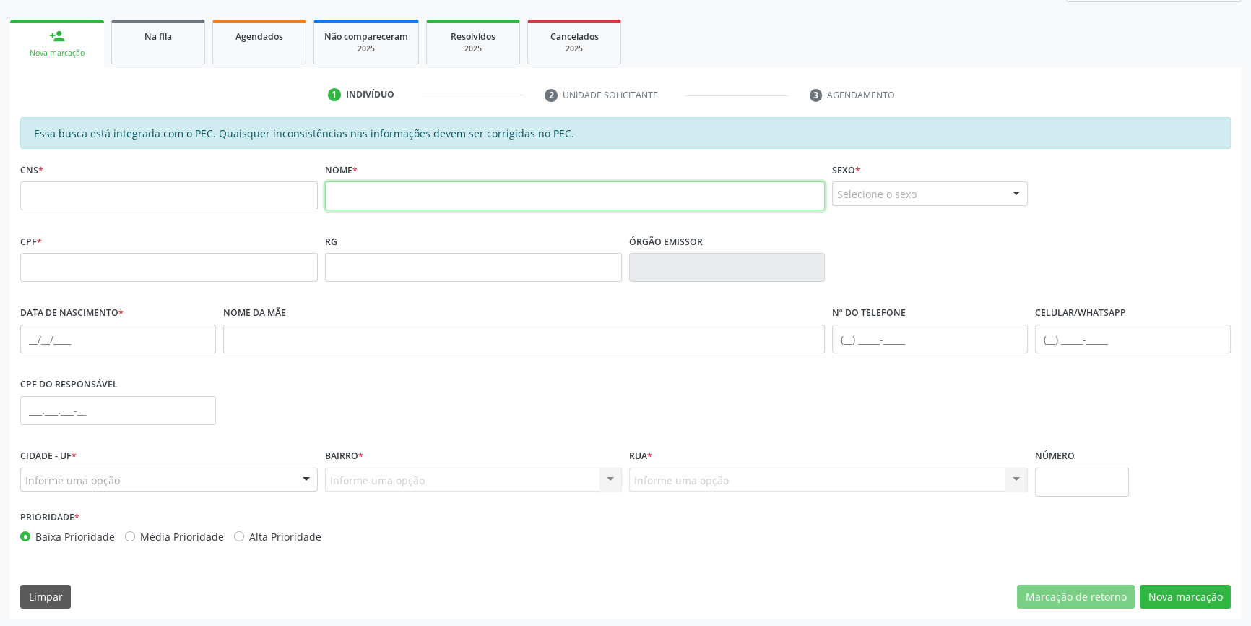
click at [517, 198] on input "text" at bounding box center [575, 195] width 501 height 29
drag, startPoint x: 543, startPoint y: 205, endPoint x: 406, endPoint y: 197, distance: 137.5
click at [406, 197] on input "[PERSON_NAME] DE [PERSON_NAME]" at bounding box center [575, 195] width 501 height 29
type input "EVANEIDE"
click at [423, 210] on fieldset "Nome * EVANEIDE" at bounding box center [575, 189] width 501 height 61
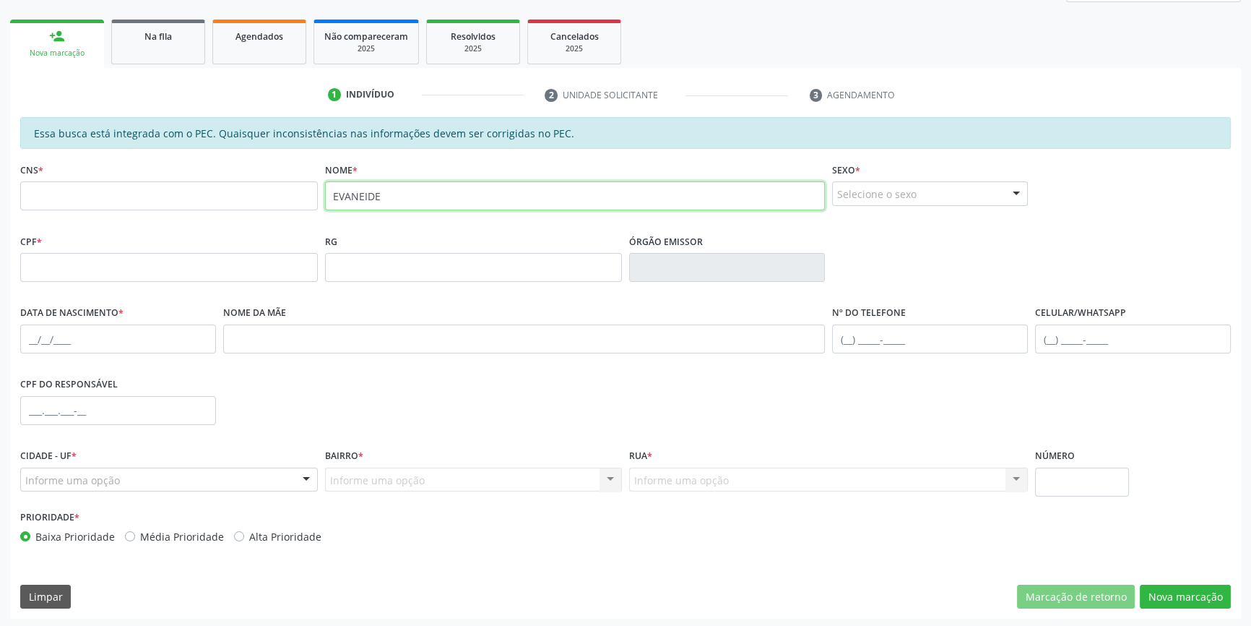
drag, startPoint x: 420, startPoint y: 203, endPoint x: 296, endPoint y: 192, distance: 124.7
click at [296, 192] on div "CNS * Nome * [PERSON_NAME] * Selecione o sexo Masculino Feminino Nenhum resulta…" at bounding box center [626, 195] width 1218 height 72
type input "EVANEIDE"
drag, startPoint x: 244, startPoint y: 203, endPoint x: 204, endPoint y: 202, distance: 40.5
click at [204, 202] on input "text" at bounding box center [169, 195] width 298 height 29
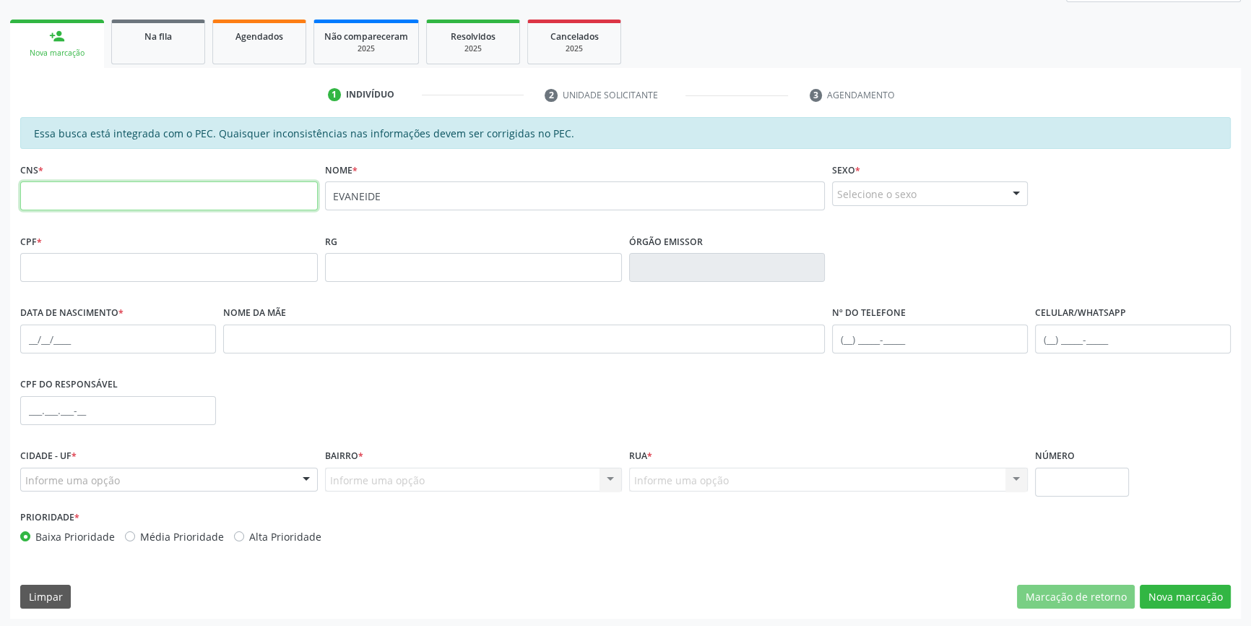
paste input "706 2025 5574 6066"
type input "706 2025 5574 6066"
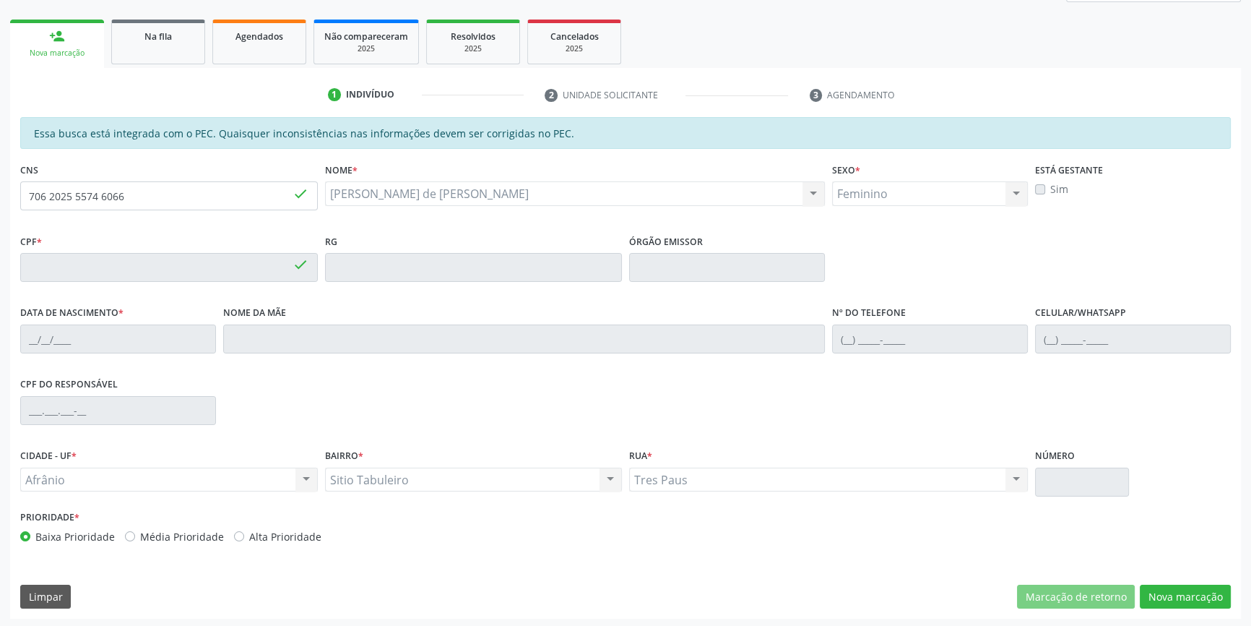
type input "050.378.024-31"
type input "2[DATE]"
type input "[PERSON_NAME]"
type input "[PHONE_NUMBER]"
type input "S/N"
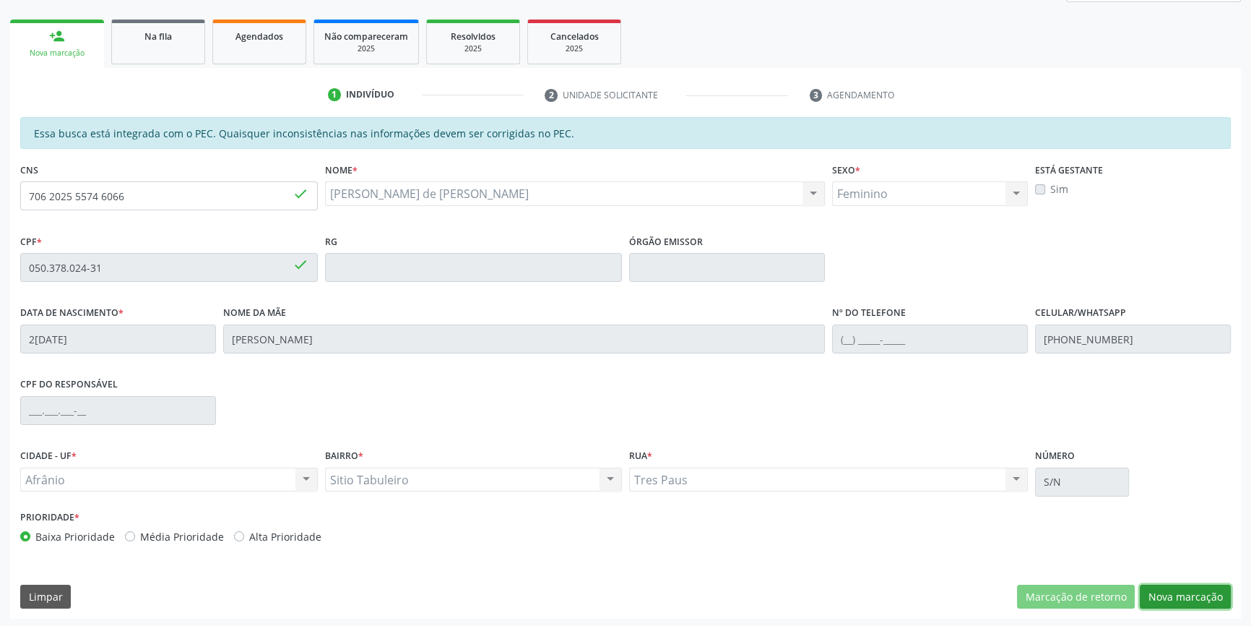
click at [1183, 595] on button "Nova marcação" at bounding box center [1185, 596] width 91 height 25
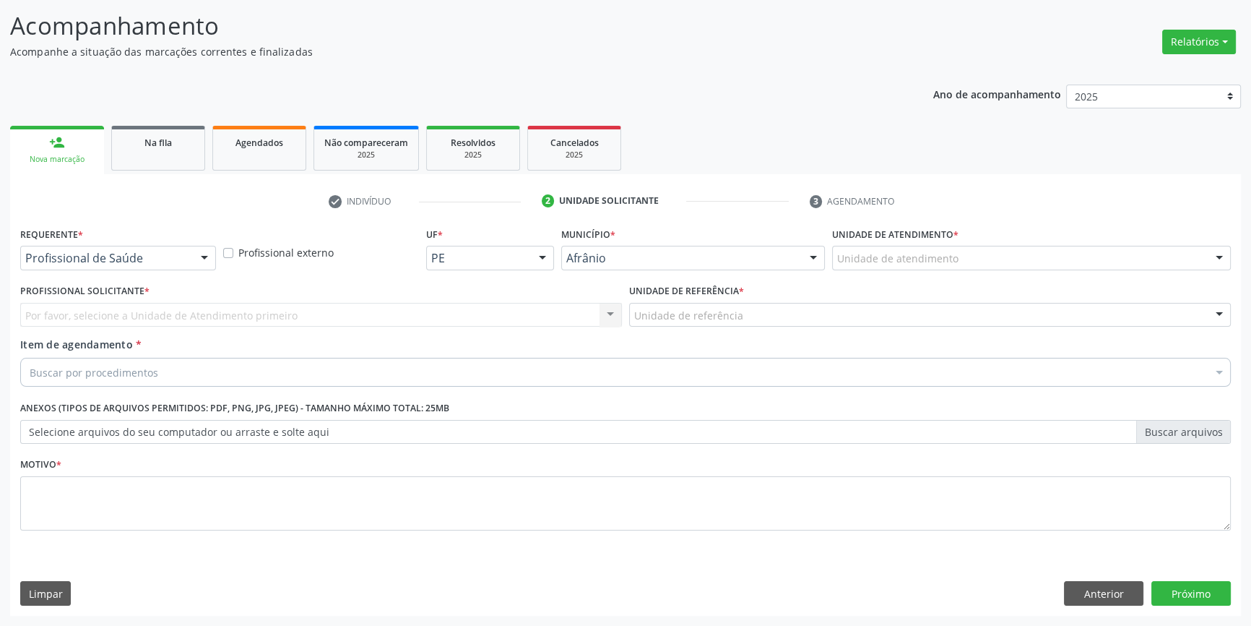
scroll to position [89, 0]
drag, startPoint x: 874, startPoint y: 270, endPoint x: 884, endPoint y: 259, distance: 14.3
click at [879, 266] on div "Unidade de atendimento * Unidade de atendimento Academia da Saude de Afranio Ac…" at bounding box center [1032, 253] width 406 height 56
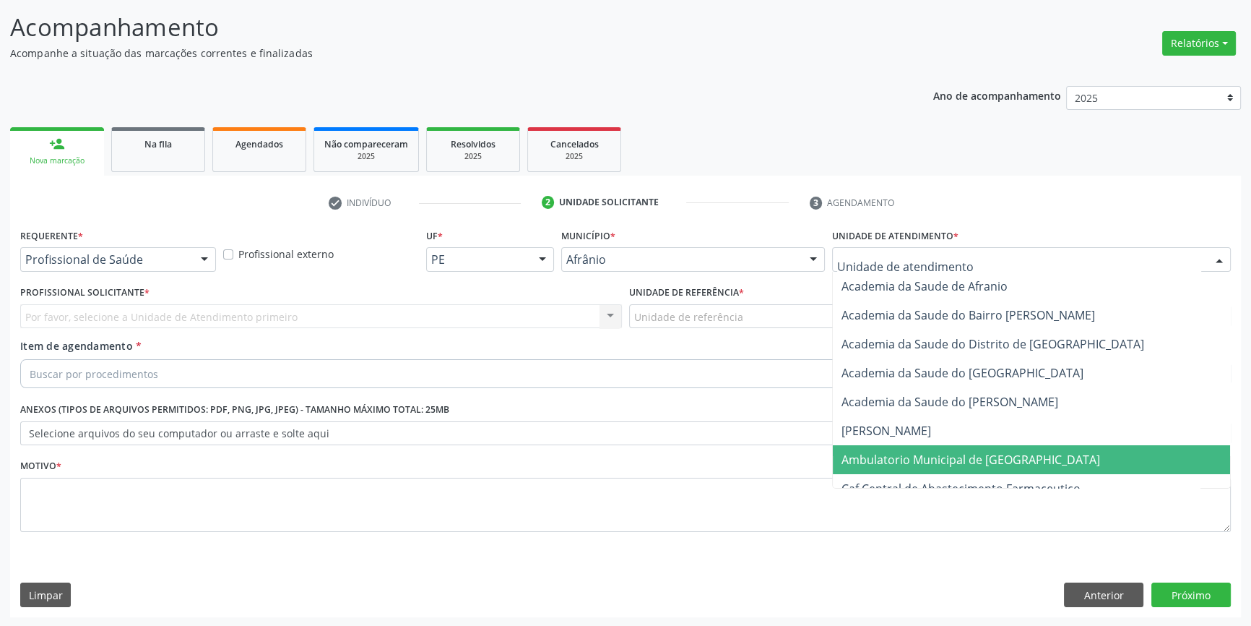
click at [901, 452] on span "Ambulatorio Municipal de [GEOGRAPHIC_DATA]" at bounding box center [971, 460] width 259 height 16
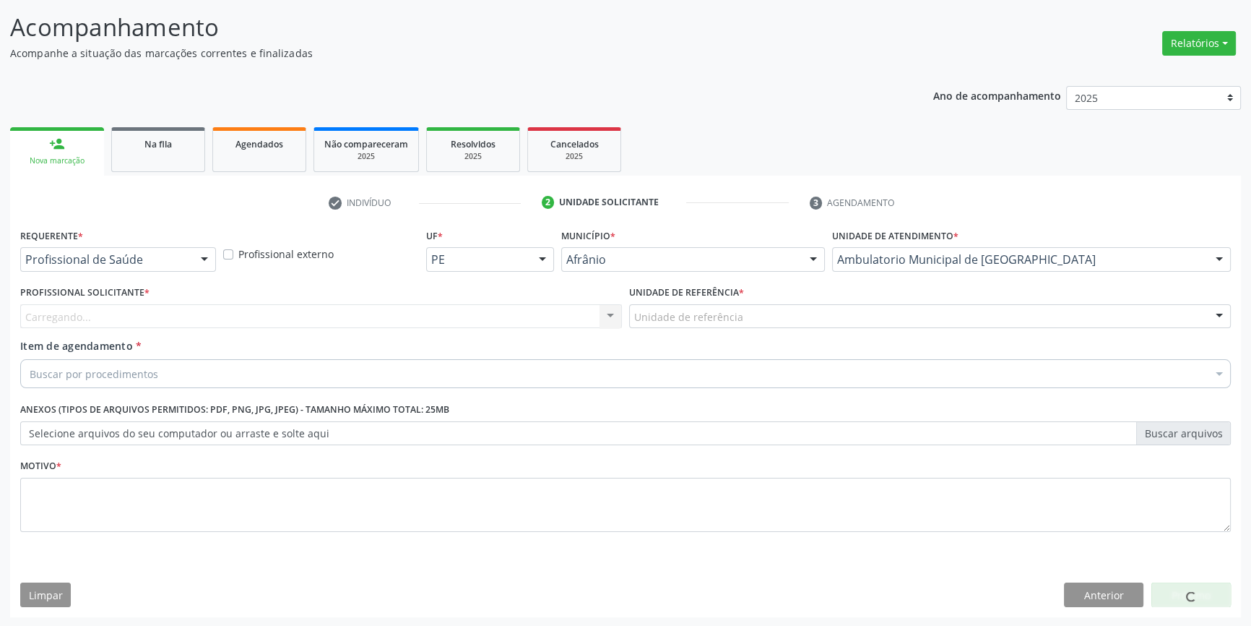
click at [696, 301] on label "Unidade de referência *" at bounding box center [686, 293] width 115 height 22
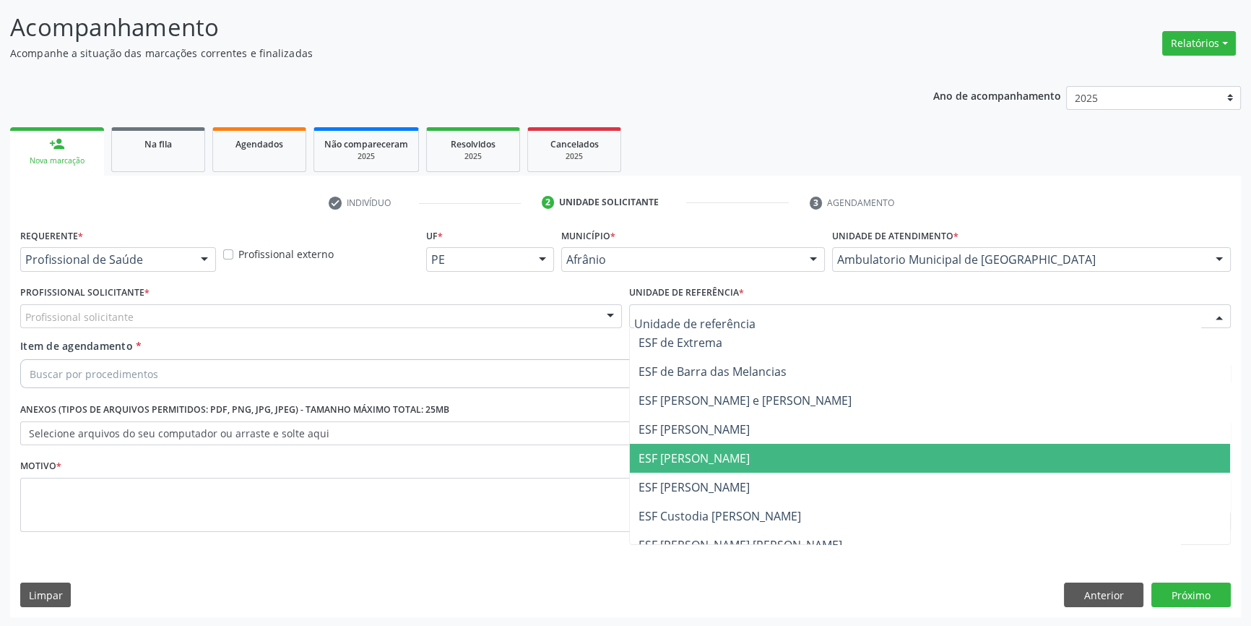
drag, startPoint x: 702, startPoint y: 448, endPoint x: 592, endPoint y: 398, distance: 121.3
click at [700, 450] on span "ESF [PERSON_NAME]" at bounding box center [694, 458] width 111 height 16
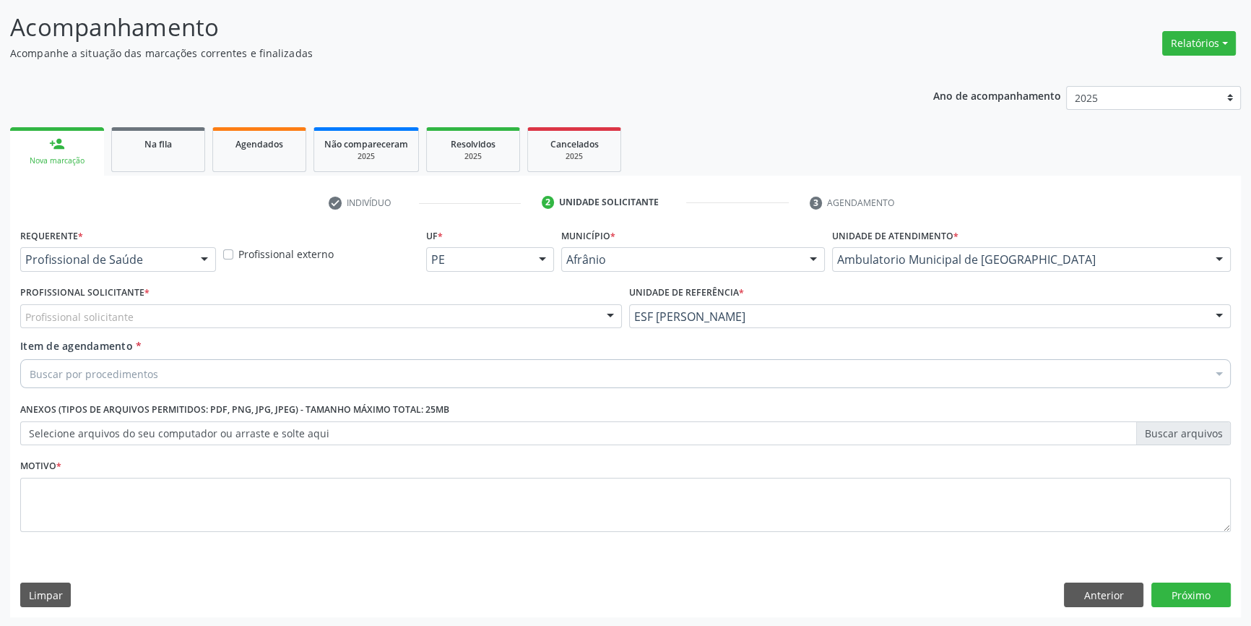
click at [444, 301] on div "Profissional Solicitante * Profissional solicitante Médico Angiologista - [PERS…" at bounding box center [321, 305] width 602 height 46
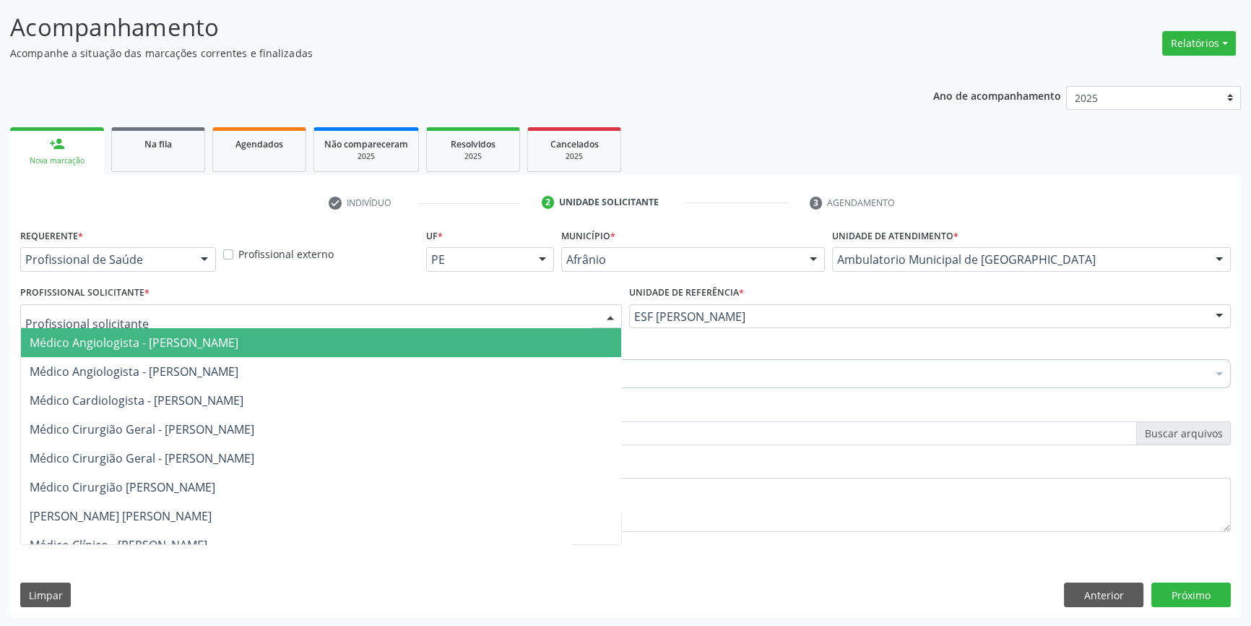
click at [430, 304] on div at bounding box center [321, 316] width 602 height 25
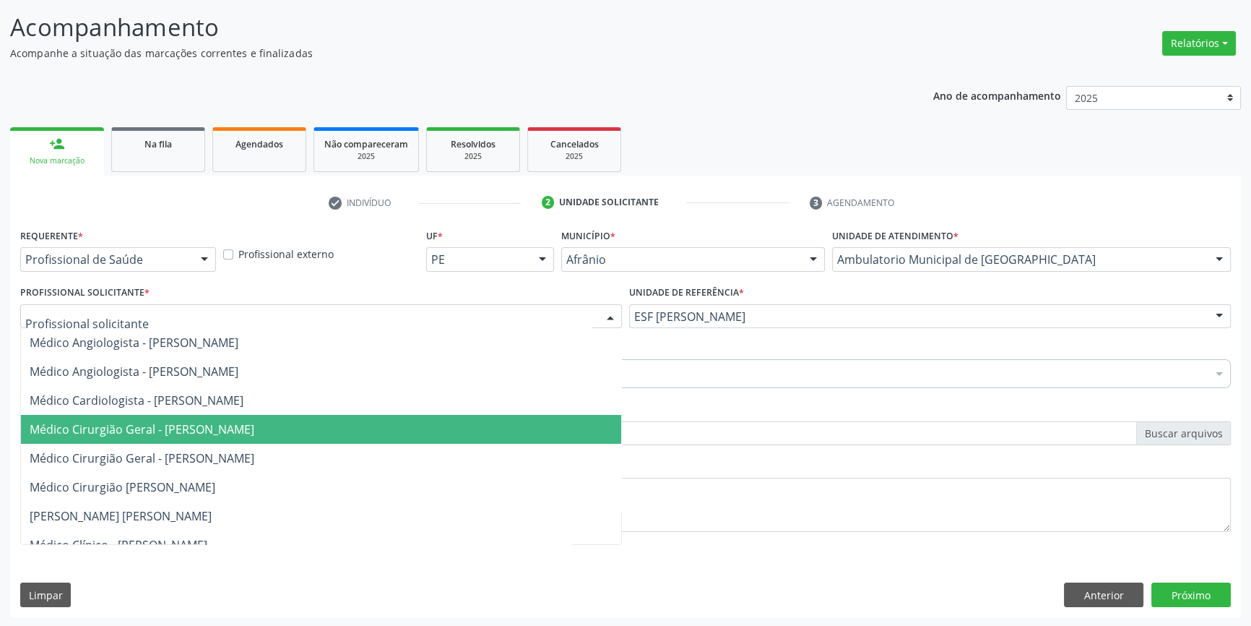
click at [254, 421] on span "Médico Cirurgião Geral - [PERSON_NAME]" at bounding box center [142, 429] width 225 height 16
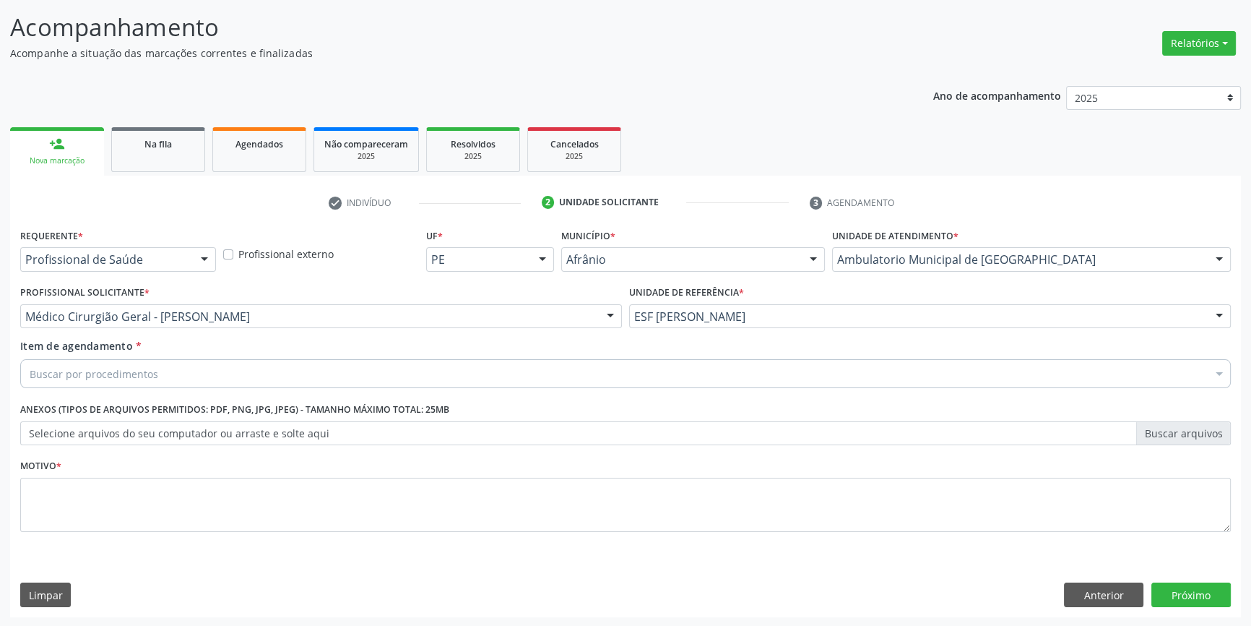
click at [206, 370] on div "Buscar por procedimentos" at bounding box center [625, 373] width 1211 height 29
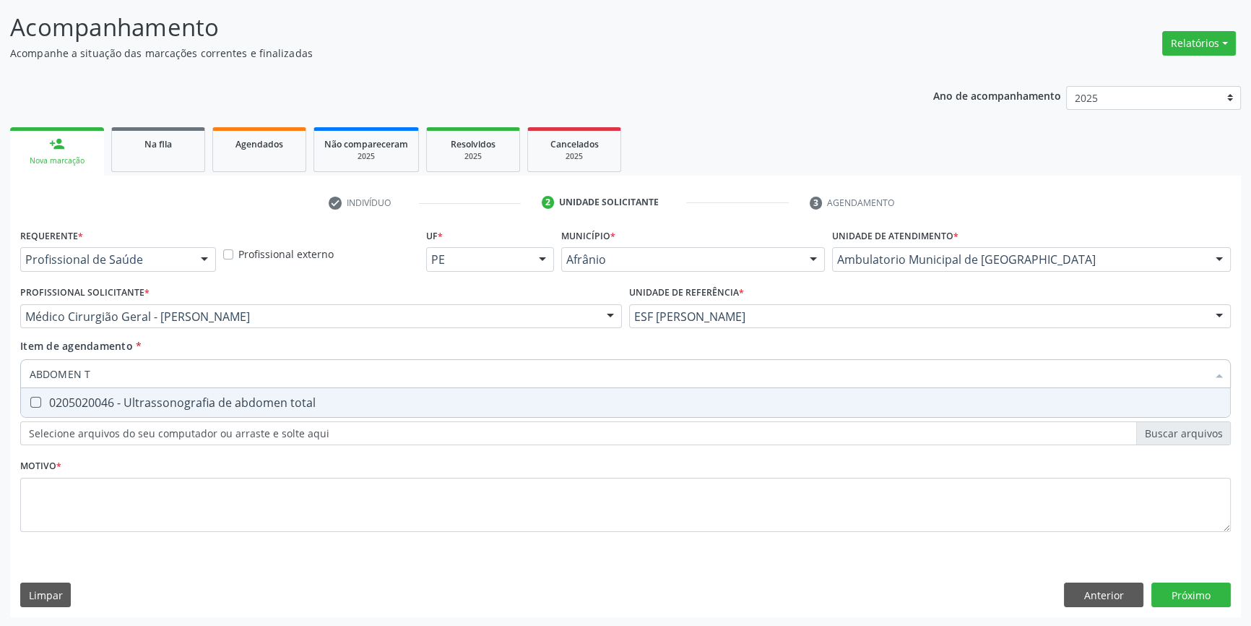
type input "ABDOMEN TO"
click at [236, 397] on div "0205020046 - Ultrassonografia de abdomen total" at bounding box center [626, 403] width 1192 height 12
checkbox total "true"
type input "ABDOMEN TO"
click at [228, 456] on div "Requerente * Profissional de Saúde Profissional de Saúde Paciente Nenhum result…" at bounding box center [625, 388] width 1211 height 327
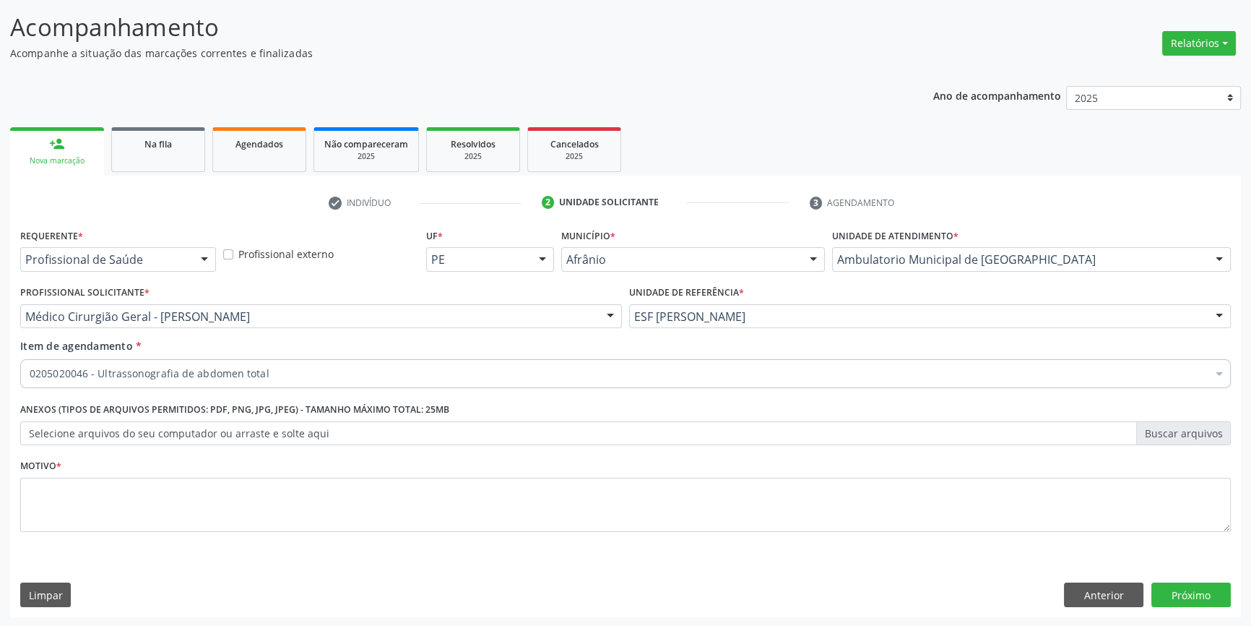
click at [224, 481] on div "0205020046 - Ultrassonografia de abdomen total" at bounding box center [626, 480] width 1192 height 12
click at [178, 368] on div "Buscar por procedimentos" at bounding box center [625, 373] width 1211 height 29
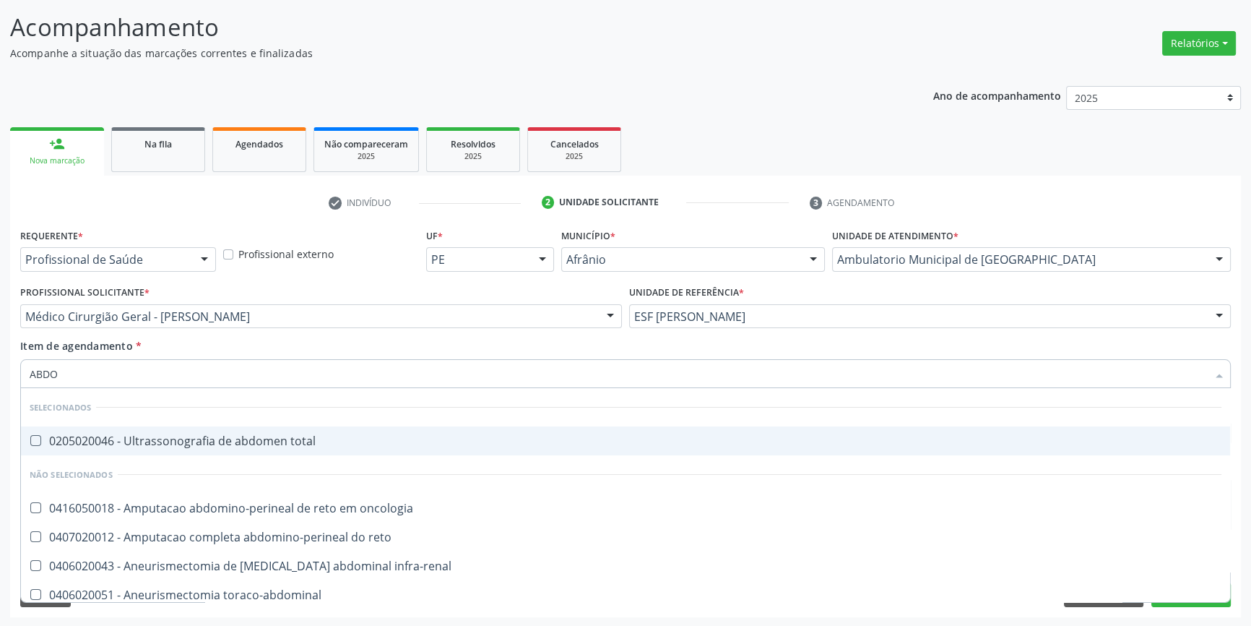
type input "ABDOM"
click at [178, 441] on div "0205020046 - Ultrassonografia de abdomen total" at bounding box center [626, 441] width 1192 height 12
checkbox total "true"
click at [219, 334] on div "Profissional Solicitante * Médico Cirurgião [PERSON_NAME] Médico Angiologista -…" at bounding box center [321, 310] width 609 height 56
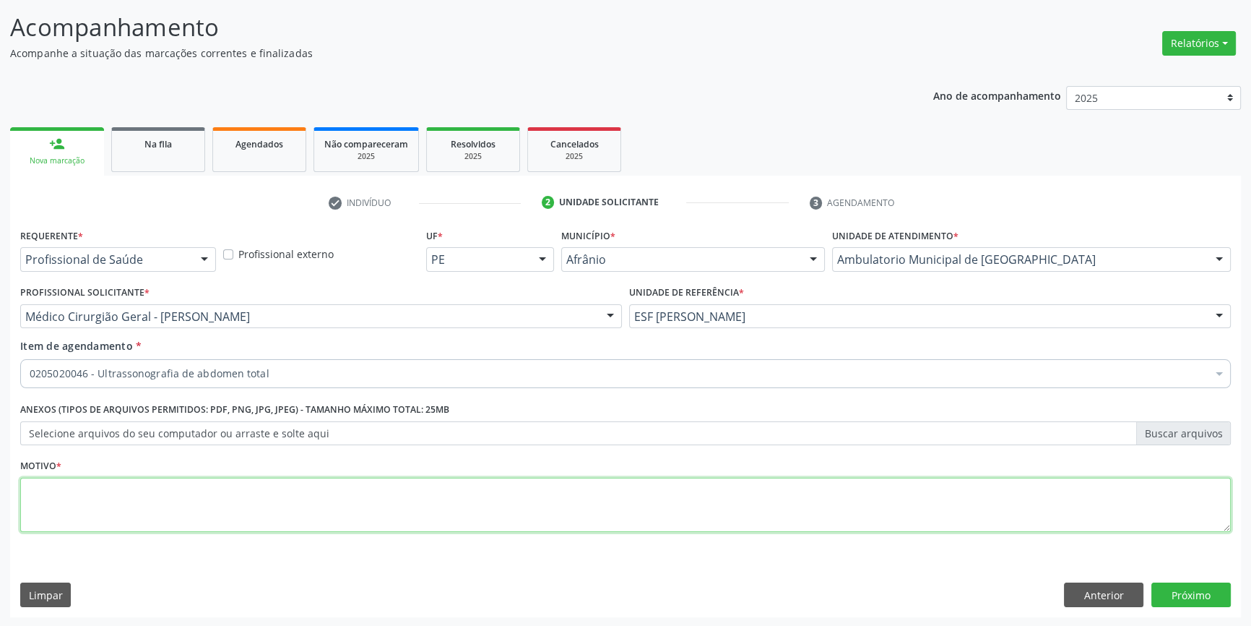
click at [210, 499] on textarea at bounding box center [625, 505] width 1211 height 55
type textarea "HERNIA UMBILICAL"
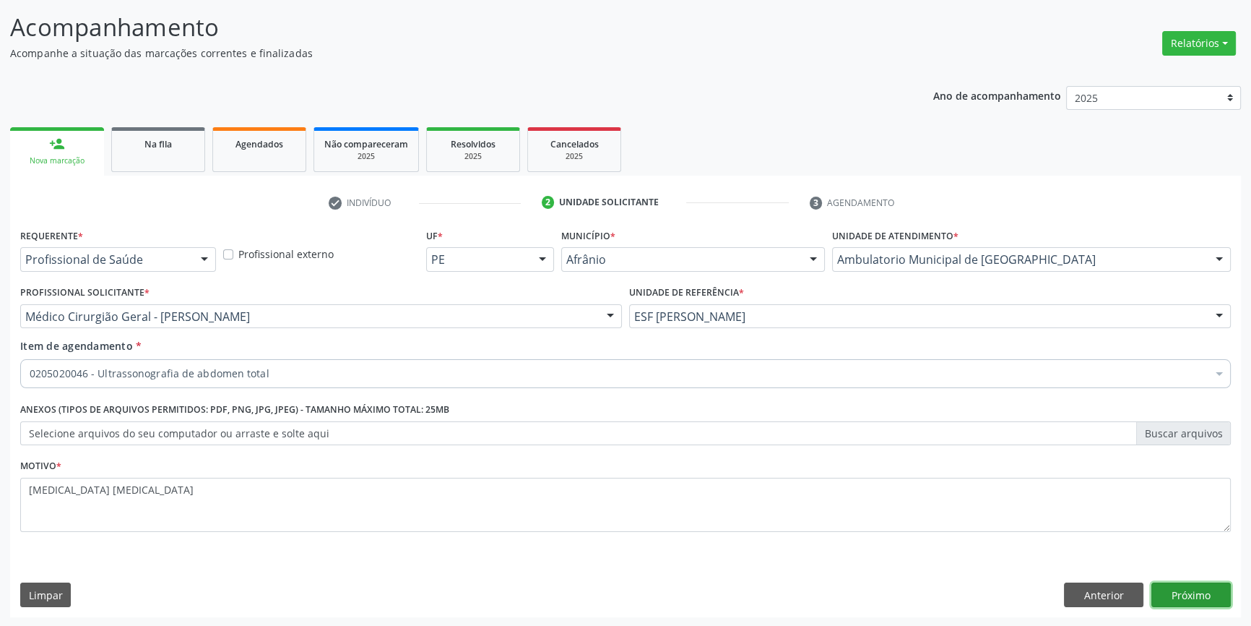
click at [1165, 582] on button "Próximo" at bounding box center [1191, 594] width 79 height 25
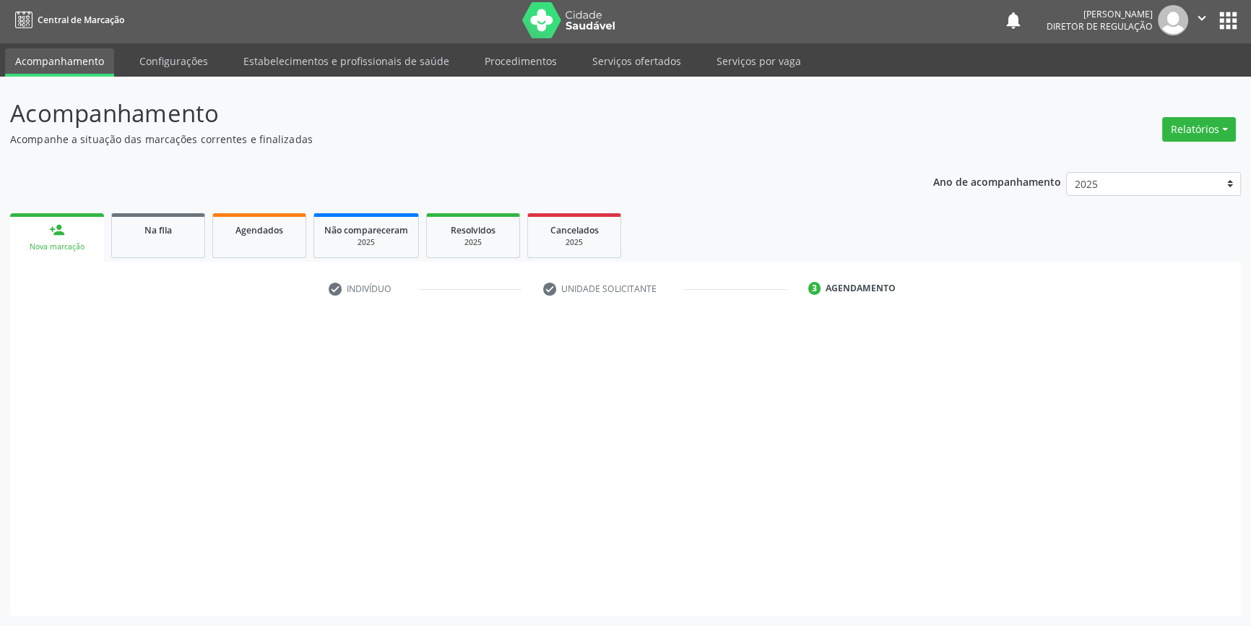
scroll to position [1, 0]
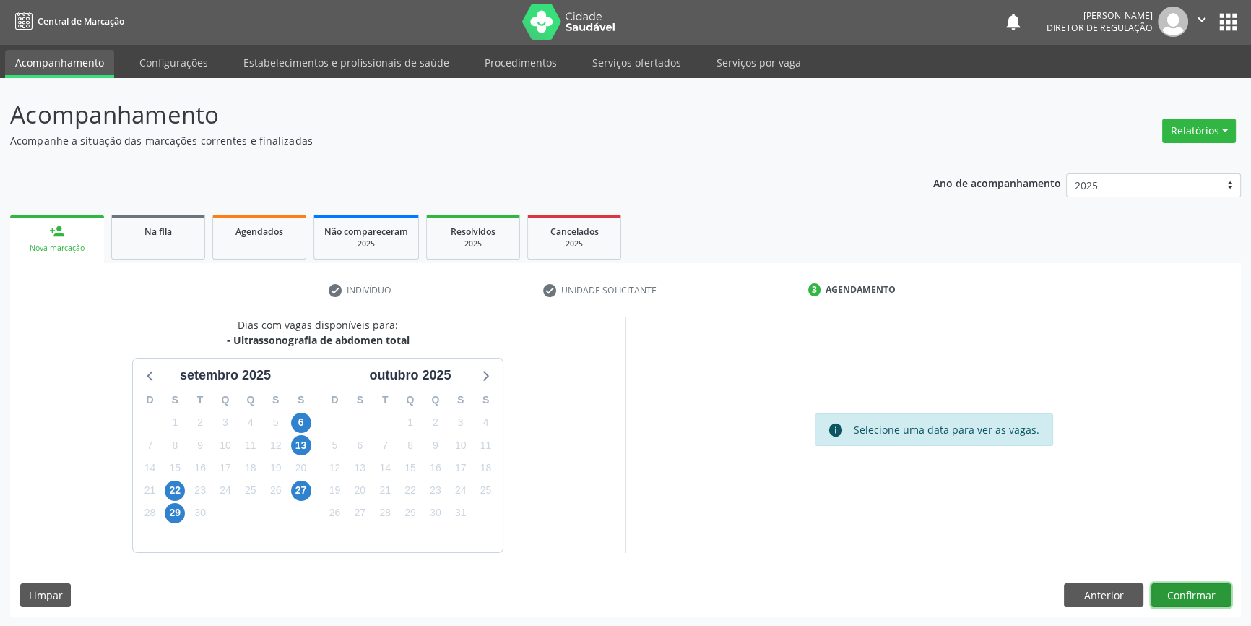
click at [1199, 591] on button "Confirmar" at bounding box center [1191, 595] width 79 height 25
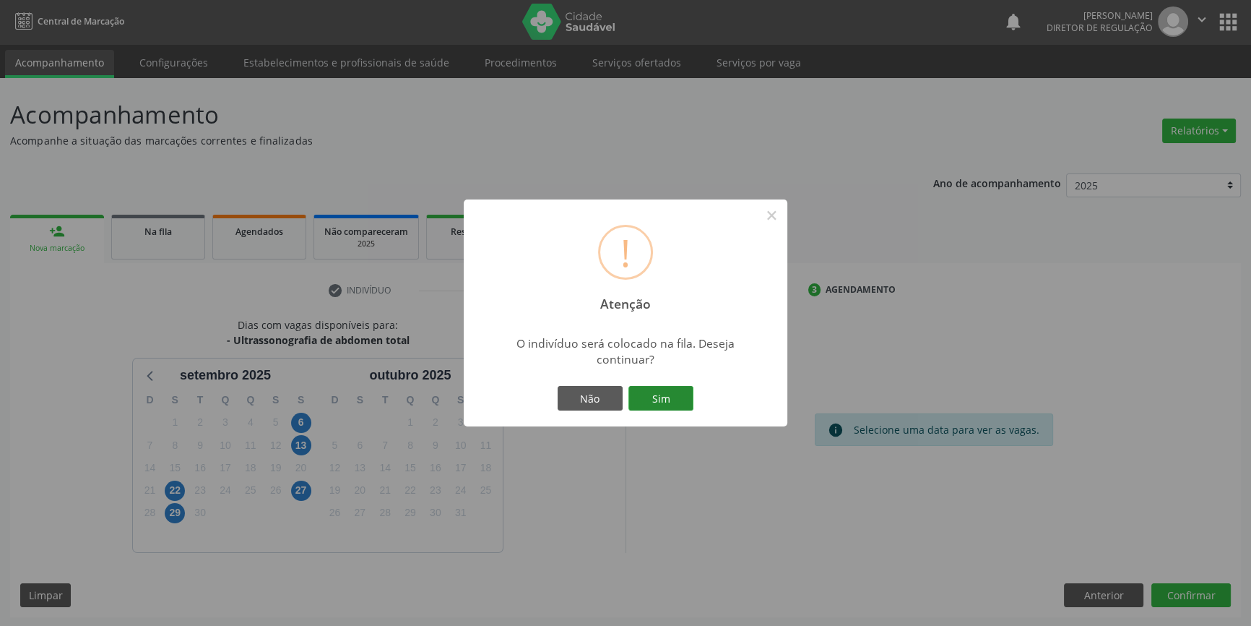
click at [649, 402] on button "Sim" at bounding box center [661, 398] width 65 height 25
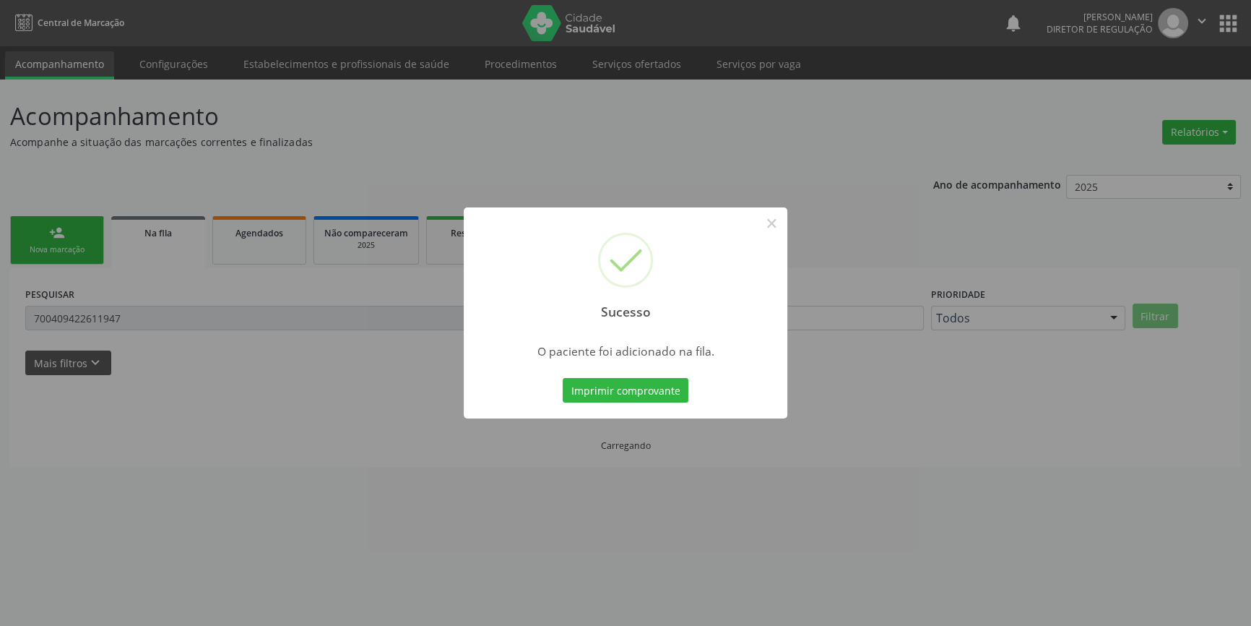
scroll to position [0, 0]
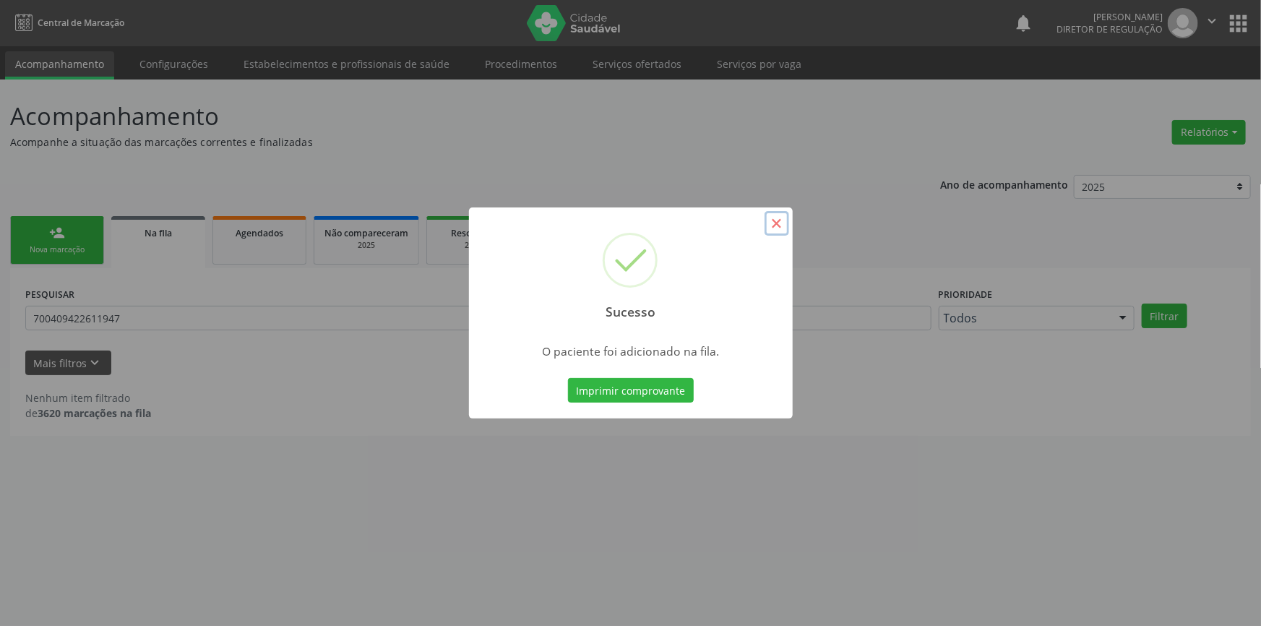
click at [782, 218] on button "×" at bounding box center [776, 223] width 25 height 25
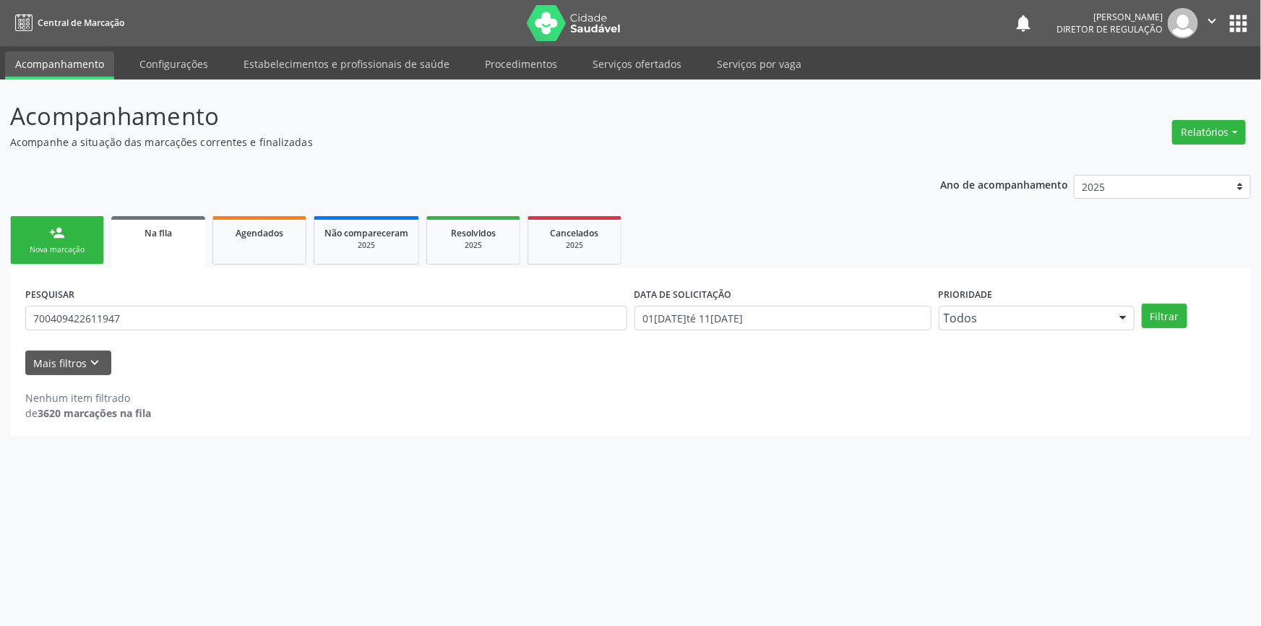
click at [79, 236] on link "person_add Nova marcação" at bounding box center [57, 240] width 94 height 48
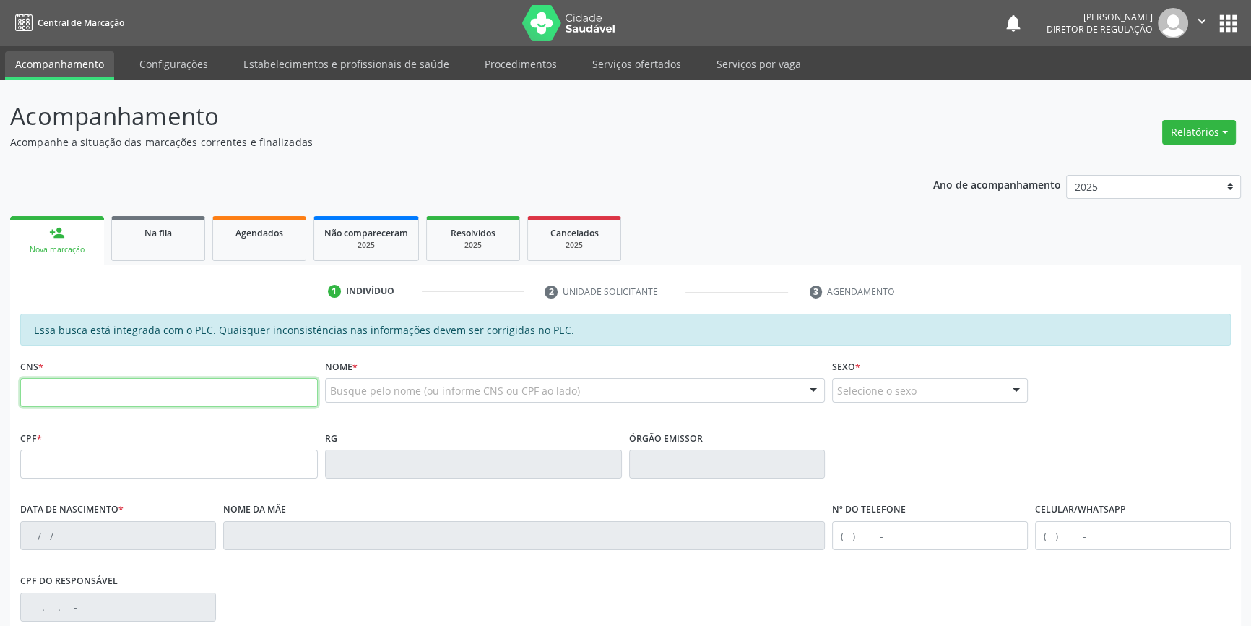
click at [116, 399] on input "text" at bounding box center [169, 392] width 298 height 29
type input "700 2049 3351 1929"
type input "774.759.254-04"
type input "28/03/1969"
type input "Porfira da Silva Gomes"
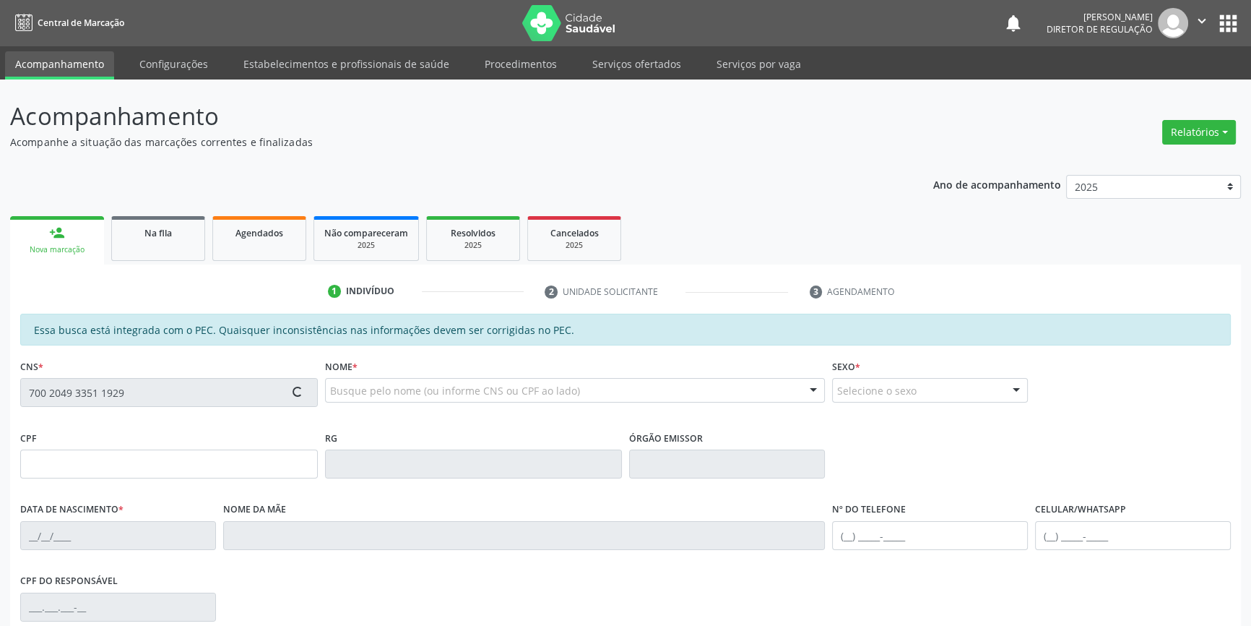
type input "(87) 98832-1730"
type input "S/N"
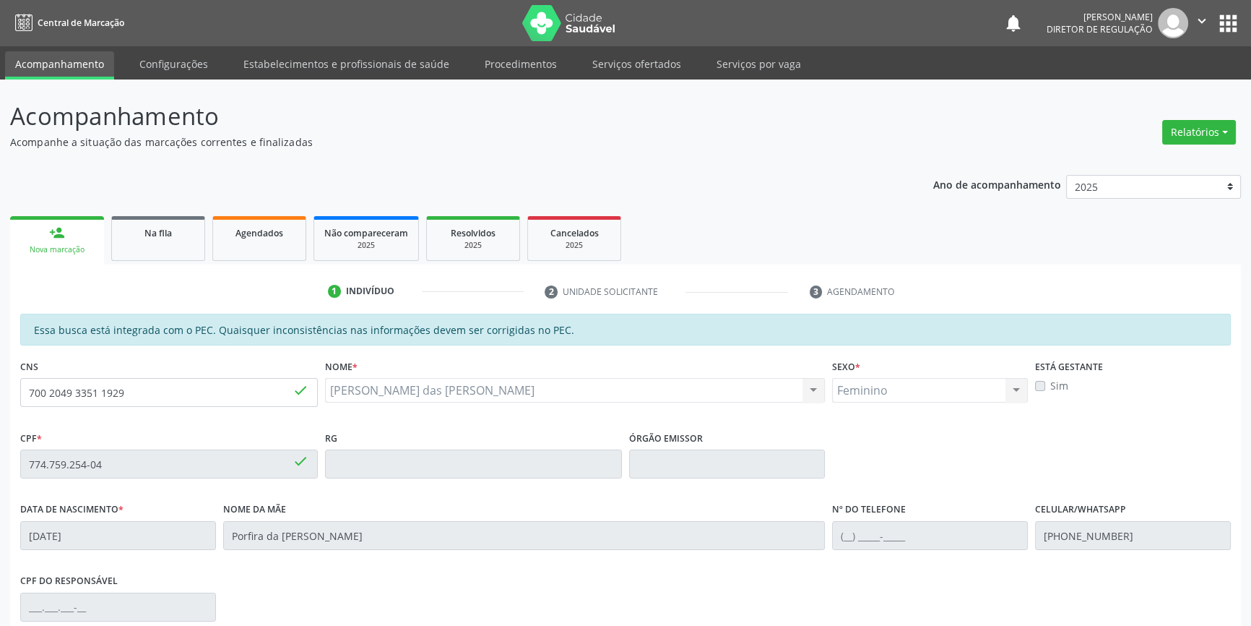
scroll to position [198, 0]
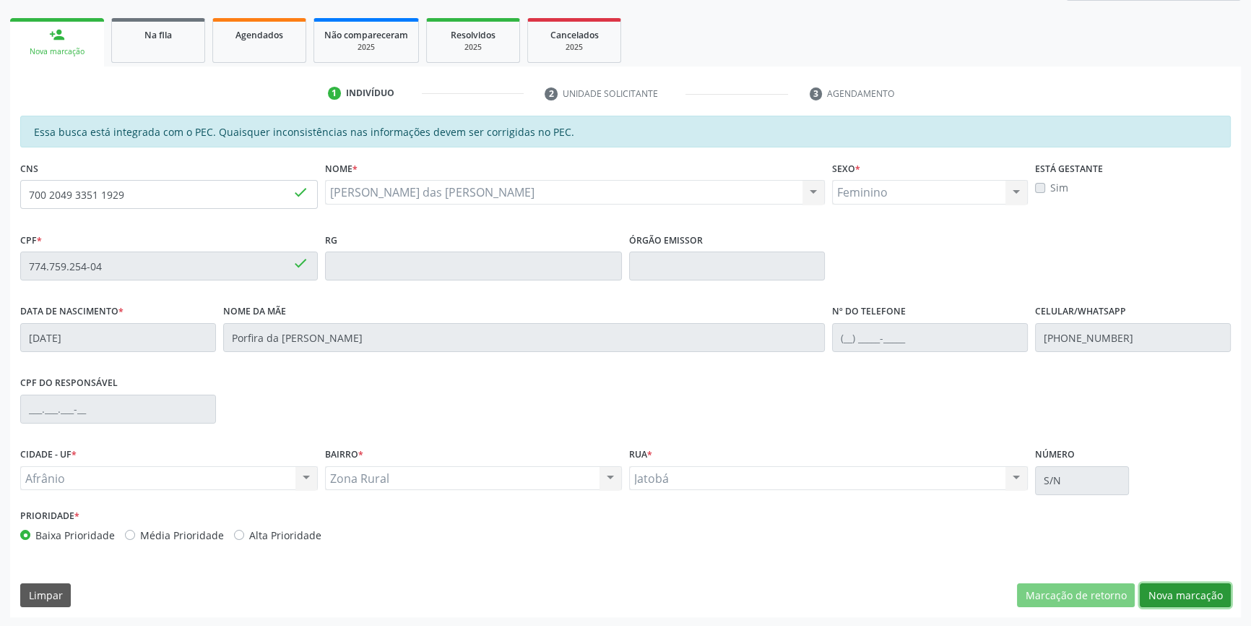
click at [1170, 590] on button "Nova marcação" at bounding box center [1185, 595] width 91 height 25
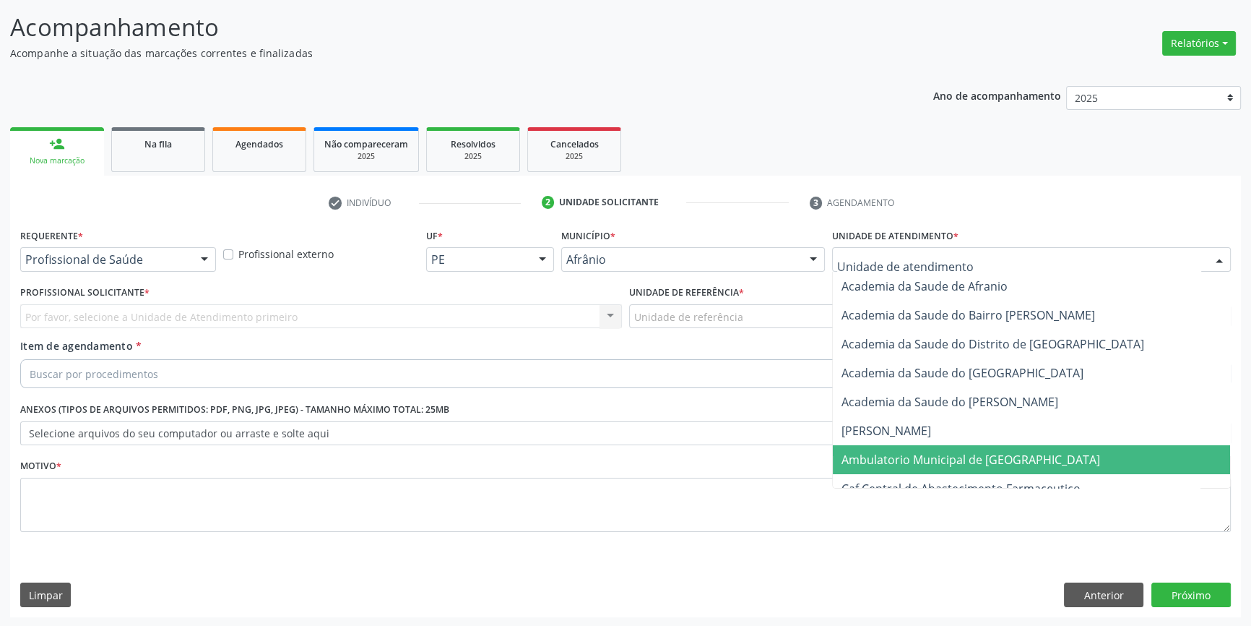
click at [983, 467] on span "Ambulatorio Municipal de [GEOGRAPHIC_DATA]" at bounding box center [1031, 459] width 397 height 29
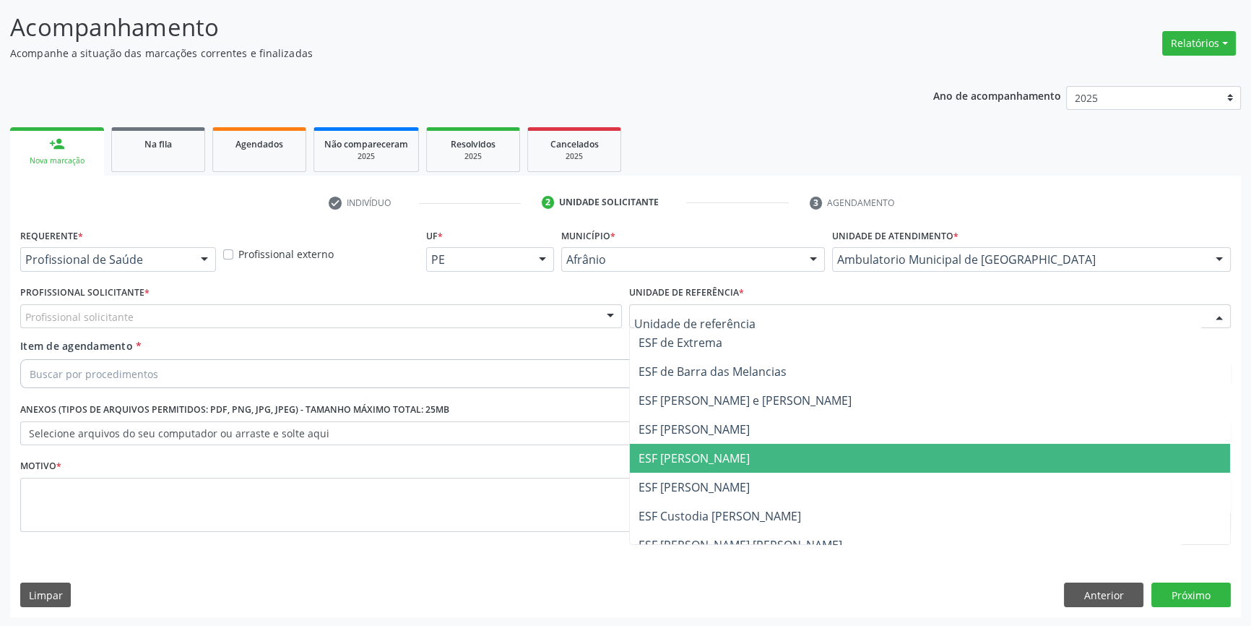
drag, startPoint x: 726, startPoint y: 457, endPoint x: 575, endPoint y: 380, distance: 169.6
click at [724, 457] on span "ESF [PERSON_NAME]" at bounding box center [694, 458] width 111 height 16
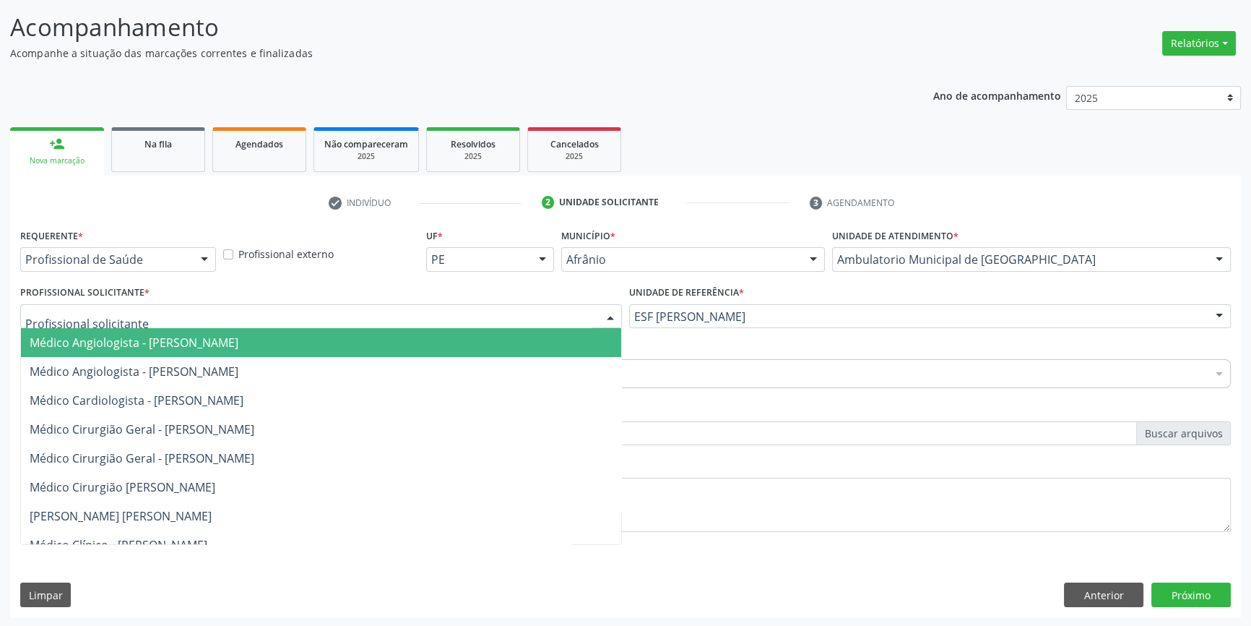
click at [406, 304] on div at bounding box center [321, 316] width 602 height 25
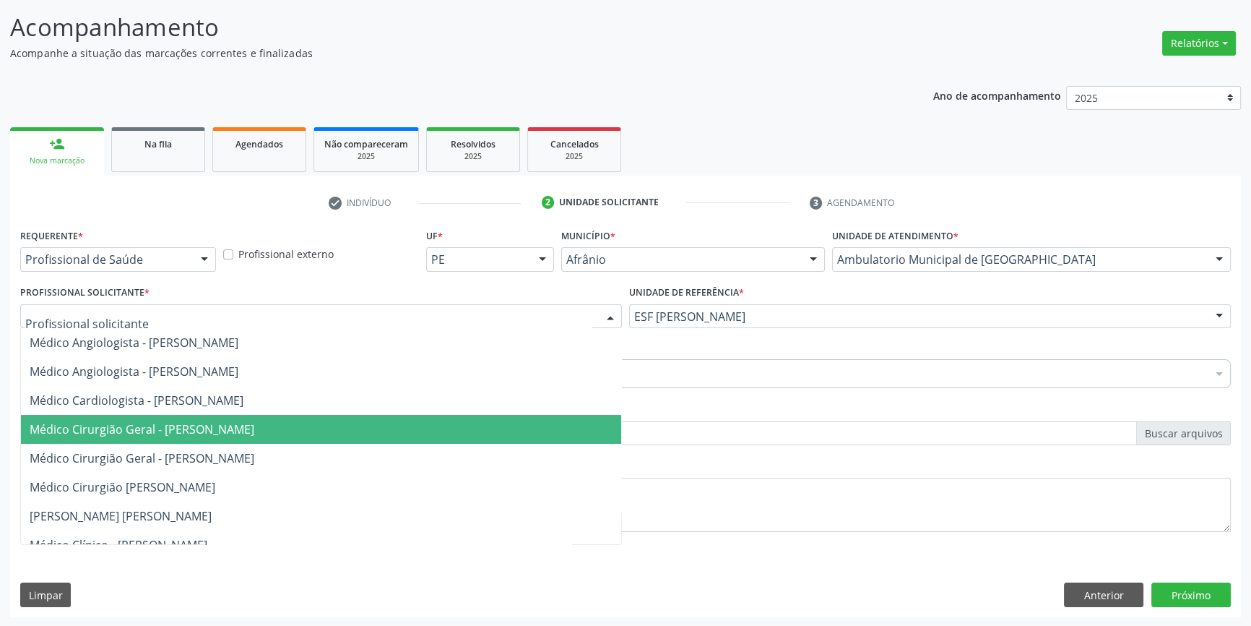
click at [254, 424] on span "Médico Cirurgião Geral - [PERSON_NAME]" at bounding box center [142, 429] width 225 height 16
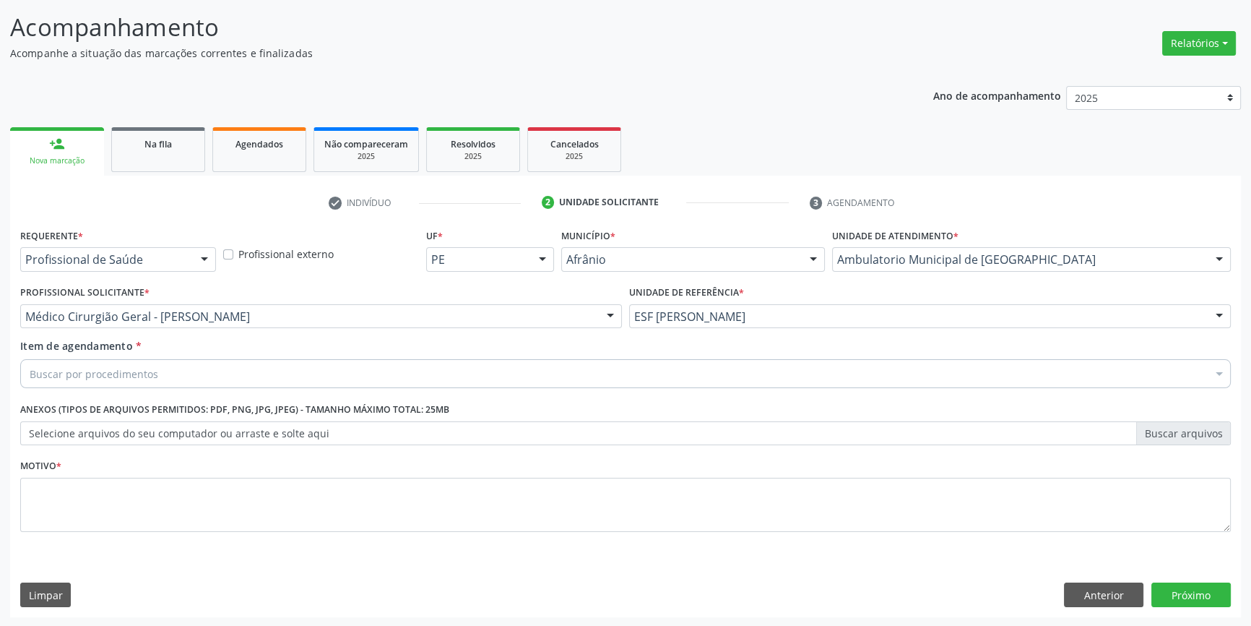
click at [189, 376] on div "Buscar por procedimentos" at bounding box center [625, 373] width 1211 height 29
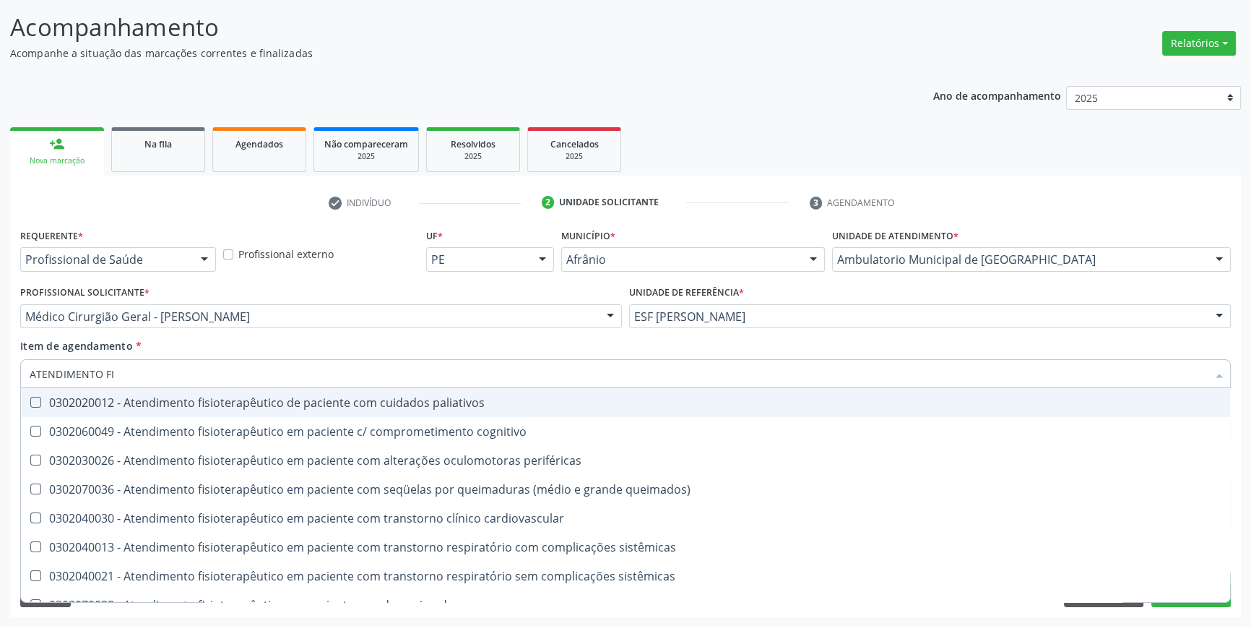
type input "ATENDIMENTO FIS"
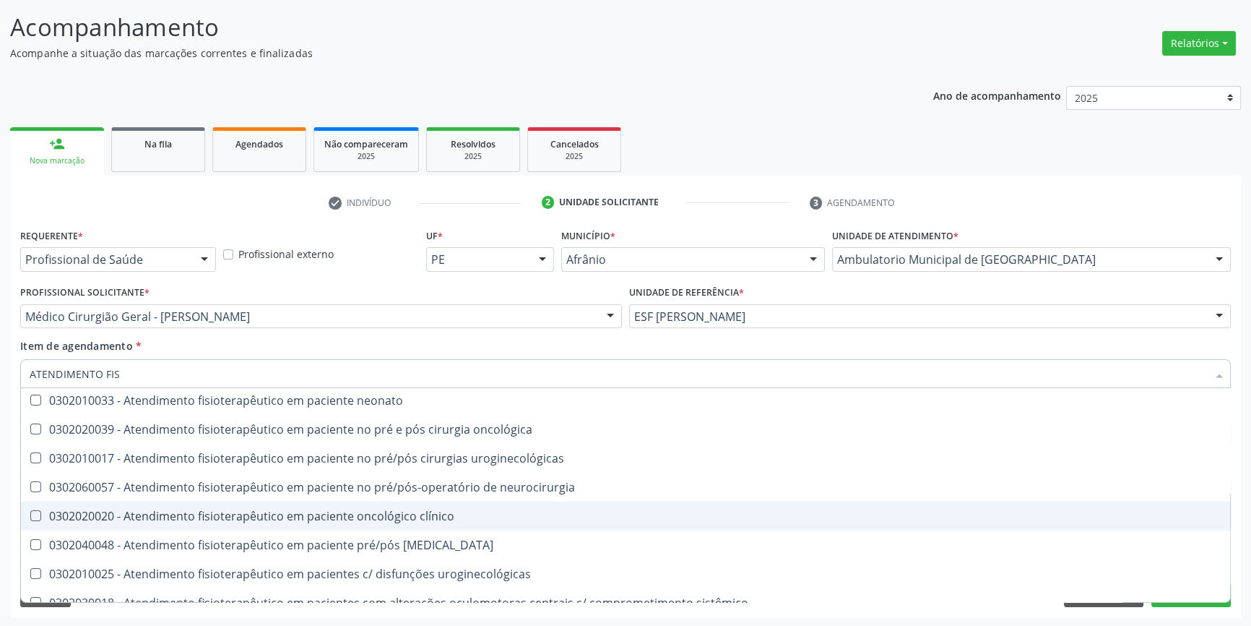
scroll to position [479, 0]
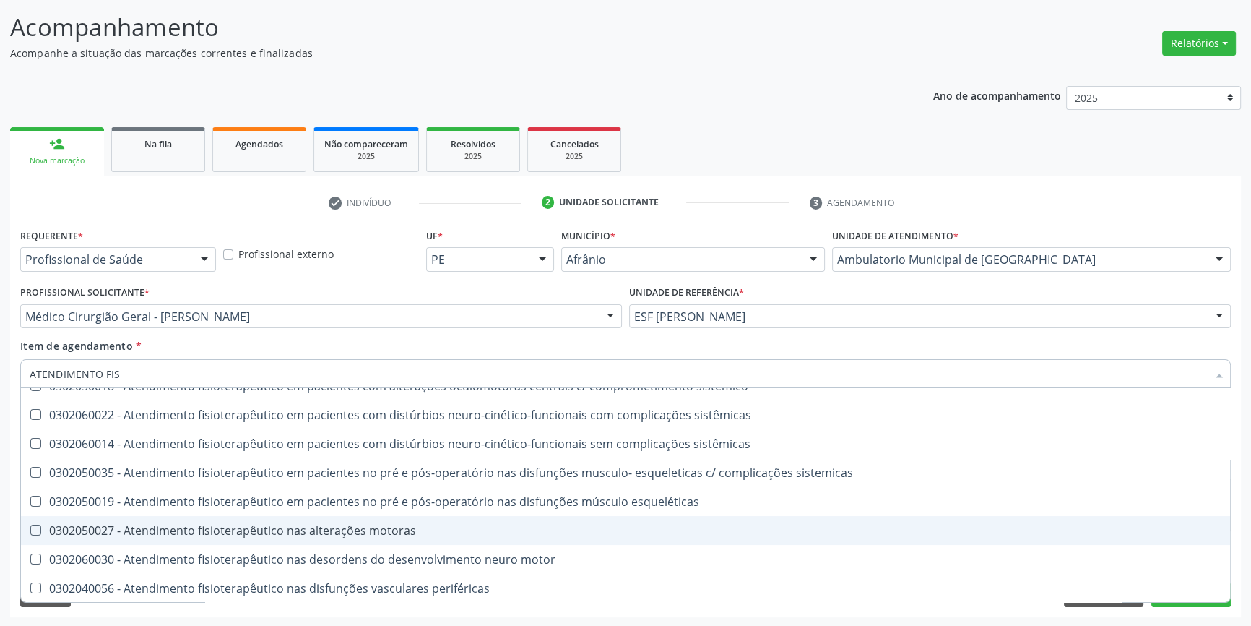
click at [287, 527] on div "0302050027 - Atendimento fisioterapêutico nas alterações motoras" at bounding box center [626, 531] width 1192 height 12
checkbox motoras "true"
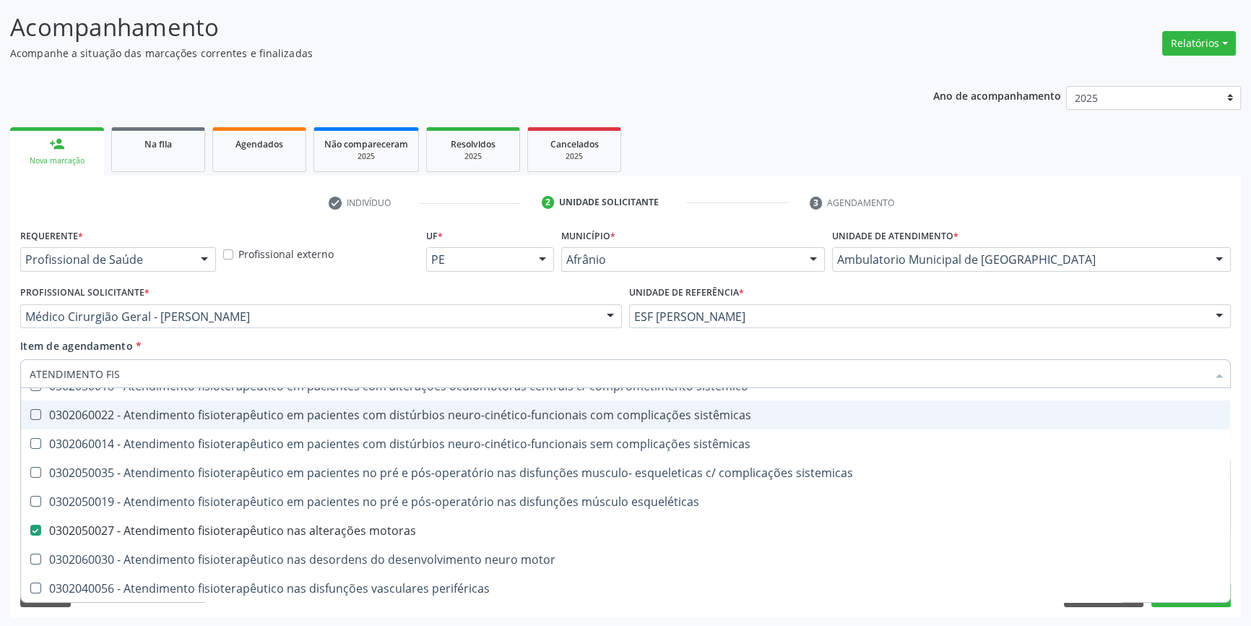
click at [346, 329] on div "Profissional Solicitante * Médico Cirurgião [PERSON_NAME] Médico Angiologista -…" at bounding box center [321, 310] width 609 height 56
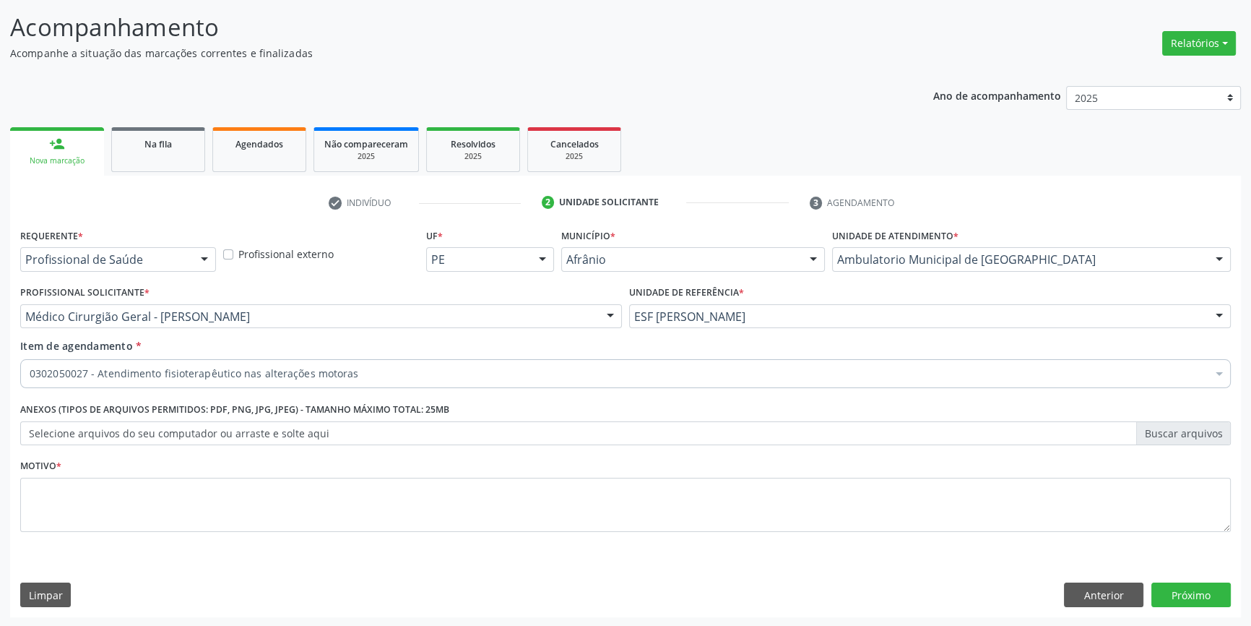
scroll to position [0, 0]
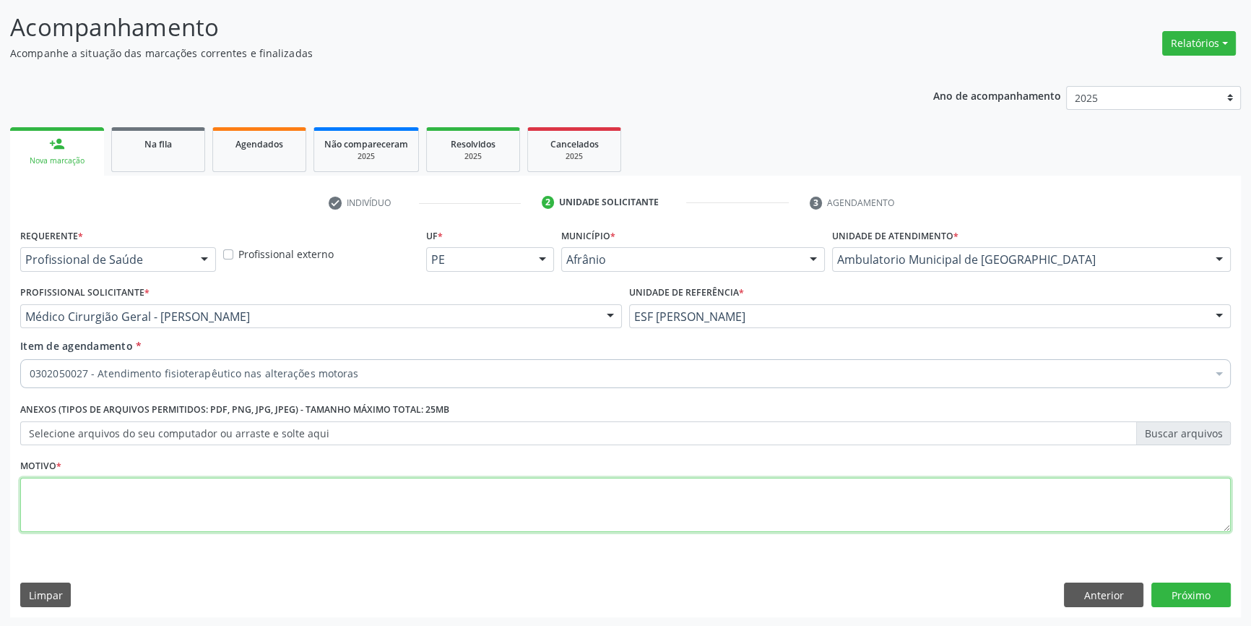
click at [282, 525] on textarea at bounding box center [625, 505] width 1211 height 55
type textarea "T"
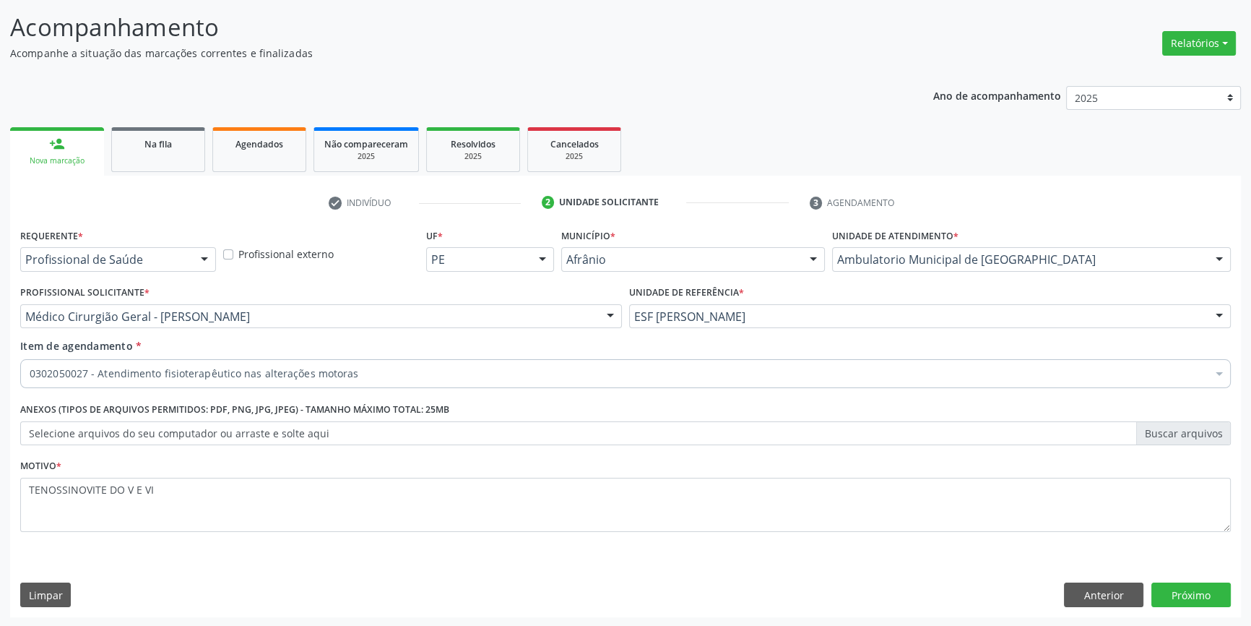
click at [248, 470] on div "Motivo * TENOSSINOVITE DO V E VI" at bounding box center [625, 493] width 1211 height 77
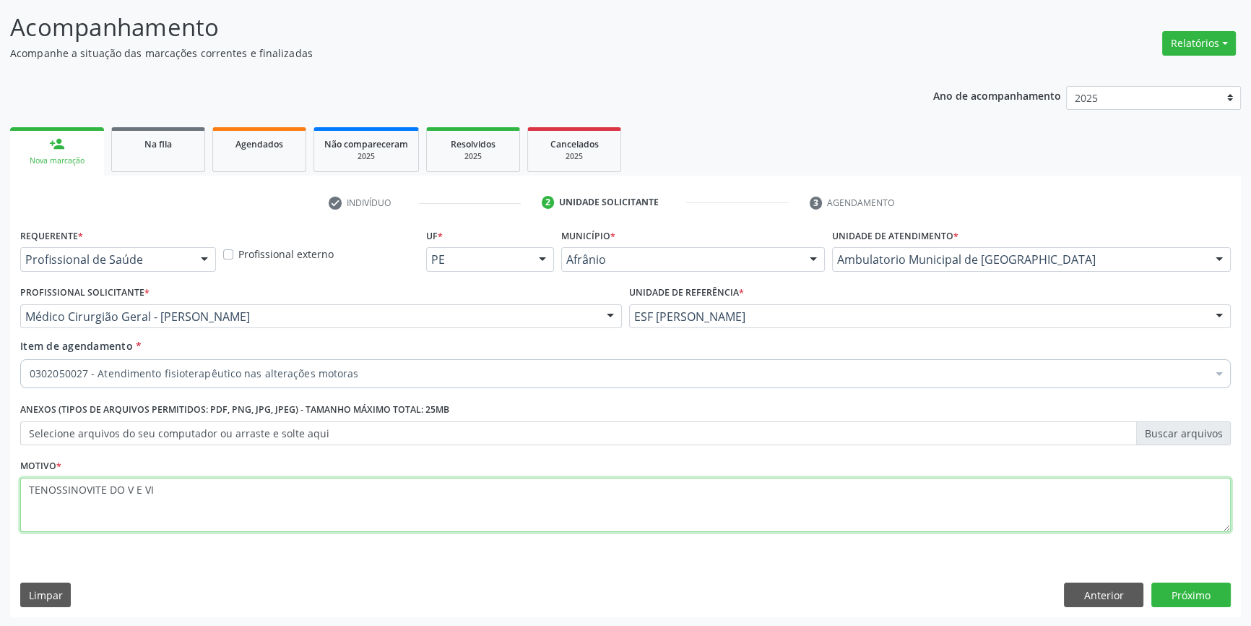
click at [225, 486] on textarea "TENOSSINOVITE DO V E VI" at bounding box center [625, 505] width 1211 height 55
type textarea "TENOSSINOVITE DO V E VI"
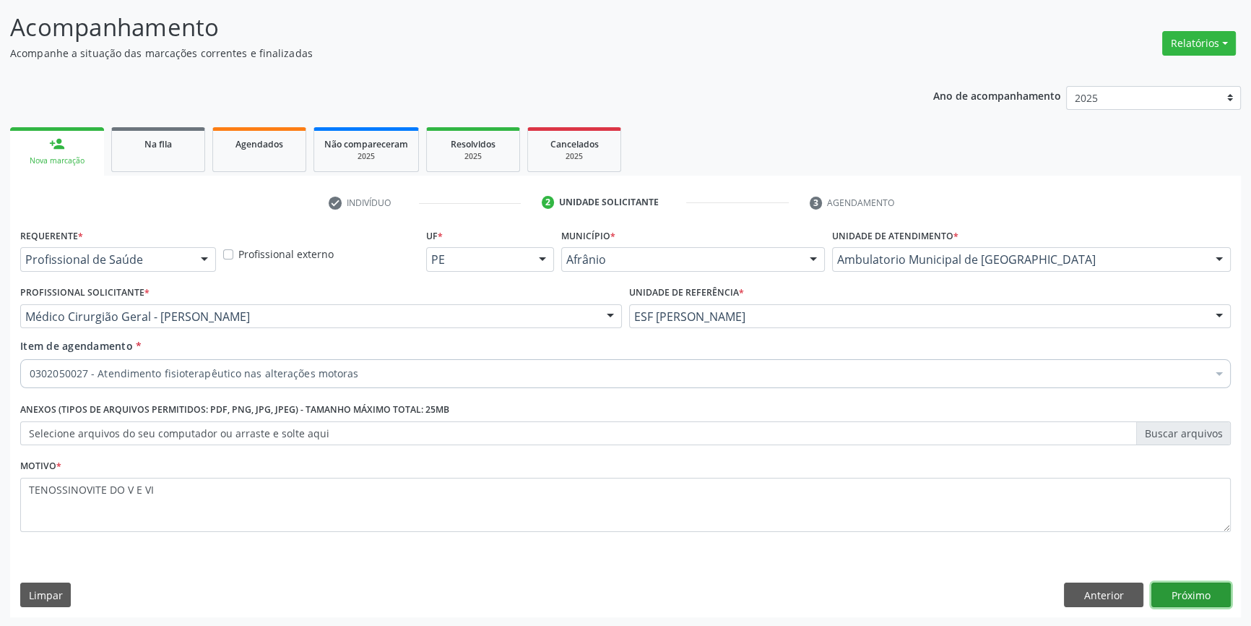
click at [1229, 586] on button "Próximo" at bounding box center [1191, 594] width 79 height 25
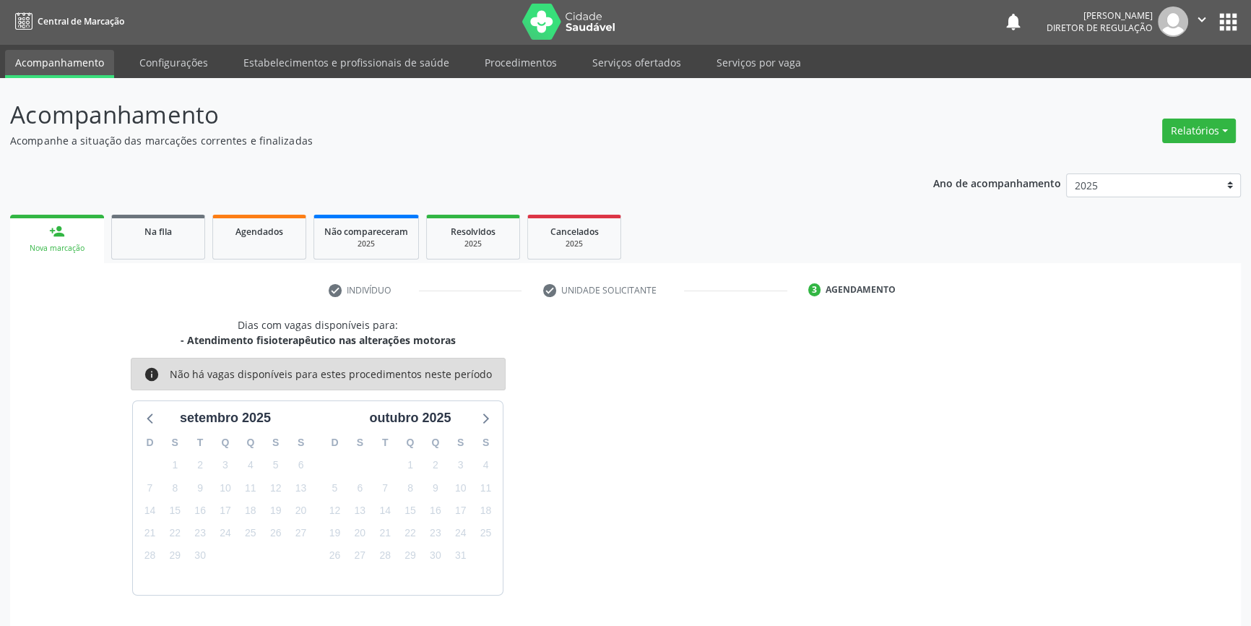
scroll to position [44, 0]
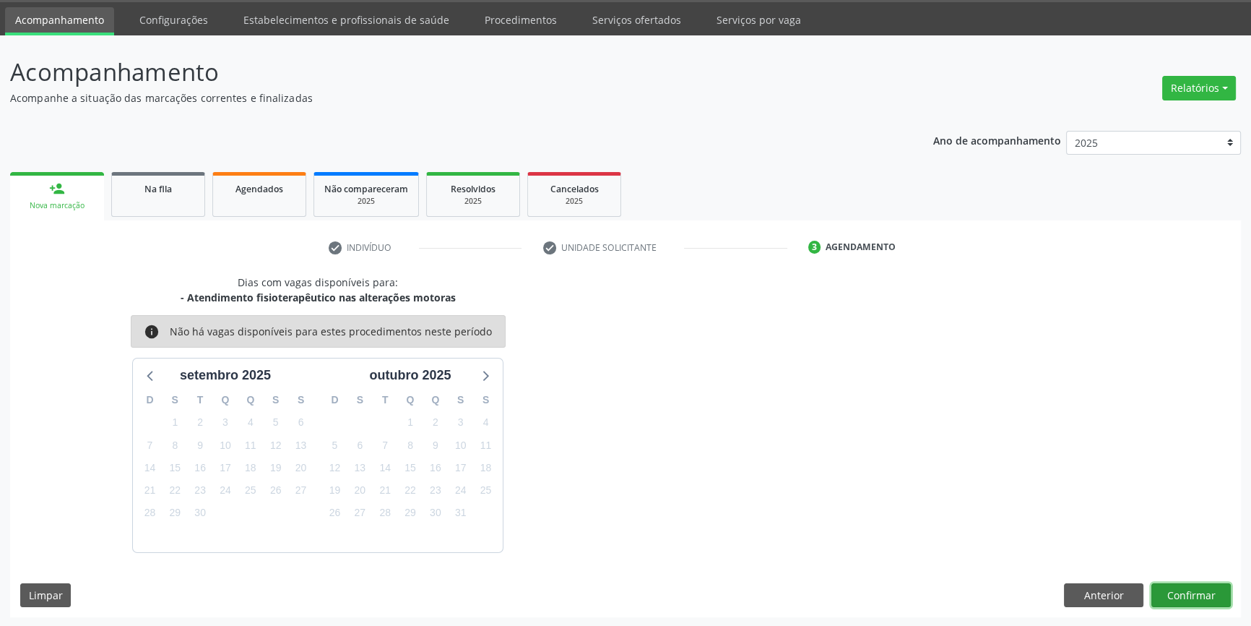
click at [1175, 592] on button "Confirmar" at bounding box center [1191, 595] width 79 height 25
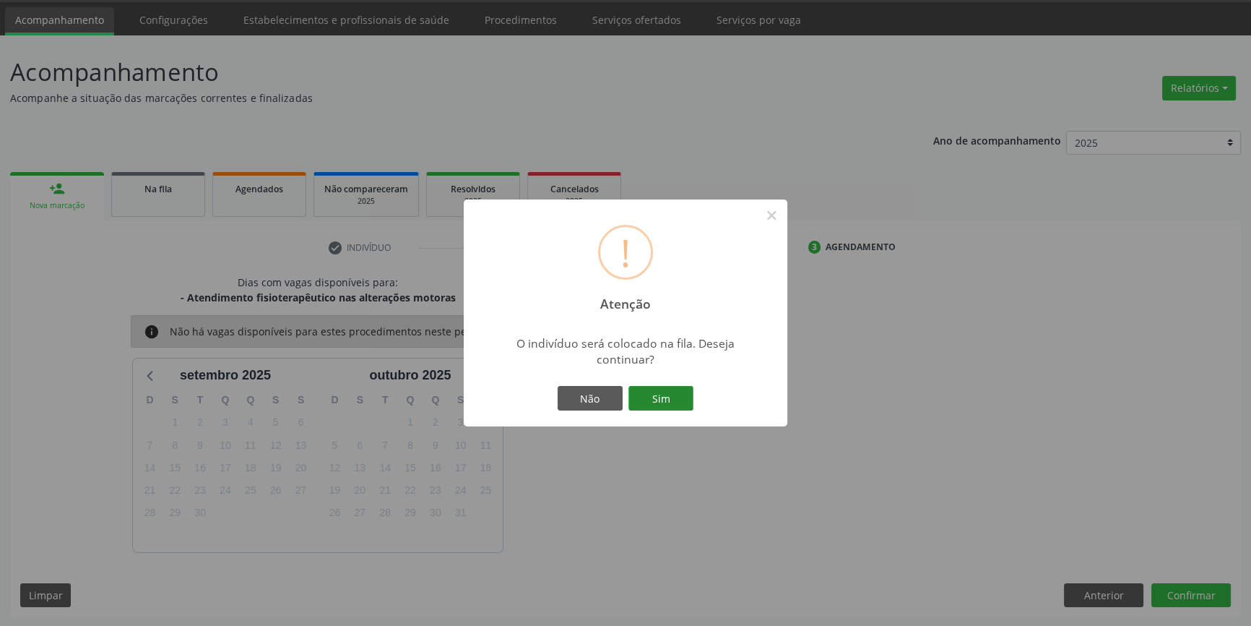
click at [679, 397] on button "Sim" at bounding box center [661, 398] width 65 height 25
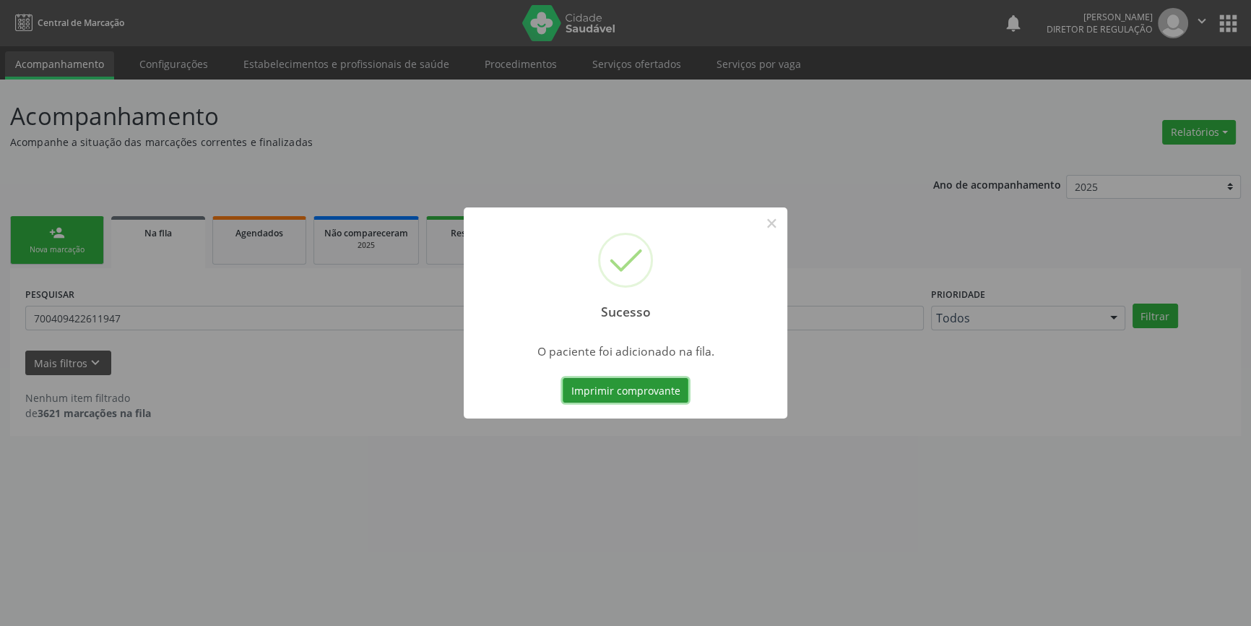
scroll to position [0, 0]
click at [156, 329] on div "Sucesso × O paciente foi adicionado na fila. Imprimir comprovante Cancel" at bounding box center [630, 313] width 1261 height 626
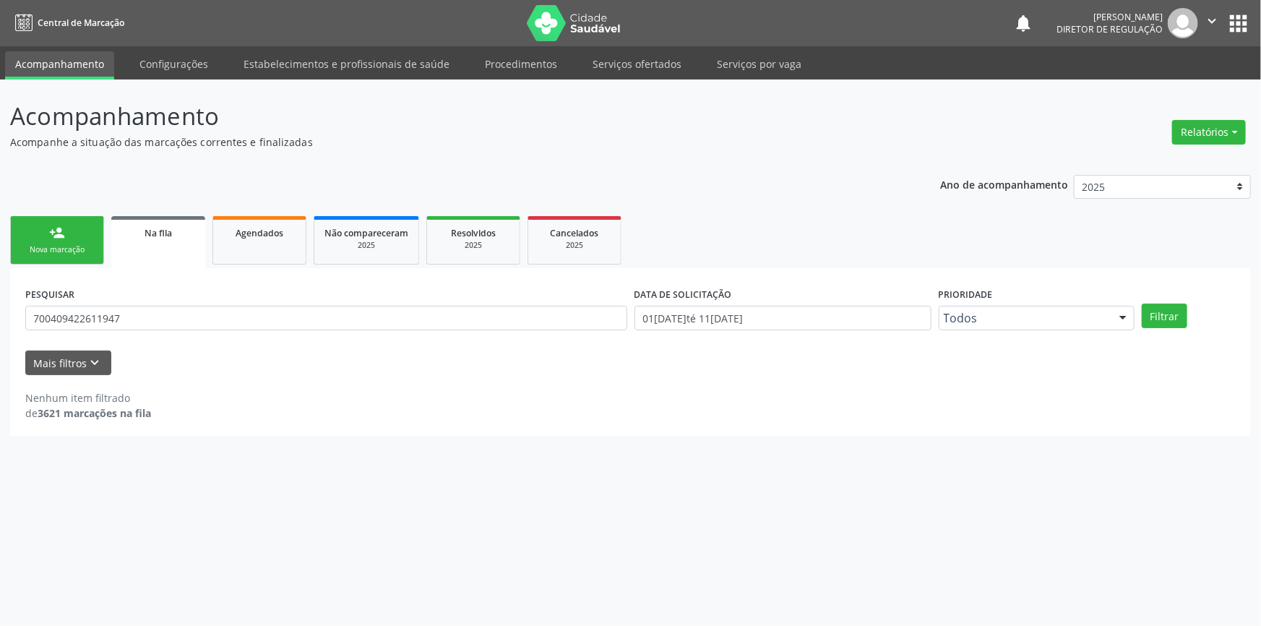
click at [80, 250] on div "Nova marcação" at bounding box center [57, 249] width 72 height 11
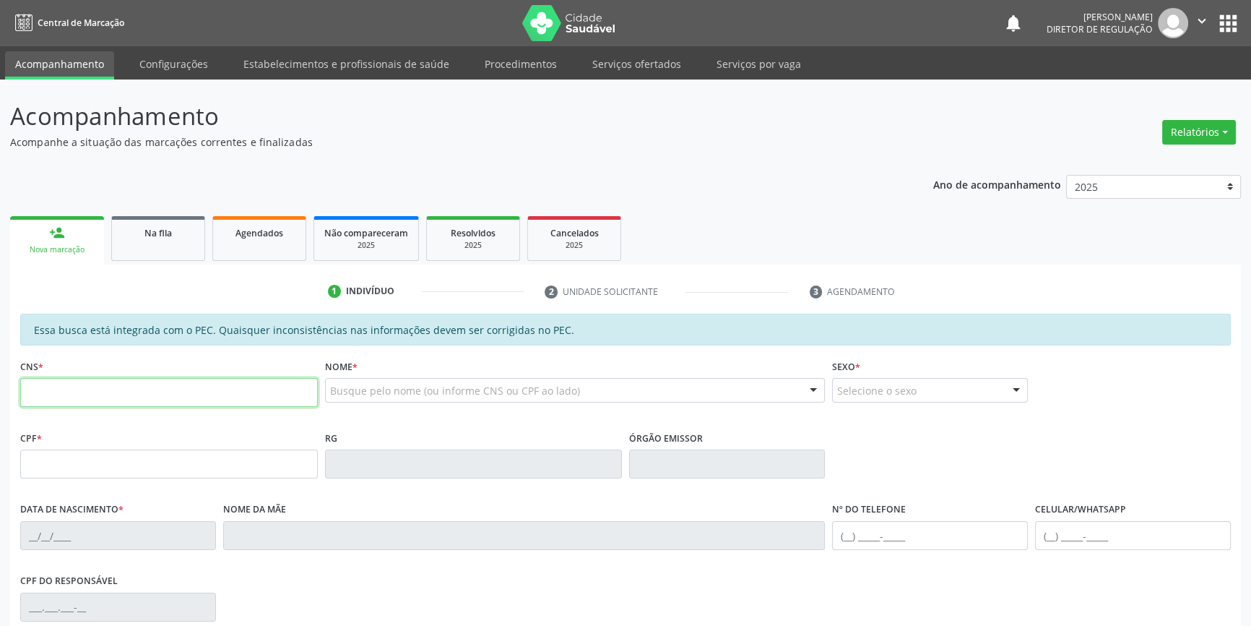
click at [134, 394] on input "text" at bounding box center [169, 392] width 298 height 29
type input "702 3051 5637 1513"
type input "398.254.694-04"
type input "28/03/1962"
type input "Eunice Ramos de Macedo"
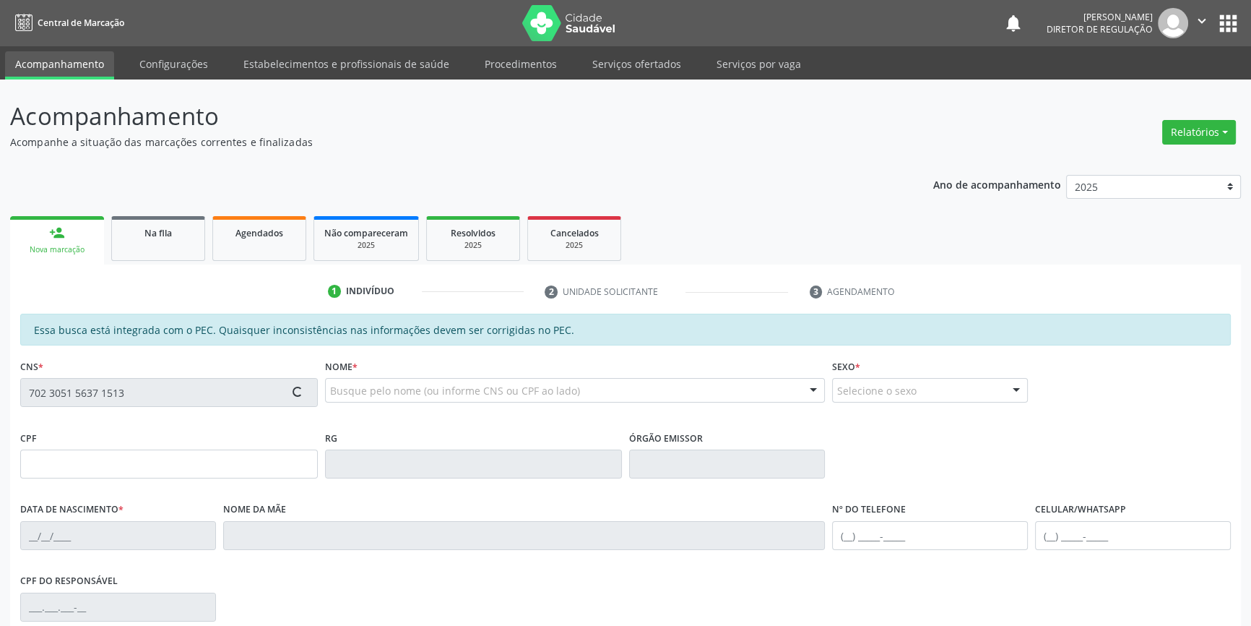
type input "(87) 98861-8766"
type input "S/N"
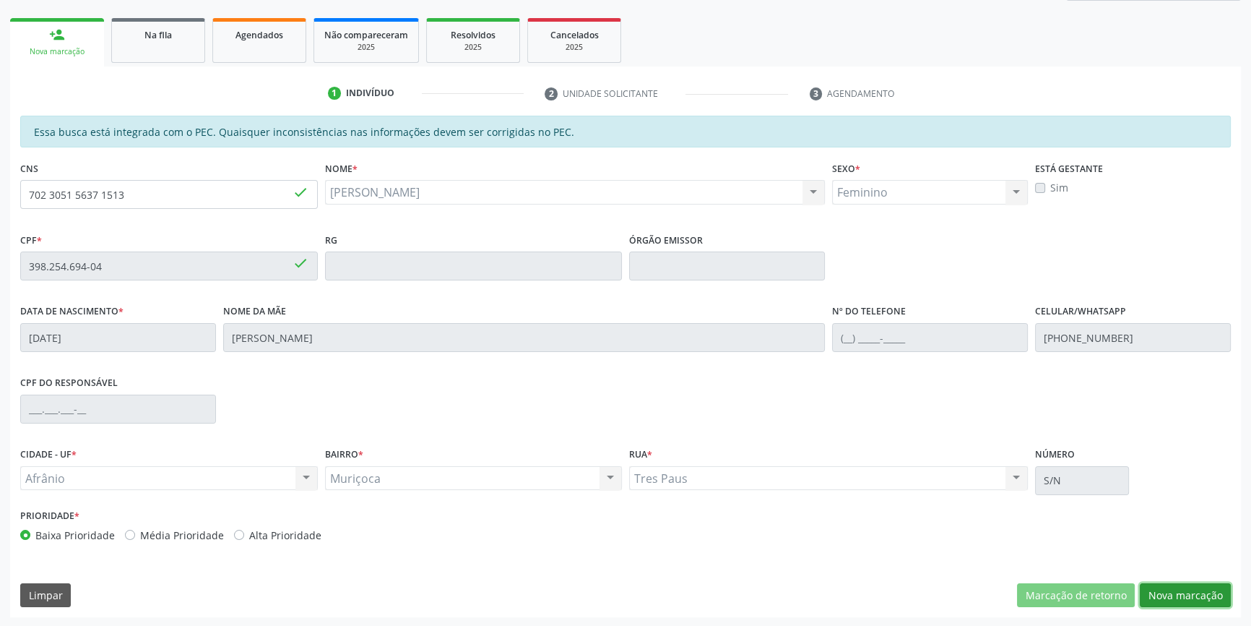
click at [1181, 605] on button "Nova marcação" at bounding box center [1185, 595] width 91 height 25
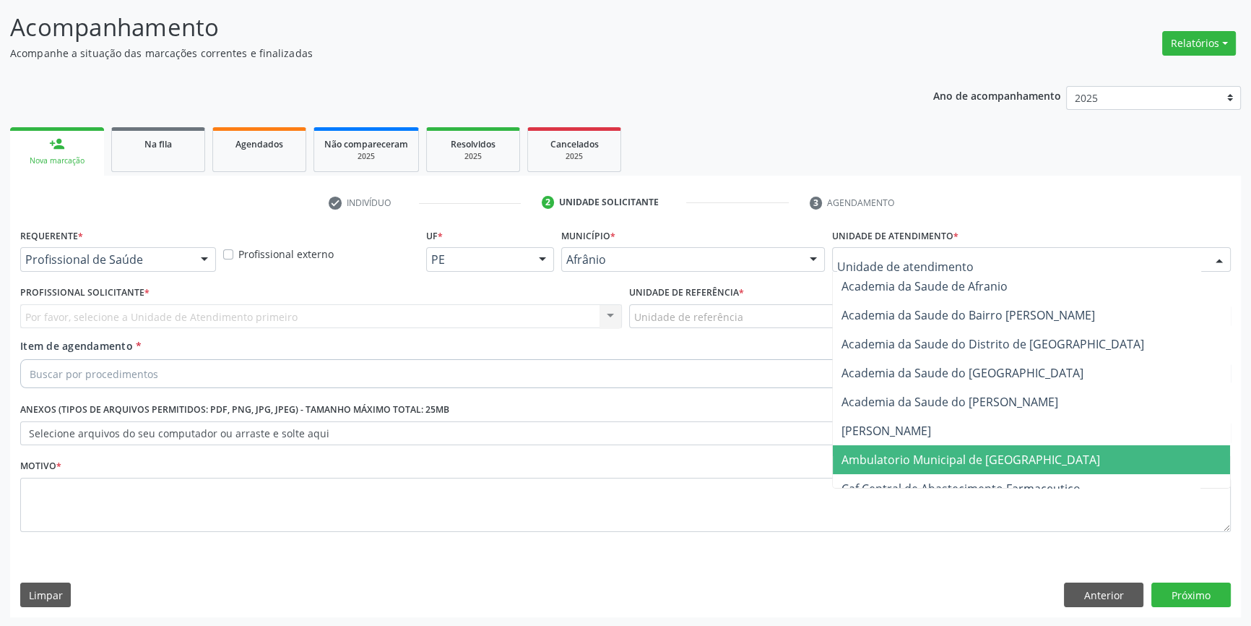
click at [903, 468] on span "Ambulatorio Municipal de [GEOGRAPHIC_DATA]" at bounding box center [1031, 459] width 397 height 29
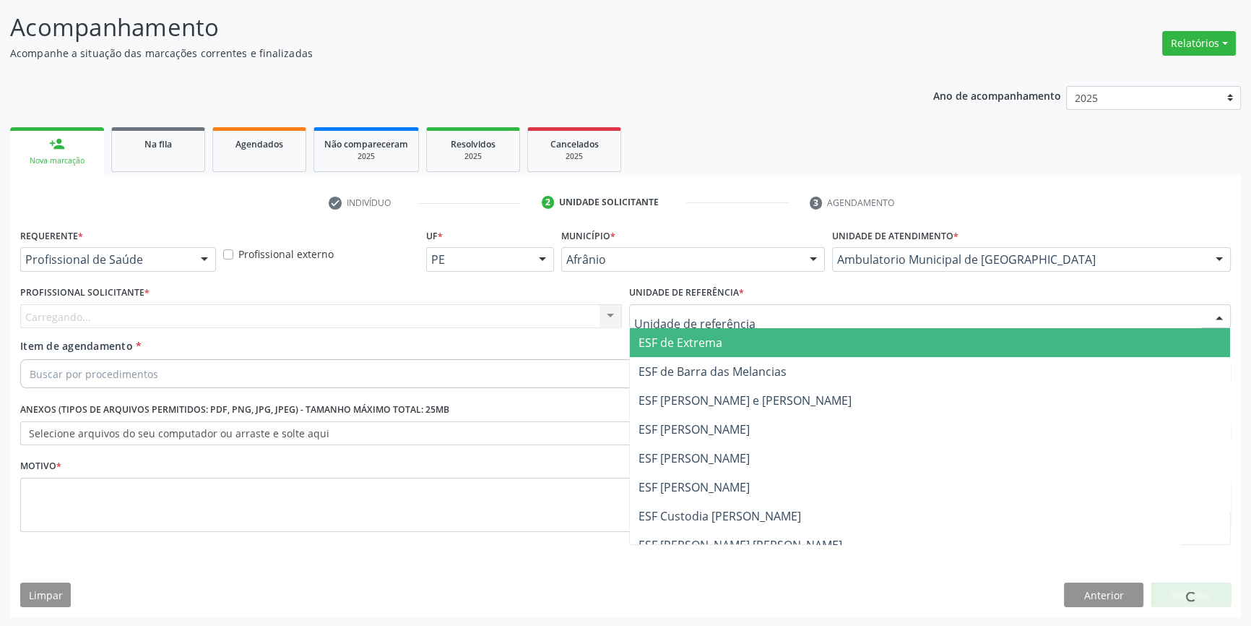
click at [772, 322] on div at bounding box center [930, 316] width 602 height 25
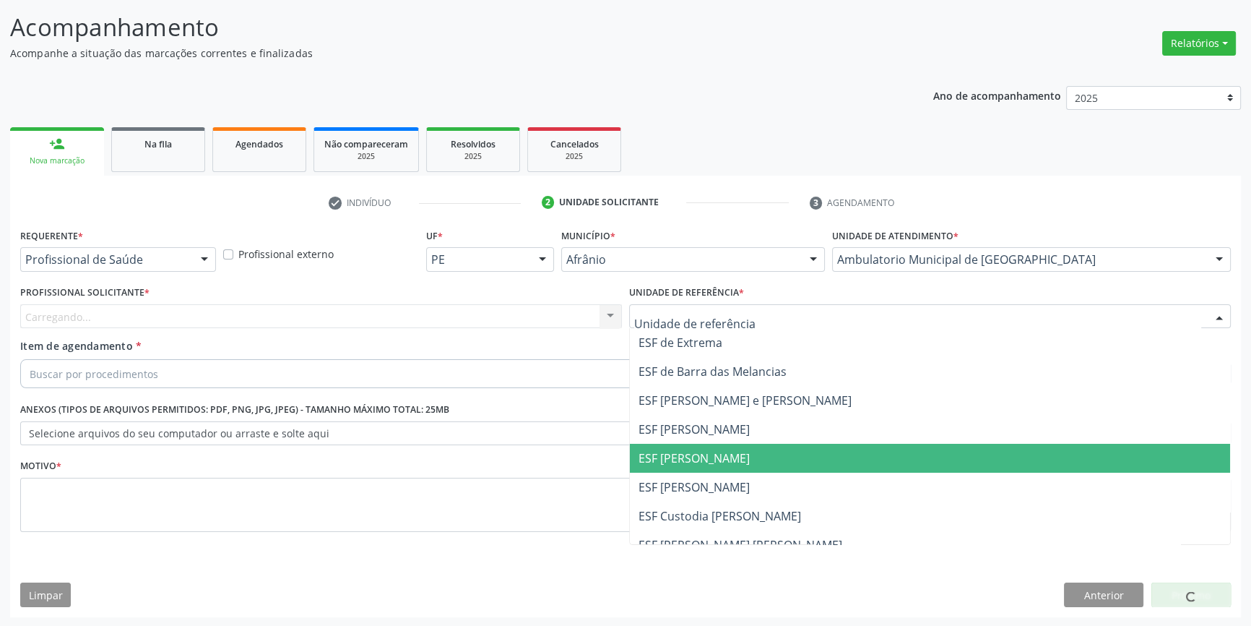
click at [723, 457] on span "ESF [PERSON_NAME]" at bounding box center [694, 458] width 111 height 16
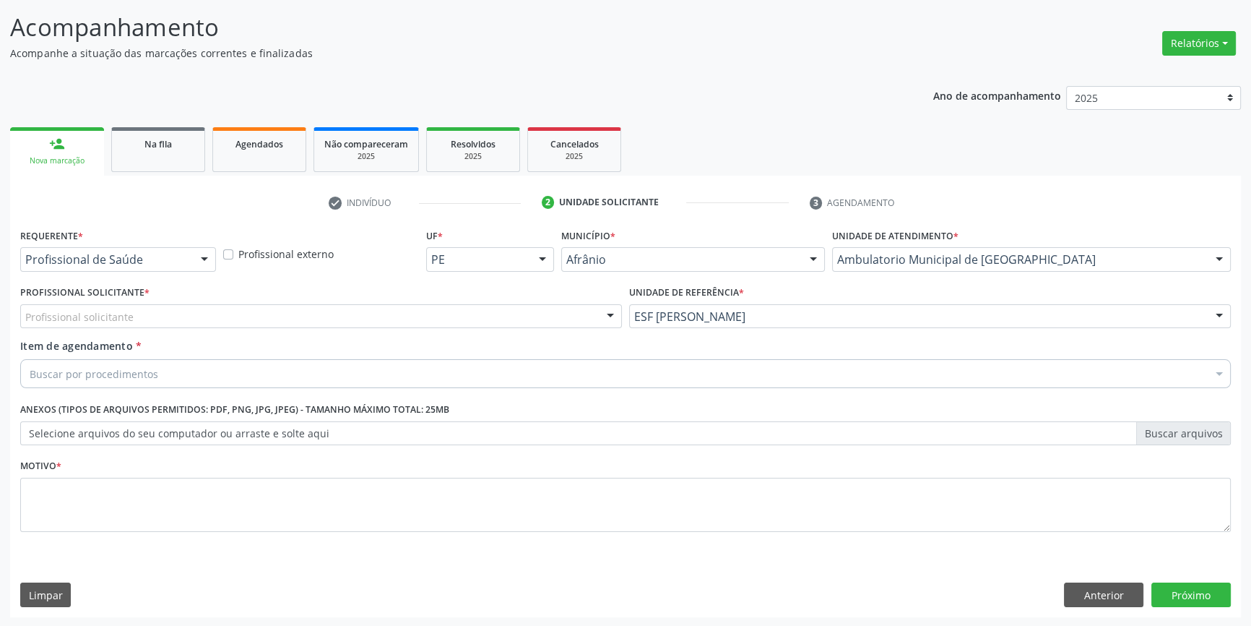
click at [522, 338] on div "Item de agendamento * Buscar por procedimentos Selecionar todos 0604320140 - Ab…" at bounding box center [625, 361] width 1211 height 46
click at [496, 324] on div "Profissional solicitante" at bounding box center [321, 316] width 602 height 25
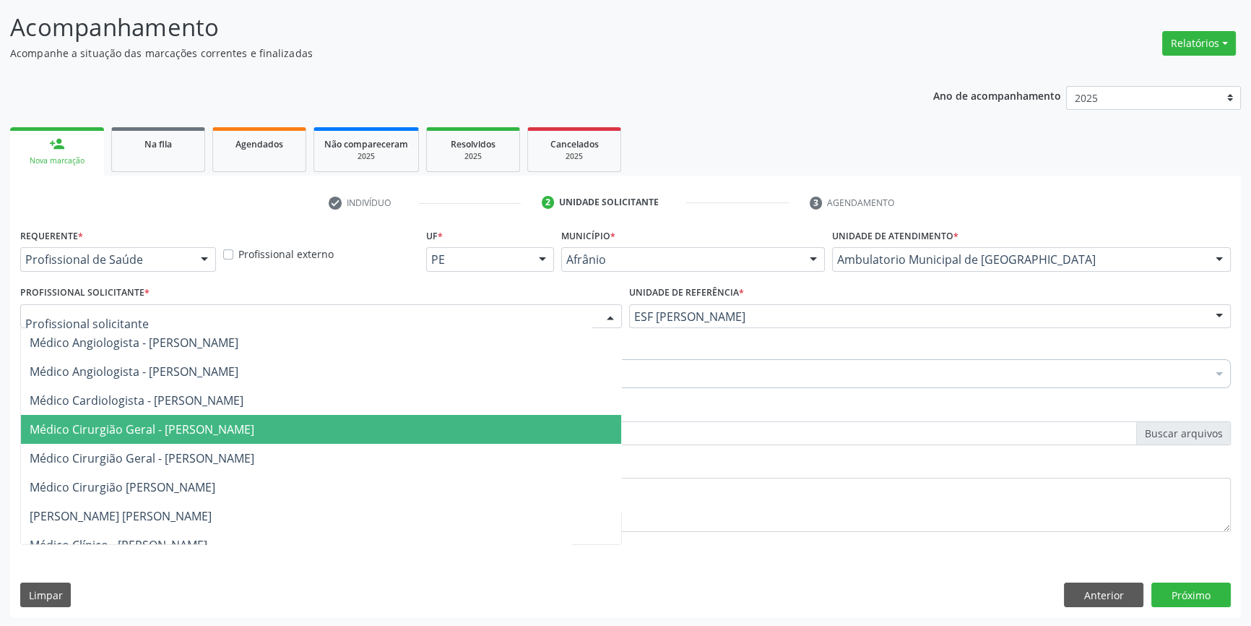
click at [230, 436] on span "Médico Cirurgião Geral - [PERSON_NAME]" at bounding box center [321, 429] width 600 height 29
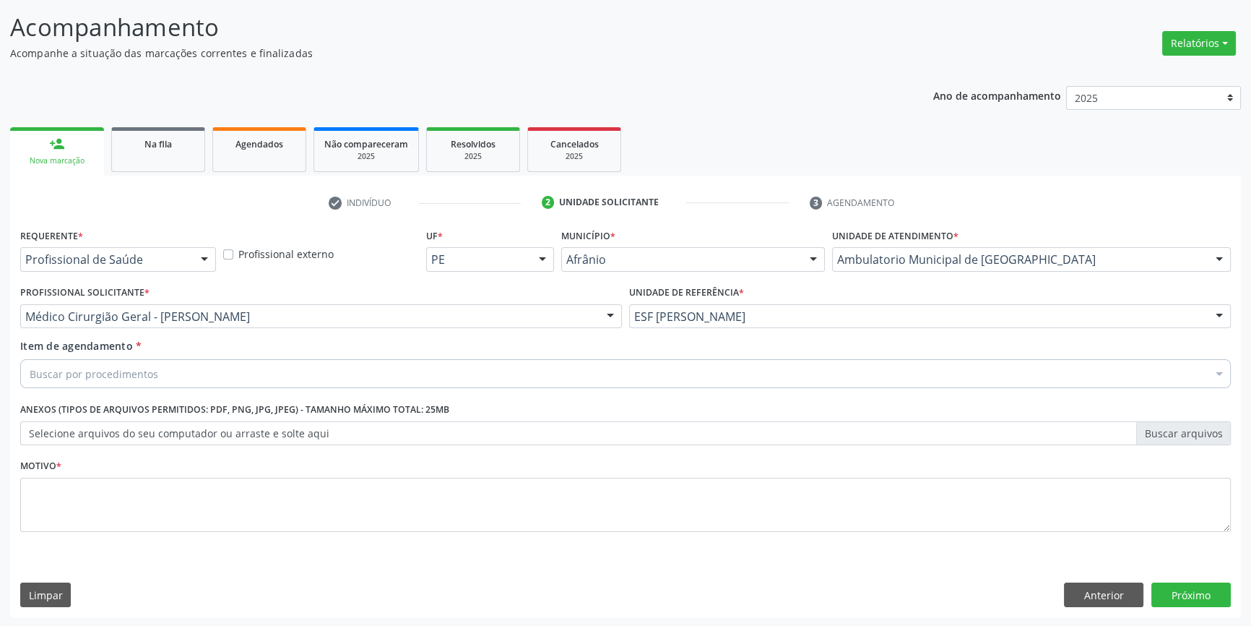
click at [209, 376] on div "Buscar por procedimentos" at bounding box center [625, 373] width 1211 height 29
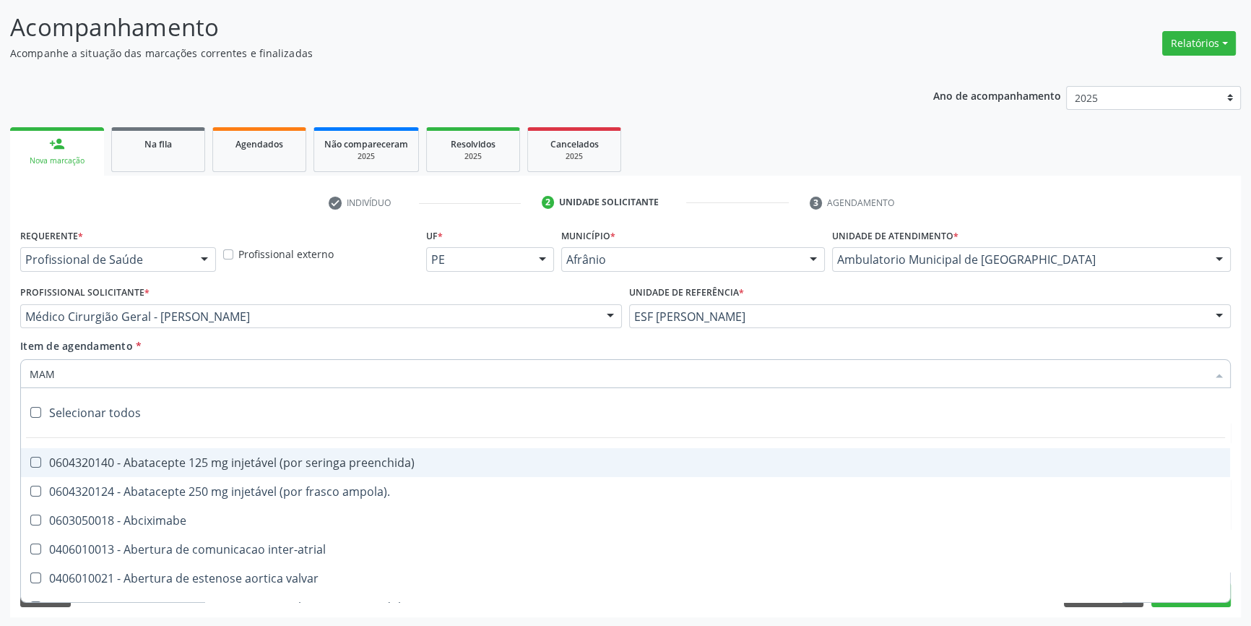
type input "MAMA"
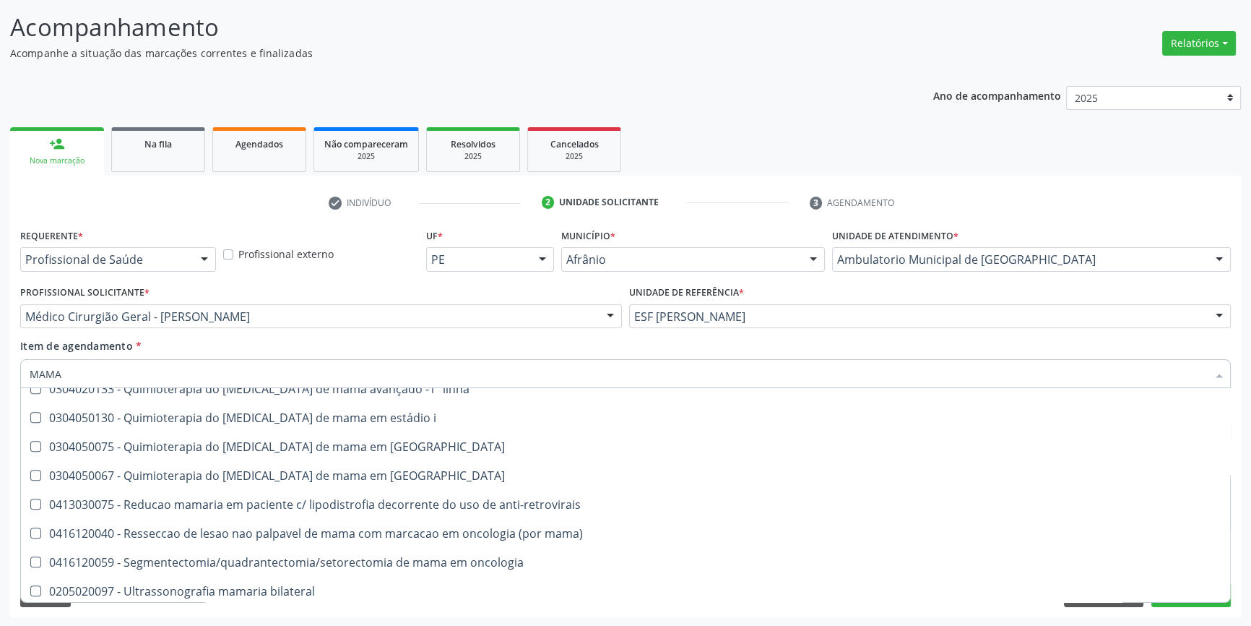
scroll to position [1201, 0]
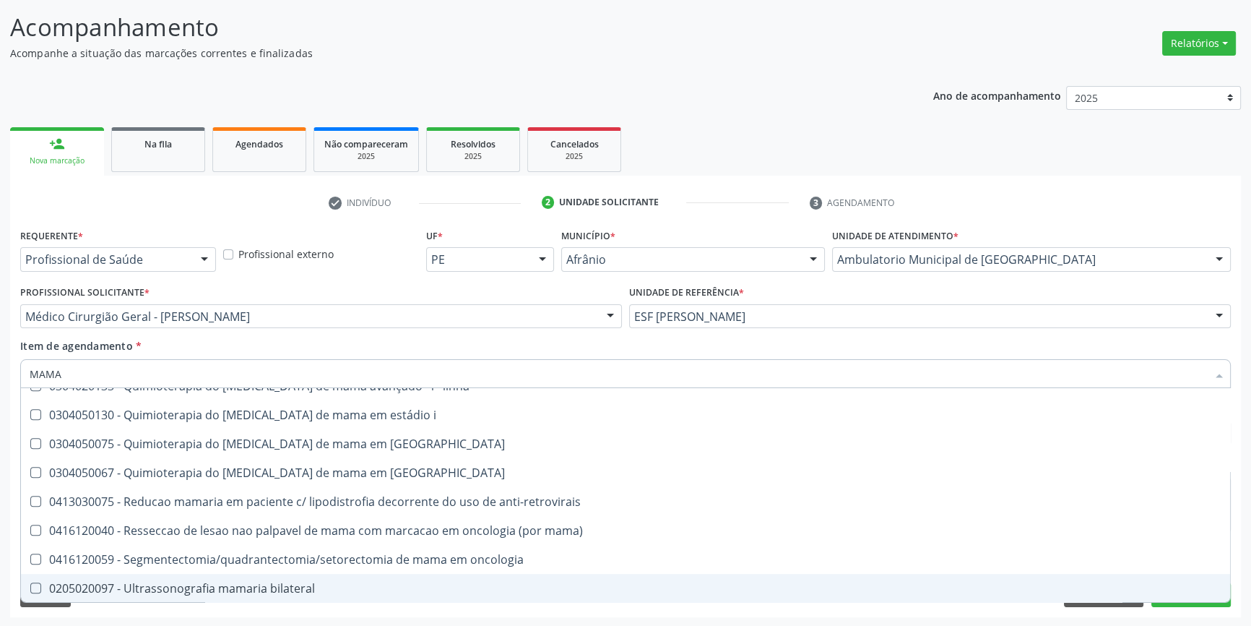
click at [228, 587] on div "0205020097 - Ultrassonografia mamaria bilateral" at bounding box center [626, 588] width 1192 height 12
checkbox bilateral "true"
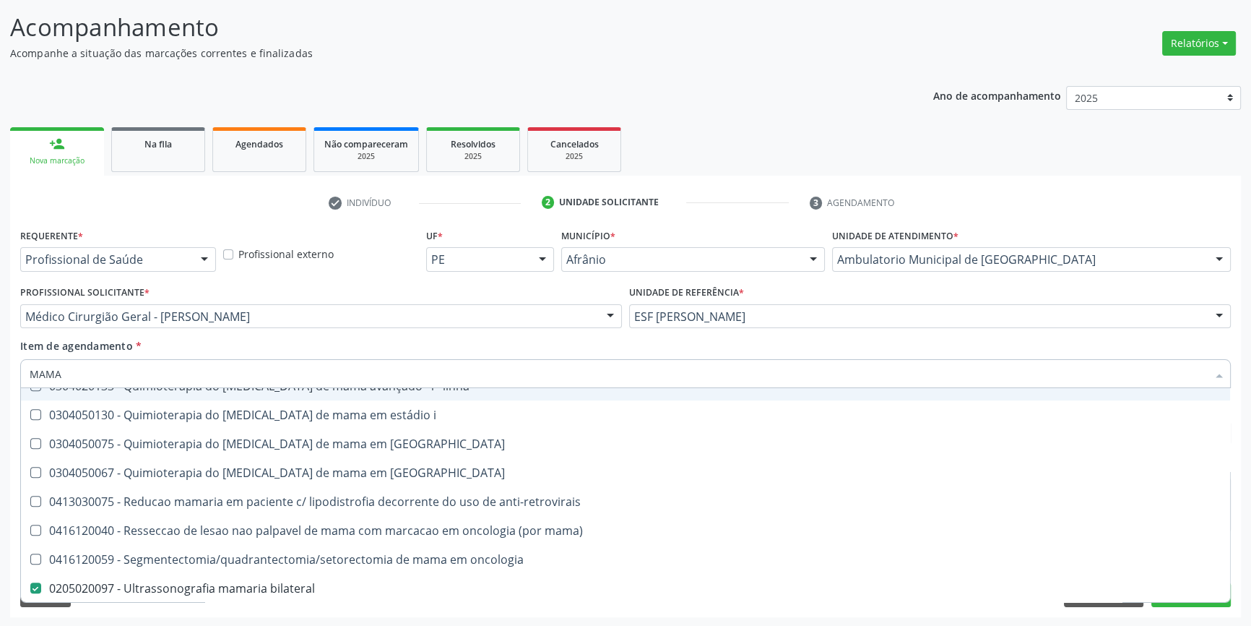
click at [337, 348] on div "Item de agendamento * MAMA Desfazer seleção 0201010569 - Biopsia/exerese de nod…" at bounding box center [625, 361] width 1211 height 46
checkbox mama "true"
checkbox bilateral "false"
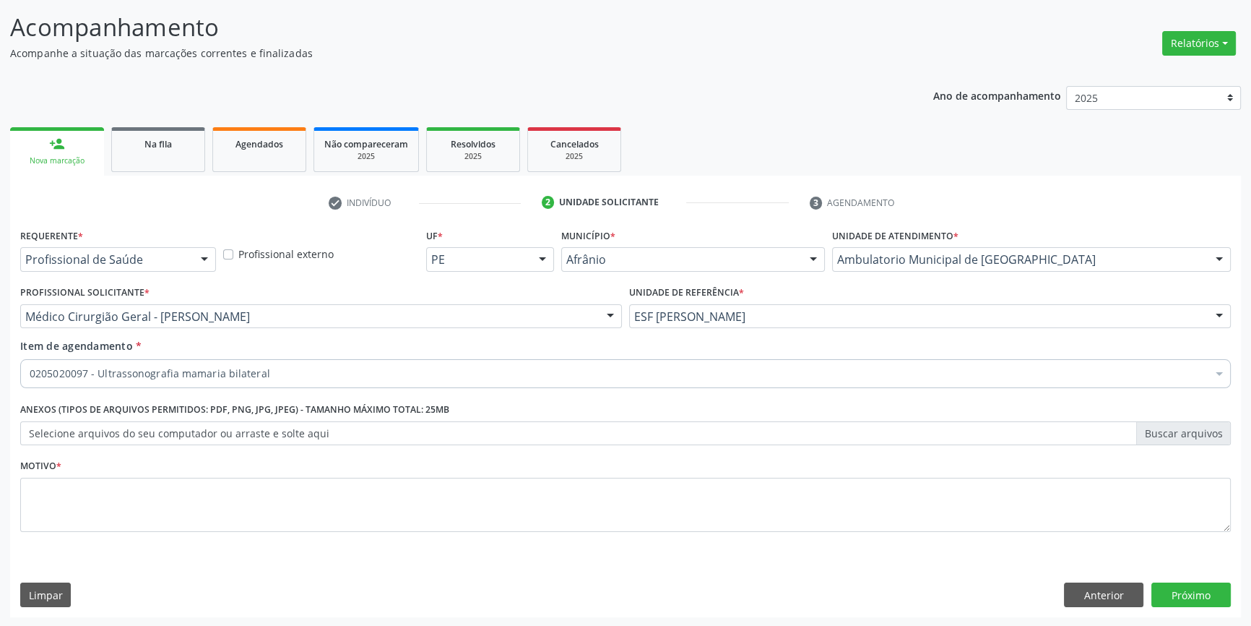
scroll to position [0, 0]
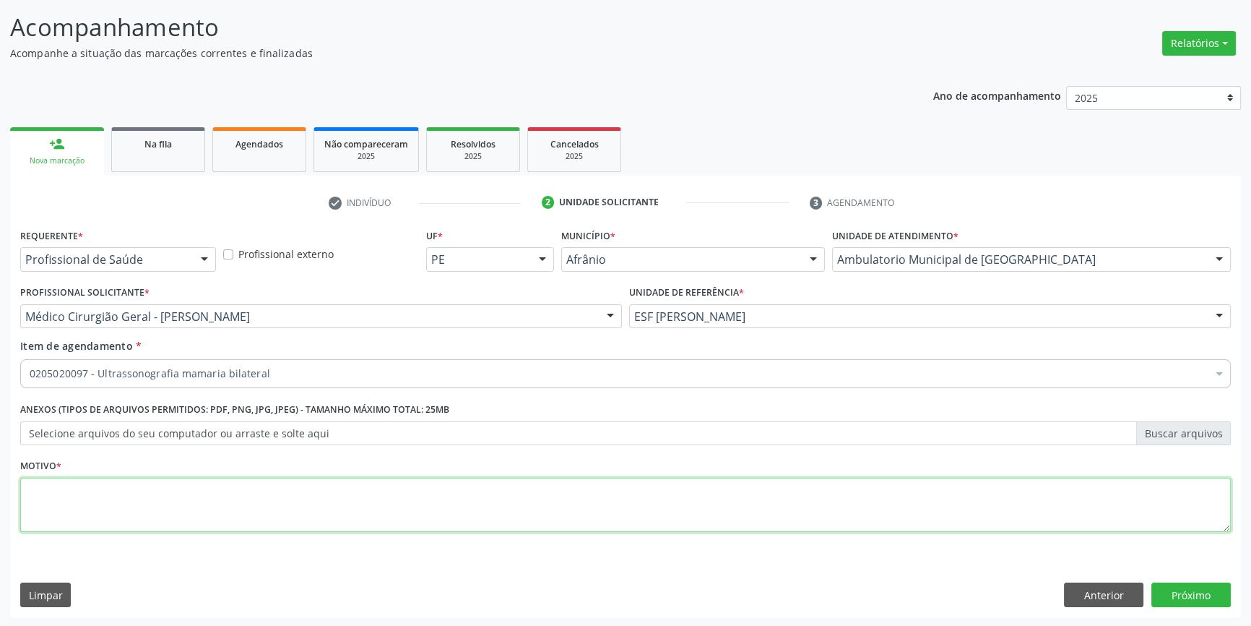
click at [293, 502] on textarea at bounding box center [625, 505] width 1211 height 55
type textarea "RASTREIO"
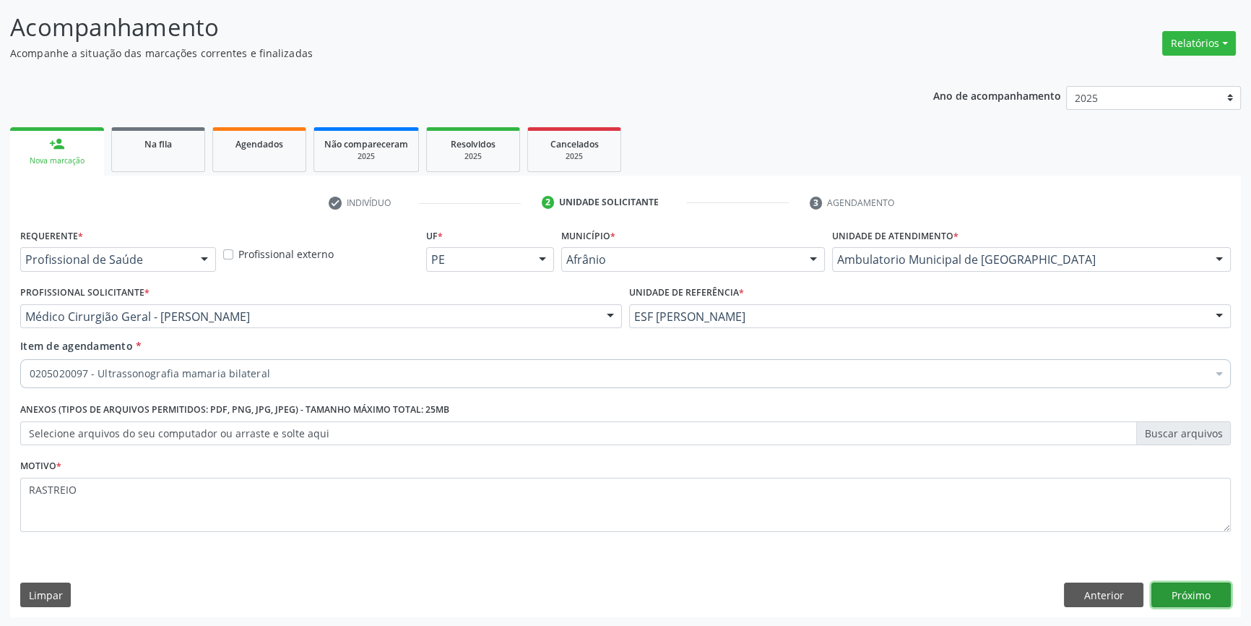
click at [1191, 593] on button "Próximo" at bounding box center [1191, 594] width 79 height 25
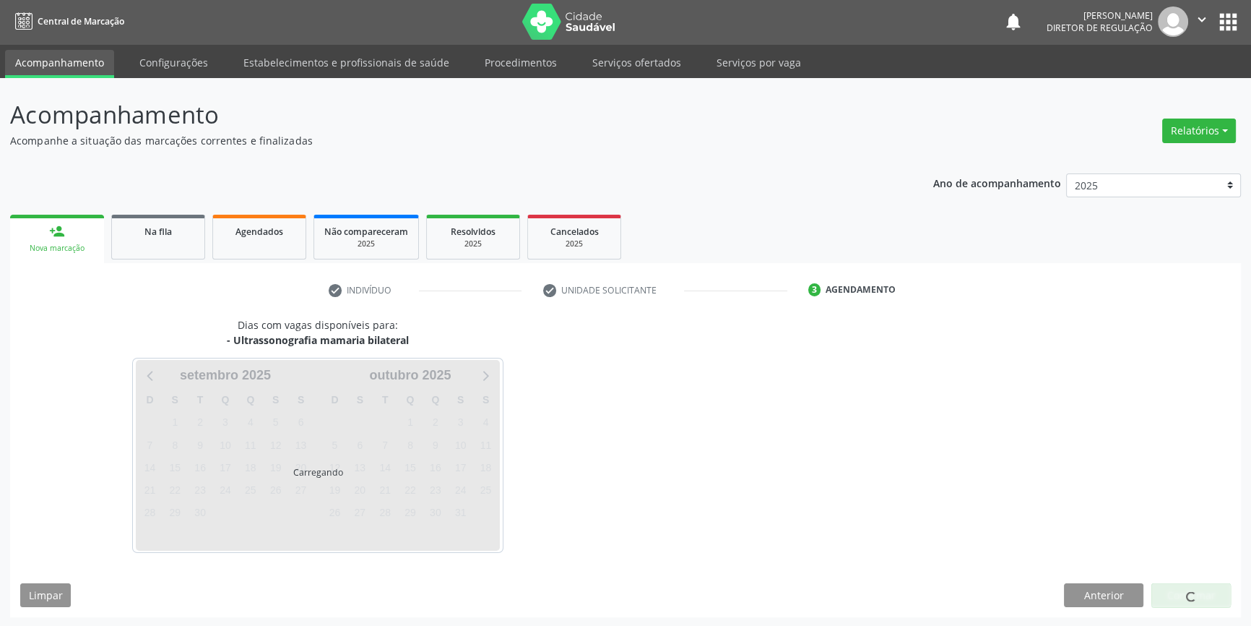
scroll to position [44, 0]
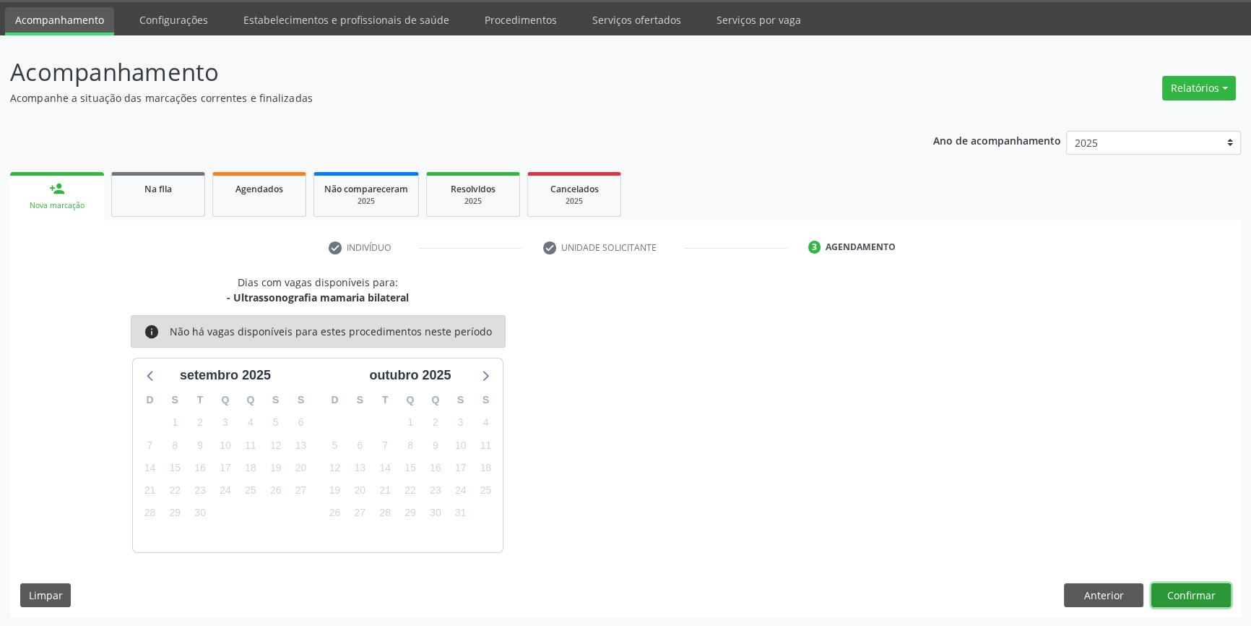
click at [1190, 590] on button "Confirmar" at bounding box center [1191, 595] width 79 height 25
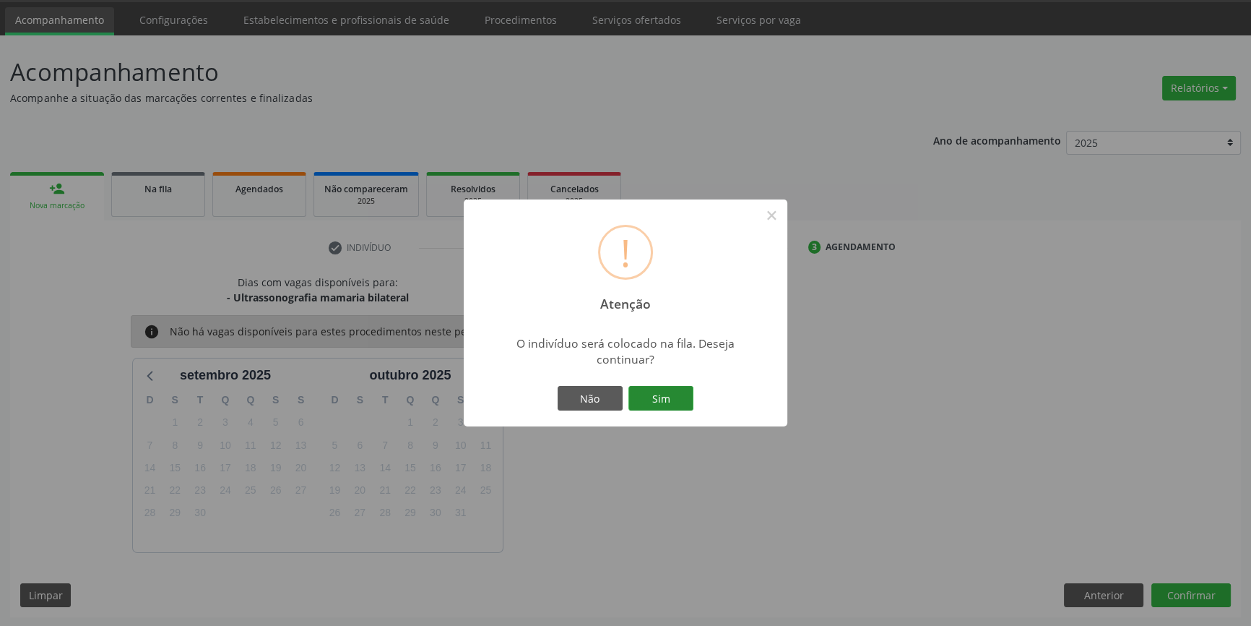
click at [672, 401] on button "Sim" at bounding box center [661, 398] width 65 height 25
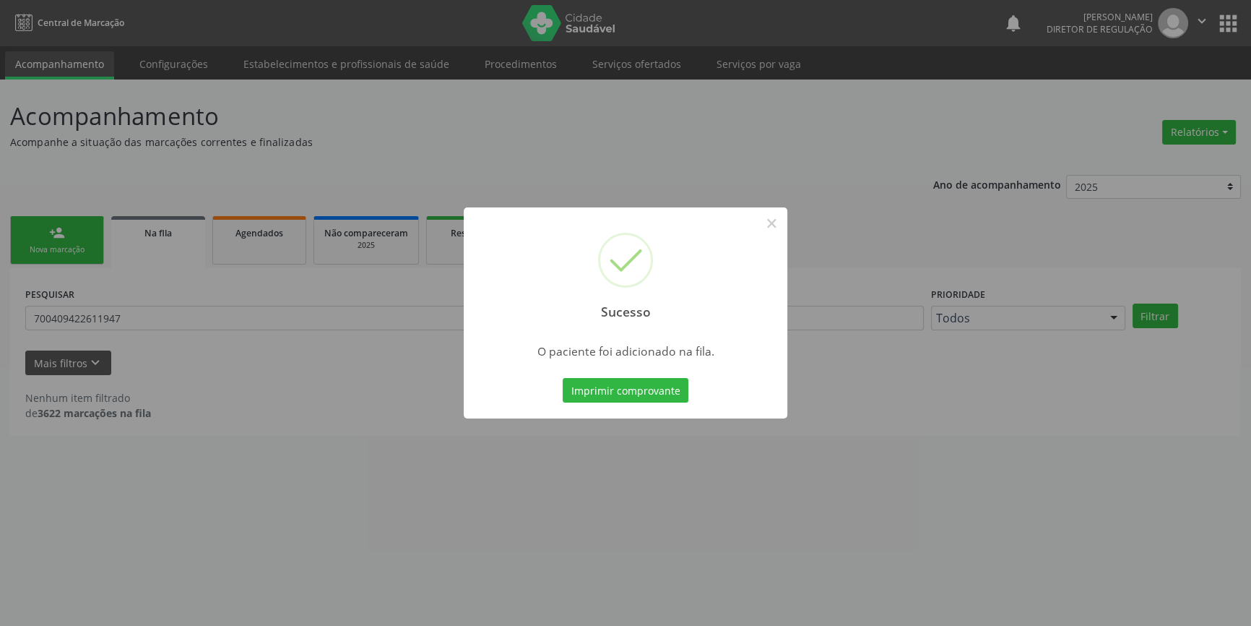
scroll to position [0, 0]
click at [773, 221] on button "×" at bounding box center [776, 223] width 25 height 25
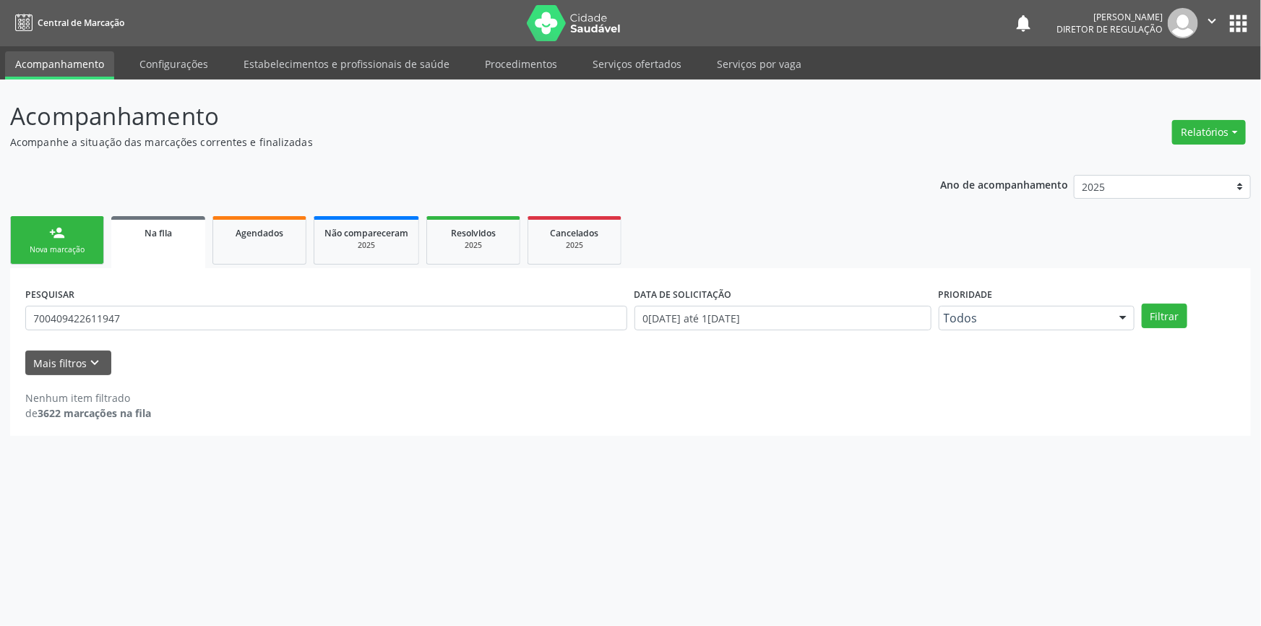
click at [63, 244] on div "Nova marcação" at bounding box center [57, 249] width 72 height 11
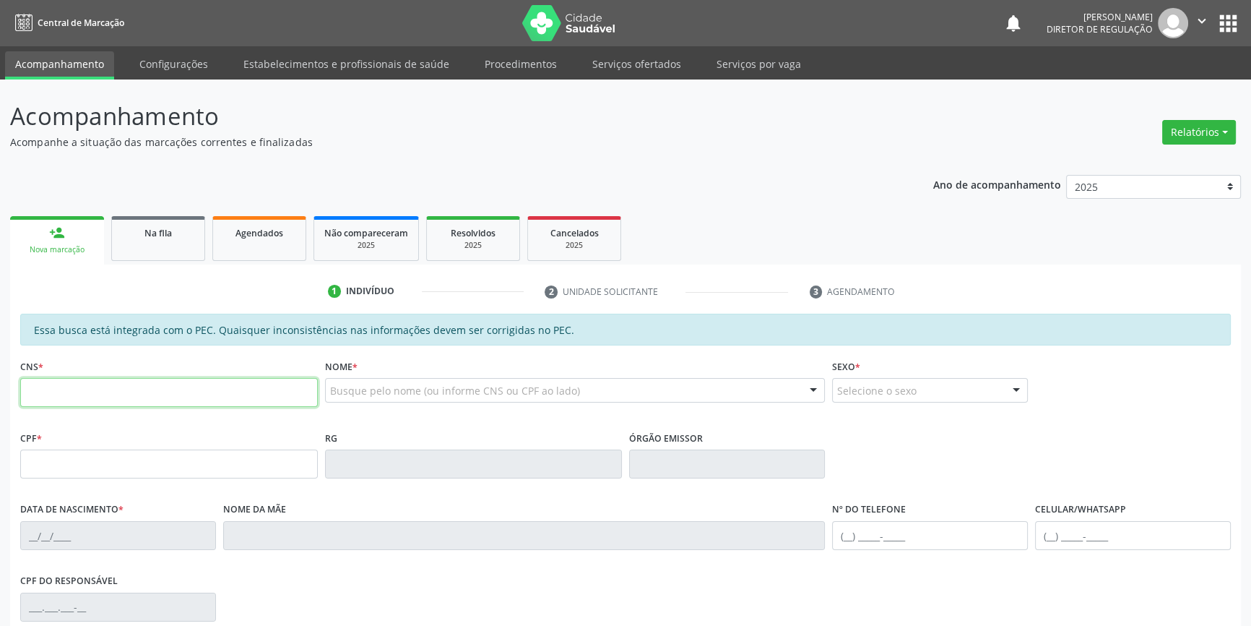
click at [123, 393] on input "text" at bounding box center [169, 392] width 298 height 29
type input "706 7065 4199 3510"
type input "056.882.954-90"
type input "05/07/1952"
type input "Maria Francisca de Araujo"
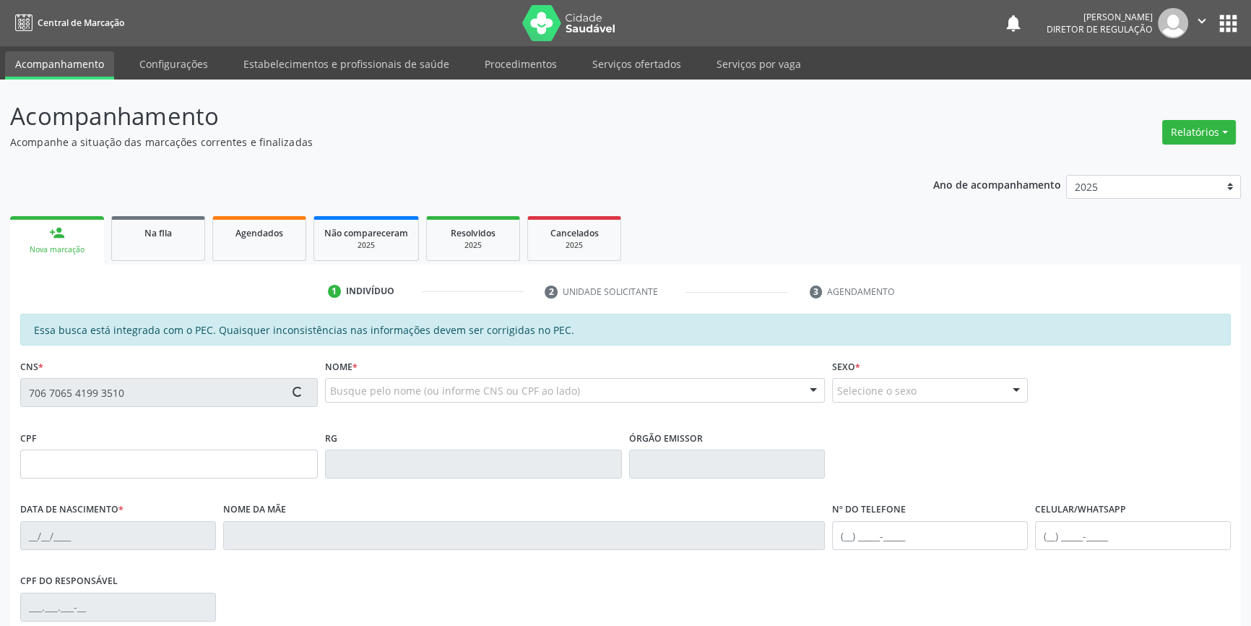
type input "(87) 9124-0288"
type input "S/N"
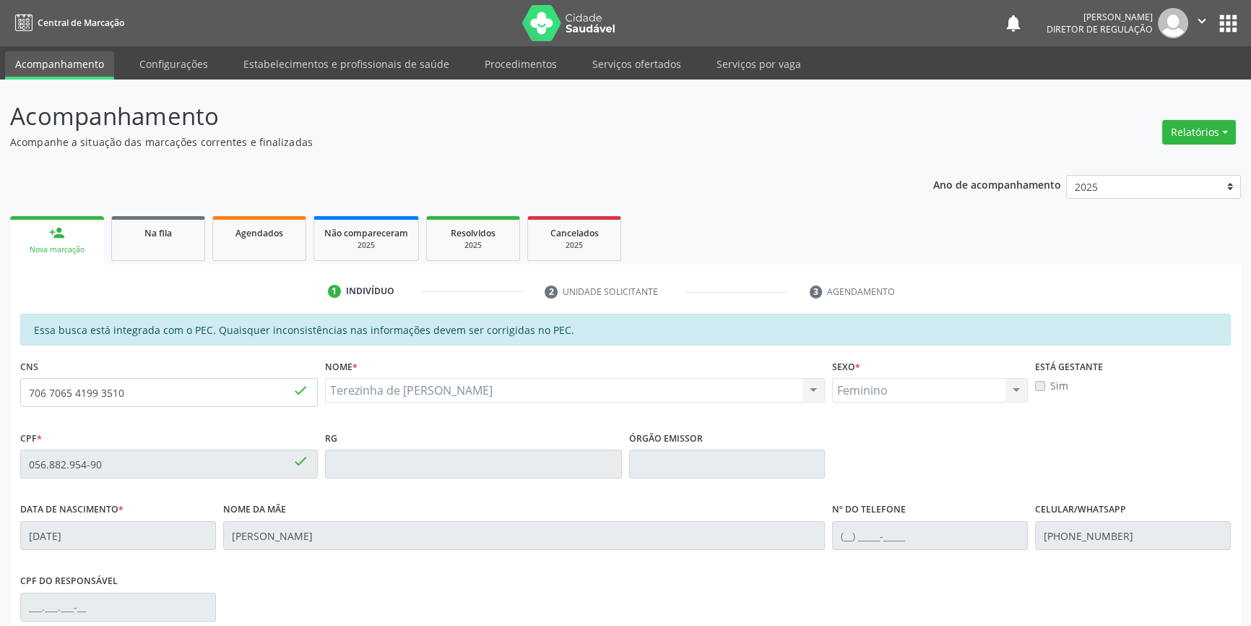
scroll to position [198, 0]
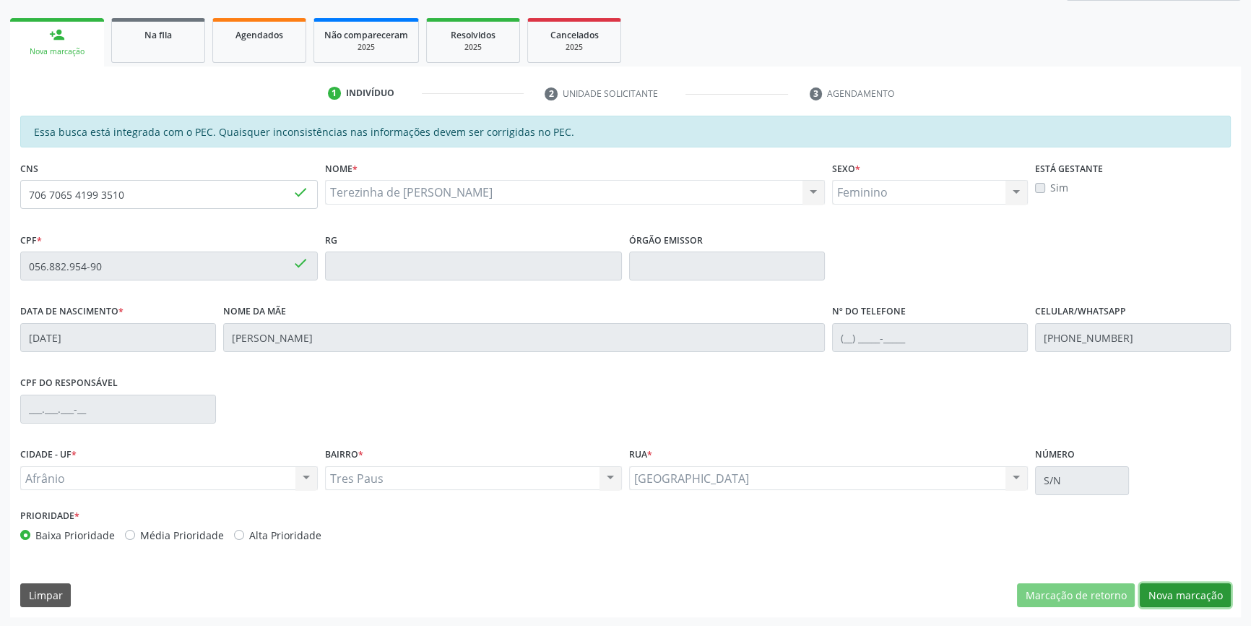
click at [1218, 597] on button "Nova marcação" at bounding box center [1185, 595] width 91 height 25
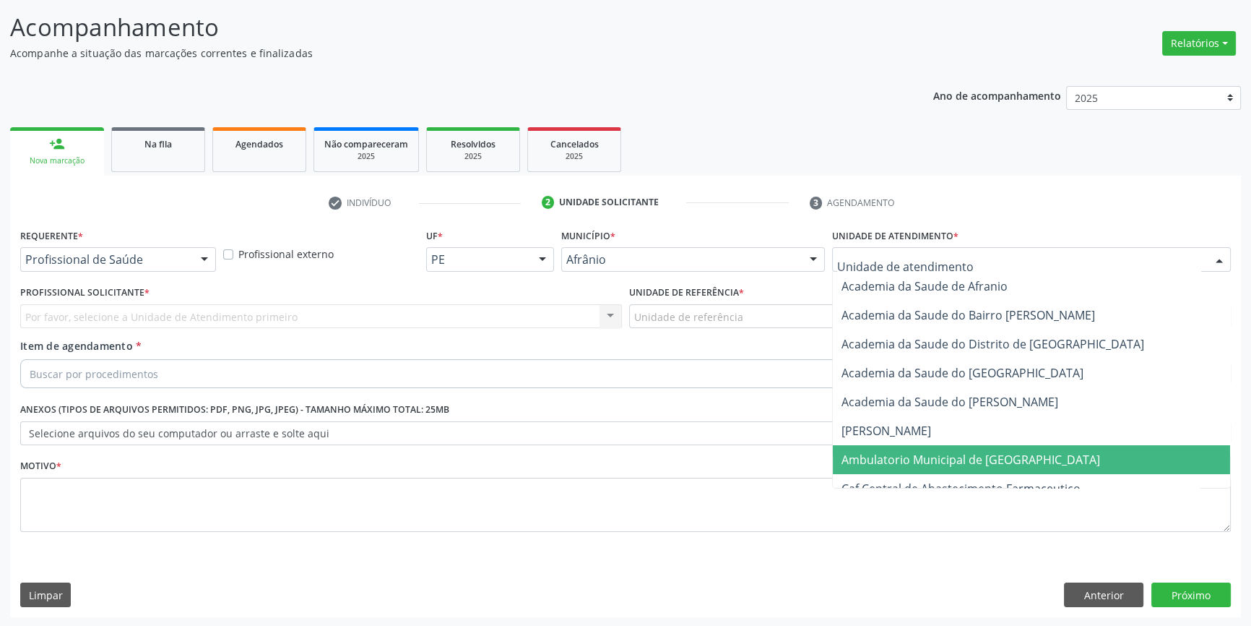
click at [905, 452] on span "Ambulatorio Municipal de [GEOGRAPHIC_DATA]" at bounding box center [971, 460] width 259 height 16
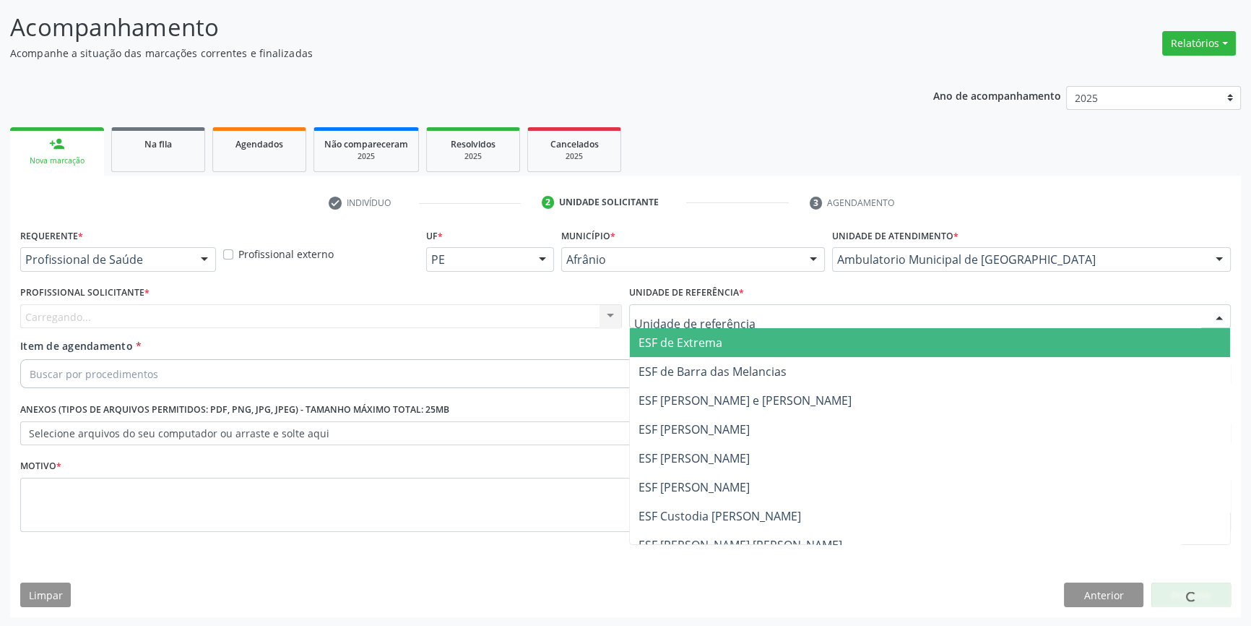
click at [733, 324] on div at bounding box center [930, 316] width 602 height 25
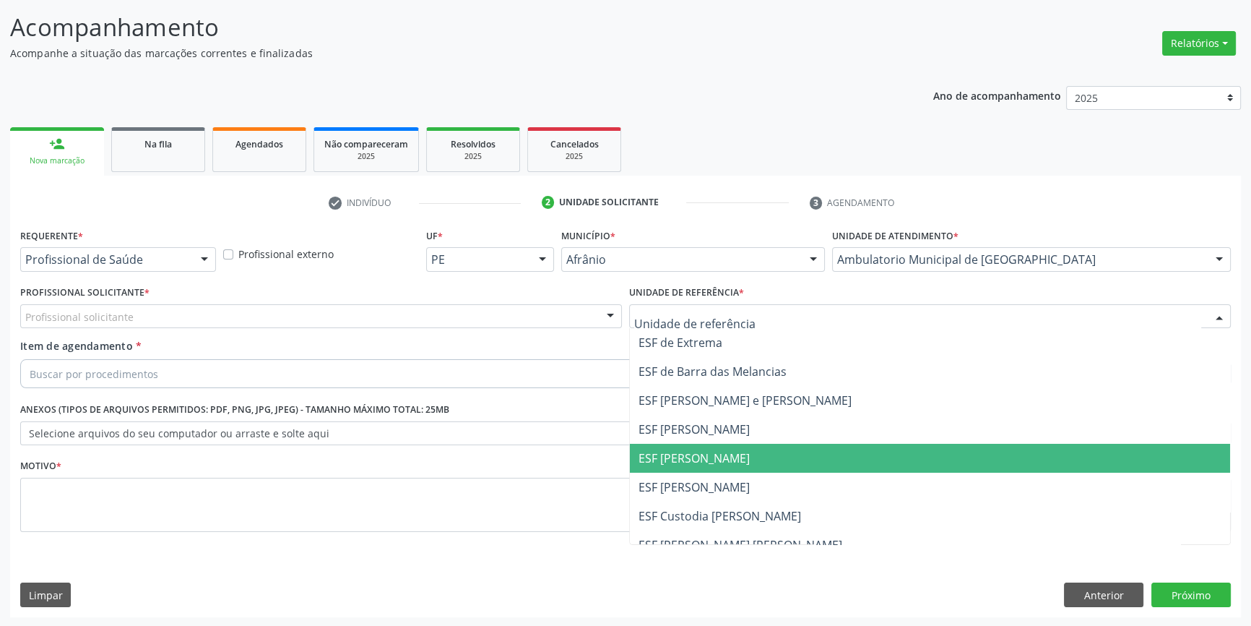
click at [702, 460] on span "ESF [PERSON_NAME]" at bounding box center [694, 458] width 111 height 16
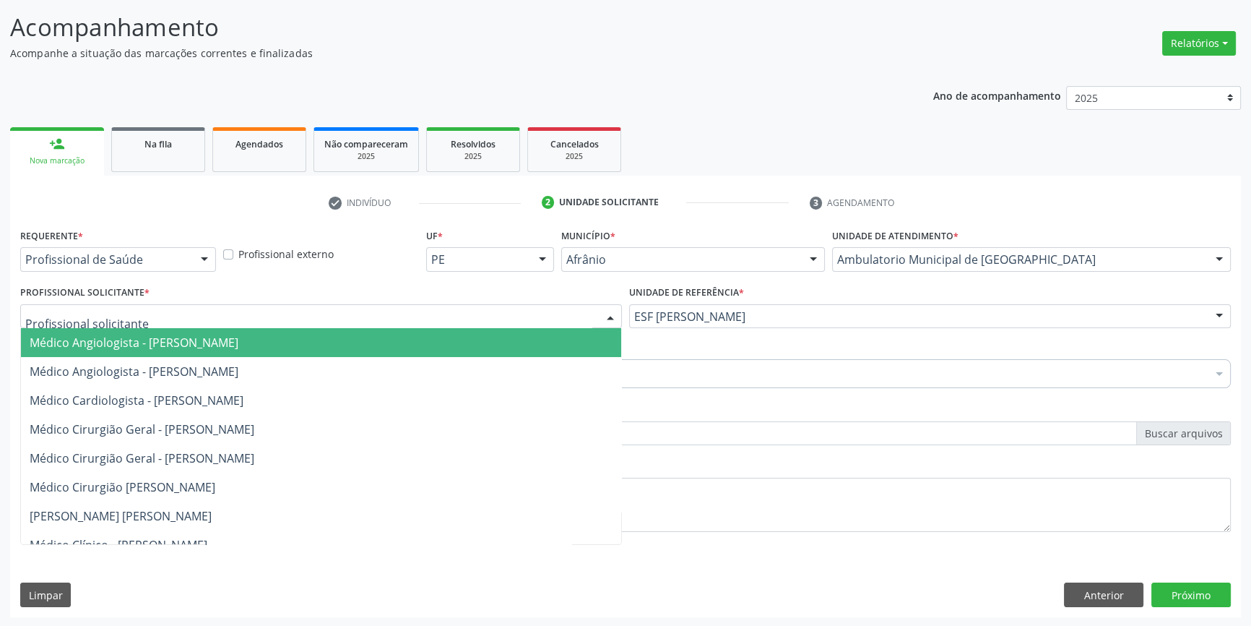
click at [447, 324] on div at bounding box center [321, 316] width 602 height 25
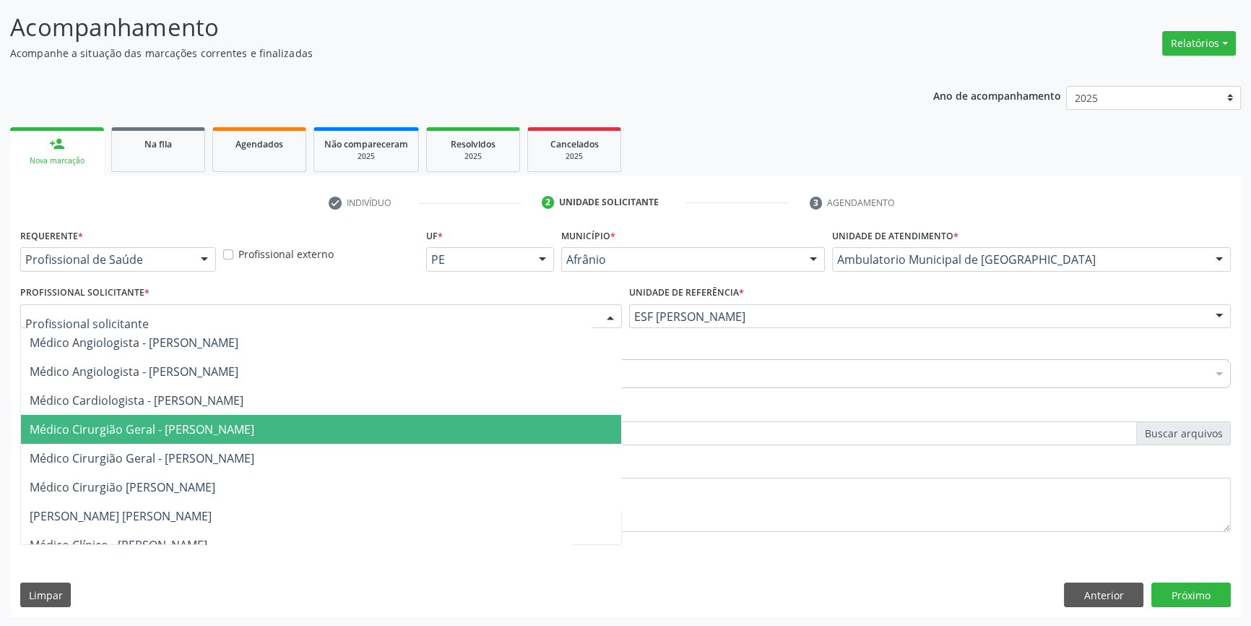
click at [250, 426] on span "Médico Cirurgião Geral - [PERSON_NAME]" at bounding box center [142, 429] width 225 height 16
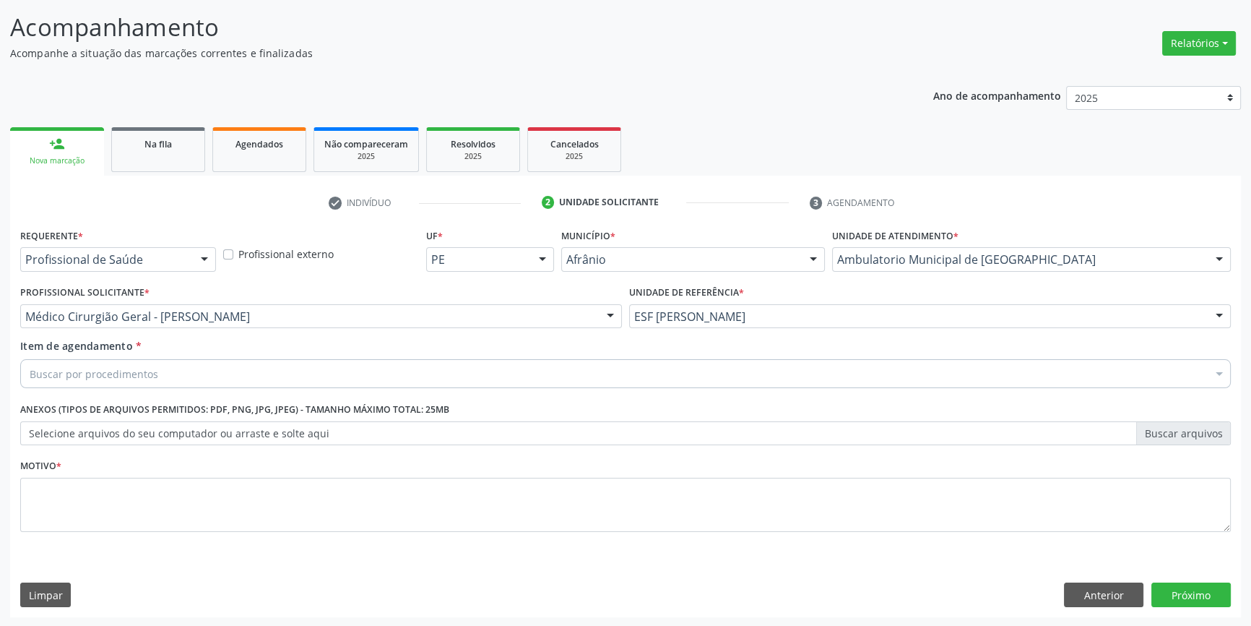
click at [178, 357] on div "Item de agendamento * Buscar por procedimentos Selecionar todos 0604320140 - Ab…" at bounding box center [625, 361] width 1211 height 46
click at [170, 366] on div "Buscar por procedimentos" at bounding box center [625, 373] width 1211 height 29
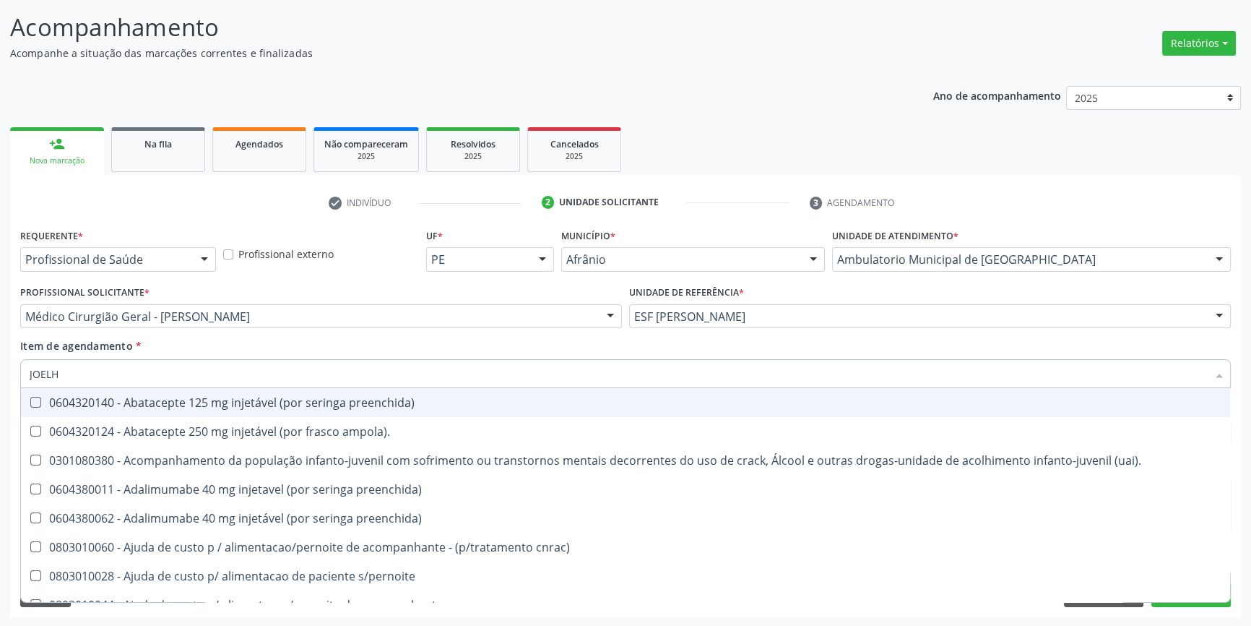
type input "JOELHO"
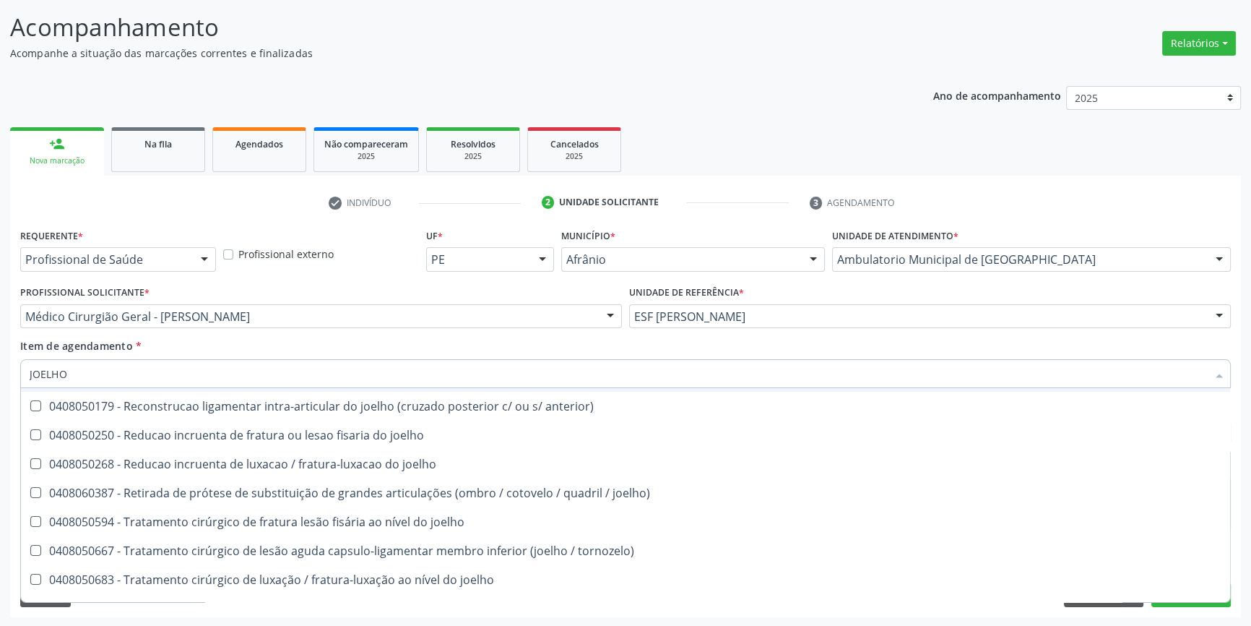
scroll to position [623, 0]
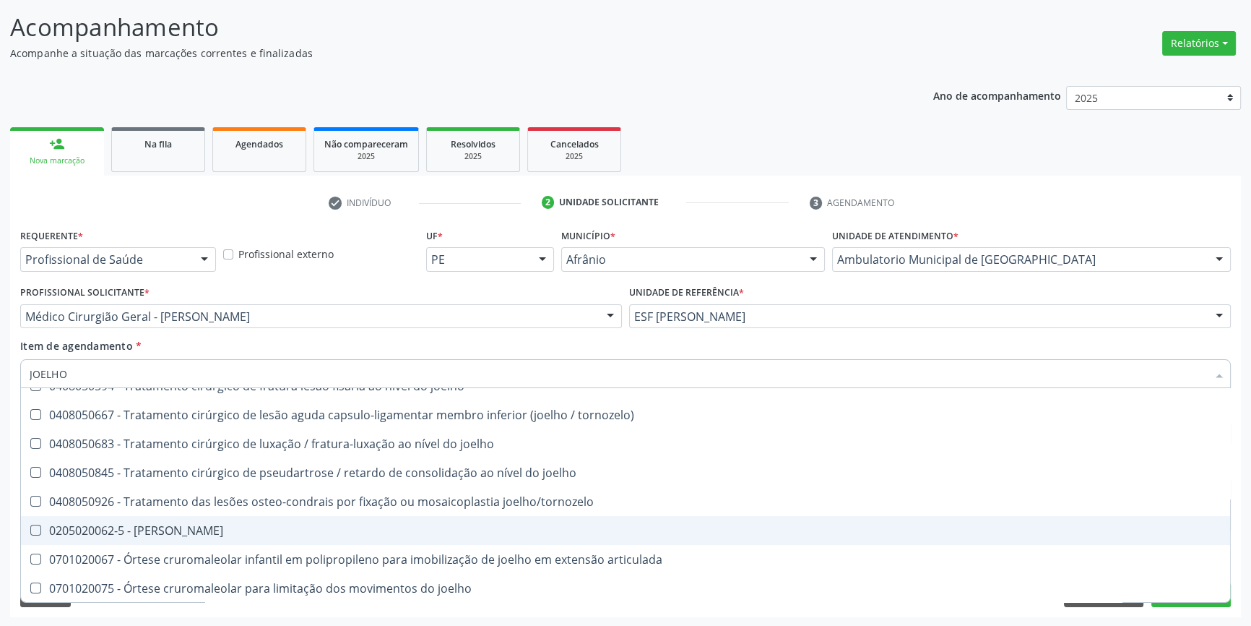
click at [173, 527] on div "0205020062-5 - Usg Joelho" at bounding box center [626, 531] width 1192 height 12
checkbox Joelho "true"
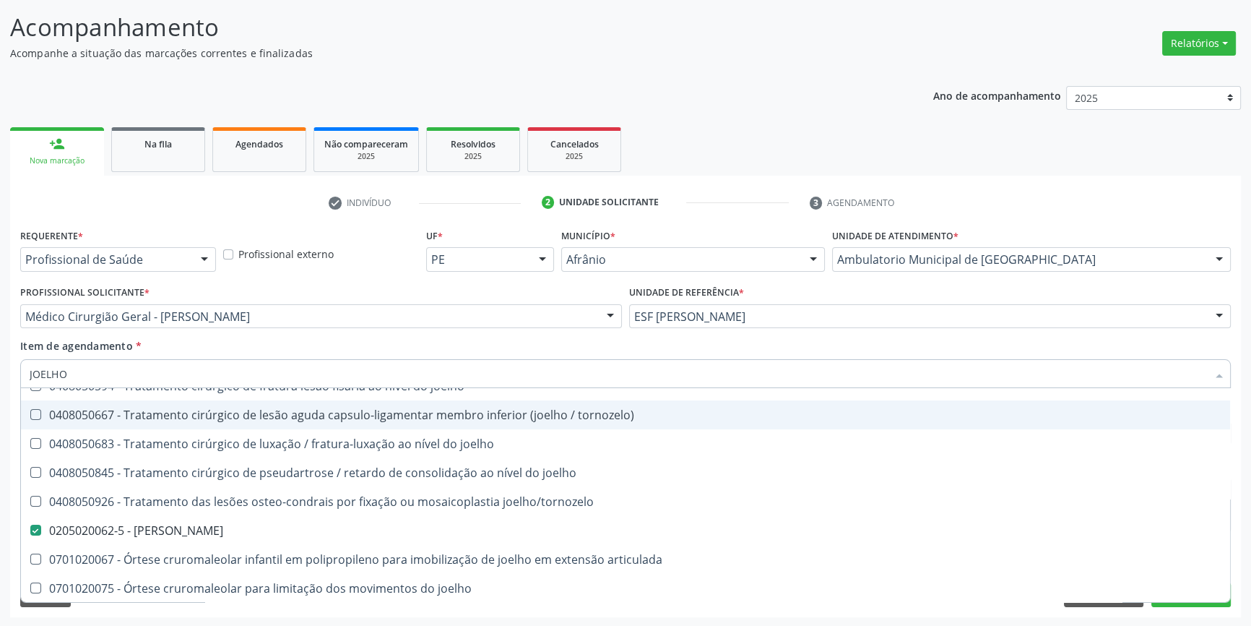
click at [228, 357] on div "Item de agendamento * JOELHO Desfazer seleção 0408050047 - Artroplastia de joel…" at bounding box center [625, 361] width 1211 height 46
click at [235, 338] on div "Item de agendamento * JOELHO Desfazer seleção 0408050047 - Artroplastia de joel…" at bounding box center [625, 361] width 1211 height 46
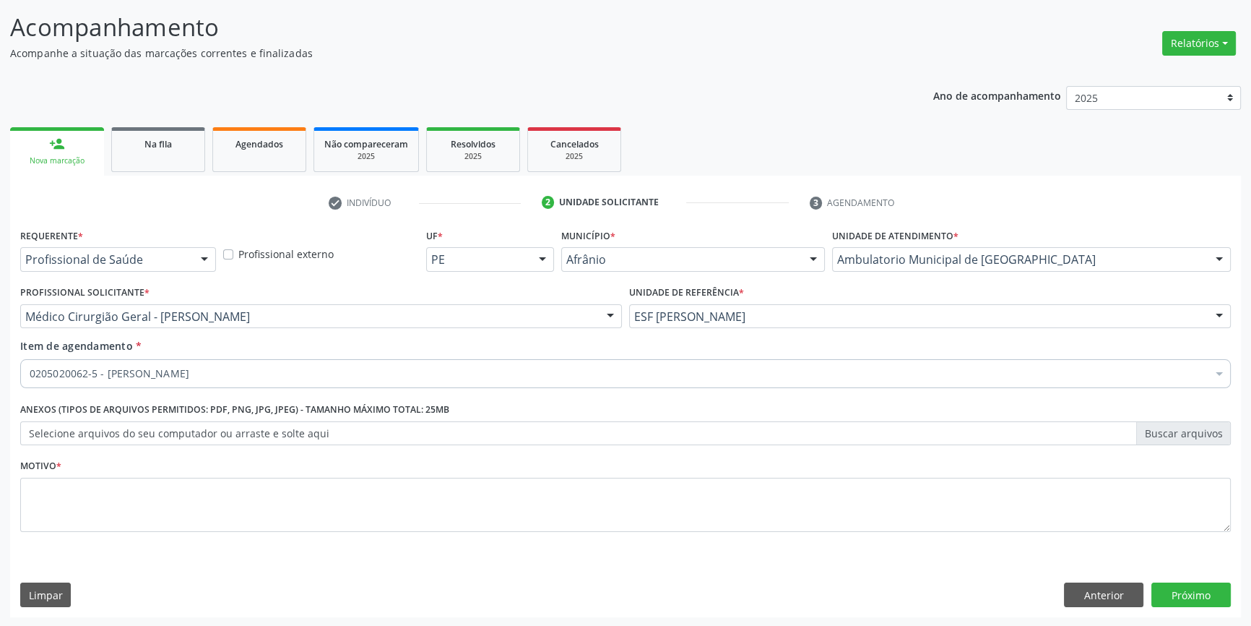
scroll to position [0, 0]
click at [200, 538] on fieldset "Motivo *" at bounding box center [625, 498] width 1211 height 87
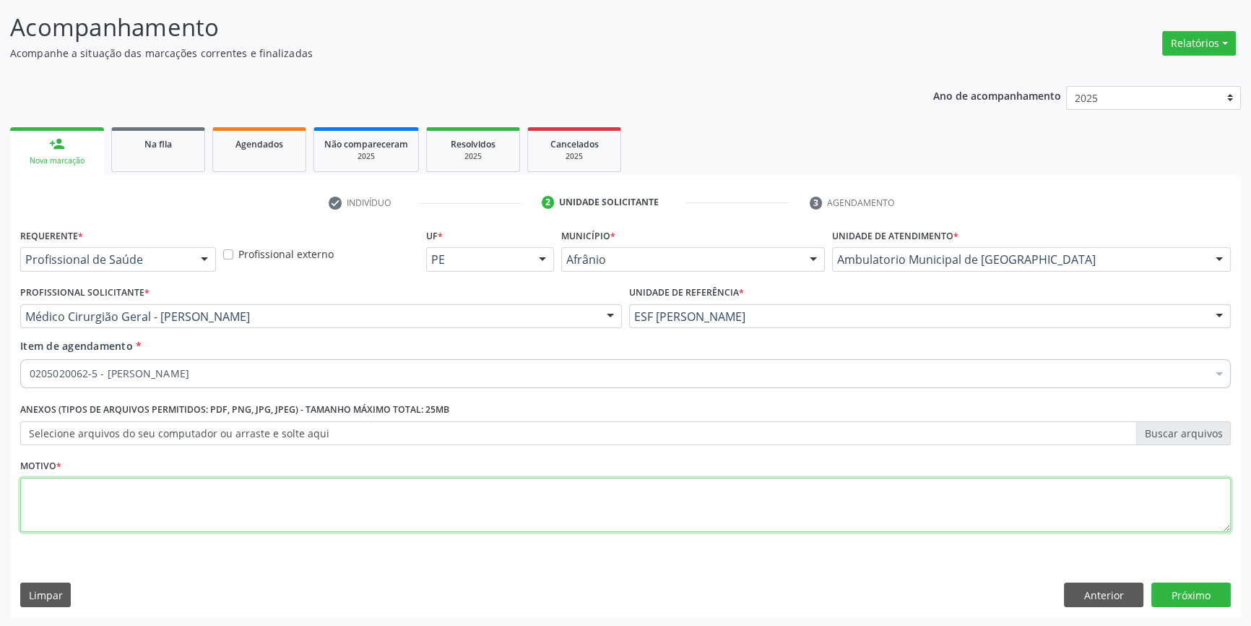
click at [198, 511] on textarea at bounding box center [625, 505] width 1211 height 55
type textarea "OSTEORTROSE"
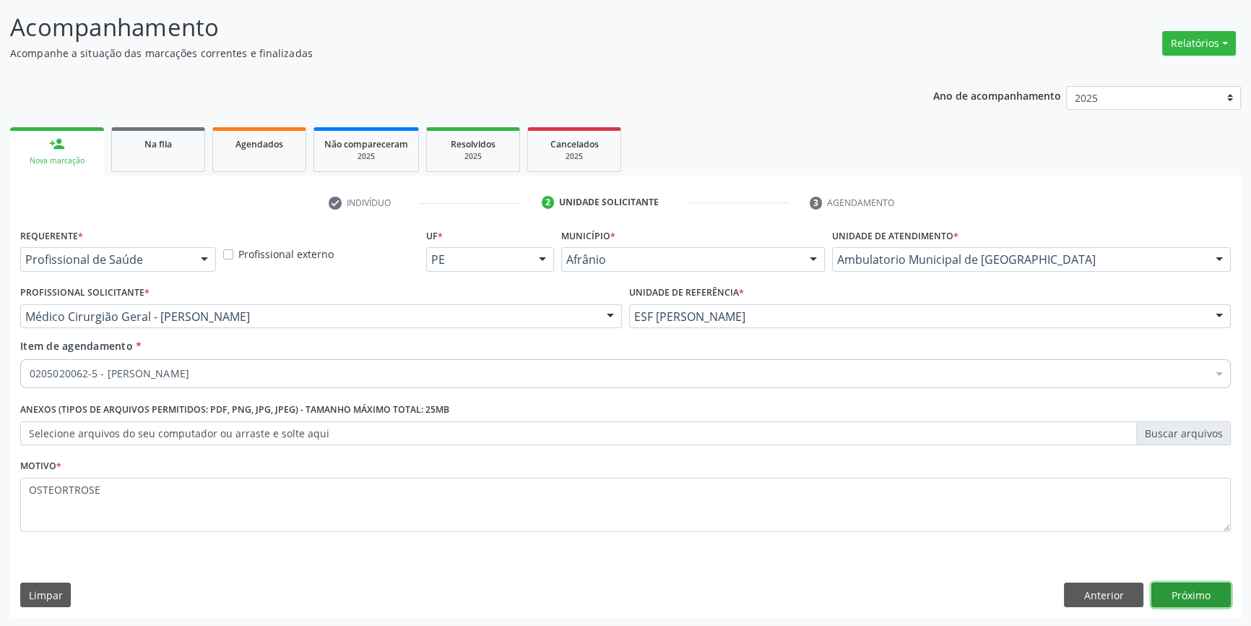
click at [1186, 599] on button "Próximo" at bounding box center [1191, 594] width 79 height 25
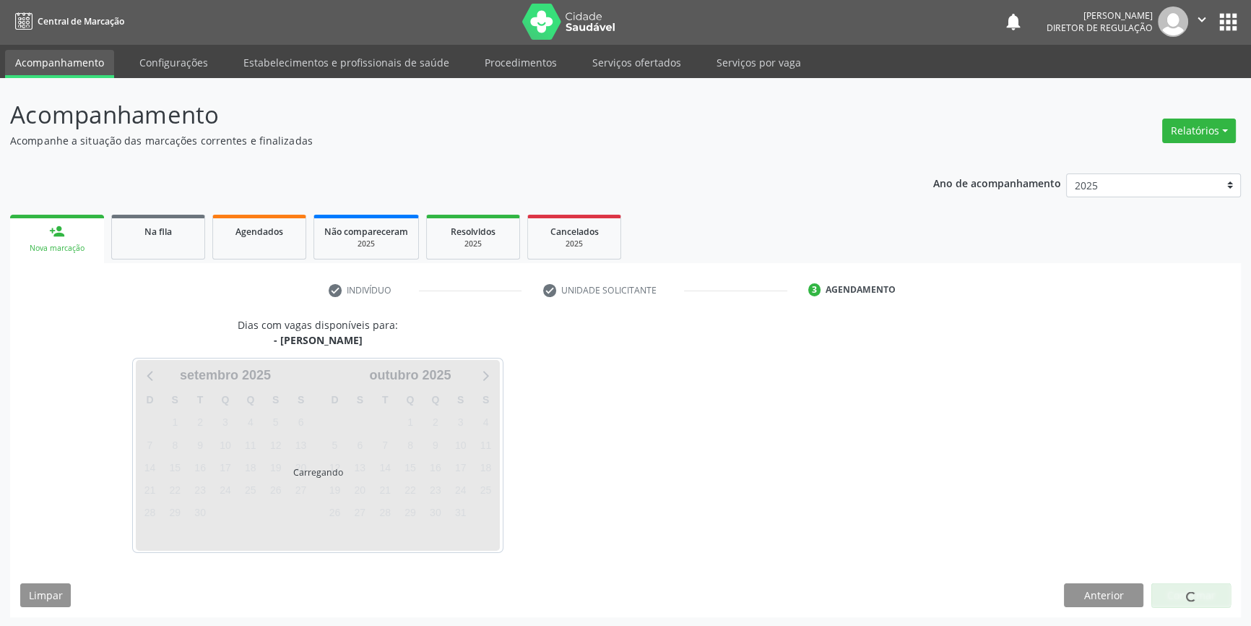
scroll to position [44, 0]
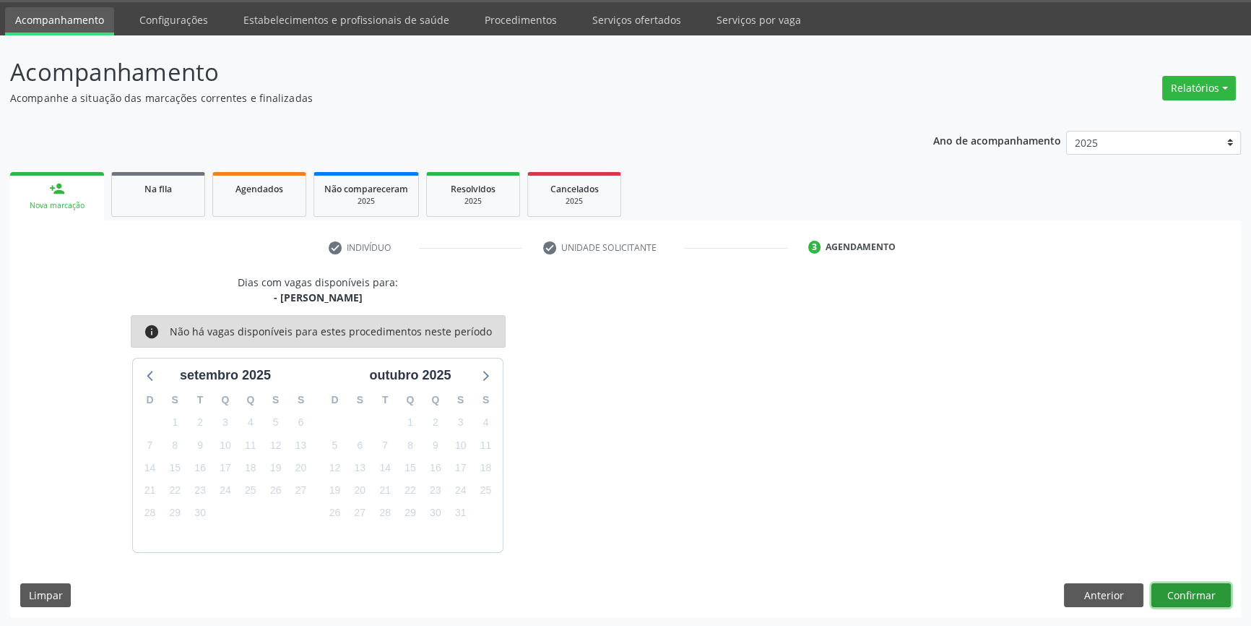
click at [1212, 585] on button "Confirmar" at bounding box center [1191, 595] width 79 height 25
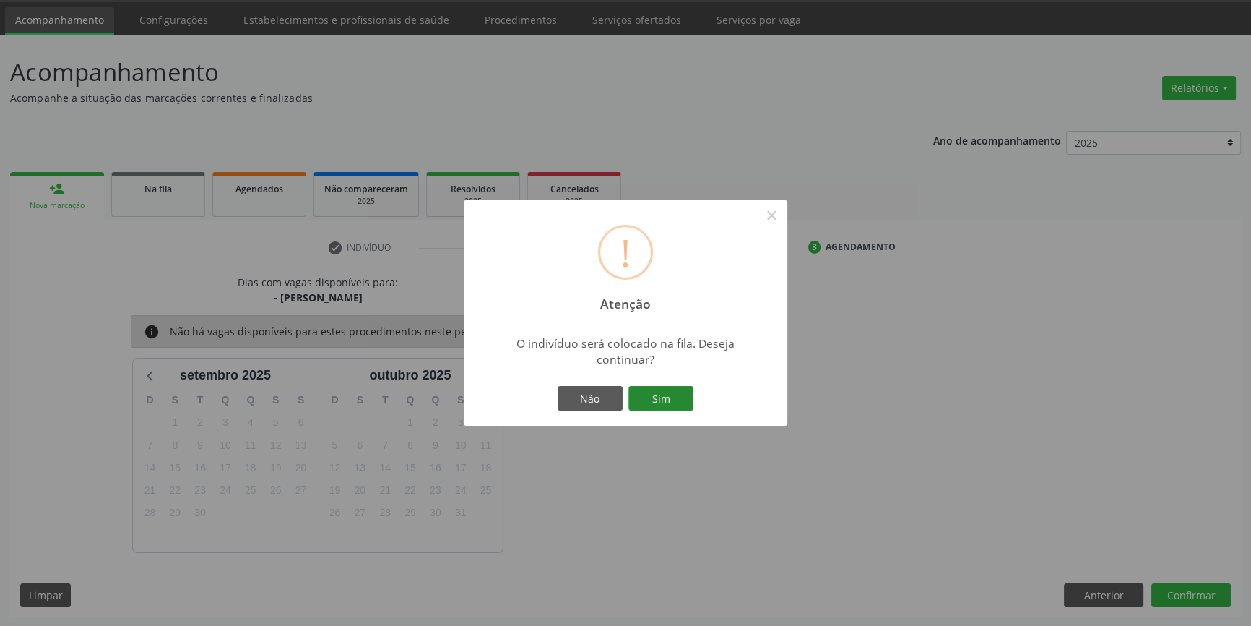
click at [647, 394] on button "Sim" at bounding box center [661, 398] width 65 height 25
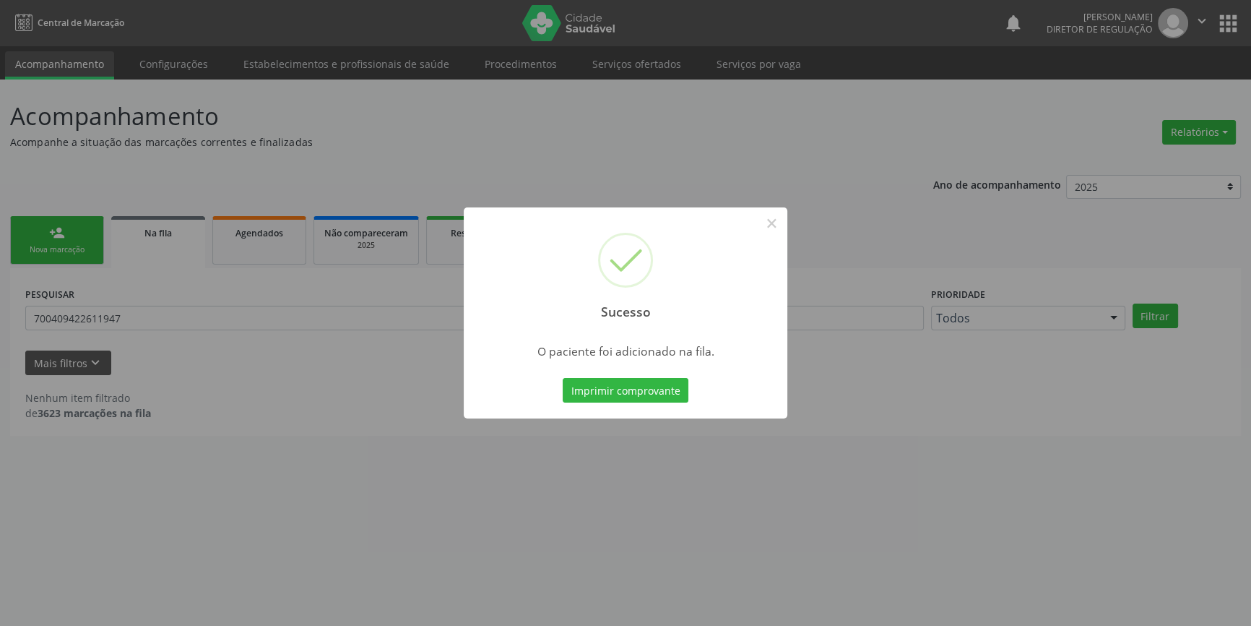
scroll to position [0, 0]
click at [774, 225] on button "×" at bounding box center [776, 223] width 25 height 25
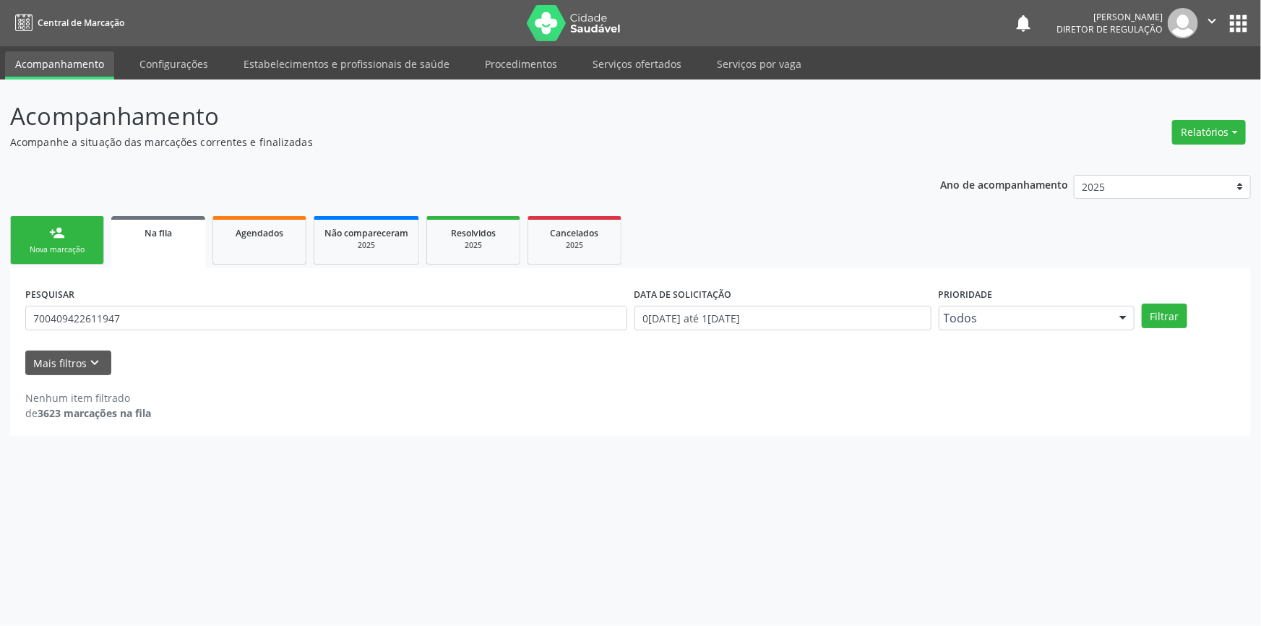
click at [79, 228] on link "person_add Nova marcação" at bounding box center [57, 240] width 94 height 48
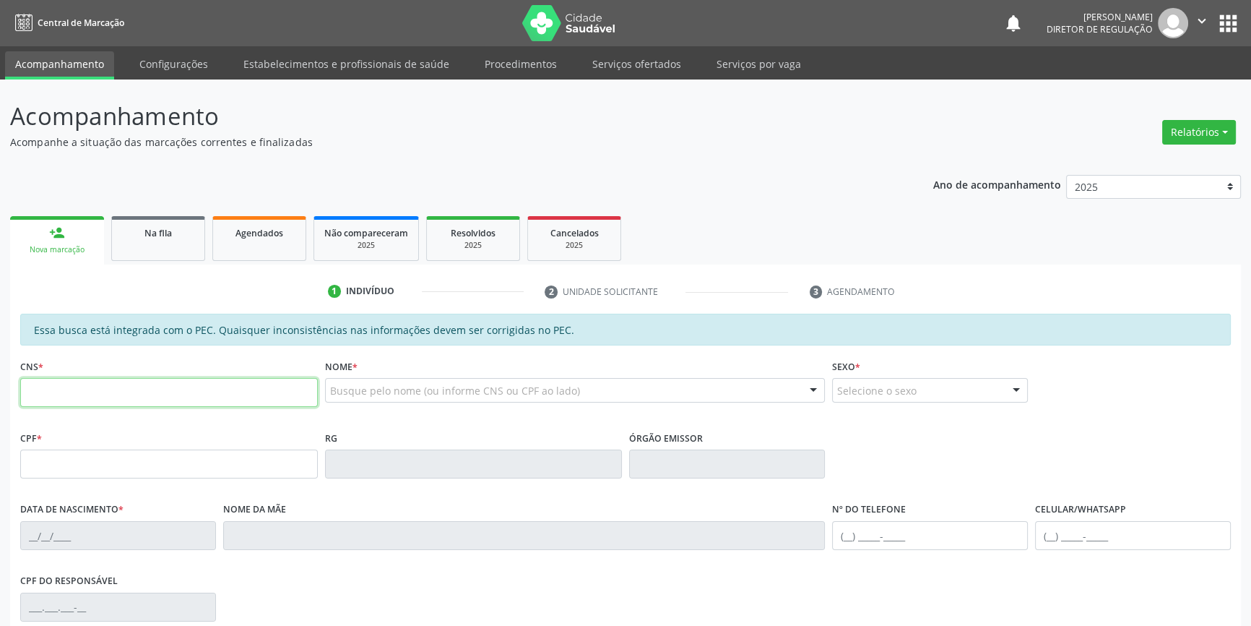
click at [108, 385] on input "text" at bounding box center [169, 392] width 298 height 29
type input "706 3087 0744 3472"
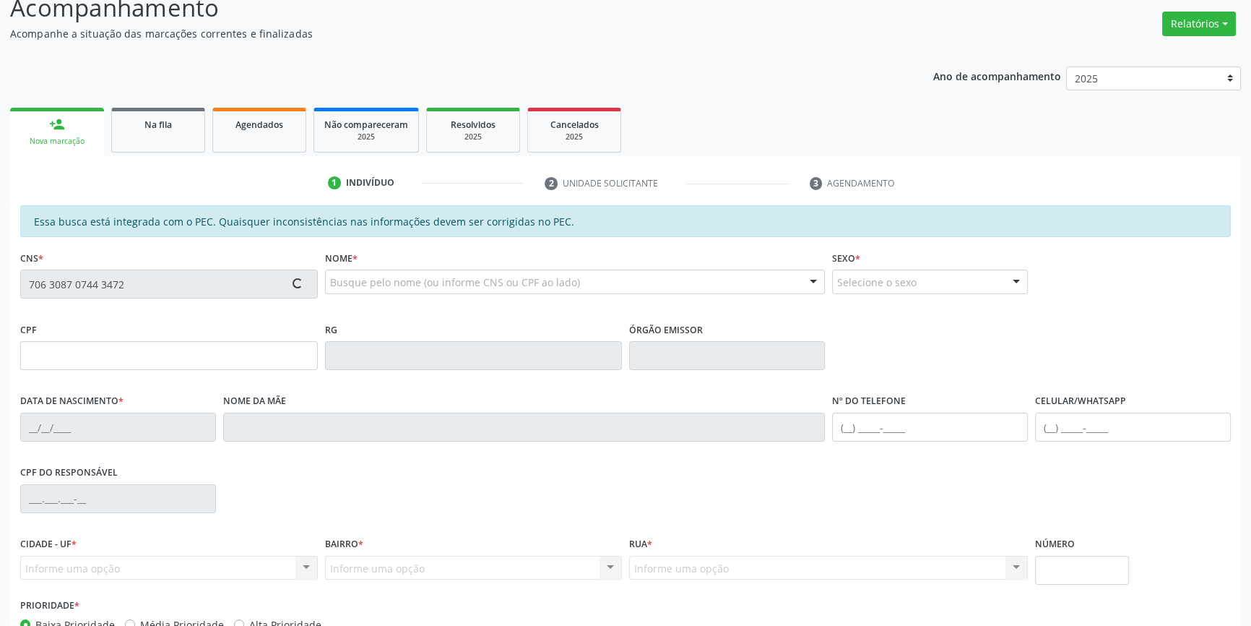
scroll to position [198, 0]
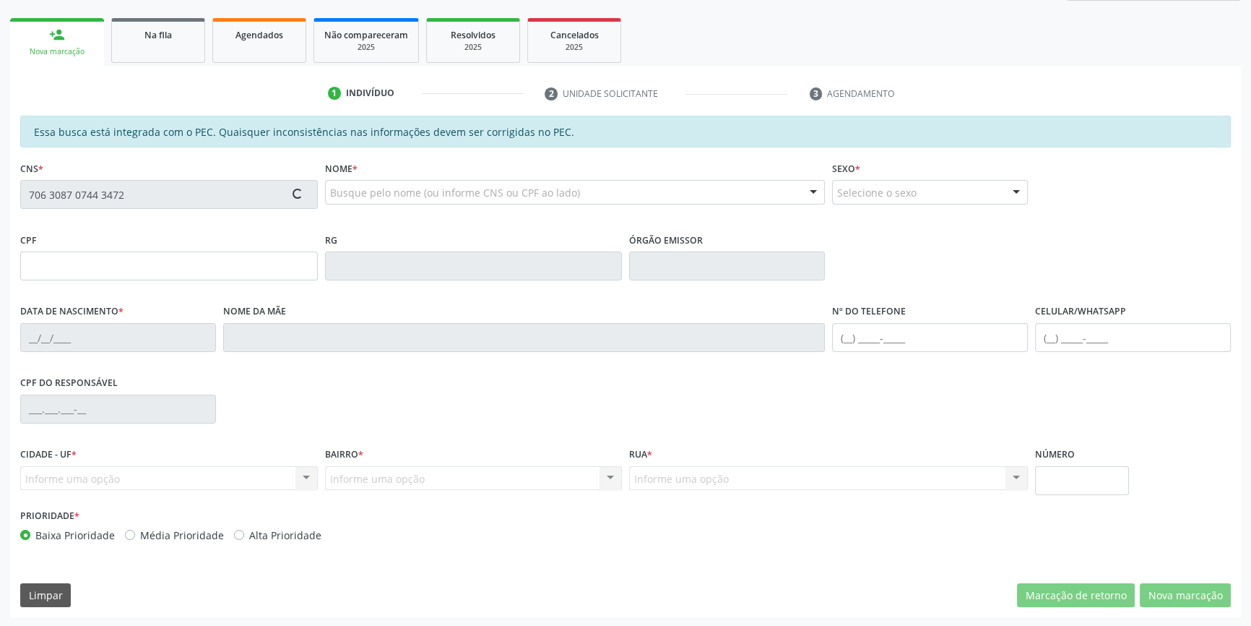
type input "825.832.694-53"
type input "04/09/1954"
type input "Júlia Dermina de Macedo"
type input "(87) 98868-0143"
type input "S/N"
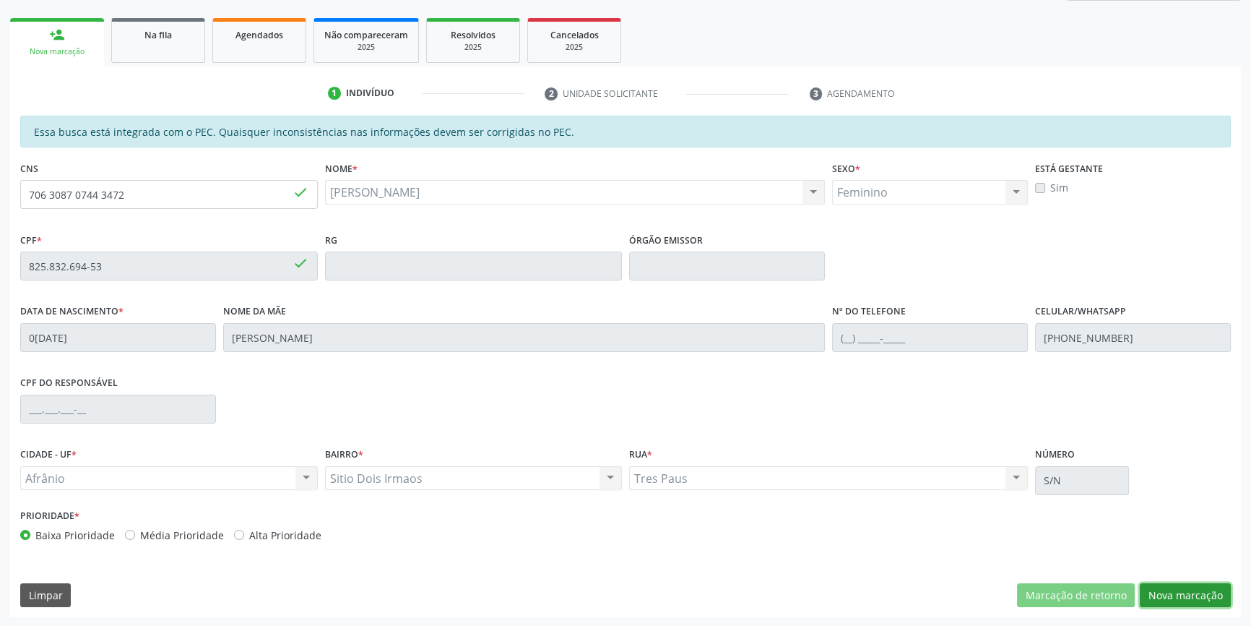
click at [1186, 592] on button "Nova marcação" at bounding box center [1185, 595] width 91 height 25
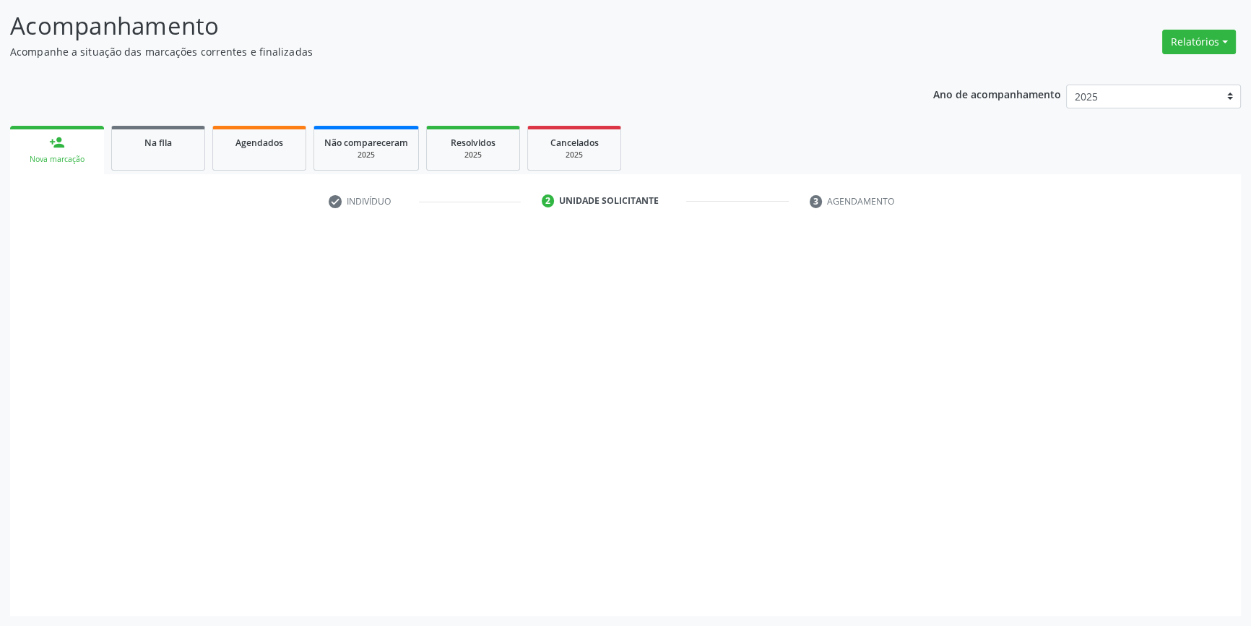
scroll to position [89, 0]
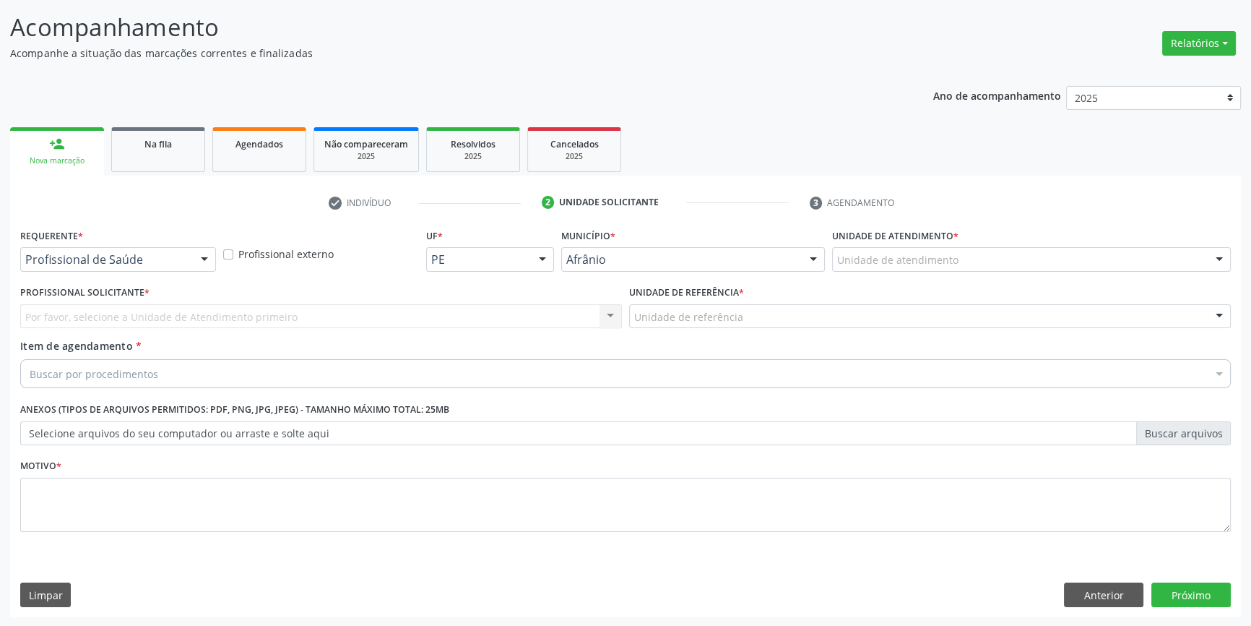
click at [876, 268] on div "Unidade de atendimento" at bounding box center [1031, 259] width 399 height 25
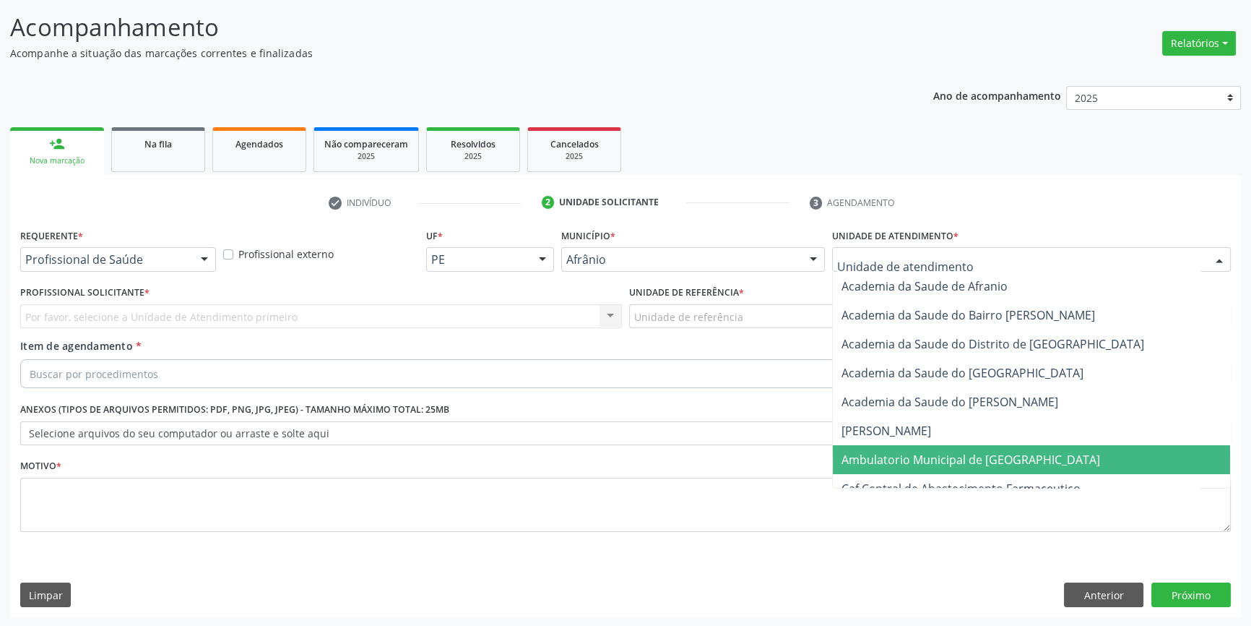
click at [954, 459] on span "Ambulatorio Municipal de [GEOGRAPHIC_DATA]" at bounding box center [971, 460] width 259 height 16
click at [741, 319] on div "Unidade de referência" at bounding box center [930, 316] width 602 height 25
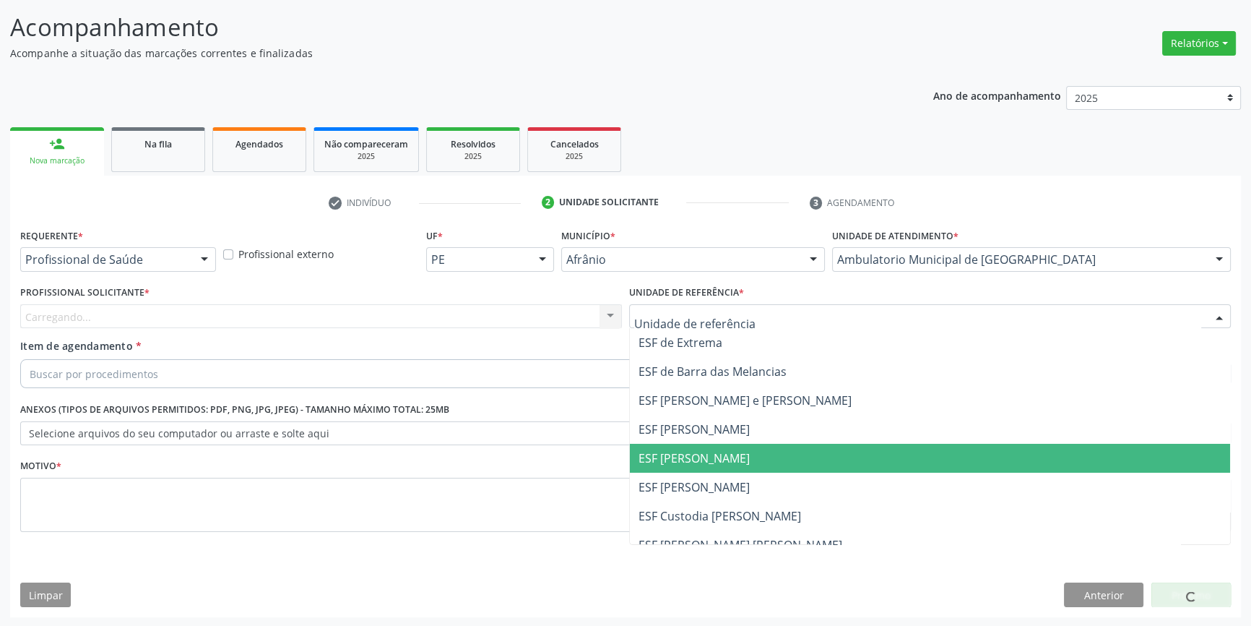
click at [739, 458] on span "ESF [PERSON_NAME]" at bounding box center [930, 458] width 600 height 29
click at [478, 335] on div "Profissional Solicitante * Carregando... Nenhum resultado encontrado para: " " …" at bounding box center [321, 310] width 609 height 56
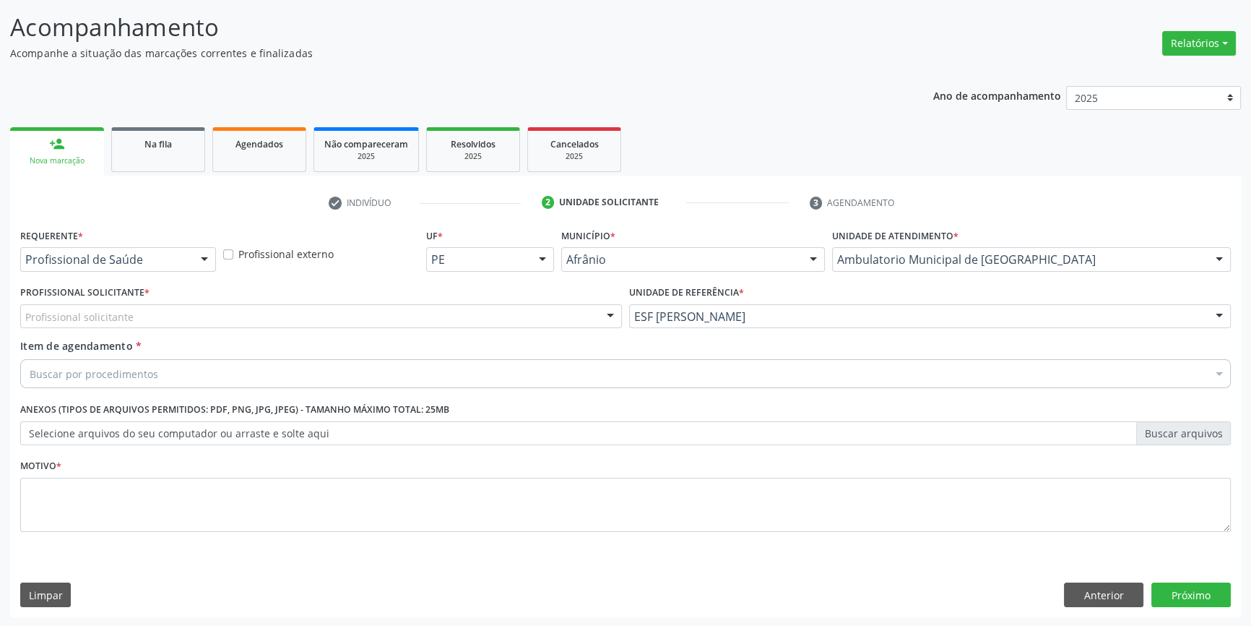
click at [439, 319] on div "Profissional solicitante" at bounding box center [321, 316] width 602 height 25
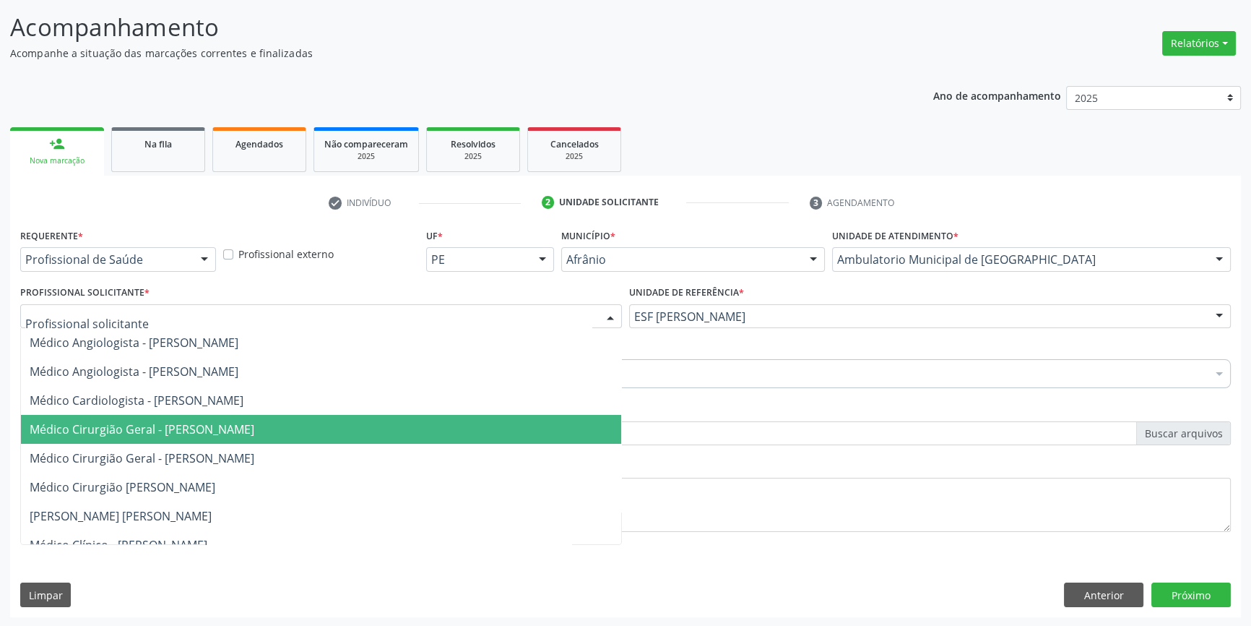
click at [254, 433] on span "Médico Cirurgião Geral - [PERSON_NAME]" at bounding box center [142, 429] width 225 height 16
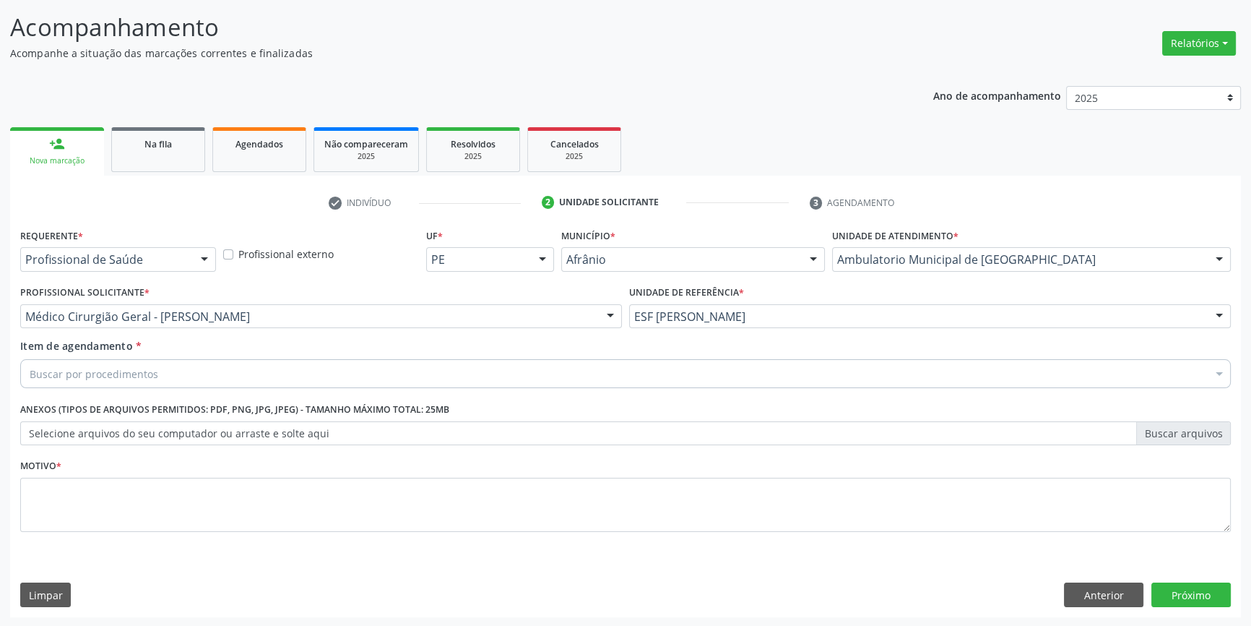
click at [204, 368] on div "Buscar por procedimentos" at bounding box center [625, 373] width 1211 height 29
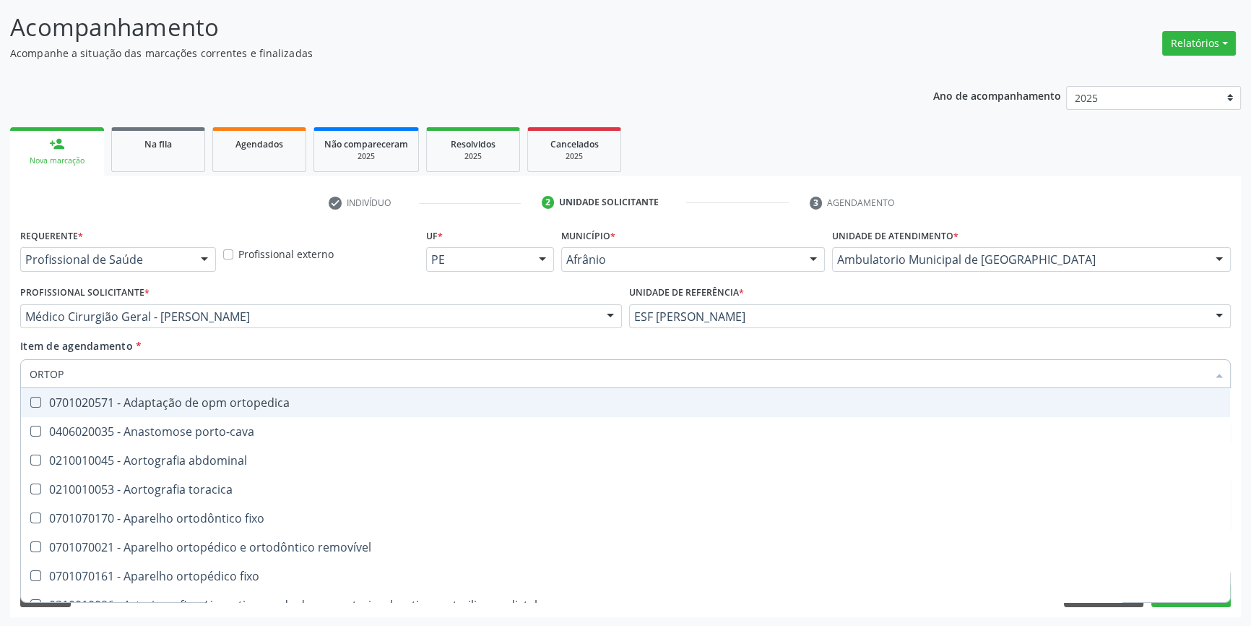
type input "ORTOPE"
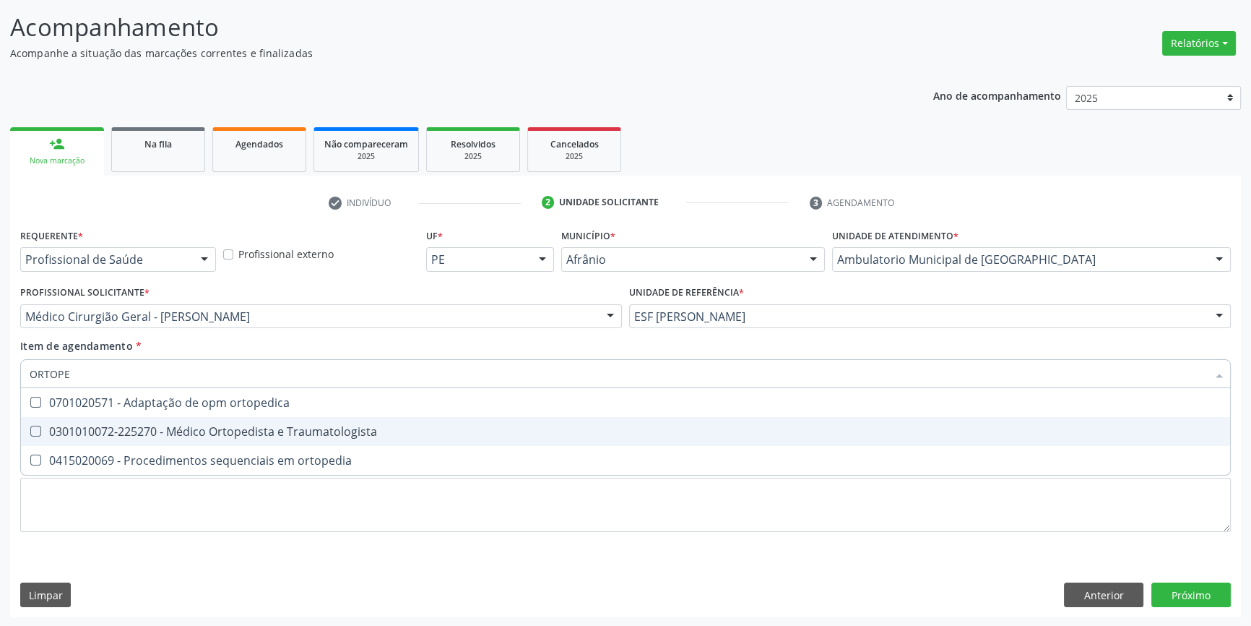
click at [261, 438] on span "0301010072-225270 - Médico Ortopedista e Traumatologista" at bounding box center [625, 431] width 1209 height 29
checkbox Traumatologista "true"
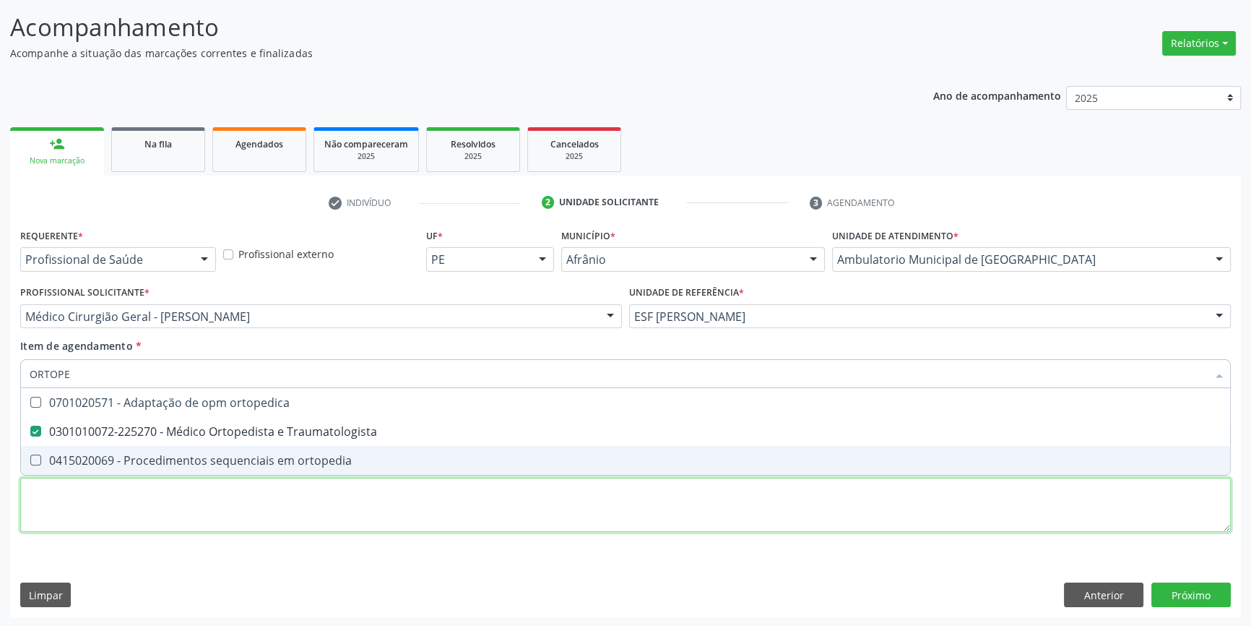
click at [225, 517] on div "Requerente * Profissional de Saúde Profissional de Saúde Paciente Nenhum result…" at bounding box center [625, 388] width 1211 height 327
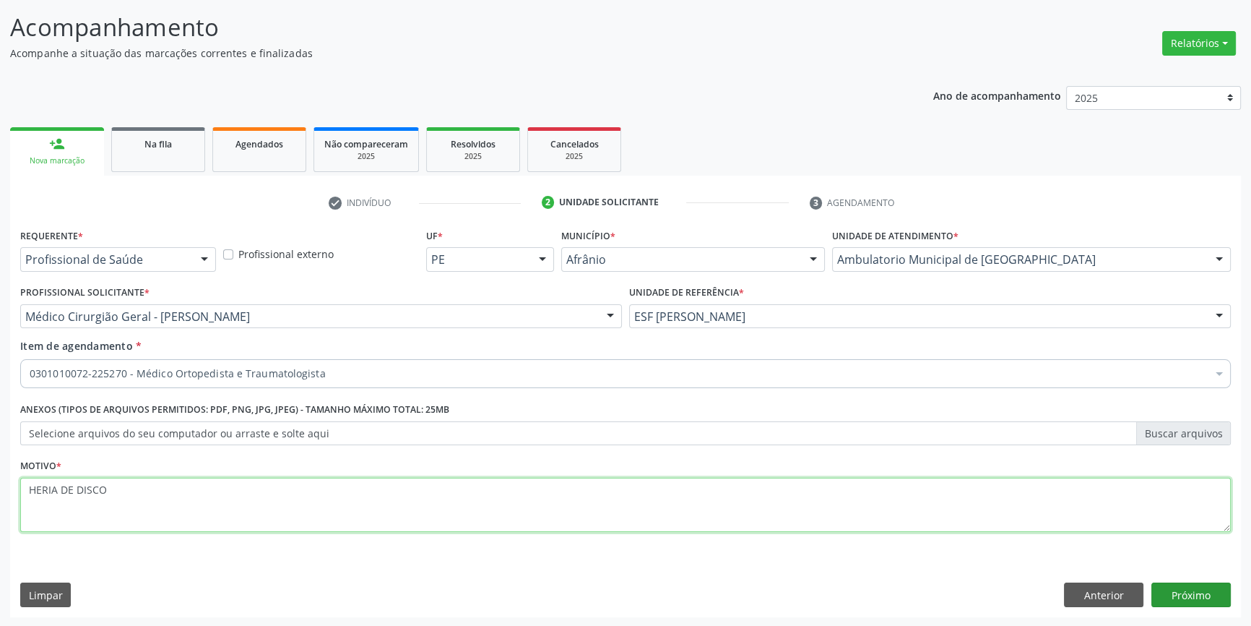
type textarea "HERIA DE DISCO"
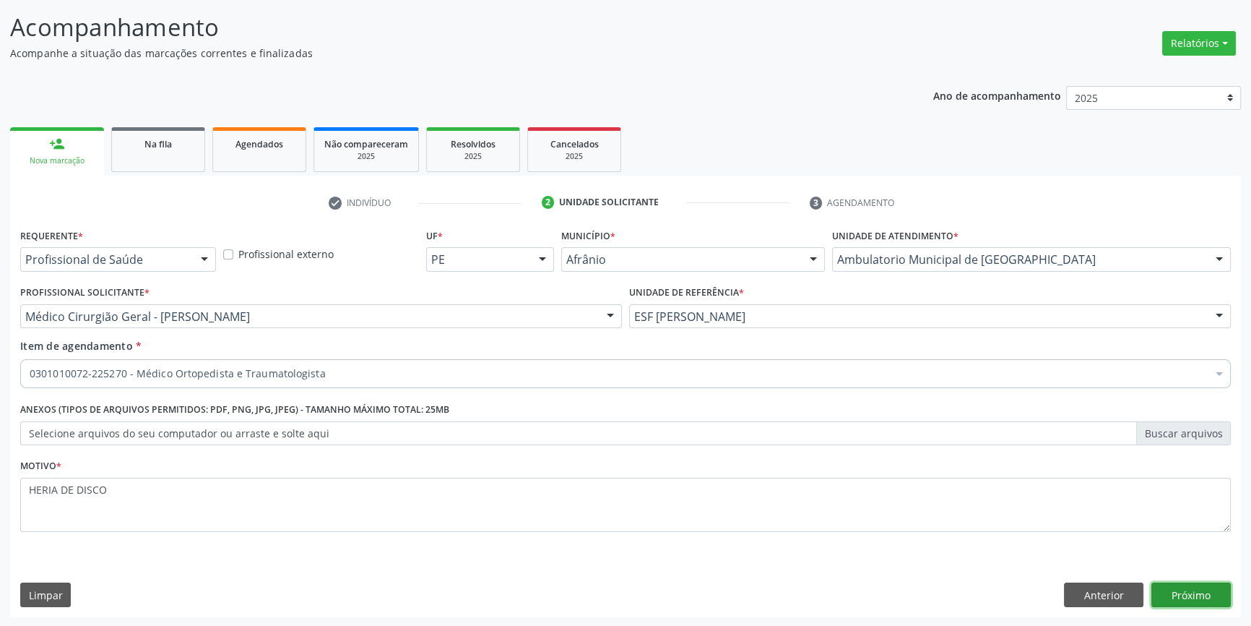
click at [1187, 583] on button "Próximo" at bounding box center [1191, 594] width 79 height 25
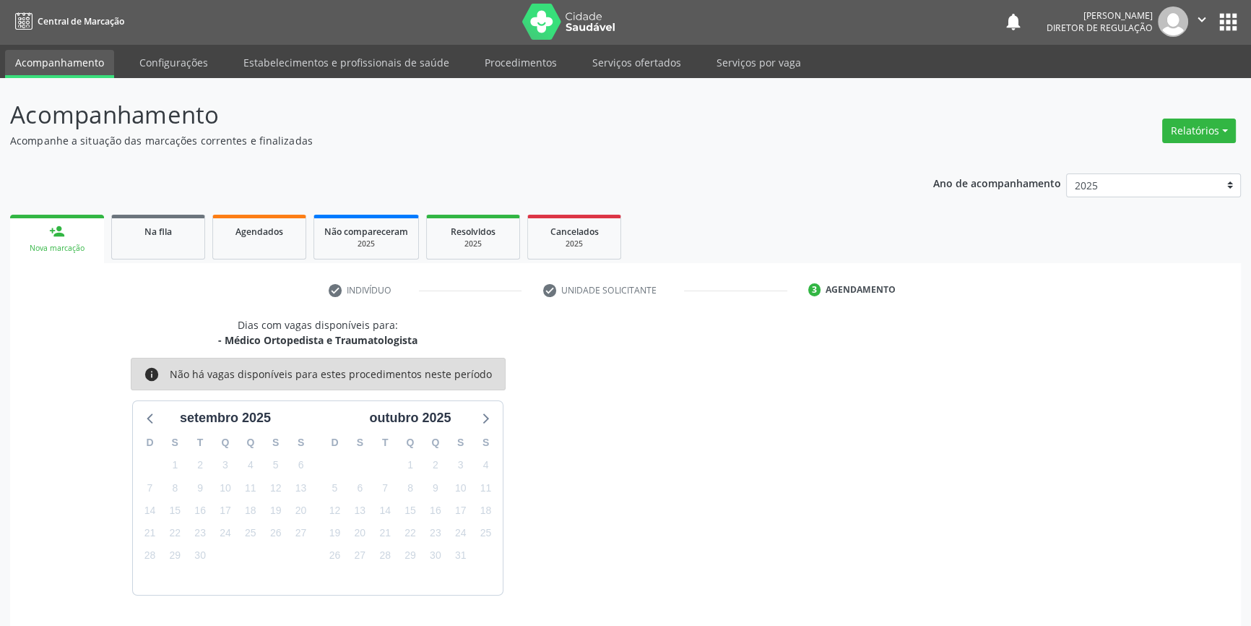
scroll to position [44, 0]
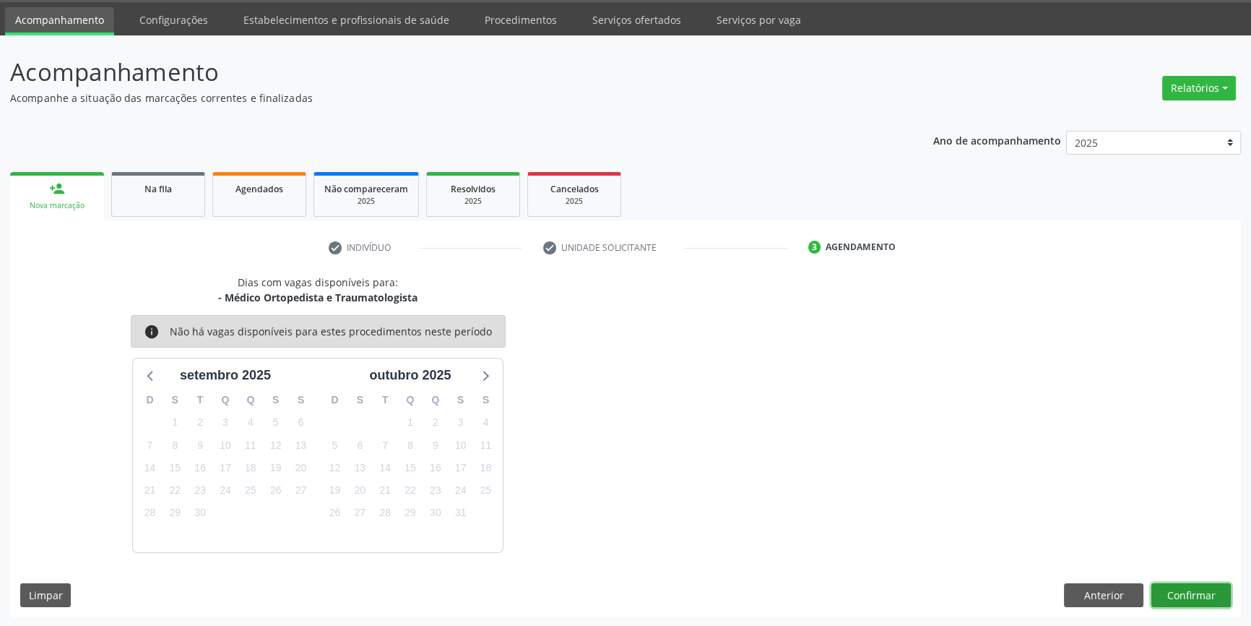
click at [1175, 597] on button "Confirmar" at bounding box center [1191, 595] width 79 height 25
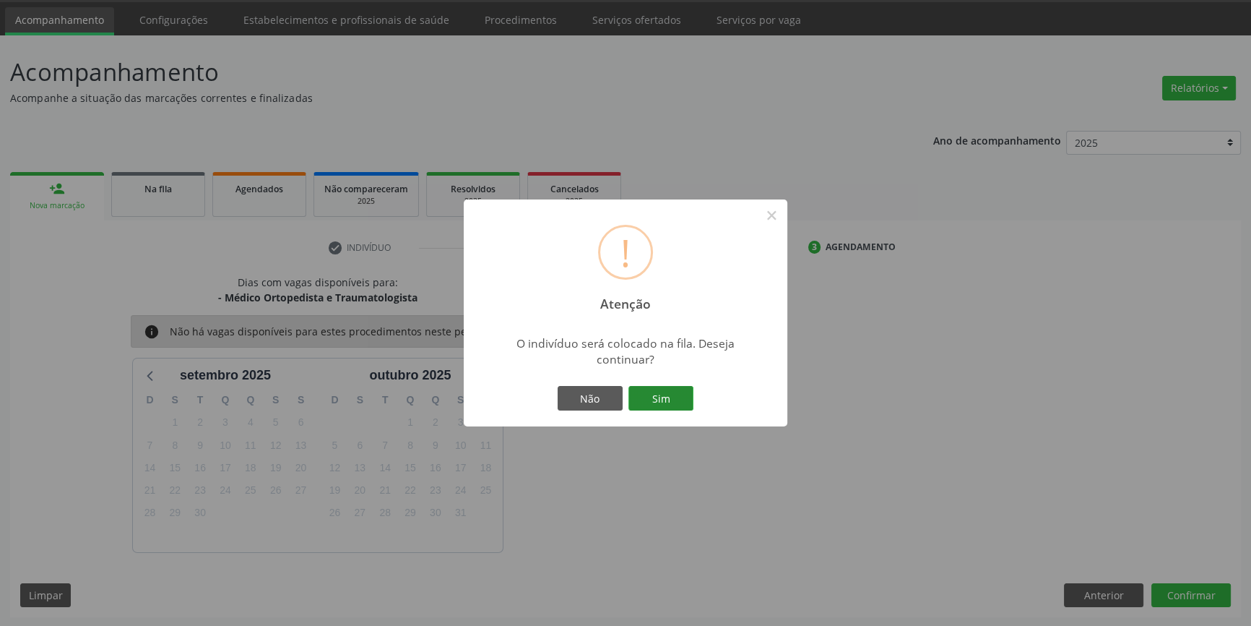
click at [668, 393] on button "Sim" at bounding box center [661, 398] width 65 height 25
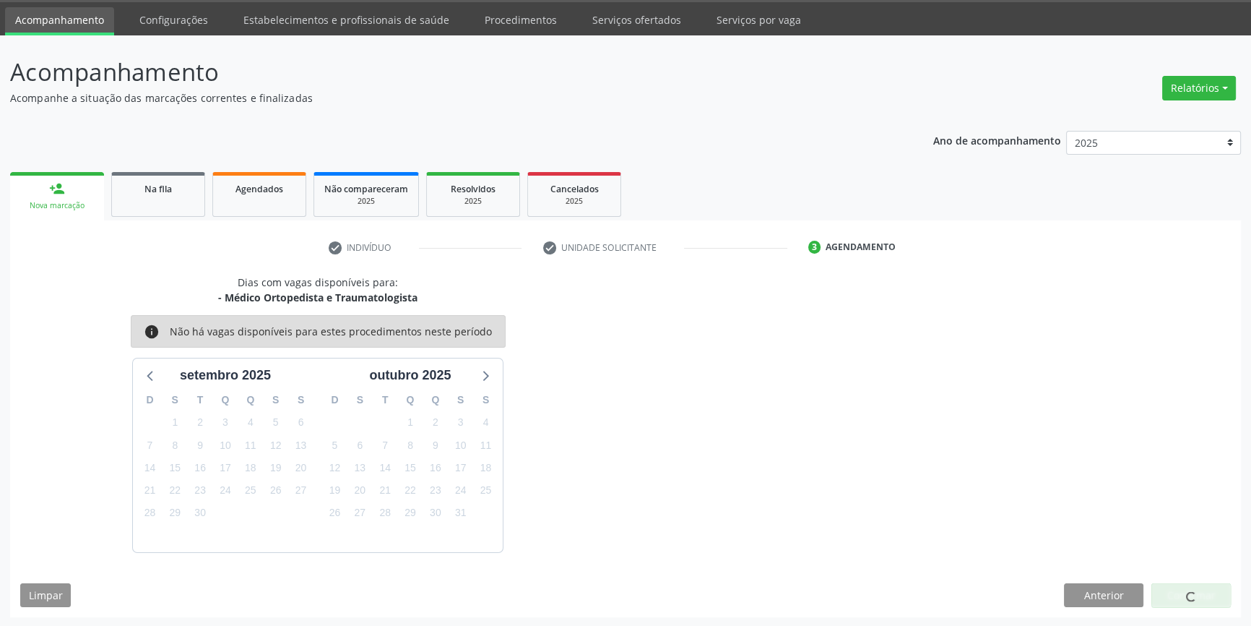
scroll to position [0, 0]
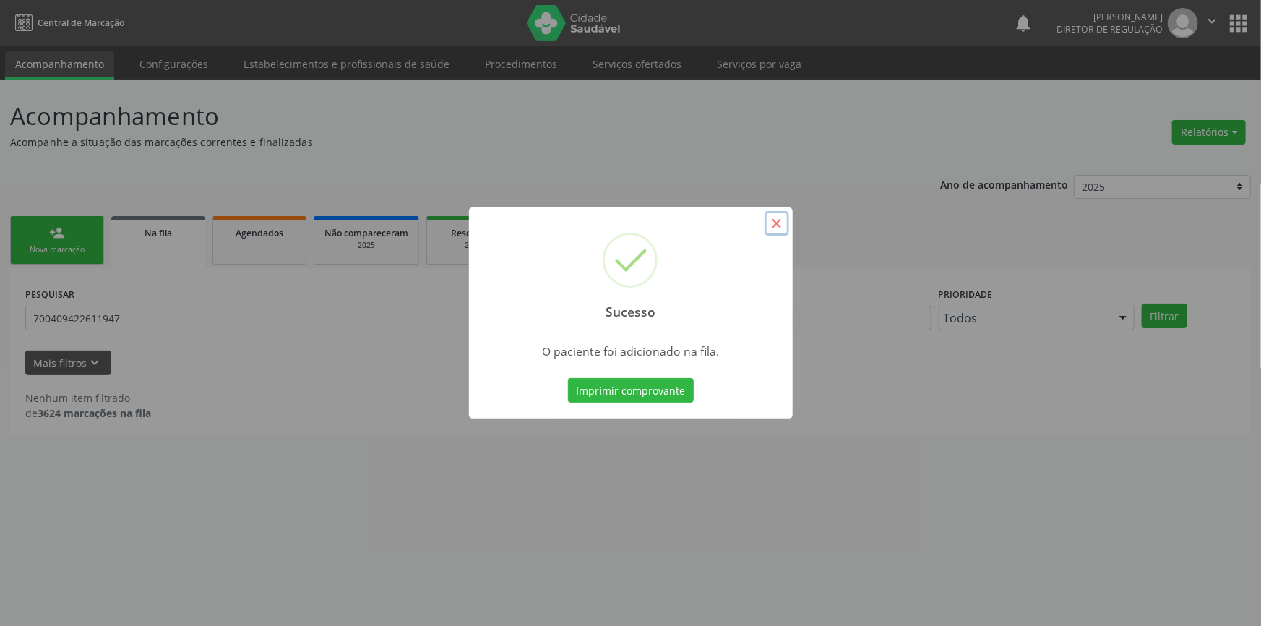
click at [777, 217] on button "×" at bounding box center [776, 223] width 25 height 25
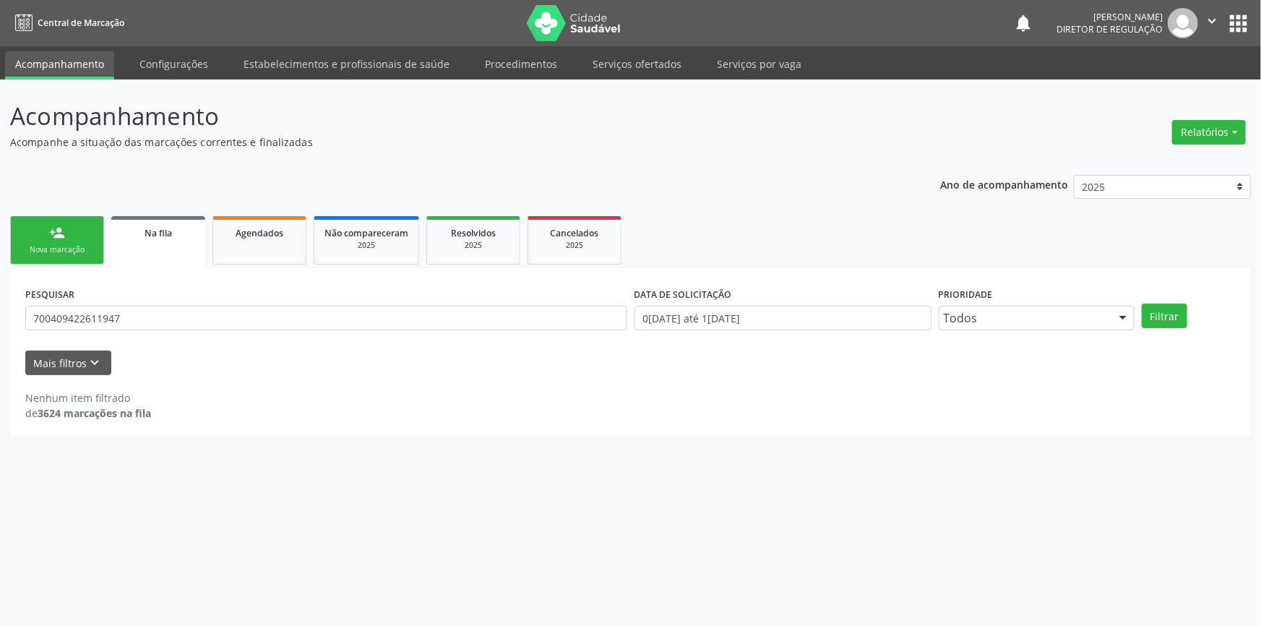
click at [77, 231] on link "person_add Nova marcação" at bounding box center [57, 240] width 94 height 48
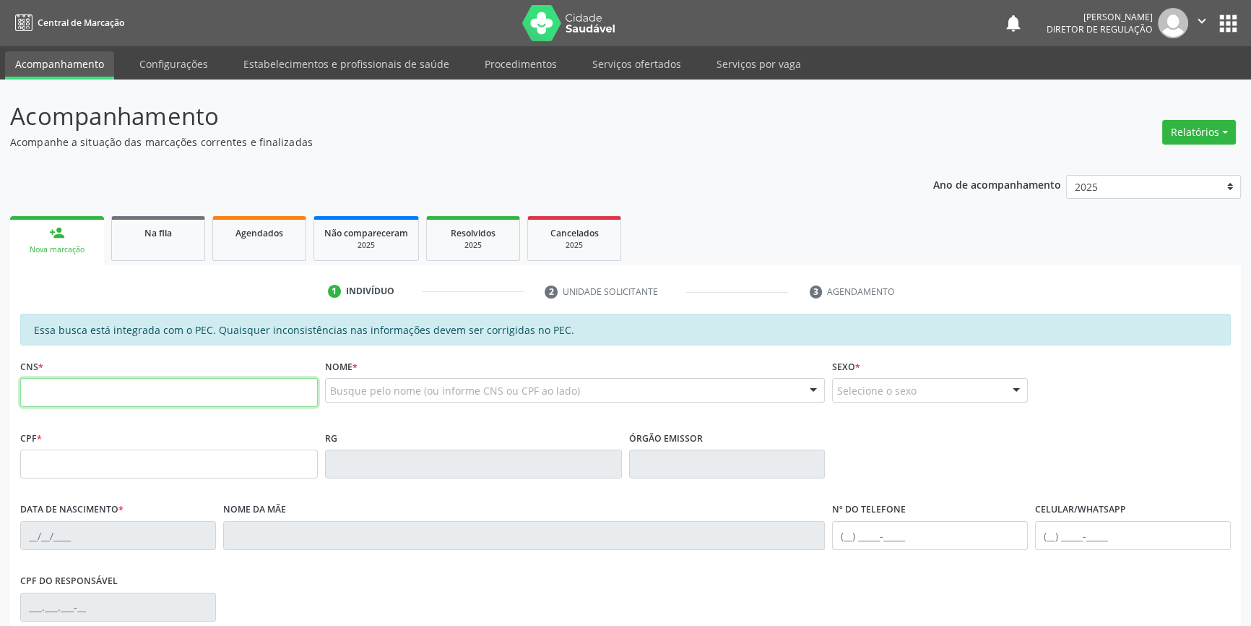
click at [115, 382] on input "text" at bounding box center [169, 392] width 298 height 29
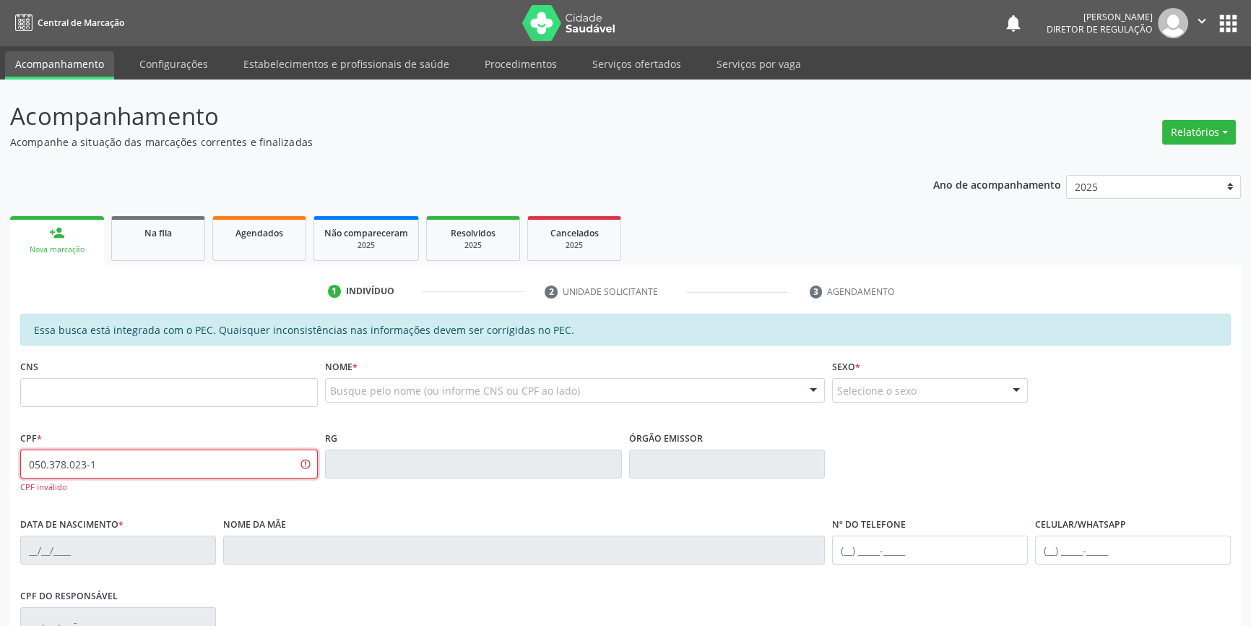
type input "050.378.023-19"
click at [194, 387] on input "text" at bounding box center [169, 392] width 298 height 29
paste input "706 2025 5574 6066"
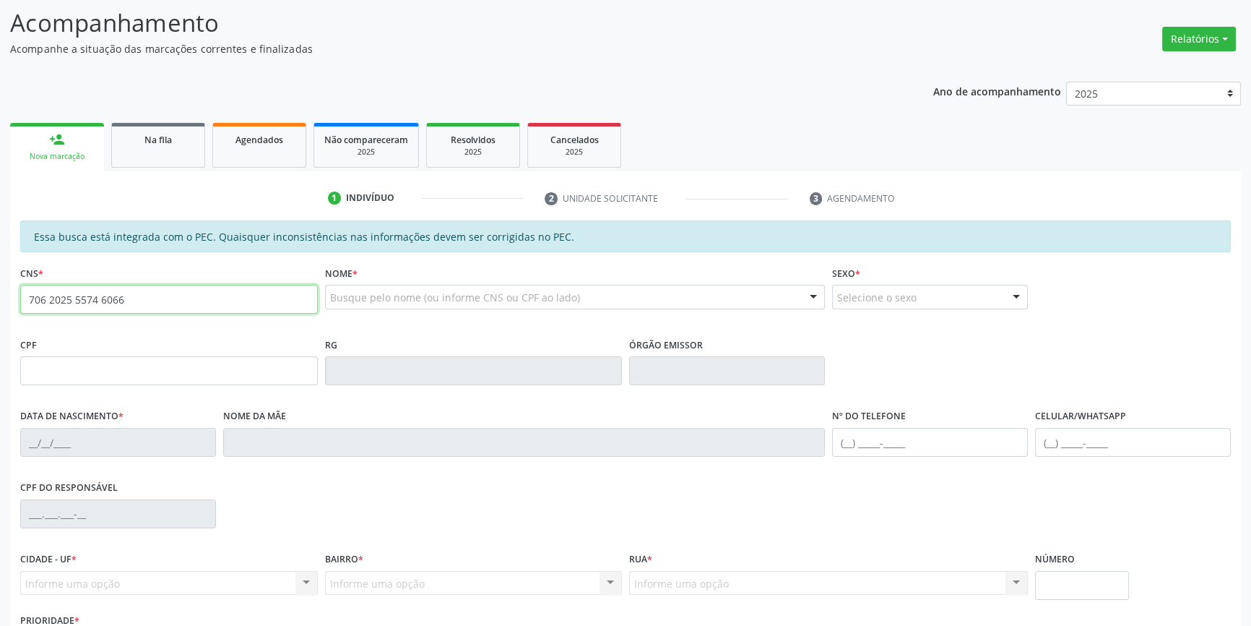
type input "706 2025 5574 6066"
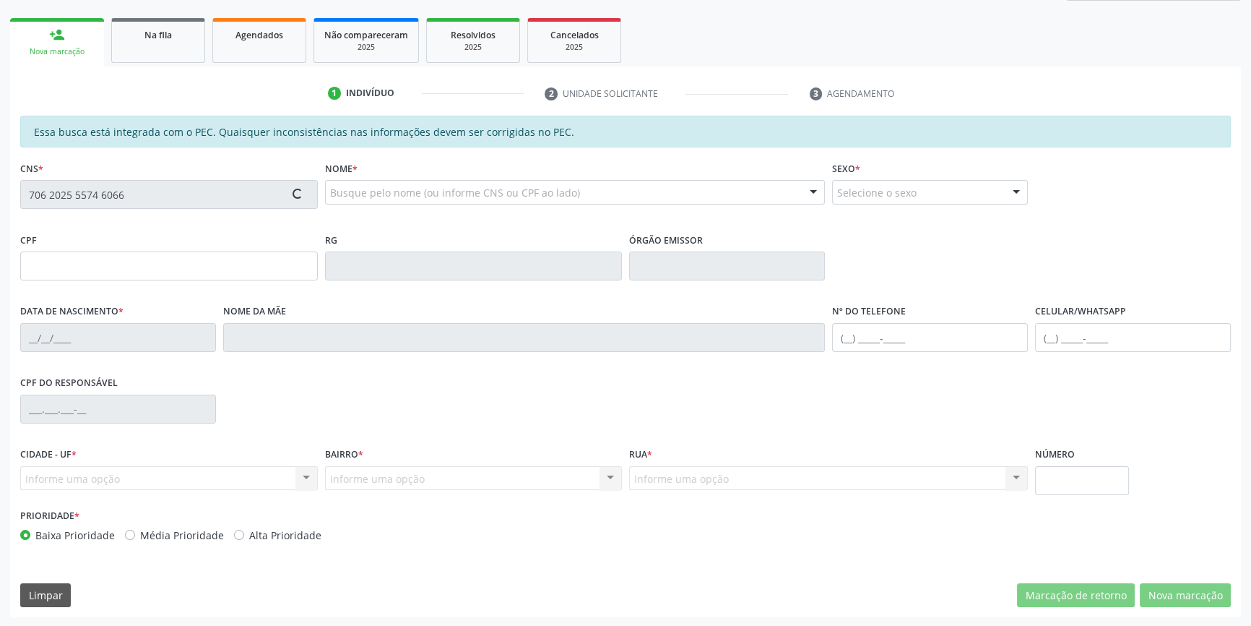
type input "050.378.024-31"
type input "29/12/1977"
type input "Evani Gomes Lima de Lacerda"
type input "(87) 98842-8783"
type input "(87) 9194-8270"
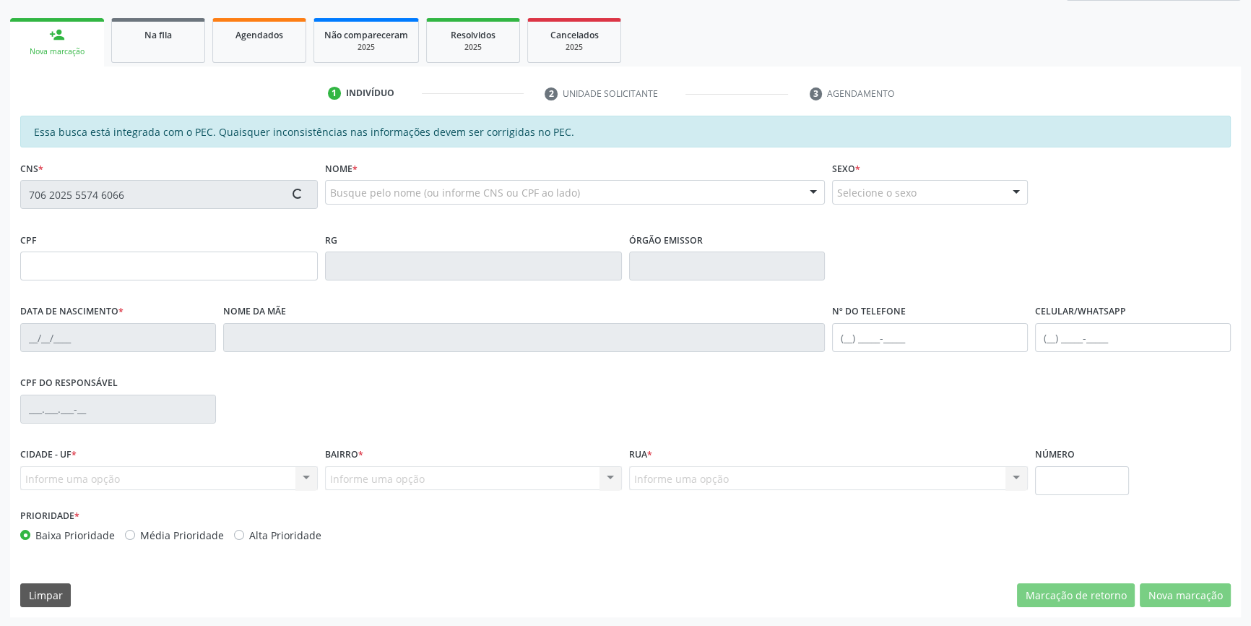
type input "S/N"
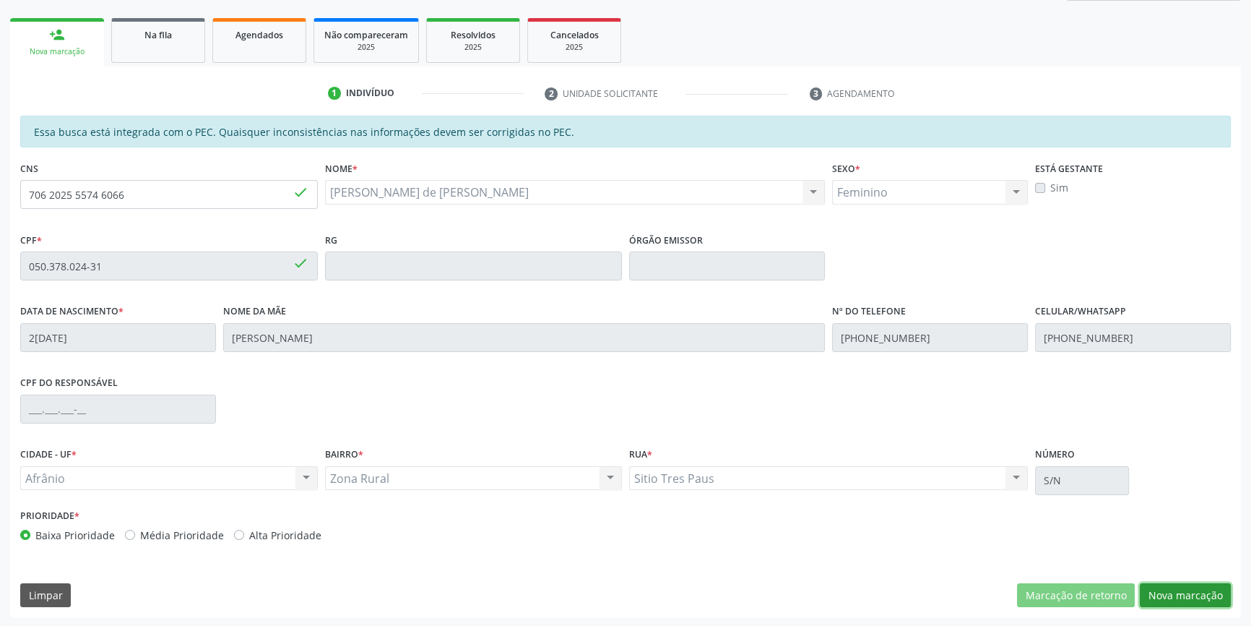
click at [1184, 590] on button "Nova marcação" at bounding box center [1185, 595] width 91 height 25
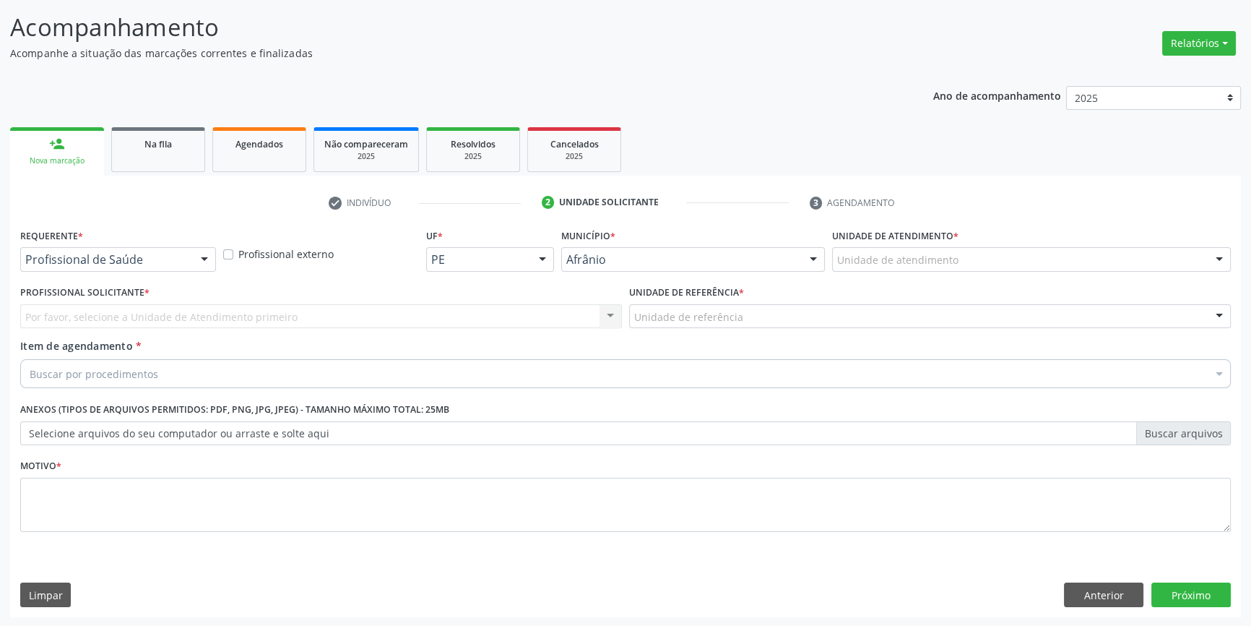
click at [980, 255] on div "Unidade de atendimento" at bounding box center [1031, 259] width 399 height 25
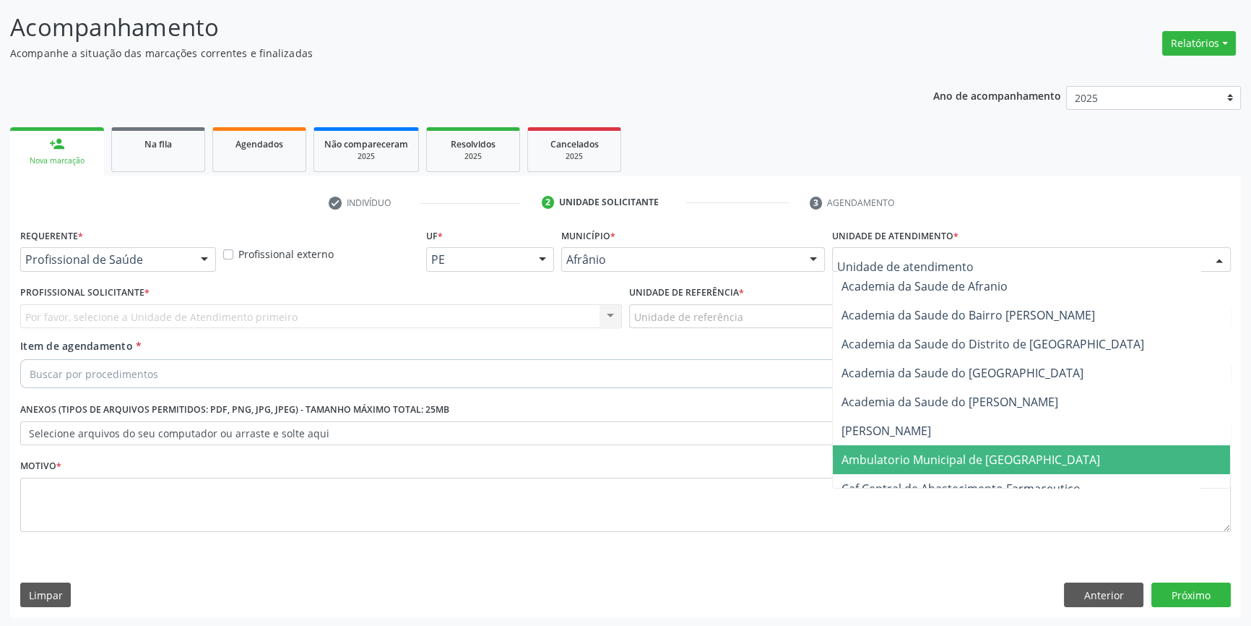
drag, startPoint x: 969, startPoint y: 454, endPoint x: 795, endPoint y: 374, distance: 191.7
click at [965, 454] on span "Ambulatorio Municipal de [GEOGRAPHIC_DATA]" at bounding box center [971, 460] width 259 height 16
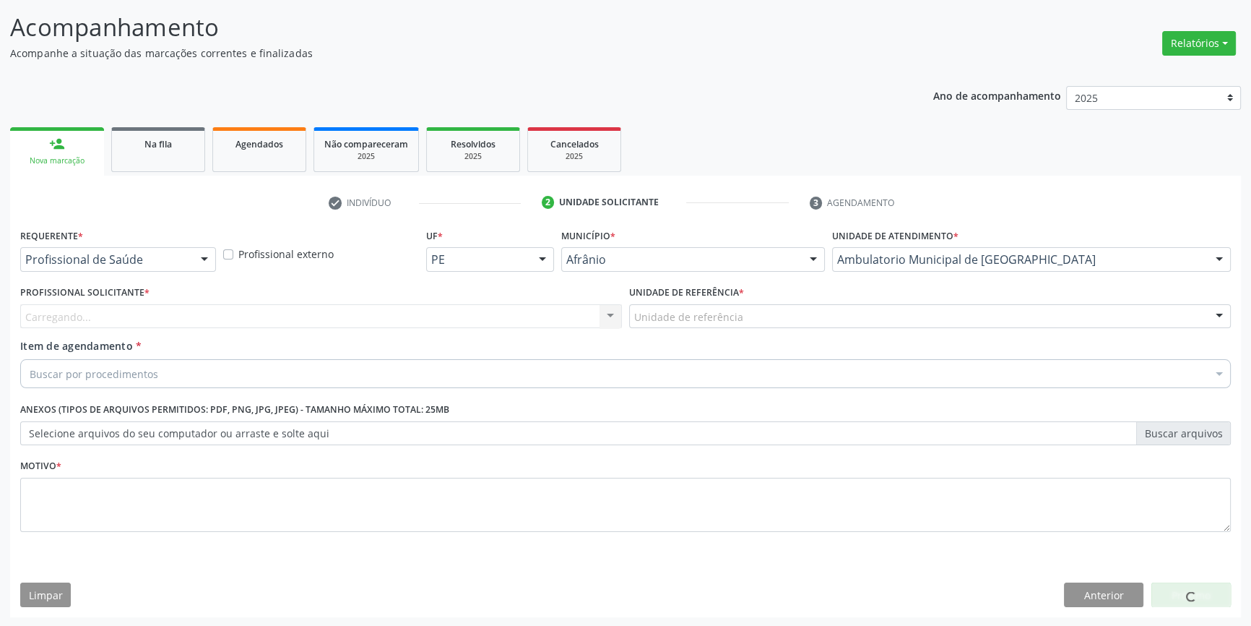
click at [741, 319] on div "Unidade de referência" at bounding box center [930, 316] width 602 height 25
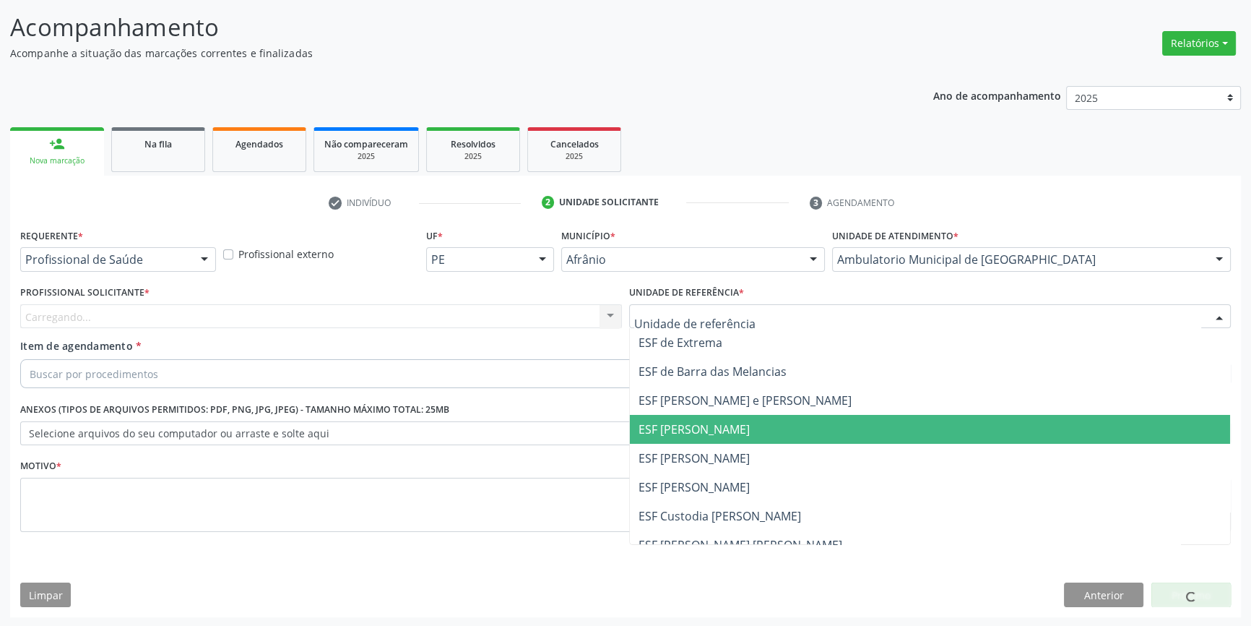
drag, startPoint x: 733, startPoint y: 456, endPoint x: 578, endPoint y: 397, distance: 166.0
click at [733, 456] on span "ESF [PERSON_NAME]" at bounding box center [930, 458] width 600 height 29
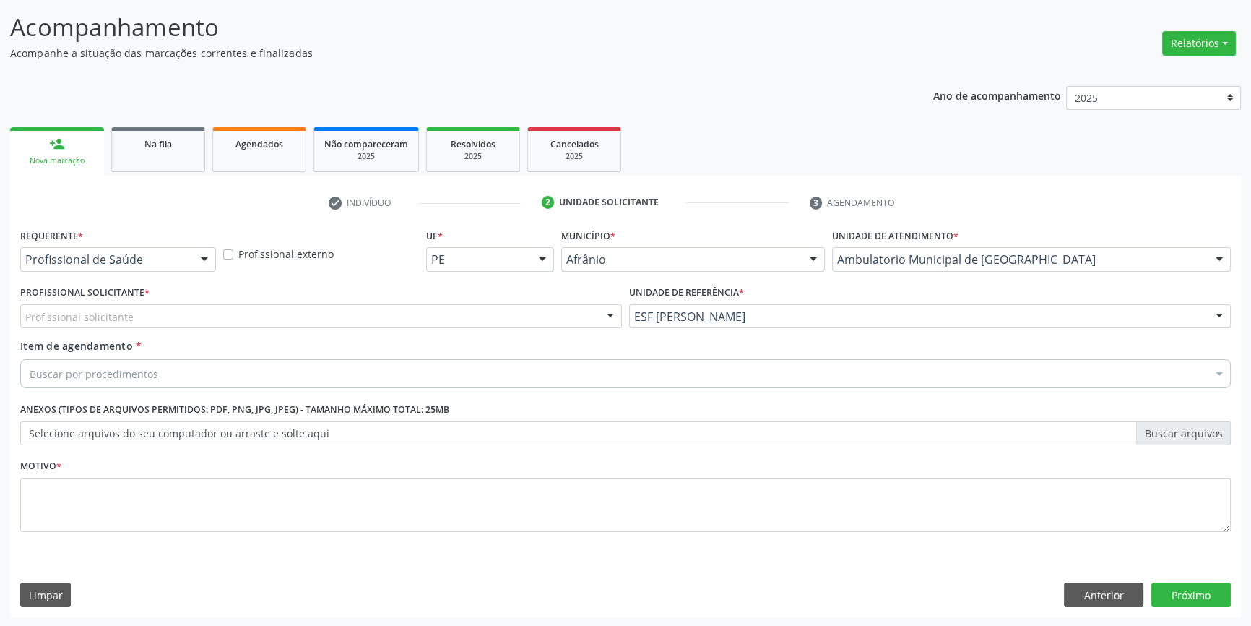
click at [413, 306] on div "Profissional solicitante" at bounding box center [321, 316] width 602 height 25
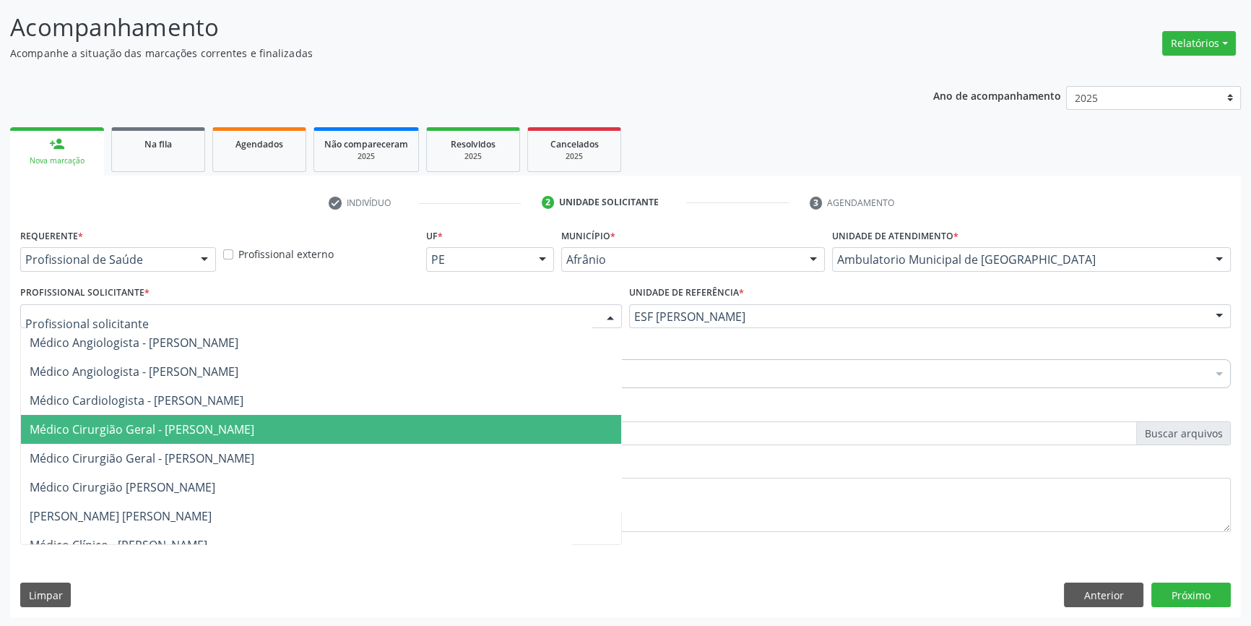
click at [254, 421] on span "Médico Cirurgião Geral - [PERSON_NAME]" at bounding box center [142, 429] width 225 height 16
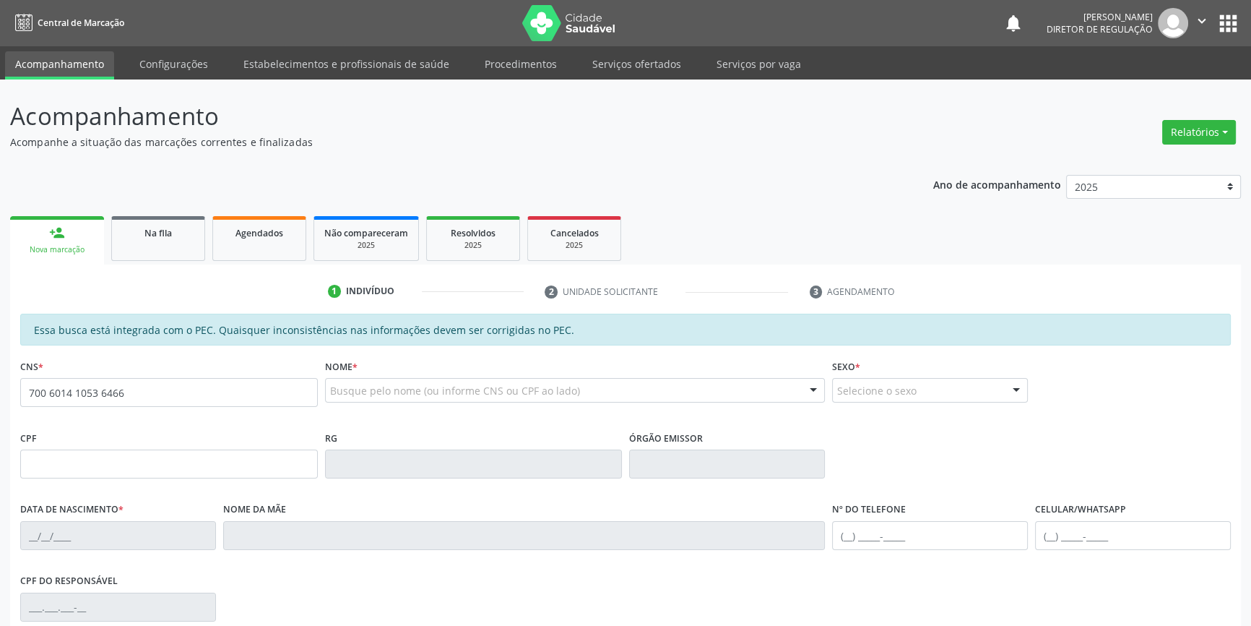
type input "700 6014 1053 6466"
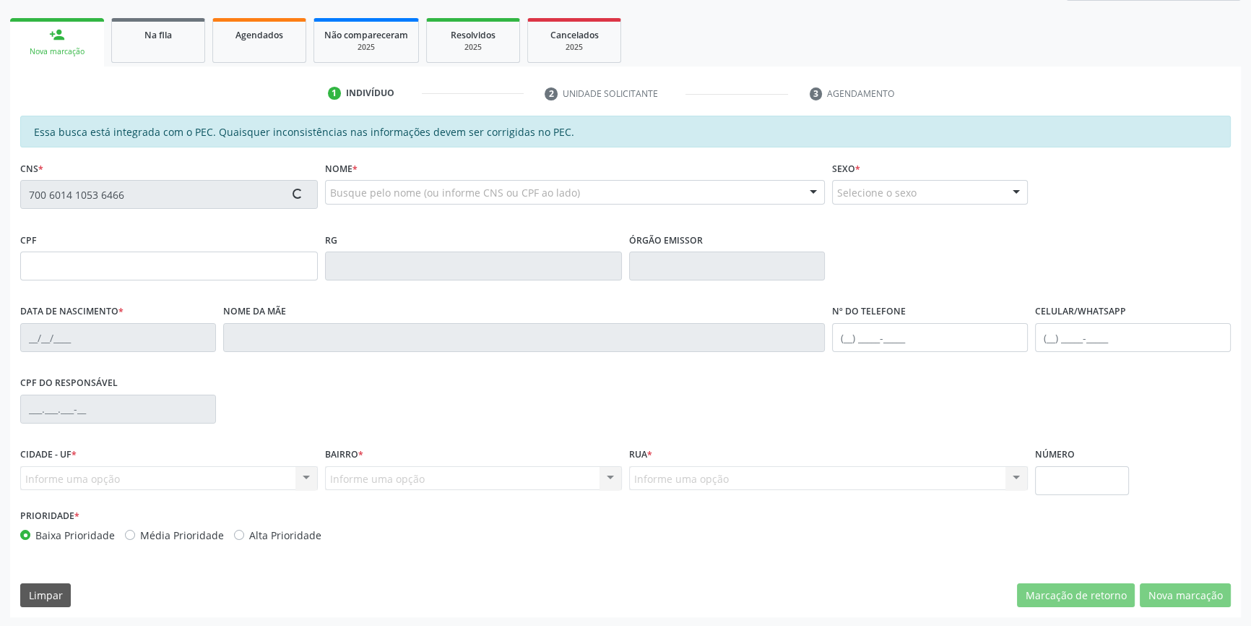
type input "233.317.983-04"
type input "[DATE]"
type input "Raimunda Antônia de [DEMOGRAPHIC_DATA]"
type input "[PHONE_NUMBER]"
type input "S/N"
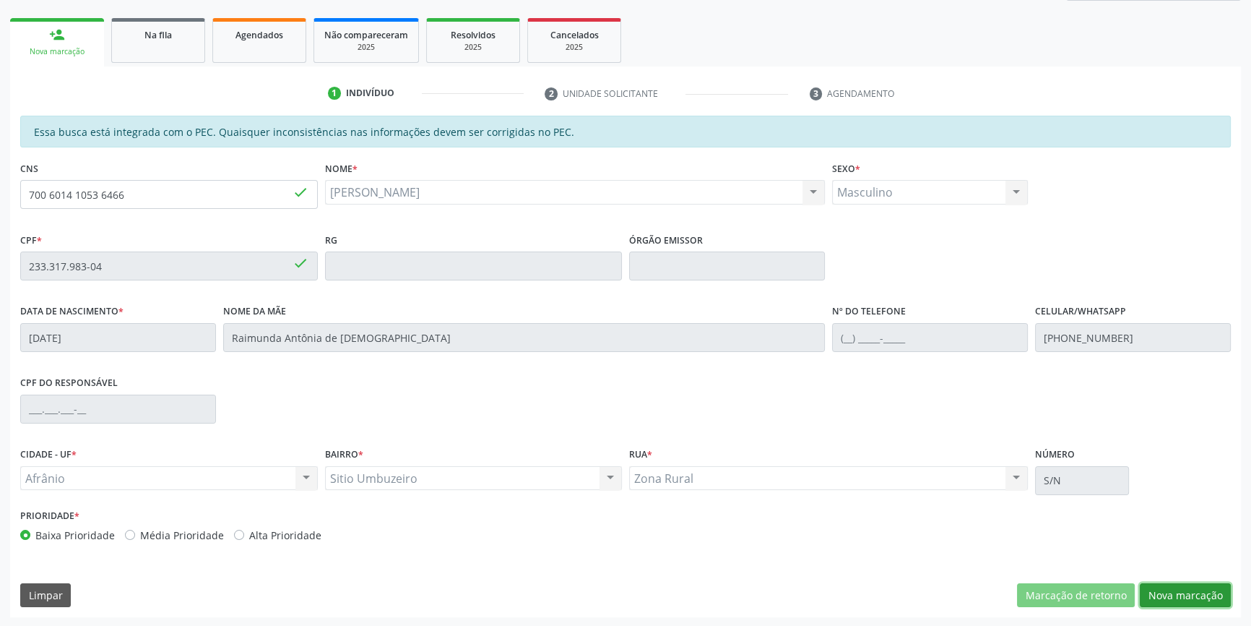
click at [1177, 595] on button "Nova marcação" at bounding box center [1185, 595] width 91 height 25
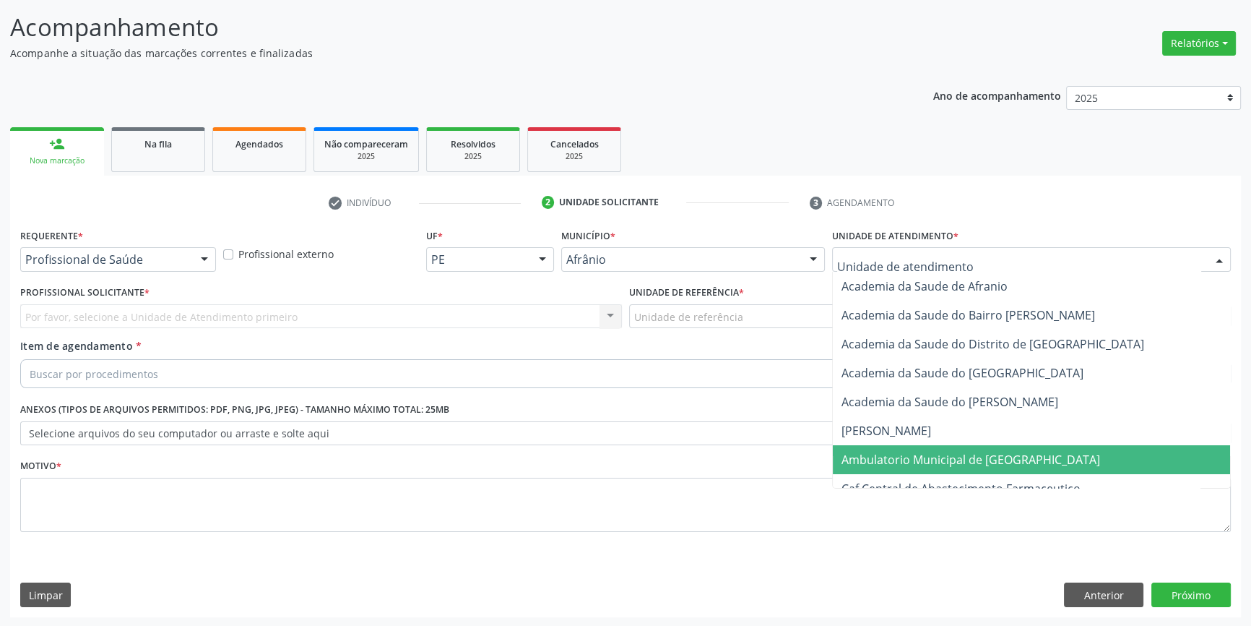
drag, startPoint x: 939, startPoint y: 449, endPoint x: 886, endPoint y: 414, distance: 63.7
click at [938, 449] on span "Ambulatorio Municipal de [GEOGRAPHIC_DATA]" at bounding box center [1031, 459] width 397 height 29
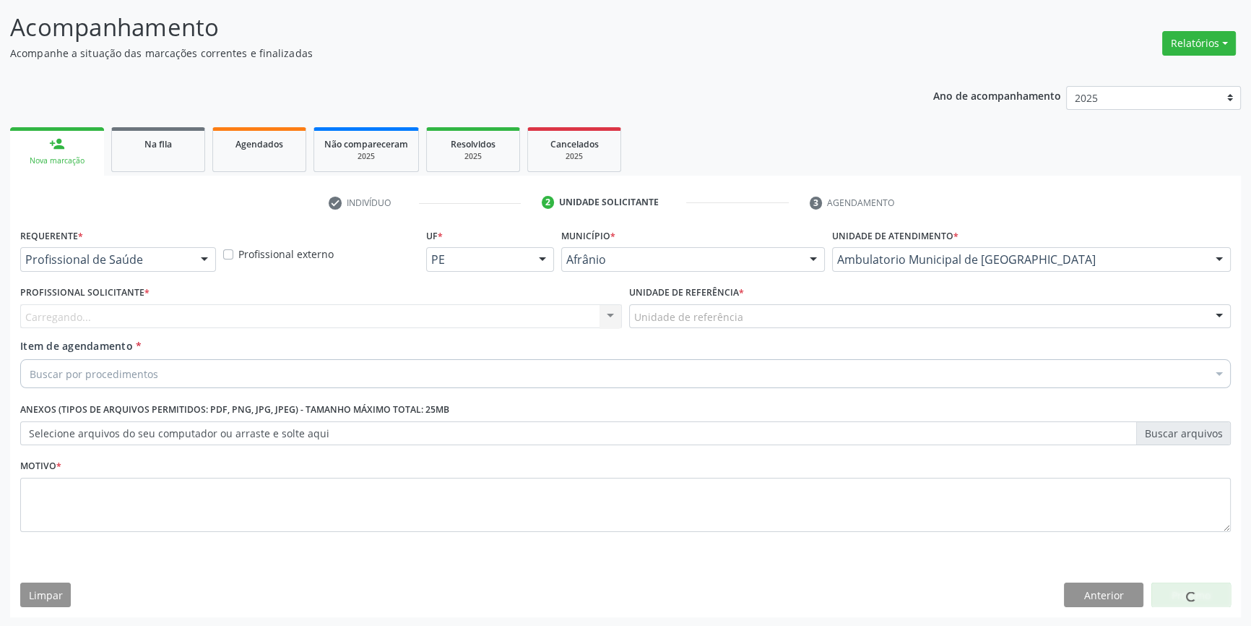
click at [751, 315] on div "Unidade de referência" at bounding box center [930, 316] width 602 height 25
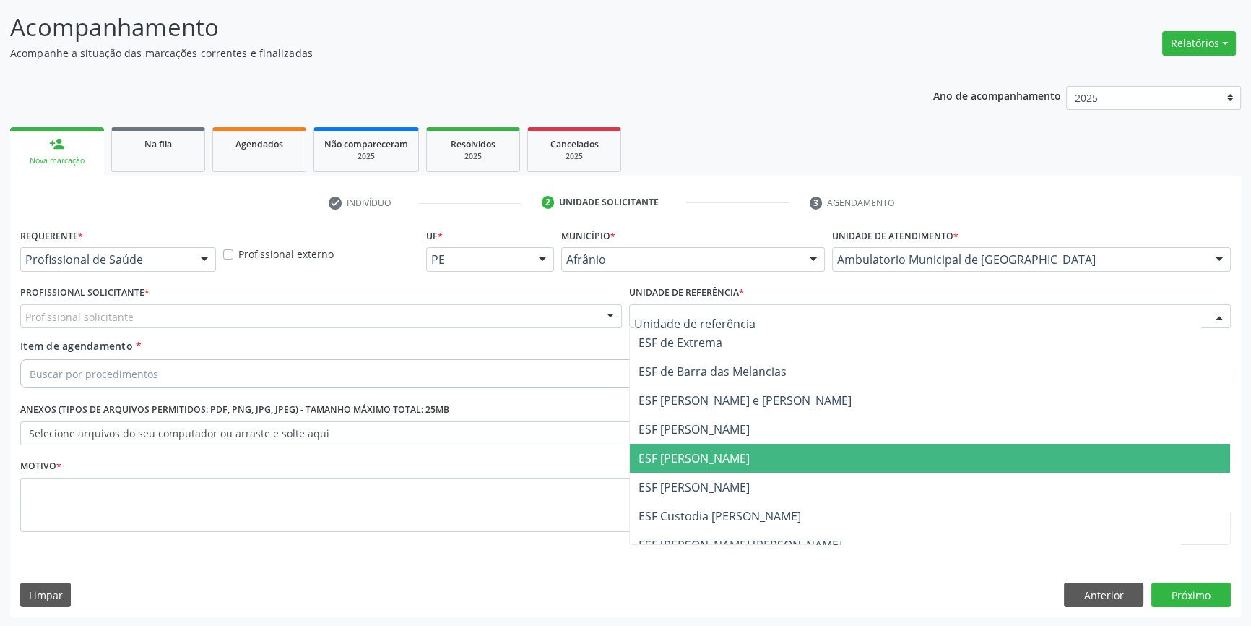
click at [696, 450] on span "ESF [PERSON_NAME]" at bounding box center [694, 458] width 111 height 16
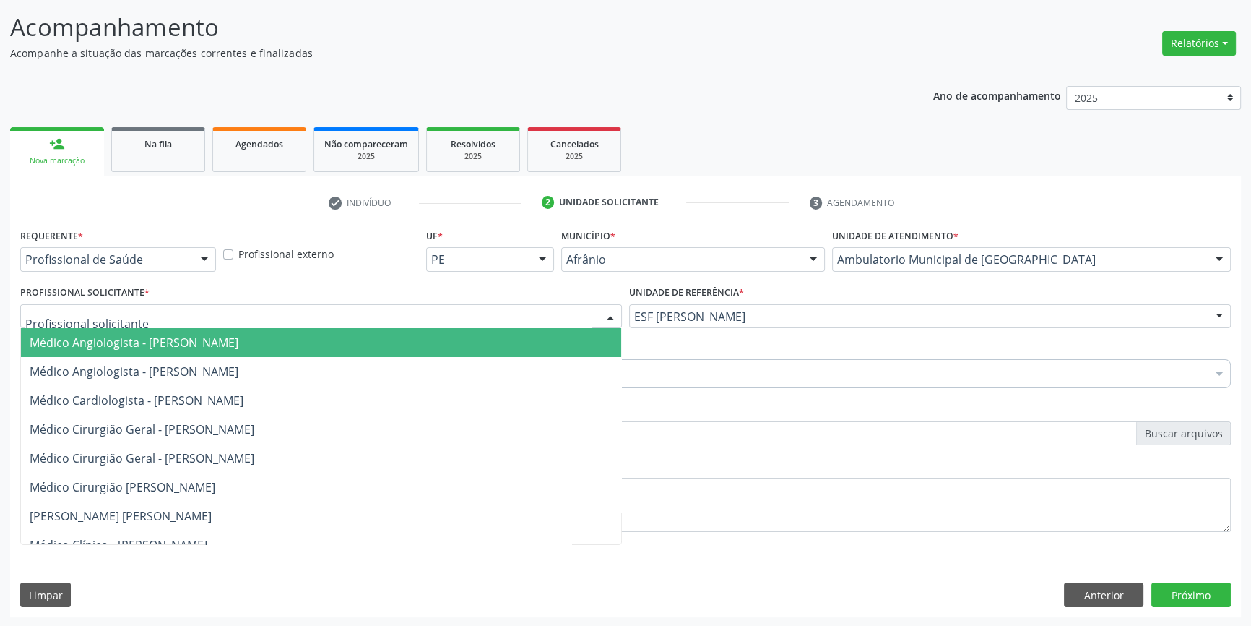
drag, startPoint x: 402, startPoint y: 314, endPoint x: 395, endPoint y: 315, distance: 7.3
click at [401, 314] on div at bounding box center [321, 316] width 602 height 25
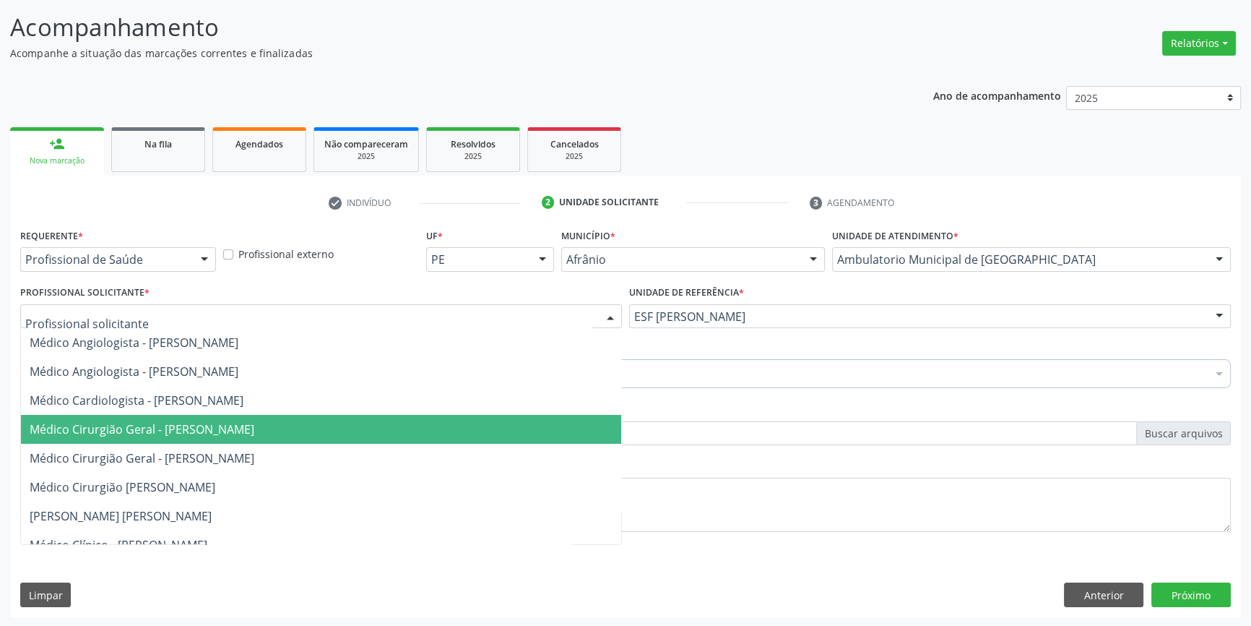
drag, startPoint x: 290, startPoint y: 427, endPoint x: 267, endPoint y: 412, distance: 27.1
click at [254, 426] on span "Médico Cirurgião Geral - [PERSON_NAME]" at bounding box center [142, 429] width 225 height 16
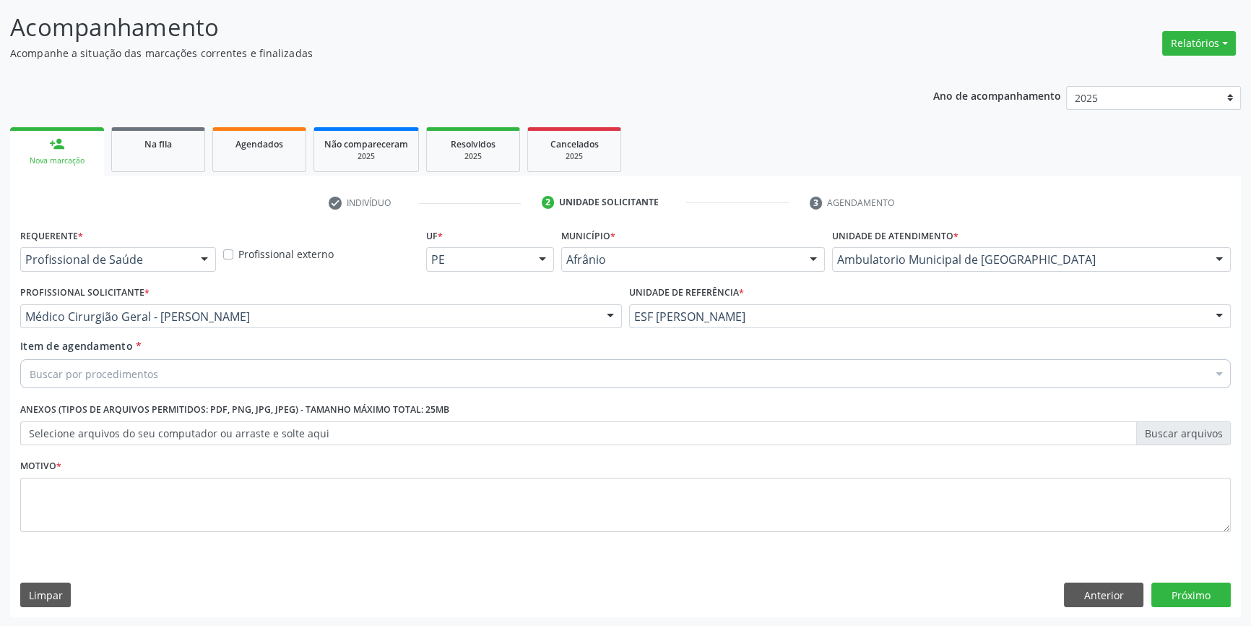
click at [196, 379] on div "Buscar por procedimentos" at bounding box center [625, 373] width 1211 height 29
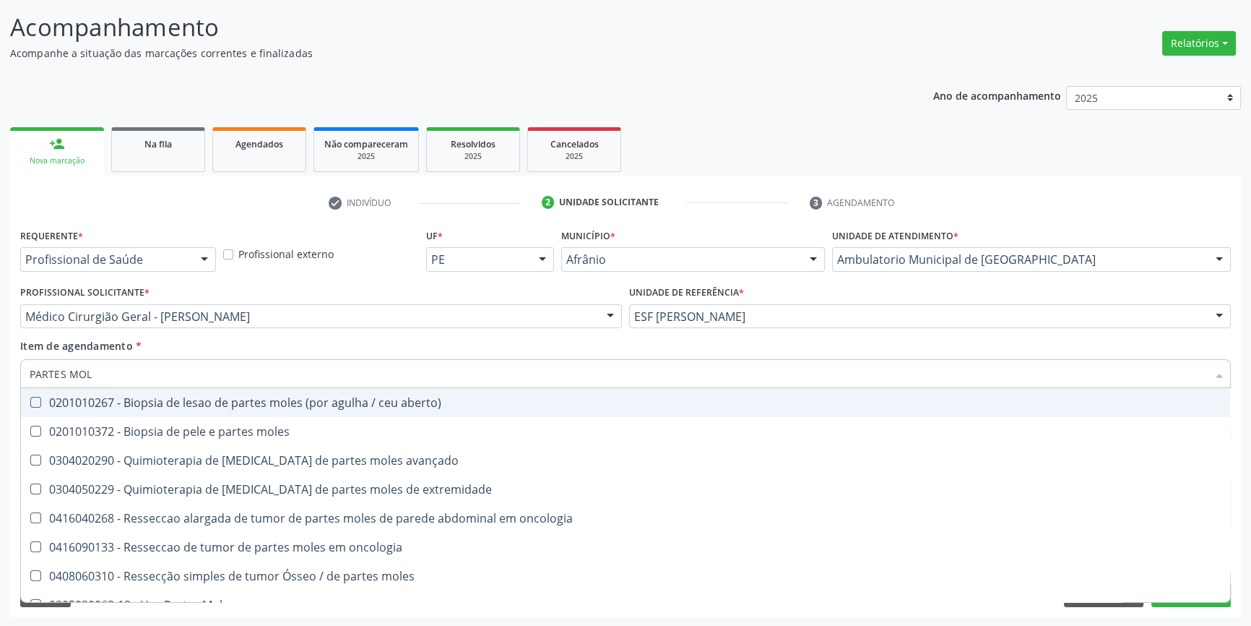
type input "PARTES MOLE"
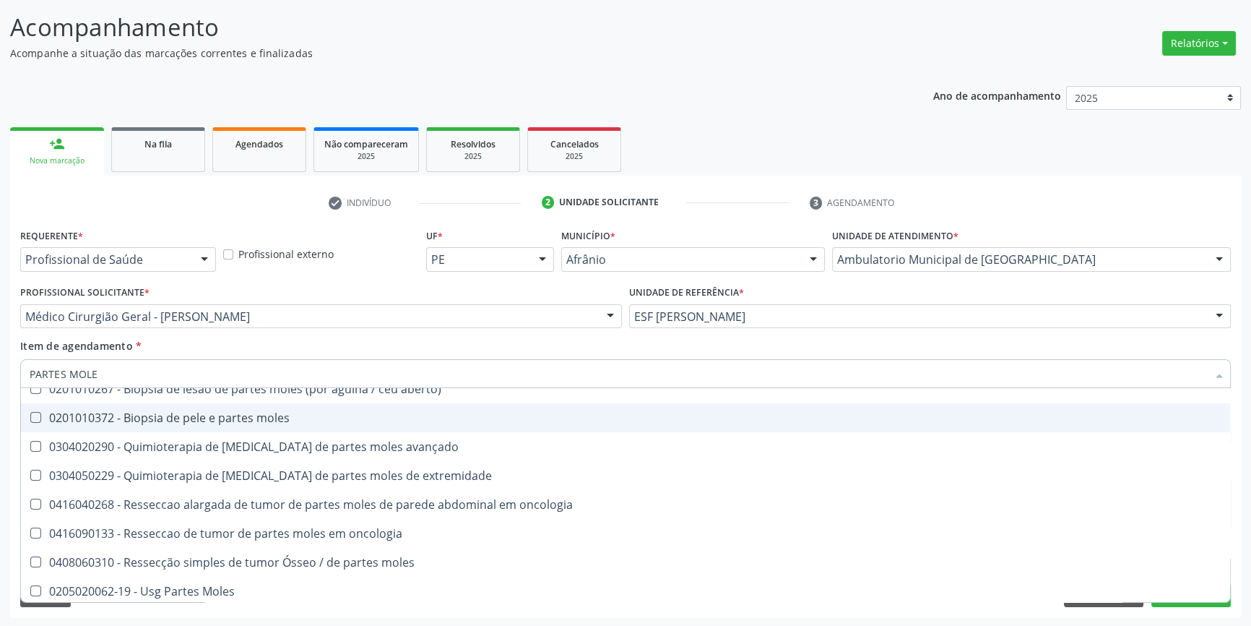
scroll to position [17, 0]
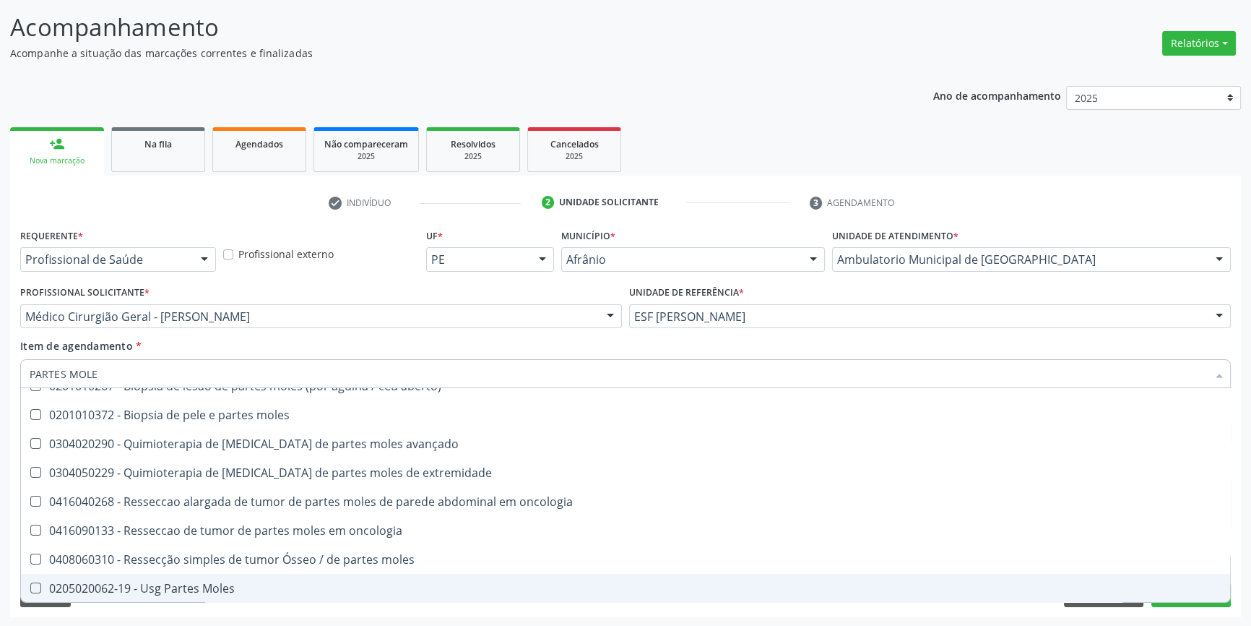
click at [218, 595] on span "0205020062-19 - Usg Partes Moles" at bounding box center [625, 588] width 1209 height 29
checkbox Moles "true"
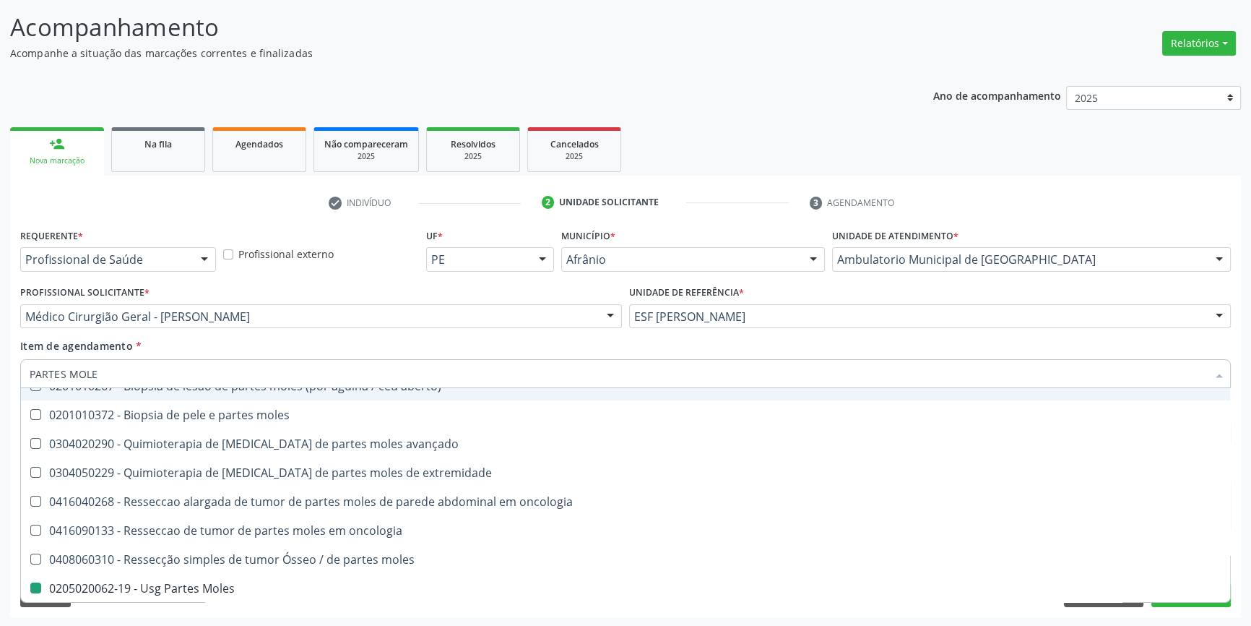
click at [298, 347] on div "Item de agendamento * PARTES MOLE Desfazer seleção 0201010267 - Biopsia de lesa…" at bounding box center [625, 361] width 1211 height 46
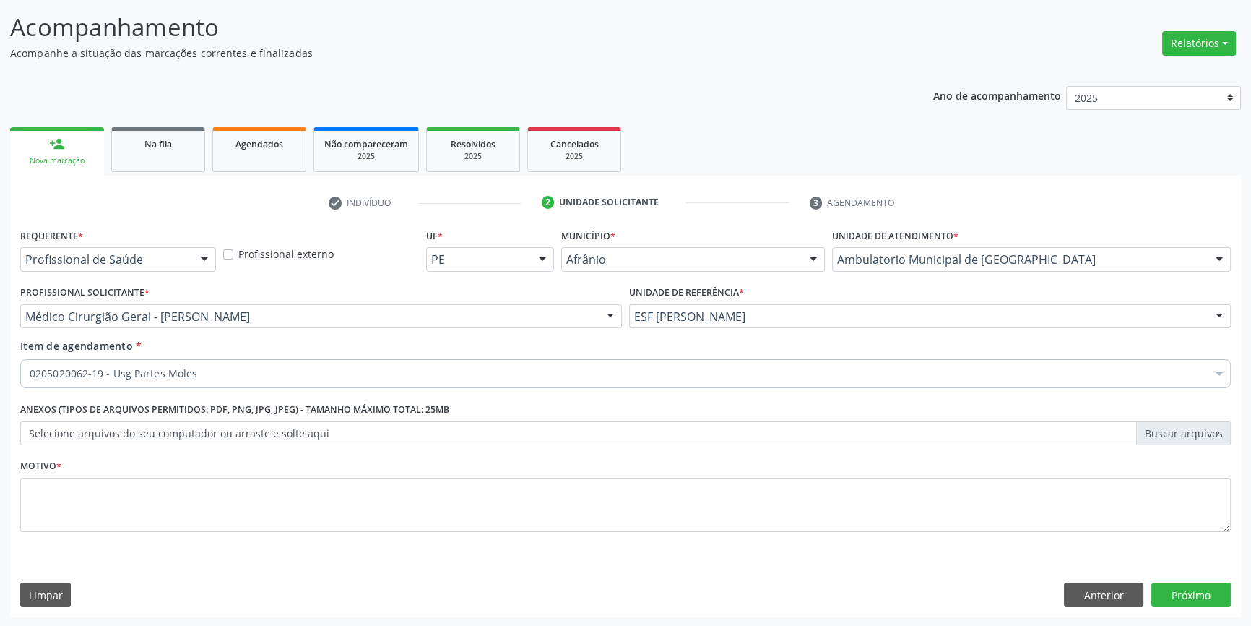
click at [141, 501] on li "Não selecionados" at bounding box center [625, 497] width 1209 height 38
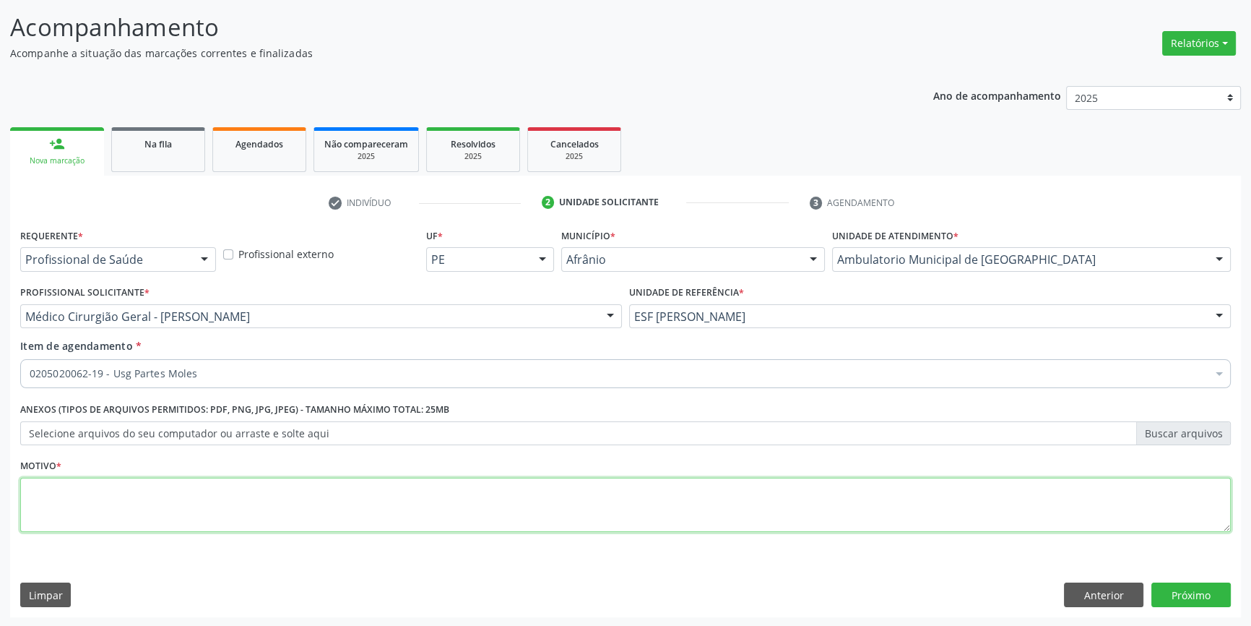
click at [141, 501] on textarea at bounding box center [625, 505] width 1211 height 55
type textarea "CORPO ESTRANHO"
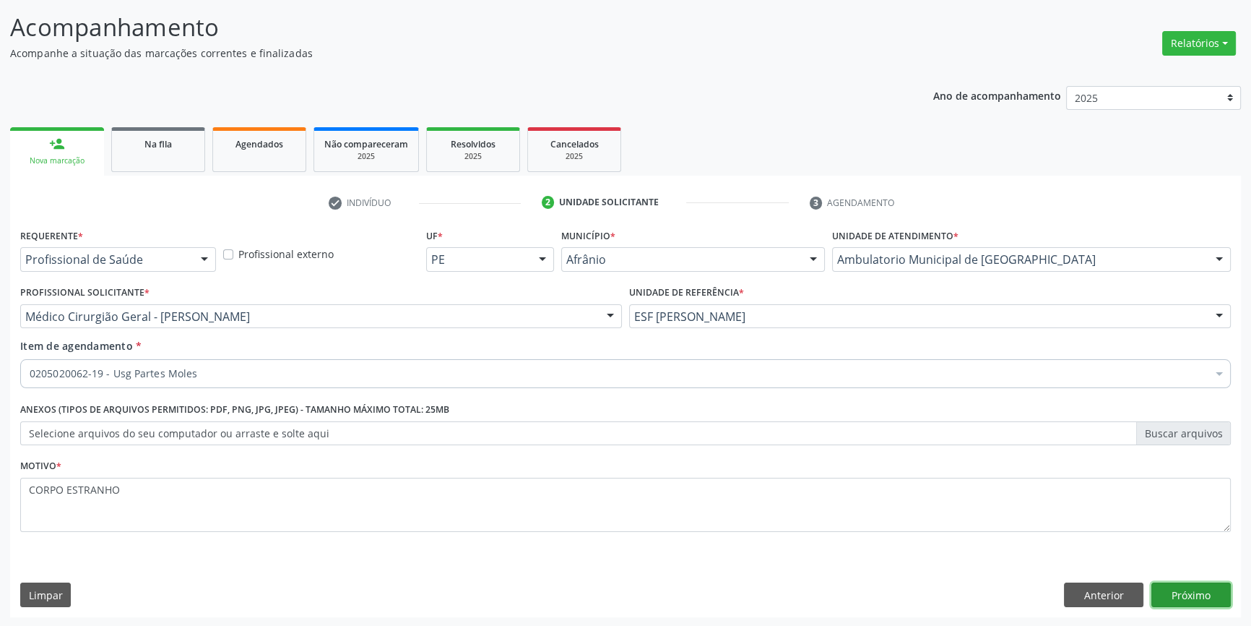
click at [1196, 597] on button "Próximo" at bounding box center [1191, 594] width 79 height 25
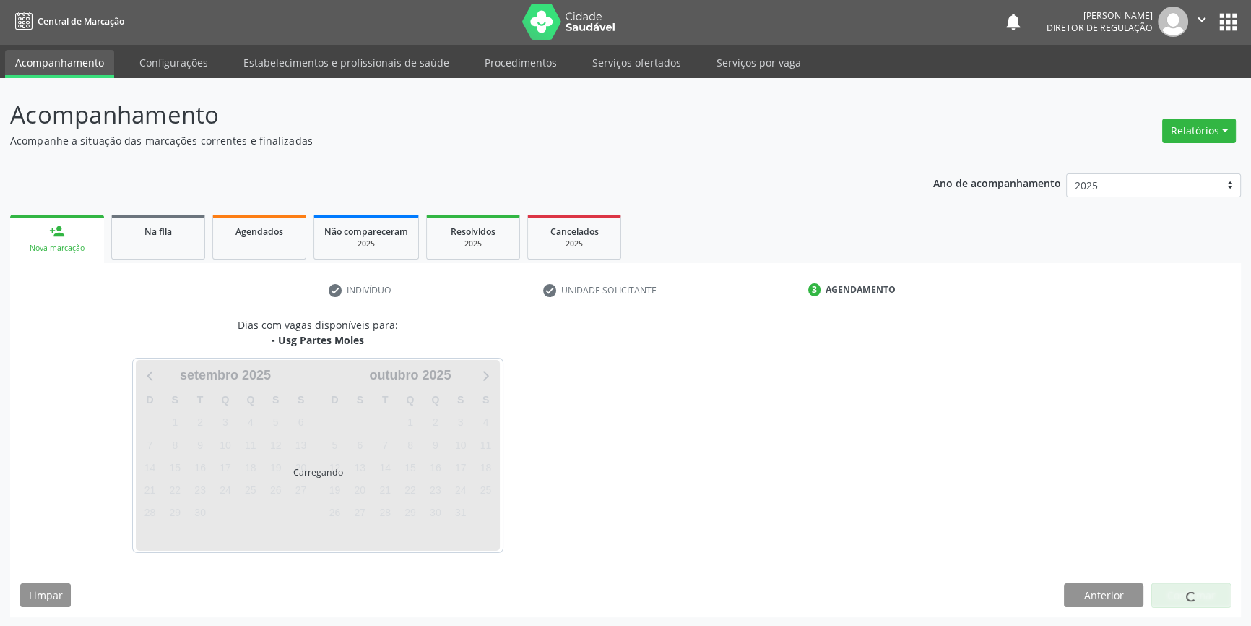
scroll to position [44, 0]
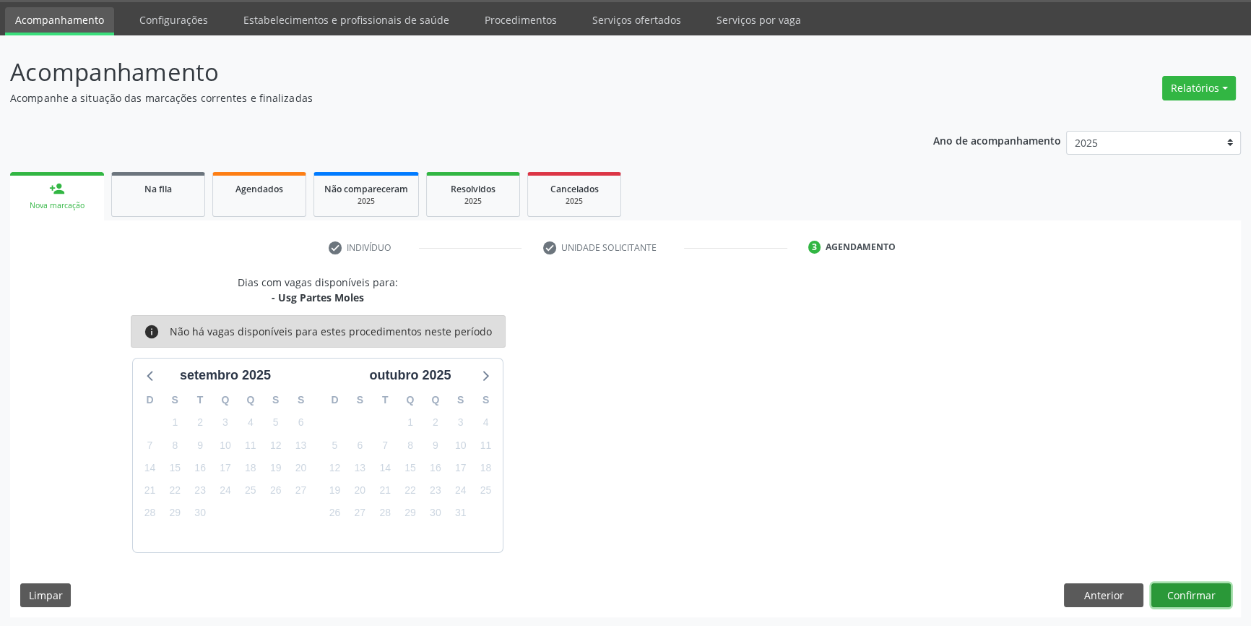
click at [1200, 595] on button "Confirmar" at bounding box center [1191, 595] width 79 height 25
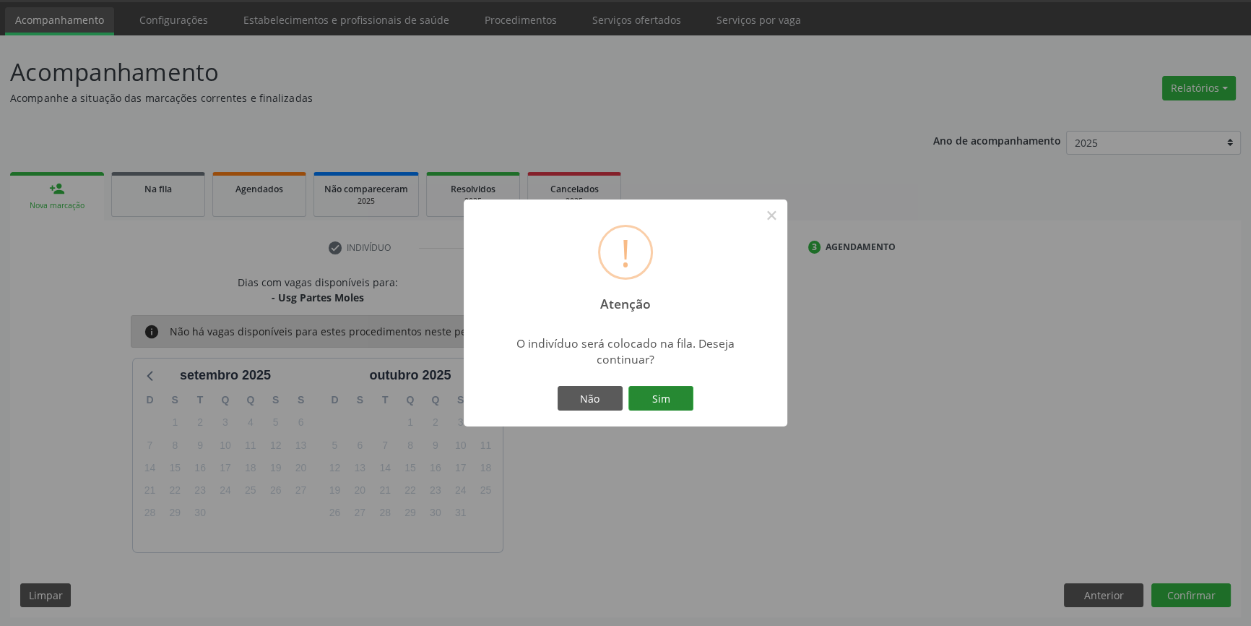
click at [654, 399] on button "Sim" at bounding box center [661, 398] width 65 height 25
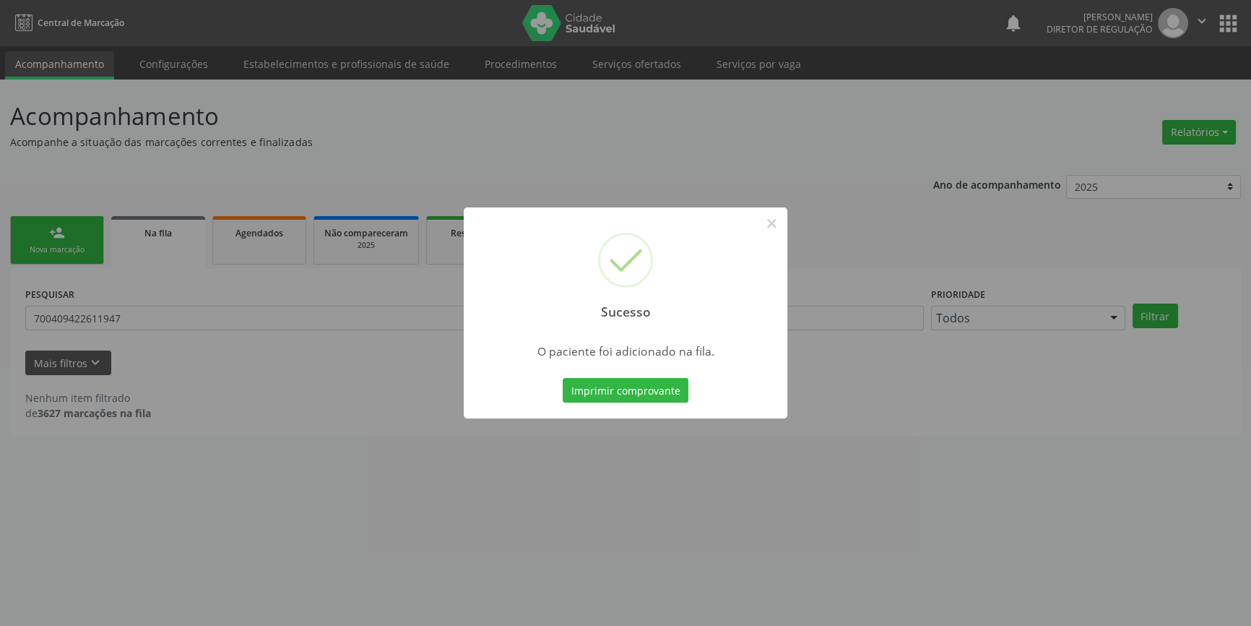
scroll to position [0, 0]
click at [779, 231] on button "×" at bounding box center [776, 223] width 25 height 25
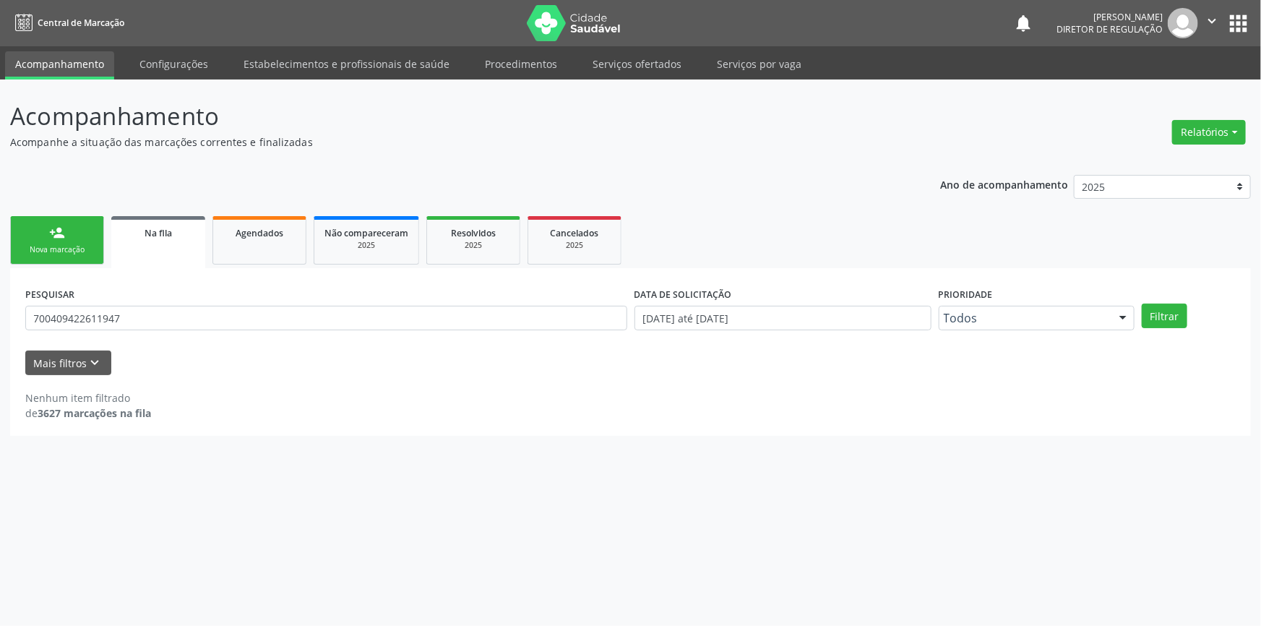
click at [74, 242] on link "person_add Nova marcação" at bounding box center [57, 240] width 94 height 48
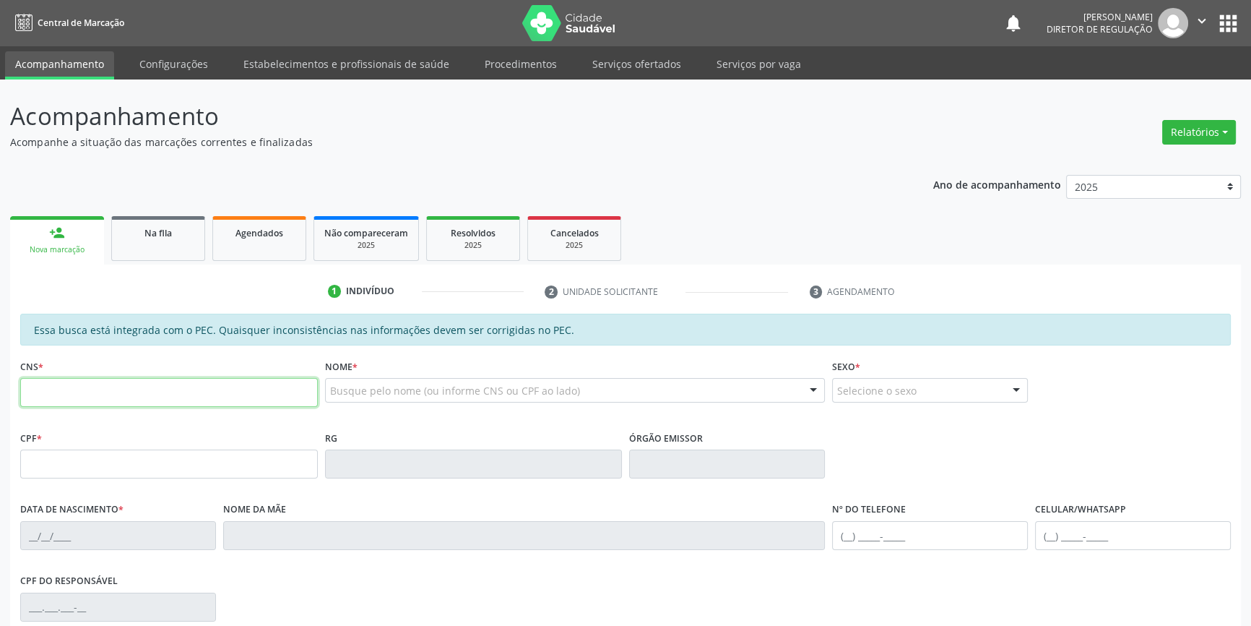
click at [117, 405] on input "text" at bounding box center [169, 392] width 298 height 29
type input "700 0093 9957 5300"
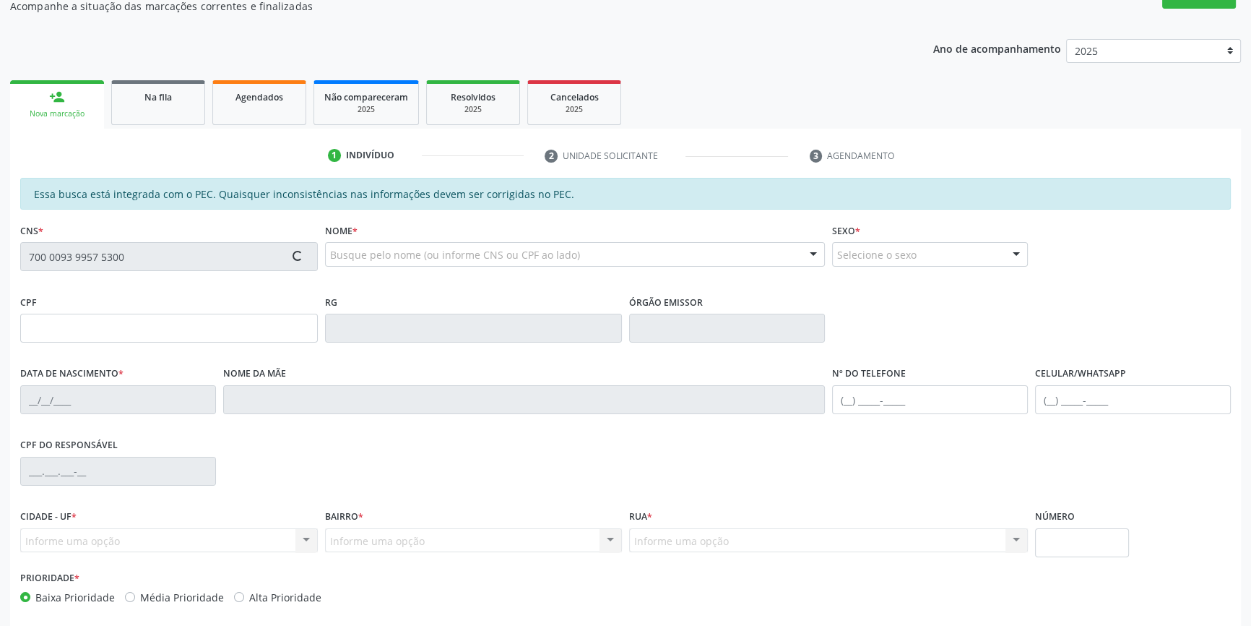
scroll to position [198, 0]
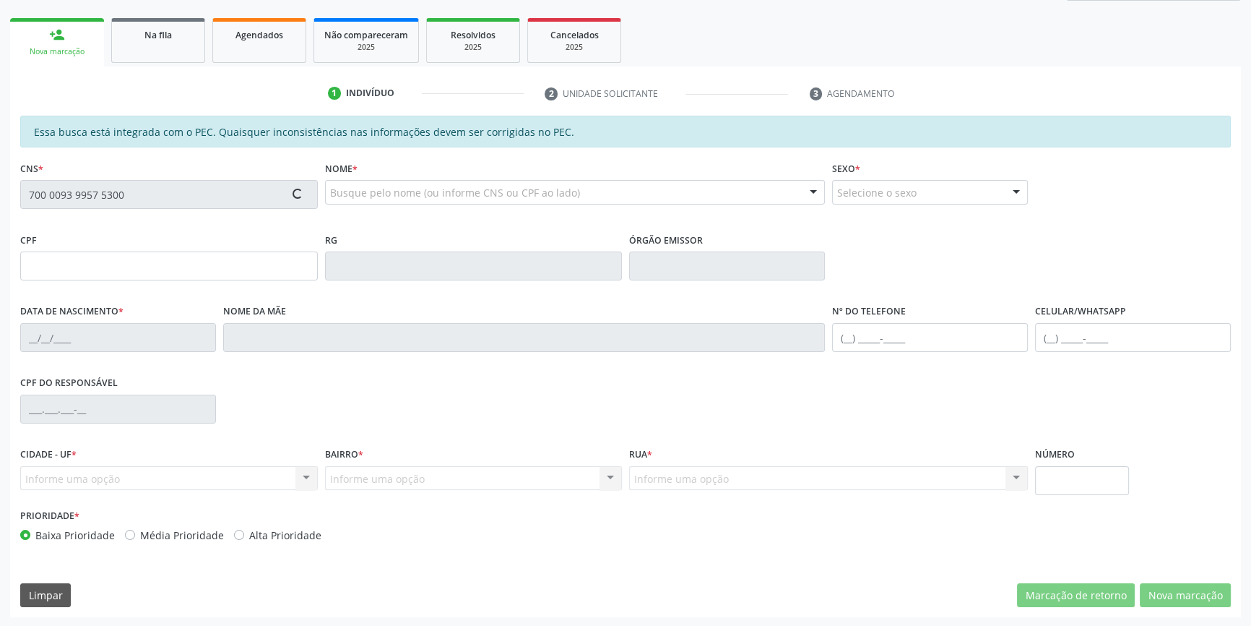
type input "009.705.834-35"
type input "0[DATE]"
type input "[PERSON_NAME]"
type input "[PHONE_NUMBER]"
type input "S/N"
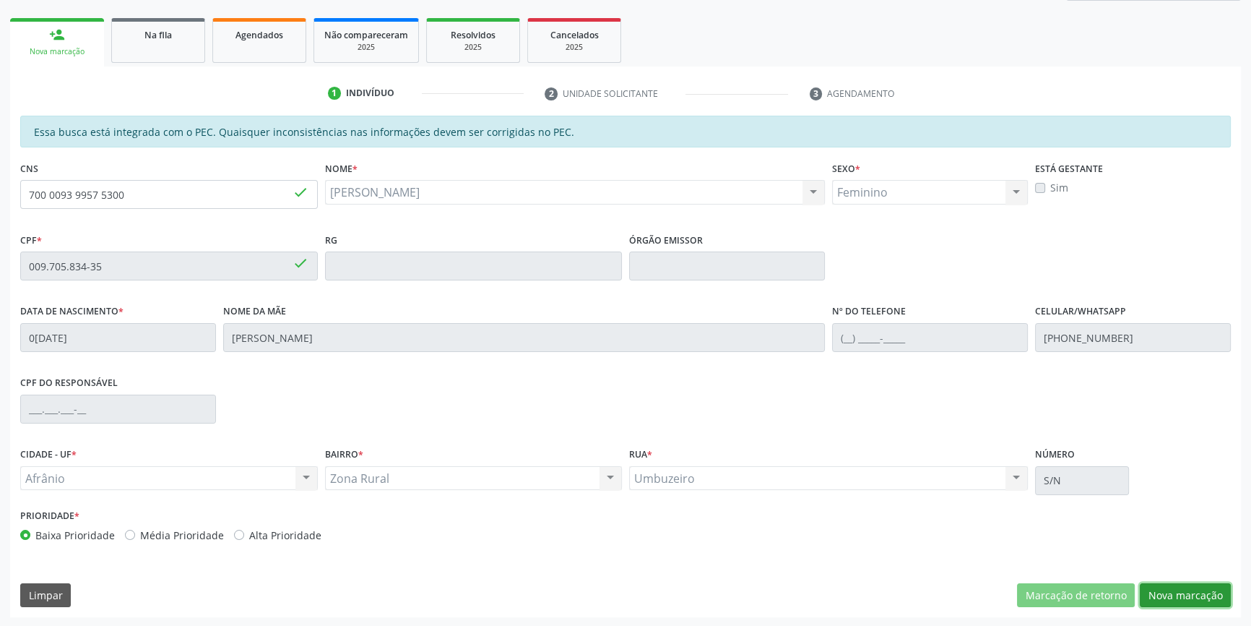
click at [1173, 591] on button "Nova marcação" at bounding box center [1185, 595] width 91 height 25
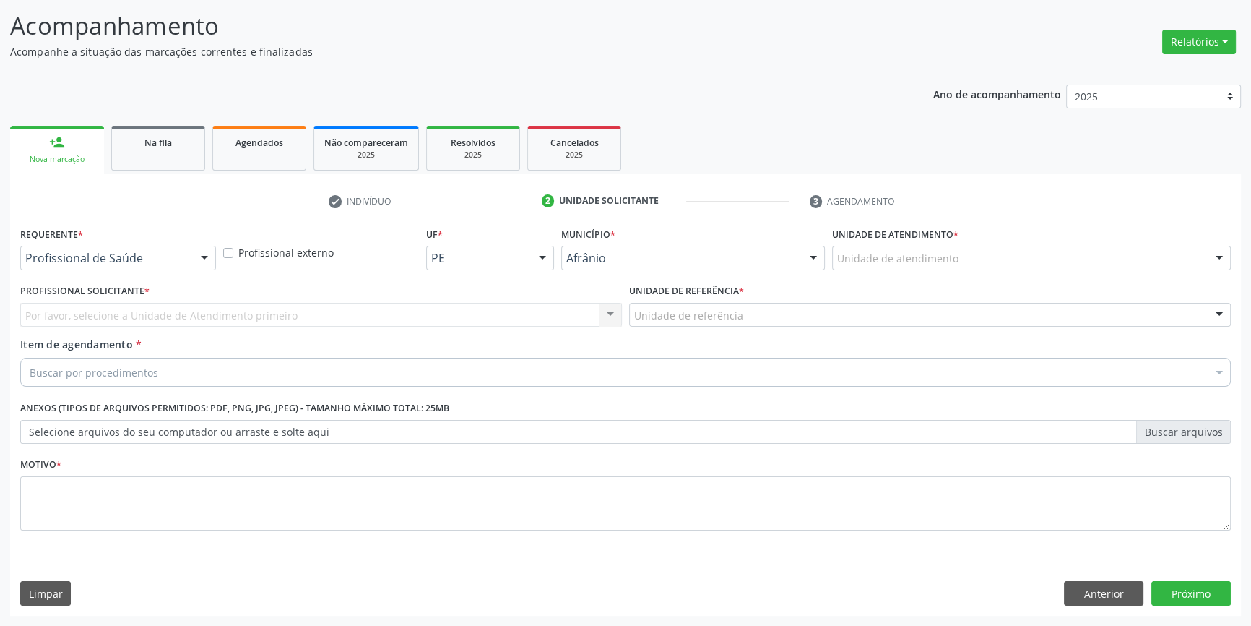
scroll to position [89, 0]
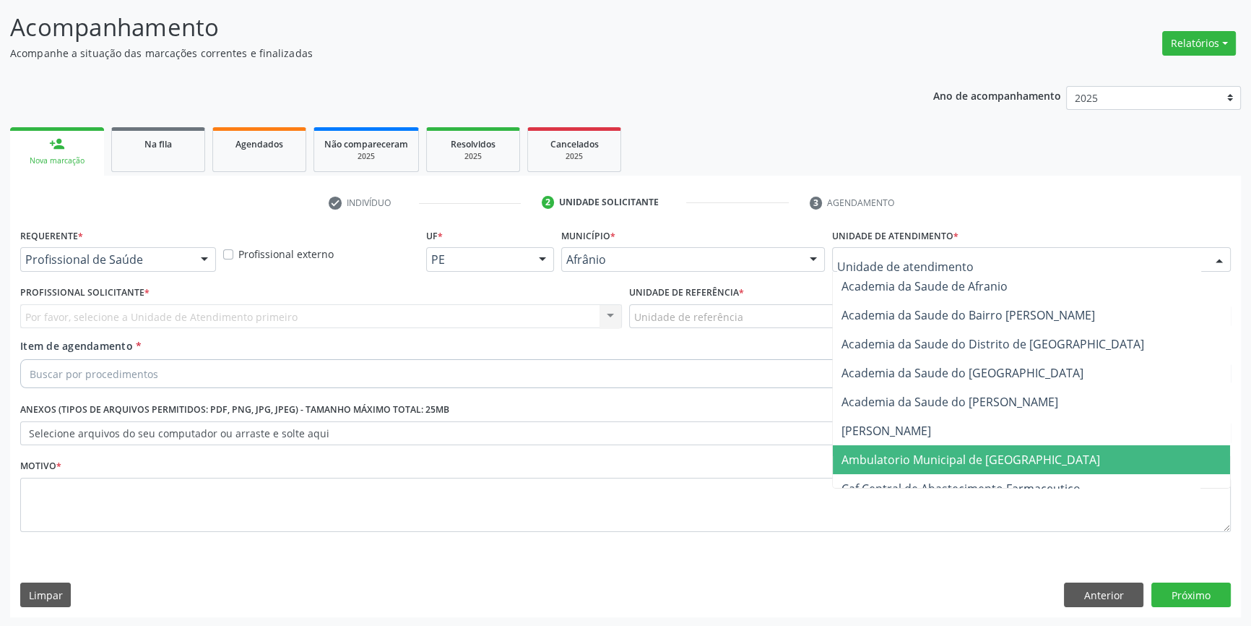
click at [929, 460] on span "Ambulatorio Municipal de [GEOGRAPHIC_DATA]" at bounding box center [971, 460] width 259 height 16
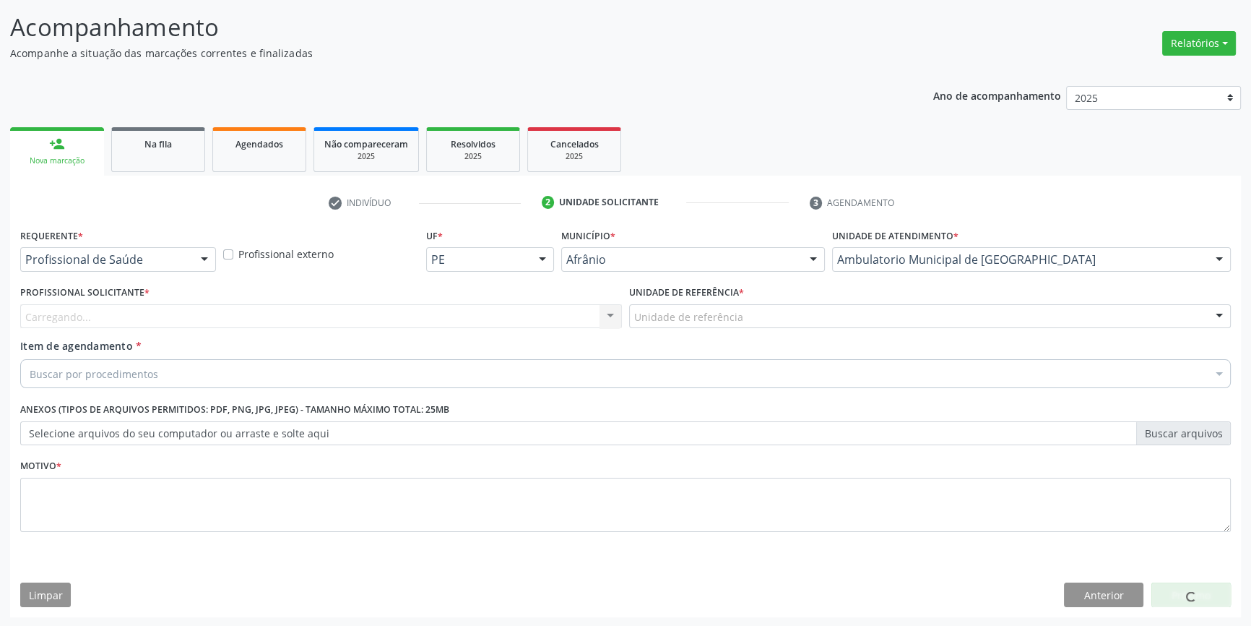
drag, startPoint x: 730, startPoint y: 311, endPoint x: 752, endPoint y: 397, distance: 88.7
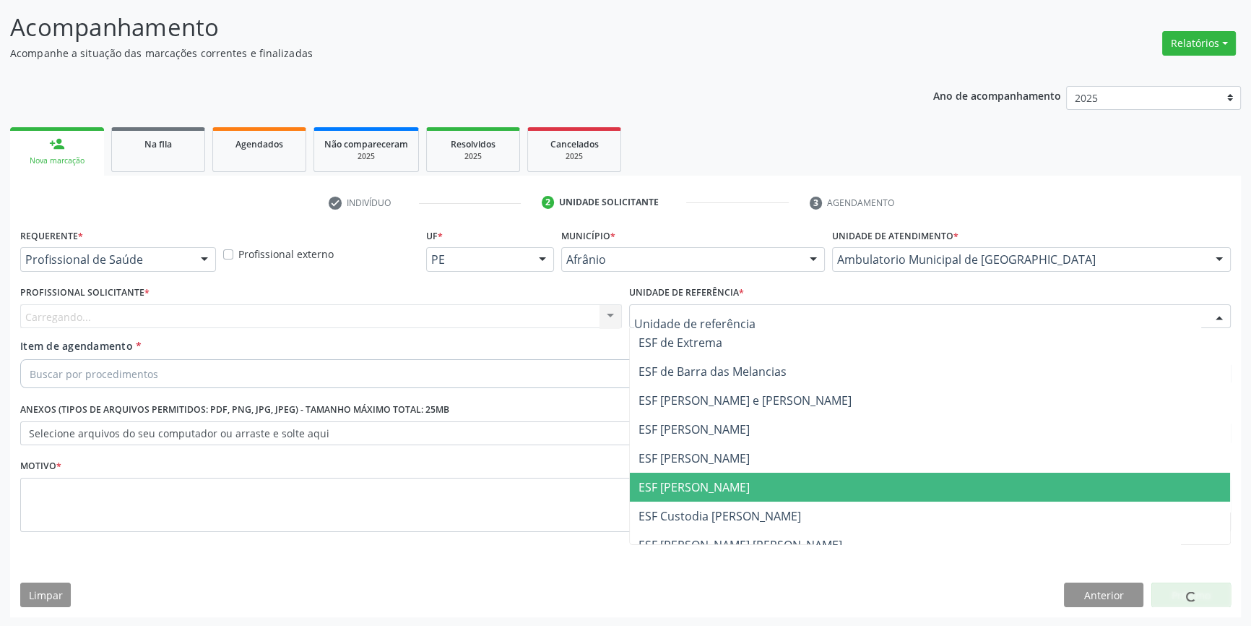
click at [744, 489] on span "ESF [PERSON_NAME]" at bounding box center [930, 486] width 600 height 29
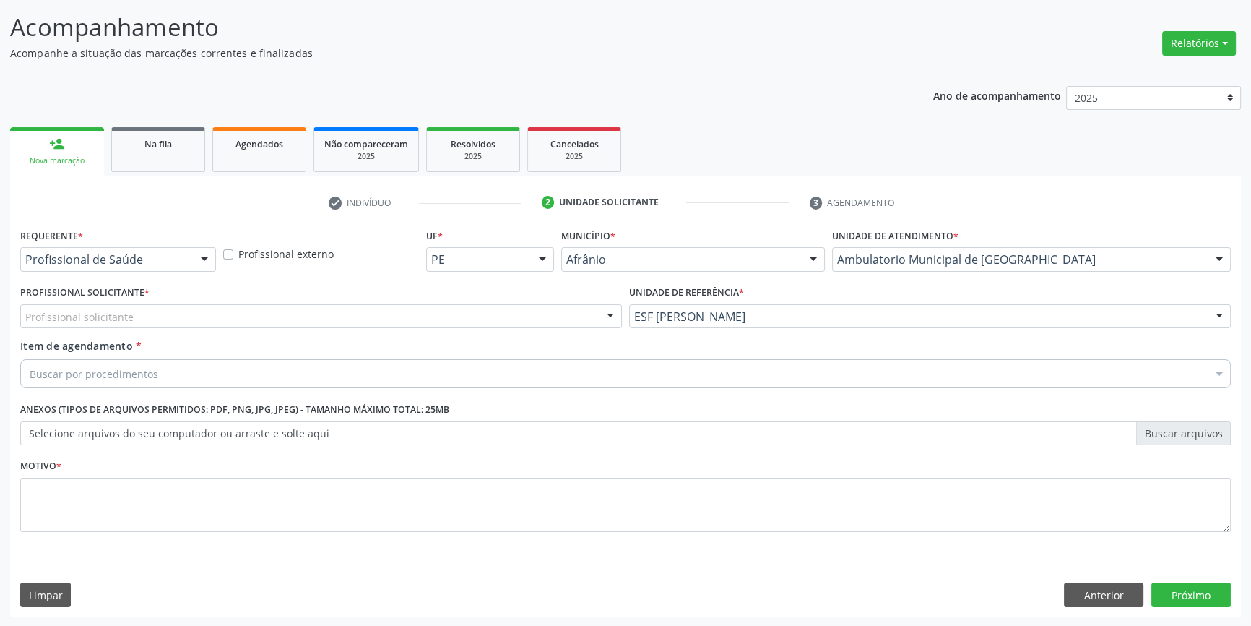
click at [472, 324] on div "Profissional solicitante" at bounding box center [321, 316] width 602 height 25
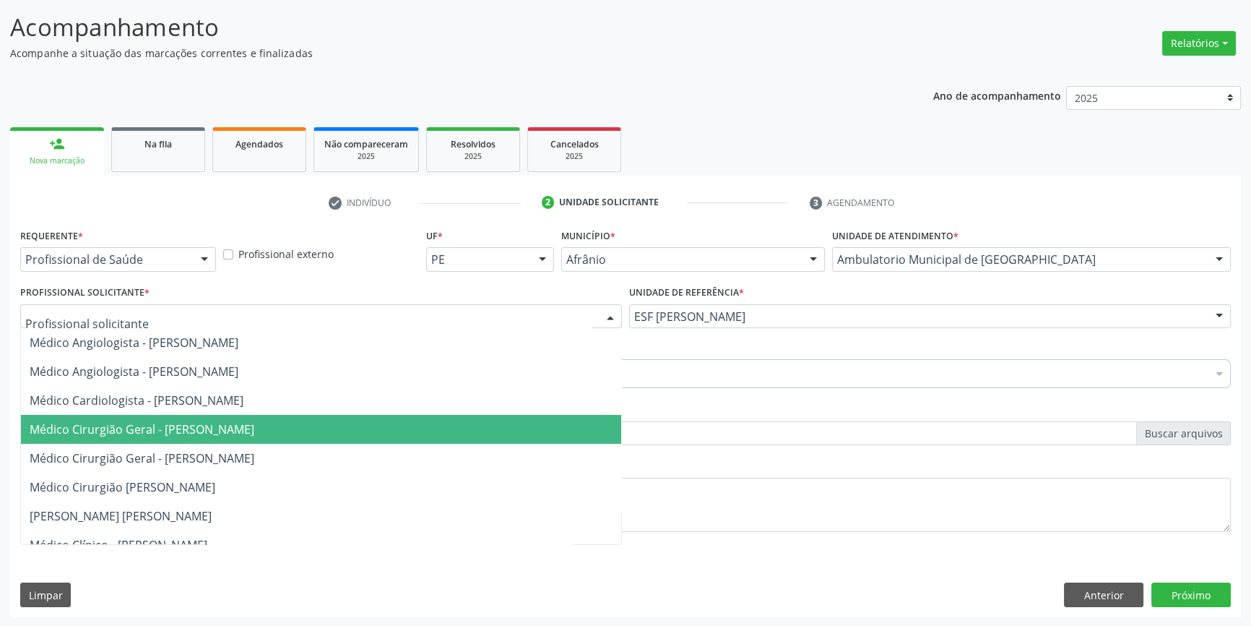
click at [273, 444] on span "Médico Cirurgião Geral - [PERSON_NAME]" at bounding box center [321, 458] width 600 height 29
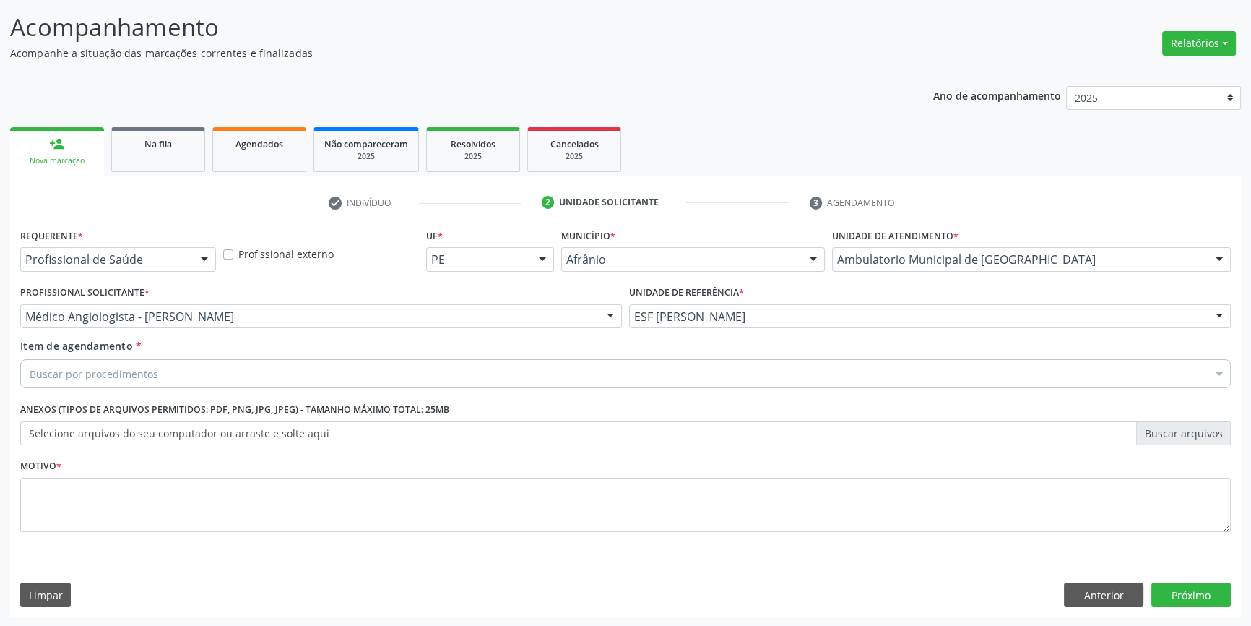
click at [262, 332] on div "Profissional Solicitante * Médico Angiologista - [PERSON_NAME] - [PERSON_NAME] …" at bounding box center [321, 310] width 609 height 56
click at [267, 325] on div "Médico Angiologista - [PERSON_NAME]" at bounding box center [321, 316] width 602 height 25
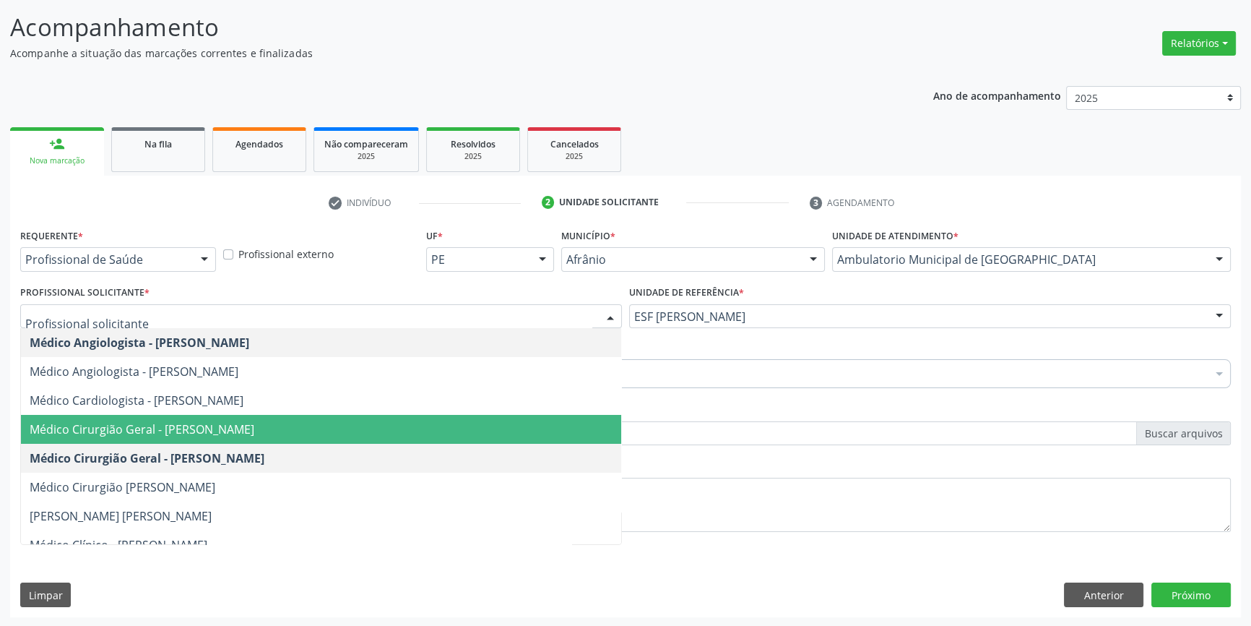
click at [243, 426] on span "Médico Cirurgião Geral - [PERSON_NAME]" at bounding box center [142, 429] width 225 height 16
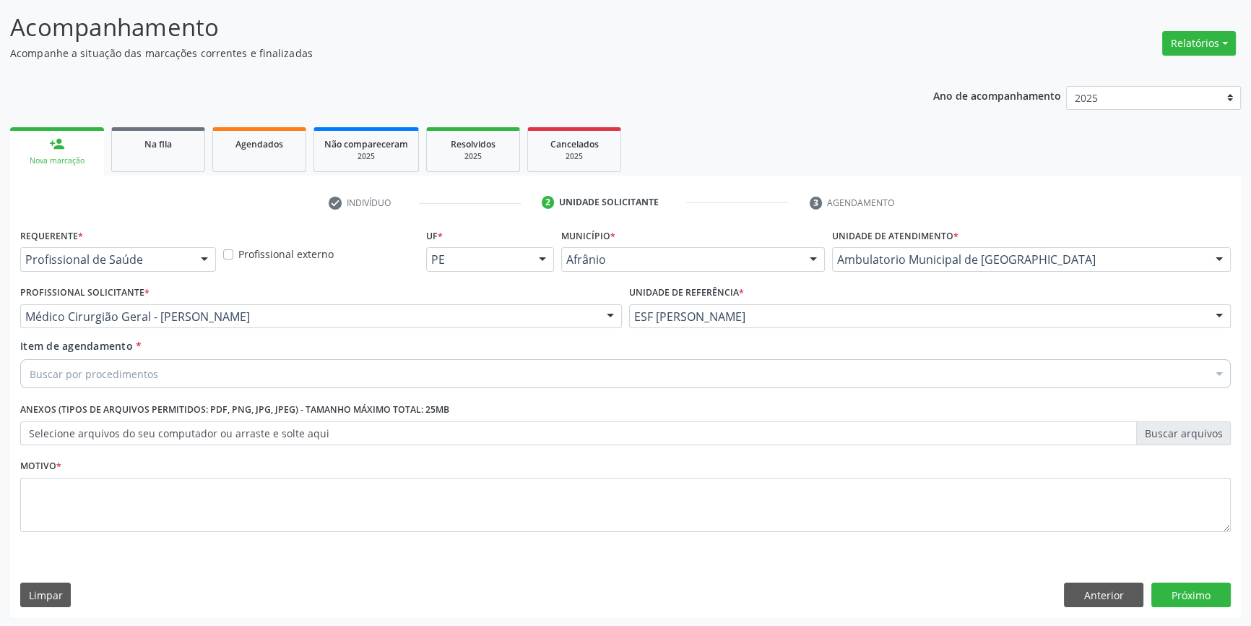
click at [225, 384] on div "Buscar por procedimentos" at bounding box center [625, 373] width 1211 height 29
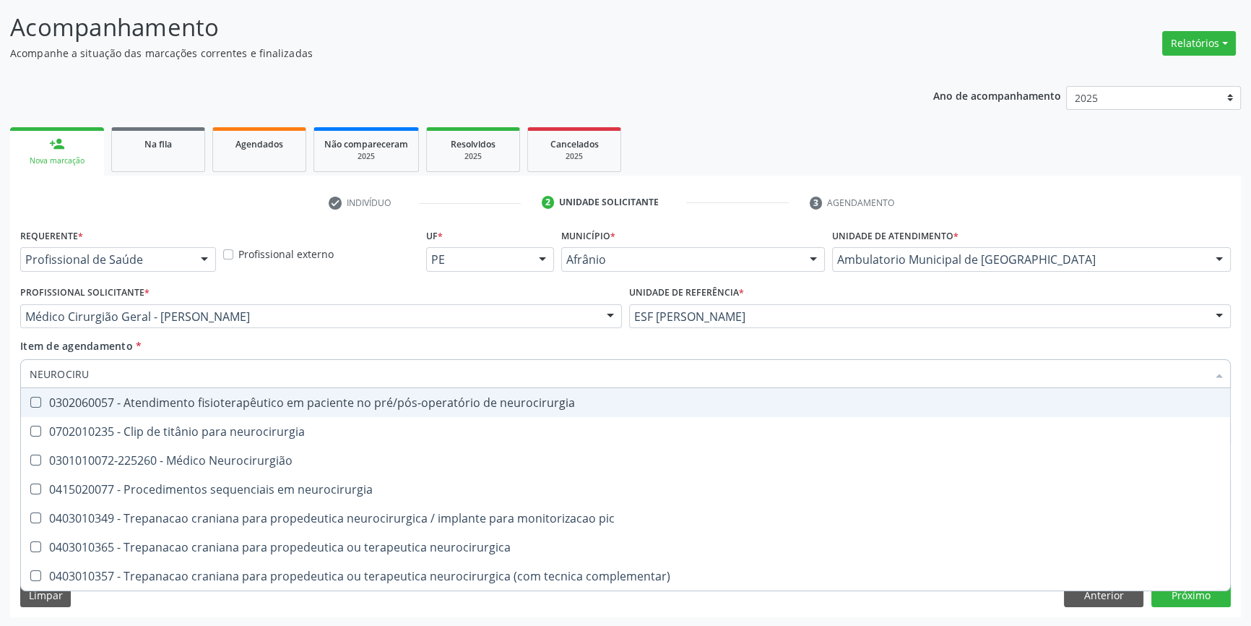
type input "NEUROCIRUR"
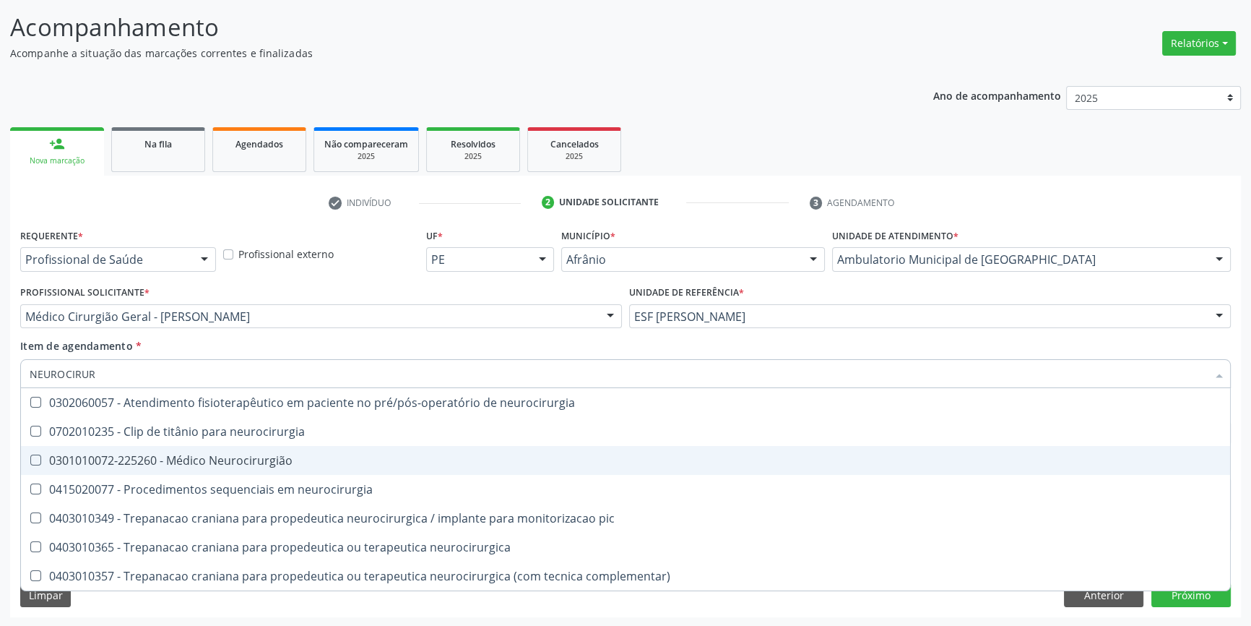
click at [244, 450] on span "0301010072-225260 - Médico Neurocirurgião" at bounding box center [625, 460] width 1209 height 29
checkbox Neurocirurgião "true"
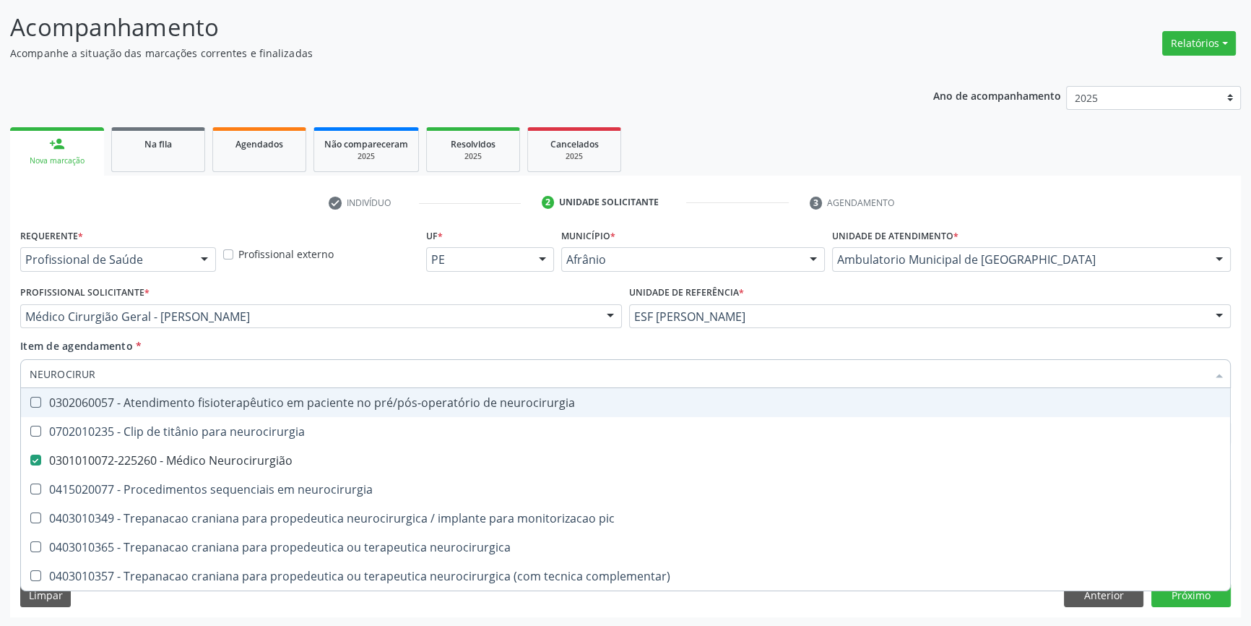
click at [294, 338] on div "Item de agendamento * NEUROCIRUR Desfazer seleção 0302060057 - Atendimento fisi…" at bounding box center [625, 361] width 1211 height 46
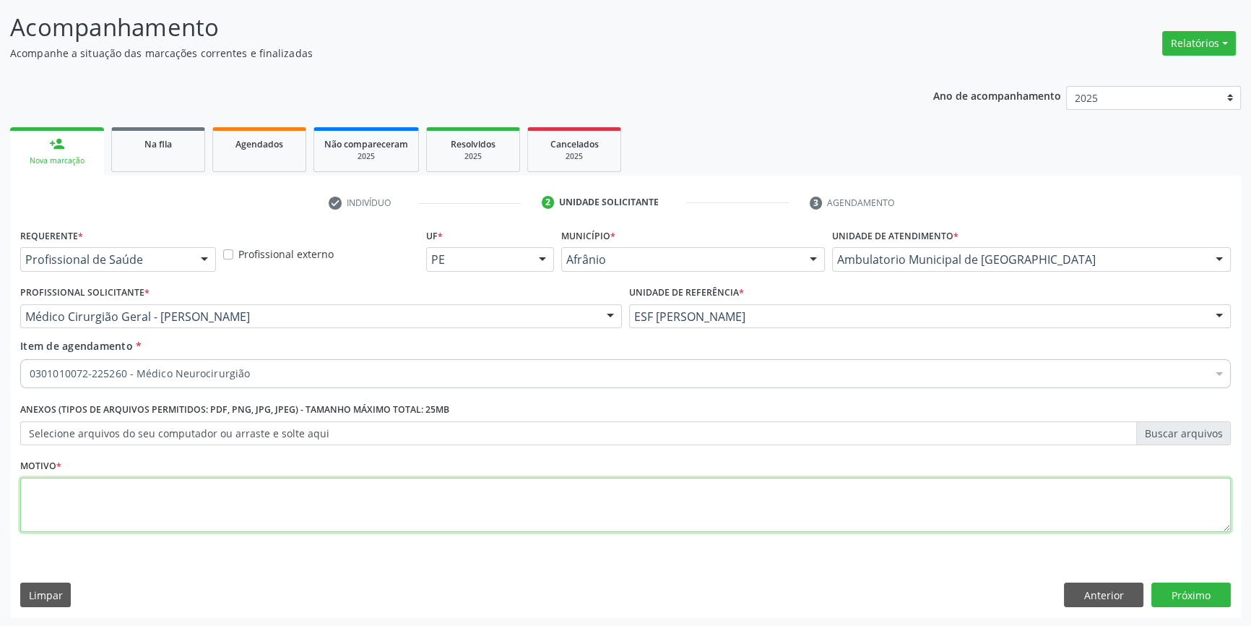
click at [264, 506] on textarea at bounding box center [625, 505] width 1211 height 55
type textarea "ACOMPANHAMENTO HISTORICO PREVIO DE AVC"
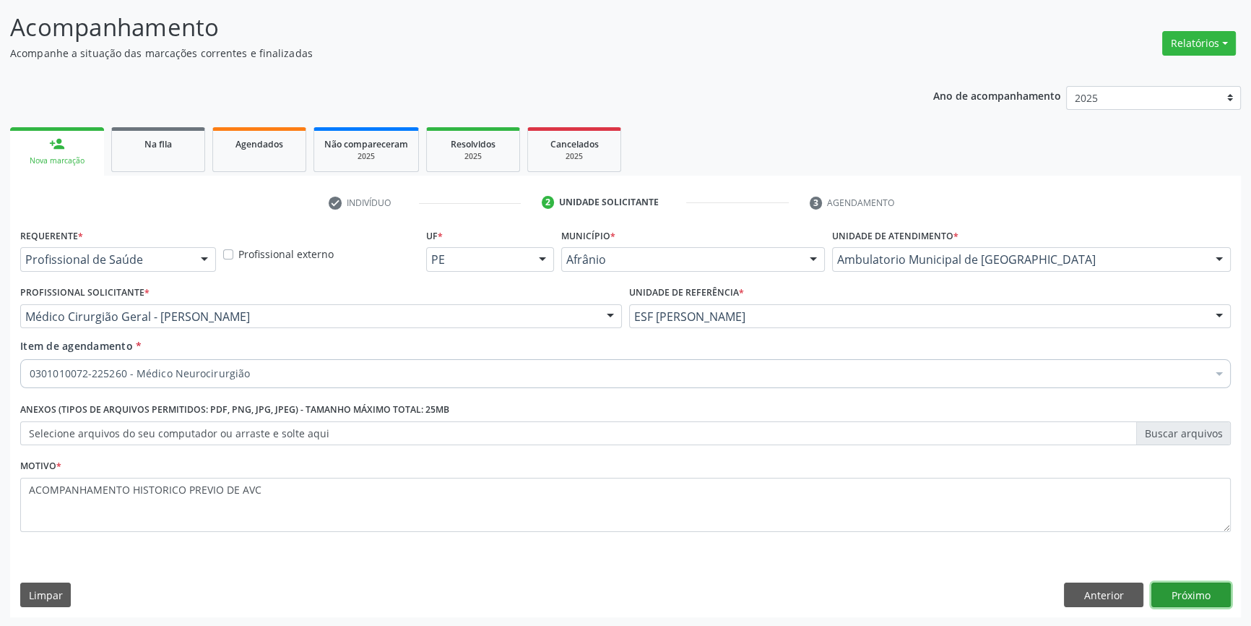
click at [1188, 600] on button "Próximo" at bounding box center [1191, 594] width 79 height 25
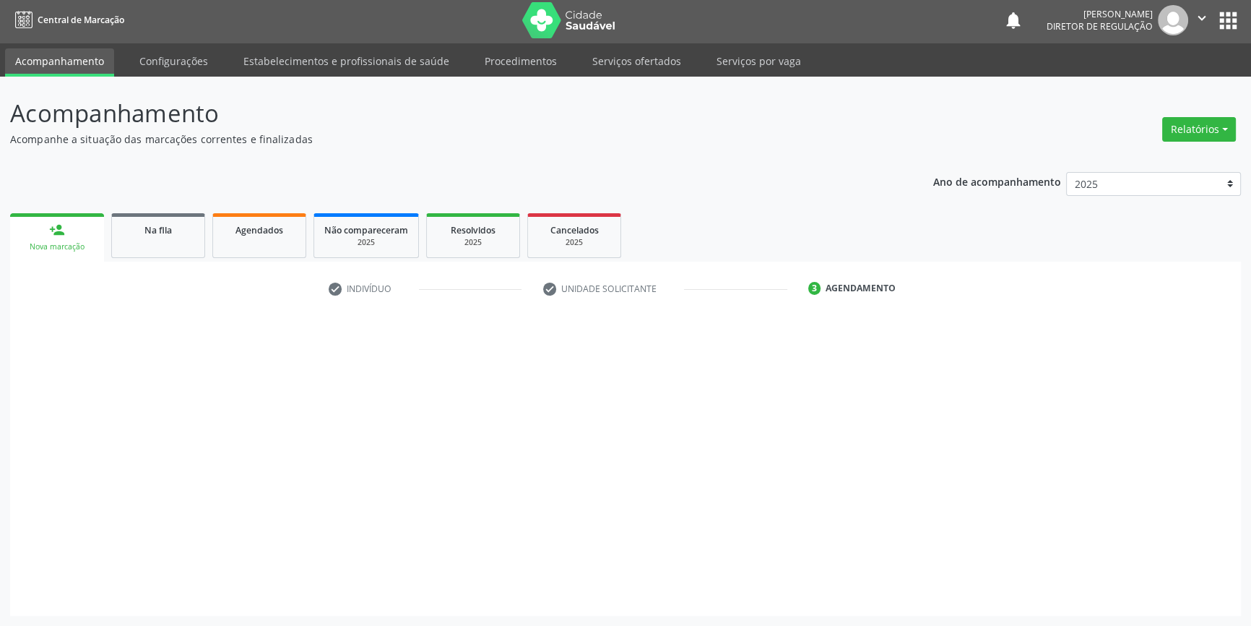
scroll to position [1, 0]
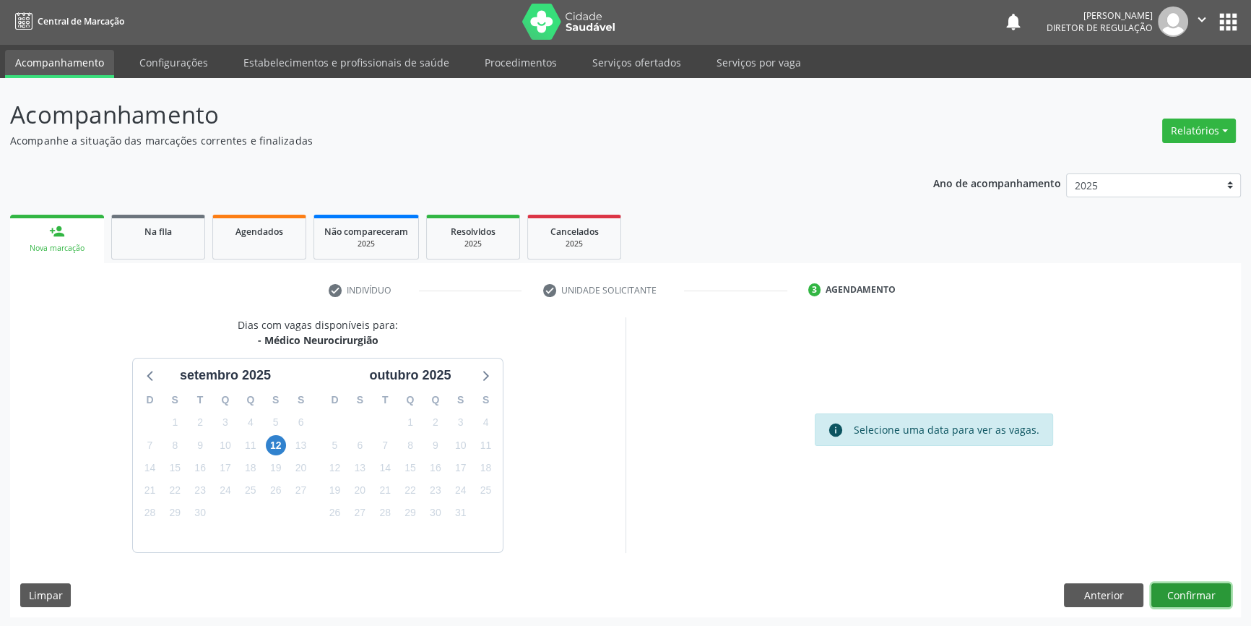
click at [1185, 591] on button "Confirmar" at bounding box center [1191, 595] width 79 height 25
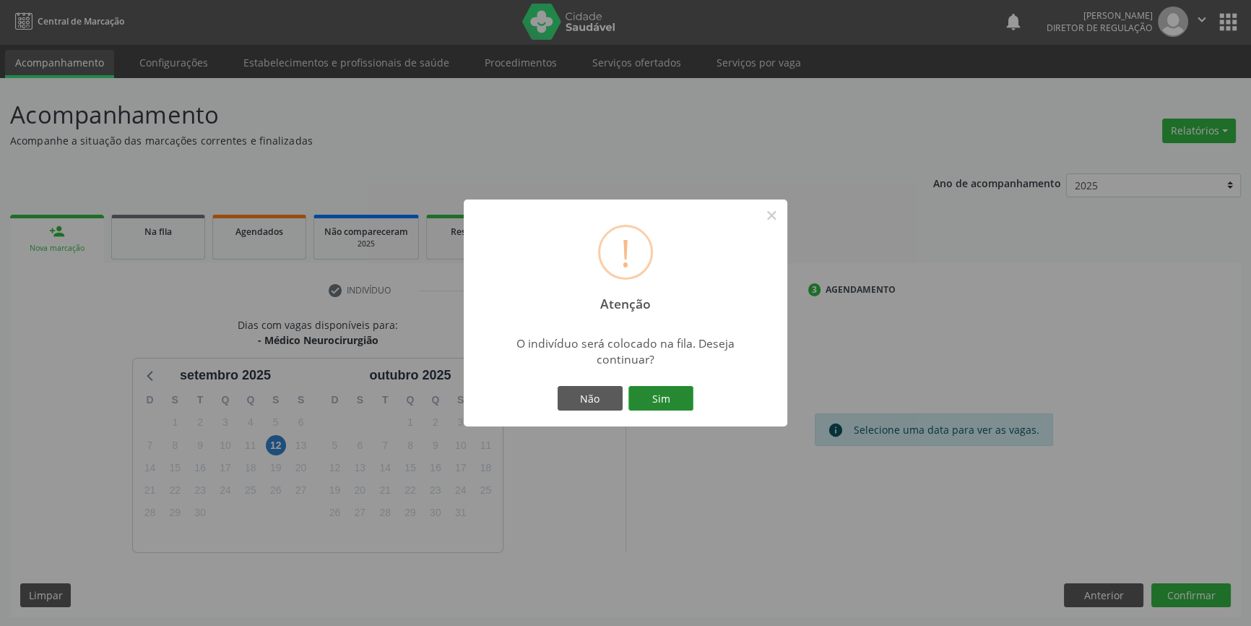
click at [657, 398] on button "Sim" at bounding box center [661, 398] width 65 height 25
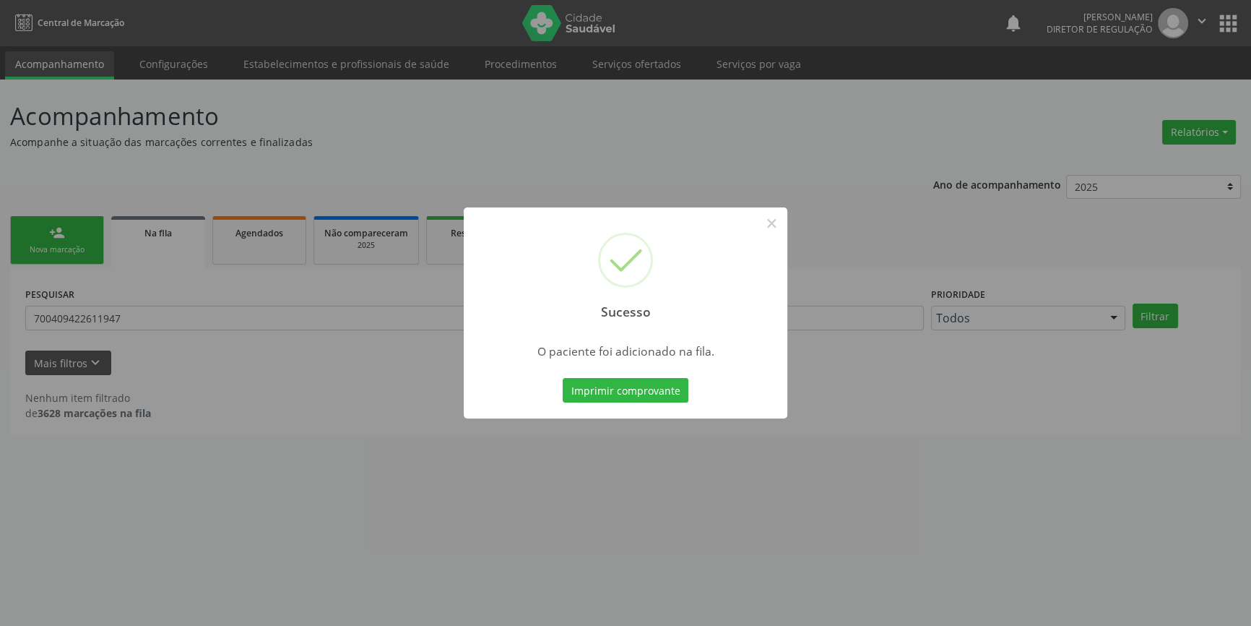
scroll to position [0, 0]
click at [767, 217] on button "×" at bounding box center [776, 223] width 25 height 25
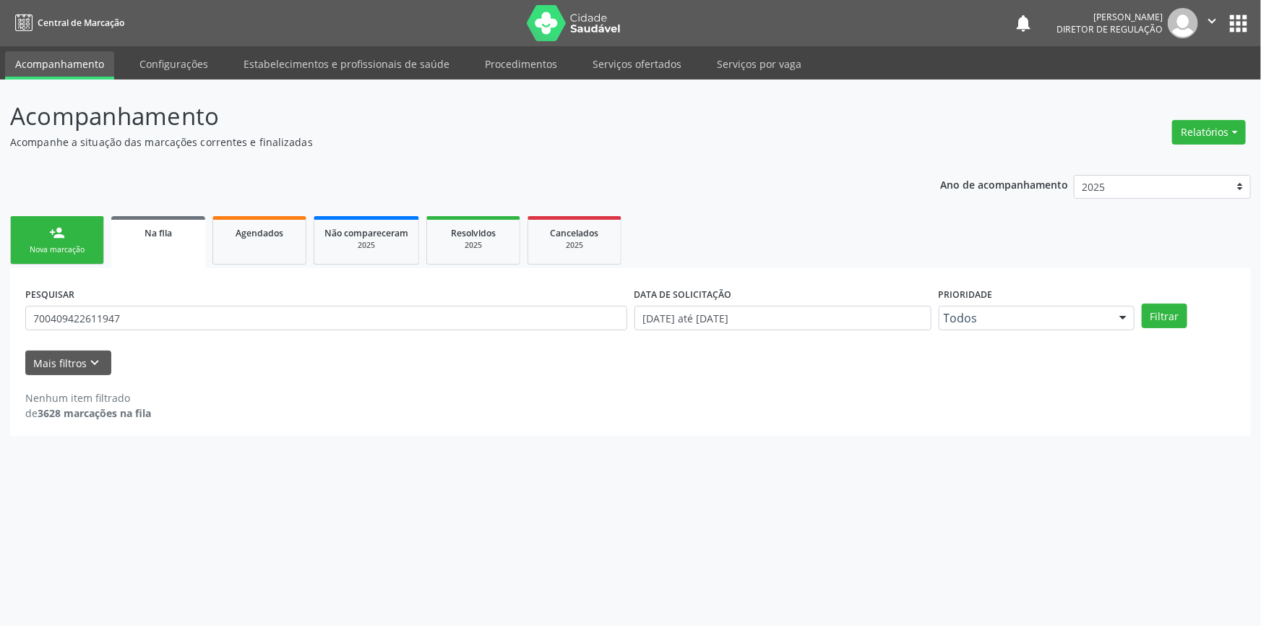
click at [68, 216] on link "person_add Nova marcação" at bounding box center [57, 240] width 94 height 48
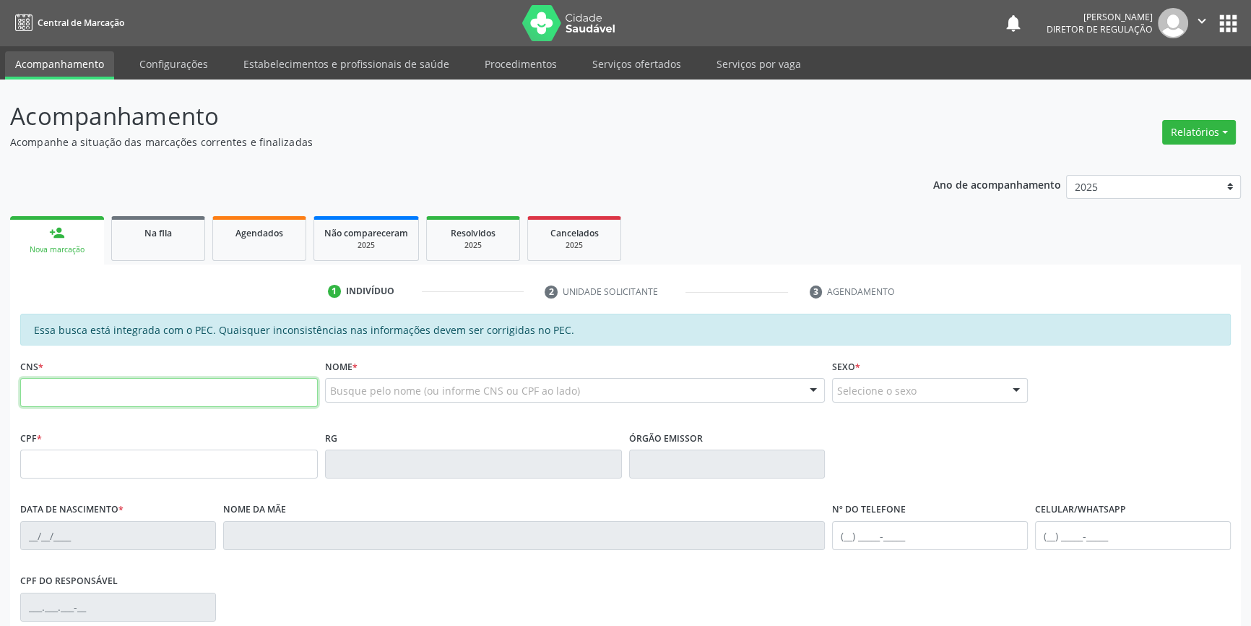
click at [157, 397] on input "text" at bounding box center [169, 392] width 298 height 29
type input "700 5081 5234 0855"
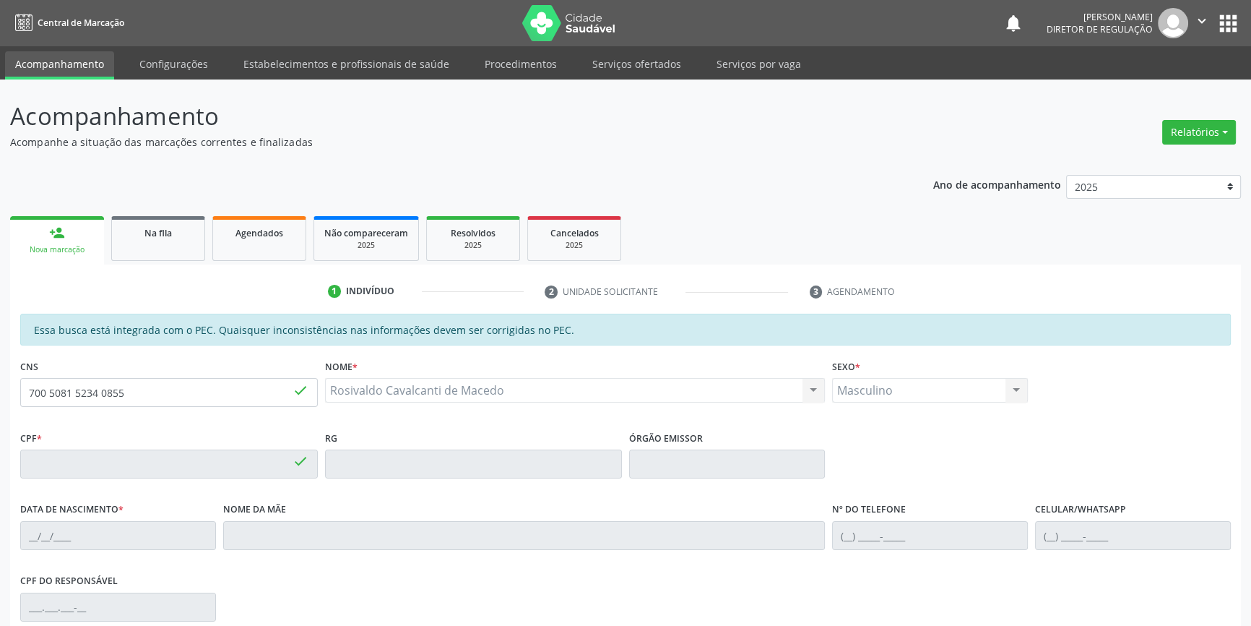
type input "755.293.004-72"
type input "[DATE]"
type input "[PERSON_NAME]"
type input "[PHONE_NUMBER]"
type input "S/N"
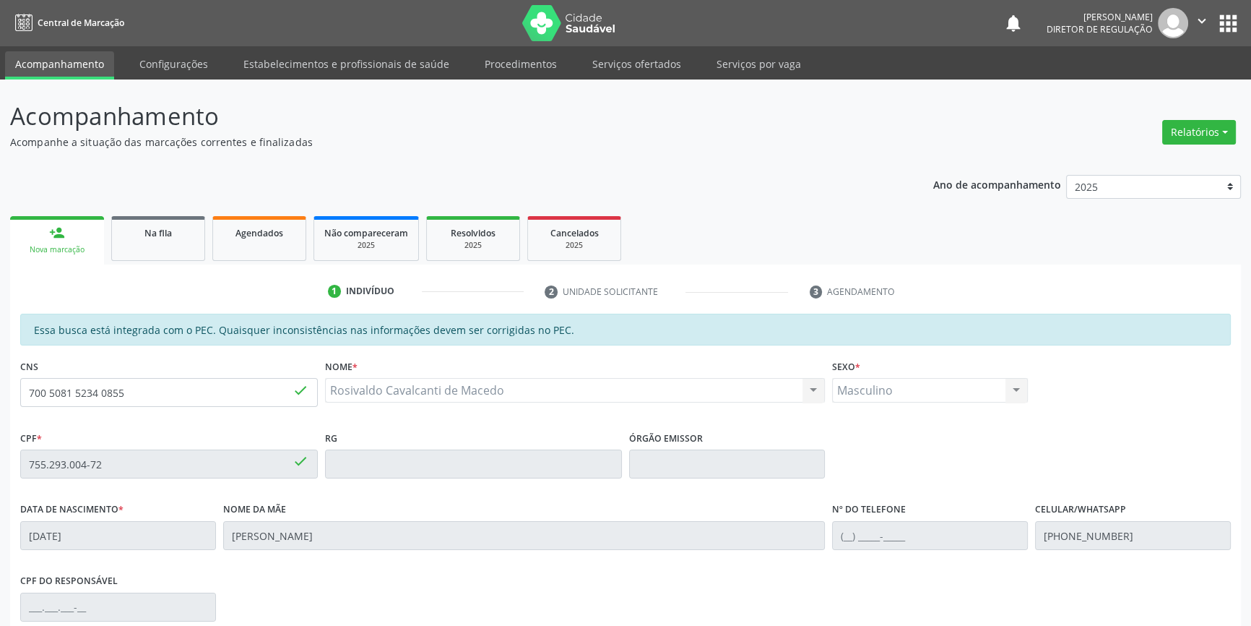
scroll to position [198, 0]
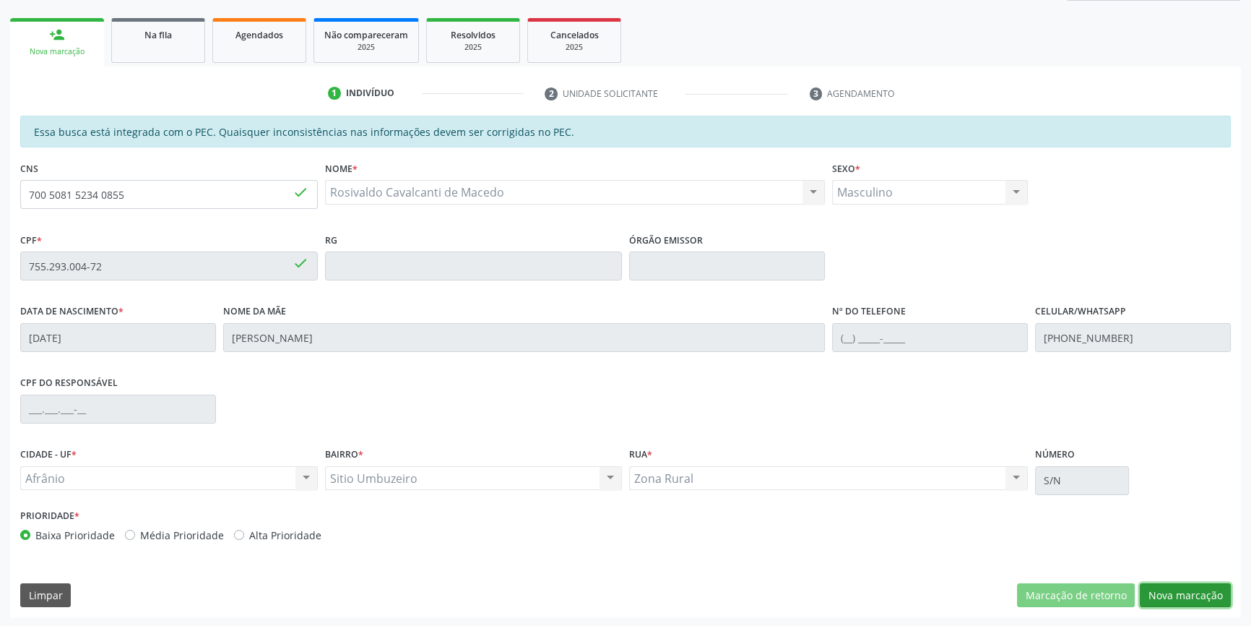
click at [1193, 598] on button "Nova marcação" at bounding box center [1185, 595] width 91 height 25
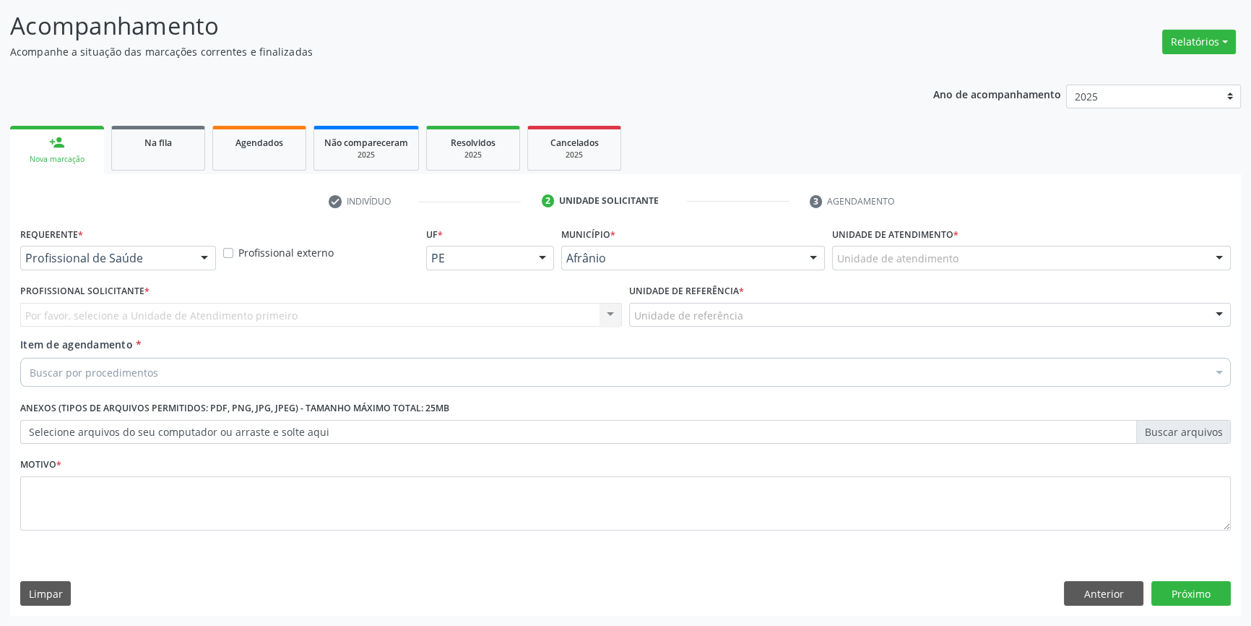
scroll to position [89, 0]
click at [970, 261] on div "Unidade de atendimento" at bounding box center [1031, 259] width 399 height 25
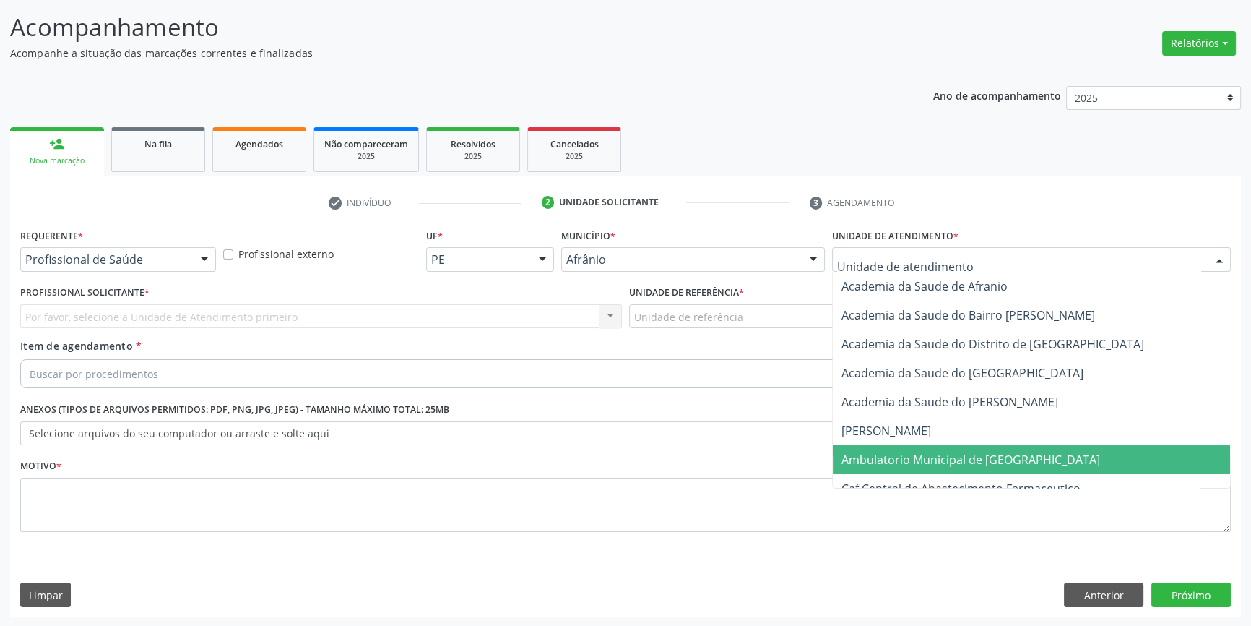
click at [938, 470] on span "Ambulatorio Municipal de [GEOGRAPHIC_DATA]" at bounding box center [1031, 459] width 397 height 29
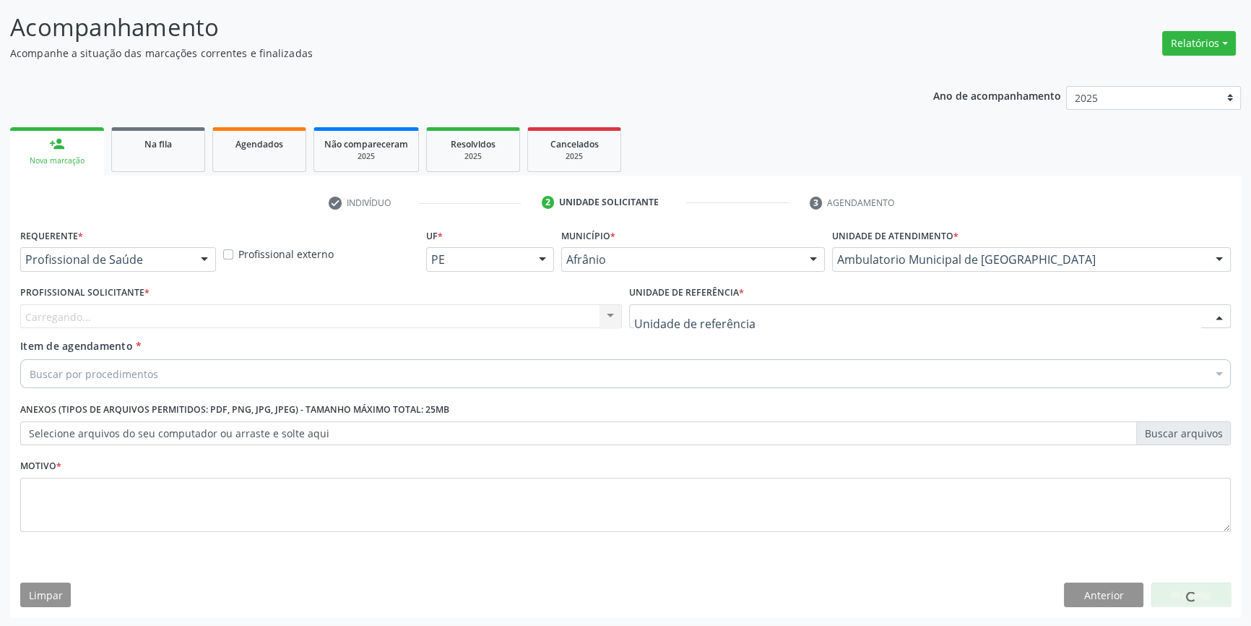
click at [756, 320] on div at bounding box center [930, 316] width 602 height 25
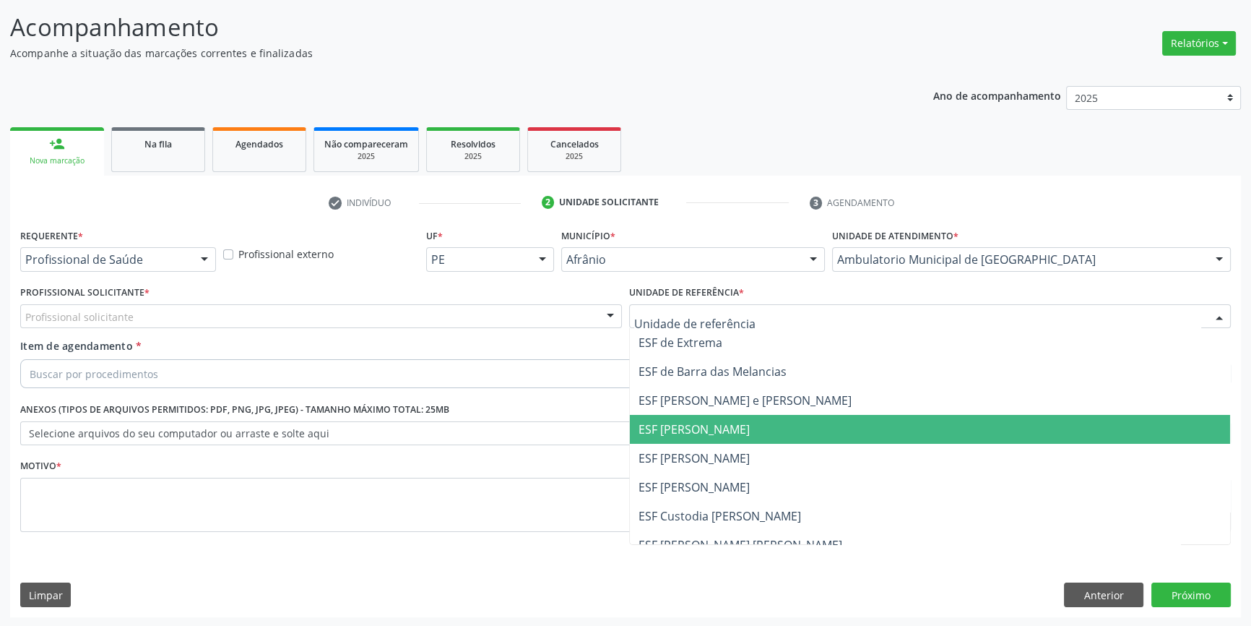
click at [727, 436] on span "ESF [PERSON_NAME]" at bounding box center [930, 429] width 600 height 29
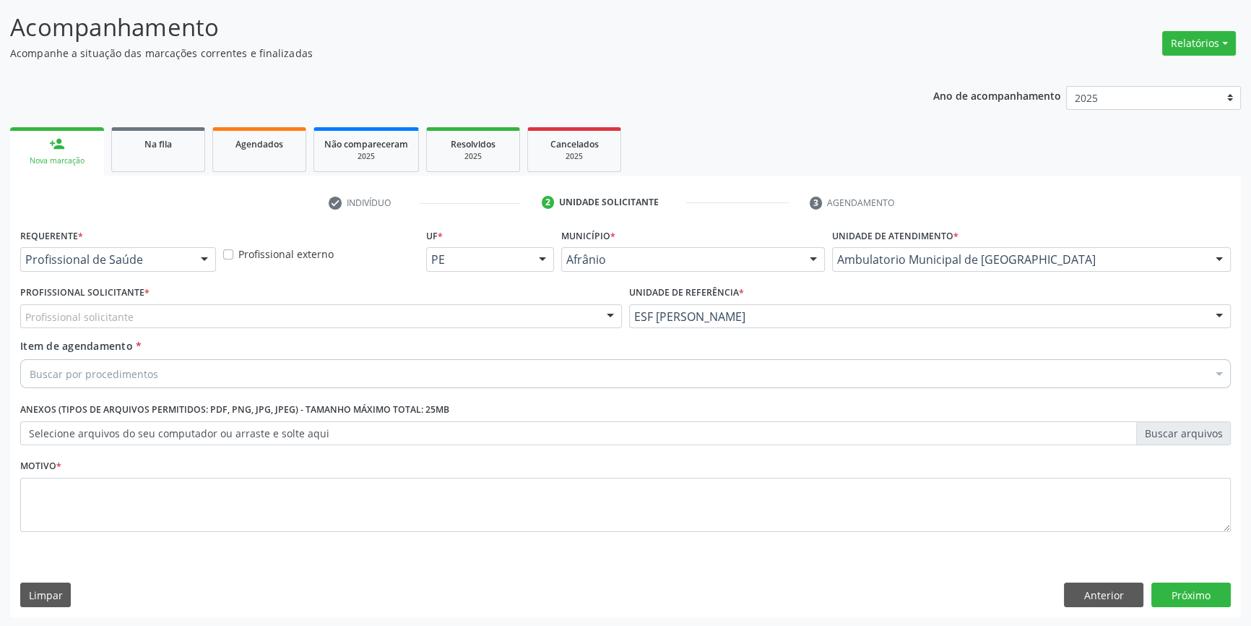
click at [564, 314] on div "Profissional solicitante" at bounding box center [321, 316] width 602 height 25
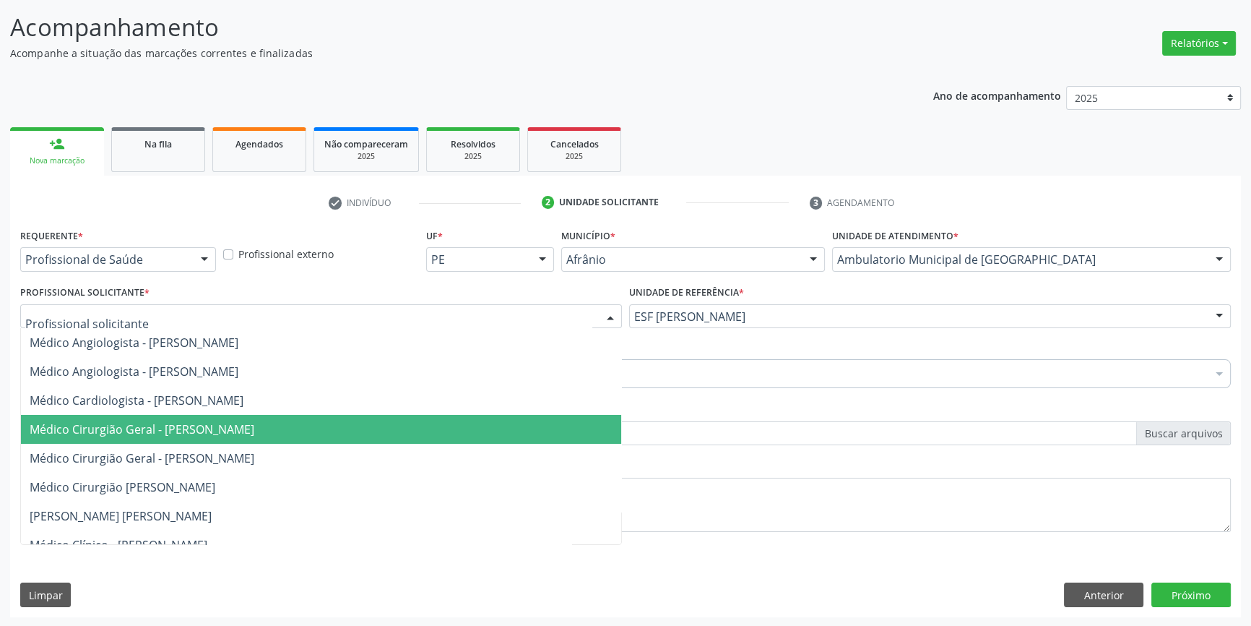
click at [254, 423] on span "Médico Cirurgião Geral - [PERSON_NAME]" at bounding box center [142, 429] width 225 height 16
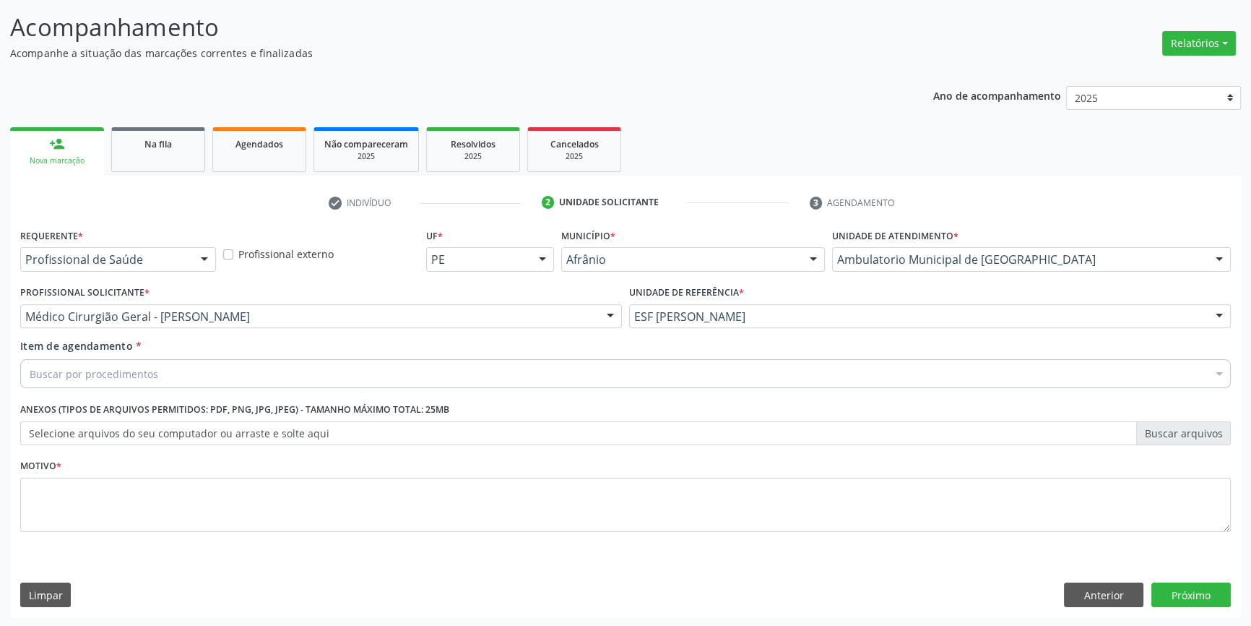
click at [275, 382] on div "Buscar por procedimentos" at bounding box center [625, 373] width 1211 height 29
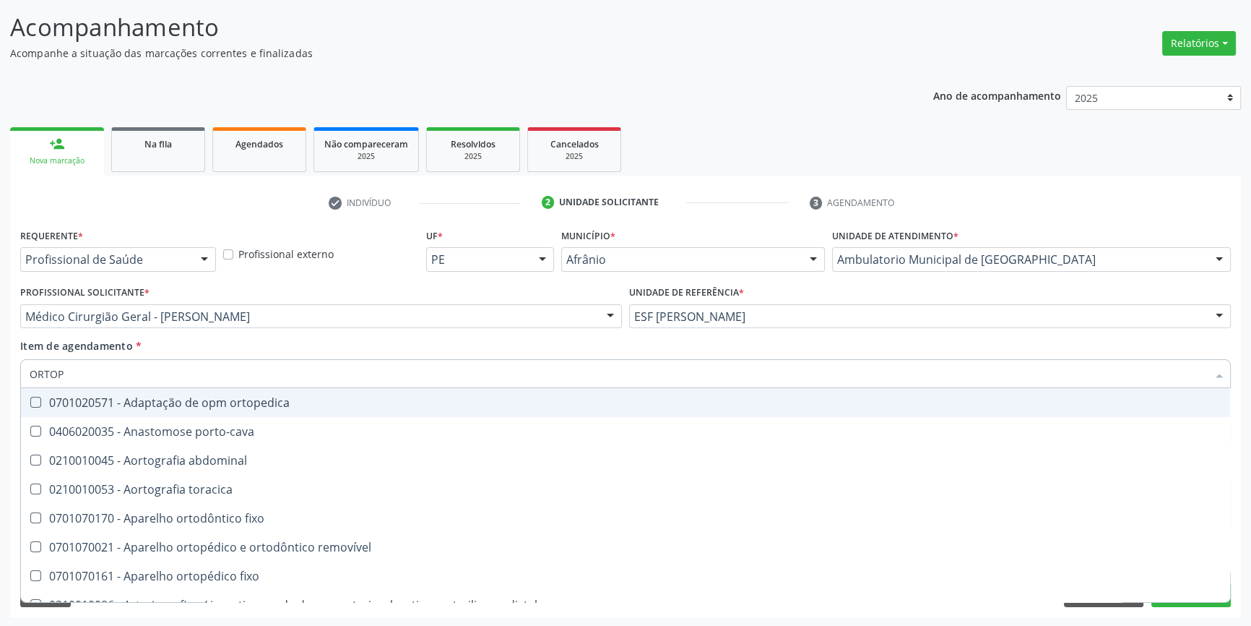
type input "ORTOPE"
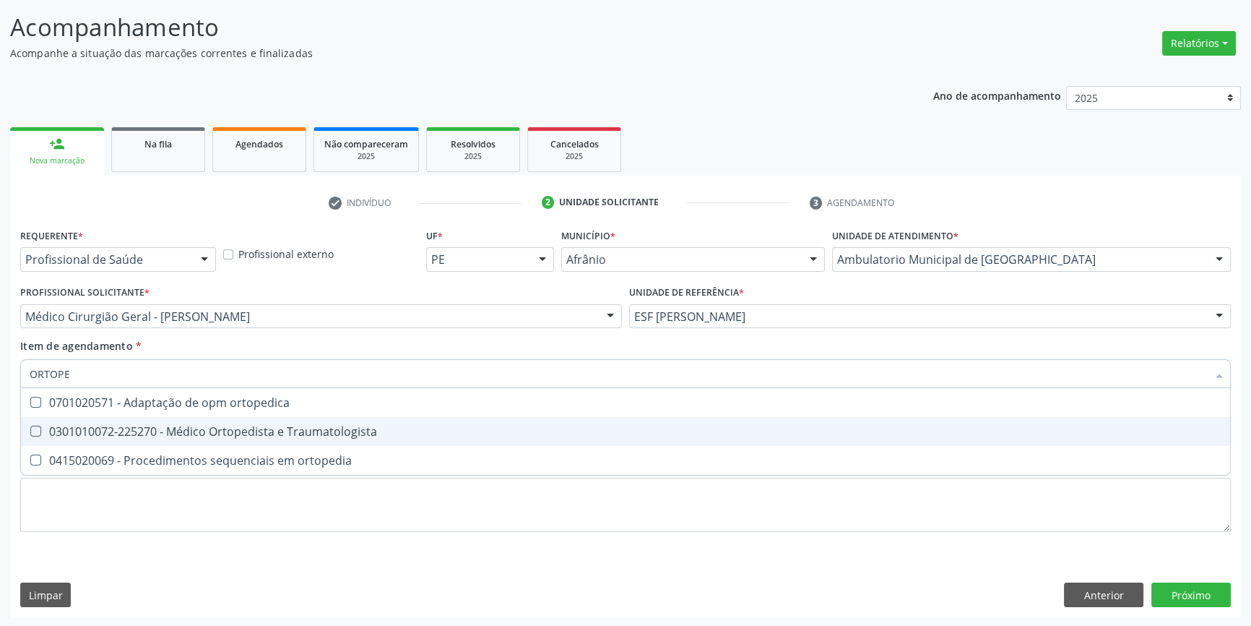
click at [285, 426] on div "0301010072-225270 - Médico Ortopedista e Traumatologista" at bounding box center [626, 432] width 1192 height 12
checkbox Traumatologista "true"
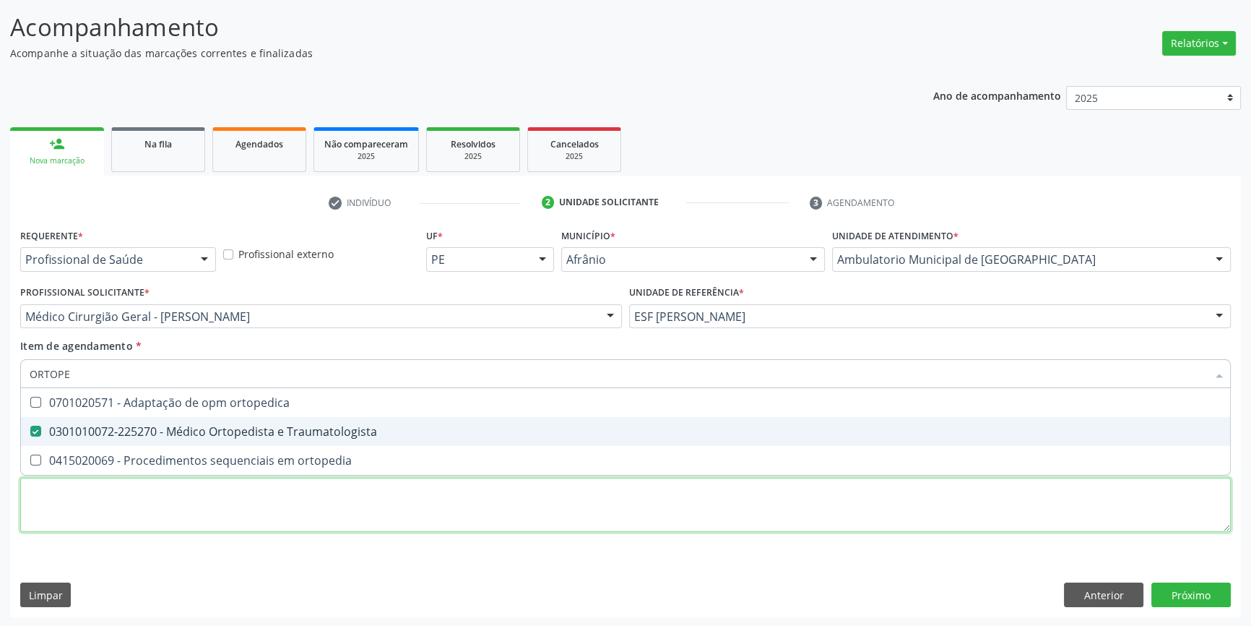
click at [250, 509] on div "Requerente * Profissional de Saúde Profissional de Saúde Paciente Nenhum result…" at bounding box center [625, 388] width 1211 height 327
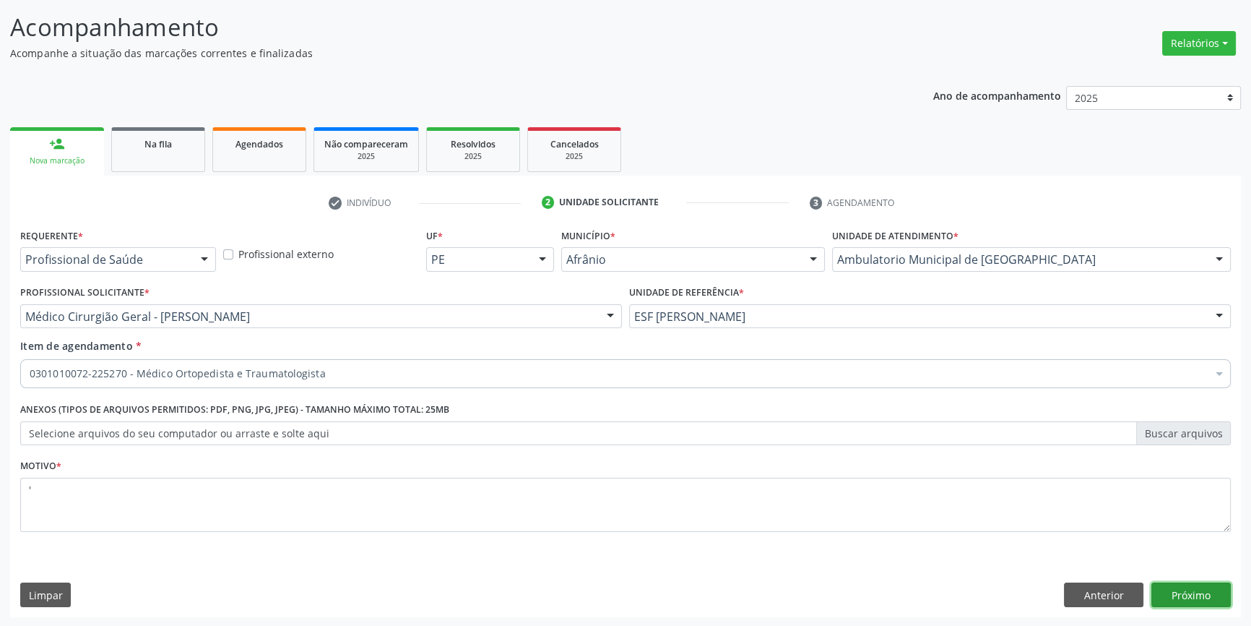
click at [1204, 592] on button "Próximo" at bounding box center [1191, 594] width 79 height 25
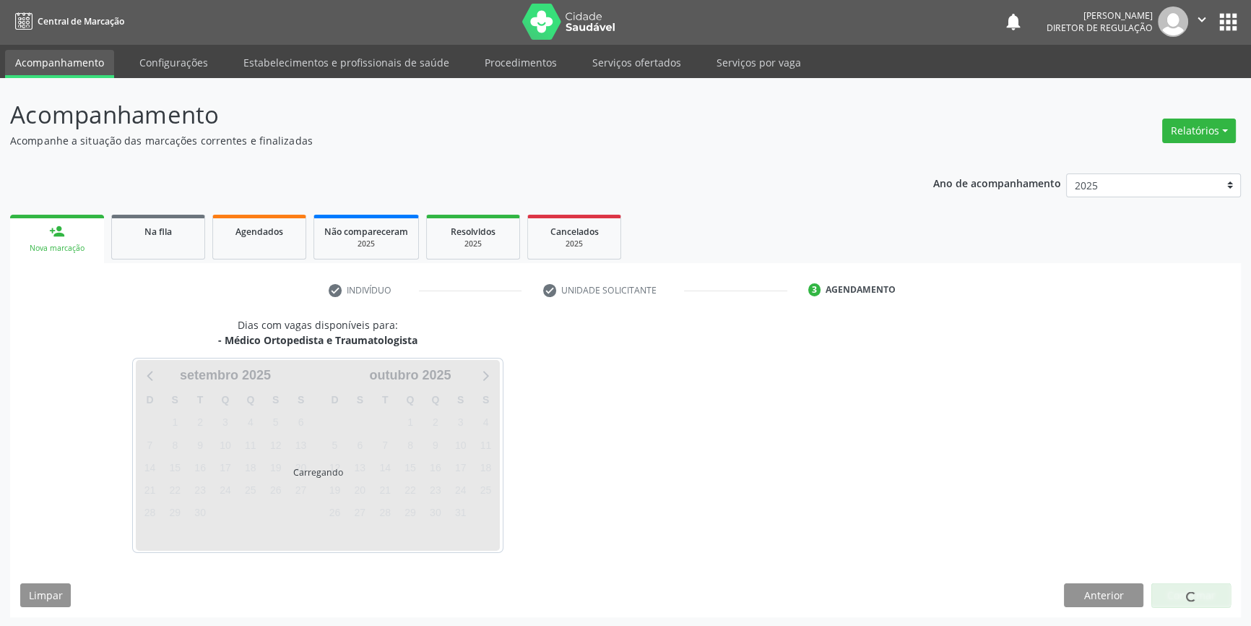
scroll to position [44, 0]
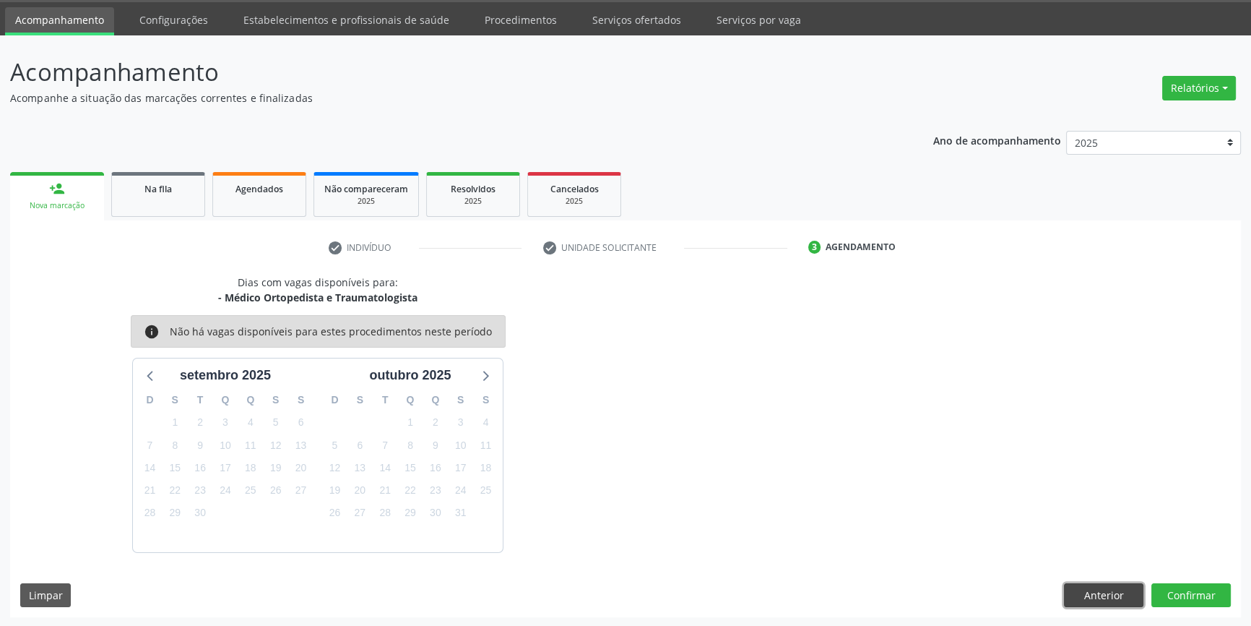
click at [1111, 590] on button "Anterior" at bounding box center [1103, 595] width 79 height 25
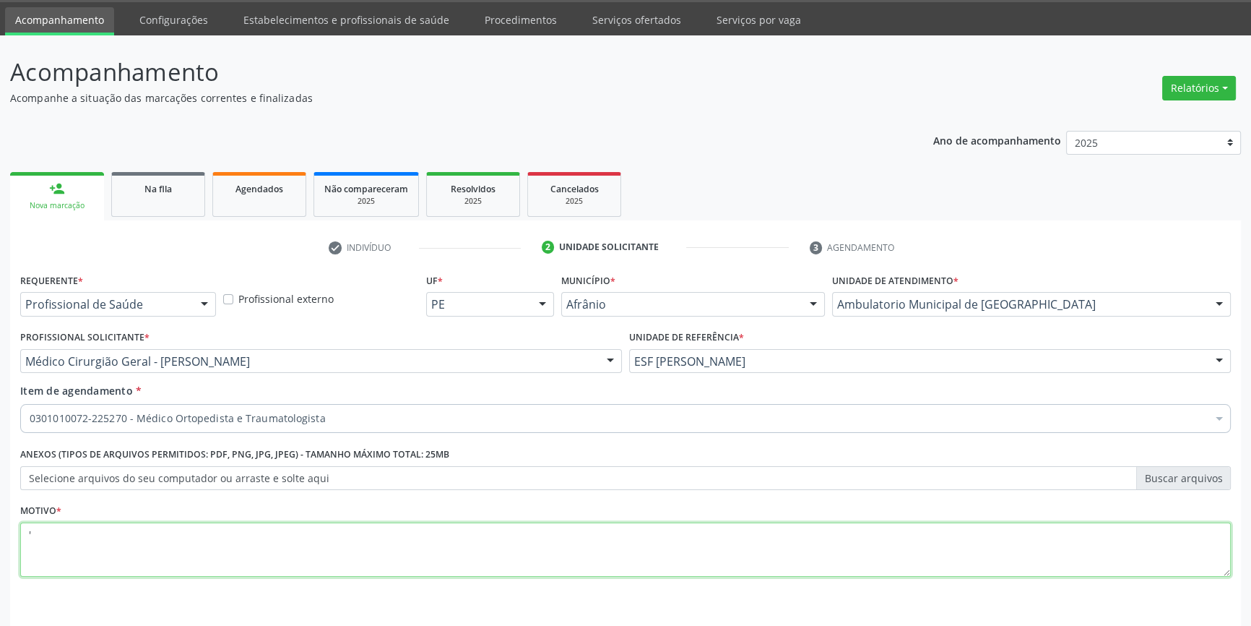
drag, startPoint x: 12, startPoint y: 535, endPoint x: 0, endPoint y: 544, distance: 14.9
click at [0, 543] on div "Acompanhamento Acompanhe a situação das marcações correntes e finalizadas Relat…" at bounding box center [625, 353] width 1251 height 636
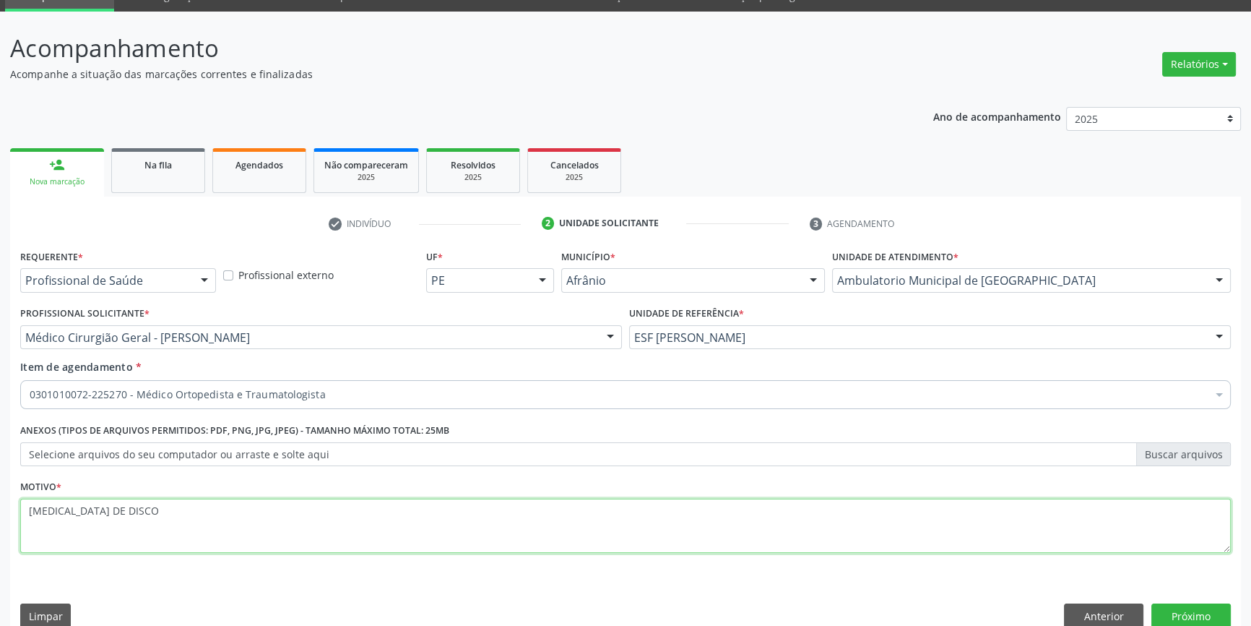
scroll to position [89, 0]
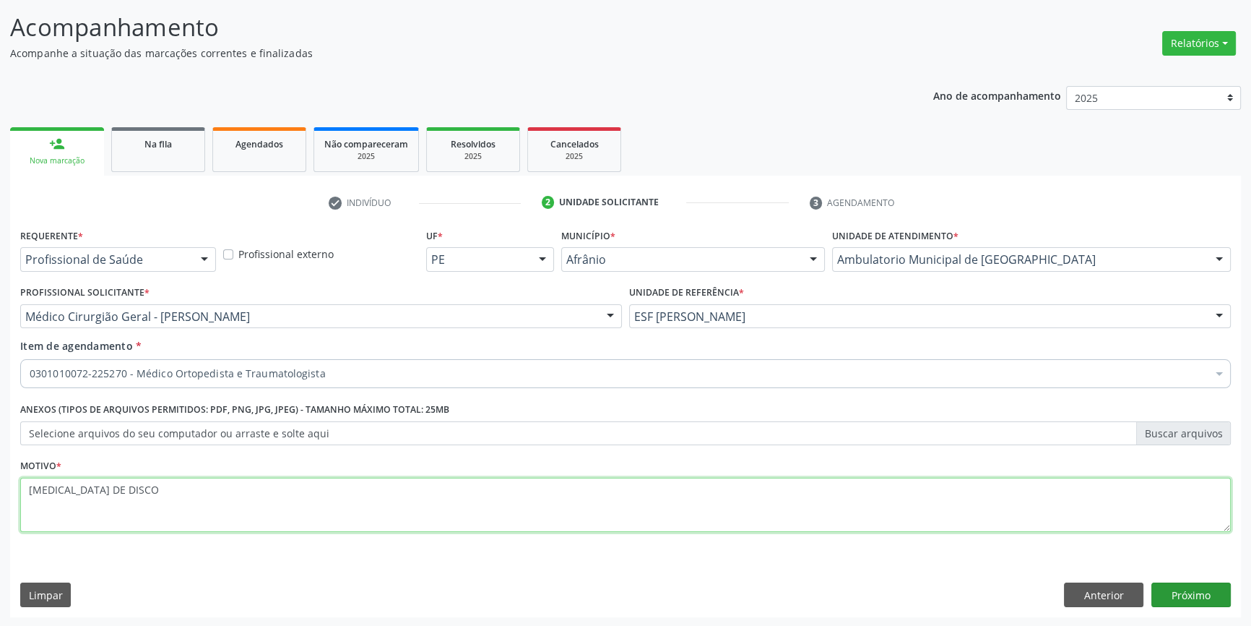
type textarea "[MEDICAL_DATA] DE DISCO"
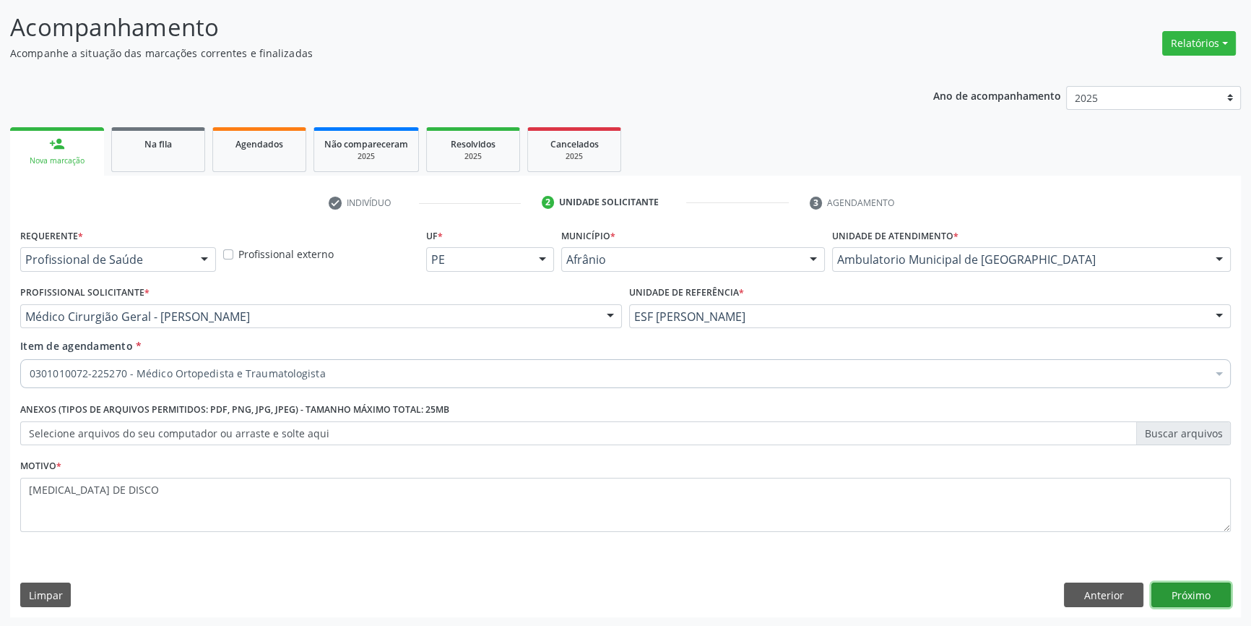
click at [1193, 587] on button "Próximo" at bounding box center [1191, 594] width 79 height 25
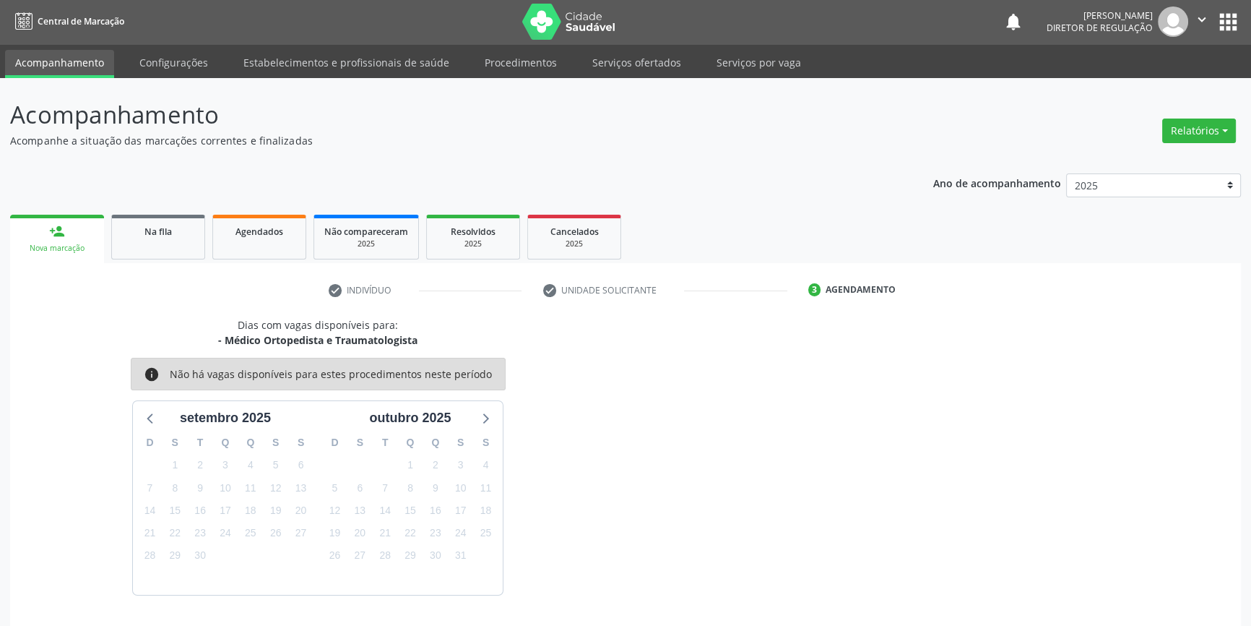
scroll to position [44, 0]
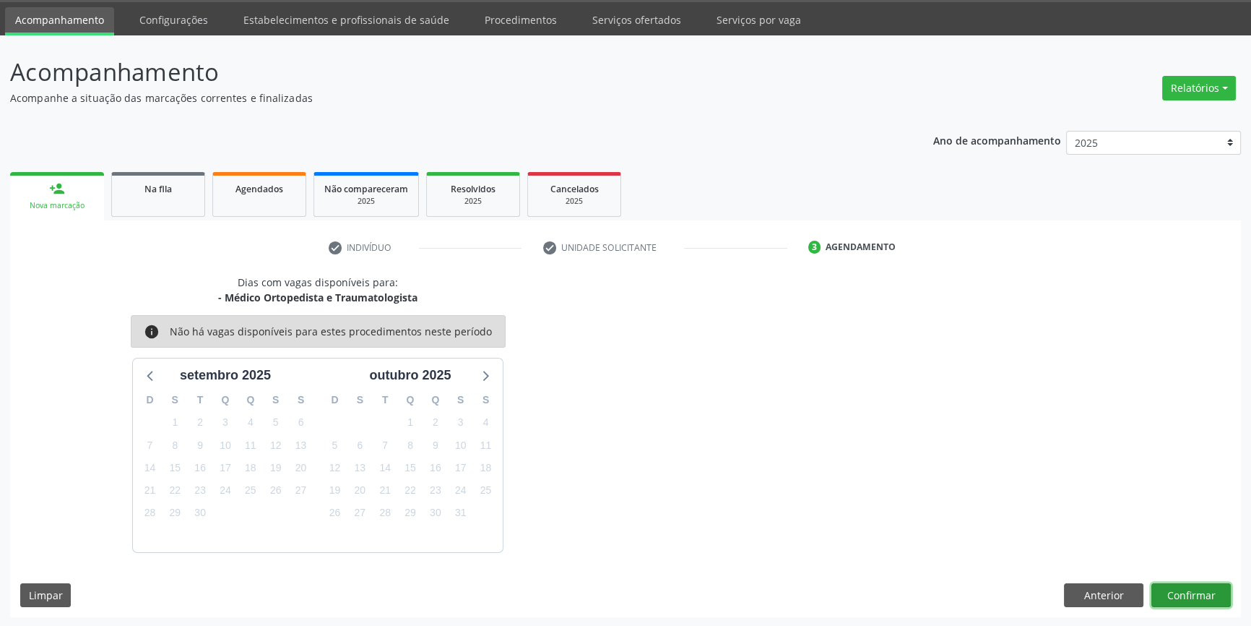
click at [1204, 599] on button "Confirmar" at bounding box center [1191, 595] width 79 height 25
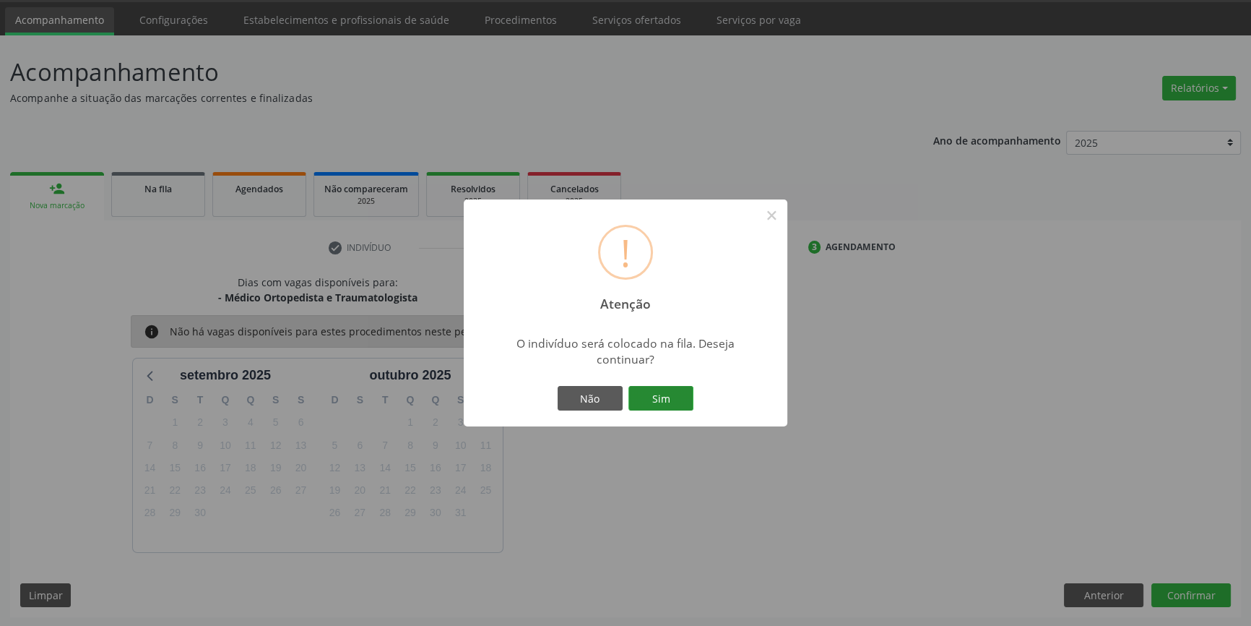
click at [675, 393] on button "Sim" at bounding box center [661, 398] width 65 height 25
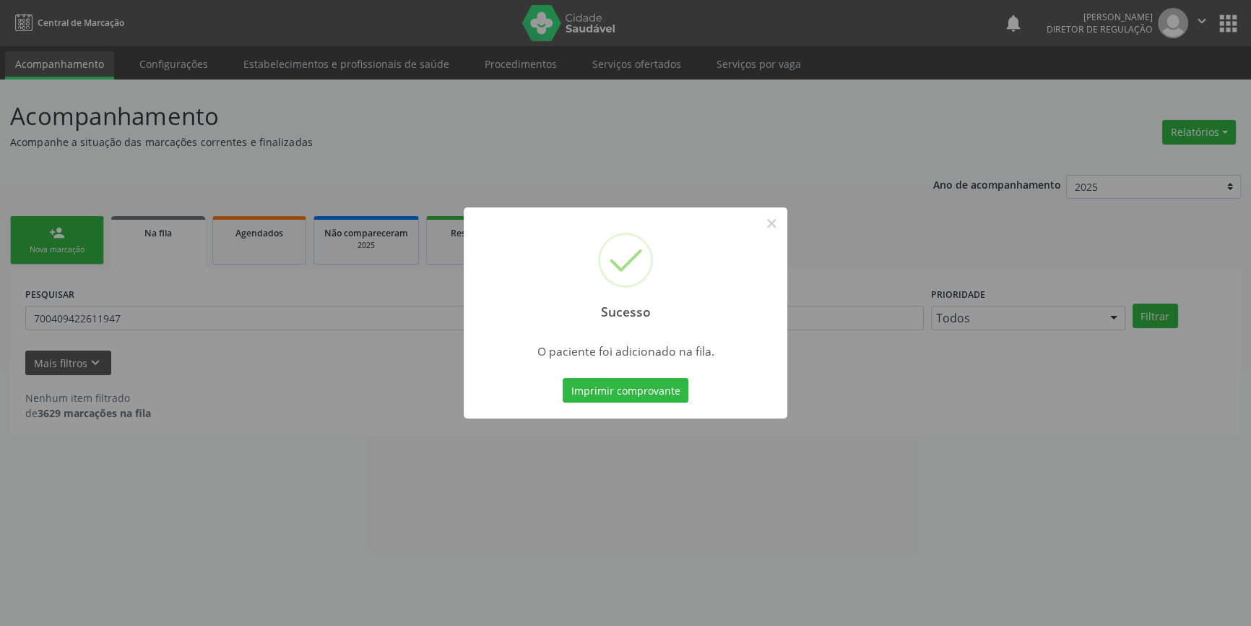
scroll to position [0, 0]
click at [786, 215] on button "×" at bounding box center [776, 223] width 25 height 25
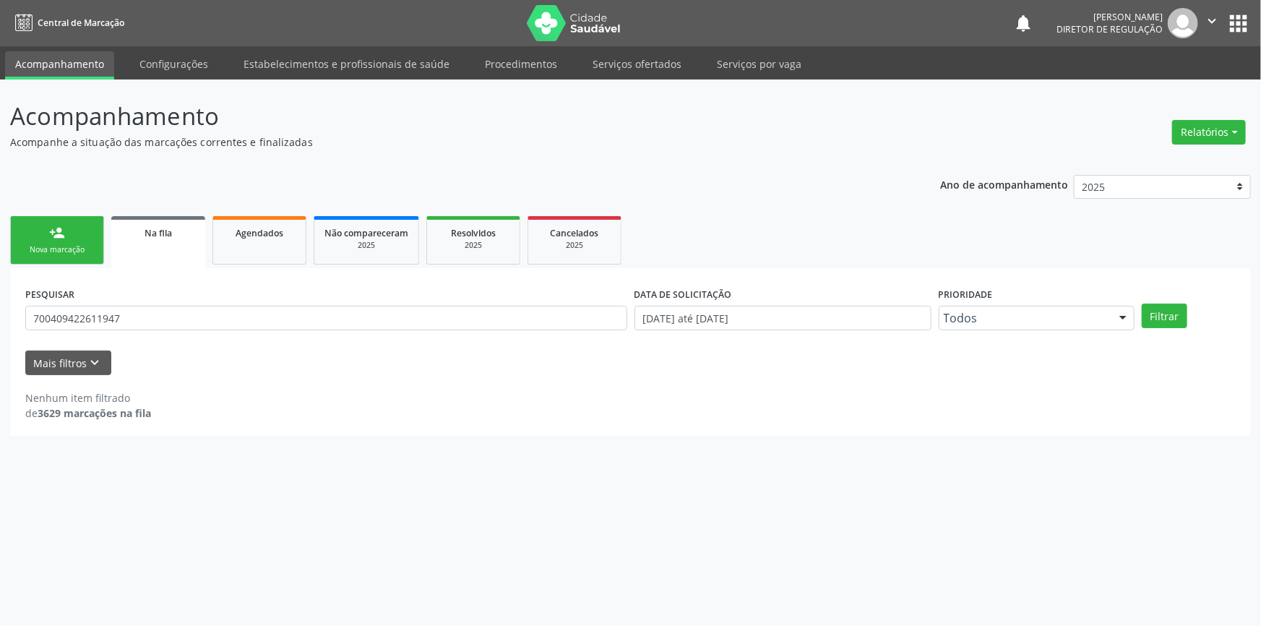
click at [14, 231] on link "person_add Nova marcação" at bounding box center [57, 240] width 94 height 48
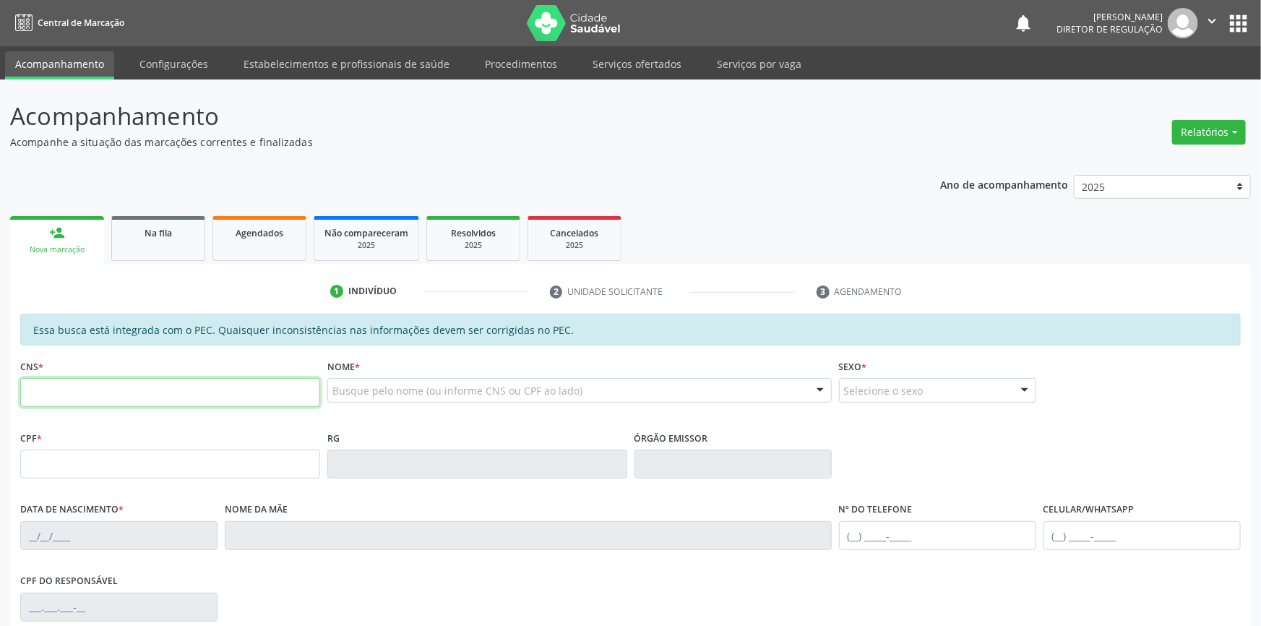
click at [106, 392] on input "text" at bounding box center [170, 392] width 300 height 29
type input "0"
type input "825.281.104-30"
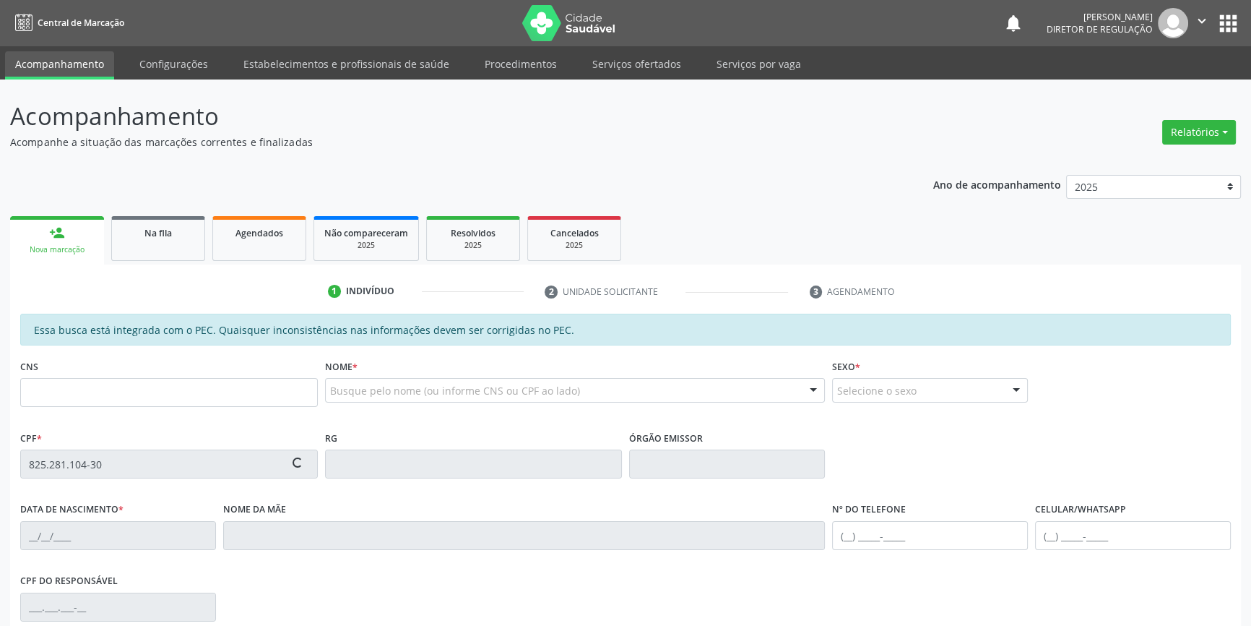
scroll to position [198, 0]
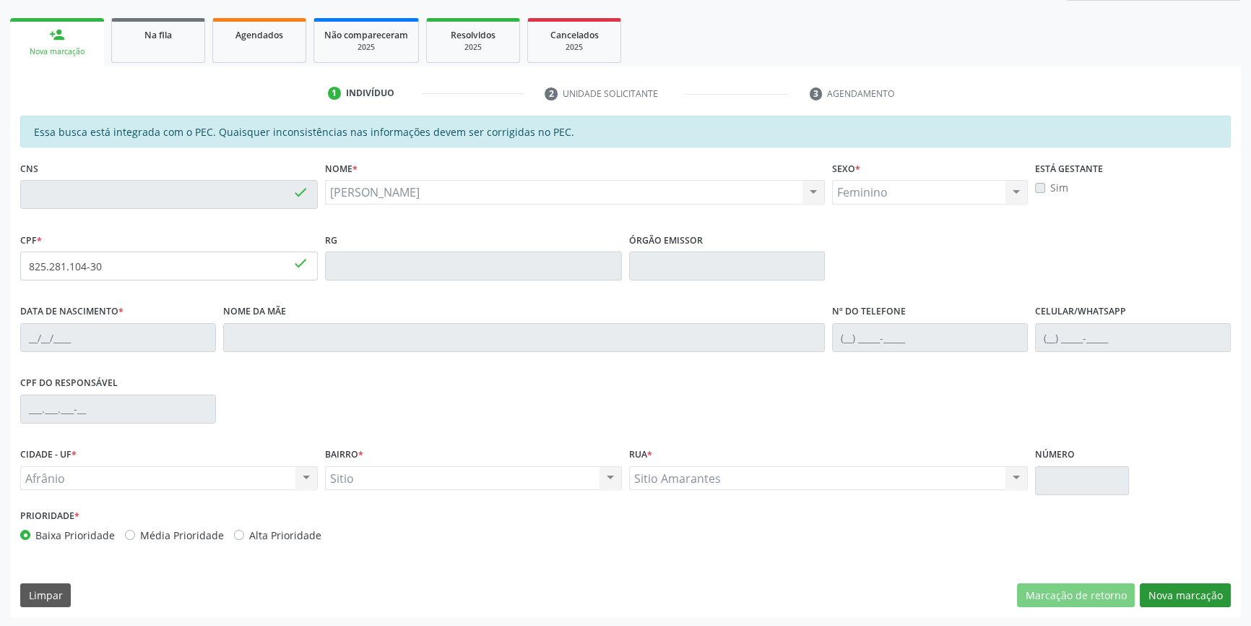
type input "702 8071 1074 3563"
type input "[DATE]"
type input "Querobina [PERSON_NAME]"
type input "[PHONE_NUMBER]"
type input "S/N"
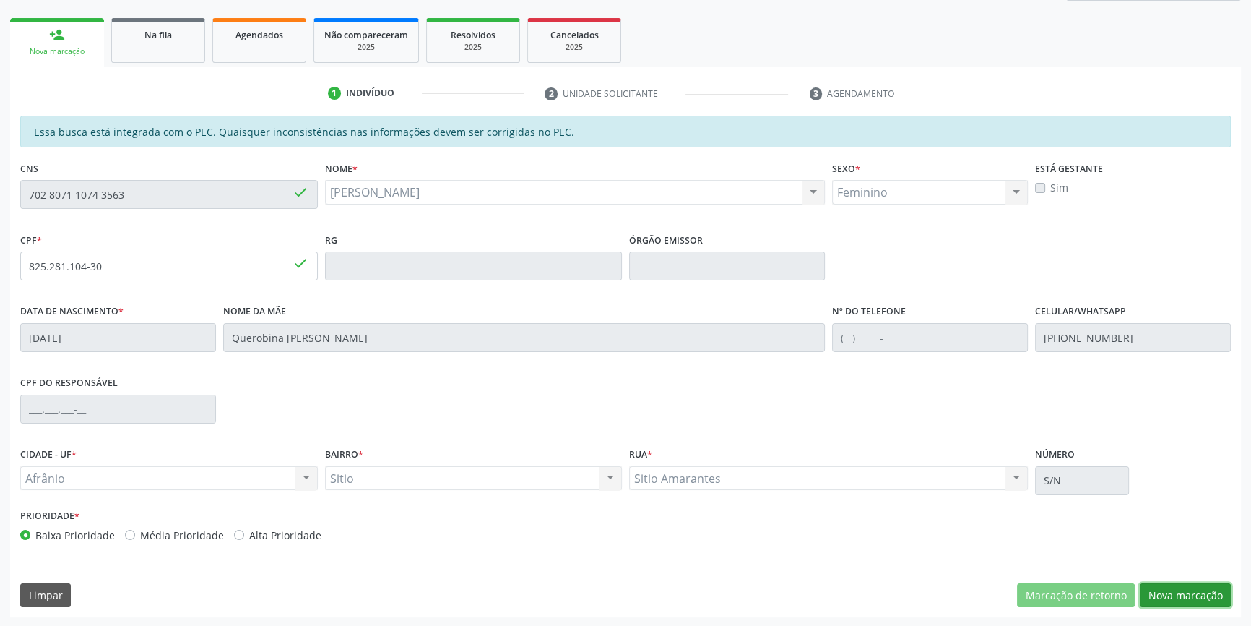
click at [1180, 597] on button "Nova marcação" at bounding box center [1185, 595] width 91 height 25
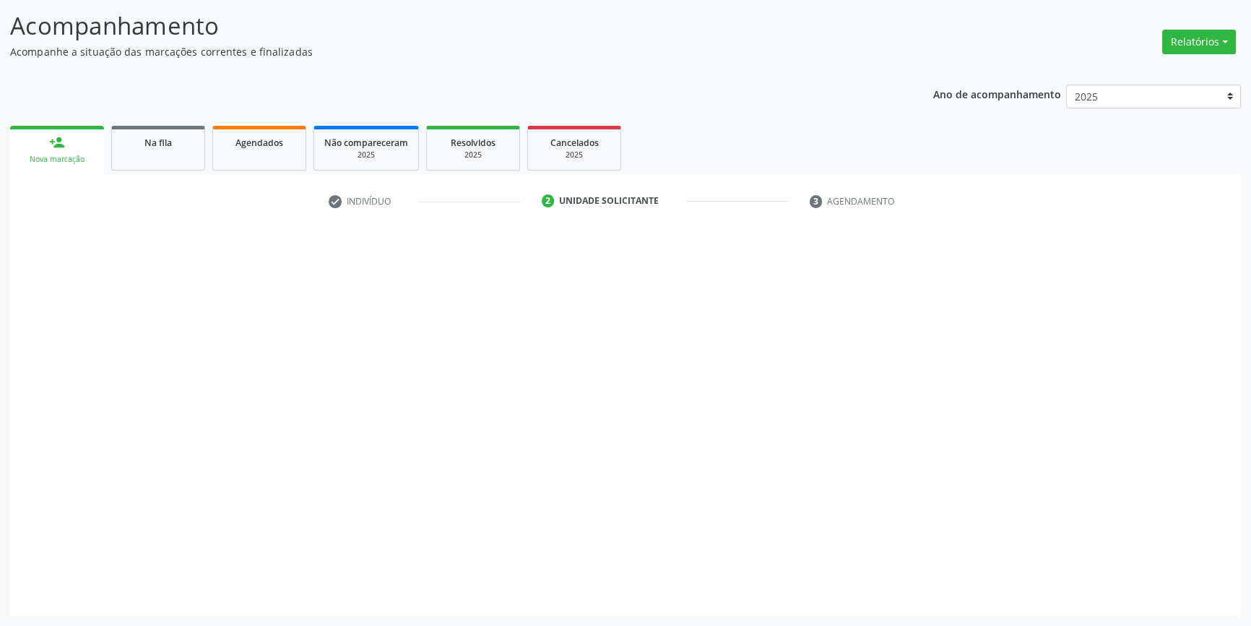
scroll to position [89, 0]
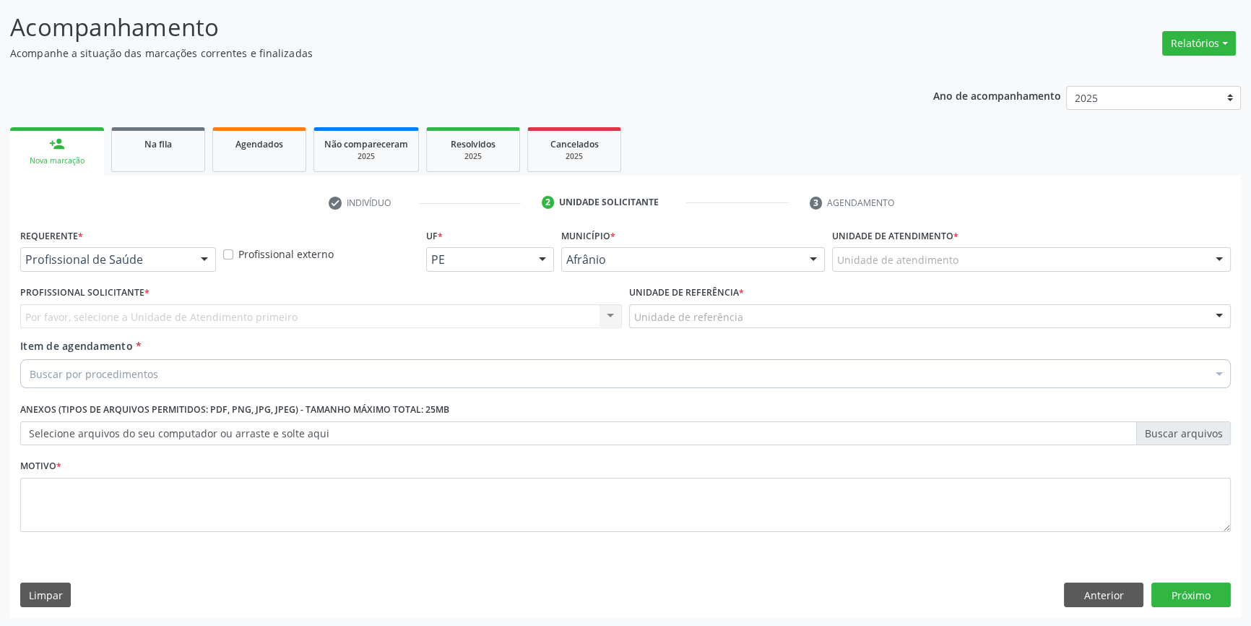
click at [944, 245] on label "Unidade de atendimento *" at bounding box center [895, 236] width 126 height 22
click at [941, 269] on div "Unidade de atendimento" at bounding box center [1031, 259] width 399 height 25
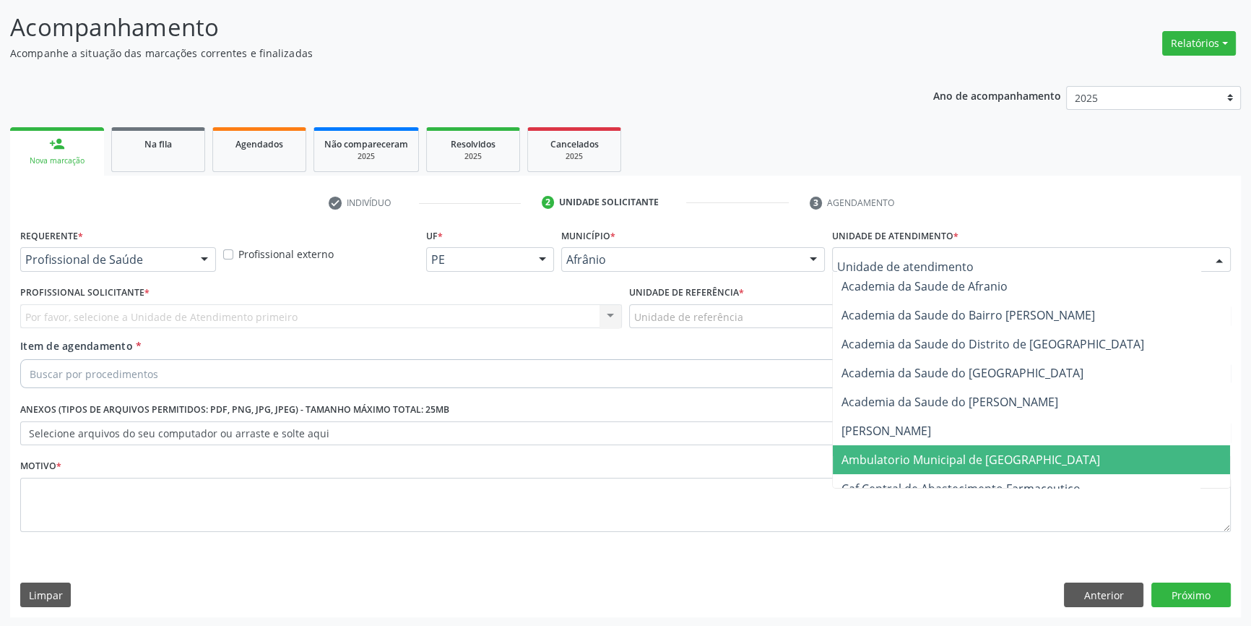
drag, startPoint x: 933, startPoint y: 457, endPoint x: 814, endPoint y: 376, distance: 143.9
click at [929, 455] on span "Ambulatorio Municipal de [GEOGRAPHIC_DATA]" at bounding box center [971, 460] width 259 height 16
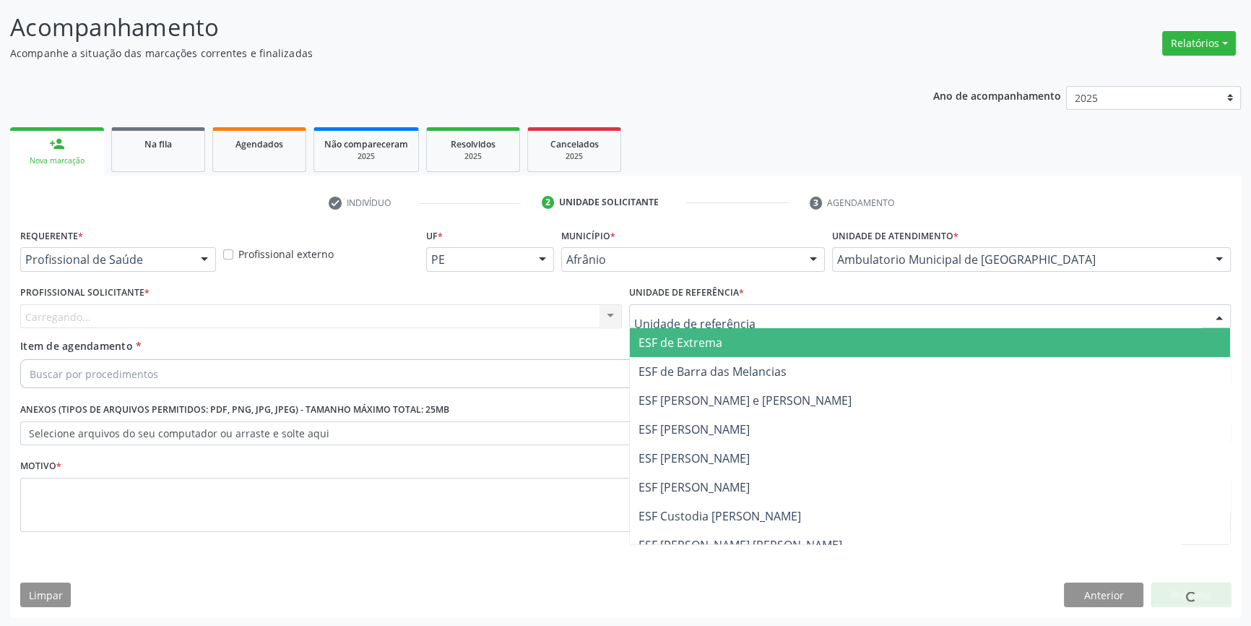
click at [747, 305] on div at bounding box center [930, 316] width 602 height 25
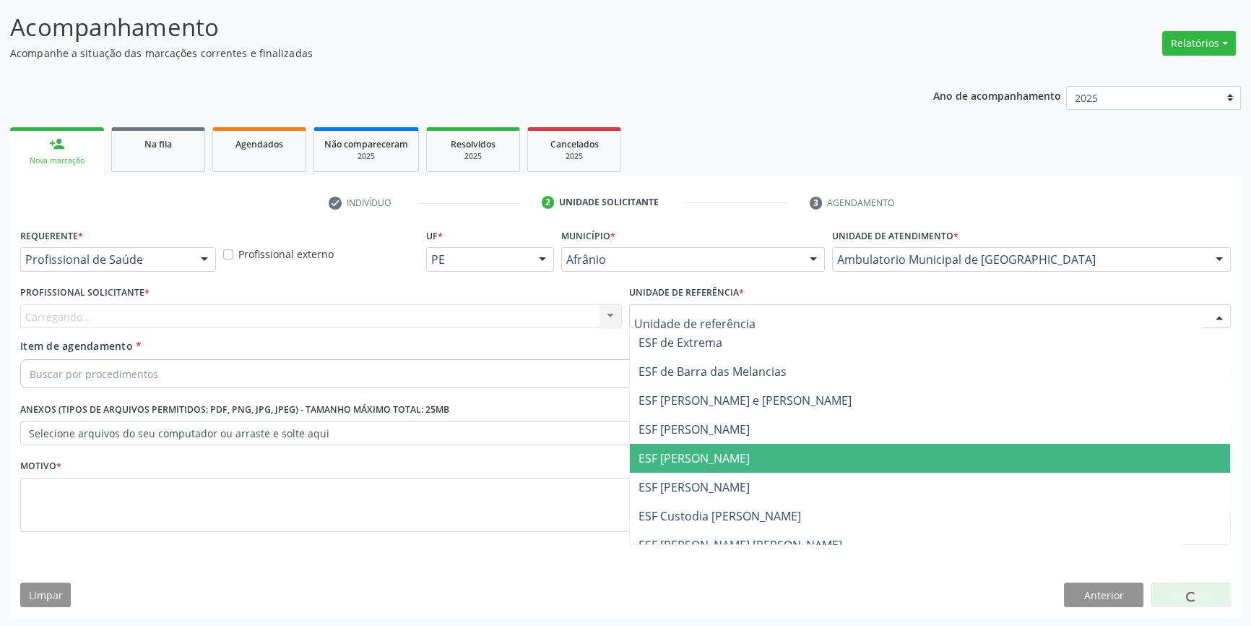
drag, startPoint x: 715, startPoint y: 449, endPoint x: 608, endPoint y: 413, distance: 113.8
click at [714, 450] on span "ESF [PERSON_NAME]" at bounding box center [694, 458] width 111 height 16
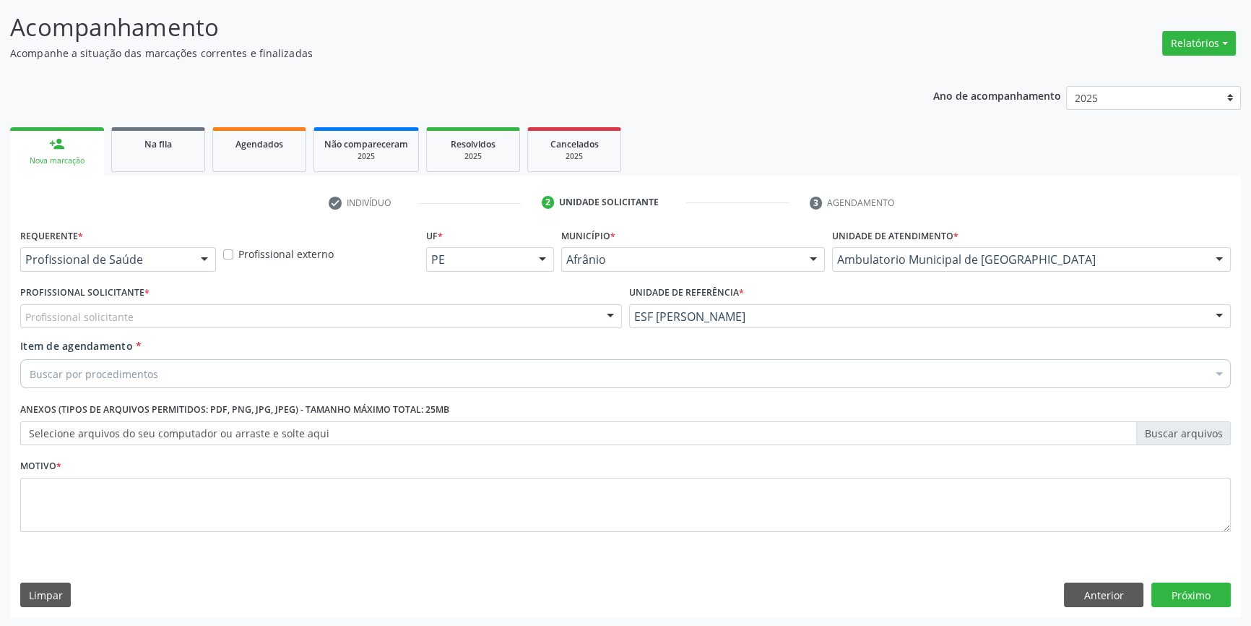
click at [428, 319] on div "Profissional solicitante" at bounding box center [321, 316] width 602 height 25
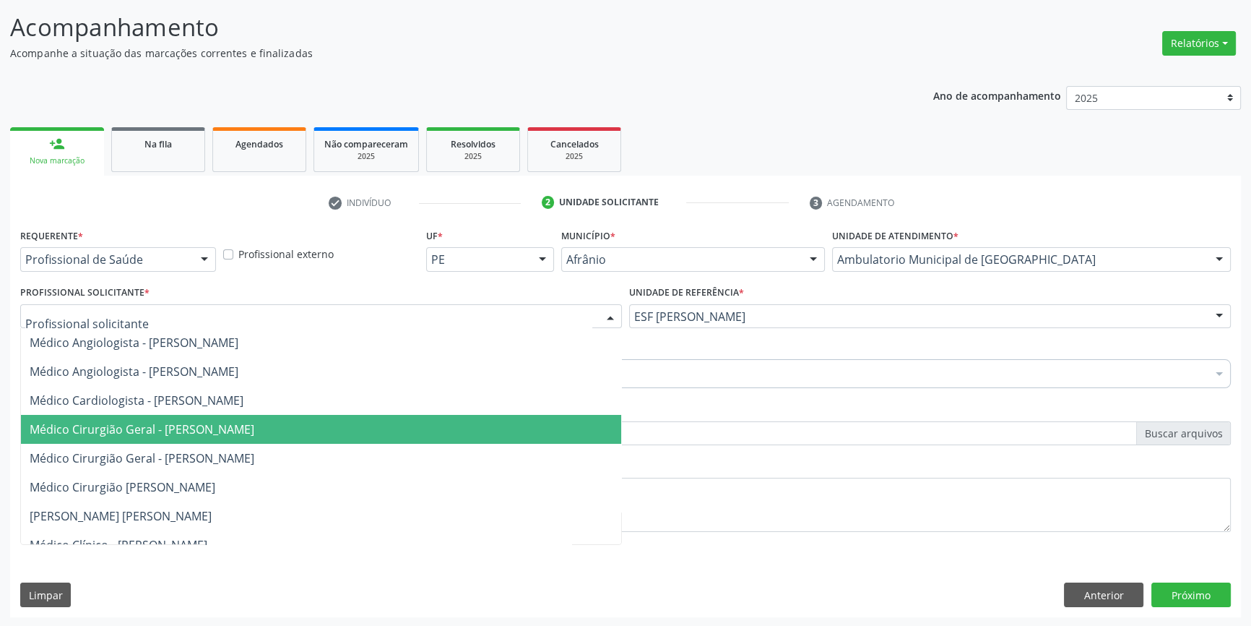
click at [254, 428] on span "Médico Cirurgião Geral - [PERSON_NAME]" at bounding box center [142, 429] width 225 height 16
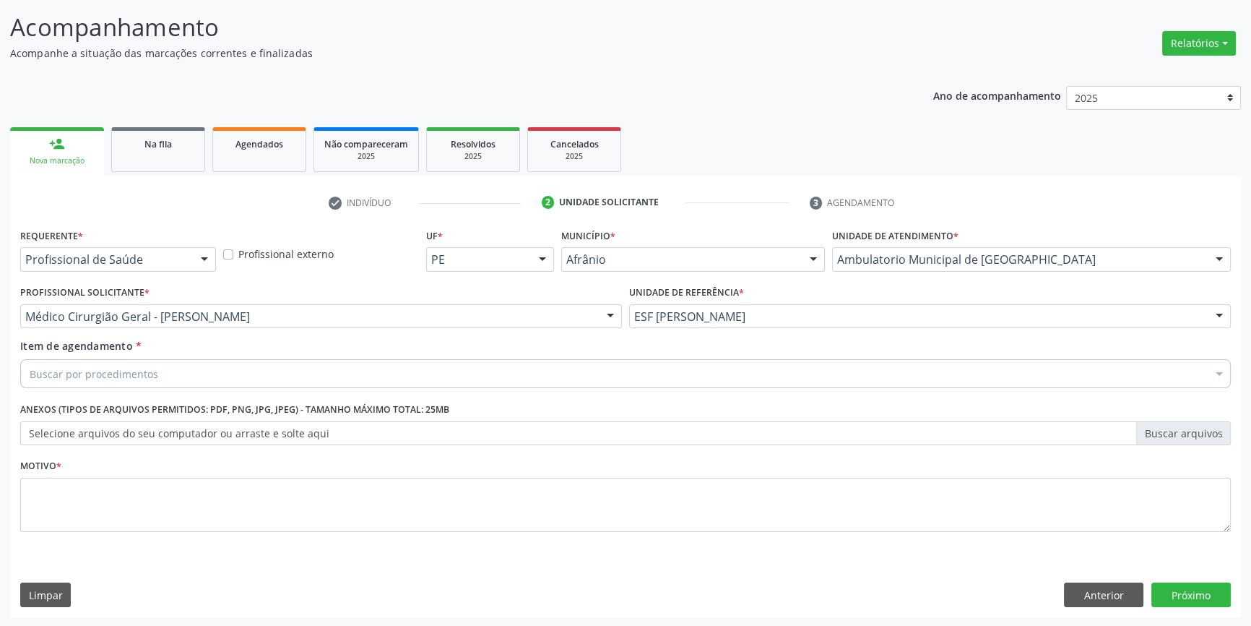
click at [253, 388] on div "Item de agendamento * Buscar por procedimentos Selecionar todos 0604320140 - Ab…" at bounding box center [626, 366] width 1218 height 56
click at [249, 376] on div "Buscar por procedimentos" at bounding box center [625, 373] width 1211 height 29
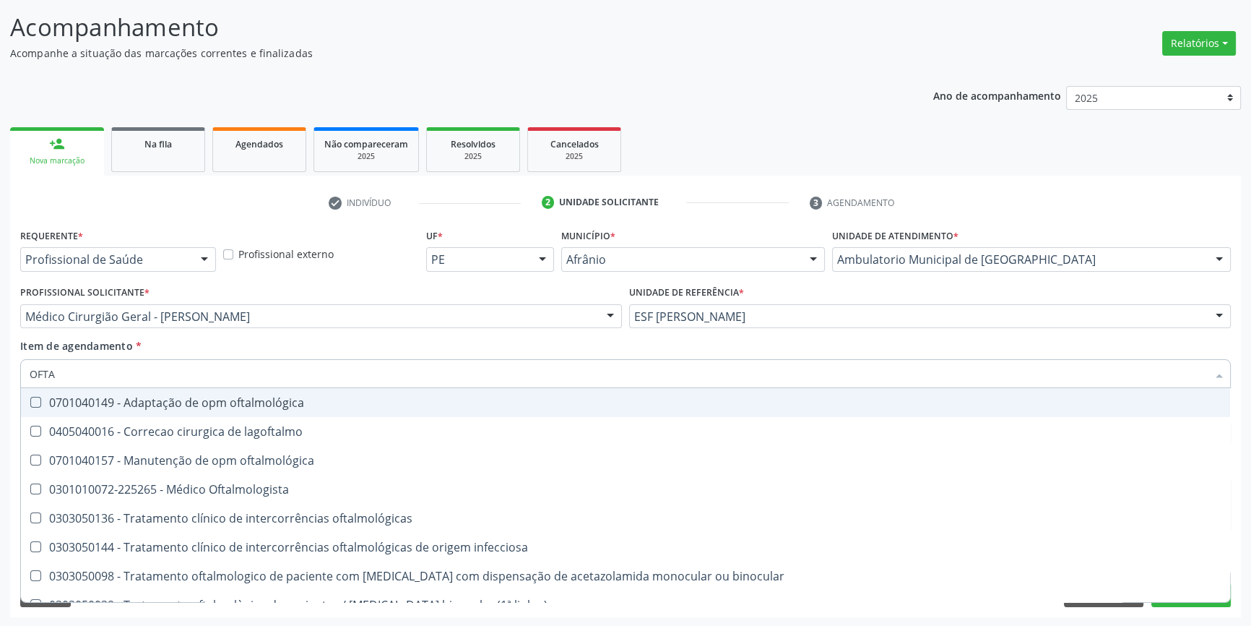
type input "OFTAL"
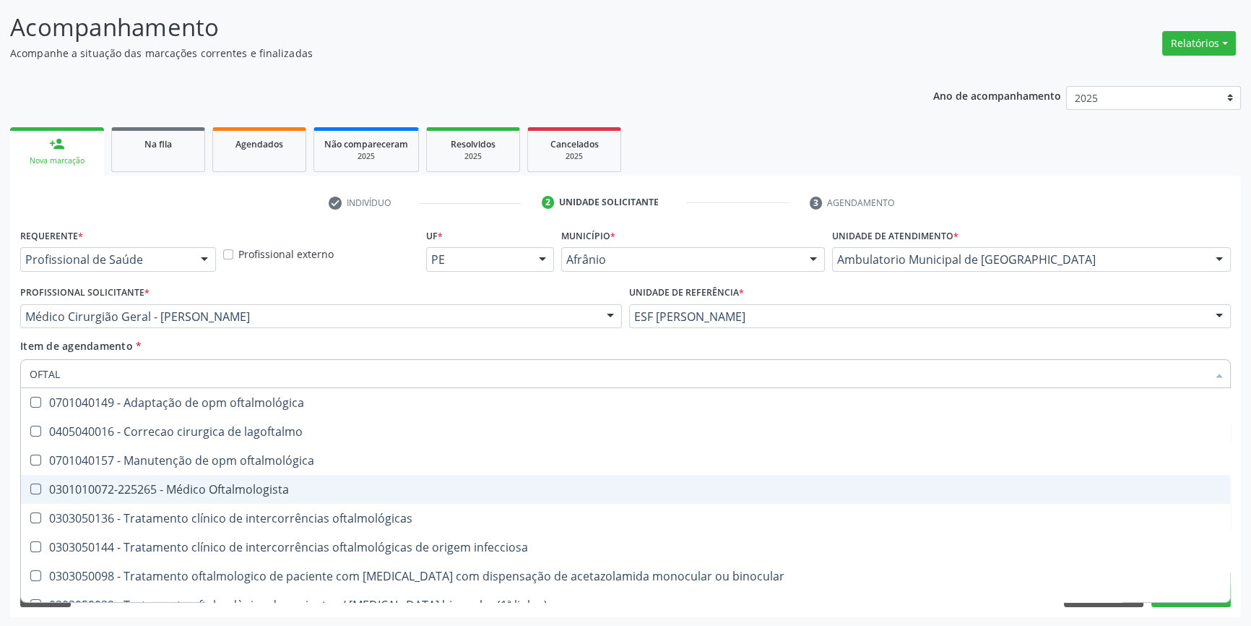
click at [279, 475] on span "0301010072-225265 - Médico Oftalmologista" at bounding box center [625, 489] width 1209 height 29
checkbox Oftalmologista "true"
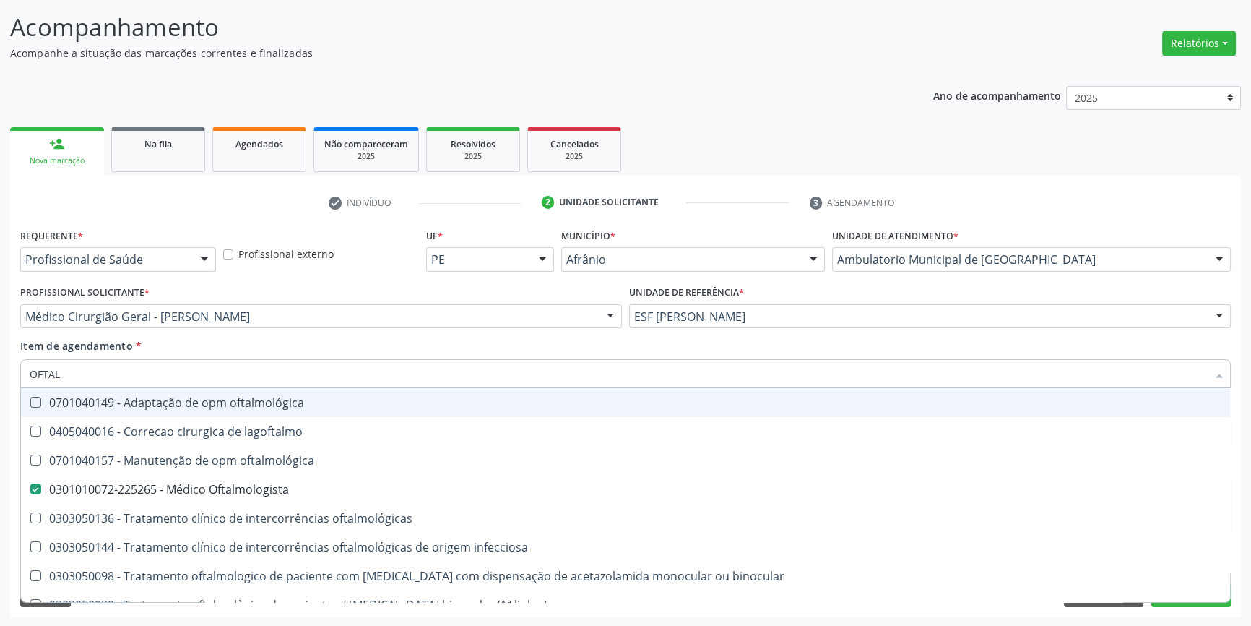
type input "OFTAL"
click at [301, 335] on div "Profissional Solicitante * Médico Cirurgião [PERSON_NAME] Médico Angiologista -…" at bounding box center [321, 310] width 609 height 56
checkbox lagoftalmo "true"
checkbox Oftalmologista "false"
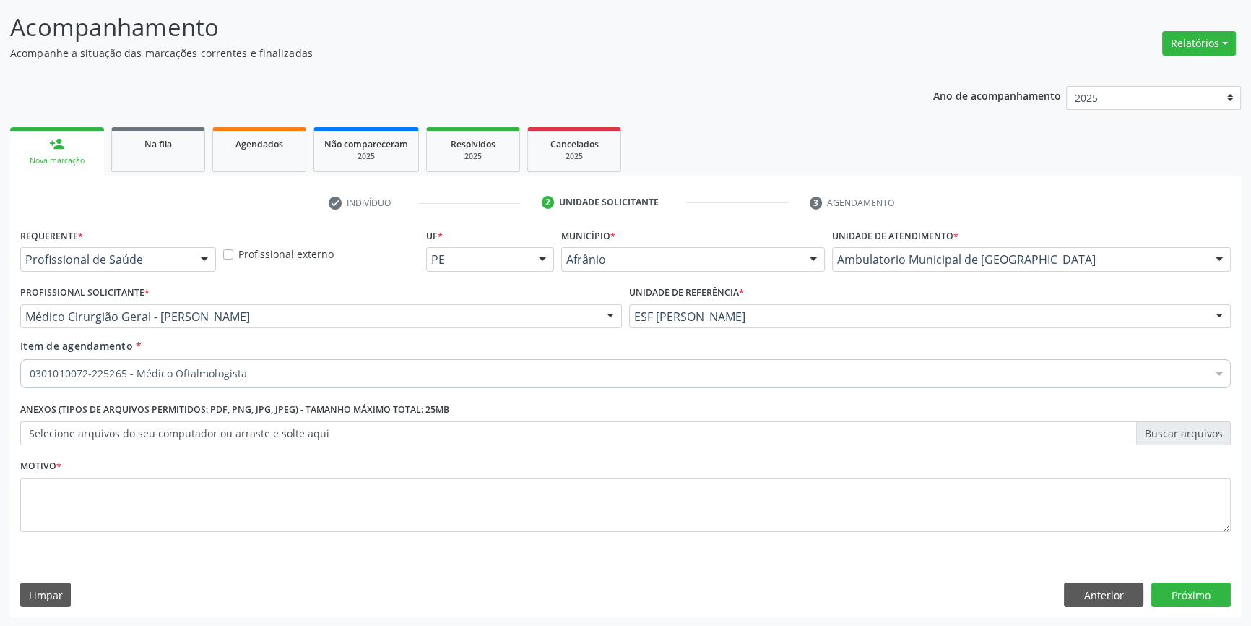
click at [251, 485] on div "0301010072-225265 - Médico Oftalmologista" at bounding box center [626, 480] width 1192 height 12
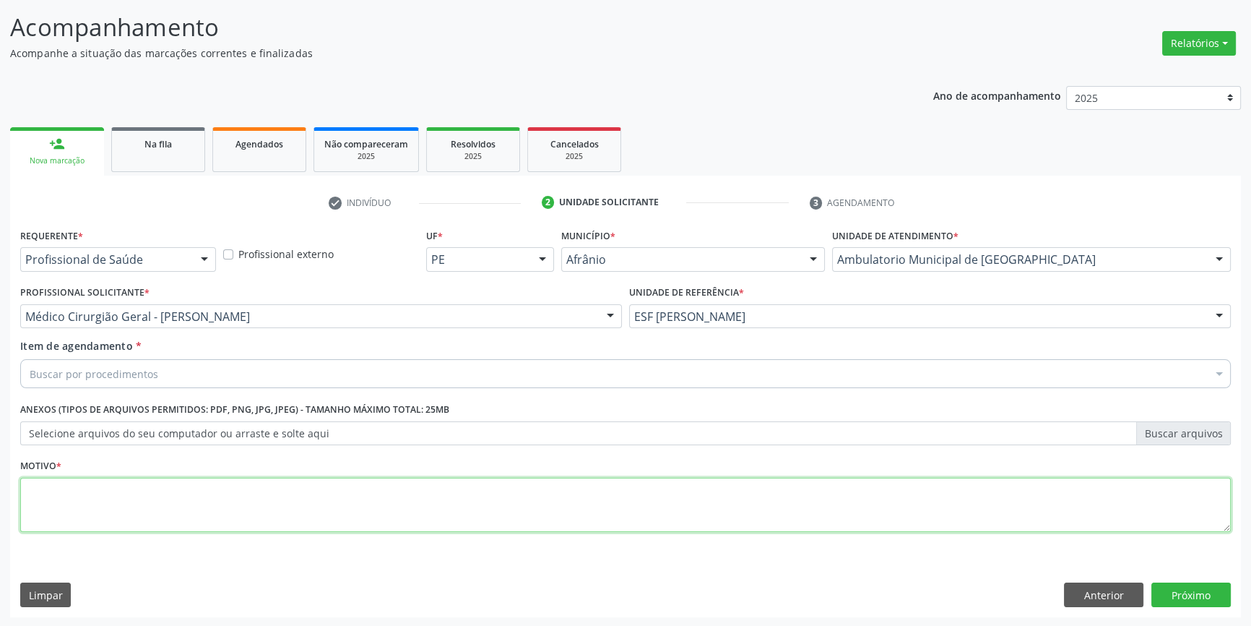
click at [247, 499] on textarea at bounding box center [625, 505] width 1211 height 55
type textarea "CIRURGIA"
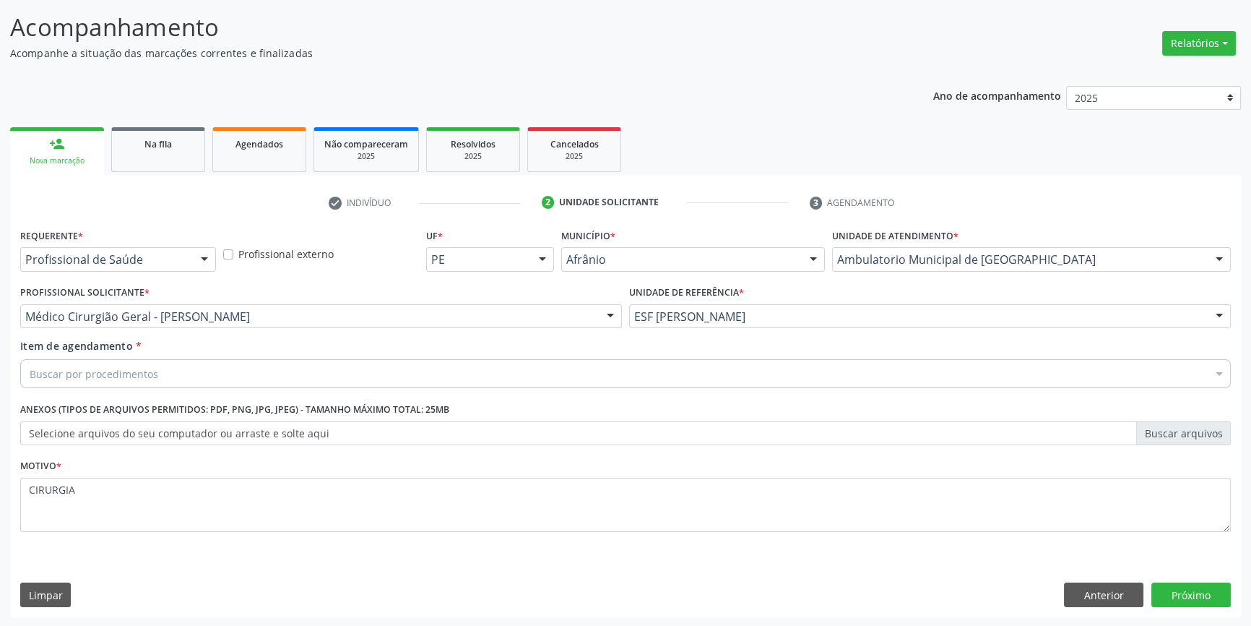
click at [186, 368] on div "Buscar por procedimentos" at bounding box center [625, 373] width 1211 height 29
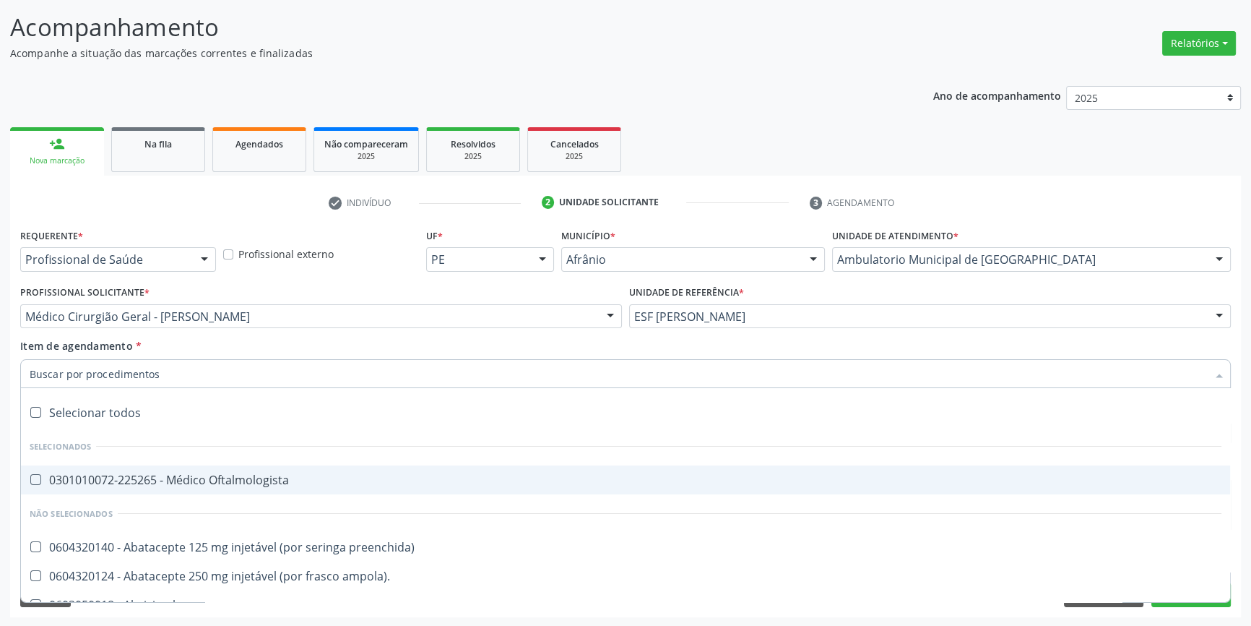
click at [303, 475] on div "0301010072-225265 - Médico Oftalmologista" at bounding box center [626, 480] width 1192 height 12
checkbox Oftalmologista "true"
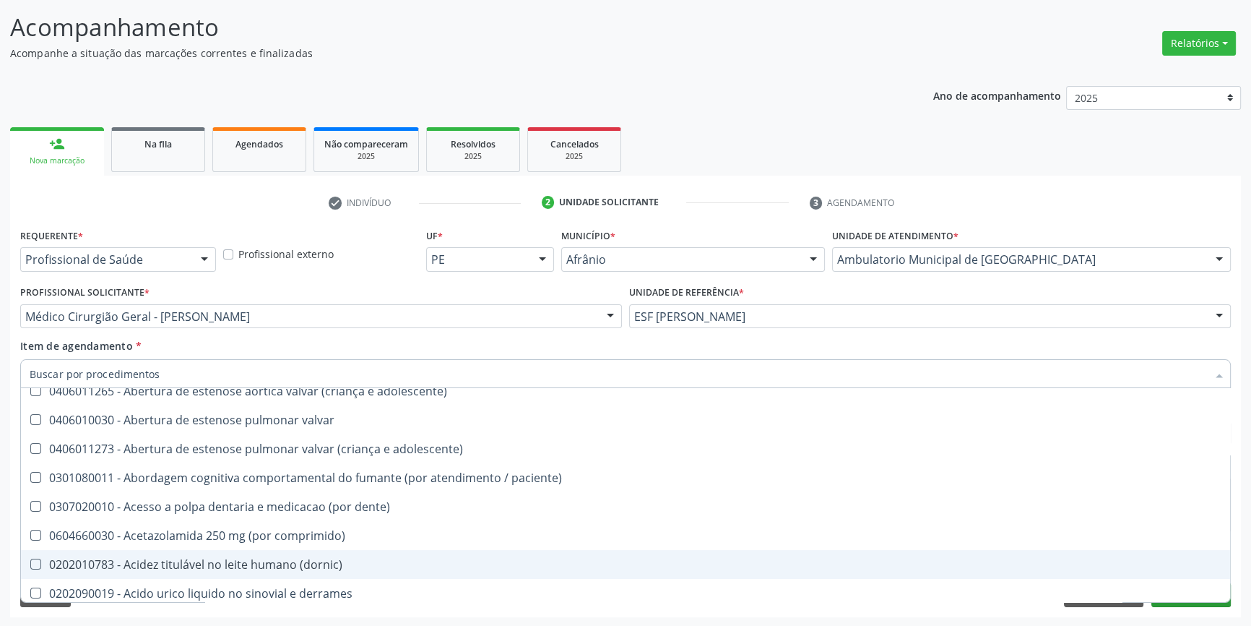
scroll to position [328, 0]
click at [1212, 607] on div "Requerente * Profissional de Saúde Profissional de Saúde Paciente Nenhum result…" at bounding box center [625, 421] width 1231 height 392
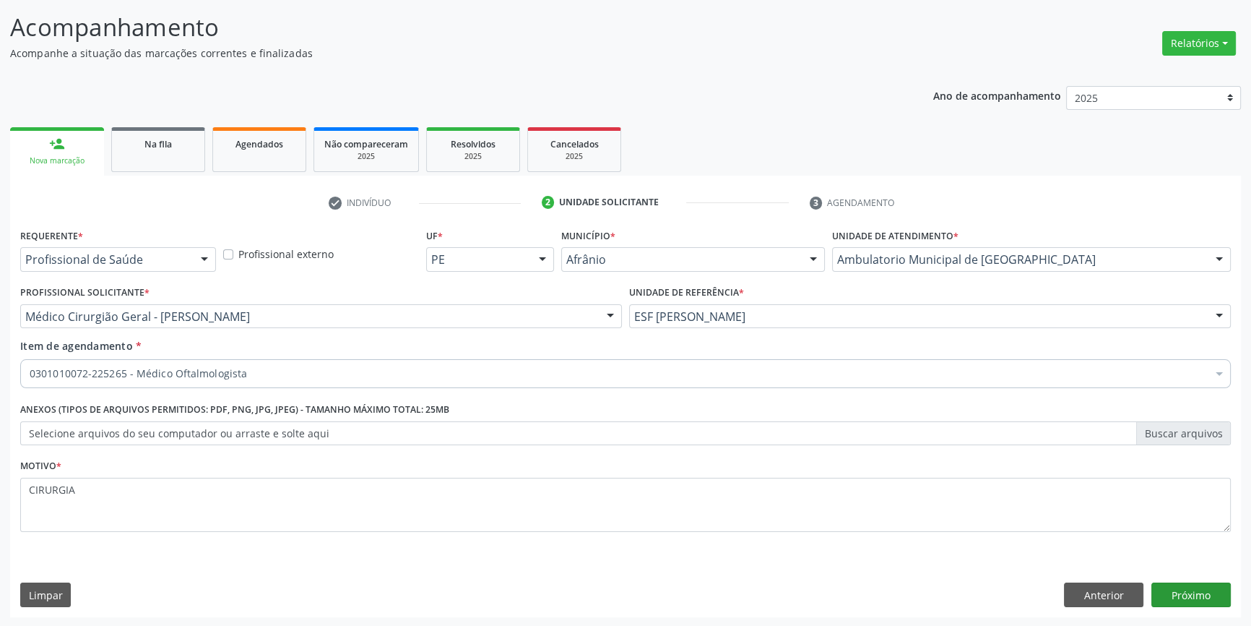
scroll to position [0, 0]
click at [1201, 594] on button "Próximo" at bounding box center [1191, 594] width 79 height 25
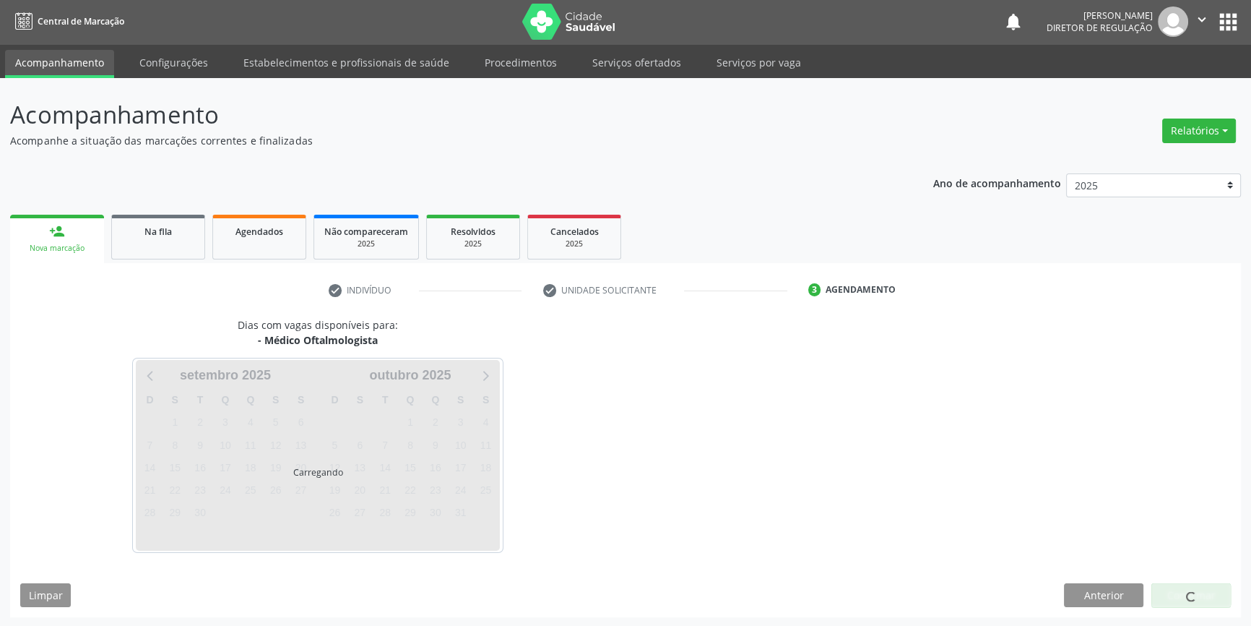
scroll to position [44, 0]
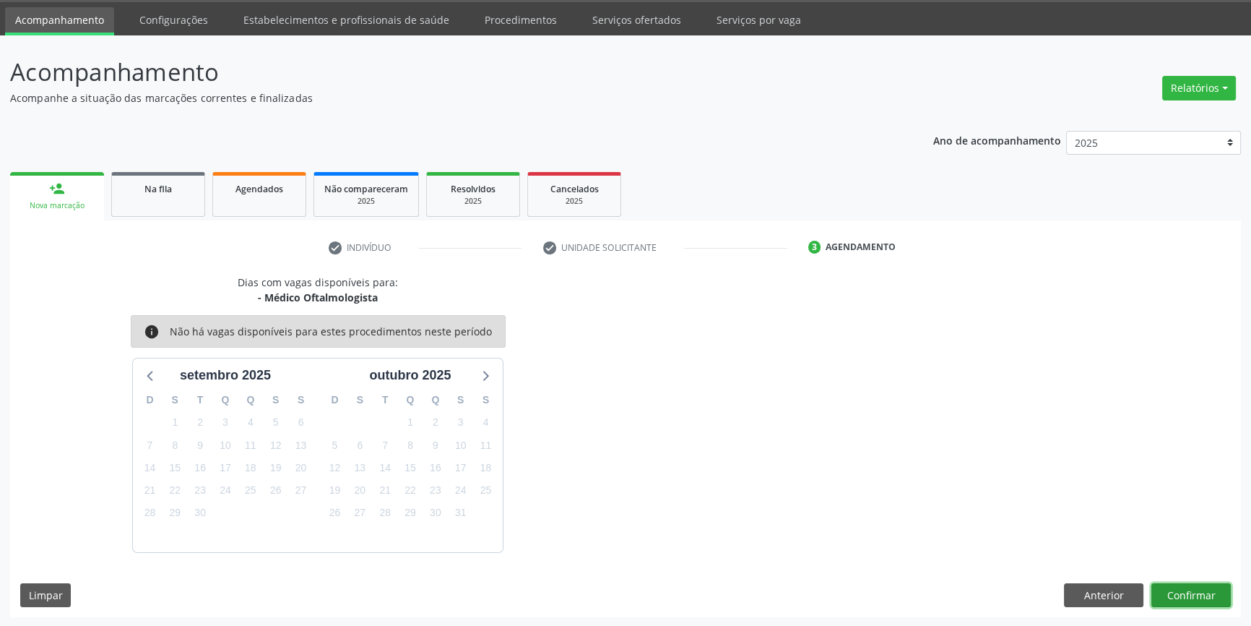
click at [1209, 597] on button "Confirmar" at bounding box center [1191, 595] width 79 height 25
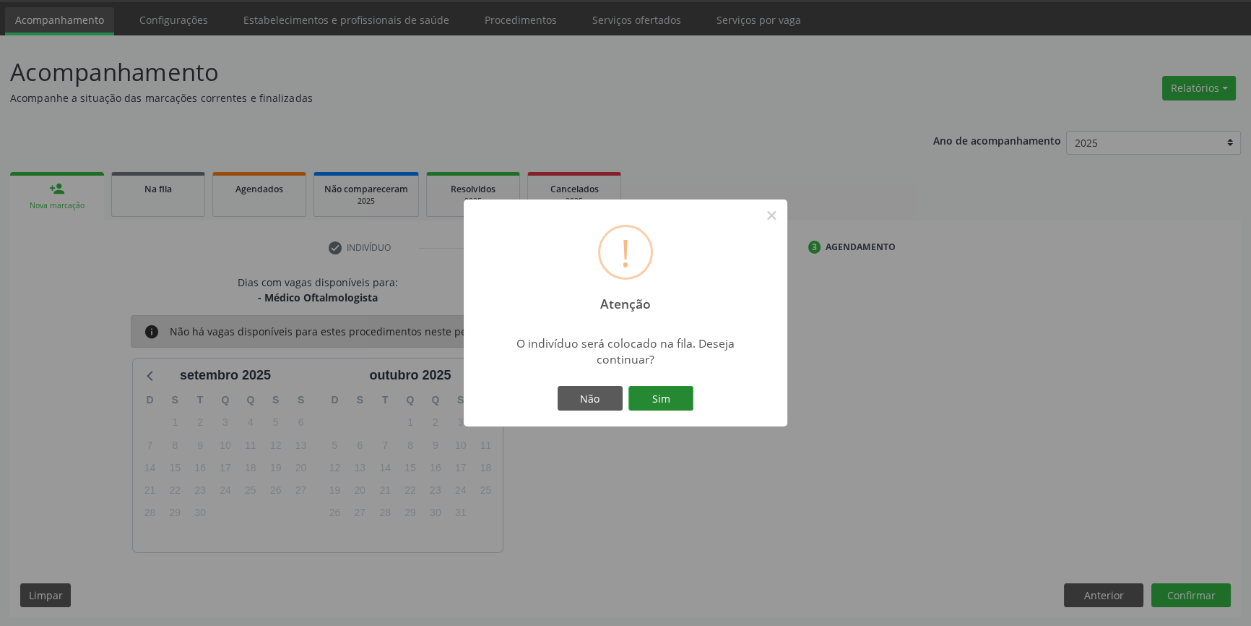
click at [647, 392] on button "Sim" at bounding box center [661, 398] width 65 height 25
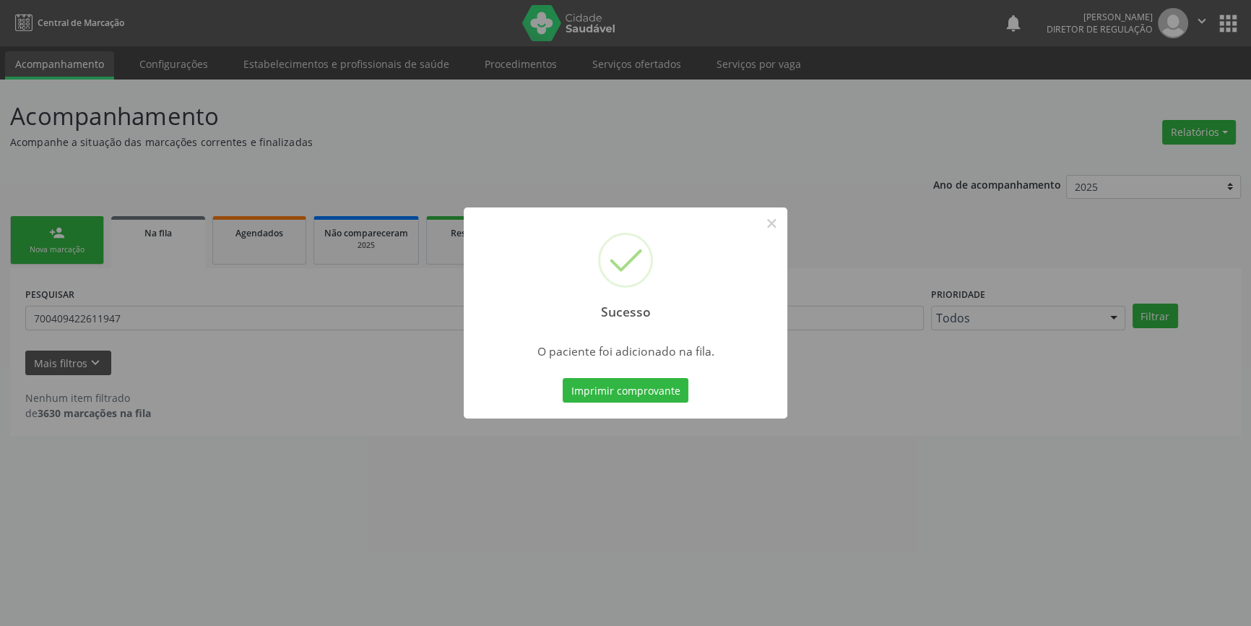
scroll to position [0, 0]
click at [766, 219] on button "×" at bounding box center [776, 223] width 25 height 25
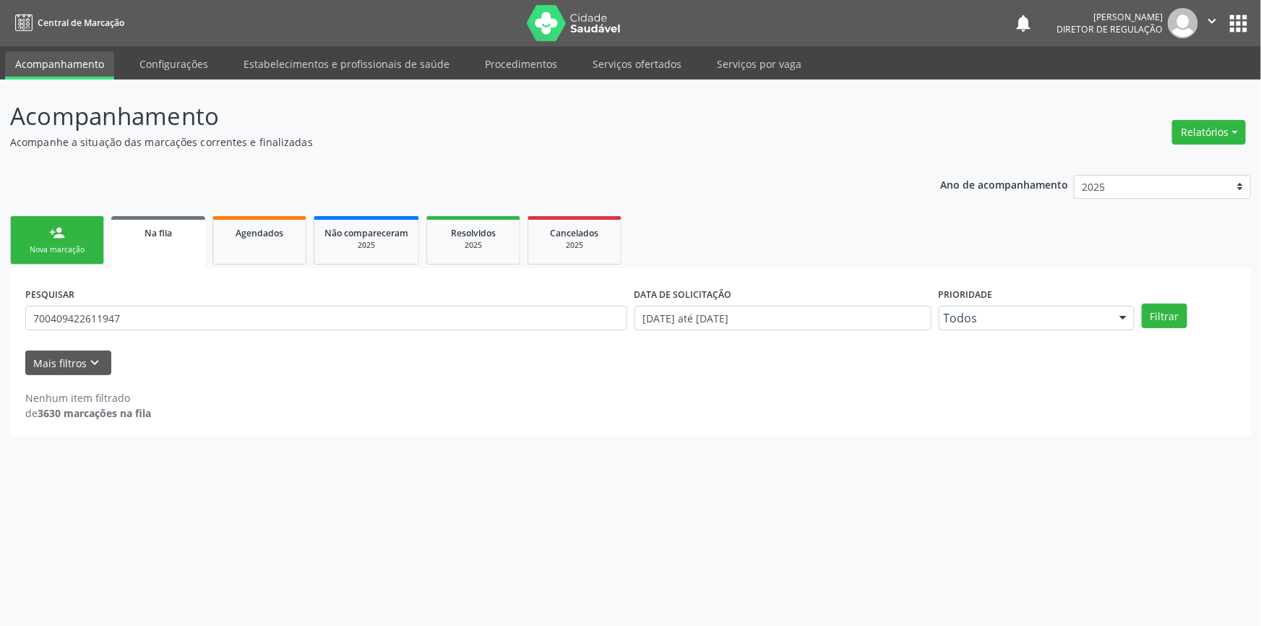
click at [60, 249] on div "Nova marcação" at bounding box center [57, 249] width 72 height 11
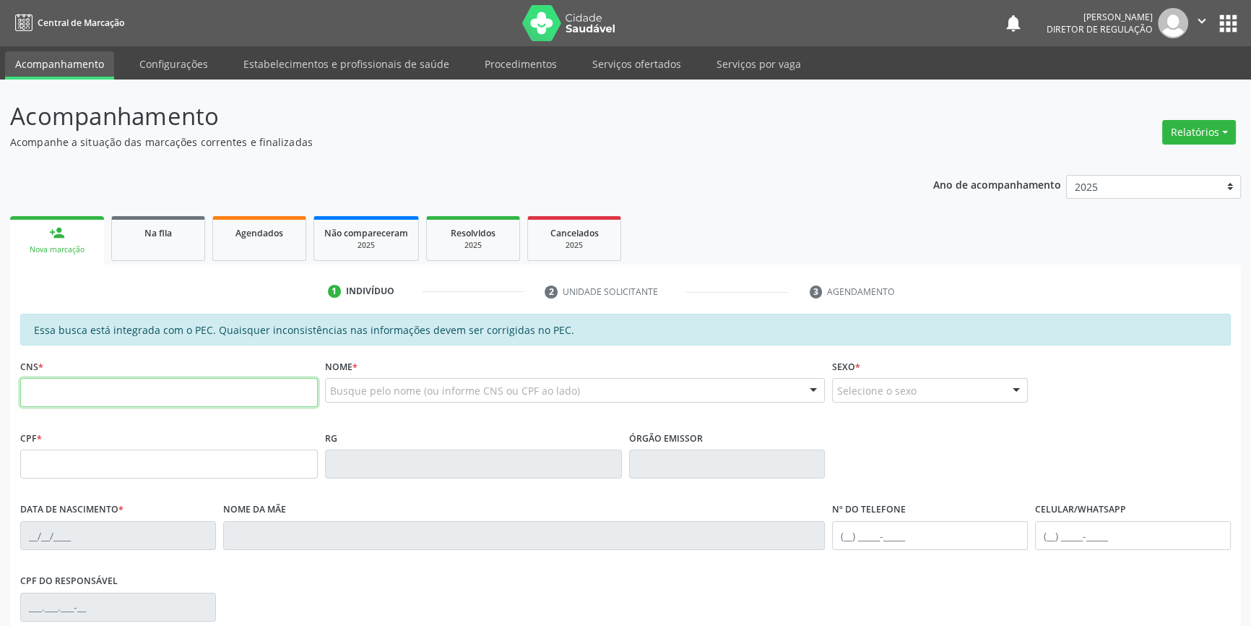
click at [92, 390] on input "text" at bounding box center [169, 392] width 298 height 29
type input "7"
type input "700 0058 8194 1916"
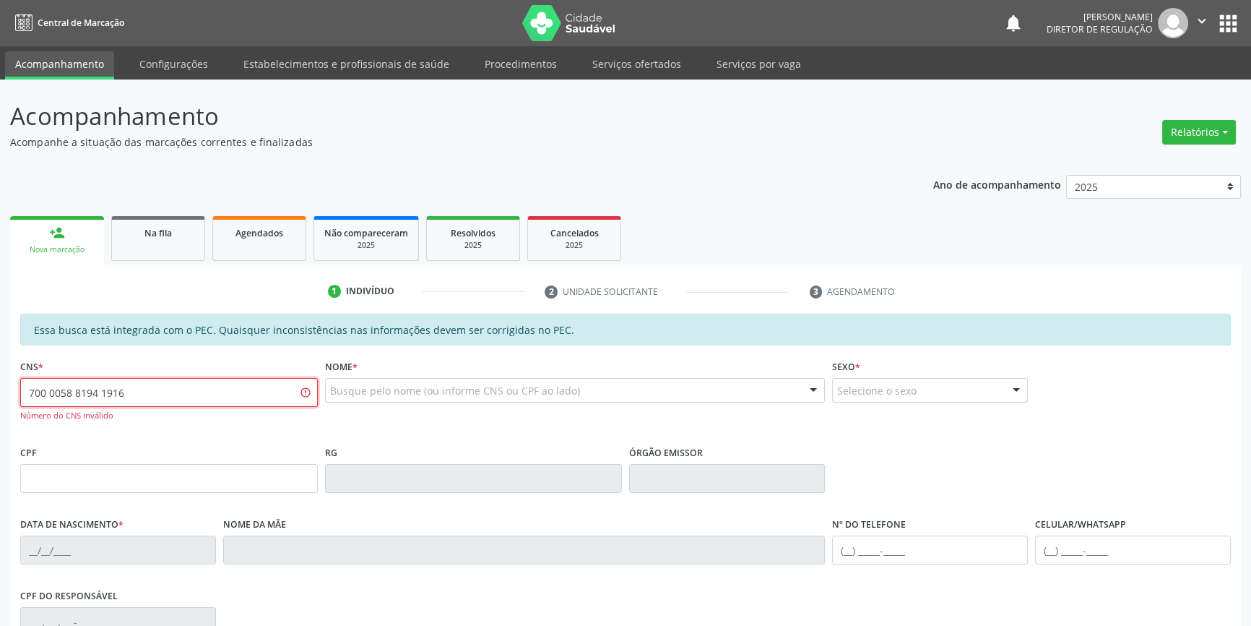
drag, startPoint x: 186, startPoint y: 383, endPoint x: 0, endPoint y: 392, distance: 185.9
click at [0, 392] on div "Acompanhamento Acompanhe a situação das marcações correntes e finalizadas Relat…" at bounding box center [625, 459] width 1251 height 760
click at [224, 397] on input "text" at bounding box center [169, 392] width 298 height 29
paste input "709 0058 8194 1916"
type input "709 0058 8194 1916"
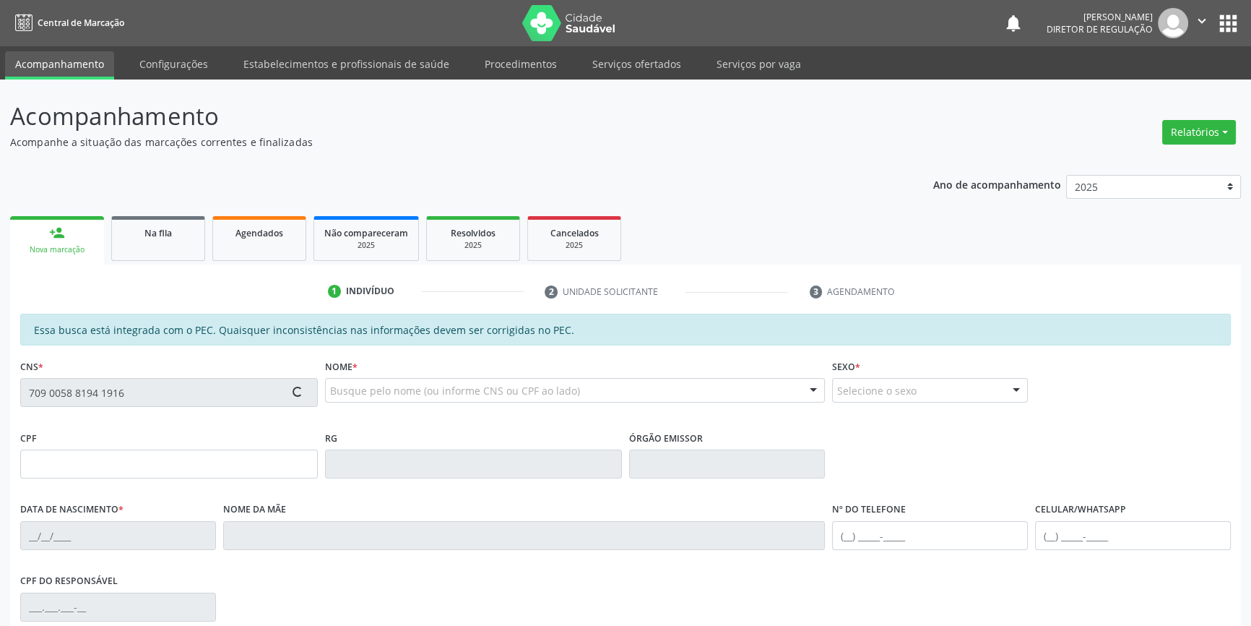
type input "091.699.804-54"
type input "[DATE]"
type input "[PERSON_NAME]"
type input "[PHONE_NUMBER]"
type input "S/N"
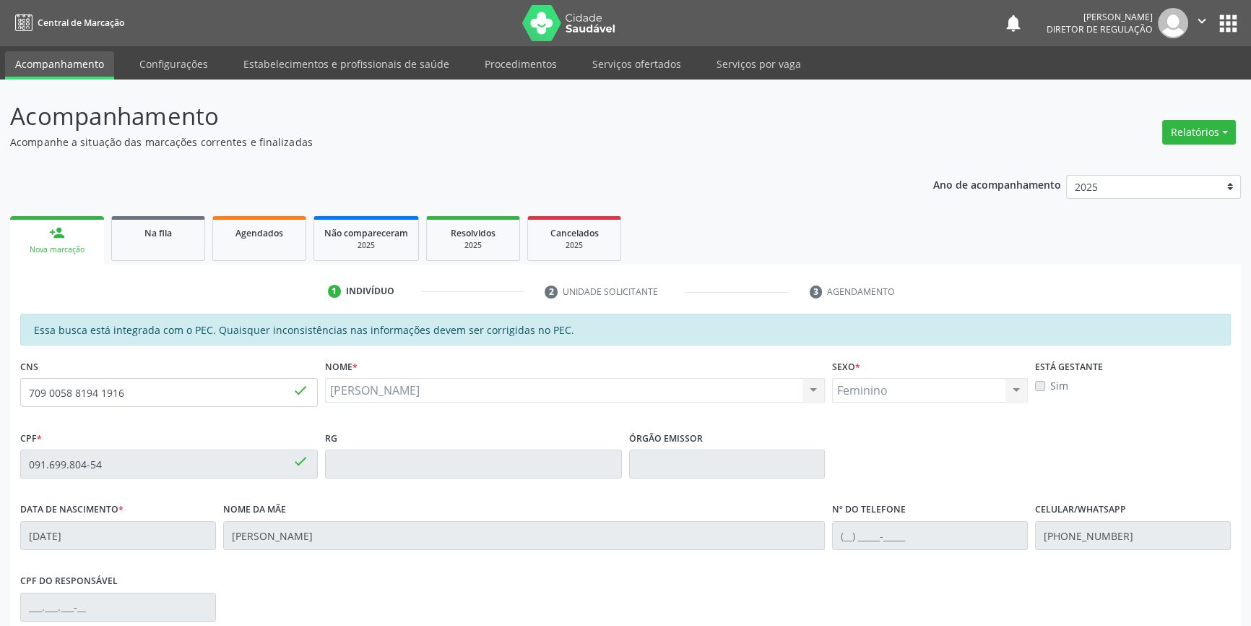
scroll to position [198, 0]
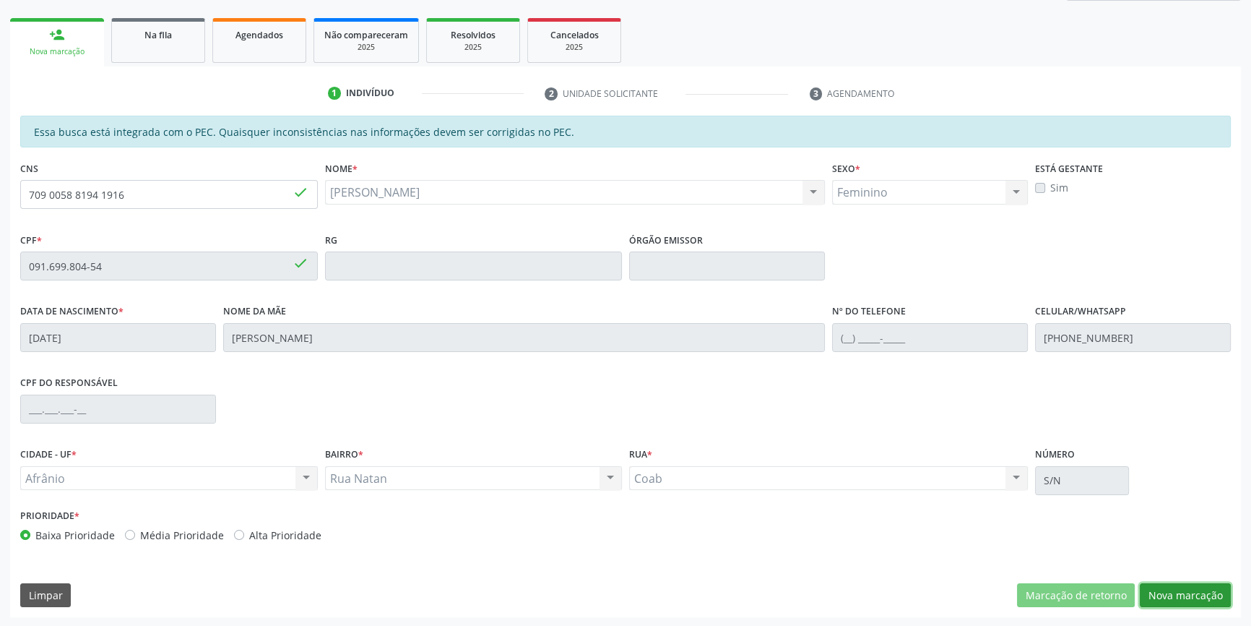
click at [1207, 595] on button "Nova marcação" at bounding box center [1185, 595] width 91 height 25
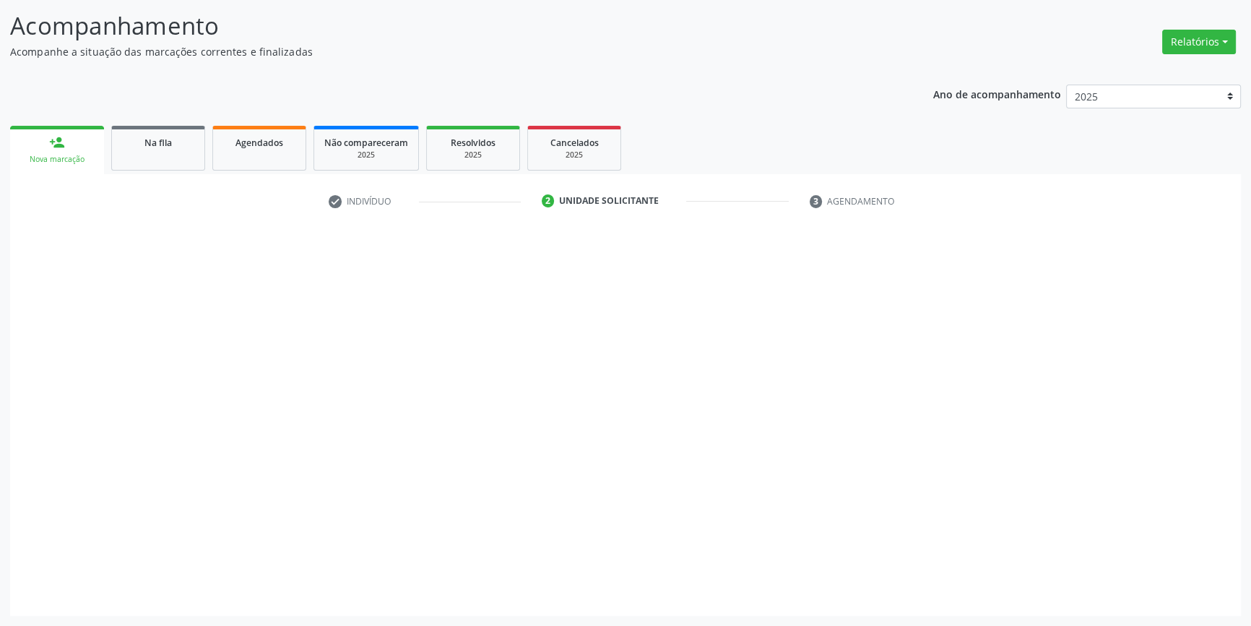
scroll to position [89, 0]
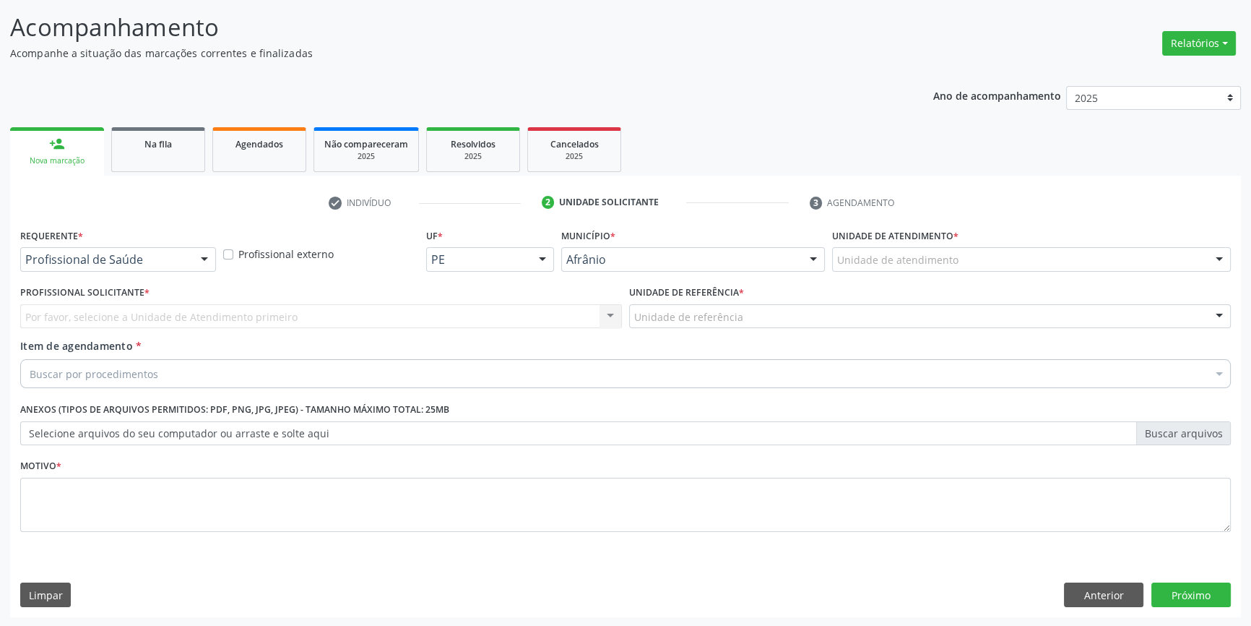
click at [986, 254] on div "Unidade de atendimento" at bounding box center [1031, 259] width 399 height 25
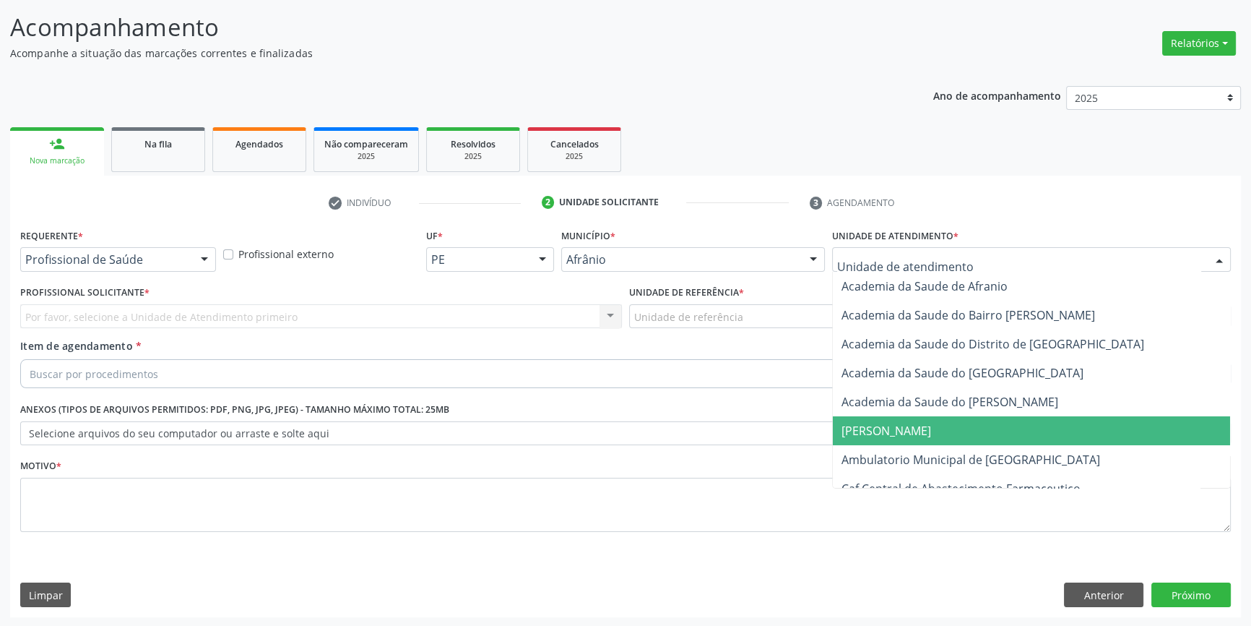
click at [946, 453] on span "Ambulatorio Municipal de [GEOGRAPHIC_DATA]" at bounding box center [971, 460] width 259 height 16
click at [736, 324] on div "Unidade de referência" at bounding box center [930, 316] width 602 height 25
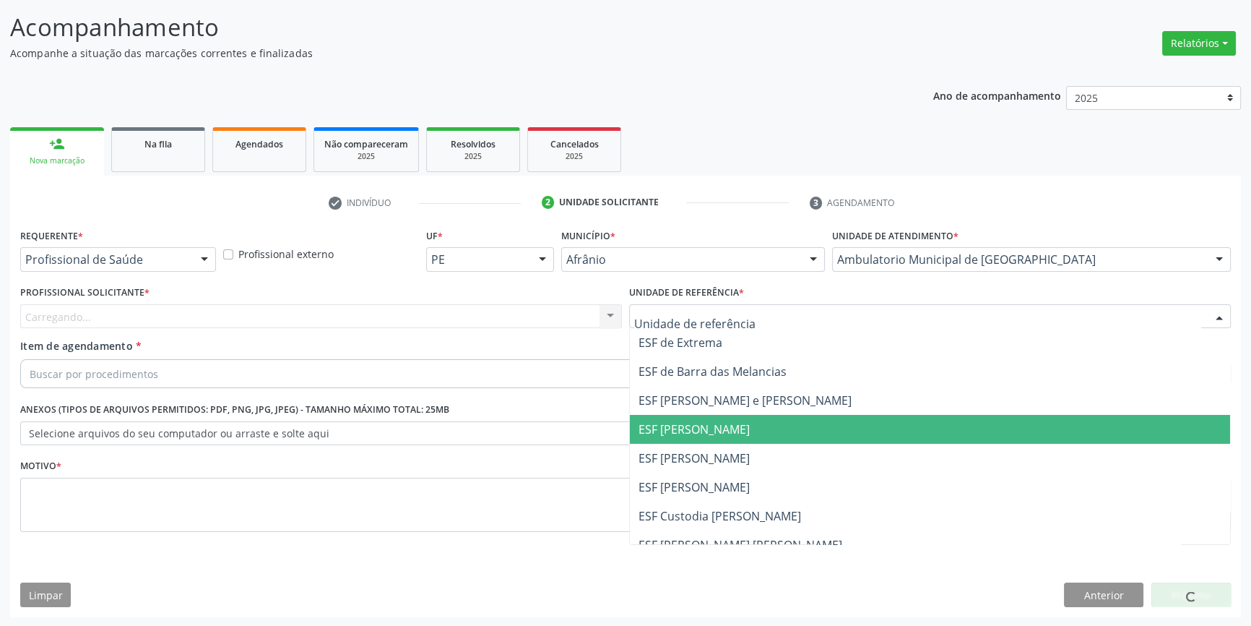
click at [718, 453] on span "ESF [PERSON_NAME]" at bounding box center [694, 458] width 111 height 16
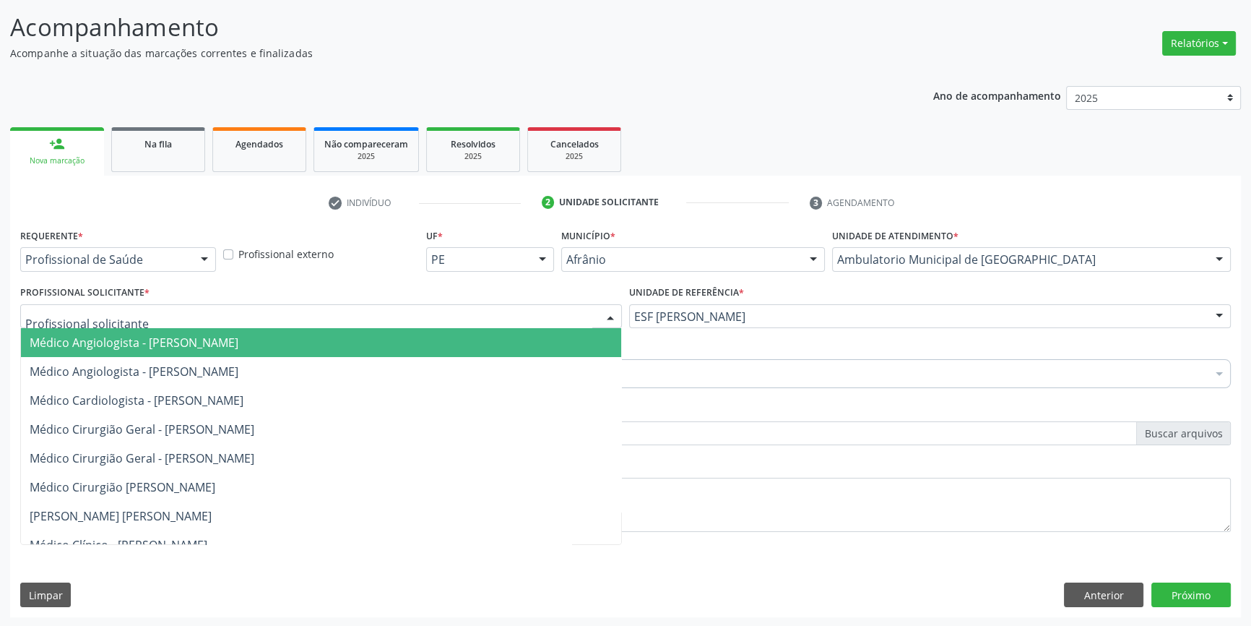
click at [411, 316] on div at bounding box center [321, 316] width 602 height 25
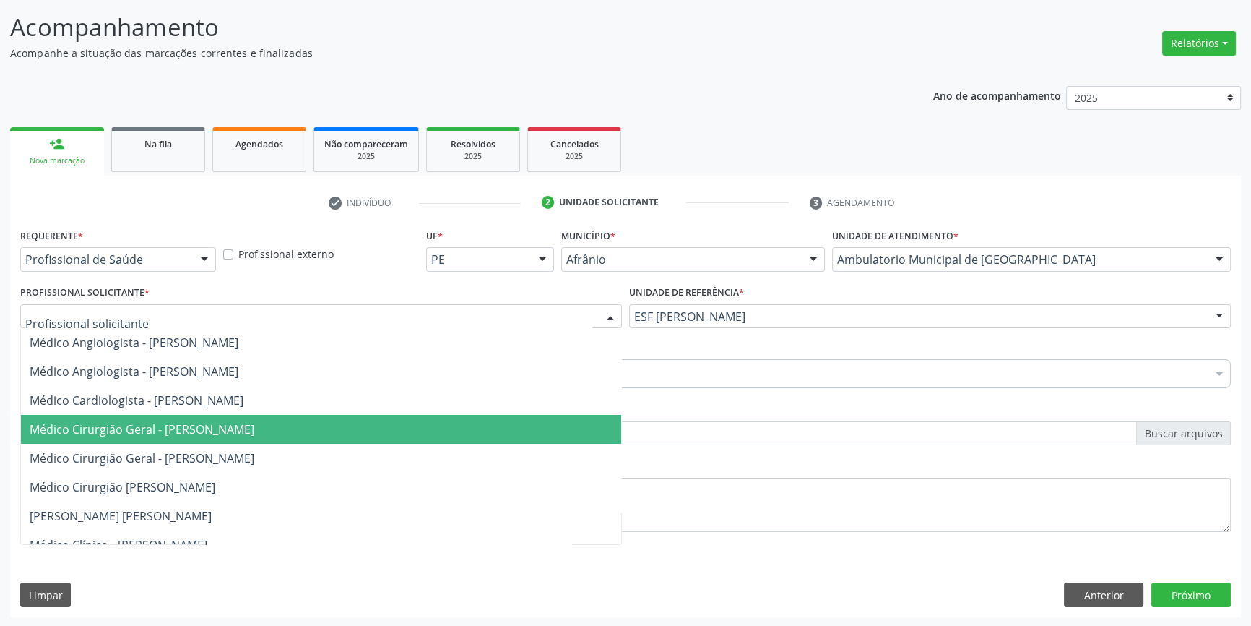
click at [254, 421] on span "Médico Cirurgião Geral - [PERSON_NAME]" at bounding box center [142, 429] width 225 height 16
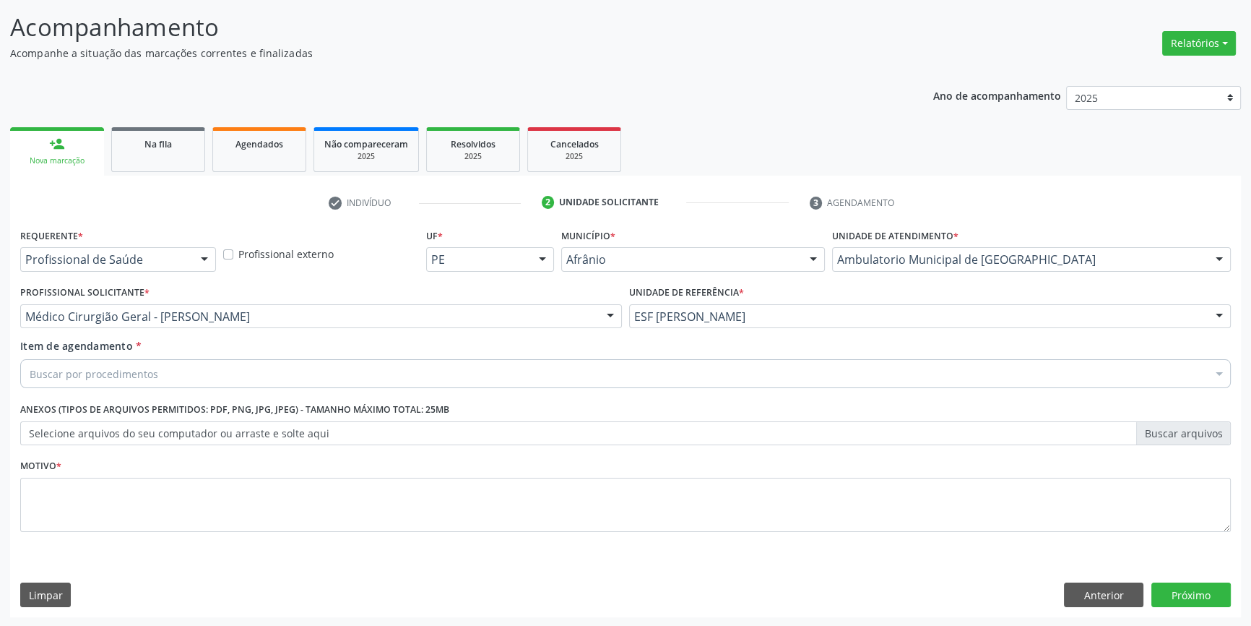
click at [262, 375] on div "Buscar por procedimentos" at bounding box center [625, 373] width 1211 height 29
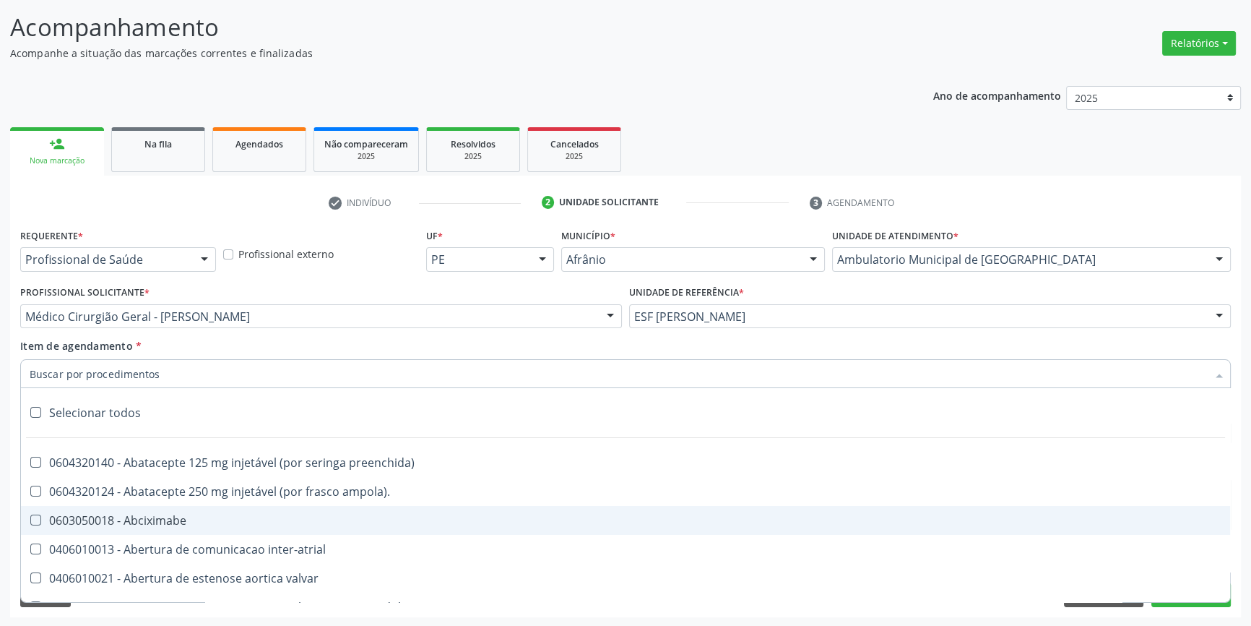
click at [1100, 607] on div "Requerente * Profissional de Saúde Profissional de Saúde Paciente Nenhum result…" at bounding box center [625, 421] width 1231 height 392
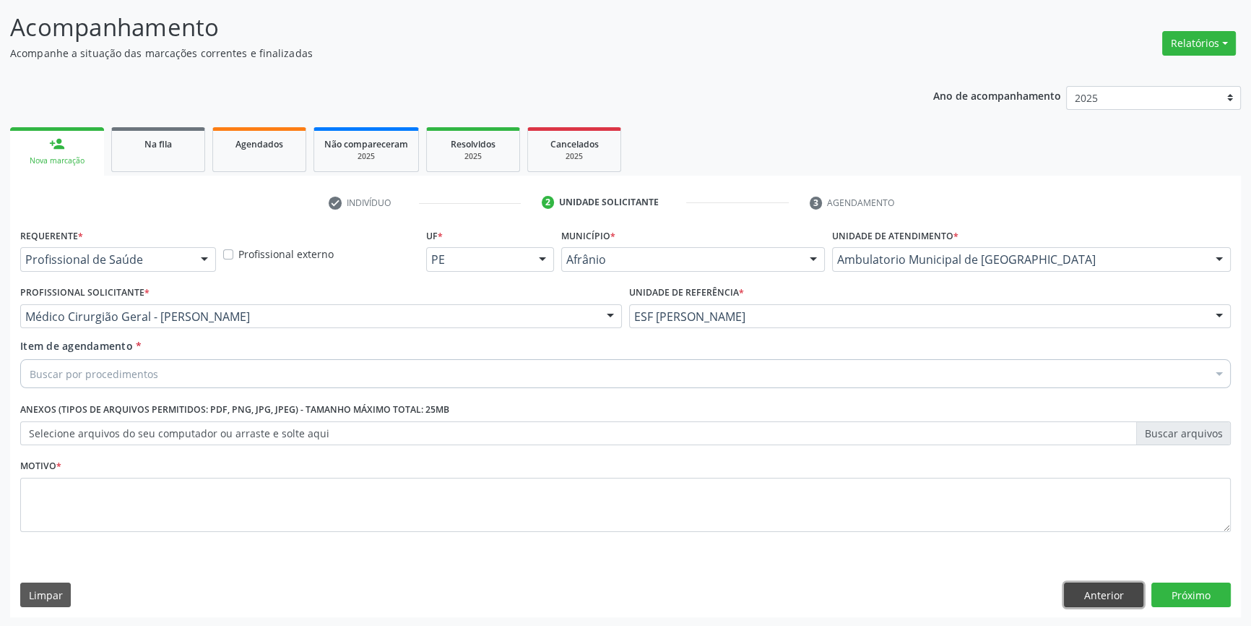
click at [1104, 597] on button "Anterior" at bounding box center [1103, 594] width 79 height 25
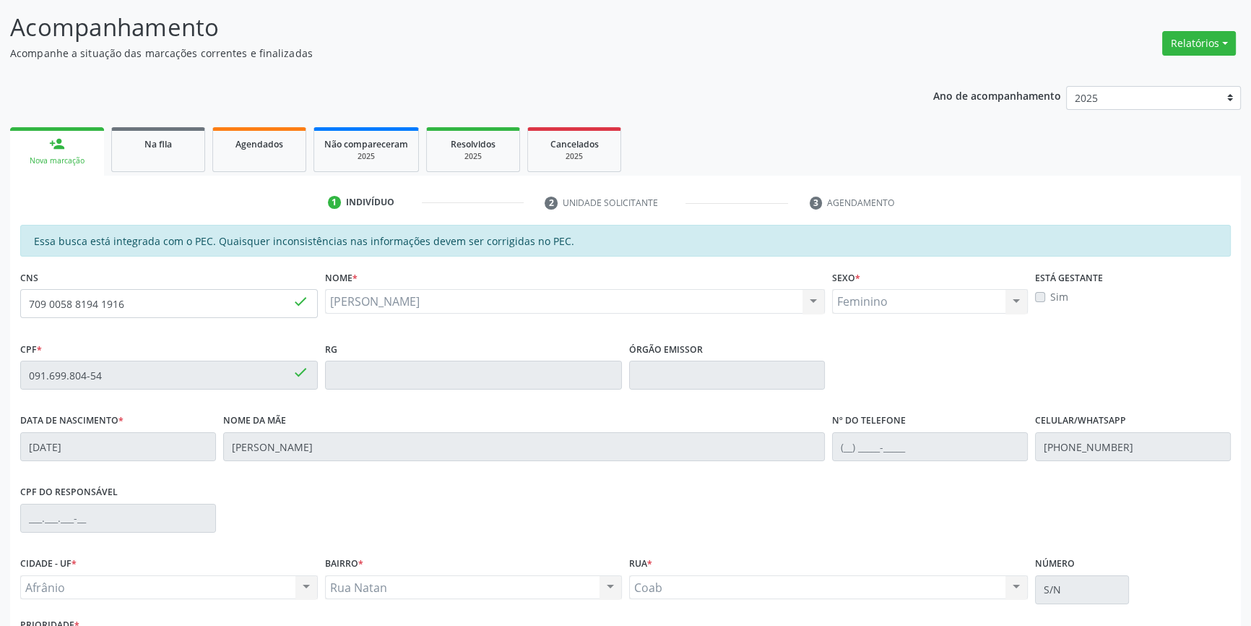
scroll to position [198, 0]
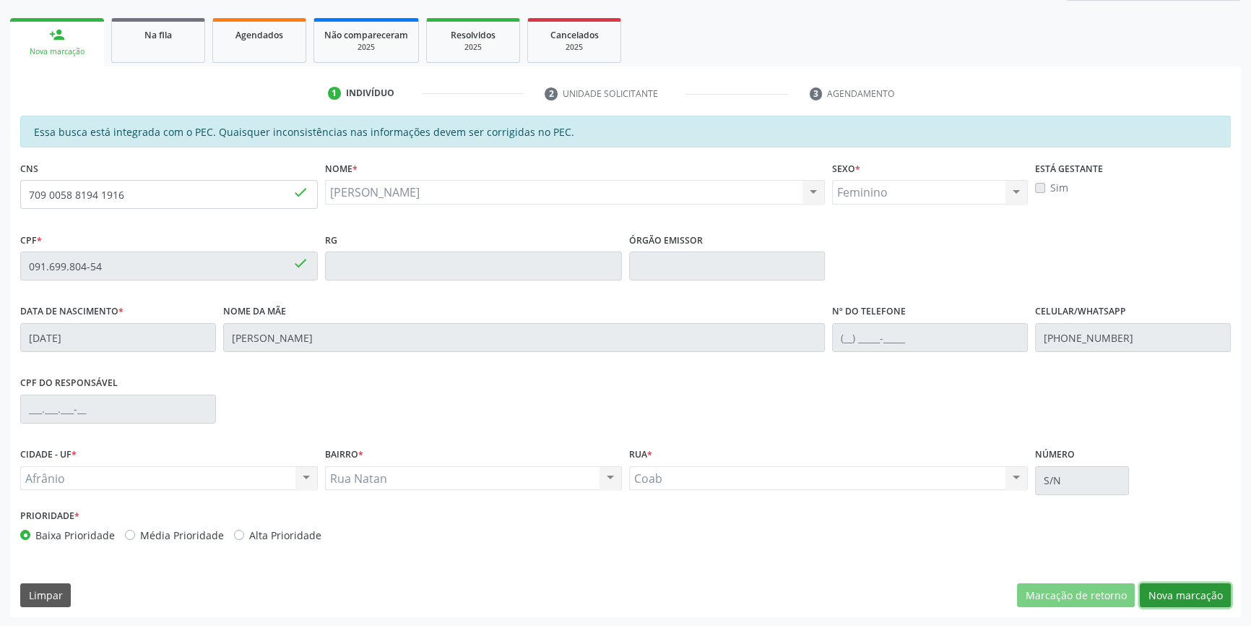
click at [1171, 589] on button "Nova marcação" at bounding box center [1185, 595] width 91 height 25
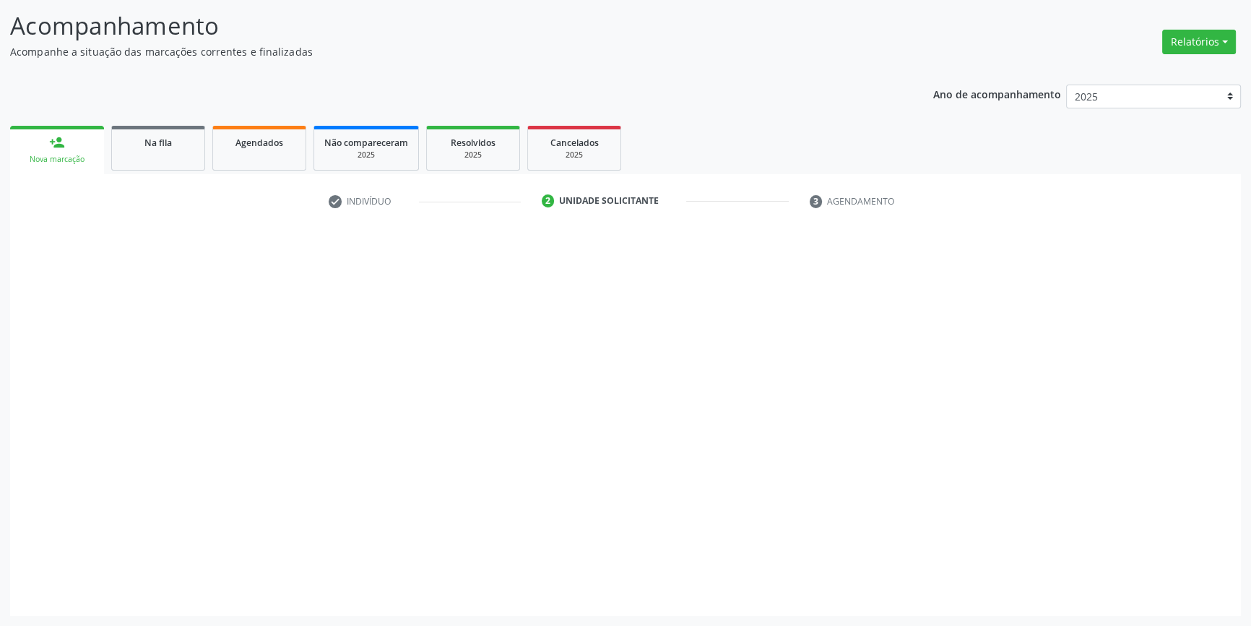
scroll to position [89, 0]
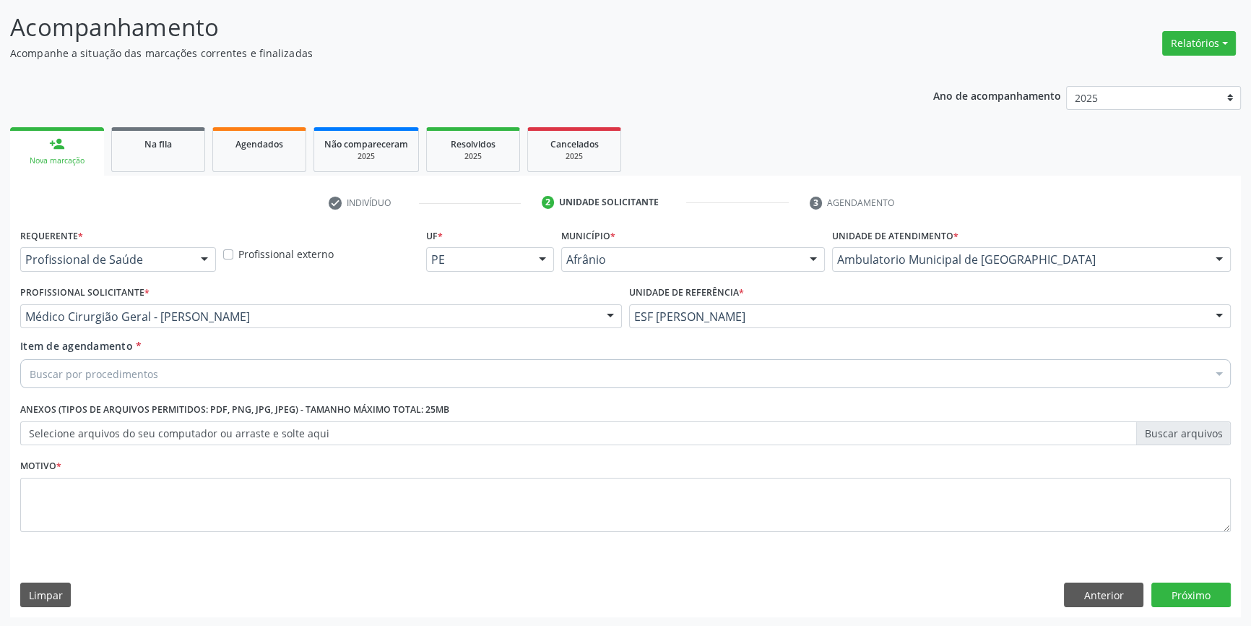
click at [210, 371] on div "Buscar por procedimentos" at bounding box center [625, 373] width 1211 height 29
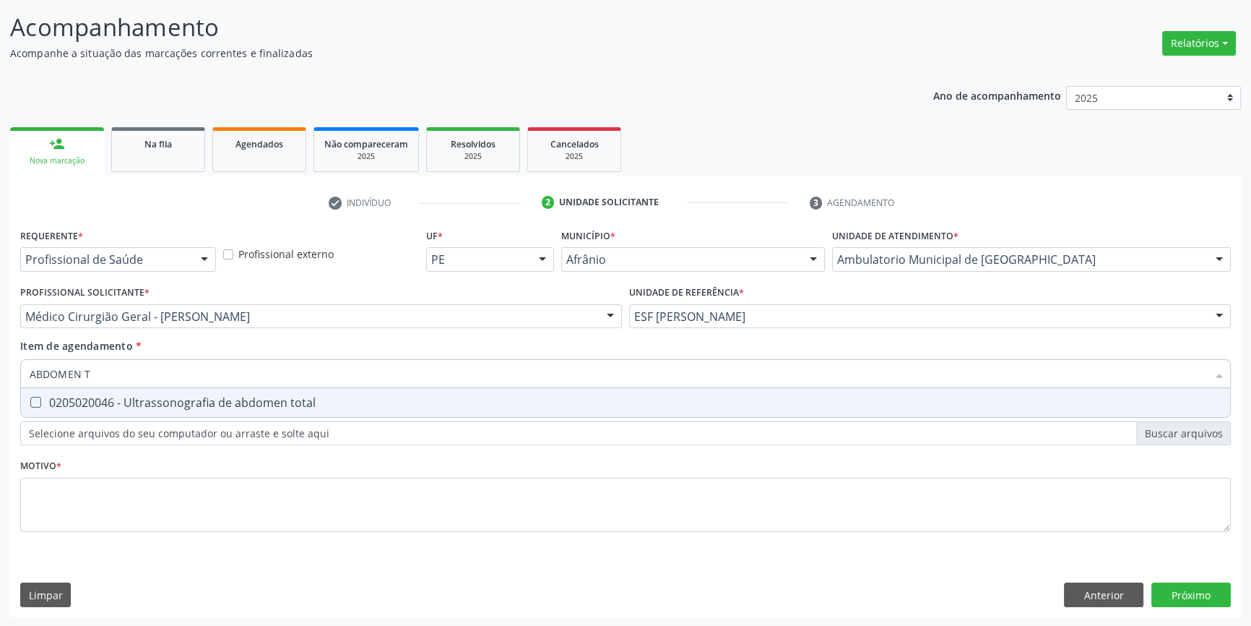
type input "ABDOMEN TO"
click at [222, 397] on div "0205020046 - Ultrassonografia de abdomen total" at bounding box center [626, 403] width 1192 height 12
checkbox total "true"
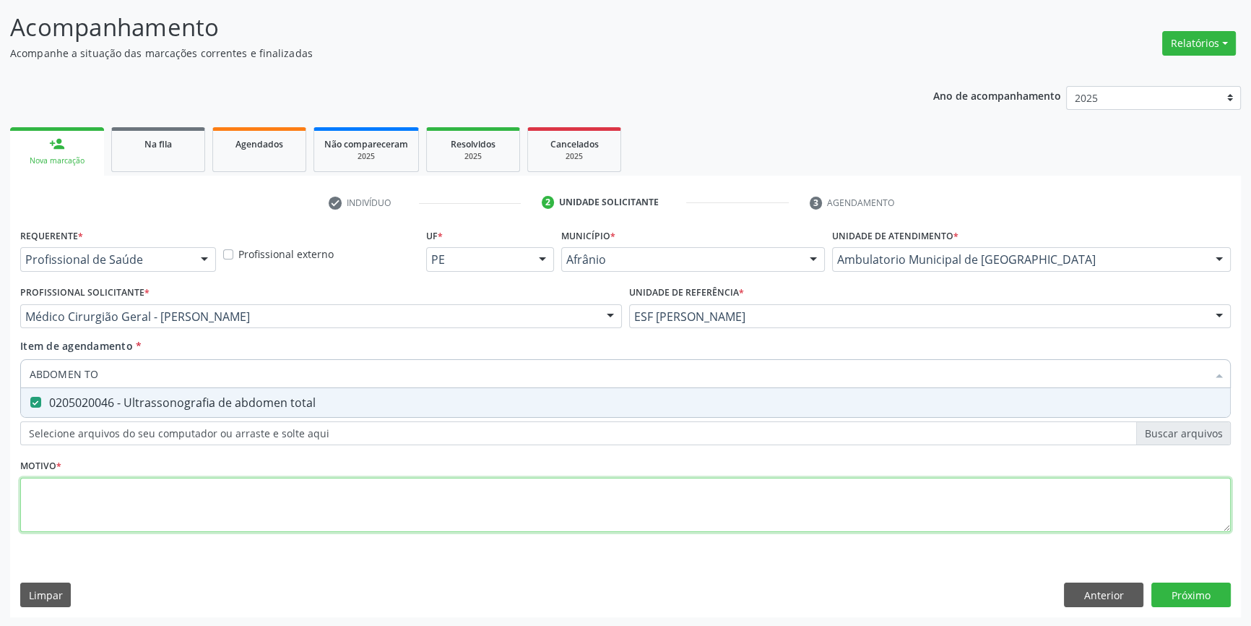
click at [194, 494] on div "Requerente * Profissional de Saúde Profissional de Saúde Paciente Nenhum result…" at bounding box center [625, 388] width 1211 height 327
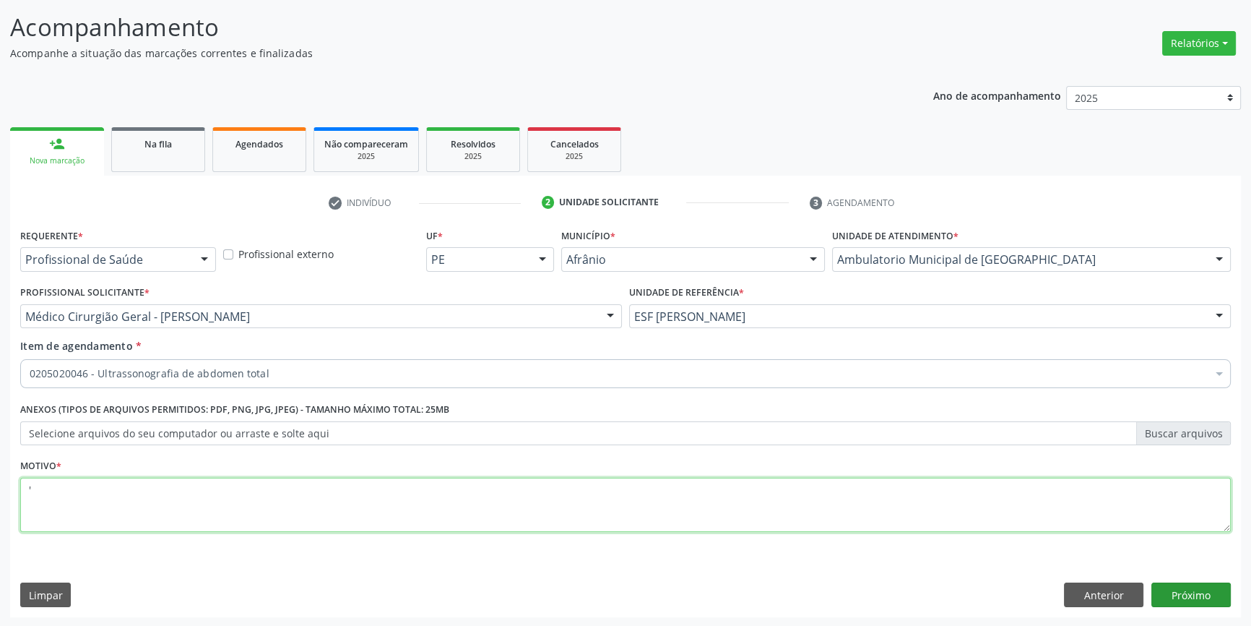
type textarea "'"
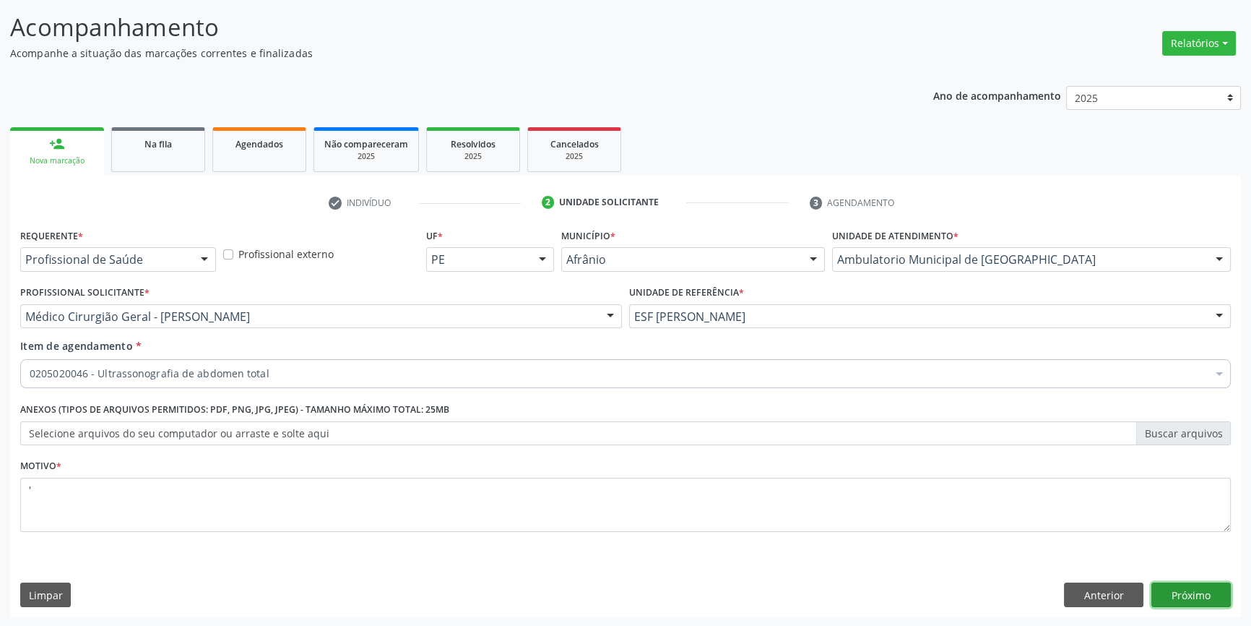
click at [1193, 585] on button "Próximo" at bounding box center [1191, 594] width 79 height 25
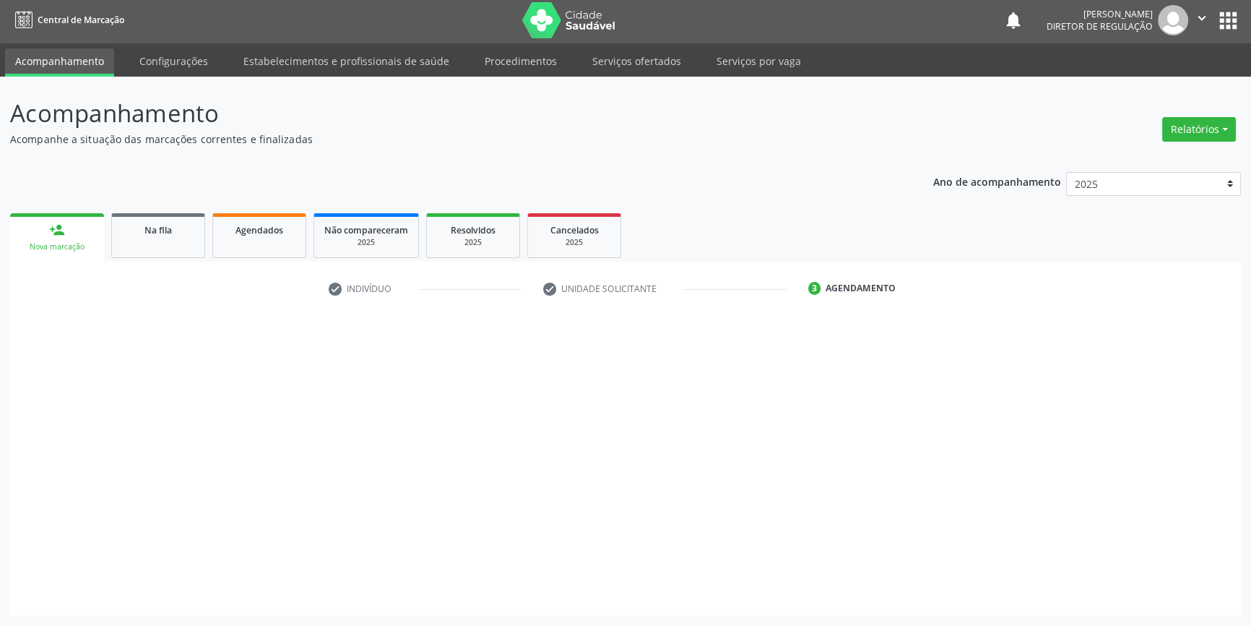
scroll to position [1, 0]
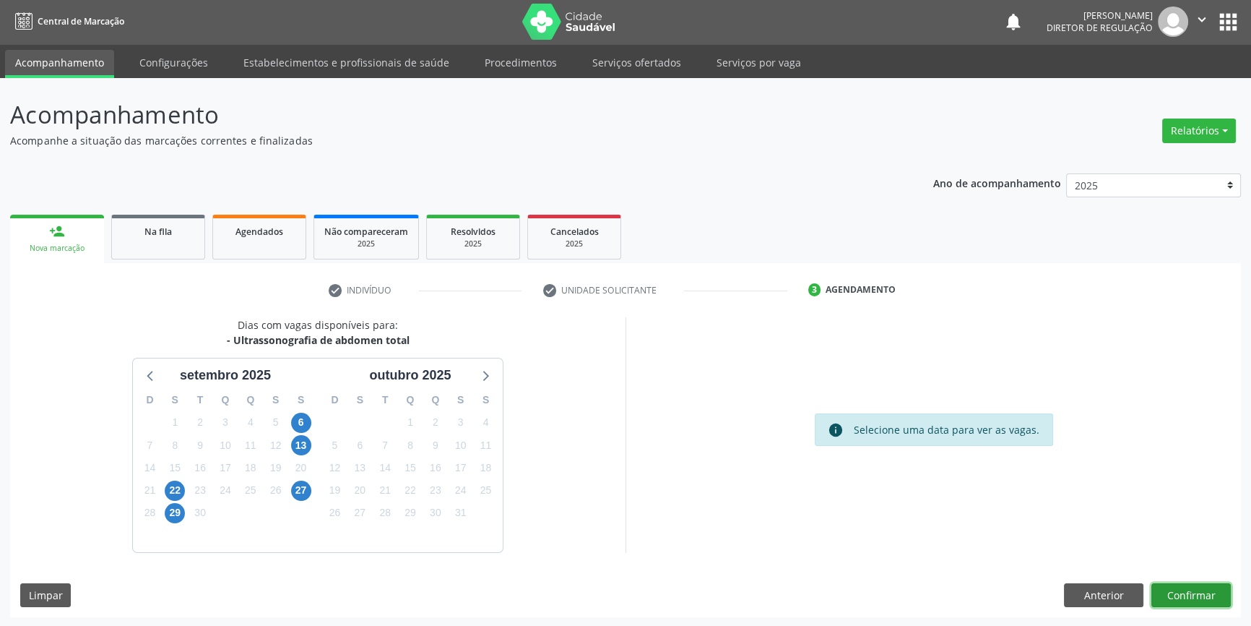
click at [1214, 597] on button "Confirmar" at bounding box center [1191, 595] width 79 height 25
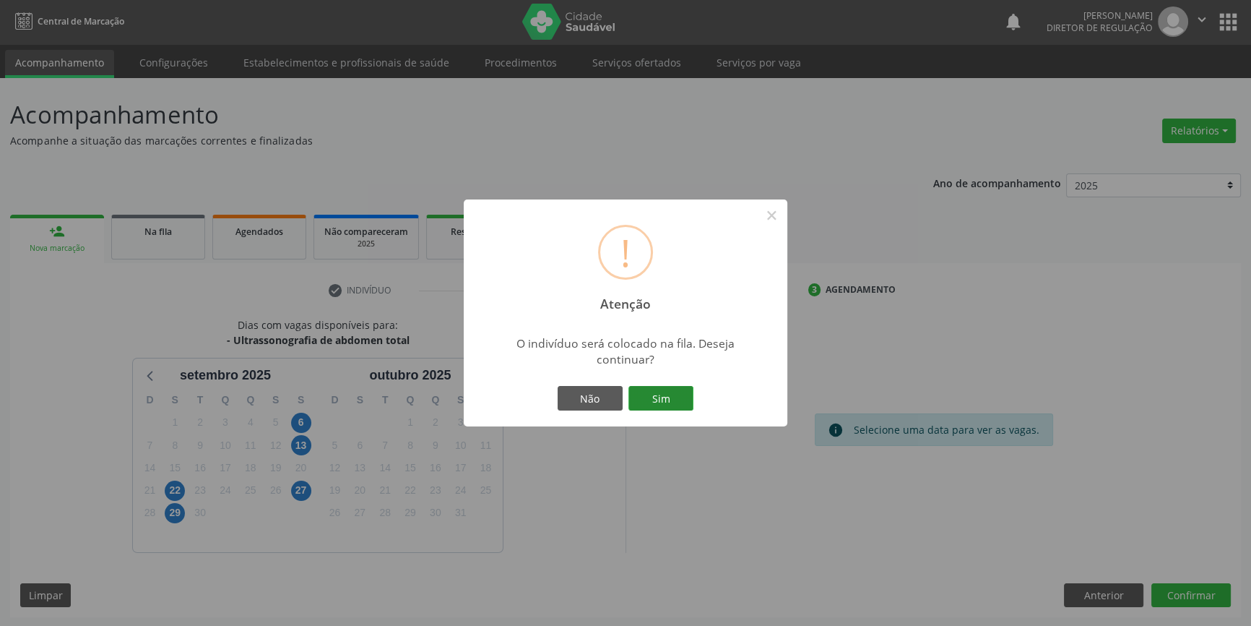
click at [659, 400] on button "Sim" at bounding box center [661, 398] width 65 height 25
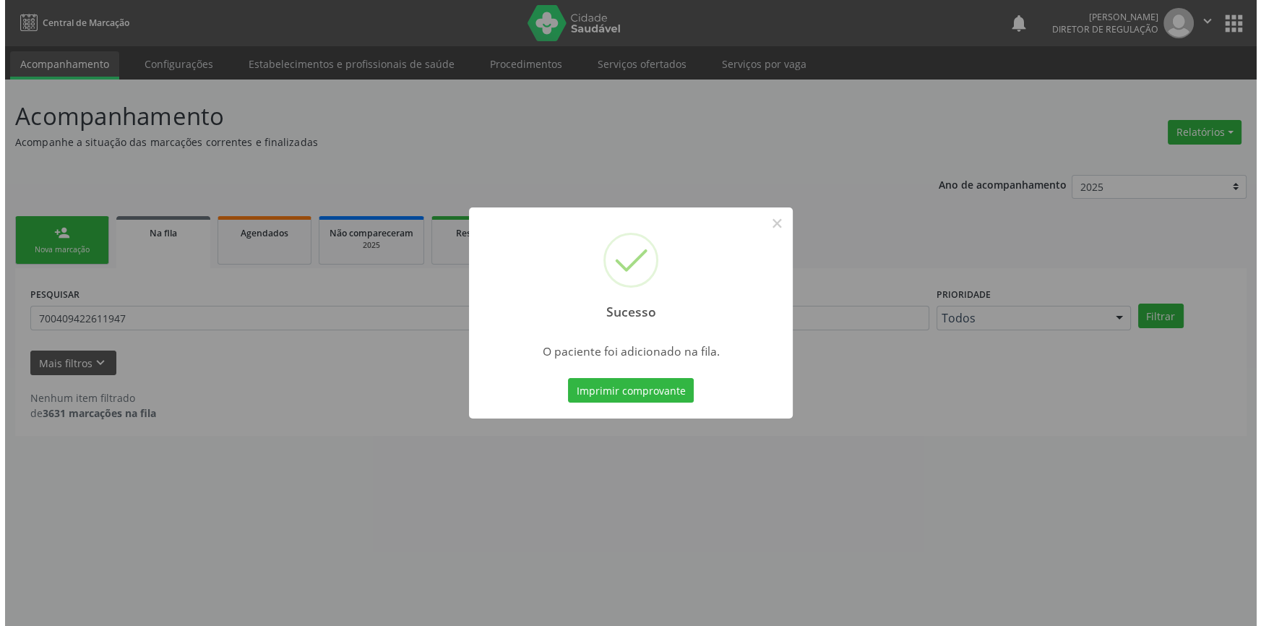
scroll to position [0, 0]
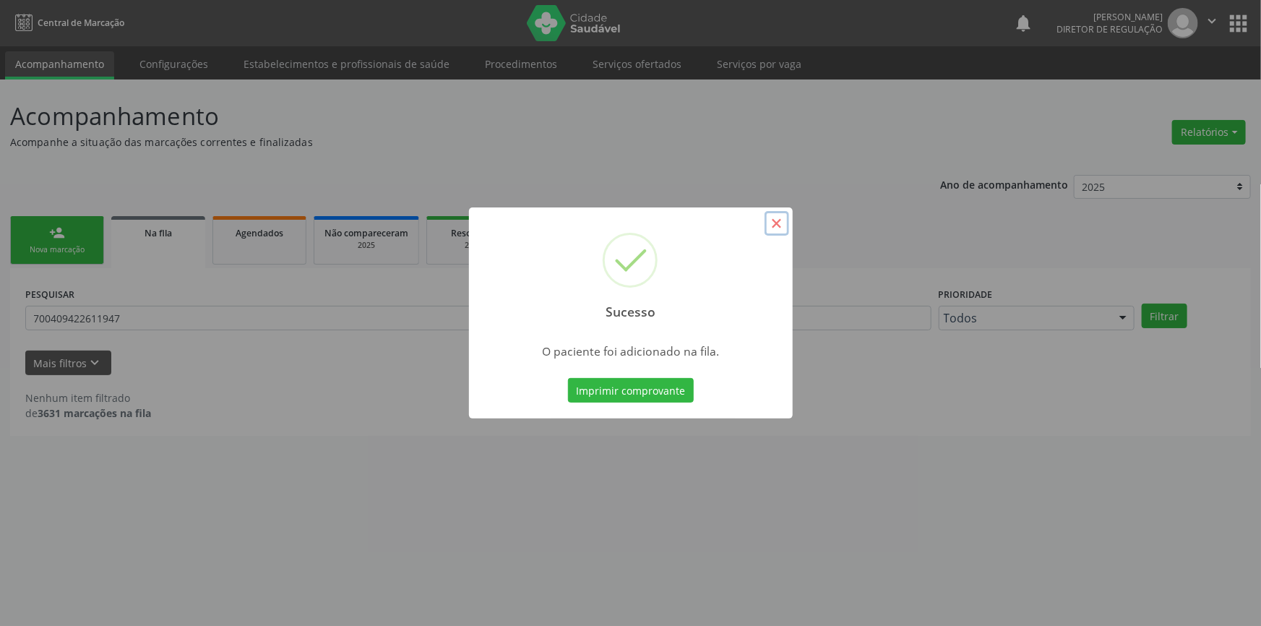
click at [771, 226] on button "×" at bounding box center [776, 223] width 25 height 25
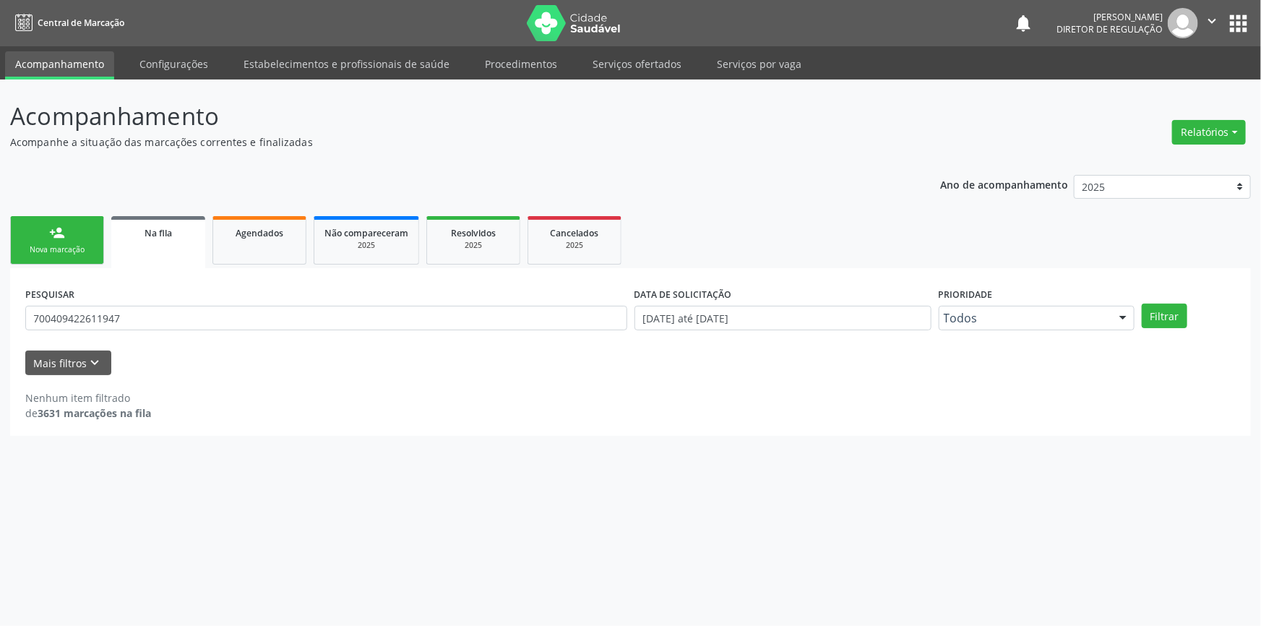
click at [64, 238] on div "person_add" at bounding box center [57, 233] width 16 height 16
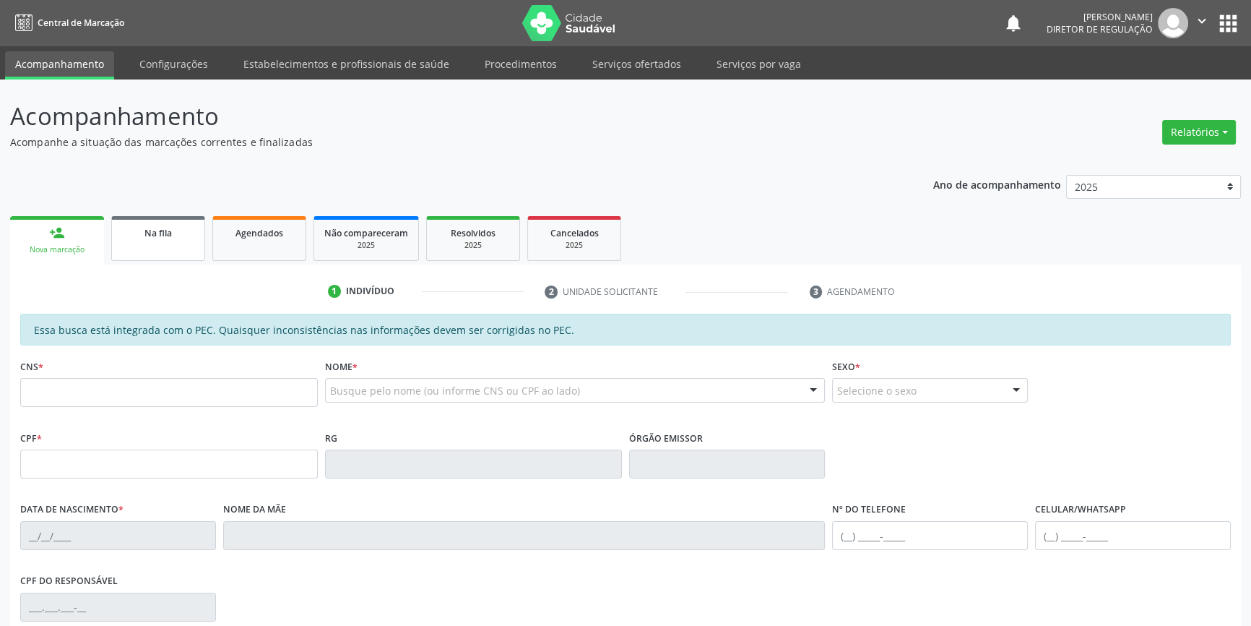
click at [184, 234] on div "Na fila" at bounding box center [158, 232] width 72 height 15
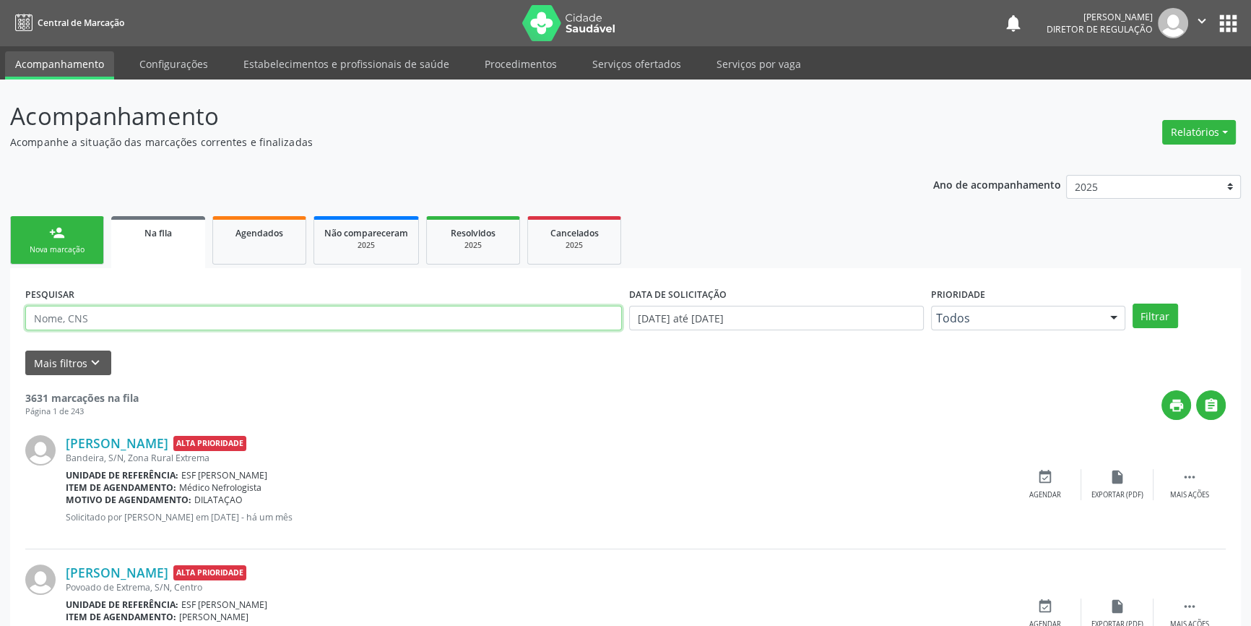
click at [186, 319] on input "text" at bounding box center [323, 318] width 597 height 25
type input "708700170506197"
click at [1167, 314] on button "Filtrar" at bounding box center [1156, 315] width 46 height 25
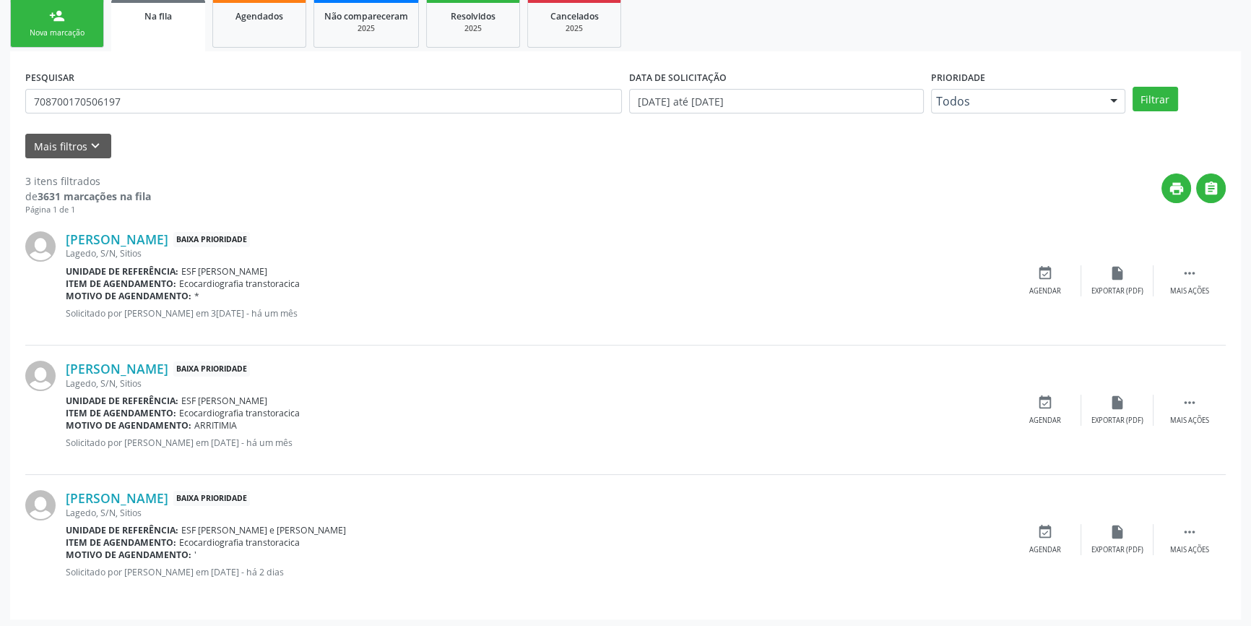
scroll to position [218, 0]
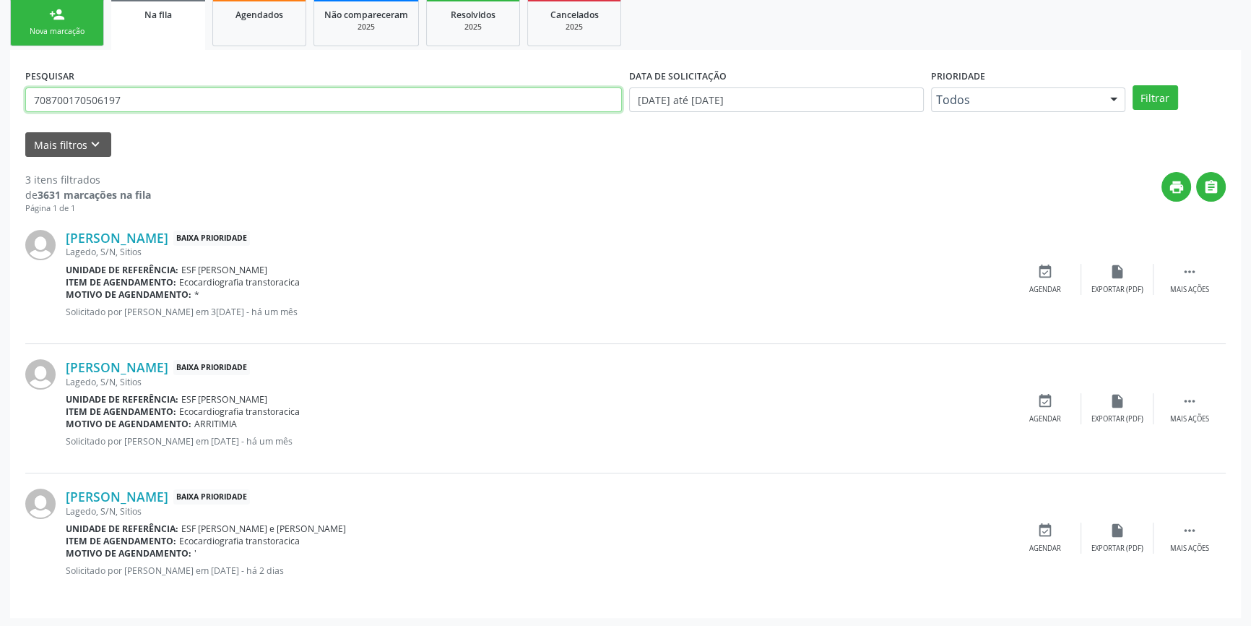
drag, startPoint x: 181, startPoint y: 97, endPoint x: 17, endPoint y: 98, distance: 164.0
click at [20, 98] on div "PESQUISAR 708700170506197 DATA DE SOLICITAÇÃO [DATE] até [DATE] Prioridade Todo…" at bounding box center [625, 333] width 1231 height 567
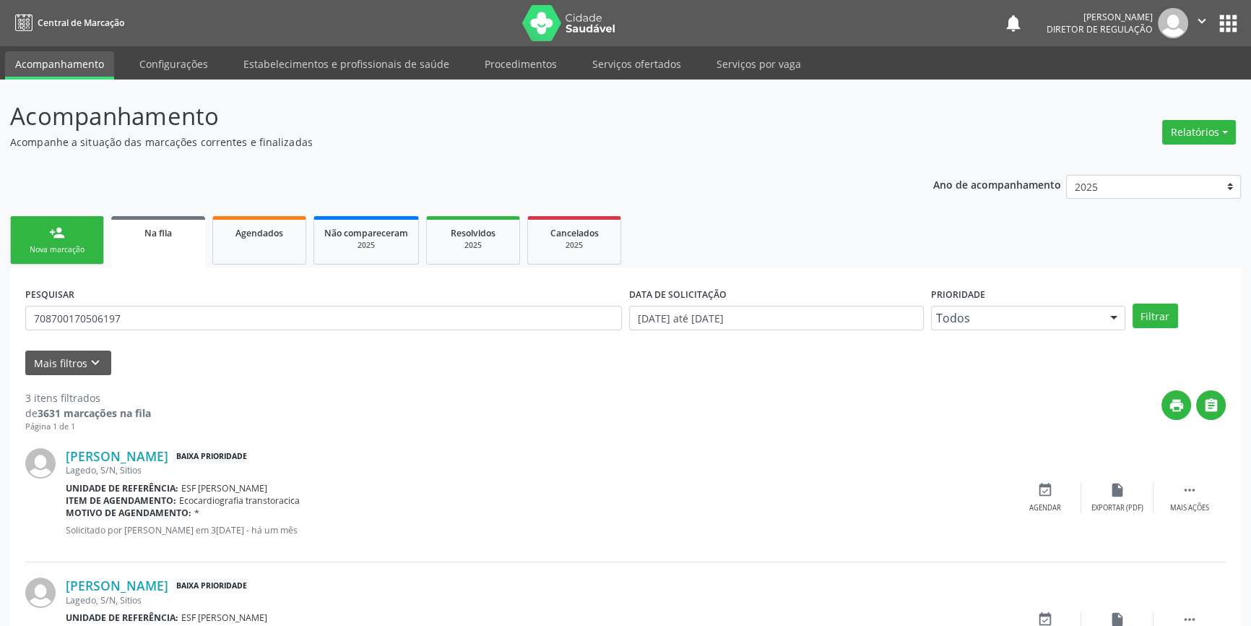
click at [53, 251] on div "Nova marcação" at bounding box center [57, 249] width 72 height 11
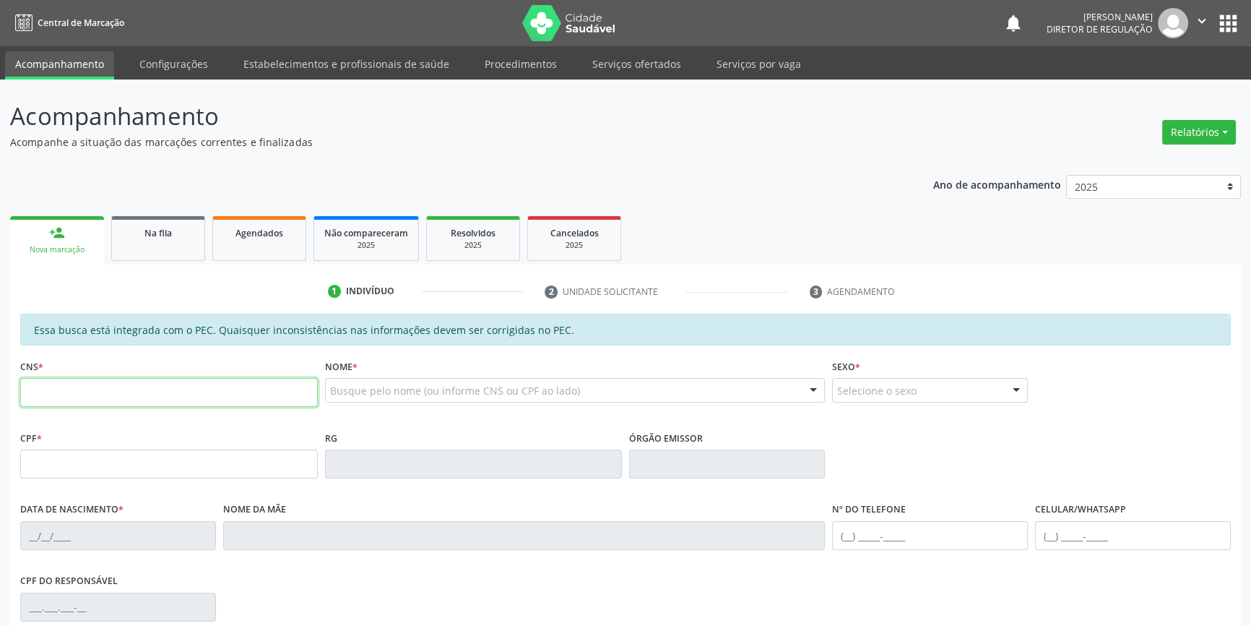
click at [112, 397] on input "text" at bounding box center [169, 392] width 298 height 29
type input "701 4036 2022 7038"
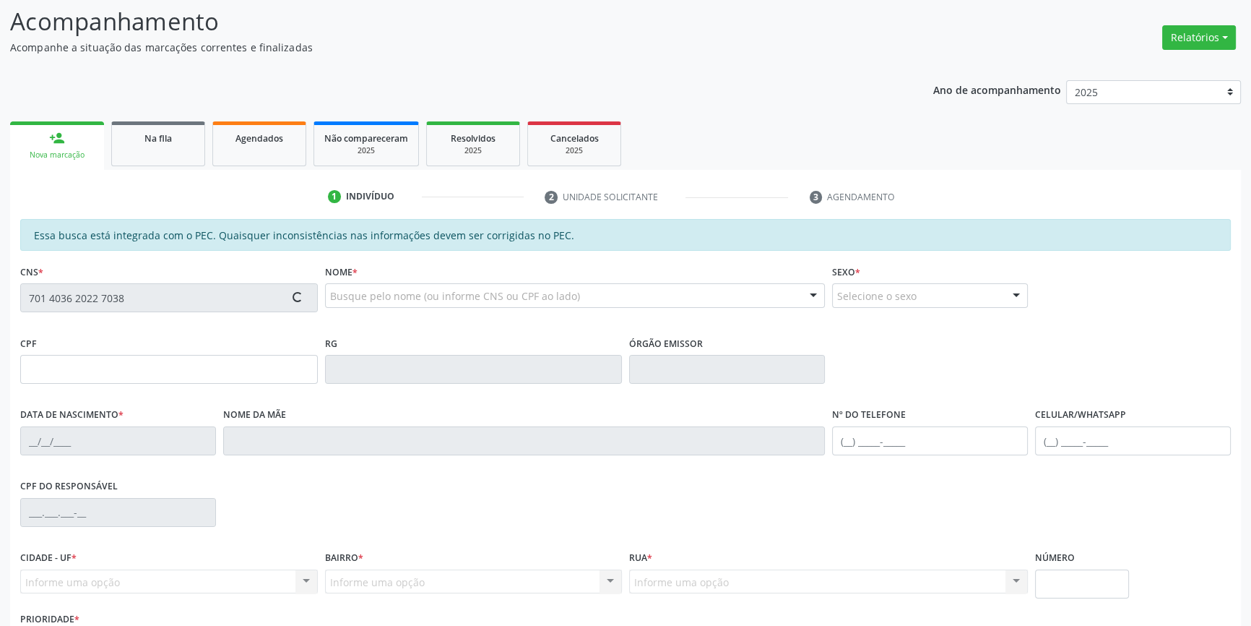
type input "151.053.174-24"
type input "[DATE]"
type input "[PERSON_NAME]"
type input "[PHONE_NUMBER]"
type input "S/N"
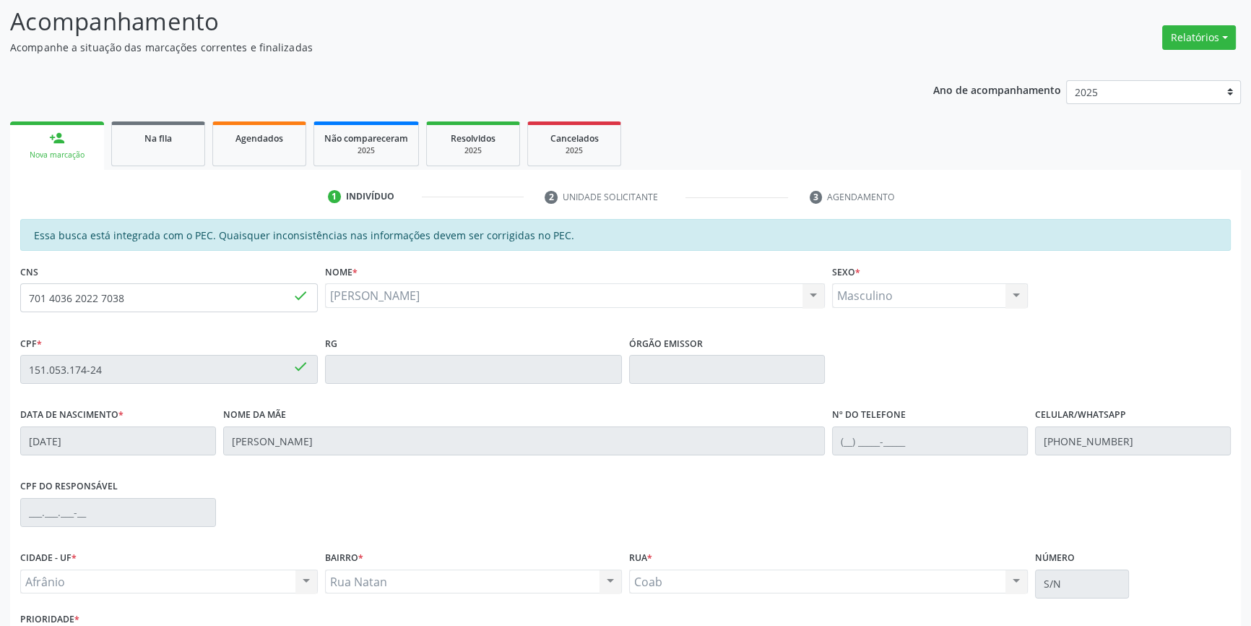
scroll to position [197, 0]
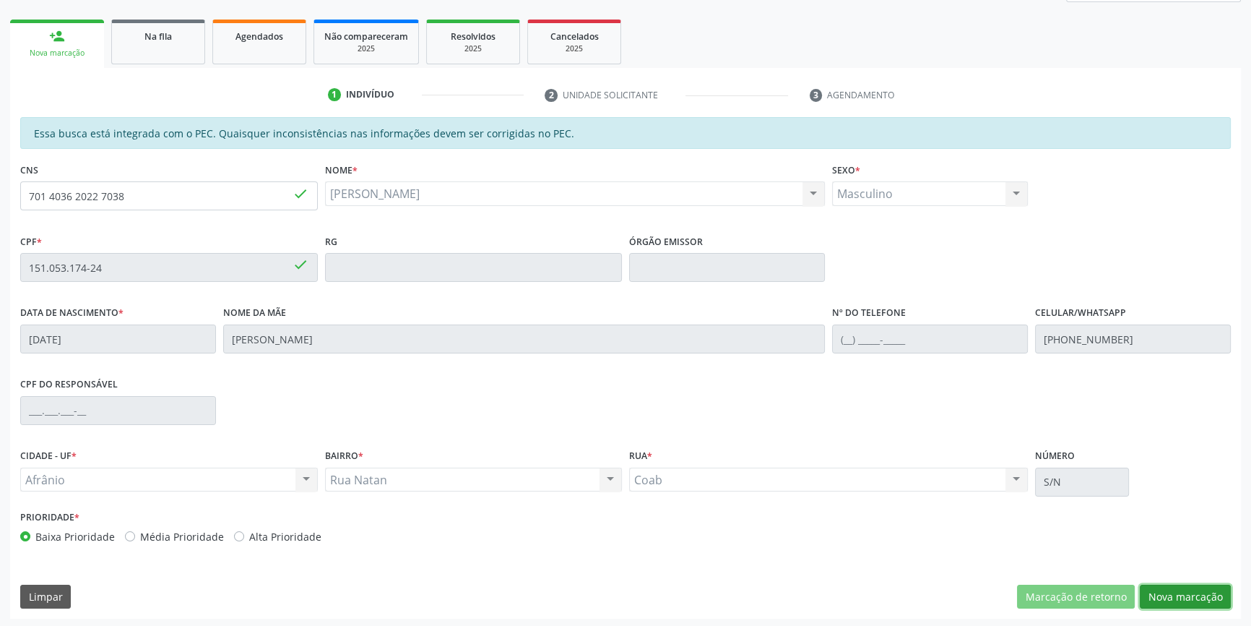
click at [1180, 603] on button "Nova marcação" at bounding box center [1185, 596] width 91 height 25
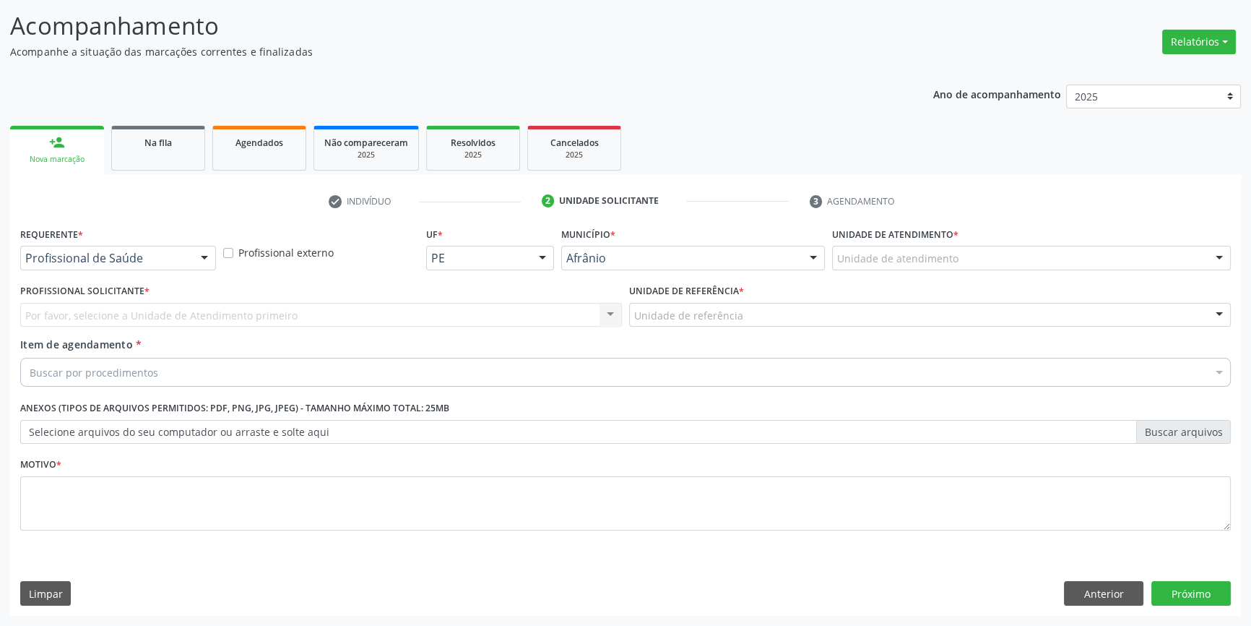
scroll to position [89, 0]
click at [873, 271] on div "Unidade de atendimento * Unidade de atendimento Academia da Saude de Afranio Ac…" at bounding box center [1032, 253] width 406 height 56
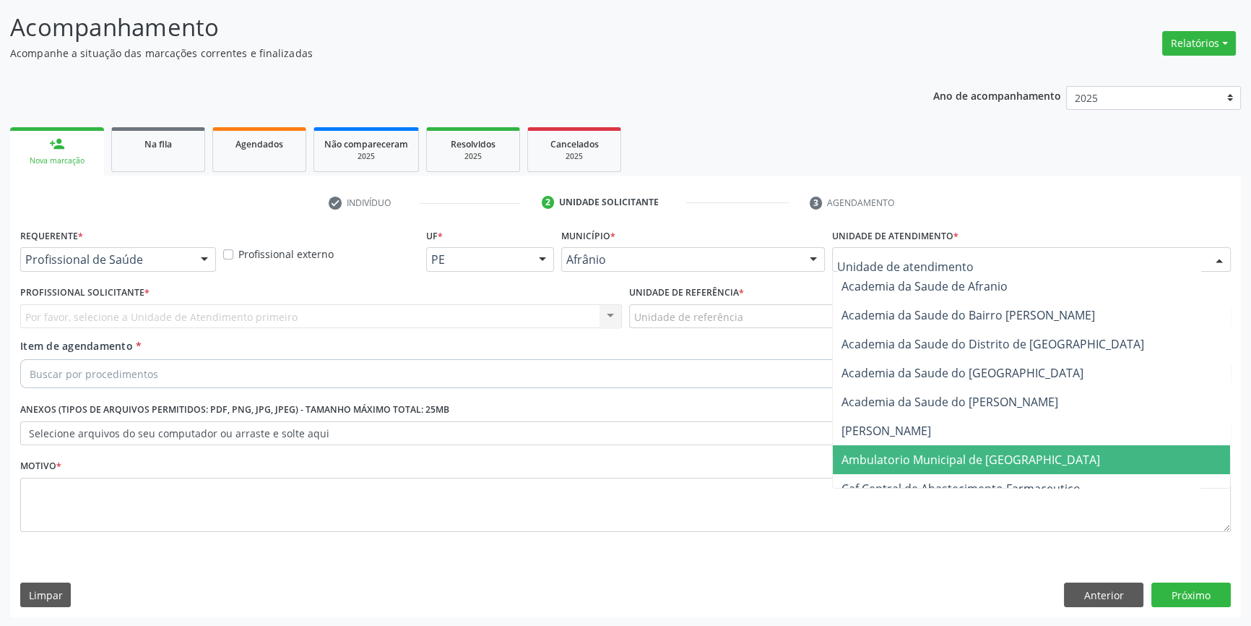
click at [902, 466] on span "Ambulatorio Municipal de [GEOGRAPHIC_DATA]" at bounding box center [1031, 459] width 397 height 29
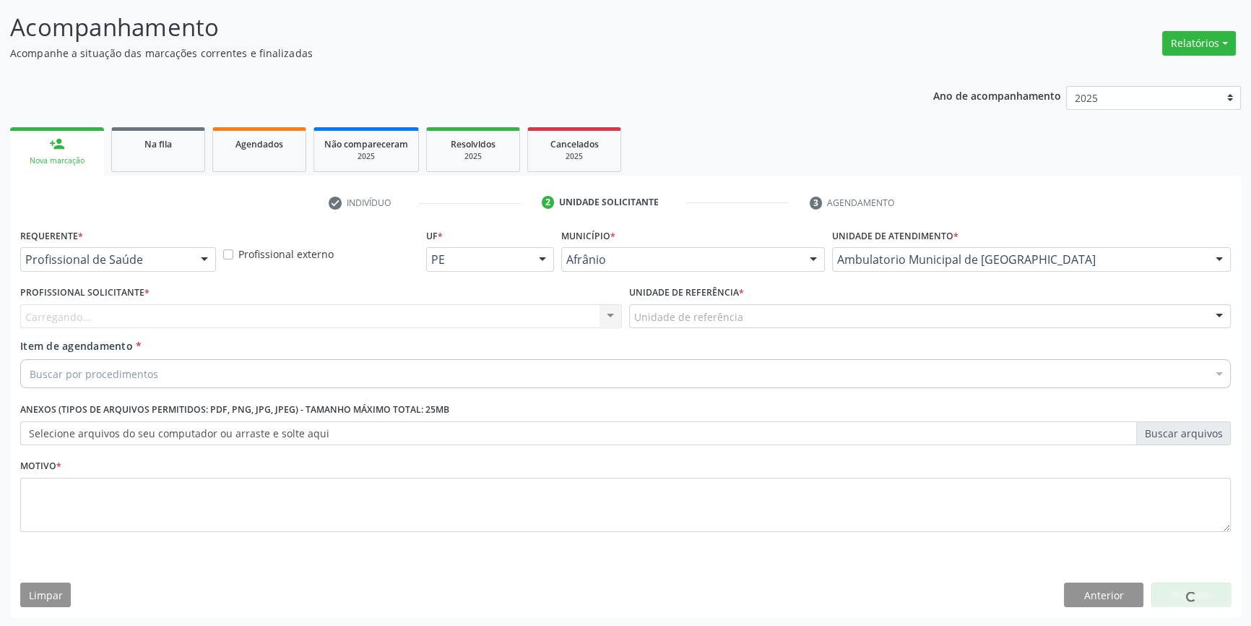
click at [746, 304] on div "Unidade de referência" at bounding box center [930, 316] width 602 height 25
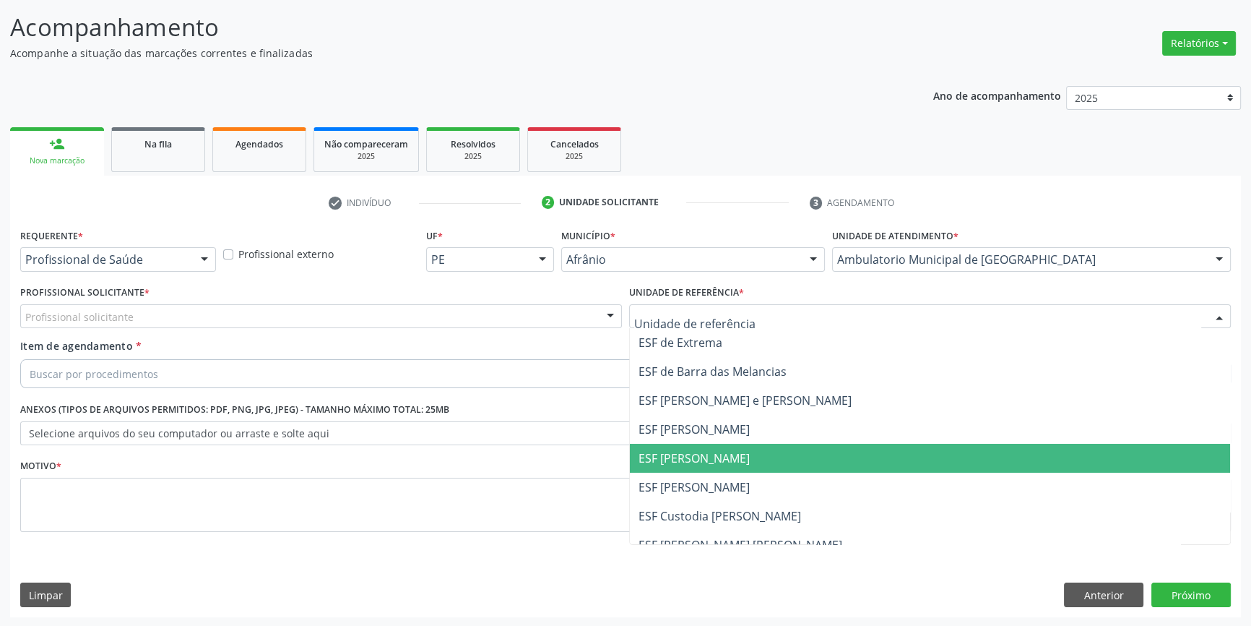
click at [736, 449] on span "ESF [PERSON_NAME]" at bounding box center [930, 458] width 600 height 29
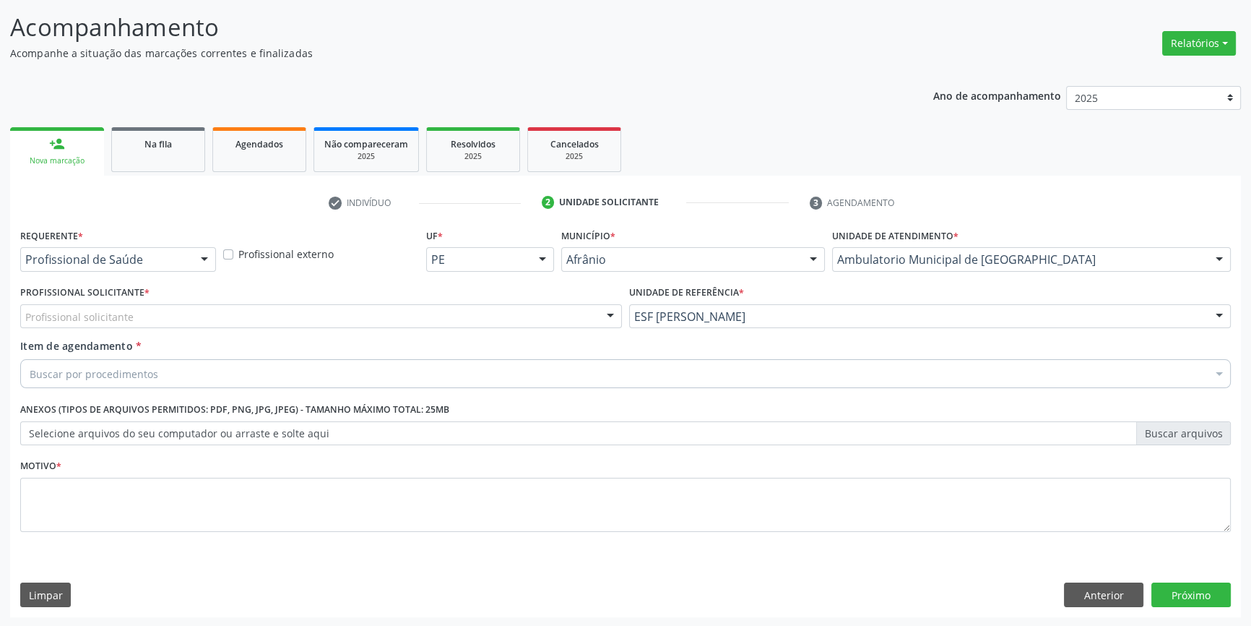
click at [402, 326] on div "Profissional solicitante" at bounding box center [321, 316] width 602 height 25
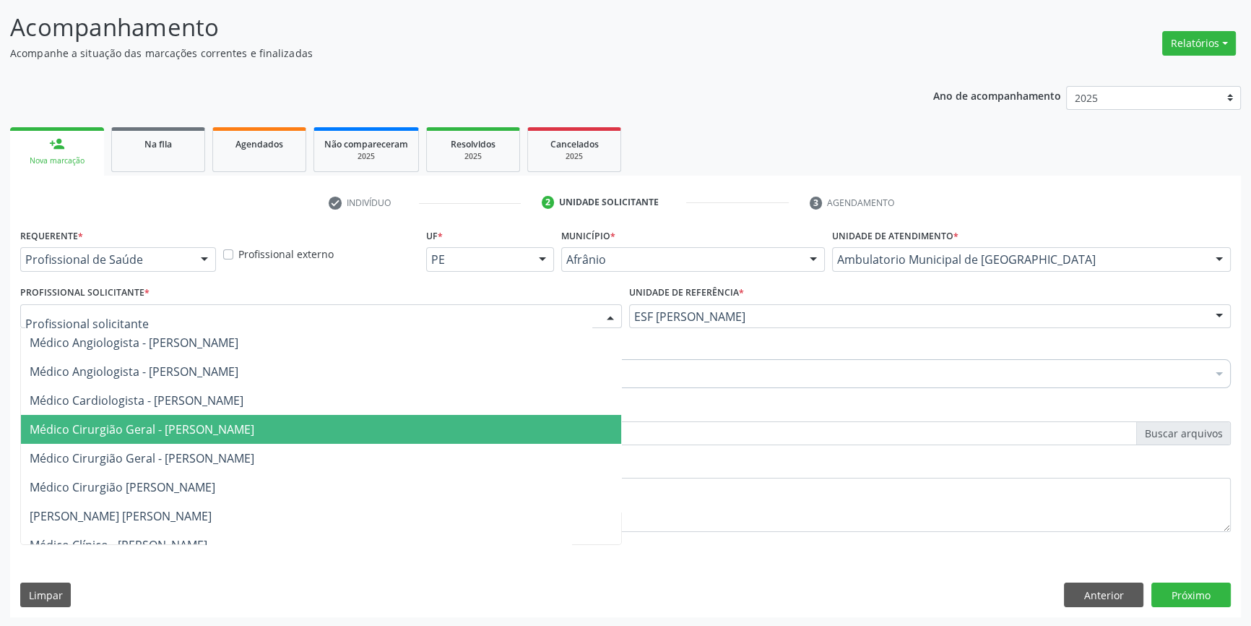
click at [254, 422] on span "Médico Cirurgião Geral - [PERSON_NAME]" at bounding box center [142, 429] width 225 height 16
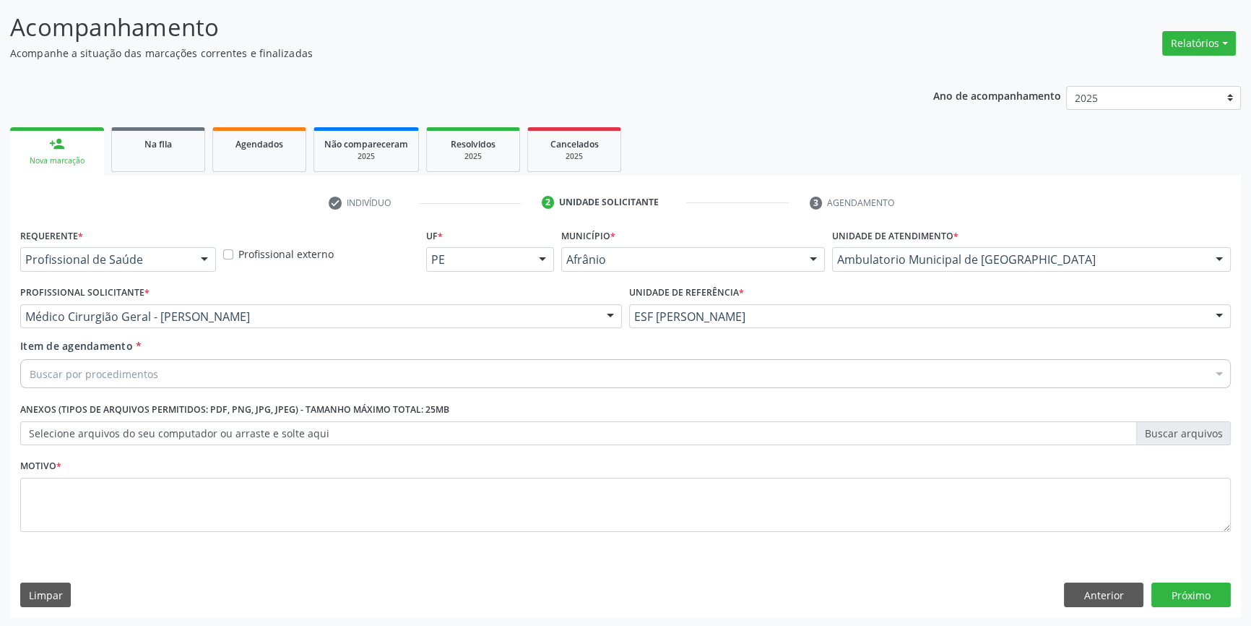
click at [249, 376] on div "Buscar por procedimentos" at bounding box center [625, 373] width 1211 height 29
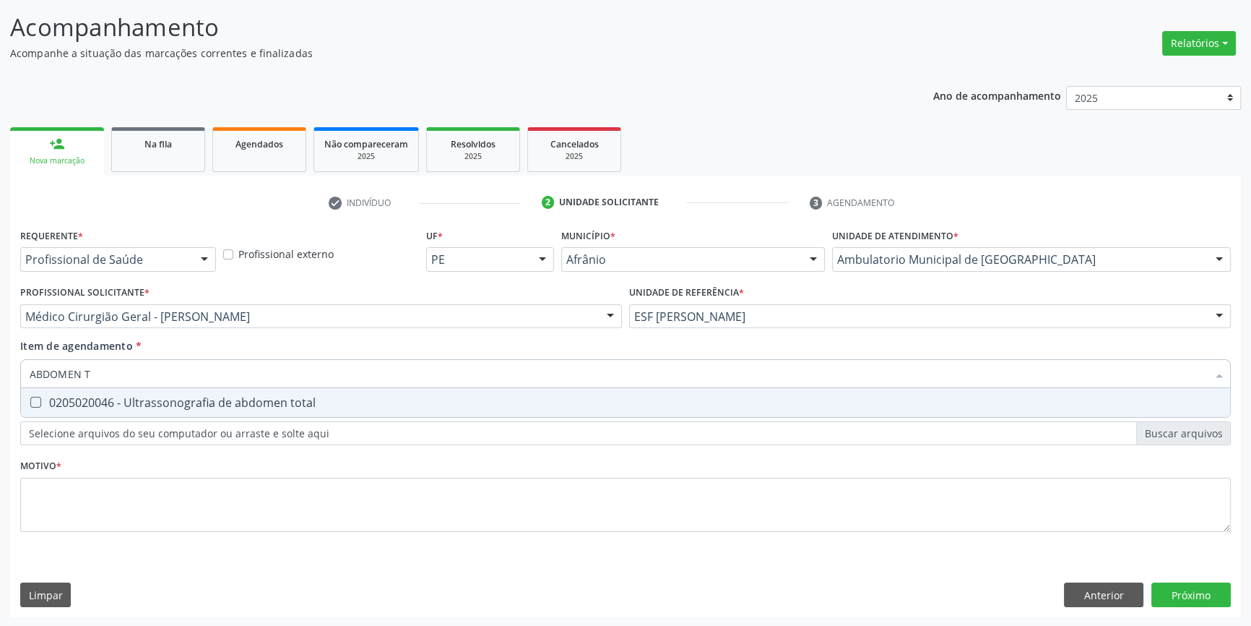
type input "ABDOMEN TO"
click at [250, 390] on span "0205020046 - Ultrassonografia de abdomen total" at bounding box center [625, 402] width 1209 height 29
checkbox total "true"
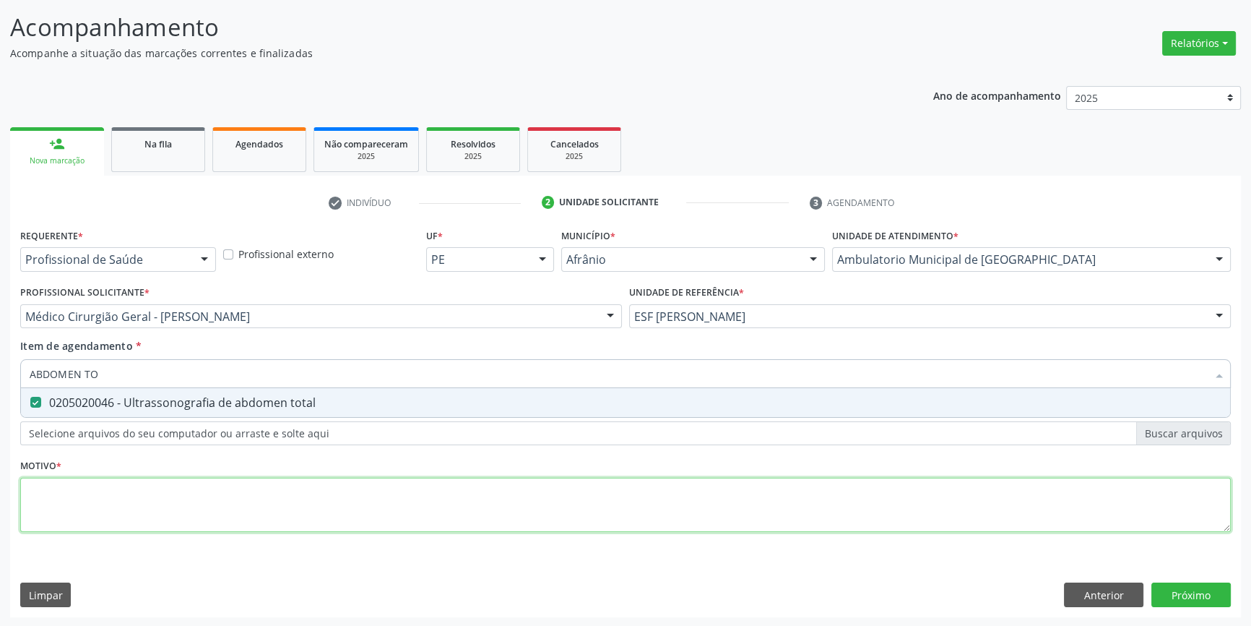
click at [224, 492] on div "Requerente * Profissional de Saúde Profissional de Saúde Paciente Nenhum result…" at bounding box center [625, 388] width 1211 height 327
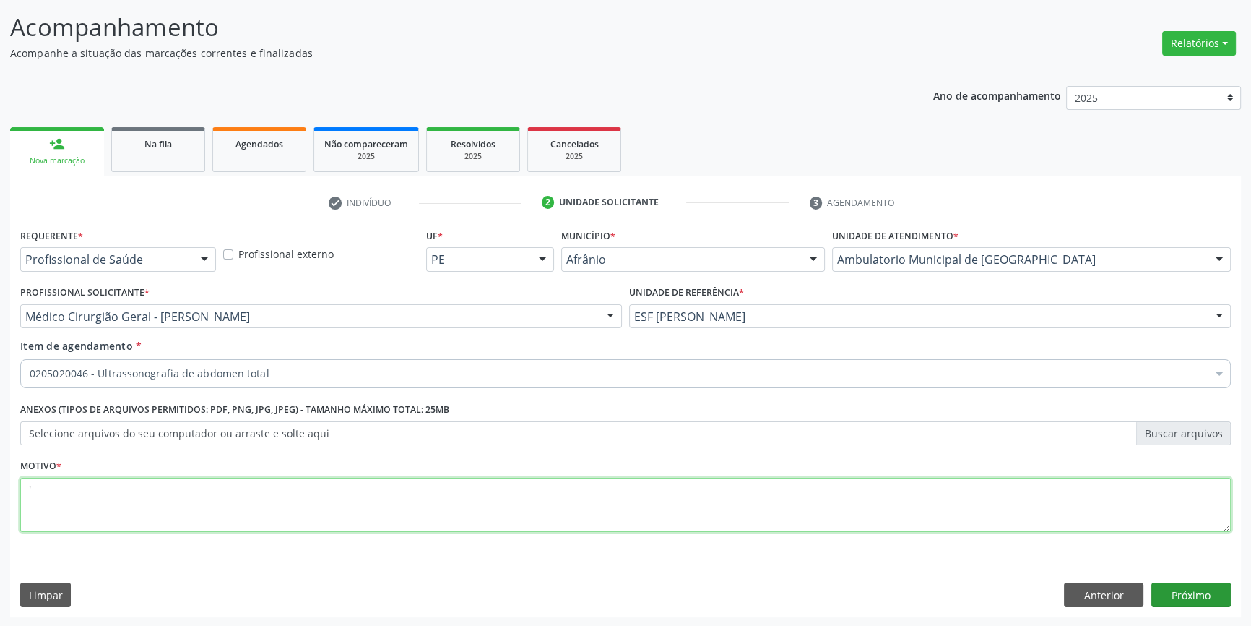
type textarea "'"
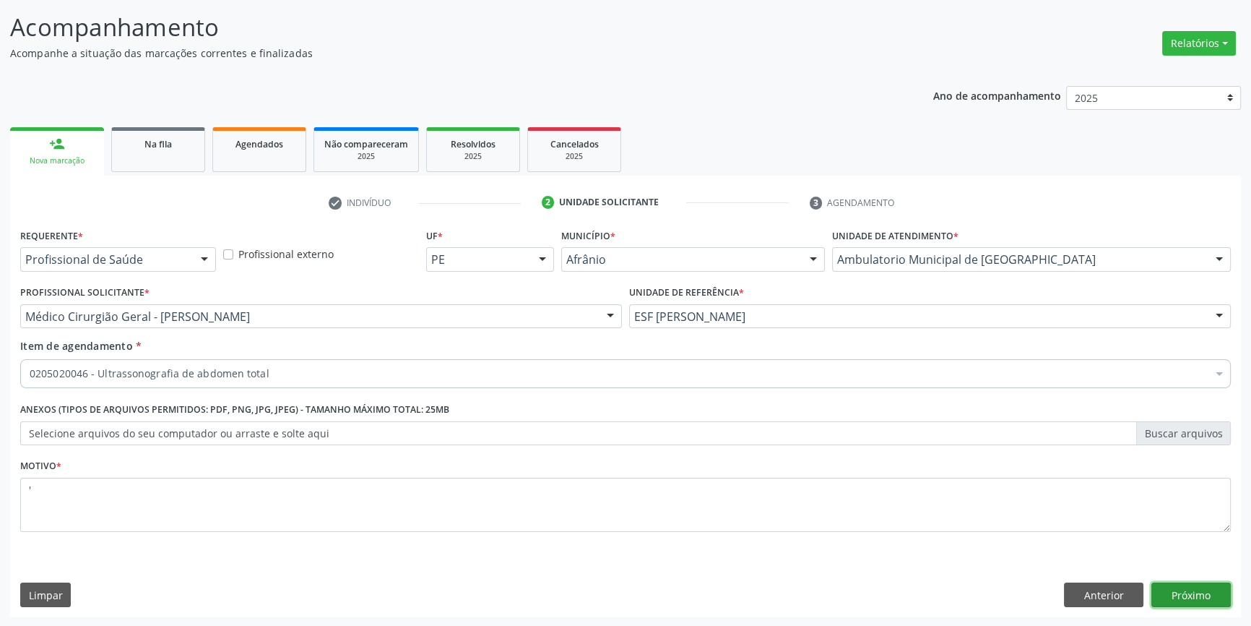
click at [1178, 590] on button "Próximo" at bounding box center [1191, 594] width 79 height 25
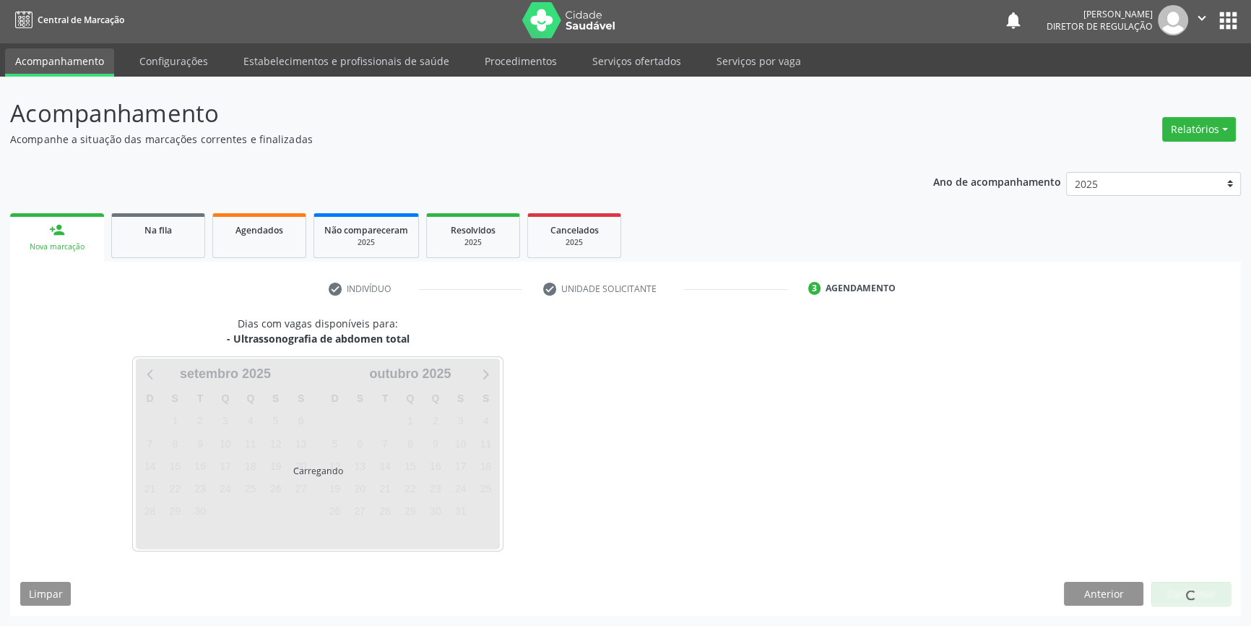
scroll to position [1, 0]
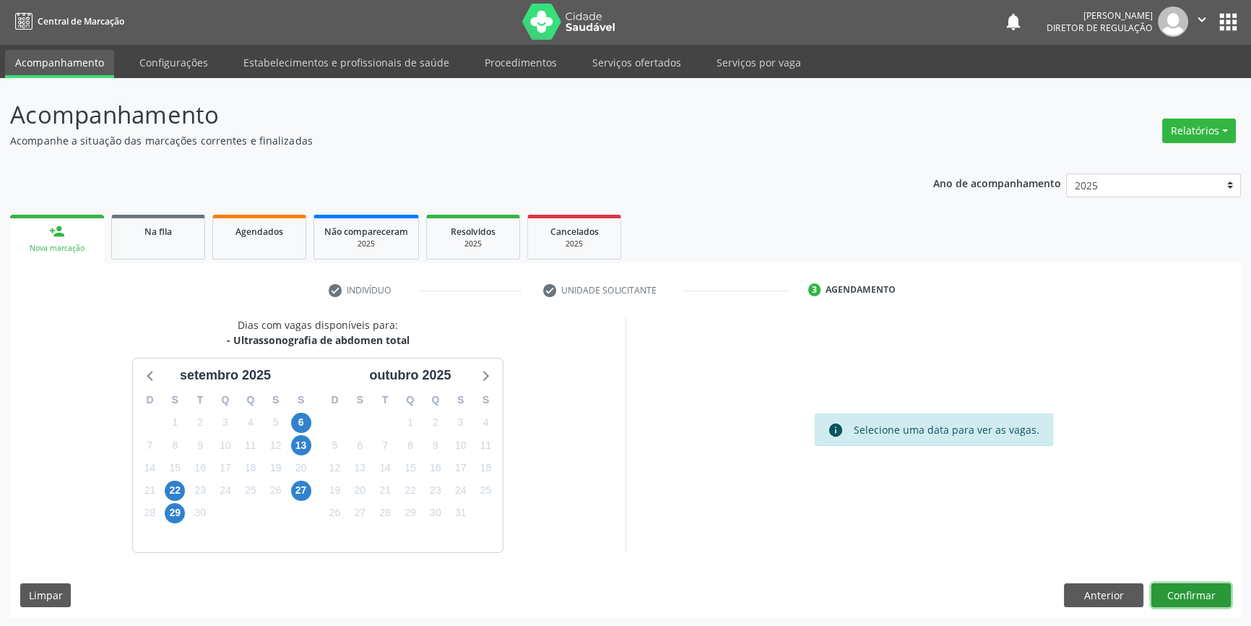
click at [1178, 597] on button "Confirmar" at bounding box center [1191, 595] width 79 height 25
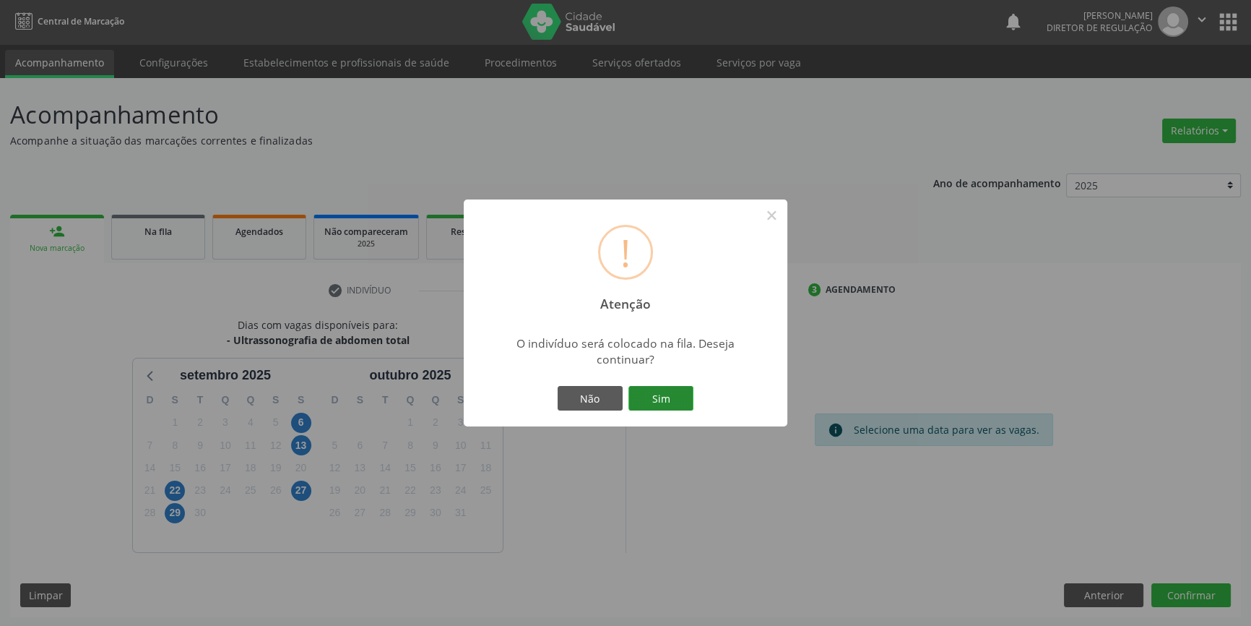
click at [654, 391] on button "Sim" at bounding box center [661, 398] width 65 height 25
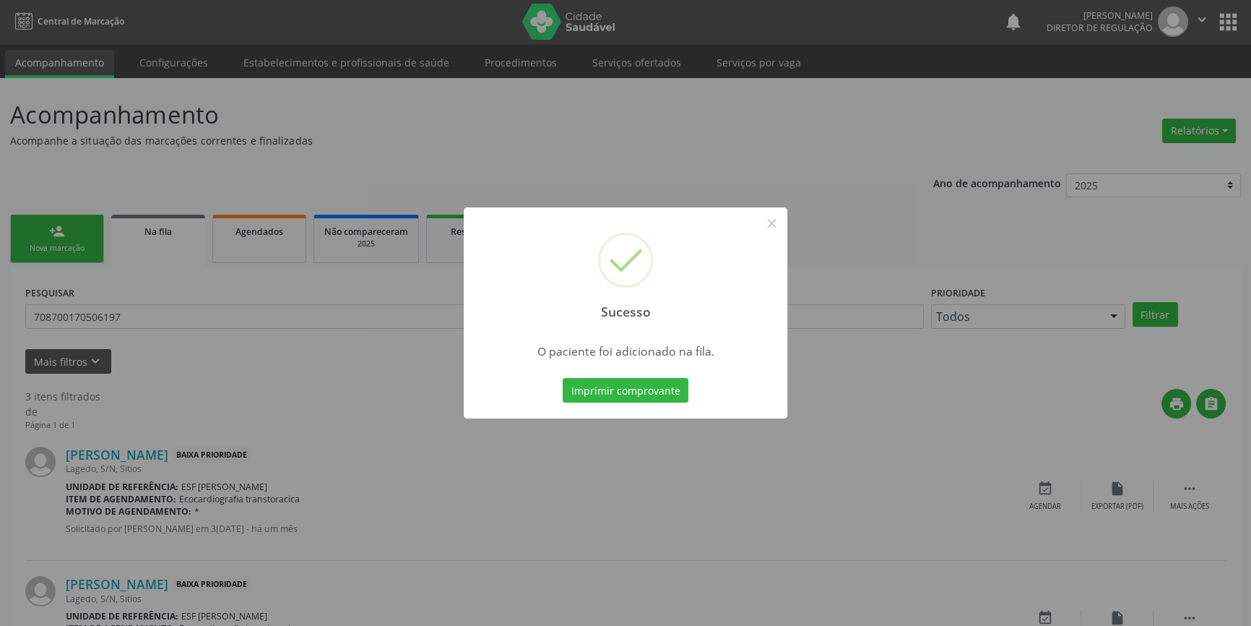
scroll to position [0, 0]
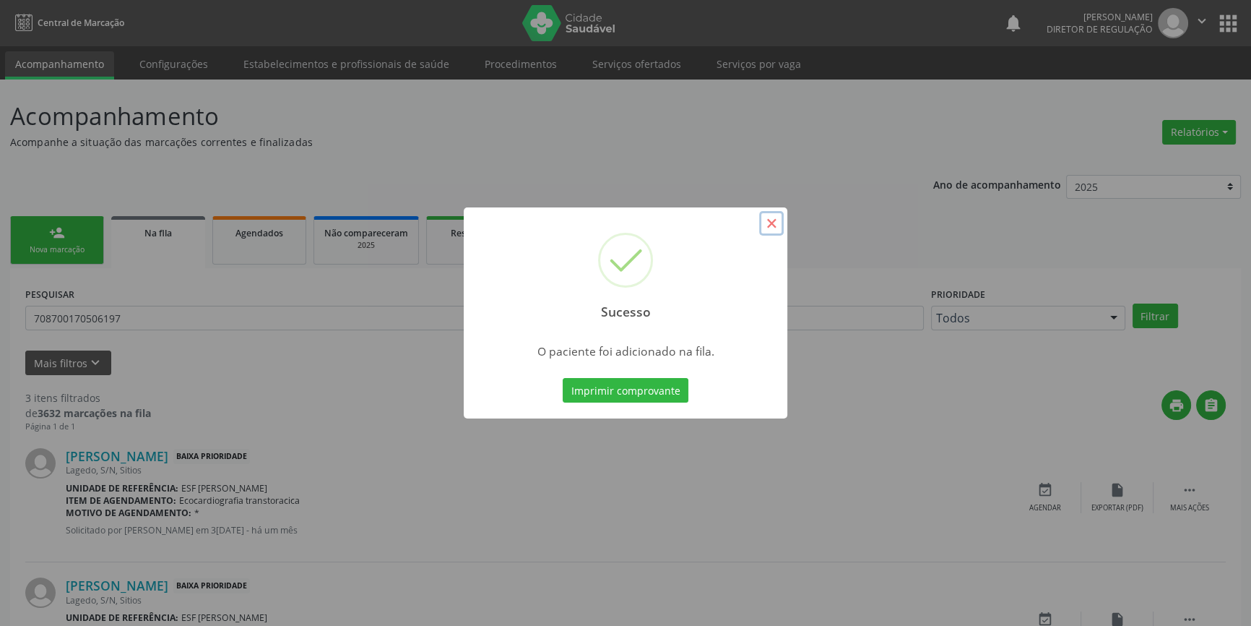
click at [767, 224] on button "×" at bounding box center [771, 223] width 25 height 25
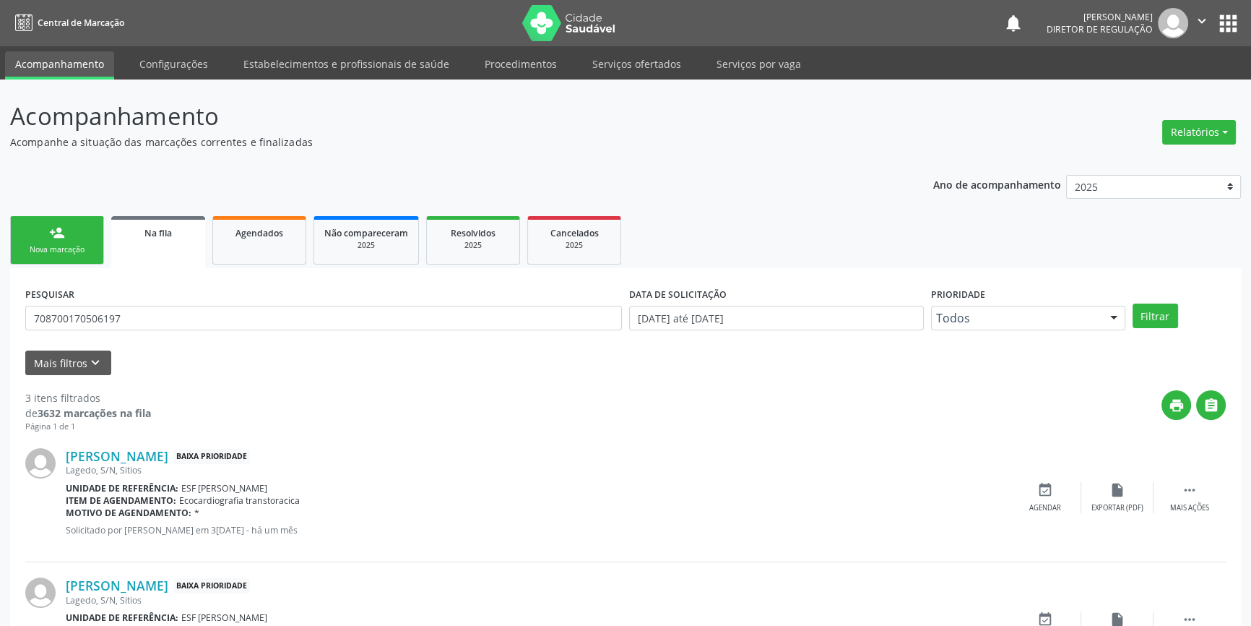
click at [74, 244] on div "Nova marcação" at bounding box center [57, 249] width 72 height 11
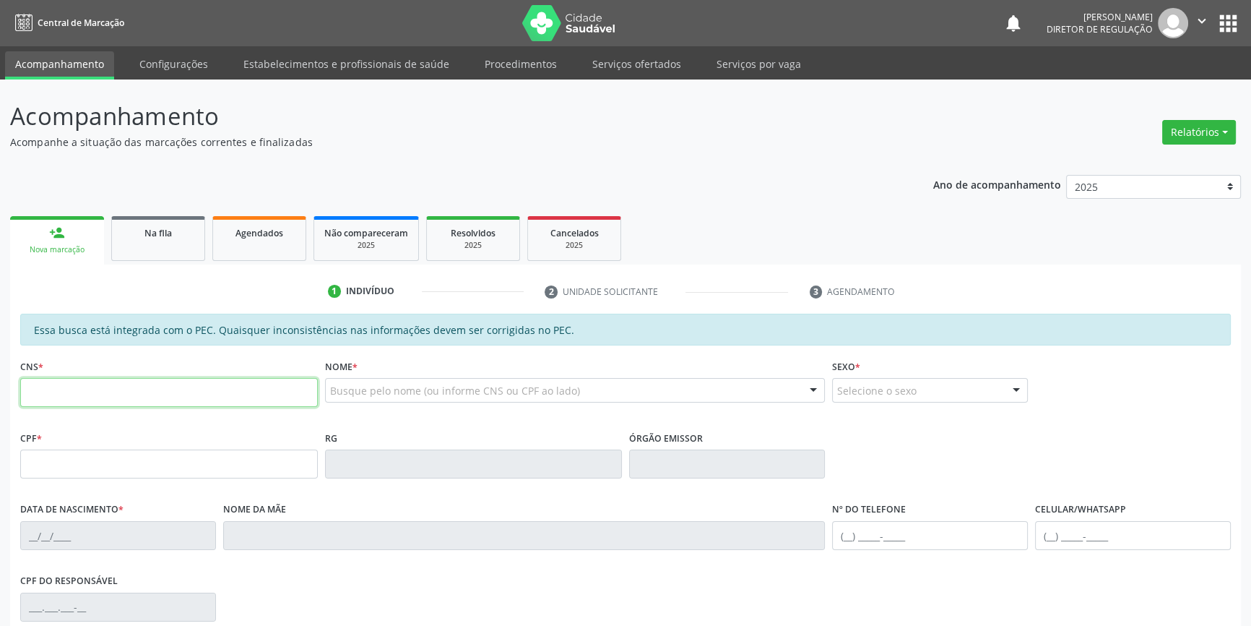
click at [164, 388] on input "text" at bounding box center [169, 392] width 298 height 29
type input "702 5033 1637 8932"
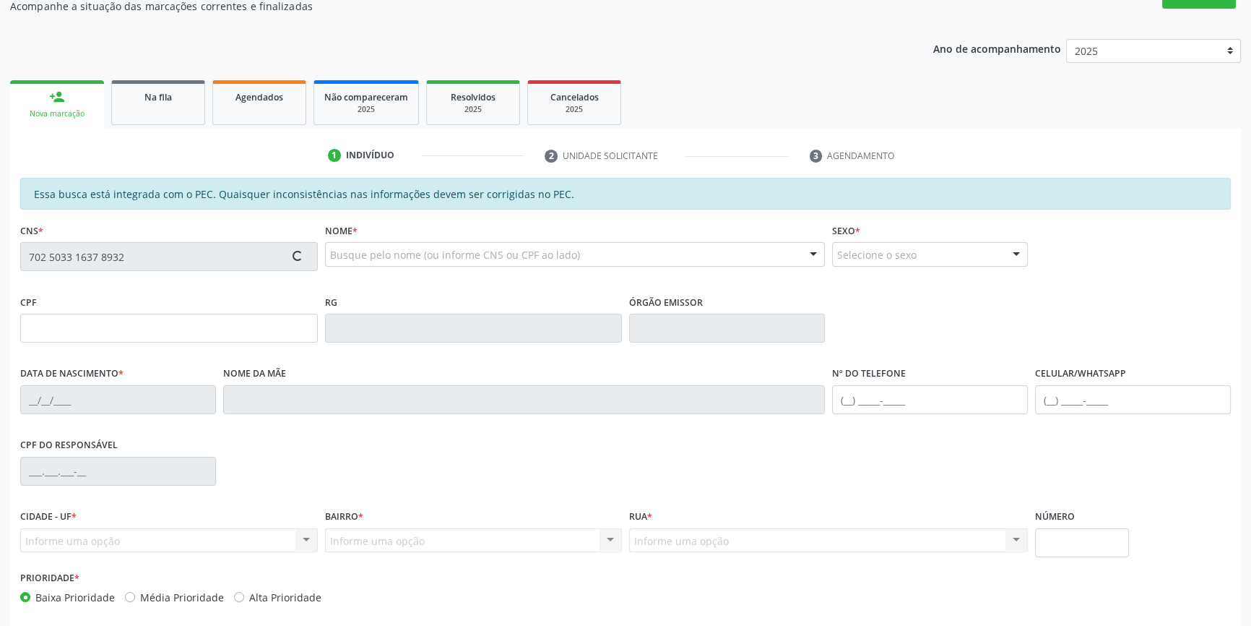
scroll to position [198, 0]
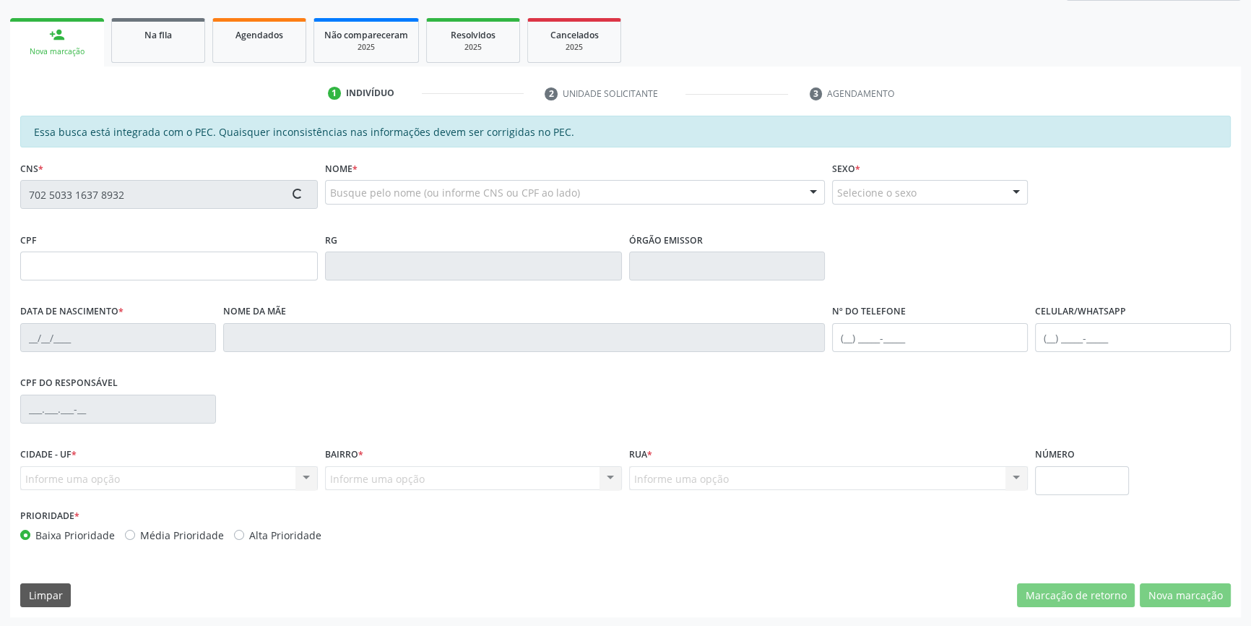
type input "104.532.334-90"
type input "[DATE]"
type input "[PERSON_NAME]"
type input "[PHONE_NUMBER]"
type input "S/N"
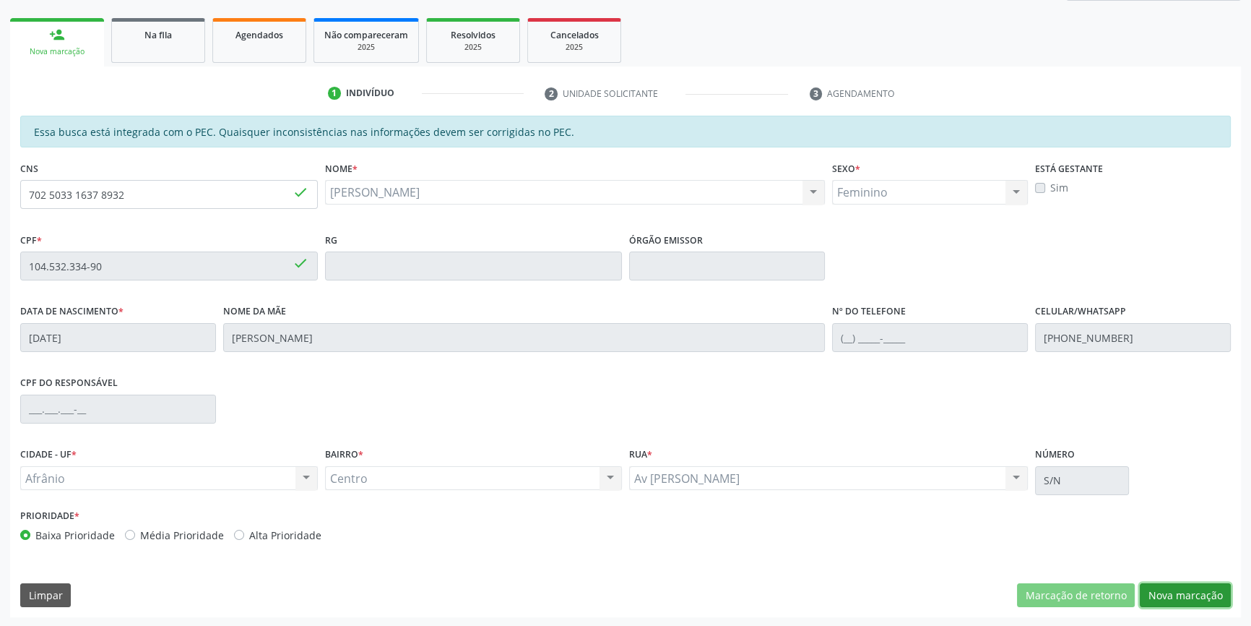
click at [1165, 604] on button "Nova marcação" at bounding box center [1185, 595] width 91 height 25
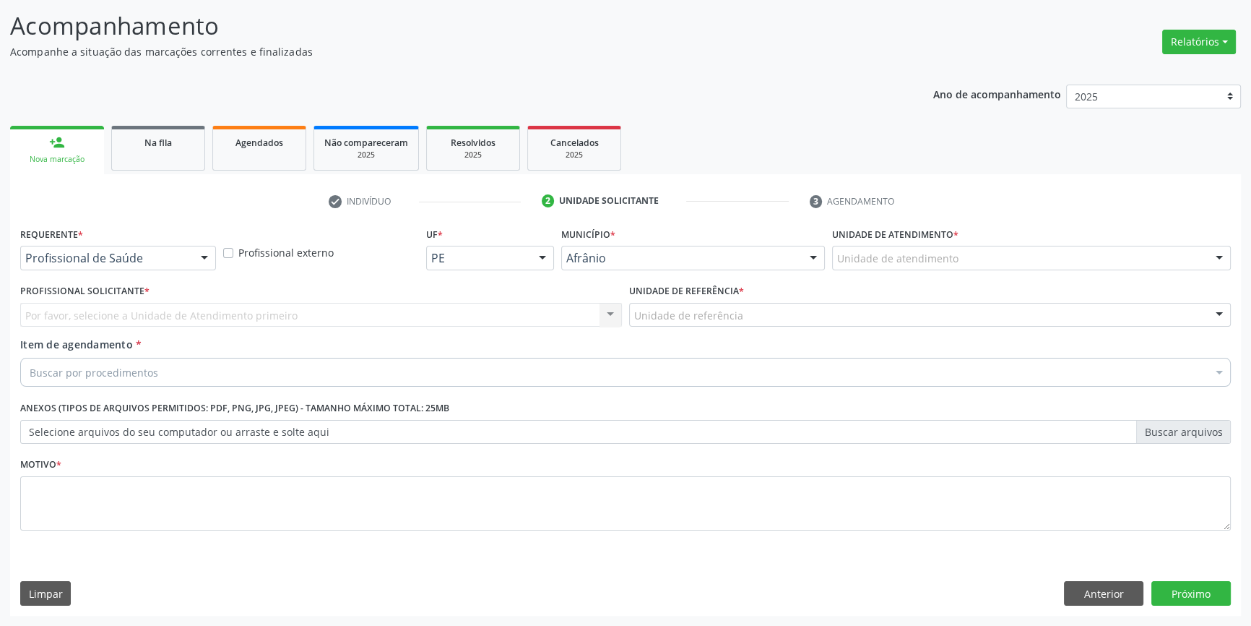
scroll to position [89, 0]
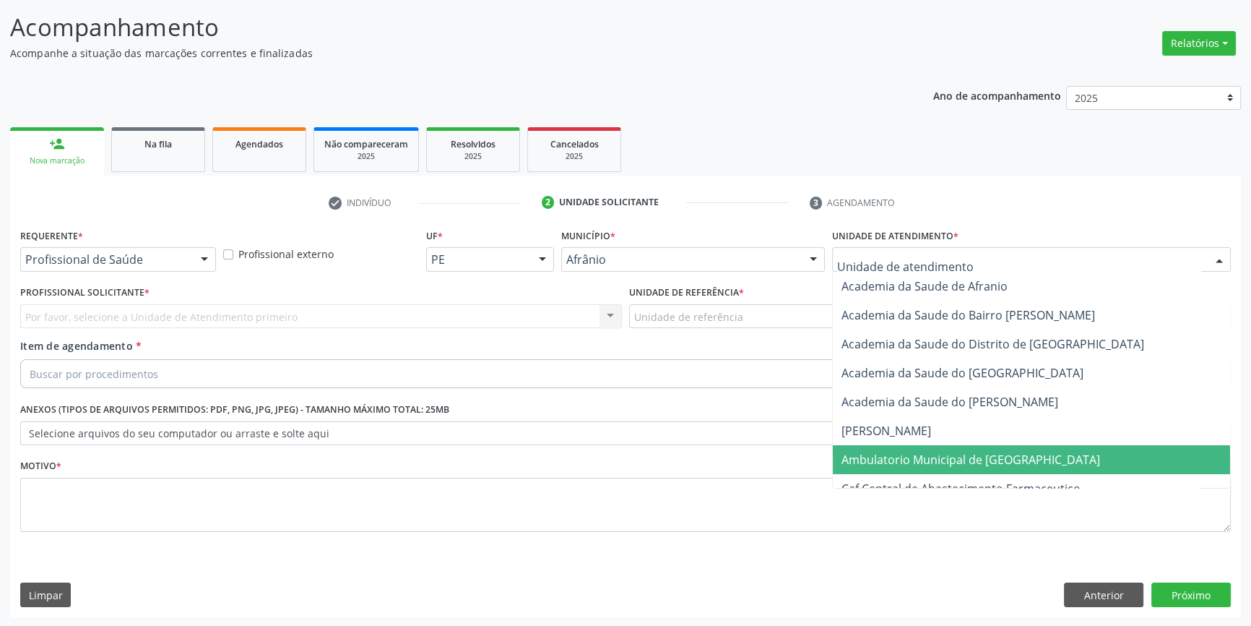
click at [907, 457] on span "Ambulatorio Municipal de [GEOGRAPHIC_DATA]" at bounding box center [971, 460] width 259 height 16
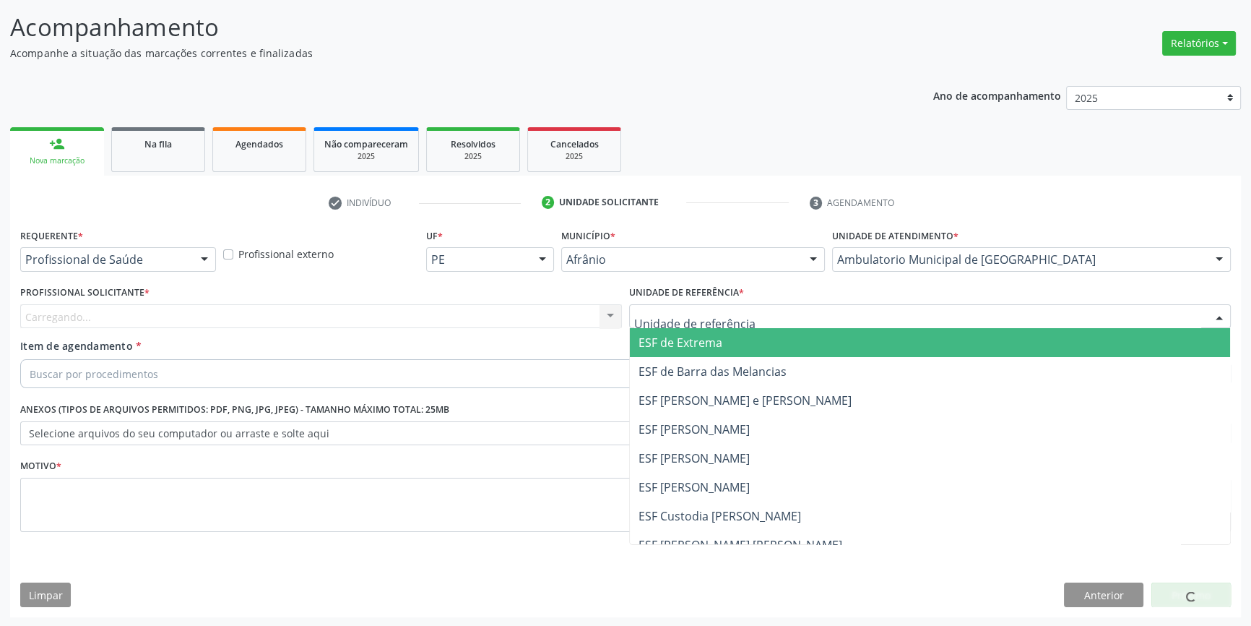
click at [766, 324] on div at bounding box center [930, 316] width 602 height 25
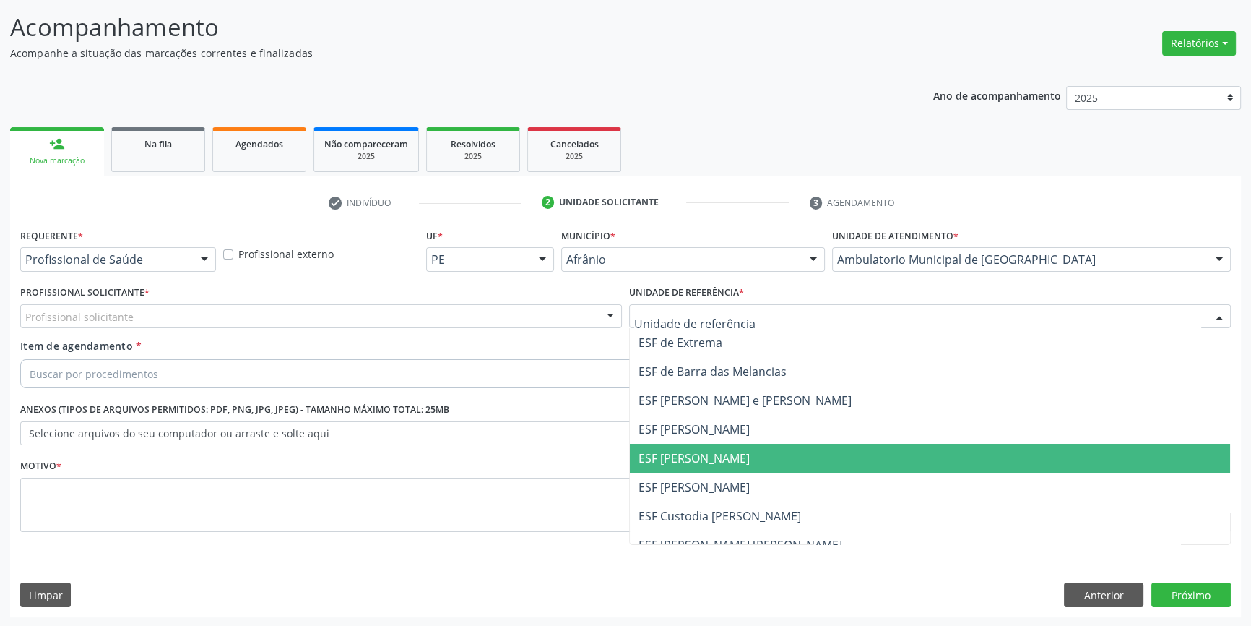
click at [709, 459] on span "ESF [PERSON_NAME]" at bounding box center [694, 458] width 111 height 16
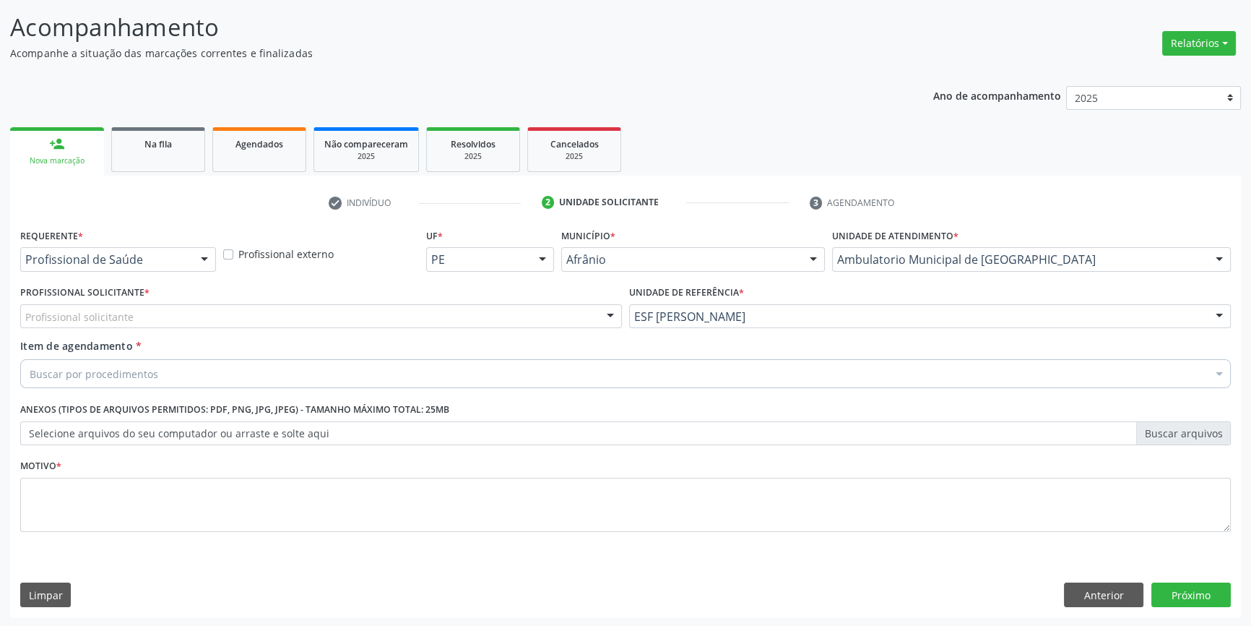
click at [452, 325] on div "Profissional solicitante" at bounding box center [321, 316] width 602 height 25
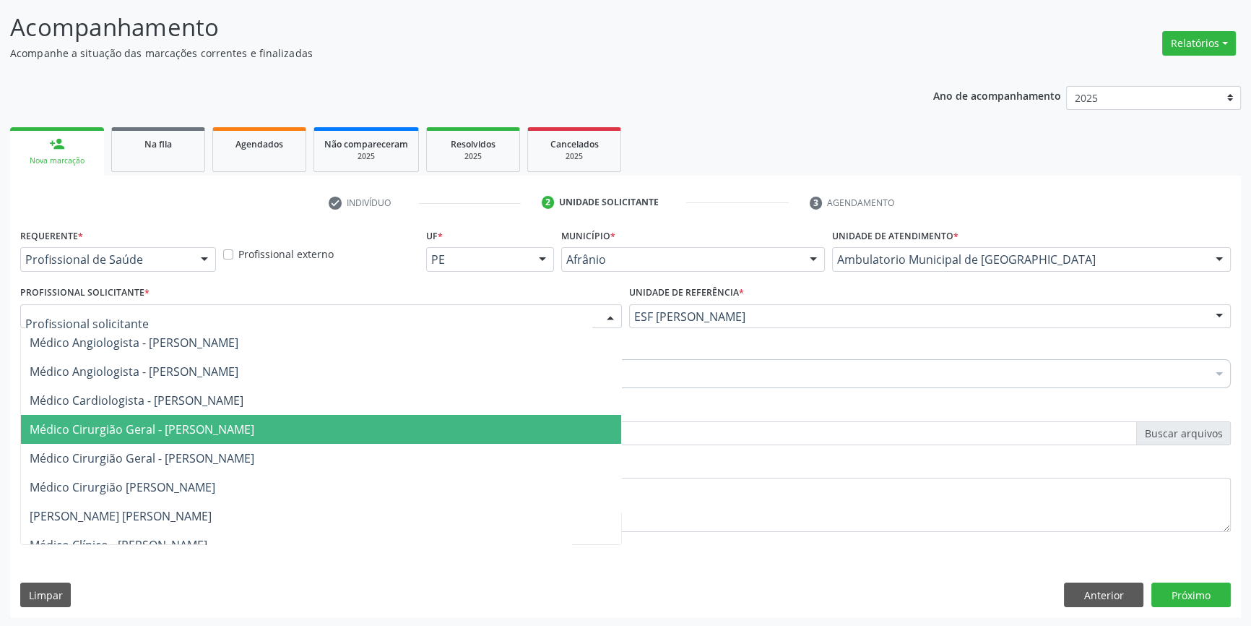
click at [254, 421] on span "Médico Cirurgião Geral - [PERSON_NAME]" at bounding box center [142, 429] width 225 height 16
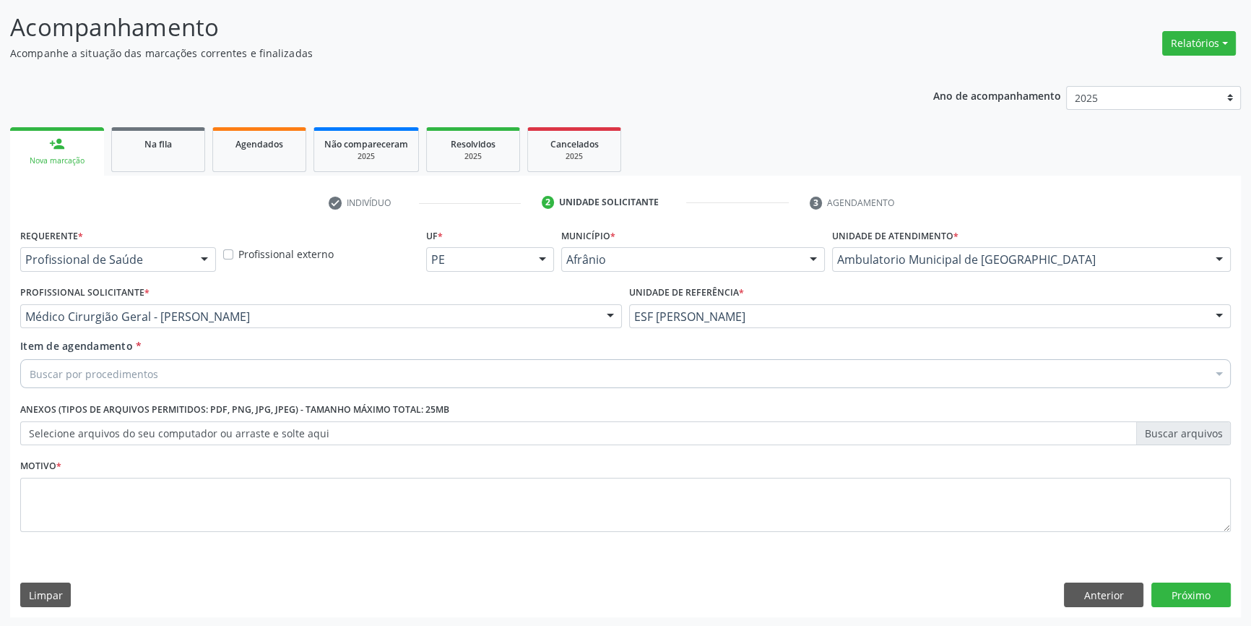
click at [280, 379] on div "Buscar por procedimentos" at bounding box center [625, 373] width 1211 height 29
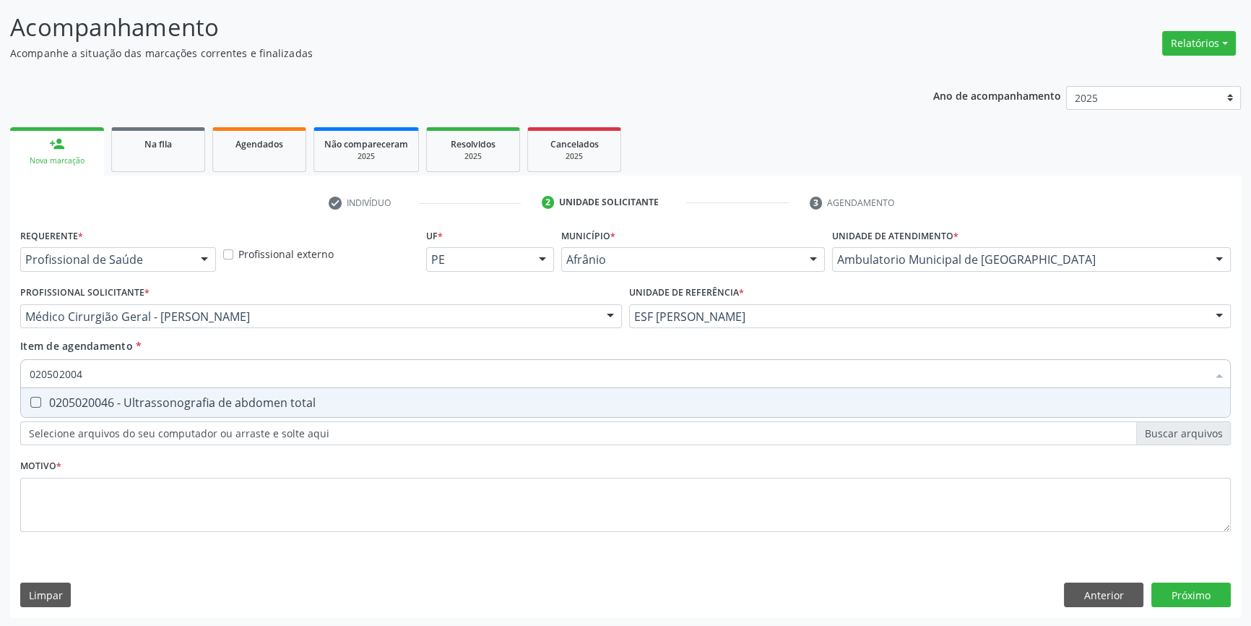
type input "0205020046"
click at [275, 398] on div "0205020046 - Ultrassonografia de abdomen total" at bounding box center [626, 403] width 1192 height 12
checkbox total "true"
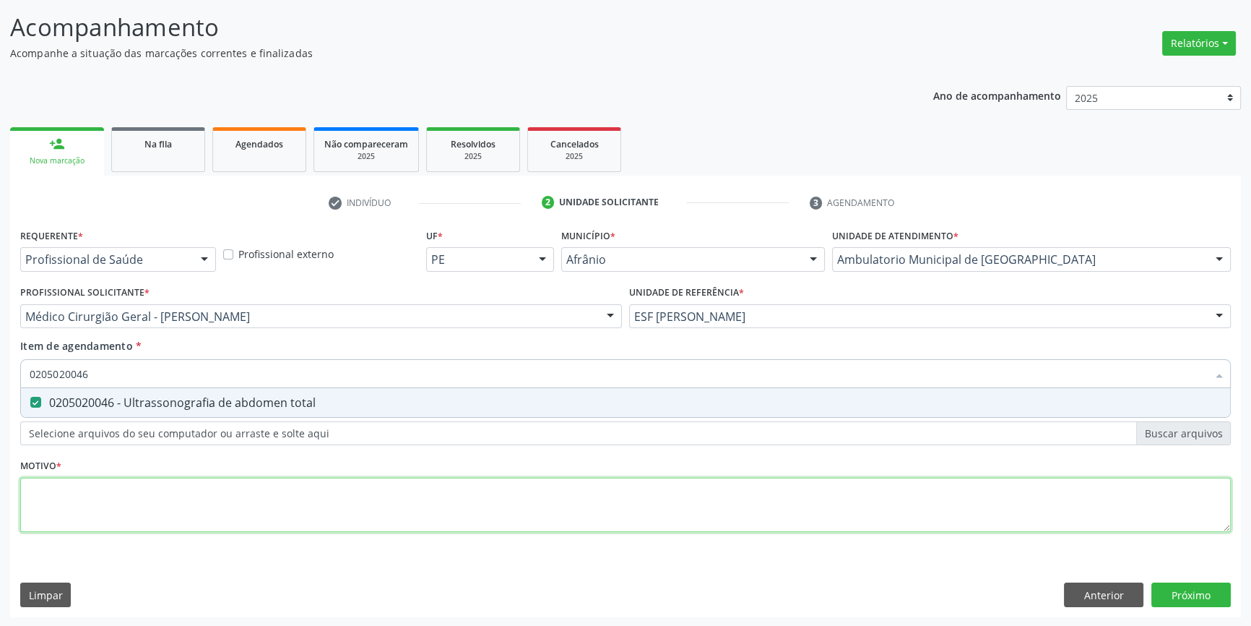
click at [267, 489] on div "Requerente * Profissional de Saúde Profissional de Saúde Paciente Nenhum result…" at bounding box center [625, 388] width 1211 height 327
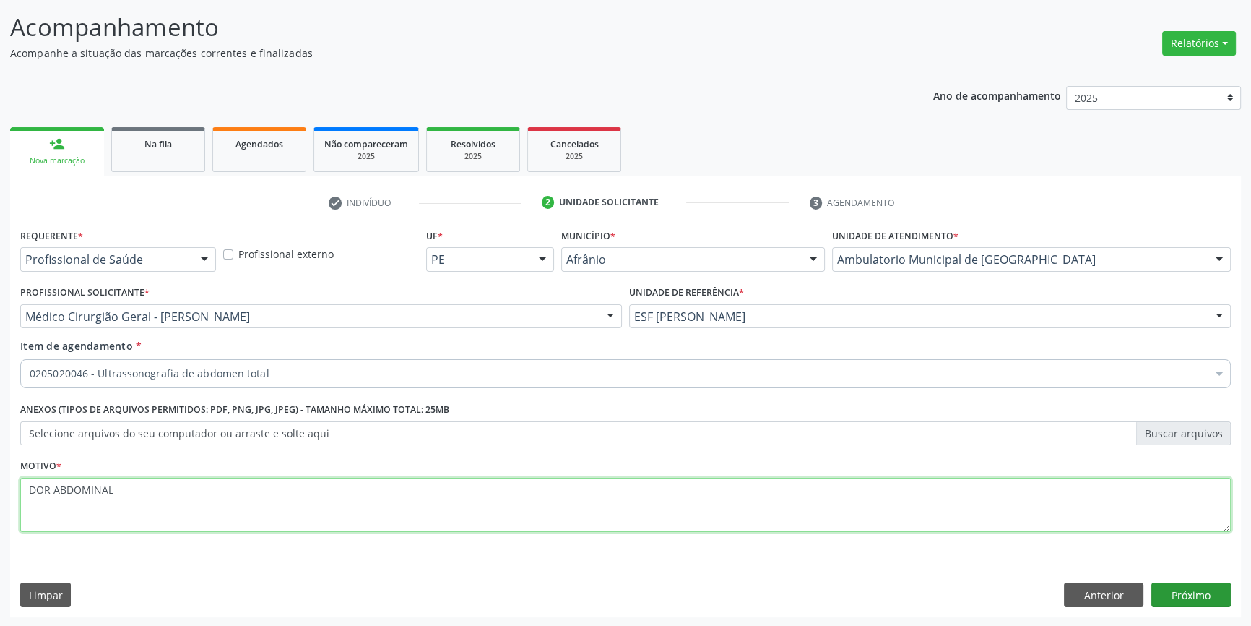
type textarea "DOR ABDOMINAL"
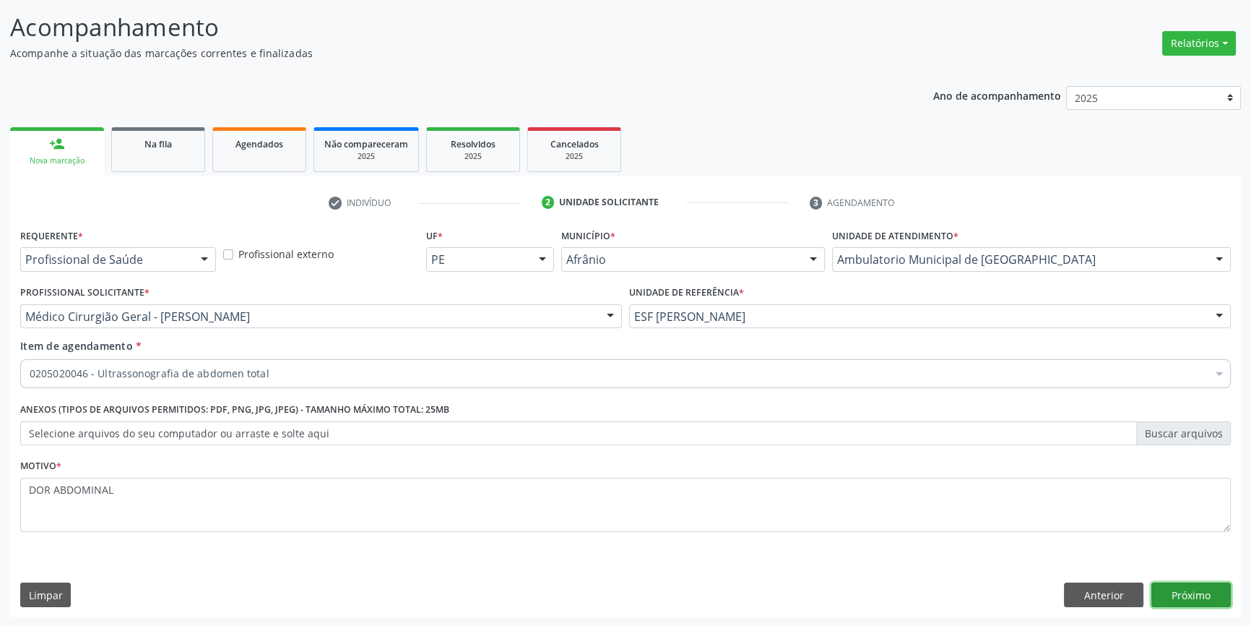
click at [1185, 584] on button "Próximo" at bounding box center [1191, 594] width 79 height 25
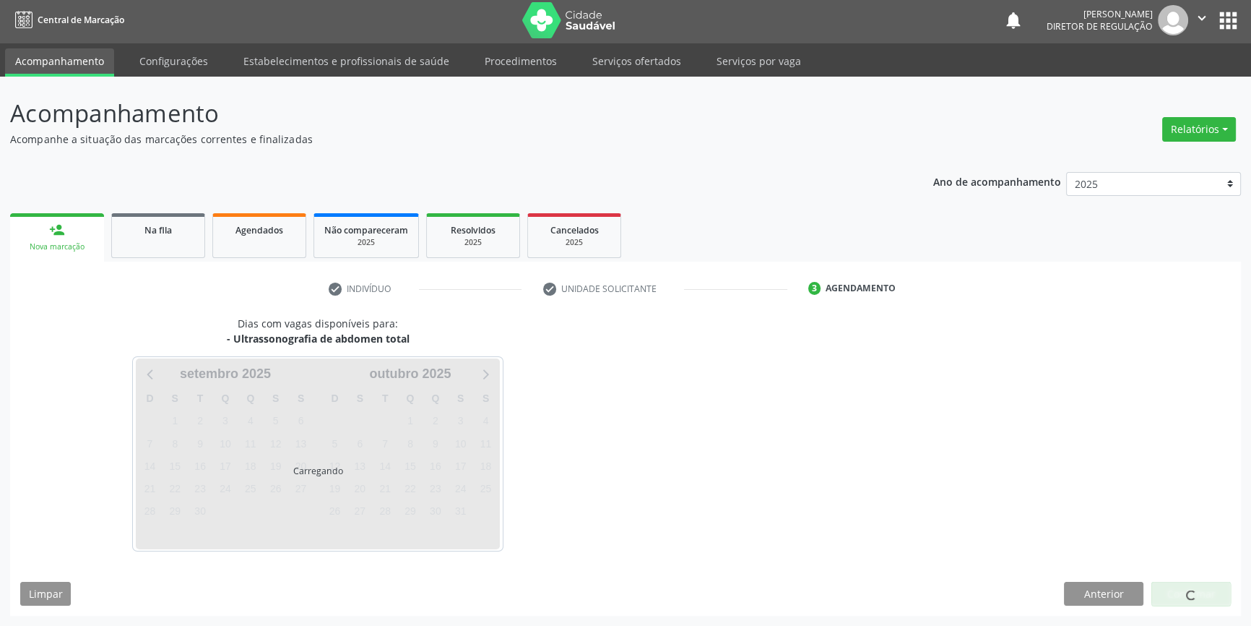
scroll to position [1, 0]
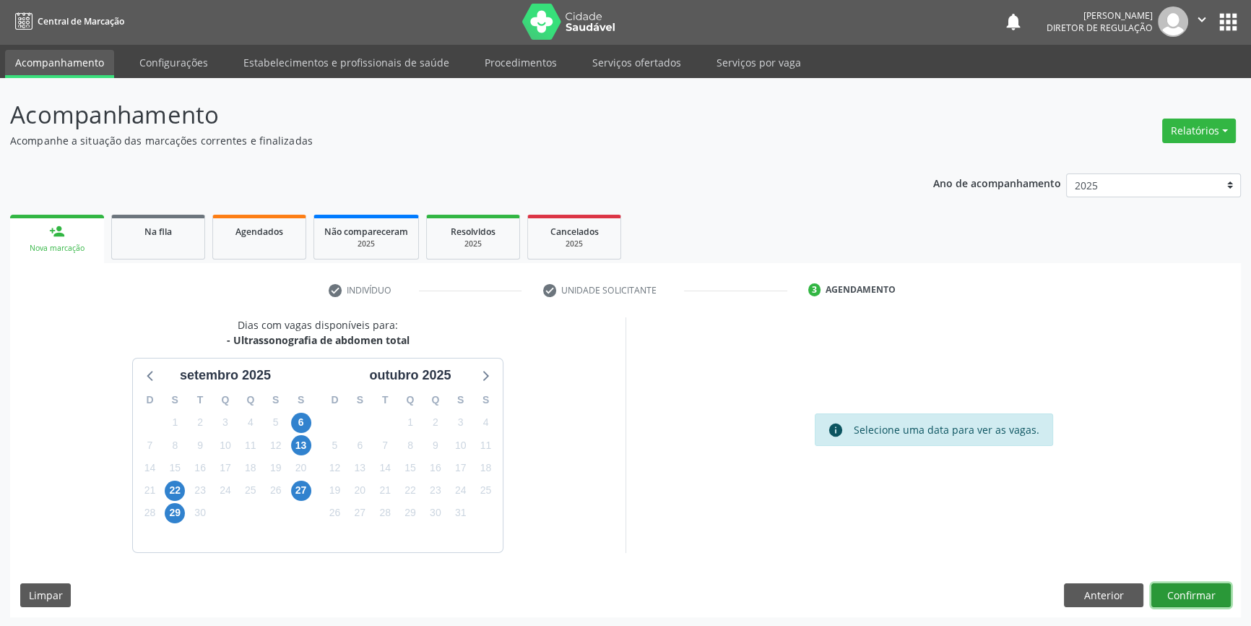
click at [1196, 583] on button "Confirmar" at bounding box center [1191, 595] width 79 height 25
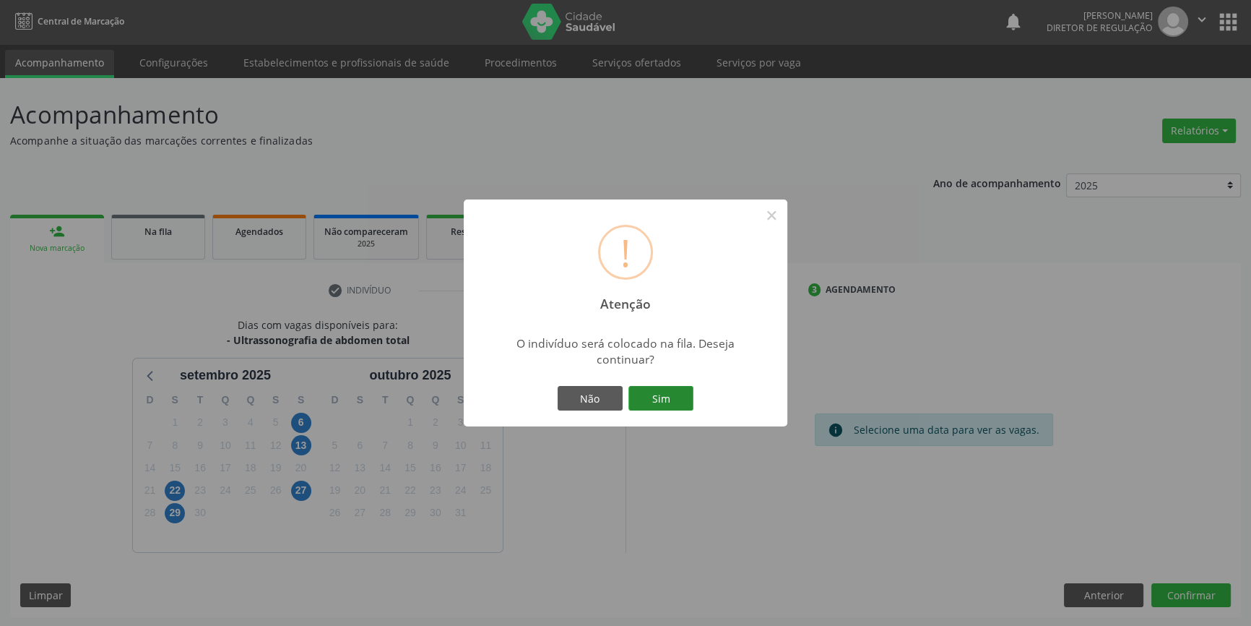
click at [681, 401] on button "Sim" at bounding box center [661, 398] width 65 height 25
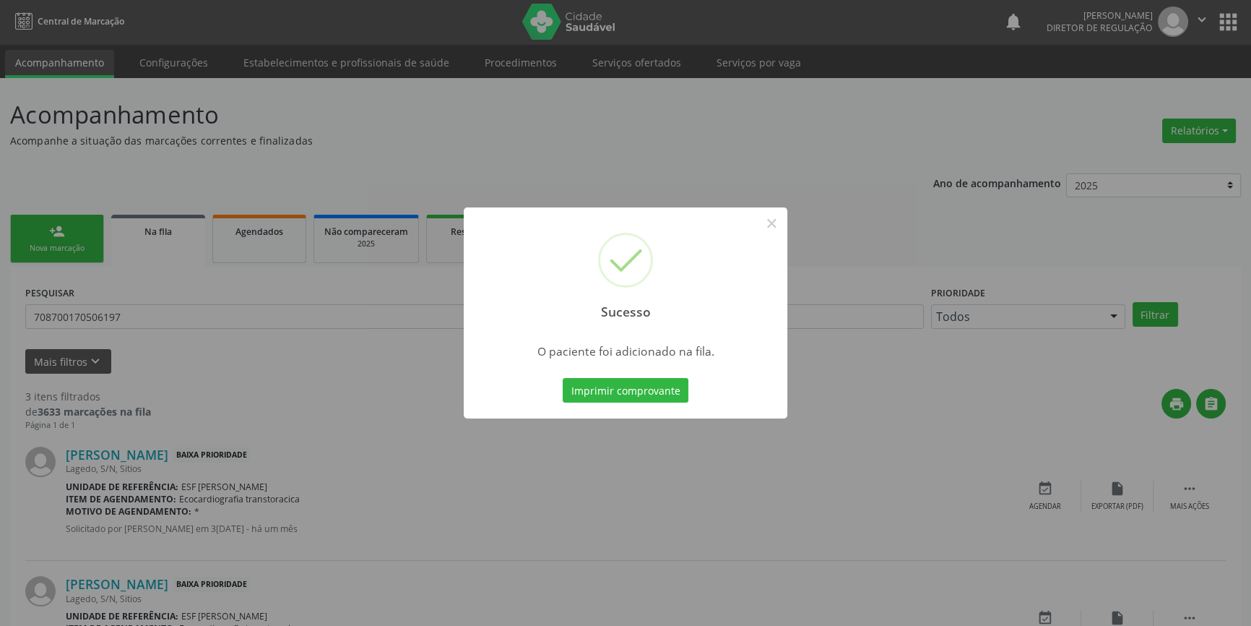
scroll to position [0, 0]
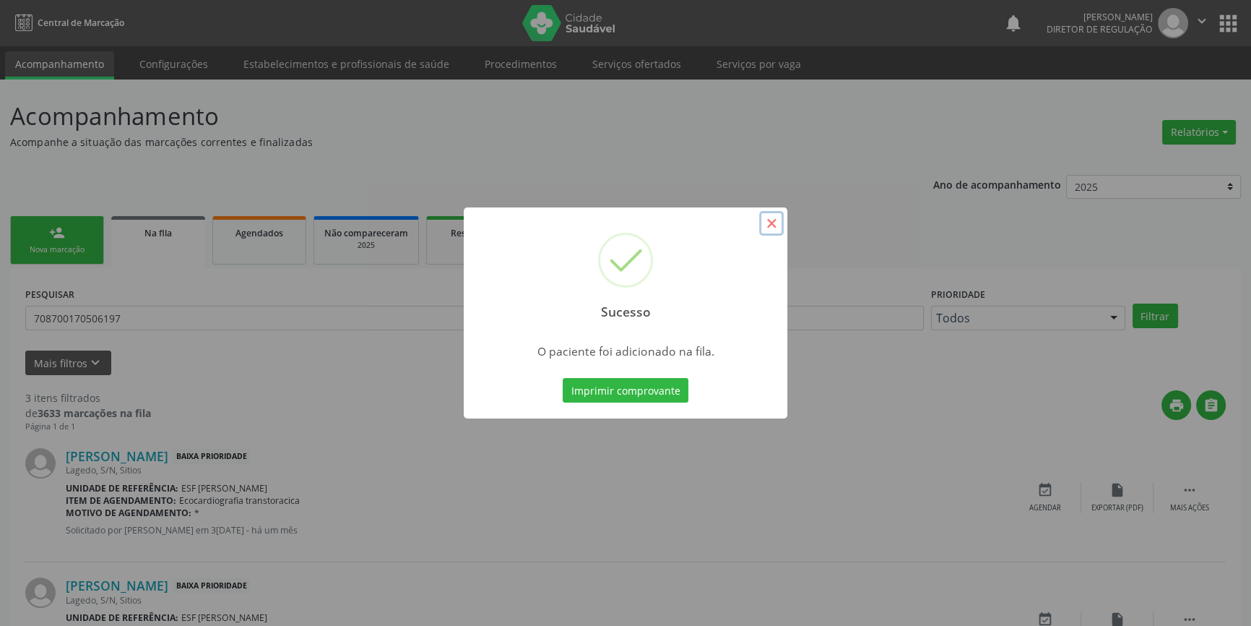
click at [781, 220] on button "×" at bounding box center [771, 223] width 25 height 25
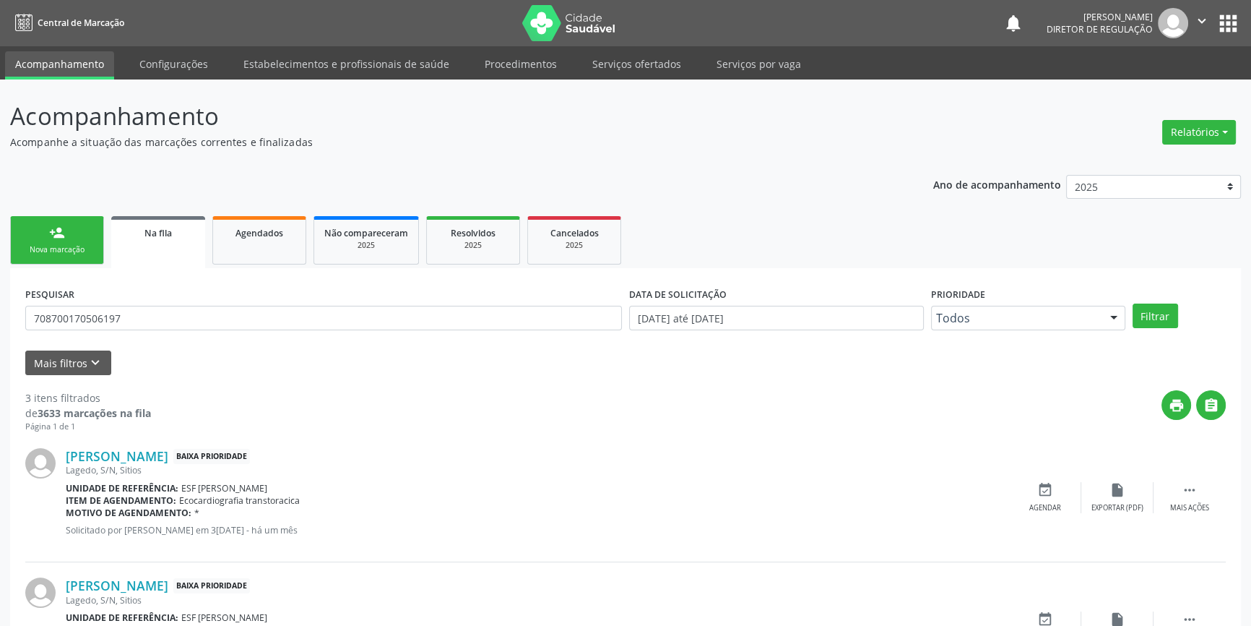
click at [61, 245] on div "Nova marcação" at bounding box center [57, 249] width 72 height 11
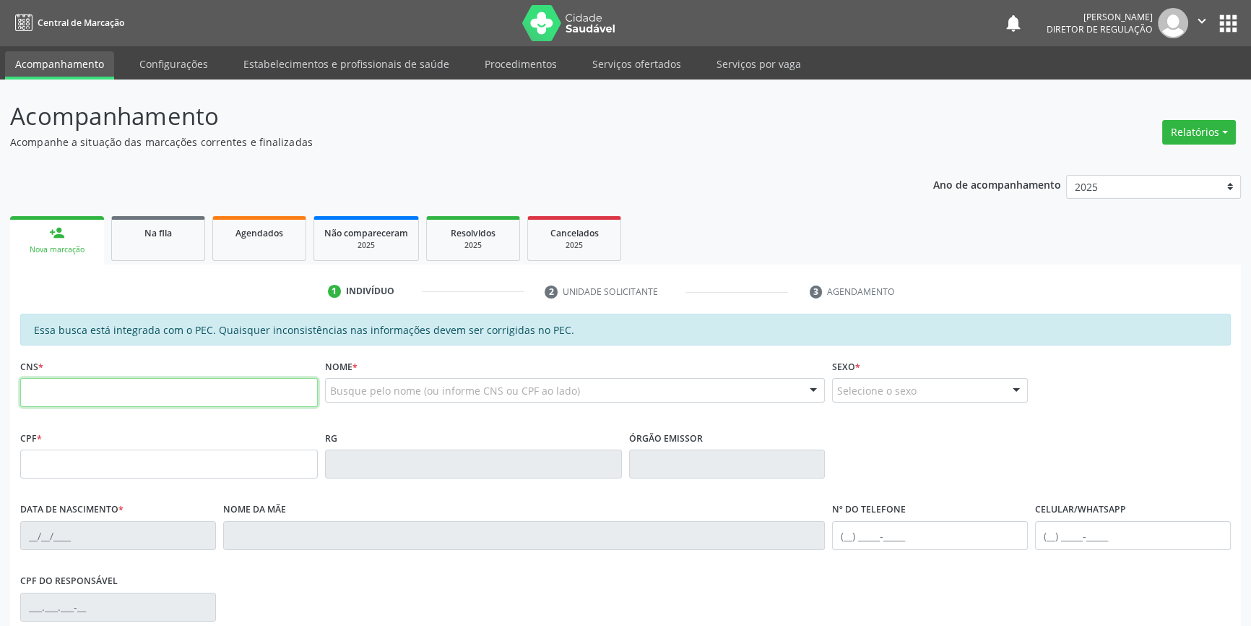
click at [101, 394] on input "text" at bounding box center [169, 392] width 298 height 29
type input "708 4062 0976 8667"
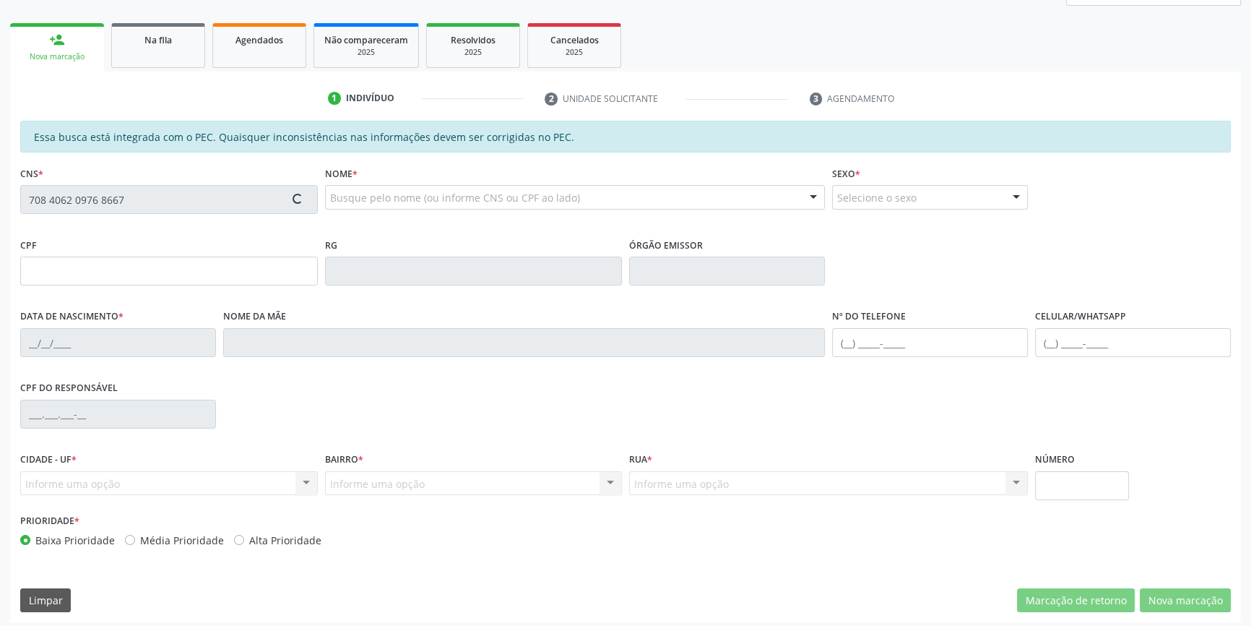
type input "062.119.934-63"
type input "05/01/1982"
type input "Maria Pereira da Silva"
type input "(87) 98115-6326"
type input "S/N"
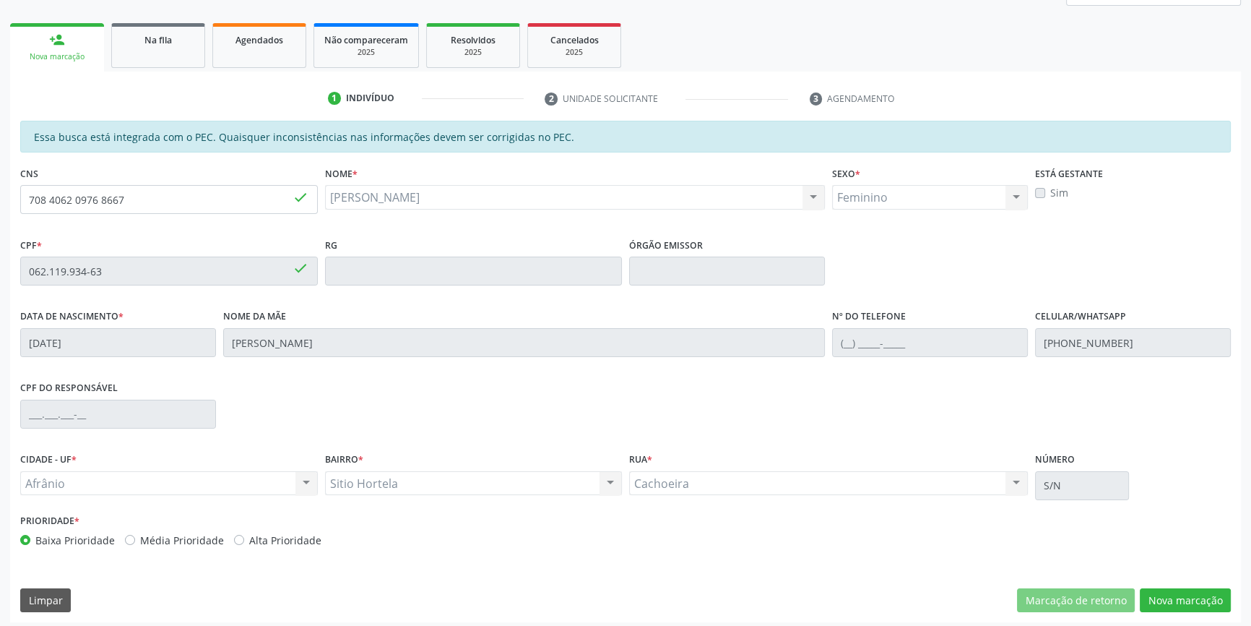
scroll to position [198, 0]
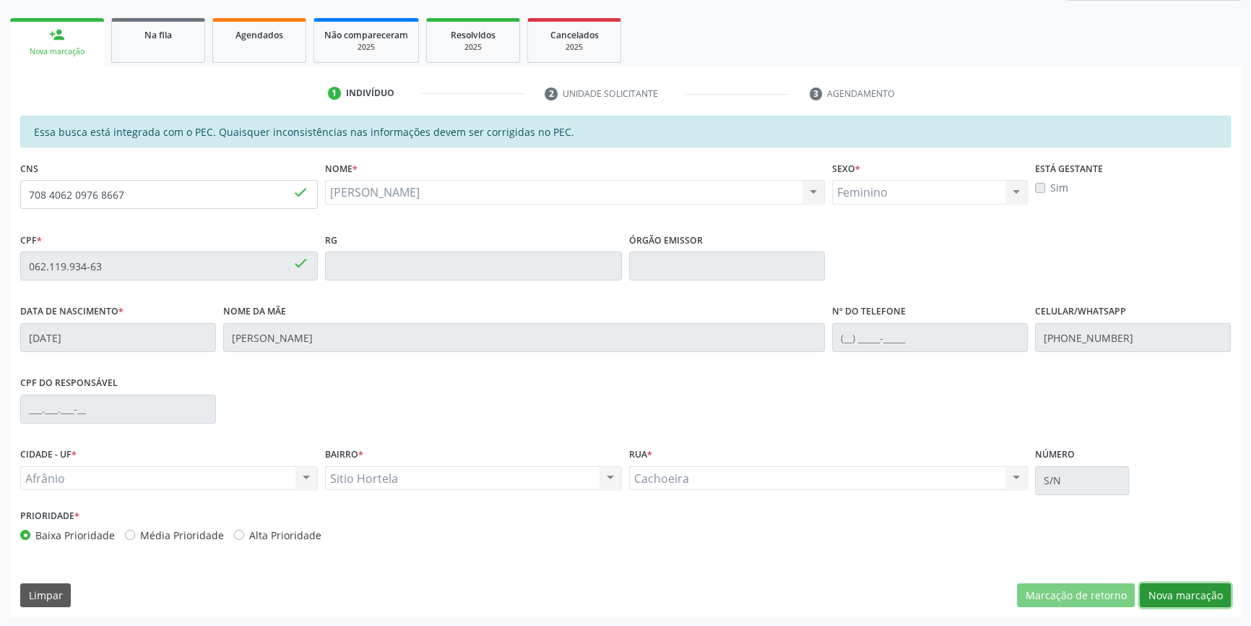
click at [1167, 583] on button "Nova marcação" at bounding box center [1185, 595] width 91 height 25
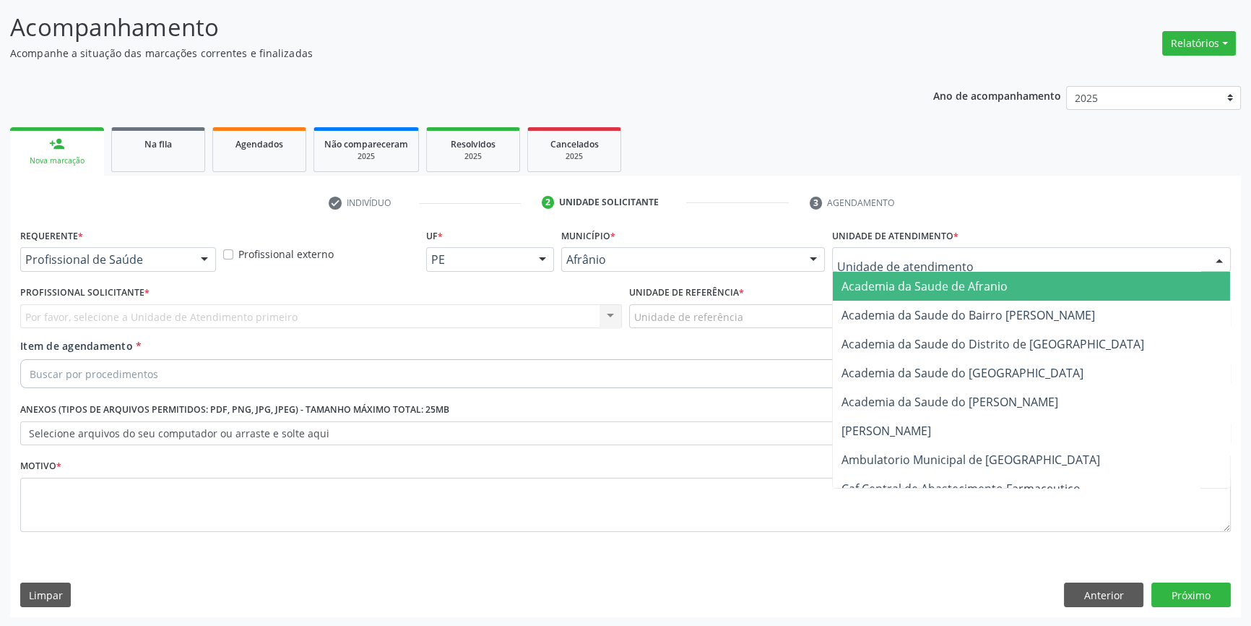
click at [961, 269] on div at bounding box center [1031, 259] width 399 height 25
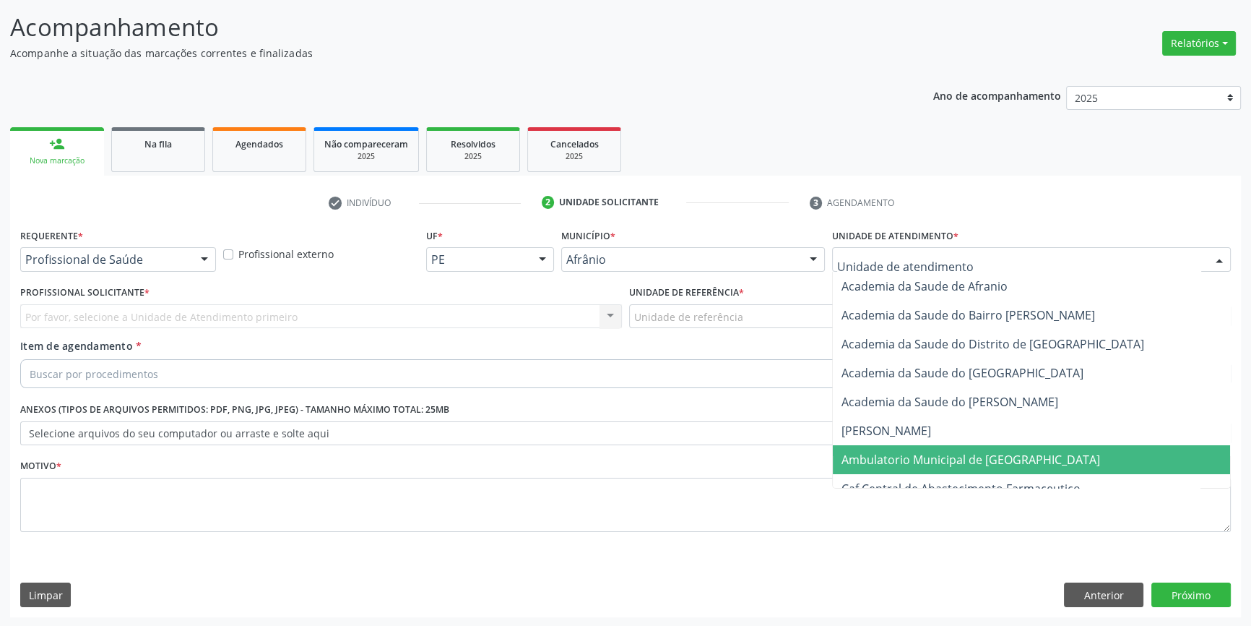
click at [931, 448] on span "Ambulatorio Municipal de [GEOGRAPHIC_DATA]" at bounding box center [1031, 459] width 397 height 29
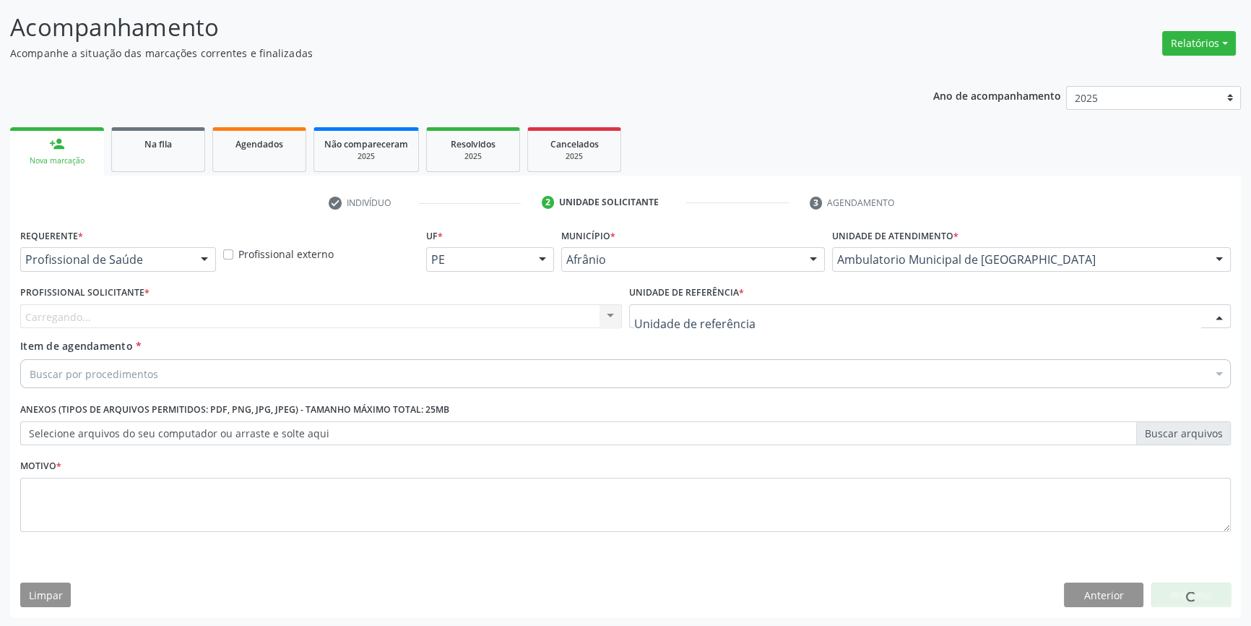
click at [766, 307] on div at bounding box center [930, 316] width 602 height 25
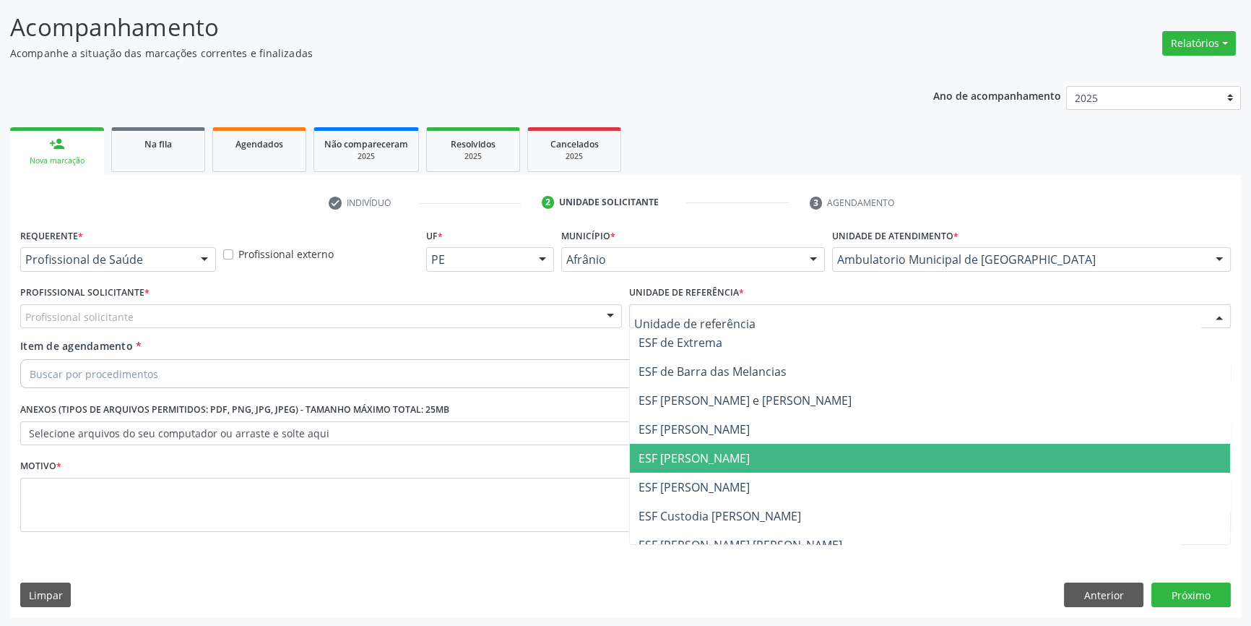
click at [795, 452] on span "ESF [PERSON_NAME]" at bounding box center [930, 458] width 600 height 29
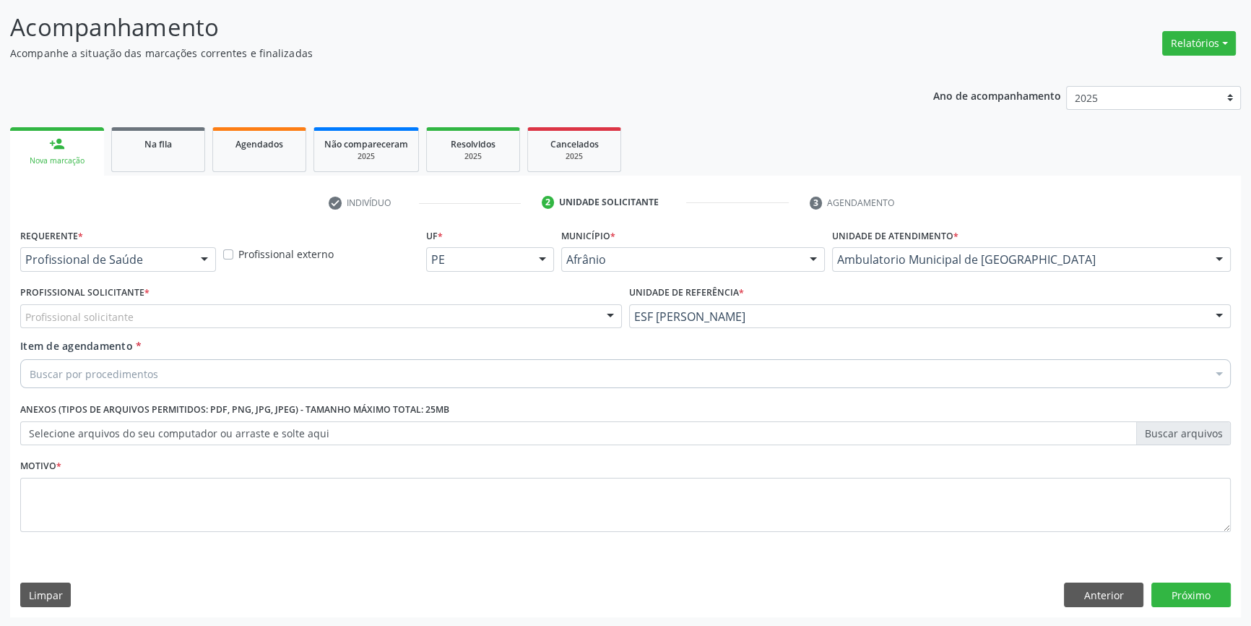
click at [439, 296] on div "Profissional Solicitante * Profissional solicitante Médico Angiologista - Luis …" at bounding box center [321, 305] width 602 height 46
click at [412, 311] on div "Profissional solicitante" at bounding box center [321, 316] width 602 height 25
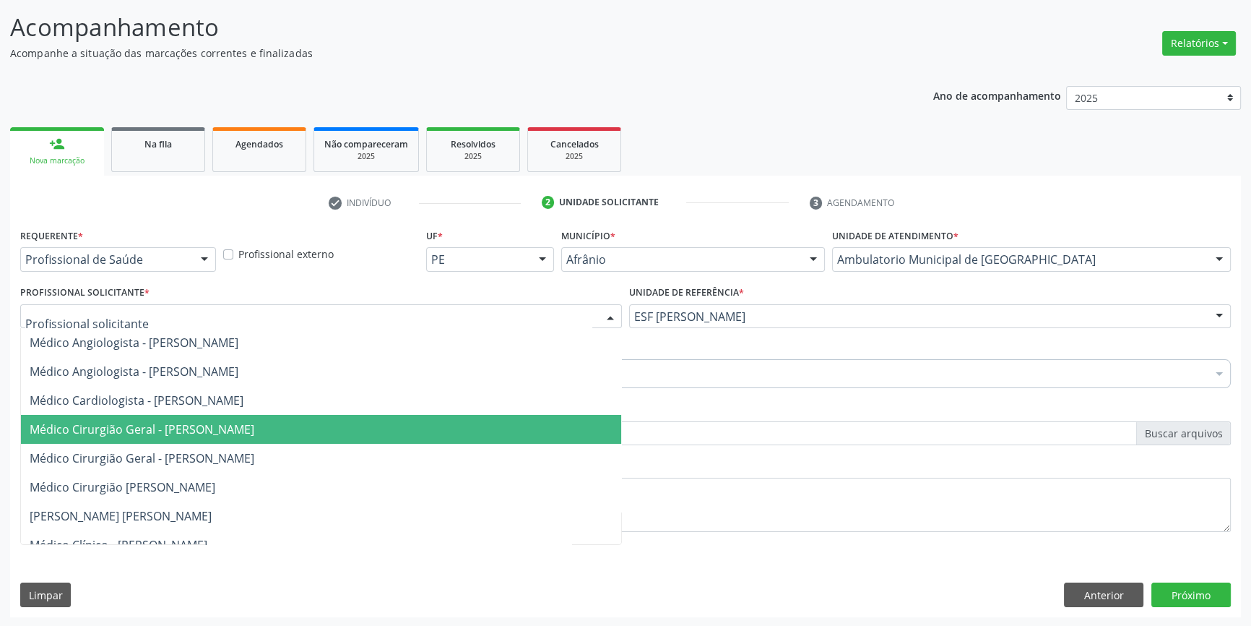
click at [221, 418] on span "Médico Cirurgião Geral - [PERSON_NAME]" at bounding box center [321, 429] width 600 height 29
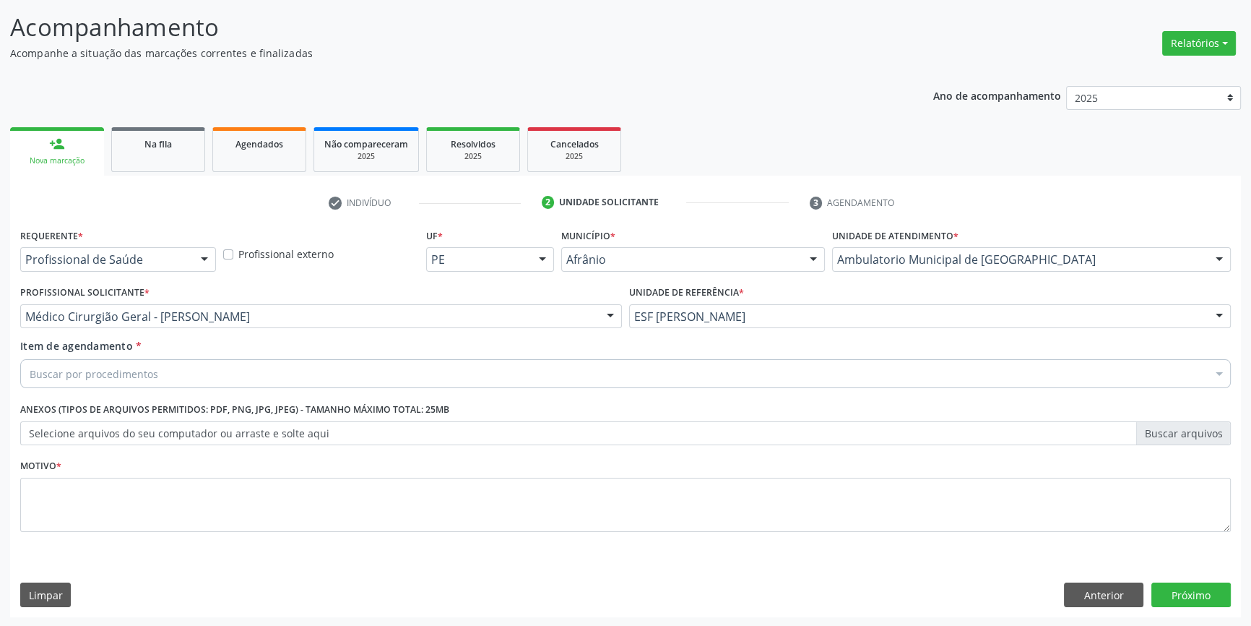
click at [194, 378] on div "Buscar por procedimentos" at bounding box center [625, 373] width 1211 height 29
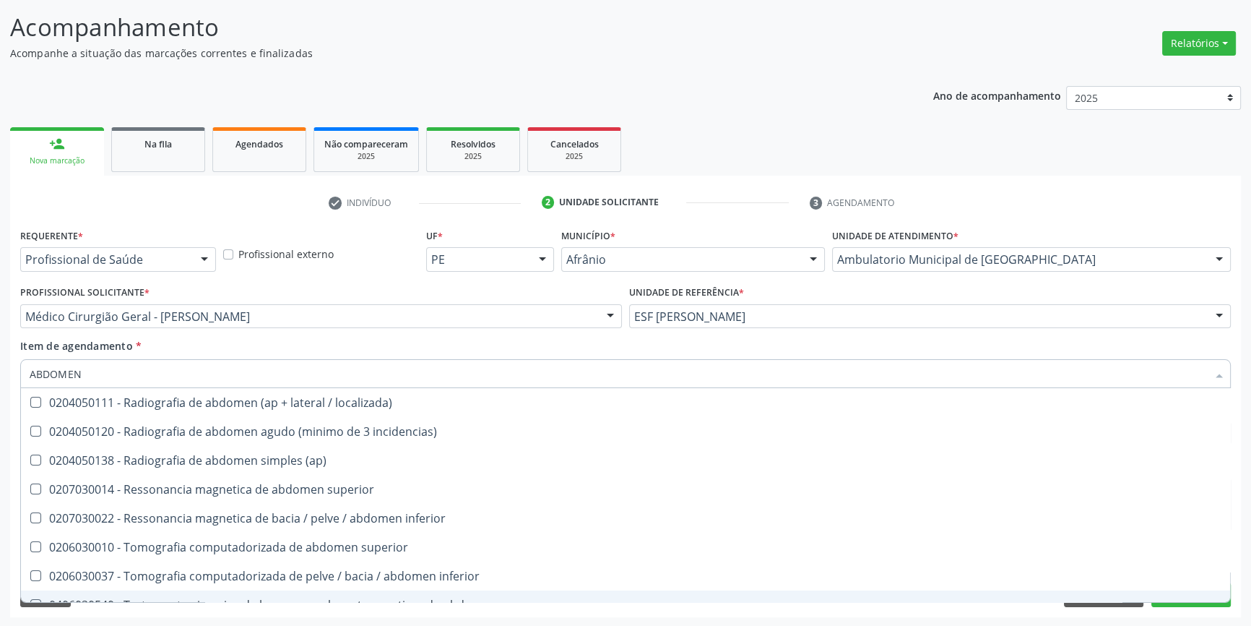
type input "ABDOMEN T"
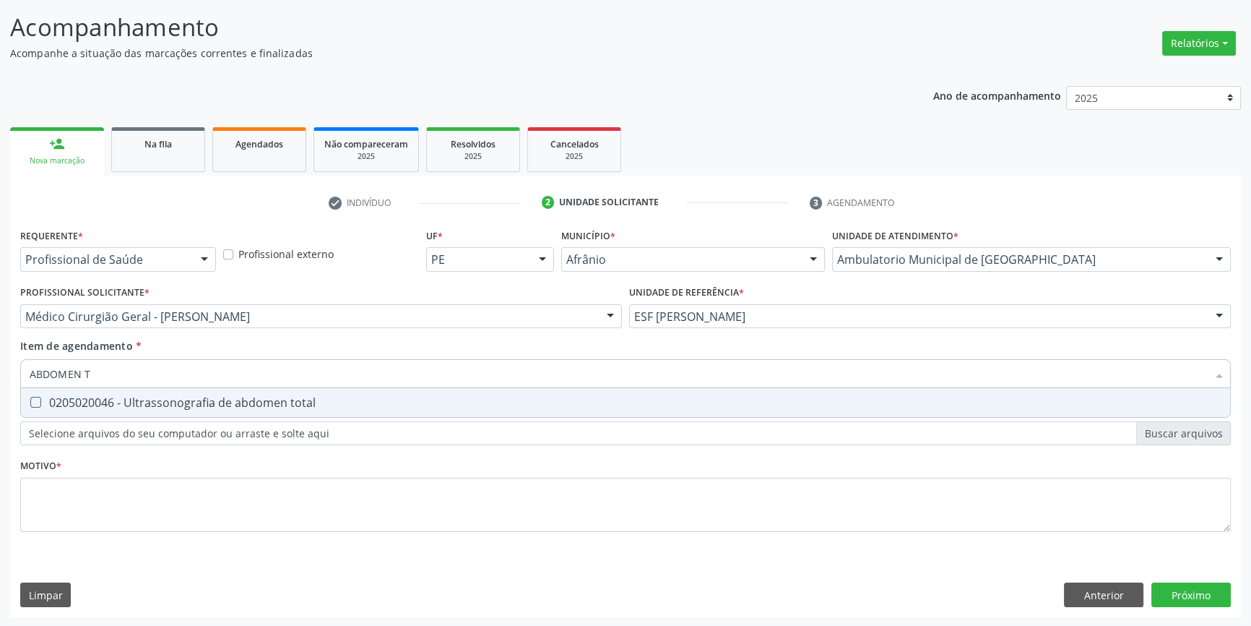
click at [212, 407] on div "0205020046 - Ultrassonografia de abdomen total" at bounding box center [626, 403] width 1192 height 12
checkbox total "true"
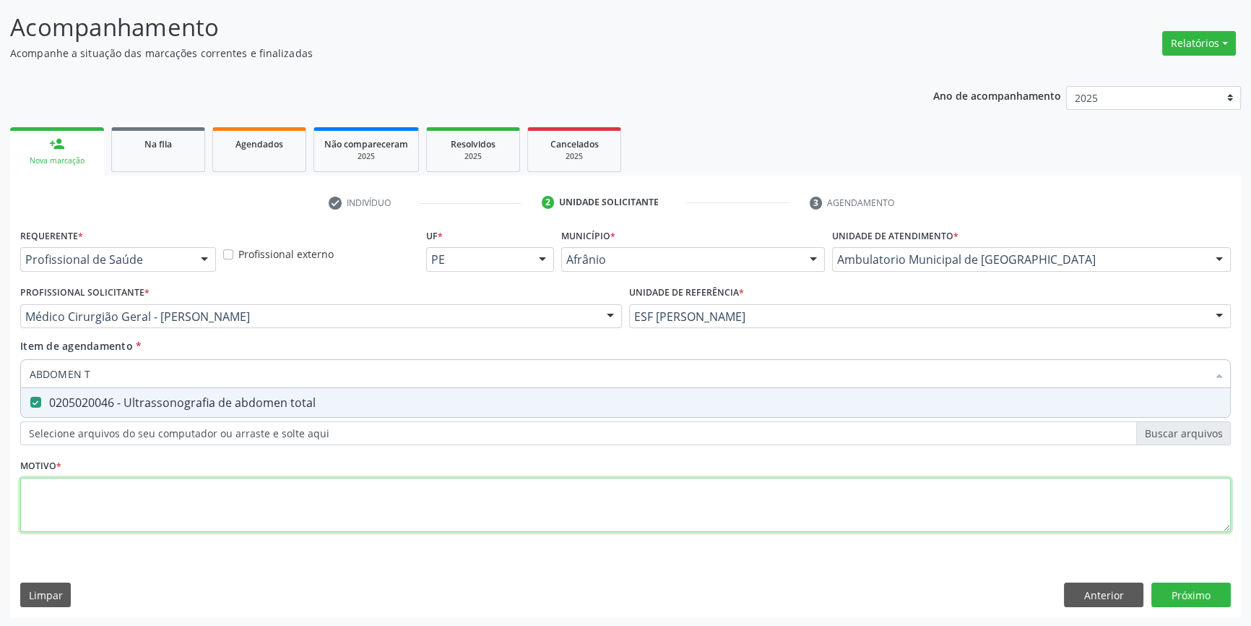
click at [178, 497] on div "Requerente * Profissional de Saúde Profissional de Saúde Paciente Nenhum result…" at bounding box center [625, 388] width 1211 height 327
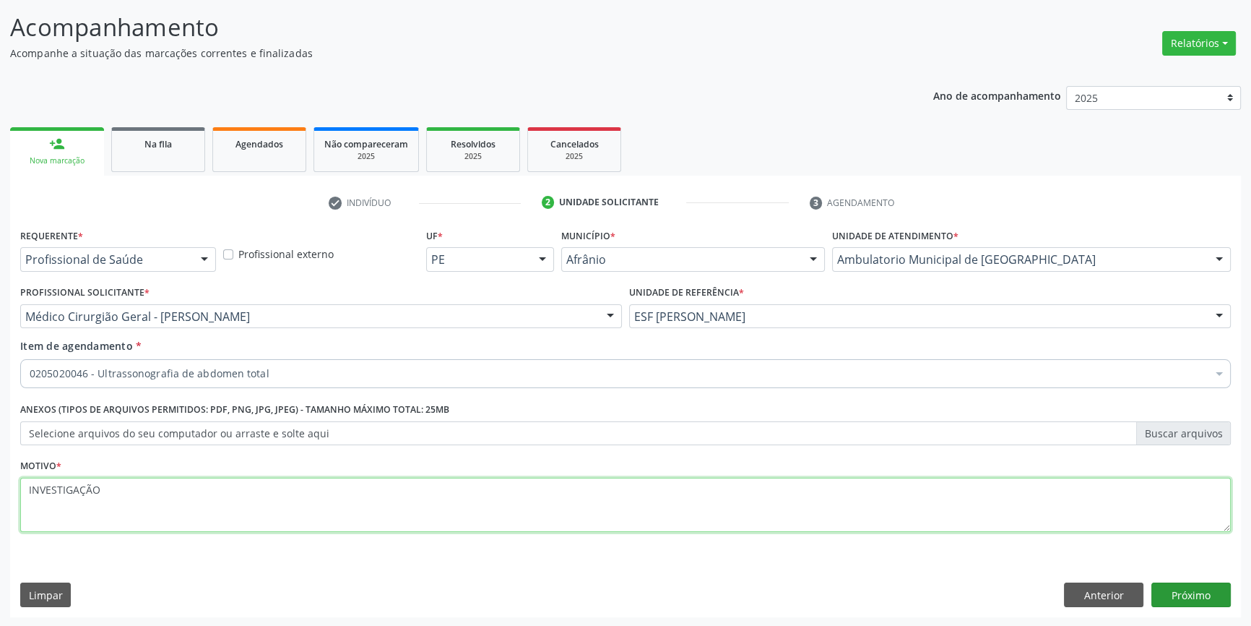
type textarea "INVESTIGAÇÃO"
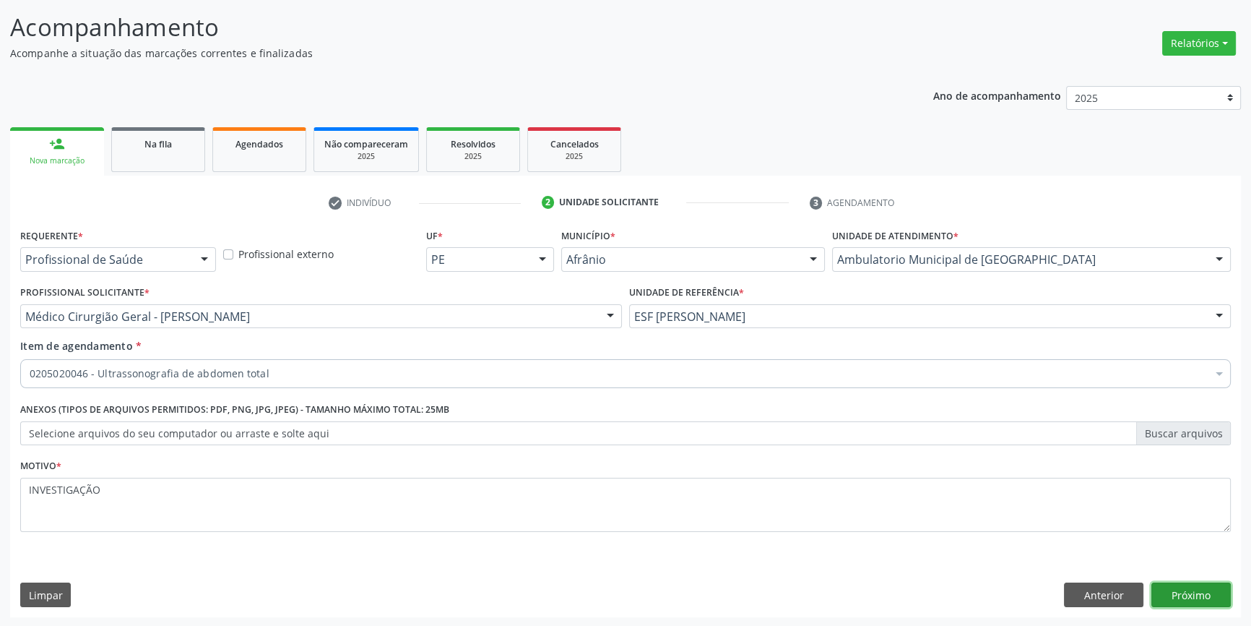
click at [1213, 592] on button "Próximo" at bounding box center [1191, 594] width 79 height 25
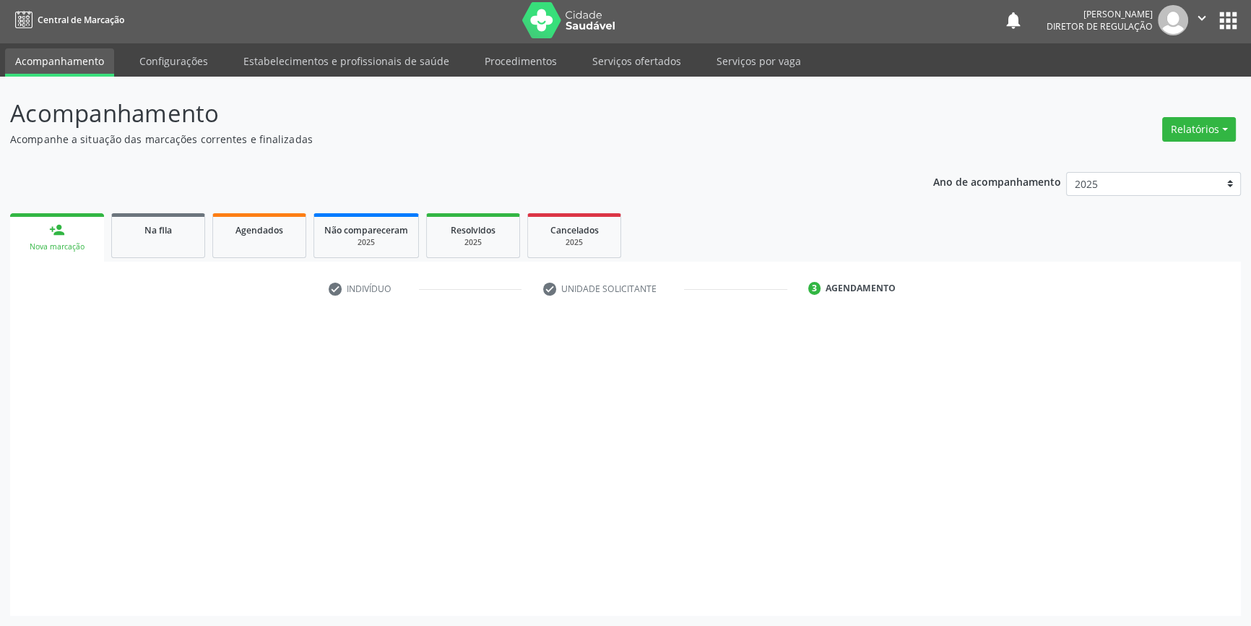
scroll to position [1, 0]
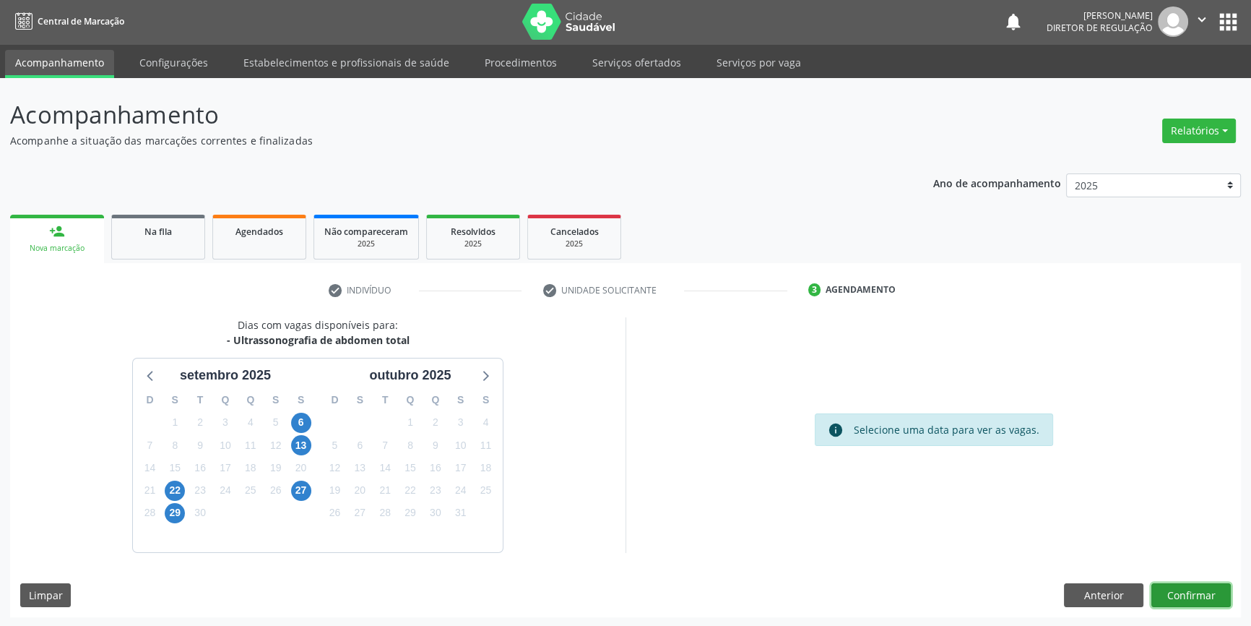
click at [1207, 592] on button "Confirmar" at bounding box center [1191, 595] width 79 height 25
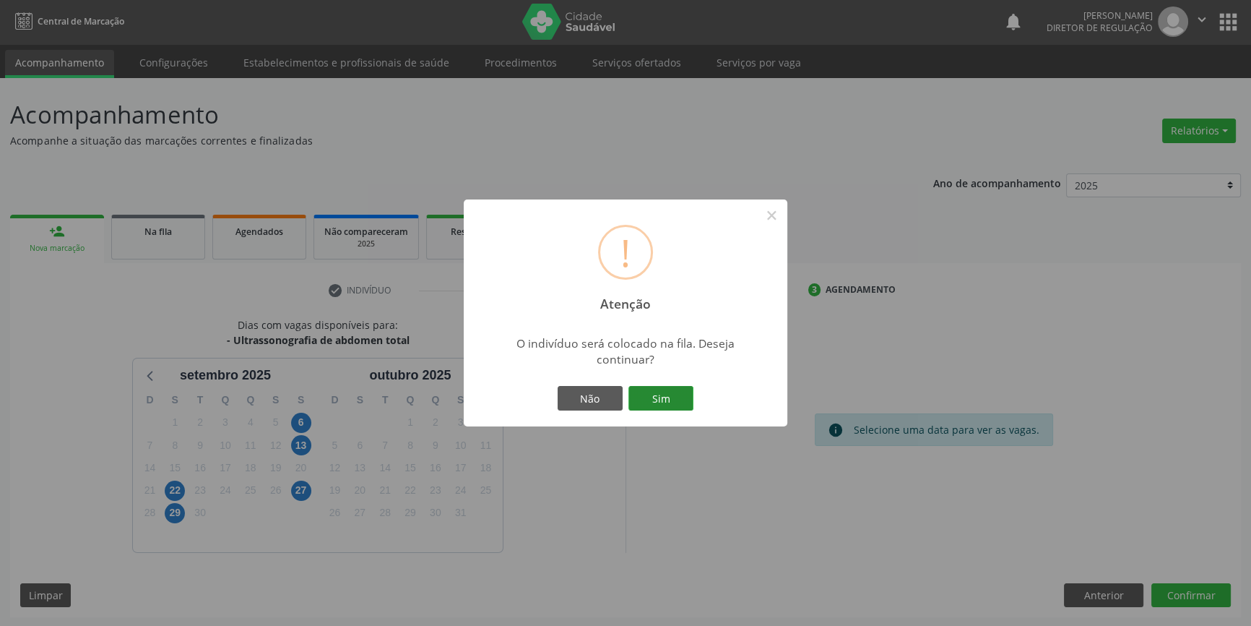
click at [678, 395] on button "Sim" at bounding box center [661, 398] width 65 height 25
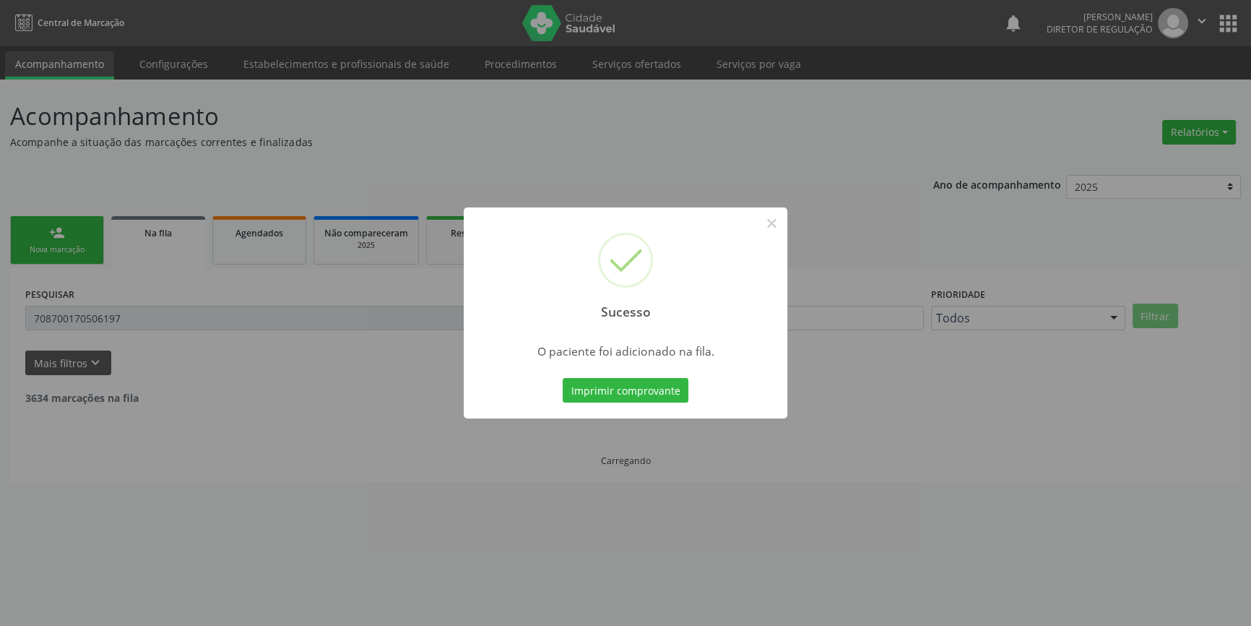
scroll to position [0, 0]
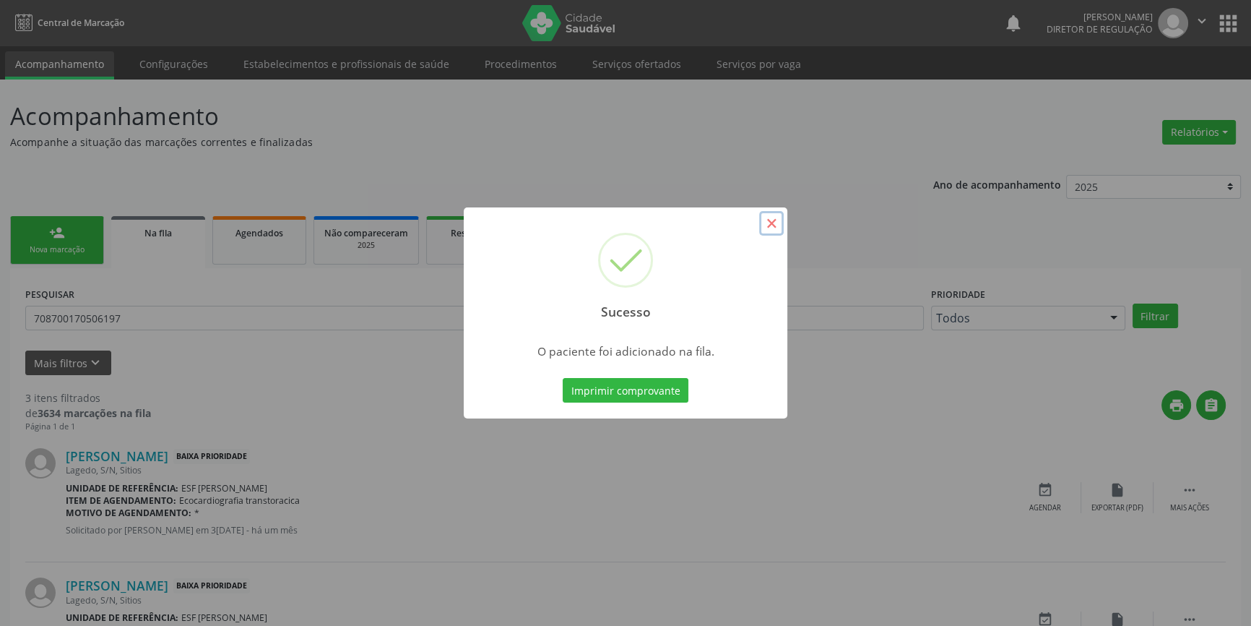
click at [773, 221] on button "×" at bounding box center [771, 223] width 25 height 25
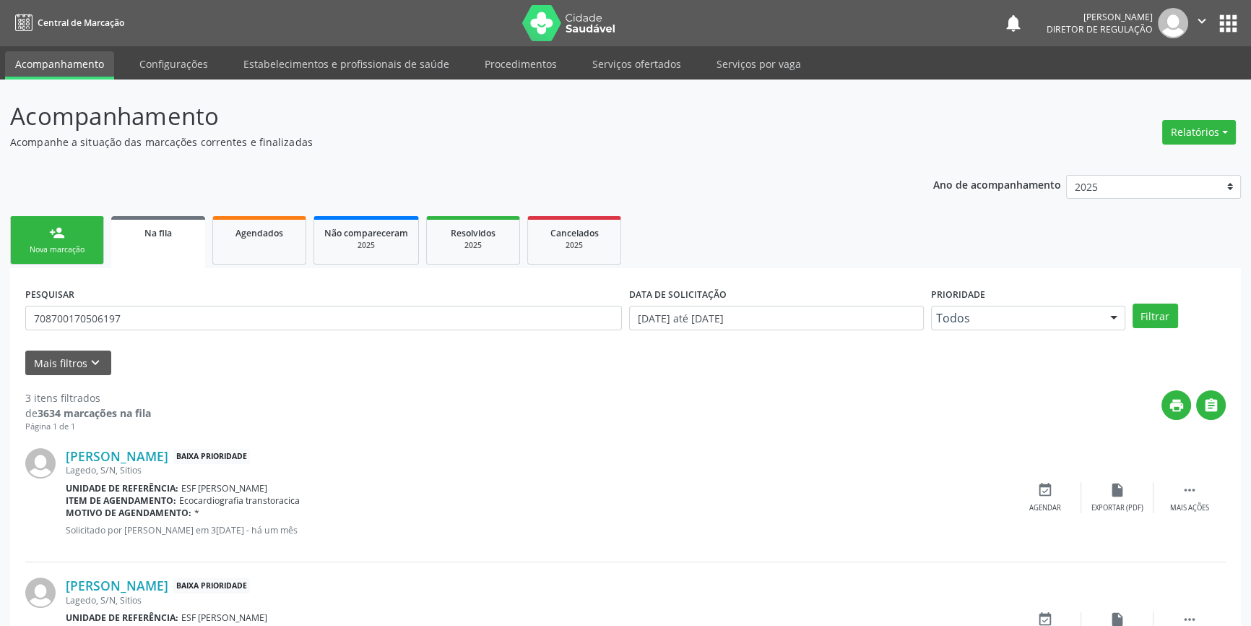
click at [51, 240] on link "person_add Nova marcação" at bounding box center [57, 240] width 94 height 48
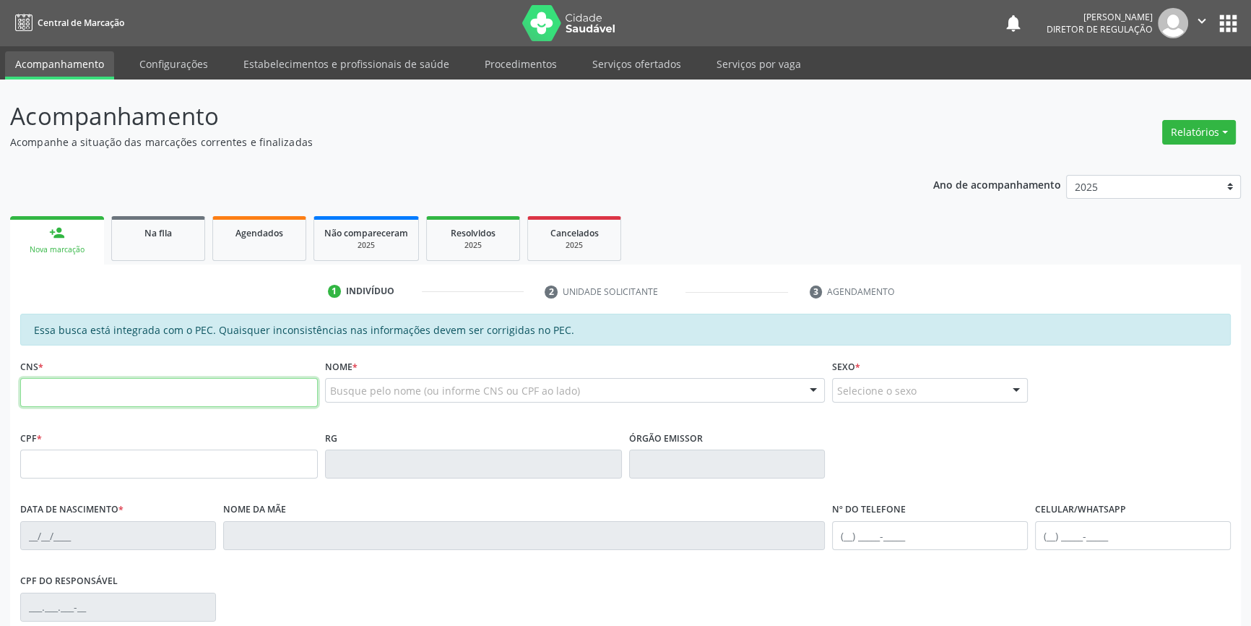
drag, startPoint x: 119, startPoint y: 397, endPoint x: 592, endPoint y: 374, distance: 473.1
click at [120, 397] on input "text" at bounding box center [169, 392] width 298 height 29
type input "704 8065 2829 1640"
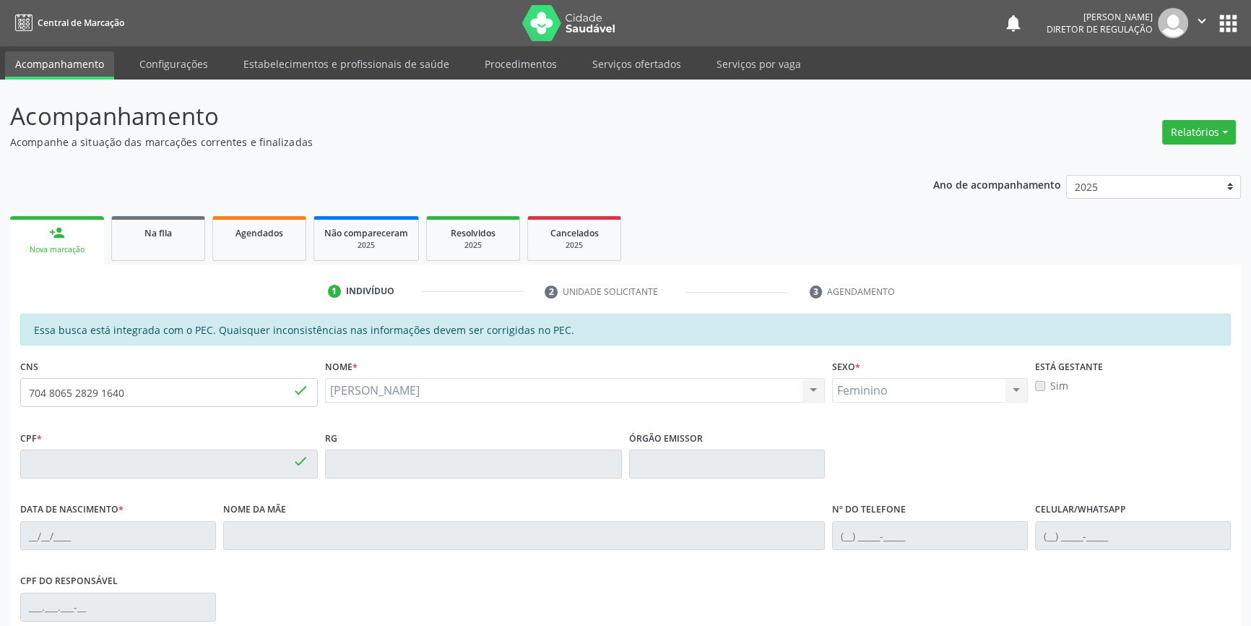
type input "124.094.874-32"
type input "19/02/2003"
type input "Maria de Lurdes Coelho Bezerra"
type input "(87) 98105-9171"
type input "S/N"
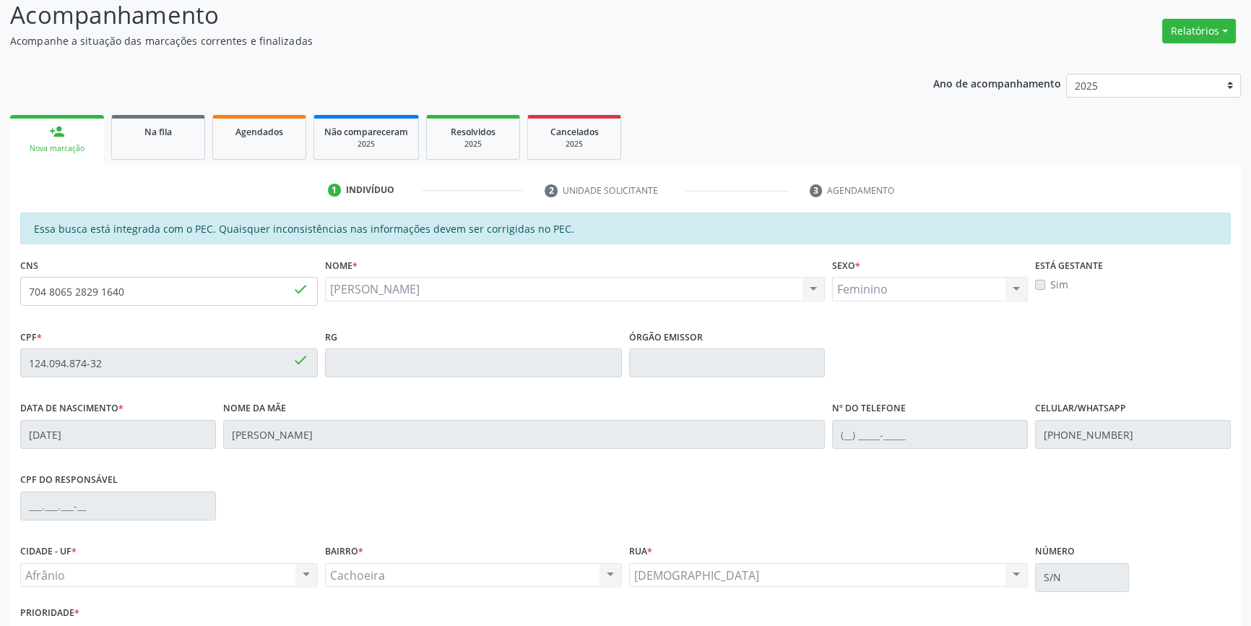
scroll to position [198, 0]
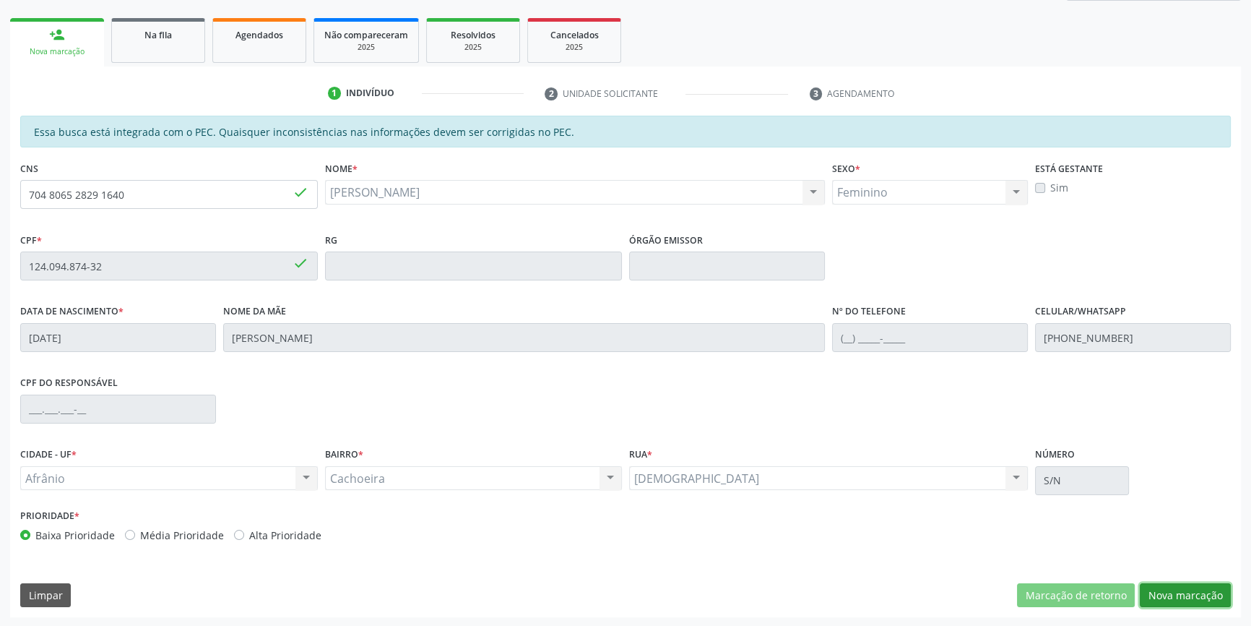
drag, startPoint x: 1185, startPoint y: 587, endPoint x: 1160, endPoint y: 577, distance: 26.8
click at [1186, 587] on button "Nova marcação" at bounding box center [1185, 595] width 91 height 25
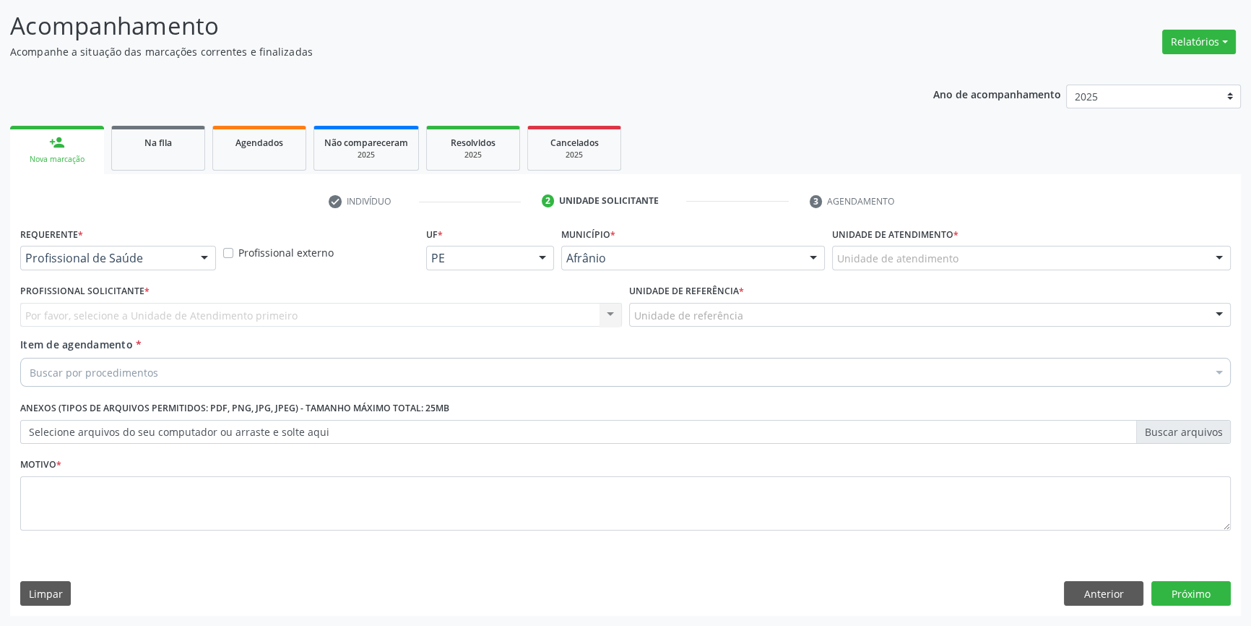
scroll to position [89, 0]
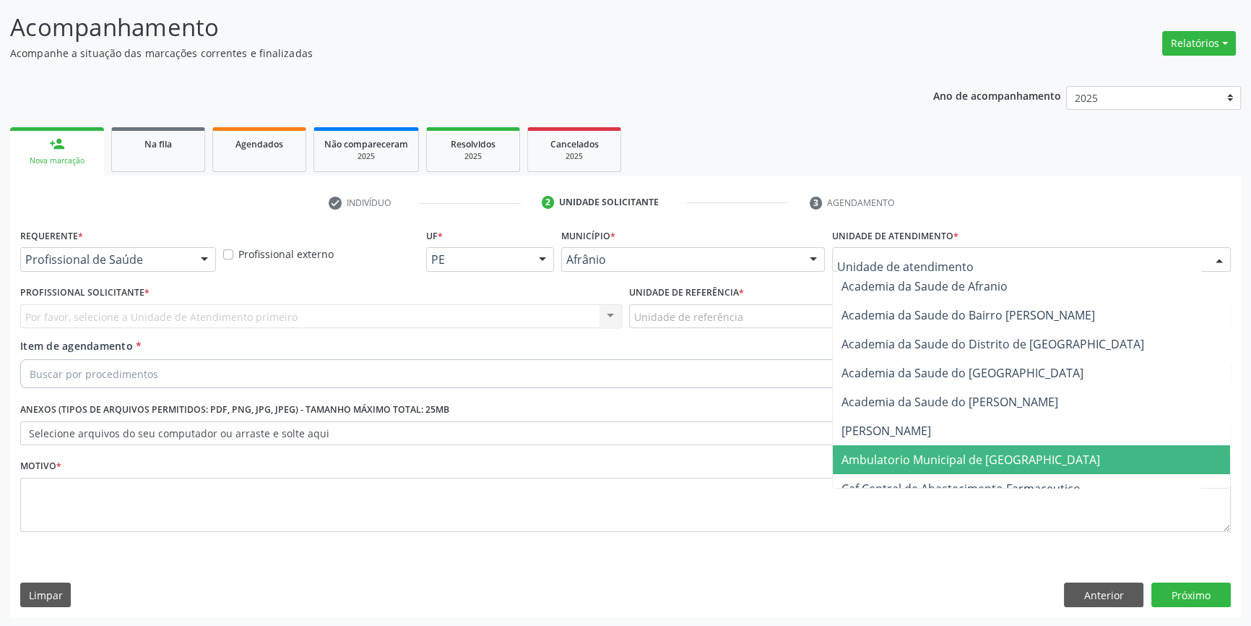
click at [955, 465] on span "Ambulatorio Municipal de [GEOGRAPHIC_DATA]" at bounding box center [971, 460] width 259 height 16
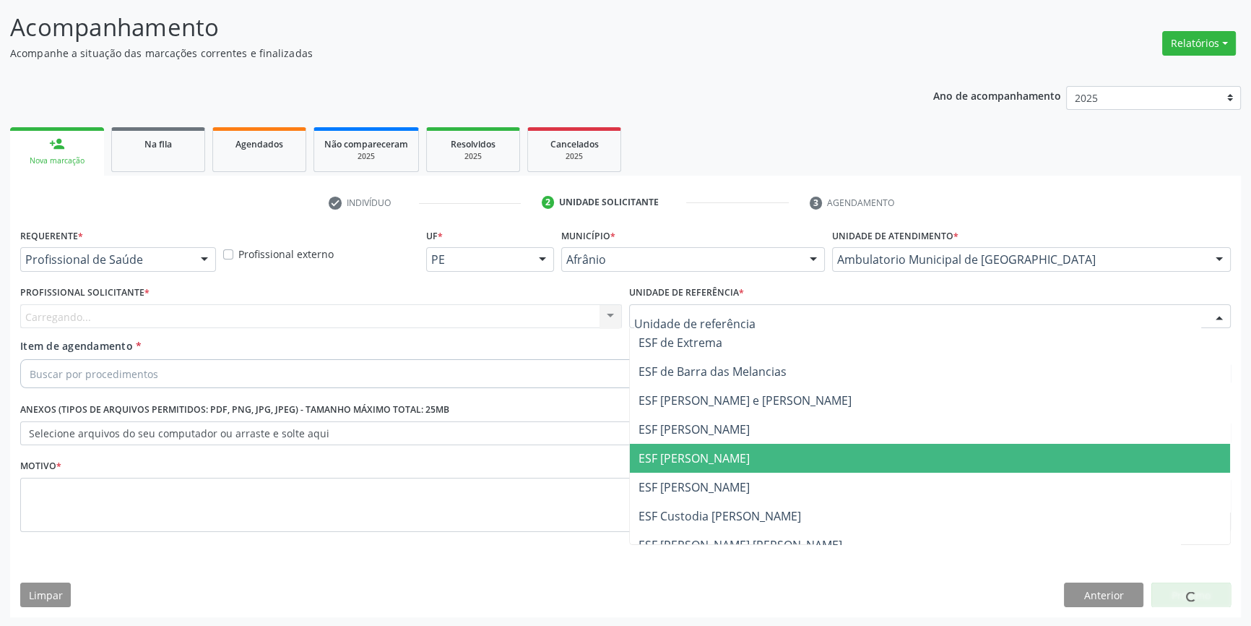
click at [717, 448] on span "ESF [PERSON_NAME]" at bounding box center [930, 458] width 600 height 29
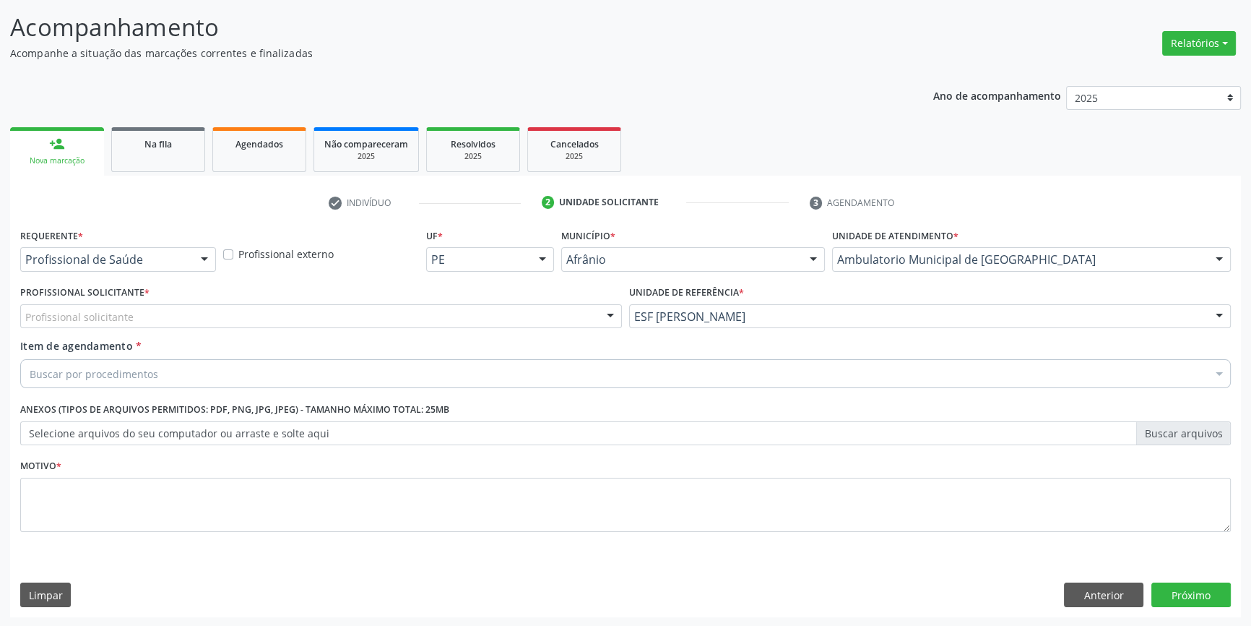
click at [360, 315] on div "Profissional solicitante" at bounding box center [321, 316] width 602 height 25
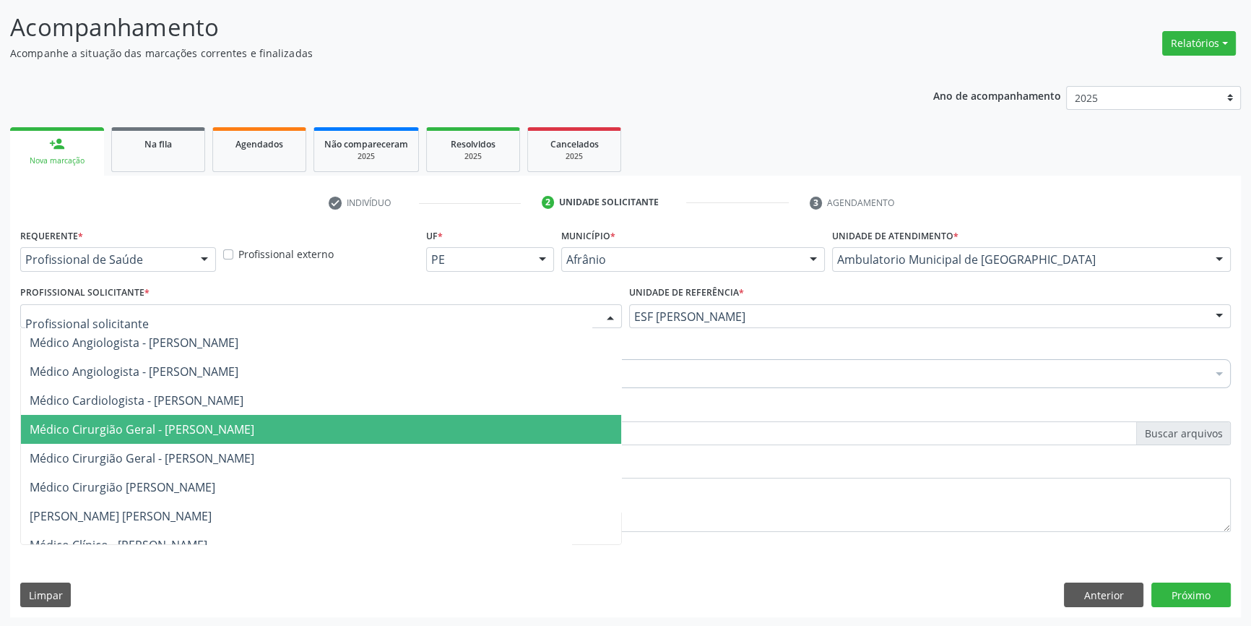
click at [254, 428] on span "Médico Cirurgião Geral - [PERSON_NAME]" at bounding box center [142, 429] width 225 height 16
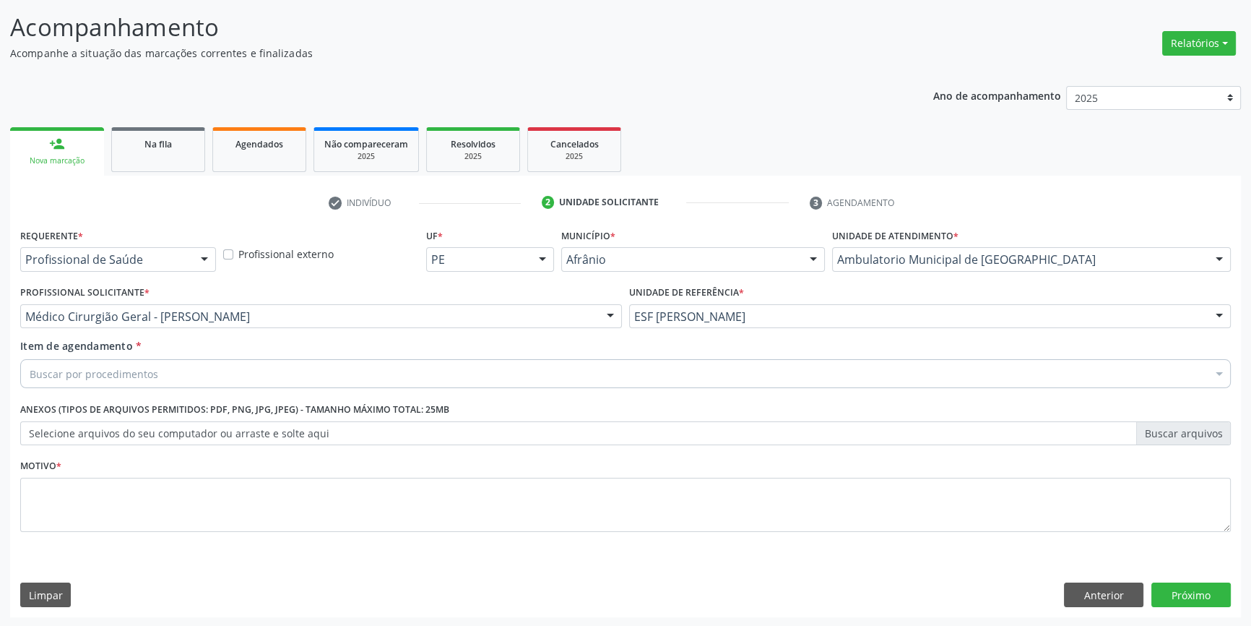
click at [176, 380] on div "Buscar por procedimentos" at bounding box center [625, 373] width 1211 height 29
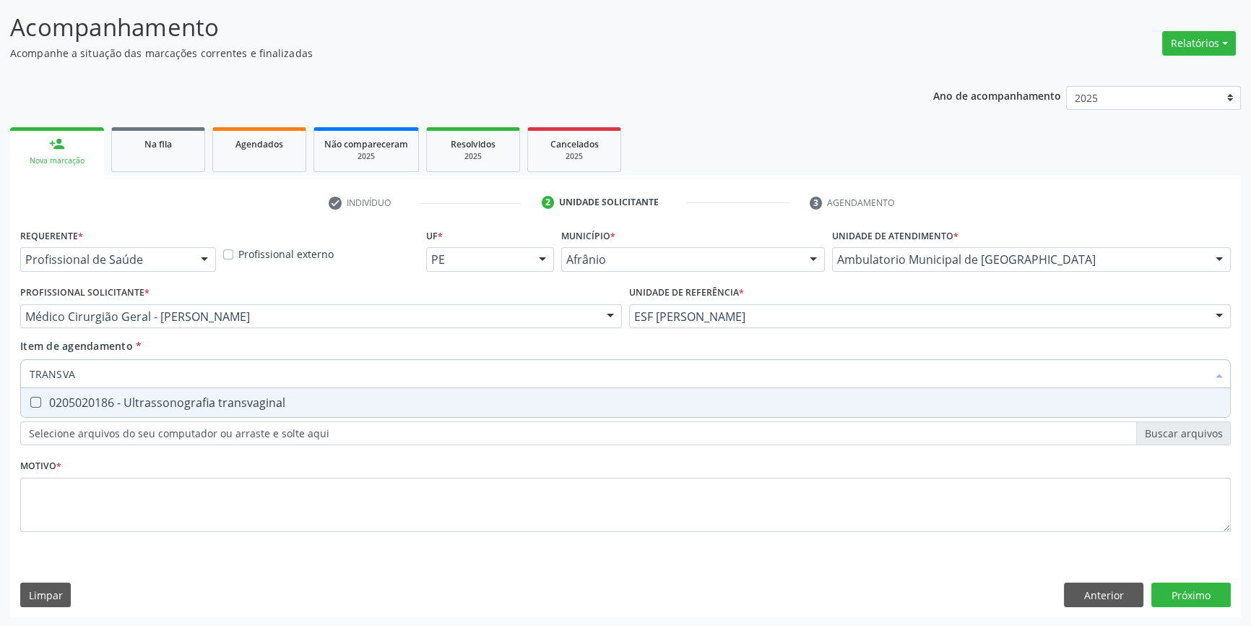
type input "TRANSVAG"
click at [201, 397] on div "0205020186 - Ultrassonografia transvaginal" at bounding box center [626, 403] width 1192 height 12
checkbox transvaginal "true"
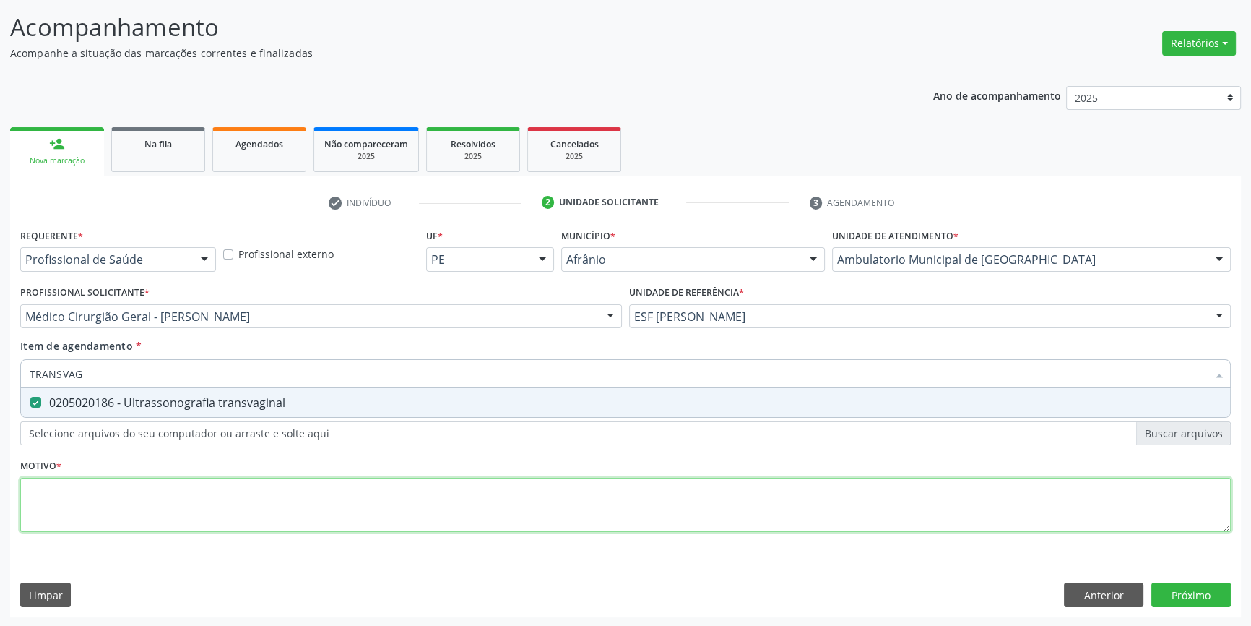
click at [202, 501] on div "Requerente * Profissional de Saúde Profissional de Saúde Paciente Nenhum result…" at bounding box center [625, 388] width 1211 height 327
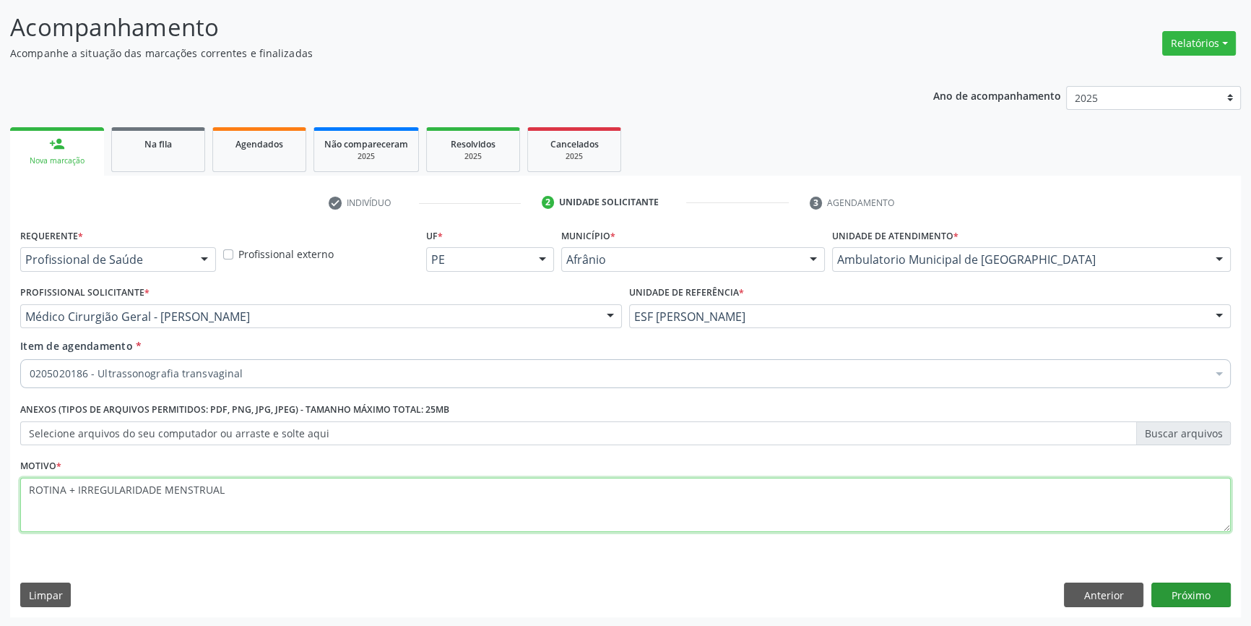
type textarea "ROTINA + IRREGULARIDADE MENSTRUAL"
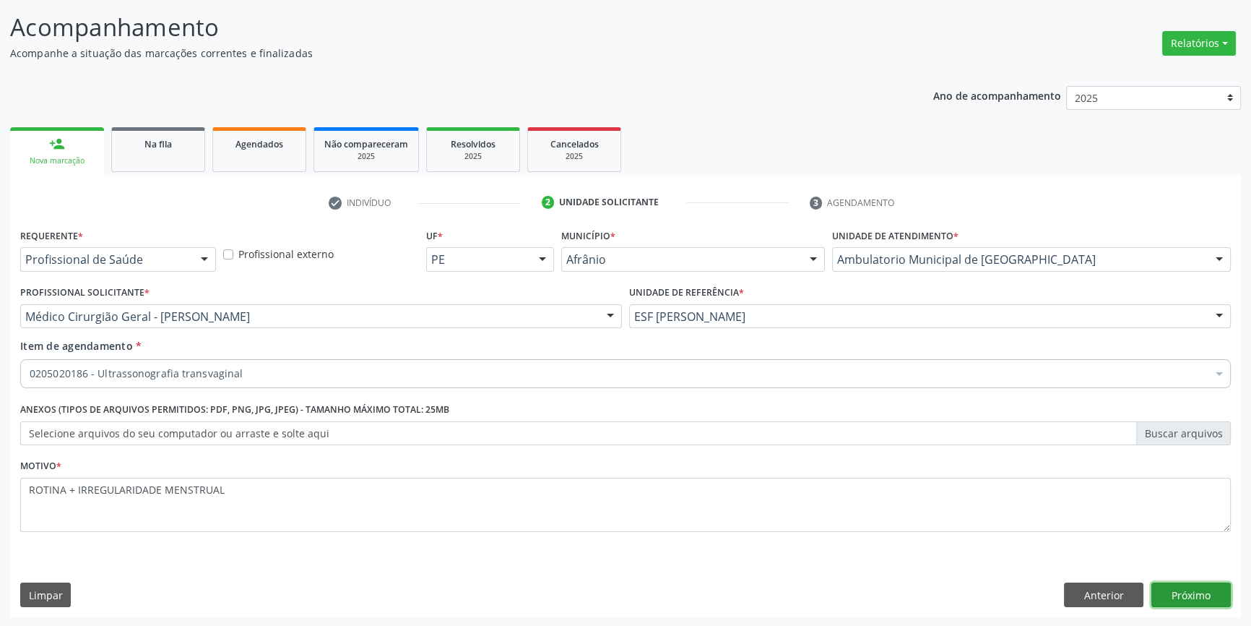
click at [1212, 600] on button "Próximo" at bounding box center [1191, 594] width 79 height 25
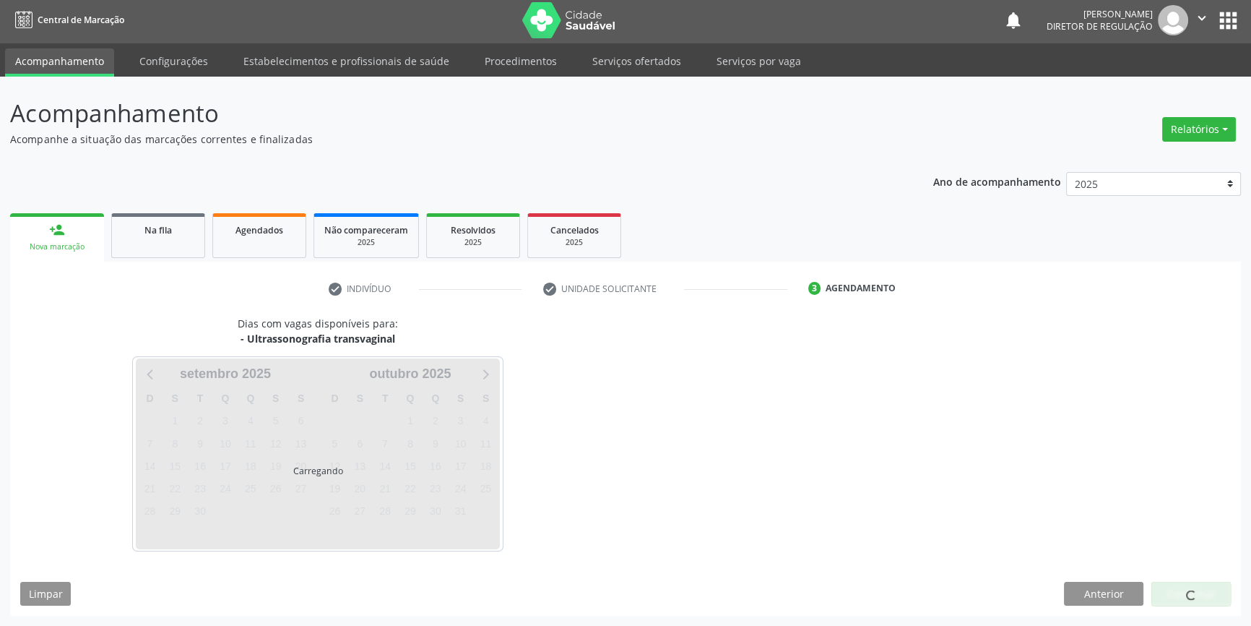
scroll to position [1, 0]
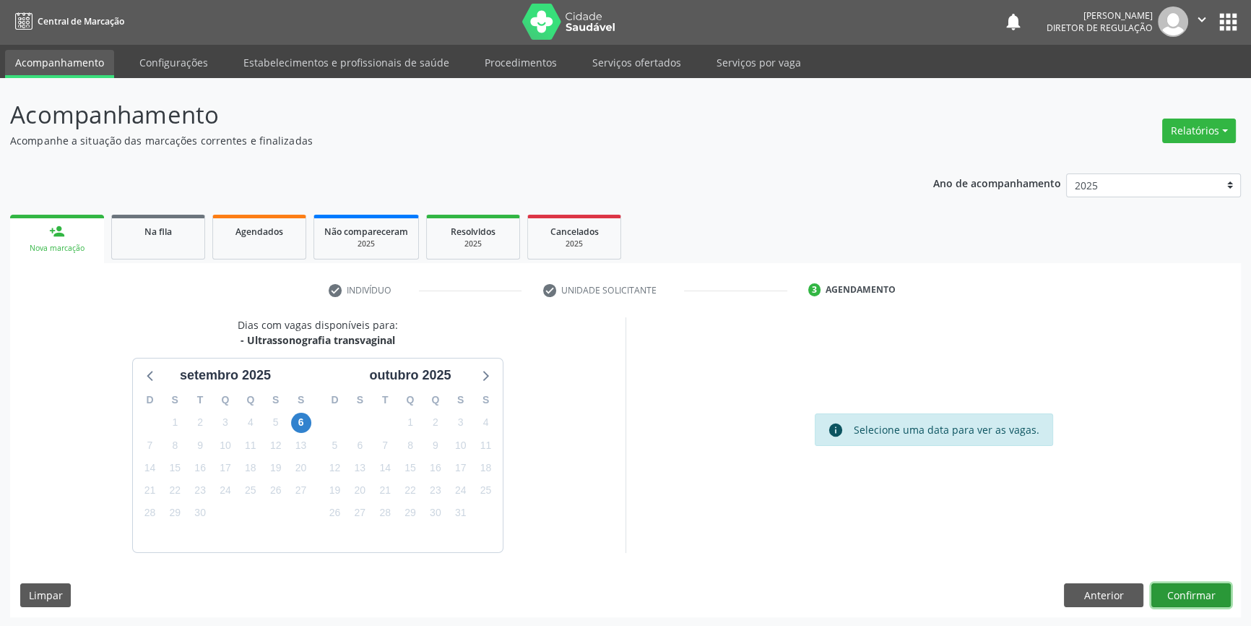
click at [1185, 588] on button "Confirmar" at bounding box center [1191, 595] width 79 height 25
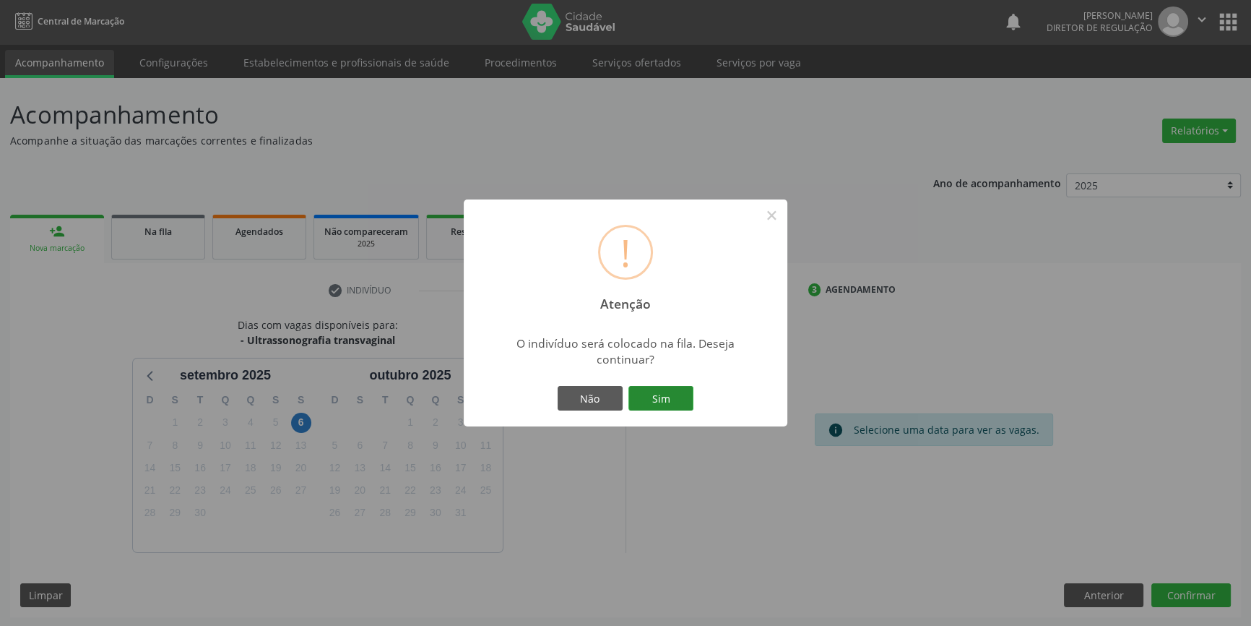
click at [673, 392] on button "Sim" at bounding box center [661, 398] width 65 height 25
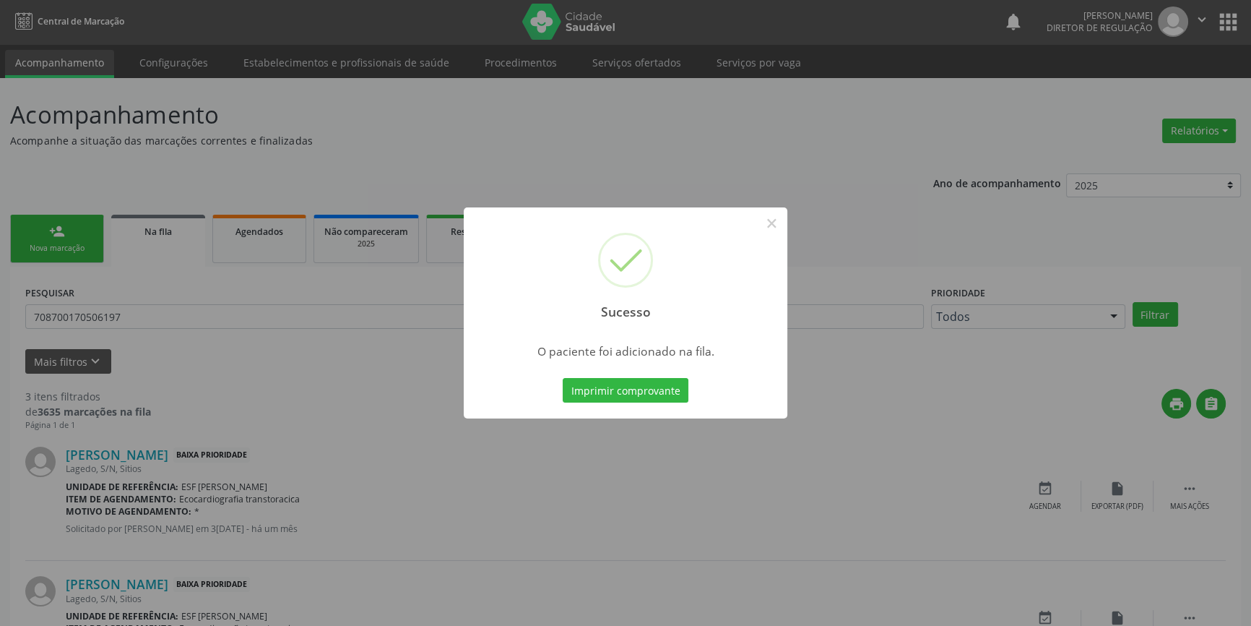
scroll to position [0, 0]
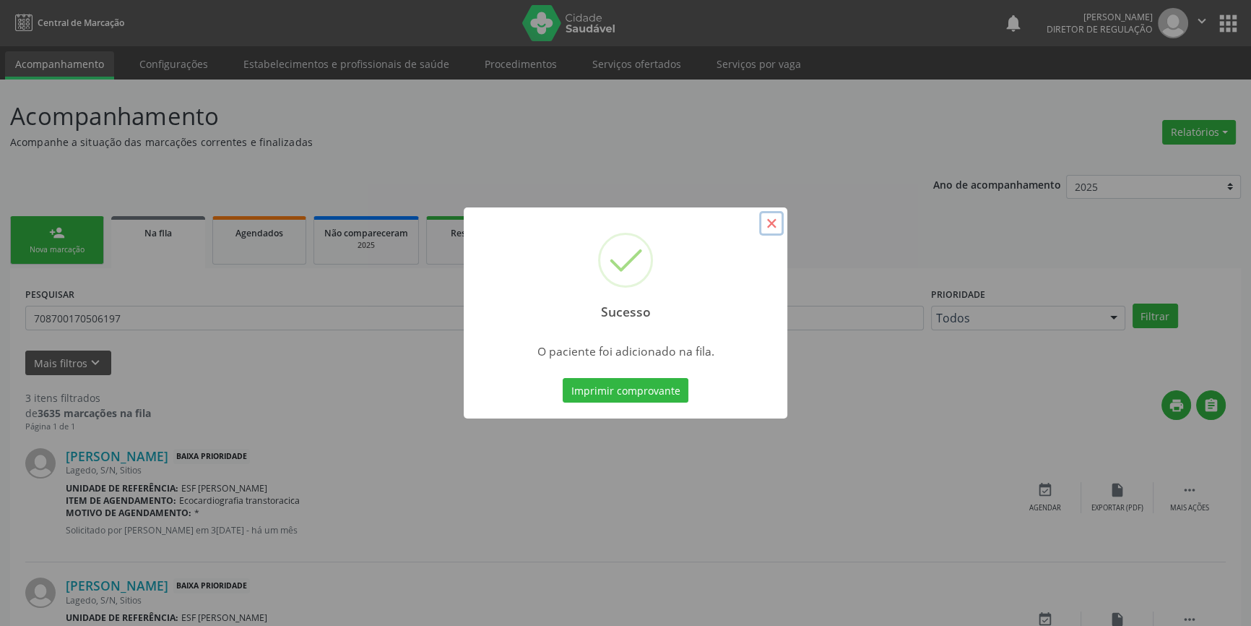
click at [771, 228] on button "×" at bounding box center [771, 223] width 25 height 25
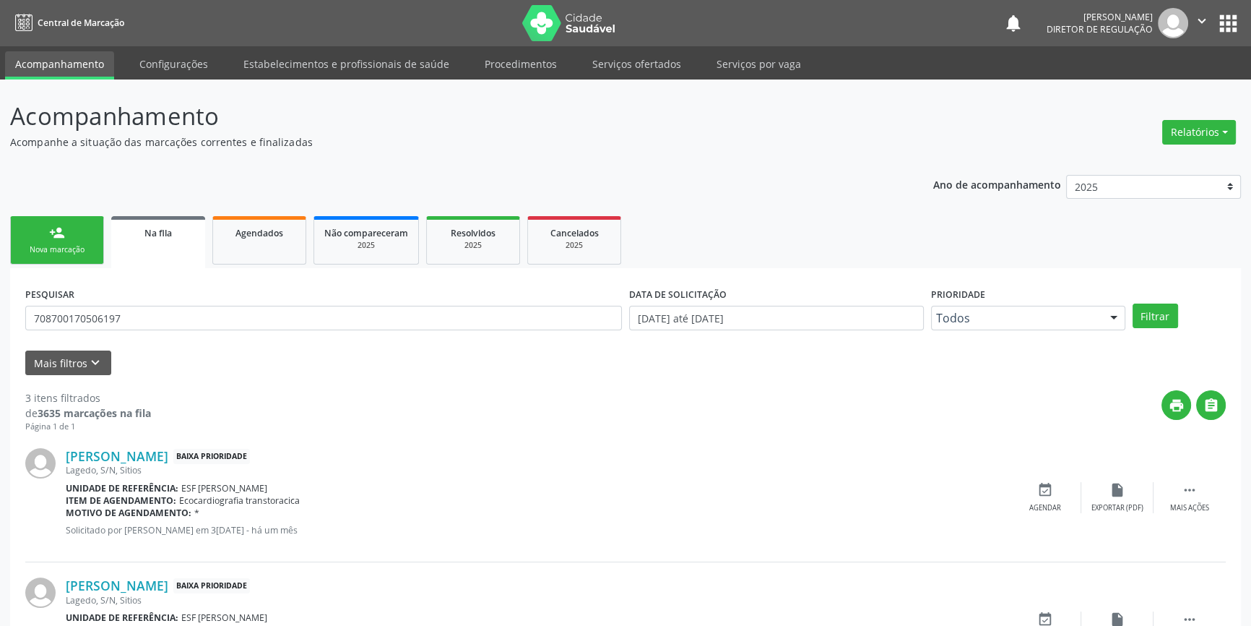
click at [173, 259] on link "Na fila" at bounding box center [158, 242] width 94 height 52
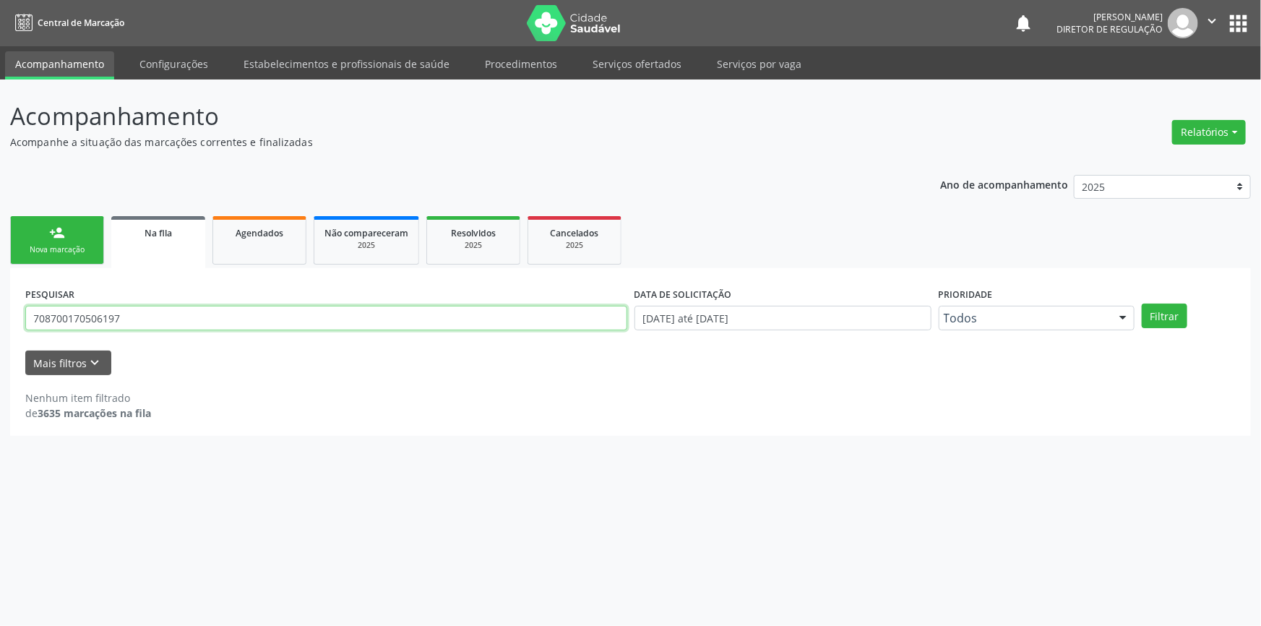
drag, startPoint x: 137, startPoint y: 318, endPoint x: 0, endPoint y: 318, distance: 136.5
click at [0, 318] on div "Acompanhamento Acompanhe a situação das marcações correntes e finalizadas Relat…" at bounding box center [630, 352] width 1261 height 546
type input "707603294283993"
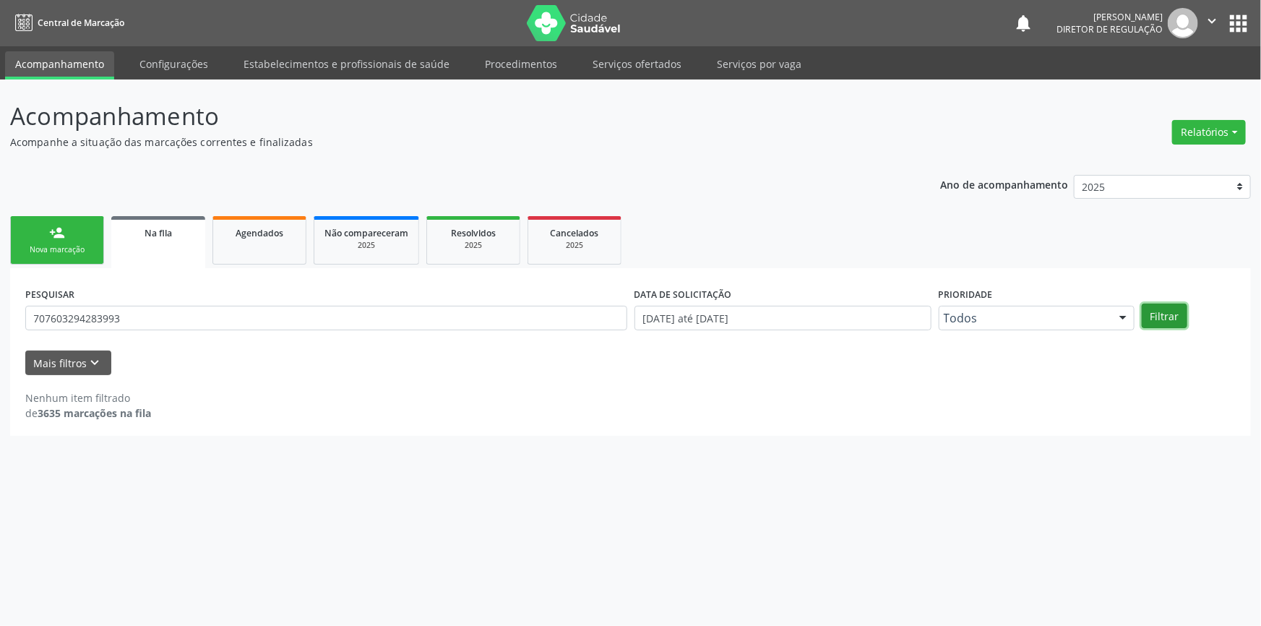
click at [1171, 317] on button "Filtrar" at bounding box center [1164, 315] width 46 height 25
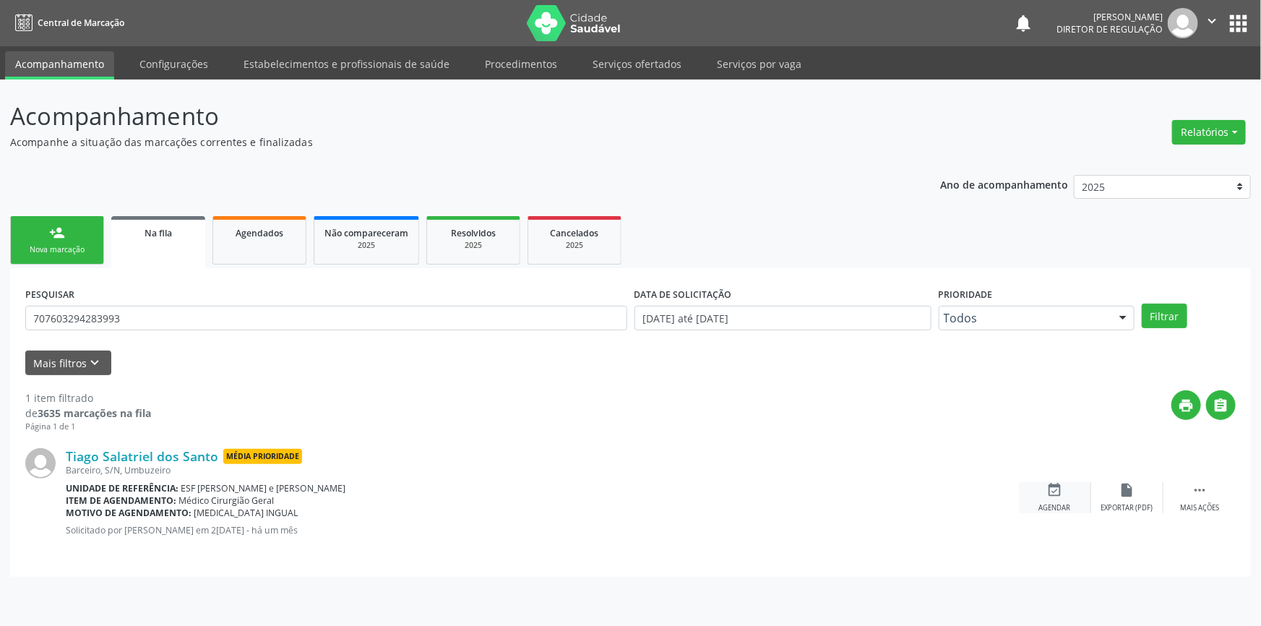
click at [1046, 500] on div "event_available Agendar" at bounding box center [1055, 497] width 72 height 31
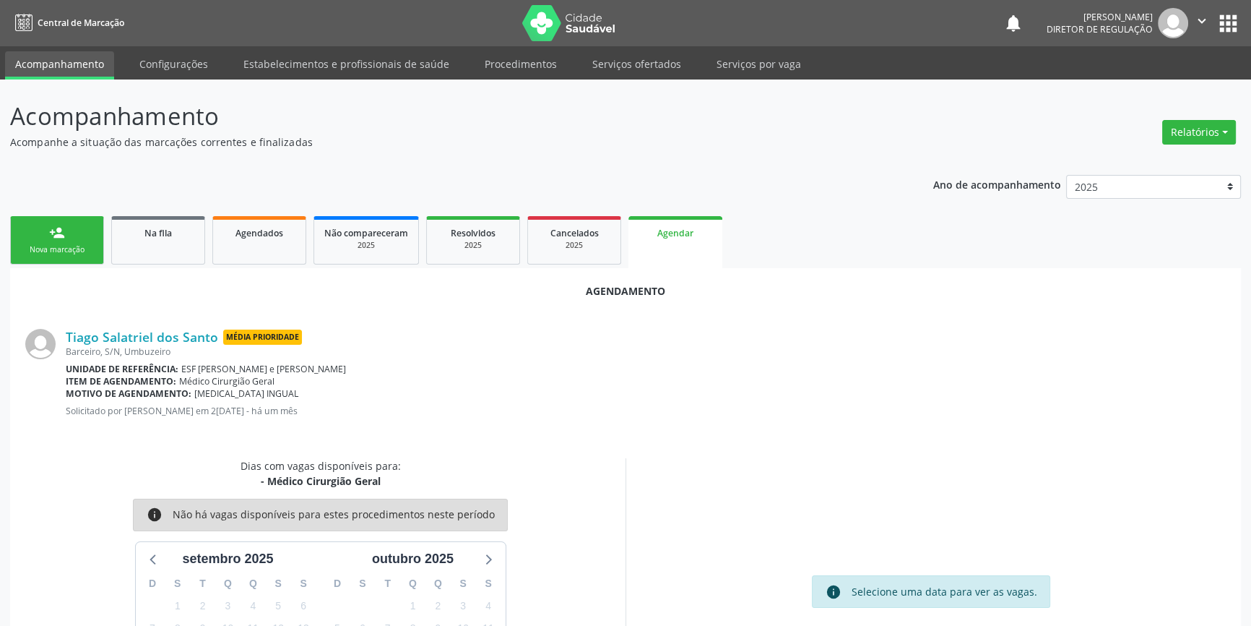
scroll to position [91, 0]
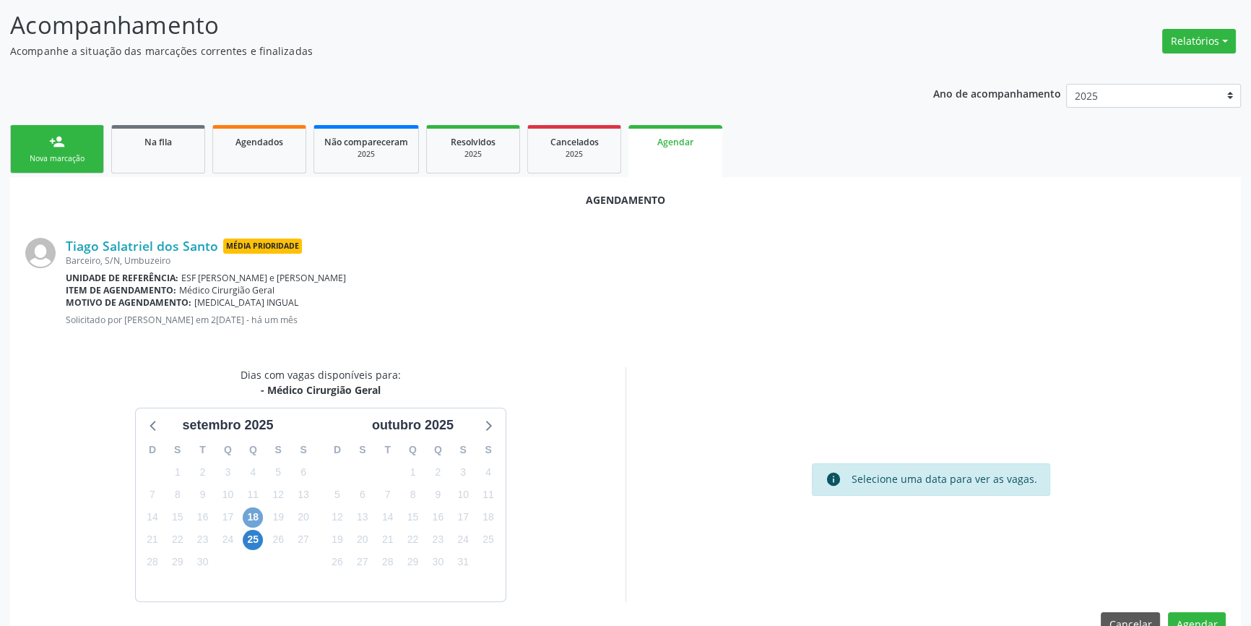
click at [256, 507] on span "18" at bounding box center [253, 517] width 20 height 20
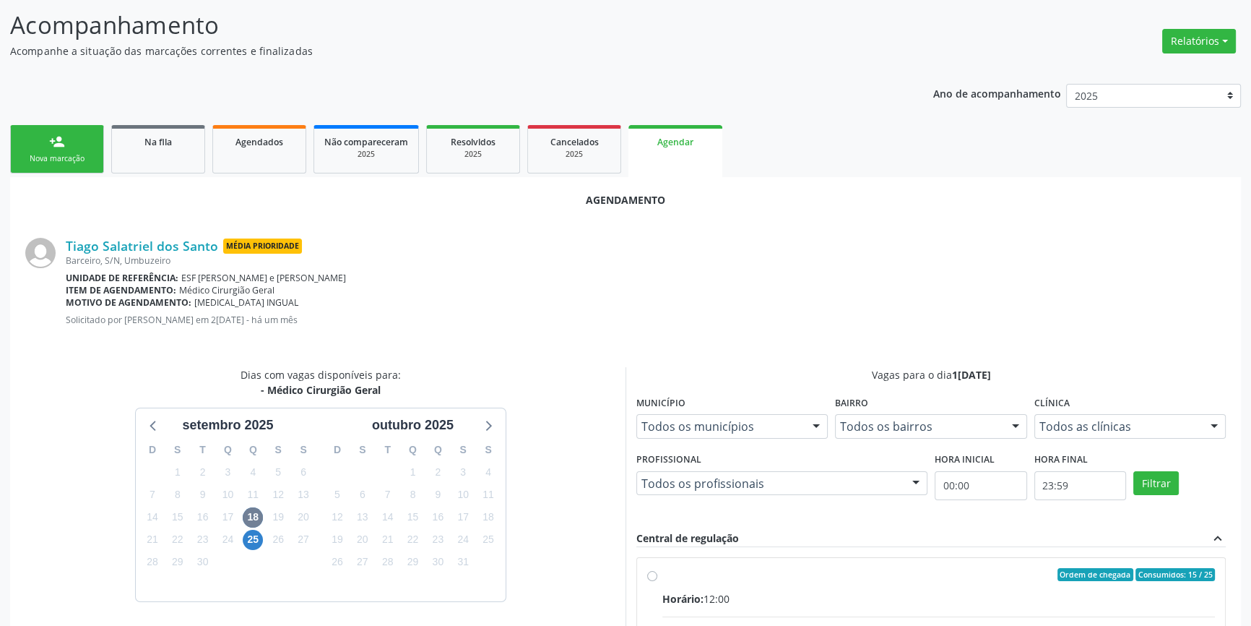
click at [664, 577] on div "Ordem de chegada Consumidos: 15 / 25" at bounding box center [938, 574] width 553 height 13
click at [657, 577] on input "Ordem de chegada Consumidos: 15 / 25 Horário: 12:00 Clínica: Ambulatorio Munici…" at bounding box center [652, 574] width 10 height 13
radio input "true"
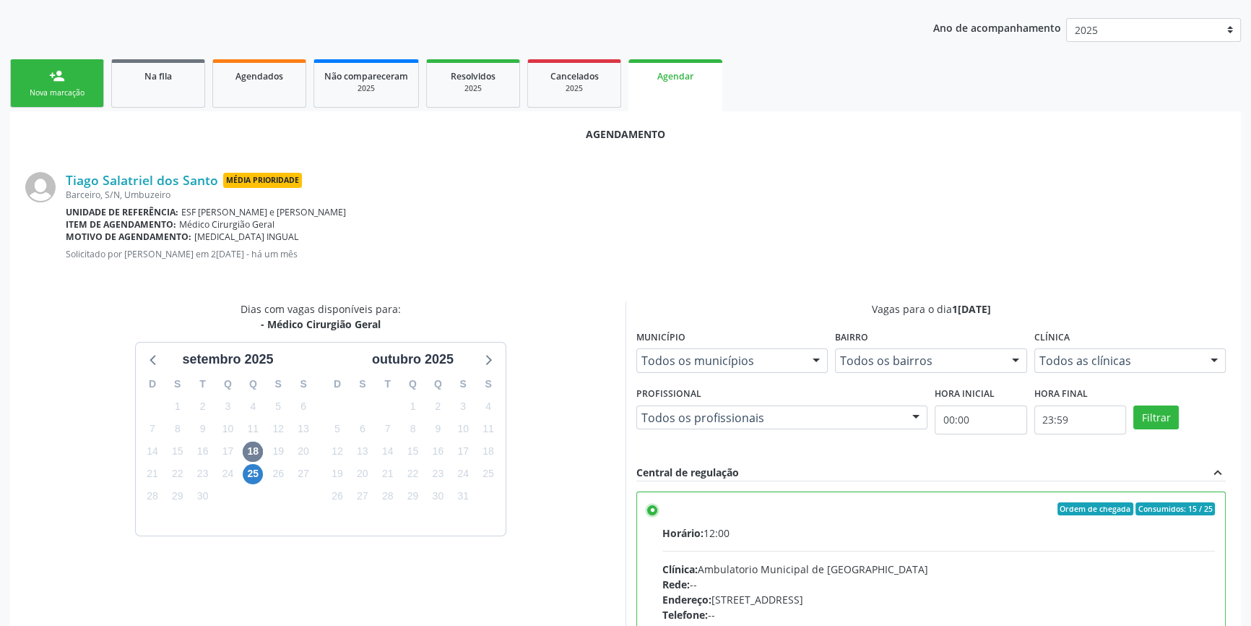
scroll to position [360, 0]
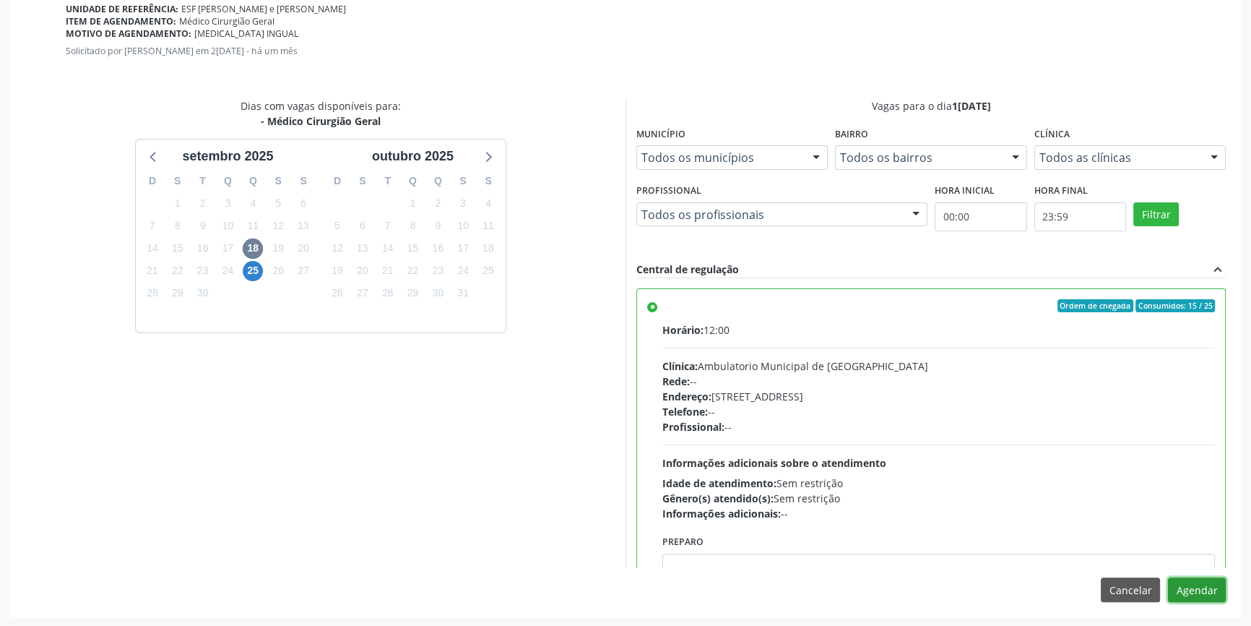
click at [1188, 587] on button "Agendar" at bounding box center [1197, 589] width 58 height 25
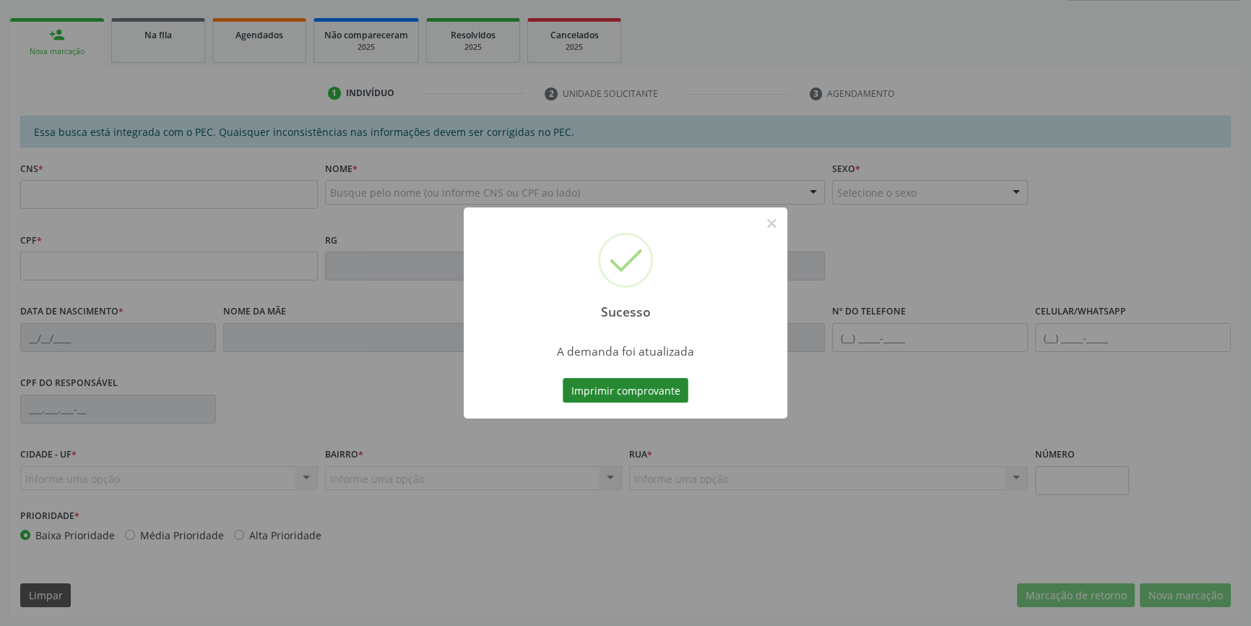
click at [631, 393] on button "Imprimir comprovante" at bounding box center [626, 390] width 126 height 25
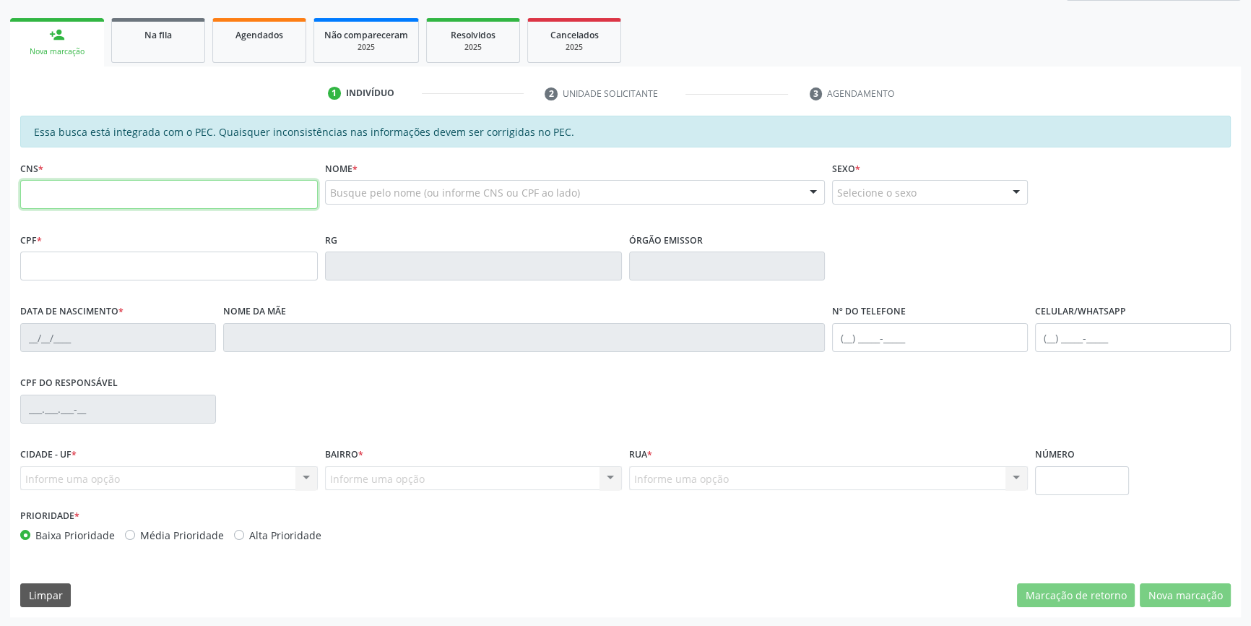
click at [228, 194] on input "text" at bounding box center [169, 194] width 298 height 29
type input "700 9069 4117 4192"
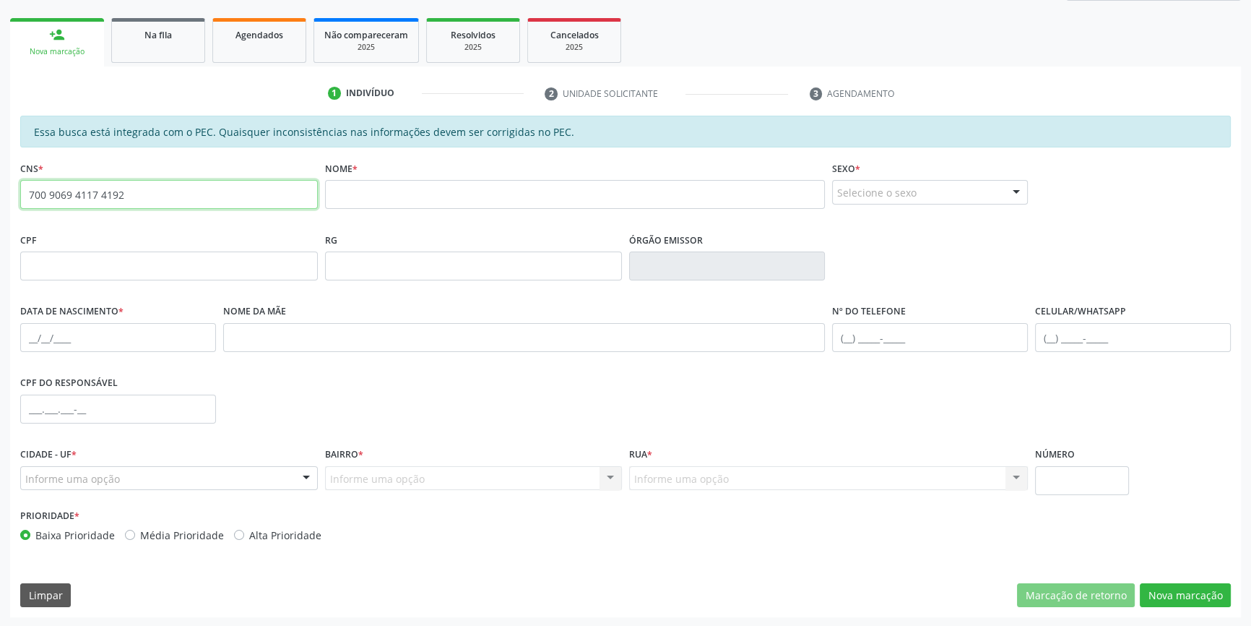
drag, startPoint x: 205, startPoint y: 189, endPoint x: 0, endPoint y: 168, distance: 206.2
click at [0, 167] on div "Acompanhamento Acompanhe a situação das marcações correntes e finalizadas Relat…" at bounding box center [625, 255] width 1251 height 746
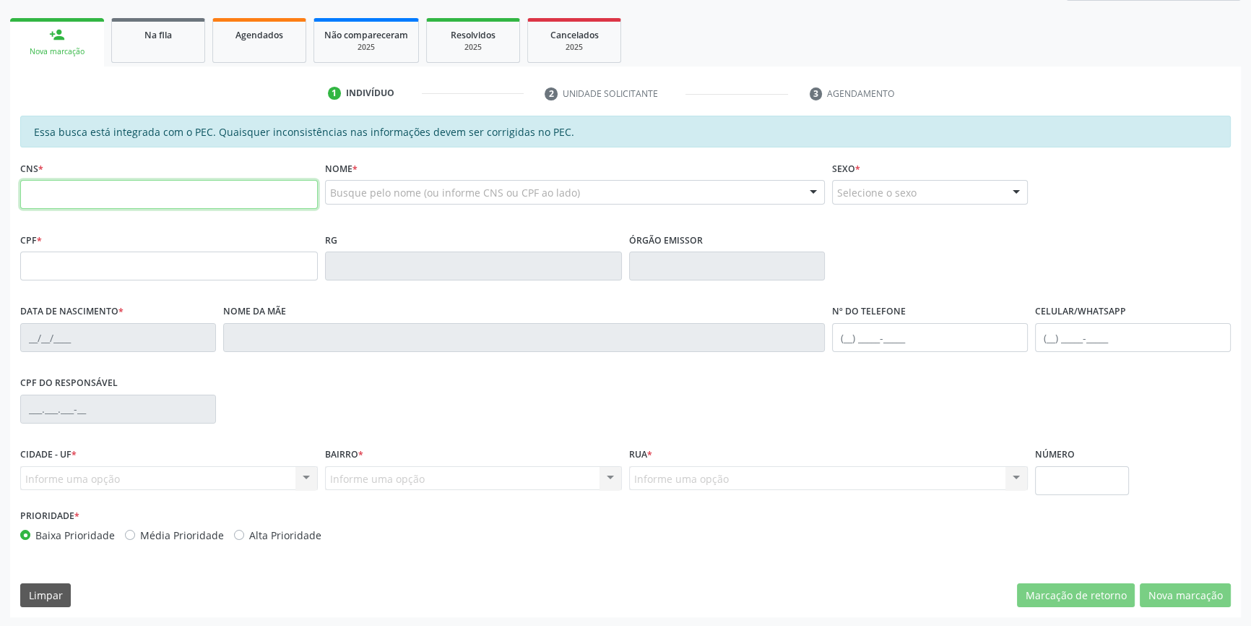
scroll to position [198, 0]
drag, startPoint x: 140, startPoint y: 264, endPoint x: 142, endPoint y: 256, distance: 8.1
click at [141, 258] on input "text" at bounding box center [169, 265] width 298 height 29
paste input "249.259.694-04"
type input "249.259.694-04"
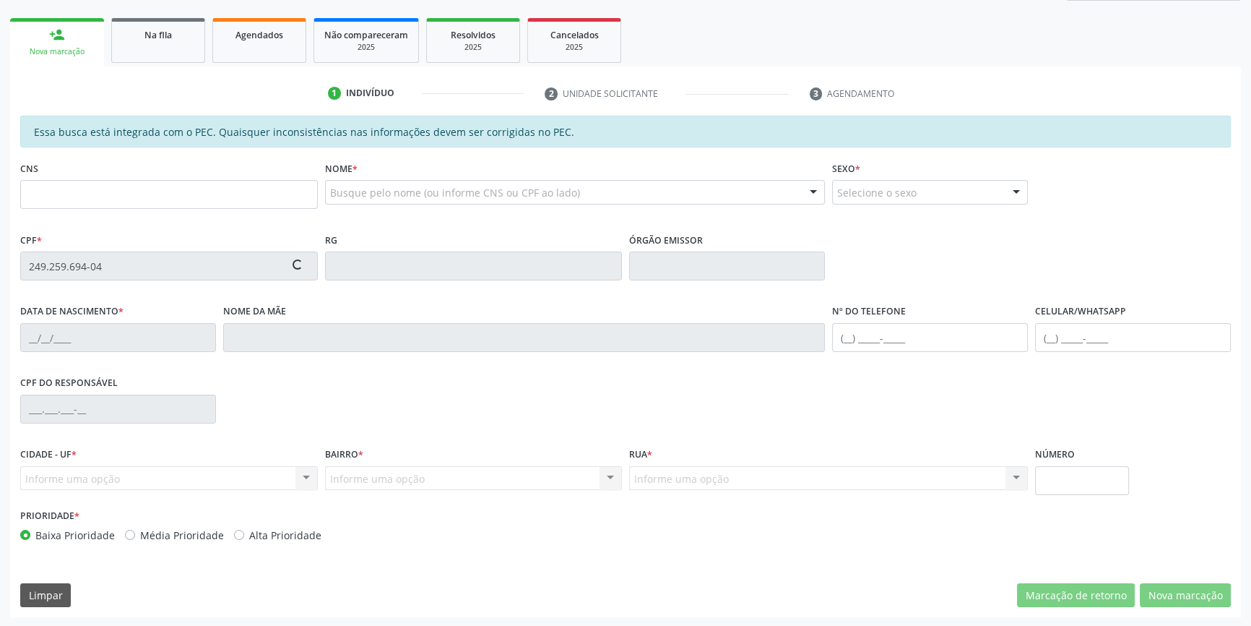
type input "[DATE]"
type input "[PERSON_NAME]"
type input "[PHONE_NUMBER]"
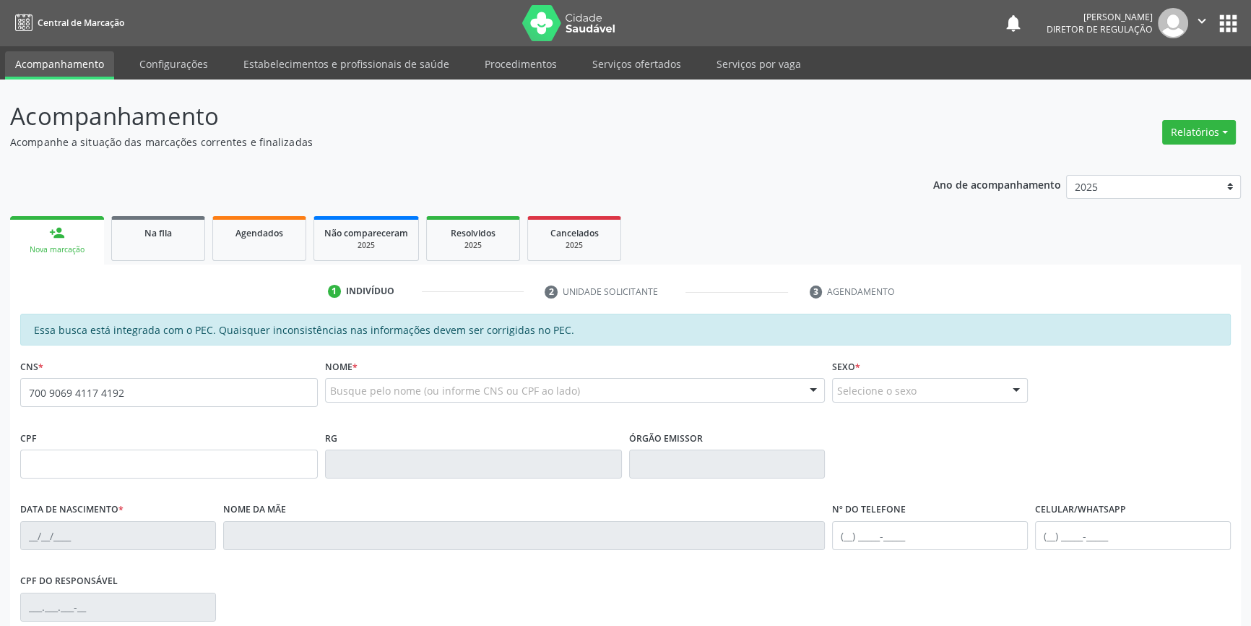
type input "700 9069 4117 4192"
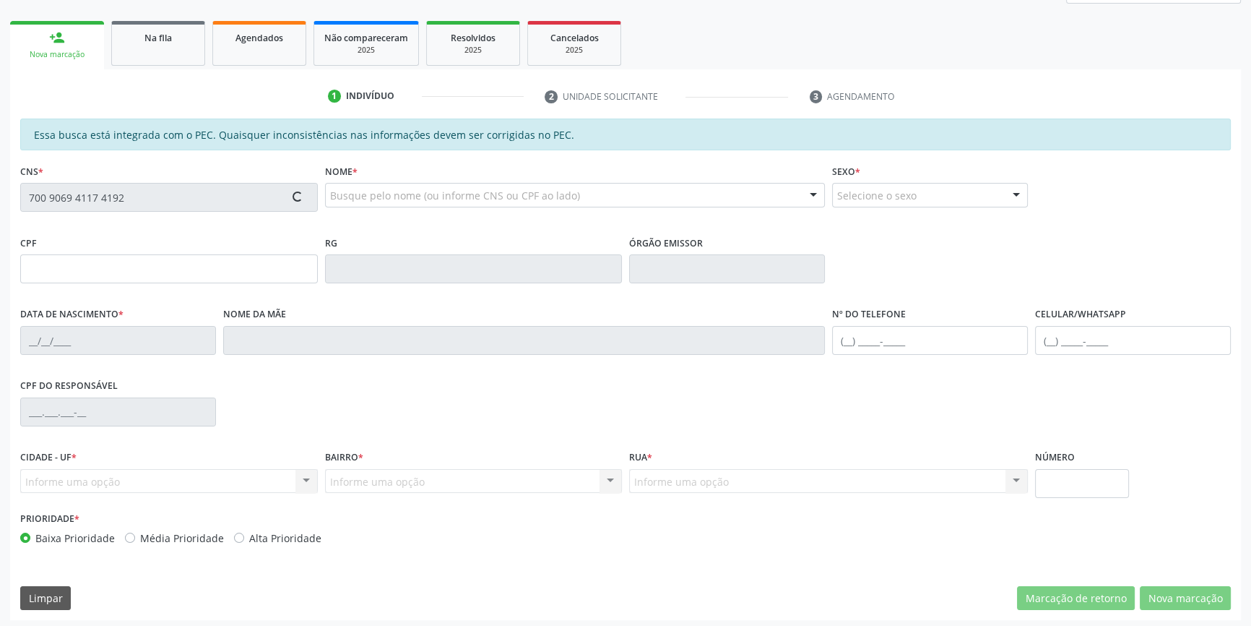
scroll to position [198, 0]
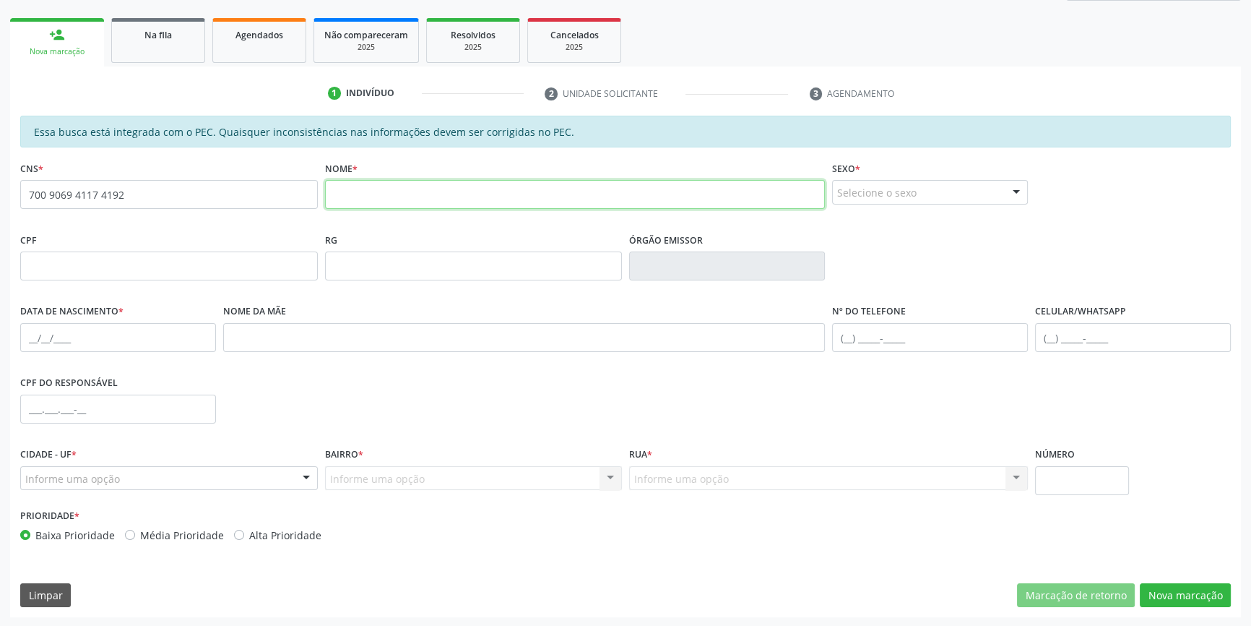
click at [434, 196] on input "text" at bounding box center [575, 194] width 501 height 29
type input "[PERSON_NAME]"
click at [912, 185] on div "Selecione o sexo" at bounding box center [930, 192] width 196 height 25
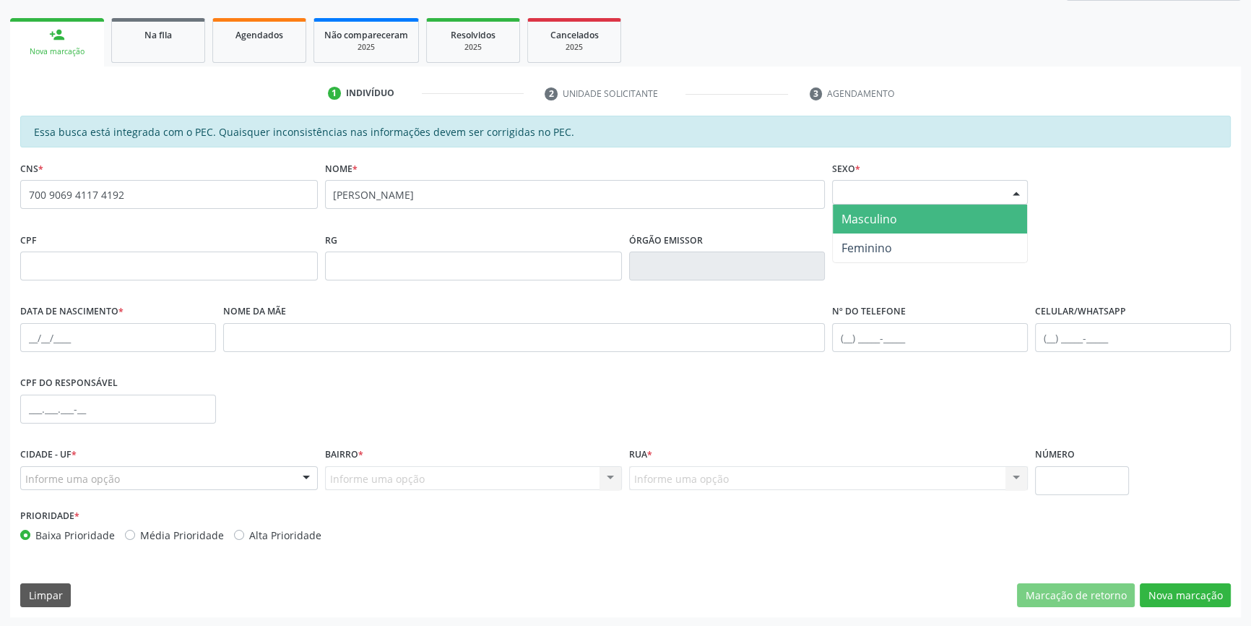
click at [920, 217] on span "Masculino" at bounding box center [930, 218] width 194 height 29
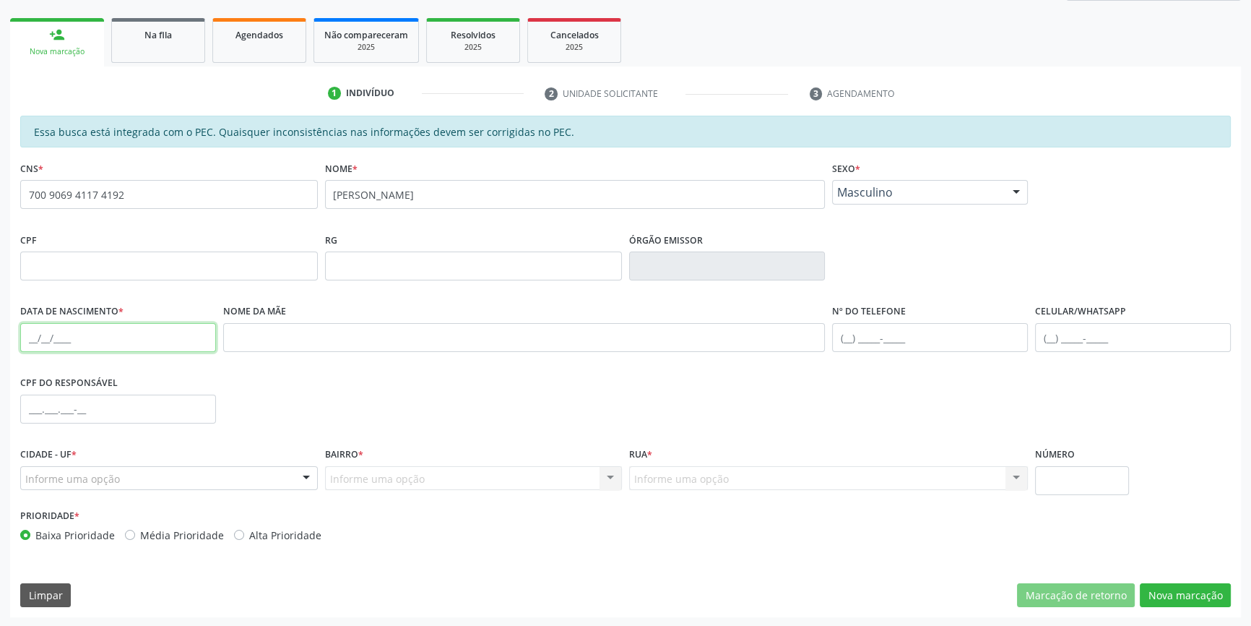
click at [32, 333] on input "text" at bounding box center [118, 337] width 196 height 29
type input "[DATE]"
click at [231, 77] on div "1 Indivíduo 2 Unidade solicitante 3 Agendamento Essa busca está integrada com o…" at bounding box center [625, 341] width 1231 height 551
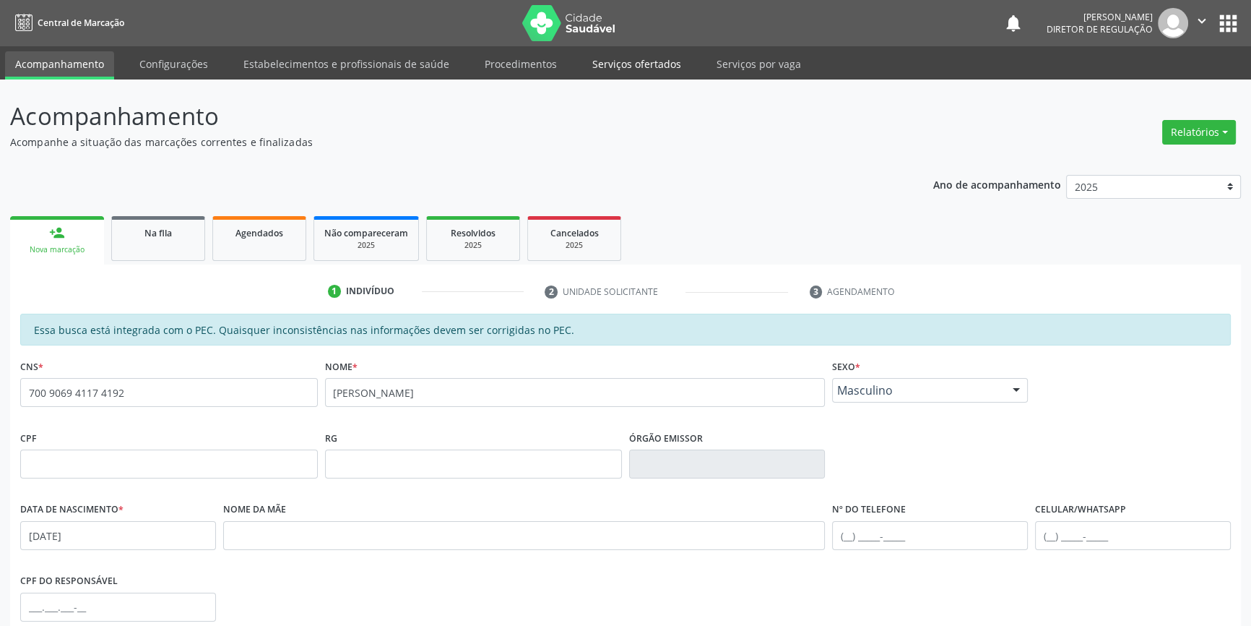
scroll to position [0, 0]
click at [631, 56] on link "Serviços ofertados" at bounding box center [636, 63] width 109 height 25
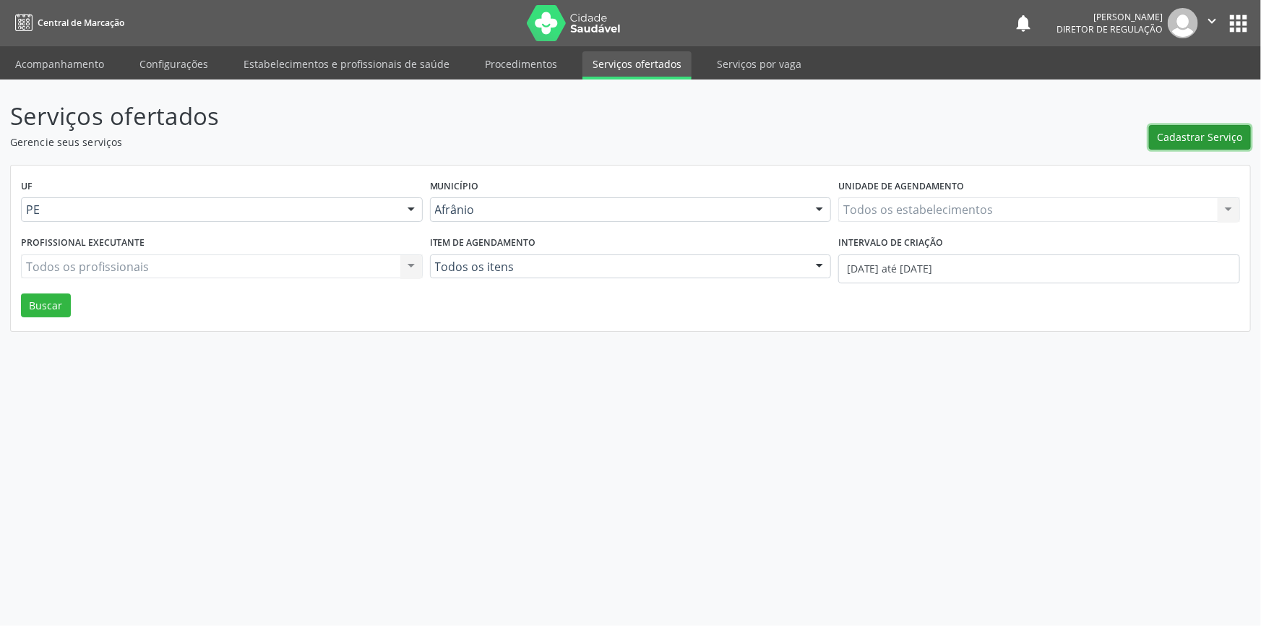
click at [1199, 142] on span "Cadastrar Serviço" at bounding box center [1199, 136] width 85 height 15
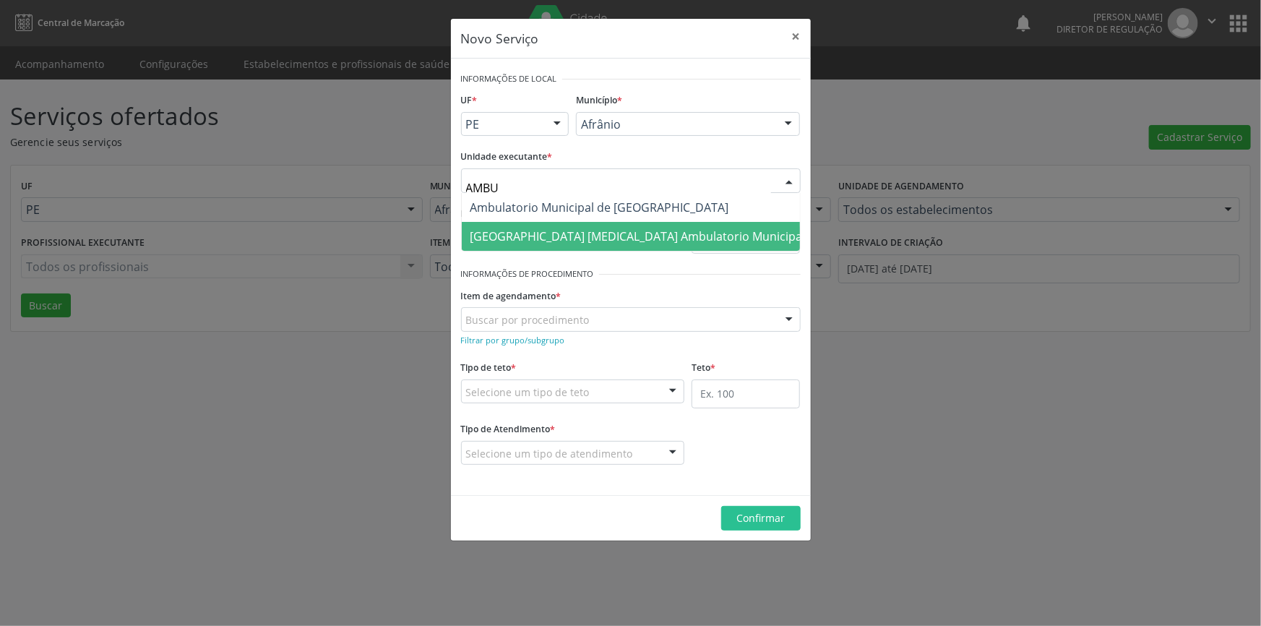
type input "AMBUL"
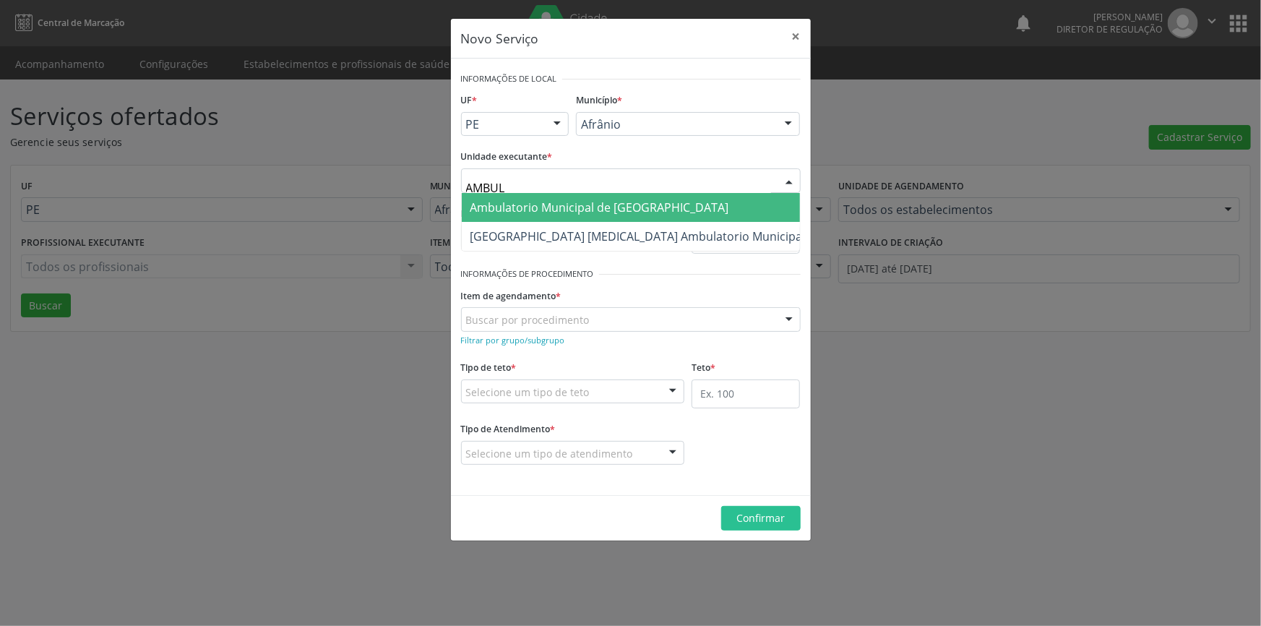
click at [521, 201] on span "Ambulatorio Municipal de [GEOGRAPHIC_DATA]" at bounding box center [599, 207] width 259 height 16
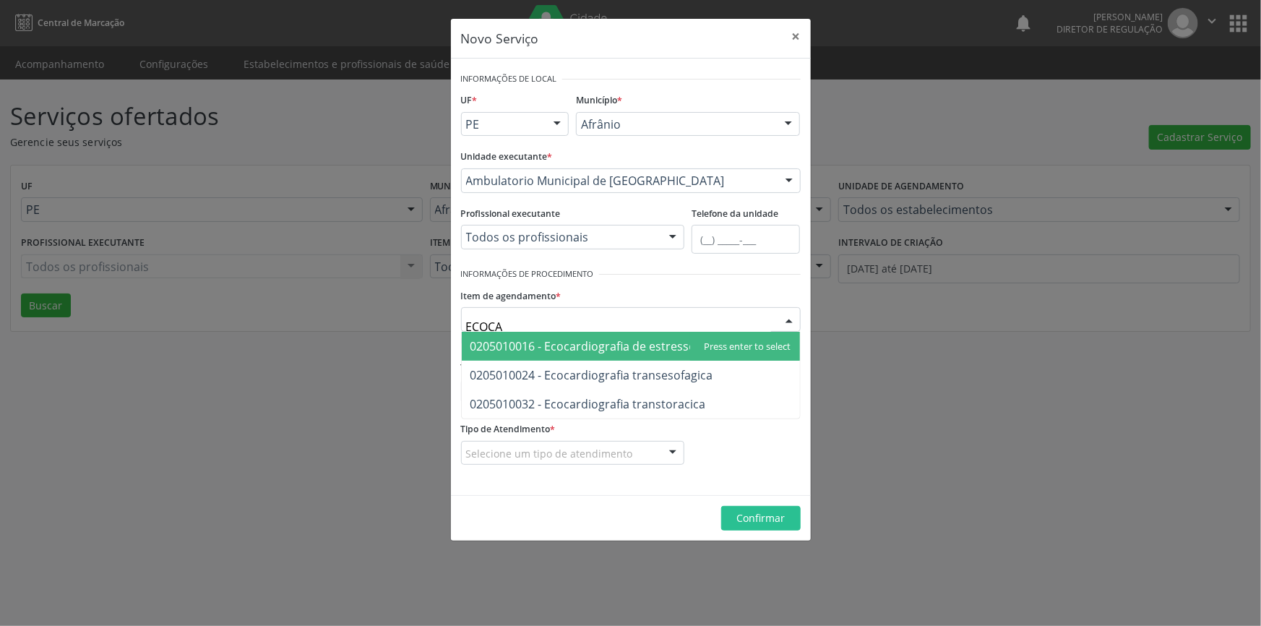
type input "ECOCAR"
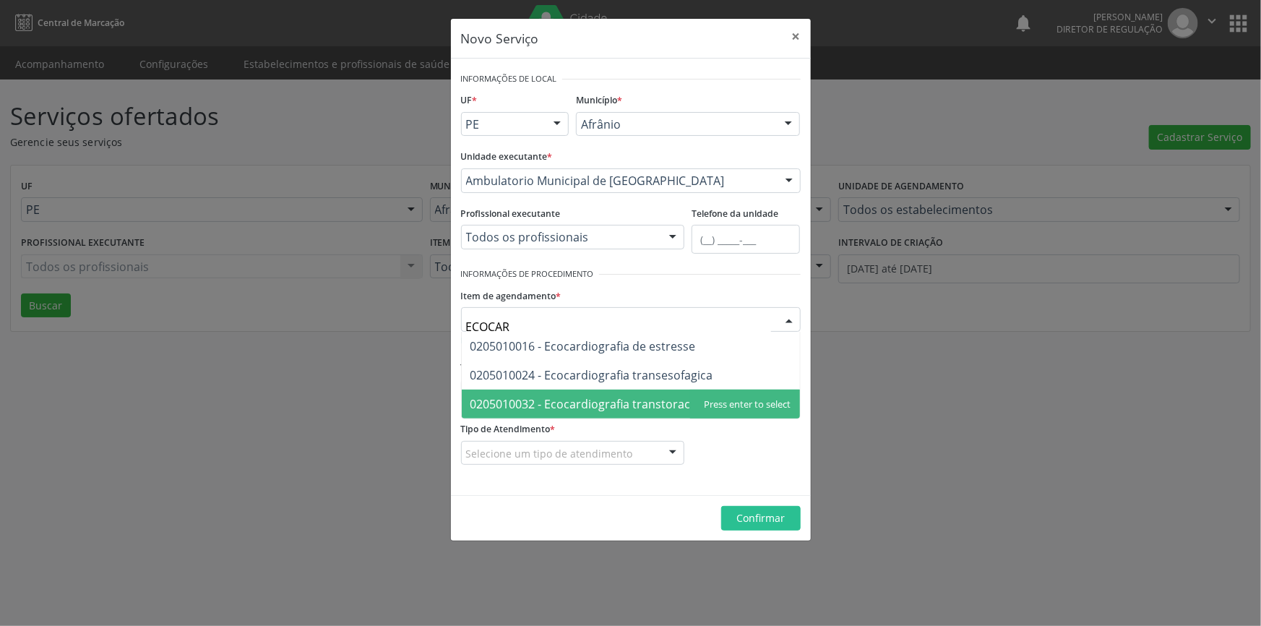
click at [710, 400] on span "0205010032 - Ecocardiografia transtoracica" at bounding box center [631, 403] width 338 height 29
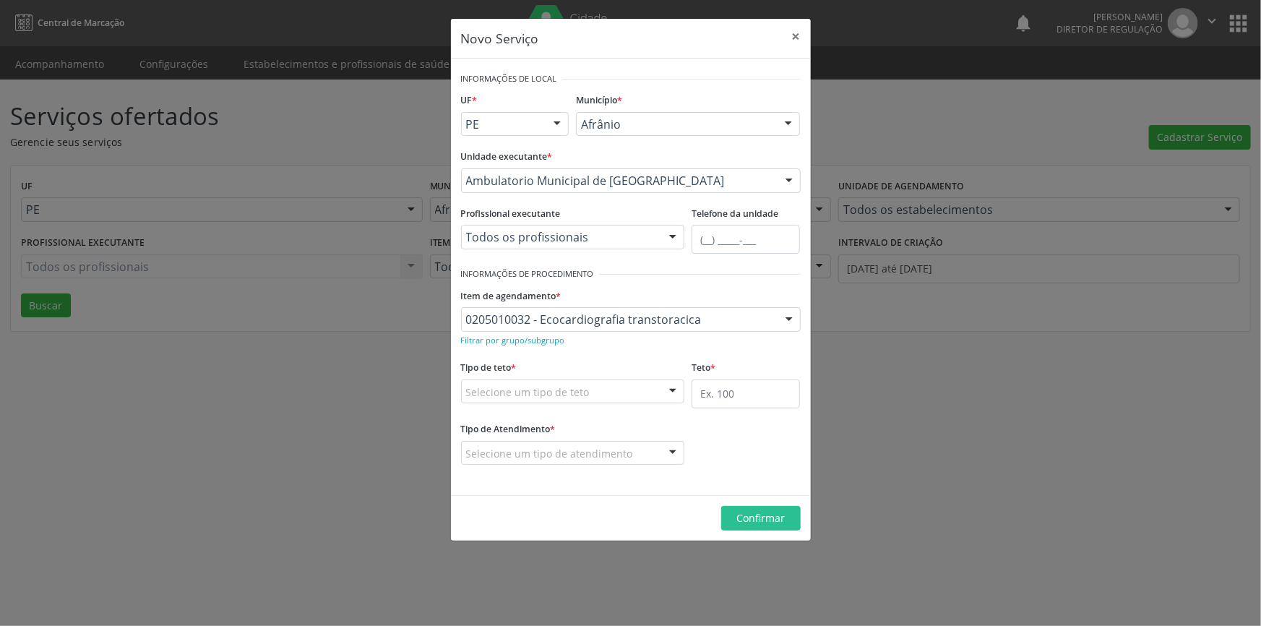
click at [636, 381] on div "Selecione um tipo de teto" at bounding box center [573, 391] width 224 height 25
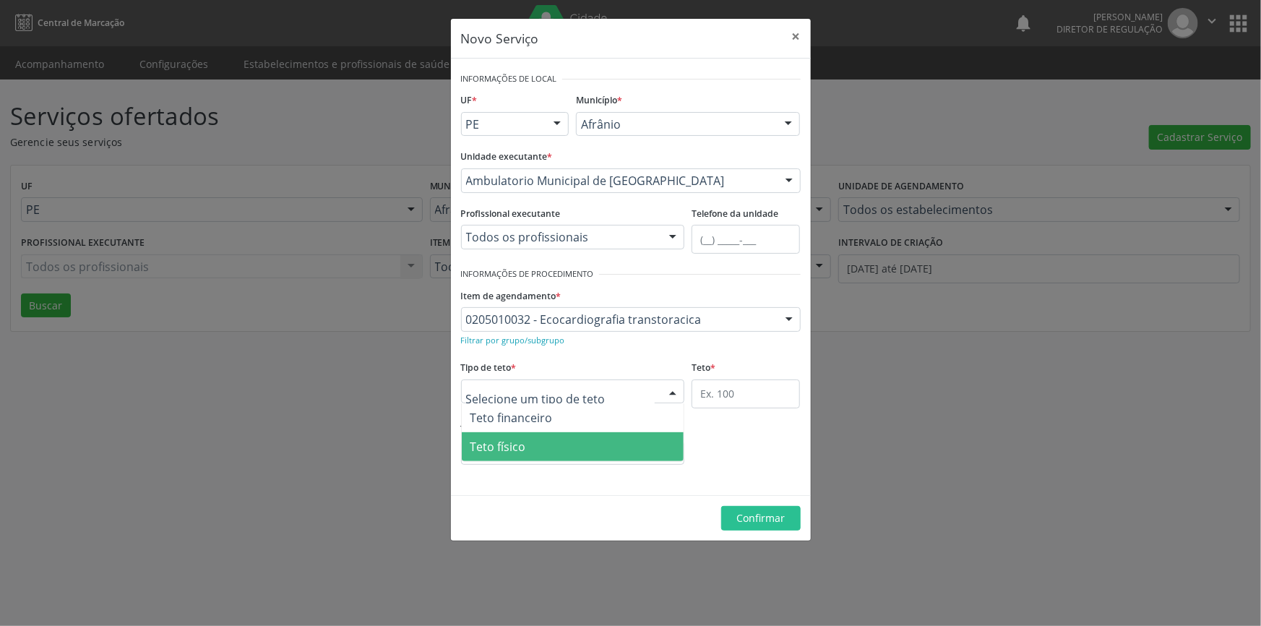
click at [569, 448] on span "Teto físico" at bounding box center [573, 446] width 223 height 29
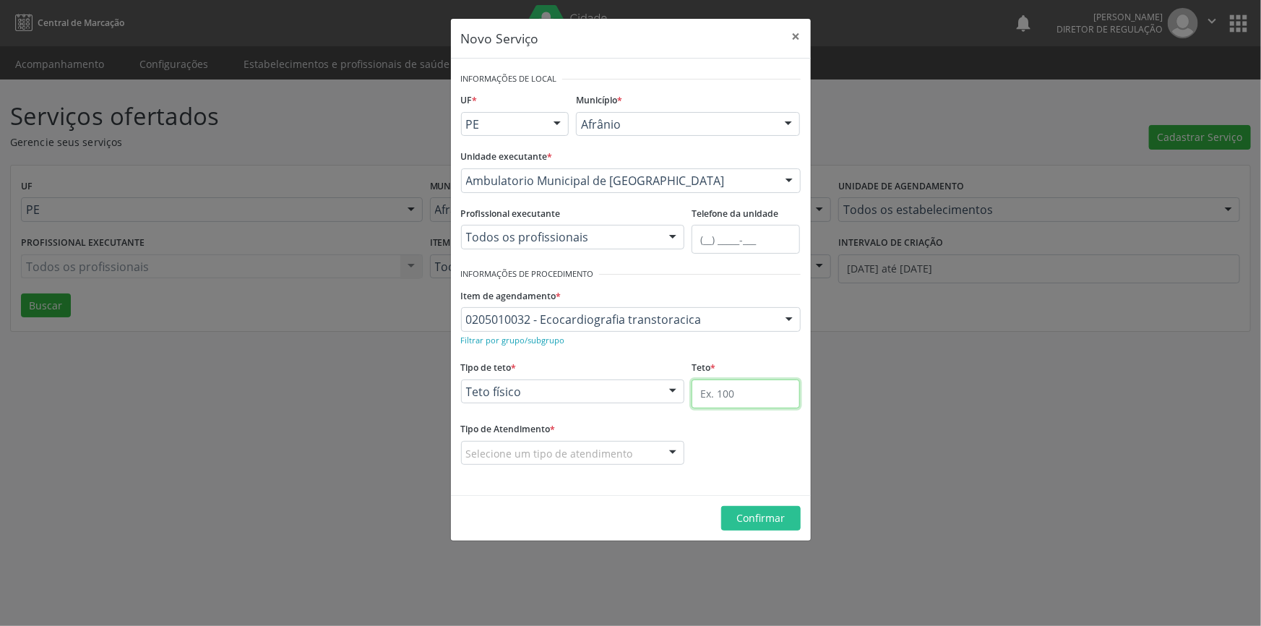
click at [707, 393] on input "text" at bounding box center [745, 393] width 108 height 29
type input "1"
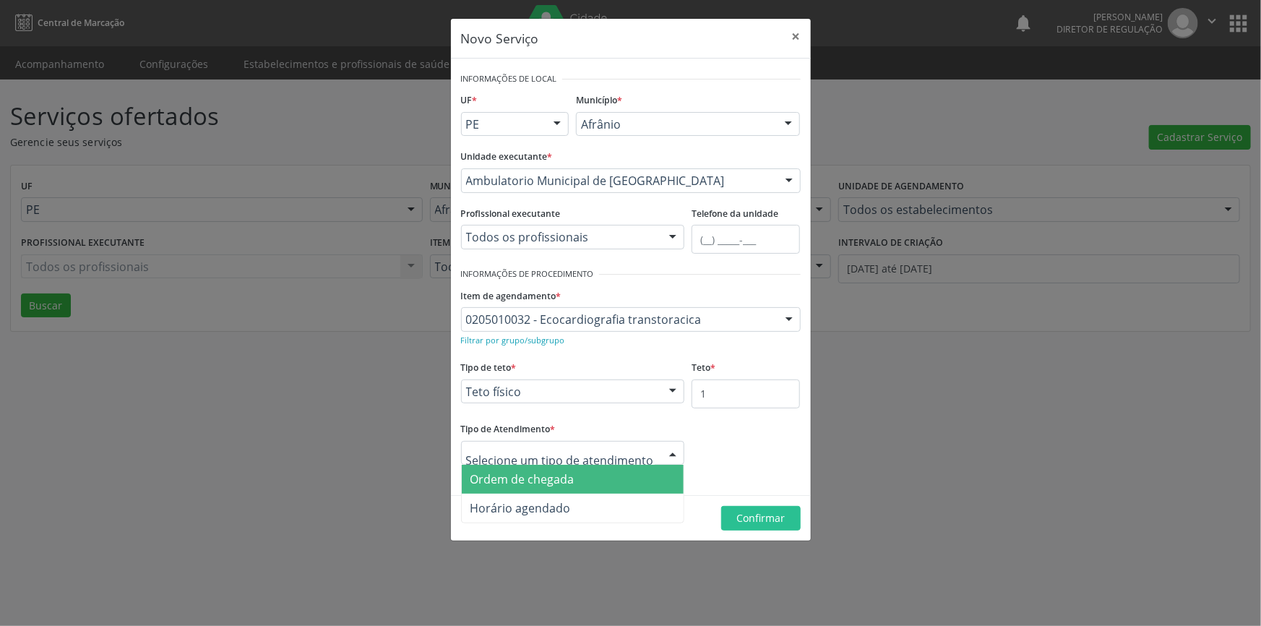
click at [635, 441] on div at bounding box center [573, 453] width 224 height 25
click at [602, 470] on span "Ordem de chegada" at bounding box center [573, 479] width 223 height 29
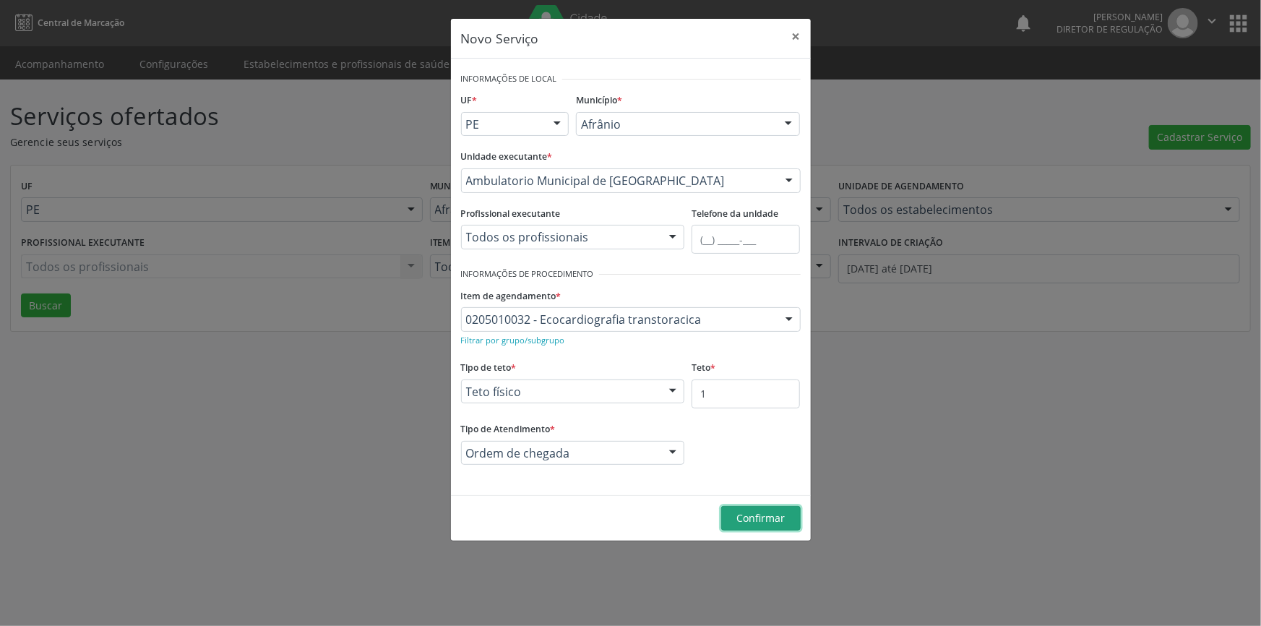
click at [767, 515] on span "Confirmar" at bounding box center [760, 518] width 48 height 14
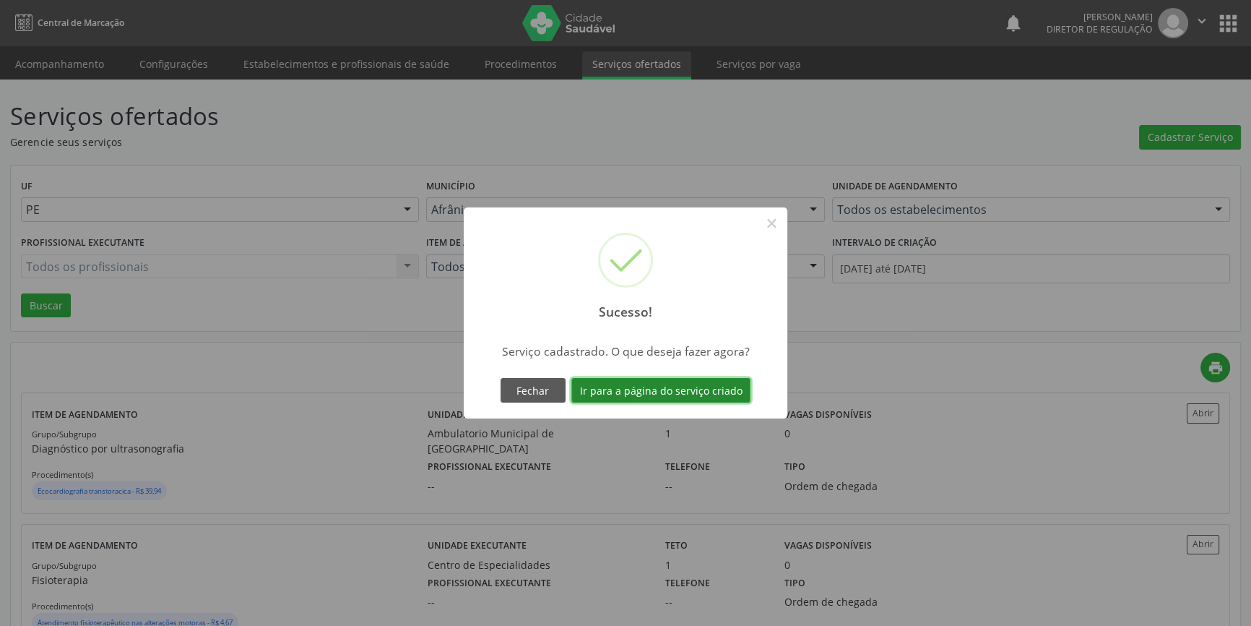
click at [719, 397] on button "Ir para a página do serviço criado" at bounding box center [660, 390] width 179 height 25
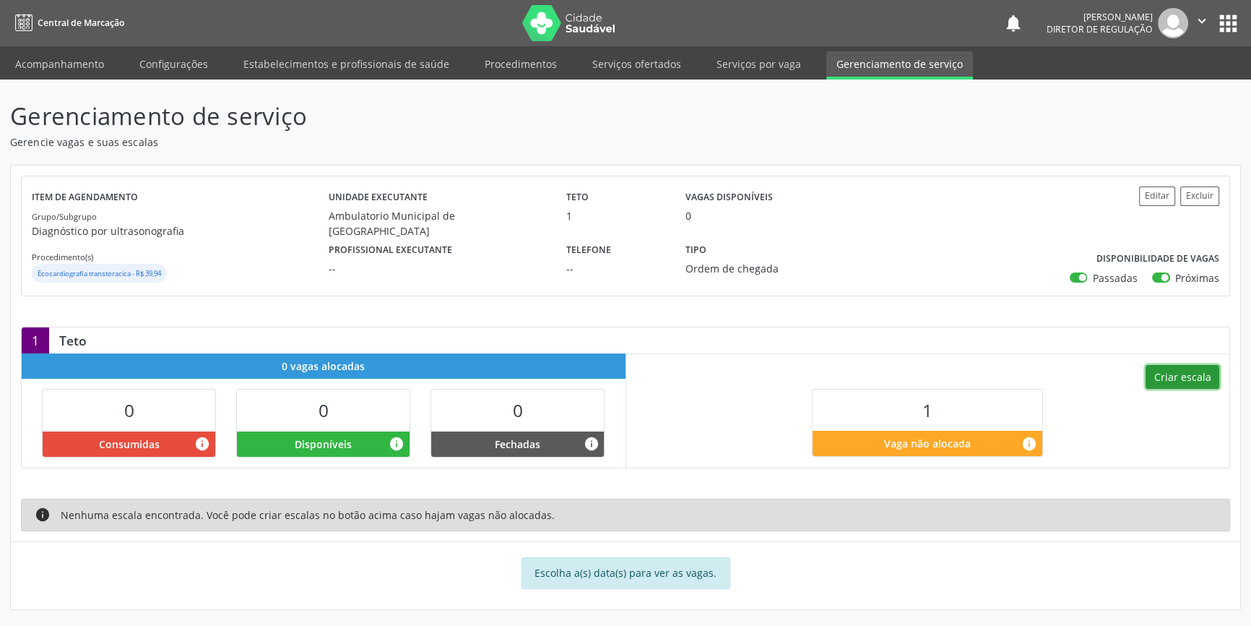
click at [1189, 370] on button "Criar escala" at bounding box center [1183, 377] width 74 height 25
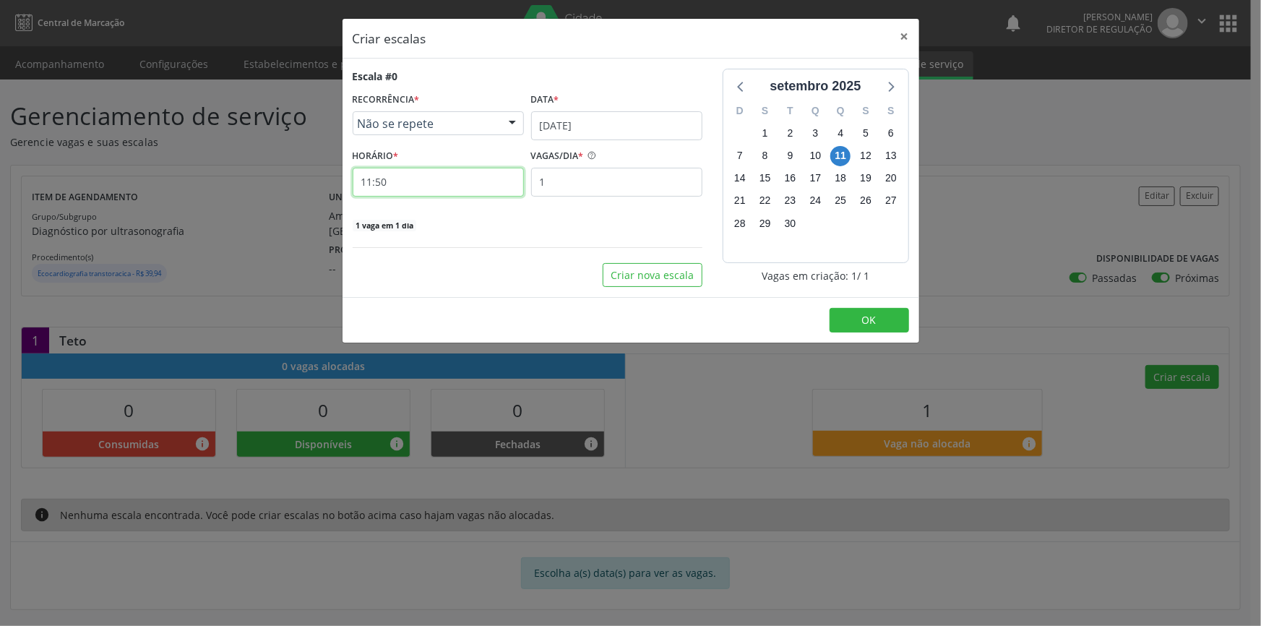
click at [462, 195] on input "11:50" at bounding box center [438, 182] width 171 height 29
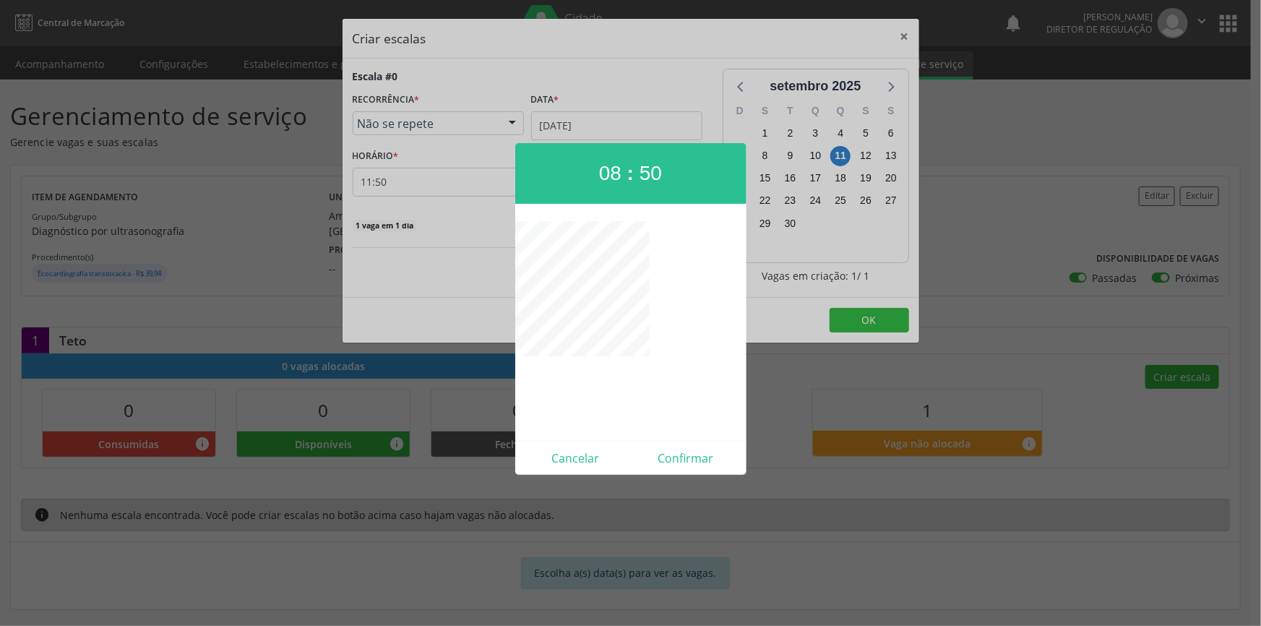
click at [355, 340] on div at bounding box center [630, 313] width 1261 height 626
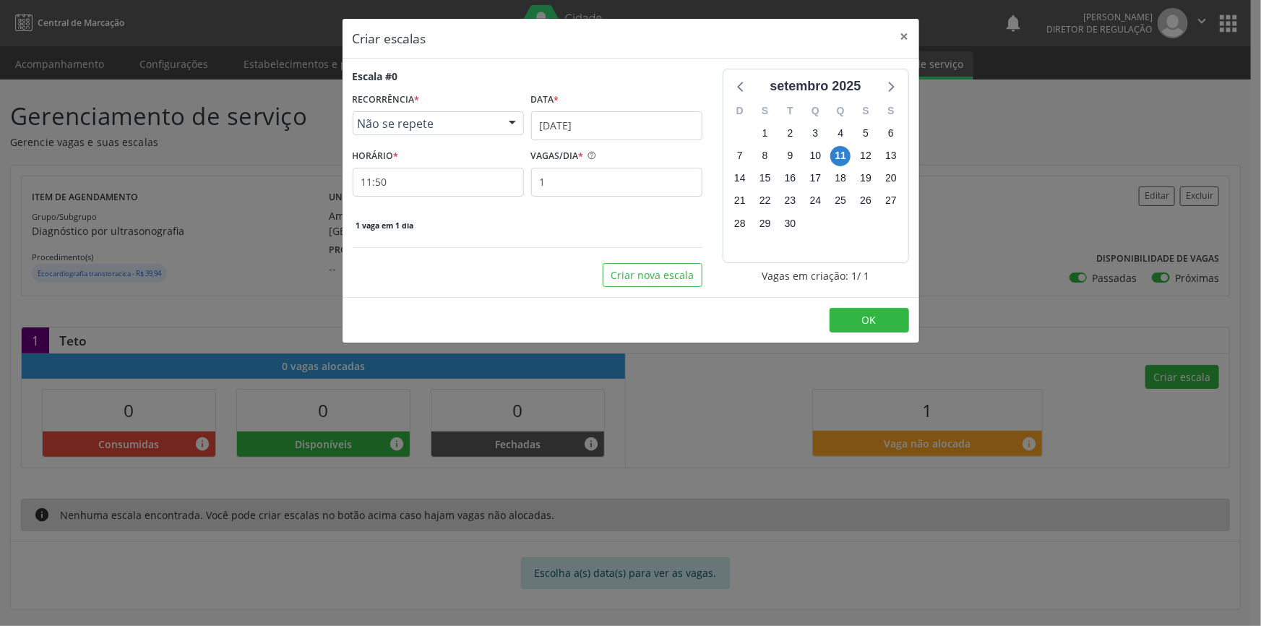
click at [268, 90] on div "Criar escalas × Escala #0 RECORRÊNCIA * Não se repete Não se repete Diário/Sema…" at bounding box center [630, 313] width 1261 height 626
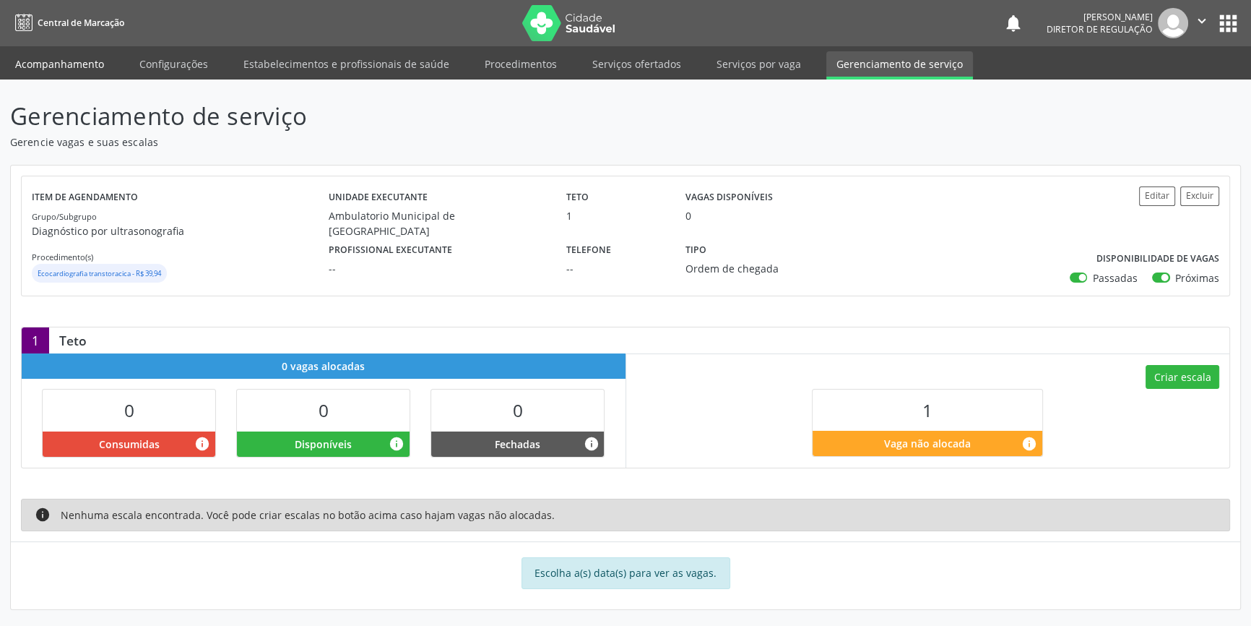
click at [40, 71] on link "Acompanhamento" at bounding box center [59, 63] width 109 height 25
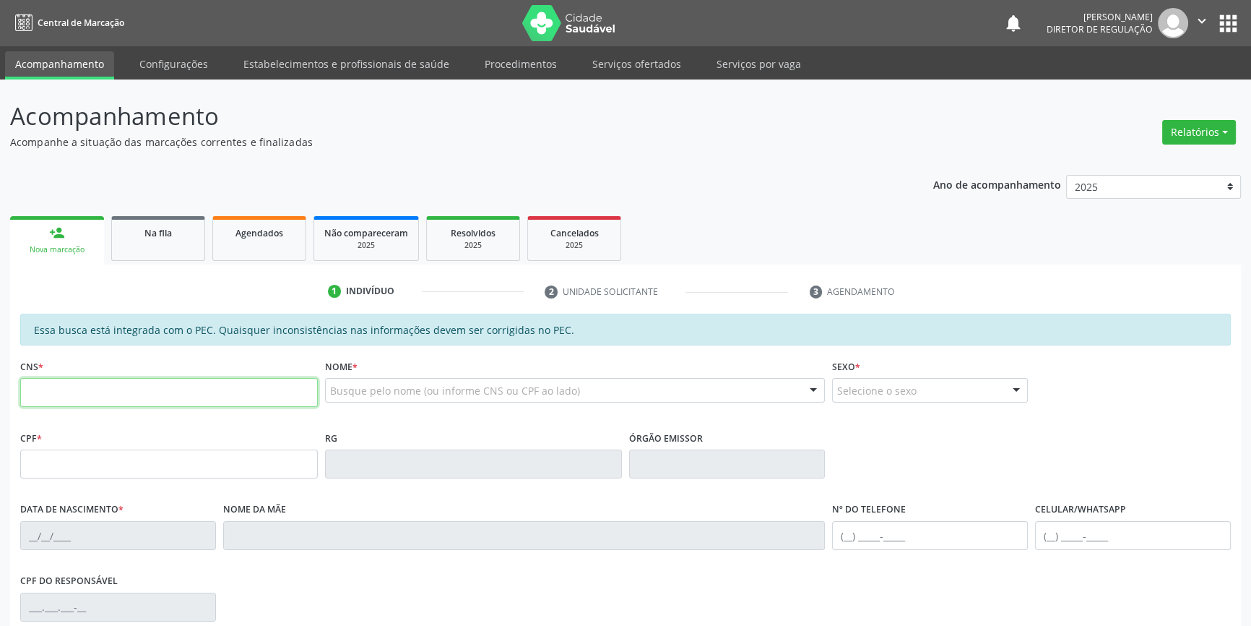
click at [83, 386] on input "text" at bounding box center [169, 392] width 298 height 29
type input "702 4060 8362 9524"
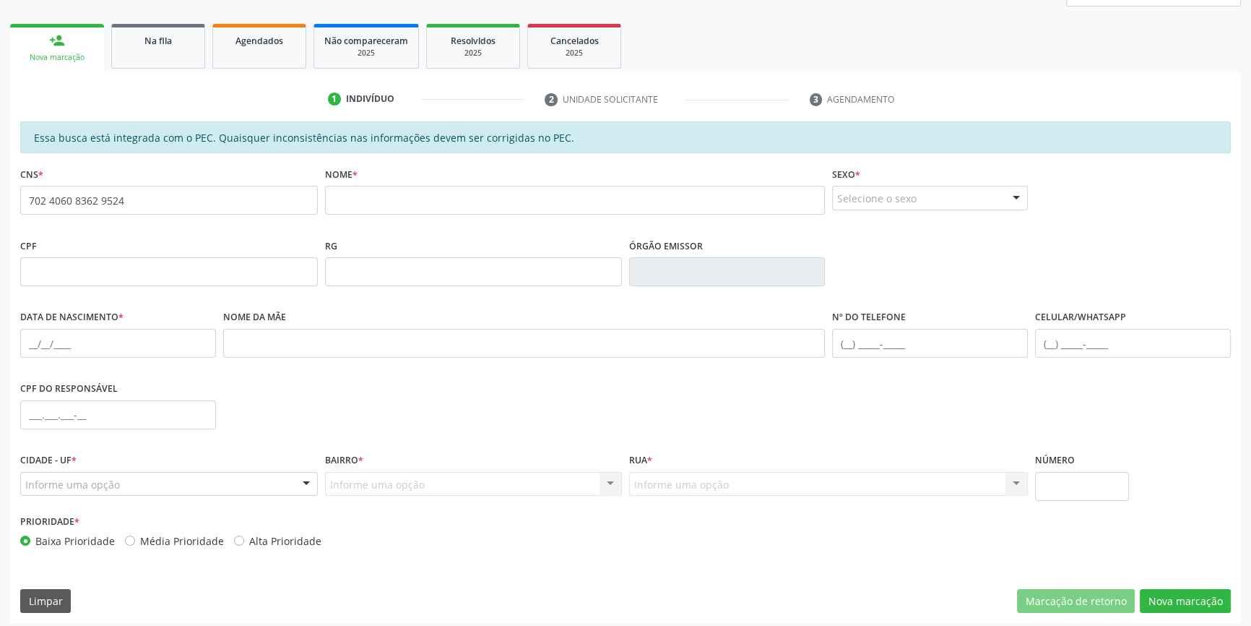
scroll to position [198, 0]
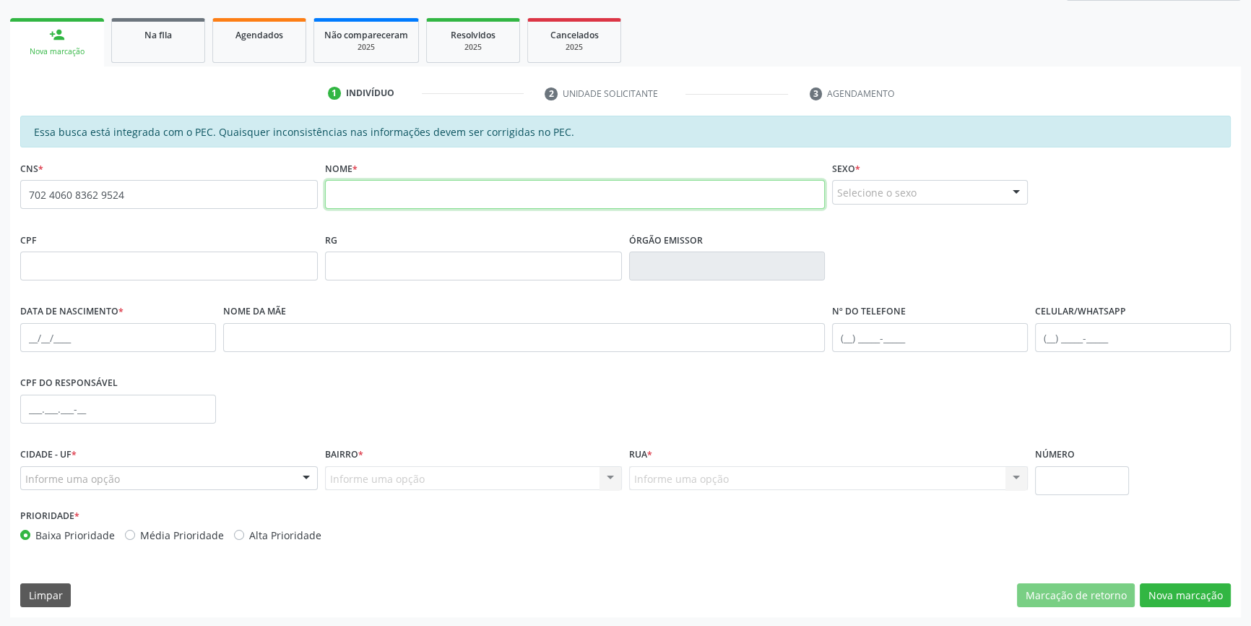
click at [375, 207] on input "text" at bounding box center [575, 194] width 501 height 29
paste input "[PERSON_NAME]"
type input "[PERSON_NAME]"
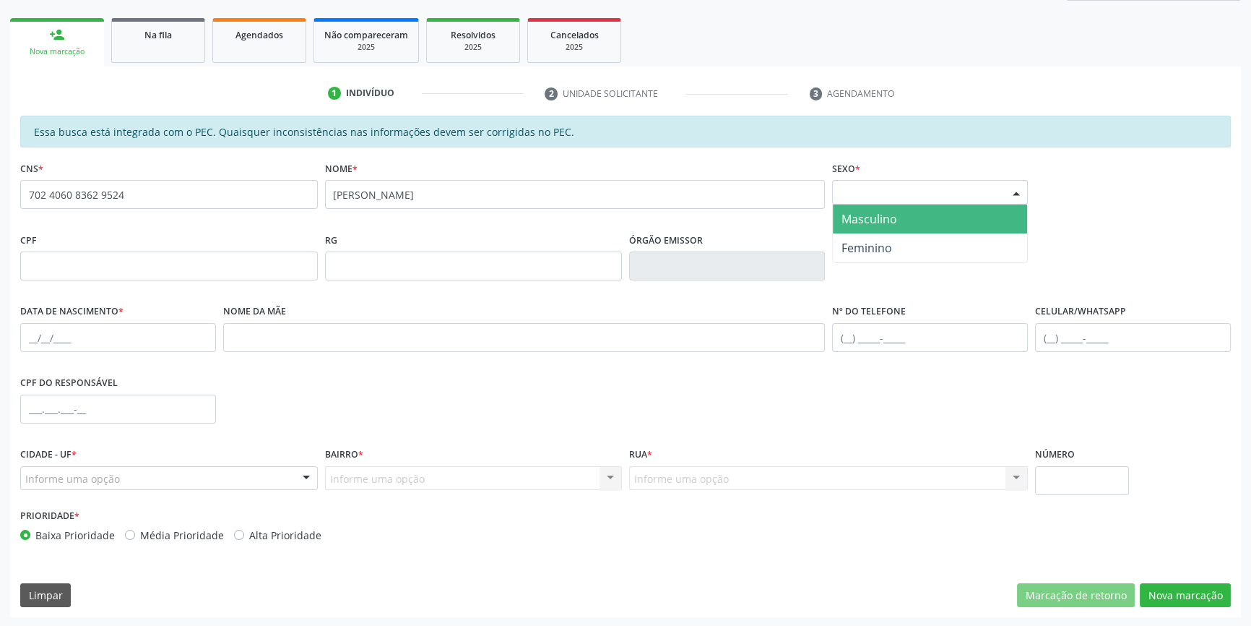
click at [881, 228] on span "Masculino" at bounding box center [930, 218] width 194 height 29
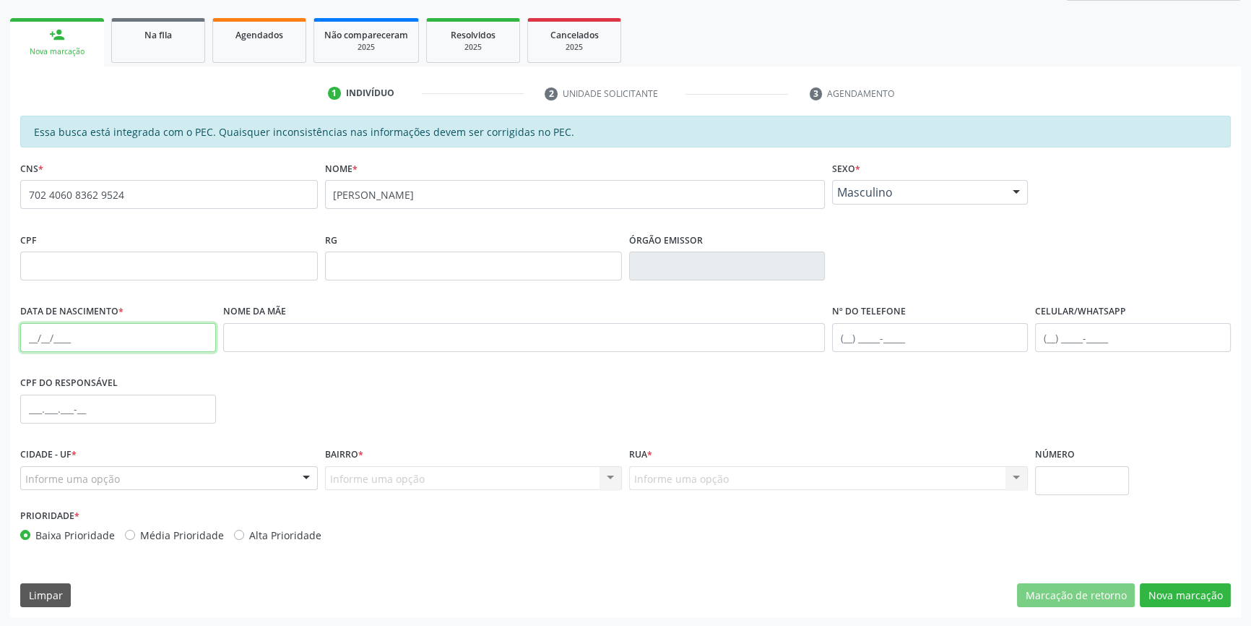
click at [30, 346] on input "text" at bounding box center [118, 337] width 196 height 29
type input "[DATE]"
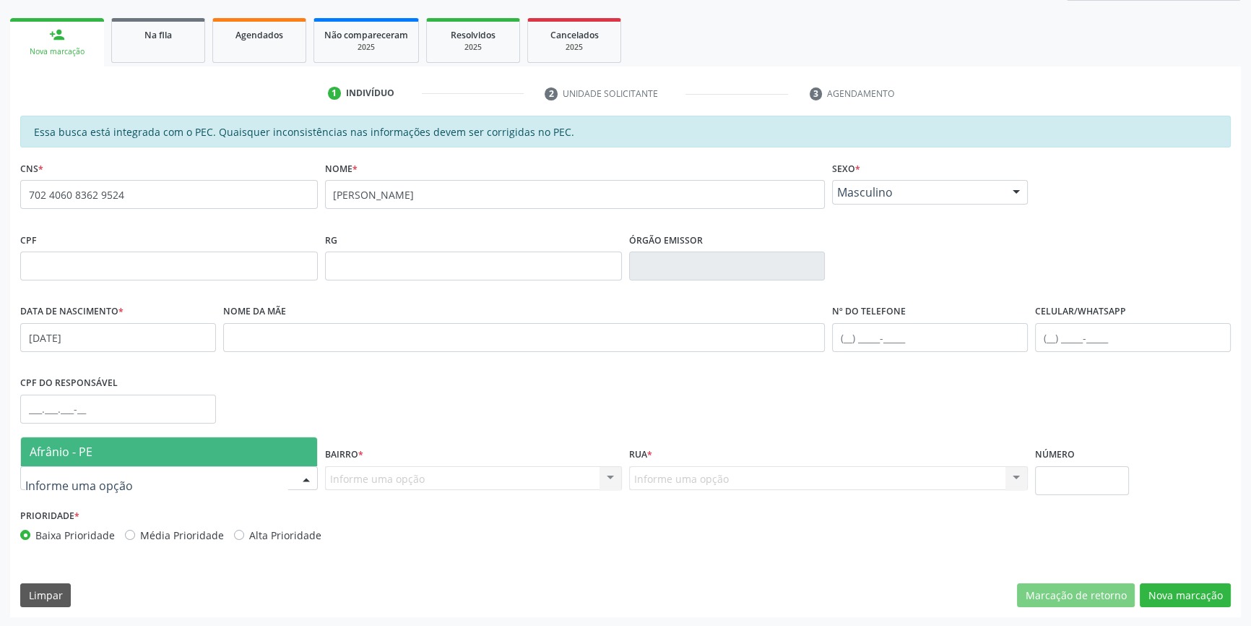
click at [224, 446] on span "Afrânio - PE" at bounding box center [169, 451] width 296 height 29
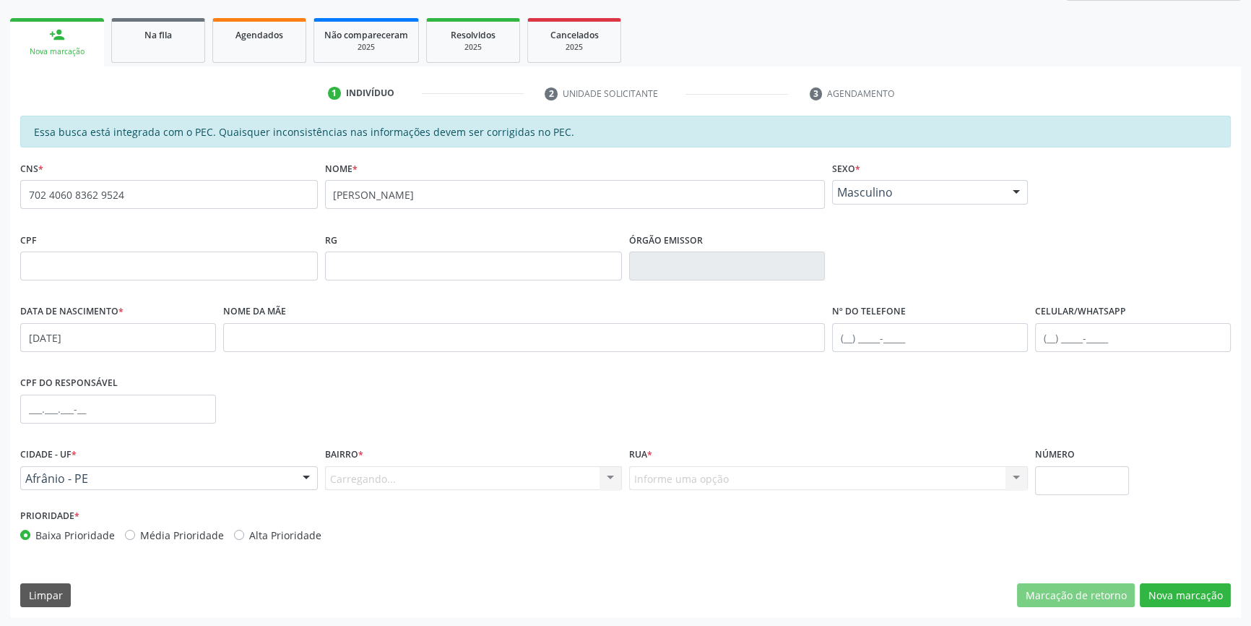
click at [348, 480] on div "Carregando... Nenhum resultado encontrado para: " " Nenhuma opção encontrada. D…" at bounding box center [474, 478] width 298 height 25
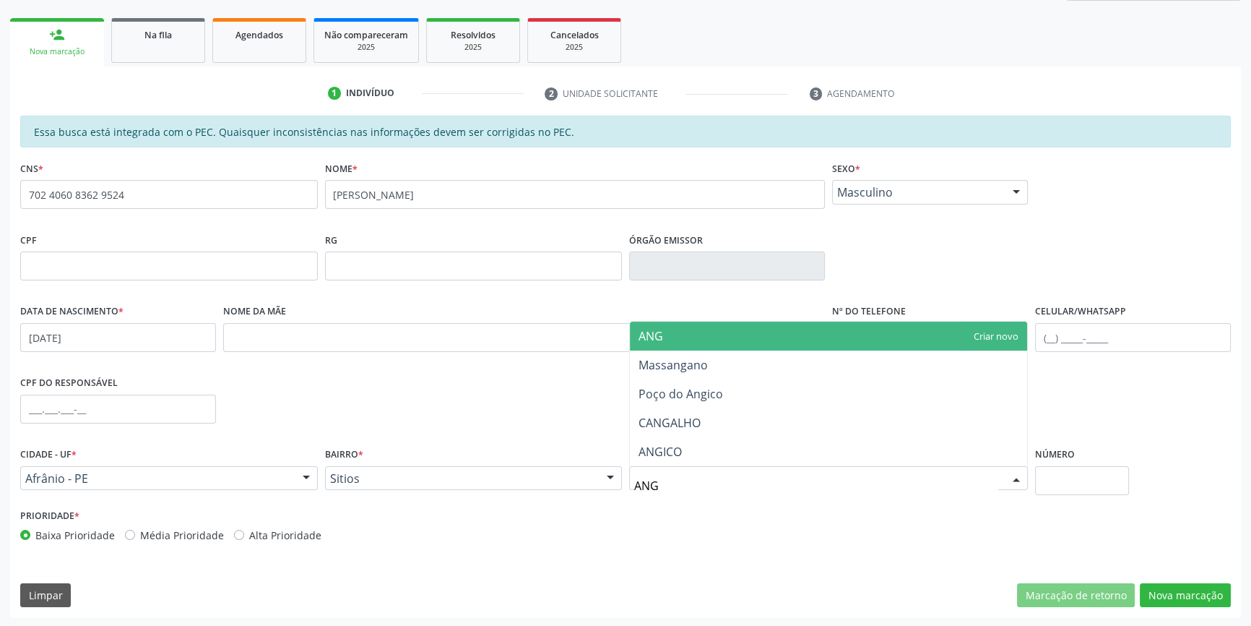
type input "ANGI"
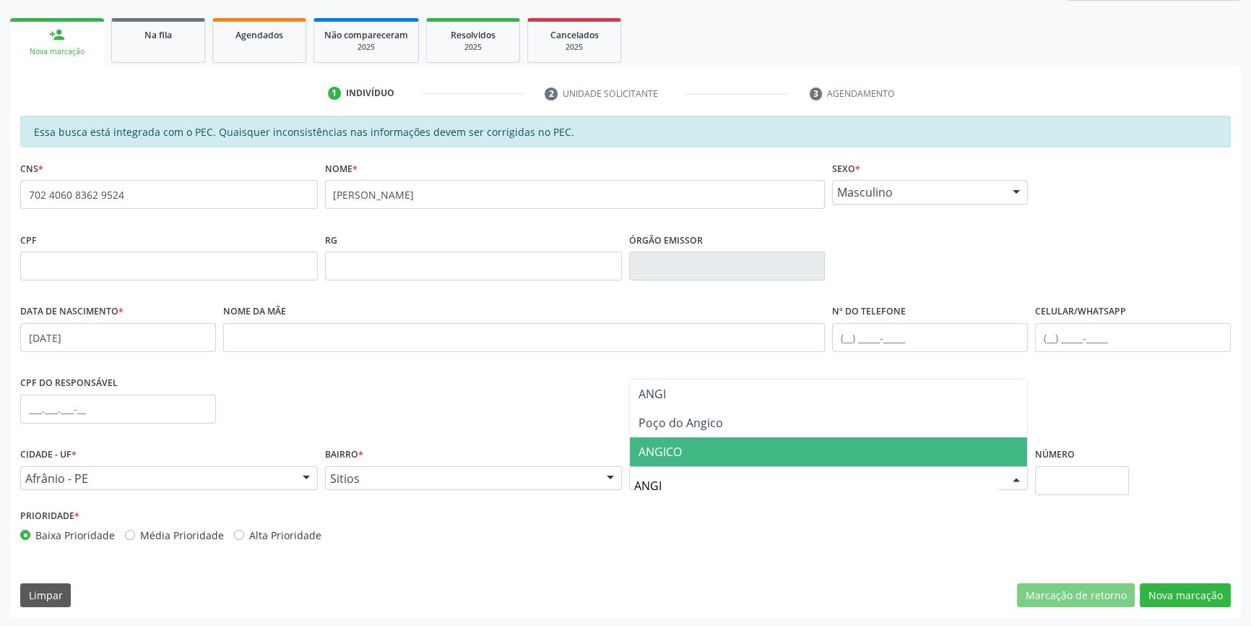
click at [707, 441] on span "ANGICO" at bounding box center [828, 451] width 397 height 29
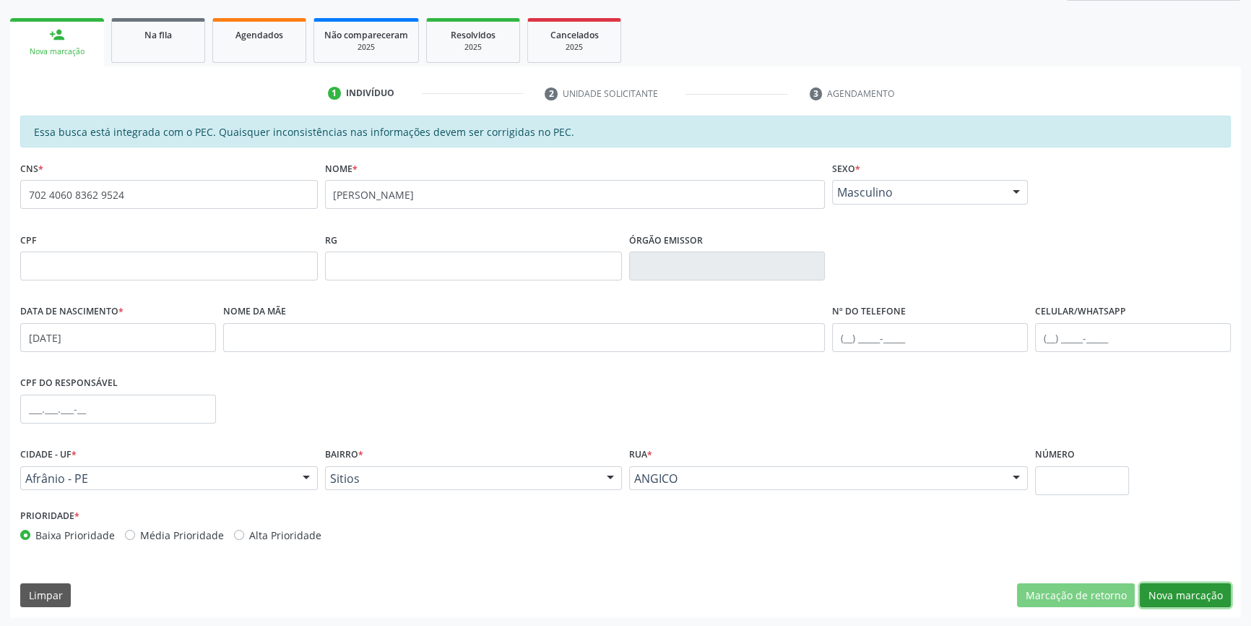
click at [1172, 587] on button "Nova marcação" at bounding box center [1185, 595] width 91 height 25
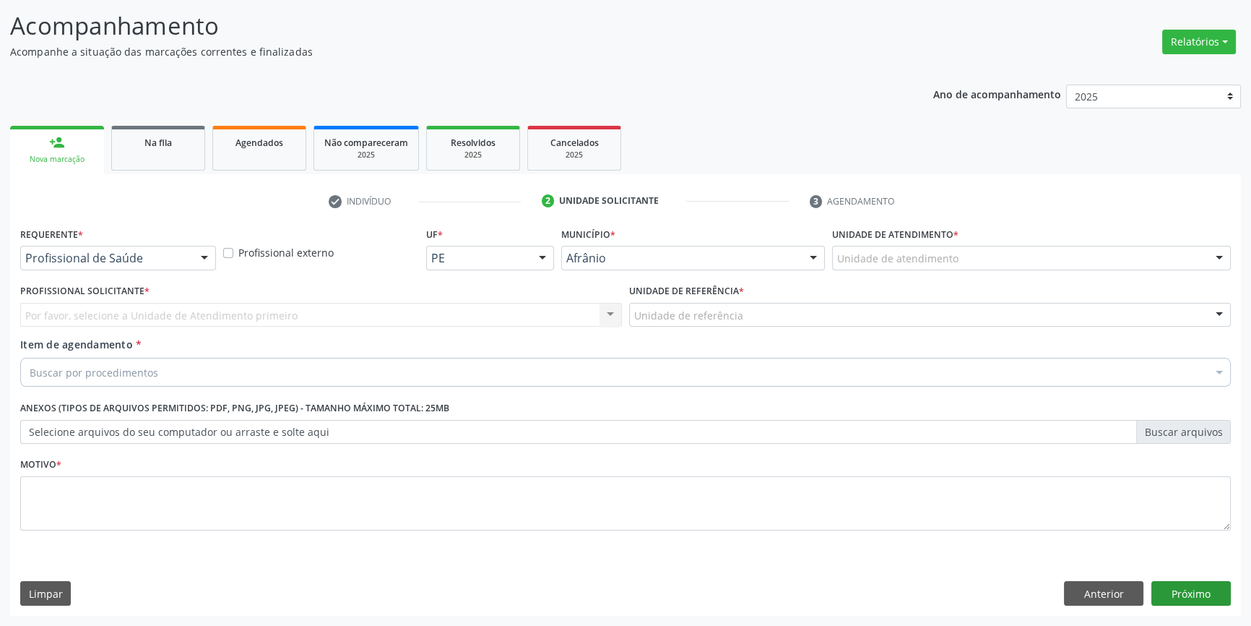
scroll to position [89, 0]
click at [1202, 601] on button "Próximo" at bounding box center [1191, 594] width 79 height 25
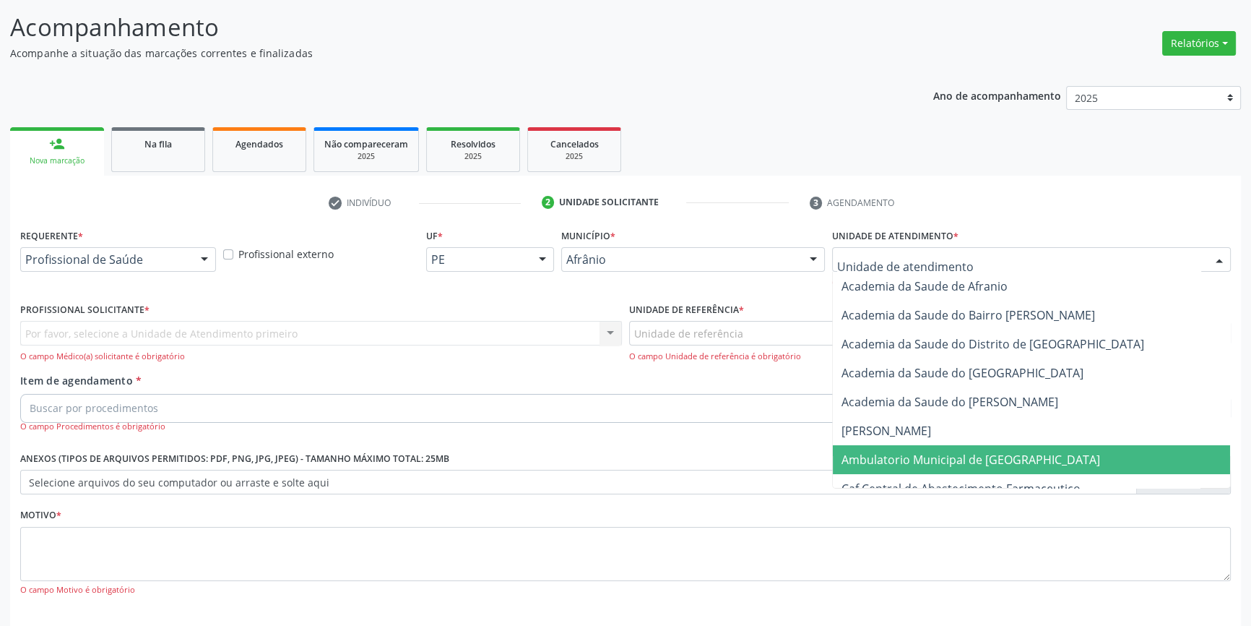
click at [896, 454] on span "Ambulatorio Municipal de [GEOGRAPHIC_DATA]" at bounding box center [971, 460] width 259 height 16
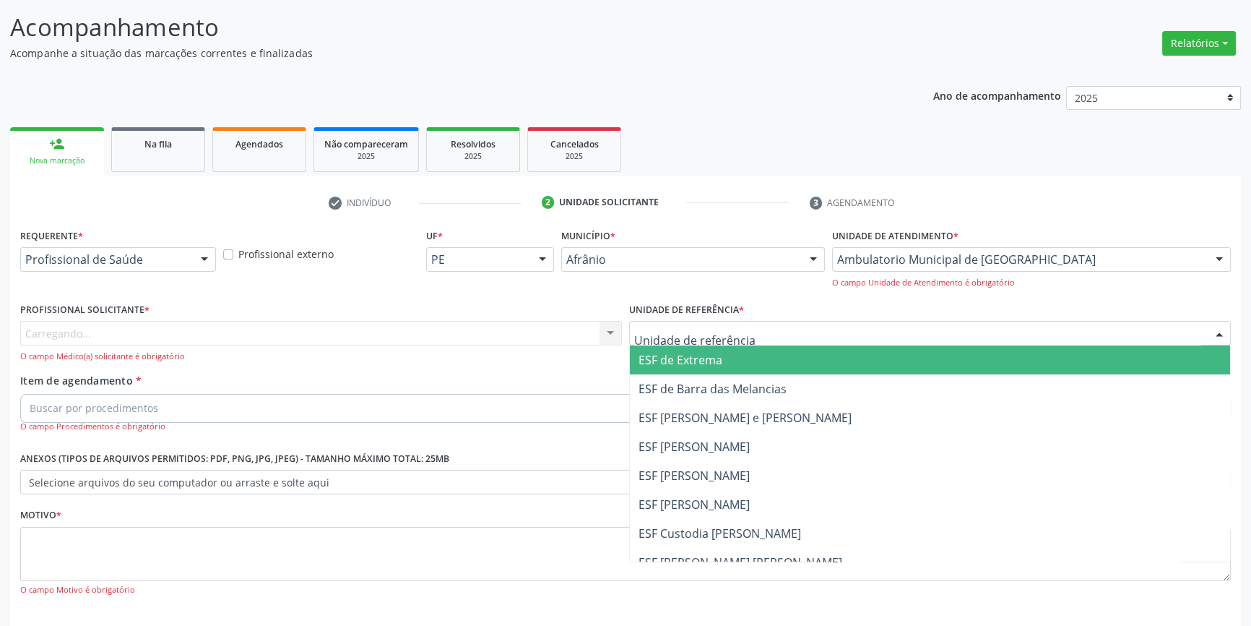
click at [765, 342] on div at bounding box center [930, 333] width 602 height 25
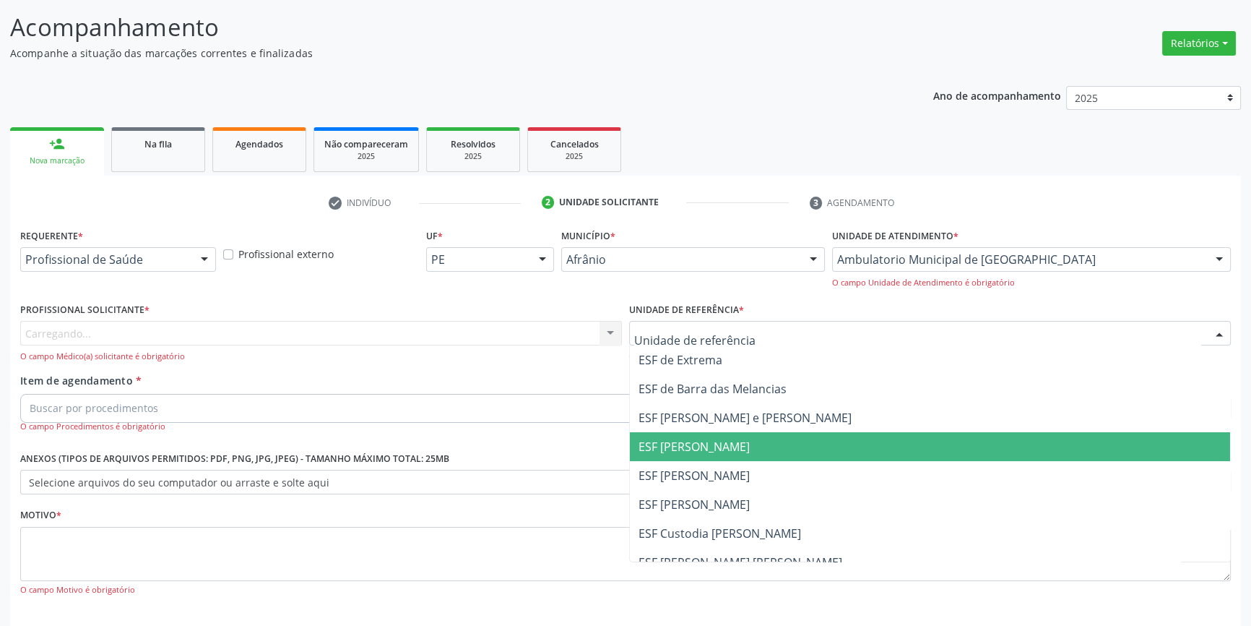
click at [739, 478] on span "ESF [PERSON_NAME]" at bounding box center [930, 475] width 600 height 29
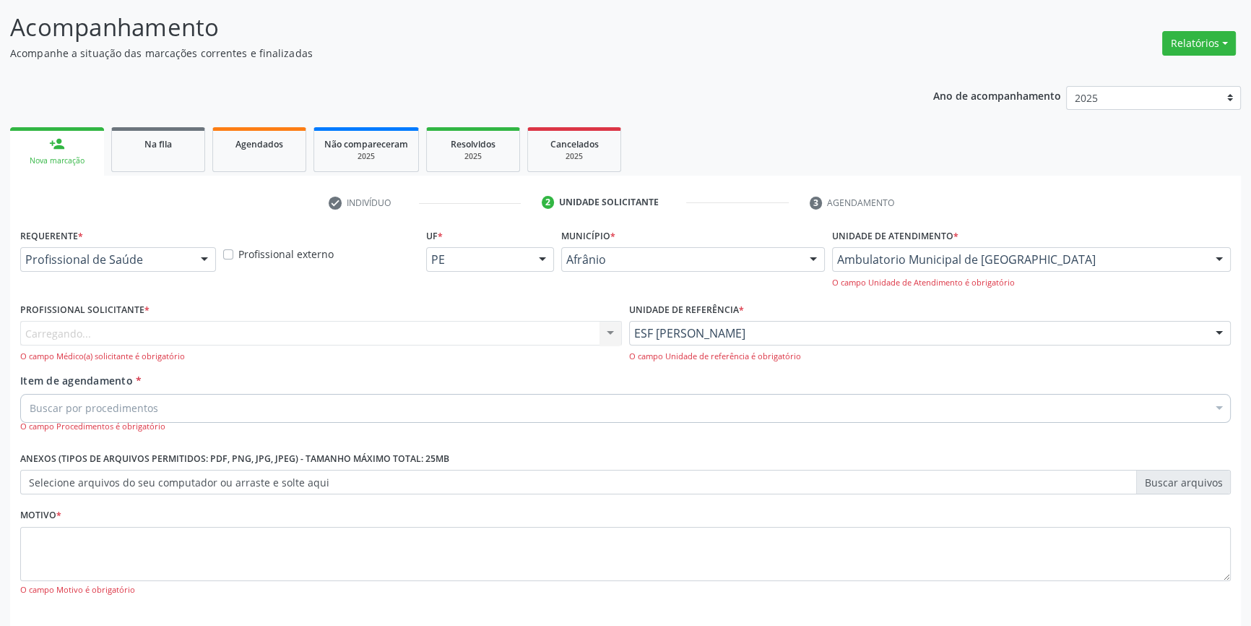
click at [361, 324] on div "Carregando..." at bounding box center [321, 333] width 602 height 25
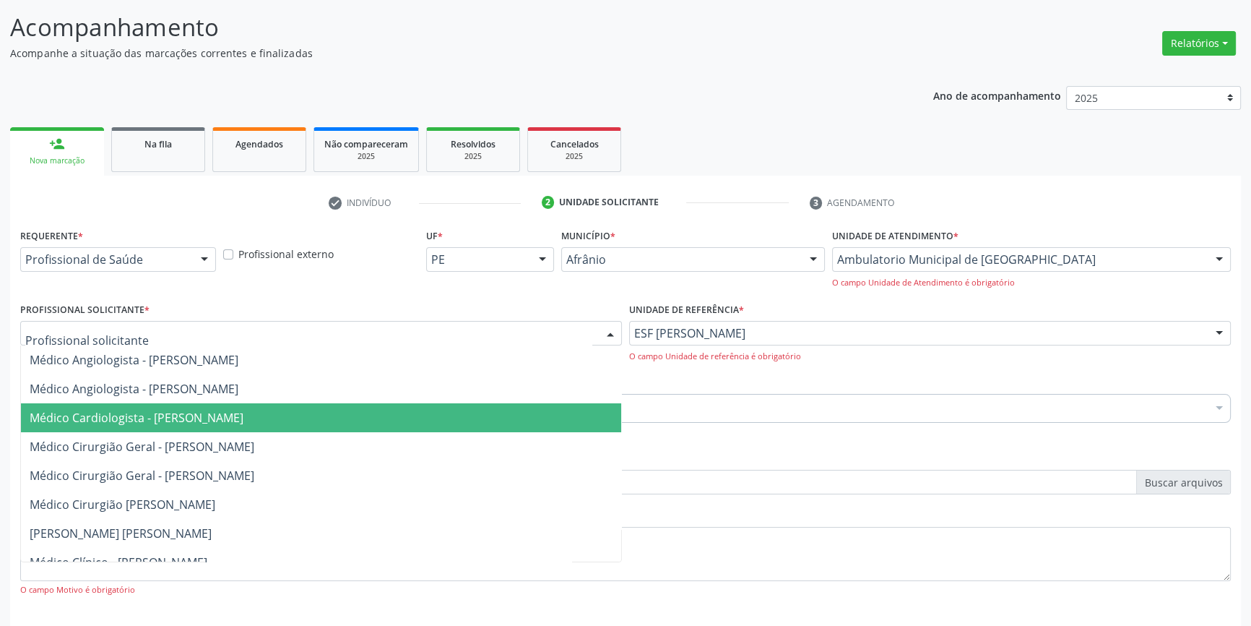
click at [275, 430] on span "Médico Cardiologista - [PERSON_NAME]" at bounding box center [321, 417] width 600 height 29
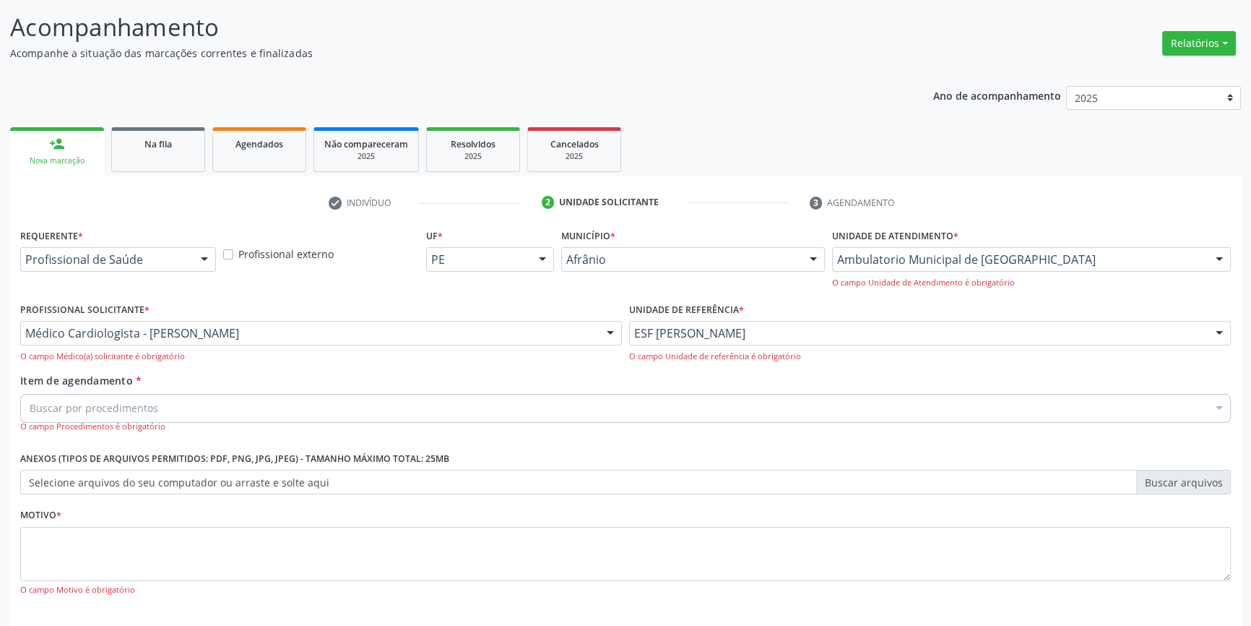
click at [266, 406] on div "Buscar por procedimentos" at bounding box center [625, 408] width 1211 height 29
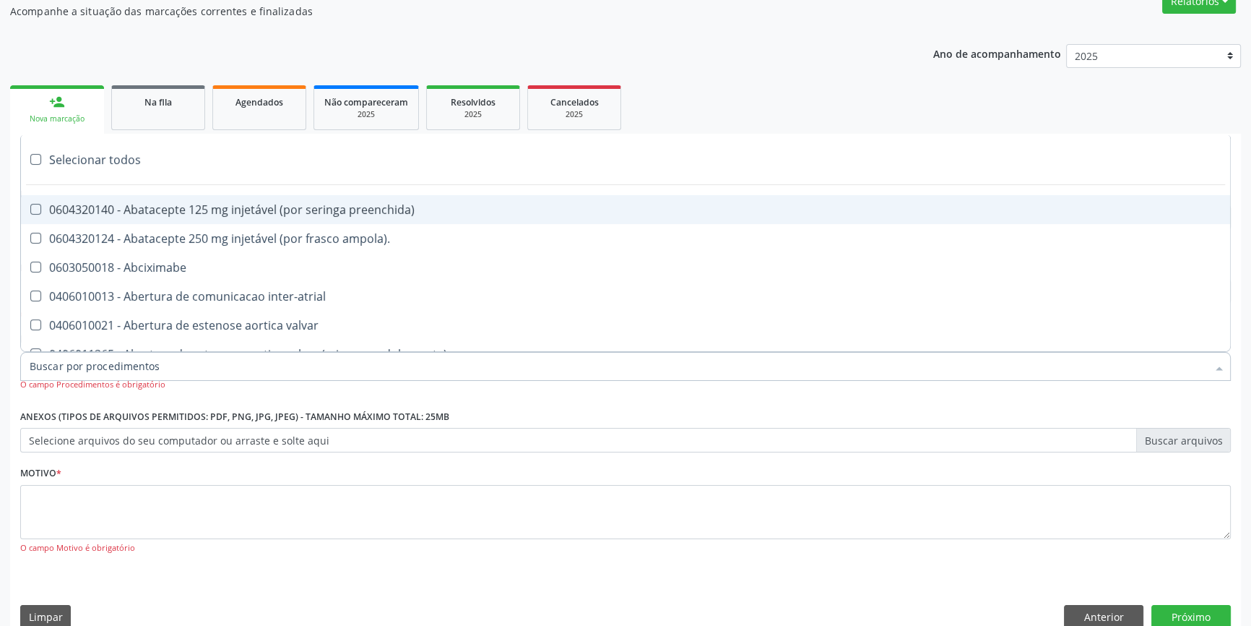
scroll to position [152, 0]
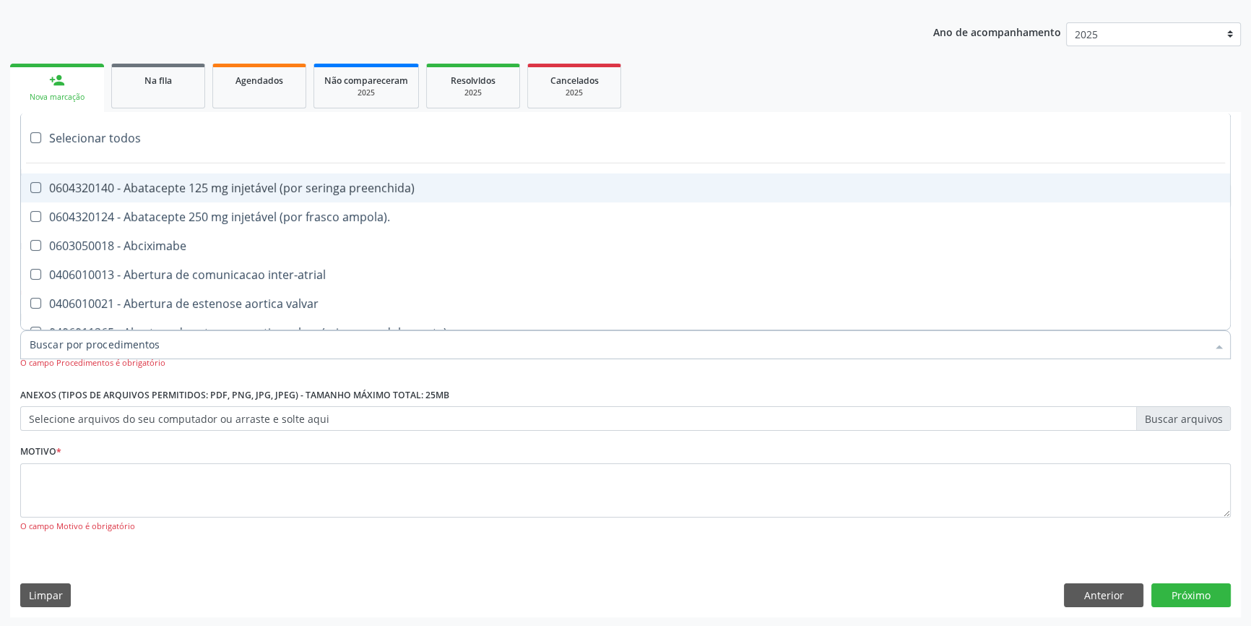
click at [1116, 569] on div "Requerente * Profissional de Saúde Profissional de Saúde Paciente Nenhum result…" at bounding box center [625, 389] width 1231 height 456
click at [1113, 583] on button "Anterior" at bounding box center [1103, 595] width 79 height 25
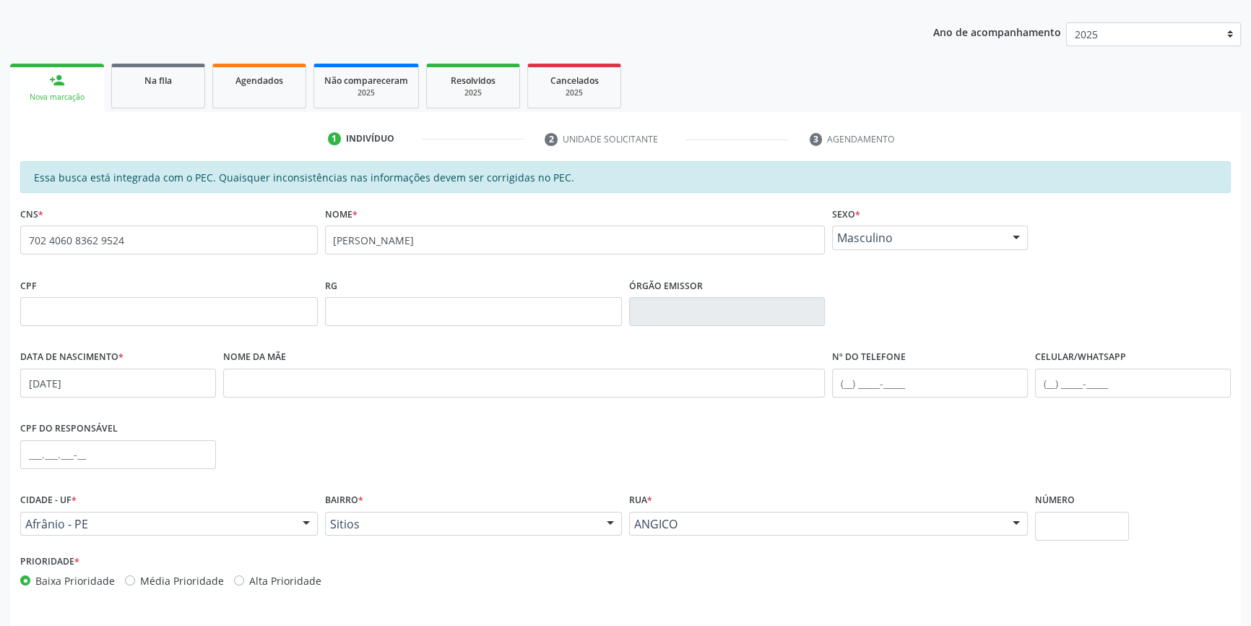
click at [1113, 585] on div "Prioridade * Baixa Prioridade Média Prioridade Alta Prioridade" at bounding box center [626, 575] width 1218 height 48
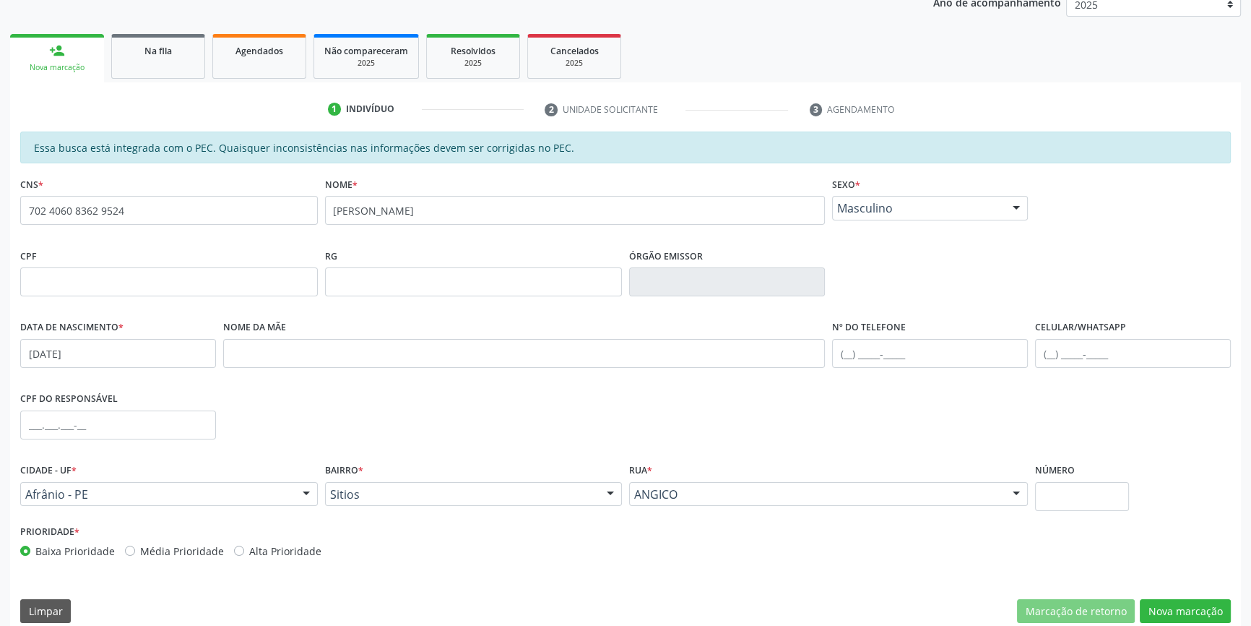
scroll to position [198, 0]
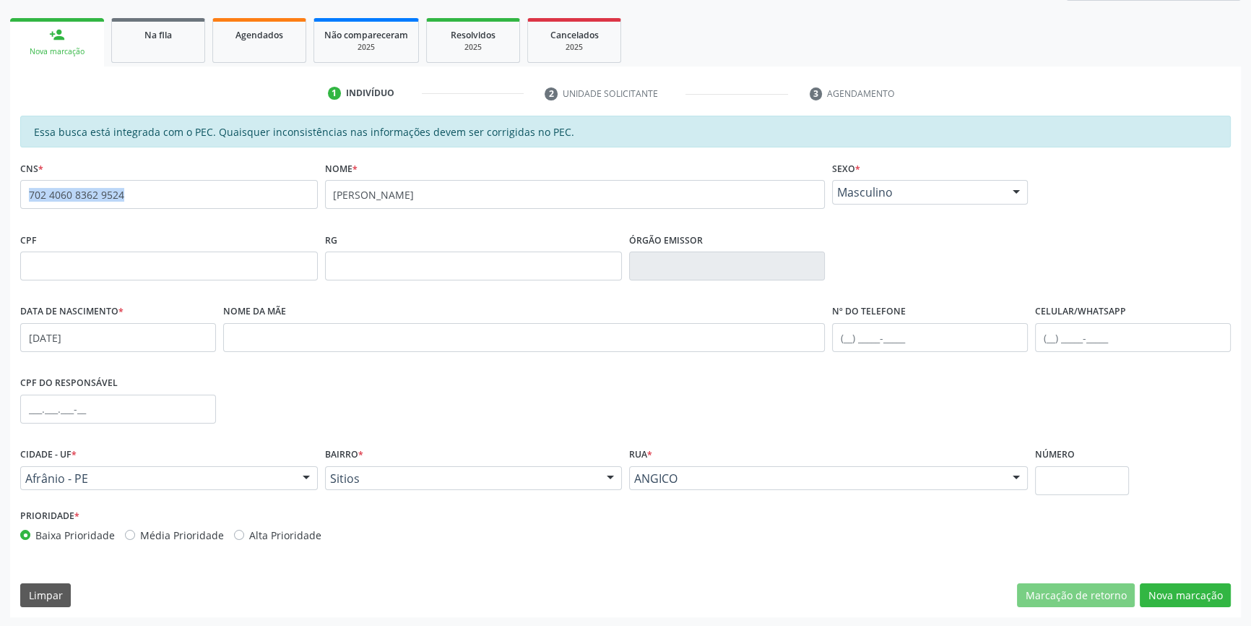
drag, startPoint x: 249, startPoint y: 195, endPoint x: 457, endPoint y: 174, distance: 209.1
click at [0, 194] on div "Acompanhamento Acompanhe a situação das marcações correntes e finalizadas Relat…" at bounding box center [625, 255] width 1251 height 746
